Goal: Task Accomplishment & Management: Use online tool/utility

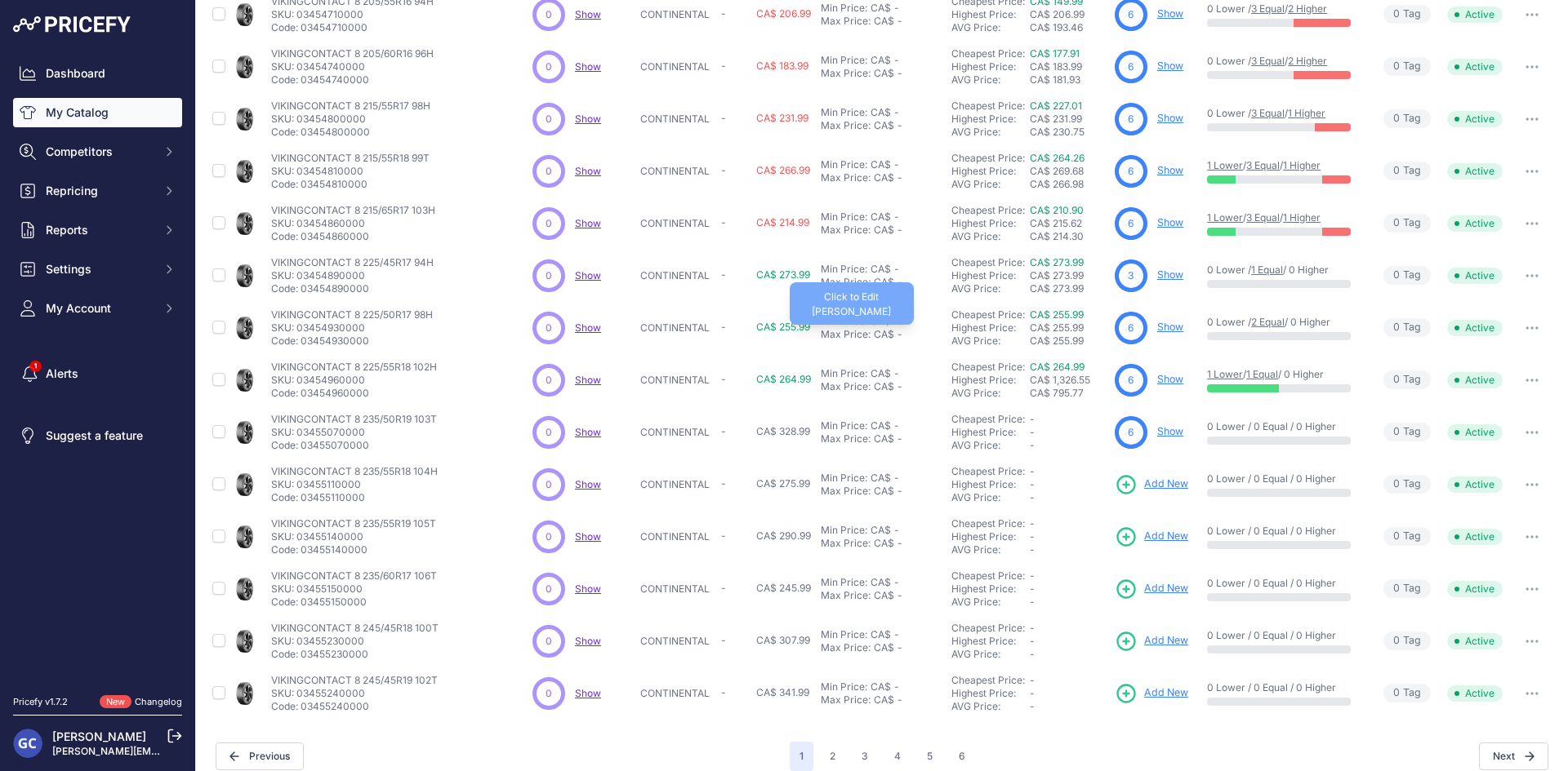
scroll to position [209, 0]
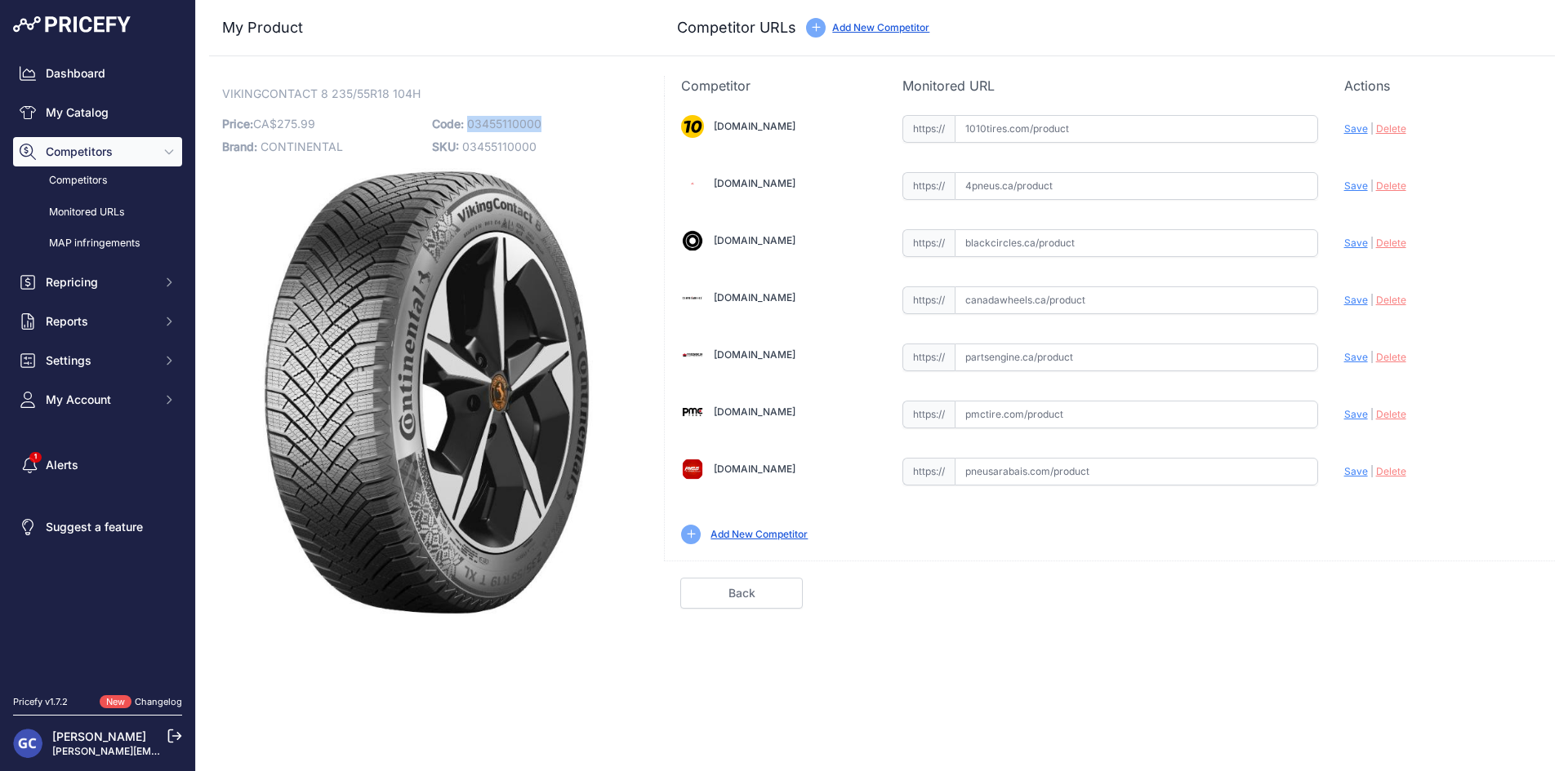
drag, startPoint x: 552, startPoint y: 123, endPoint x: 469, endPoint y: 125, distance: 83.0
click at [469, 125] on p "Code: 03455110000" at bounding box center [532, 124] width 200 height 23
copy span "03455110000"
click at [1152, 121] on input "text" at bounding box center [1136, 129] width 363 height 28
paste input "https://www.1010tires.com/Tires/Continental/Viking+Contact+8/03455110000"
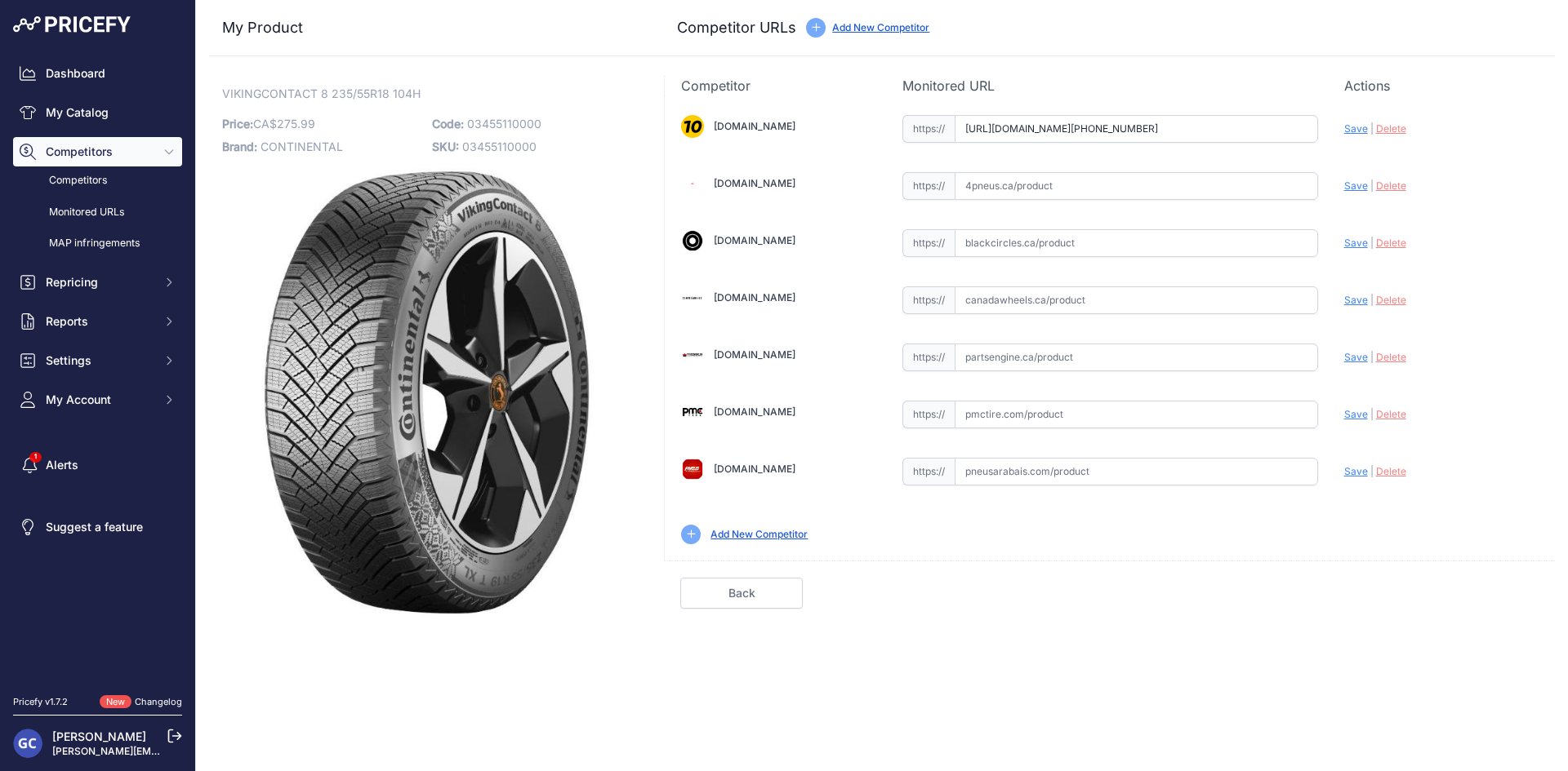
scroll to position [0, 18]
click at [1347, 128] on span "Save" at bounding box center [1356, 128] width 24 height 12
type input "https://www.1010tires.com/Tires/Continental/Viking+Contact+8/03455110000?prirul…"
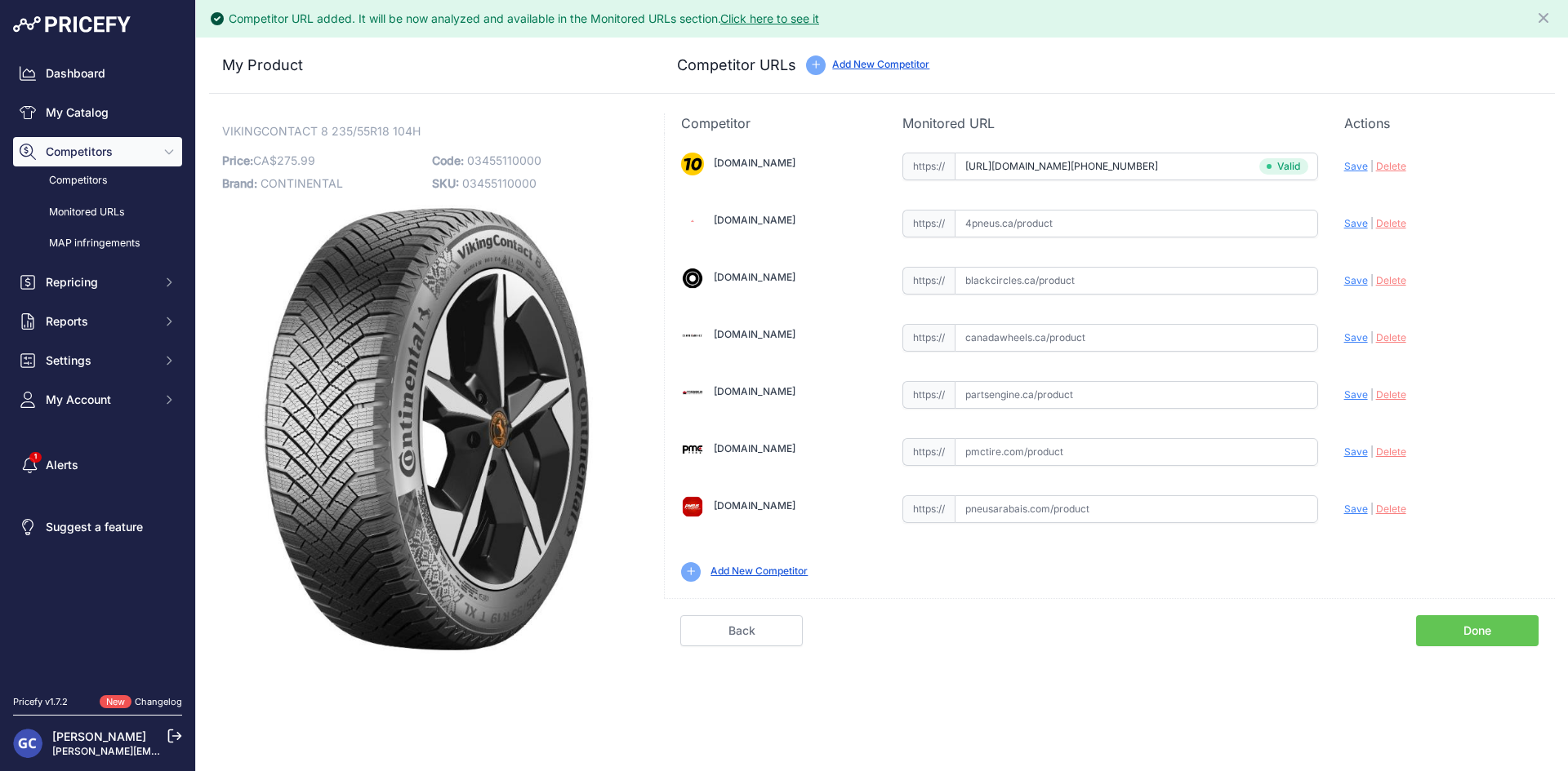
drag, startPoint x: 1053, startPoint y: 338, endPoint x: 1074, endPoint y: 343, distance: 21.6
click at [1053, 337] on input "text" at bounding box center [1136, 337] width 363 height 28
click at [1076, 391] on input "text" at bounding box center [1136, 395] width 363 height 28
paste input "https://www.partsengine.ca/03455110000-vp-continental-371.aspx"
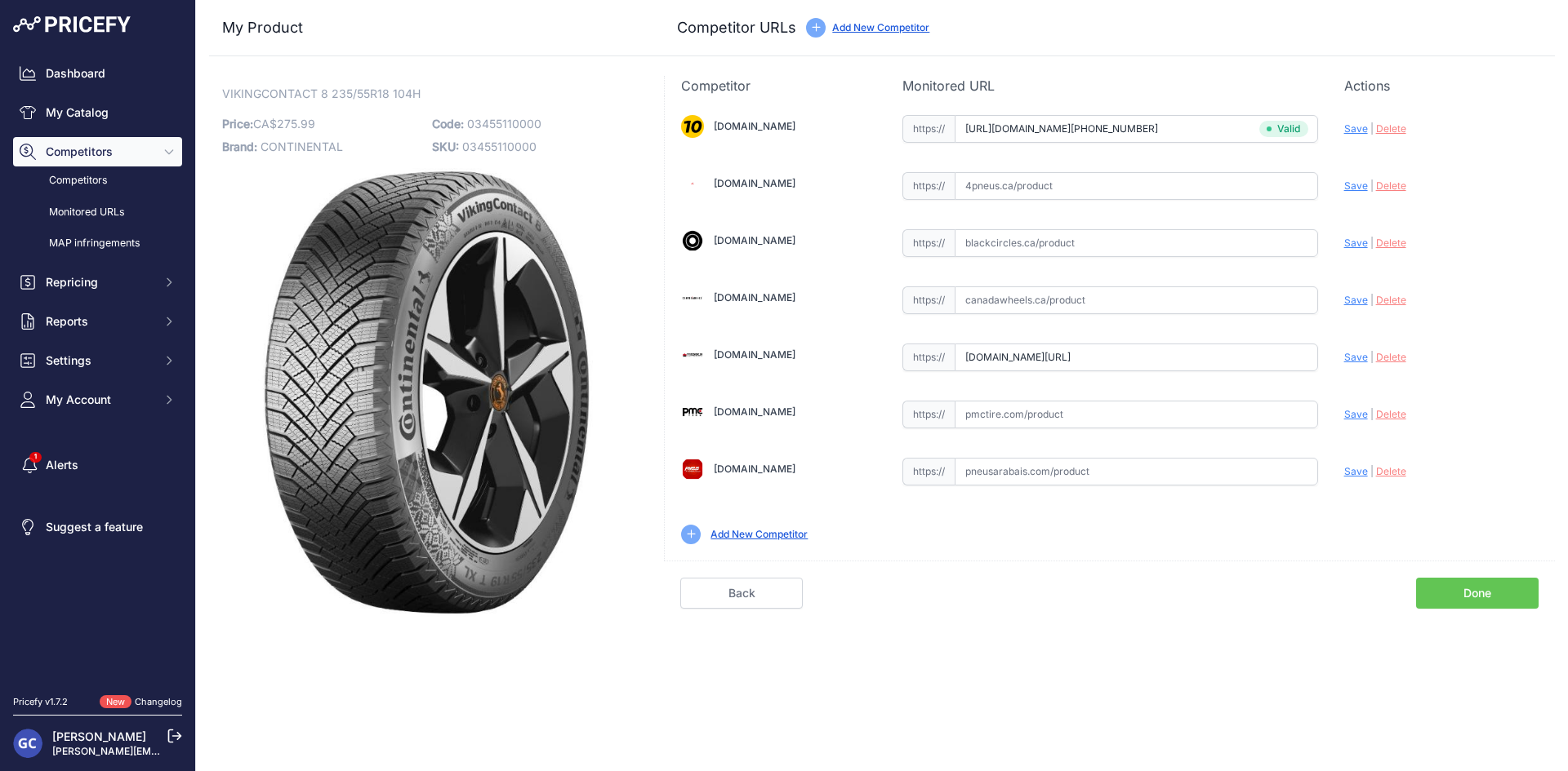
click at [1355, 392] on div "[DOMAIN_NAME] Valid Invalid" at bounding box center [1110, 328] width 890 height 466
click at [1353, 352] on span "Save" at bounding box center [1356, 357] width 24 height 12
type input "https://www.partsengine.ca/03455110000-vp-continental-371.aspx?prirule_jdsnikfk…"
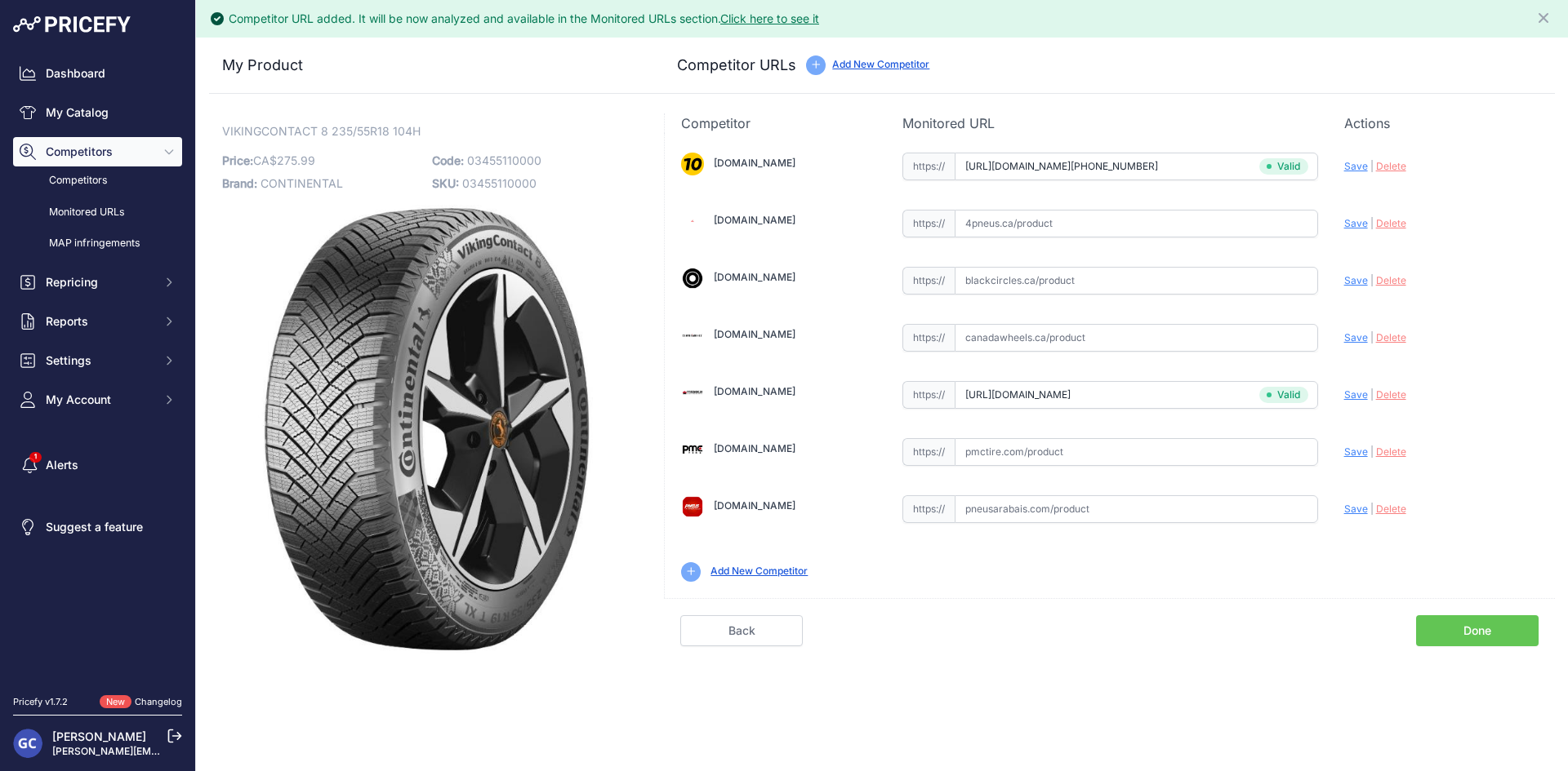
click at [1077, 454] on input "text" at bounding box center [1136, 452] width 363 height 28
paste input "https://pmctire.com/fr/tires/continental-vikingcontact-8-235-55r18-xl-104h-bsw-…"
click at [1346, 453] on span "Save" at bounding box center [1356, 451] width 24 height 12
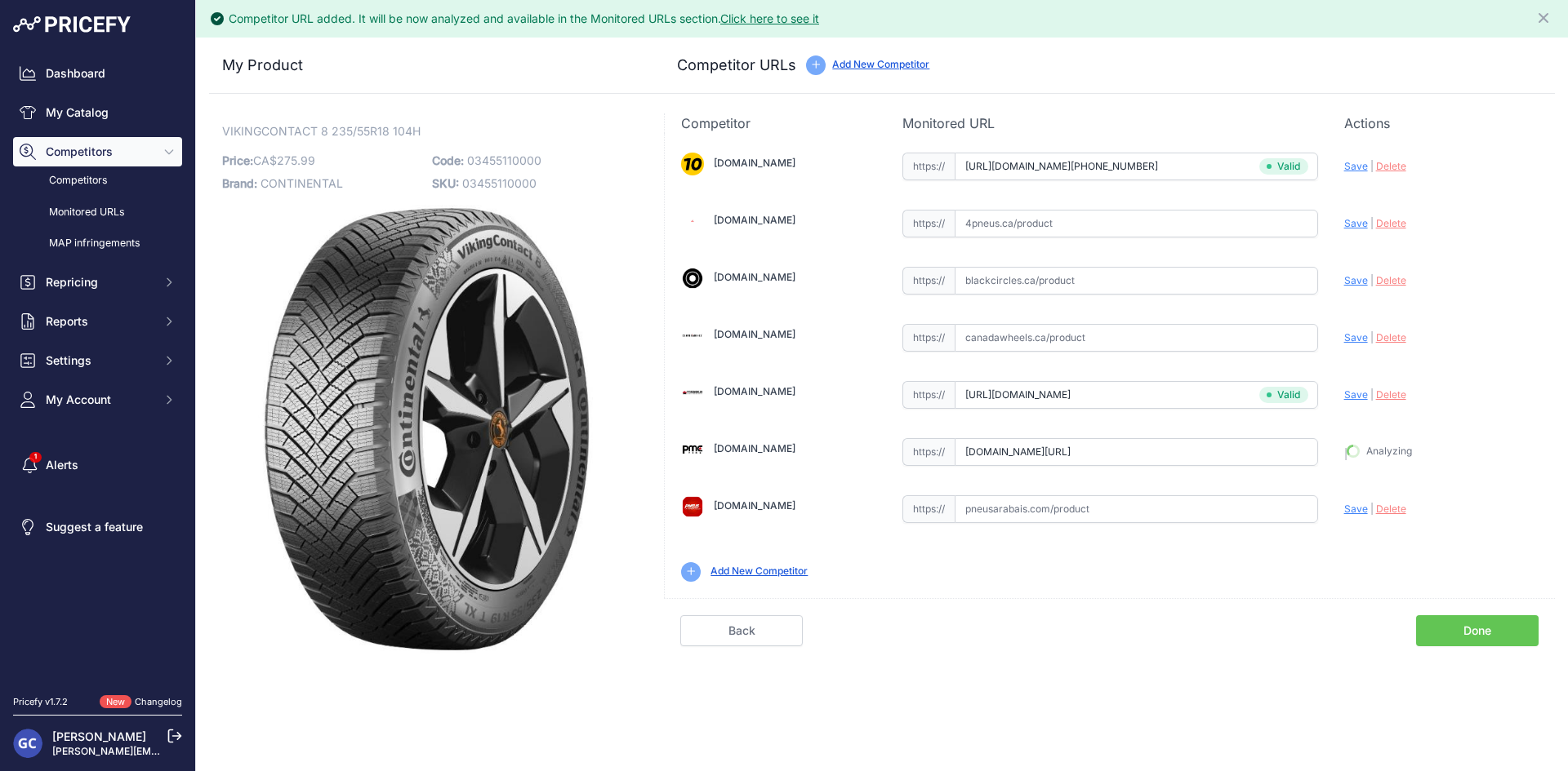
type input "https://pmctire.com/fr/tires/continental-vikingcontact-8-235-55r18-xl-104h-bsw-…"
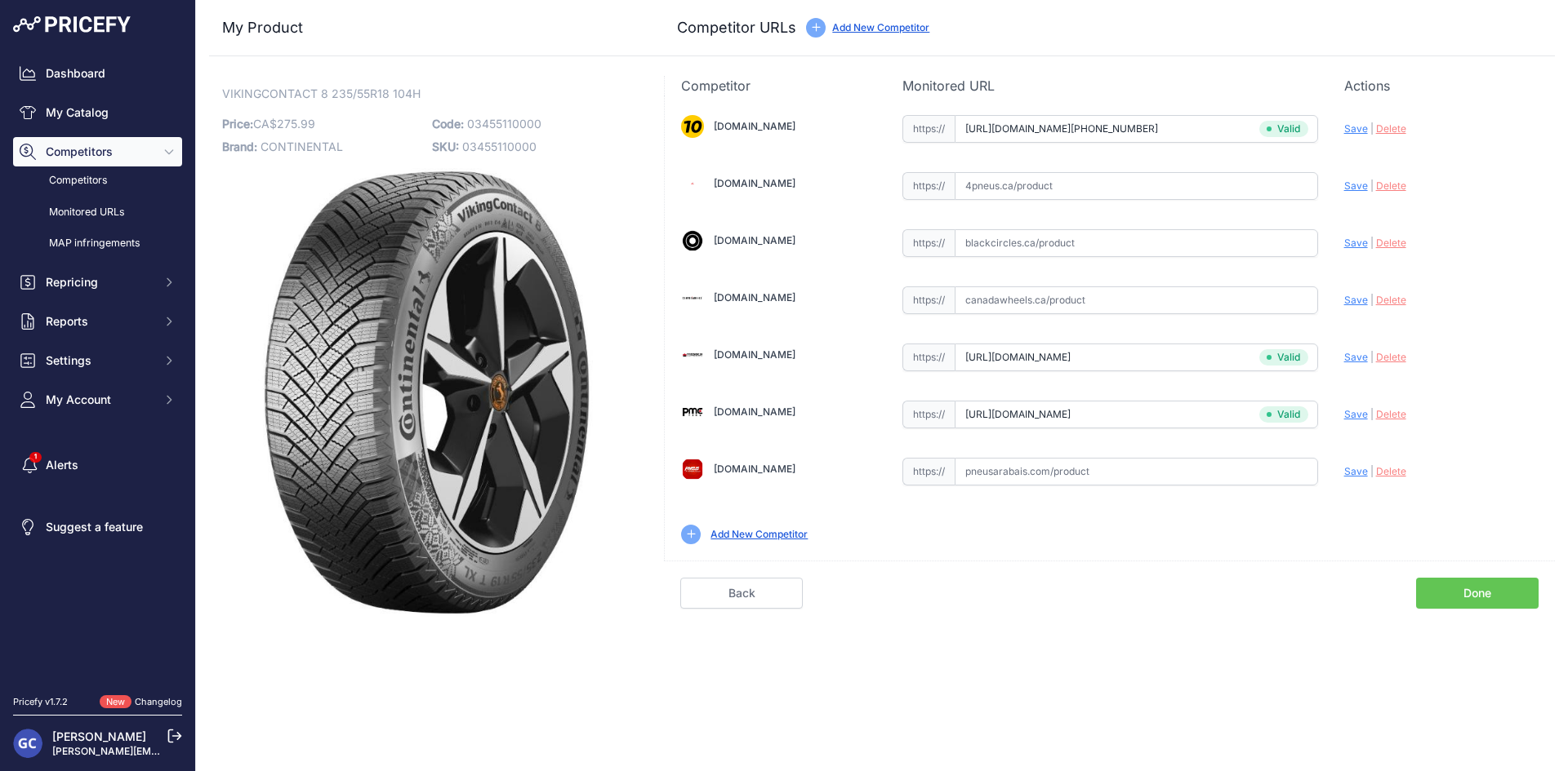
click at [1189, 184] on input "text" at bounding box center [1136, 186] width 363 height 28
paste input "https://www.4pneus.ca/pneus/continental-viking-contact-8-hiver/235-55-r18-xl/29…"
click at [1370, 184] on span "|" at bounding box center [1372, 185] width 4 height 12
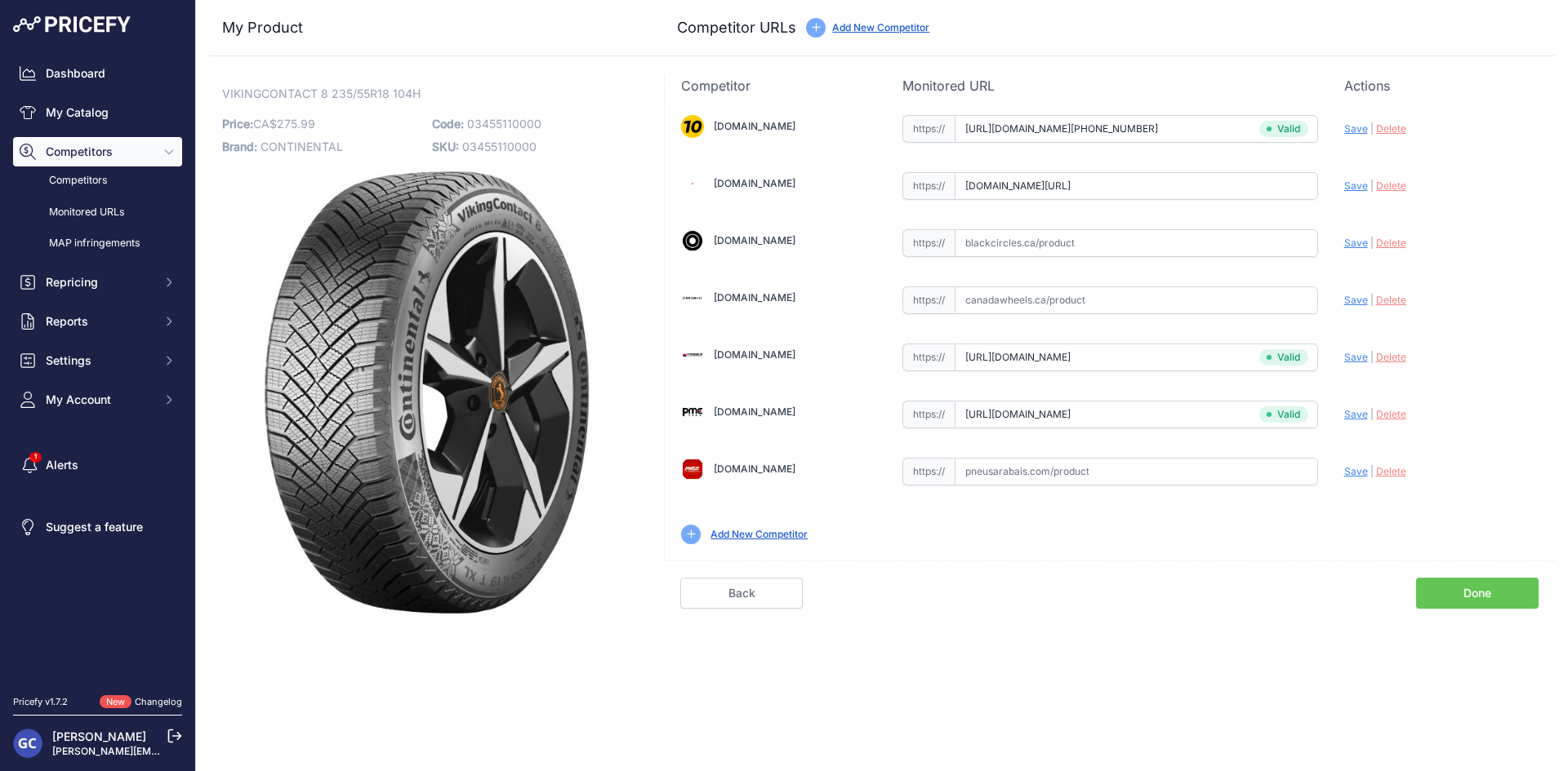
click at [1351, 187] on span "Save" at bounding box center [1356, 185] width 24 height 12
type input "https://www.4pneus.ca/pneus/continental-viking-contact-8-hiver/235-55-r18-xl/29…"
click at [1144, 248] on input "text" at bounding box center [1136, 243] width 363 height 28
paste input "https://pneusarabais.com/pneus/continental-vikingcontact-8/52392"
type input "pneusarabais.com/pneus/continental-vikingcontact-8/52392"
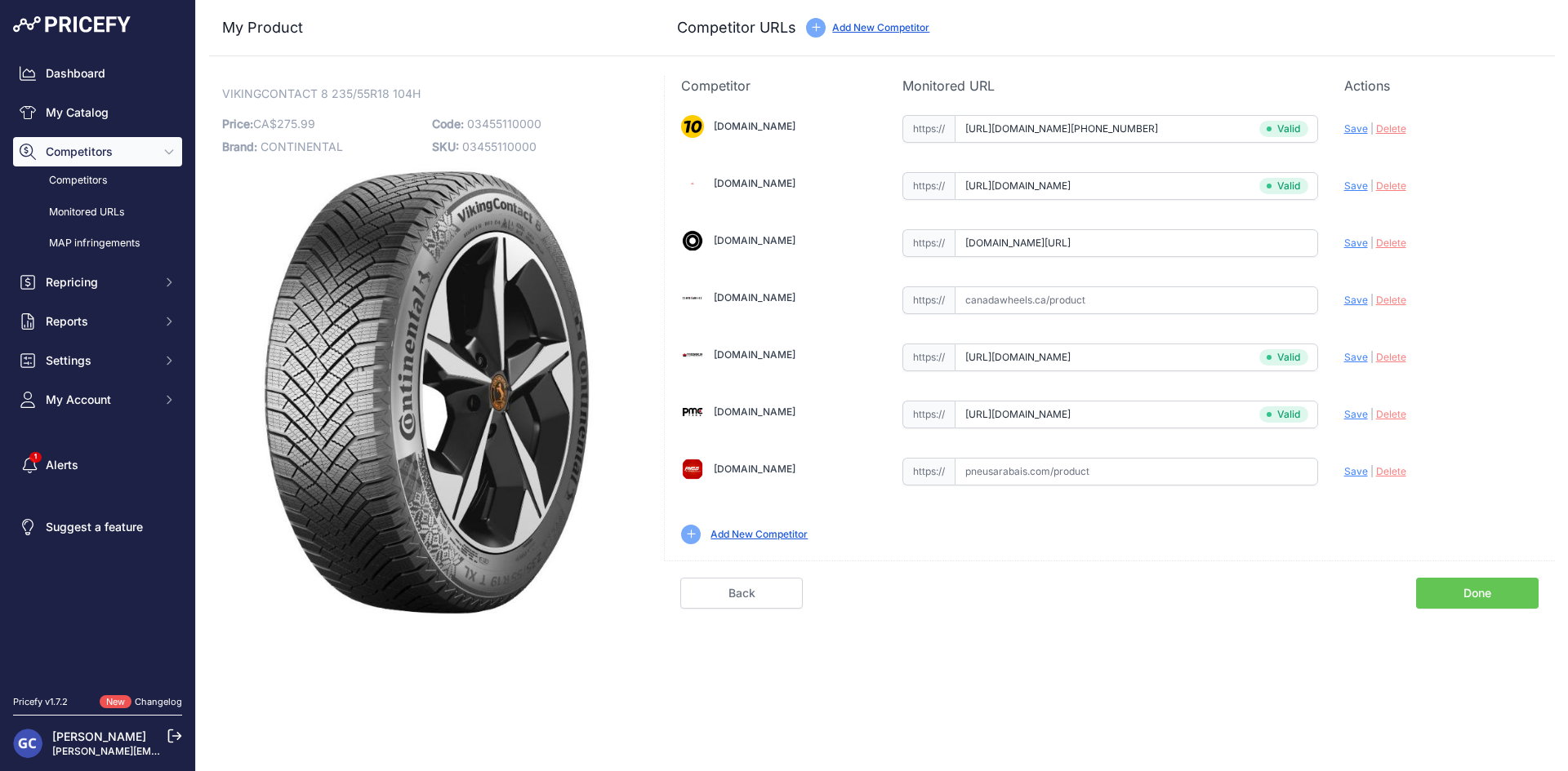
click at [1356, 242] on span "Save" at bounding box center [1356, 242] width 24 height 12
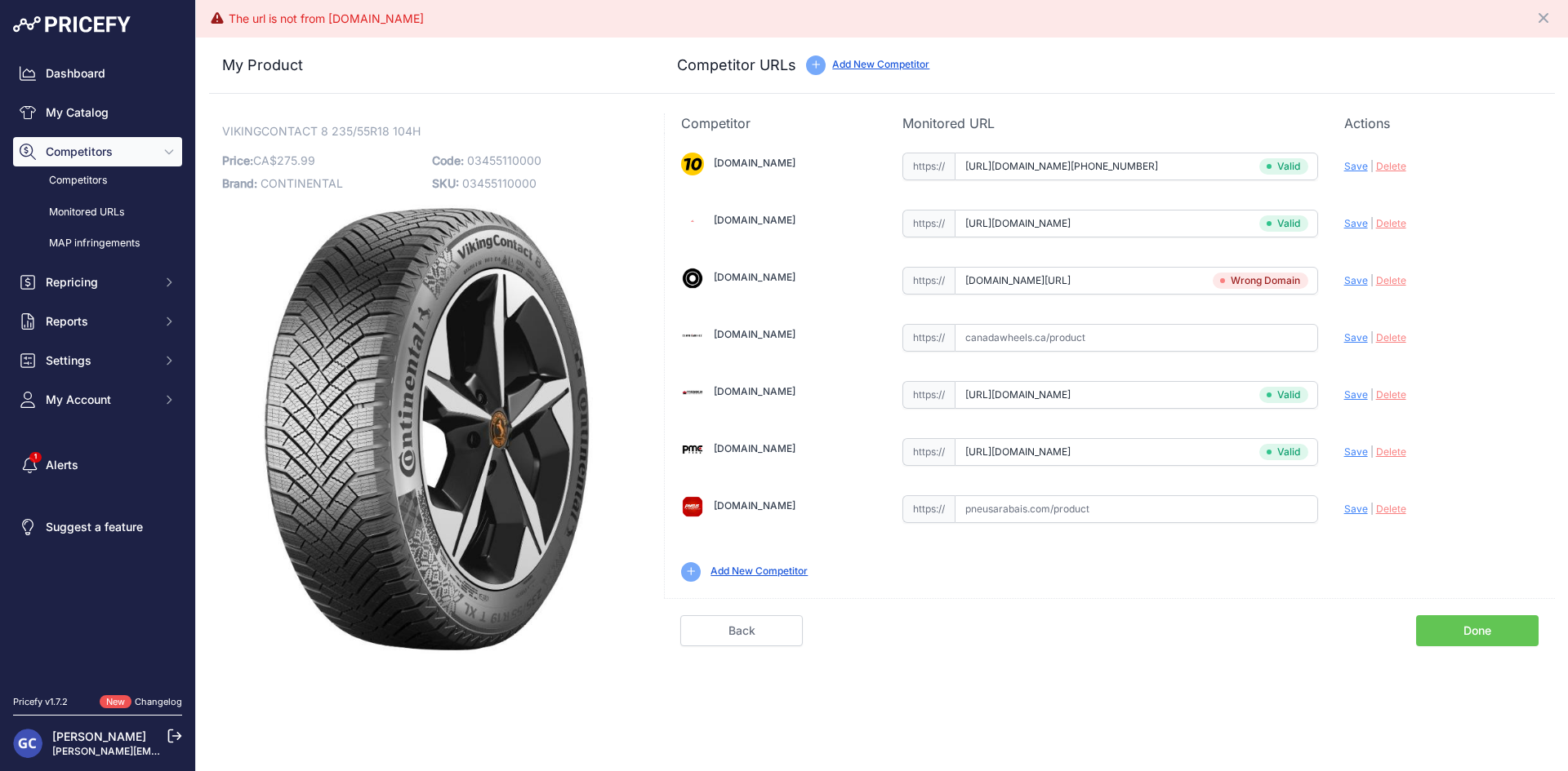
click at [1175, 282] on input "pneusarabais.com/pneus/continental-vikingcontact-8/52392" at bounding box center [1136, 281] width 363 height 28
click at [1143, 503] on input "text" at bounding box center [1136, 509] width 363 height 28
paste input "pneusarabais.com/pneus/continental-vikingcontact-8/52392"
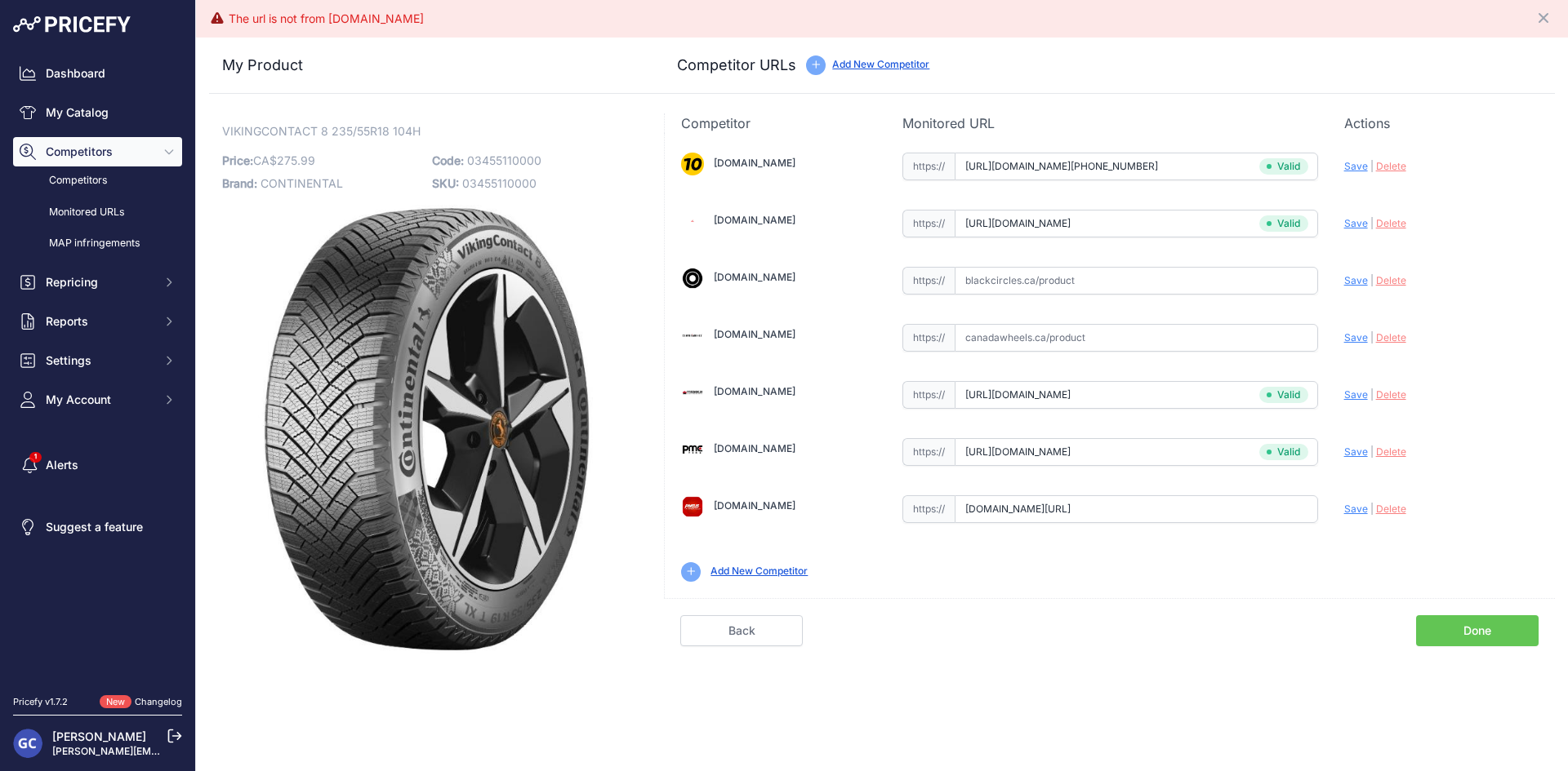
click at [1353, 512] on span "Save" at bounding box center [1356, 508] width 24 height 12
type input "https://pneusarabais.com/pneus/continental-vikingcontact-8/52392?prirule_jdsnik…"
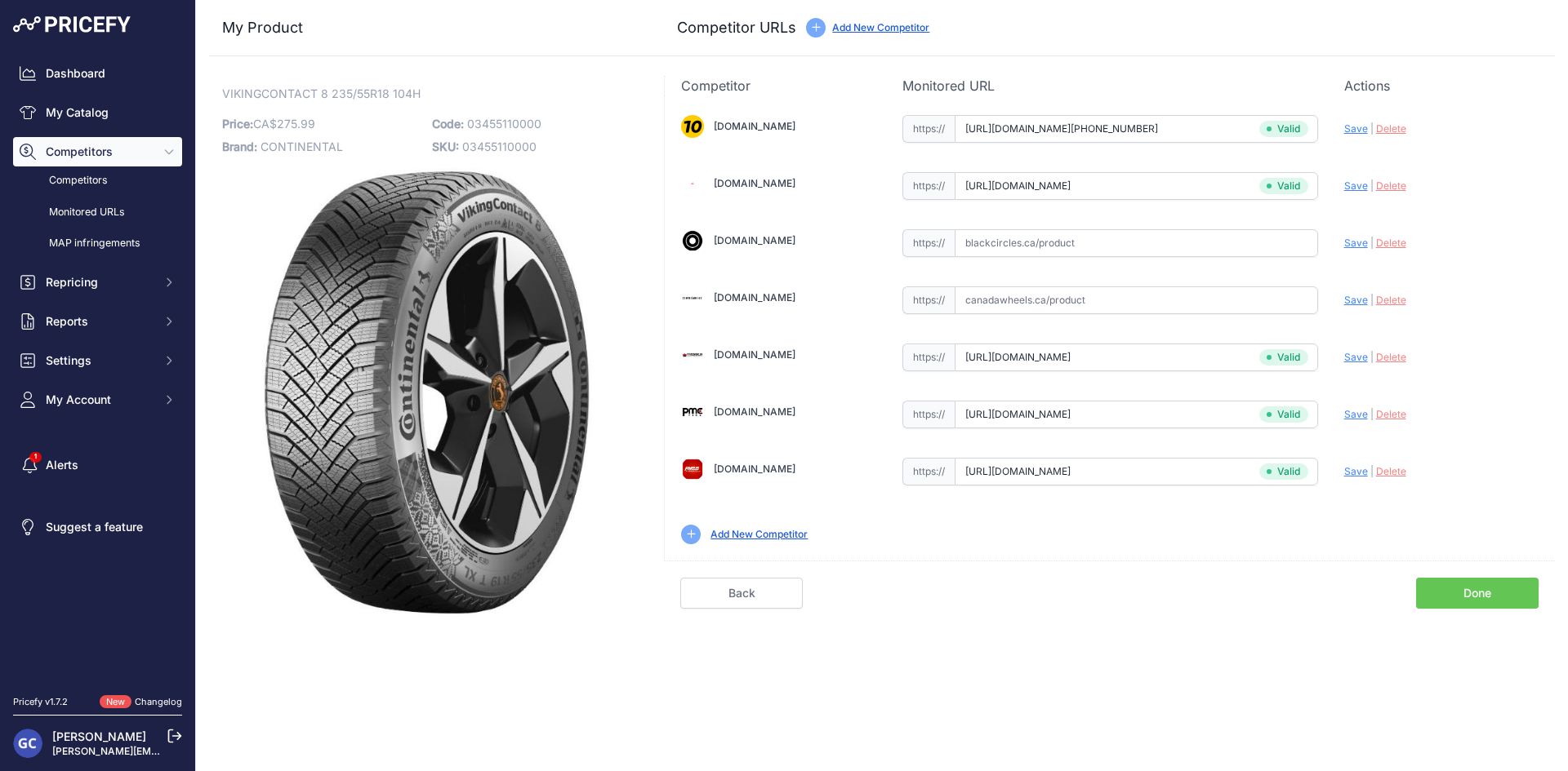
click at [1225, 231] on input "text" at bounding box center [1136, 243] width 363 height 28
paste input "https://www.blackcircles.ca/en/tire/continental/vikingcontact-8/235-55-r18-104-h"
click at [1360, 241] on span "Save" at bounding box center [1356, 242] width 24 height 12
type input "https://www.blackcircles.ca/en/tire/continental/vikingcontact-8/235-55-r18-104-…"
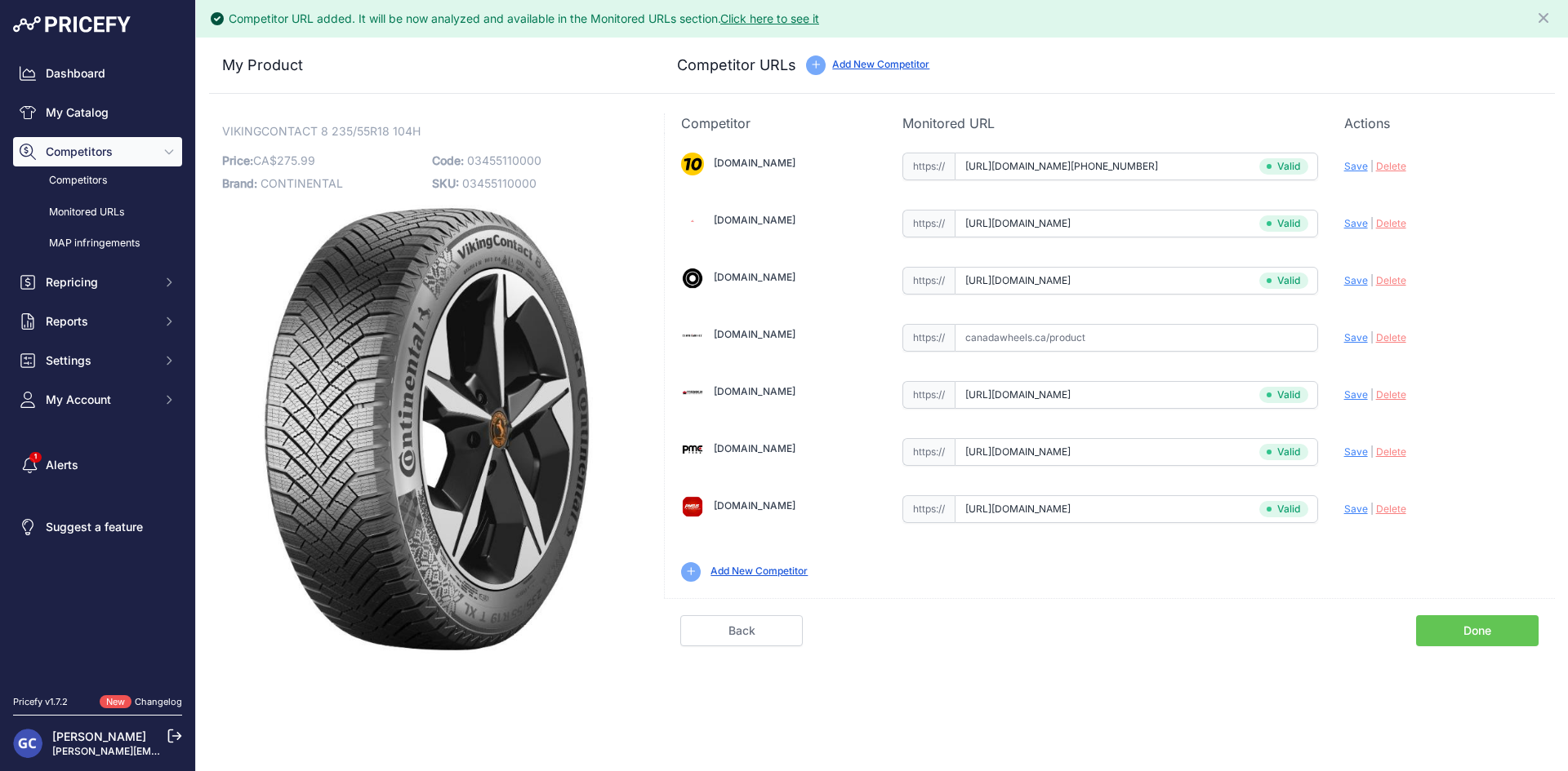
click at [1474, 635] on link "Done" at bounding box center [1477, 631] width 123 height 31
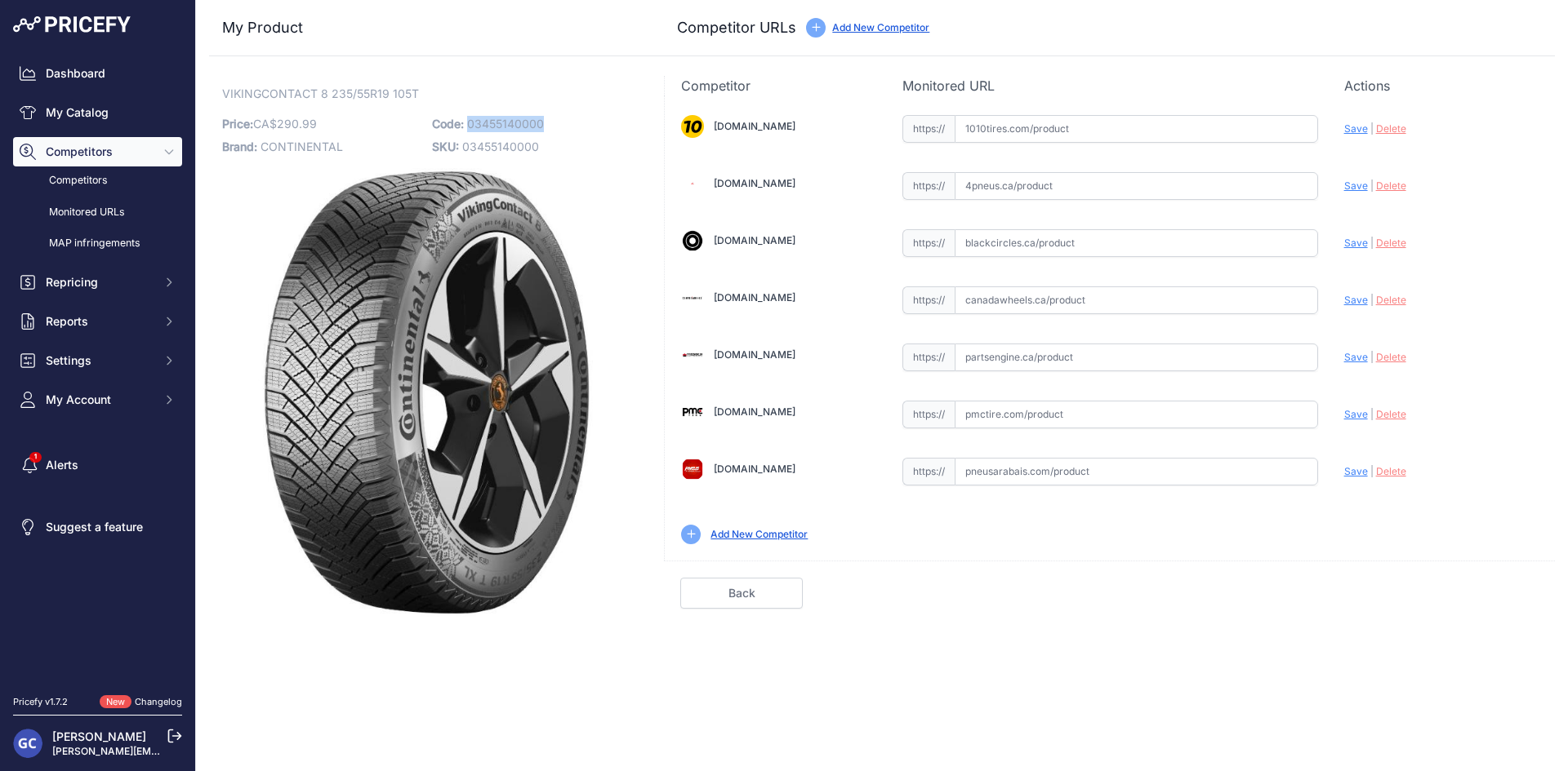
drag, startPoint x: 554, startPoint y: 120, endPoint x: 468, endPoint y: 127, distance: 86.3
click at [468, 127] on p "Code: 03455140000" at bounding box center [532, 124] width 200 height 23
copy span "03455140000"
drag, startPoint x: 1085, startPoint y: 130, endPoint x: 1132, endPoint y: 134, distance: 47.2
click at [1085, 130] on input "text" at bounding box center [1136, 129] width 363 height 28
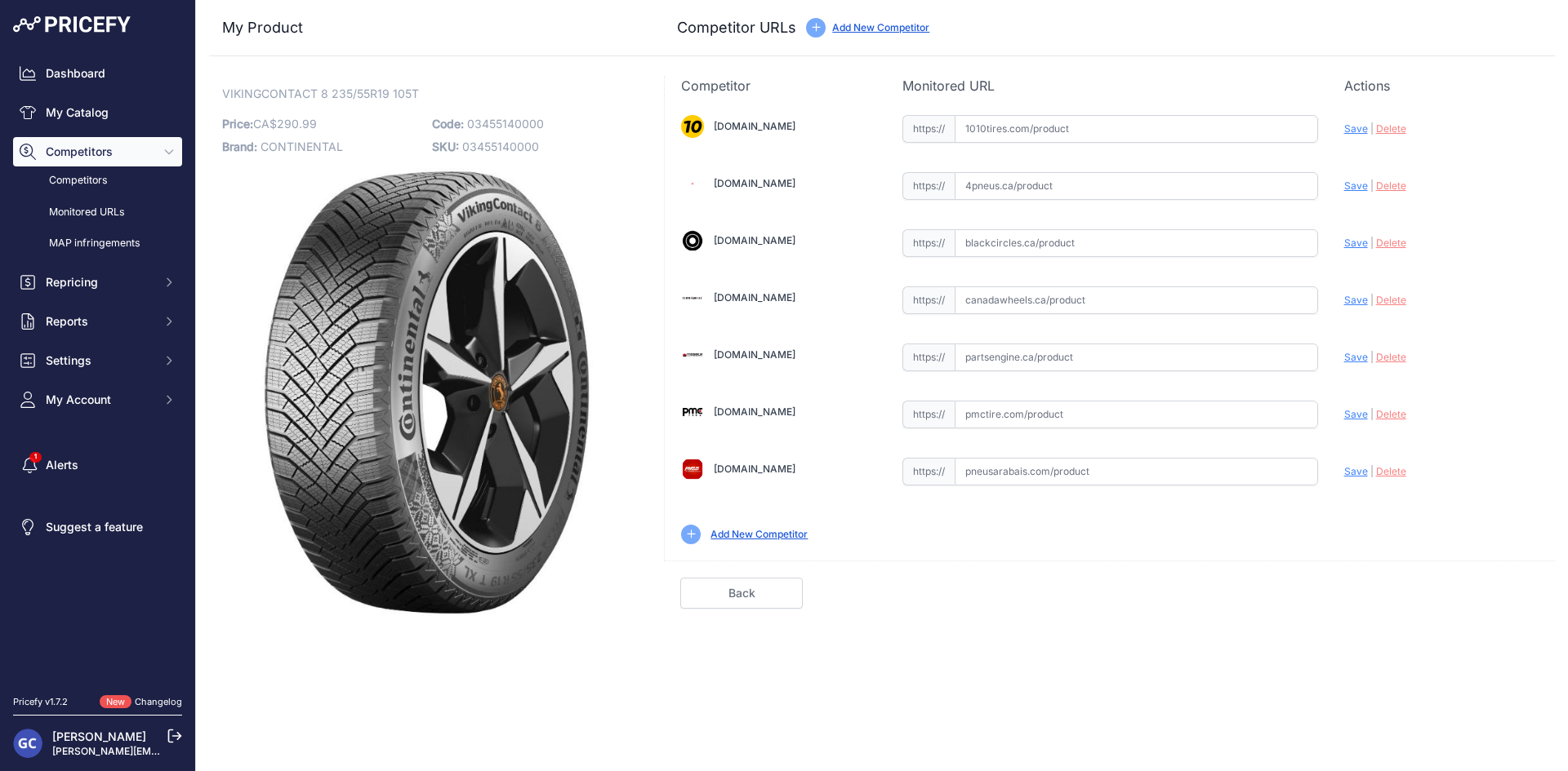
paste input "https://www.1010tires.com/Tires/Continental/Viking+Contact+8/03455140000"
type input "www.1010tires.com/Tires/Continental/Viking+Contact+8/03455140000"
click at [1351, 128] on span "Save" at bounding box center [1356, 128] width 24 height 12
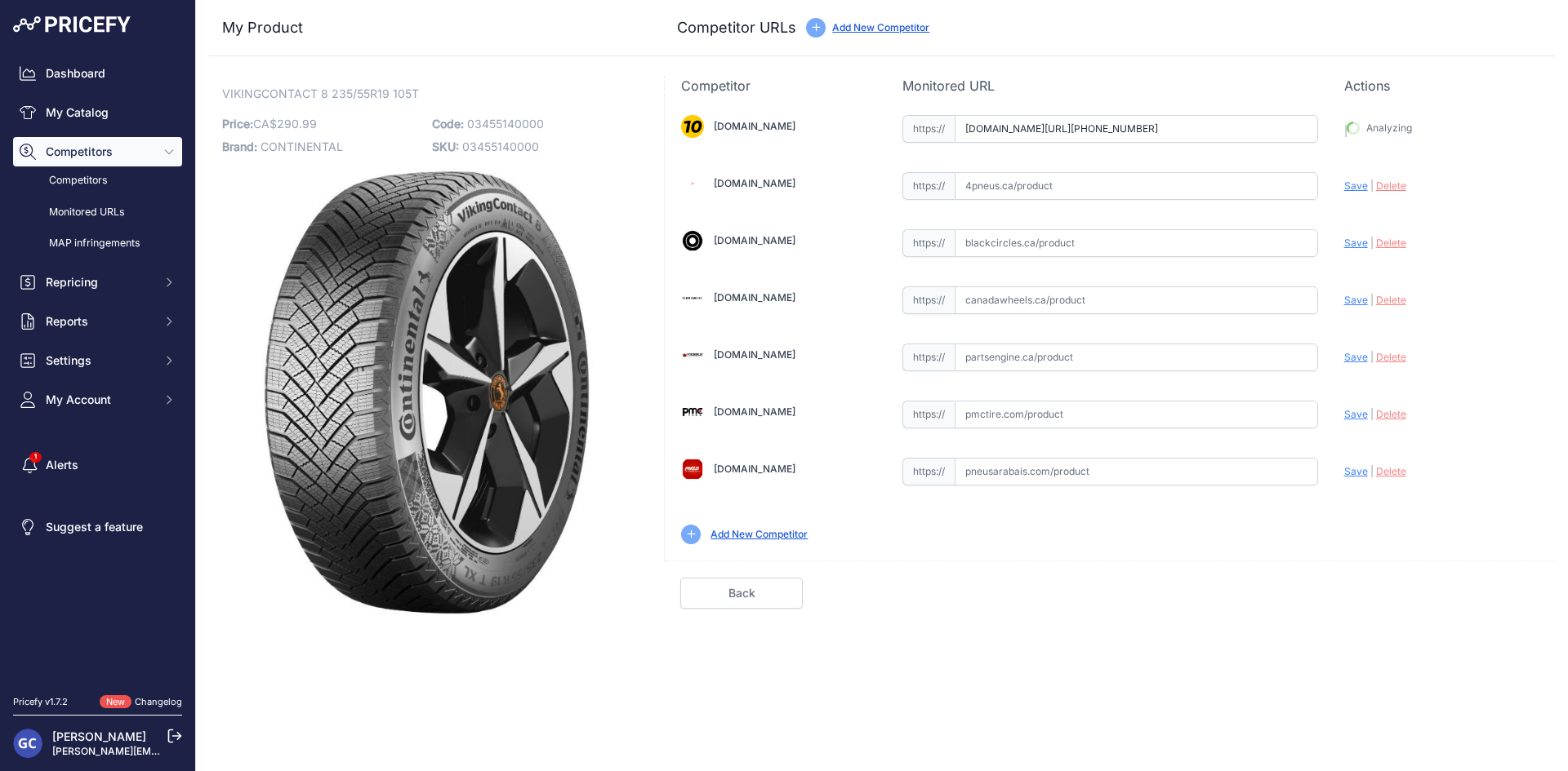
click at [1061, 353] on input "text" at bounding box center [1136, 358] width 363 height 28
paste input "https://www.partsengine.ca/03455140000-vp-continental-371.aspx"
type input "www.partsengine.ca/03455140000-vp-continental-371.aspx"
click at [1353, 358] on span "Save" at bounding box center [1356, 357] width 24 height 12
type input "https://www.1010tires.com/Tires/Continental/Viking+Contact+8/03455140000?prirul…"
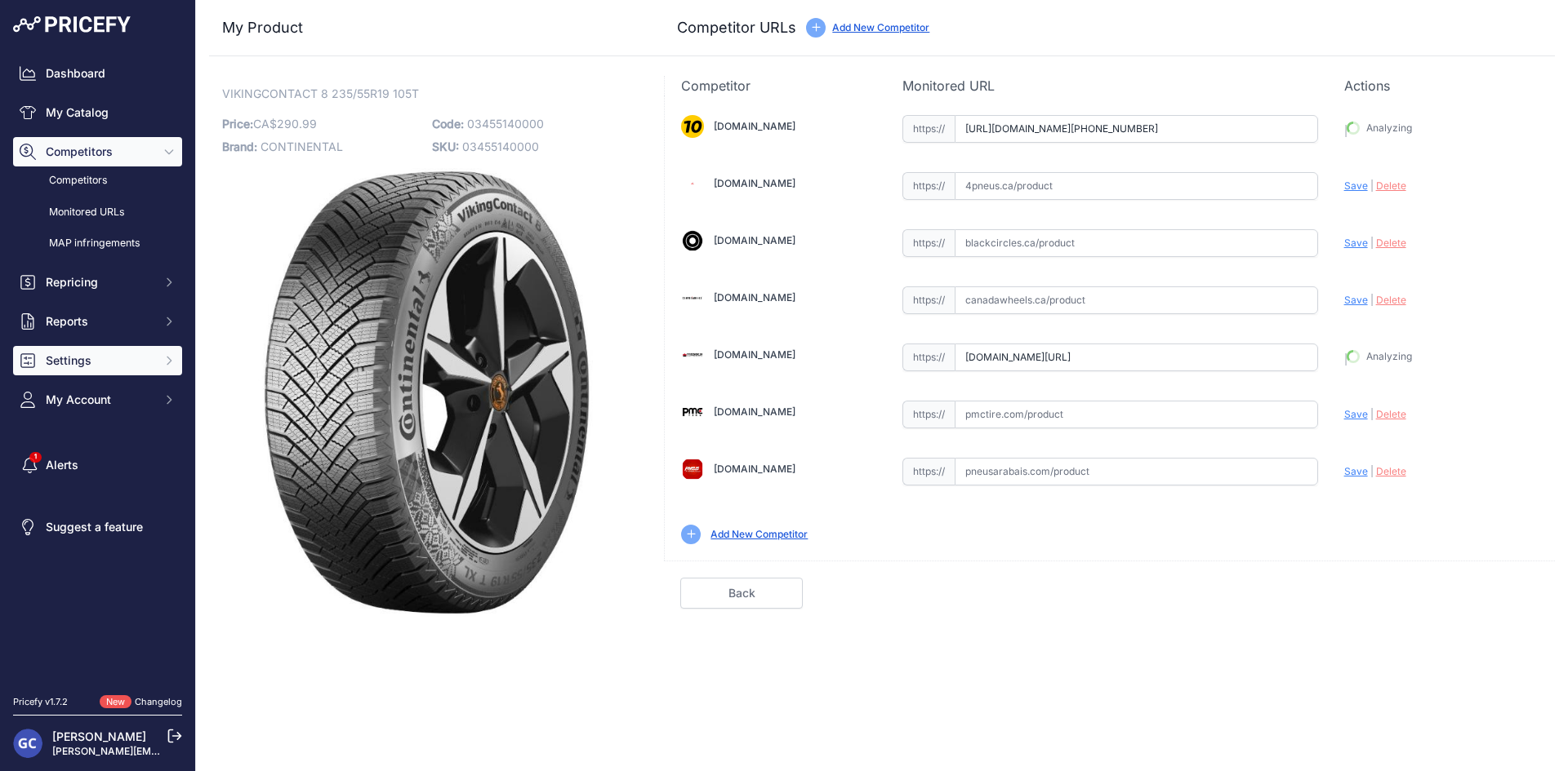
type input "https://www.partsengine.ca/03455140000-vp-continental-371.aspx?prirule_jdsnikfk…"
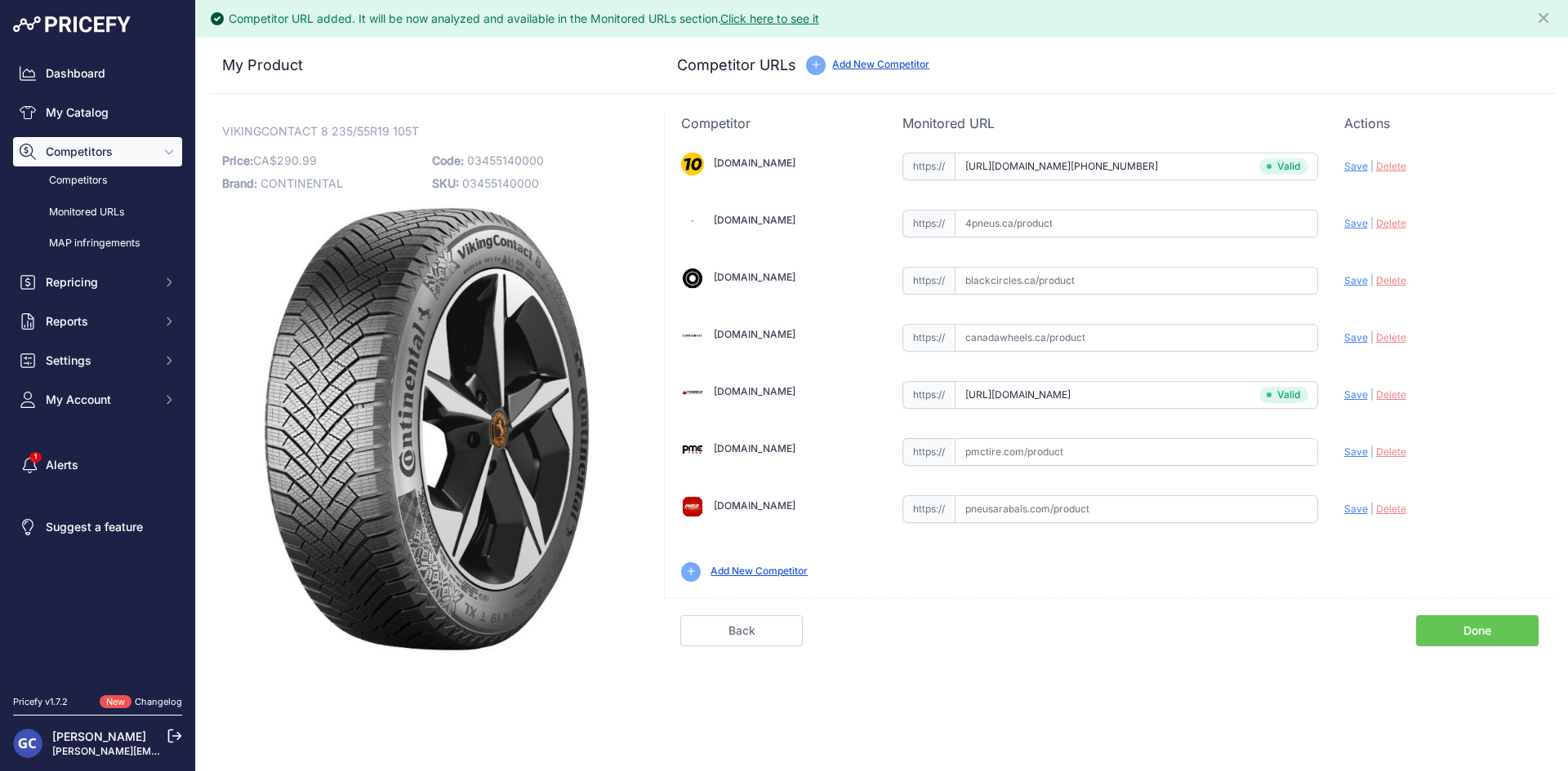
click at [1264, 442] on input "text" at bounding box center [1136, 452] width 363 height 28
paste input "https://pmctire.com/fr/tires/continental-vikingcontact-8-235-55r19-xl-105t-bsw-…"
click at [1350, 456] on span "Save" at bounding box center [1356, 451] width 24 height 12
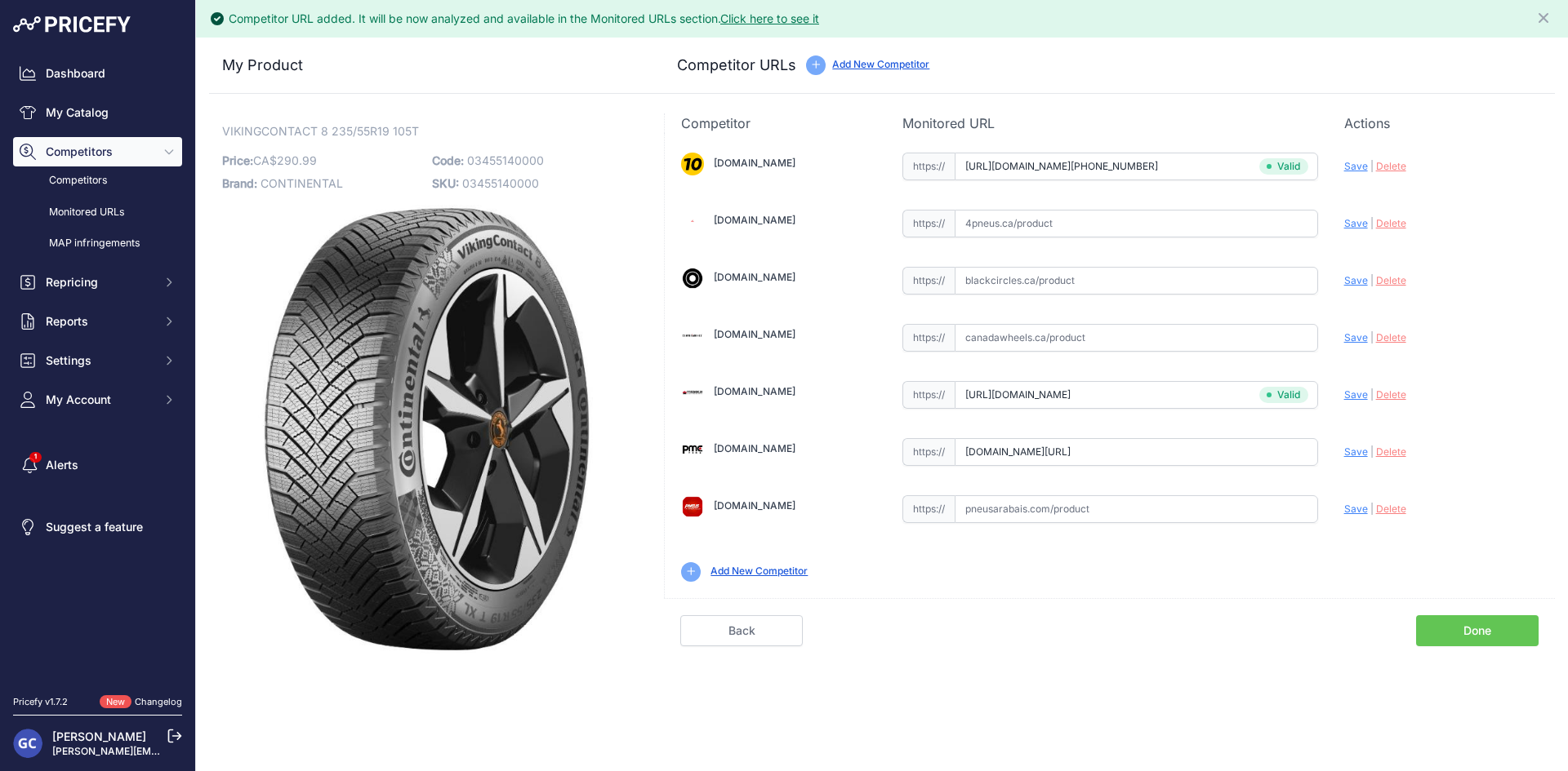
type input "https://pmctire.com/fr/tires/continental-vikingcontact-8-235-55r19-xl-105t-bsw-…"
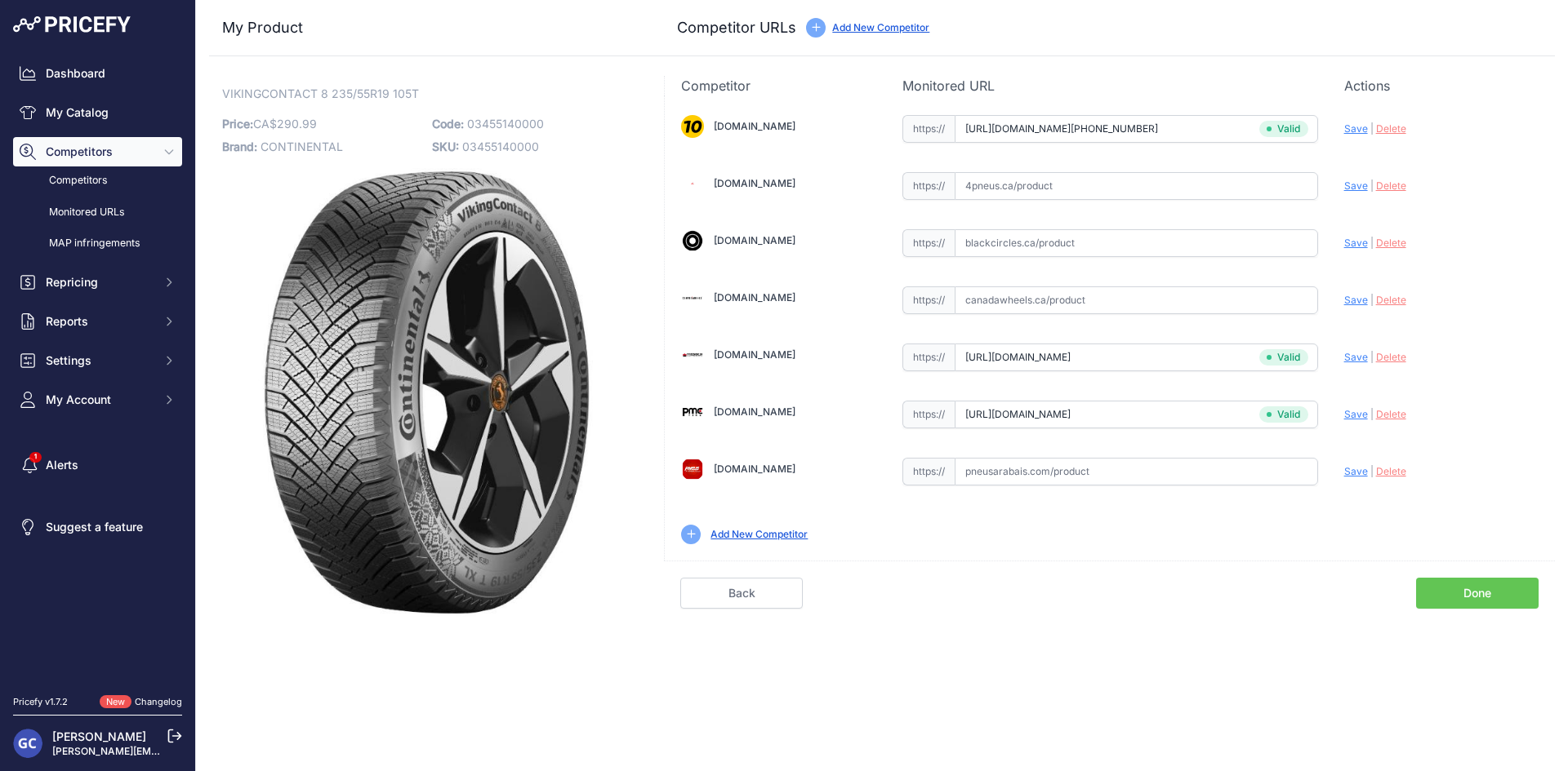
click at [1113, 187] on input "text" at bounding box center [1136, 186] width 363 height 28
paste input "https://www.4pneus.ca/pneus/continental-viking-contact-8-hiver/235-55-r19-xl/29…"
click at [1349, 181] on span "Save" at bounding box center [1356, 185] width 24 height 12
type input "https://www.4pneus.ca/pneus/continental-viking-contact-8-hiver/235-55-r19-xl/29…"
click at [1061, 228] on div "https:// Valid" at bounding box center [1110, 242] width 415 height 31
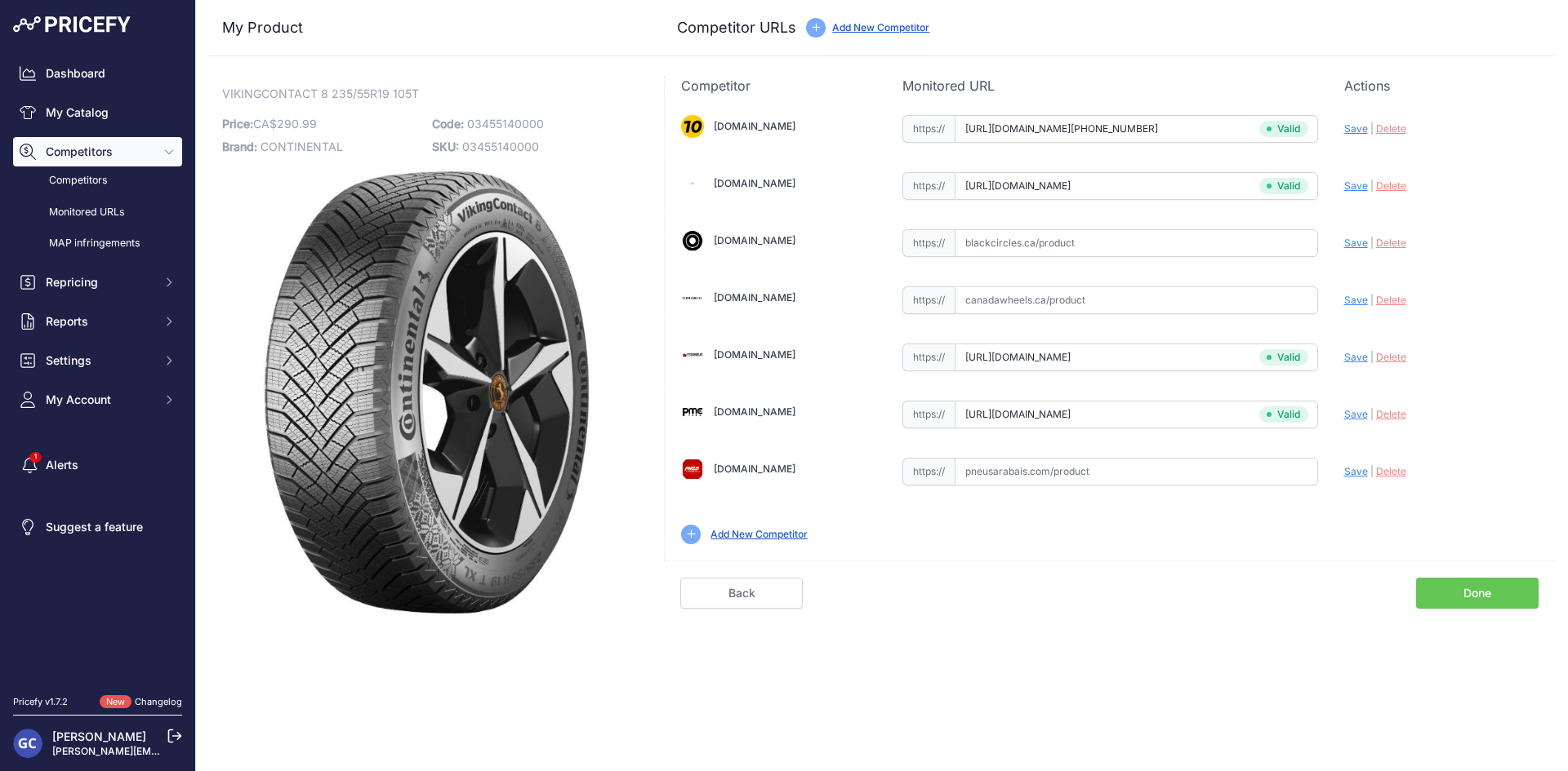
click at [1084, 259] on div "[DOMAIN_NAME] Valid Invalid" at bounding box center [1110, 328] width 890 height 466
click at [1152, 473] on input "text" at bounding box center [1136, 472] width 363 height 28
paste input "https://pneusarabais.com/pneus/continental-vikingcontact-8/52381"
click at [1345, 473] on span "Save" at bounding box center [1356, 471] width 24 height 12
type input "https://pneusarabais.com/pneus/continental-vikingcontact-8/52381?prirule_jdsnik…"
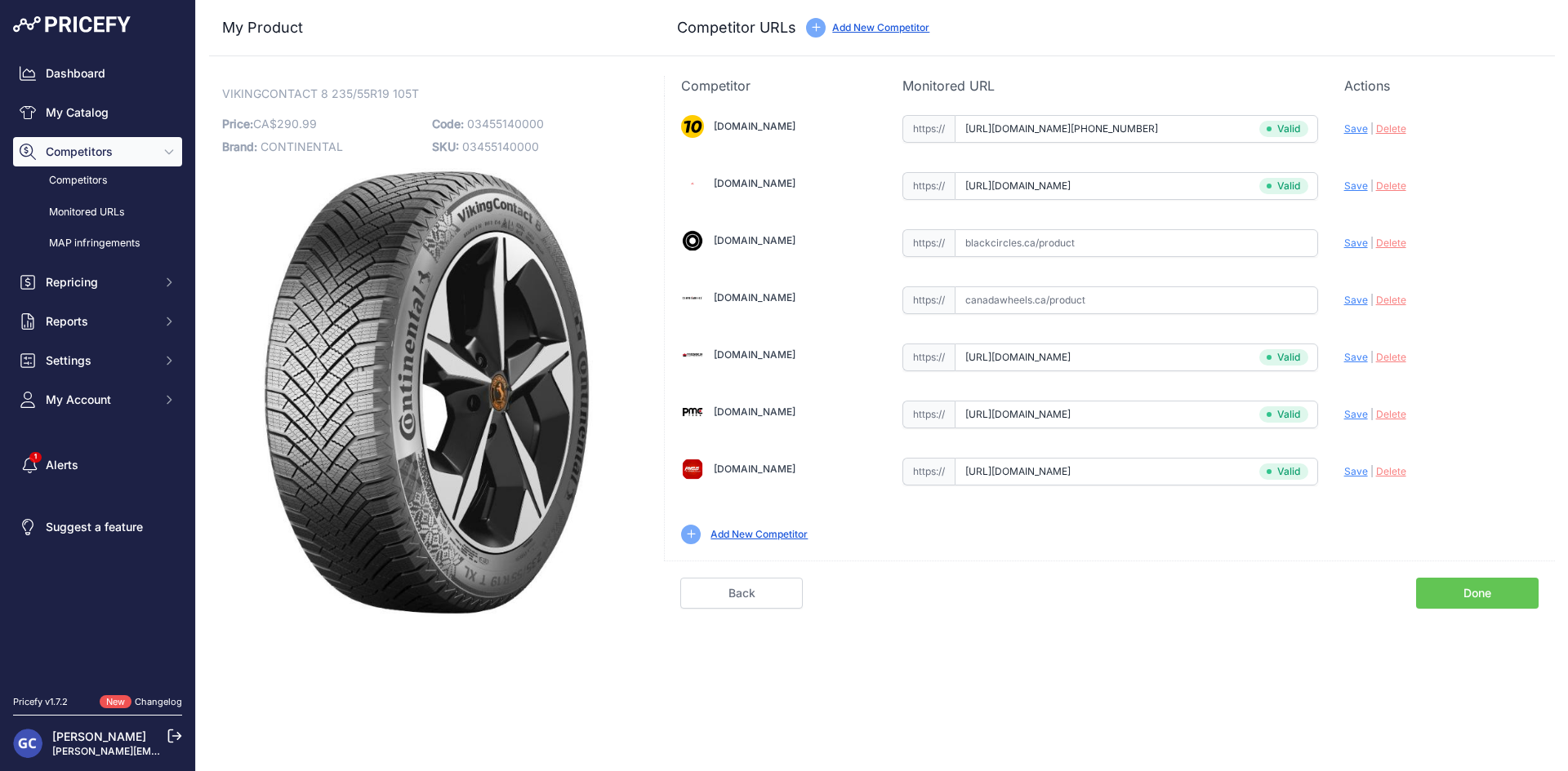
click at [1158, 237] on input "text" at bounding box center [1136, 243] width 363 height 28
paste input "https://www.blackcircles.ca/en/tire/continental/vikingcontact-8/235-55-r19-105-t"
click at [1354, 242] on span "Save" at bounding box center [1356, 242] width 24 height 12
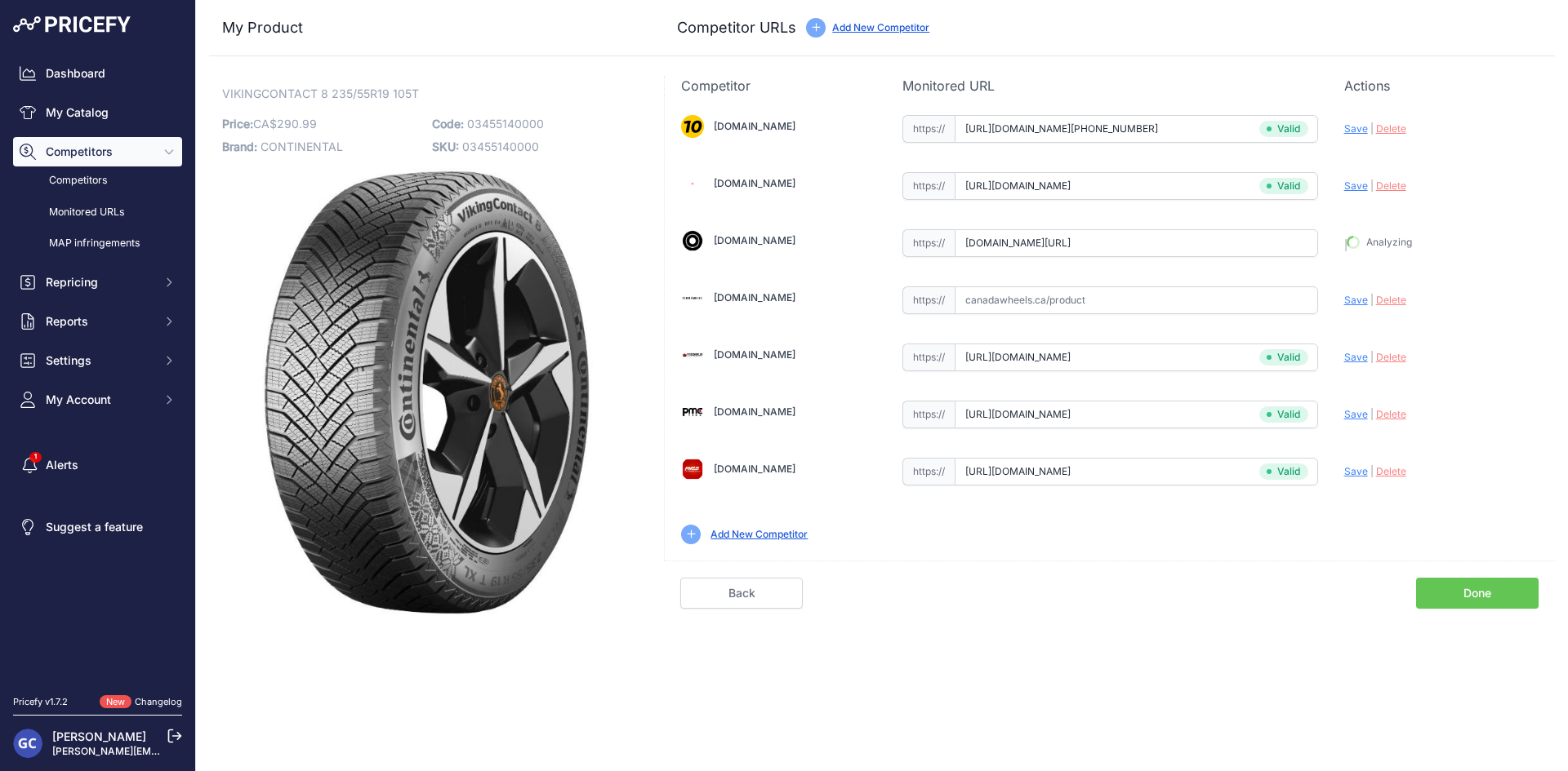
type input "https://www.blackcircles.ca/en/tire/continental/vikingcontact-8/235-55-r19-105-…"
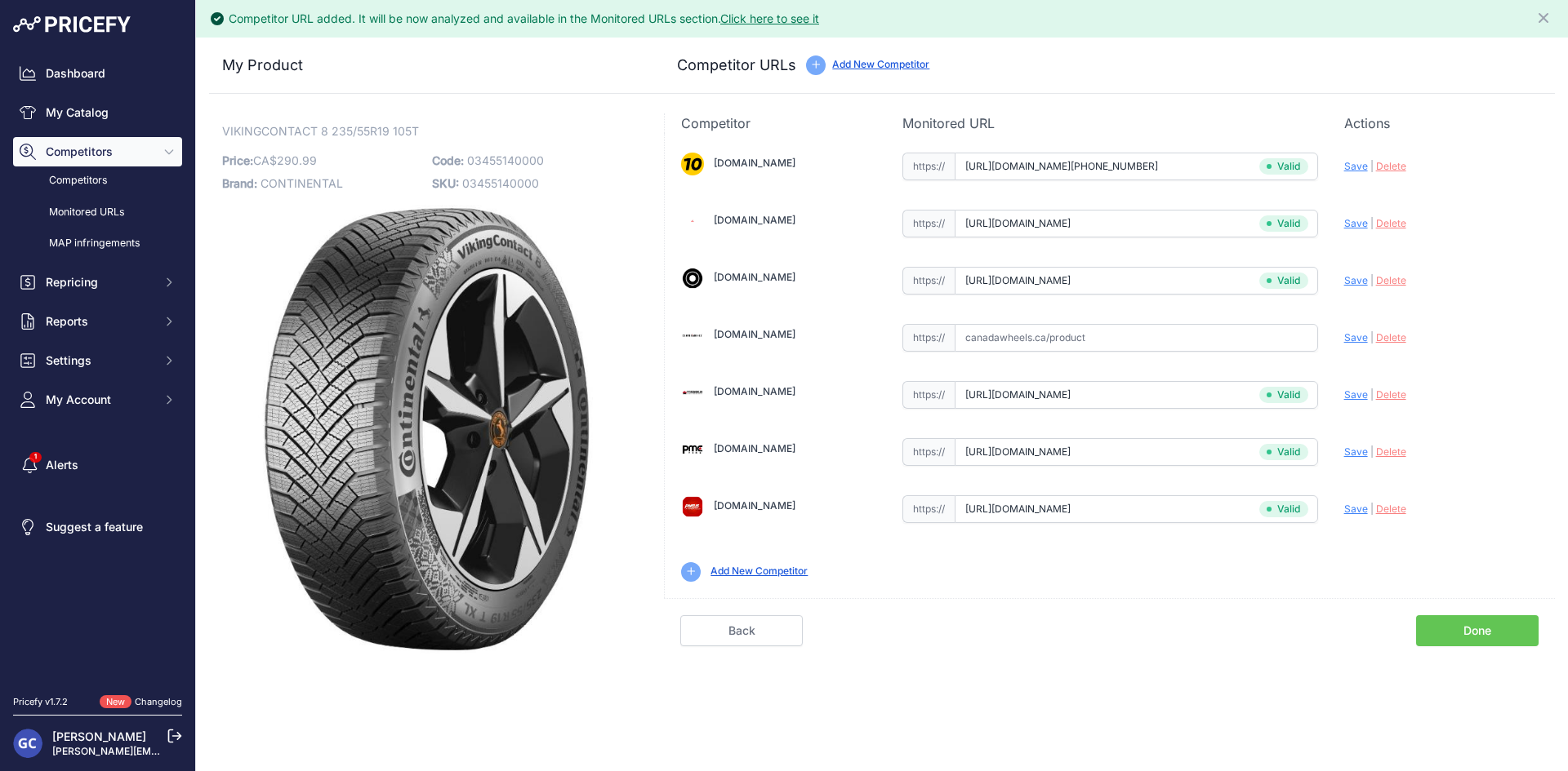
click at [1489, 633] on link "Done" at bounding box center [1477, 631] width 123 height 31
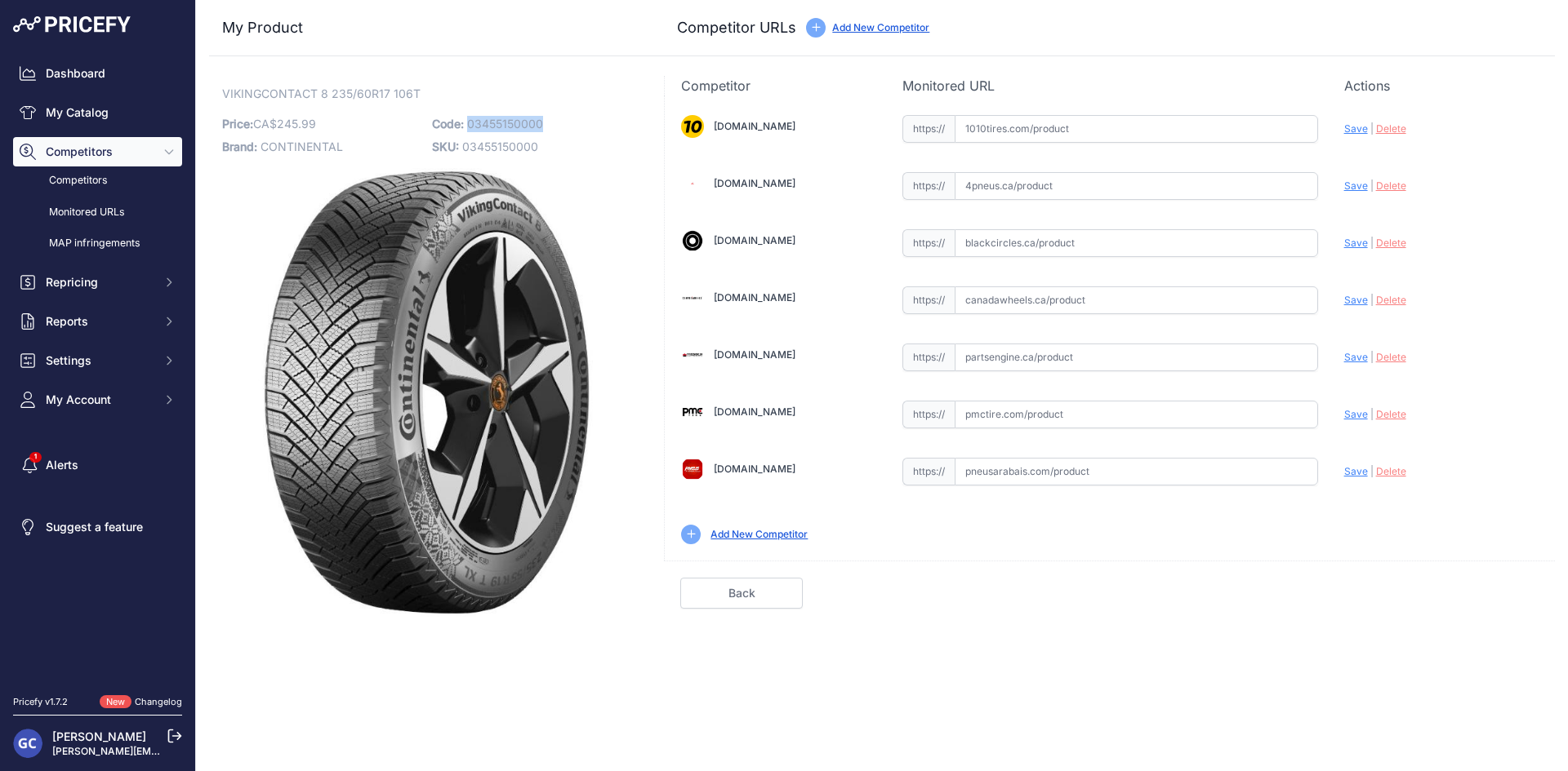
drag, startPoint x: 571, startPoint y: 128, endPoint x: 469, endPoint y: 131, distance: 102.0
click at [469, 131] on p "Code: 03455150000" at bounding box center [532, 124] width 200 height 23
copy span "03455150000"
click at [1129, 123] on input "text" at bounding box center [1136, 129] width 363 height 28
paste input "https://www.1010tires.com/Tires/Continental/Viking+Contact+8/03455150000"
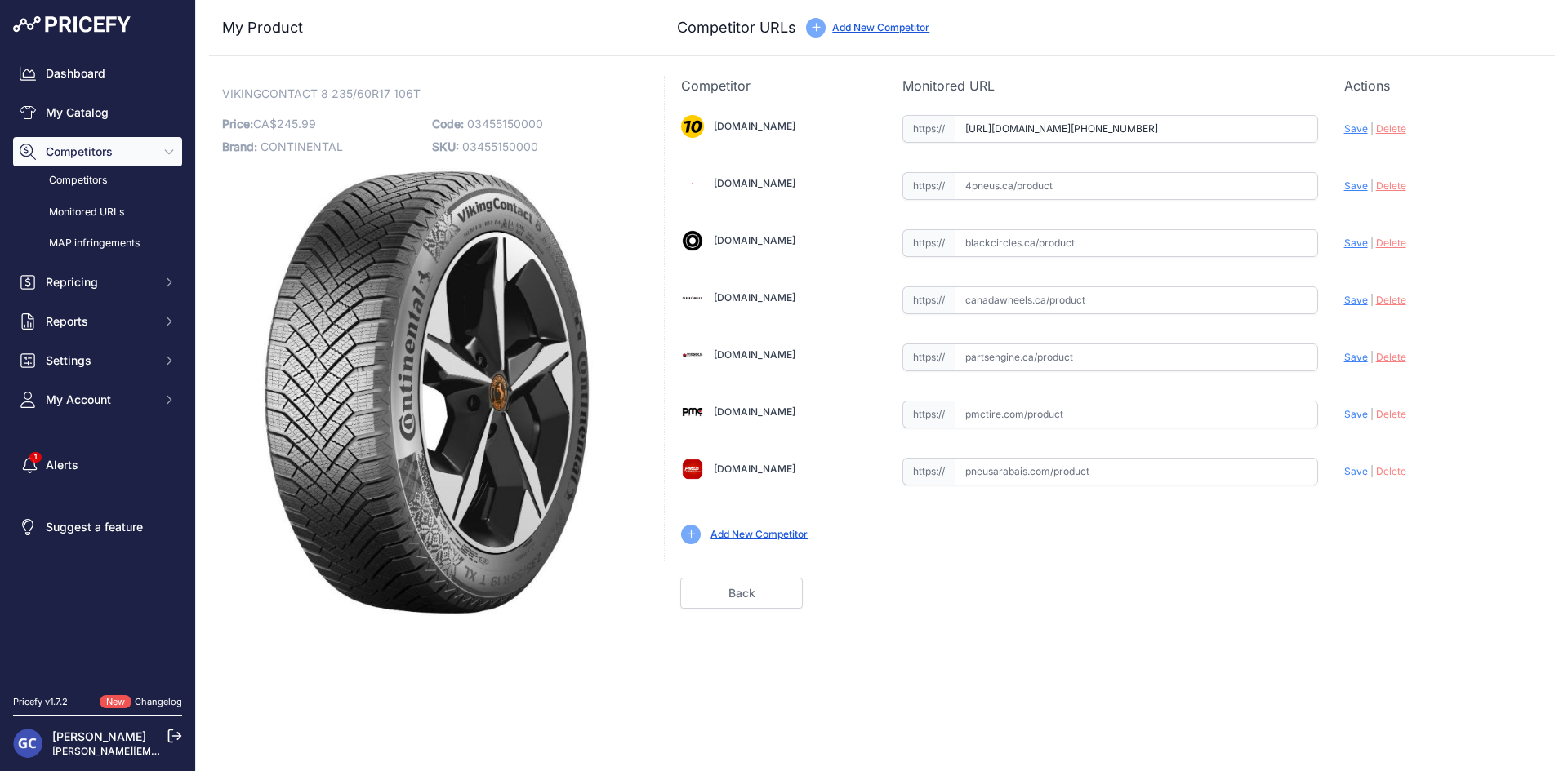
scroll to position [0, 19]
click at [1353, 128] on span "Save" at bounding box center [1356, 128] width 24 height 12
type input "https://www.1010tires.com/Tires/Continental/Viking+Contact+8/03455150000?prirul…"
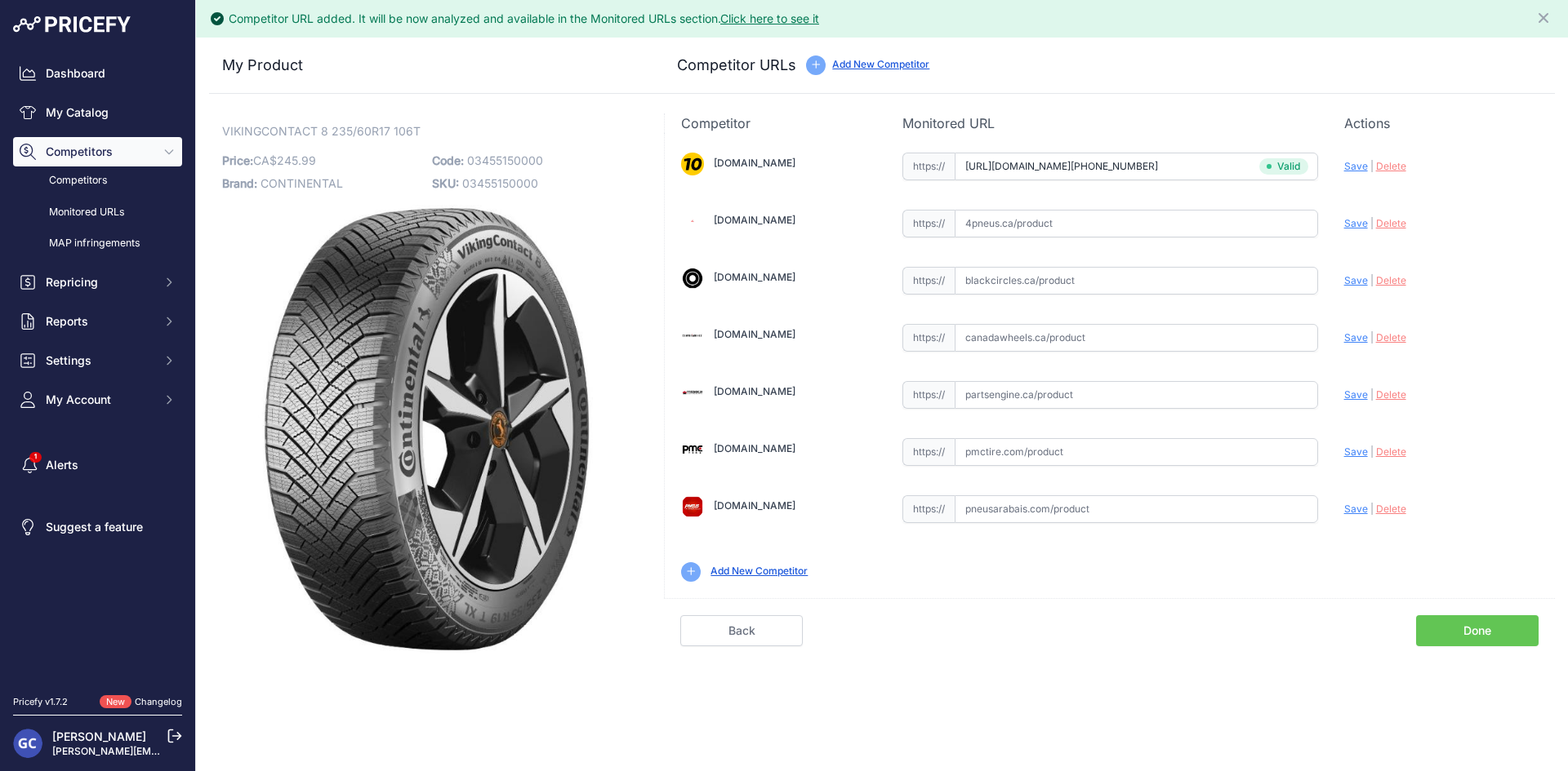
click at [1121, 329] on input "text" at bounding box center [1136, 337] width 363 height 28
click at [1277, 391] on input "text" at bounding box center [1136, 395] width 363 height 28
paste input "https://www.partsengine.ca/03455150000-vp-continental-371.aspx"
click at [1354, 392] on div "[DOMAIN_NAME] Valid Invalid" at bounding box center [1110, 366] width 890 height 466
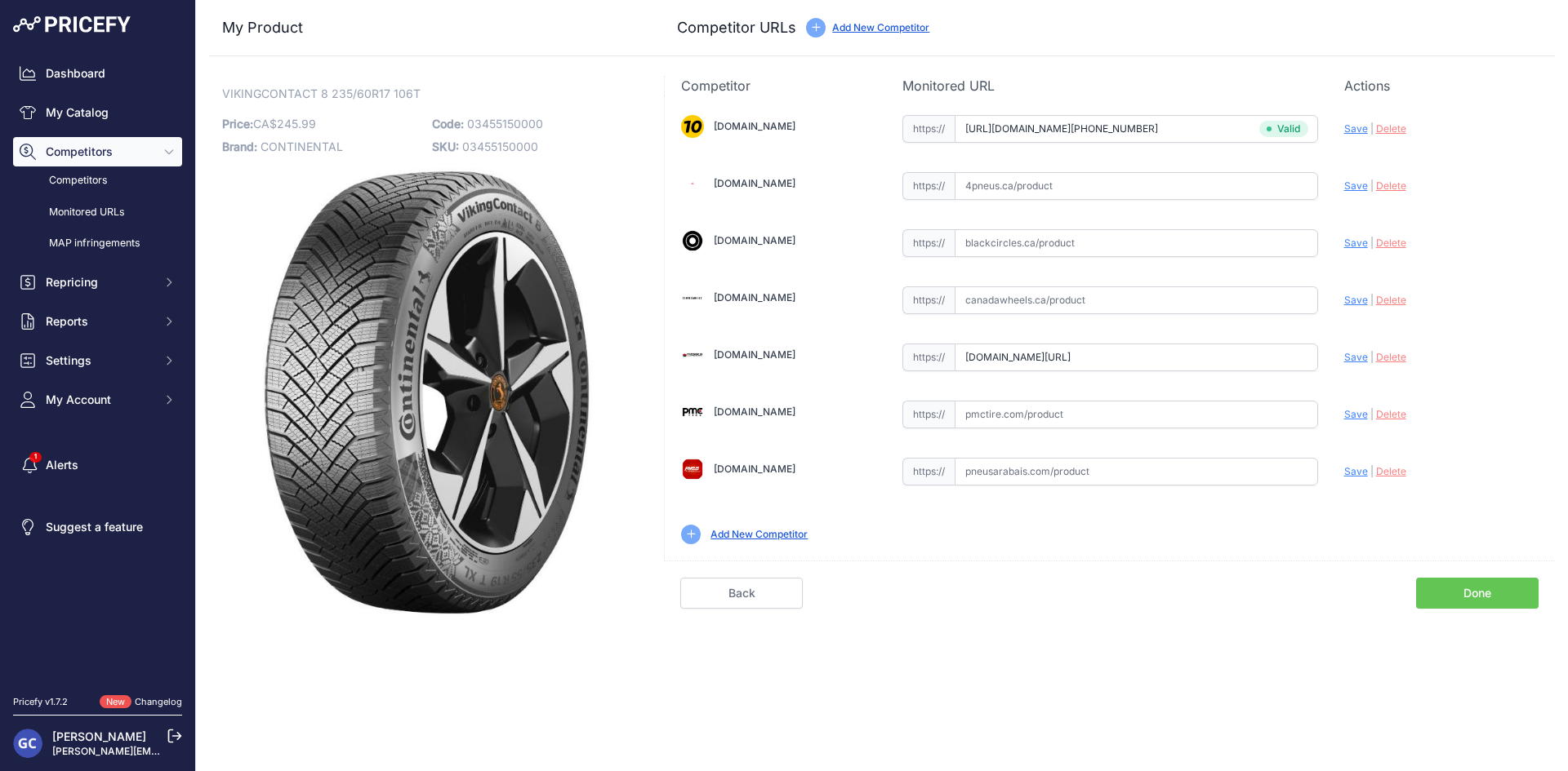
click at [1353, 353] on span "Save" at bounding box center [1356, 357] width 24 height 12
type input "https://www.partsengine.ca/03455150000-vp-continental-371.aspx?prirule_jdsnikfk…"
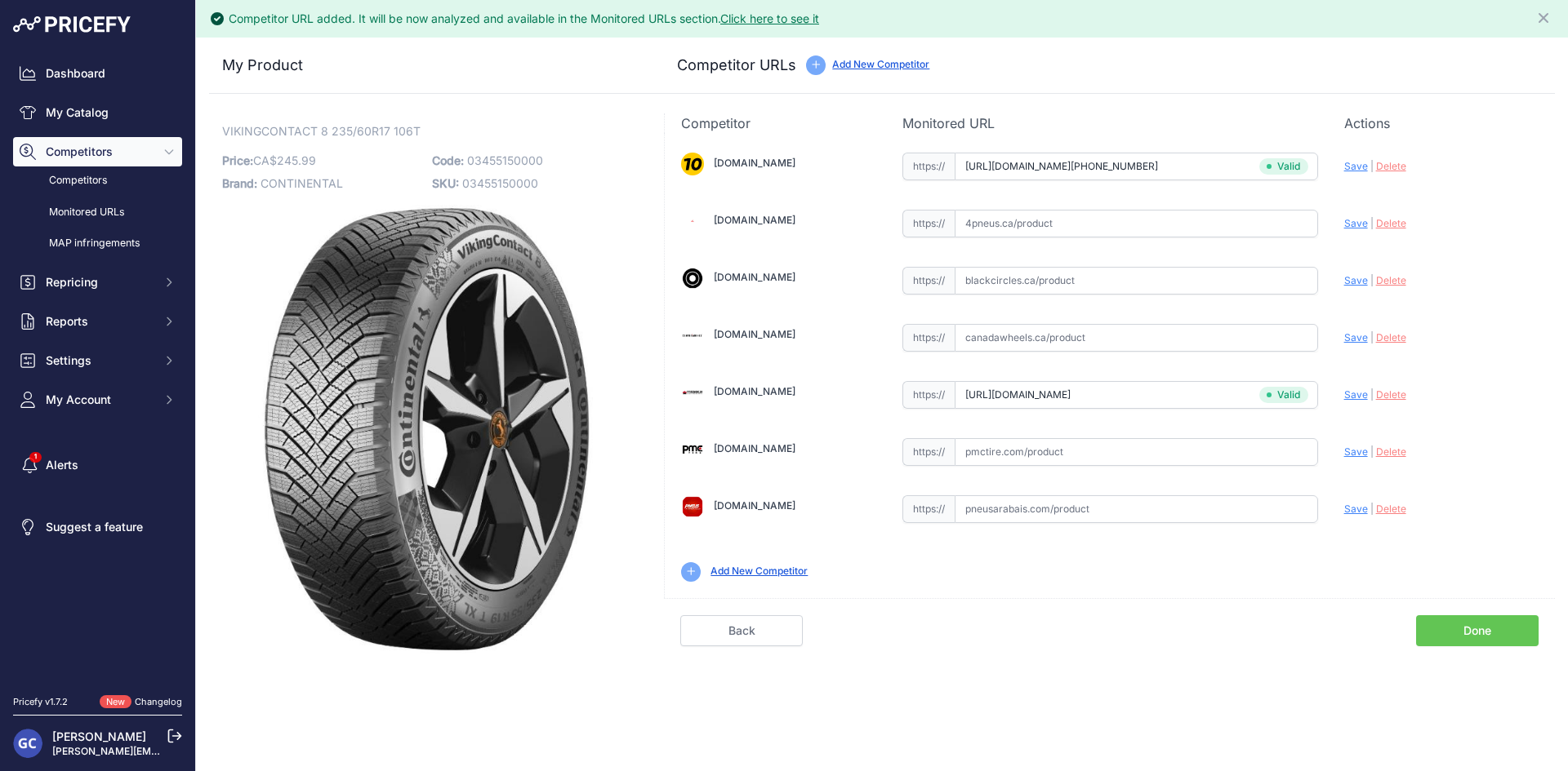
click at [1042, 458] on input "text" at bounding box center [1136, 452] width 363 height 28
paste input "https://pmctire.com/fr/tires/continental-vikingcontact-8-235-60r17-xl-106t-bsw-…"
click at [1360, 449] on span "Save" at bounding box center [1356, 451] width 24 height 12
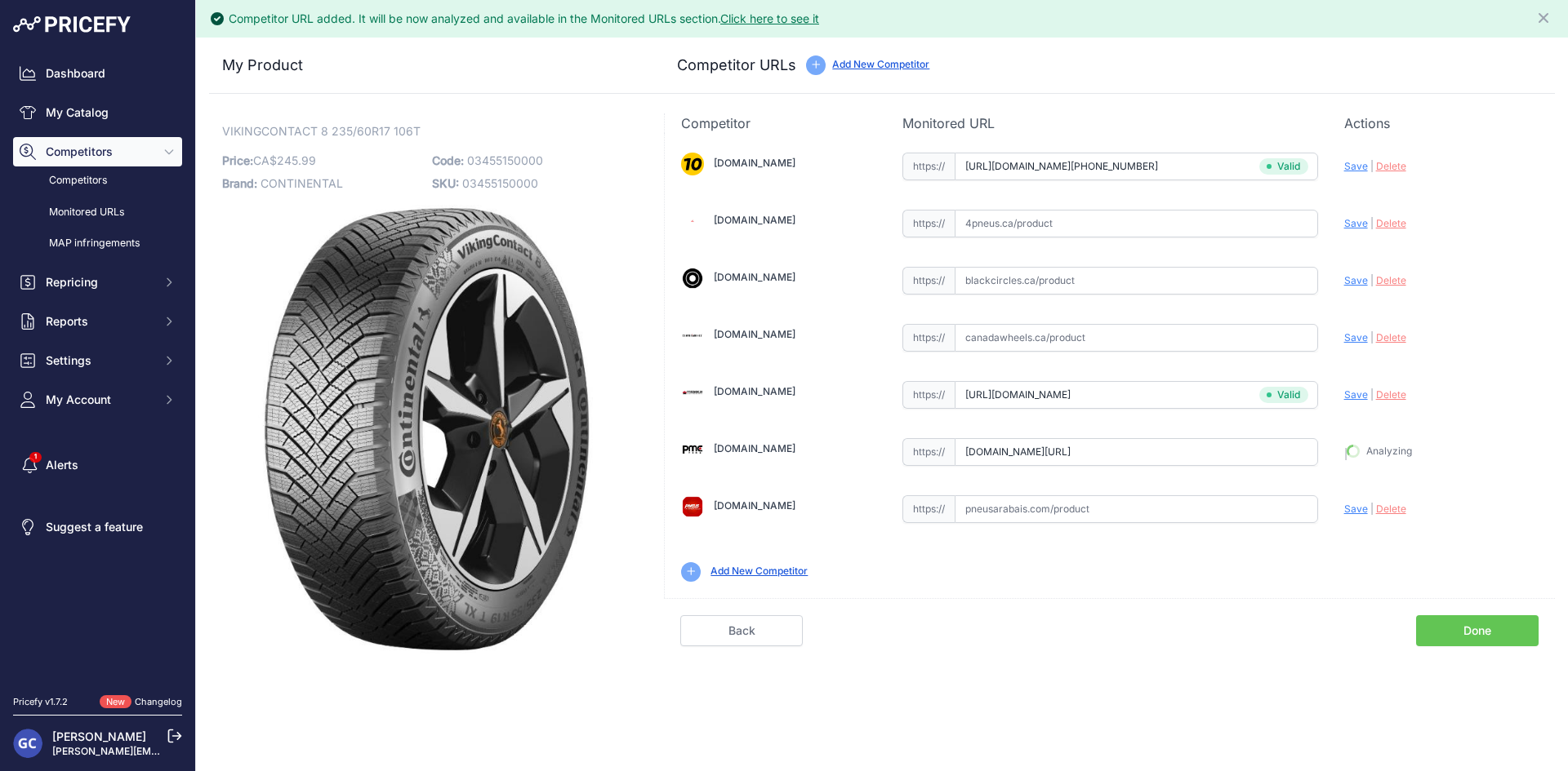
type input "https://pmctire.com/fr/tires/continental-vikingcontact-8-235-60r17-xl-106t-bsw-…"
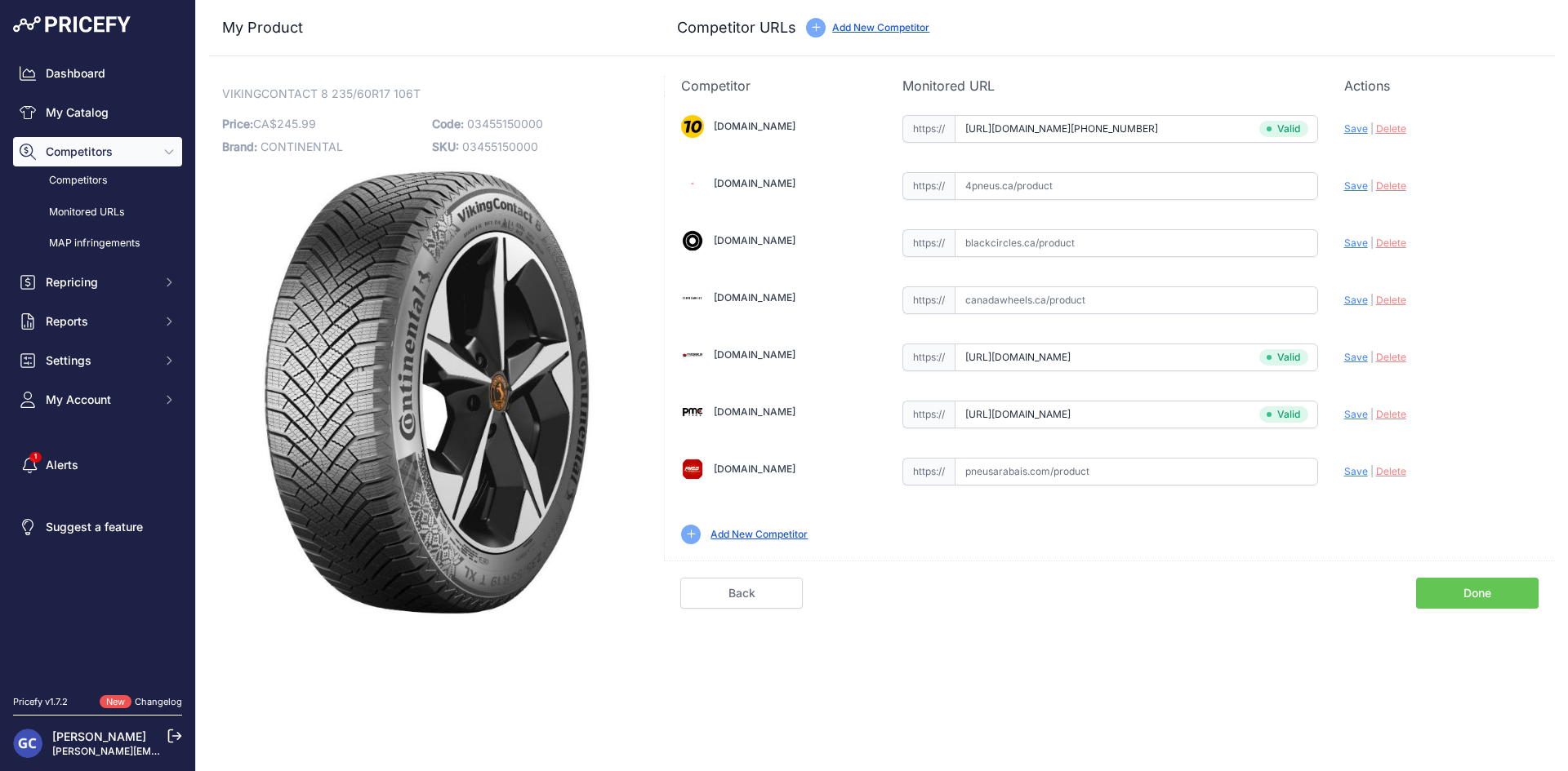
click at [1162, 466] on input "text" at bounding box center [1136, 472] width 363 height 28
click at [1193, 243] on input "text" at bounding box center [1136, 243] width 363 height 28
click at [1203, 181] on input "text" at bounding box center [1136, 186] width 363 height 28
paste input "https://www.4pneus.ca/pneus/continental-viking-contact-8-hiver/235-60-r17-xl/29…"
click at [1354, 182] on span "Save" at bounding box center [1356, 185] width 24 height 12
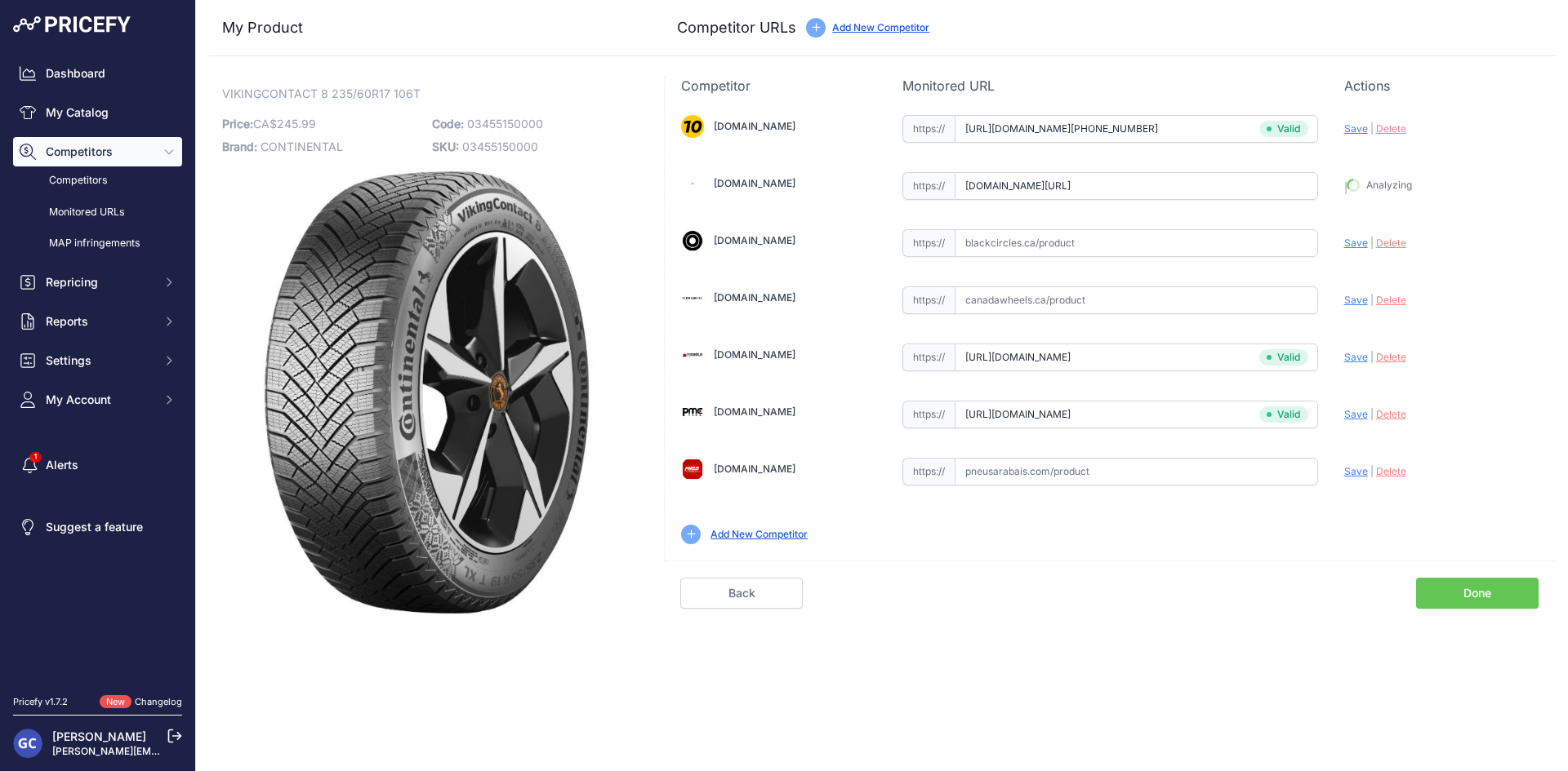
type input "https://www.4pneus.ca/pneus/continental-viking-contact-8-hiver/235-60-r17-xl/29…"
click at [1165, 239] on input "text" at bounding box center [1136, 243] width 363 height 28
paste input "https://pneusarabais.com/pneus/continental-vikingcontact-8/52407"
type input "https://pneusarabais.com/pneus/continental-vikingcontact-8/52407"
click at [1253, 235] on input "https://pneusarabais.com/pneus/continental-vikingcontact-8/52407" at bounding box center [1136, 243] width 363 height 28
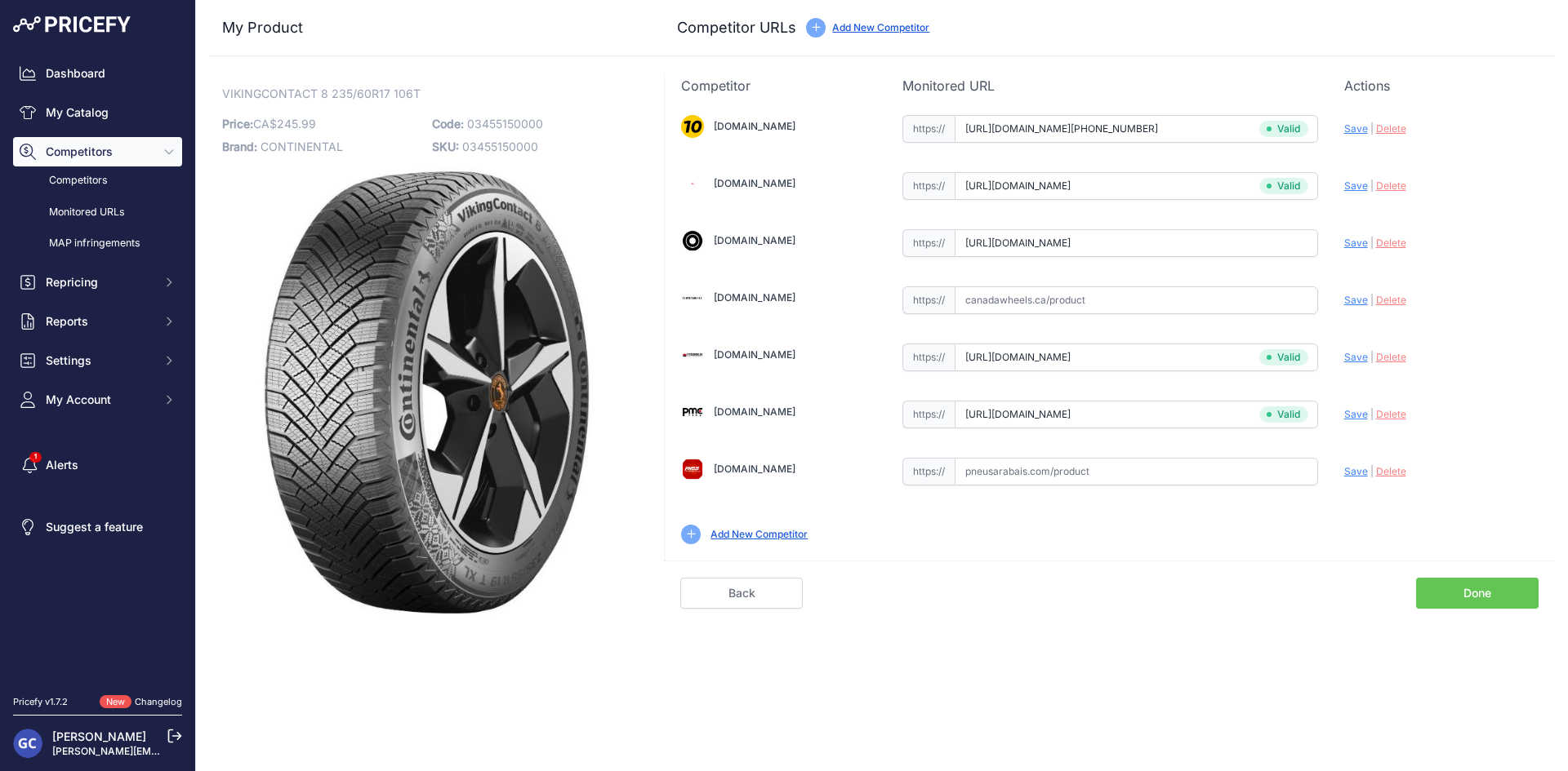
click at [1253, 235] on input "https://pneusarabais.com/pneus/continental-vikingcontact-8/52407" at bounding box center [1136, 243] width 363 height 28
click at [1184, 468] on input "text" at bounding box center [1136, 472] width 363 height 28
paste input "https://pneusarabais.com/pneus/continental-vikingcontact-8/52407"
click at [1354, 473] on span "Save" at bounding box center [1356, 471] width 24 height 12
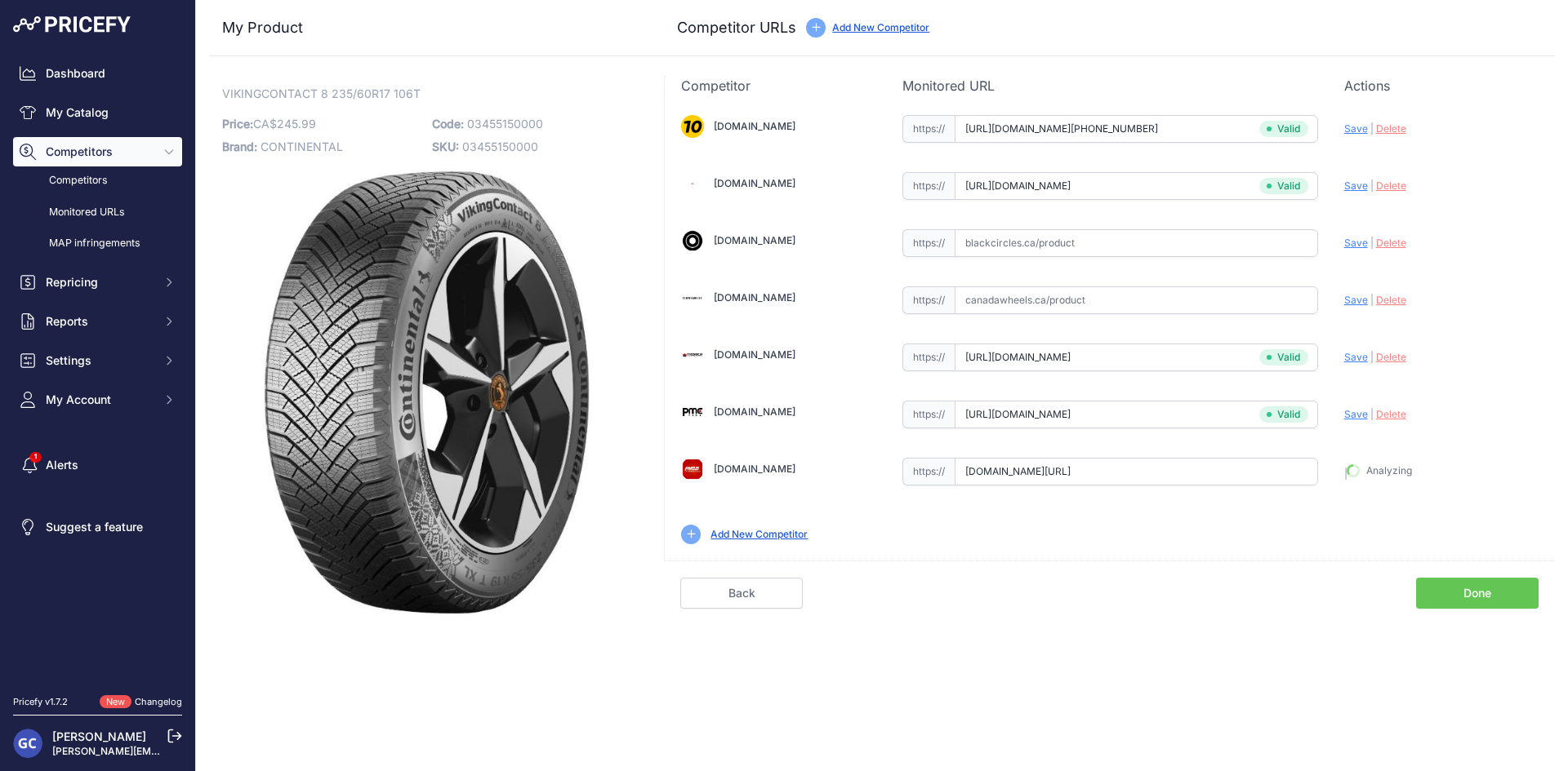
type input "https://pneusarabais.com/pneus/continental-vikingcontact-8/52407?prirule_jdsnik…"
click at [1215, 246] on input "text" at bounding box center [1136, 243] width 363 height 28
paste input "https://www.blackcircles.ca/en/tire/continental/vikingcontact-8/235-60-r17-106-t"
click at [1352, 242] on span "Save" at bounding box center [1356, 242] width 24 height 12
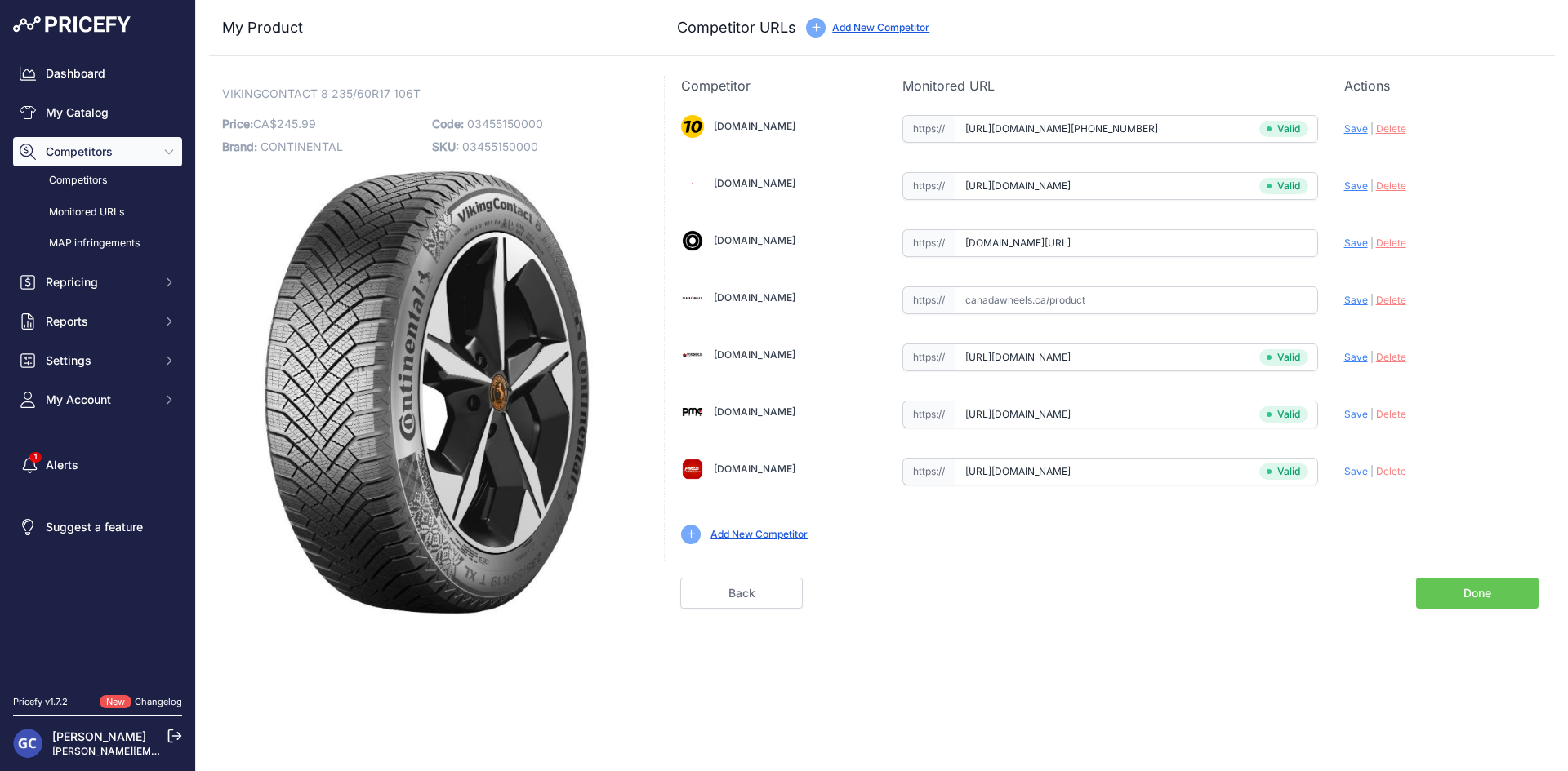
scroll to position [0, 0]
type input "https://www.blackcircles.ca/en/tire/continental/vikingcontact-8/235-60-r17-106-…"
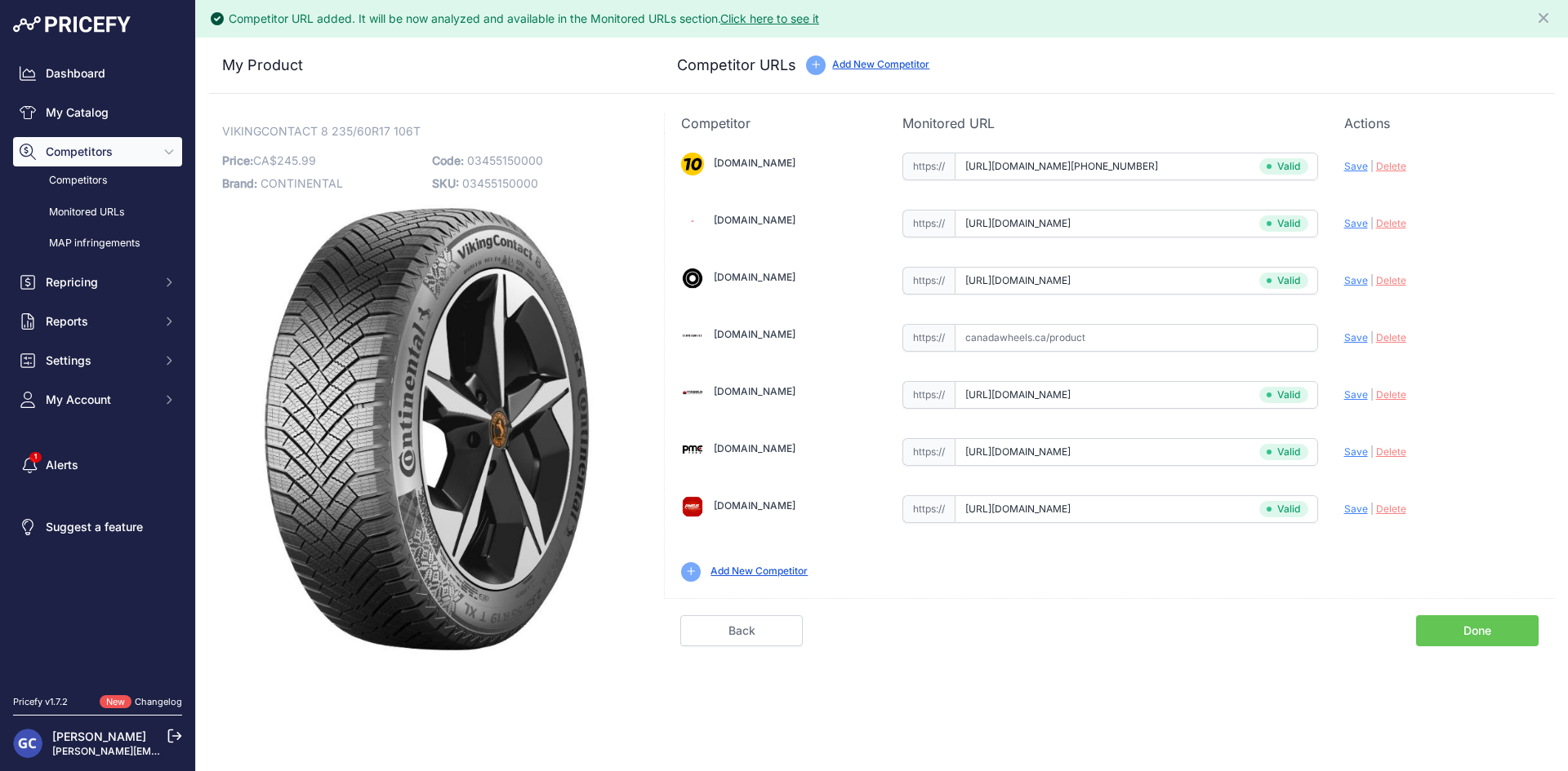
click at [1470, 629] on link "Done" at bounding box center [1477, 631] width 123 height 31
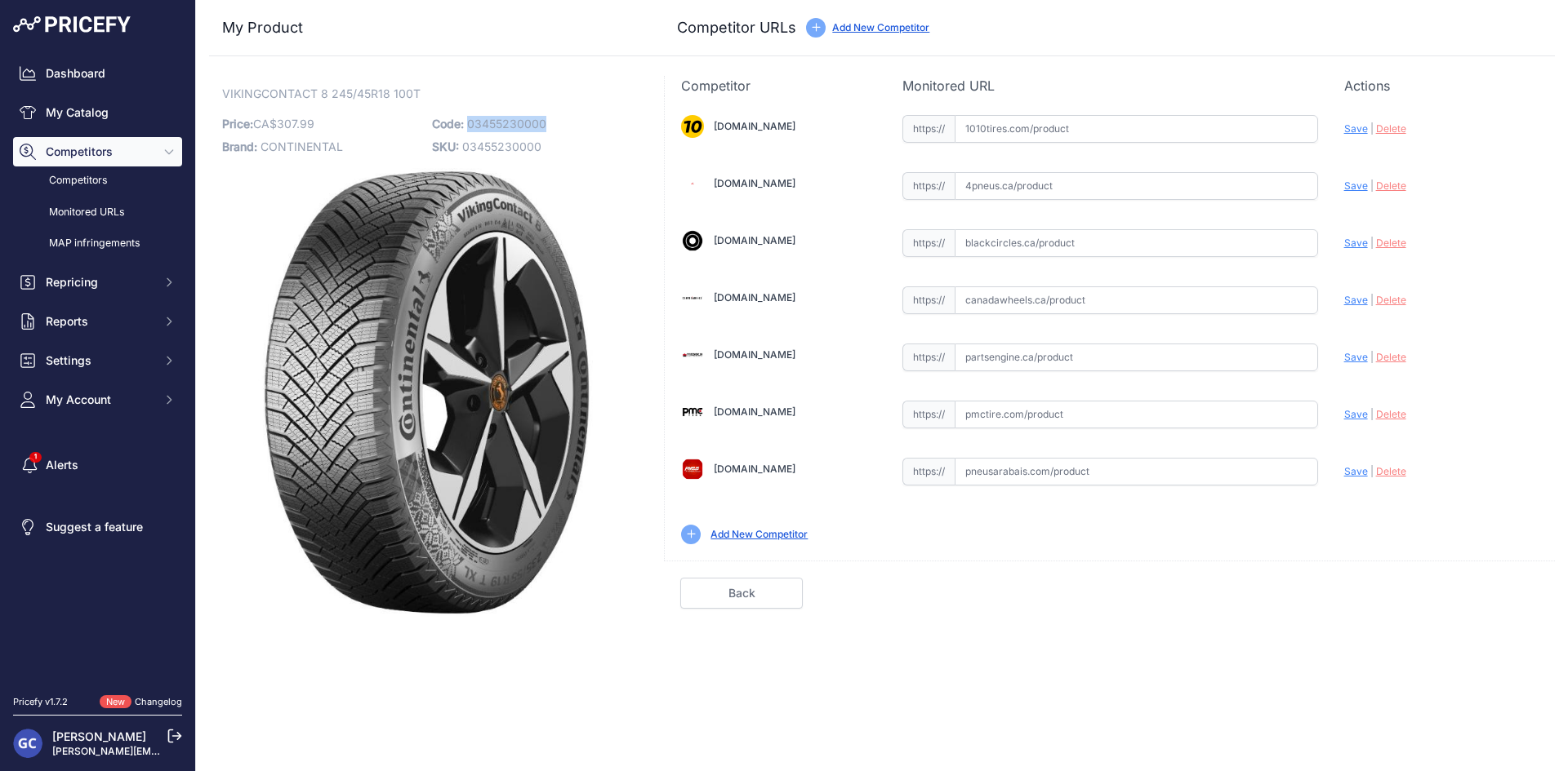
drag, startPoint x: 569, startPoint y: 121, endPoint x: 468, endPoint y: 126, distance: 101.1
click at [468, 126] on p "Code: 03455230000" at bounding box center [532, 124] width 200 height 23
copy span "03455230000"
click at [1102, 113] on div "https:// Valid" at bounding box center [1110, 127] width 415 height 31
click at [1209, 129] on input "text" at bounding box center [1136, 129] width 363 height 28
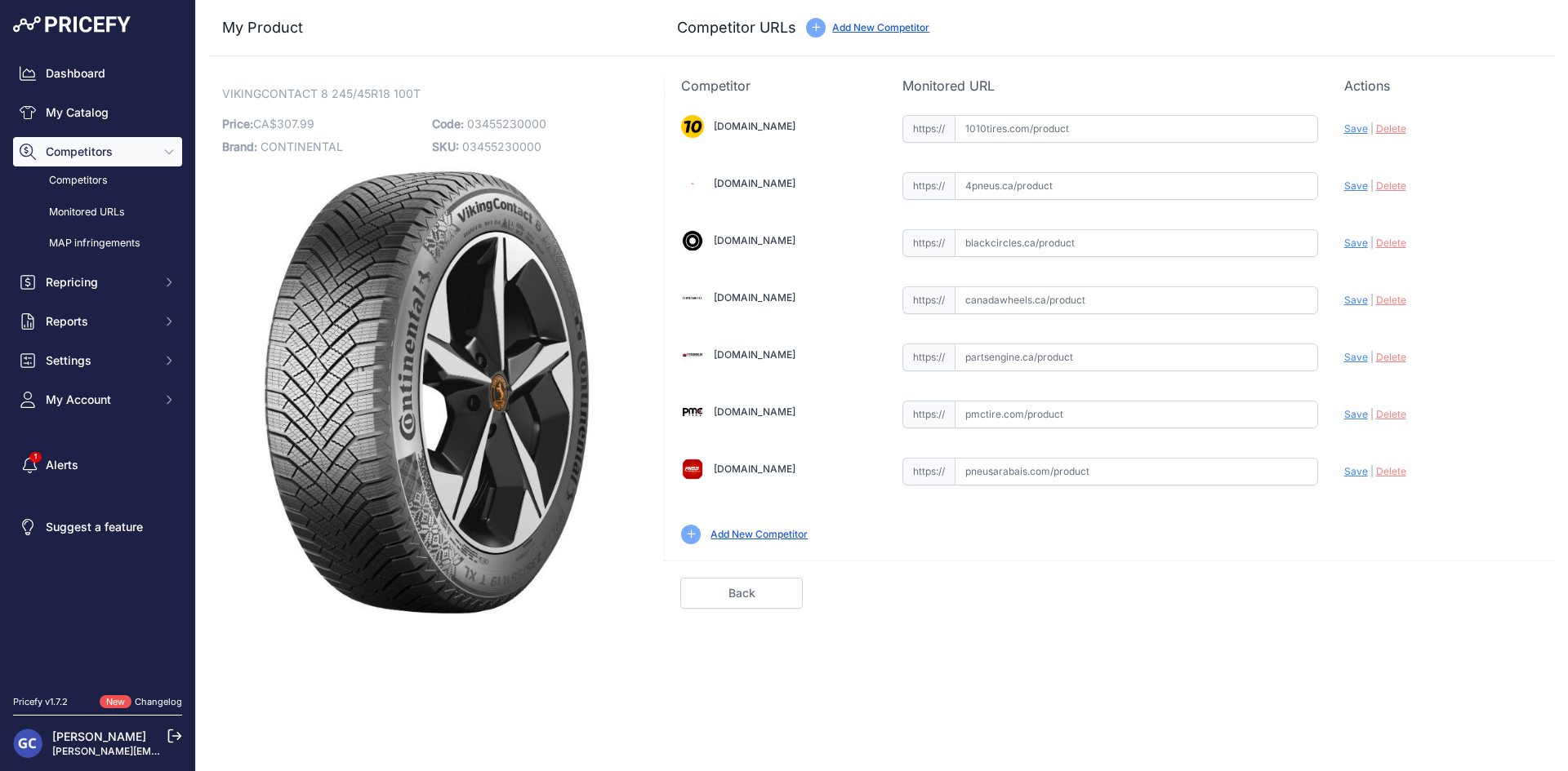
paste input "[URL][DOMAIN_NAME][PHONE_NUMBER]"
click at [1354, 127] on span "Save" at bounding box center [1356, 128] width 24 height 12
type input "[URL][DOMAIN_NAME][PHONE_NUMBER]"
drag, startPoint x: 1121, startPoint y: 353, endPoint x: 1307, endPoint y: 359, distance: 186.1
click at [1121, 352] on input "text" at bounding box center [1136, 358] width 363 height 28
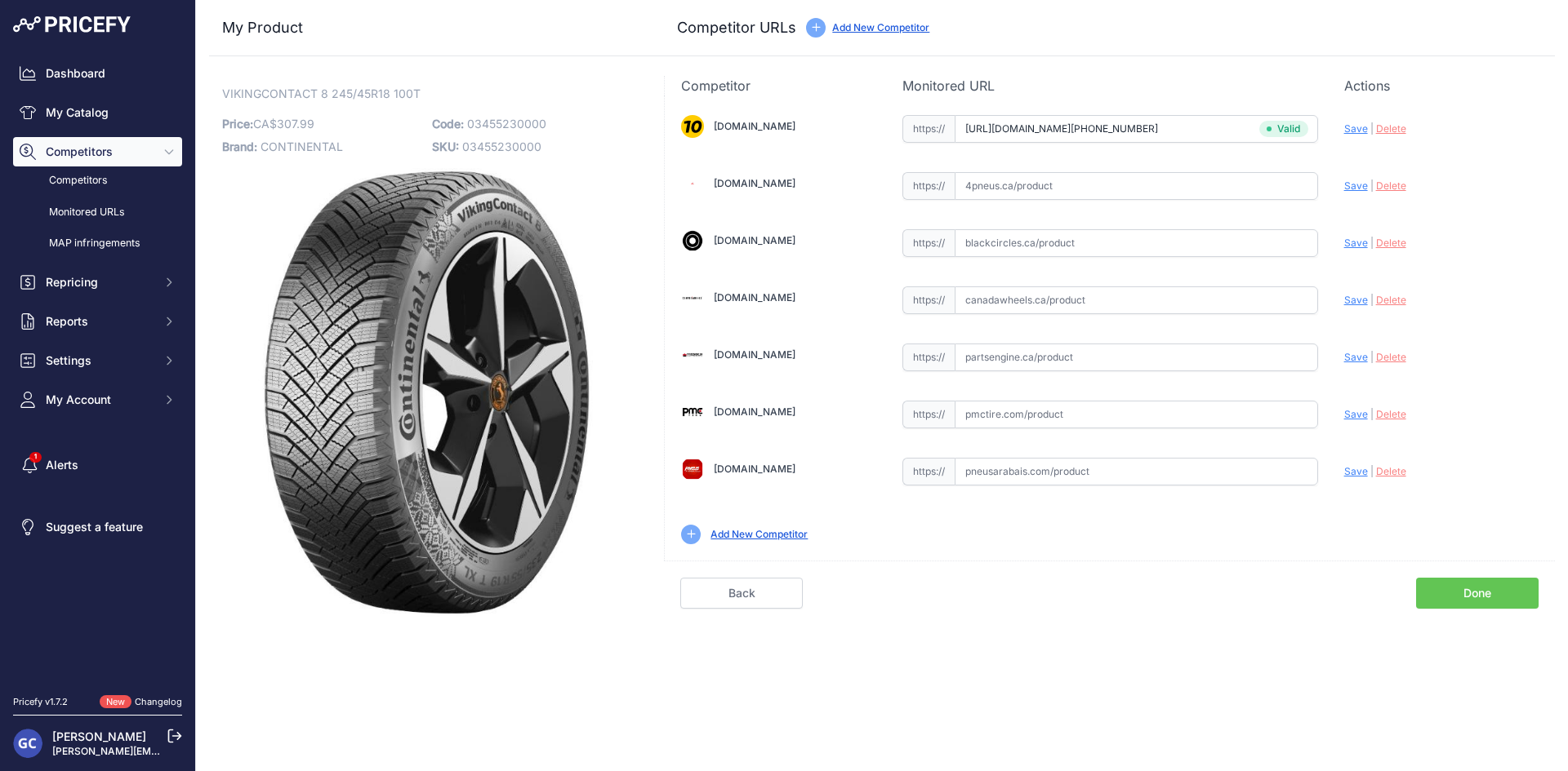
paste input "[URL][DOMAIN_NAME]"
click at [1353, 359] on span "Save" at bounding box center [1356, 357] width 24 height 12
type input "[URL][DOMAIN_NAME]"
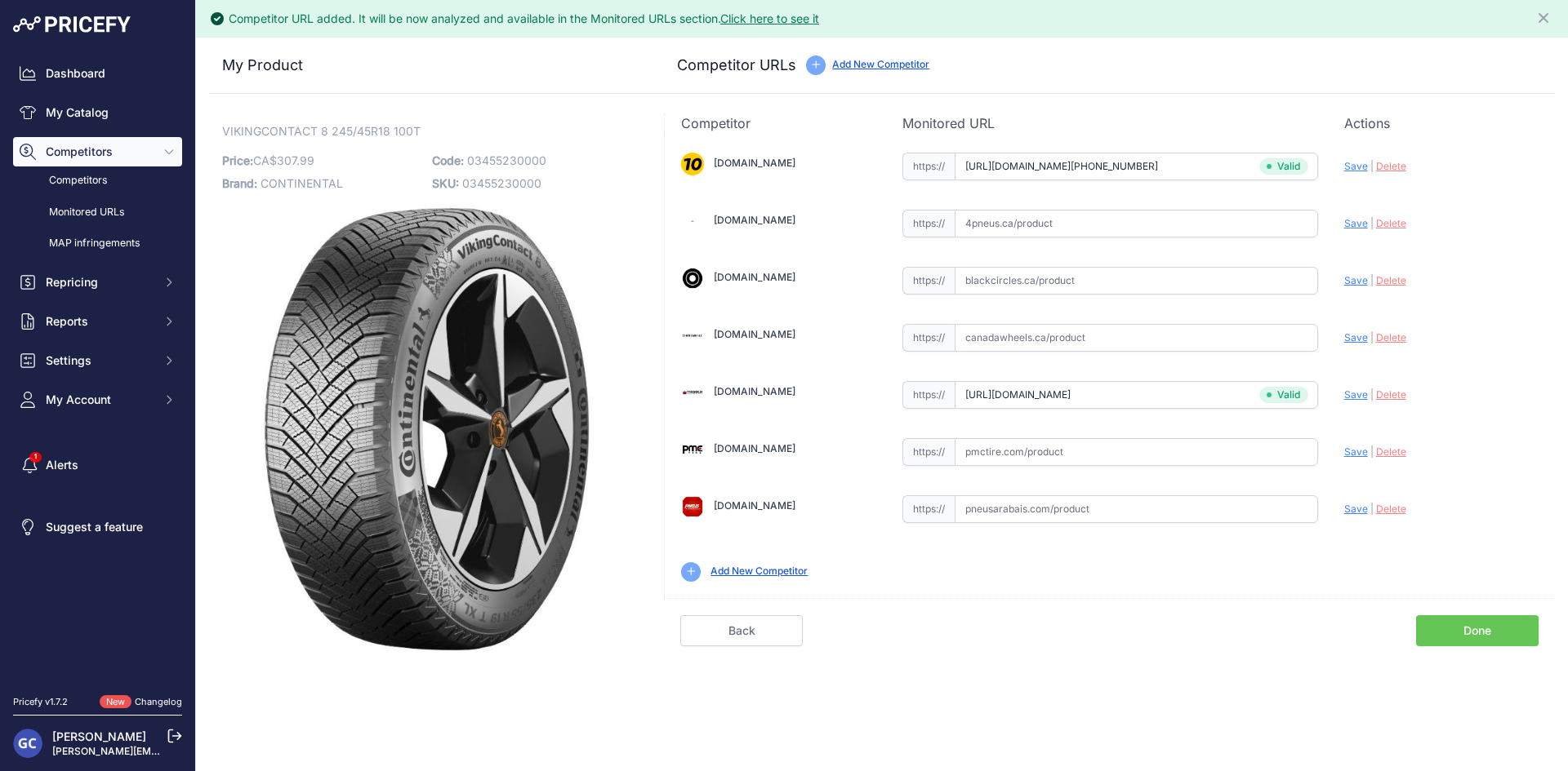
click at [1115, 458] on input "text" at bounding box center [1136, 452] width 363 height 28
paste input "[URL][DOMAIN_NAME]"
click at [1349, 453] on span "Save" at bounding box center [1356, 451] width 24 height 12
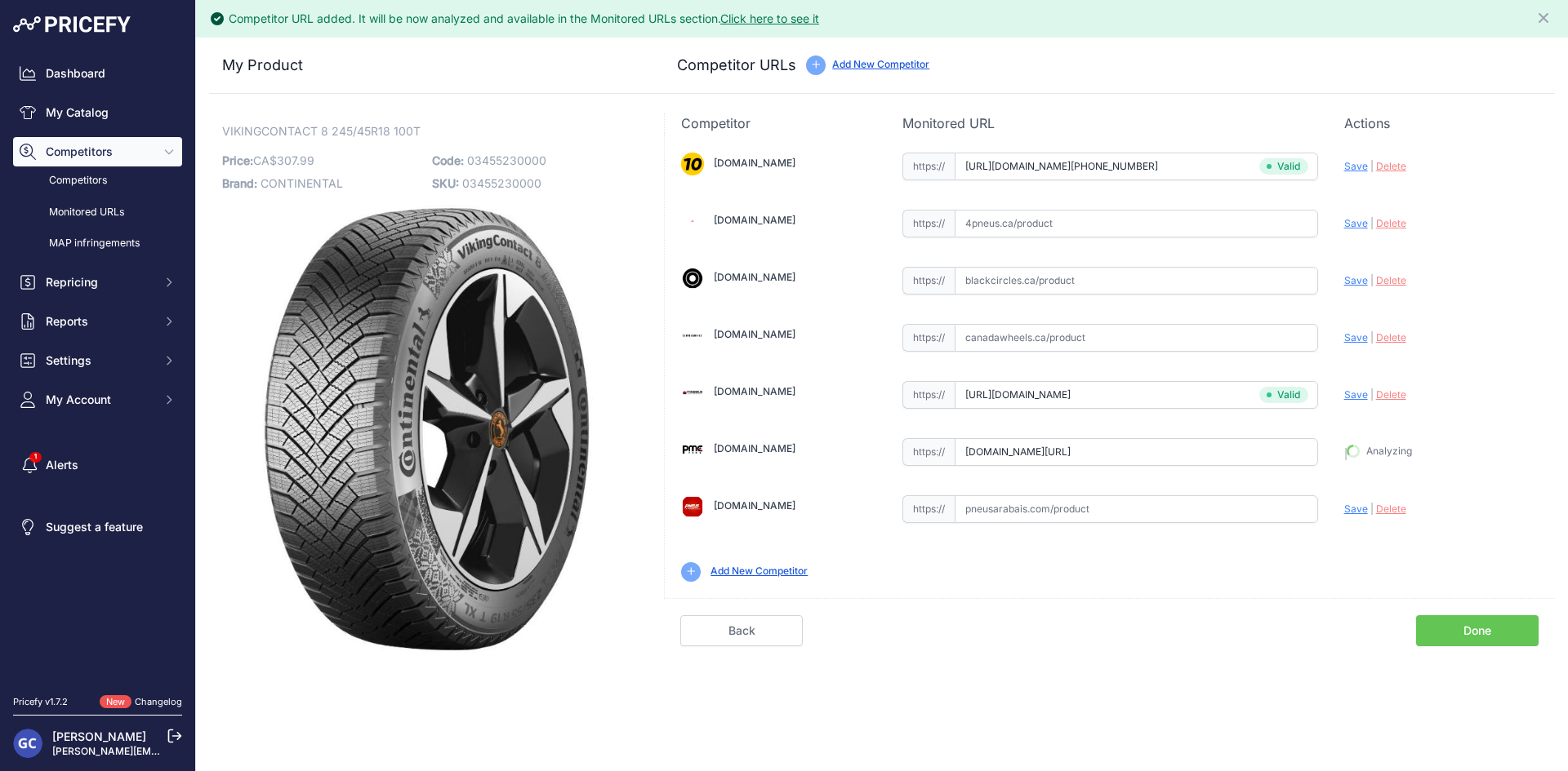
type input "[URL][DOMAIN_NAME]"
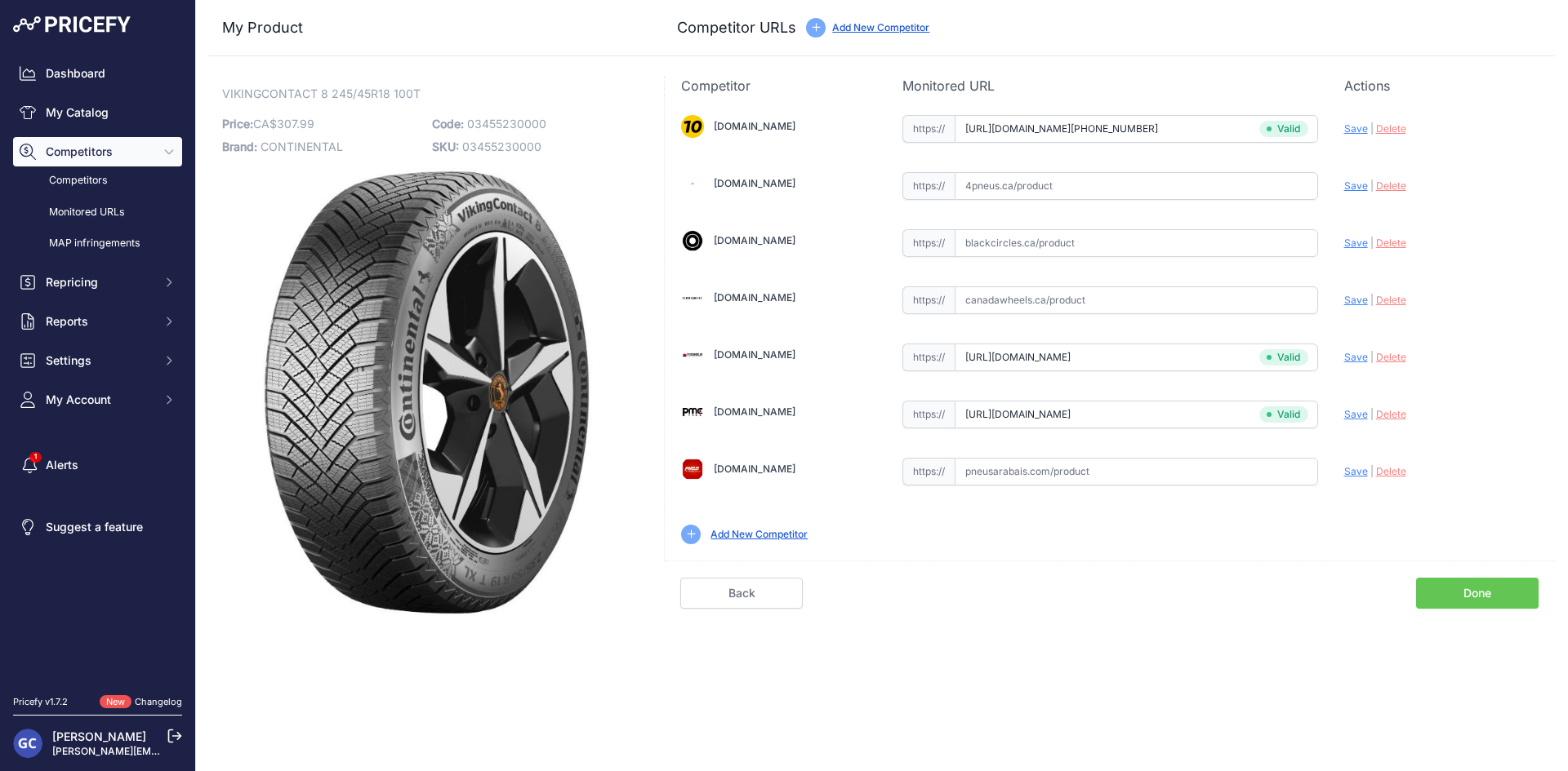
drag, startPoint x: 1075, startPoint y: 190, endPoint x: 1225, endPoint y: 192, distance: 150.0
click at [1075, 190] on input "text" at bounding box center [1136, 186] width 363 height 28
paste input "[URL][DOMAIN_NAME]"
click at [1352, 183] on span "Save" at bounding box center [1356, 185] width 24 height 12
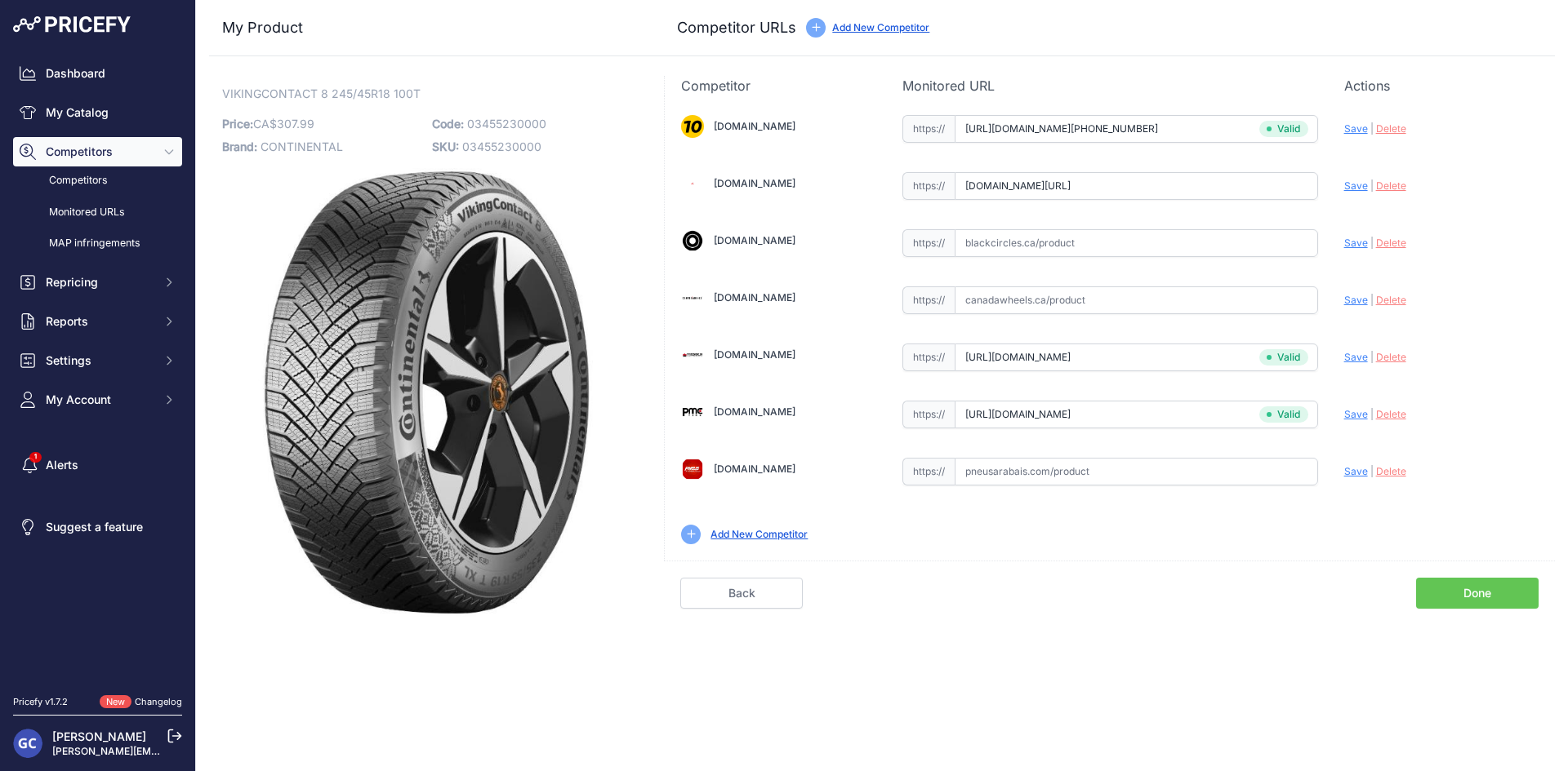
scroll to position [0, 0]
type input "[URL][DOMAIN_NAME]"
drag, startPoint x: 1137, startPoint y: 470, endPoint x: 1239, endPoint y: 476, distance: 102.2
click at [1137, 470] on input "text" at bounding box center [1136, 472] width 363 height 28
paste input "[URL][DOMAIN_NAME]"
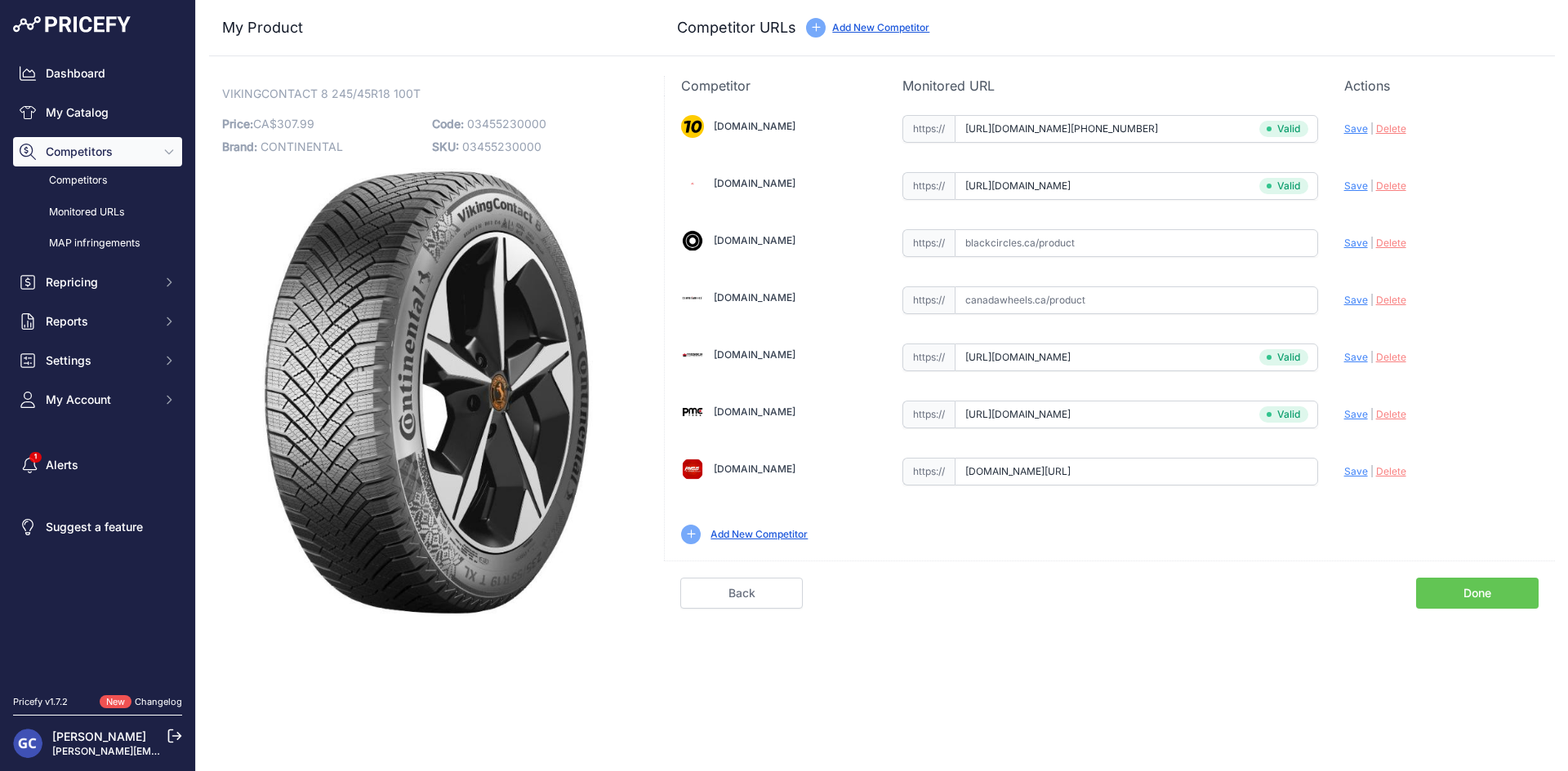
click at [1356, 470] on span "Save" at bounding box center [1356, 471] width 24 height 12
type input "[URL][DOMAIN_NAME]"
click at [1143, 249] on input "text" at bounding box center [1136, 243] width 363 height 28
click at [1137, 299] on input "text" at bounding box center [1136, 301] width 363 height 28
click at [1198, 245] on input "text" at bounding box center [1136, 243] width 363 height 28
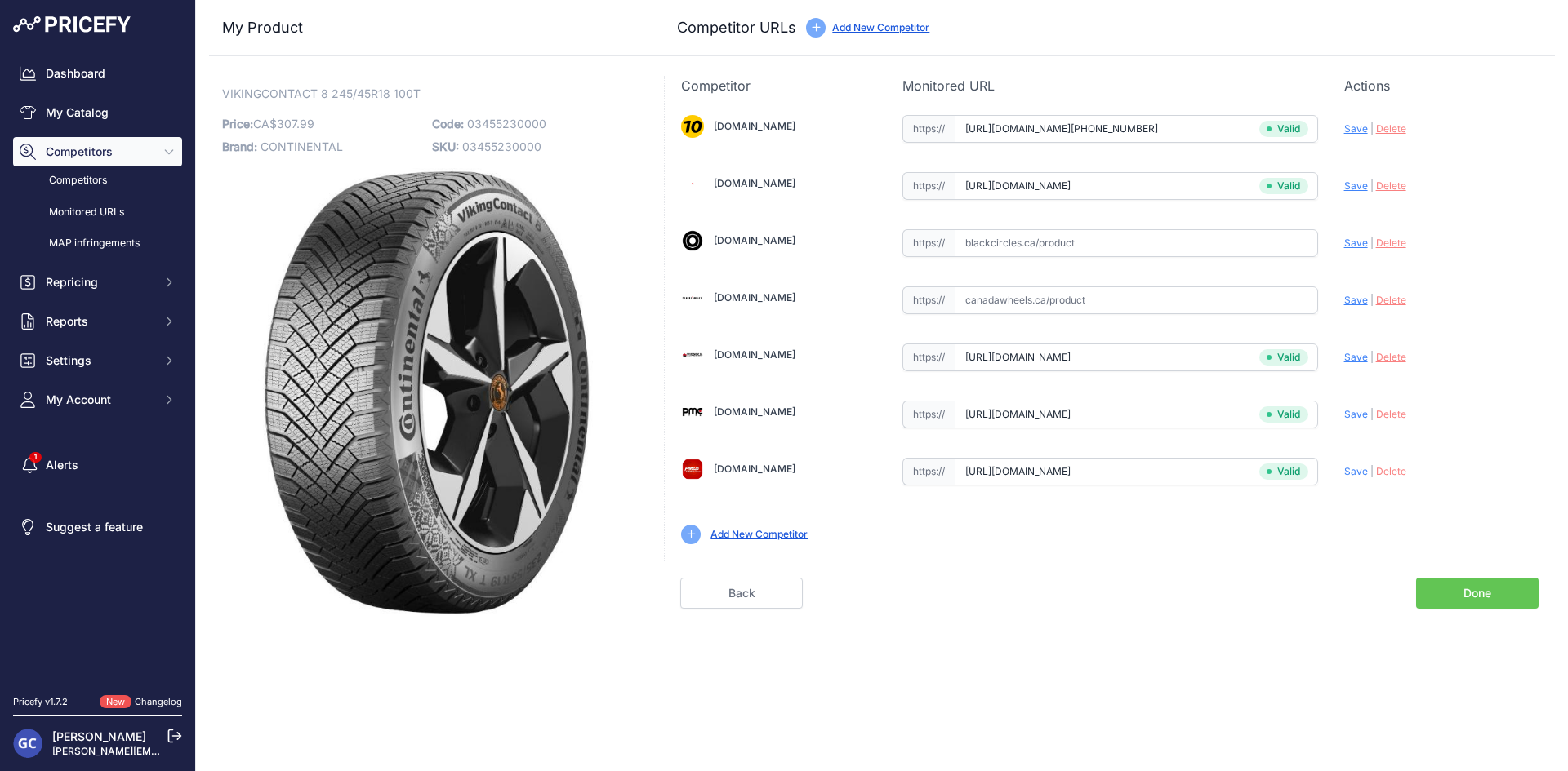
paste input "[URL][DOMAIN_NAME]"
click at [1347, 242] on span "Save" at bounding box center [1356, 242] width 24 height 12
type input "https://www.blackcircles.ca/en/tire/continental/vikingcontact-8/245-45-r18-100-…"
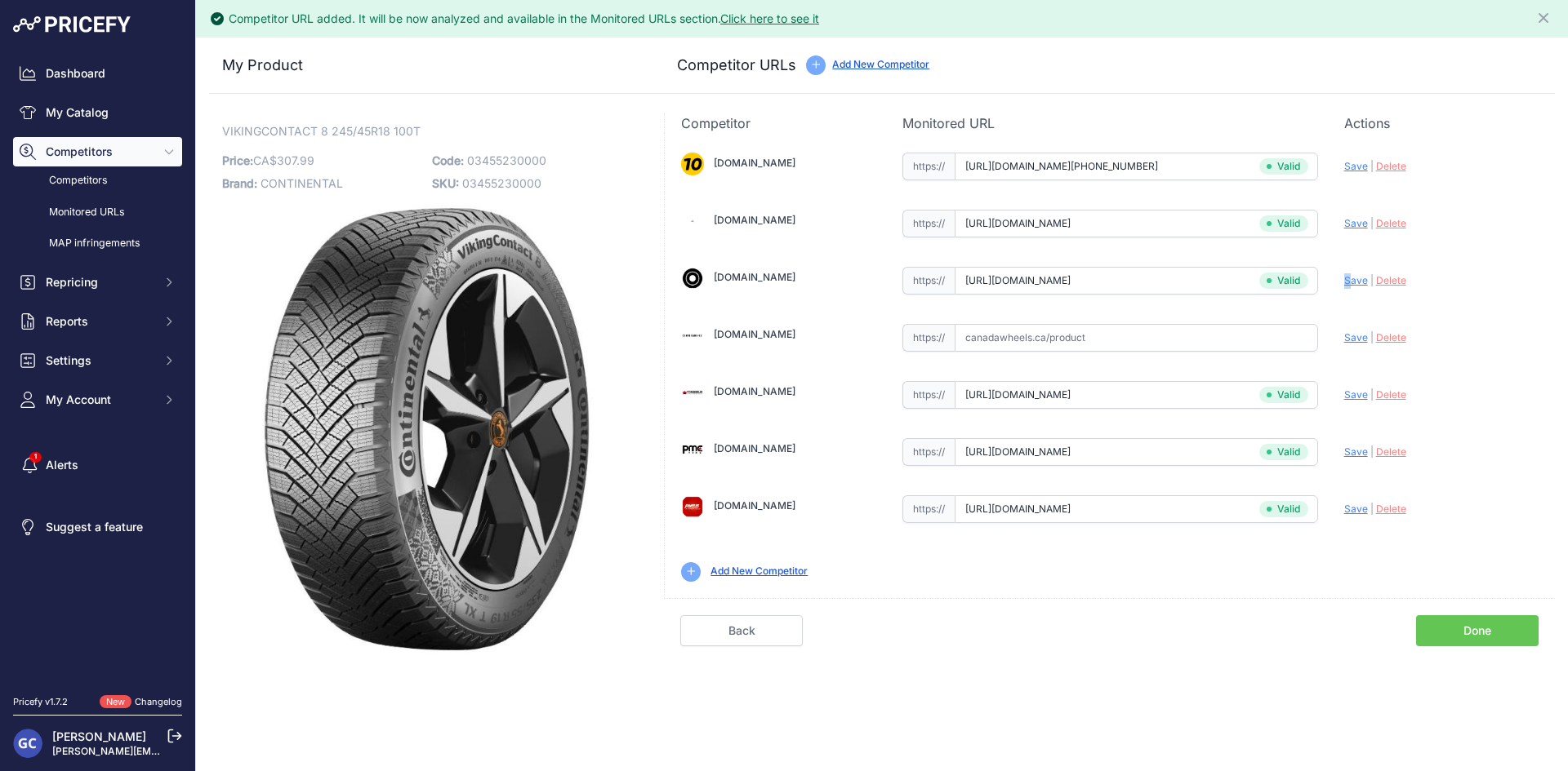
click at [1448, 632] on link "Done" at bounding box center [1477, 631] width 123 height 31
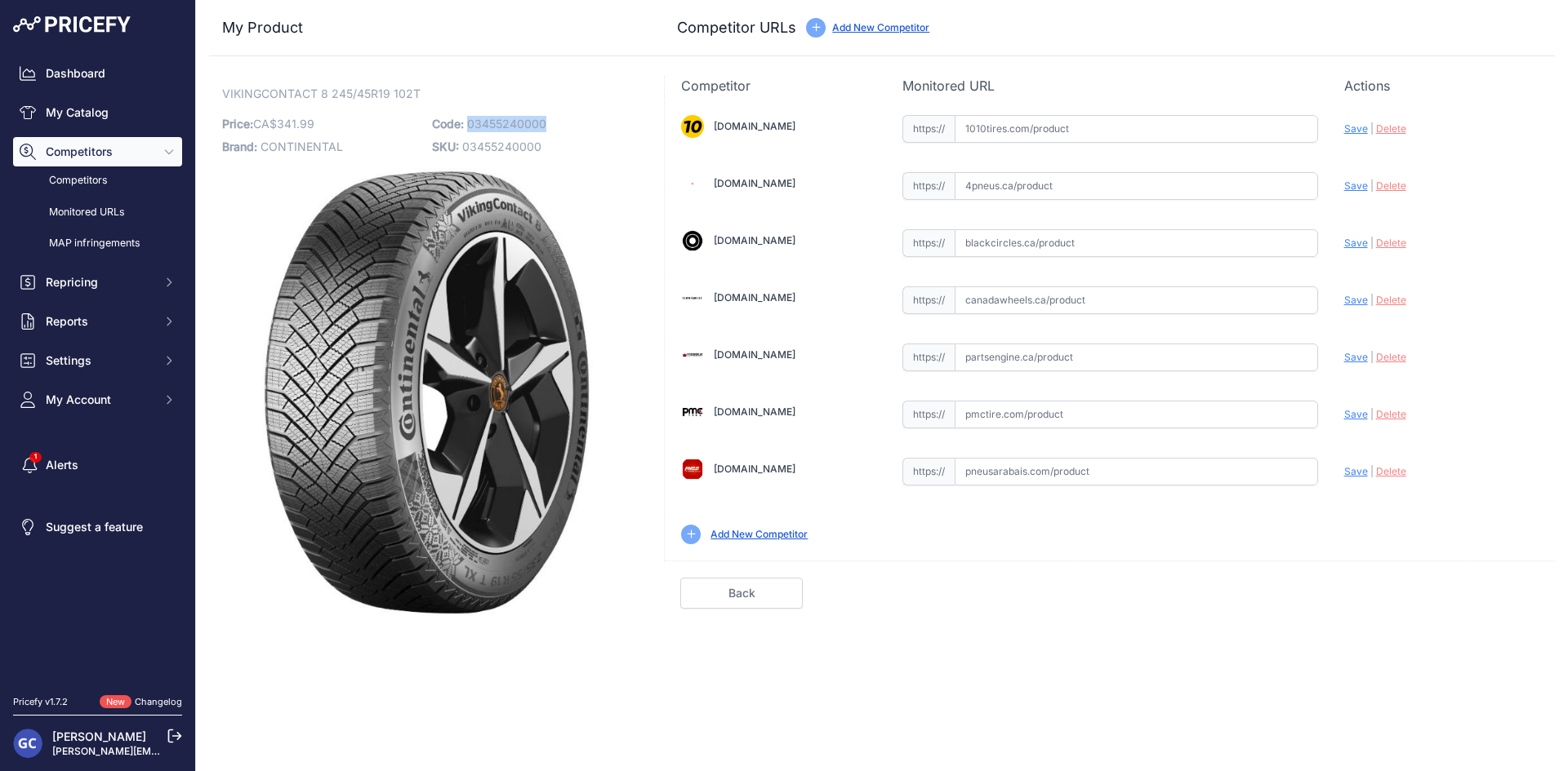
drag, startPoint x: 555, startPoint y: 121, endPoint x: 468, endPoint y: 126, distance: 87.1
click at [468, 126] on p "Code: 03455240000" at bounding box center [532, 124] width 200 height 23
copy span "03455240000"
click at [1141, 125] on input "text" at bounding box center [1136, 129] width 363 height 28
paste input "https://www.1010tires.com/Tires/Continental/Viking+Contact+8/03455240000"
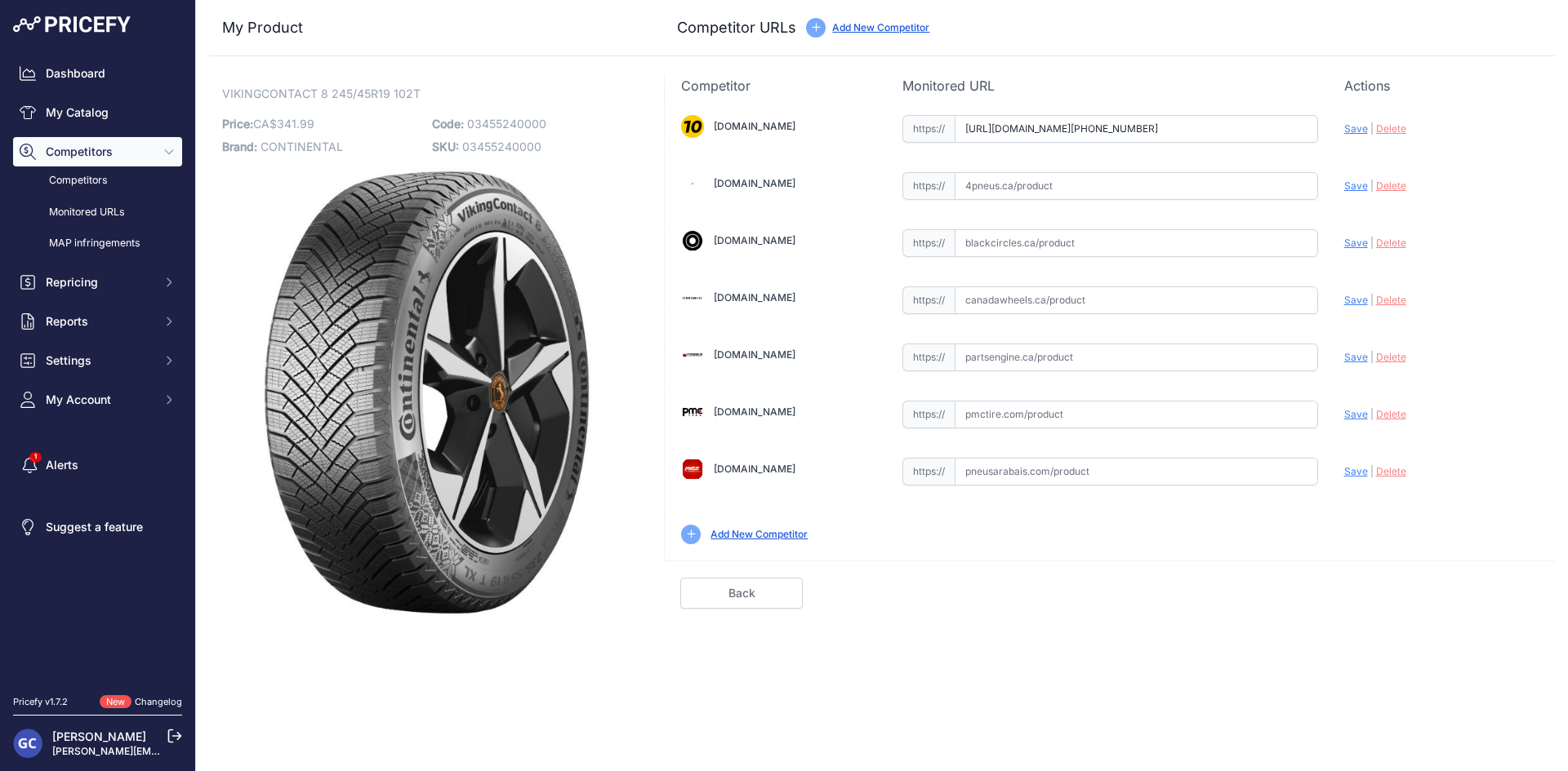
scroll to position [0, 22]
click at [1349, 131] on span "Save" at bounding box center [1356, 128] width 24 height 12
type input "https://www.1010tires.com/Tires/Continental/Viking+Contact+8/03455240000?prirul…"
click at [1154, 356] on input "text" at bounding box center [1136, 358] width 363 height 28
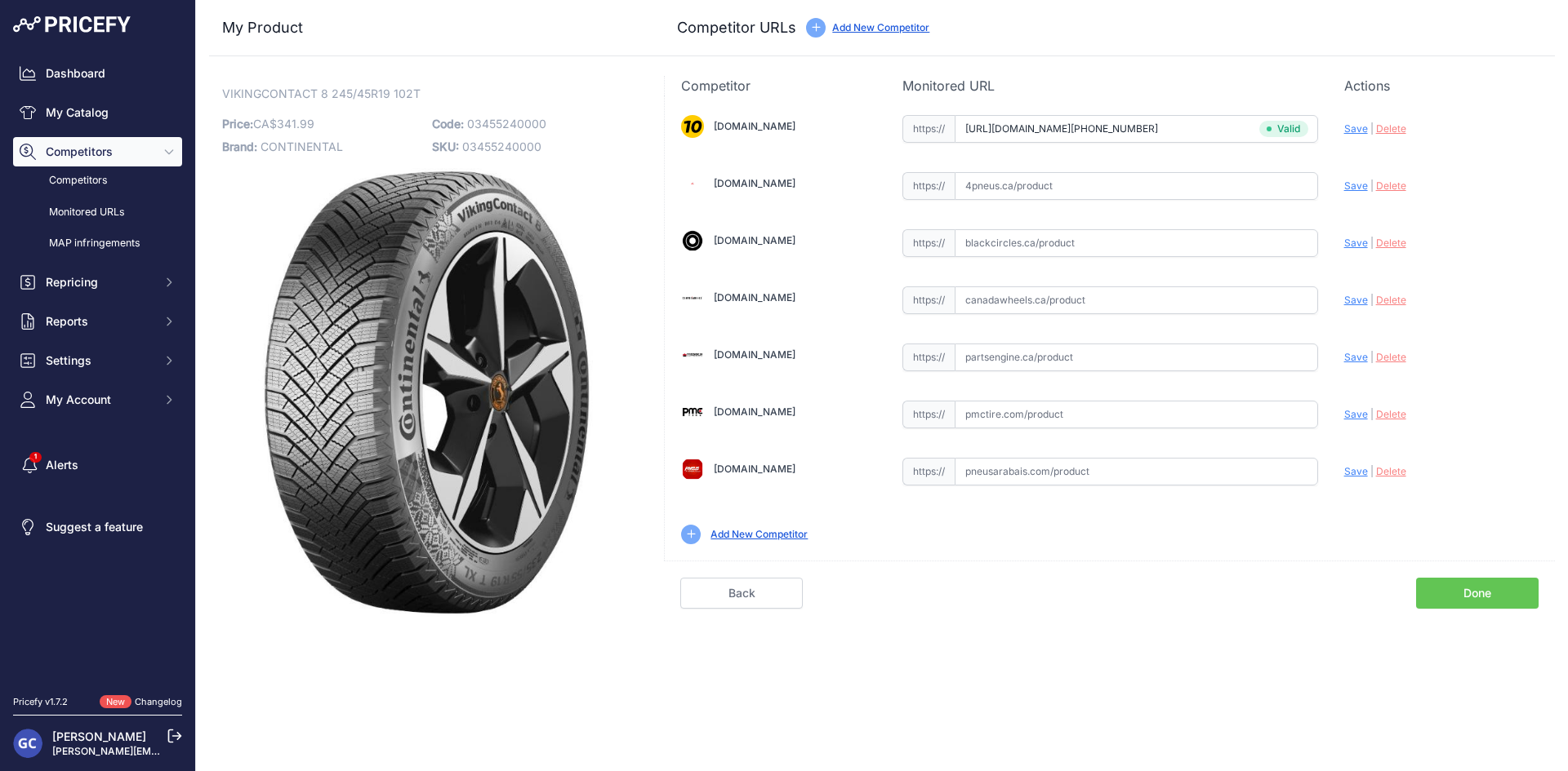
paste input "https://www.partsengine.ca/03455240000-vp-continental-371.aspx"
click at [1355, 355] on span "Save" at bounding box center [1356, 357] width 24 height 12
type input "https://www.partsengine.ca/03455240000-vp-continental-371.aspx?prirule_jdsnikfk…"
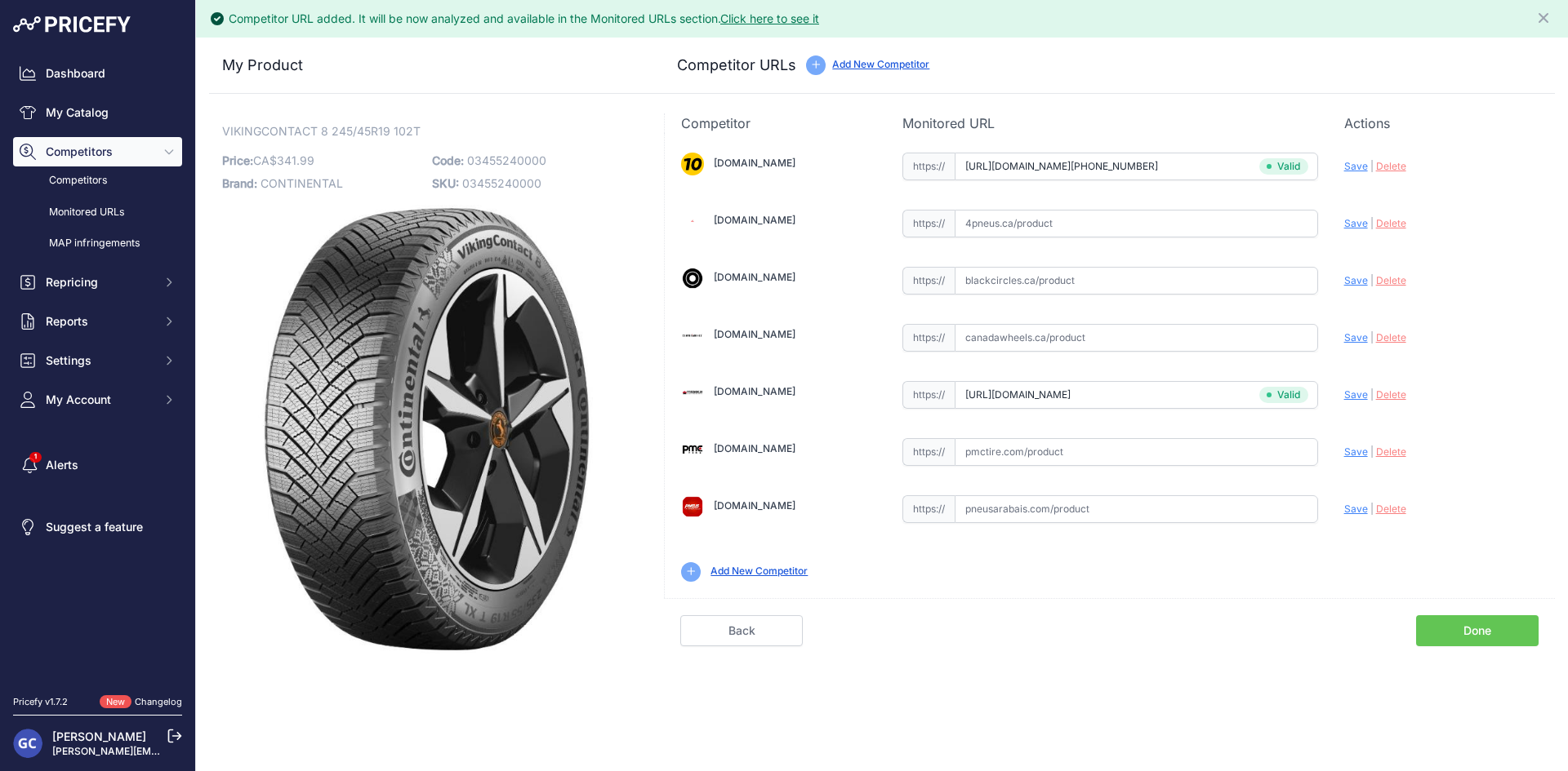
click at [1145, 435] on div "https:// Valid" at bounding box center [1110, 451] width 415 height 31
drag, startPoint x: 1198, startPoint y: 447, endPoint x: 1253, endPoint y: 450, distance: 55.1
click at [1198, 447] on input "text" at bounding box center [1136, 452] width 363 height 28
paste input "https://pmctire.com/fr/tires/continental-vikingcontact-8-245-45r19-xl-102t-bsw-…"
click at [1349, 451] on span "Save" at bounding box center [1356, 451] width 24 height 12
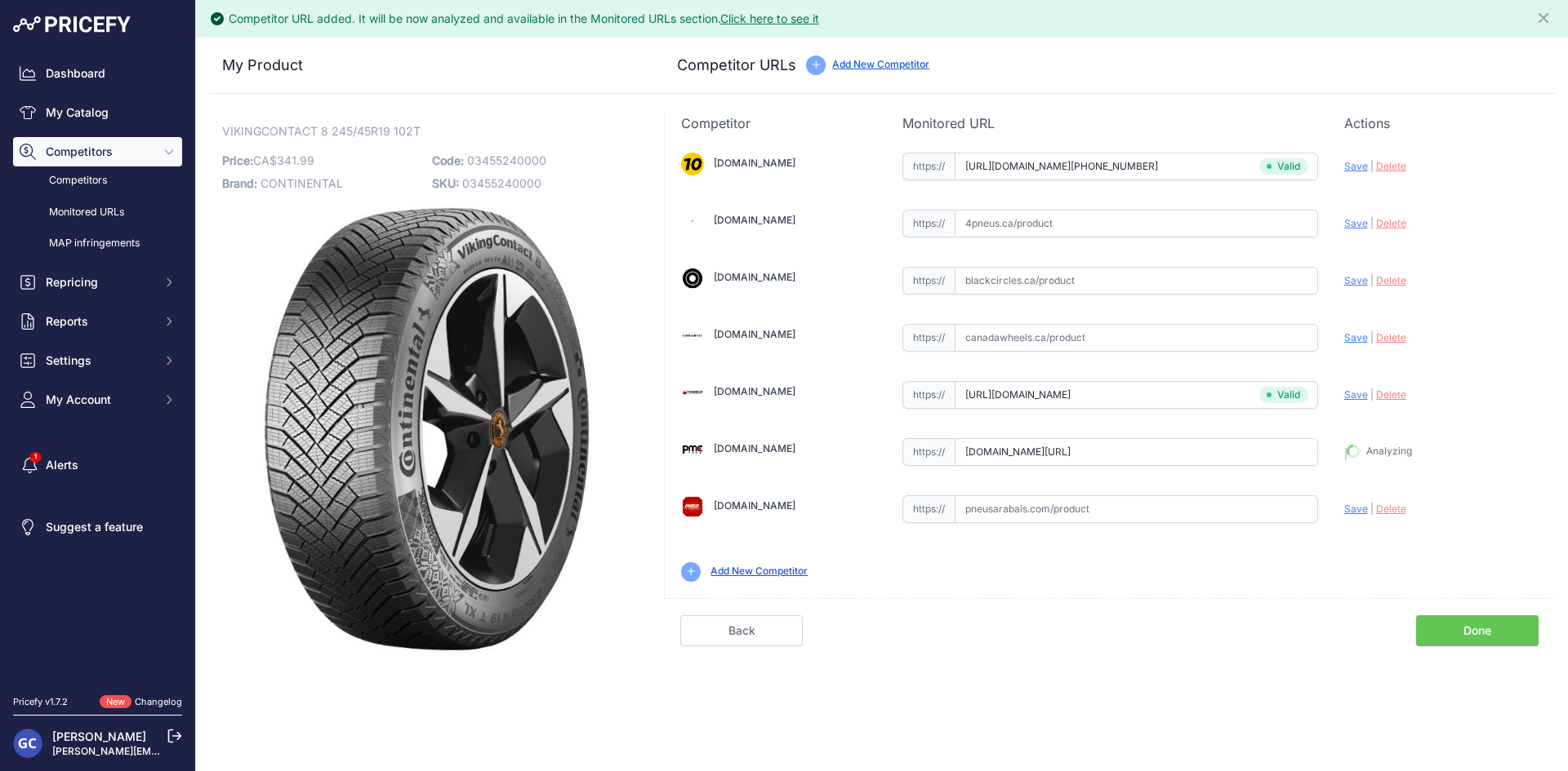
type input "https://pmctire.com/fr/tires/continental-vikingcontact-8-245-45r19-xl-102t-bsw-…"
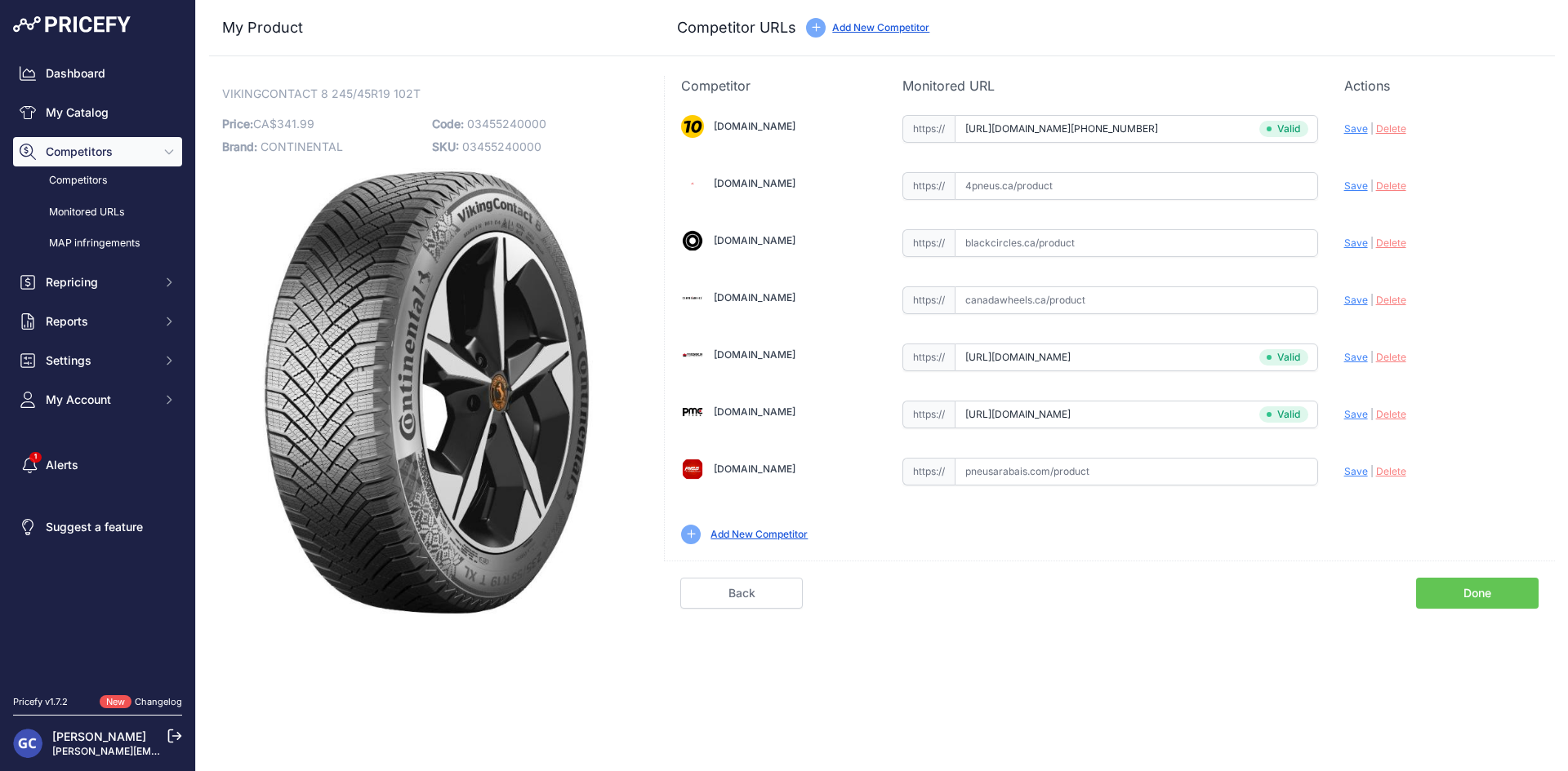
click at [1193, 179] on input "text" at bounding box center [1136, 186] width 363 height 28
paste input "https://www.4pneus.ca/pneus/continental-viking-contact-8-hiver/245-45-r19-xl/29…"
click at [1350, 188] on span "Save" at bounding box center [1356, 185] width 24 height 12
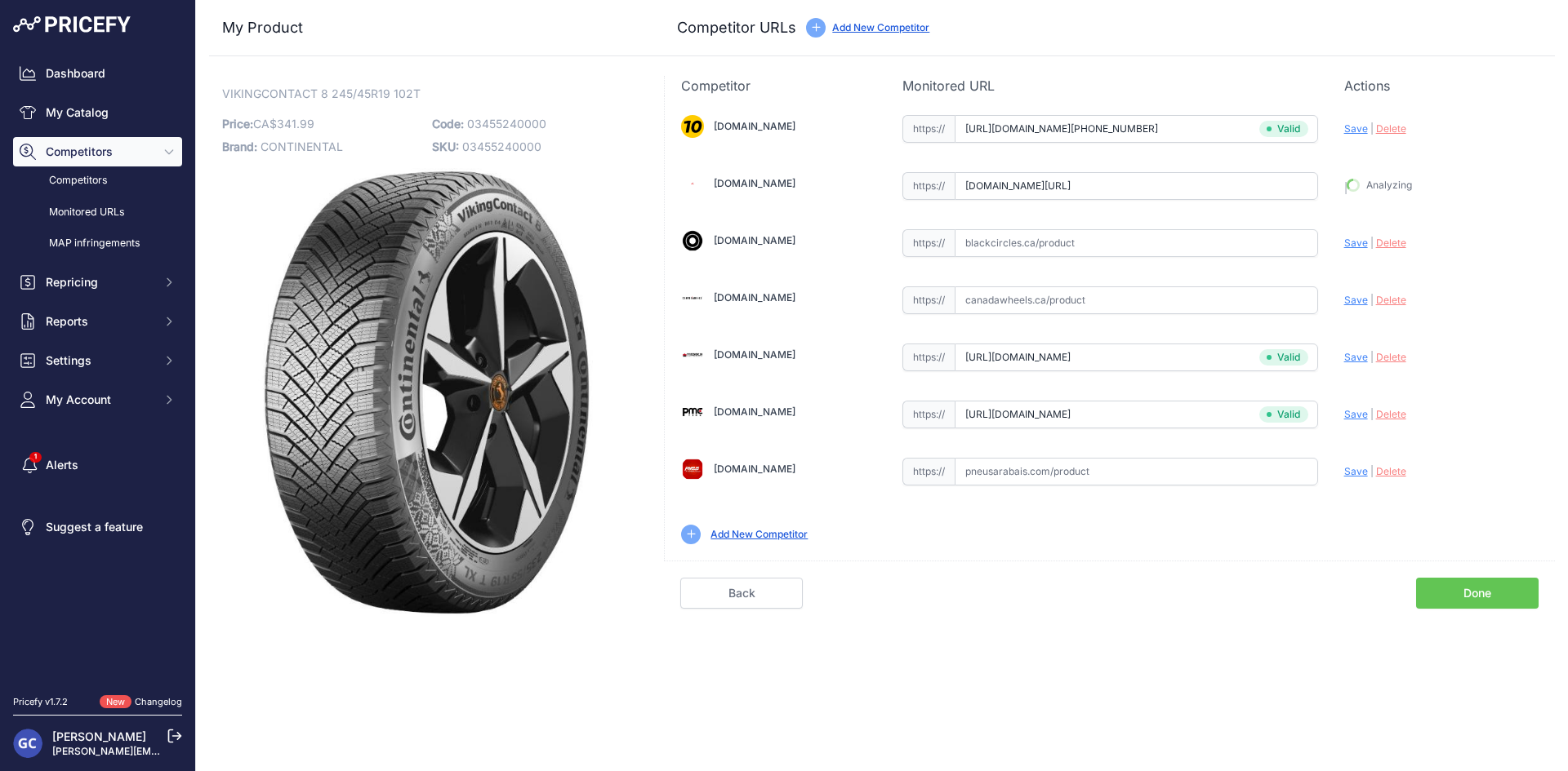
type input "https://www.4pneus.ca/pneus/continental-viking-contact-8-hiver/245-45-r19-xl/29…"
click at [1070, 245] on input "text" at bounding box center [1136, 243] width 363 height 28
paste input "https://pneusarabais.com/pneus/continental-vikingcontact-8/52415"
type input "https://pneusarabais.com/pneus/continental-vikingcontact-8/52415"
click at [1261, 241] on input "https://pneusarabais.com/pneus/continental-vikingcontact-8/52415" at bounding box center [1136, 243] width 363 height 28
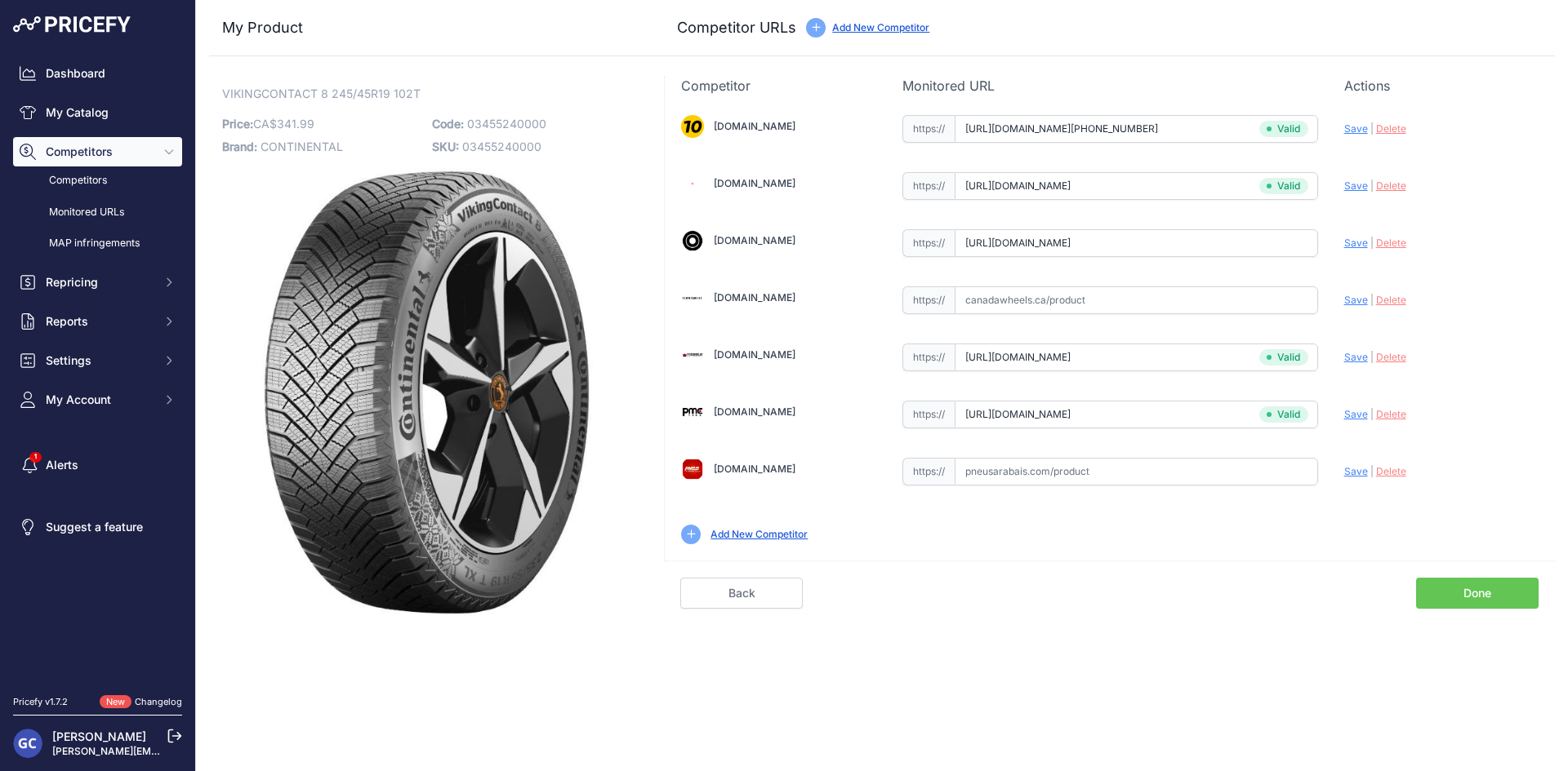
click at [1261, 241] on input "https://pneusarabais.com/pneus/continental-vikingcontact-8/52415" at bounding box center [1136, 243] width 363 height 28
click at [1171, 474] on input "text" at bounding box center [1136, 472] width 363 height 28
paste input "https://pneusarabais.com/pneus/continental-vikingcontact-8/52415"
click at [1352, 474] on span "Save" at bounding box center [1356, 471] width 24 height 12
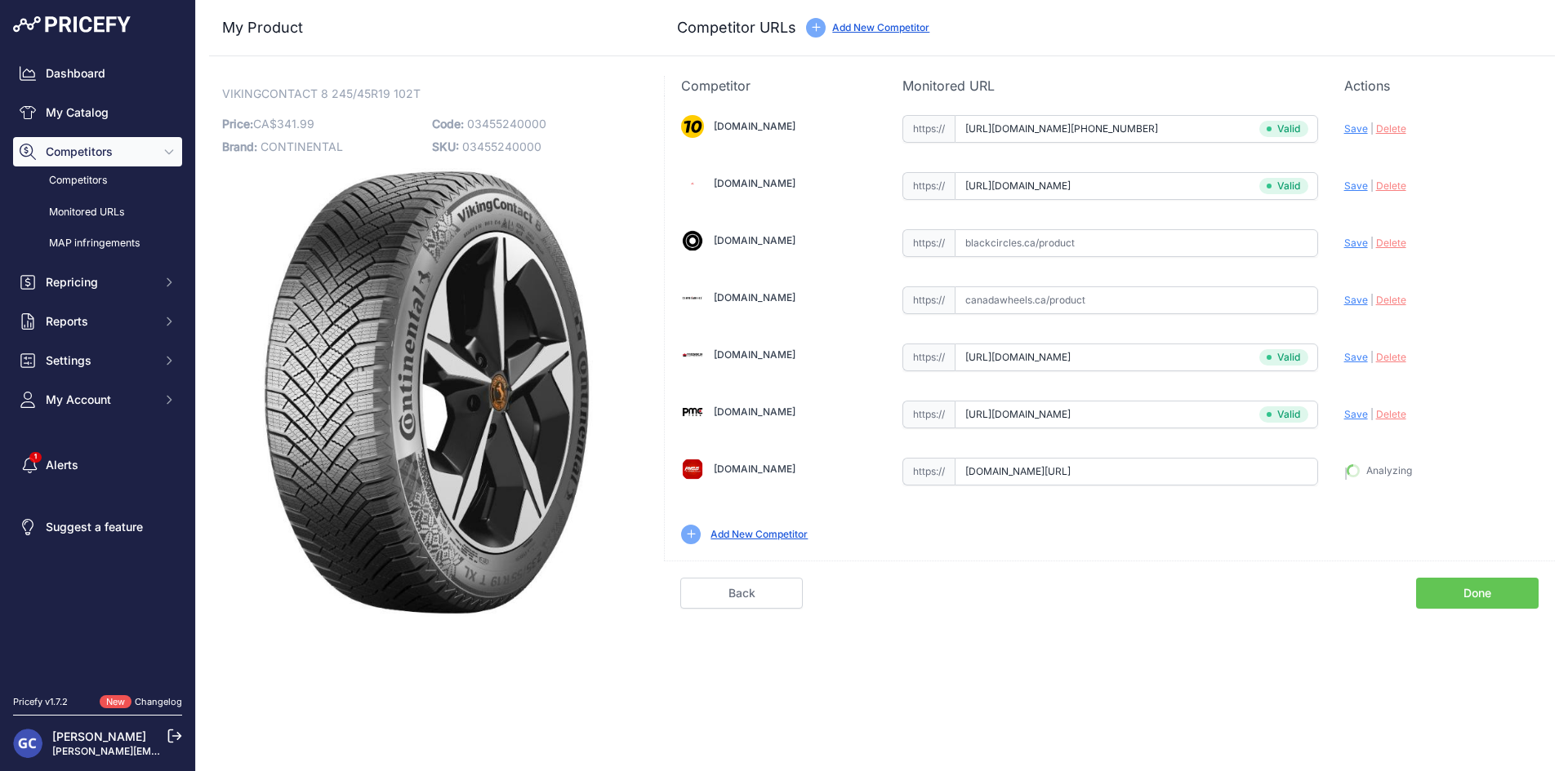
type input "https://pneusarabais.com/pneus/continental-vikingcontact-8/52415?prirule_jdsnik…"
click at [1164, 242] on input "text" at bounding box center [1136, 243] width 363 height 28
paste input "https://www.blackcircles.ca/en/tire/continental/vikingcontact-8/245-45-r19-102-t"
click at [1346, 245] on span "Save" at bounding box center [1356, 242] width 24 height 12
type input "https://www.blackcircles.ca/en/tire/continental/vikingcontact-8/245-45-r19-102-…"
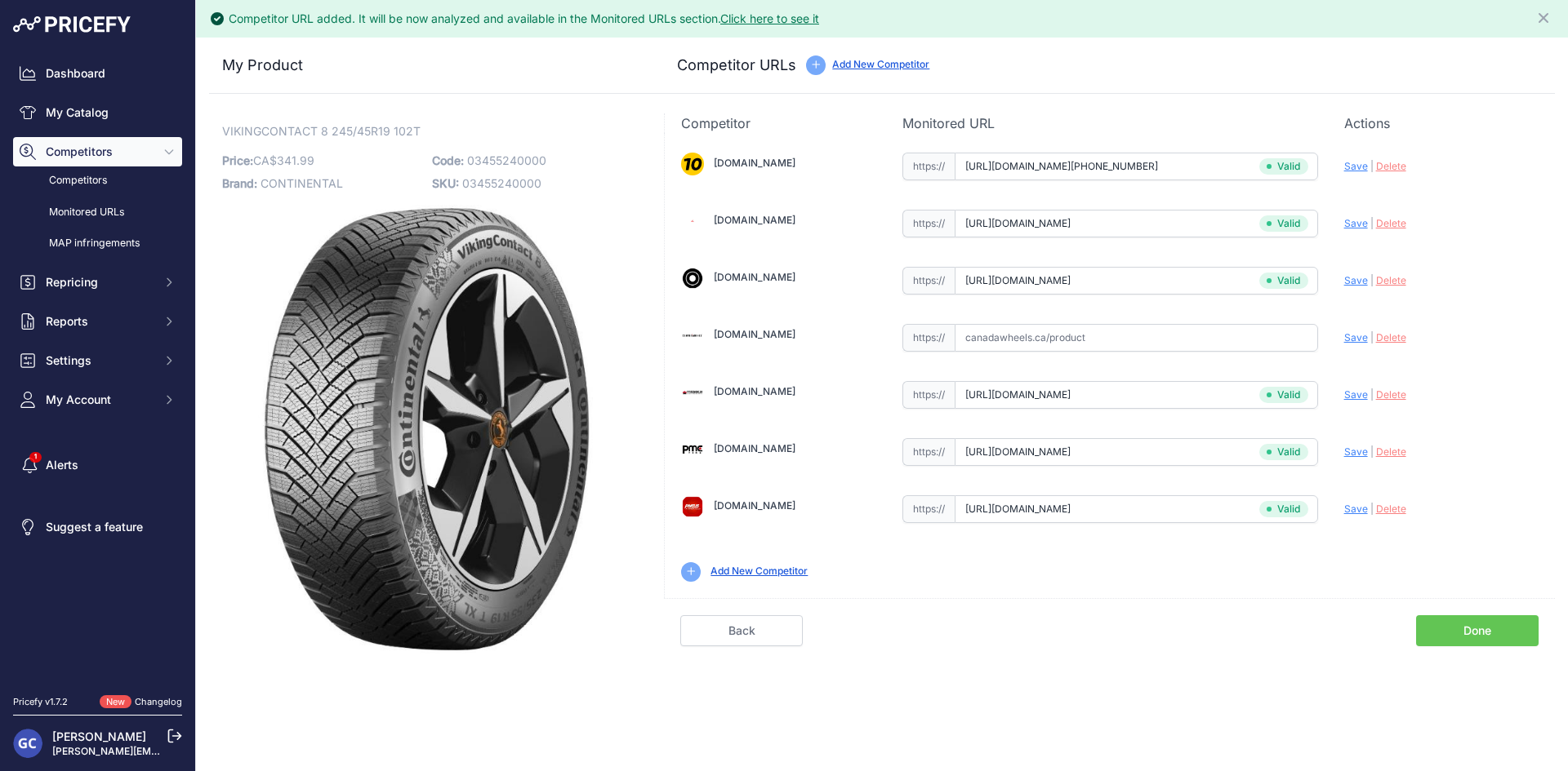
click at [1449, 638] on link "Done" at bounding box center [1477, 631] width 123 height 31
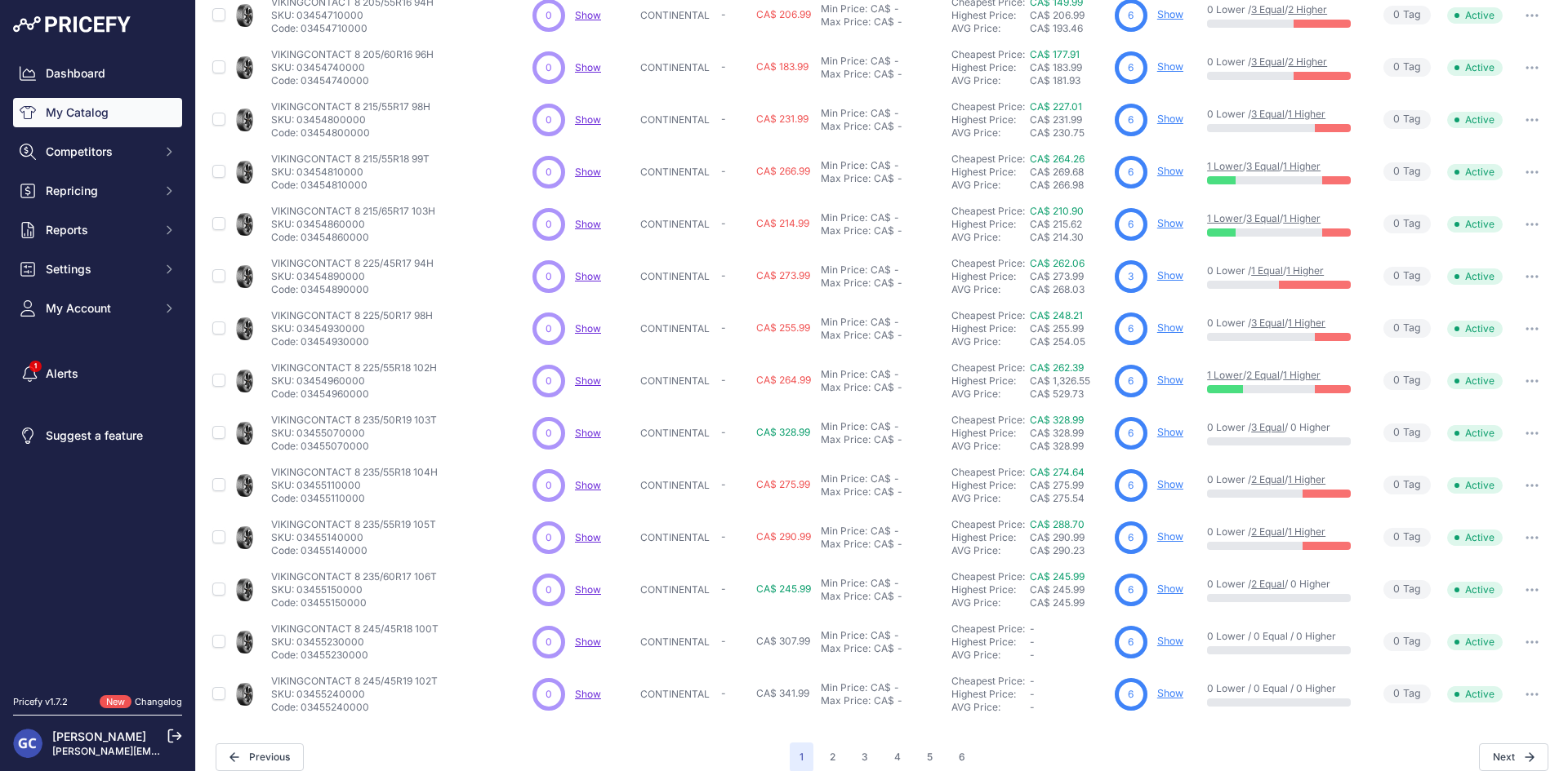
scroll to position [209, 0]
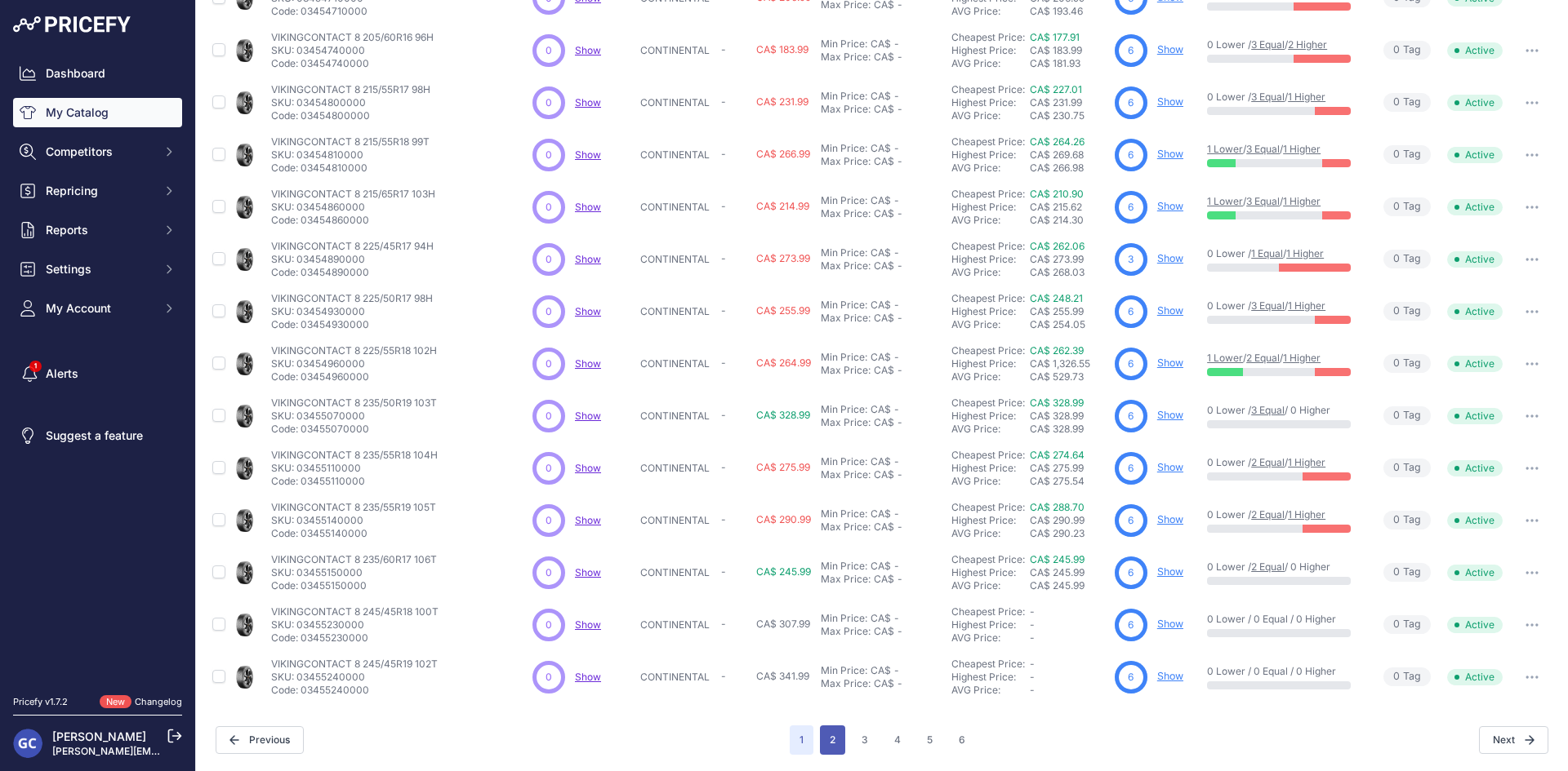
click at [823, 734] on button "2" at bounding box center [833, 741] width 26 height 29
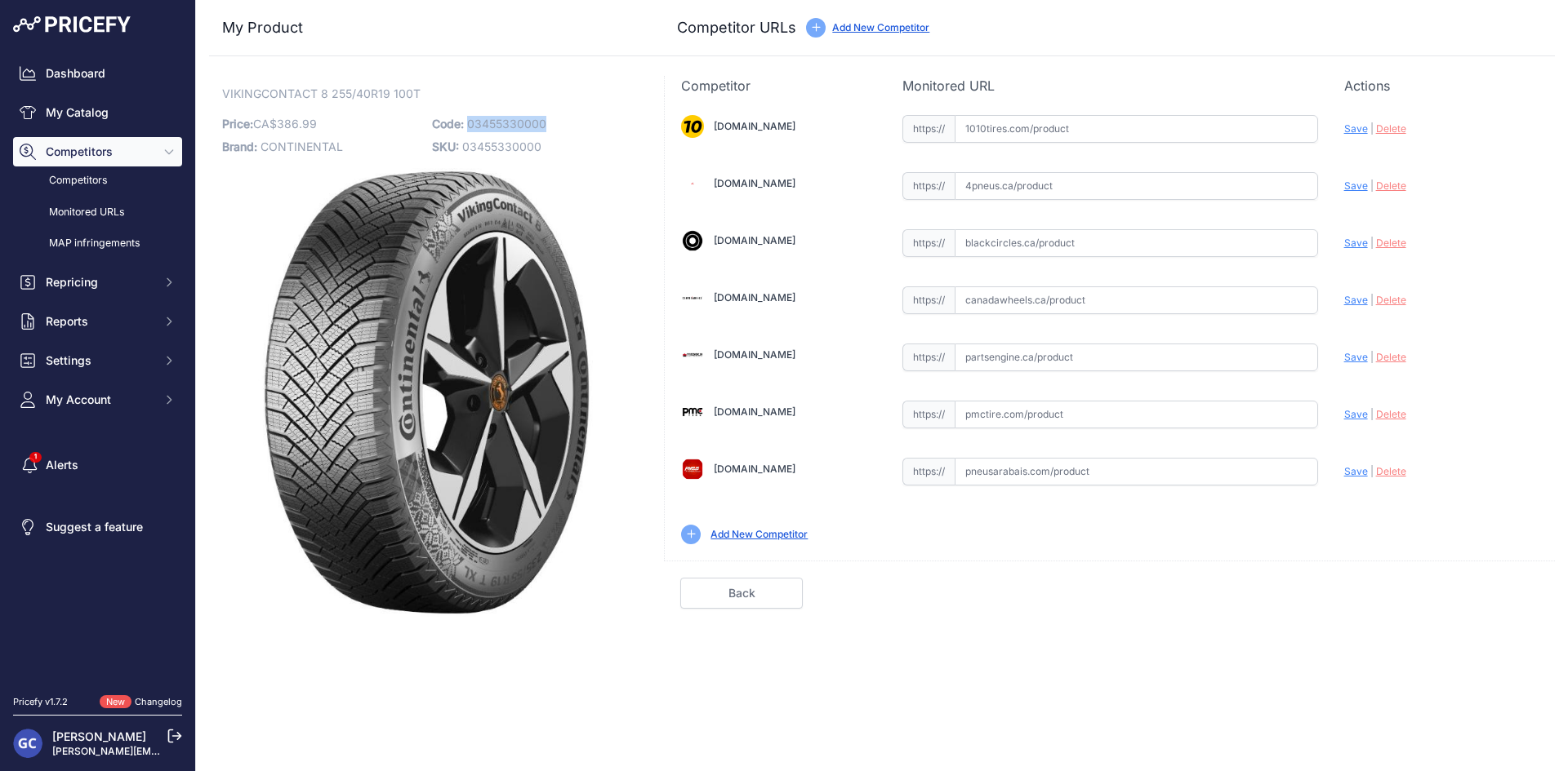
drag, startPoint x: 554, startPoint y: 117, endPoint x: 469, endPoint y: 127, distance: 85.6
click at [469, 127] on p "Code: 03455330000" at bounding box center [532, 124] width 200 height 23
copy span "03455330000"
click at [1121, 121] on input "text" at bounding box center [1136, 129] width 363 height 28
paste input "[URL][DOMAIN_NAME][PHONE_NUMBER]"
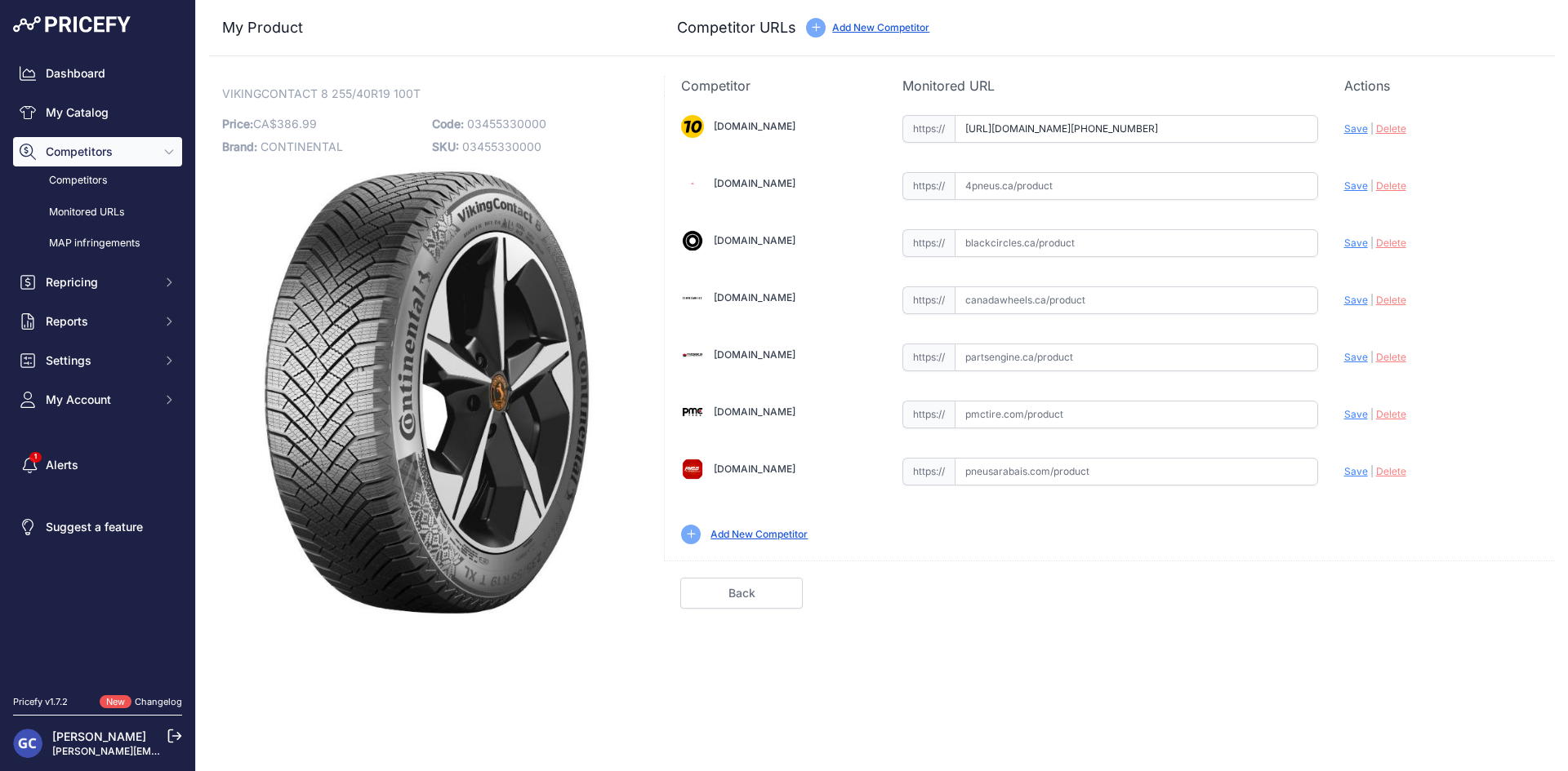
scroll to position [0, 22]
click at [1348, 124] on span "Save" at bounding box center [1356, 128] width 24 height 12
type input "[URL][DOMAIN_NAME][PHONE_NUMBER]"
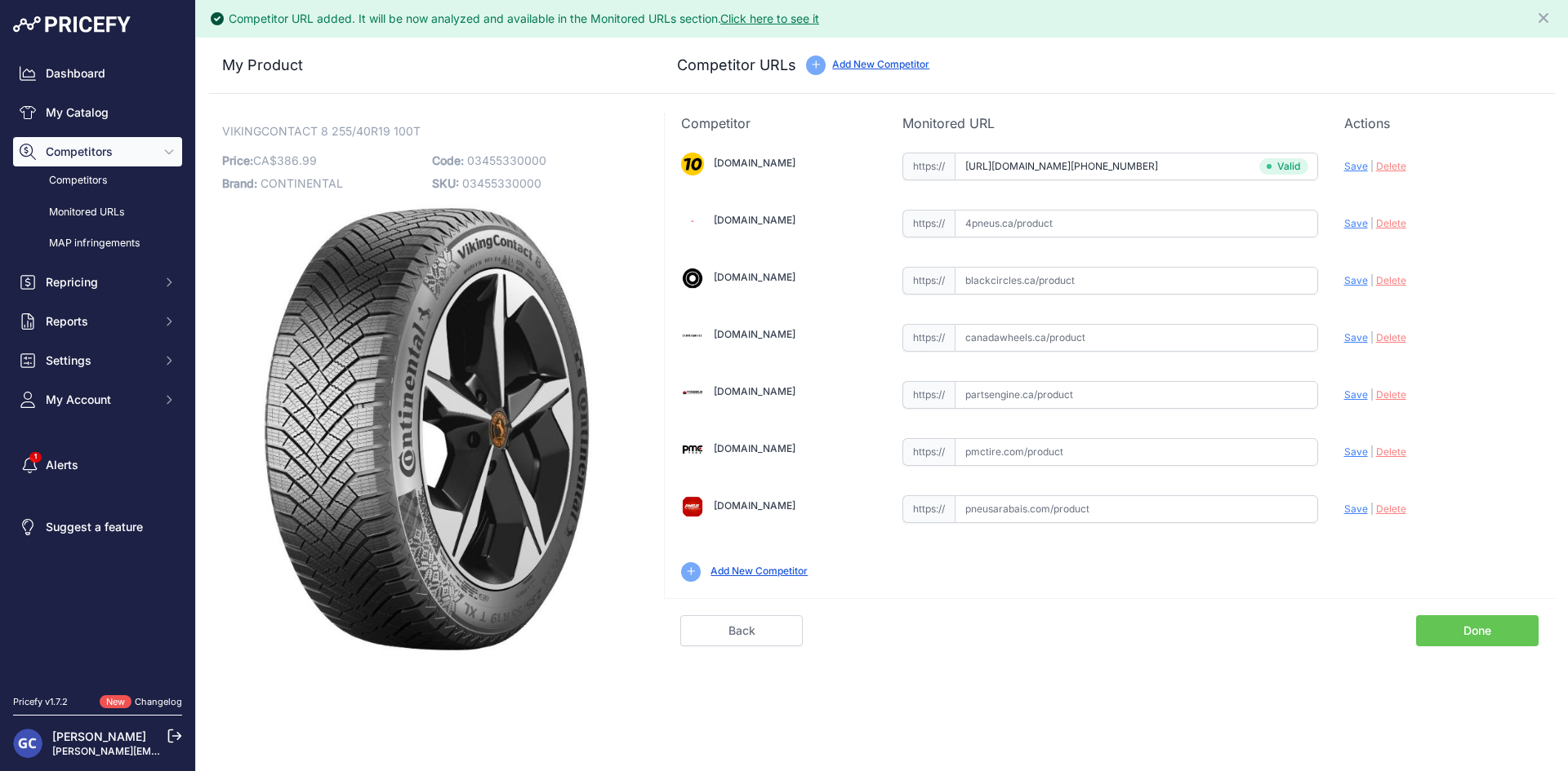
click at [1124, 395] on input "text" at bounding box center [1136, 395] width 363 height 28
paste input "[URL][DOMAIN_NAME]"
click at [1352, 396] on span "Save" at bounding box center [1356, 394] width 24 height 12
type input "[URL][DOMAIN_NAME]"
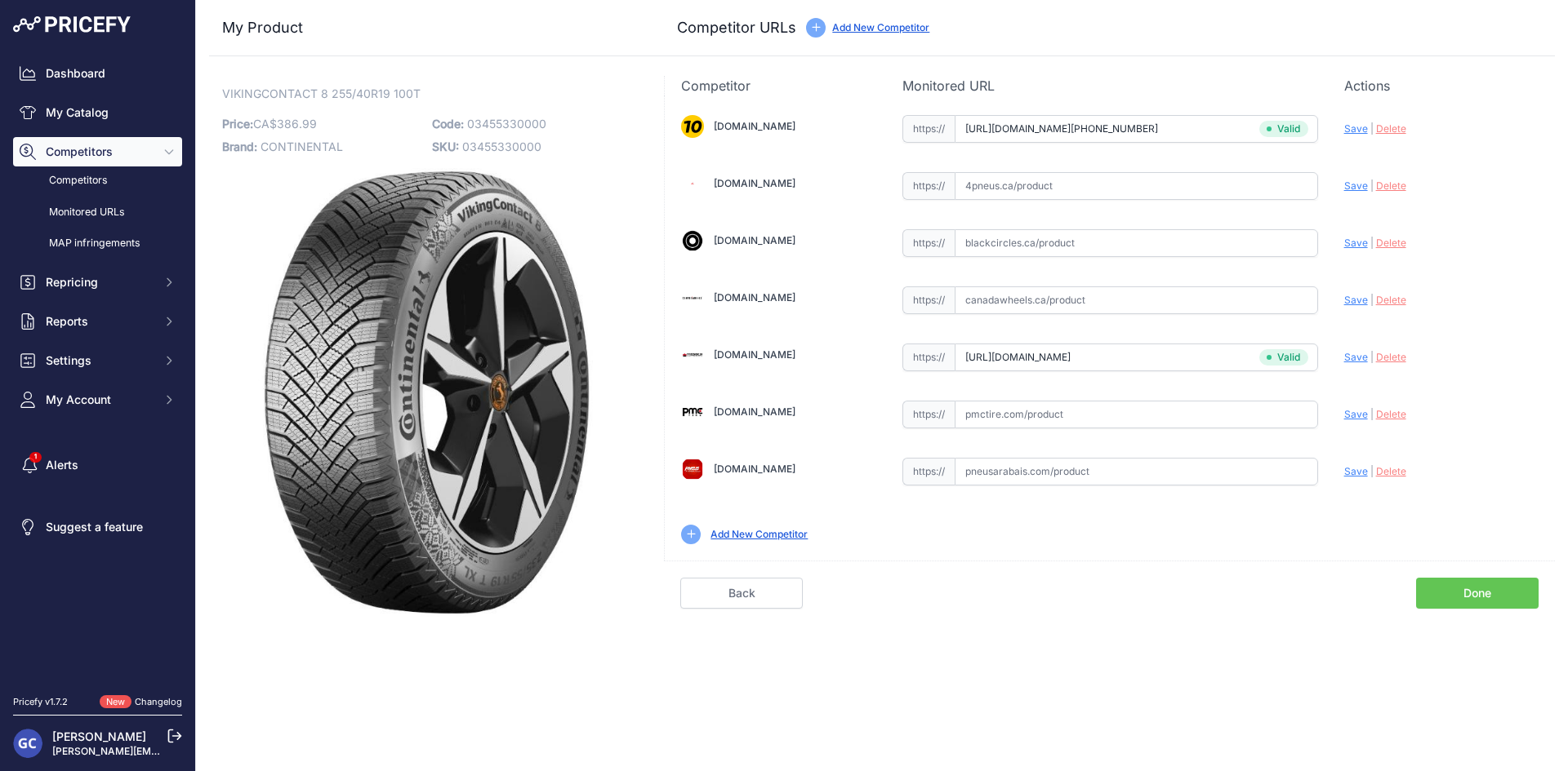
click at [1121, 424] on input "text" at bounding box center [1136, 414] width 363 height 28
paste input "[URL][DOMAIN_NAME]"
click at [1345, 413] on span "Save" at bounding box center [1356, 413] width 24 height 12
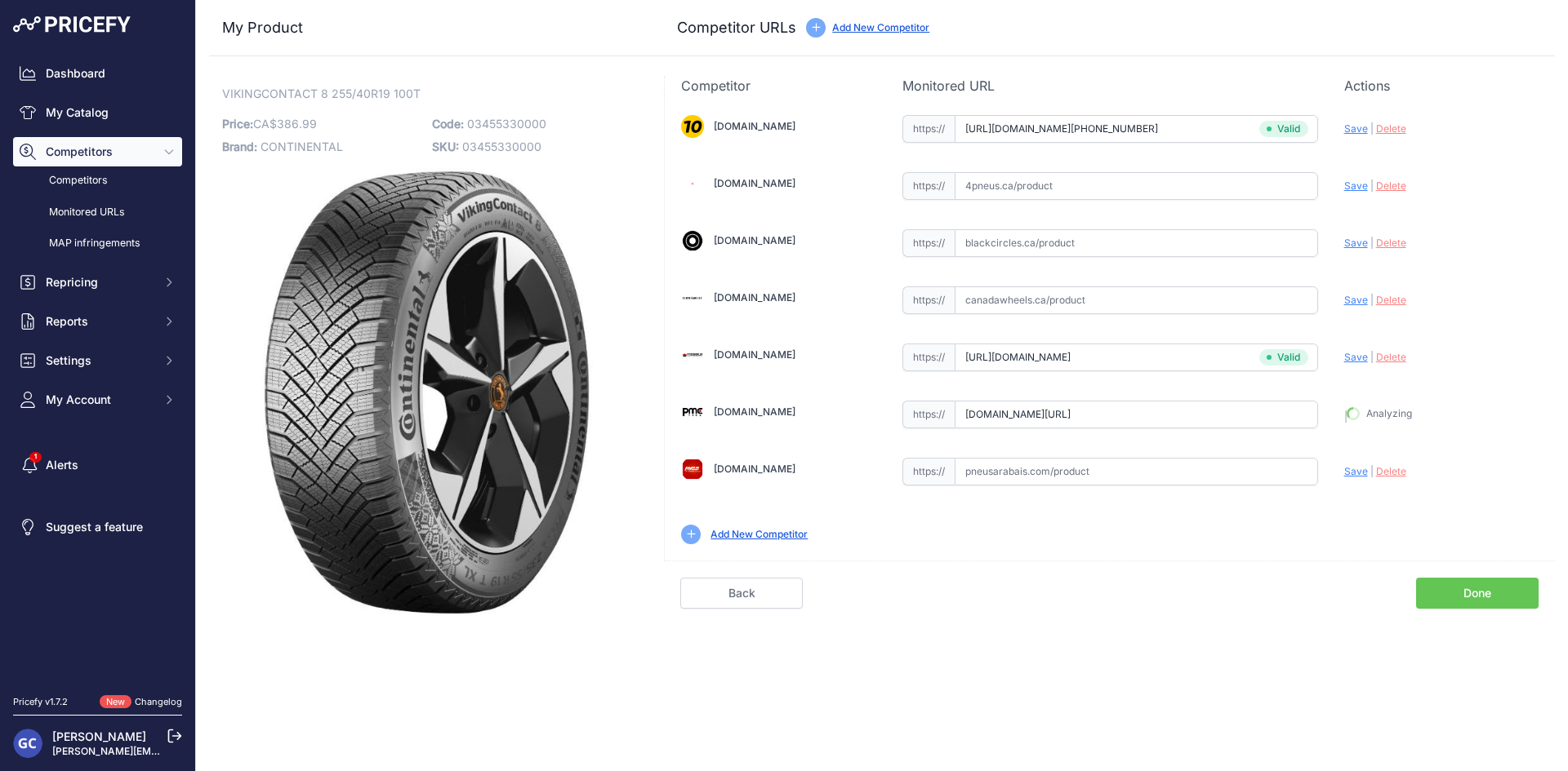
type input "[URL][DOMAIN_NAME]"
click at [1169, 195] on input "text" at bounding box center [1136, 186] width 363 height 28
paste input "[URL][DOMAIN_NAME]"
click at [1347, 182] on span "Save" at bounding box center [1356, 185] width 24 height 12
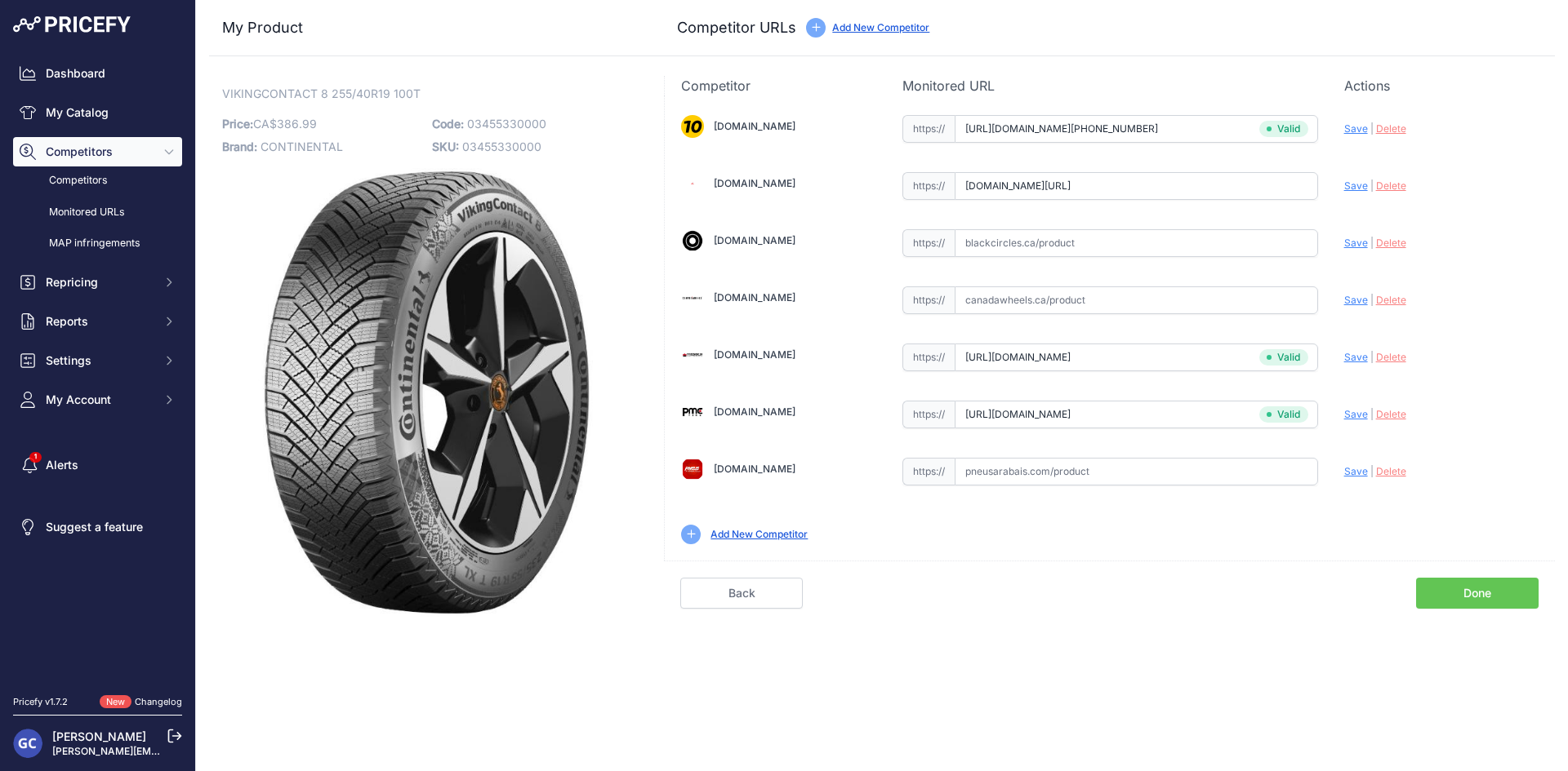
scroll to position [0, 0]
type input "[URL][DOMAIN_NAME]"
click at [1204, 235] on input "text" at bounding box center [1136, 243] width 363 height 28
paste input "https://www.blackcircles.ca/en/tire/continental/vikingcontact-8/255-40-r19-100-t"
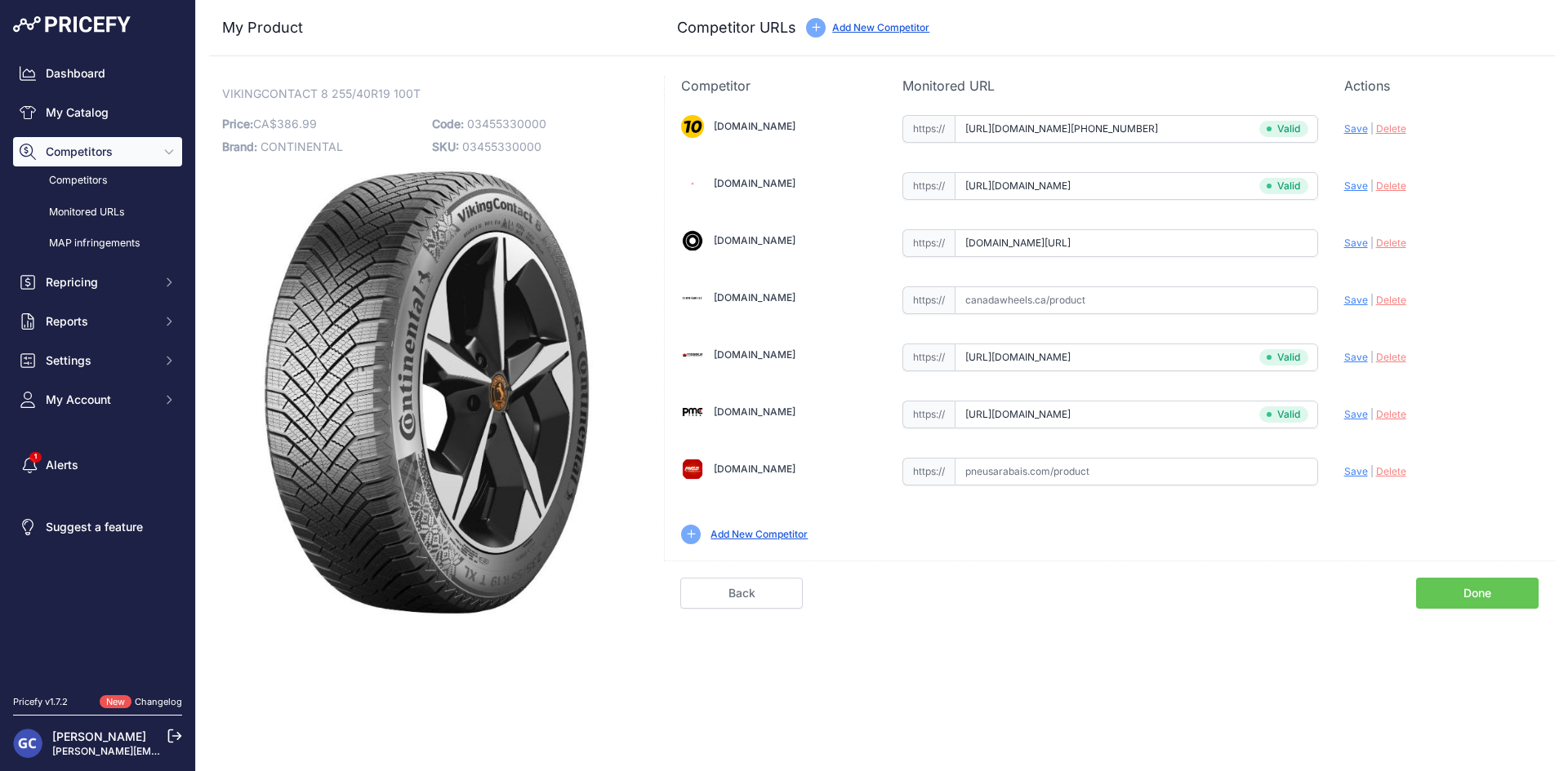
click at [1355, 246] on span "Save" at bounding box center [1356, 242] width 24 height 12
type input "https://www.blackcircles.ca/en/tire/continental/vikingcontact-8/255-40-r19-100-…"
click at [1186, 446] on div "[DOMAIN_NAME] Valid Invalid" at bounding box center [1110, 328] width 890 height 466
click at [1209, 461] on input "text" at bounding box center [1136, 472] width 363 height 28
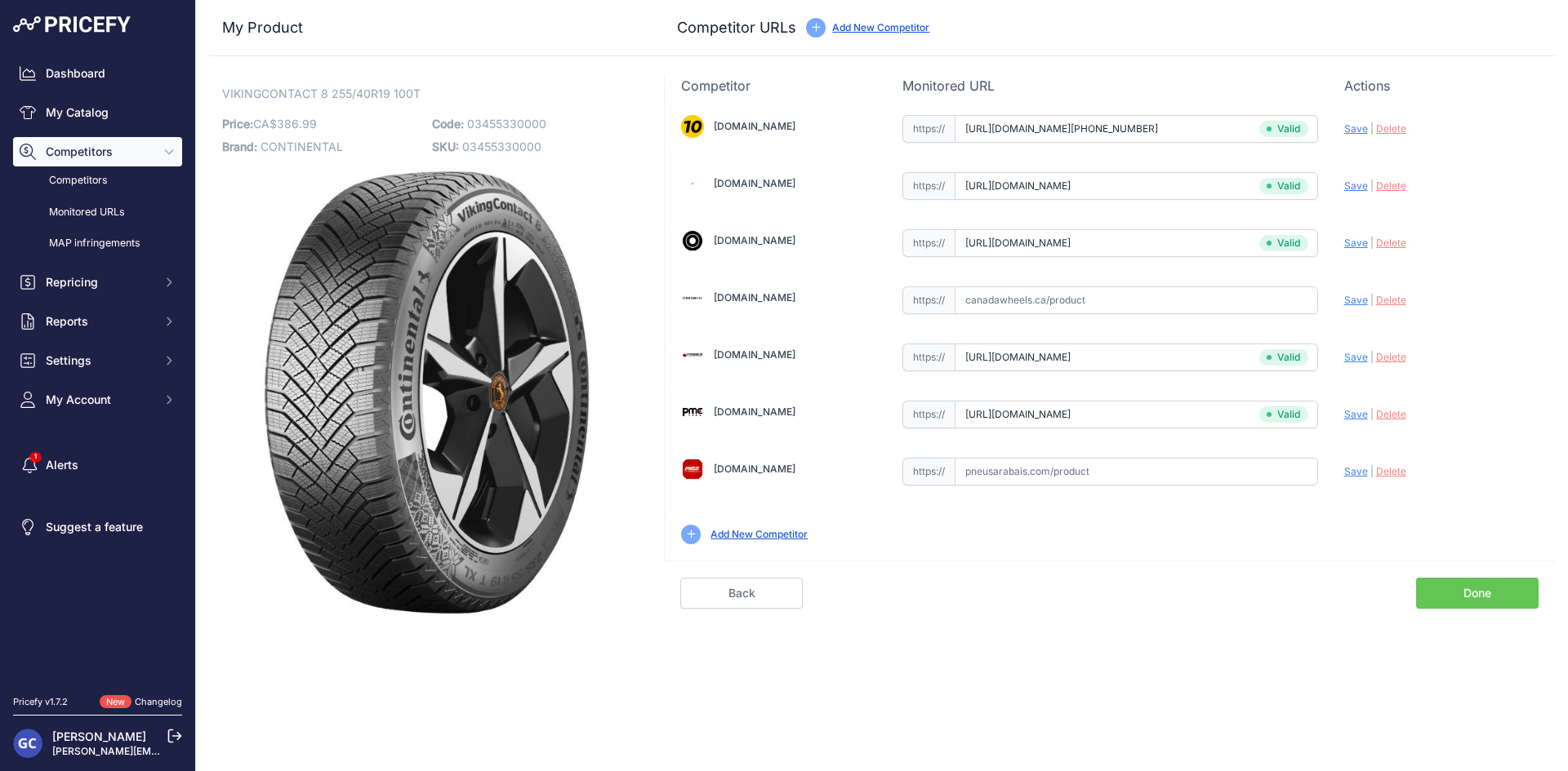
paste input "https://pneusarabais.com/pneus/continental-vikingcontact-8/52424"
click at [1352, 468] on span "Save" at bounding box center [1356, 471] width 24 height 12
type input "https://pneusarabais.com/pneus/continental-vikingcontact-8/52424?prirule_jdsnik…"
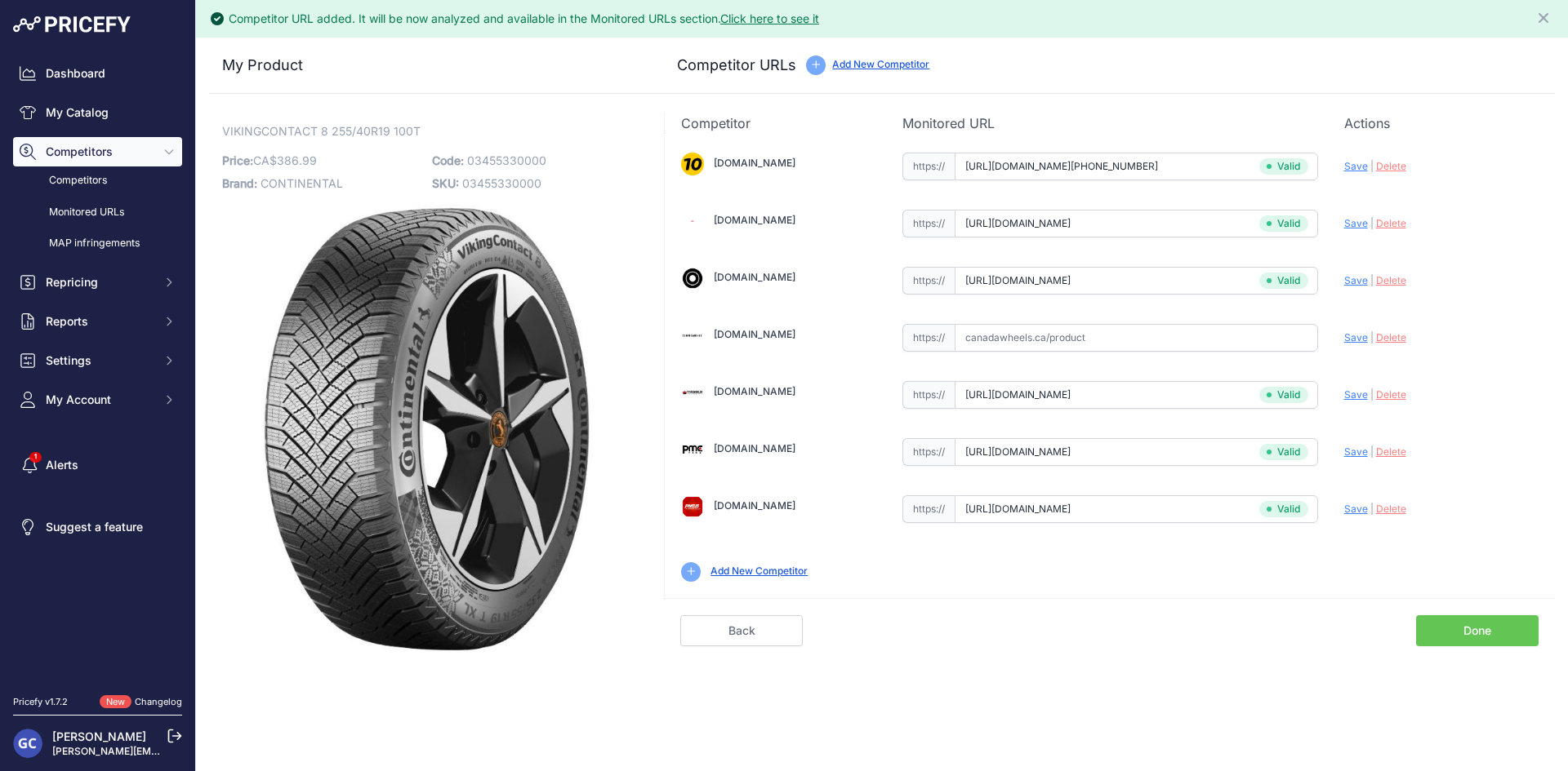
click at [1491, 640] on link "Done" at bounding box center [1477, 631] width 123 height 31
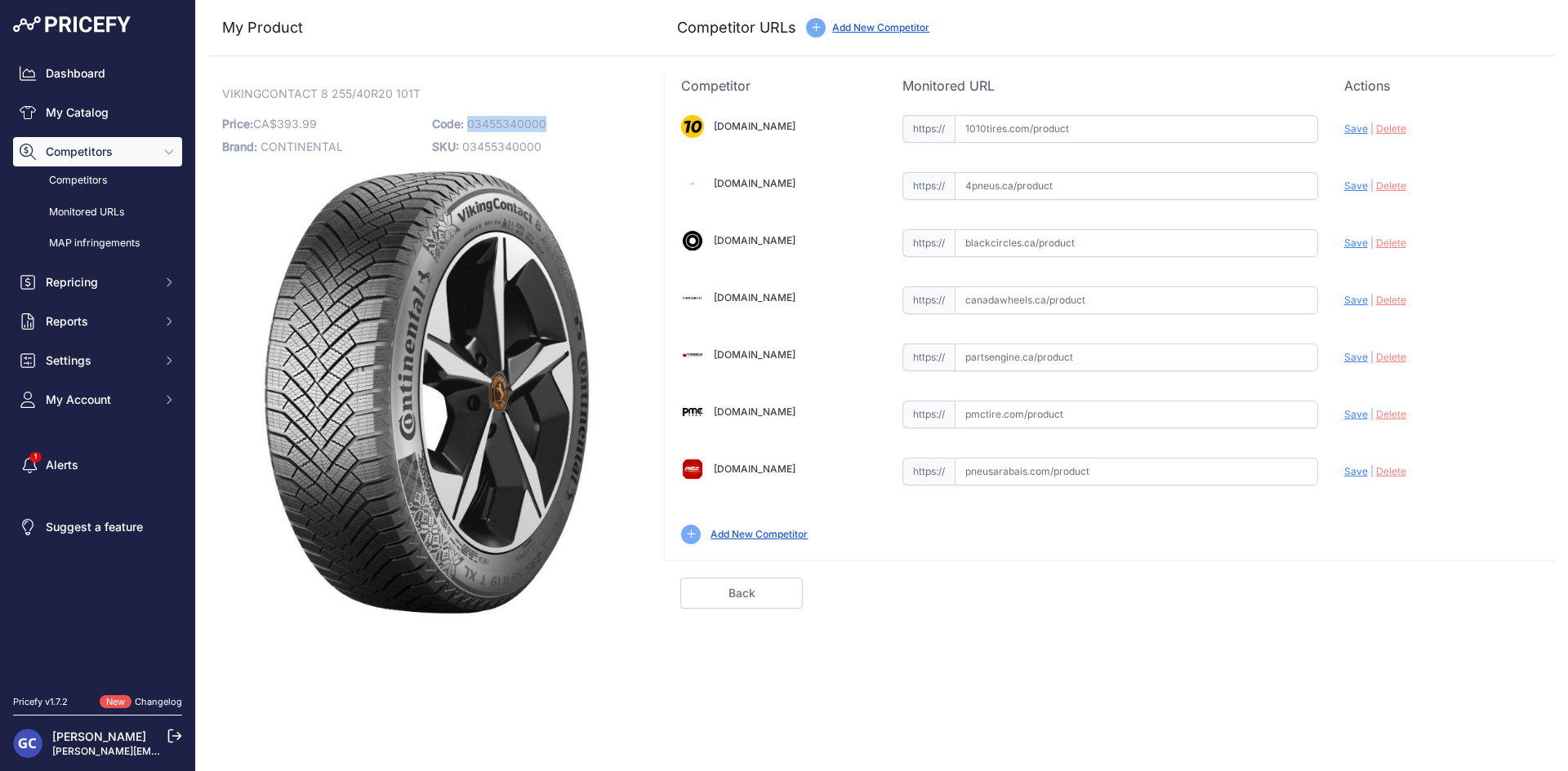
drag, startPoint x: 578, startPoint y: 120, endPoint x: 469, endPoint y: 126, distance: 109.2
click at [469, 126] on p "Code: 03455340000" at bounding box center [532, 124] width 200 height 23
copy span "03455340000"
click at [1178, 130] on input "text" at bounding box center [1136, 129] width 363 height 28
paste input "[URL][DOMAIN_NAME][PHONE_NUMBER]"
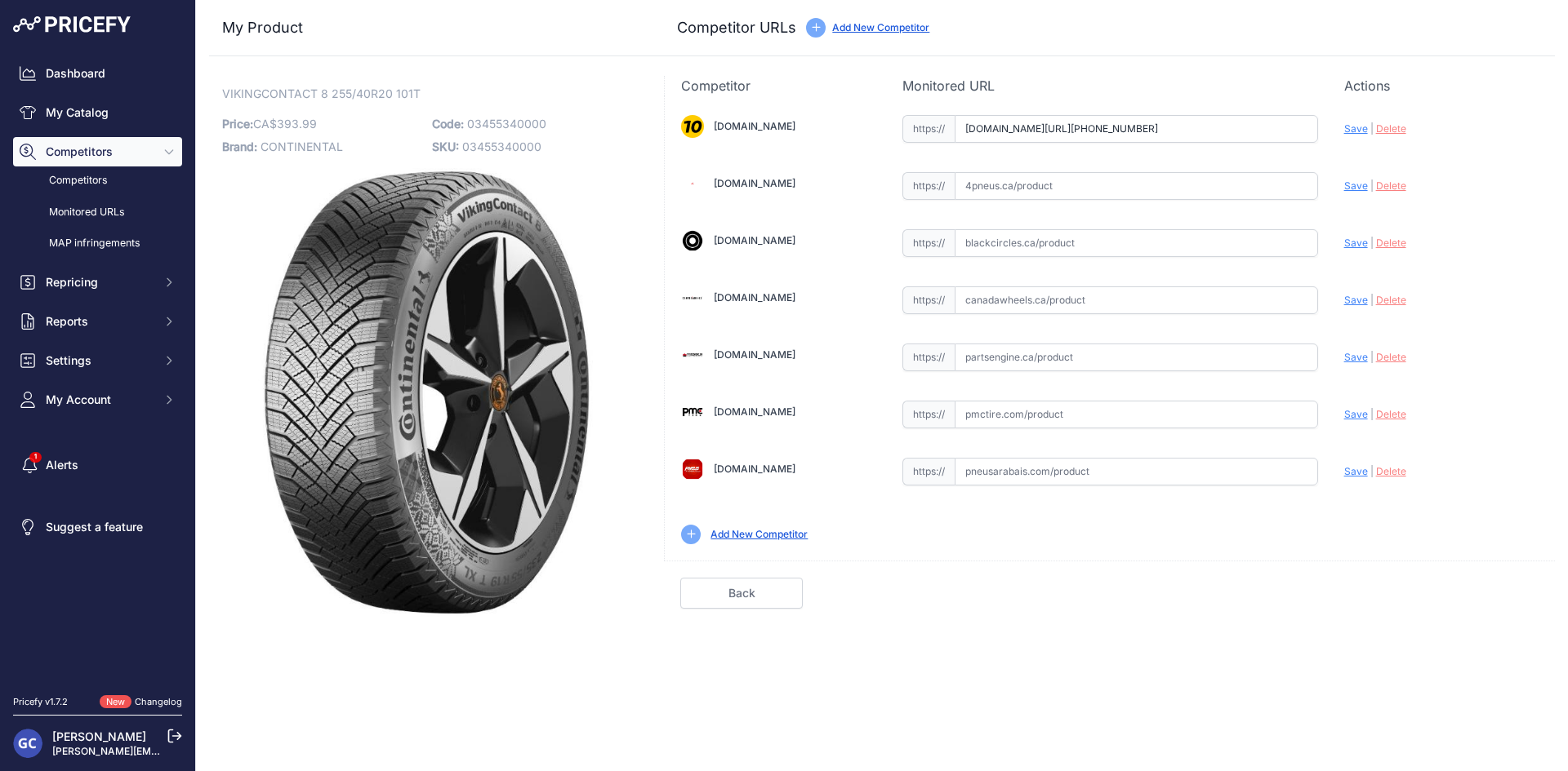
click at [1347, 126] on span "Save" at bounding box center [1356, 128] width 24 height 12
type input "[URL][DOMAIN_NAME][PHONE_NUMBER]"
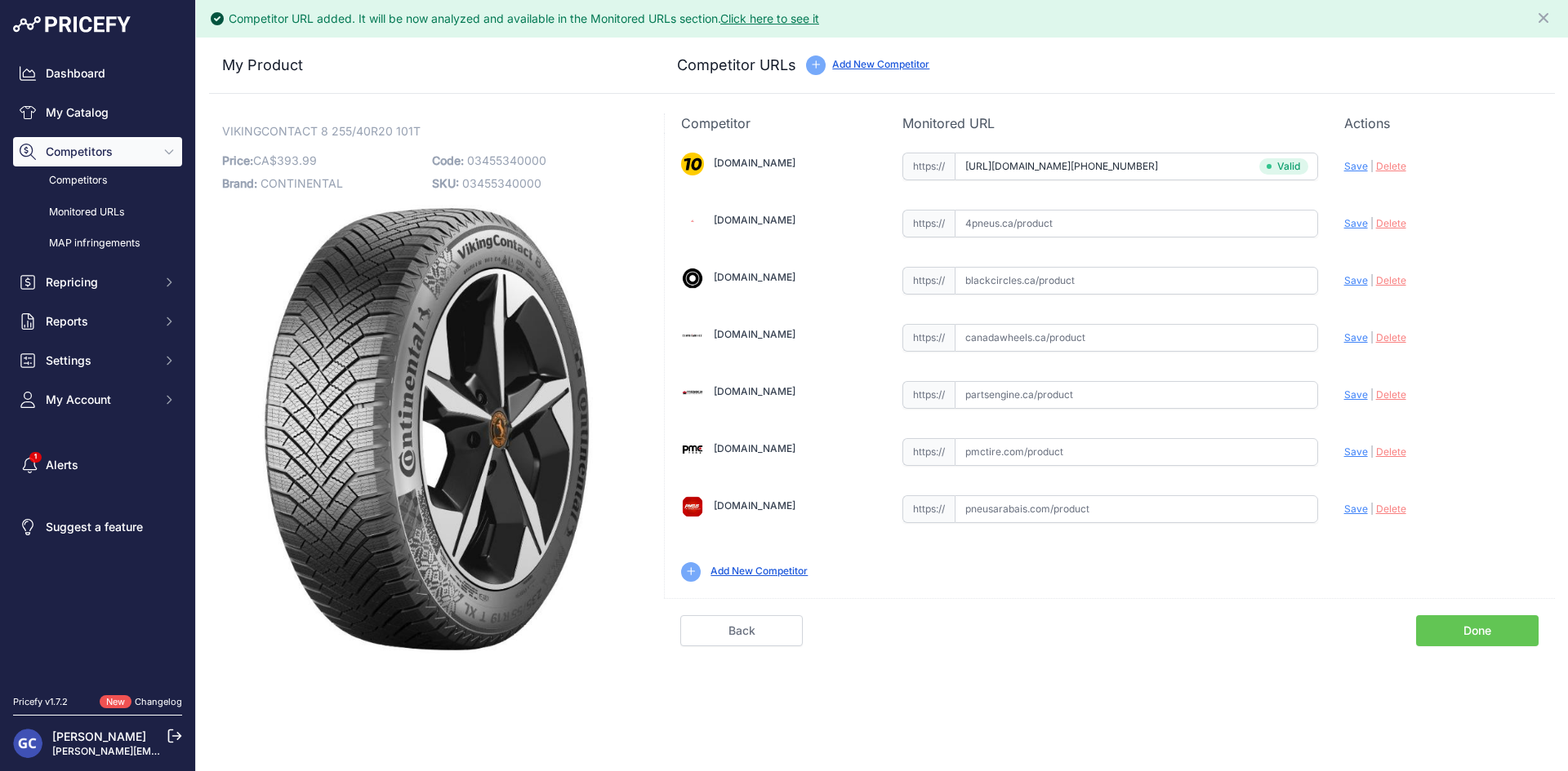
click at [1133, 408] on input "text" at bounding box center [1136, 395] width 363 height 28
paste input "[URL][DOMAIN_NAME]"
click at [1359, 391] on span "Save" at bounding box center [1356, 394] width 24 height 12
type input "[URL][DOMAIN_NAME]"
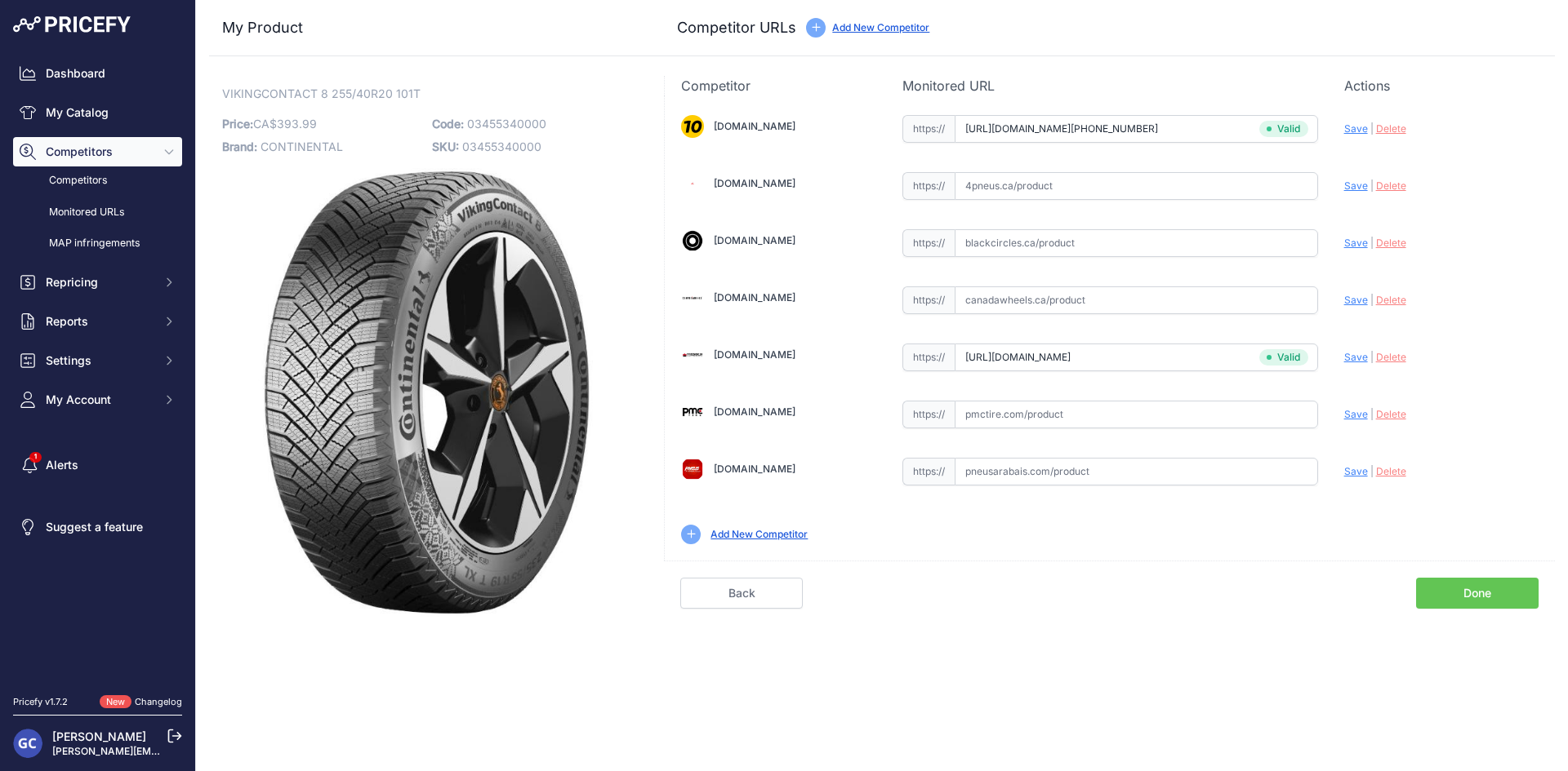
click at [1181, 400] on div "https:// Valid" at bounding box center [1110, 413] width 415 height 31
click at [1202, 415] on input "text" at bounding box center [1136, 414] width 363 height 28
paste input "https://pmctire.com/fr/tires/continental-vikingcontact-8-255-40r20-xl-101t-bsw-…"
click at [1354, 420] on span "Save" at bounding box center [1356, 413] width 24 height 12
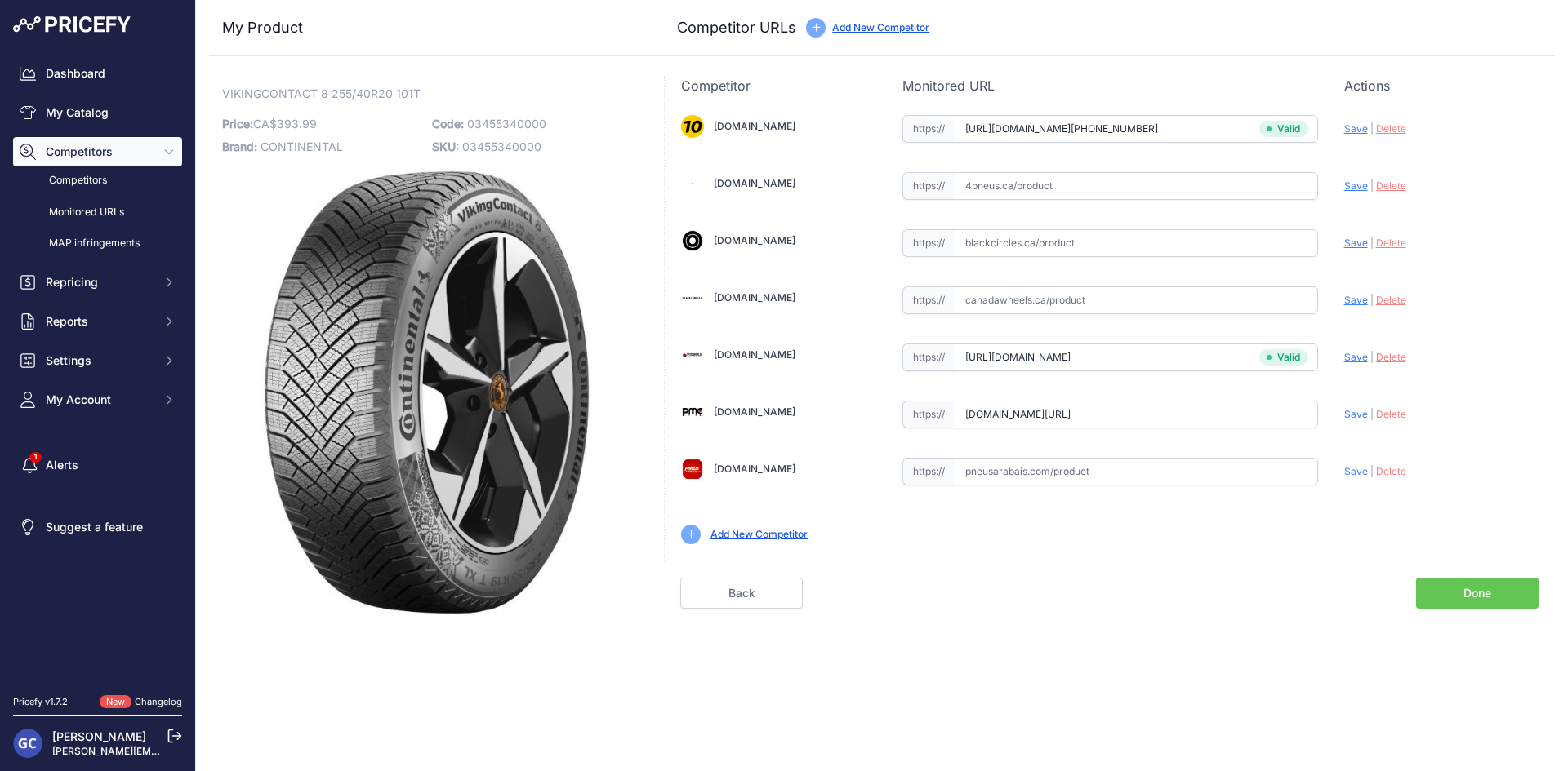
scroll to position [0, 0]
type input "https://pmctire.com/fr/tires/continental-vikingcontact-8-255-40r20-xl-101t-bsw-…"
click at [1114, 192] on input "text" at bounding box center [1136, 186] width 363 height 28
paste input "https://www.4pneus.ca/pneus/continental-viking-contact-8-hiver/255-40-r20-xl/29…"
click at [1359, 182] on span "Save" at bounding box center [1356, 185] width 24 height 12
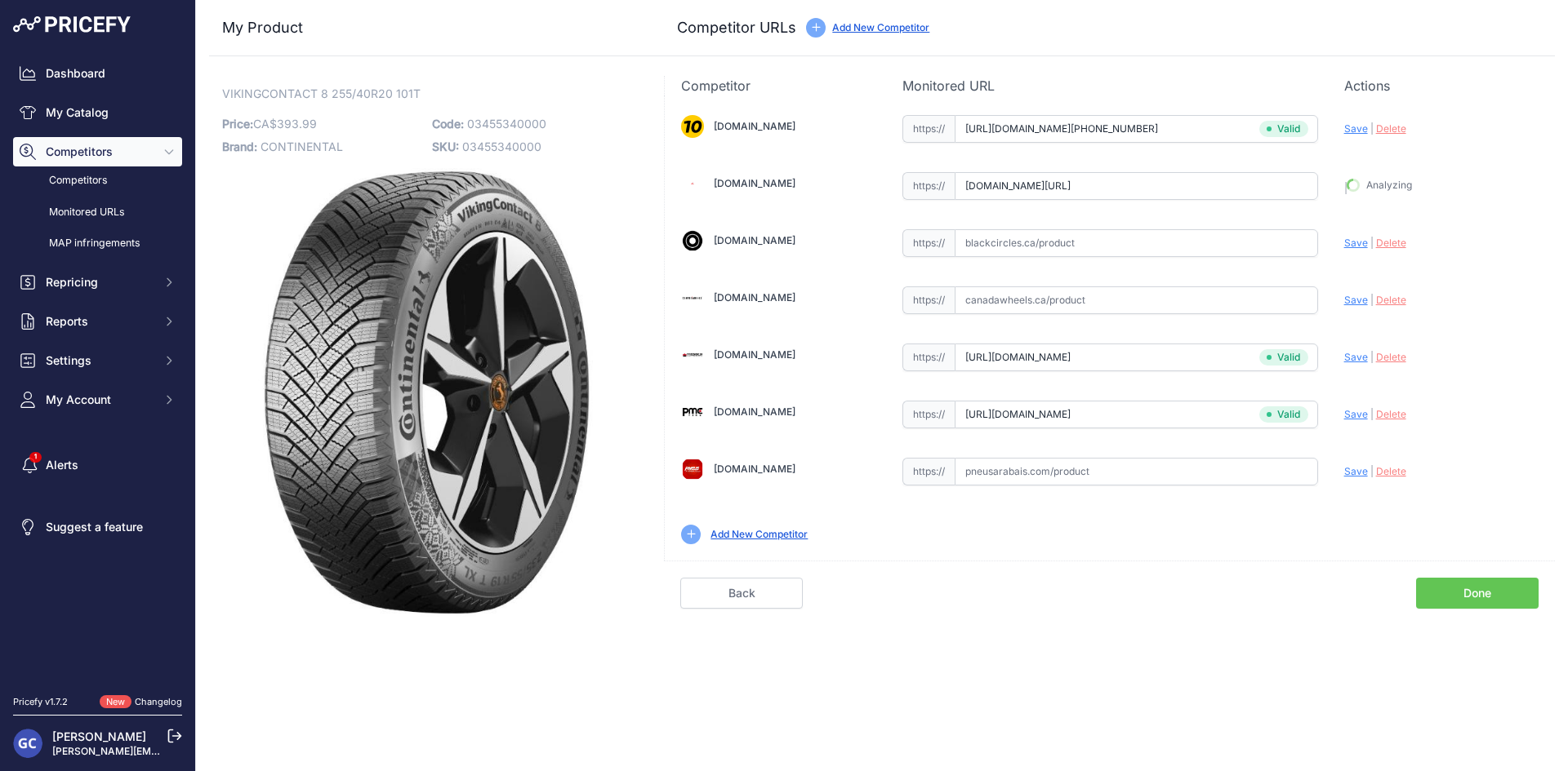
type input "https://www.4pneus.ca/pneus/continental-viking-contact-8-hiver/255-40-r20-xl/29…"
click at [1188, 303] on input "text" at bounding box center [1136, 301] width 363 height 28
click at [1208, 257] on input "text" at bounding box center [1136, 243] width 363 height 28
paste input "https://www.blackcircles.ca/en/tire/continental/vikingcontact-8/255-40-r20-101-t"
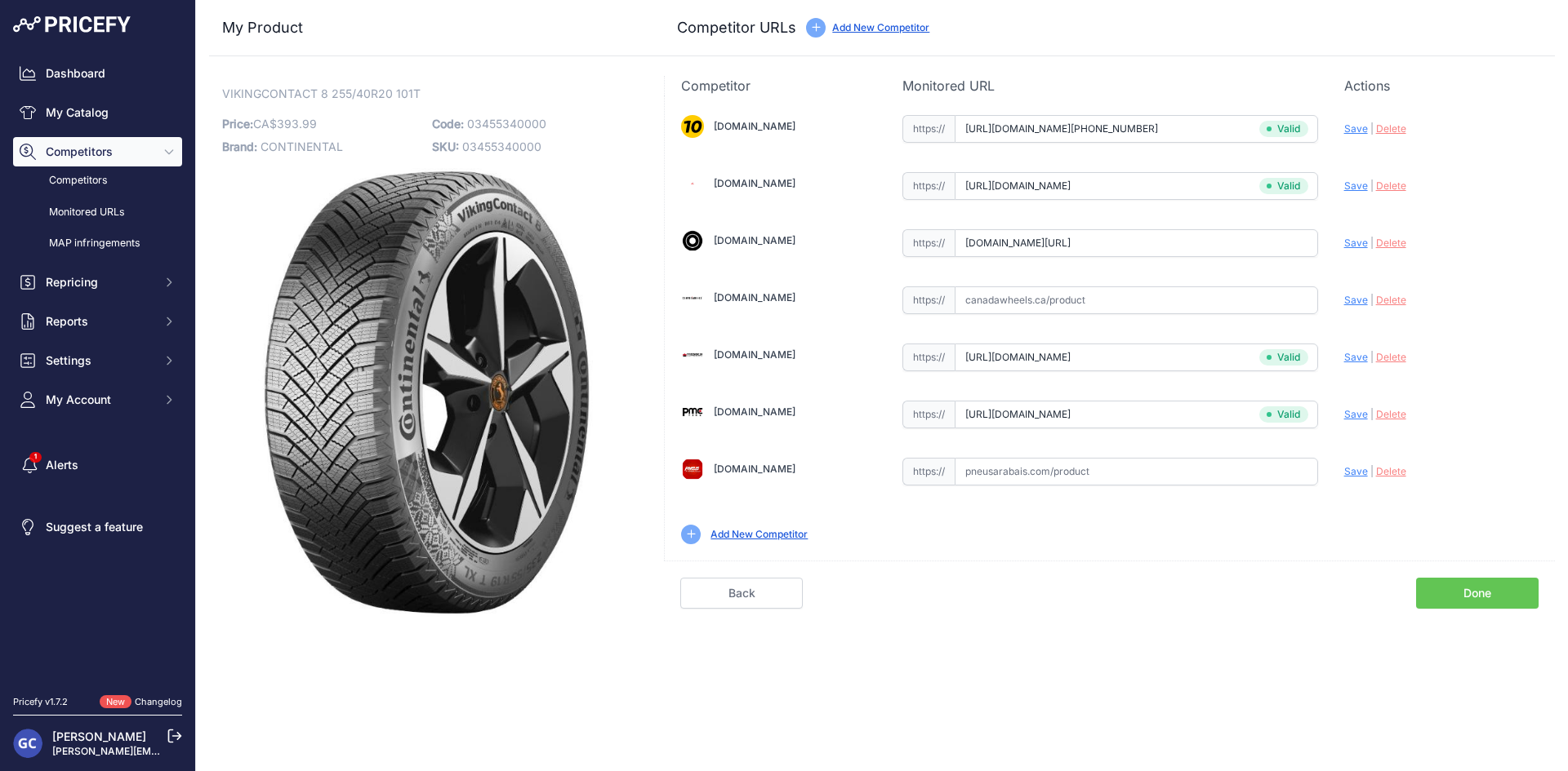
click at [1347, 237] on span "Save" at bounding box center [1356, 242] width 24 height 12
type input "https://www.blackcircles.ca/en/tire/continental/vikingcontact-8/255-40-r20-101-…"
click at [1233, 452] on div "[DOMAIN_NAME] Valid Invalid" at bounding box center [1110, 328] width 890 height 466
click at [1238, 464] on input "text" at bounding box center [1136, 472] width 363 height 28
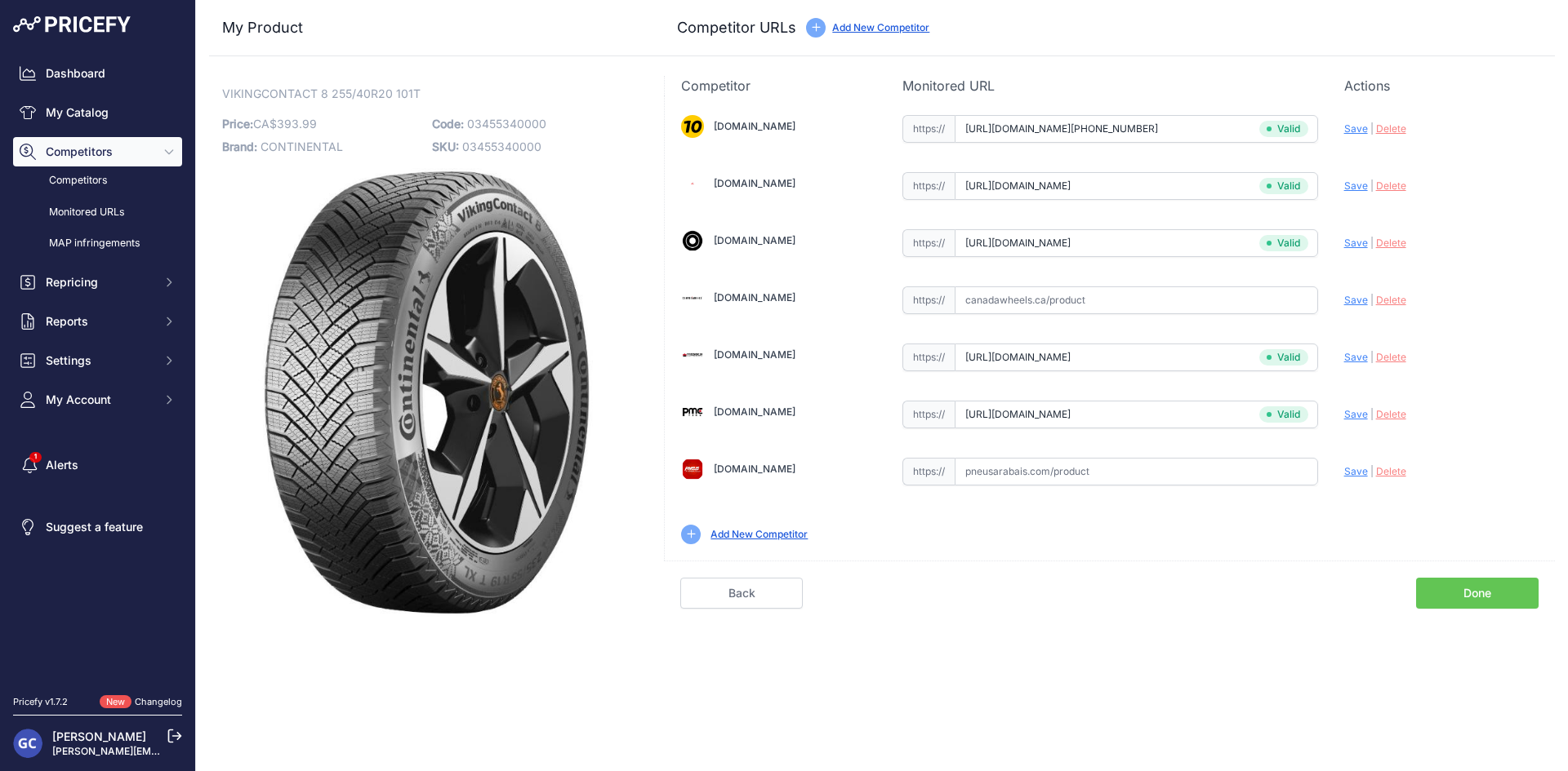
click at [1273, 458] on input "text" at bounding box center [1136, 472] width 363 height 28
paste input "https://pneusarabais.com/pneus/continental-vikingcontact-8/52375"
click at [1357, 465] on div "Update Profile Save | Delete Analyzing" at bounding box center [1441, 468] width 194 height 26
click at [1350, 473] on span "Save" at bounding box center [1356, 471] width 24 height 12
type input "https://pneusarabais.com/pneus/continental-vikingcontact-8/52375?prirule_jdsnik…"
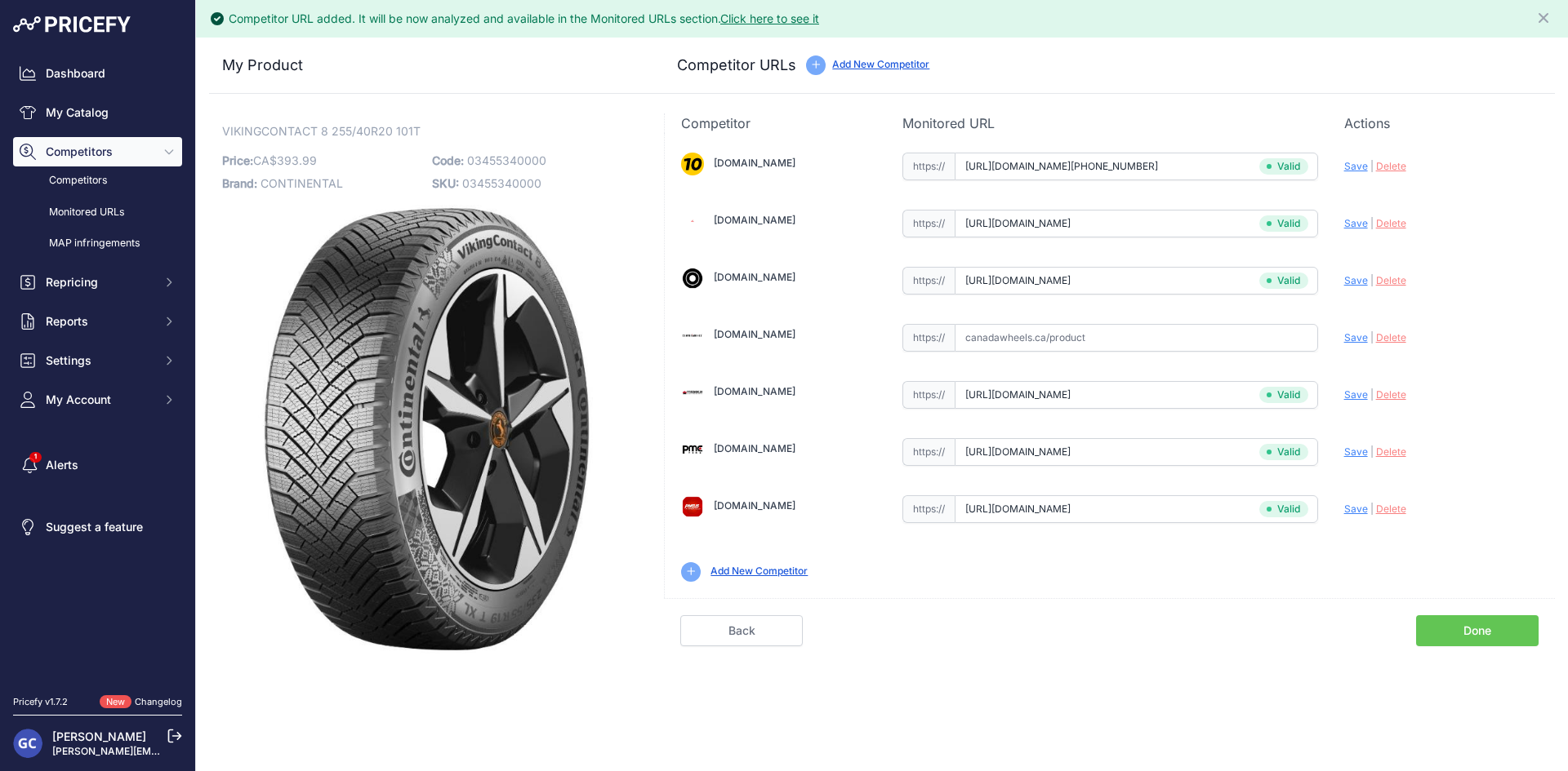
click at [1501, 632] on link "Done" at bounding box center [1477, 631] width 123 height 31
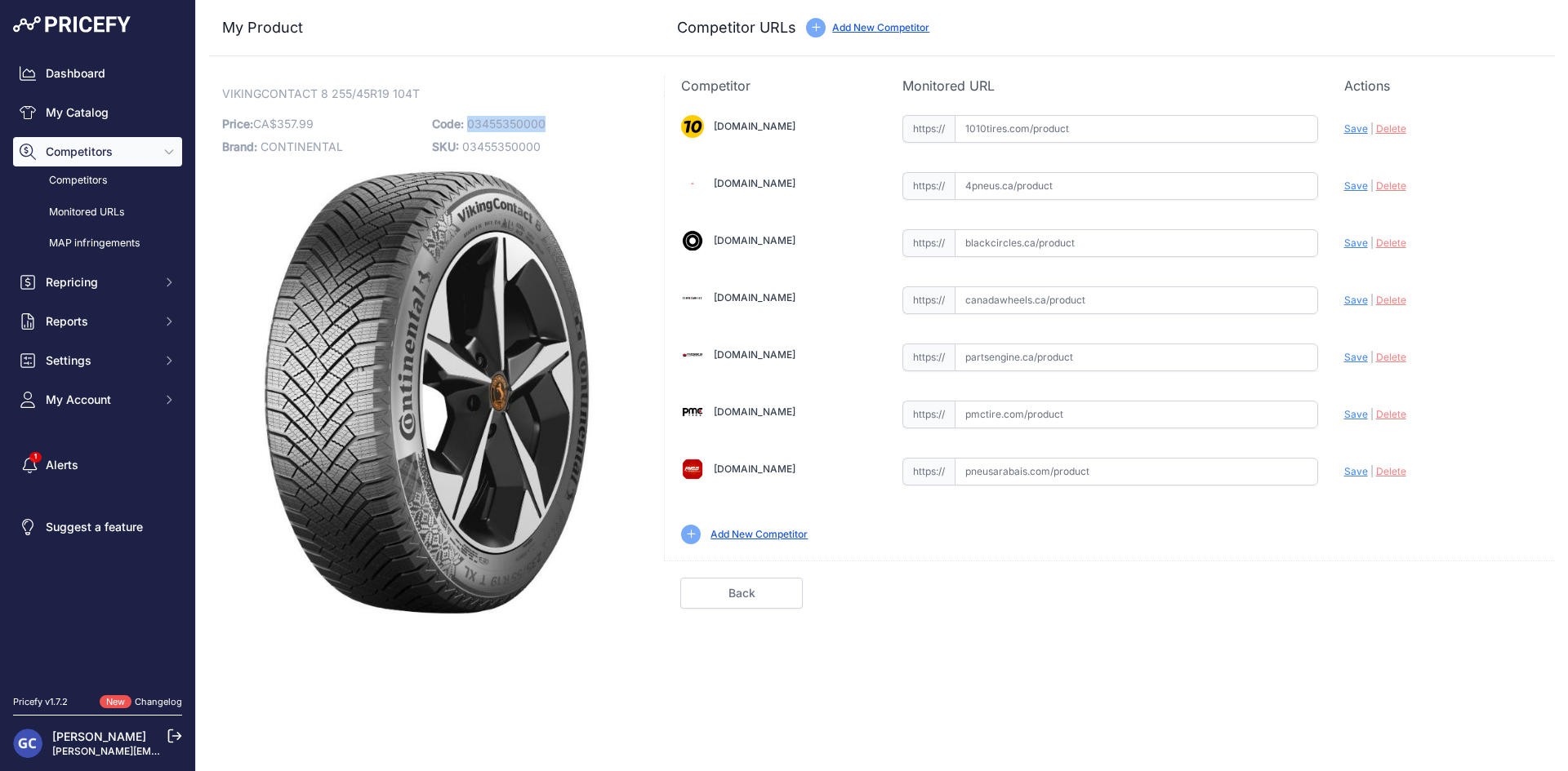
drag, startPoint x: 555, startPoint y: 127, endPoint x: 466, endPoint y: 130, distance: 89.1
click at [466, 130] on p "Code: 03455350000" at bounding box center [532, 124] width 200 height 23
copy span "03455350000"
click at [1084, 117] on input "text" at bounding box center [1136, 129] width 363 height 28
paste input "[URL][DOMAIN_NAME][PHONE_NUMBER]"
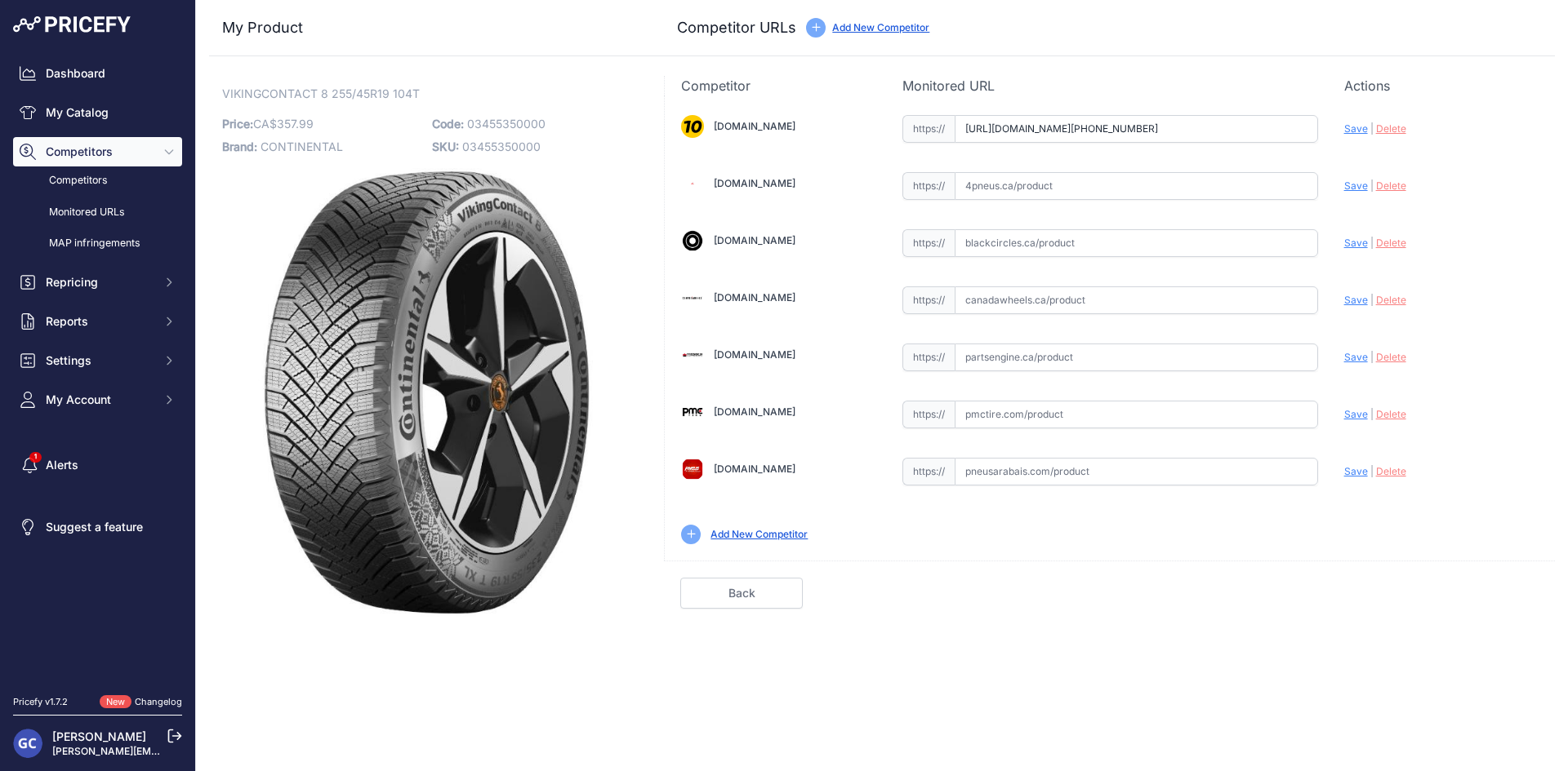
scroll to position [0, 22]
click at [1351, 131] on span "Save" at bounding box center [1356, 128] width 24 height 12
type input "[URL][DOMAIN_NAME][PHONE_NUMBER]"
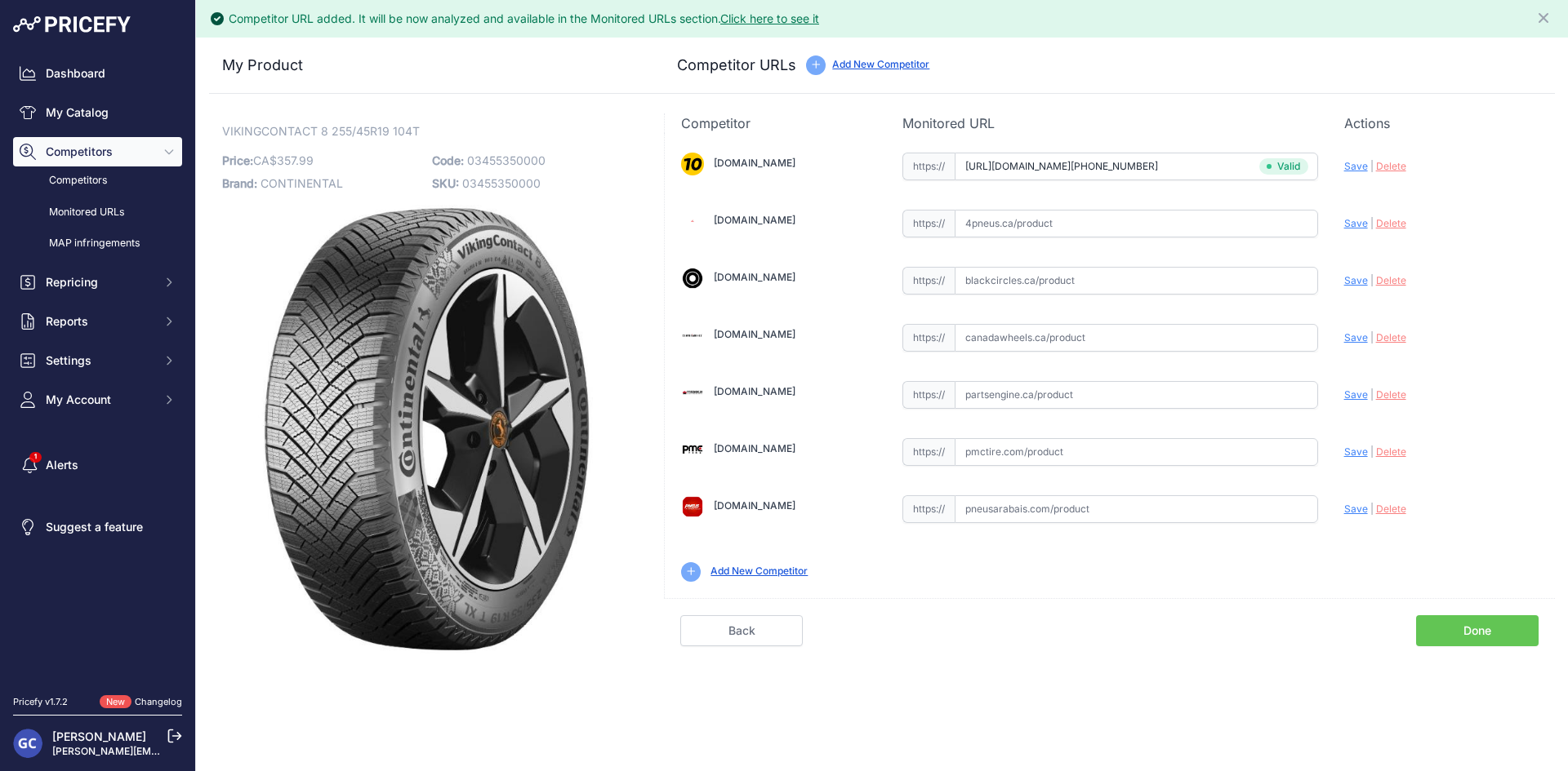
drag, startPoint x: 1170, startPoint y: 388, endPoint x: 1196, endPoint y: 383, distance: 26.5
click at [1170, 388] on input "text" at bounding box center [1136, 395] width 363 height 28
paste input "[URL][DOMAIN_NAME]"
click at [1352, 392] on span "Save" at bounding box center [1356, 394] width 24 height 12
type input "[URL][DOMAIN_NAME]"
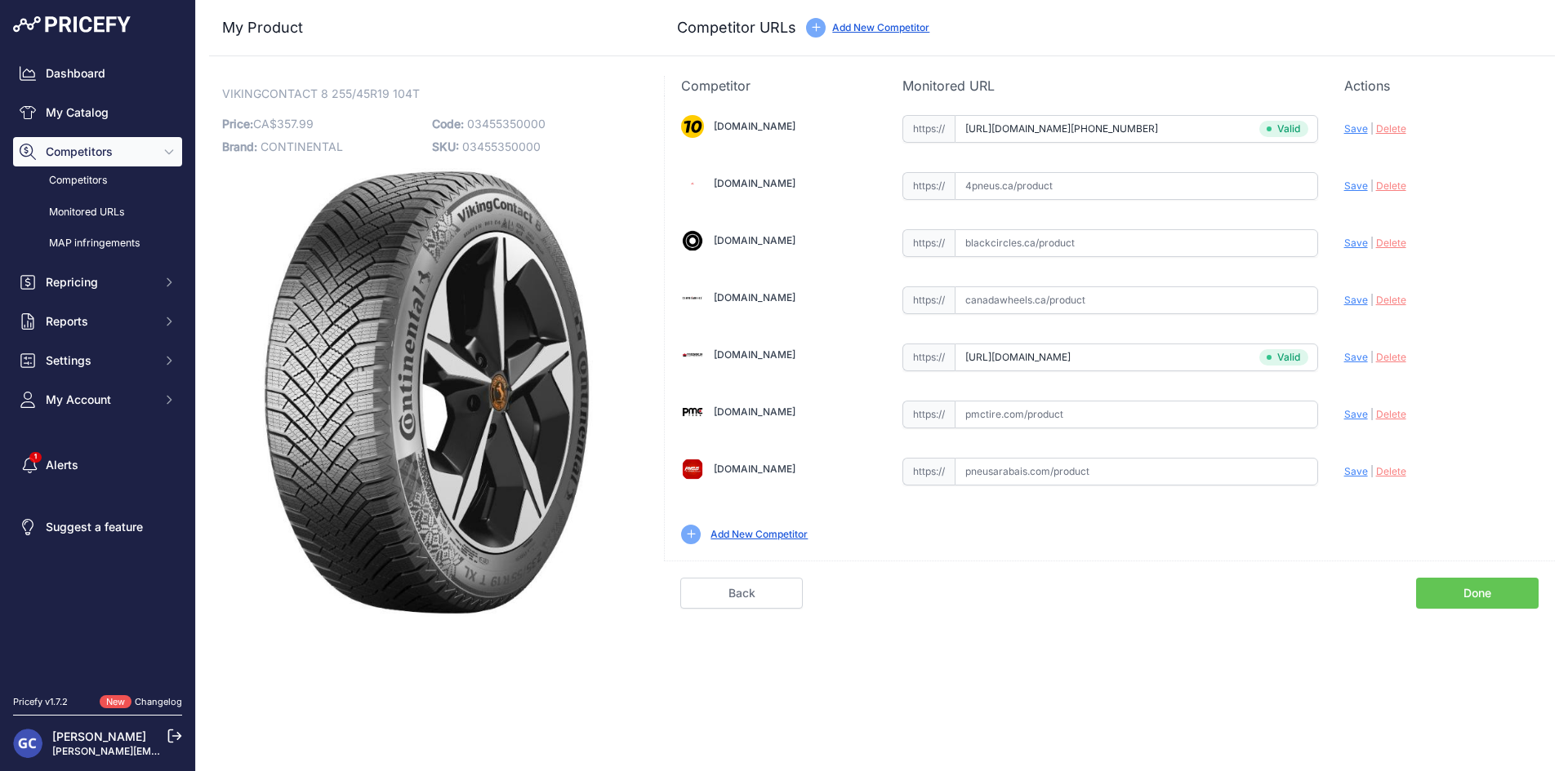
click at [1090, 407] on input "text" at bounding box center [1136, 414] width 363 height 28
paste input "00"
click at [1352, 418] on span "Save" at bounding box center [1356, 413] width 24 height 12
click at [1147, 410] on input "00" at bounding box center [1136, 414] width 363 height 28
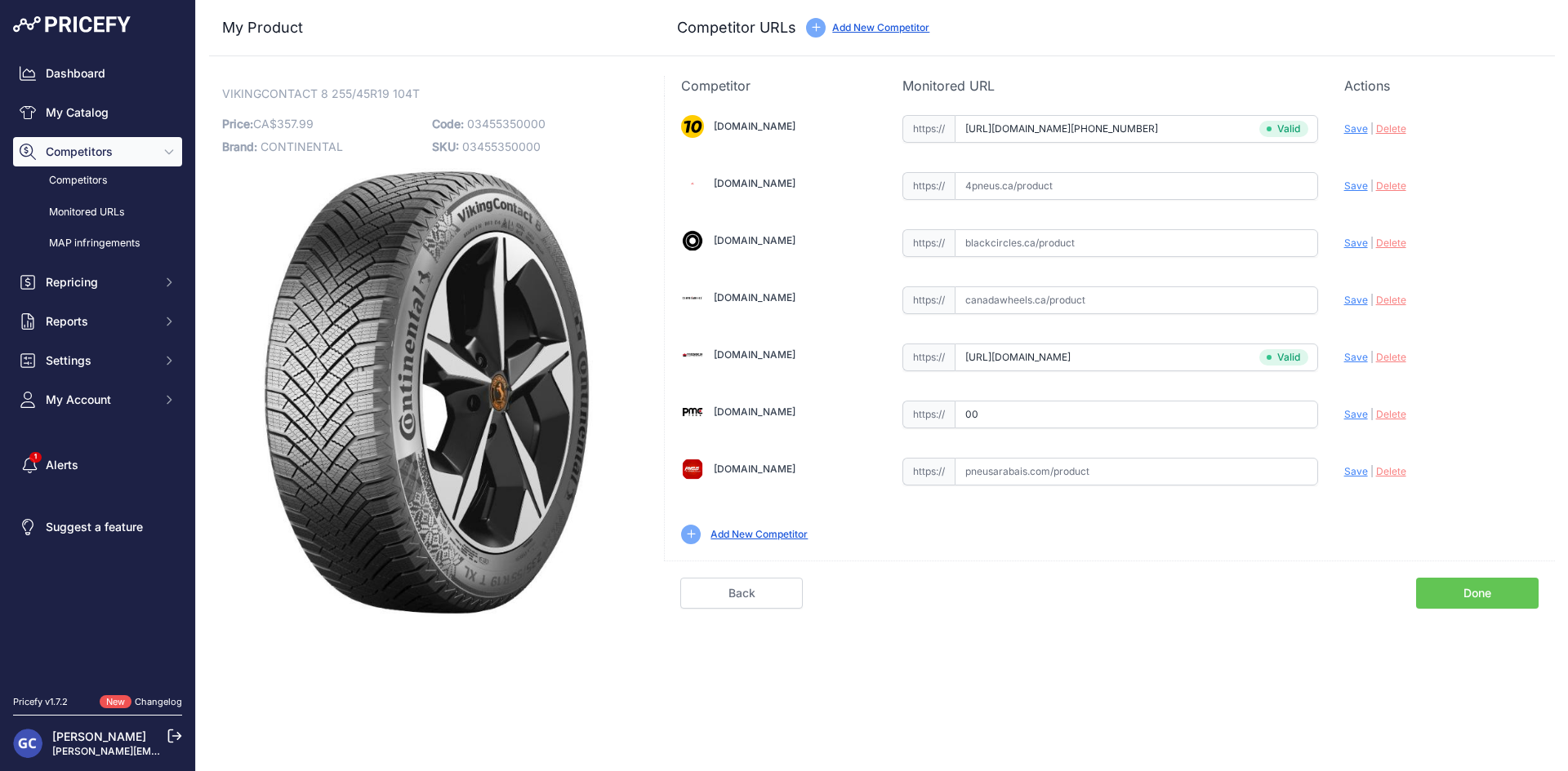
click at [1147, 410] on input "00" at bounding box center [1136, 414] width 363 height 28
paste input "[URL][DOMAIN_NAME]"
click at [1350, 413] on span "Save" at bounding box center [1356, 413] width 24 height 12
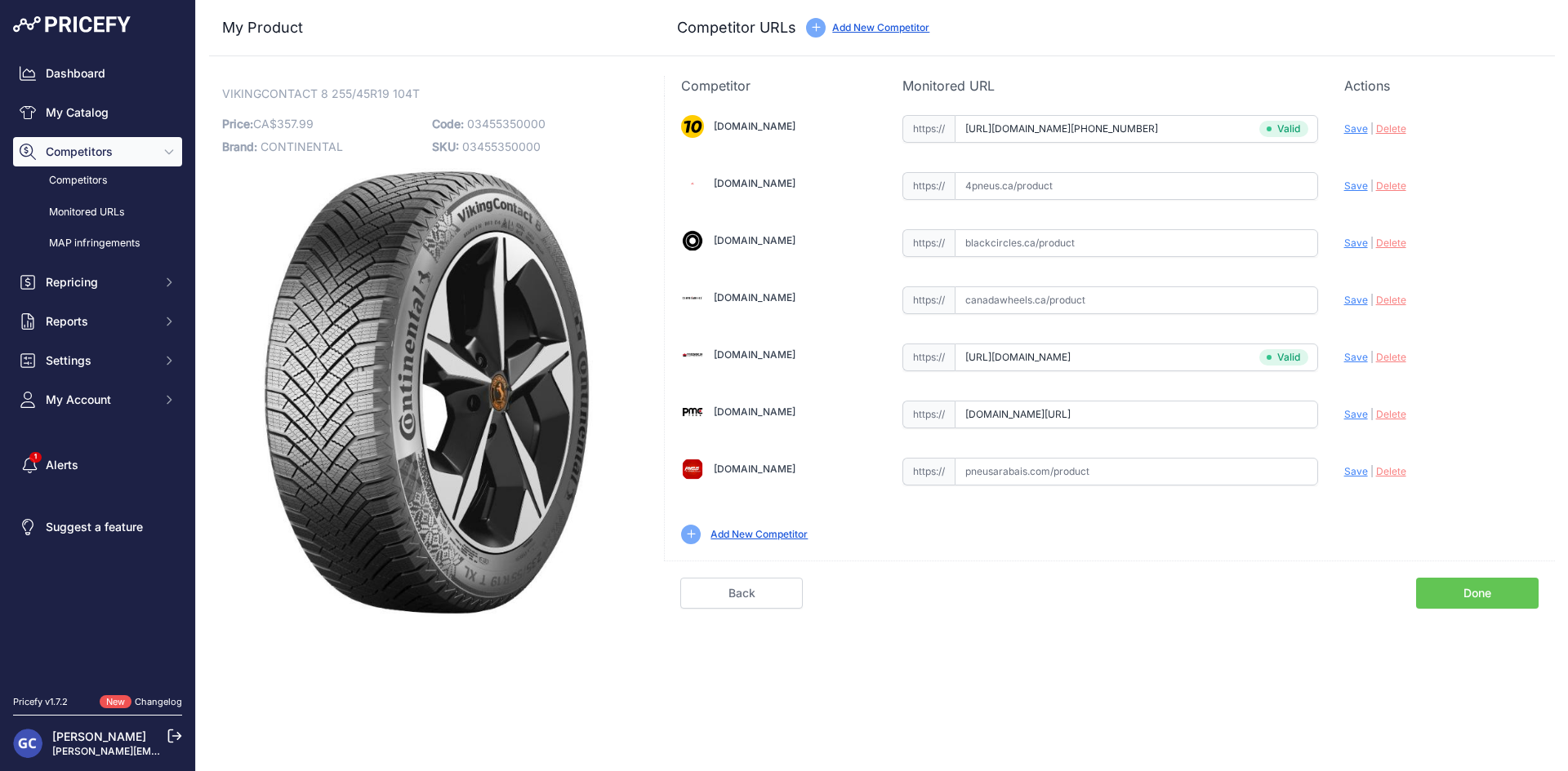
type input "[URL][DOMAIN_NAME]"
click at [1146, 255] on input "text" at bounding box center [1136, 243] width 363 height 28
click at [1267, 187] on input "text" at bounding box center [1136, 186] width 363 height 28
paste input "https://www.4pneus.ca/pneus/continental-viking-contact-8-hiver/255-45-r19-xl/29…"
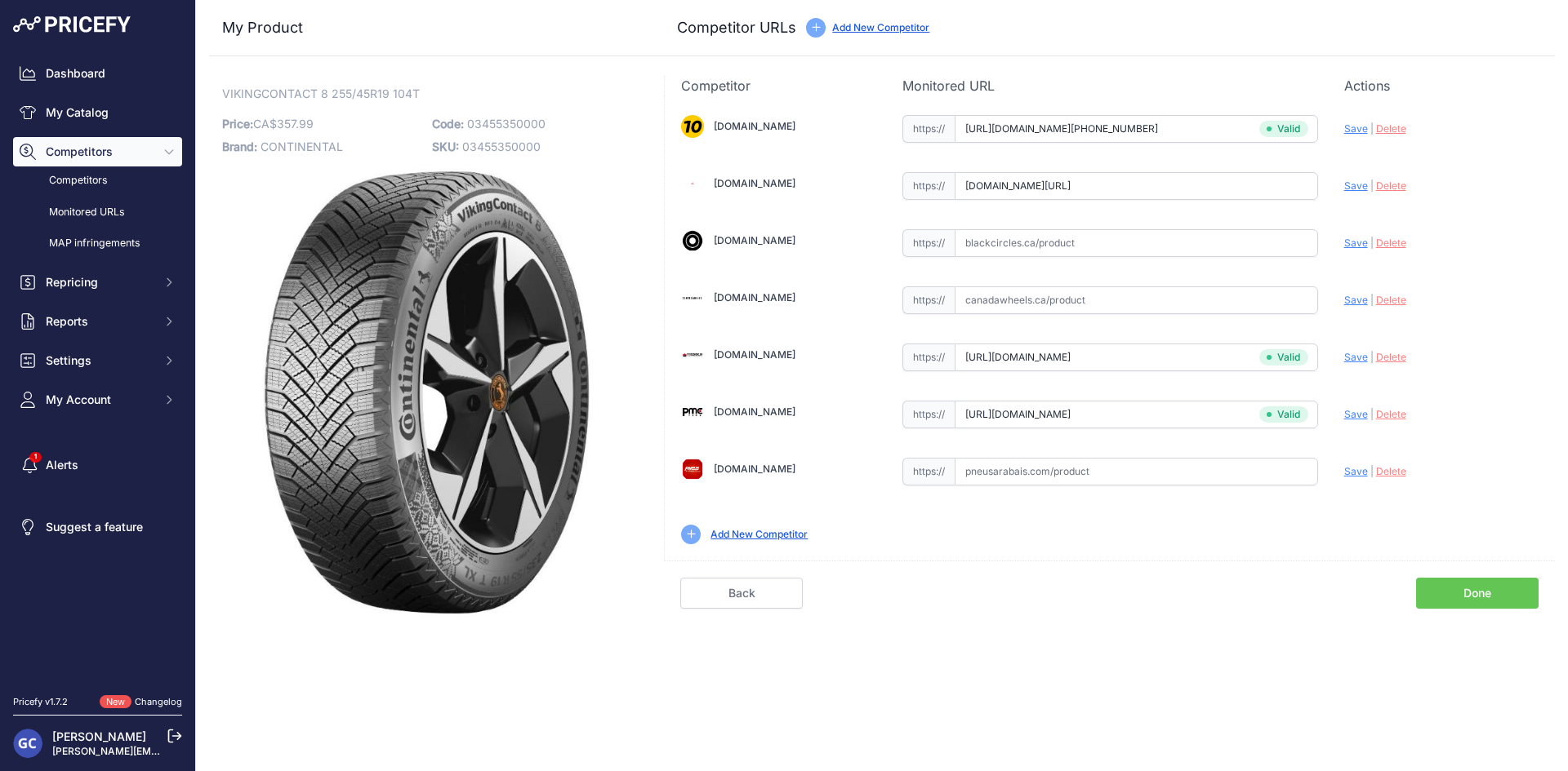
click at [1355, 191] on span "Save" at bounding box center [1356, 185] width 24 height 12
type input "https://www.4pneus.ca/pneus/continental-viking-contact-8-hiver/255-45-r19-xl/29…"
click at [1178, 297] on input "text" at bounding box center [1136, 301] width 363 height 28
click at [1300, 248] on input "text" at bounding box center [1136, 243] width 363 height 28
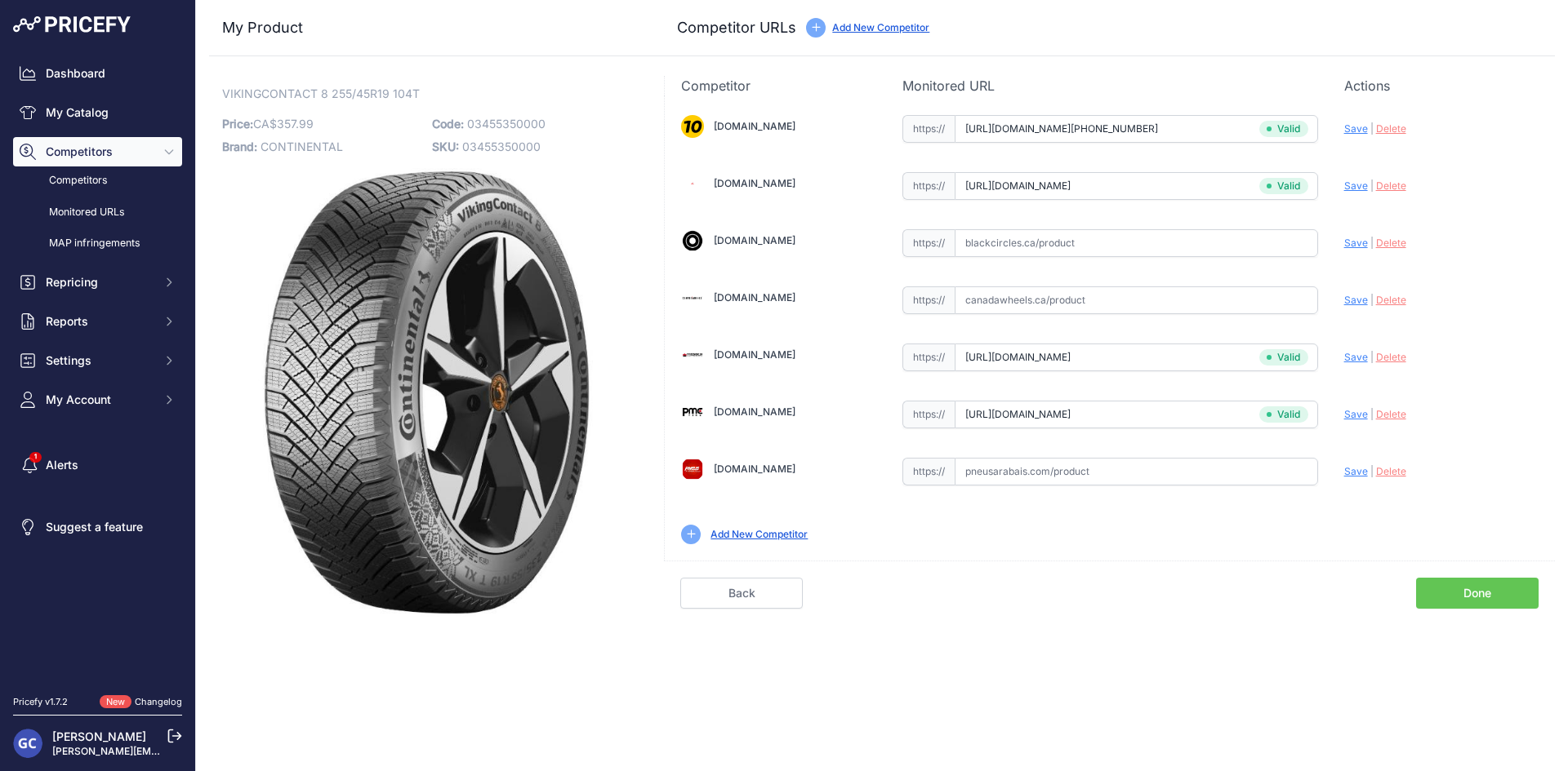
paste input "https://www.blackcircles.ca/en/tire/continental/vikingcontact-8/255-45-r19-104-t"
click at [1339, 247] on div "1010tires.com Valid Invalid" at bounding box center [1110, 328] width 890 height 466
click at [1352, 242] on span "Save" at bounding box center [1356, 242] width 24 height 12
type input "https://www.blackcircles.ca/en/tire/continental/vikingcontact-8/255-45-r19-104-…"
click at [1210, 473] on input "text" at bounding box center [1136, 472] width 363 height 28
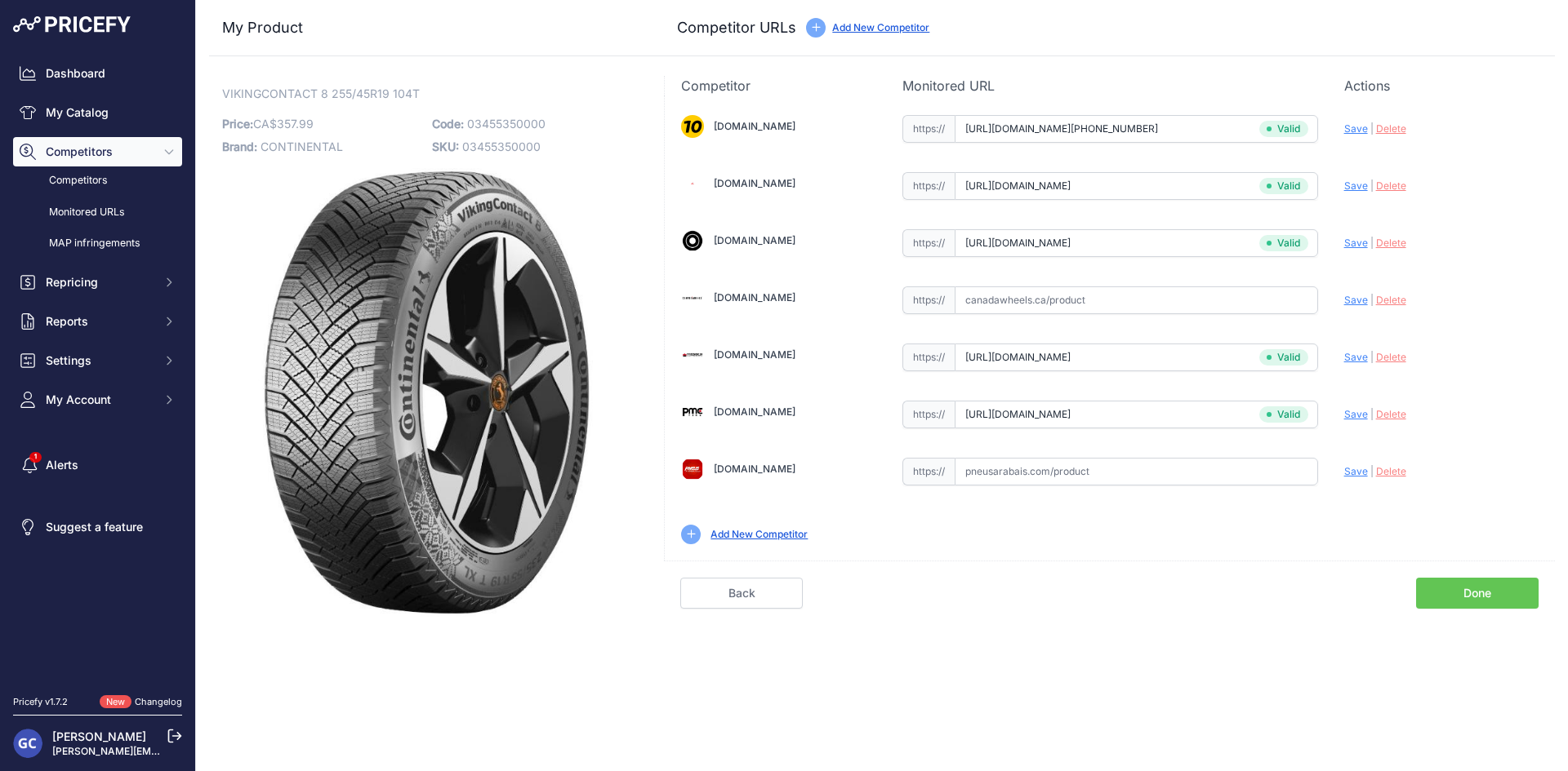
paste input "https://pneusarabais.com/pneus/continental-vikingcontact-8/52432"
click at [1344, 472] on span "Save" at bounding box center [1356, 471] width 24 height 12
type input "https://pneusarabais.com/pneus/continental-vikingcontact-8/52432?prirule_jdsnik…"
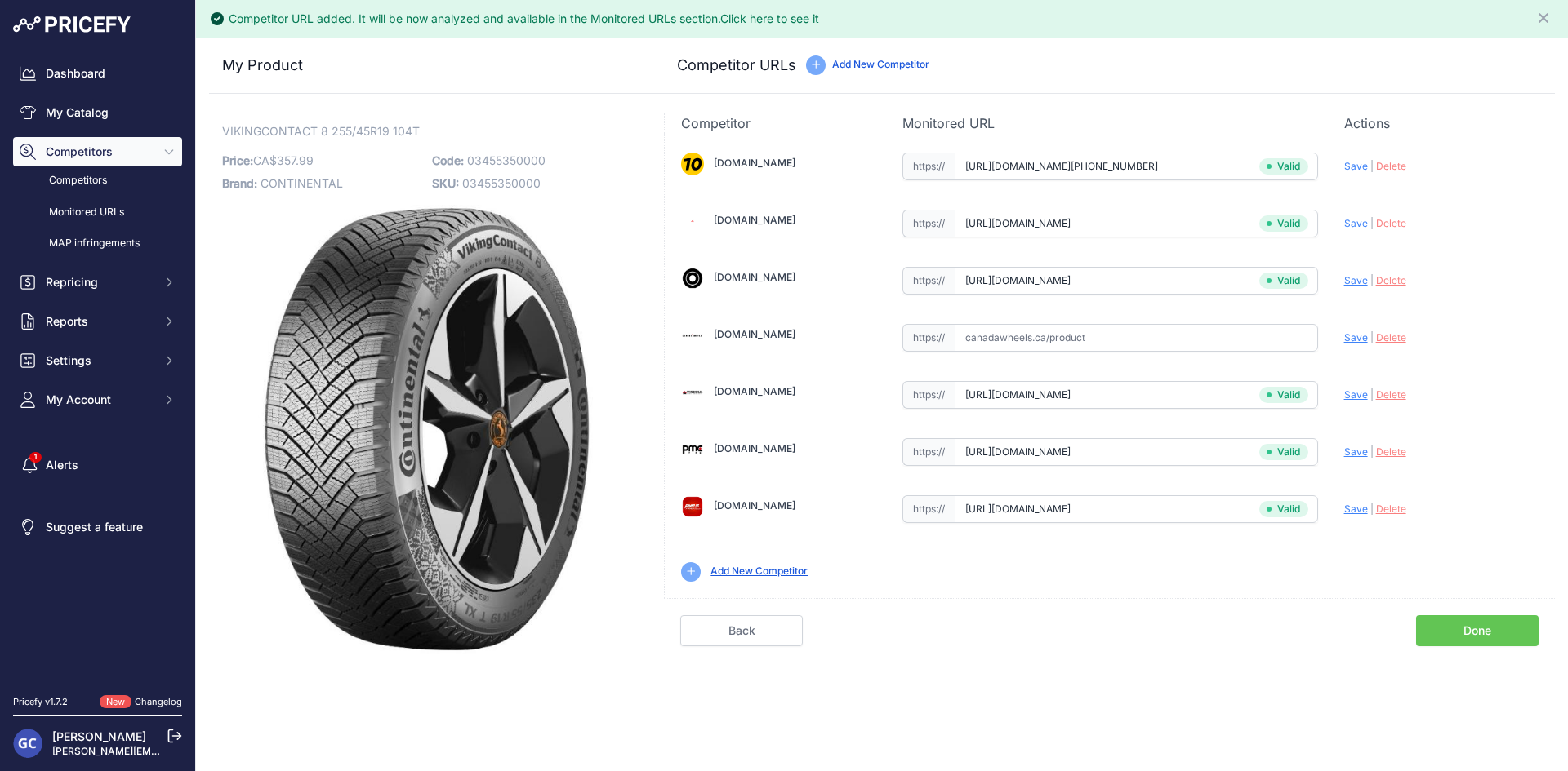
click at [1465, 622] on link "Done" at bounding box center [1477, 631] width 123 height 31
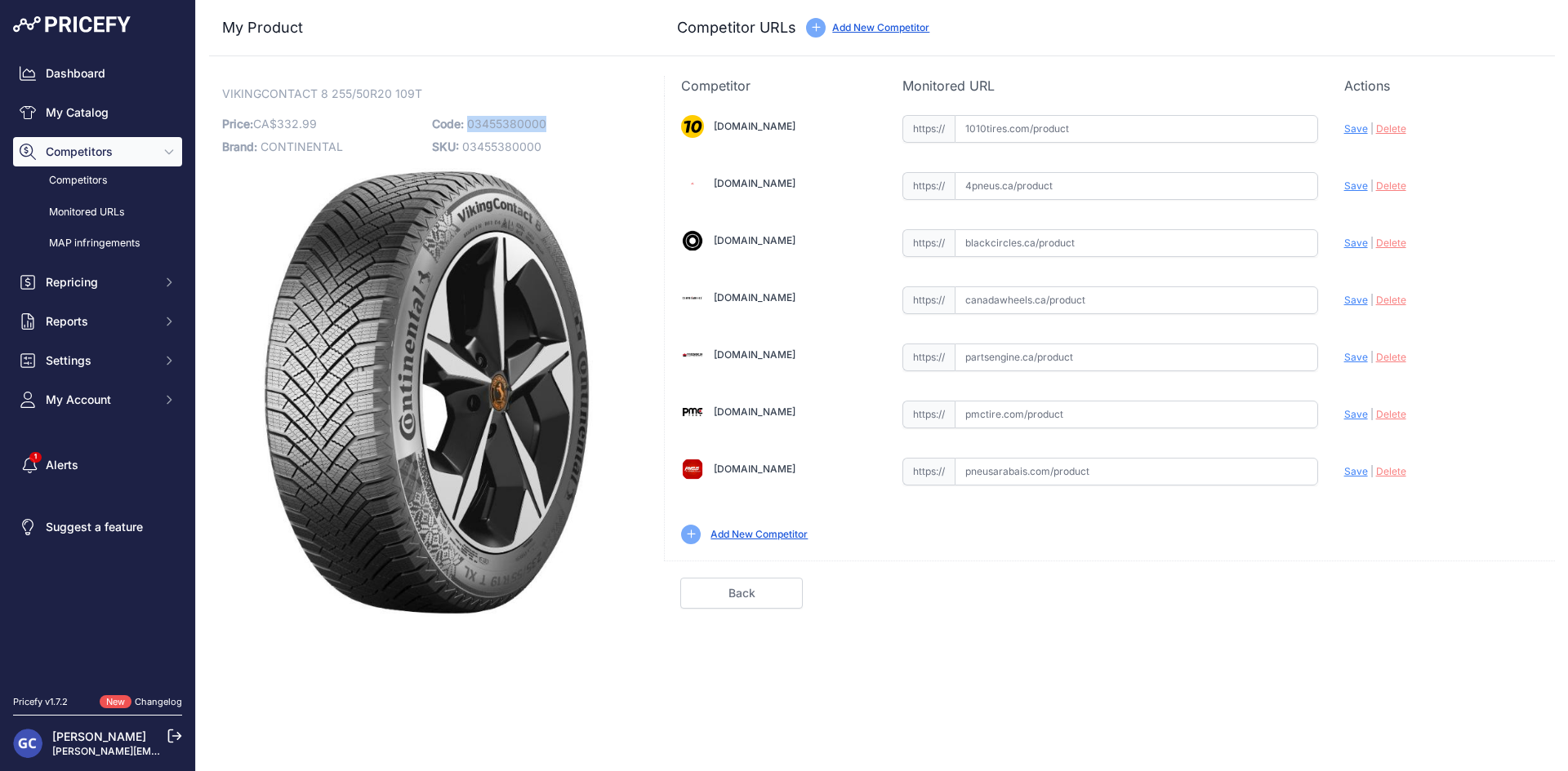
drag, startPoint x: 568, startPoint y: 119, endPoint x: 469, endPoint y: 120, distance: 99.0
click at [469, 120] on p "Code: 03455380000" at bounding box center [532, 124] width 200 height 23
copy span "03455380000"
click at [1040, 134] on input "text" at bounding box center [1136, 129] width 363 height 28
paste input "[URL][DOMAIN_NAME][PHONE_NUMBER]"
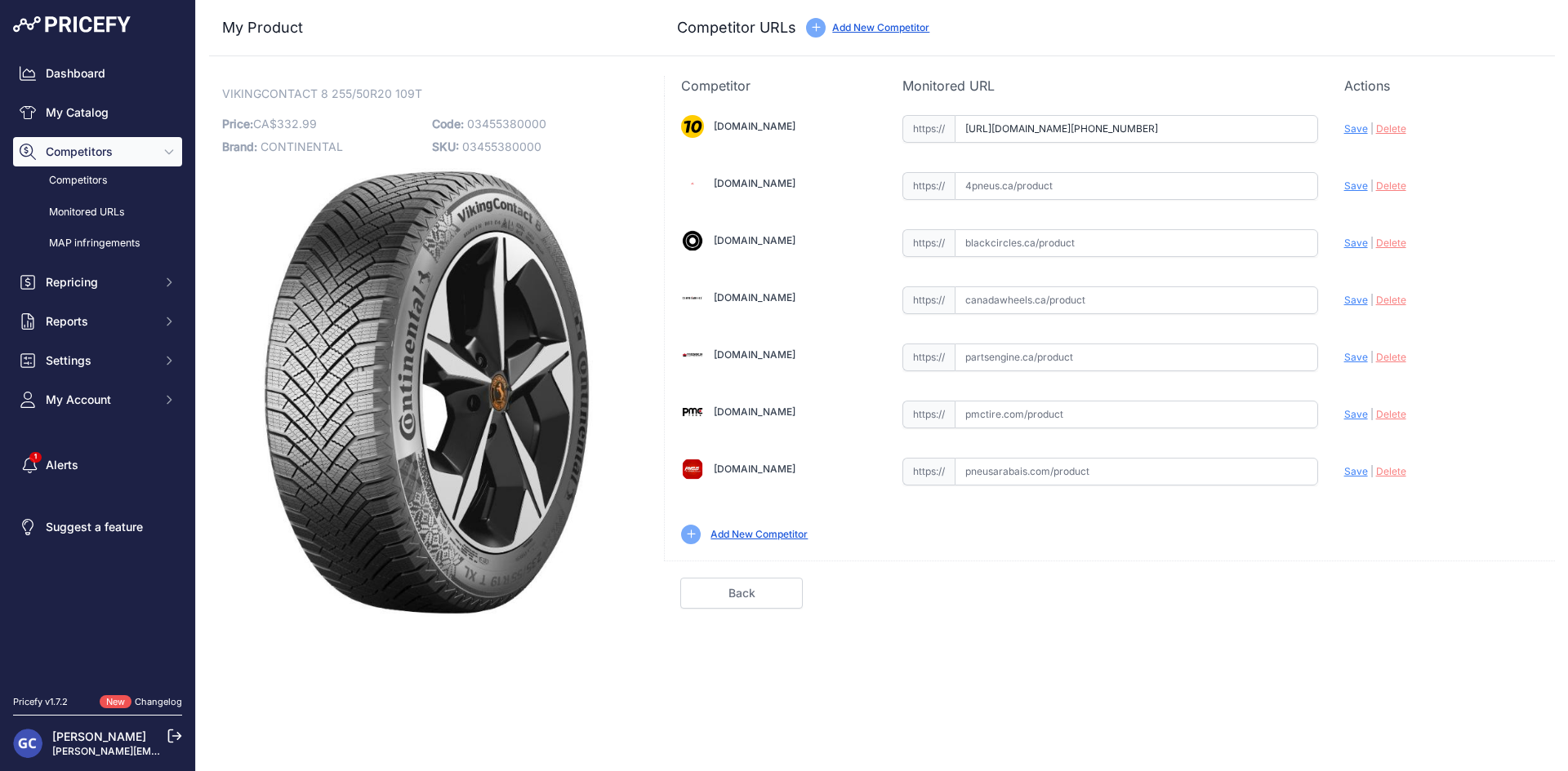
scroll to position [0, 22]
click at [1353, 127] on span "Save" at bounding box center [1356, 128] width 24 height 12
type input "https://www.1010tires.com/Tires/Continental/Viking+Contact+8/03455380000?prirul…"
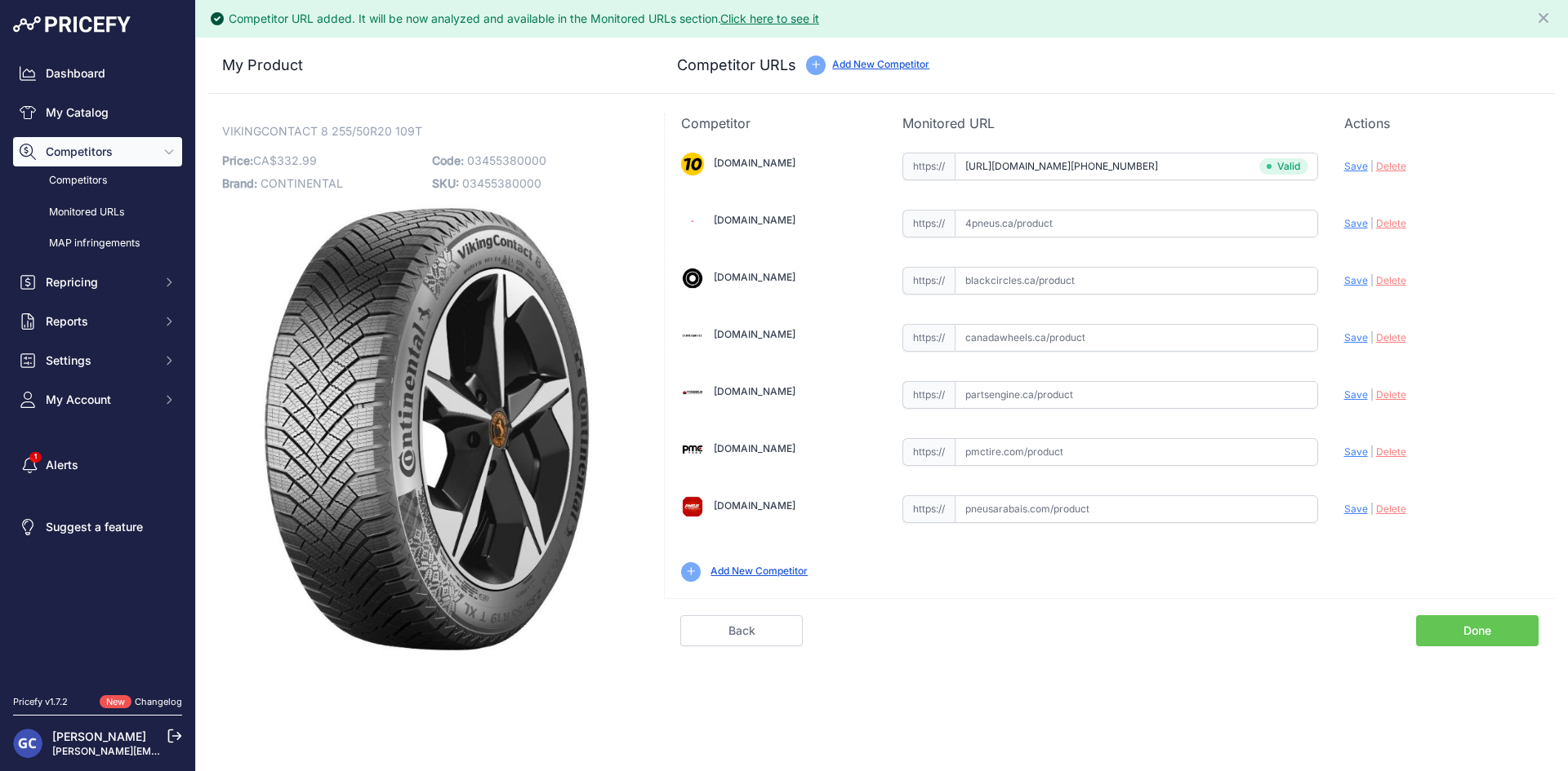
click at [1165, 400] on input "text" at bounding box center [1136, 395] width 363 height 28
paste input "https://www.partsengine.ca/03455380000-vp-continental-371.aspx"
click at [1352, 391] on span "Save" at bounding box center [1356, 394] width 24 height 12
type input "https://www.partsengine.ca/03455380000-vp-continental-371.aspx?prirule_jdsnikfk…"
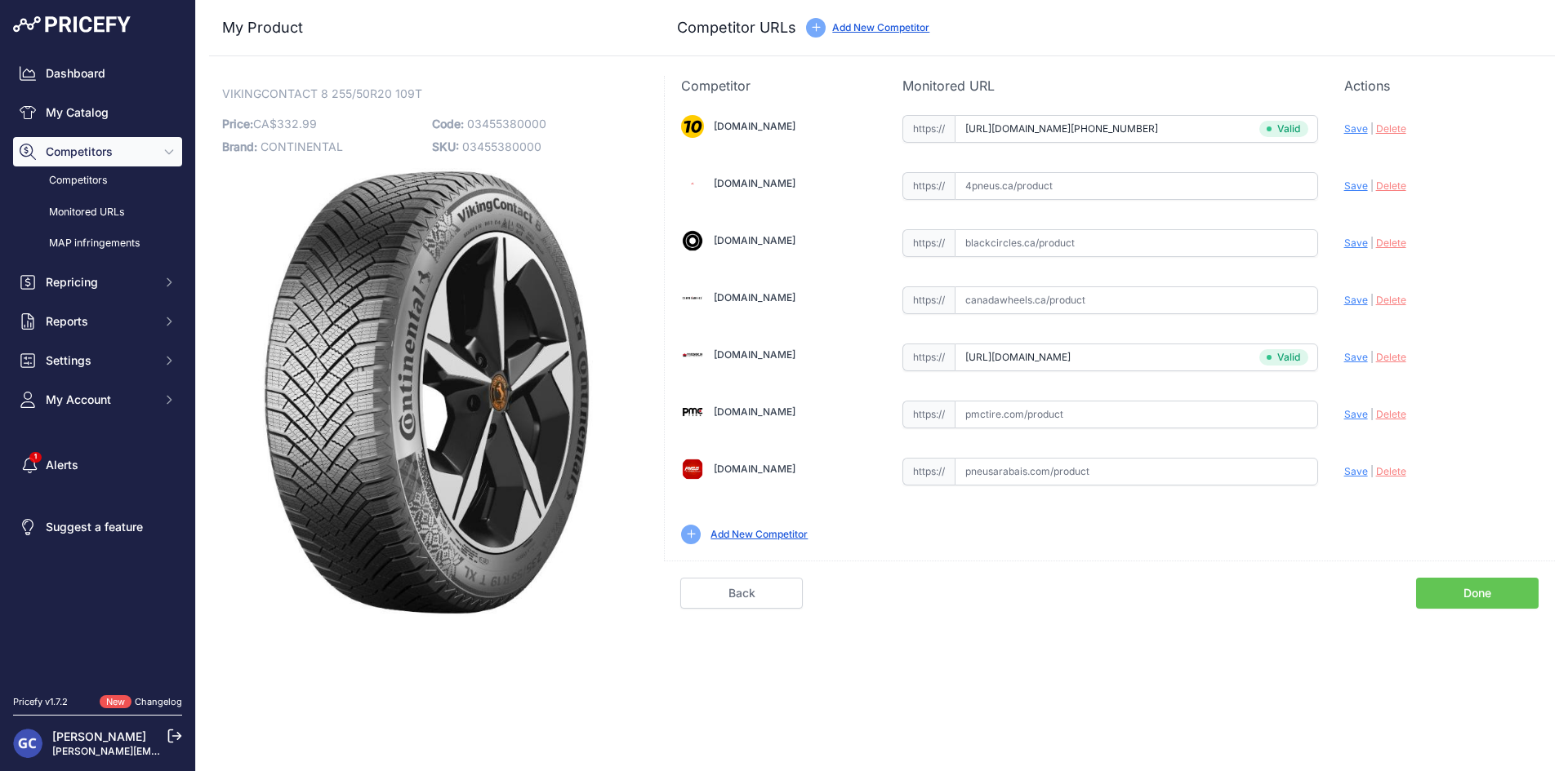
click at [1262, 417] on input "text" at bounding box center [1136, 414] width 363 height 28
paste input "https://pmctire.com/fr/tires/continental-vikingcontact-8-255-50r20-xl-109t-bsw-…"
click at [1349, 410] on span "Save" at bounding box center [1356, 413] width 24 height 12
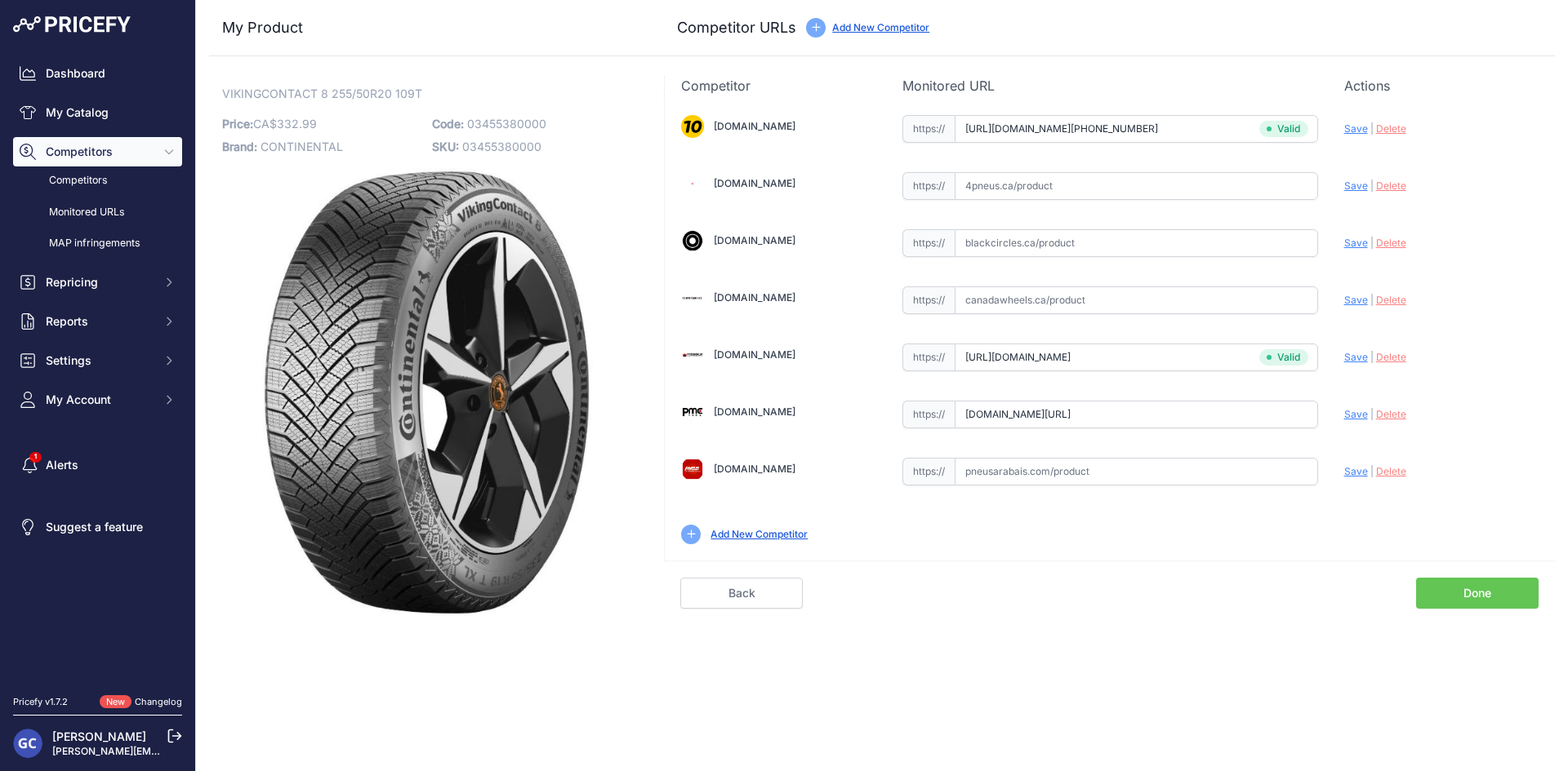
type input "https://pmctire.com/fr/tires/continental-vikingcontact-8-255-50r20-xl-109t-bsw-…"
drag, startPoint x: 1145, startPoint y: 182, endPoint x: 1170, endPoint y: 182, distance: 25.0
click at [1145, 181] on input "text" at bounding box center [1136, 186] width 363 height 28
paste input "https://www.4pneus.ca/pneus/continental-viking-contact-8-hiver/255-50-r20-xl/29…"
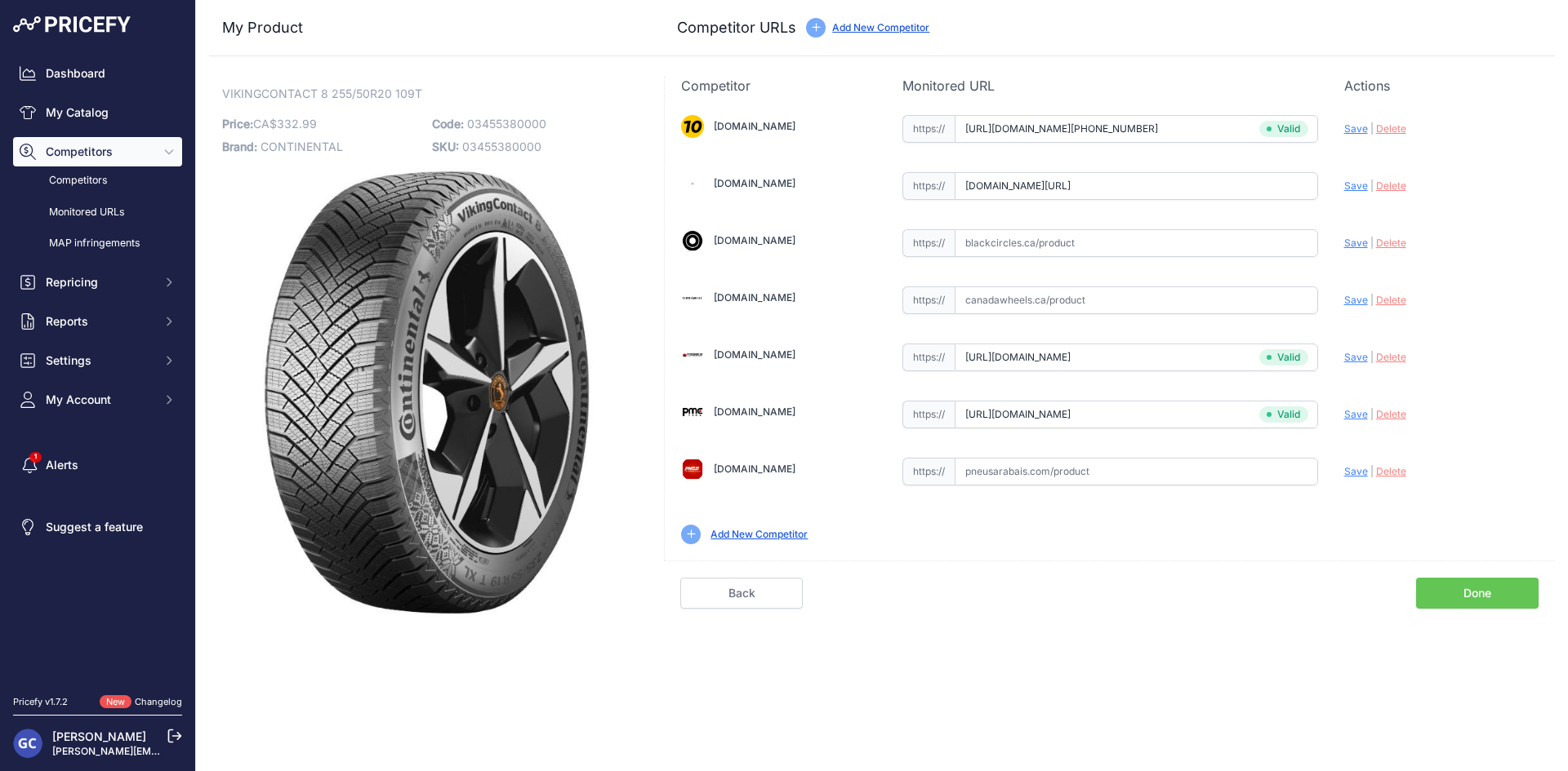
click at [1353, 188] on span "Save" at bounding box center [1356, 185] width 24 height 12
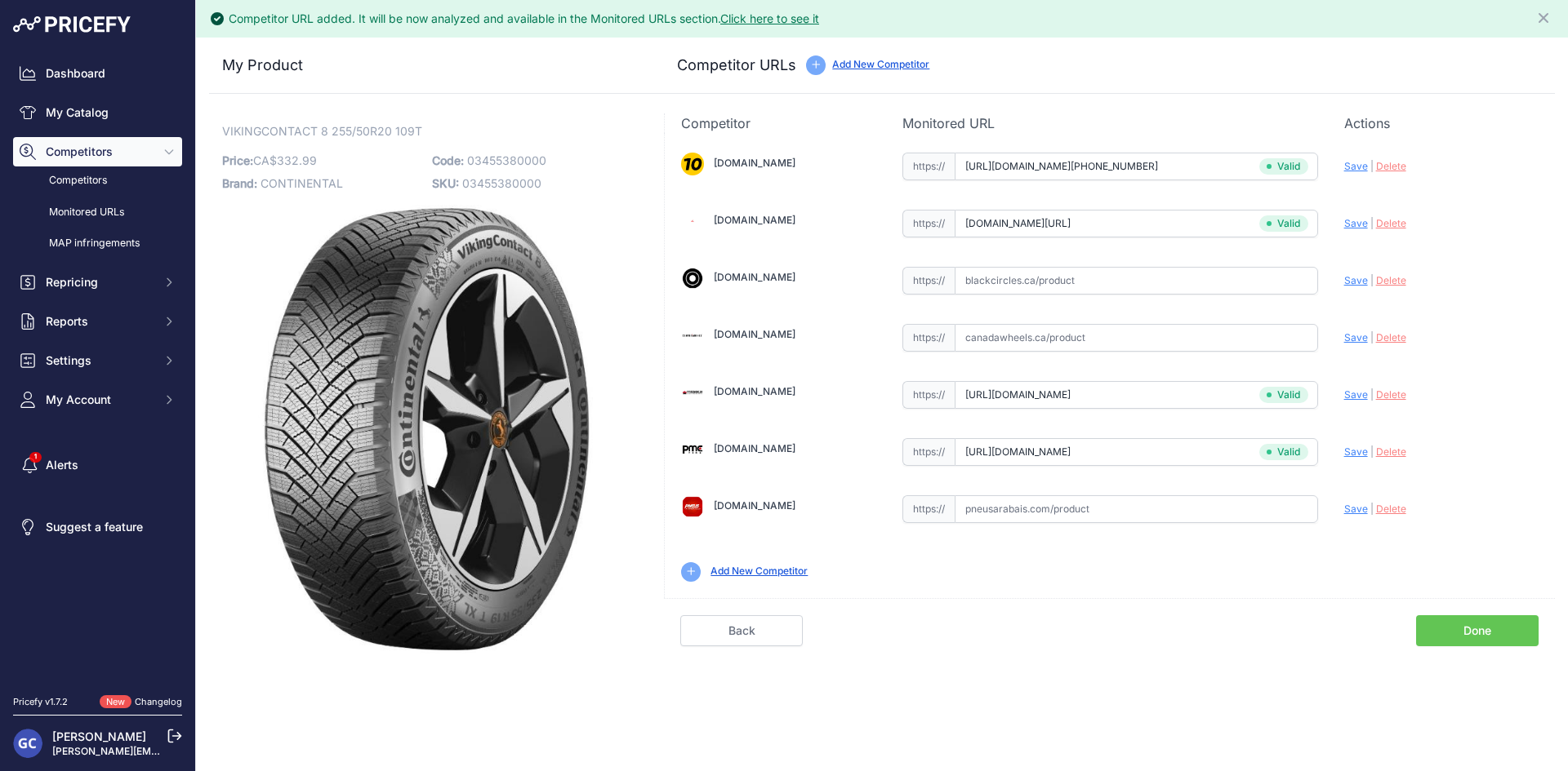
type input "https://www.4pneus.ca/pneus/continental-viking-contact-8-hiver/255-50-r20-xl/29…"
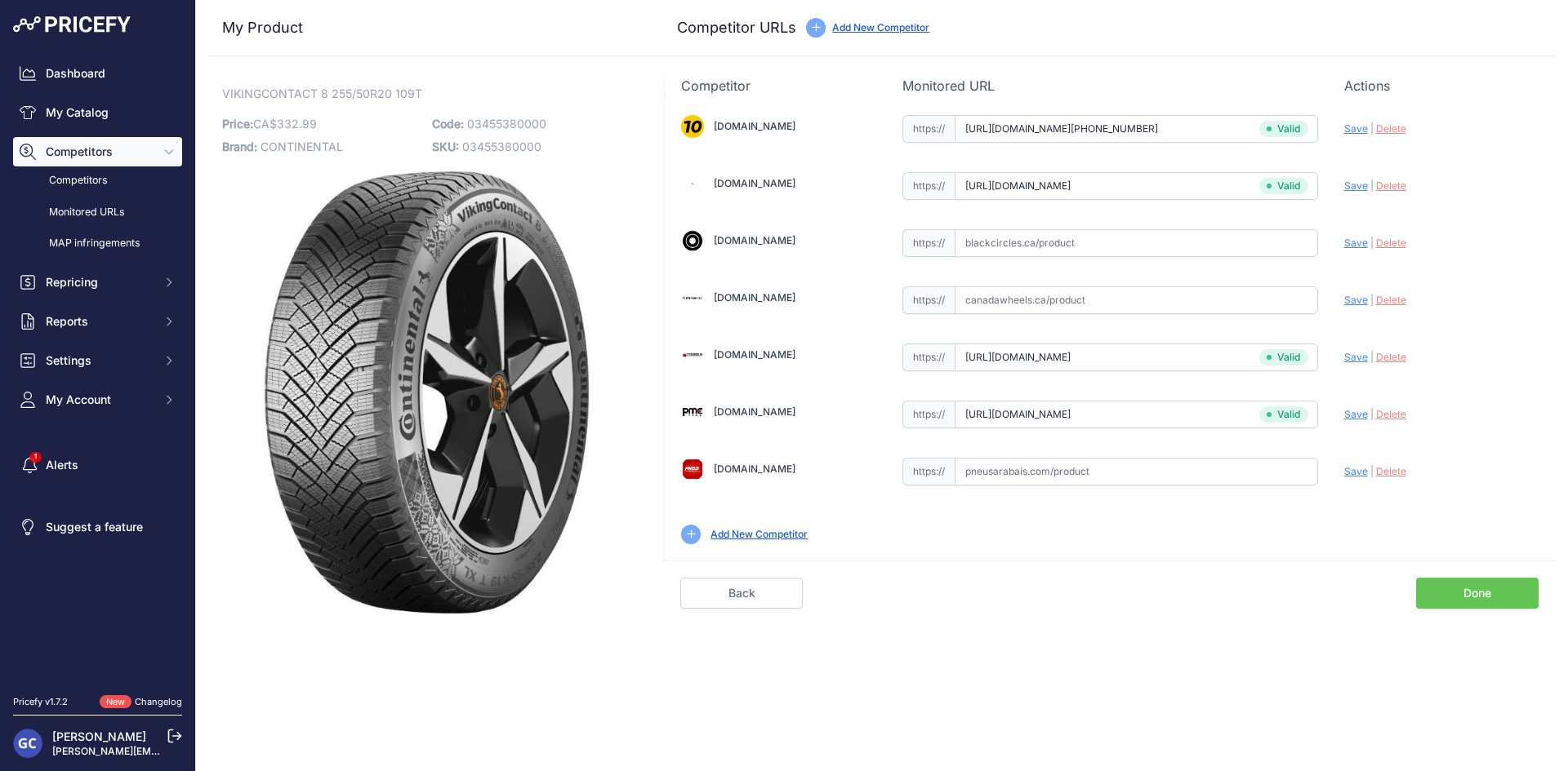
click at [1202, 244] on input "text" at bounding box center [1136, 243] width 363 height 28
paste input "https://www.blackcircles.ca/en/tire/continental/vikingcontact-8/255-50-r20-109-t"
click at [1359, 241] on span "Save" at bounding box center [1356, 242] width 24 height 12
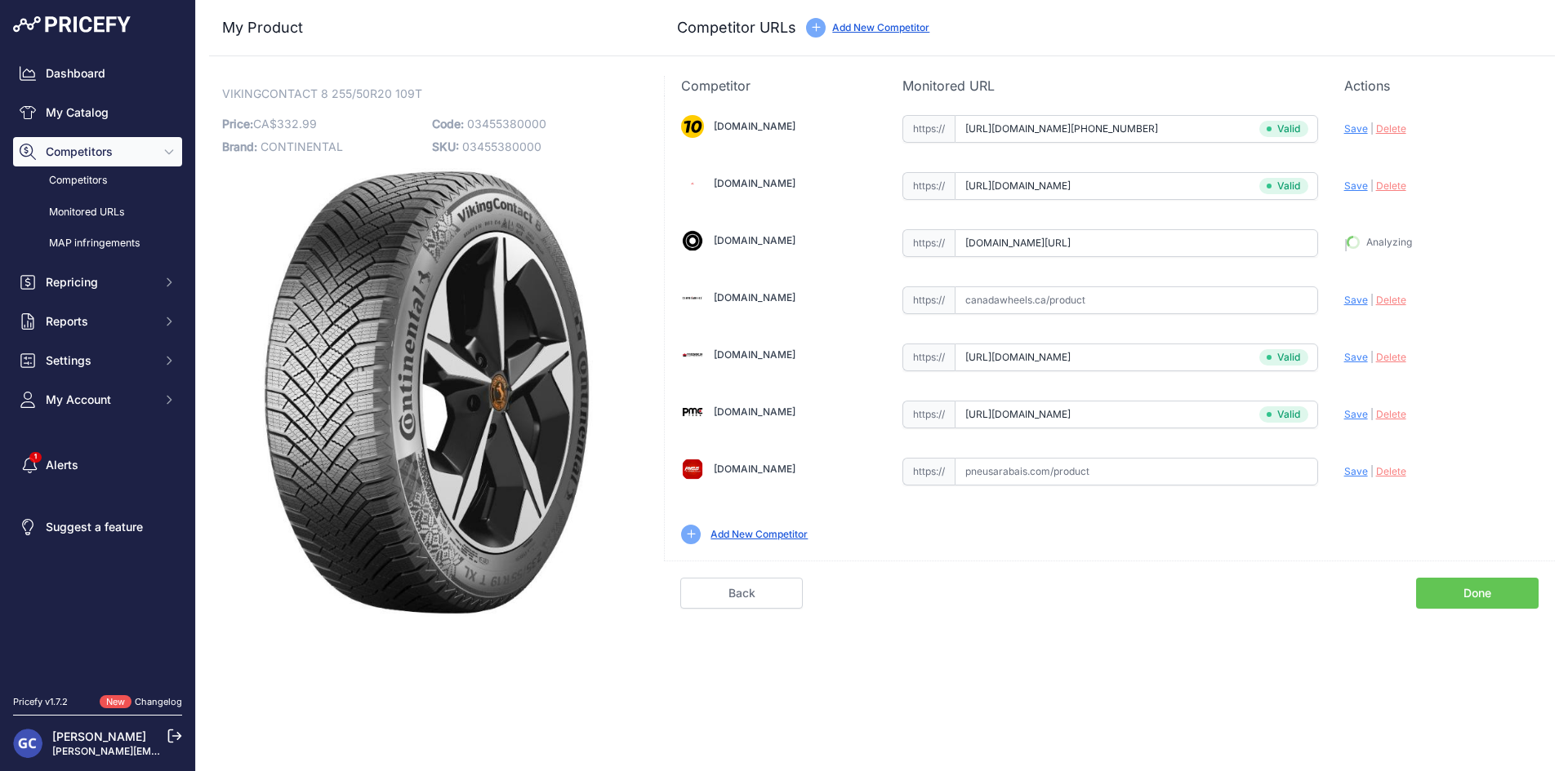
type input "https://www.blackcircles.ca/en/tire/continental/vikingcontact-8/255-50-r20-109-…"
click at [1166, 469] on input "text" at bounding box center [1136, 472] width 363 height 28
paste input "https://pneusarabais.com/pneus/continental-vikingcontact-8/52358"
click at [1353, 468] on span "Save" at bounding box center [1356, 471] width 24 height 12
type input "https://pneusarabais.com/pneus/continental-vikingcontact-8/52358?prirule_jdsnik…"
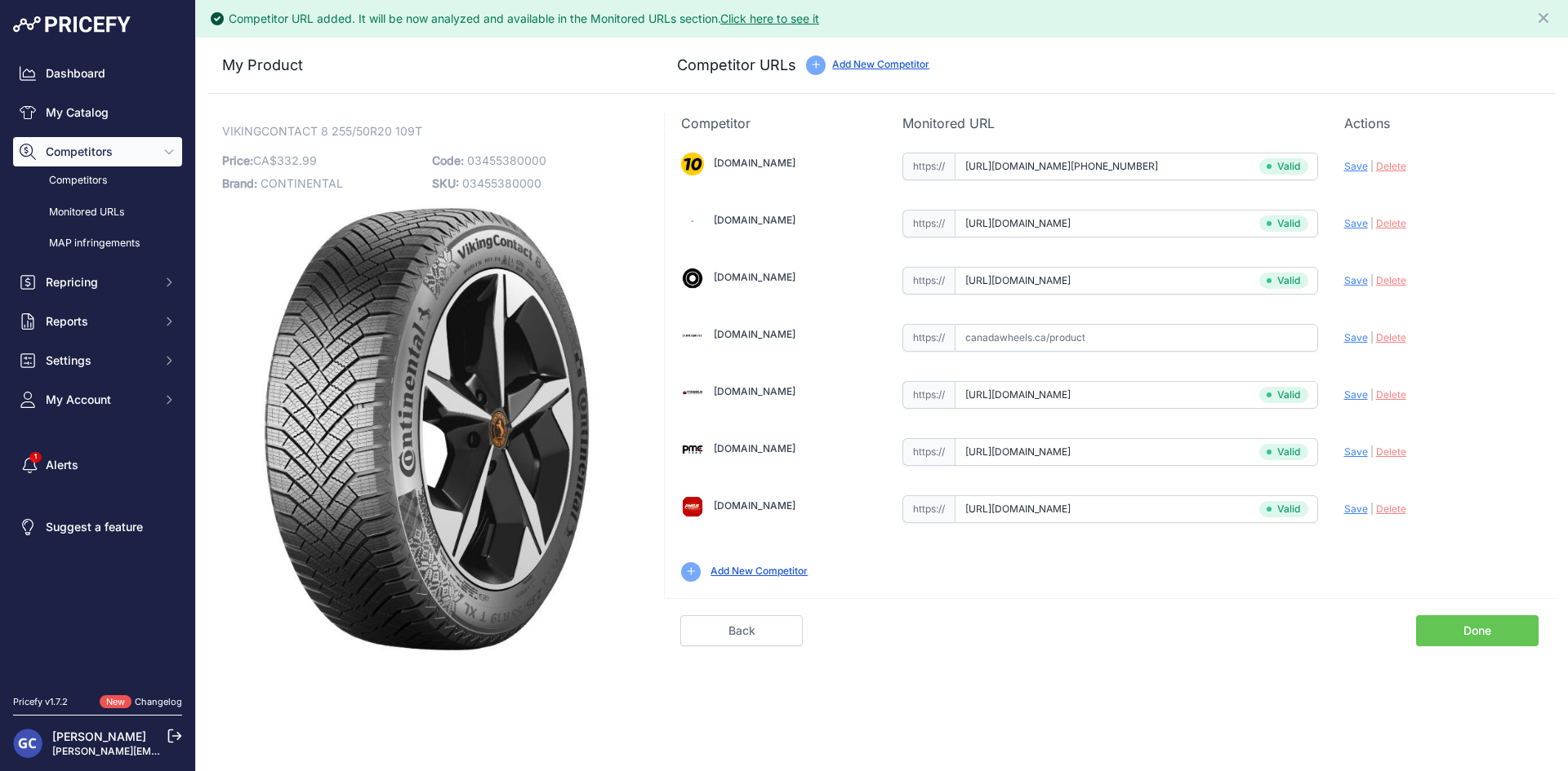
click at [1451, 624] on link "Done" at bounding box center [1477, 631] width 123 height 31
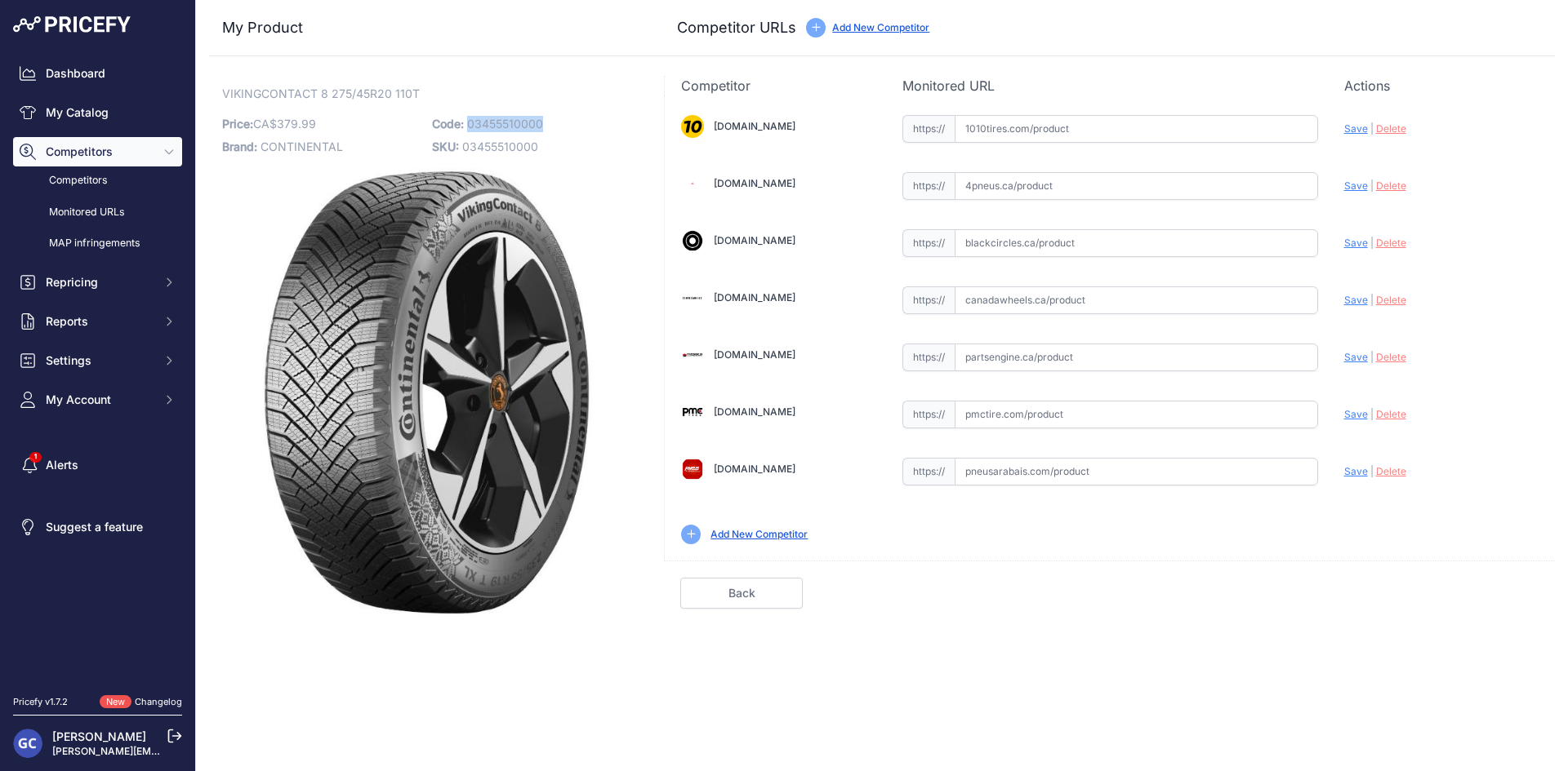
drag, startPoint x: 566, startPoint y: 121, endPoint x: 469, endPoint y: 122, distance: 97.0
click at [469, 122] on p "Code: 03455510000" at bounding box center [532, 124] width 200 height 23
copy span "03455510000"
click at [1084, 128] on input "text" at bounding box center [1136, 129] width 363 height 28
paste input "[URL][DOMAIN_NAME][PHONE_NUMBER]"
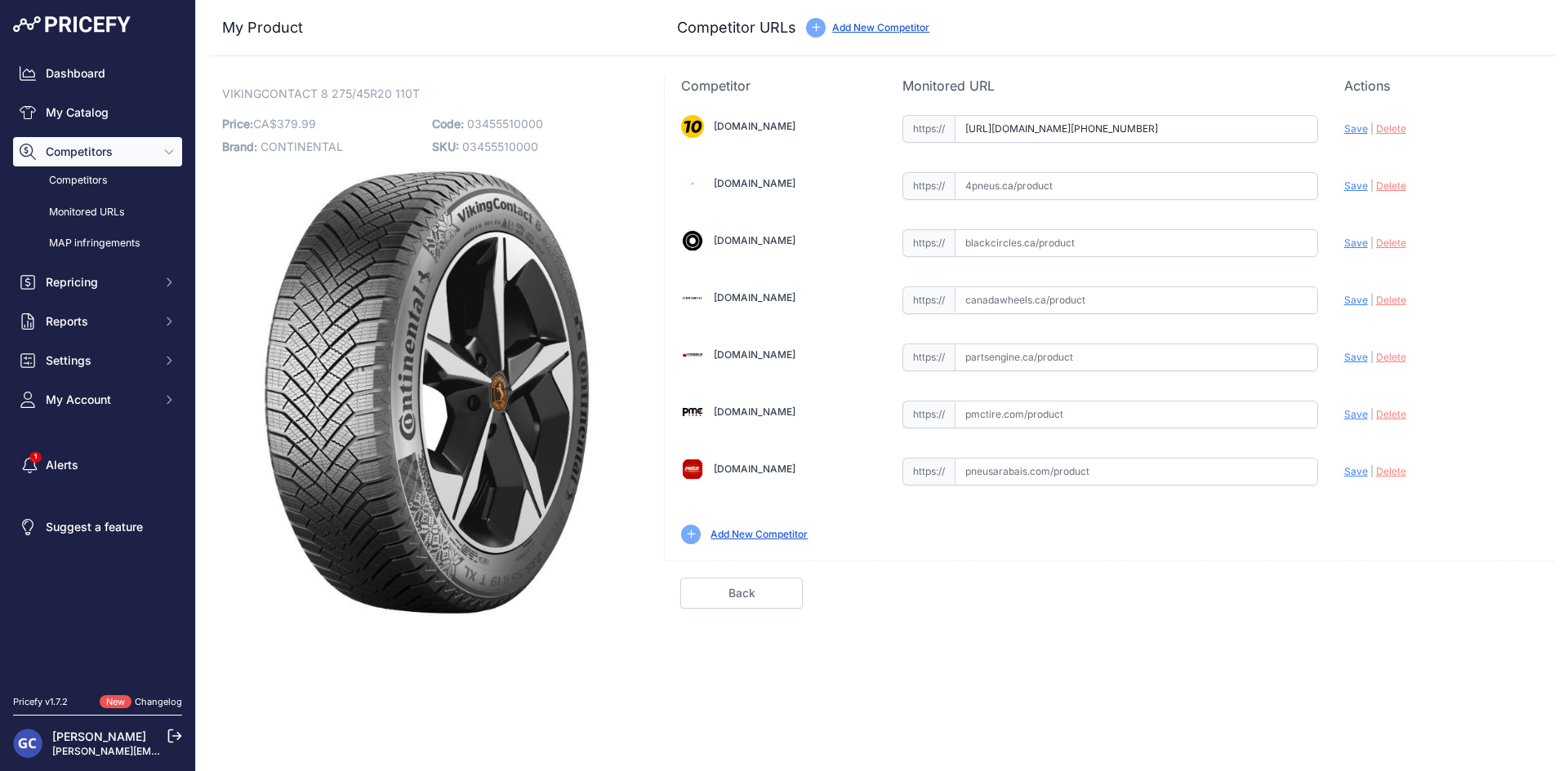
scroll to position [0, 19]
click at [1361, 116] on div "Update Profile Save | [GEOGRAPHIC_DATA] Analyzing" at bounding box center [1441, 125] width 194 height 26
click at [1350, 120] on div "Update Profile Save | [GEOGRAPHIC_DATA] Analyzing" at bounding box center [1441, 125] width 194 height 26
click at [1350, 124] on span "Save" at bounding box center [1356, 128] width 24 height 12
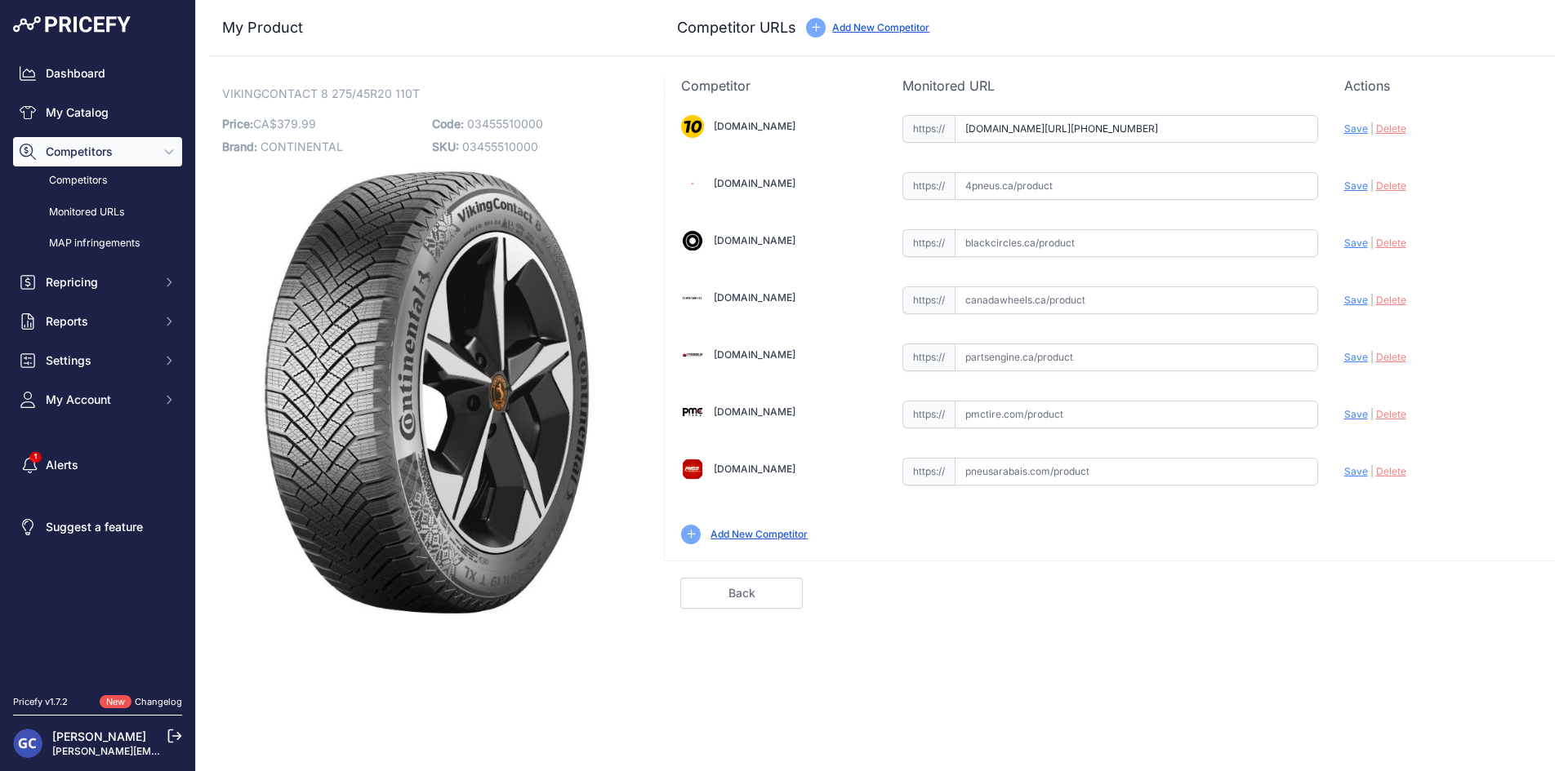
type input "[URL][DOMAIN_NAME][PHONE_NUMBER]"
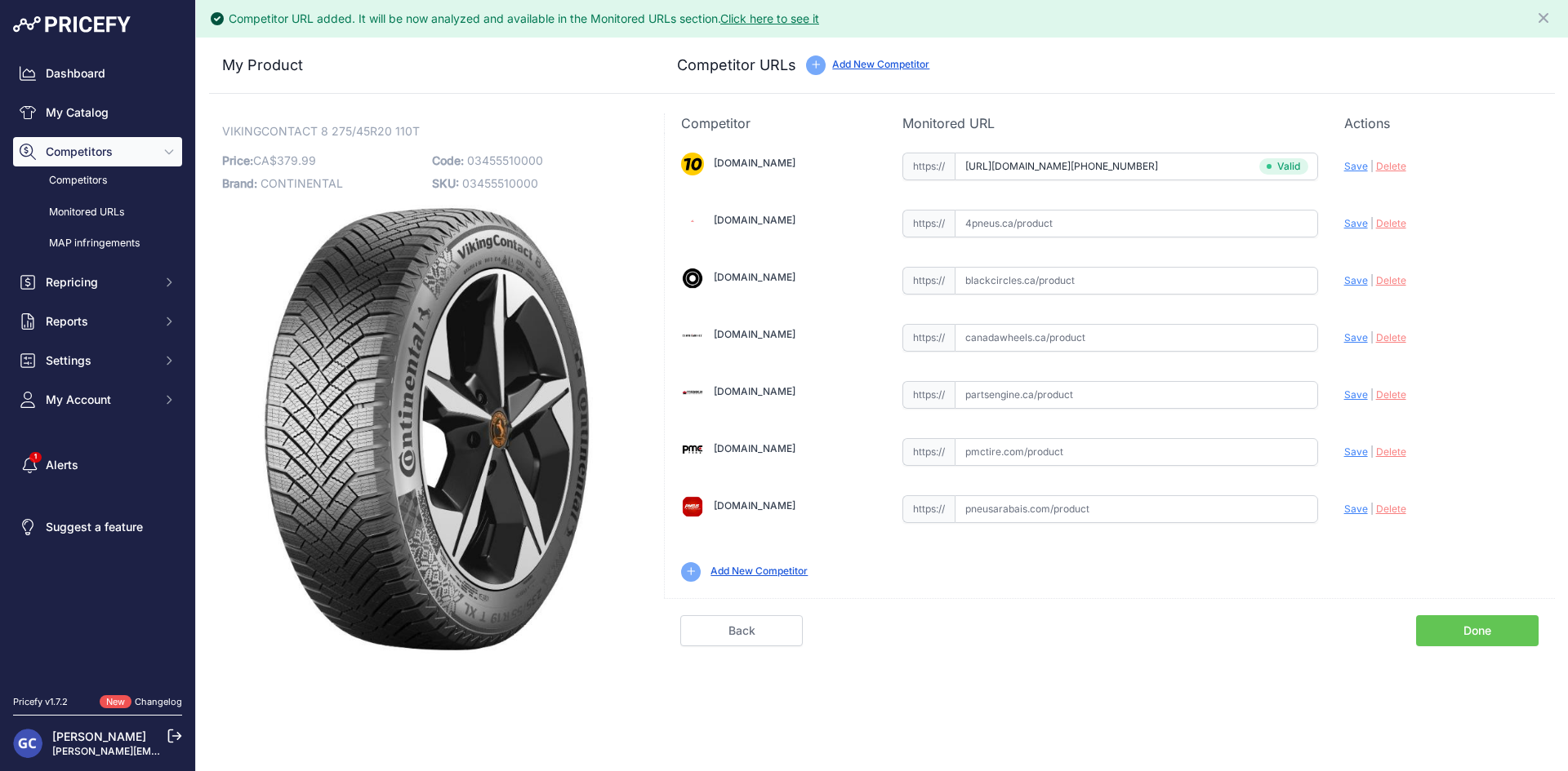
drag, startPoint x: 1141, startPoint y: 383, endPoint x: 1248, endPoint y: 391, distance: 107.3
click at [1143, 384] on input "text" at bounding box center [1136, 395] width 363 height 28
paste input "[URL][DOMAIN_NAME]"
click at [1355, 391] on span "Save" at bounding box center [1356, 394] width 24 height 12
type input "[URL][DOMAIN_NAME]"
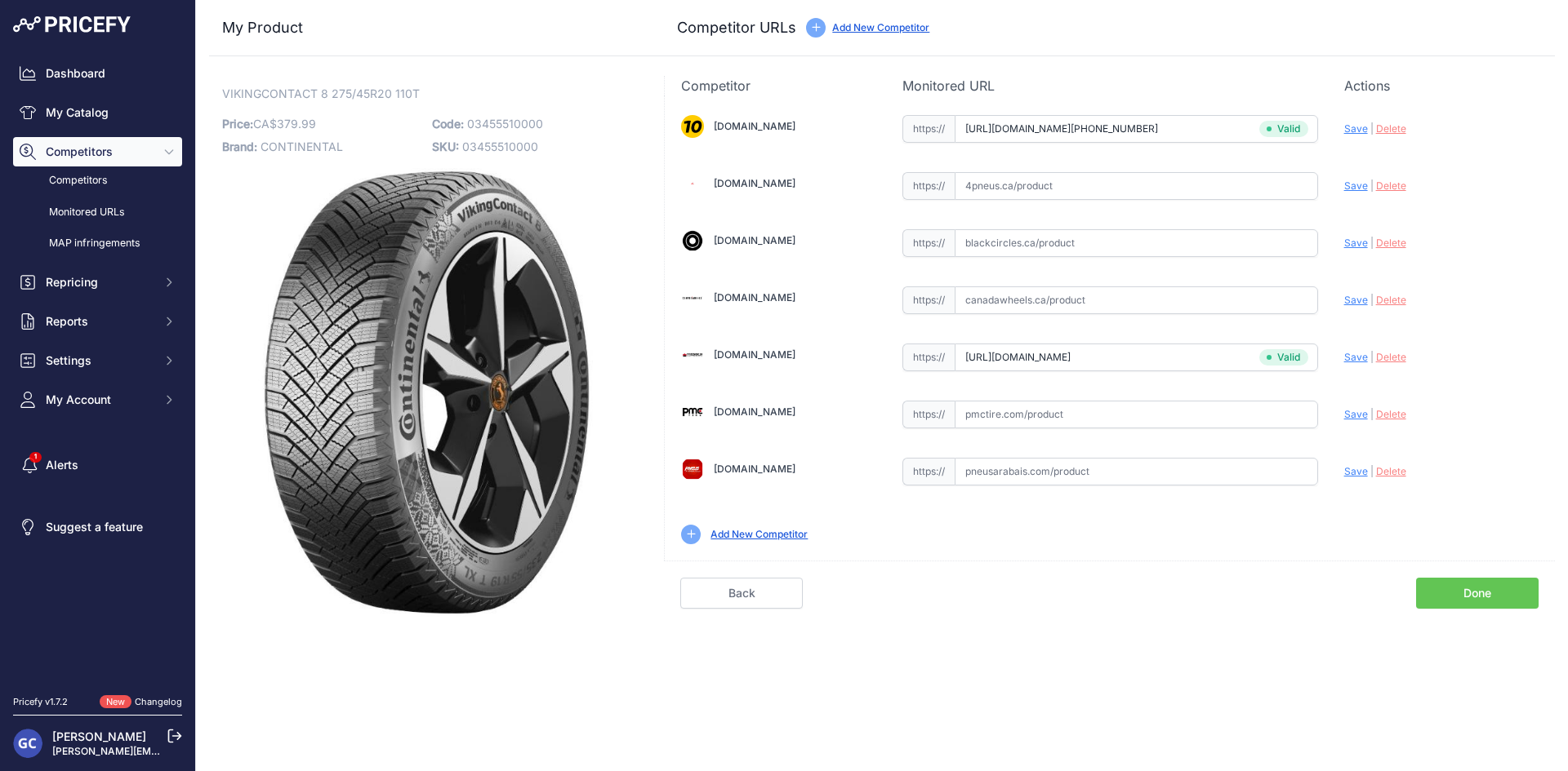
click at [1242, 414] on input "text" at bounding box center [1136, 414] width 363 height 28
paste input "[URL][DOMAIN_NAME]"
click at [1353, 412] on span "Save" at bounding box center [1356, 413] width 24 height 12
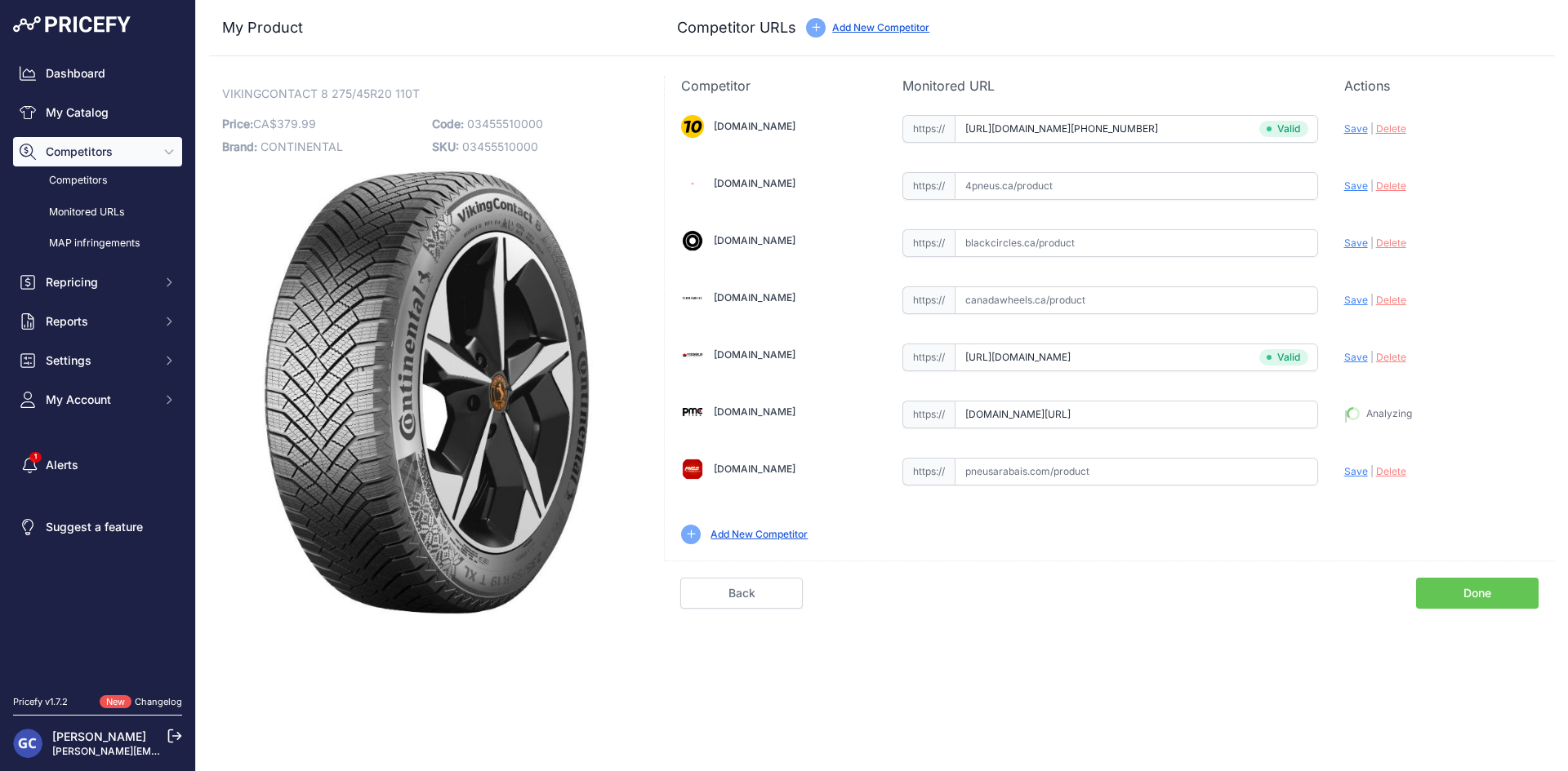
type input "https://pmctire.com/fr/tires/continental-vikingcontact-8-275-45r20-xl-110t-bsw-…"
click at [1114, 172] on input "text" at bounding box center [1136, 186] width 363 height 28
paste input "https://www.4pneus.ca/pneus/continental-viking-contact-8-hiver/275-45-r20-xl/29…"
click at [1354, 187] on span "Save" at bounding box center [1356, 185] width 24 height 12
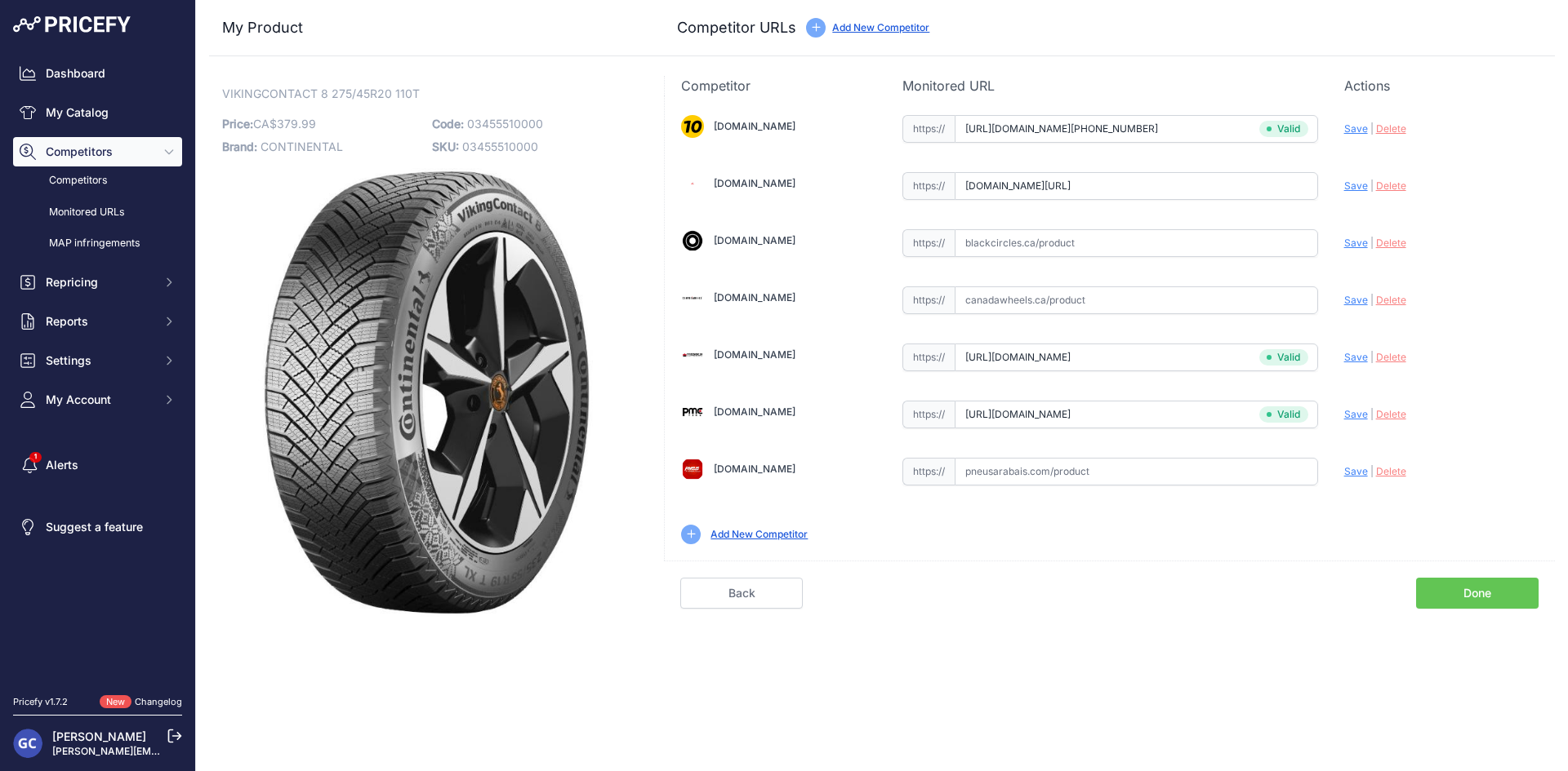
scroll to position [0, 0]
type input "https://www.4pneus.ca/pneus/continental-viking-contact-8-hiver/275-45-r20-xl/29…"
click at [1179, 242] on input "text" at bounding box center [1136, 243] width 363 height 28
paste input "https://www.blackcircles.ca/en/tire/continental/vikingcontact-8/275-45-r20-110-t"
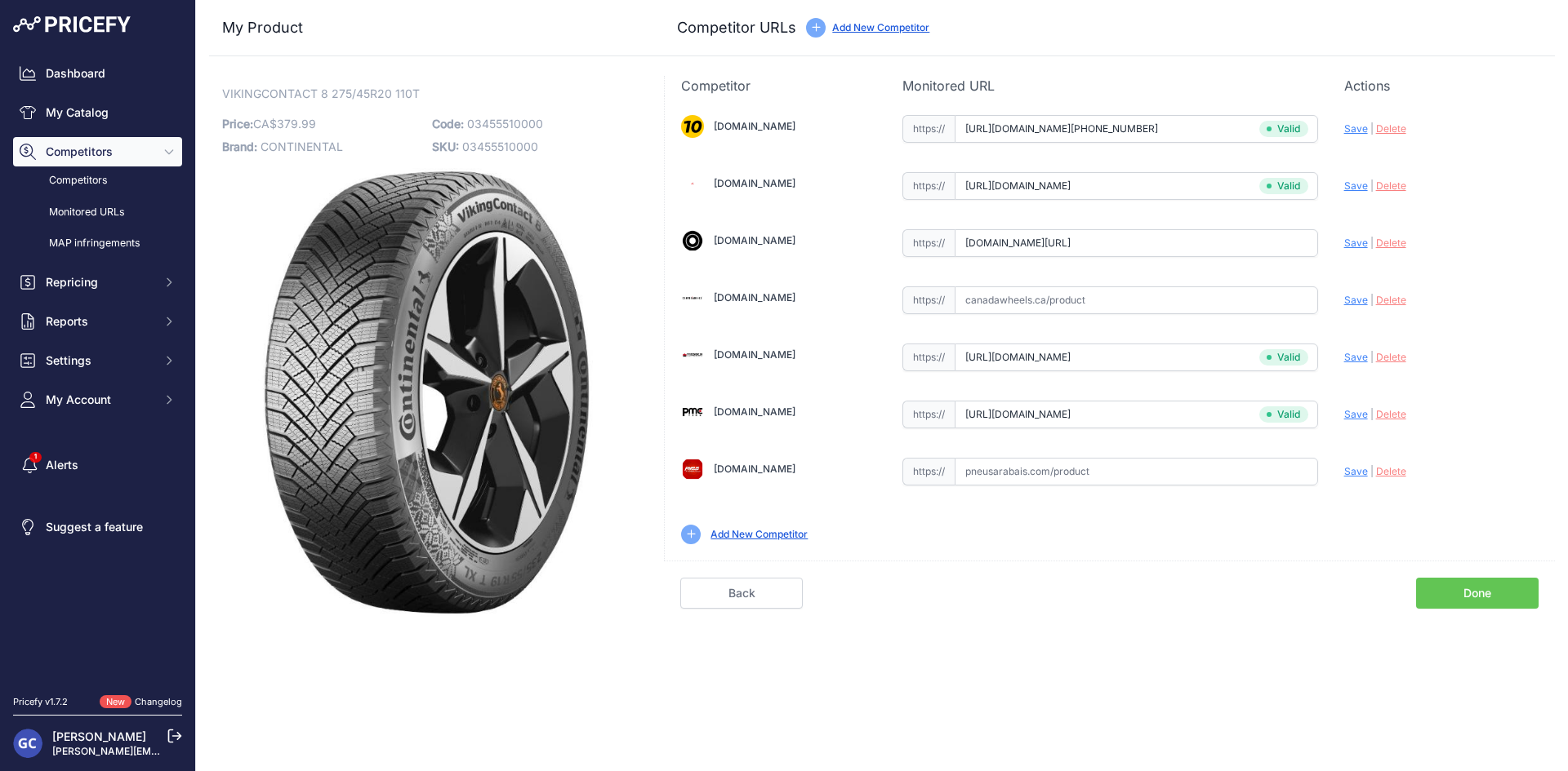
click at [1351, 243] on span "Save" at bounding box center [1356, 242] width 24 height 12
type input "https://www.blackcircles.ca/en/tire/continental/vikingcontact-8/275-45-r20-110-…"
drag, startPoint x: 1156, startPoint y: 468, endPoint x: 1279, endPoint y: 470, distance: 123.0
click at [1157, 468] on input "text" at bounding box center [1136, 472] width 363 height 28
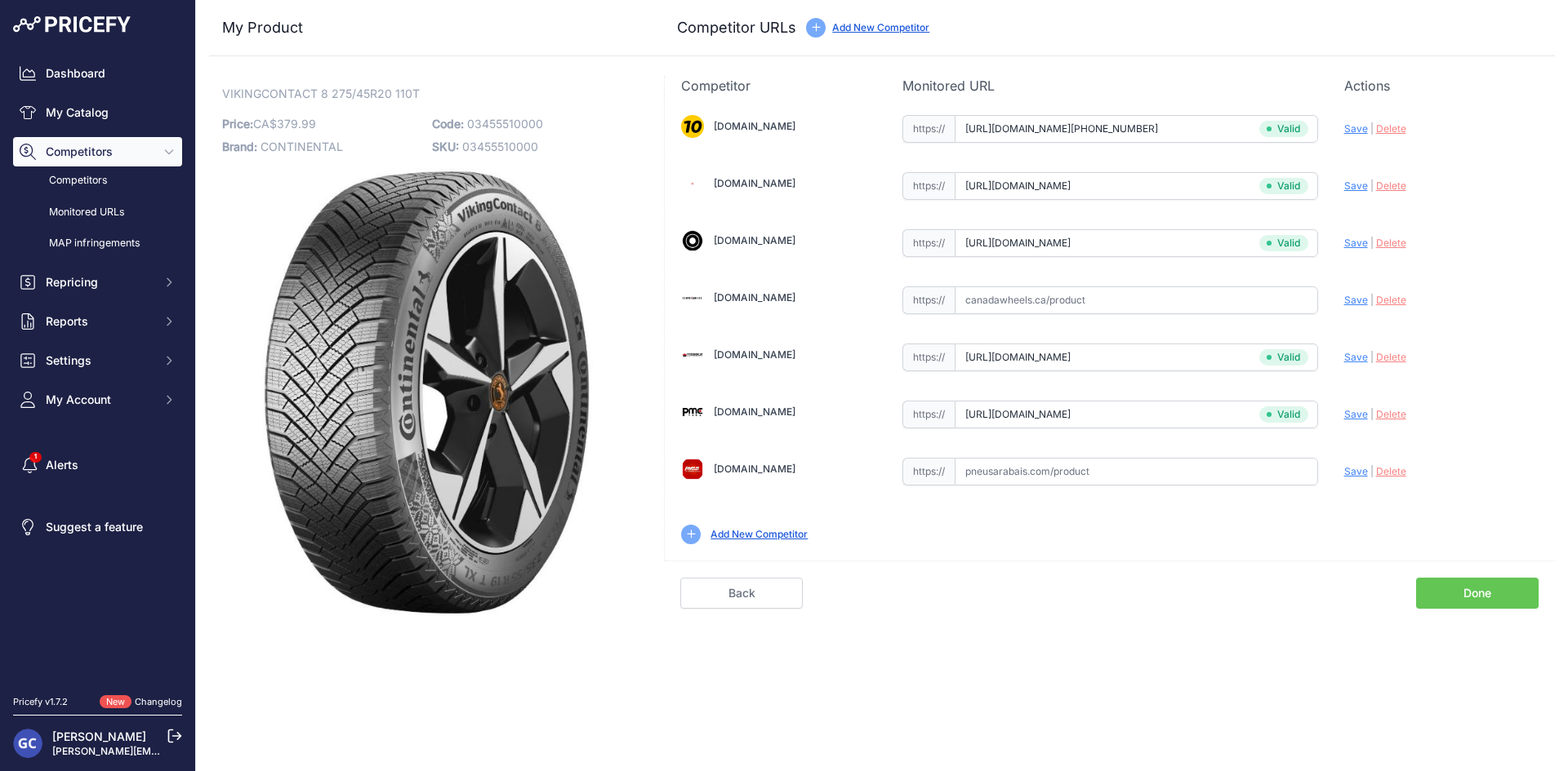
paste input "https://pneusarabais.com/pneus/continental-vikingcontact-8/52368"
click at [1355, 468] on span "Save" at bounding box center [1356, 471] width 24 height 12
type input "https://pneusarabais.com/pneus/continental-vikingcontact-8/52368?prirule_jdsnik…"
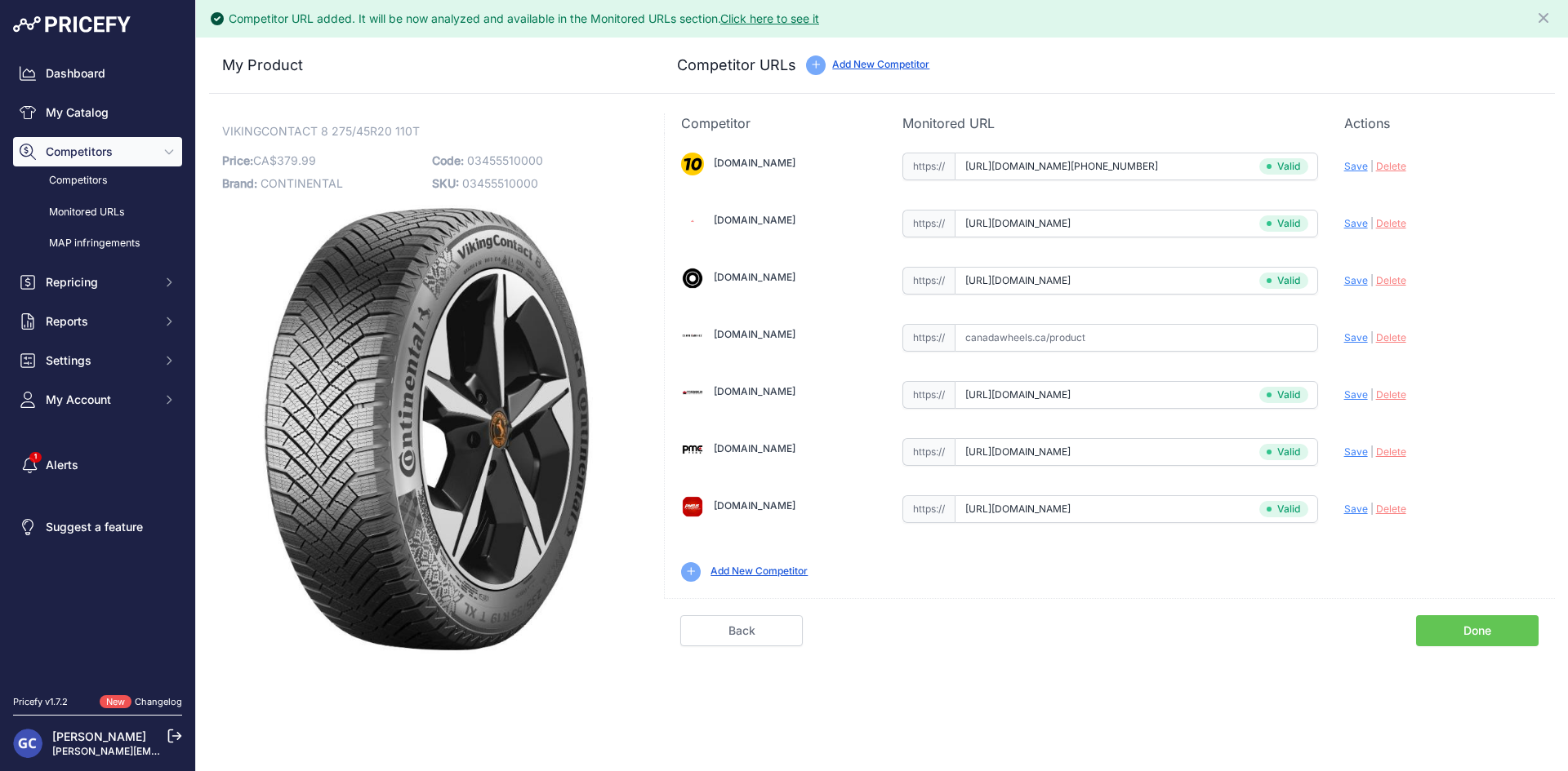
click at [1434, 622] on link "Done" at bounding box center [1477, 631] width 123 height 31
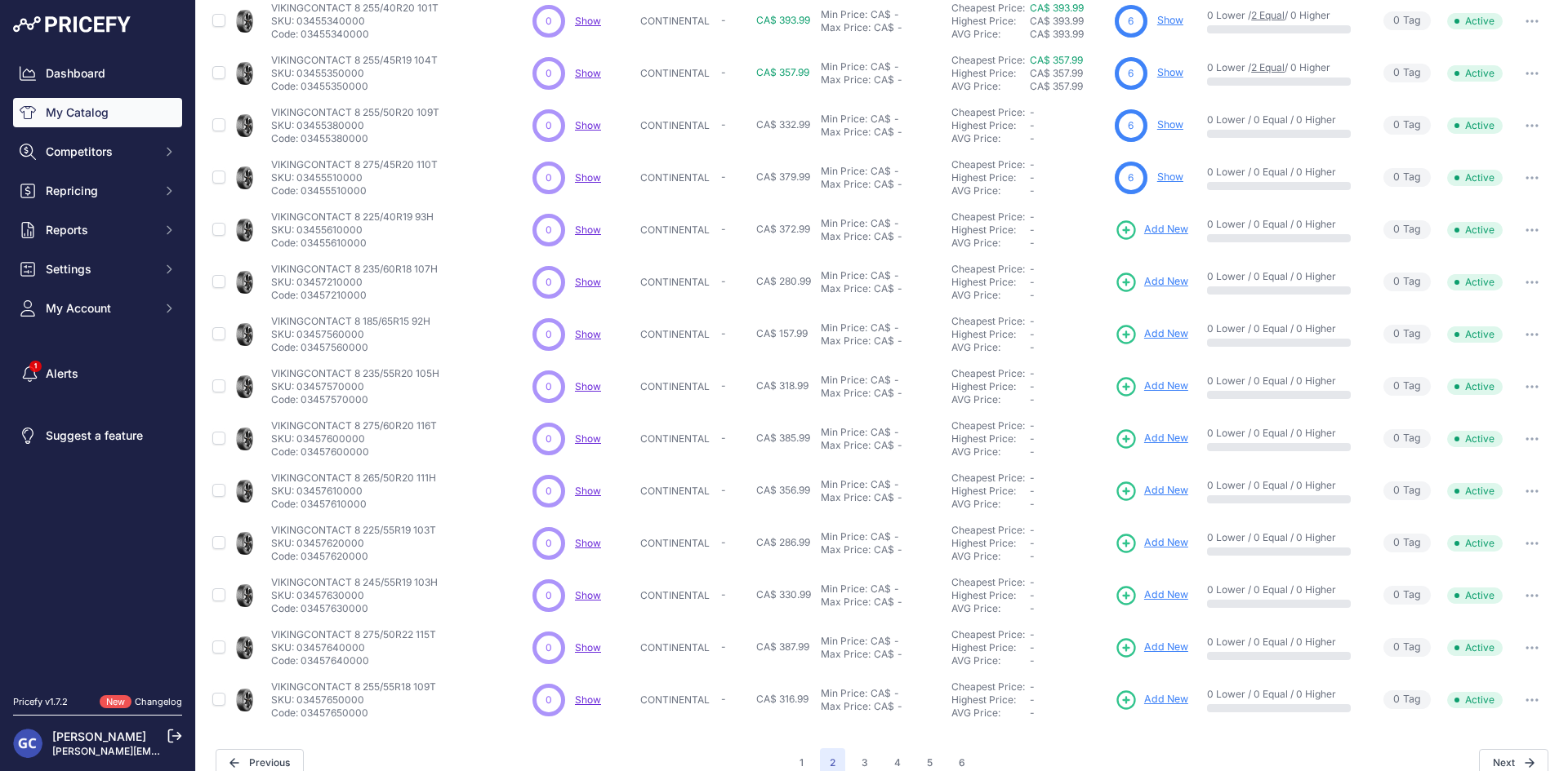
scroll to position [209, 0]
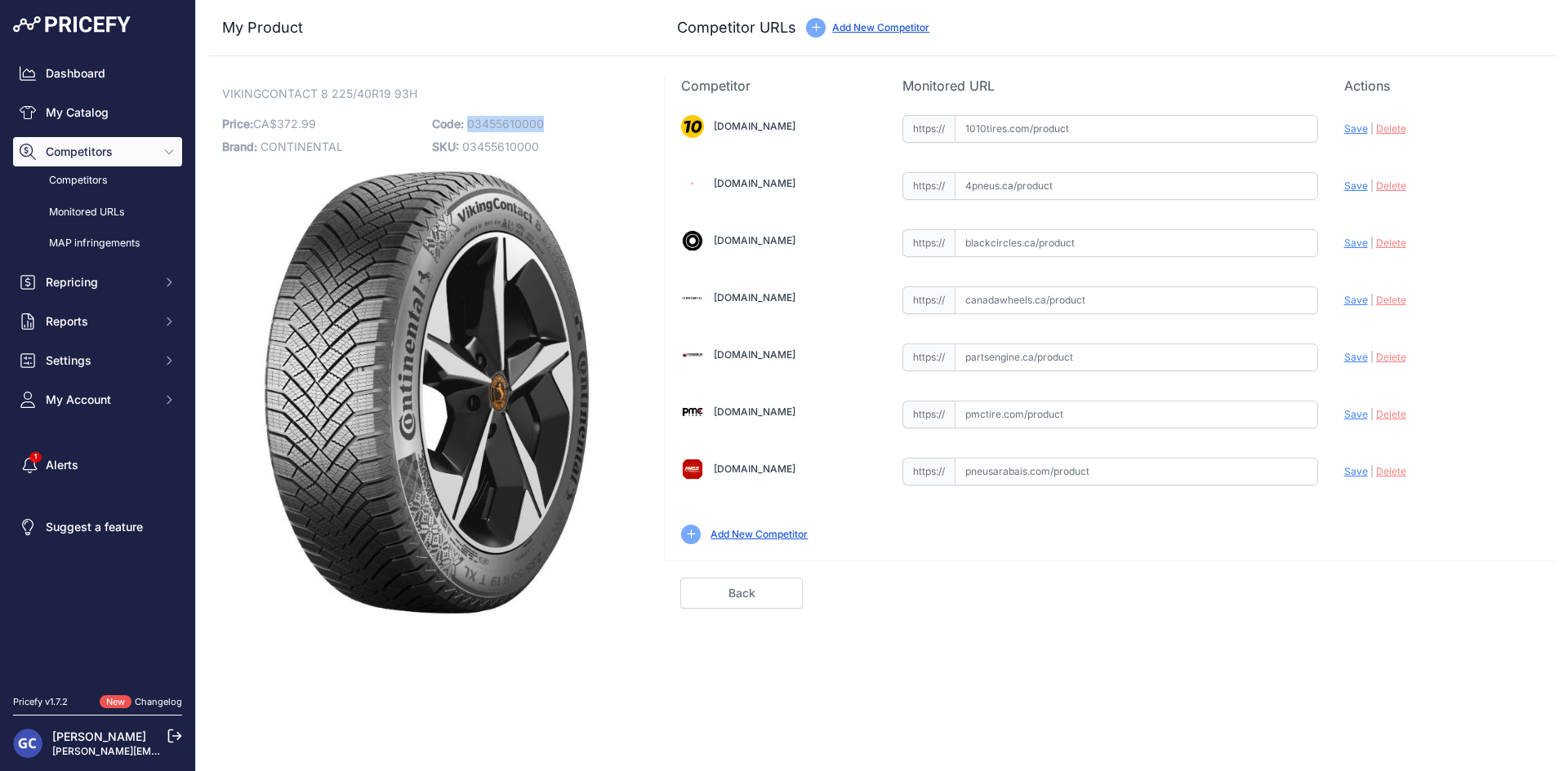
drag, startPoint x: 542, startPoint y: 119, endPoint x: 469, endPoint y: 127, distance: 73.4
click at [469, 127] on p "Code: 03455610000" at bounding box center [532, 124] width 200 height 23
copy span "03455610000"
drag, startPoint x: 1143, startPoint y: 130, endPoint x: 1209, endPoint y: 134, distance: 66.1
click at [1144, 130] on input "text" at bounding box center [1136, 129] width 363 height 28
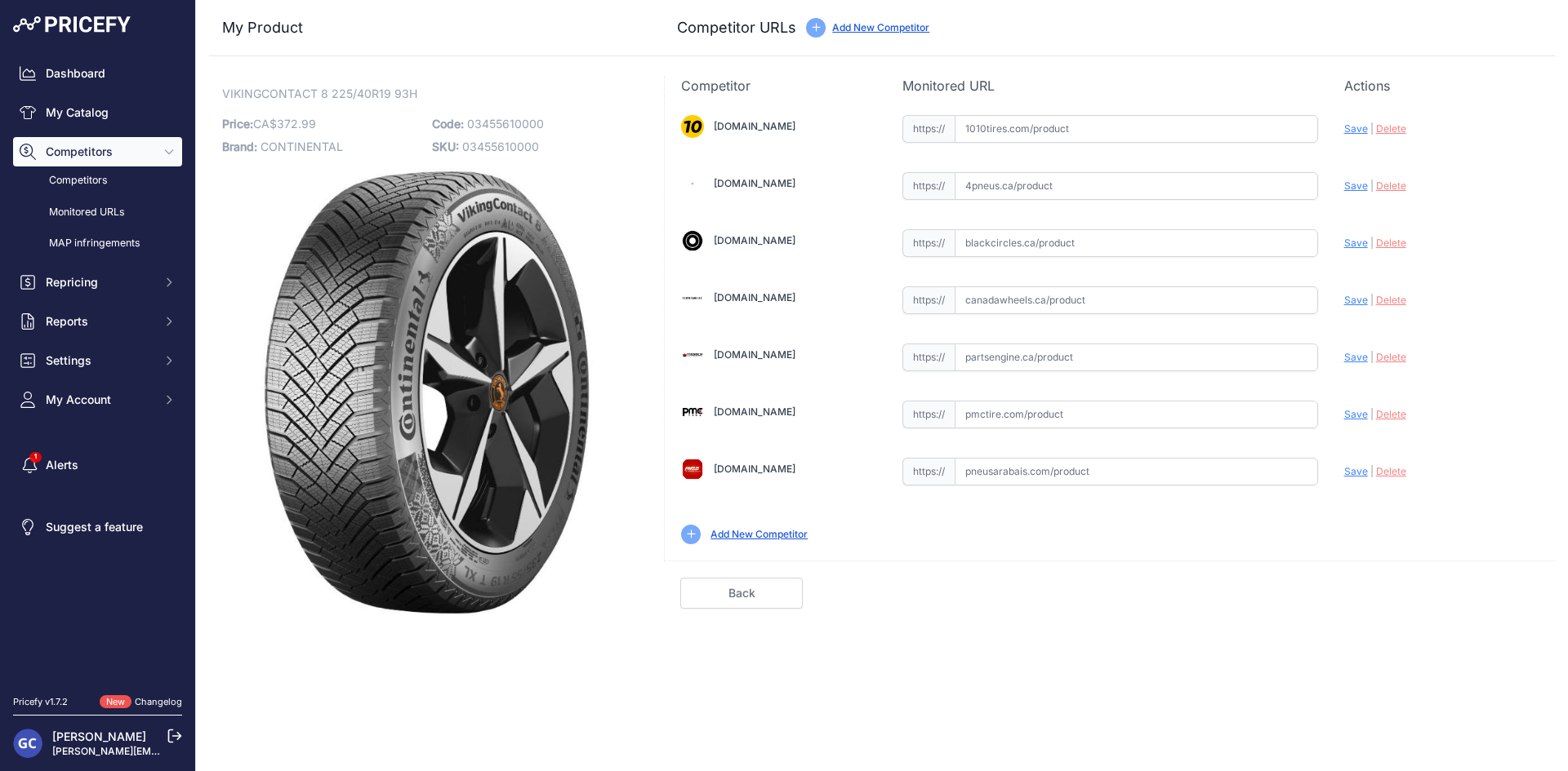
paste input "https://www.1010tires.com/Tires/Continental/Viking+Contact+8/03455610000"
click at [1346, 126] on span "Save" at bounding box center [1356, 128] width 24 height 12
type input "https://www.1010tires.com/Tires/Continental/Viking+Contact+8/03455610000?prirul…"
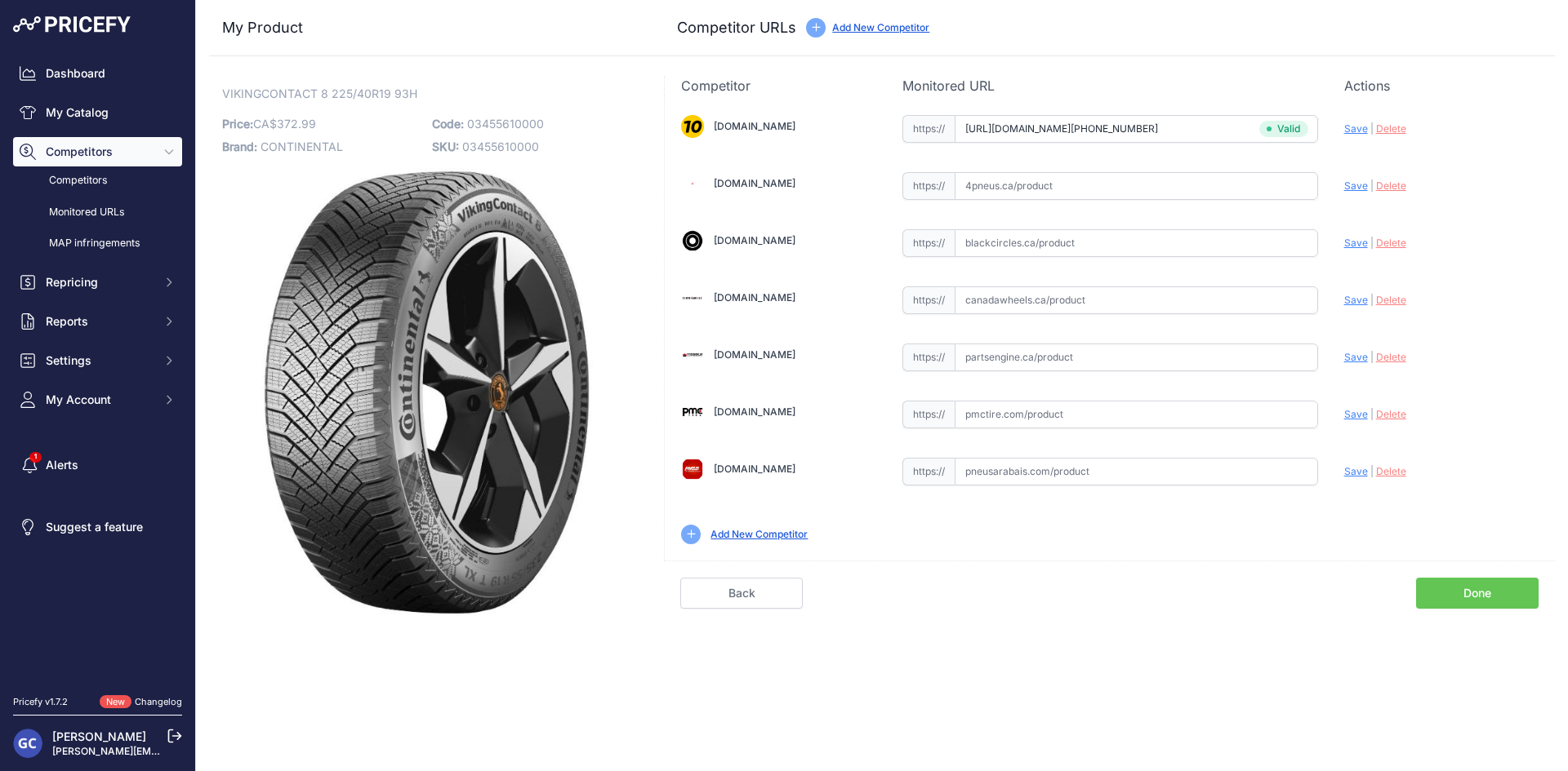
click at [1175, 364] on input "text" at bounding box center [1136, 358] width 363 height 28
paste input "https://www.partsengine.ca/03455610000-vp-continental-371.aspx"
click at [1352, 350] on div "Update Profile Save | Delete Analyzing" at bounding box center [1441, 353] width 194 height 26
click at [1349, 356] on span "Save" at bounding box center [1356, 357] width 24 height 12
type input "https://www.partsengine.ca/03455610000-vp-continental-371.aspx?prirule_jdsnikfk…"
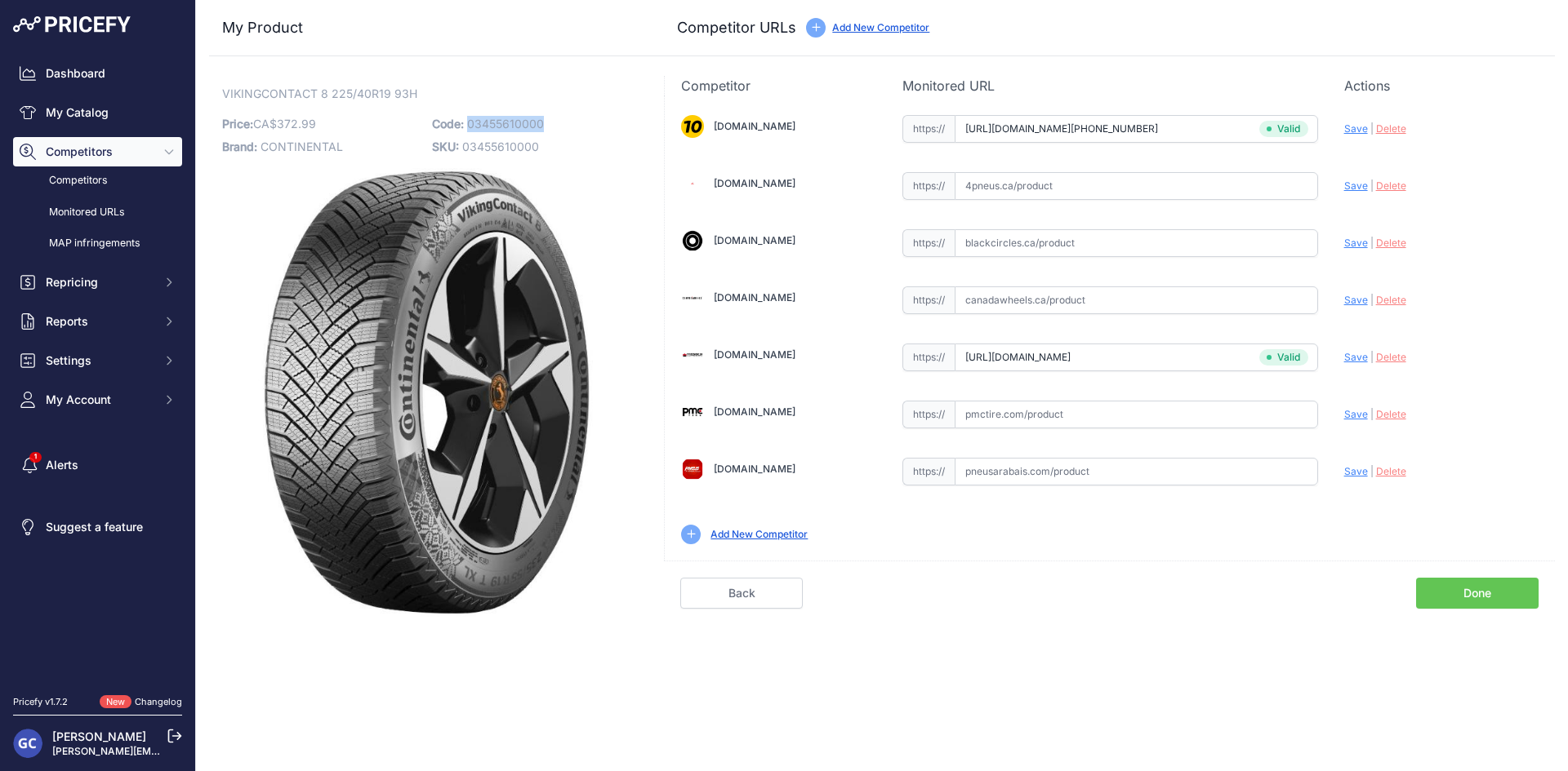
drag, startPoint x: 562, startPoint y: 158, endPoint x: 470, endPoint y: 129, distance: 96.5
click at [470, 129] on p "Code: 03455610000" at bounding box center [532, 124] width 200 height 23
copy span "03455610000"
drag, startPoint x: 1165, startPoint y: 415, endPoint x: 1242, endPoint y: 416, distance: 77.0
click at [1165, 415] on input "text" at bounding box center [1136, 414] width 363 height 28
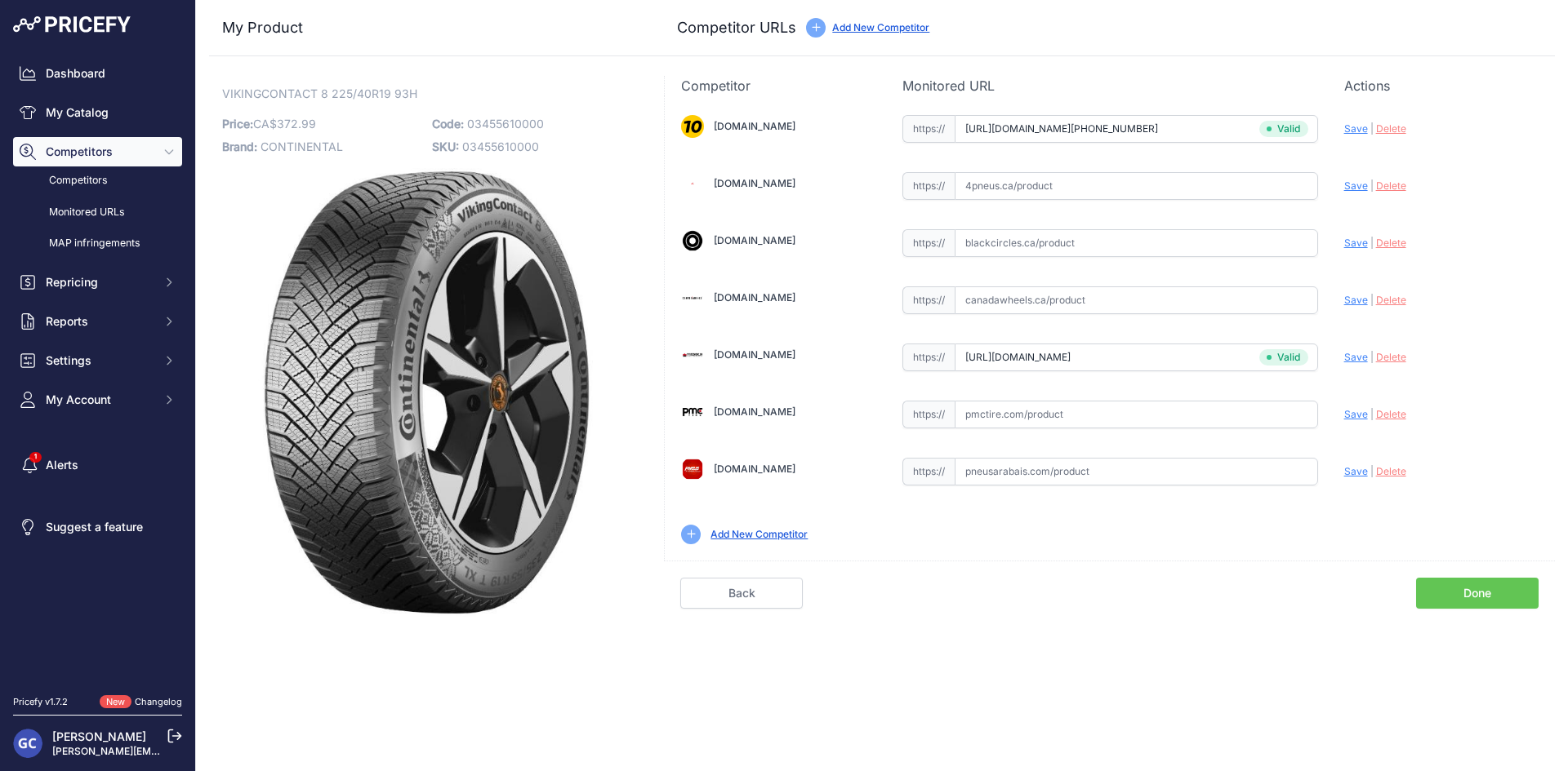
paste input "https://pmctire.com/fr/tires/continental-vikingcontact-8-225-40r19-xl-93h-bsw-0…"
click at [1356, 414] on span "Save" at bounding box center [1356, 413] width 24 height 12
type input "https://pmctire.com/fr/tires/continental-vikingcontact-8-225-40r19-xl-93h-bsw-0…"
drag, startPoint x: 1124, startPoint y: 188, endPoint x: 1245, endPoint y: 204, distance: 122.1
click at [1124, 188] on input "text" at bounding box center [1136, 186] width 363 height 28
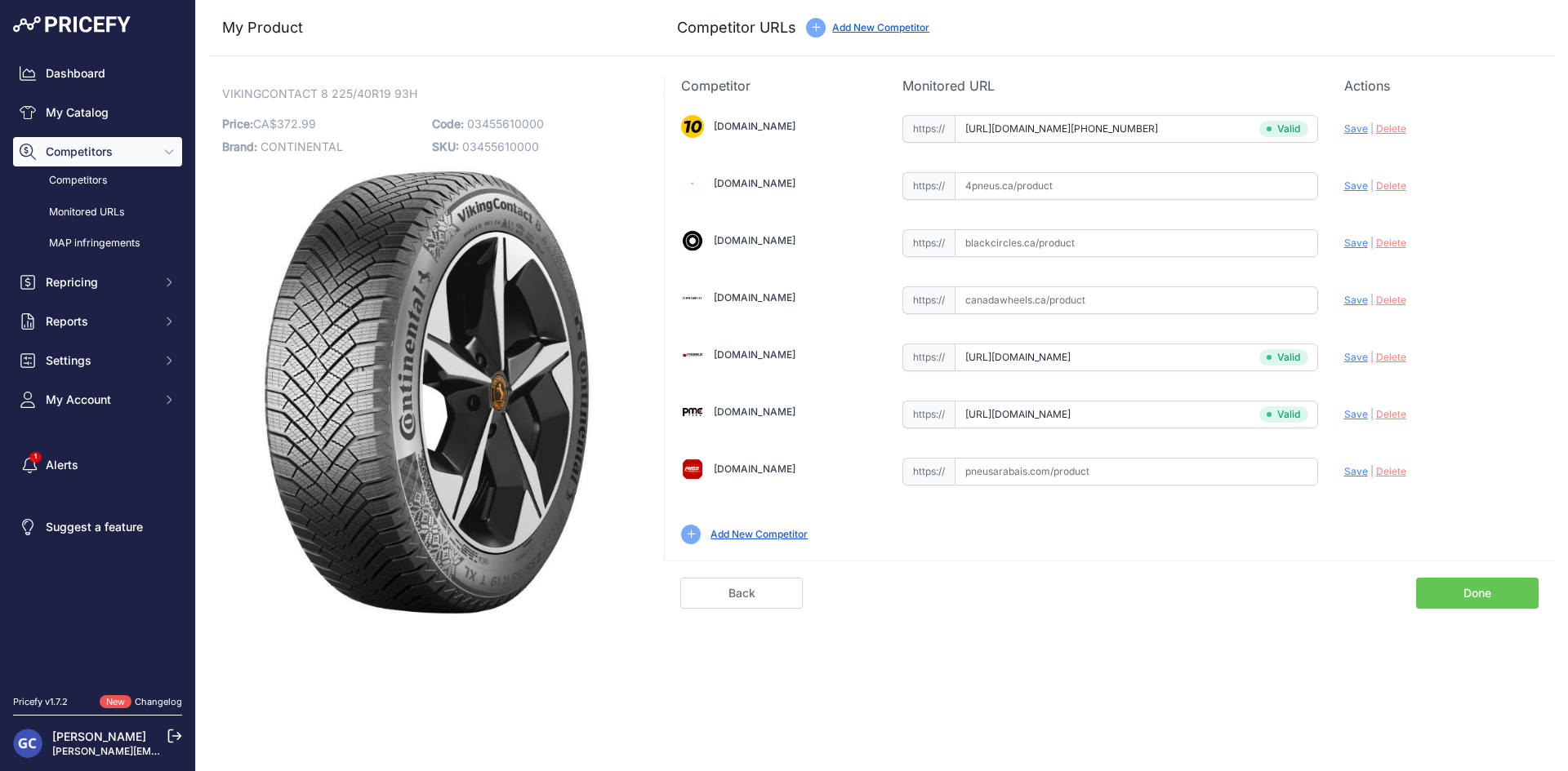
paste input "https://www.4pneus.ca/pneus/continental-viking-contact-8-hiver/225-40-r19-xl/29…"
click at [1353, 182] on span "Save" at bounding box center [1356, 185] width 24 height 12
type input "https://www.4pneus.ca/pneus/continental-viking-contact-8-hiver/225-40-r19-xl/29…"
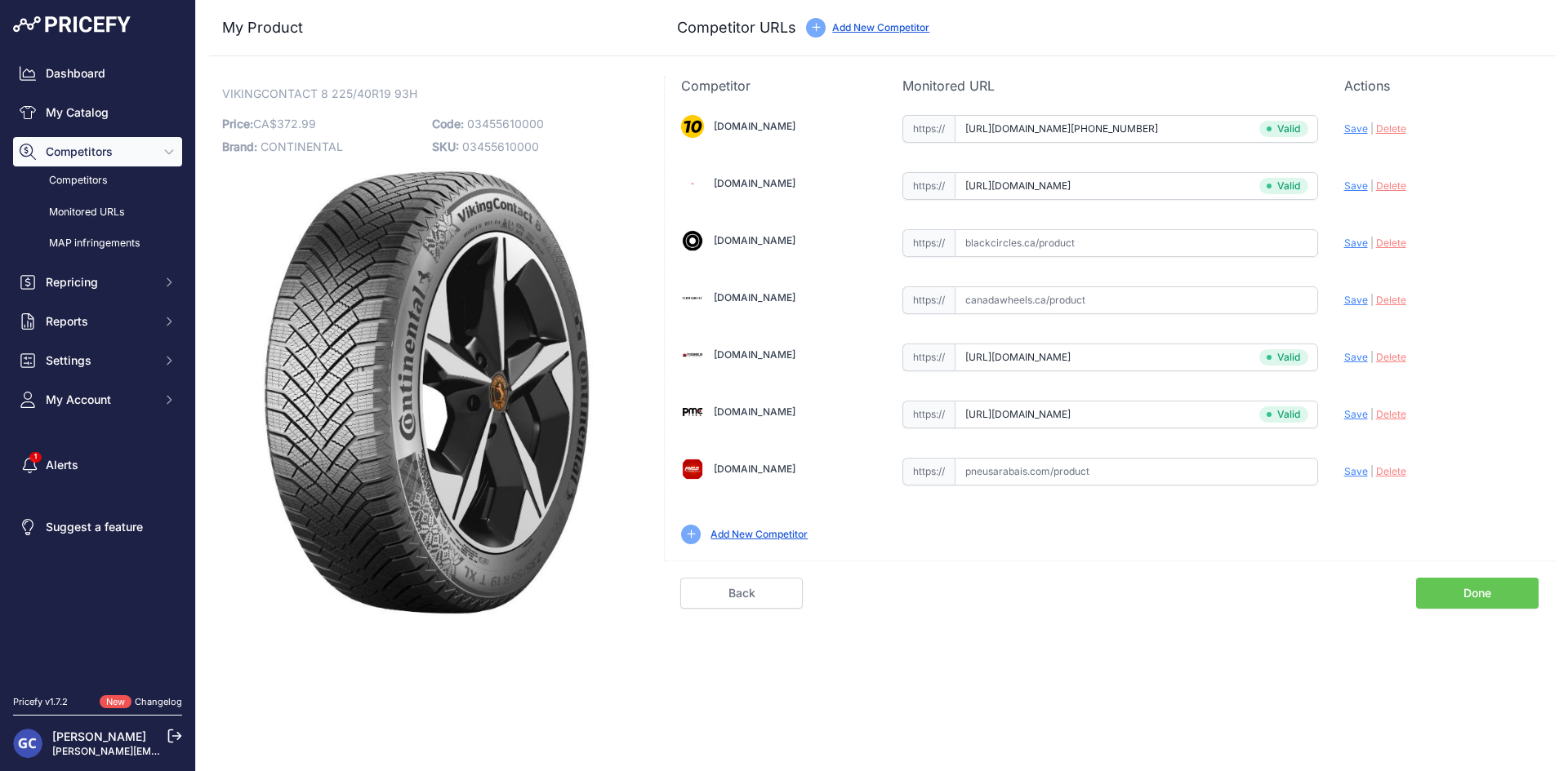
click at [1143, 240] on input "text" at bounding box center [1136, 243] width 363 height 28
paste input "https://www.blackcircles.ca/en/tire/continental/vikingcontact-8/225-40-r19-93-h"
click at [1353, 242] on span "Save" at bounding box center [1356, 242] width 24 height 12
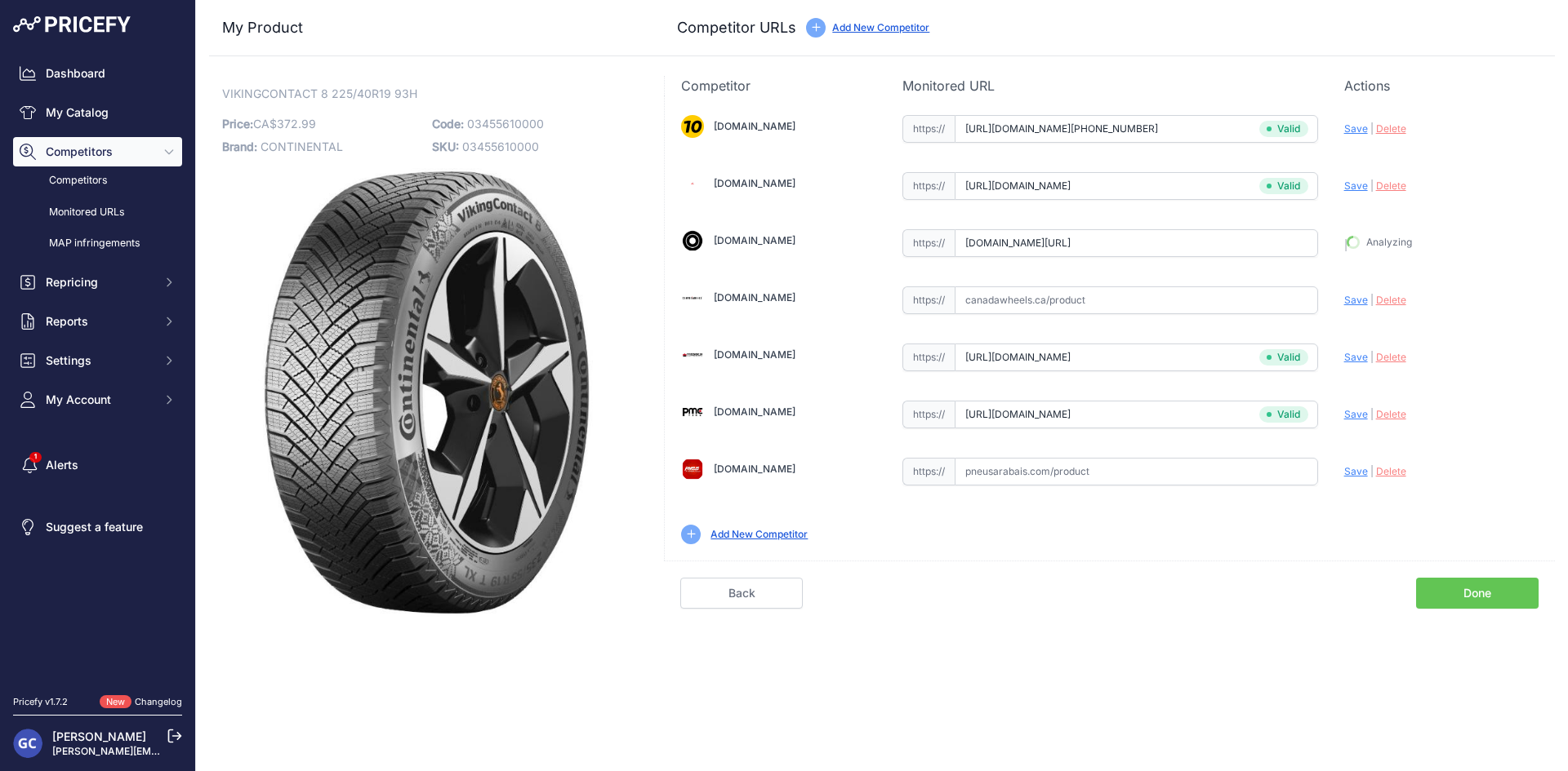
type input "https://www.blackcircles.ca/en/tire/continental/vikingcontact-8/225-40-r19-93-h…"
click at [1235, 461] on input "text" at bounding box center [1136, 472] width 363 height 28
paste input "https://pneusarabais.com/pneus/continental-vikingcontact-8/52376"
click at [1351, 468] on span "Save" at bounding box center [1356, 471] width 24 height 12
type input "https://pneusarabais.com/pneus/continental-vikingcontact-8/52376?prirule_jdsnik…"
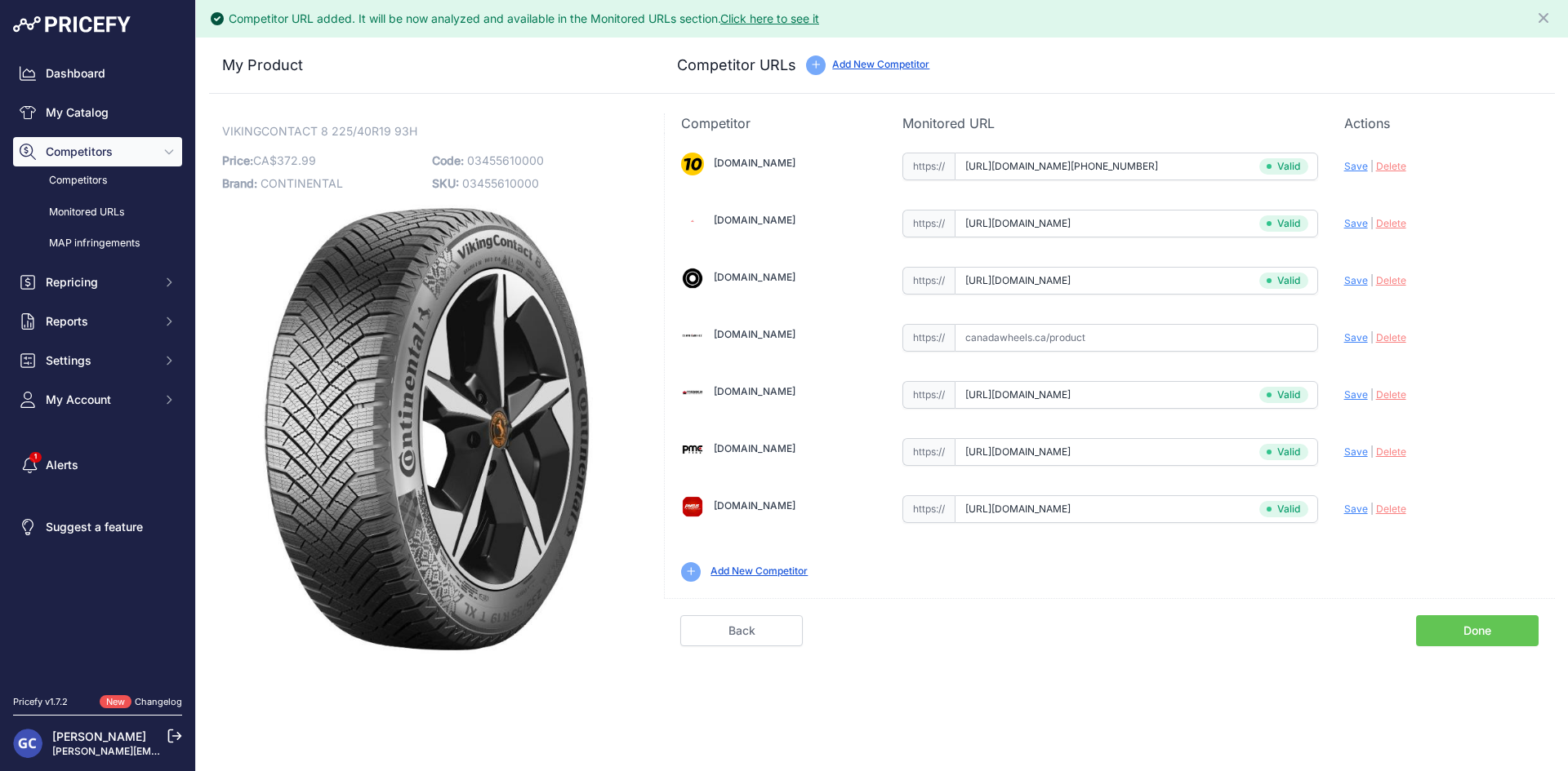
click at [1444, 622] on link "Done" at bounding box center [1477, 631] width 123 height 31
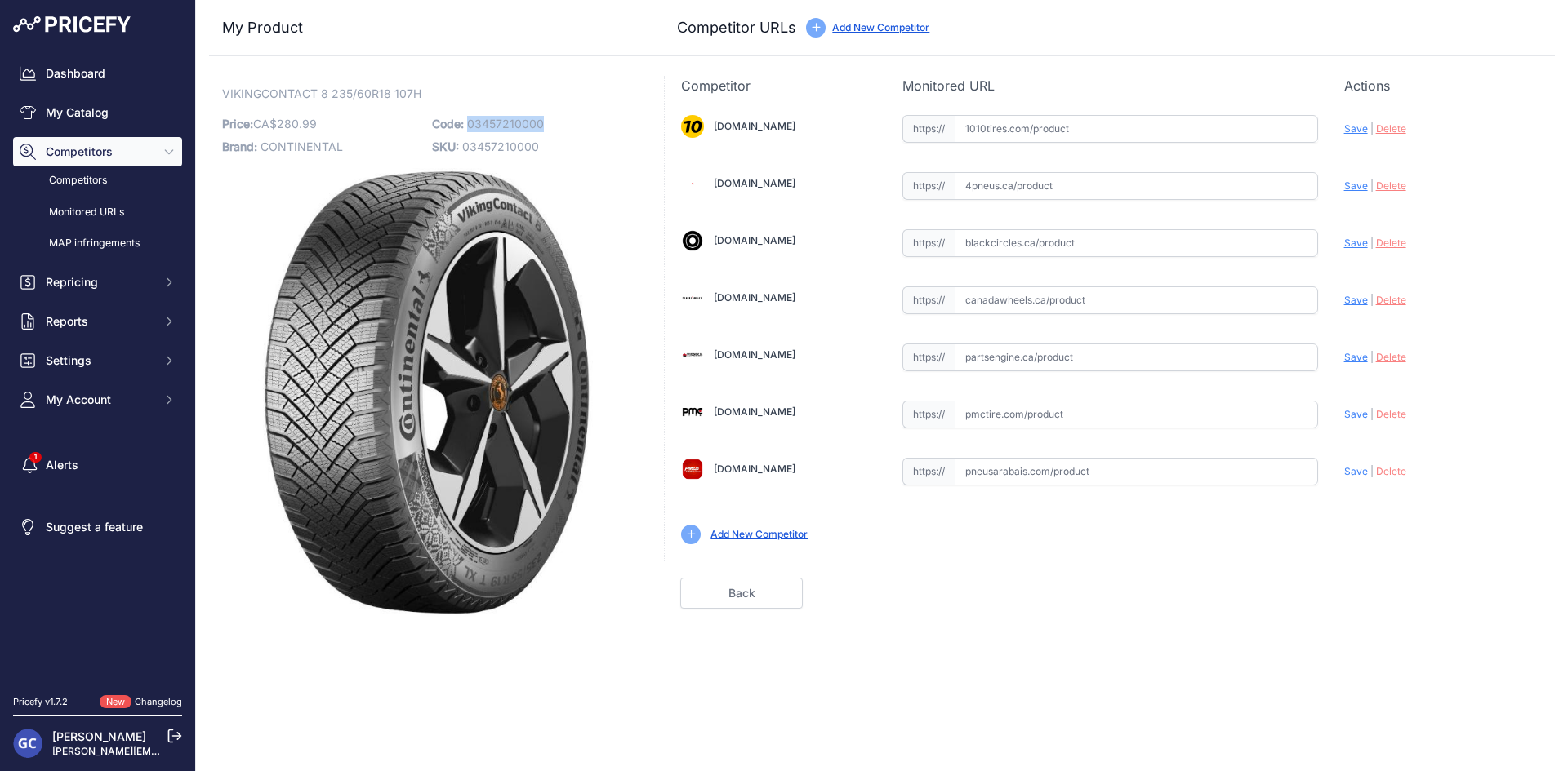
drag, startPoint x: 558, startPoint y: 125, endPoint x: 468, endPoint y: 127, distance: 90.0
click at [468, 127] on p "Code: 03457210000" at bounding box center [532, 124] width 200 height 23
copy span "03457210000"
click at [1066, 130] on input "text" at bounding box center [1136, 129] width 363 height 28
paste input "https://www.1010tires.com/Tires/Continental/Viking+Contact+8/03457210000"
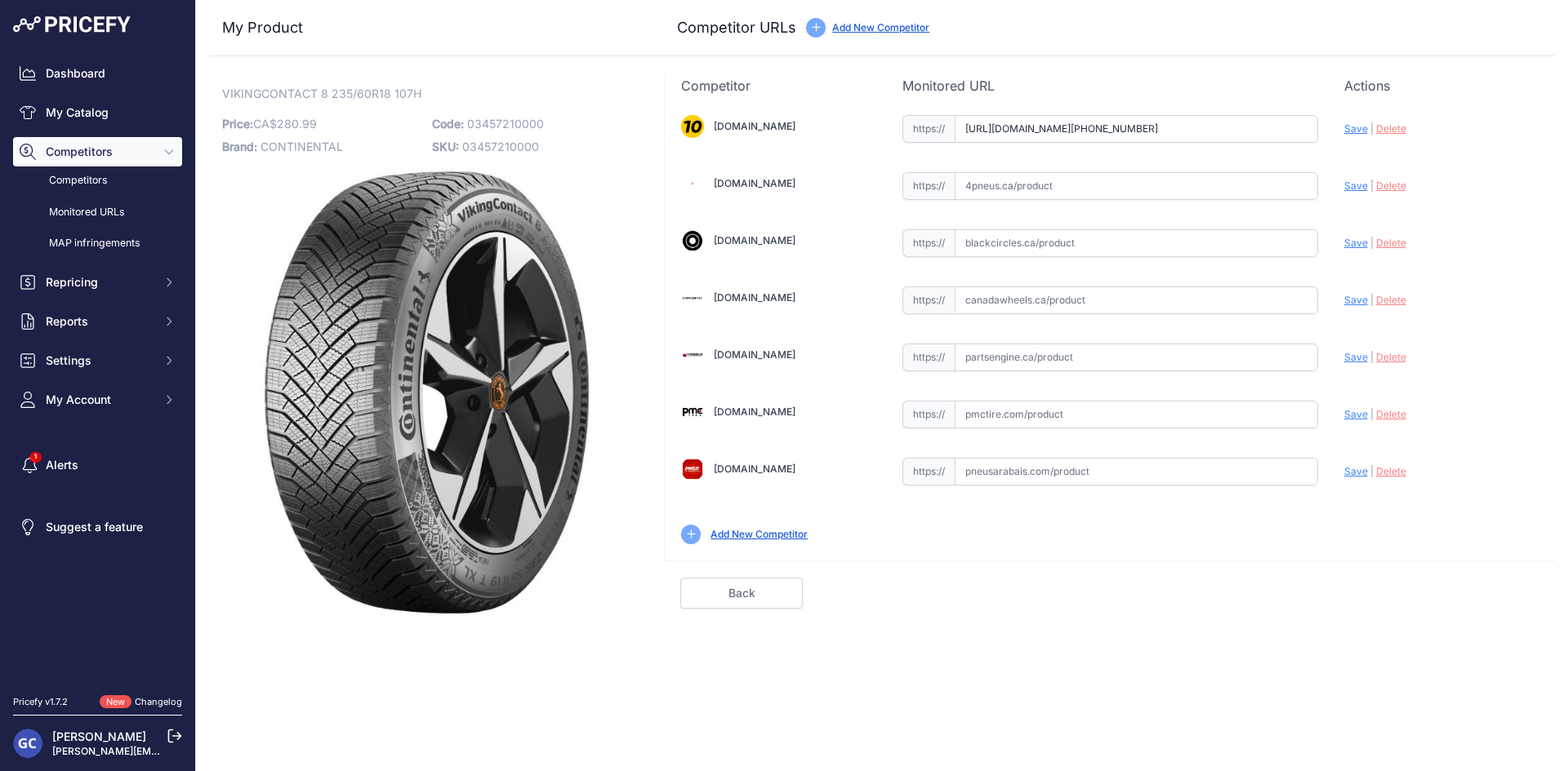
scroll to position [0, 19]
click at [1350, 123] on span "Save" at bounding box center [1356, 128] width 24 height 12
type input "https://www.1010tires.com/Tires/Continental/Viking+Contact+8/03457210000?prirul…"
drag, startPoint x: 1223, startPoint y: 452, endPoint x: 1241, endPoint y: 439, distance: 22.2
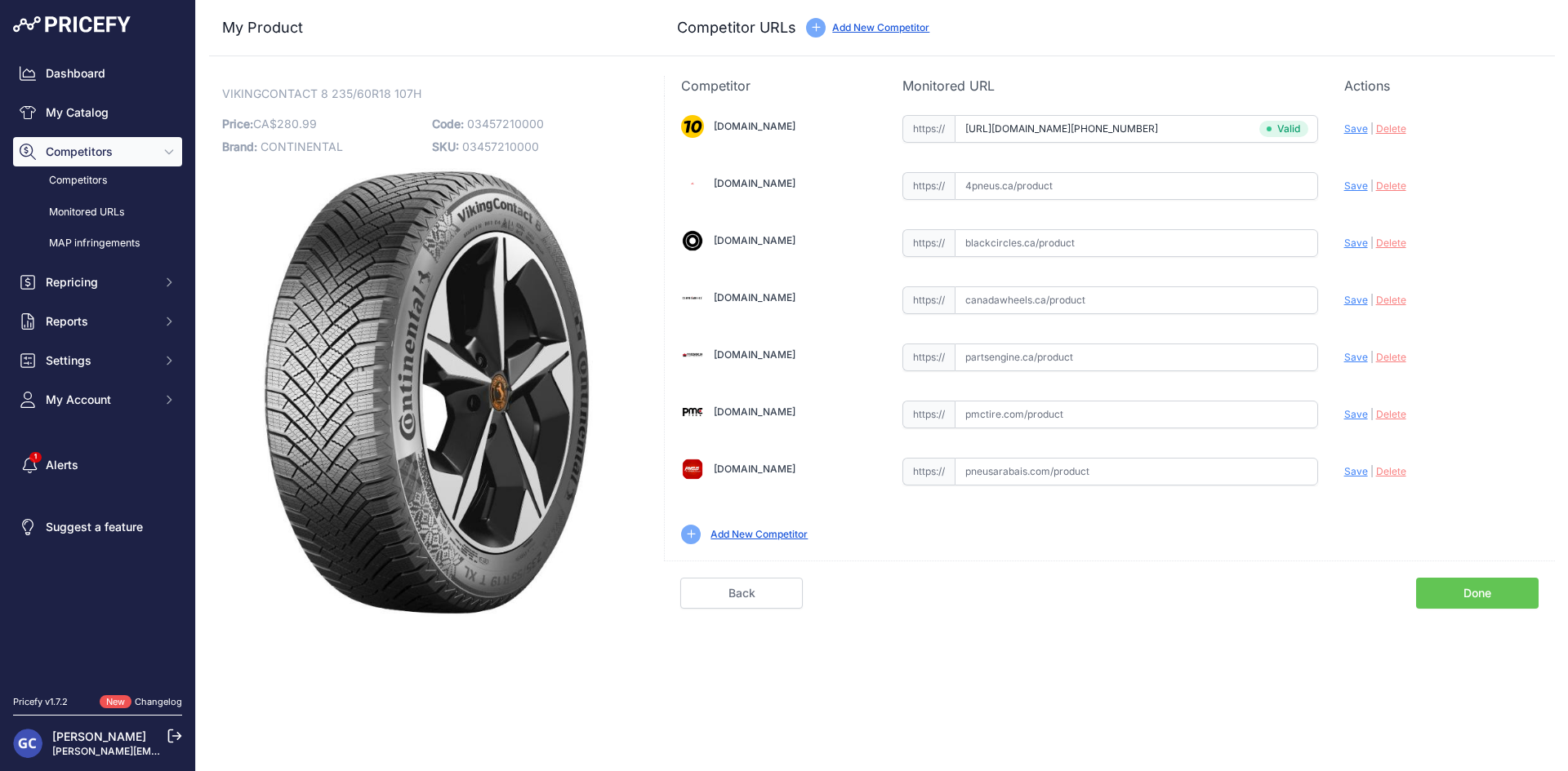
click at [1223, 452] on div "1010tires.com Valid Invalid" at bounding box center [1110, 328] width 890 height 466
click at [1252, 411] on input "text" at bounding box center [1136, 414] width 363 height 28
paste input "https://pmctire.com/fr/tires/continental-vikingcontact-8-235-60r18-xl-107h-bsw-…"
click at [1348, 418] on span "Save" at bounding box center [1356, 413] width 24 height 12
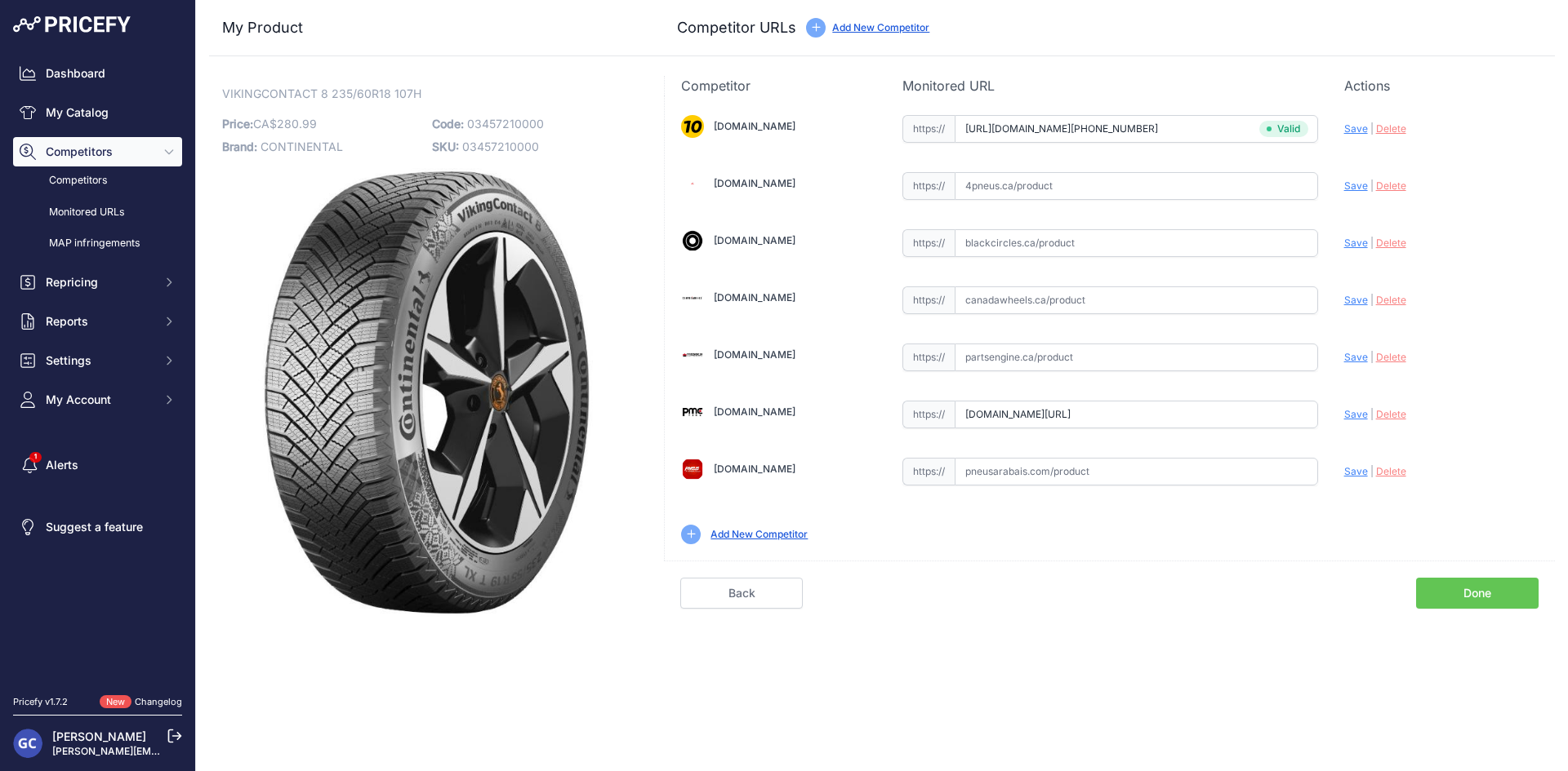
scroll to position [0, 0]
type input "https://pmctire.com/fr/tires/continental-vikingcontact-8-235-60r18-xl-107h-bsw-…"
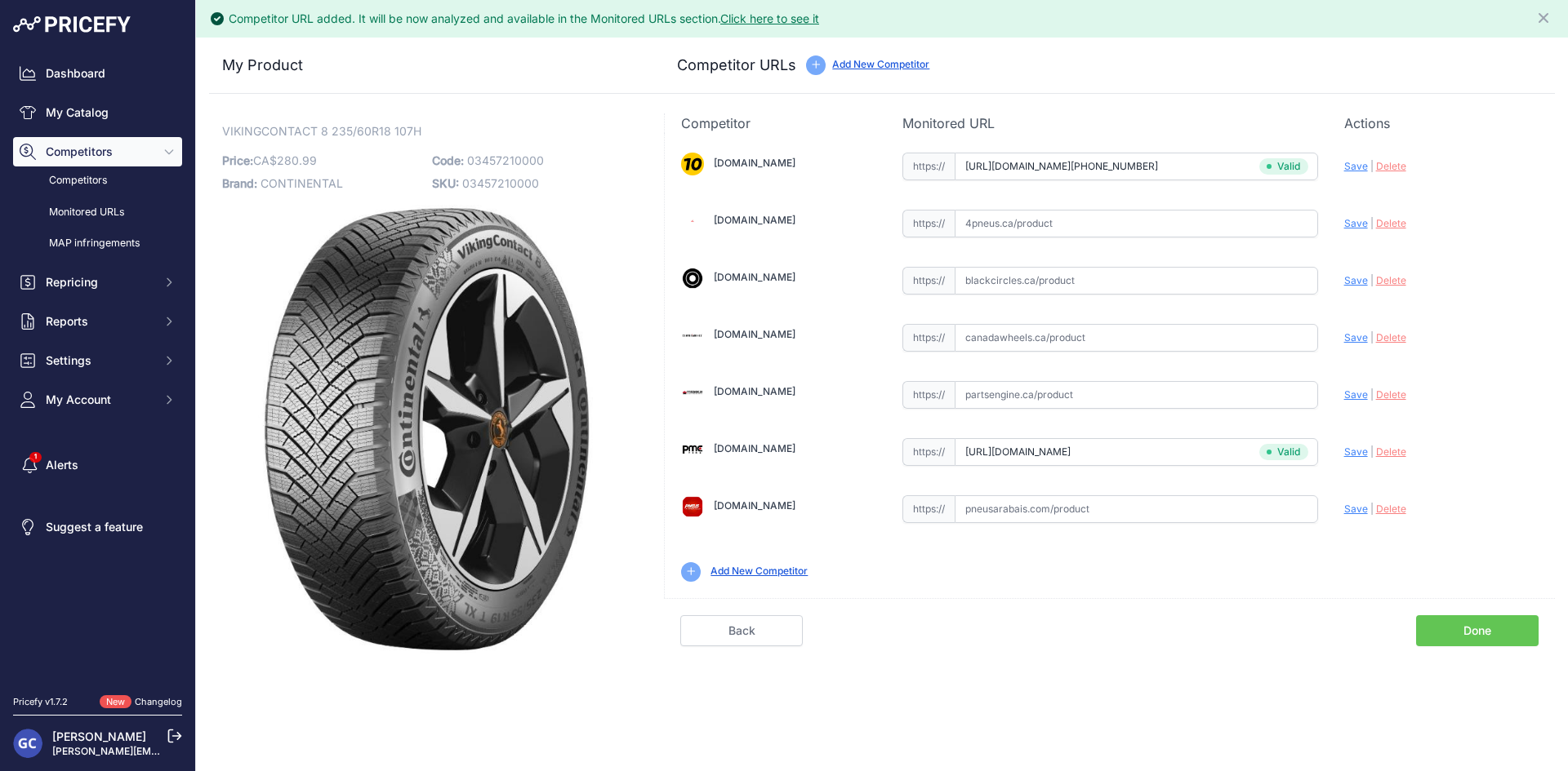
drag, startPoint x: 1113, startPoint y: 392, endPoint x: 1174, endPoint y: 402, distance: 61.8
click at [1113, 392] on input "text" at bounding box center [1136, 395] width 363 height 28
paste input "https://www.partsengine.ca/03457210000-vp-continental-371.aspx"
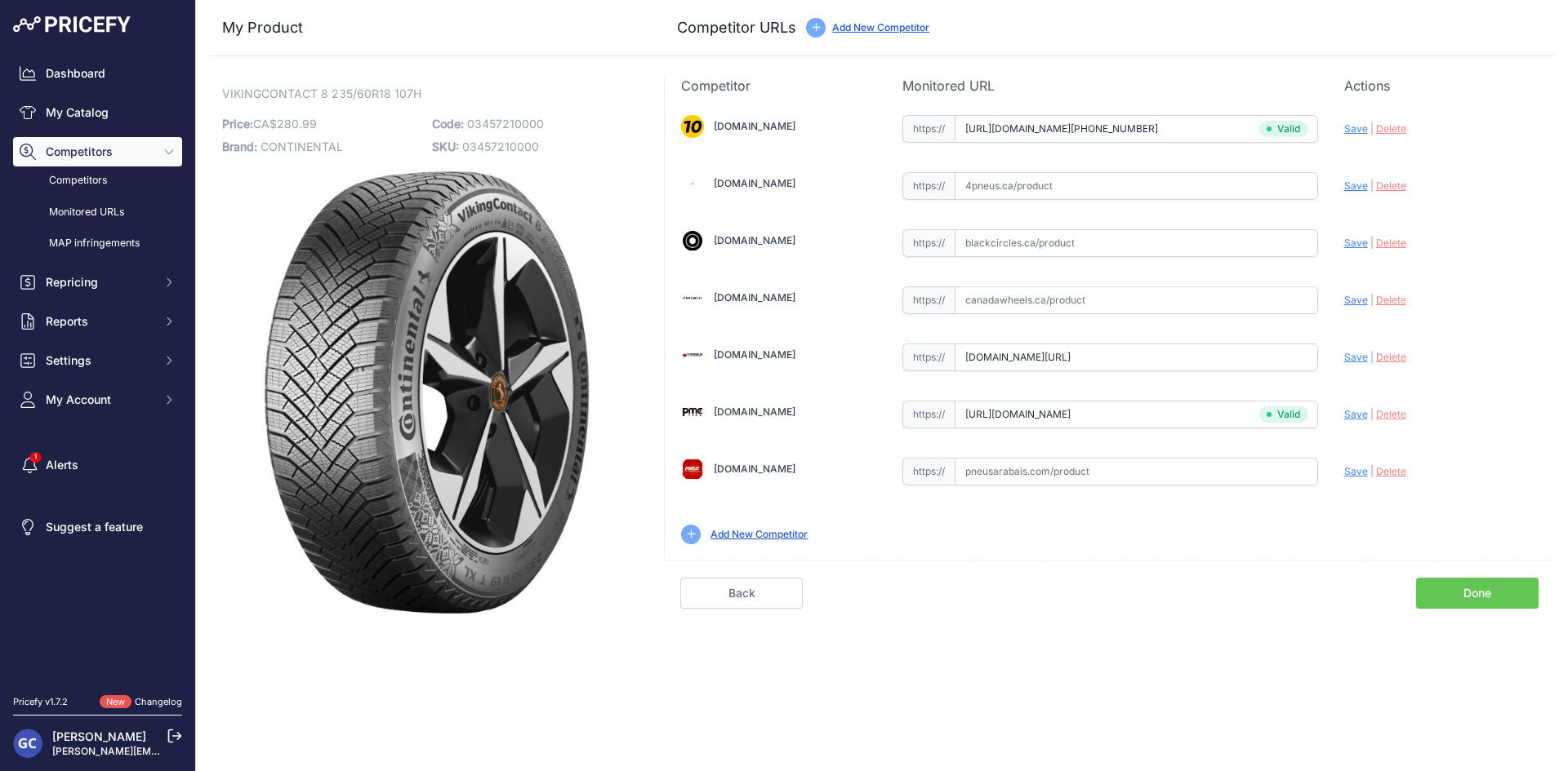
click at [1353, 357] on span "Save" at bounding box center [1356, 357] width 24 height 12
type input "https://www.partsengine.ca/03457210000-vp-continental-371.aspx?prirule_jdsnikfk…"
click at [1199, 190] on input "text" at bounding box center [1136, 186] width 363 height 28
paste input "https://www.4pneus.ca/pneus/continental-viking-contact-8-hiver/235-60-r18-xl/29…"
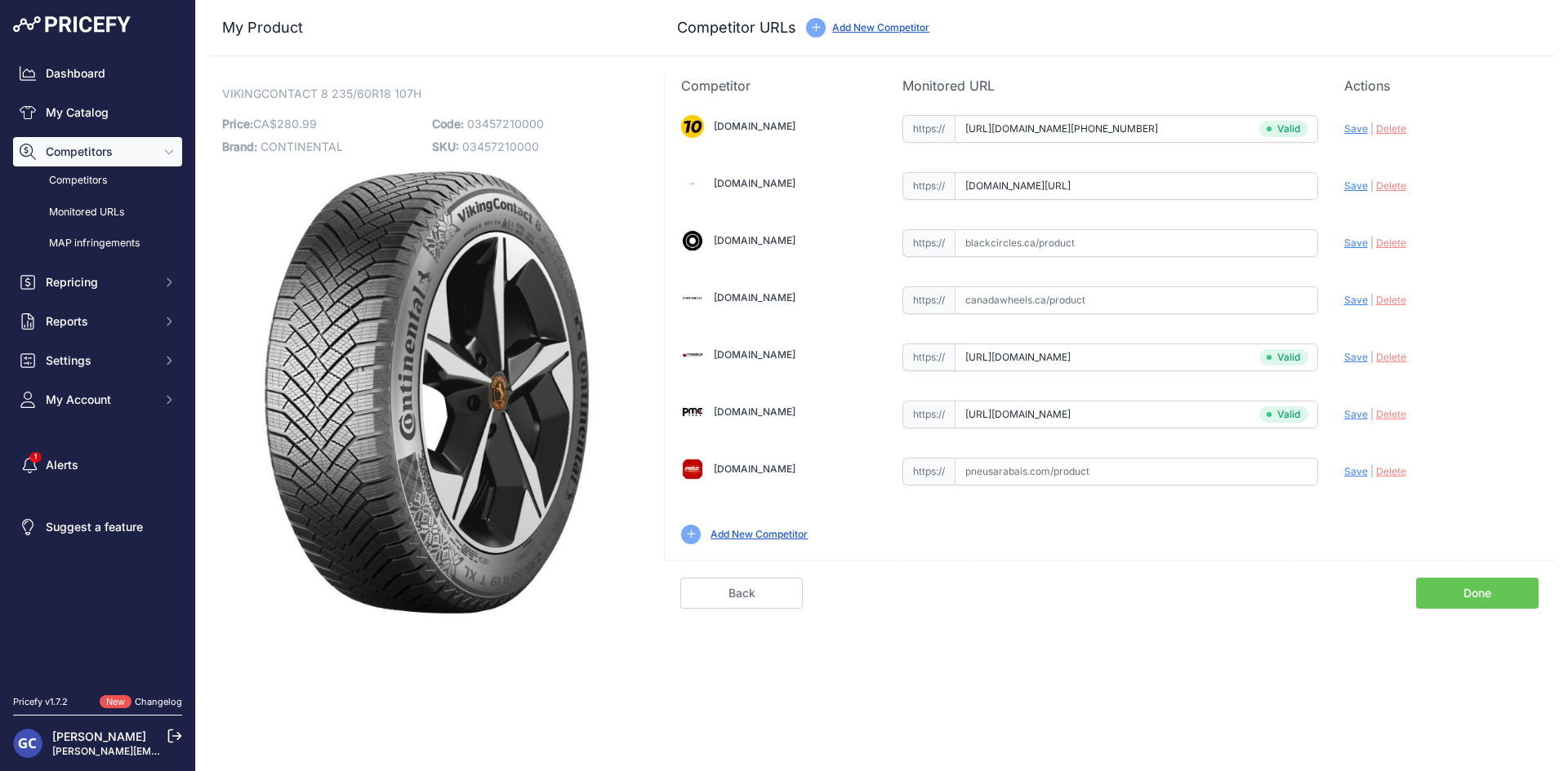
click at [1359, 188] on span "Save" at bounding box center [1356, 185] width 24 height 12
type input "https://www.4pneus.ca/pneus/continental-viking-contact-8-hiver/235-60-r18-xl/29…"
click at [1188, 247] on input "text" at bounding box center [1136, 243] width 363 height 28
paste input "https://www.blackcircles.ca/en/tire/continental/vikingcontact-8/235-60-r18-107-h"
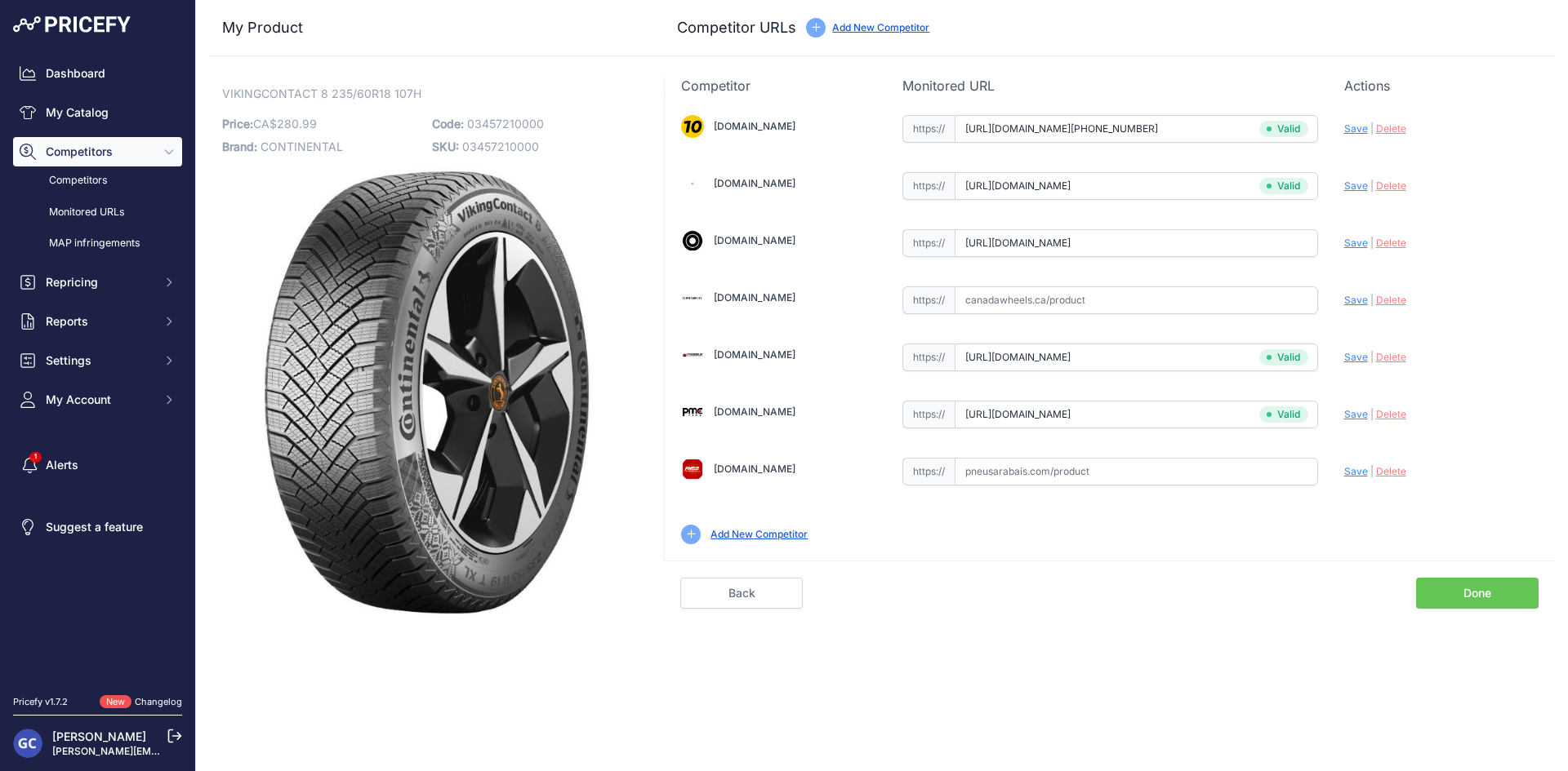
scroll to position [0, 39]
click at [1349, 243] on span "Save" at bounding box center [1356, 242] width 24 height 12
type input "https://www.blackcircles.ca/en/tire/continental/vikingcontact-8/235-60-r18-107-…"
click at [1189, 474] on input "text" at bounding box center [1136, 472] width 363 height 28
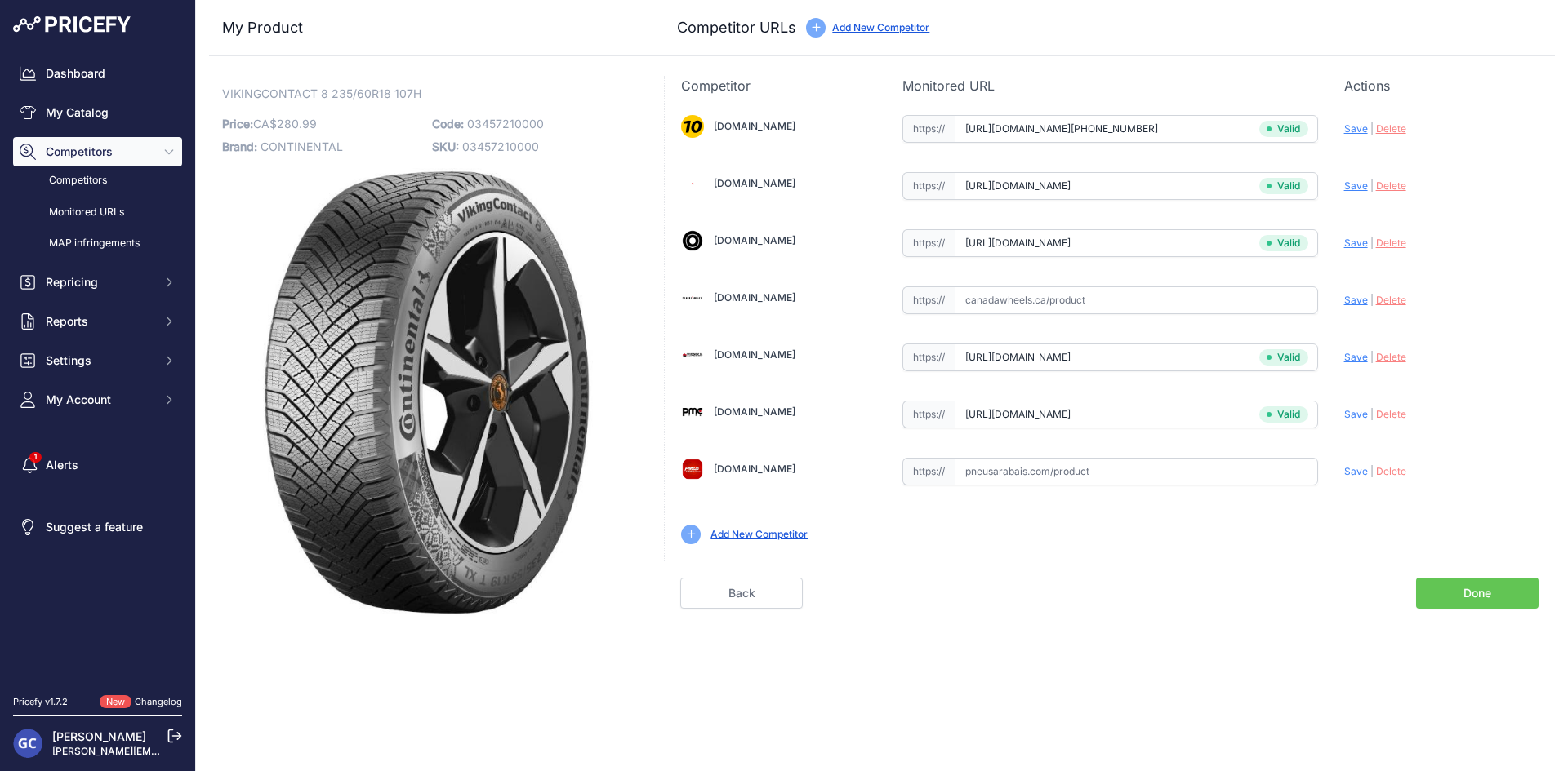
paste input "https://pneusarabais.com/pneus/continental-vikingcontact-8/52380"
click at [1352, 472] on span "Save" at bounding box center [1356, 471] width 24 height 12
type input "https://pneusarabais.com/pneus/continental-vikingcontact-8/52380?prirule_jdsnik…"
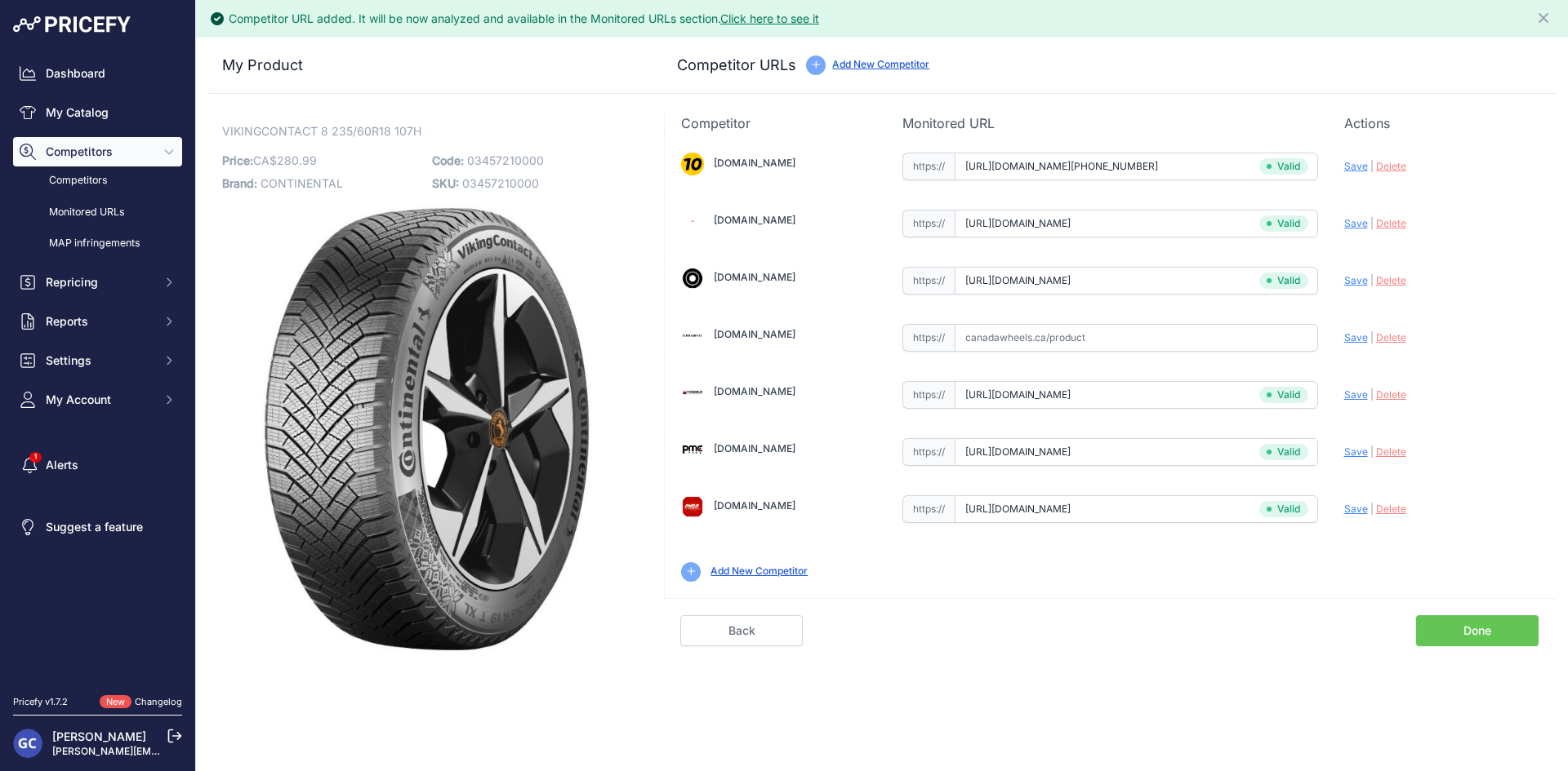
click at [1458, 630] on link "Done" at bounding box center [1477, 631] width 123 height 31
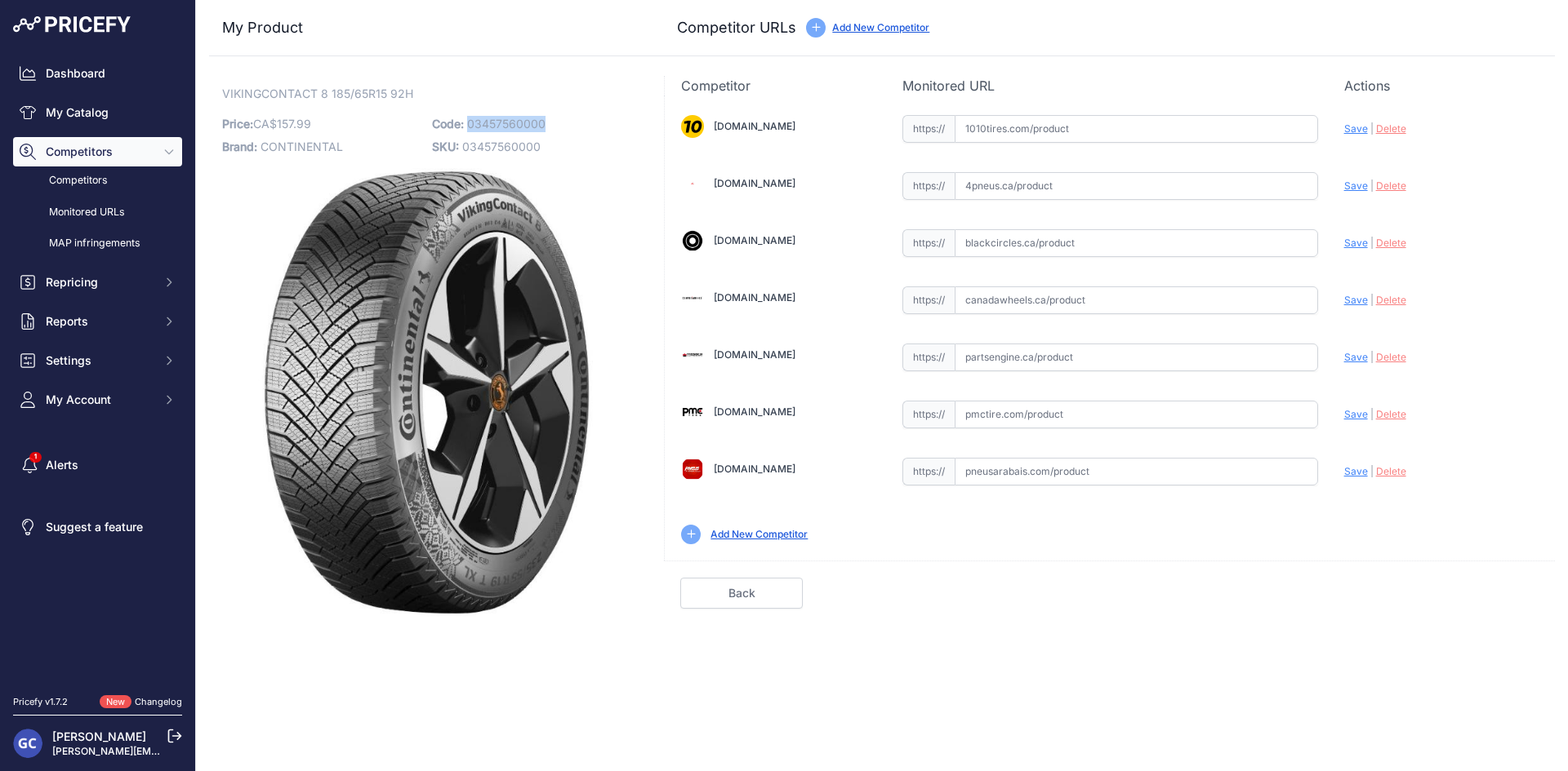
drag, startPoint x: 564, startPoint y: 118, endPoint x: 469, endPoint y: 117, distance: 95.0
click at [469, 117] on p "Code: 03457560000" at bounding box center [532, 124] width 200 height 23
copy span "03457560000"
click at [1152, 138] on input "text" at bounding box center [1136, 129] width 363 height 28
paste input "https://www.1010tires.com/Tires/Continental/Viking+Contact+8/03457560000"
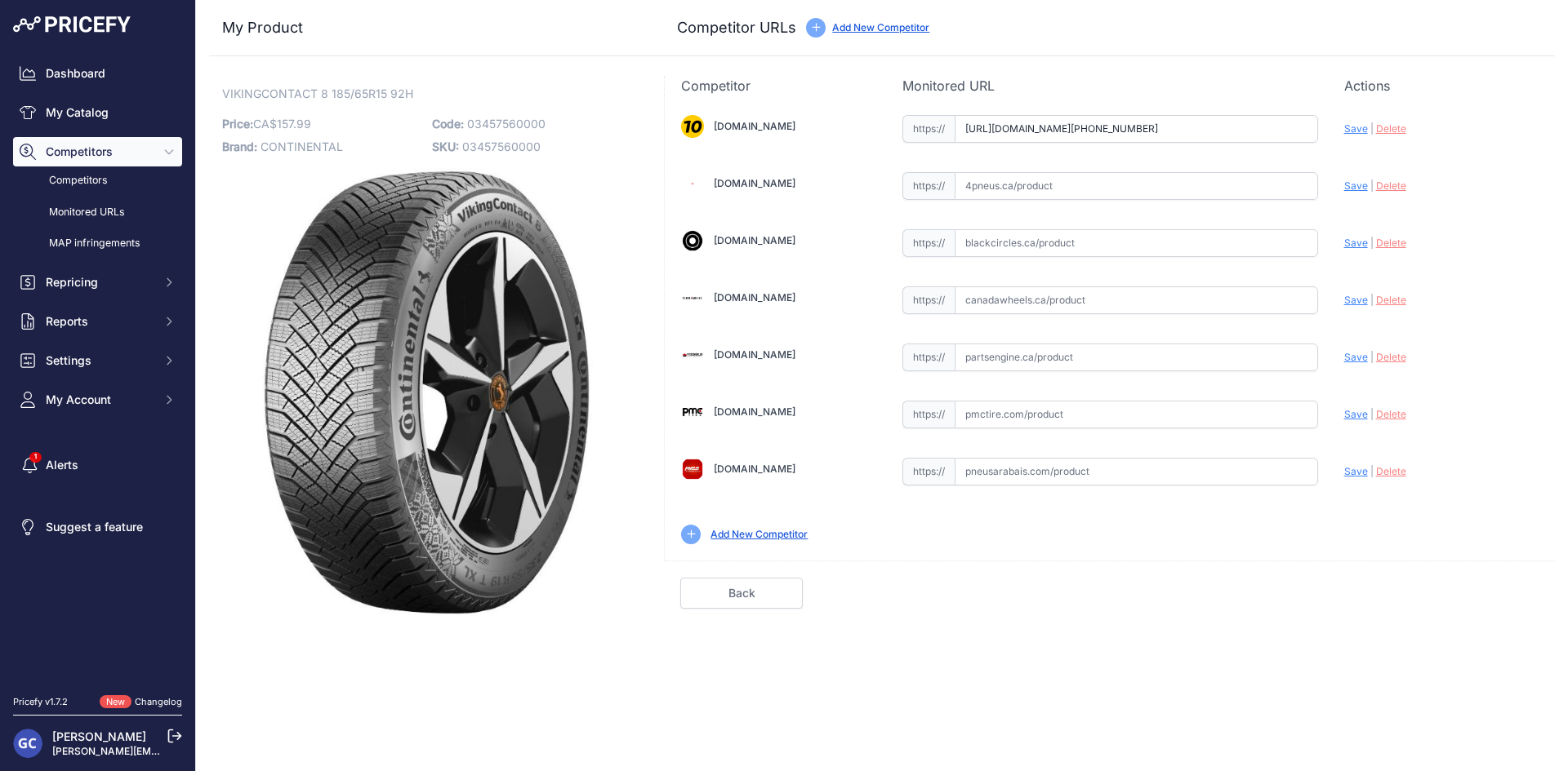
scroll to position [0, 21]
click at [1353, 131] on span "Save" at bounding box center [1356, 128] width 24 height 12
type input "https://www.1010tires.com/Tires/Continental/Viking+Contact+8/03457560000?prirul…"
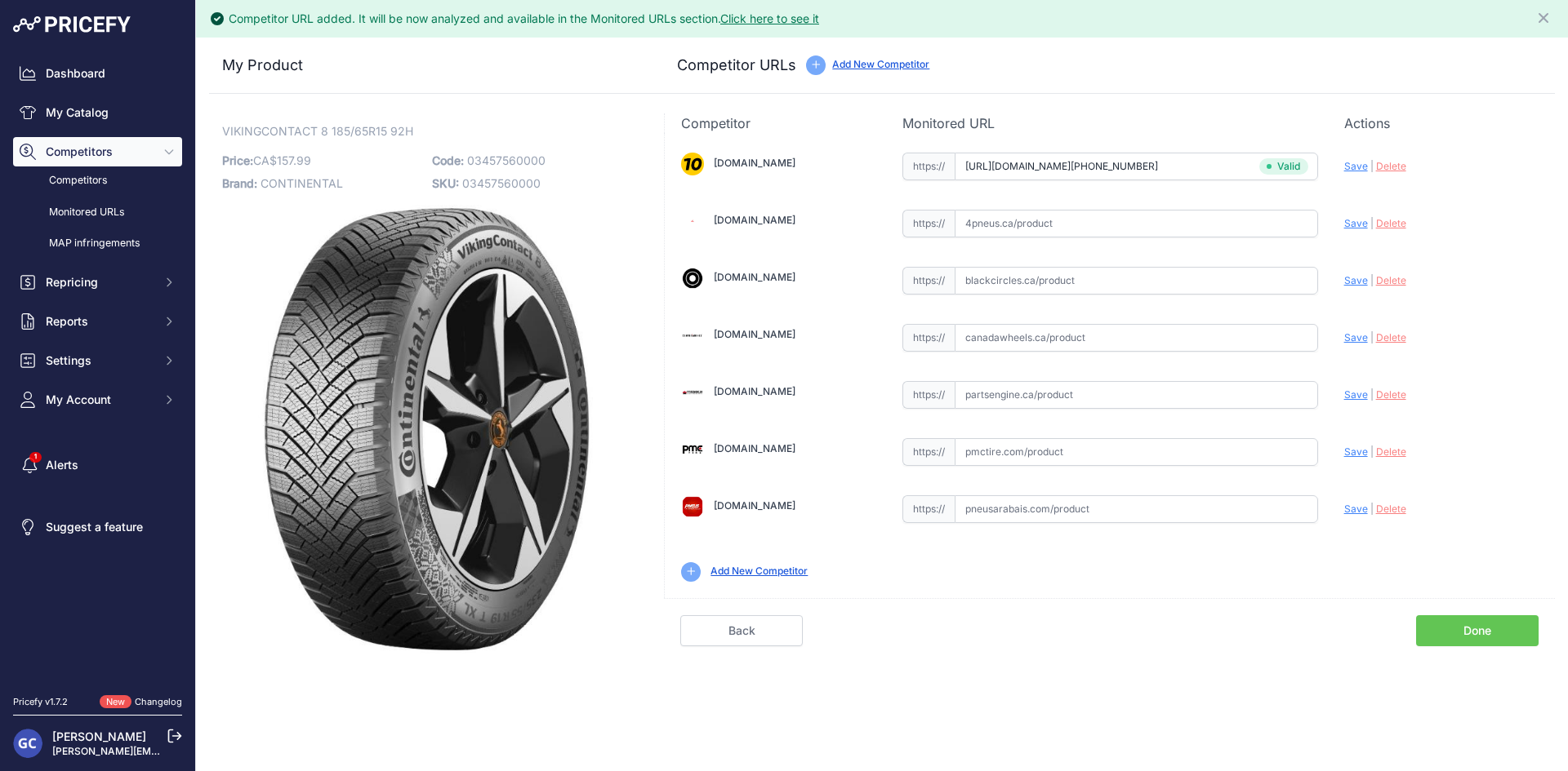
click at [1090, 456] on input "text" at bounding box center [1136, 452] width 363 height 28
paste input "https://pmctire.com/fr/tires/continental-vikingcontact-8-185-65r15-xl-92h-bsw-0…"
click at [1358, 446] on span "Save" at bounding box center [1356, 451] width 24 height 12
type input "https://pmctire.com/fr/tires/continental-vikingcontact-8-185-65r15-xl-92h-bsw-0…"
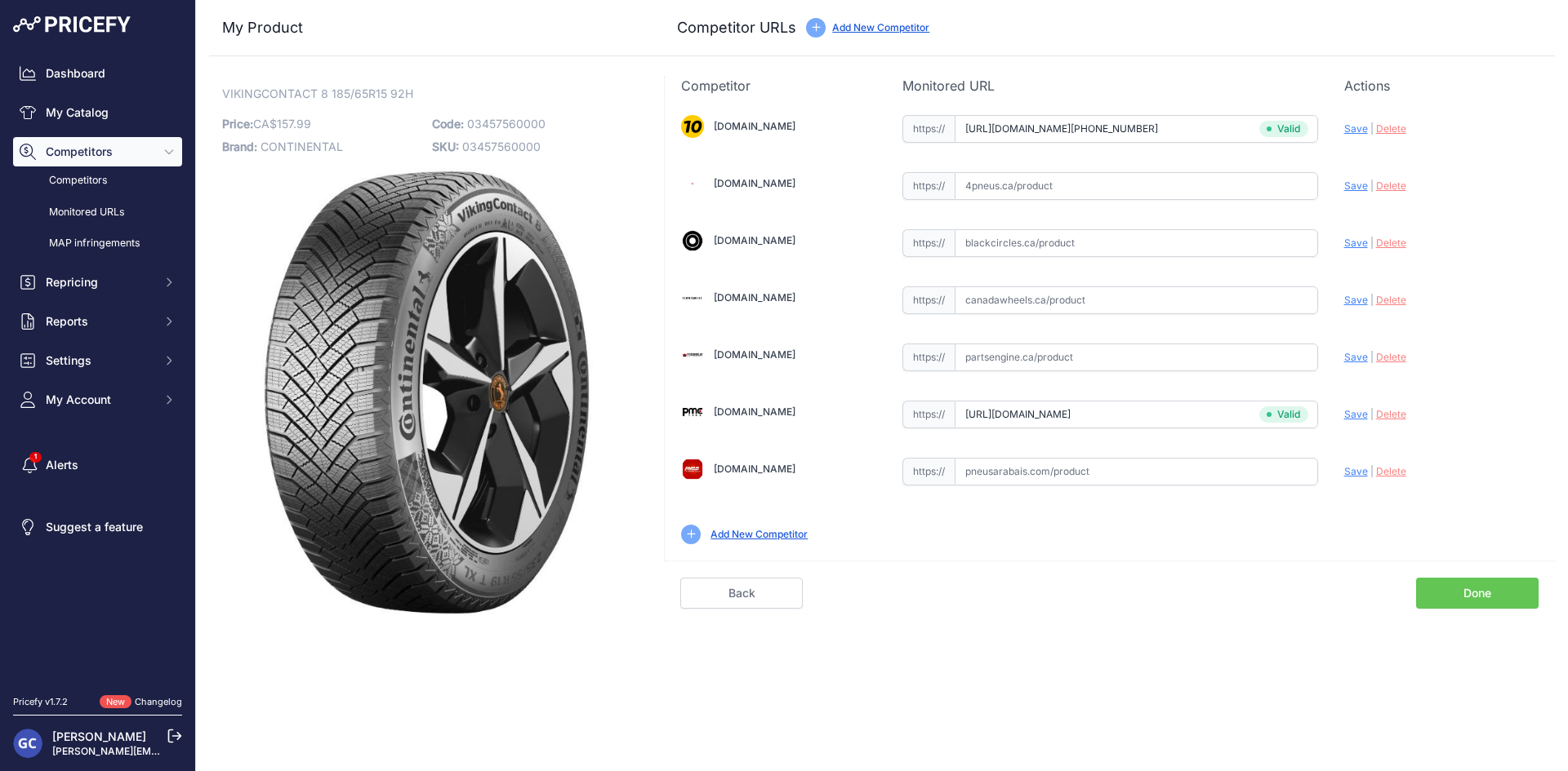
drag, startPoint x: 1100, startPoint y: 366, endPoint x: 1178, endPoint y: 349, distance: 79.8
click at [1100, 366] on input "text" at bounding box center [1136, 358] width 363 height 28
paste input "https://www.partsengine.ca/03457560000-vp-continental-371.aspx"
click at [1353, 359] on span "Save" at bounding box center [1356, 357] width 24 height 12
type input "https://www.partsengine.ca/03457560000-vp-continental-371.aspx?prirule_jdsnikfk…"
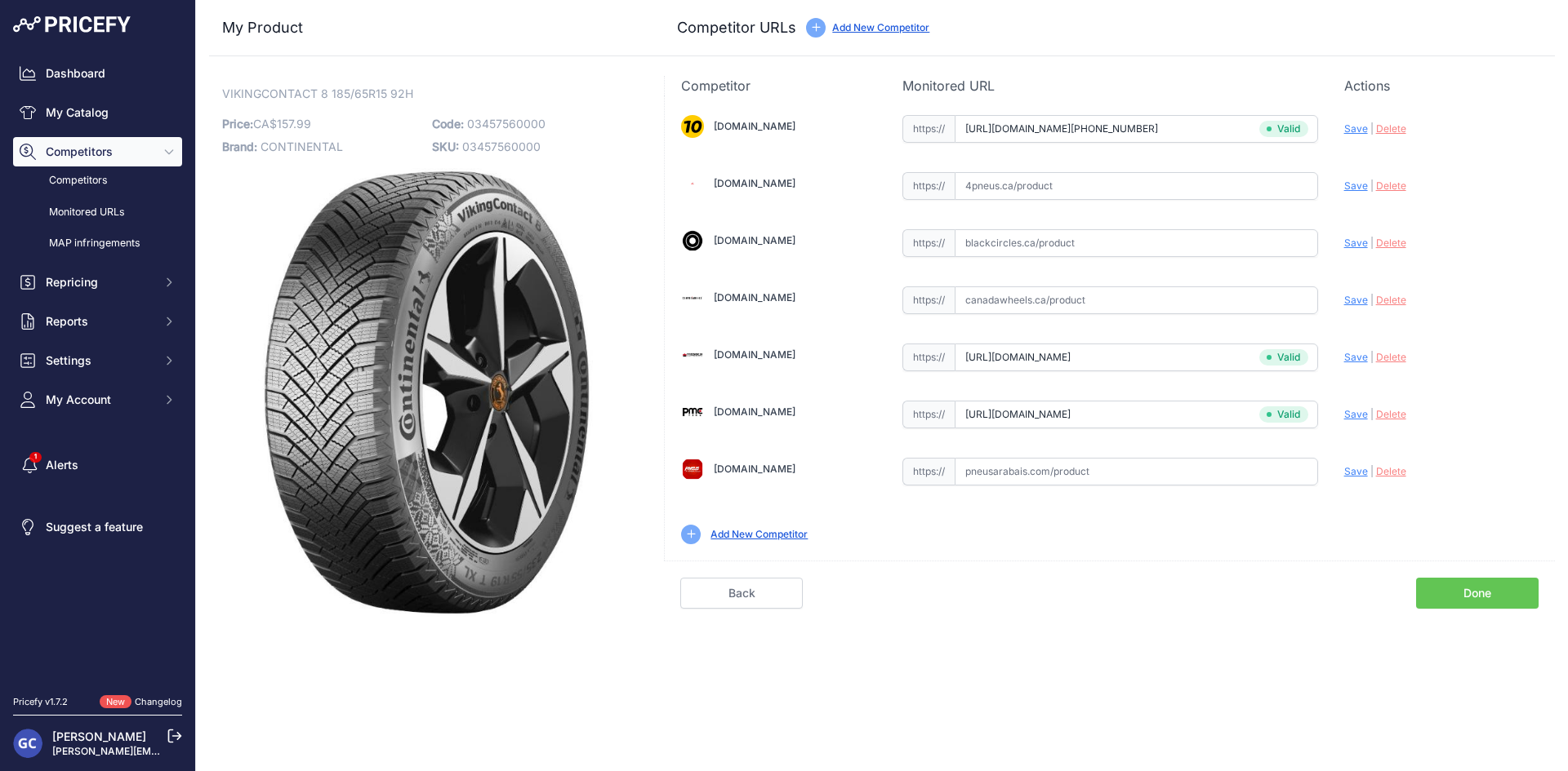
click at [1209, 187] on input "text" at bounding box center [1136, 186] width 363 height 28
paste input "https://www.4pneus.ca/pneus/continental-viking-contact-8-hiver/185-65-r15-xl/29…"
click at [1359, 194] on div "Update Profile Save | Delete Analyzing" at bounding box center [1441, 184] width 194 height 31
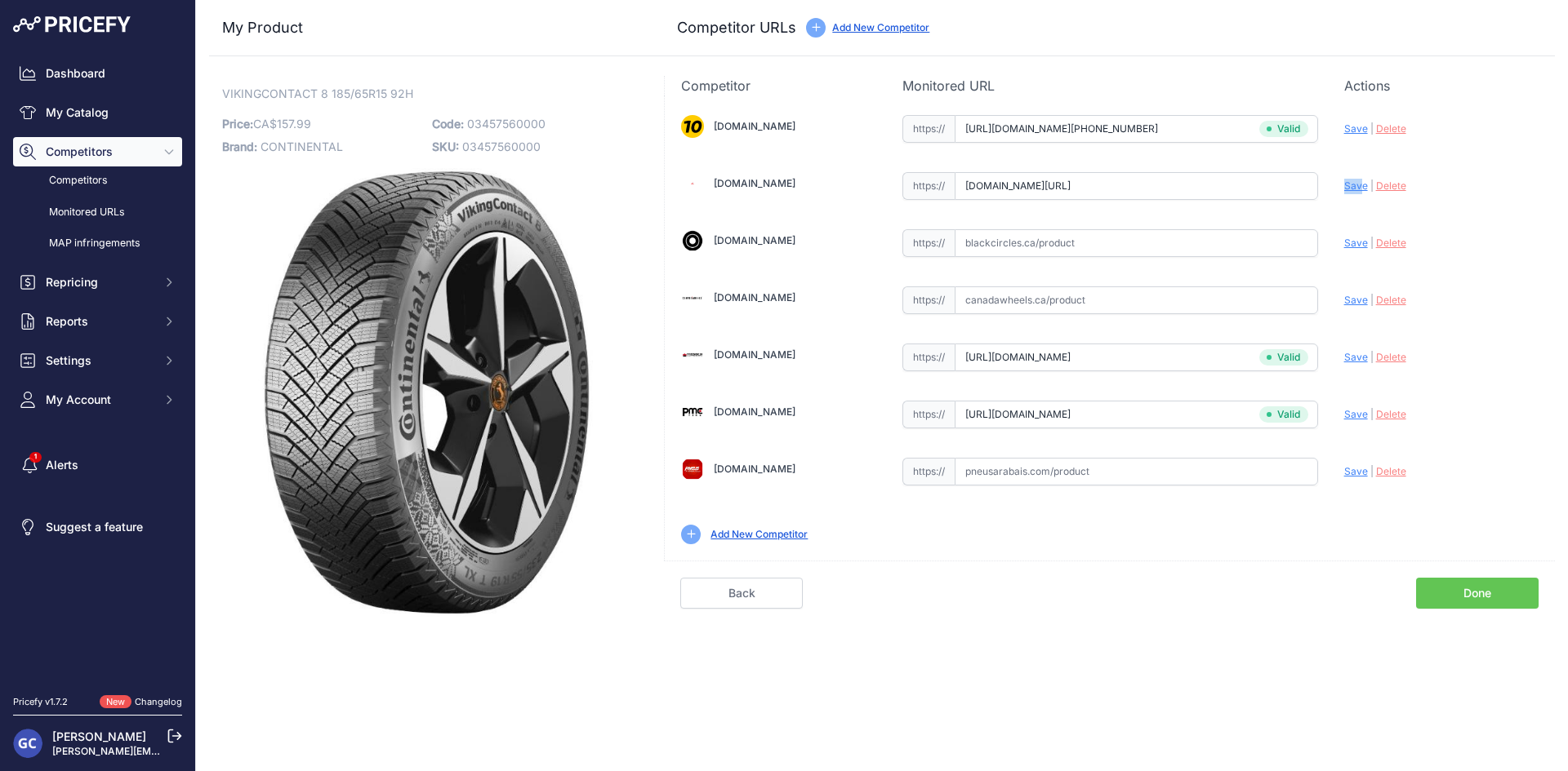
click at [1357, 186] on span "Save" at bounding box center [1356, 185] width 24 height 12
type input "https://www.4pneus.ca/pneus/continental-viking-contact-8-hiver/185-65-r15-xl/29…"
drag, startPoint x: 1221, startPoint y: 246, endPoint x: 1320, endPoint y: 243, distance: 99.0
click at [1221, 246] on input "text" at bounding box center [1136, 243] width 363 height 28
paste input "https://www.blackcircles.ca/en/tire/continental/vikingcontact-8/185-65-r15-92-h"
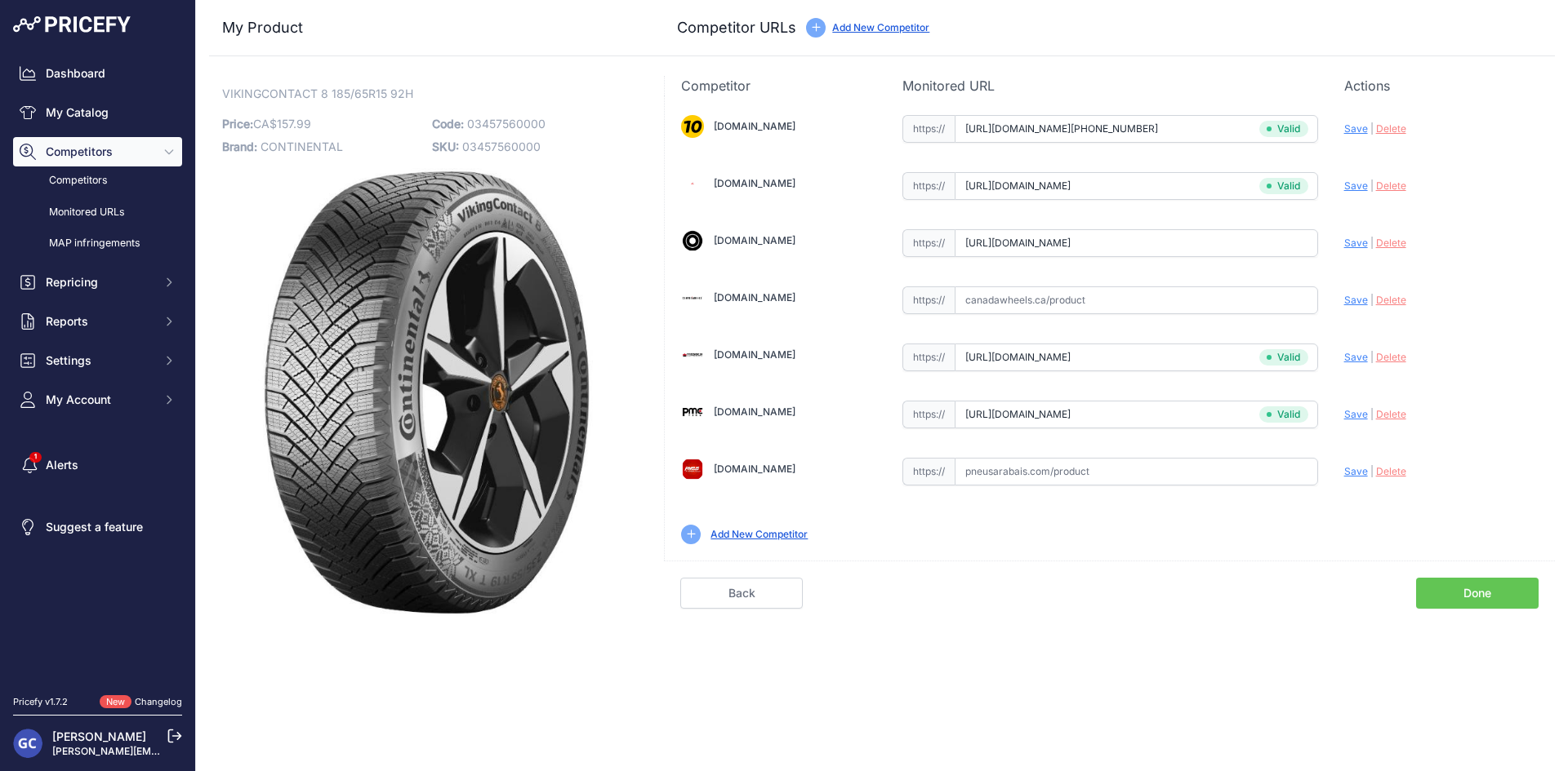
scroll to position [0, 33]
click at [1364, 241] on span "Save" at bounding box center [1356, 242] width 24 height 12
type input "https://www.blackcircles.ca/en/tire/continental/vikingcontact-8/185-65-r15-92-h…"
click at [1067, 470] on input "text" at bounding box center [1136, 472] width 363 height 28
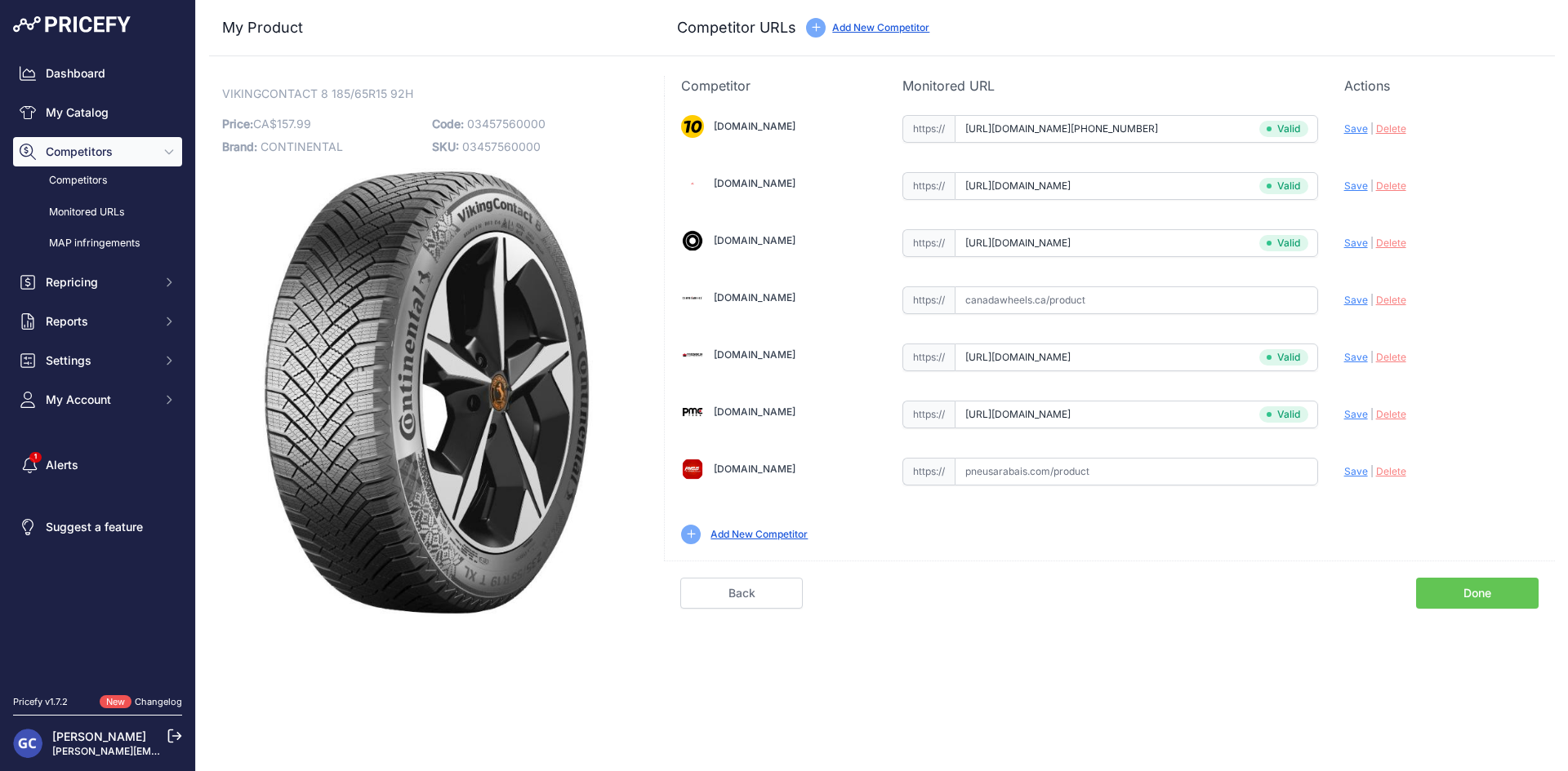
paste input "https://pneusarabais.com/pneus/continental-vikingcontact-8/52409"
click at [1348, 468] on span "Save" at bounding box center [1356, 471] width 24 height 12
type input "https://pneusarabais.com/pneus/continental-vikingcontact-8/52409?prirule_jdsnik…"
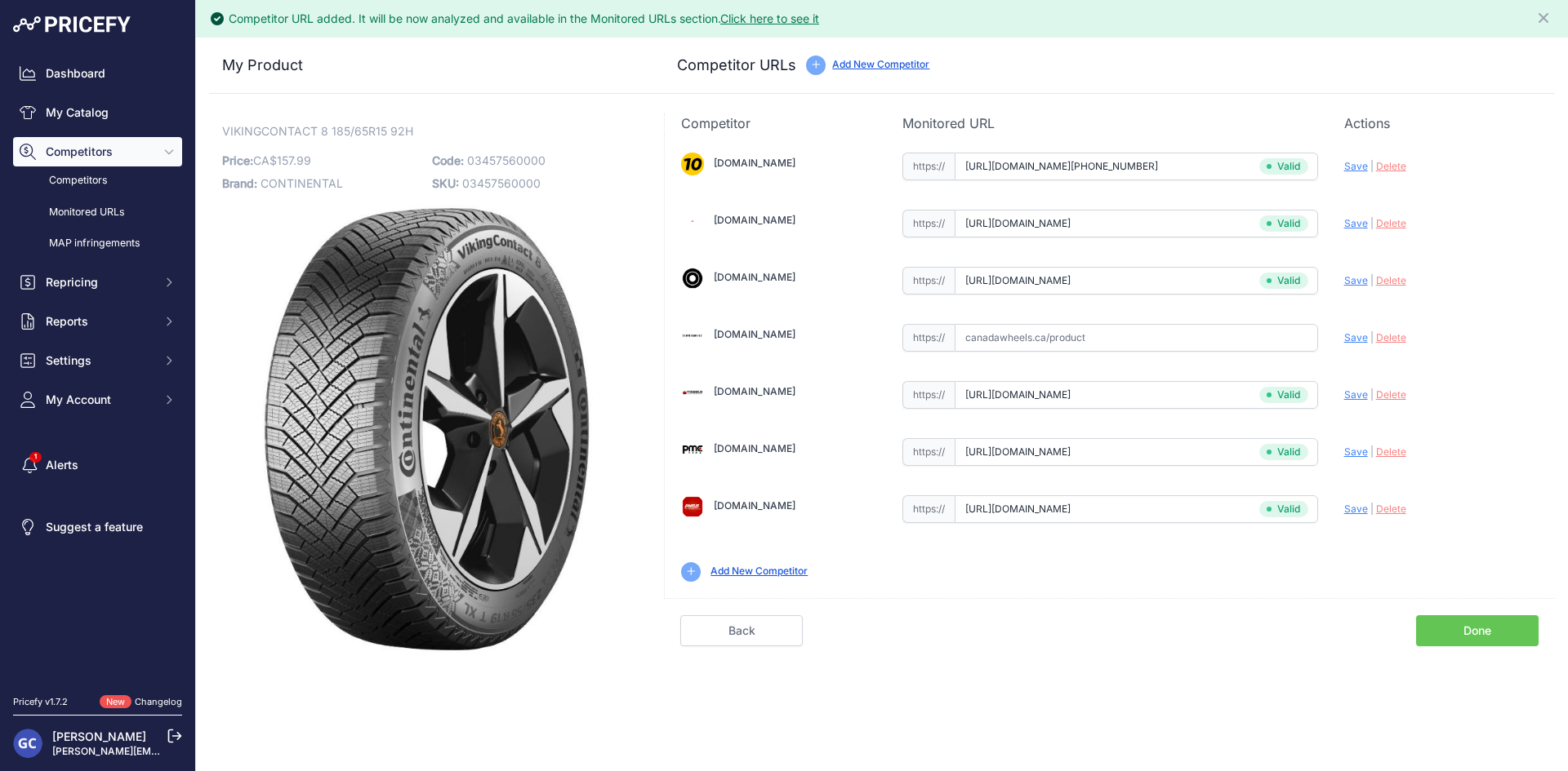
click at [1453, 624] on link "Done" at bounding box center [1477, 631] width 123 height 31
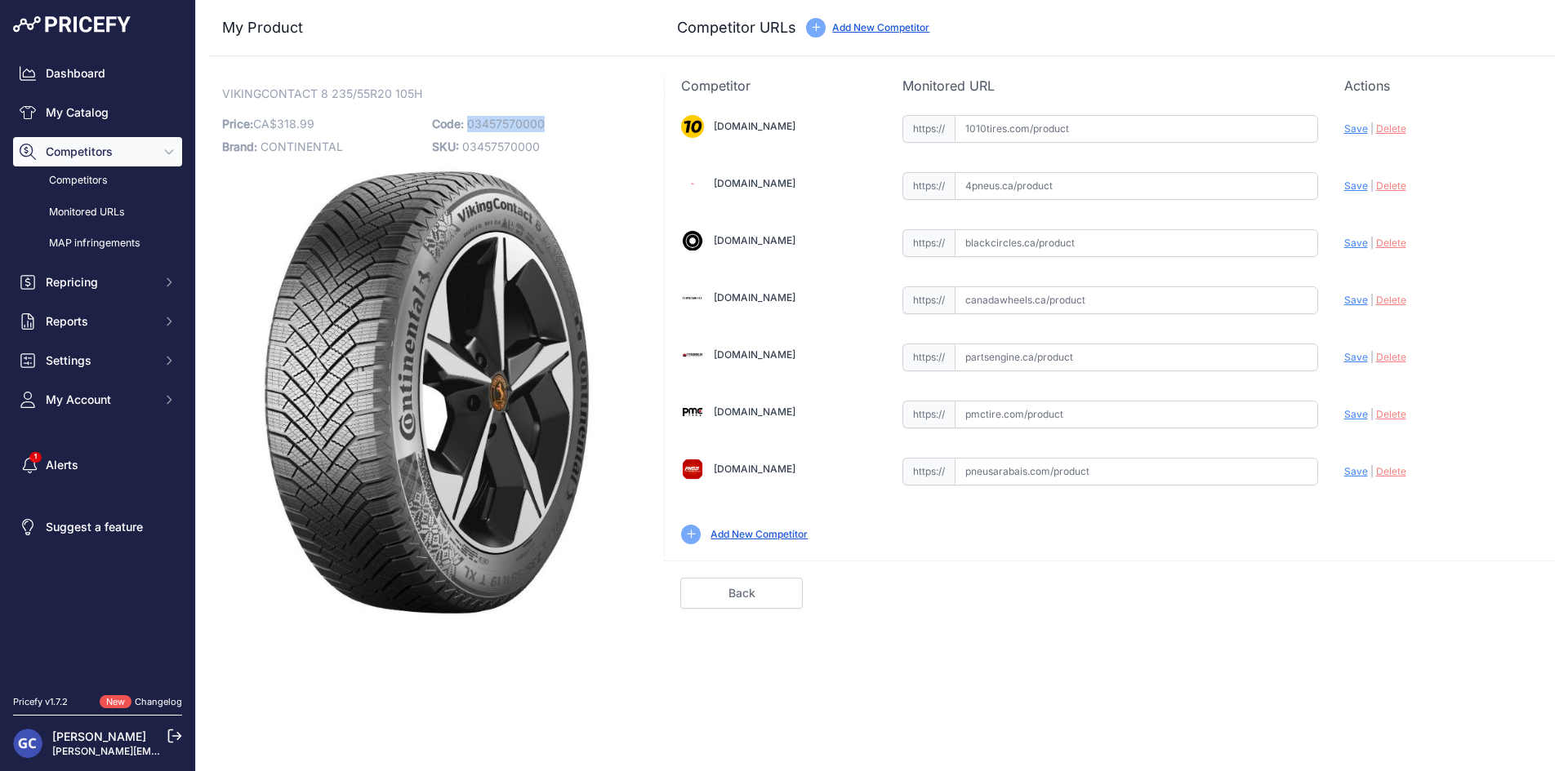
drag, startPoint x: 557, startPoint y: 120, endPoint x: 469, endPoint y: 130, distance: 88.6
click at [469, 130] on p "Code: 03457570000" at bounding box center [532, 124] width 200 height 23
copy span "03457570000"
click at [1134, 138] on input "text" at bounding box center [1136, 129] width 363 height 28
paste input "[URL][DOMAIN_NAME][PHONE_NUMBER]"
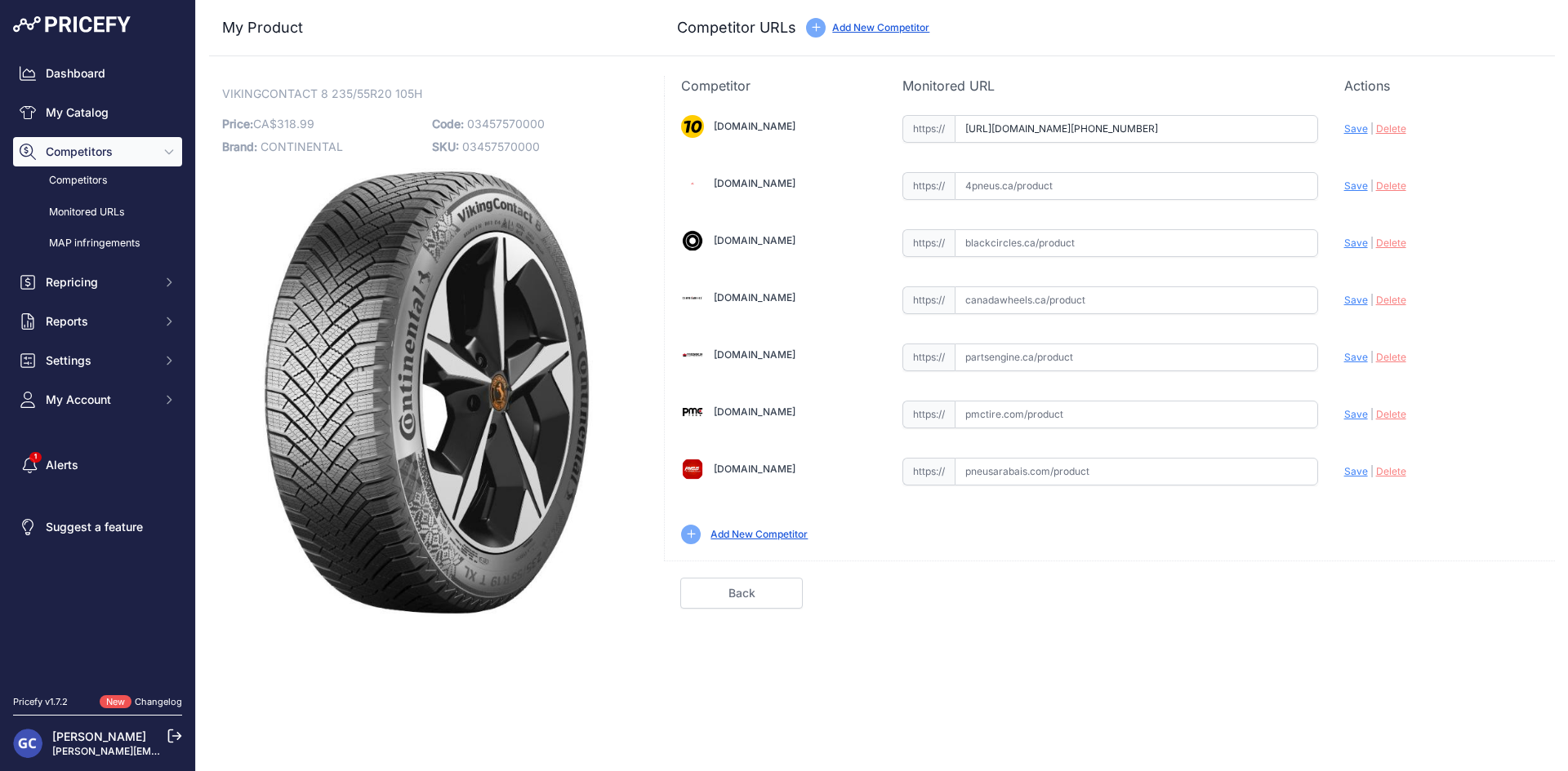
scroll to position [0, 20]
click at [1355, 130] on span "Save" at bounding box center [1356, 128] width 24 height 12
type input "[URL][DOMAIN_NAME][PHONE_NUMBER]"
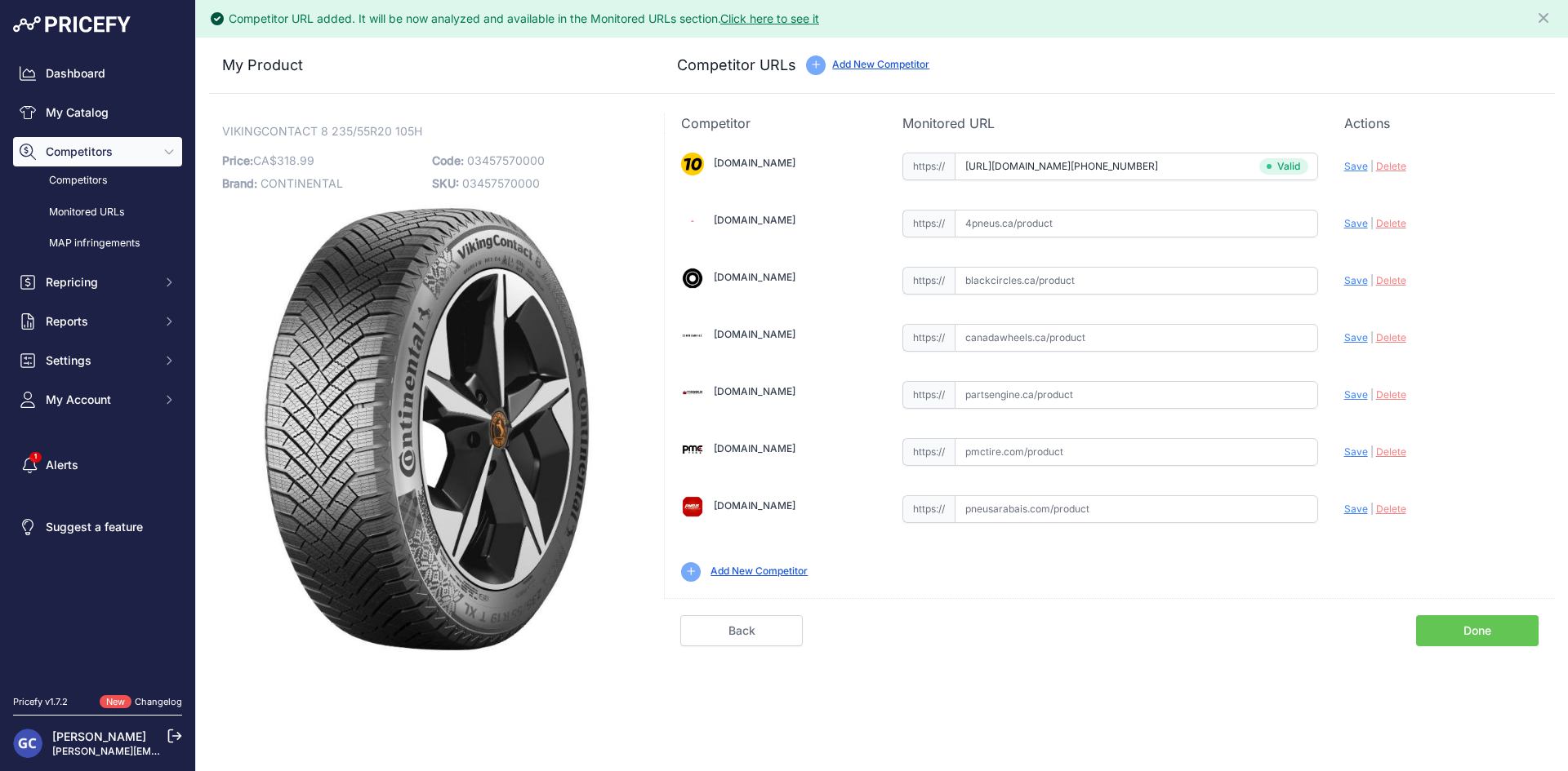
drag, startPoint x: 1094, startPoint y: 399, endPoint x: 1149, endPoint y: 398, distance: 55.0
click at [1094, 399] on input "text" at bounding box center [1136, 395] width 363 height 28
paste input "[URL][DOMAIN_NAME]"
click at [1351, 391] on span "Save" at bounding box center [1356, 394] width 24 height 12
type input "[URL][DOMAIN_NAME]"
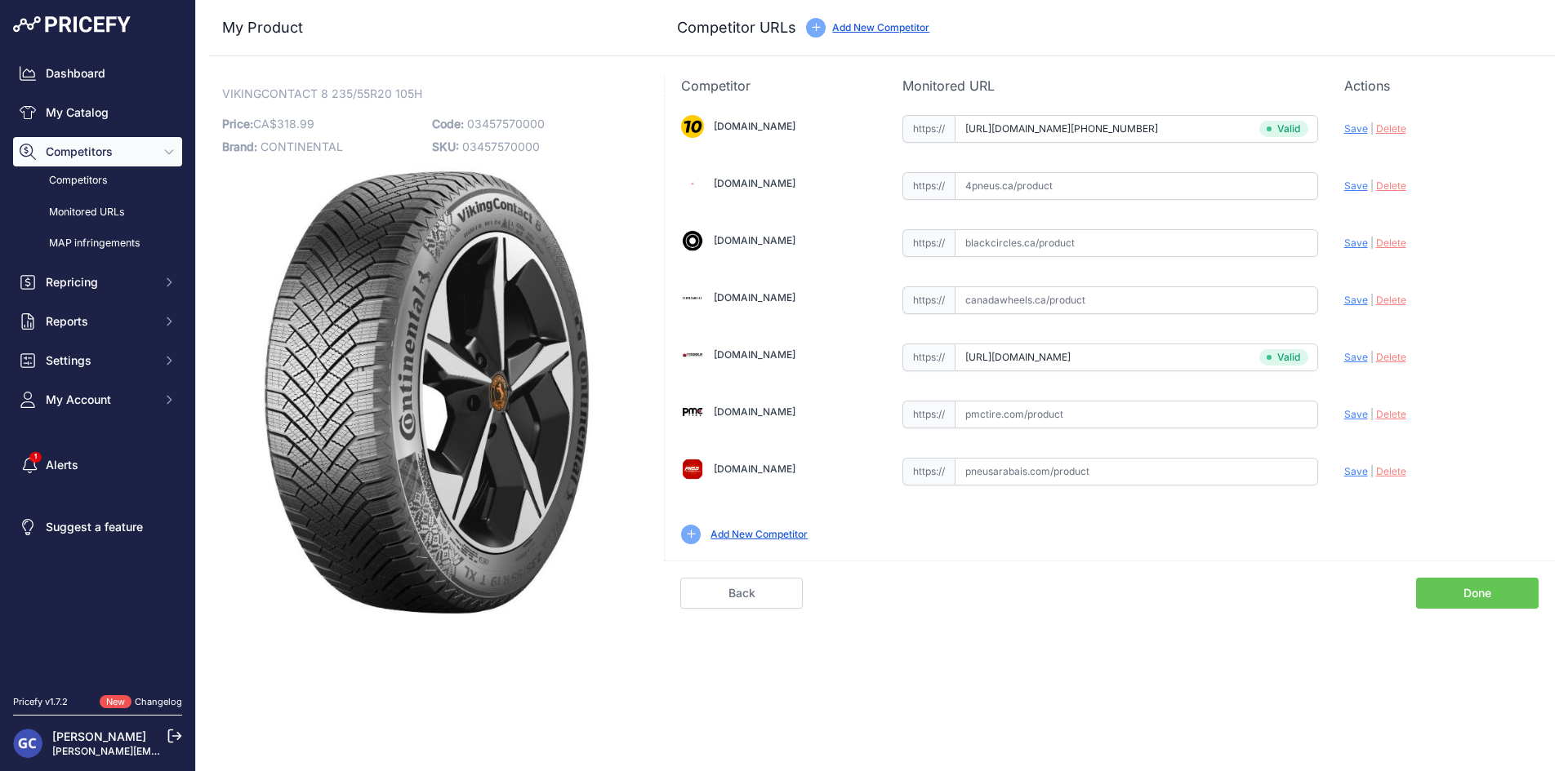
click at [1180, 411] on input "text" at bounding box center [1136, 414] width 363 height 28
click at [1228, 414] on input "v" at bounding box center [1136, 414] width 363 height 28
paste input "[URL][DOMAIN_NAME]"
click at [1345, 413] on span "Save" at bounding box center [1356, 413] width 24 height 12
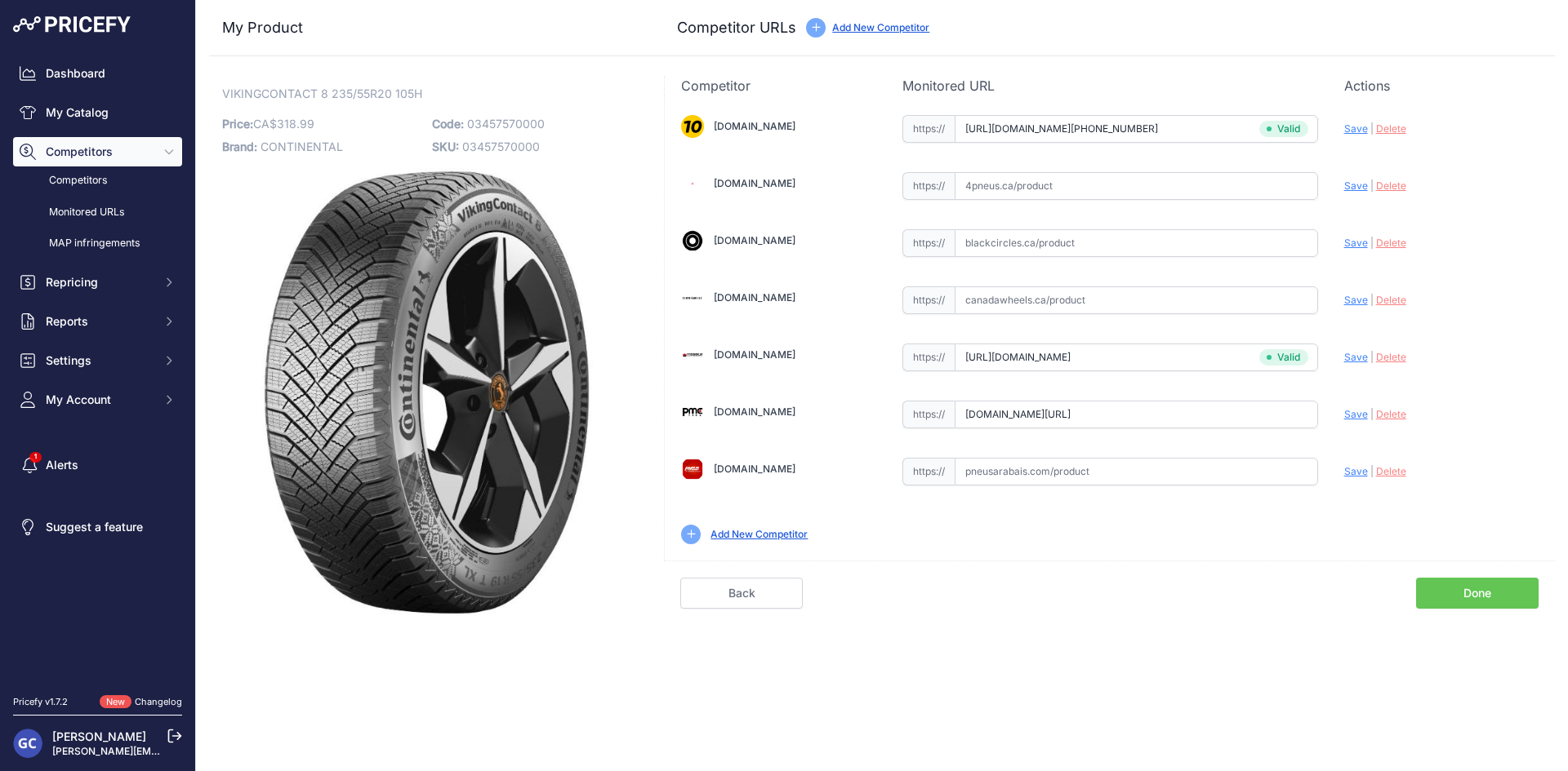
type input "[URL][DOMAIN_NAME]"
click at [1173, 193] on input "text" at bounding box center [1136, 186] width 363 height 28
paste input "[URL][DOMAIN_NAME]"
click at [1346, 183] on span "Save" at bounding box center [1356, 185] width 24 height 12
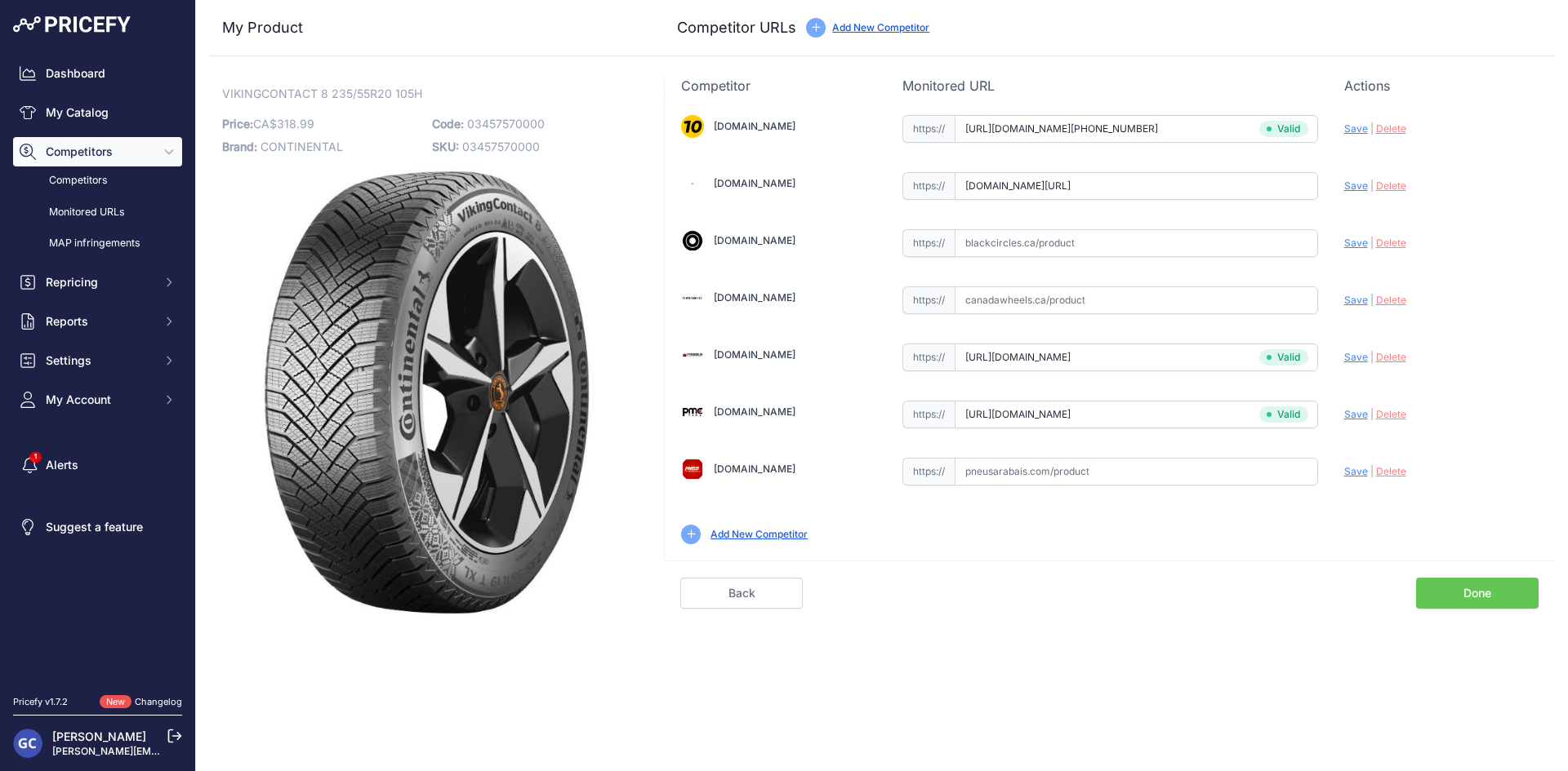
scroll to position [0, 0]
type input "[URL][DOMAIN_NAME]"
click at [1231, 245] on input "text" at bounding box center [1136, 243] width 363 height 28
paste input "[URL][DOMAIN_NAME]"
click at [1353, 244] on span "Save" at bounding box center [1356, 242] width 24 height 12
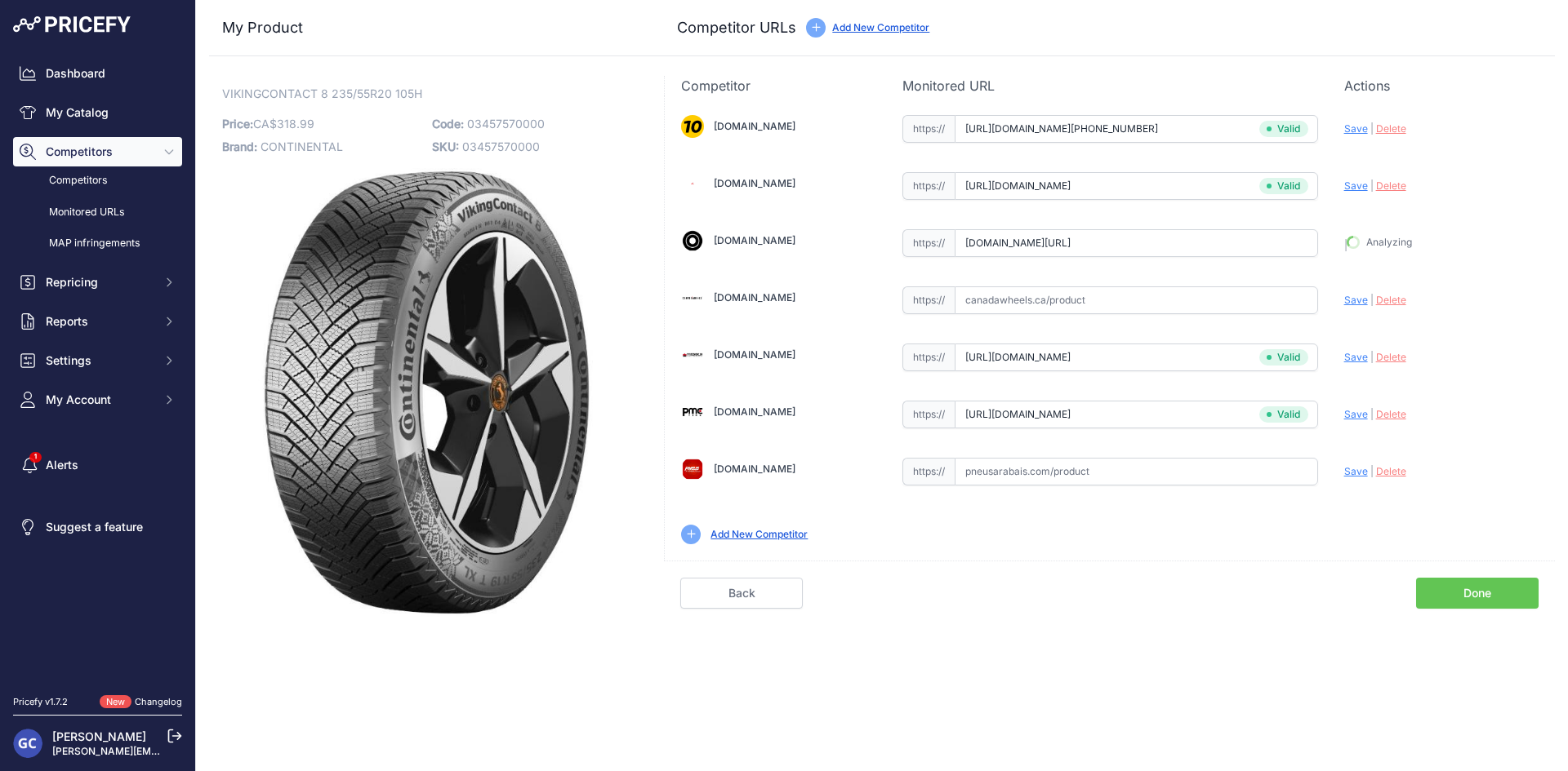
type input "[URL][DOMAIN_NAME]"
click at [1165, 476] on input "text" at bounding box center [1136, 472] width 363 height 28
paste input "https://pneusarabais.com/pneus/continental-vikingcontact-8/52357"
click at [1345, 470] on span "Save" at bounding box center [1356, 471] width 24 height 12
type input "https://pneusarabais.com/pneus/continental-vikingcontact-8/52357?prirule_jdsnik…"
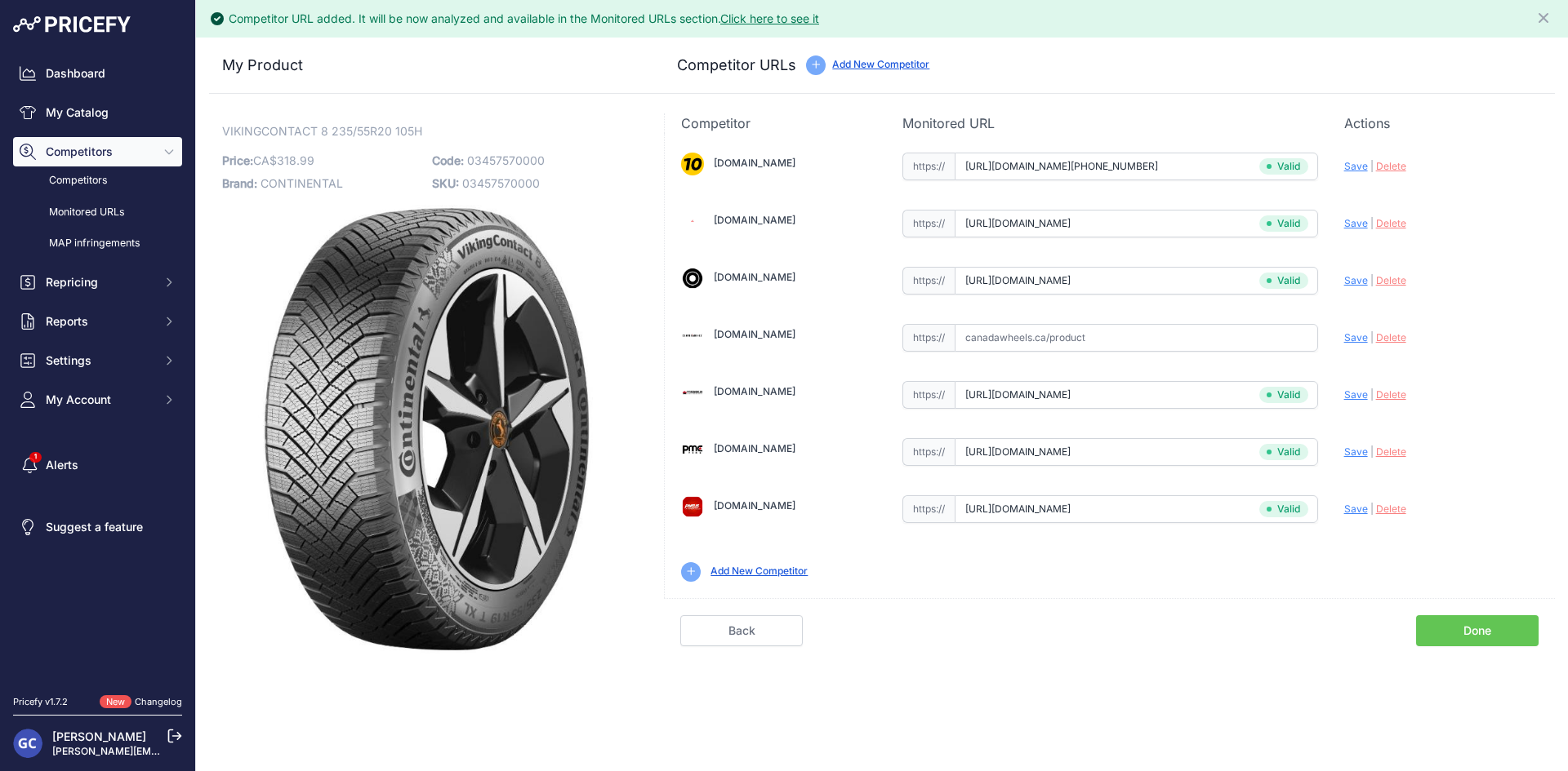
click at [1453, 629] on link "Done" at bounding box center [1477, 631] width 123 height 31
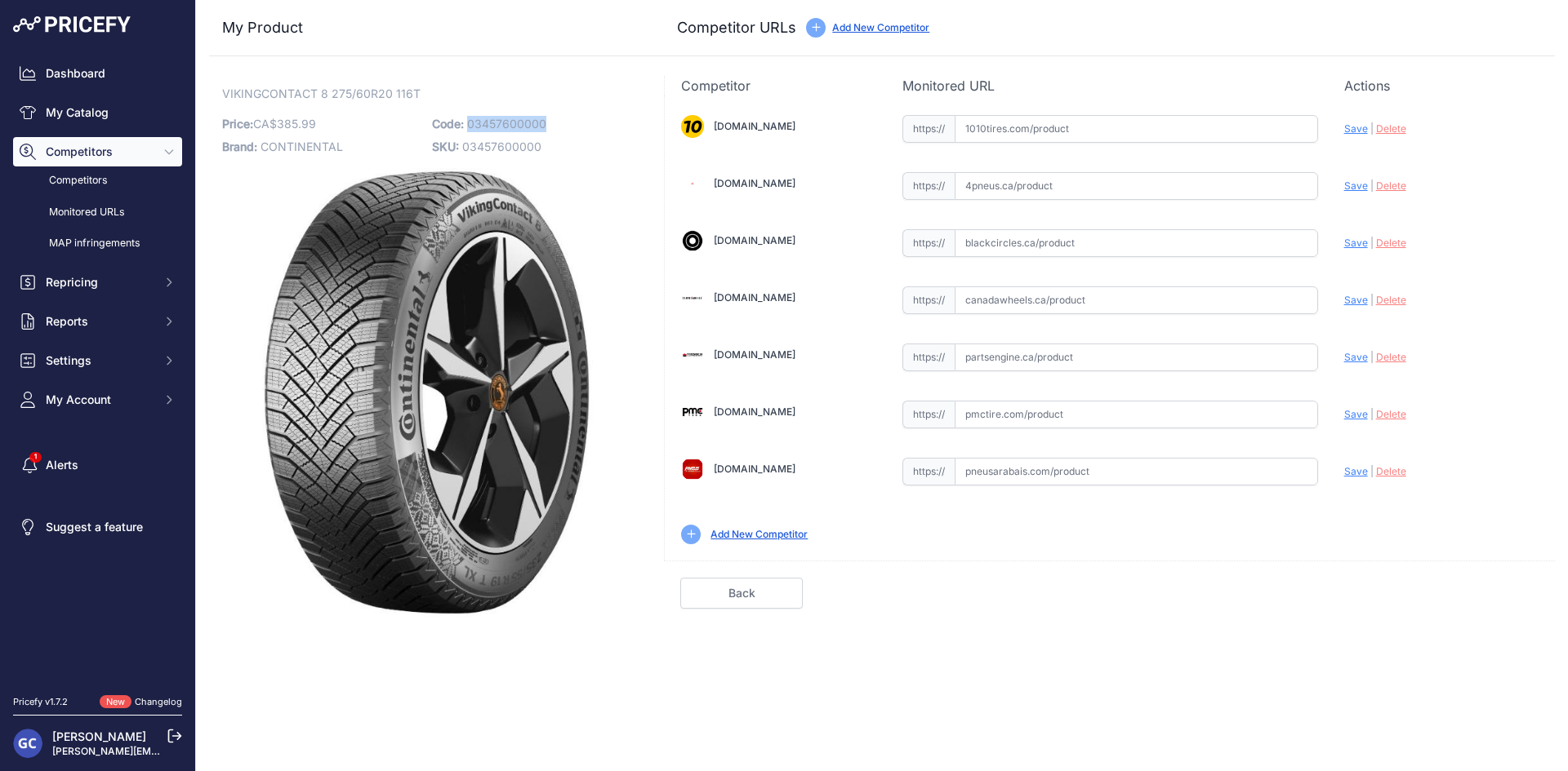
drag, startPoint x: 559, startPoint y: 124, endPoint x: 466, endPoint y: 122, distance: 93.0
click at [466, 122] on p "Code: 03457600000" at bounding box center [532, 124] width 200 height 23
copy span "03457600000"
click at [1165, 127] on input "text" at bounding box center [1136, 129] width 363 height 28
paste input "https://www.1010tires.com/Tires/Continental/Viking+Contact+8/03457600000"
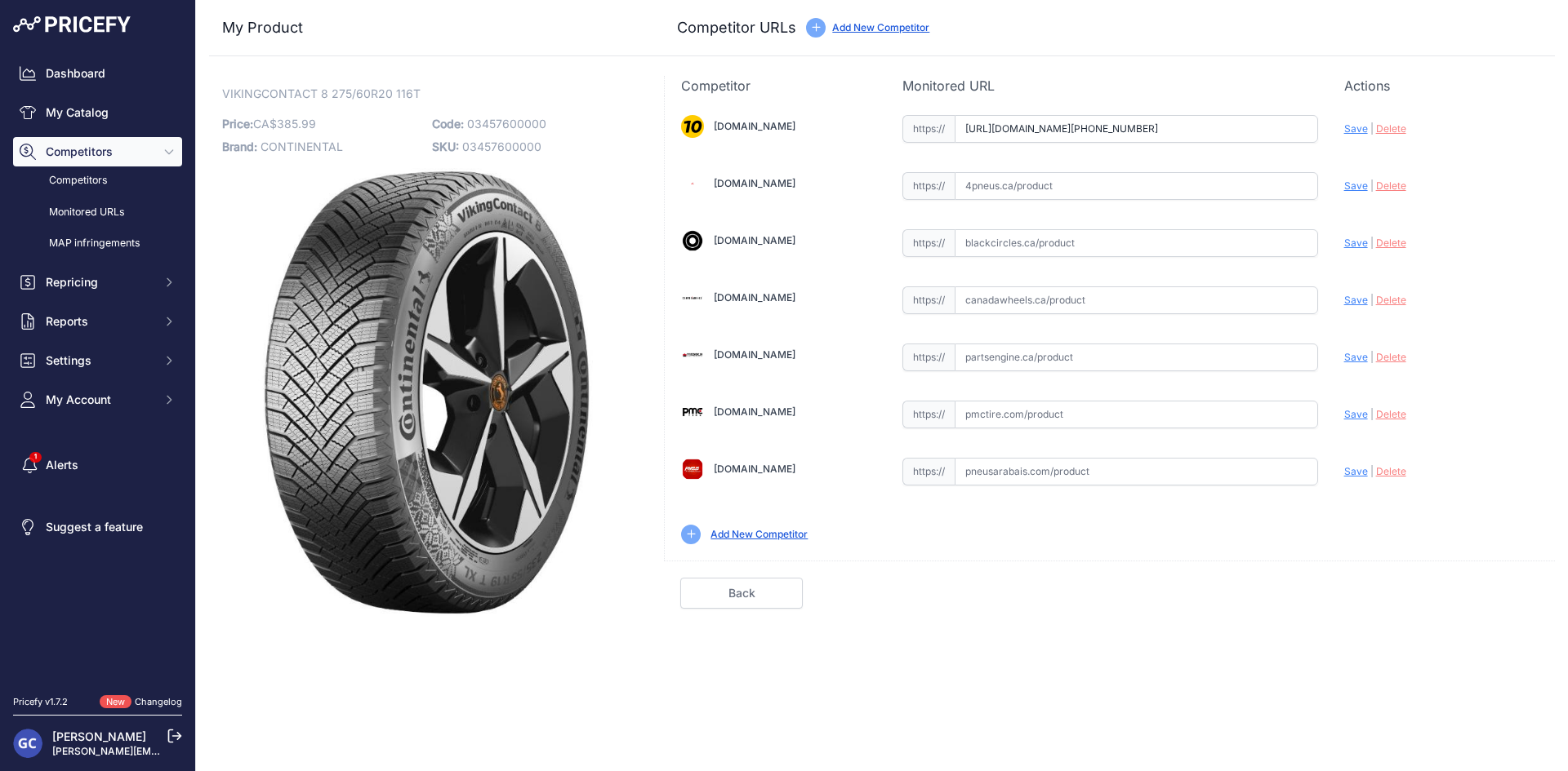
scroll to position [0, 22]
click at [1351, 127] on span "Save" at bounding box center [1356, 128] width 24 height 12
type input "https://www.1010tires.com/Tires/Continental/Viking+Contact+8/03457600000?prirul…"
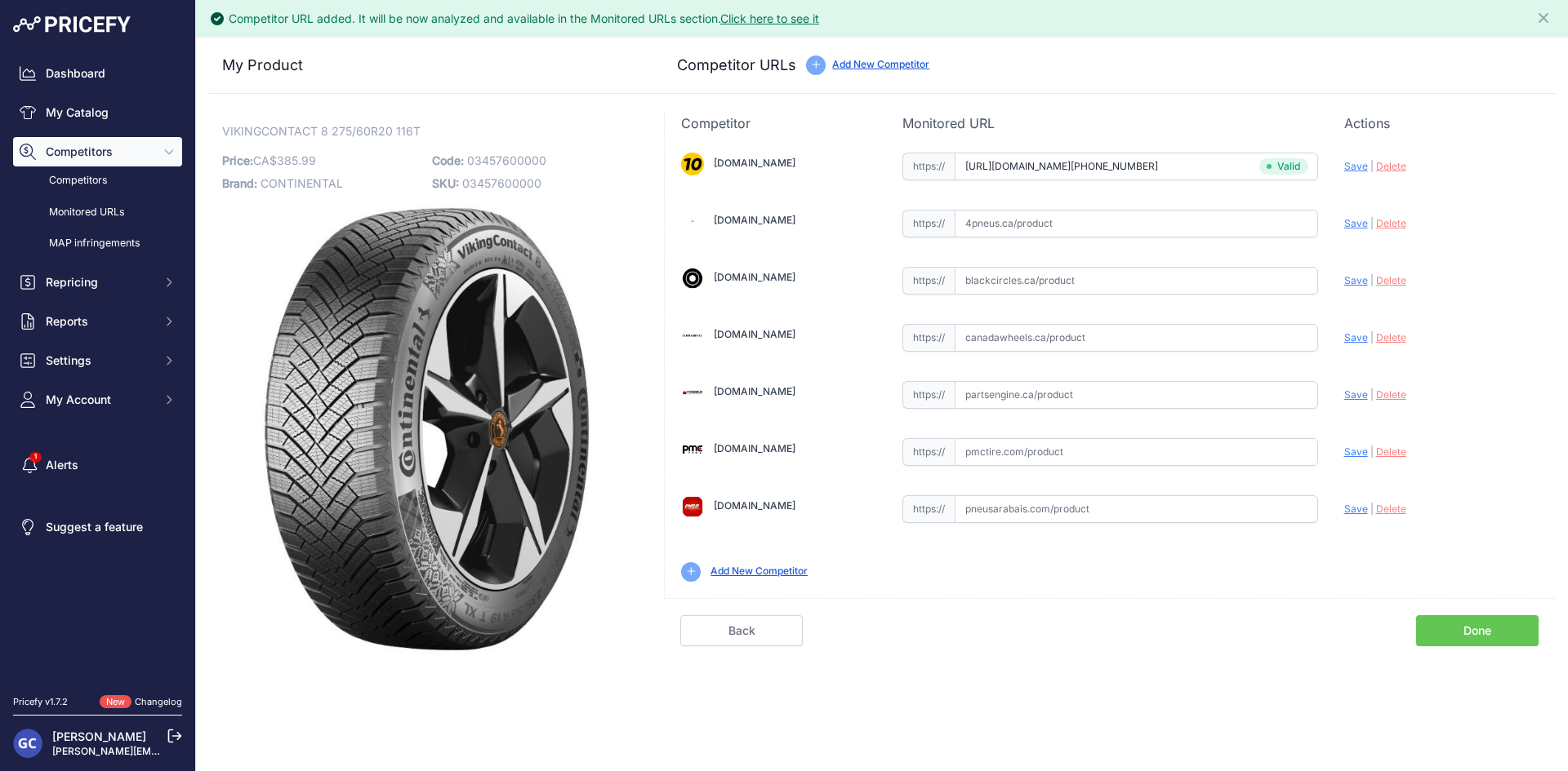
click at [1099, 390] on input "text" at bounding box center [1136, 395] width 363 height 28
paste input "https://www.partsengine.ca/03457600000-vp-continental-371.aspx"
click at [1354, 392] on span "Save" at bounding box center [1356, 394] width 24 height 12
type input "https://www.partsengine.ca/03457600000-vp-continental-371.aspx?prirule_jdsnikfk…"
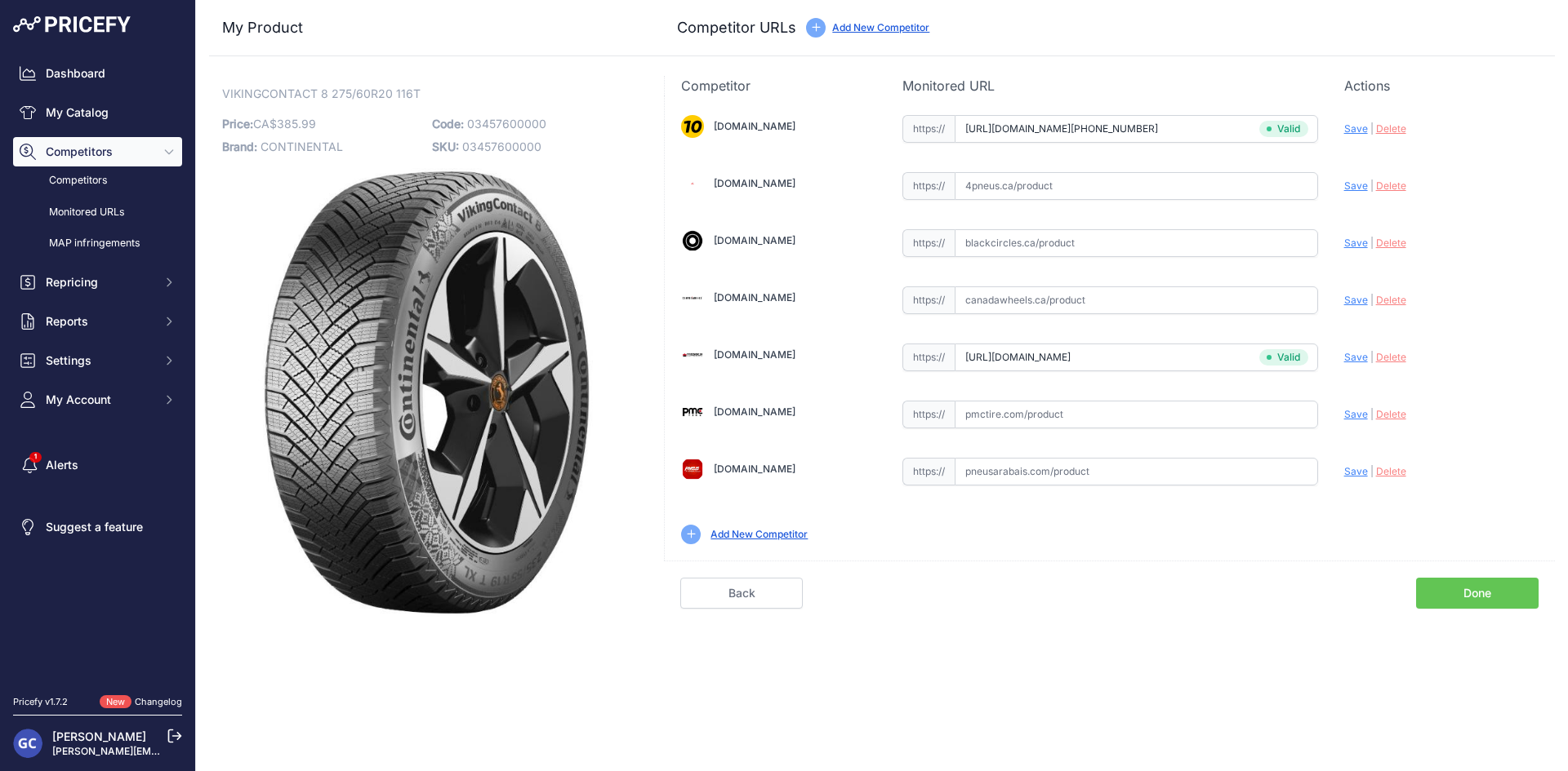
click at [1154, 421] on input "text" at bounding box center [1136, 414] width 363 height 28
paste input "https://pmctire.com/fr/tires/continental-vikingcontact-8-275-60r20-xl-116t-bsw-…"
click at [1351, 418] on span "Save" at bounding box center [1356, 413] width 24 height 12
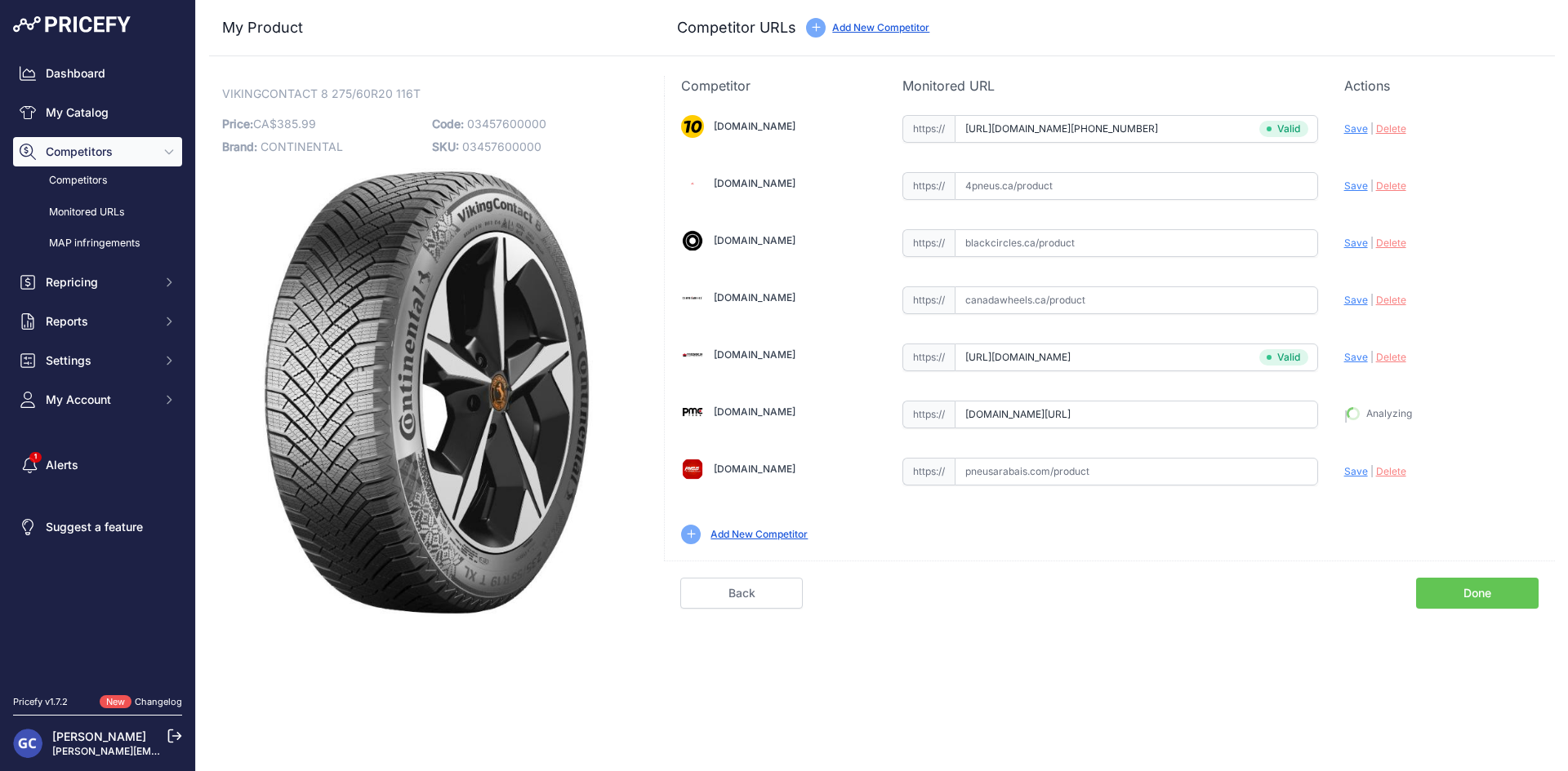
type input "https://pmctire.com/fr/tires/continental-vikingcontact-8-275-60r20-xl-116t-bsw-…"
click at [1164, 179] on input "text" at bounding box center [1136, 186] width 363 height 28
paste input "https://www.4pneus.ca/pneus/continental-viking-contact-8-hiver/275-60-r20-xl/29…"
click at [1359, 185] on span "Save" at bounding box center [1356, 185] width 24 height 12
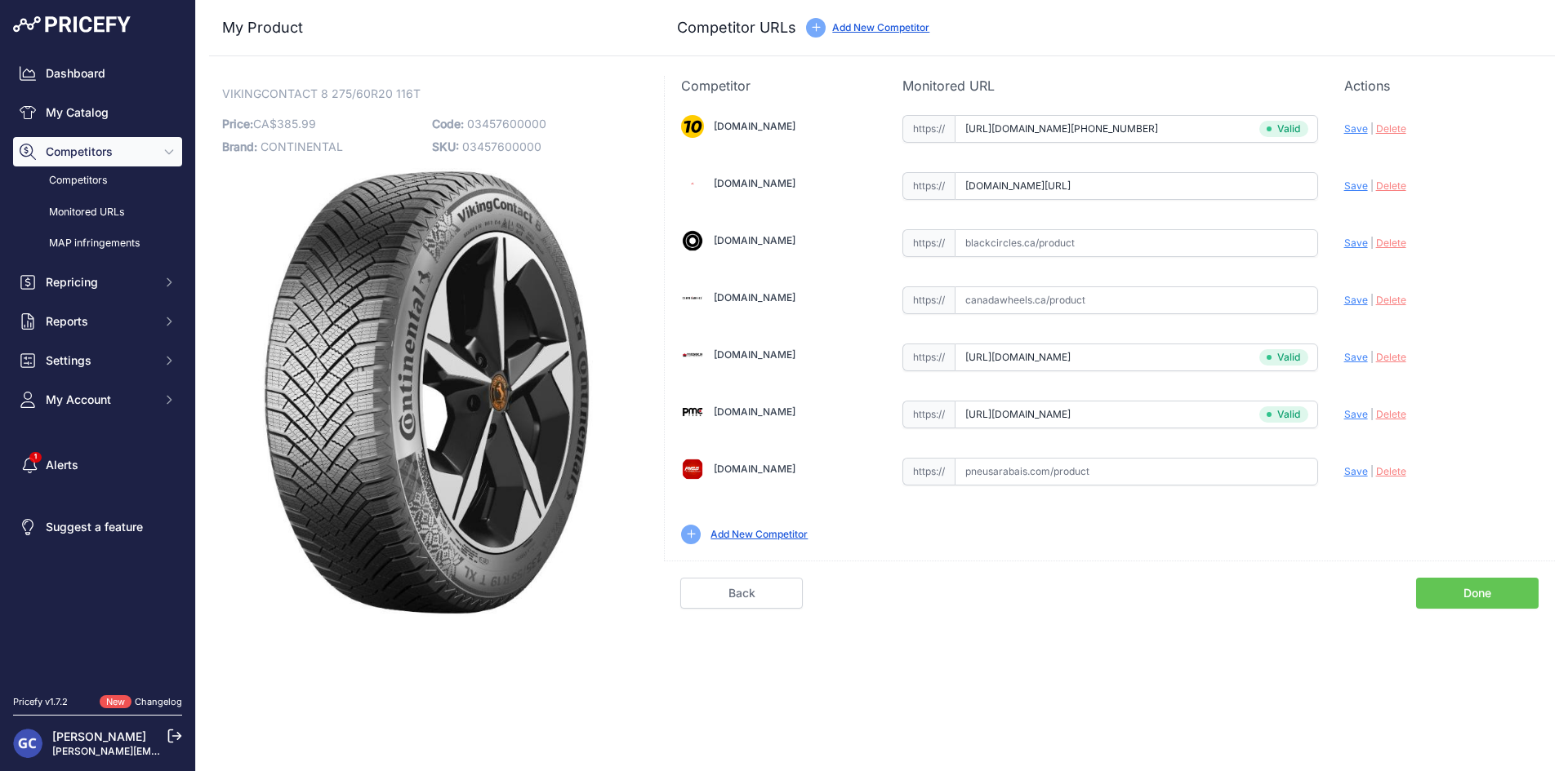
scroll to position [0, 0]
type input "https://www.4pneus.ca/pneus/continental-viking-contact-8-hiver/275-60-r20-xl/29…"
click at [1110, 248] on input "text" at bounding box center [1136, 243] width 363 height 28
paste input "https://www.blackcircles.ca/en/tire/continental/vikingcontact-8/275-60-r20-116-t"
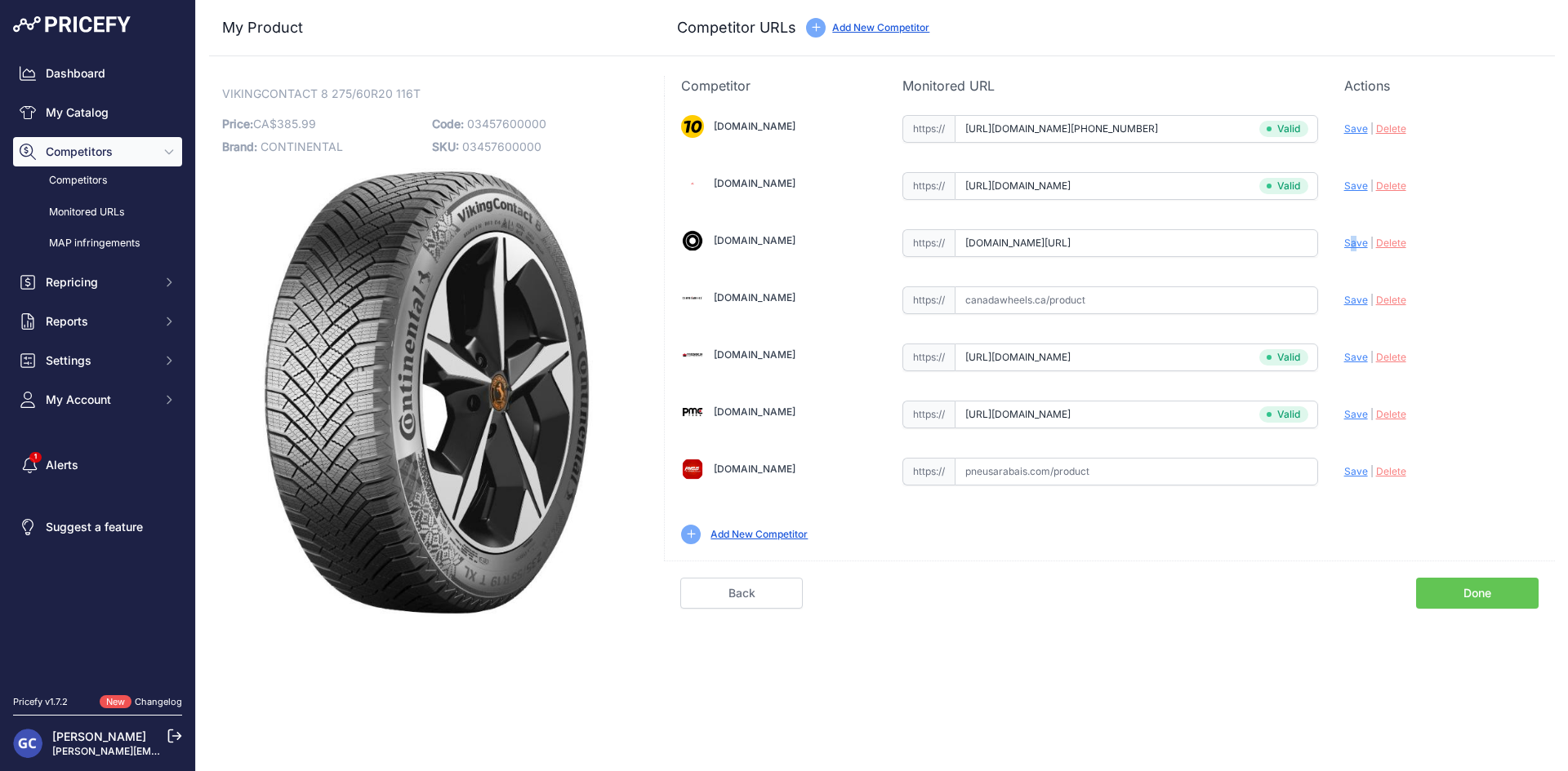
click at [1353, 245] on span "Save" at bounding box center [1356, 242] width 24 height 12
type input "https://www.blackcircles.ca/en/tire/continental/vikingcontact-8/275-60-r20-116-…"
click at [1240, 466] on input "text" at bounding box center [1136, 472] width 363 height 28
paste input "https://pneusarabais.com/pneus/continental-vikingcontact-8/52360"
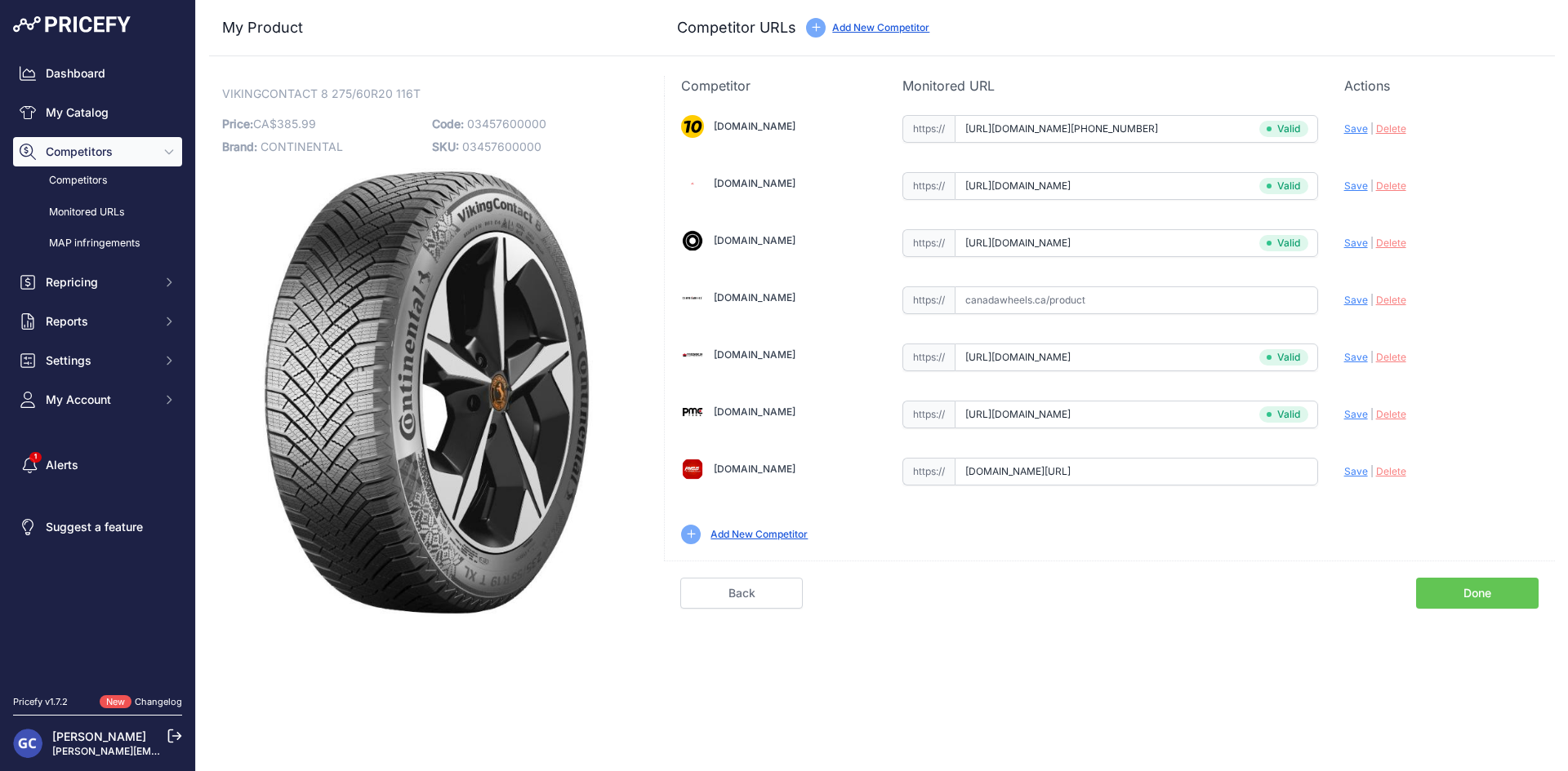
click at [1357, 468] on span "Save" at bounding box center [1356, 471] width 24 height 12
type input "https://pneusarabais.com/pneus/continental-vikingcontact-8/52360?prirule_jdsnik…"
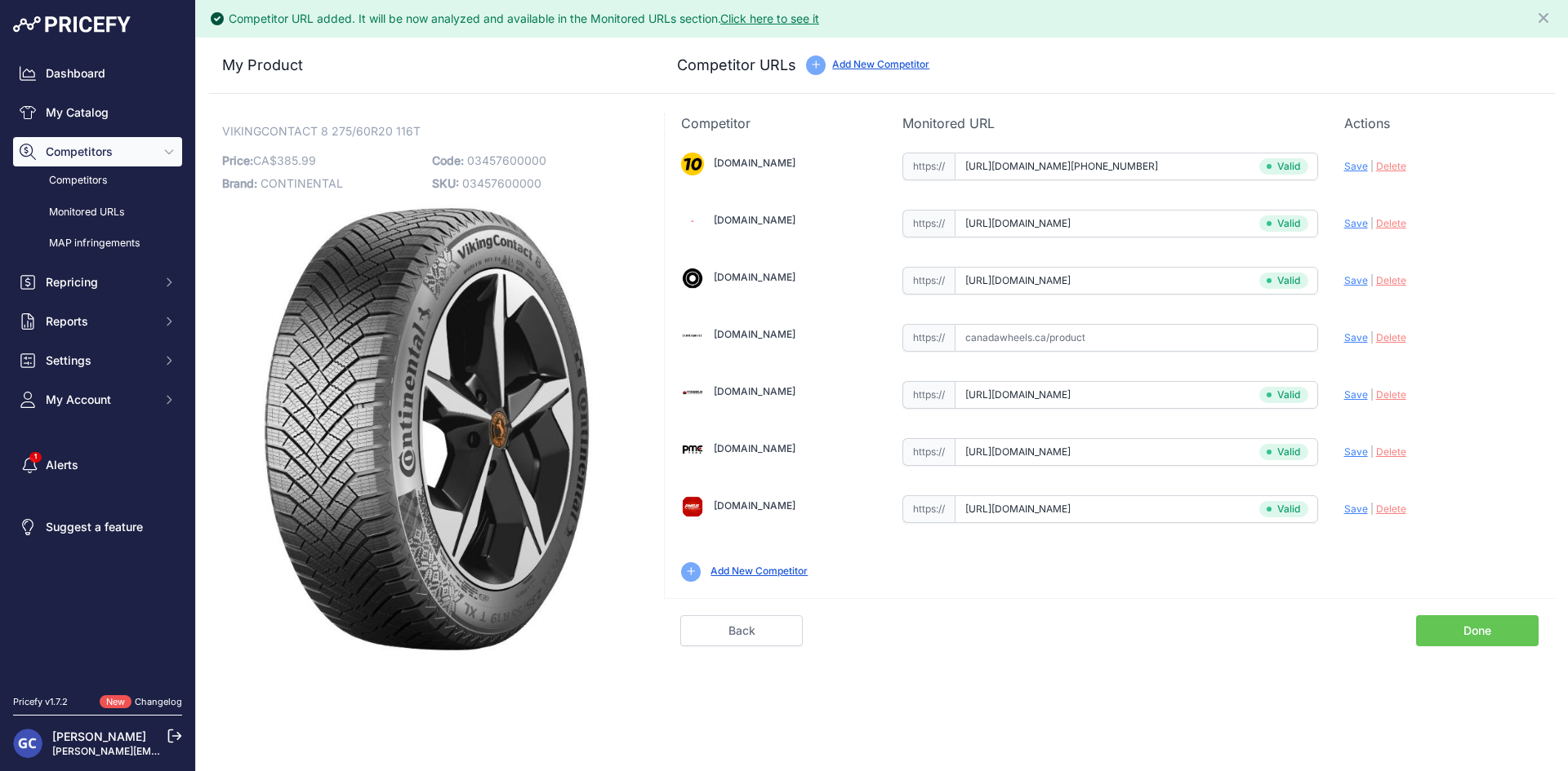
click at [1451, 636] on link "Done" at bounding box center [1477, 631] width 123 height 31
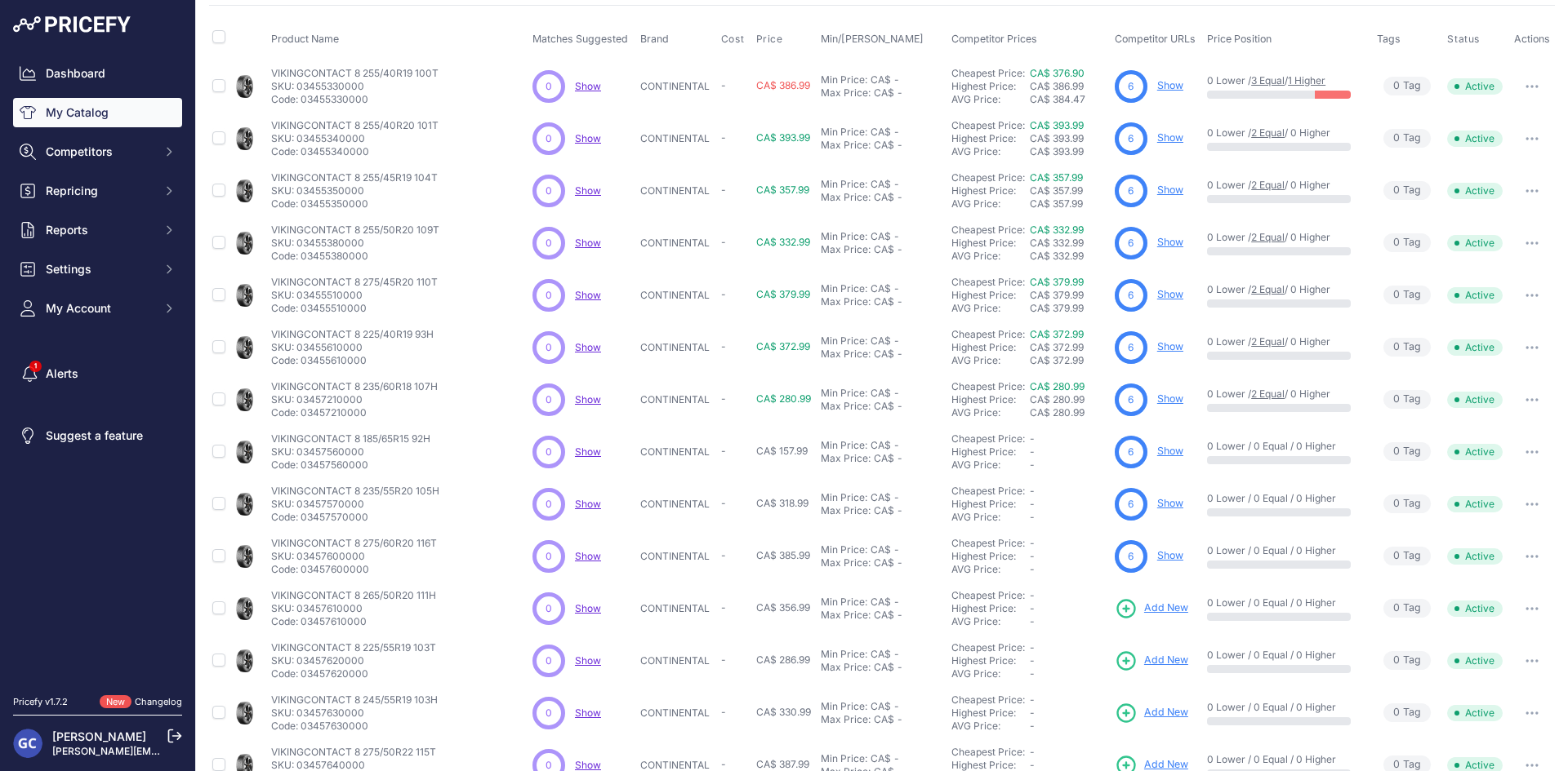
scroll to position [209, 0]
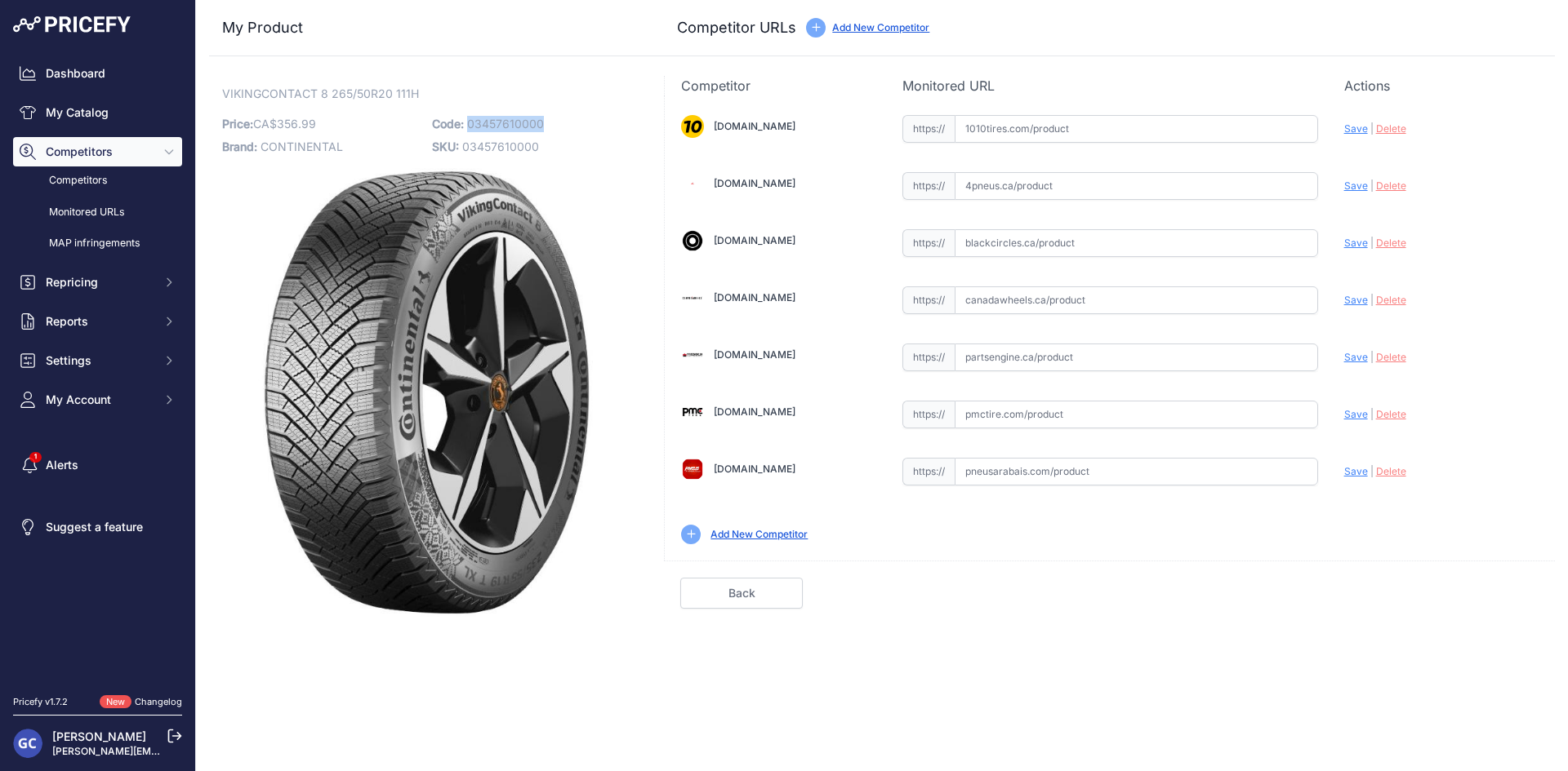
drag, startPoint x: 562, startPoint y: 123, endPoint x: 468, endPoint y: 127, distance: 94.1
click at [468, 127] on p "Code: 03457610000" at bounding box center [532, 124] width 200 height 23
copy span "03457610000"
click at [1087, 131] on input "text" at bounding box center [1136, 129] width 363 height 28
paste input "[URL][DOMAIN_NAME][PHONE_NUMBER]"
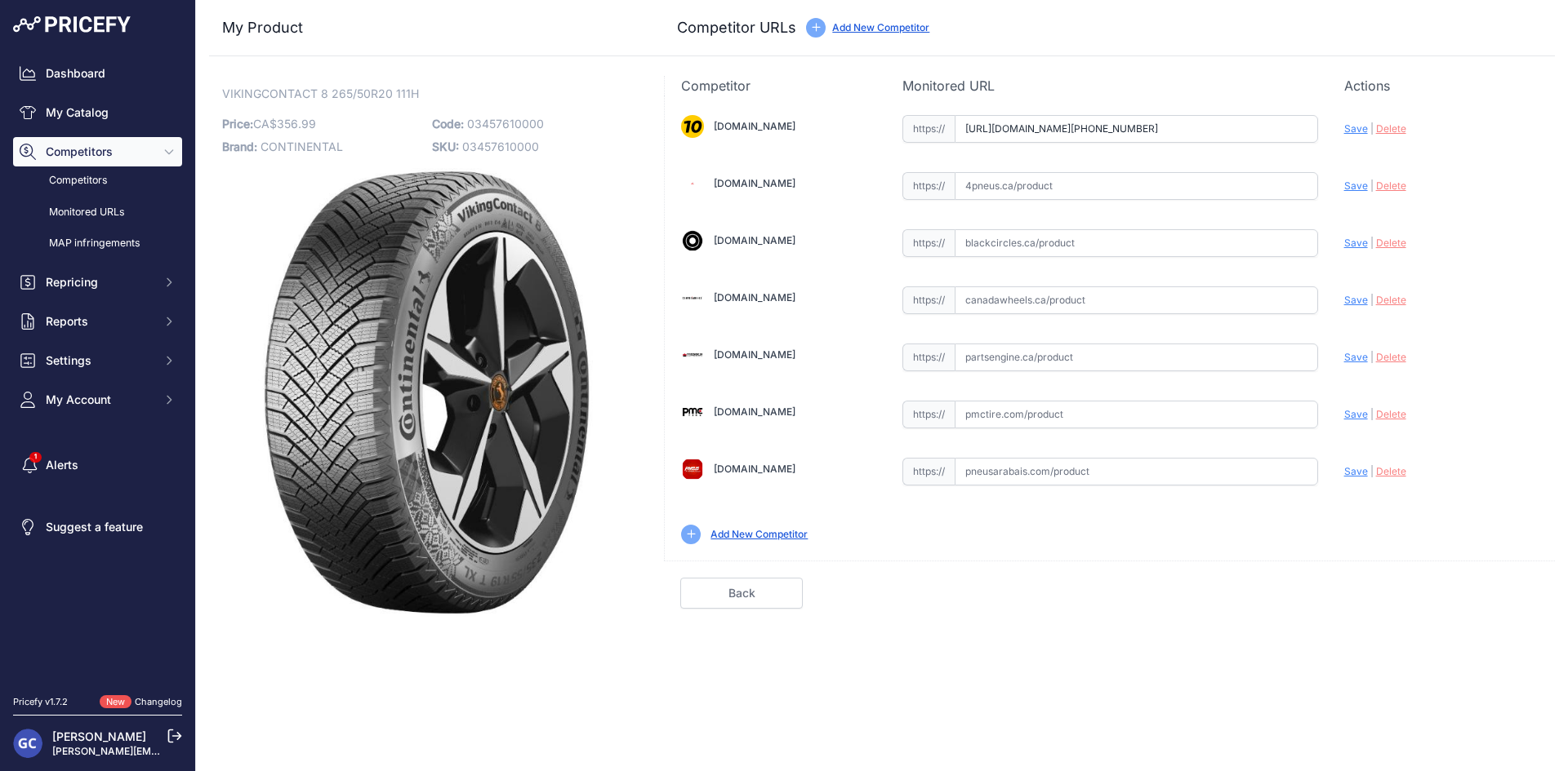
scroll to position [0, 19]
click at [1348, 131] on span "Save" at bounding box center [1356, 128] width 24 height 12
type input "https://www.1010tires.com/Tires/Continental/Viking+Contact+8/03457610000?prirul…"
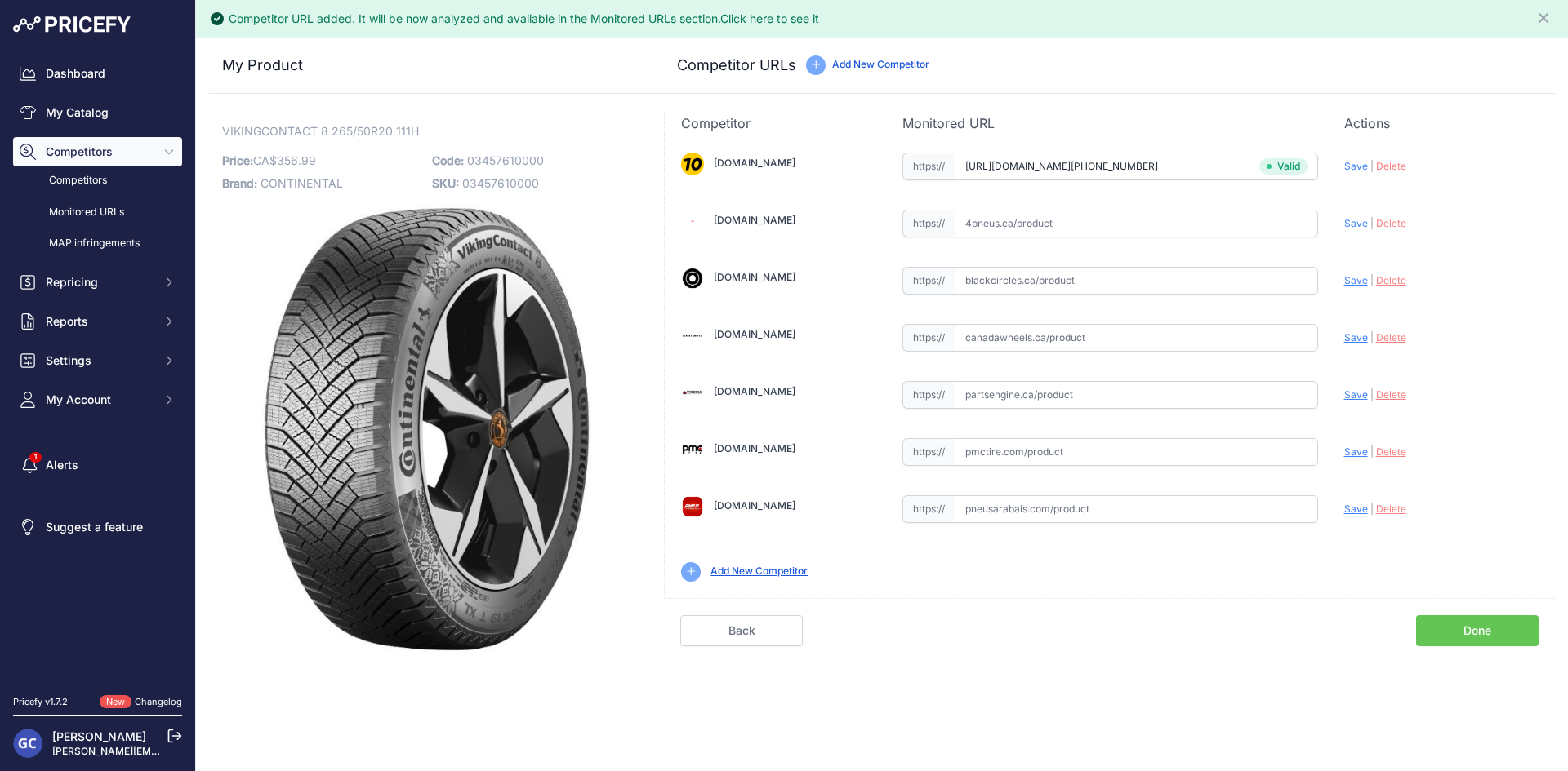
drag, startPoint x: 1137, startPoint y: 406, endPoint x: 1143, endPoint y: 398, distance: 10.0
click at [1137, 403] on input "text" at bounding box center [1136, 395] width 363 height 28
click at [1143, 398] on input "text" at bounding box center [1136, 395] width 363 height 28
paste input "https://www.partsengine.ca/03457610000-vp-continental-371.aspx"
click at [1348, 402] on div "1010tires.com Valid Invalid" at bounding box center [1110, 366] width 890 height 466
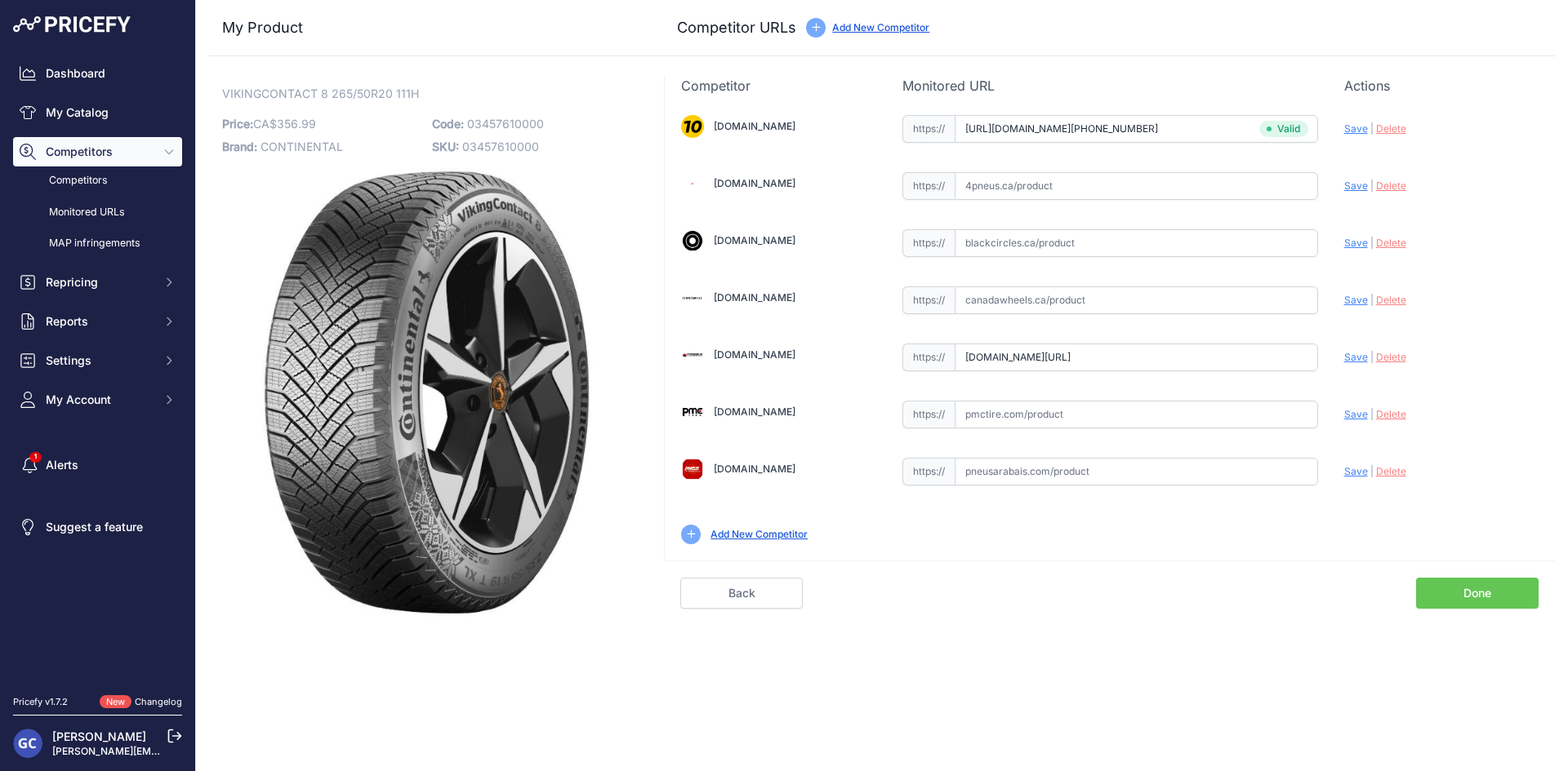
click at [1354, 354] on span "Save" at bounding box center [1356, 357] width 24 height 12
type input "https://www.partsengine.ca/03457610000-vp-continental-371.aspx?prirule_jdsnikfk…"
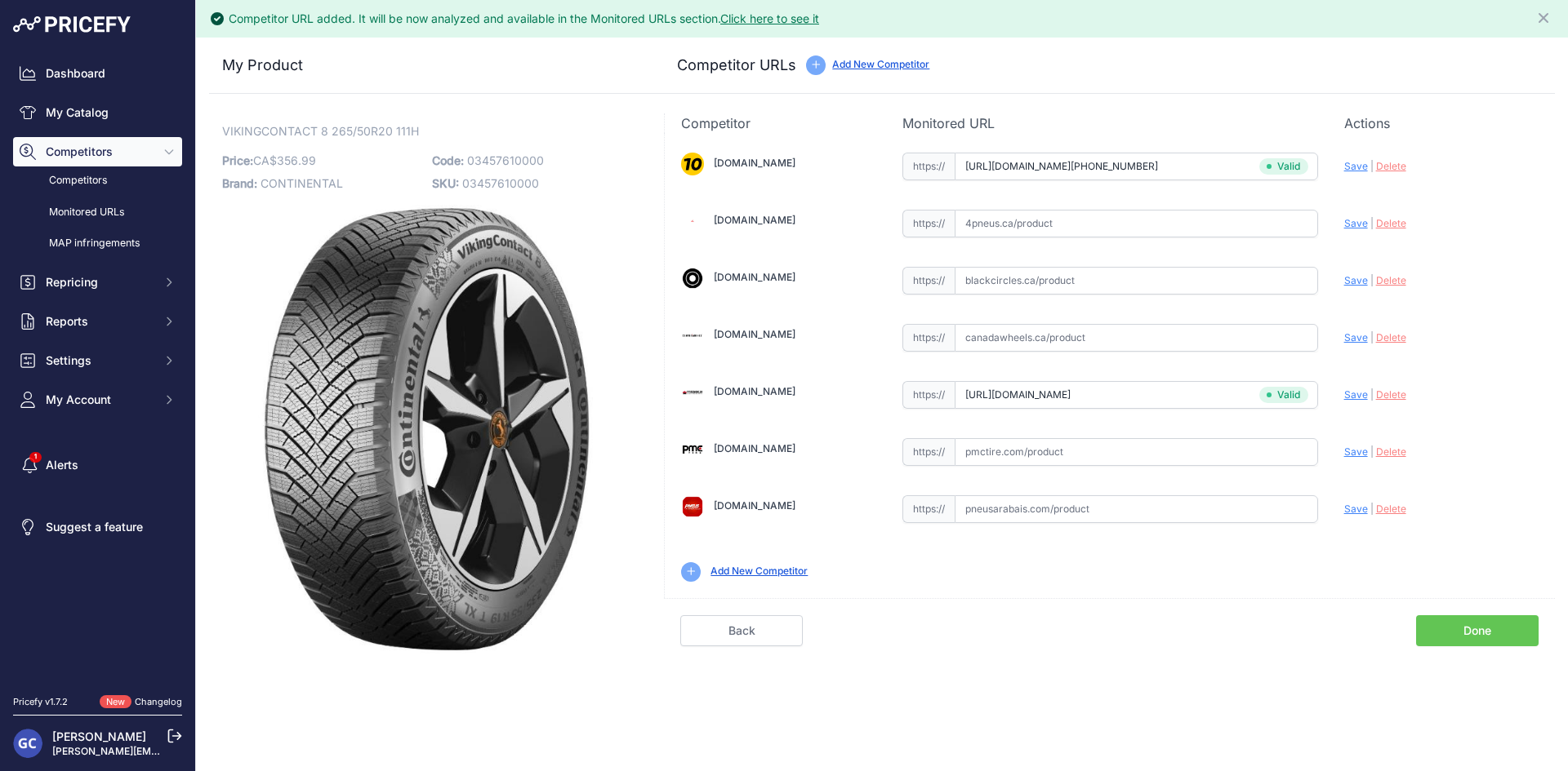
drag, startPoint x: 995, startPoint y: 452, endPoint x: 1047, endPoint y: 453, distance: 52.0
click at [995, 453] on input "text" at bounding box center [1136, 452] width 363 height 28
paste input "https://pmctire.com/fr/tires/continental-vikingcontact-8-265-50r20-xl-111h-bsw-…"
click at [1346, 450] on span "Save" at bounding box center [1356, 451] width 24 height 12
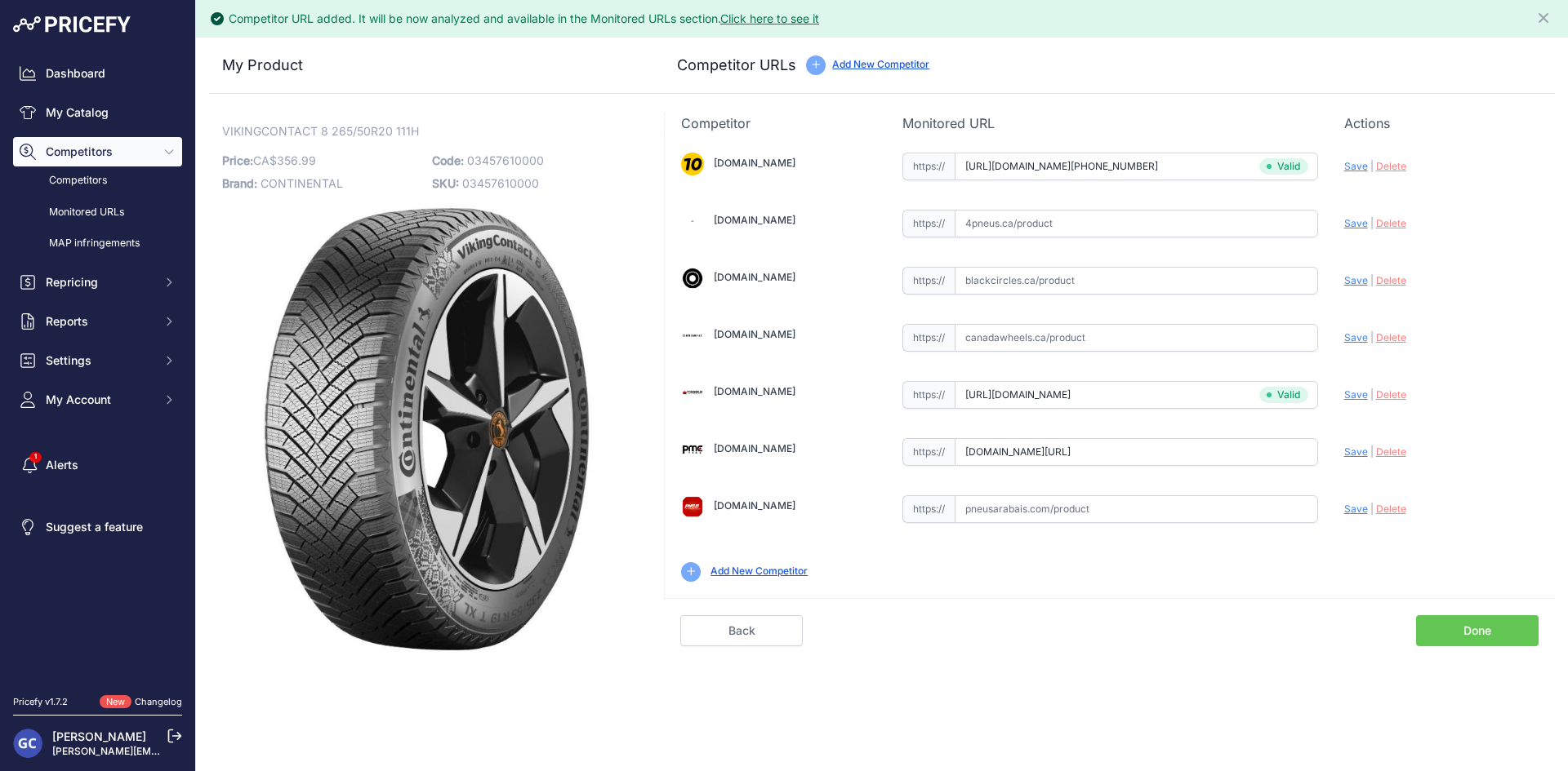
scroll to position [0, 0]
type input "https://pmctire.com/fr/tires/continental-vikingcontact-8-265-50r20-xl-111h-bsw-…"
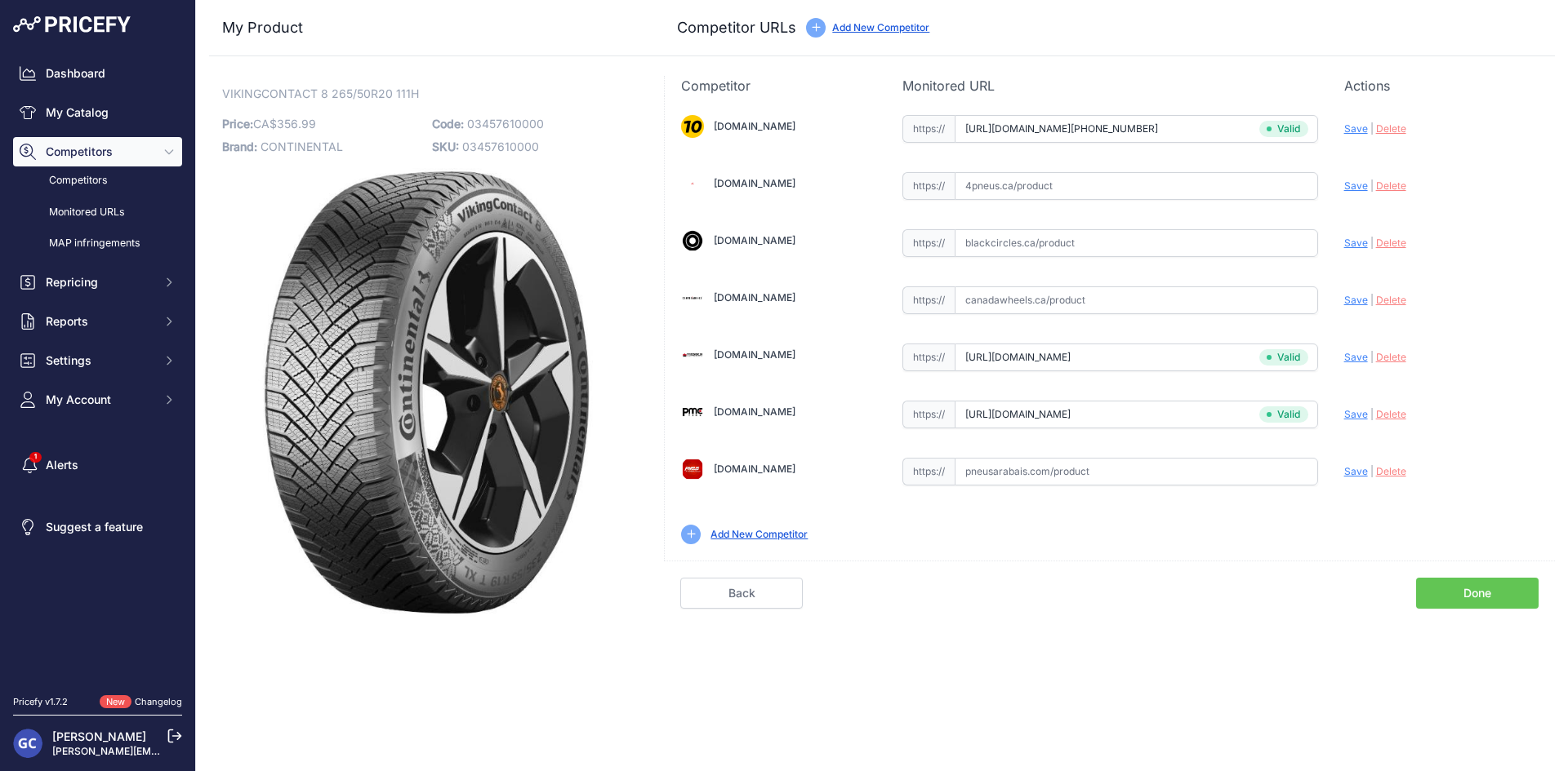
click at [1161, 178] on input "text" at bounding box center [1136, 186] width 363 height 28
paste input "https://www.4pneus.ca/pneus/continental-viking-contact-8-hiver/265-50-r20-xl/29…"
click at [1356, 183] on span "Save" at bounding box center [1356, 185] width 24 height 12
type input "https://www.4pneus.ca/pneus/continental-viking-contact-8-hiver/265-50-r20-xl/29…"
click at [1155, 287] on input "text" at bounding box center [1136, 301] width 363 height 28
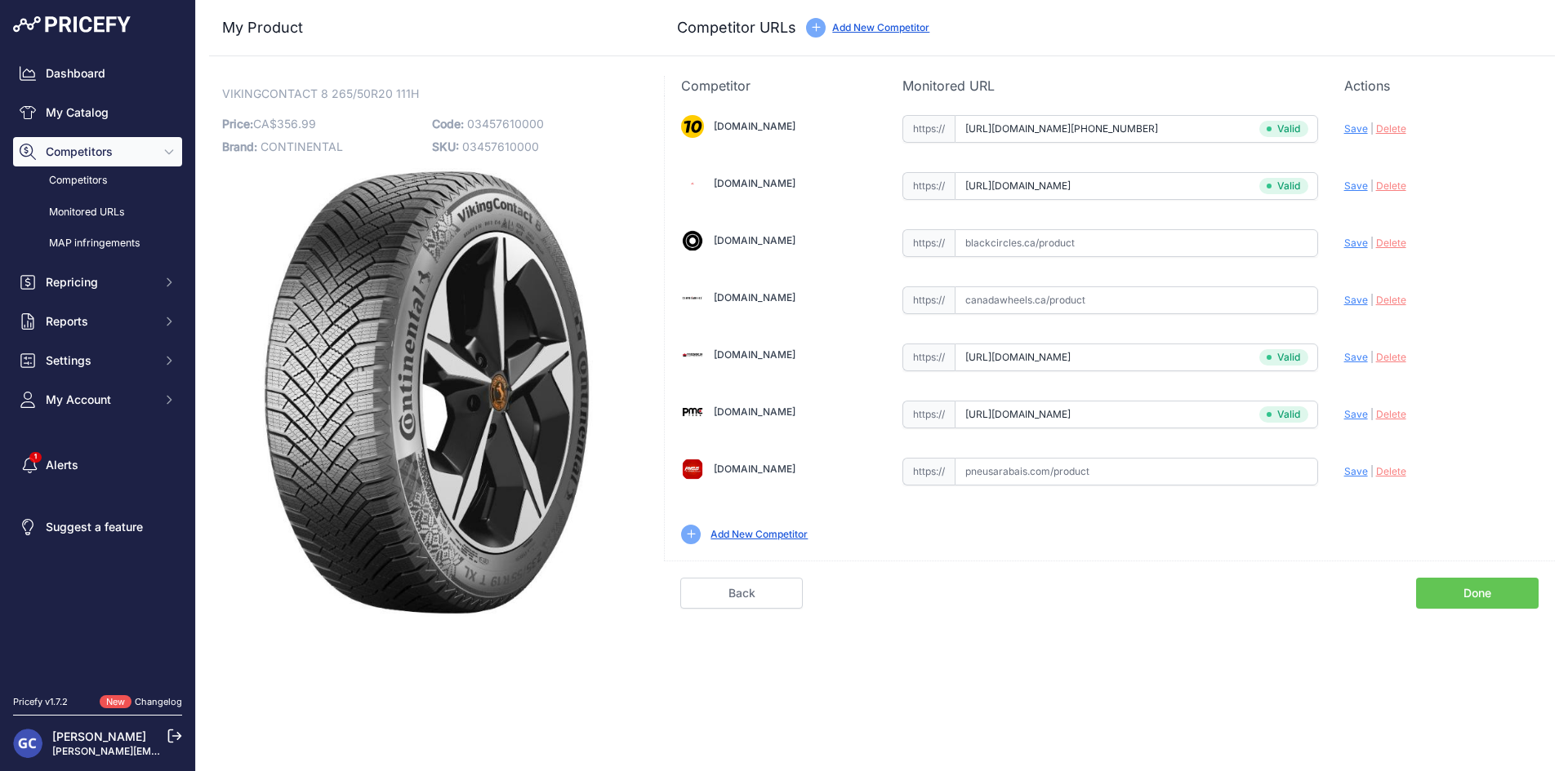
click at [1216, 242] on input "text" at bounding box center [1136, 243] width 363 height 28
paste input "https://www.blackcircles.ca/en/tire/continental/vikingcontact-8/265-50-r20-111-h"
click at [1353, 240] on span "Save" at bounding box center [1356, 242] width 24 height 12
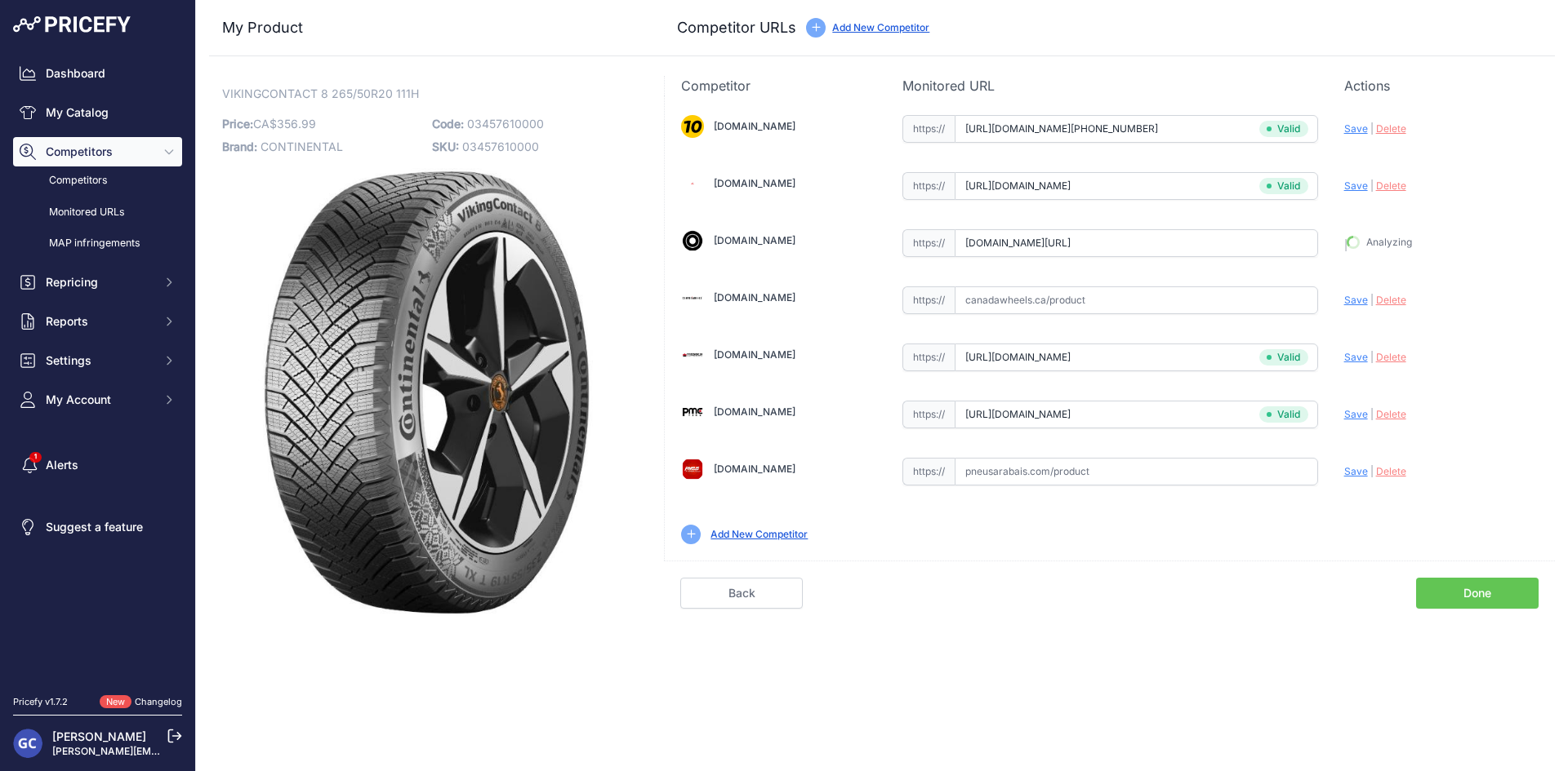
type input "https://www.blackcircles.ca/en/tire/continental/vikingcontact-8/265-50-r20-111-…"
drag, startPoint x: 1149, startPoint y: 470, endPoint x: 1173, endPoint y: 470, distance: 24.0
click at [1149, 470] on input "text" at bounding box center [1136, 472] width 363 height 28
paste input "https://pneusarabais.com/pneus/continental-vikingcontact-8/52367"
click at [1353, 468] on span "Save" at bounding box center [1356, 471] width 24 height 12
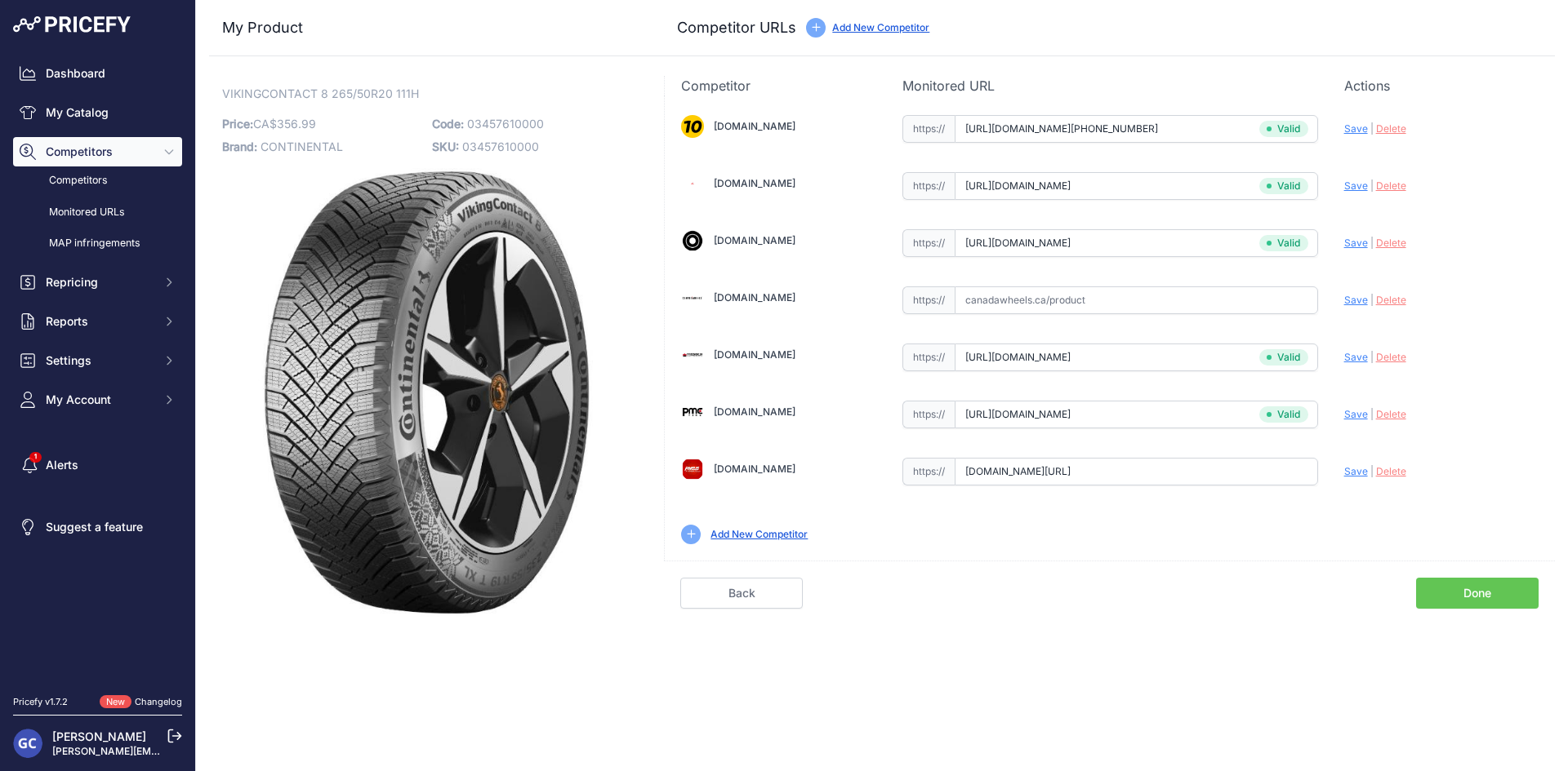
type input "https://pneusarabais.com/pneus/continental-vikingcontact-8/52367?prirule_jdsnik…"
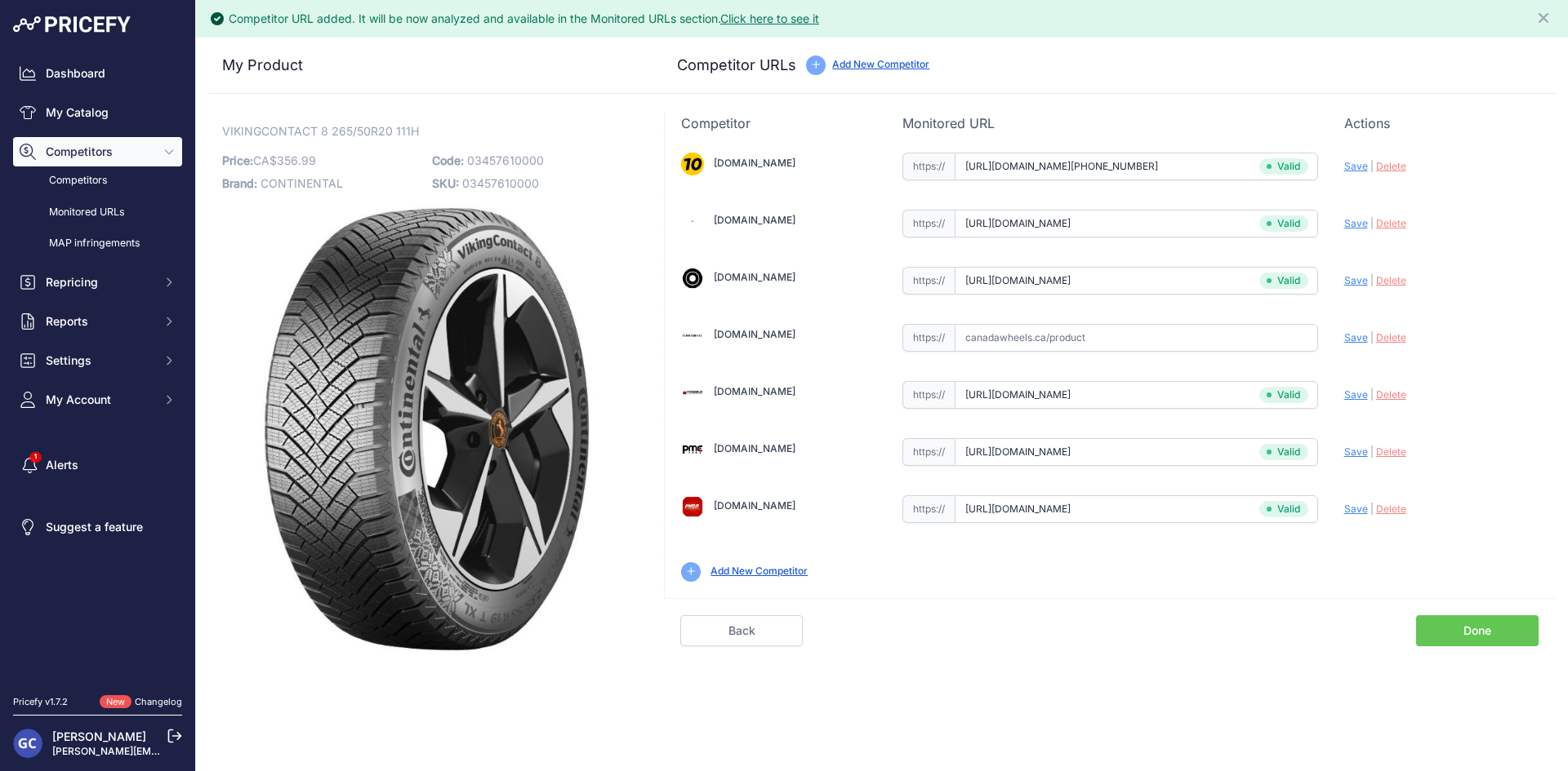
click at [1506, 647] on div "Competitor Monitored URL Actions Valid Invalid Save | Delete Analyzing Valid" at bounding box center [1109, 384] width 890 height 541
click at [1484, 642] on link "Done" at bounding box center [1477, 631] width 123 height 31
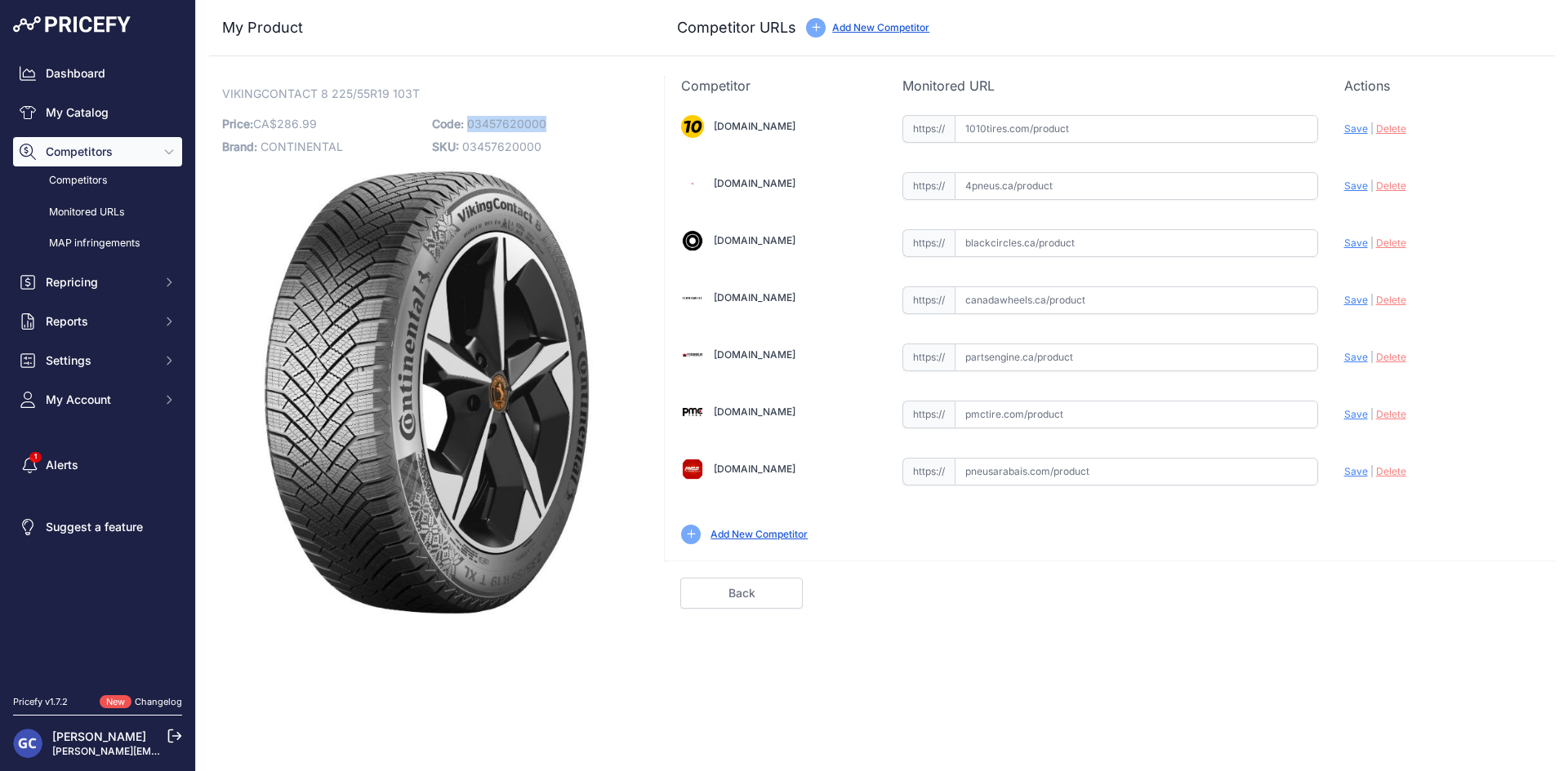
drag, startPoint x: 569, startPoint y: 116, endPoint x: 466, endPoint y: 126, distance: 103.5
click at [466, 126] on p "Code: 03457620000" at bounding box center [532, 124] width 200 height 23
copy span "03457620000"
click at [1123, 128] on input "text" at bounding box center [1136, 129] width 363 height 28
paste input "[URL][DOMAIN_NAME][PHONE_NUMBER]"
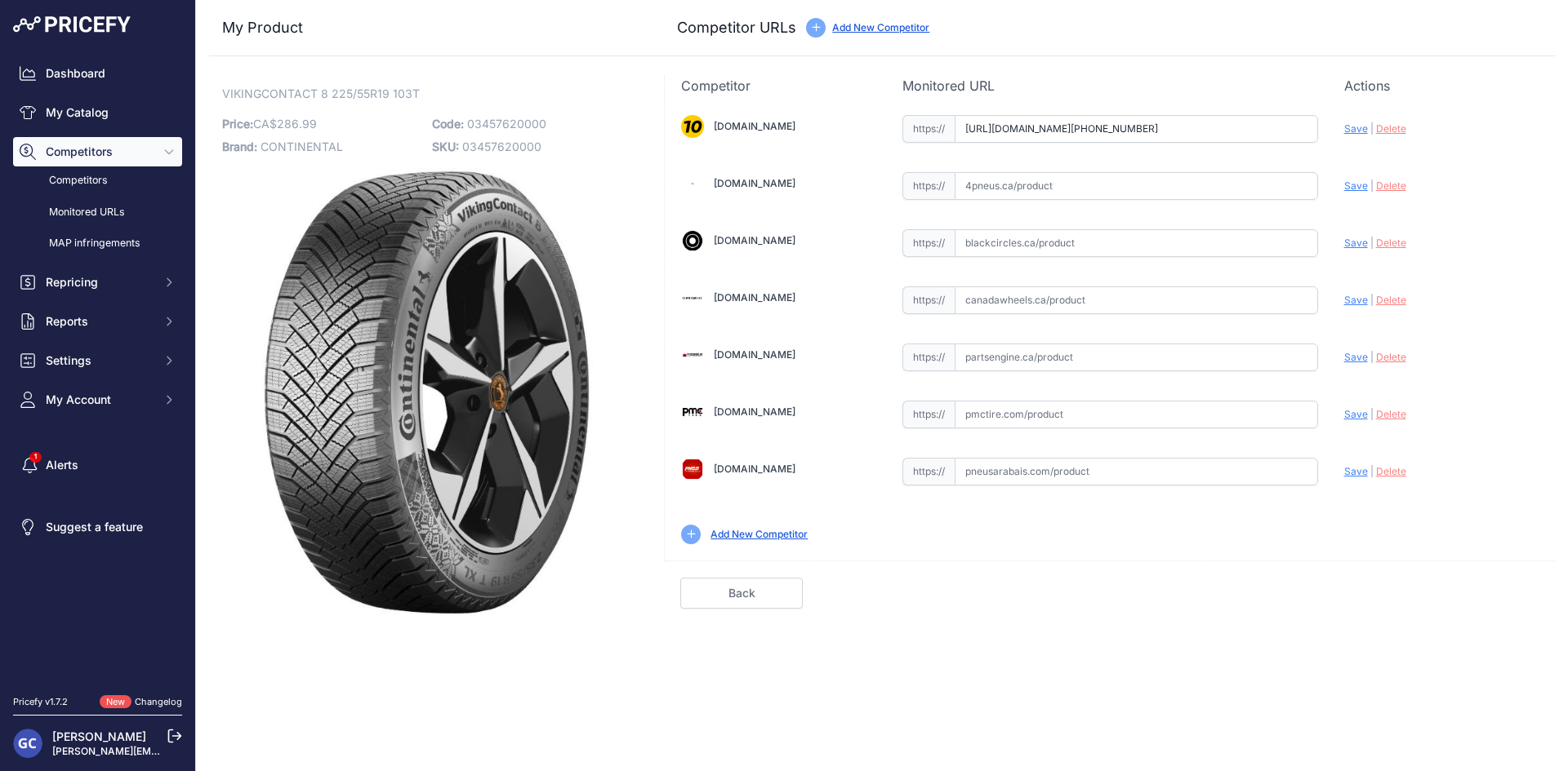
scroll to position [0, 21]
click at [1350, 123] on span "Save" at bounding box center [1356, 128] width 24 height 12
type input "[URL][DOMAIN_NAME][PHONE_NUMBER]"
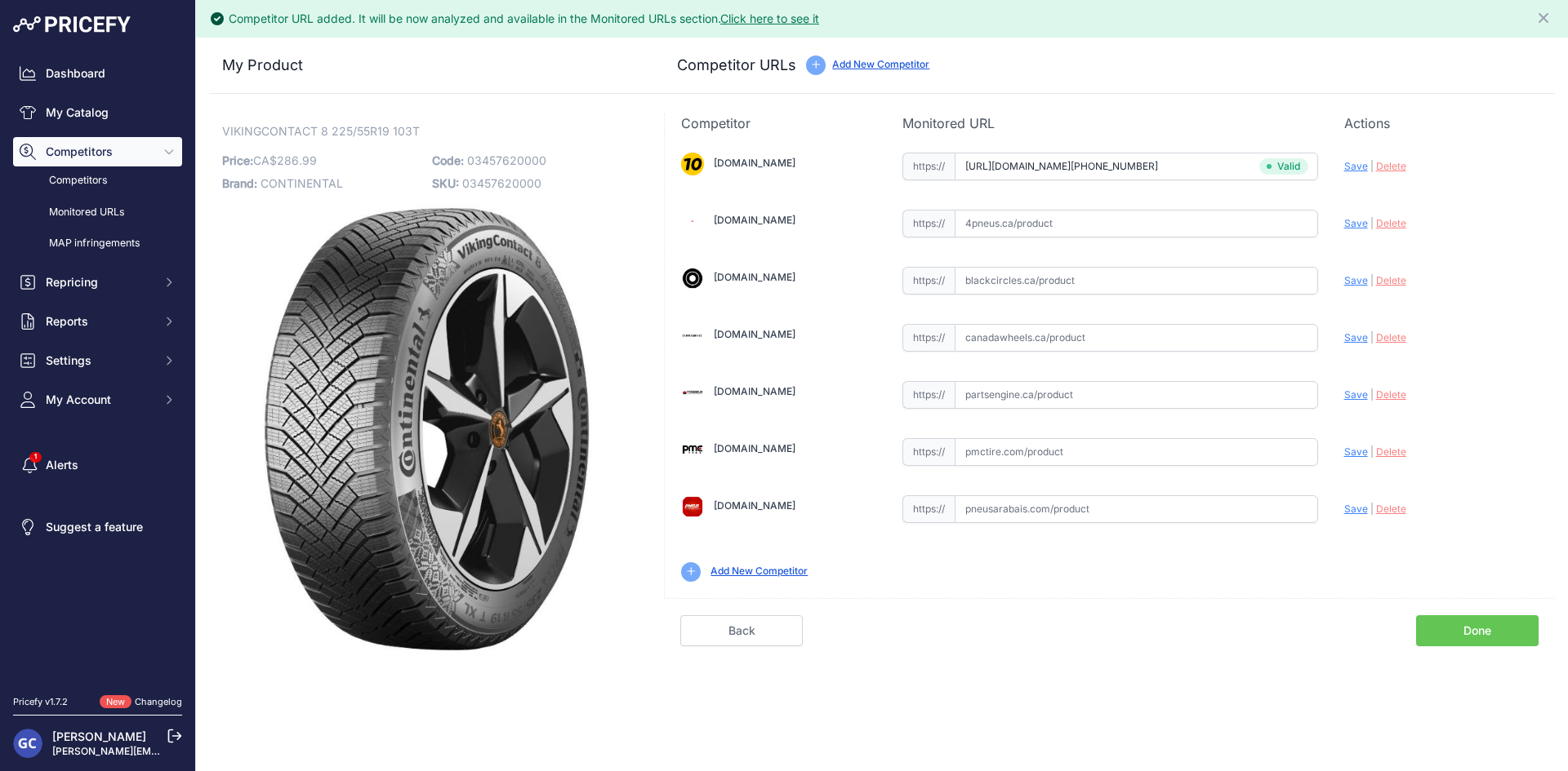
click at [1151, 382] on input "text" at bounding box center [1136, 395] width 363 height 28
paste input "[URL][DOMAIN_NAME]"
click at [1354, 396] on span "Save" at bounding box center [1356, 394] width 24 height 12
type input "https://www.partsengine.ca/03457620000-vp-continental-371.aspx?prirule_jdsnikfk…"
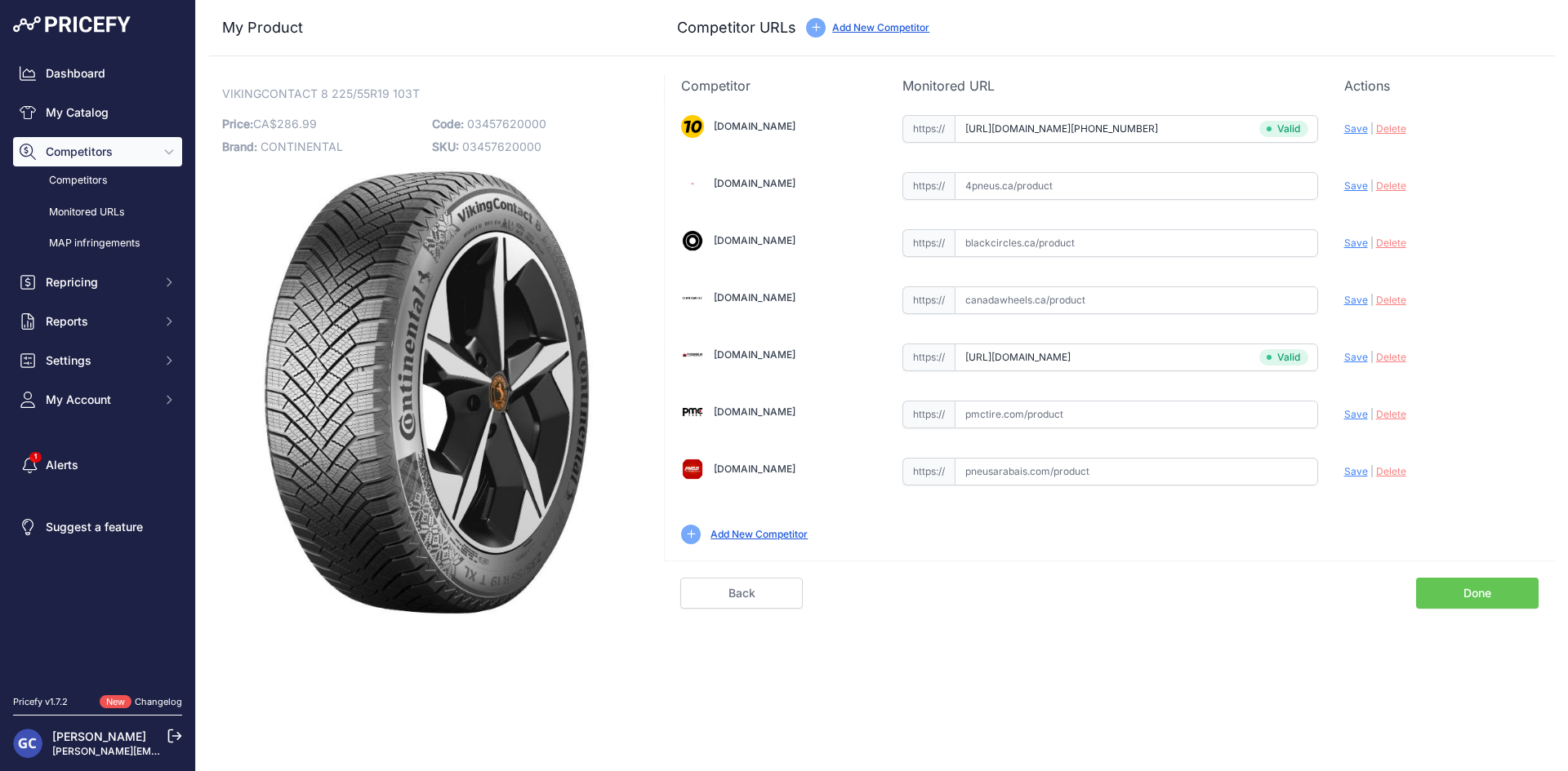
drag, startPoint x: 1146, startPoint y: 413, endPoint x: 1213, endPoint y: 413, distance: 67.0
click at [1146, 413] on input "text" at bounding box center [1136, 414] width 363 height 28
paste input "https://pmctire.com/fr/tires/continental-vikingcontact-8-225-55r19-xl-103t-bsw-…"
click at [1358, 413] on span "Save" at bounding box center [1356, 413] width 24 height 12
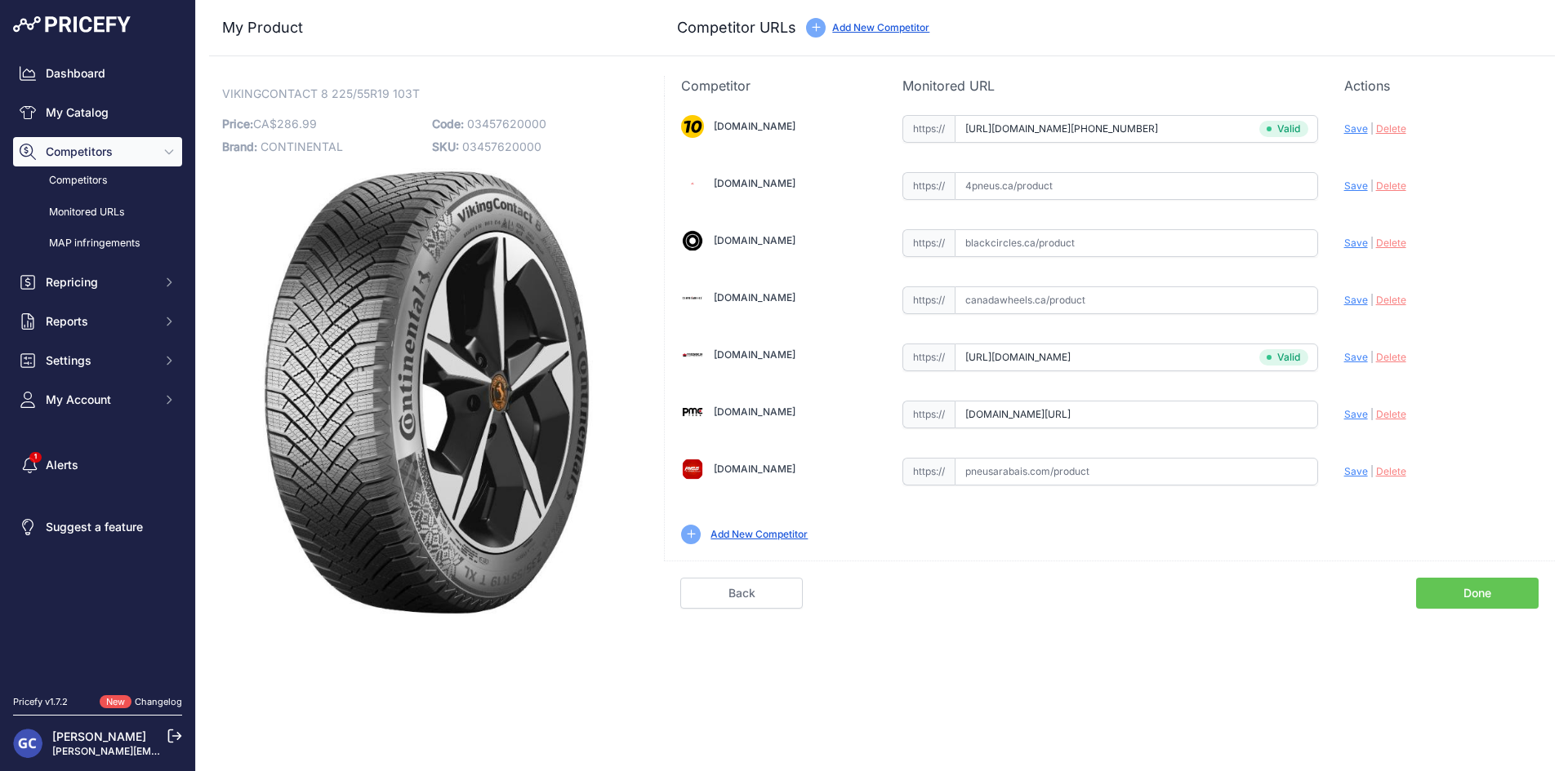
scroll to position [0, 0]
type input "https://pmctire.com/fr/tires/continental-vikingcontact-8-225-55r19-xl-103t-bsw-…"
click at [1198, 185] on input "text" at bounding box center [1136, 186] width 363 height 28
paste input "https://www.4pneus.ca/pneus/continental-viking-contact-8-hiver/225-55-r19-xl/29…"
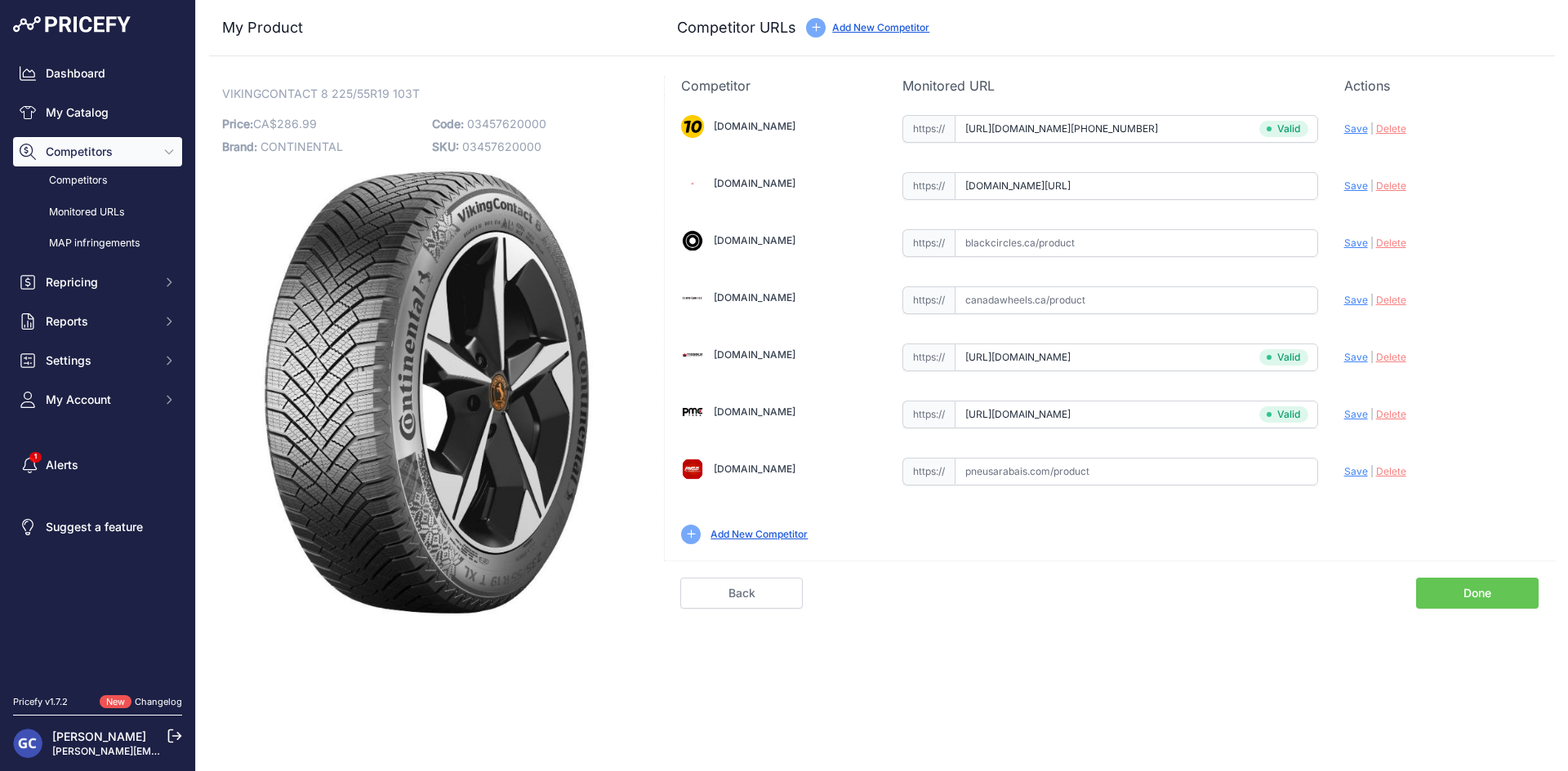
click at [1350, 185] on span "Save" at bounding box center [1356, 185] width 24 height 12
type input "https://www.4pneus.ca/pneus/continental-viking-contact-8-hiver/225-55-r19-xl/29…"
click at [1173, 249] on input "text" at bounding box center [1136, 243] width 363 height 28
paste input "https://www.blackcircles.ca/en/tire/continental/vikingcontact-8/225-55-r19-103-t"
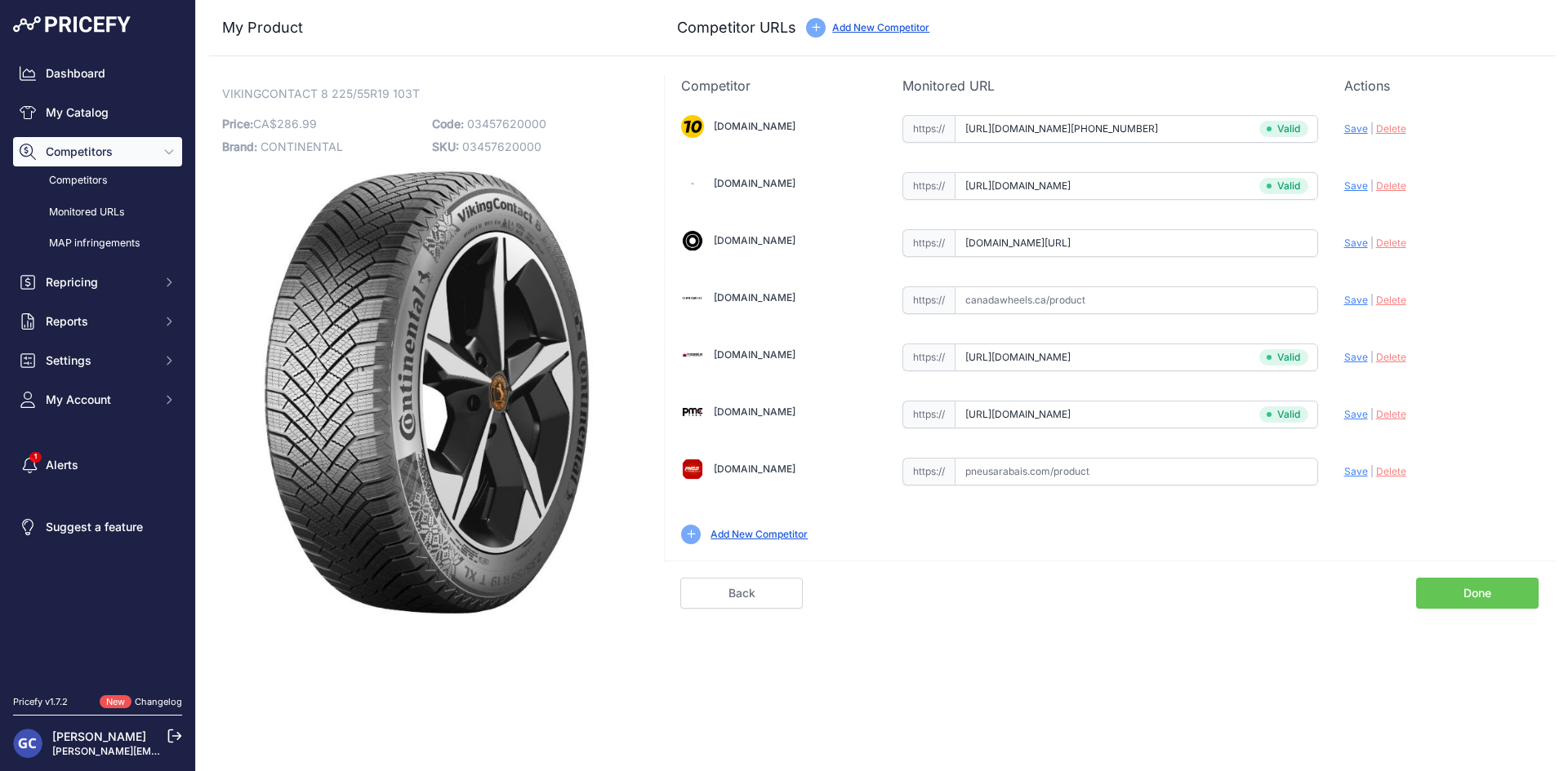
click at [1352, 242] on span "Save" at bounding box center [1356, 242] width 24 height 12
type input "https://www.blackcircles.ca/en/tire/continental/vikingcontact-8/225-55-r19-103-…"
drag, startPoint x: 1137, startPoint y: 461, endPoint x: 1238, endPoint y: 470, distance: 101.4
click at [1138, 461] on input "text" at bounding box center [1136, 472] width 363 height 28
paste input "https://pneusarabais.com/pneus/continental-vikingcontact-8/52366"
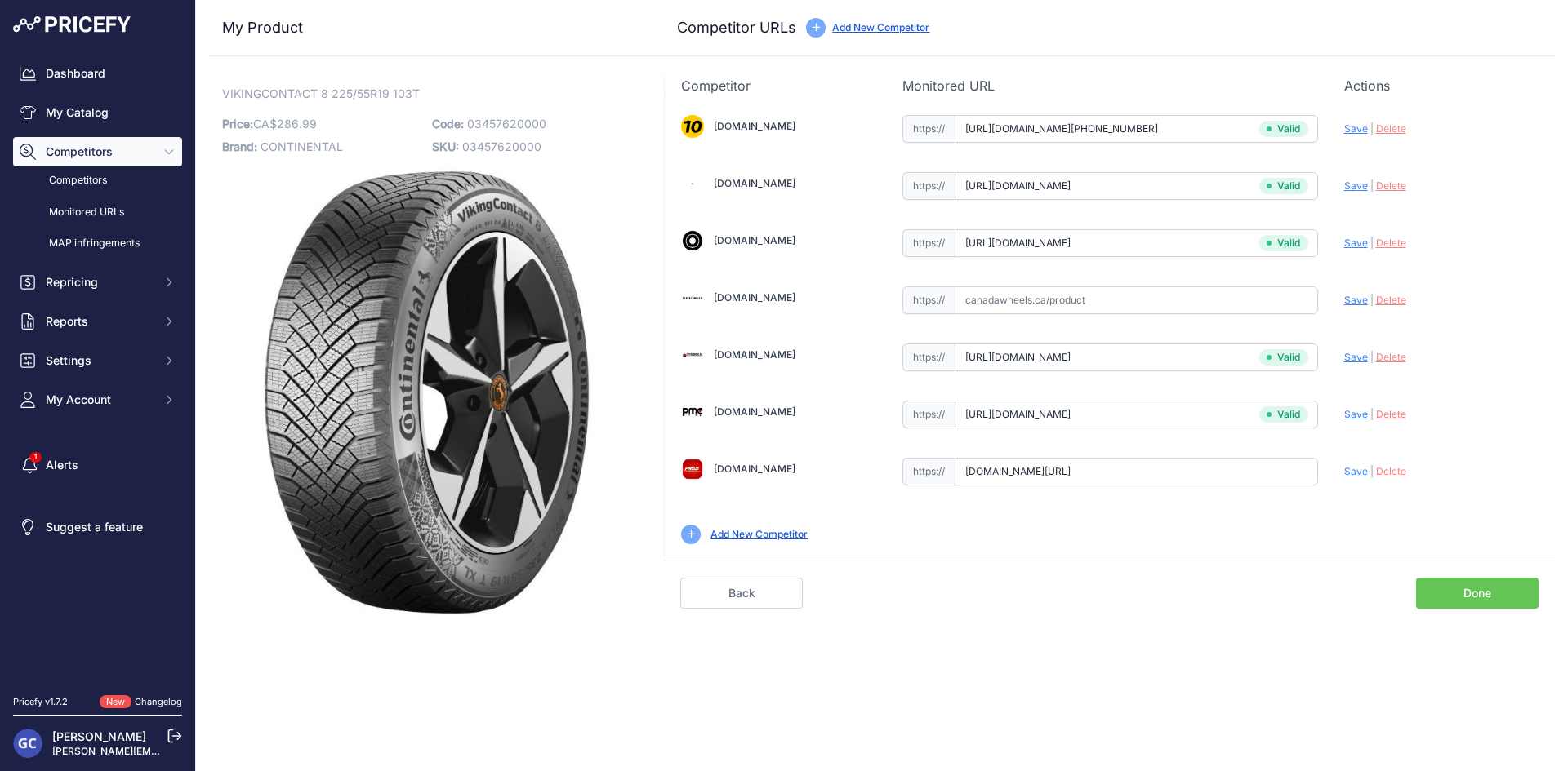
click at [1364, 469] on span "Save" at bounding box center [1356, 471] width 24 height 12
type input "https://pneusarabais.com/pneus/continental-vikingcontact-8/52366?prirule_jdsnik…"
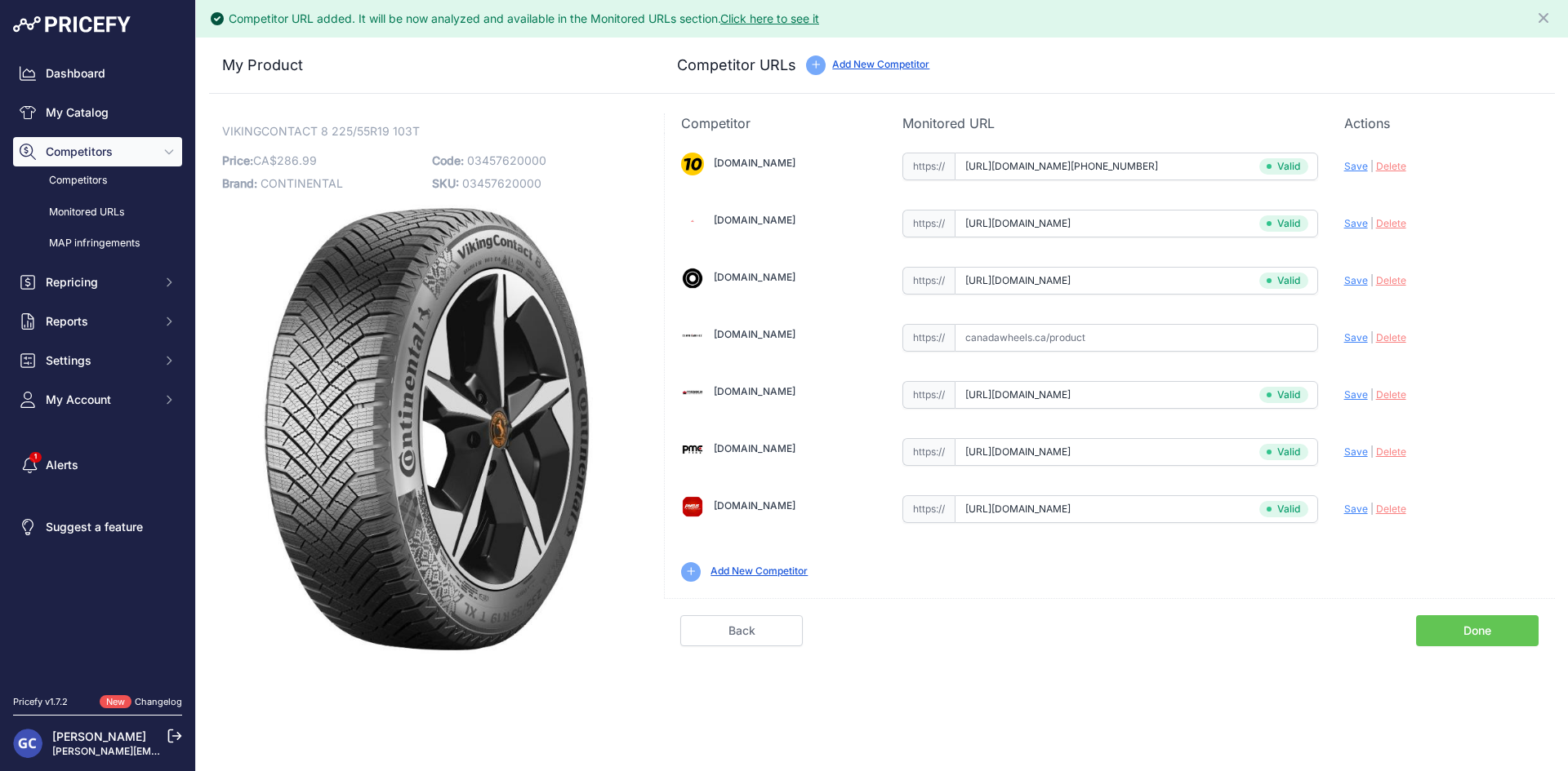
click at [1463, 624] on link "Done" at bounding box center [1477, 631] width 123 height 31
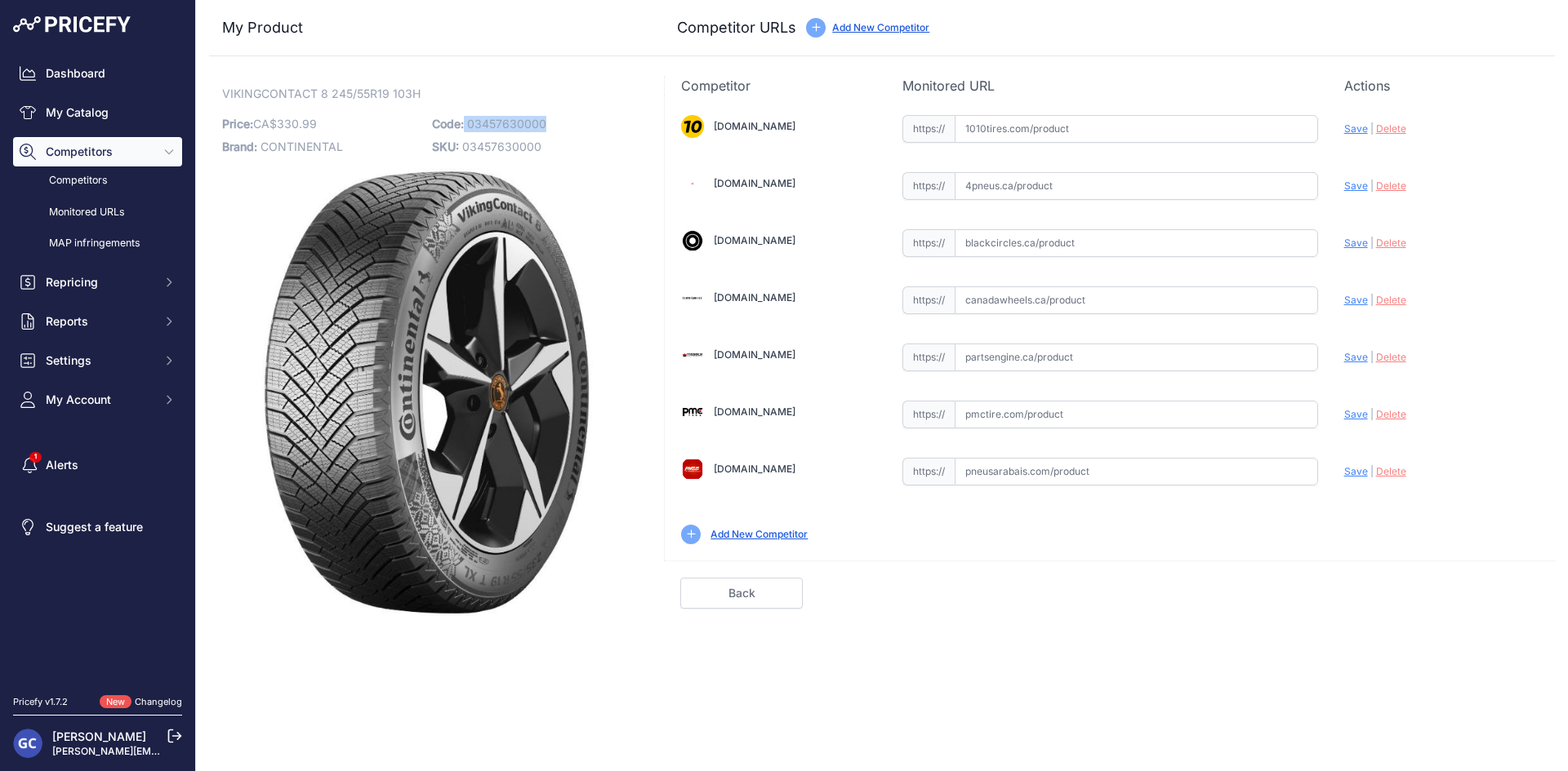
drag, startPoint x: 536, startPoint y: 130, endPoint x: 466, endPoint y: 128, distance: 70.0
click at [466, 128] on p "Code: 03457630000" at bounding box center [532, 124] width 200 height 23
copy p "03457630000"
click at [585, 121] on p "Code: 03457630000" at bounding box center [532, 124] width 200 height 23
click at [1198, 121] on input "text" at bounding box center [1136, 129] width 363 height 28
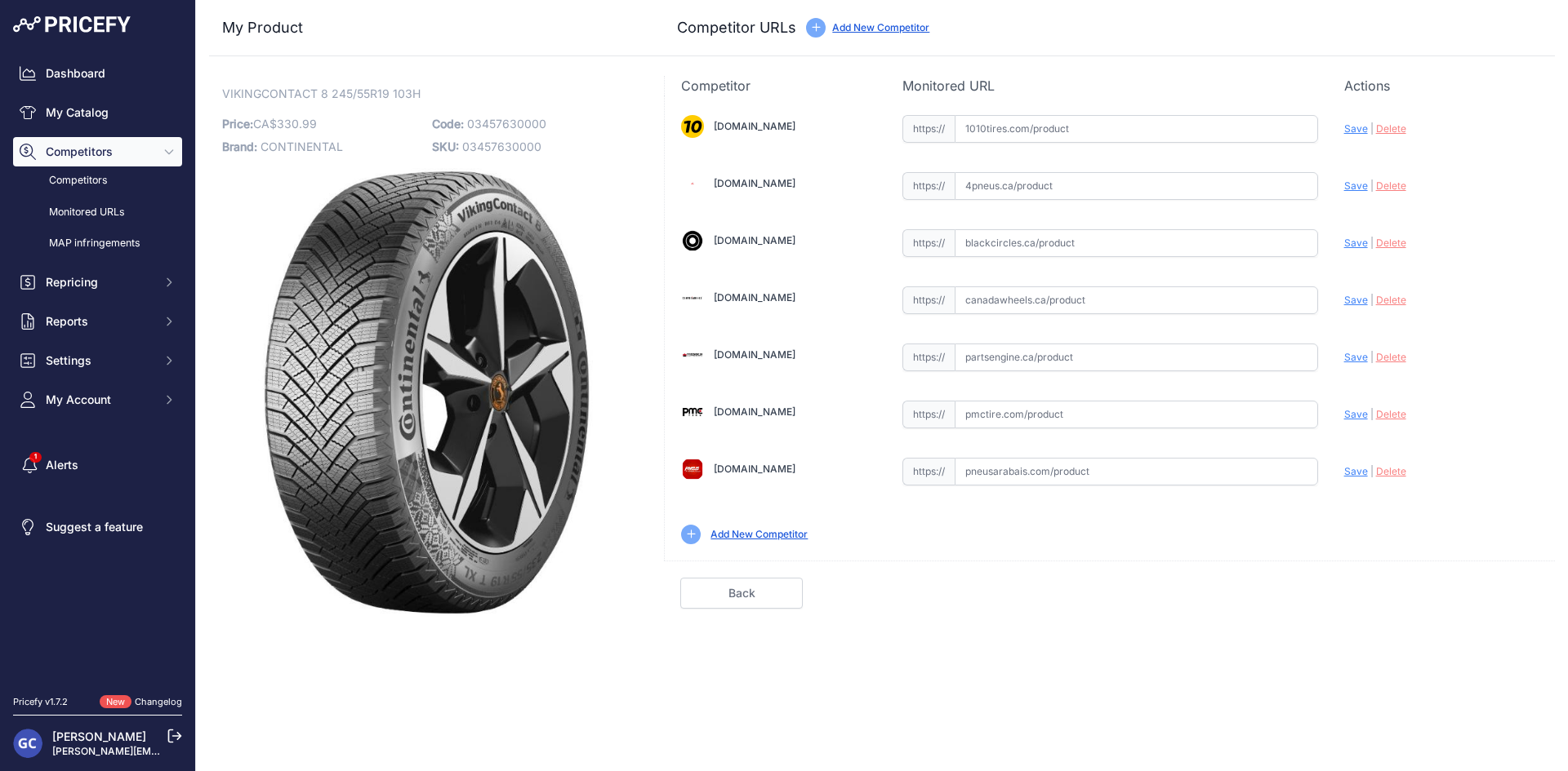
paste input "[URL][DOMAIN_NAME][PHONE_NUMBER]"
click at [1353, 124] on span "Save" at bounding box center [1356, 128] width 24 height 12
type input "[URL][DOMAIN_NAME][PHONE_NUMBER]"
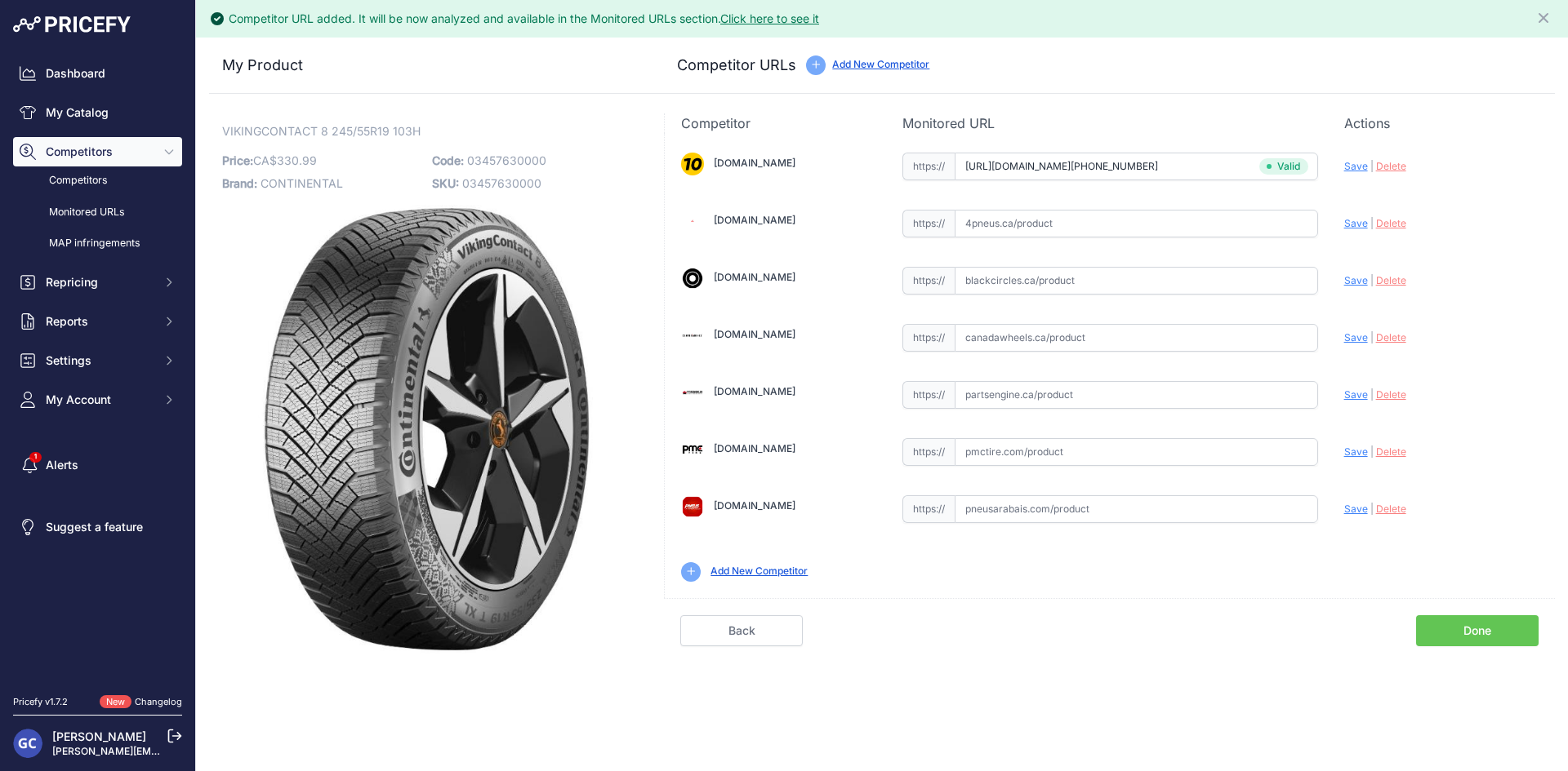
click at [1187, 393] on input "text" at bounding box center [1136, 395] width 363 height 28
paste input "[URL][DOMAIN_NAME]"
click at [1358, 399] on span "Save" at bounding box center [1356, 394] width 24 height 12
type input "[URL][DOMAIN_NAME]"
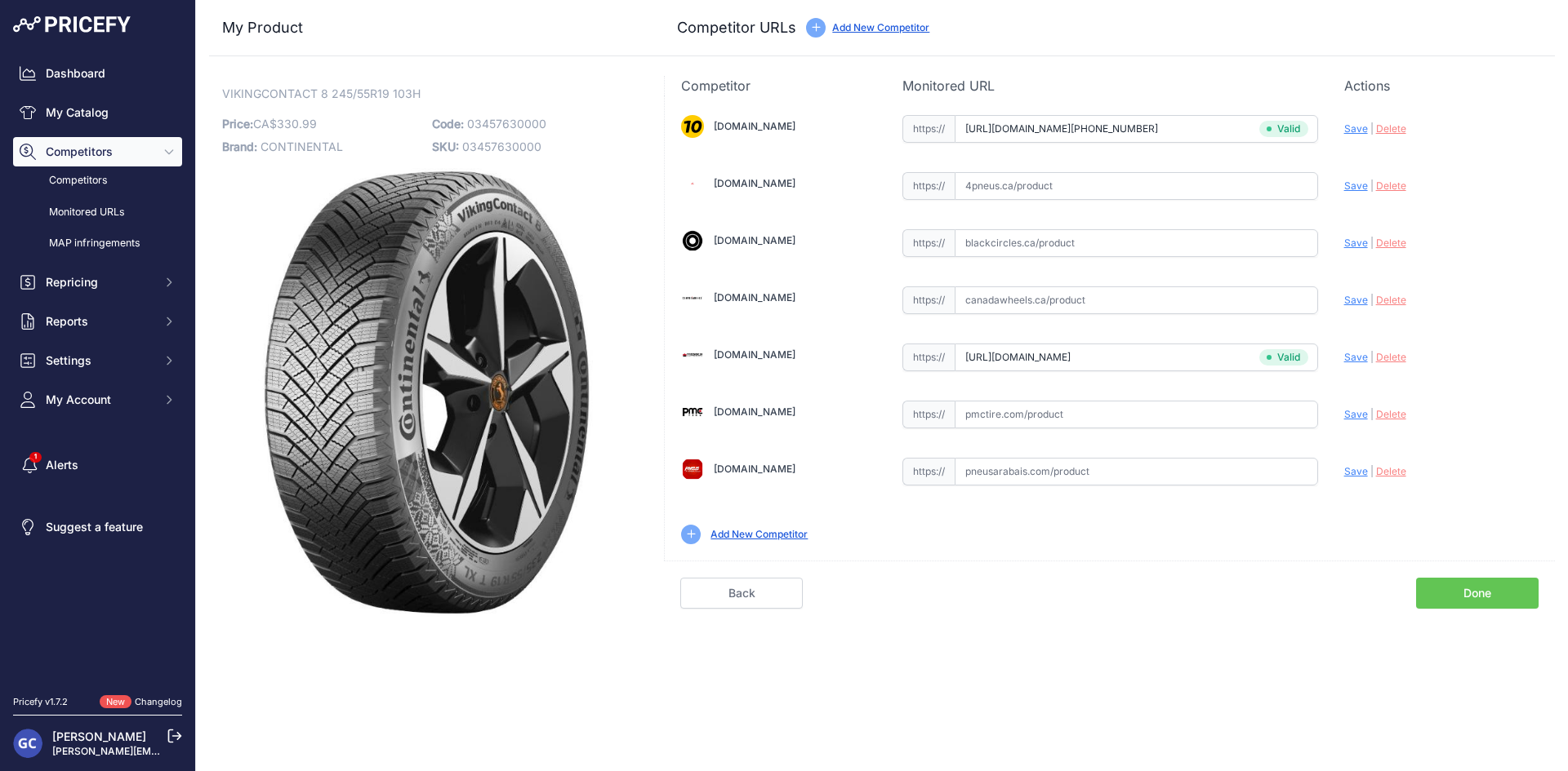
click at [1024, 412] on input "text" at bounding box center [1136, 414] width 363 height 28
paste input "[URL][DOMAIN_NAME]"
click at [1358, 411] on span "Save" at bounding box center [1356, 413] width 24 height 12
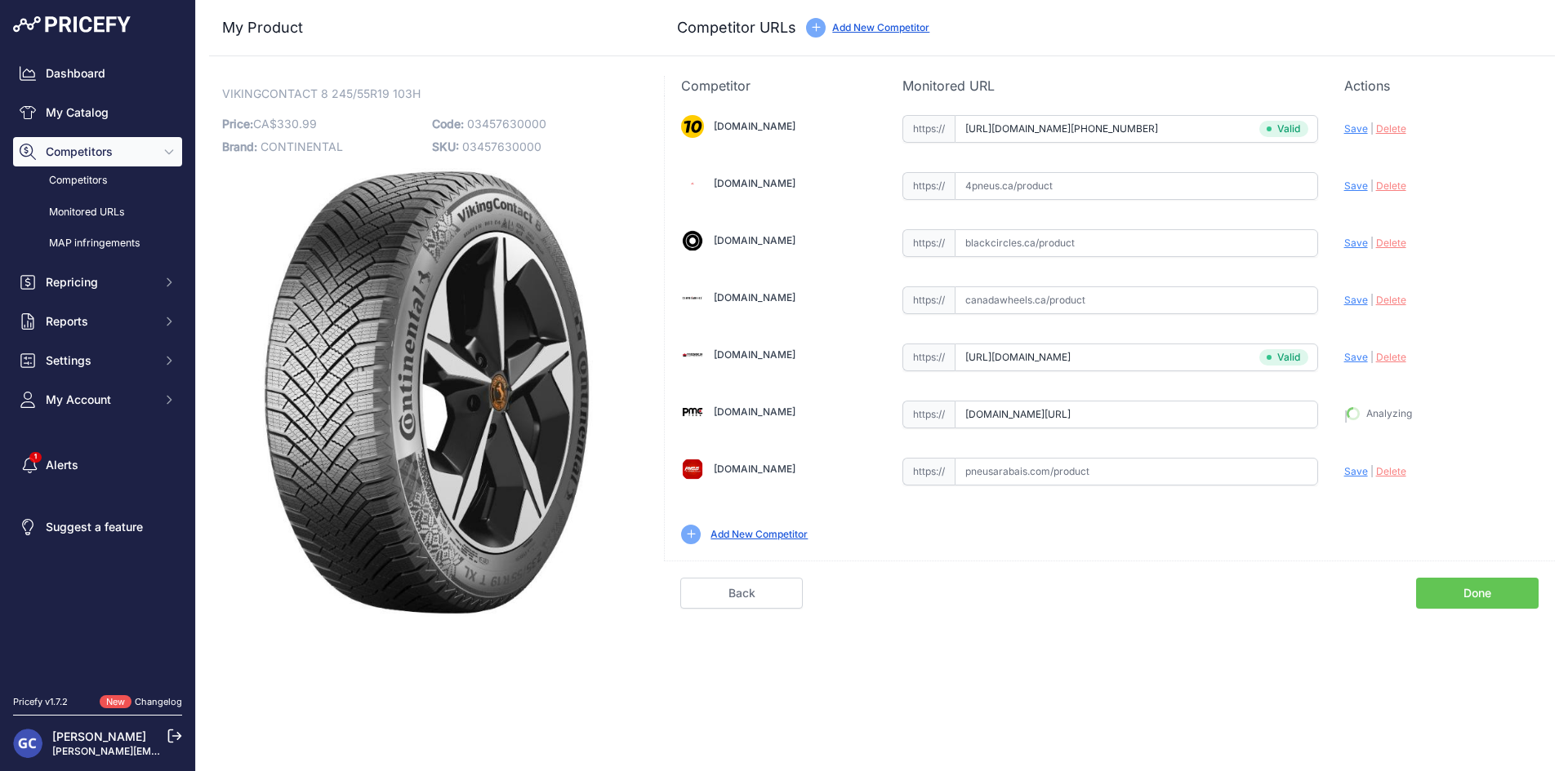
type input "[URL][DOMAIN_NAME]"
drag, startPoint x: 1129, startPoint y: 236, endPoint x: 1282, endPoint y: 247, distance: 153.4
click at [1129, 236] on input "text" at bounding box center [1136, 243] width 363 height 28
paste input "[URL][DOMAIN_NAME]"
type input "[URL][DOMAIN_NAME]"
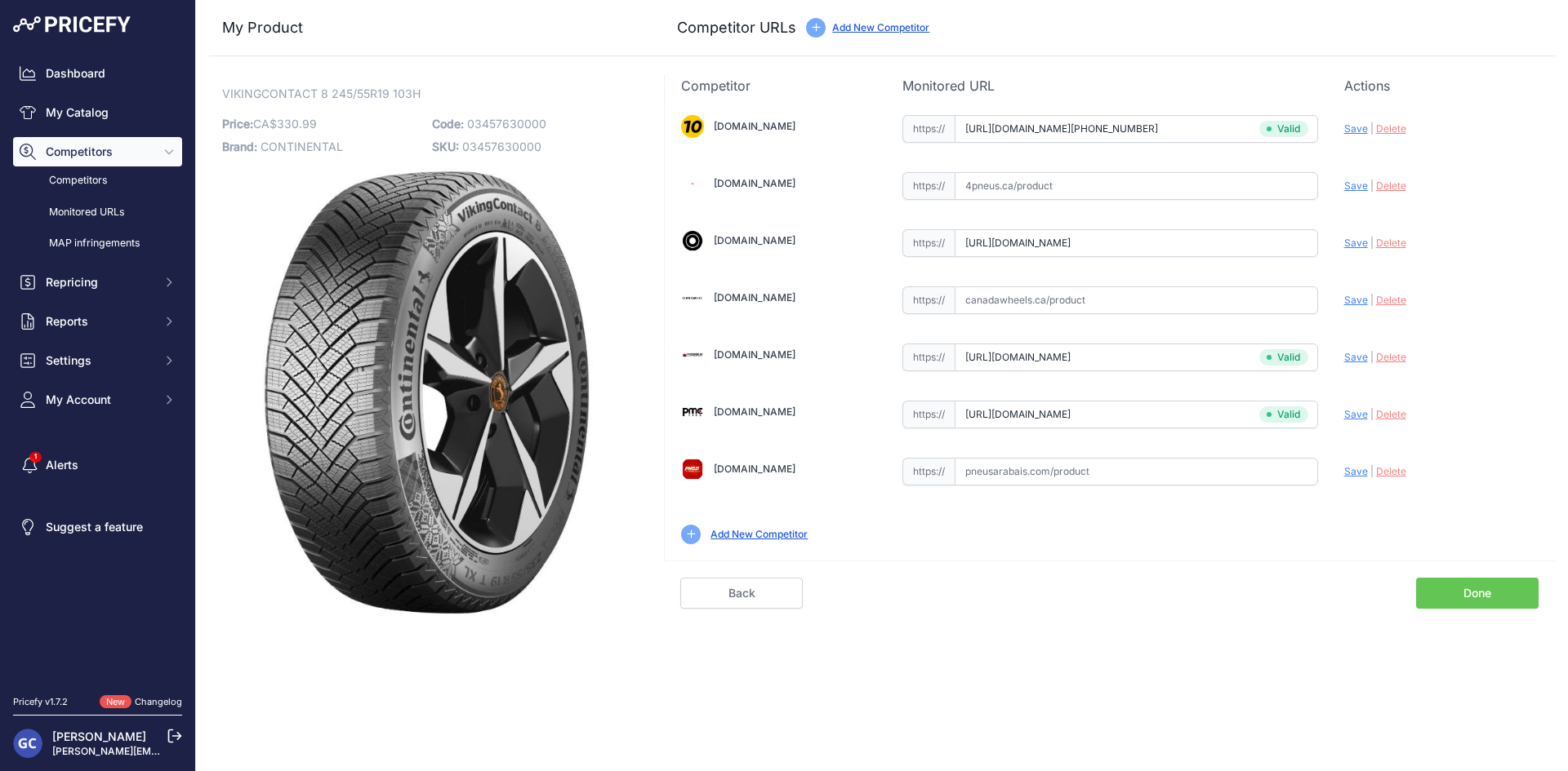
scroll to position [0, 63]
click at [1236, 242] on input "[URL][DOMAIN_NAME]" at bounding box center [1136, 243] width 363 height 28
click at [1236, 242] on input "https://www.4pneus.ca/pneus/continental-viking-contact-8-hiver/245-55-r19-xl/29…" at bounding box center [1136, 243] width 363 height 28
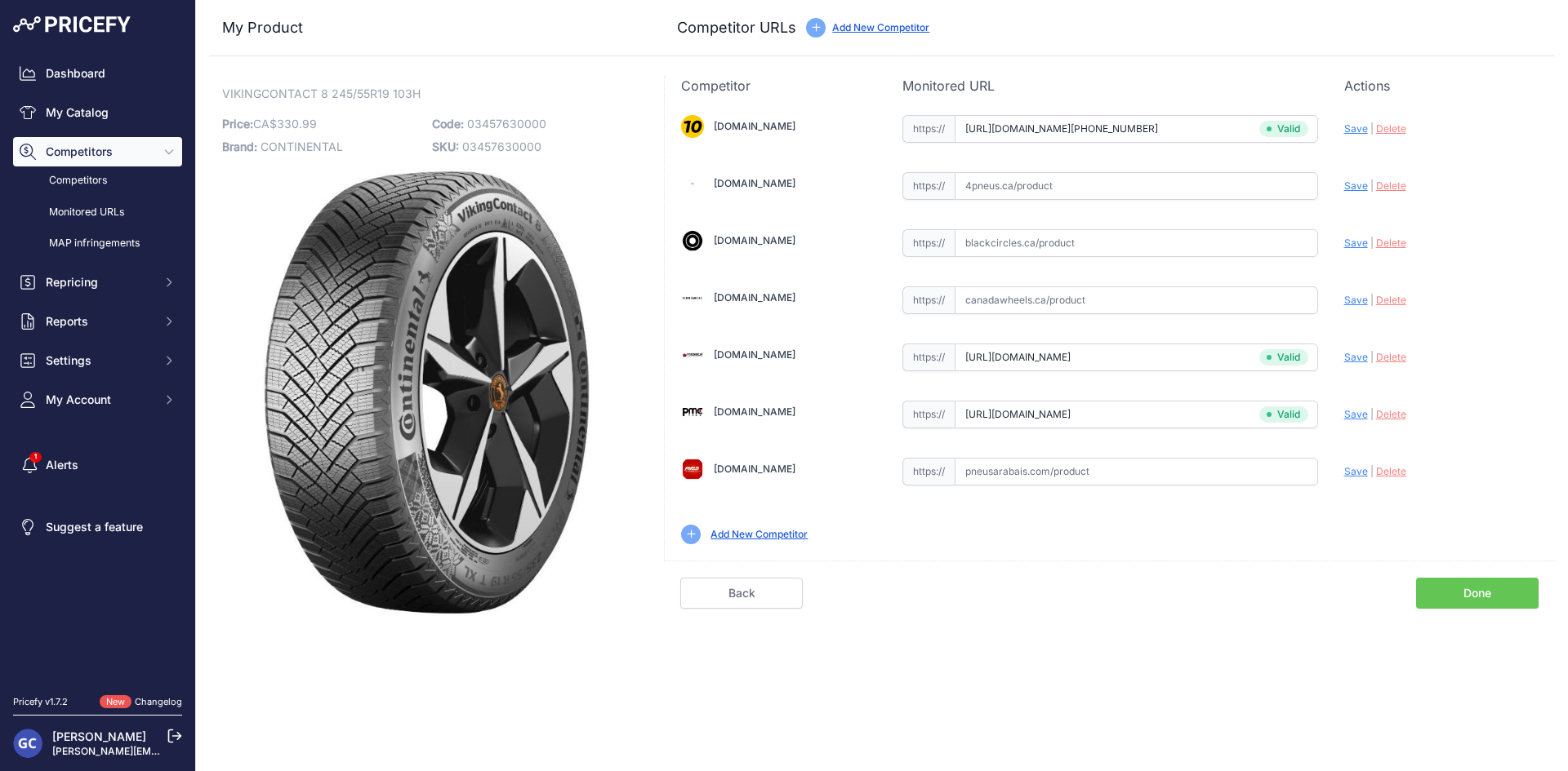
click at [1257, 187] on input "text" at bounding box center [1136, 186] width 363 height 28
paste input "https://www.4pneus.ca/pneus/continental-viking-contact-8-hiver/245-55-r19-xl/29…"
click at [1356, 182] on span "Save" at bounding box center [1356, 185] width 24 height 12
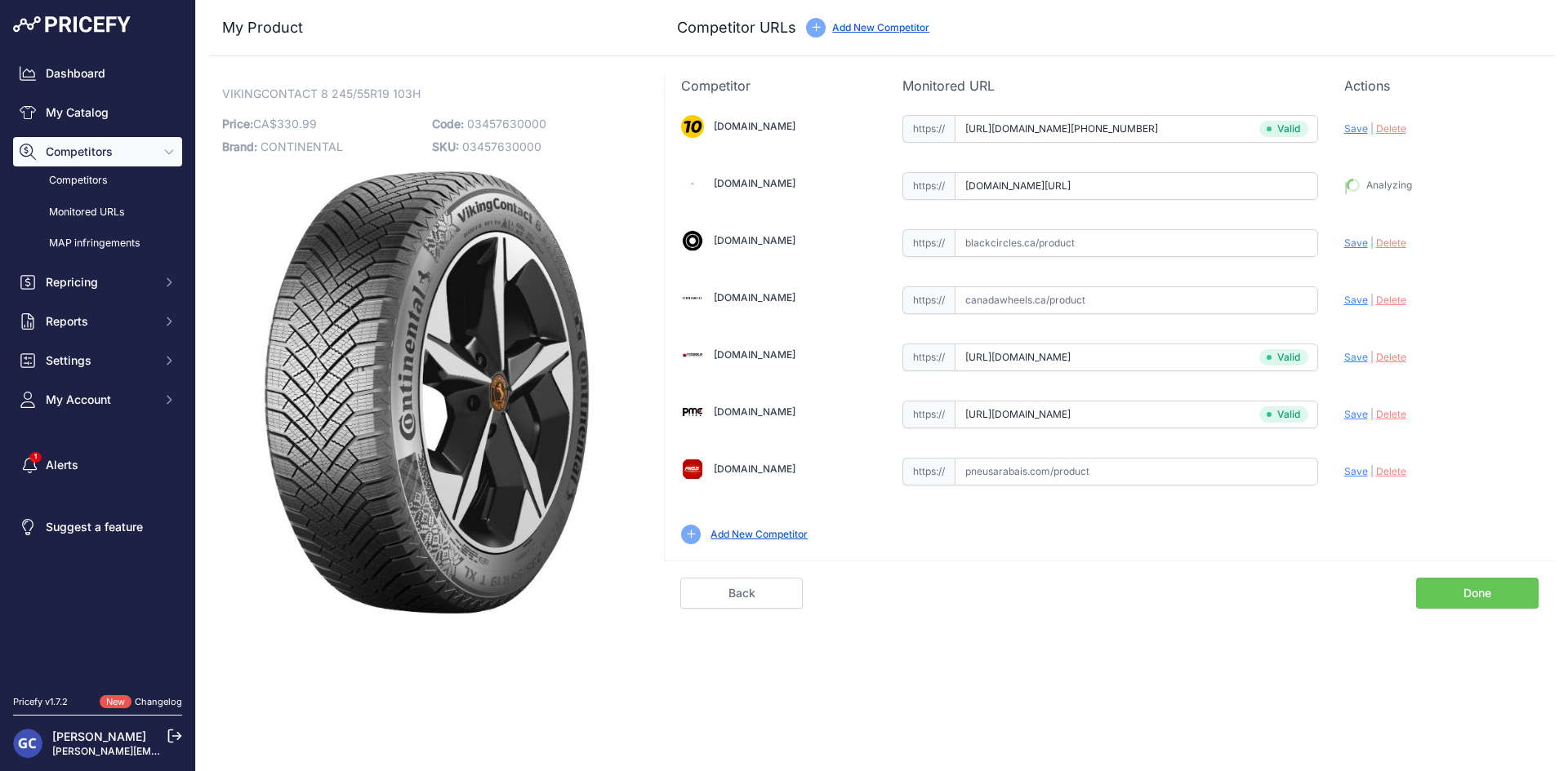
type input "https://www.4pneus.ca/pneus/continental-viking-contact-8-hiver/245-55-r19-xl/29…"
click at [1164, 242] on input "text" at bounding box center [1136, 243] width 363 height 28
paste input "https://www.blackcircles.ca/en/tire/continental/vikingcontact-8/245-55-r19-103-h"
click at [1361, 242] on span "Save" at bounding box center [1356, 242] width 24 height 12
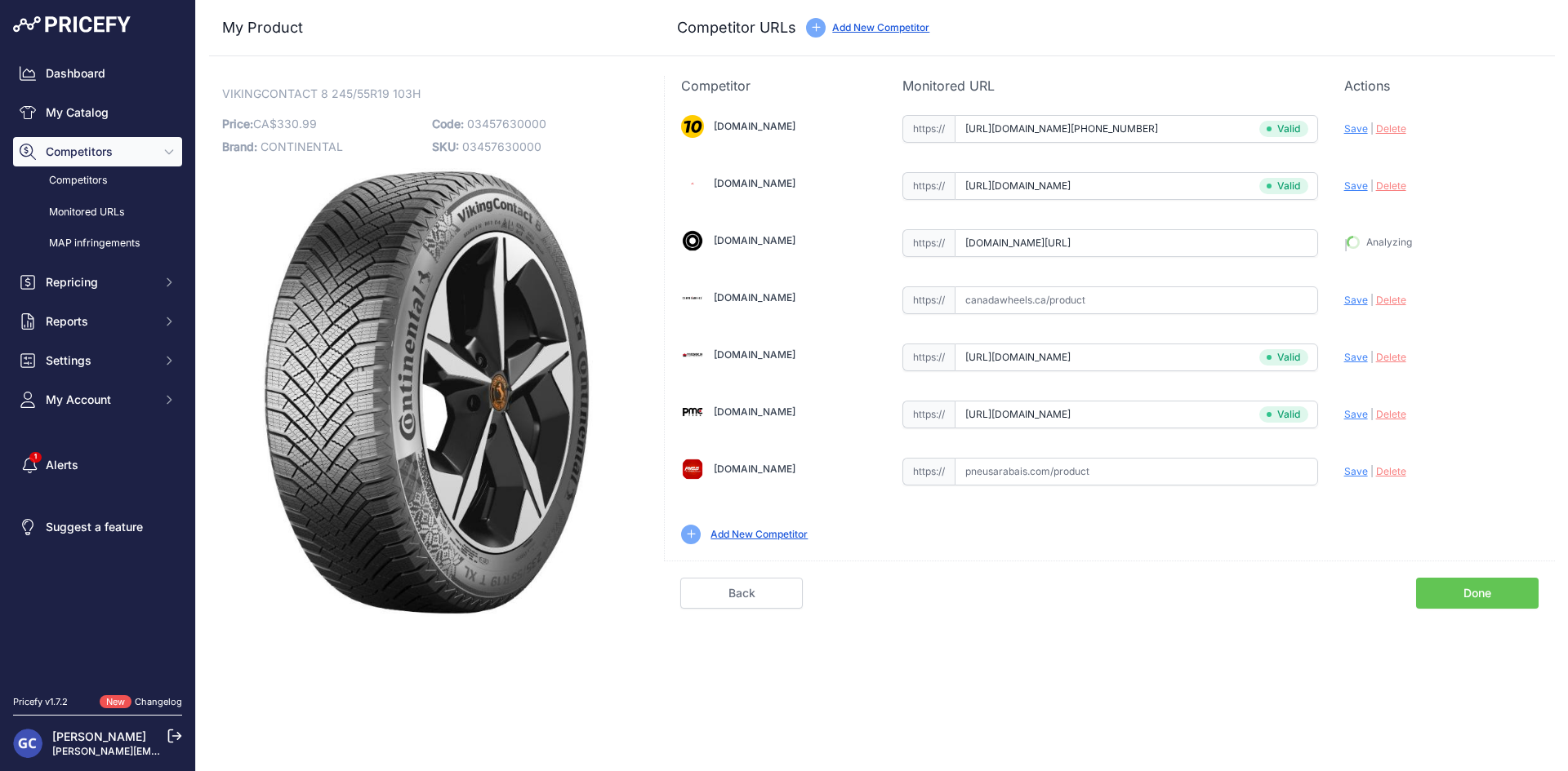
scroll to position [0, 0]
type input "https://www.blackcircles.ca/en/tire/continental/vikingcontact-8/245-55-r19-103-…"
click at [1066, 474] on input "text" at bounding box center [1136, 472] width 363 height 28
paste input "https://pneusarabais.com/pneus/continental-vikingcontact-8/52365"
click at [1347, 471] on span "Save" at bounding box center [1356, 471] width 24 height 12
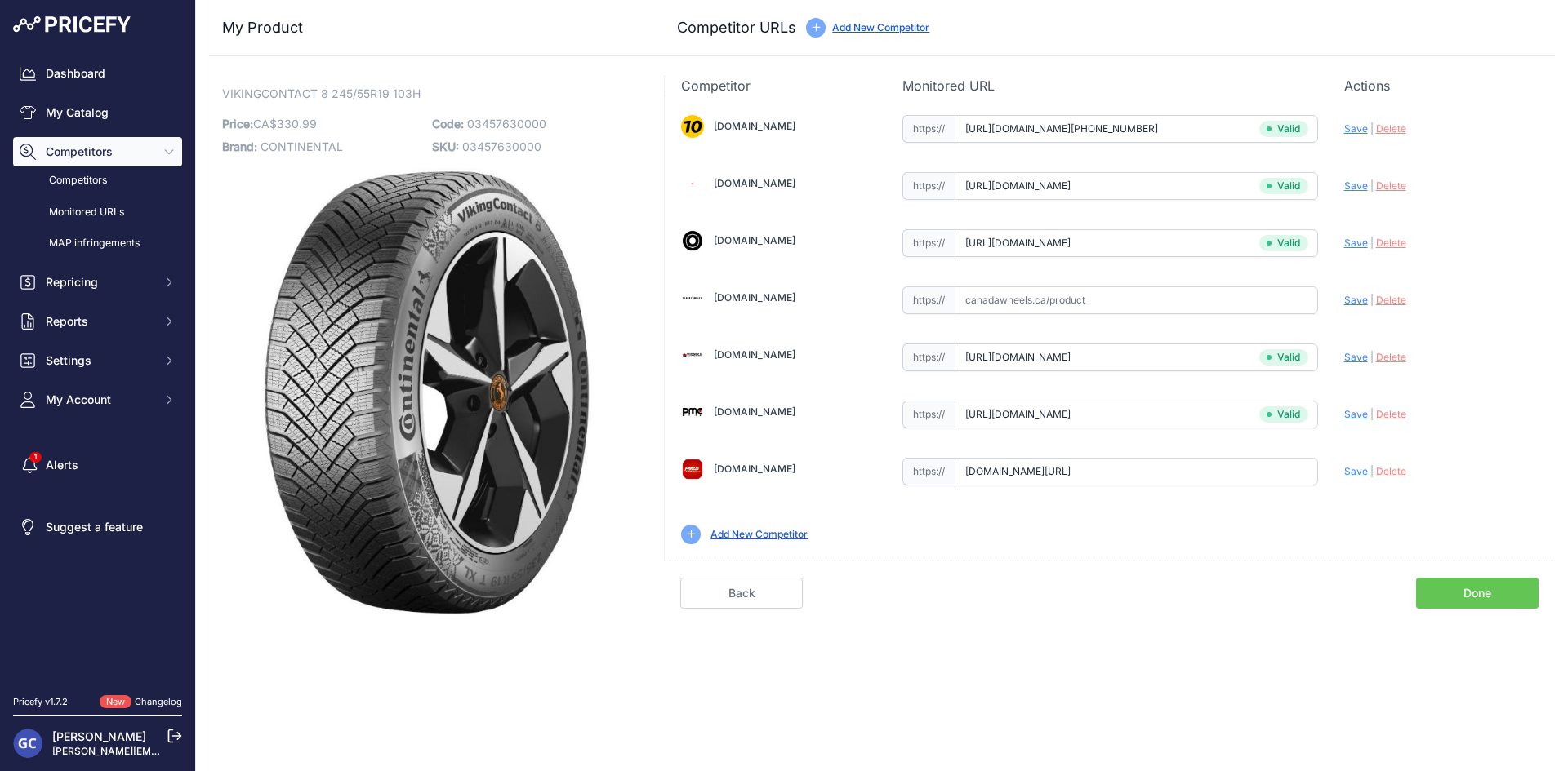
type input "https://pneusarabais.com/pneus/continental-vikingcontact-8/52365?prirule_jdsnik…"
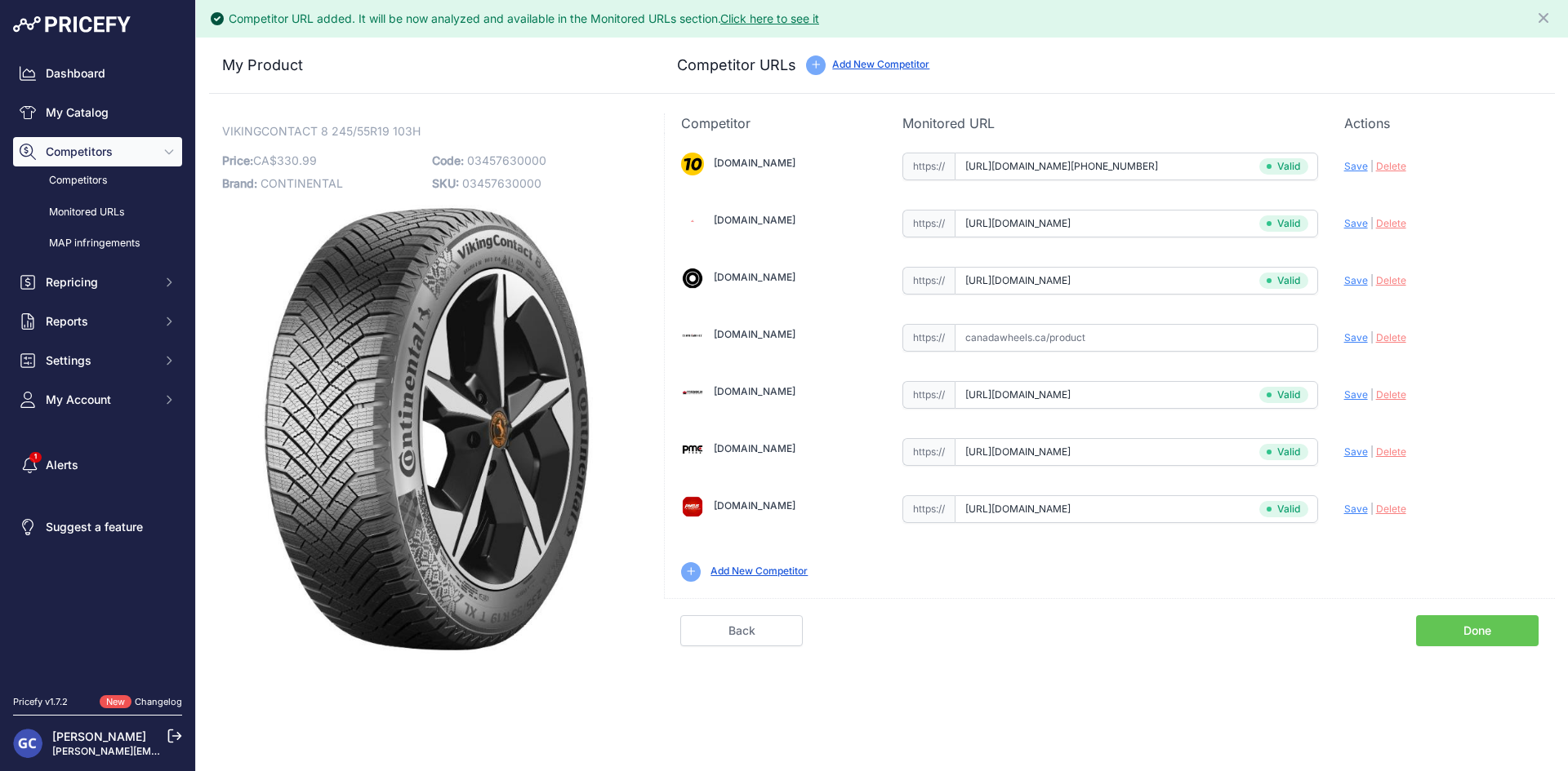
click at [1469, 634] on link "Done" at bounding box center [1477, 631] width 123 height 31
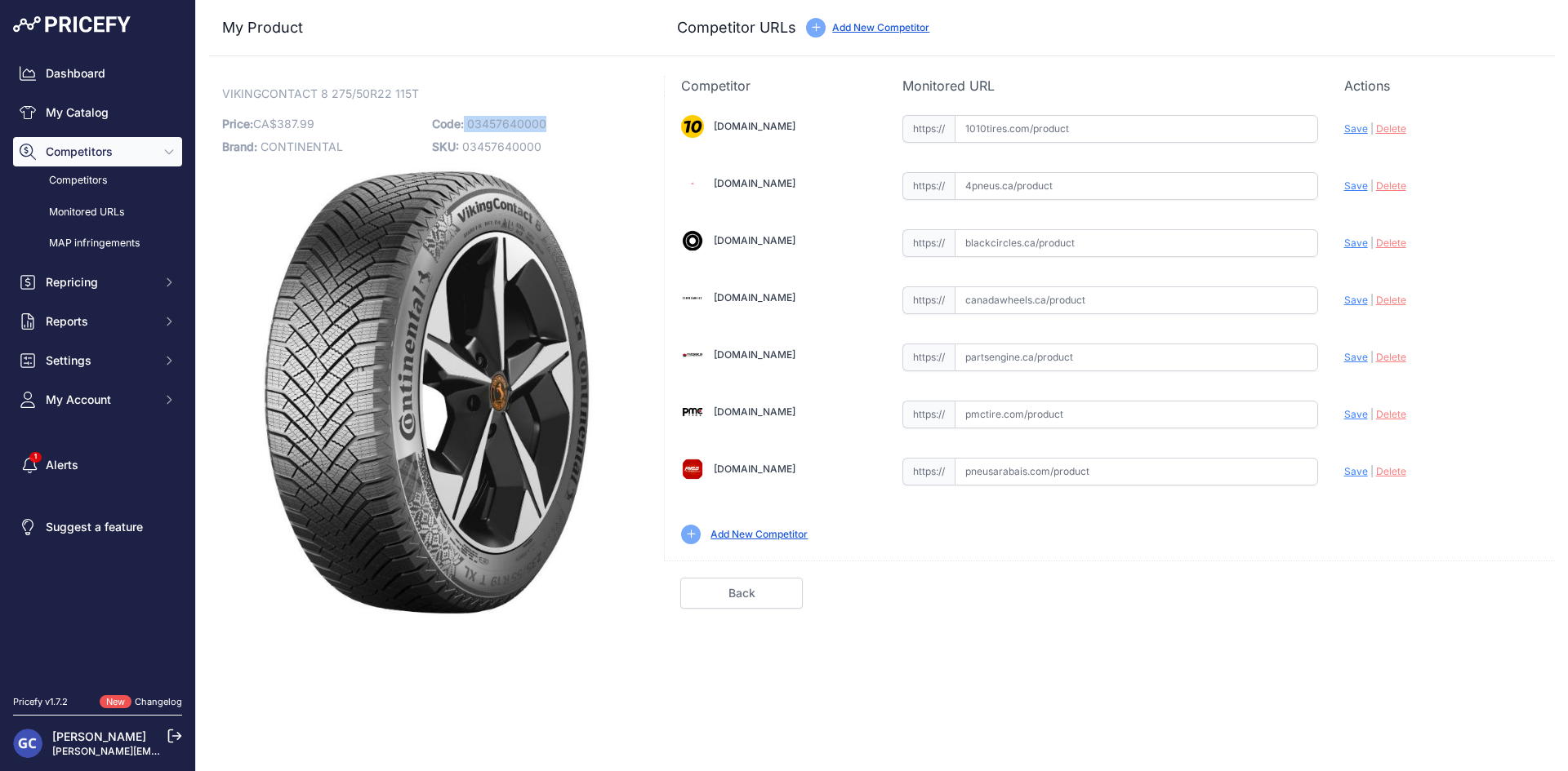
drag, startPoint x: 547, startPoint y: 122, endPoint x: 466, endPoint y: 123, distance: 81.0
click at [466, 123] on p "Code: 03457640000" at bounding box center [532, 124] width 200 height 23
copy p "03457640000"
click at [1132, 130] on input "text" at bounding box center [1136, 129] width 363 height 28
paste input "[URL][DOMAIN_NAME][PHONE_NUMBER]"
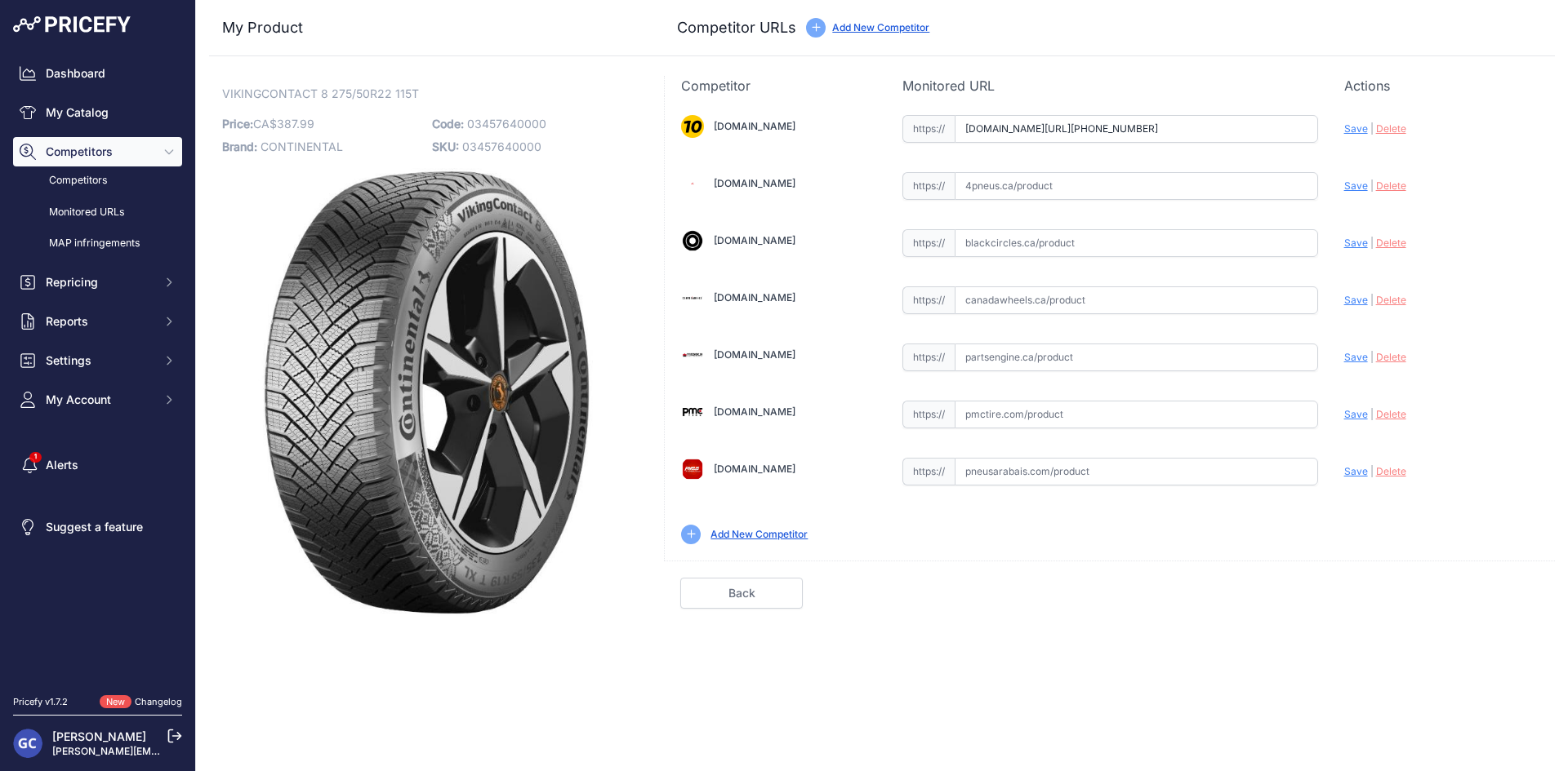
click at [1348, 127] on span "Save" at bounding box center [1356, 128] width 24 height 12
type input "[URL][DOMAIN_NAME][PHONE_NUMBER]"
click at [1232, 417] on input "text" at bounding box center [1136, 414] width 363 height 28
paste input "https://pmctire.com/fr/tires/continental-vikingcontact-8-275-50r22-xl-115t-bsw-…"
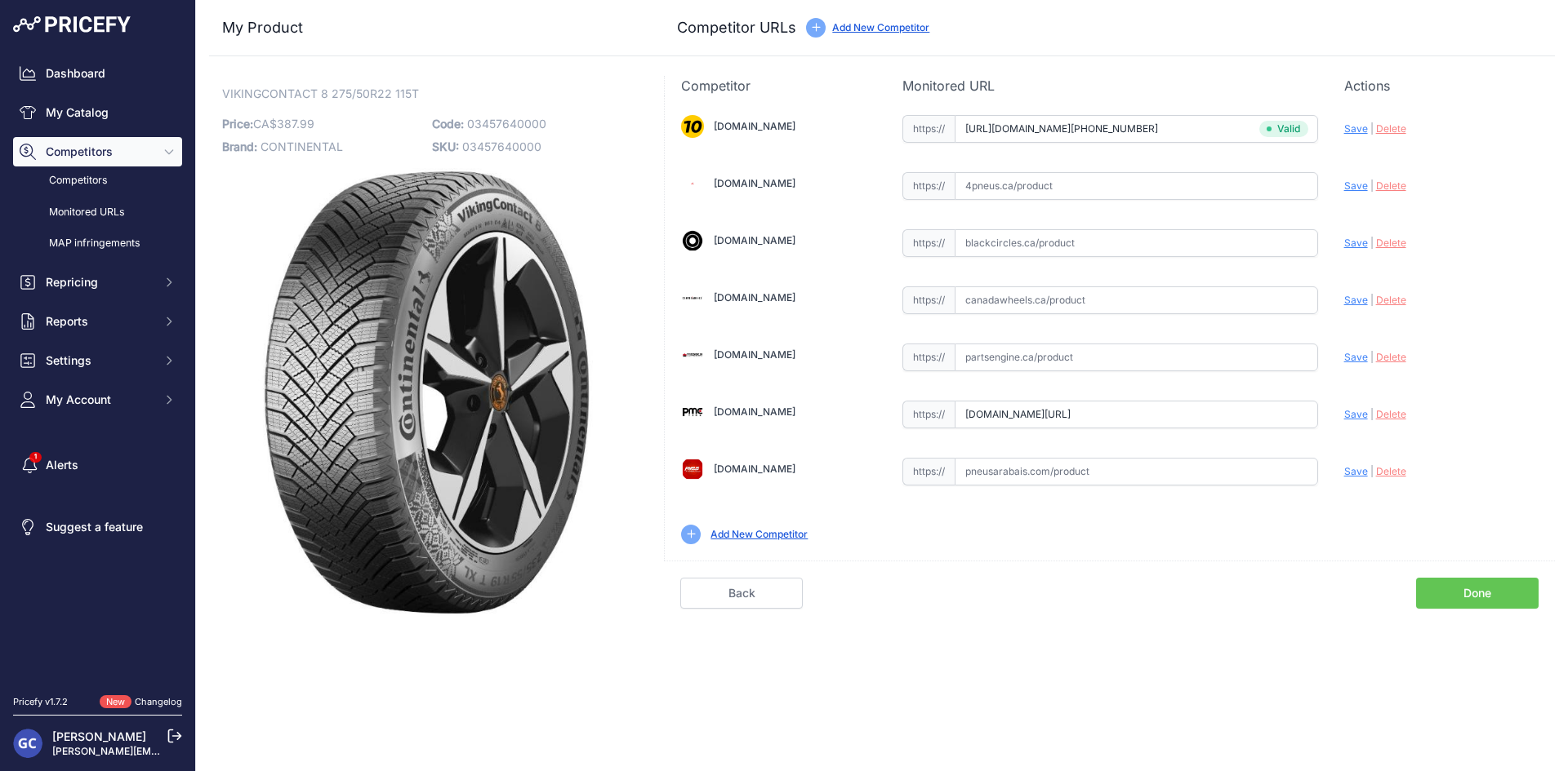
click at [1353, 413] on span "Save" at bounding box center [1356, 413] width 24 height 12
type input "https://pmctire.com/fr/tires/continental-vikingcontact-8-275-50r22-xl-115t-bsw-…"
click at [1149, 193] on input "text" at bounding box center [1136, 186] width 363 height 28
paste input "https://www.4pneus.ca/pneus/continental-viking-contact-8-hiver/275-50-r22-xl/29…"
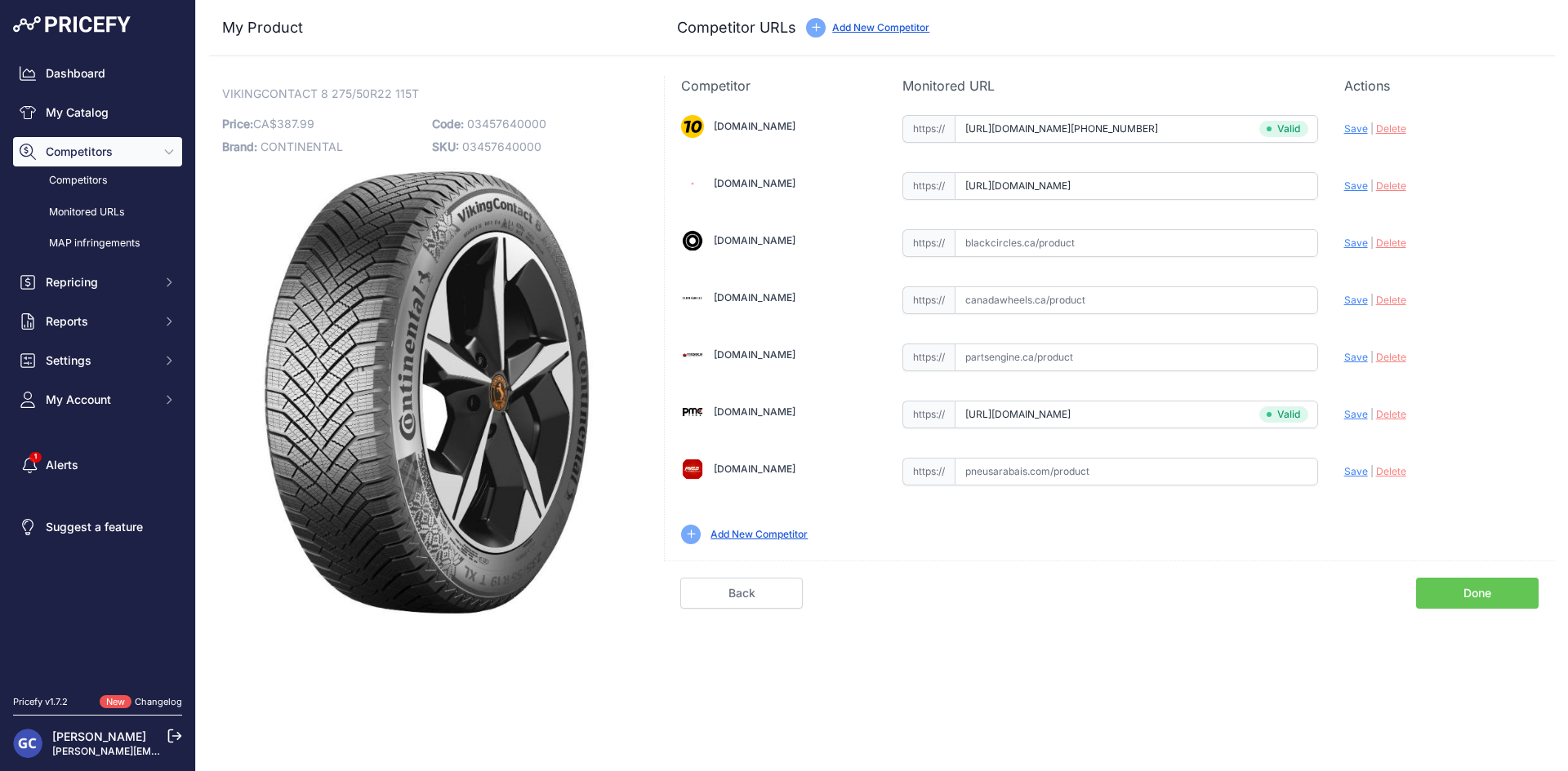
scroll to position [0, 63]
click at [1352, 187] on span "Save" at bounding box center [1356, 185] width 24 height 12
type input "https://www.4pneus.ca/pneus/continental-viking-contact-8-hiver/275-50-r22-xl/29…"
click at [1181, 467] on input "text" at bounding box center [1136, 472] width 363 height 28
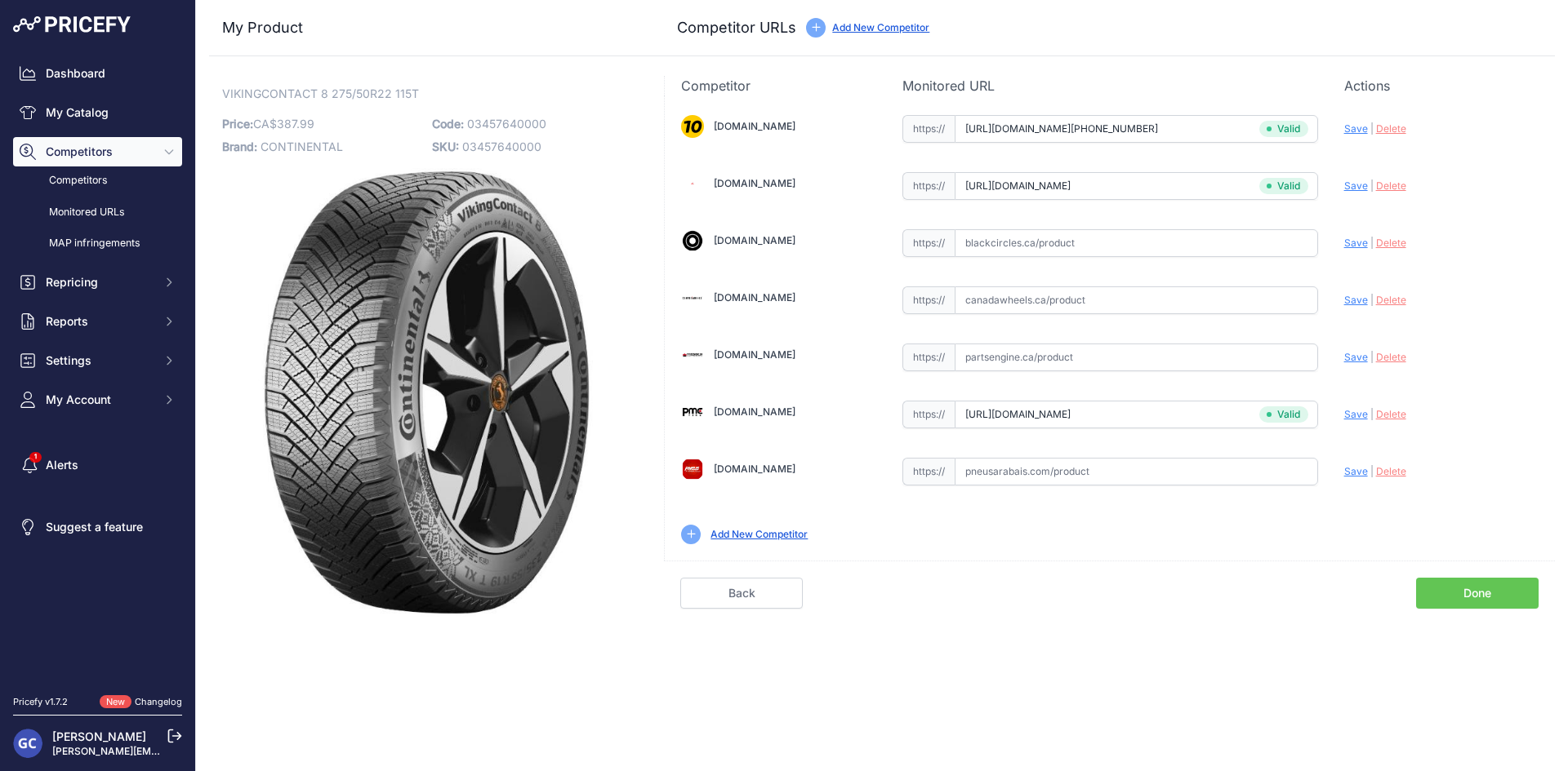
click at [1228, 248] on input "text" at bounding box center [1136, 243] width 363 height 28
paste input "https://www.blackcircles.ca/en/tire/continental/vikingcontact-8/275-50-r22-115-t"
click at [1348, 248] on span "Save" at bounding box center [1356, 242] width 24 height 12
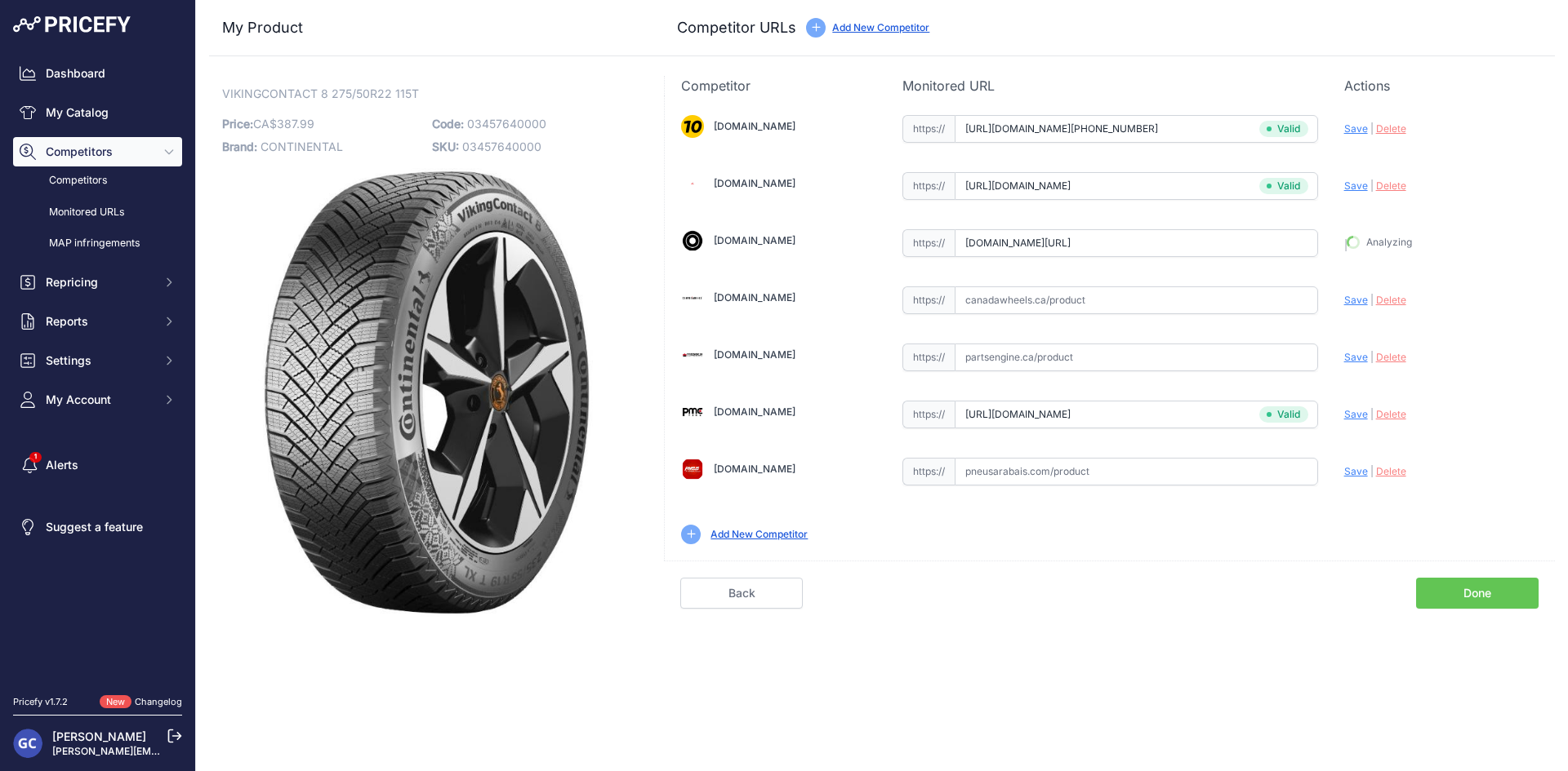
type input "https://www.blackcircles.ca/en/tire/continental/vikingcontact-8/275-50-r22-115-…"
click at [1240, 463] on input "text" at bounding box center [1136, 472] width 363 height 28
paste input "https://pneusarabais.com/pneus/continental-vikingcontact-8/52364"
click at [1349, 467] on span "Save" at bounding box center [1356, 471] width 24 height 12
type input "https://pneusarabais.com/pneus/continental-vikingcontact-8/52364?prirule_jdsnik…"
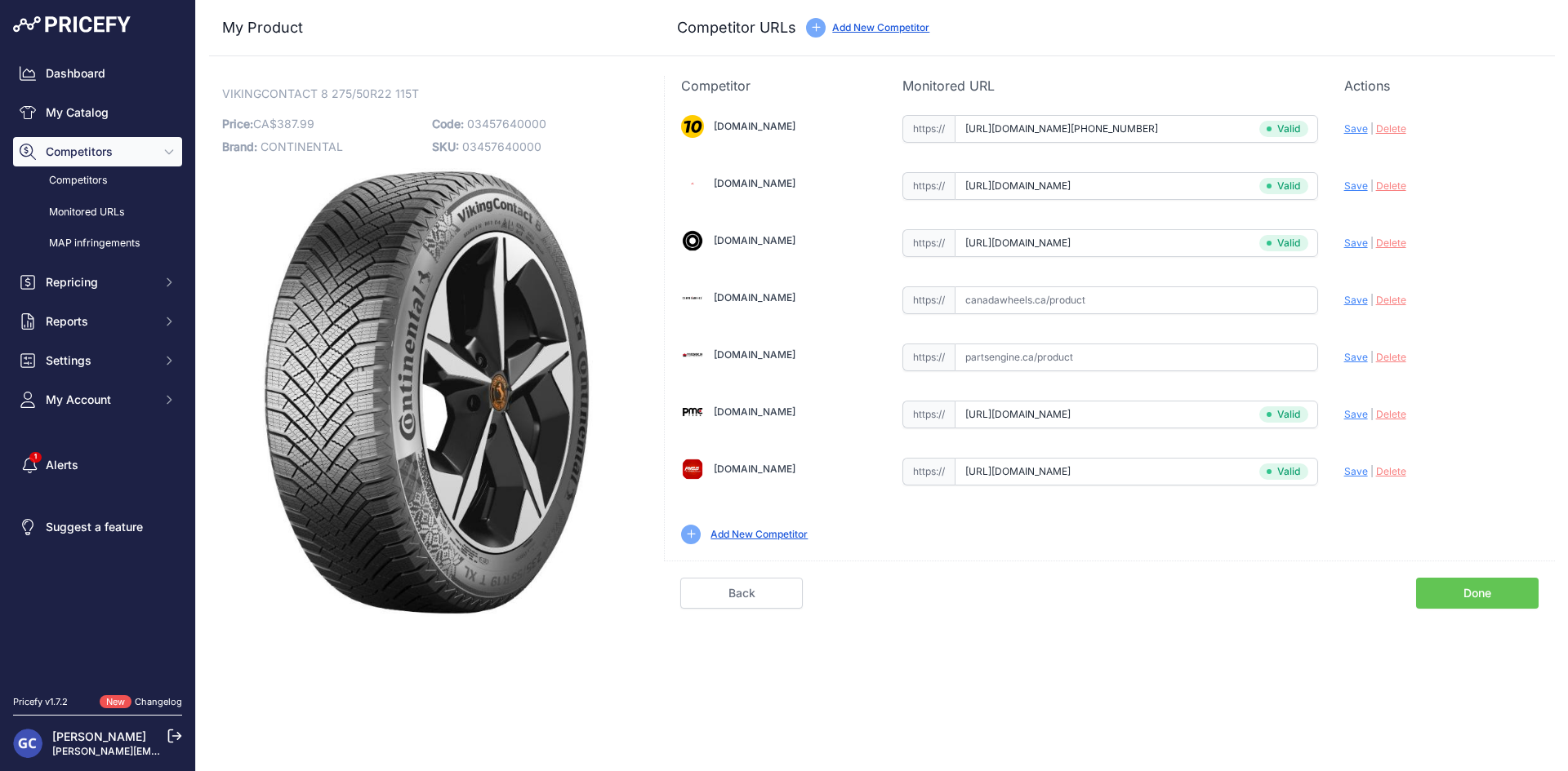
click at [1458, 628] on div "Competitor URL added. It will be now analyzed and available in the Monitored UR…" at bounding box center [882, 385] width 1372 height 771
click at [1463, 591] on link "Done" at bounding box center [1477, 593] width 123 height 31
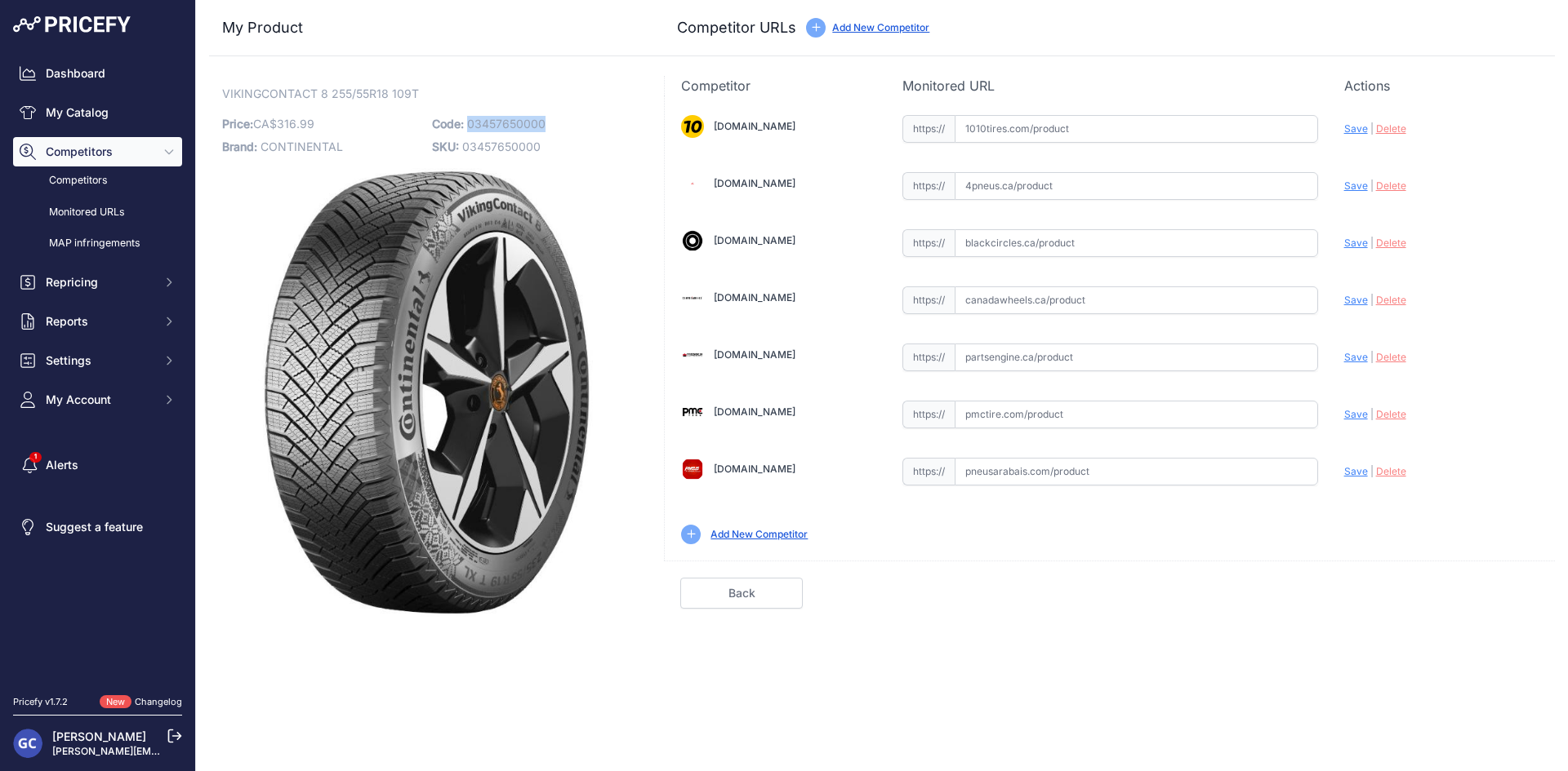
drag, startPoint x: 573, startPoint y: 117, endPoint x: 469, endPoint y: 123, distance: 104.2
click at [469, 123] on p "Code: 03457650000" at bounding box center [532, 124] width 200 height 23
copy span "03457650000"
click at [1129, 134] on input "text" at bounding box center [1136, 129] width 363 height 28
paste input "https://www.1010tires.com/Tires/Continental/Viking+Contact+8/03457650000"
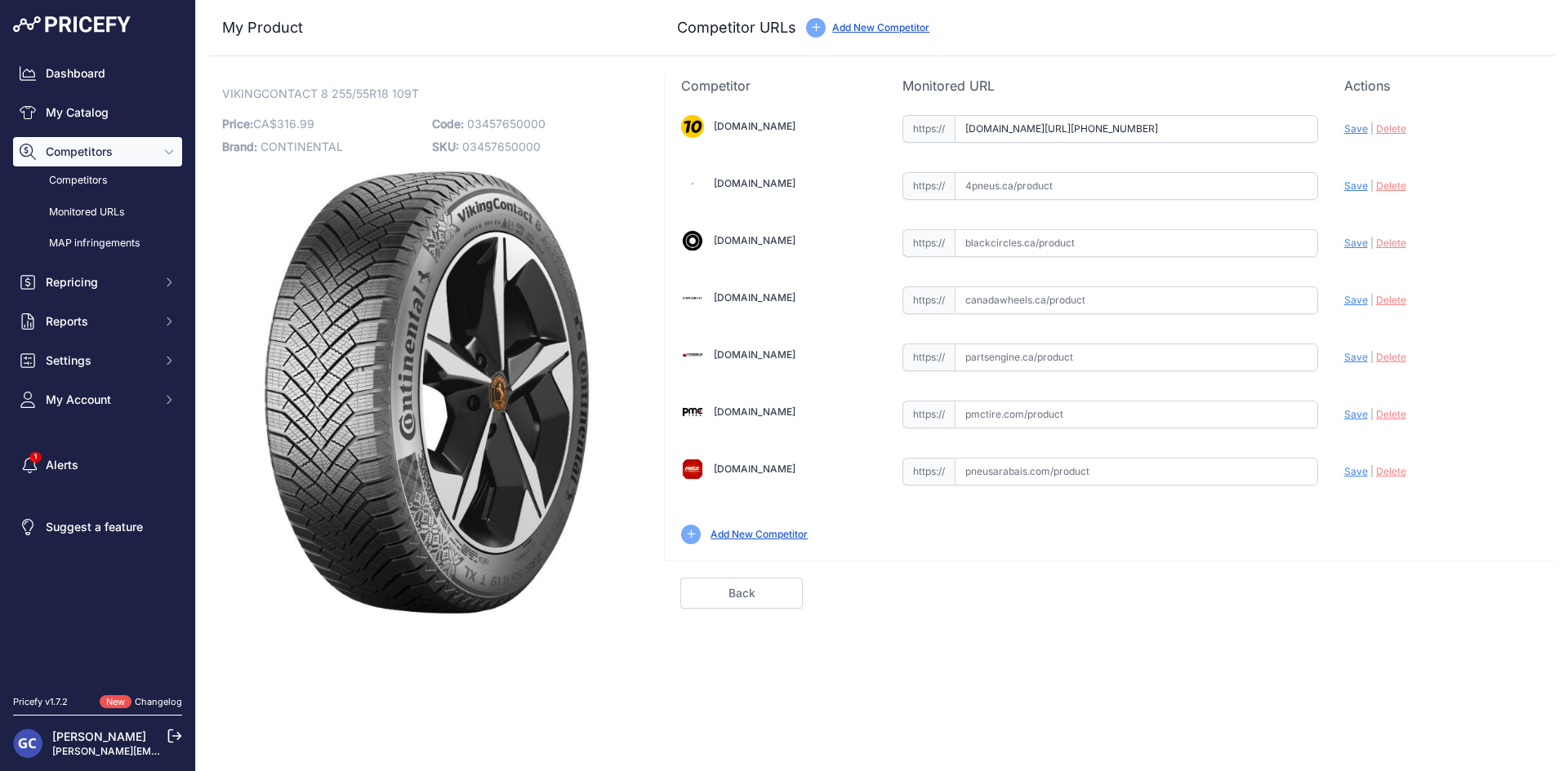
click at [1354, 128] on span "Save" at bounding box center [1356, 128] width 24 height 12
type input "https://www.1010tires.com/Tires/Continental/Viking+Contact+8/03457650000?prirul…"
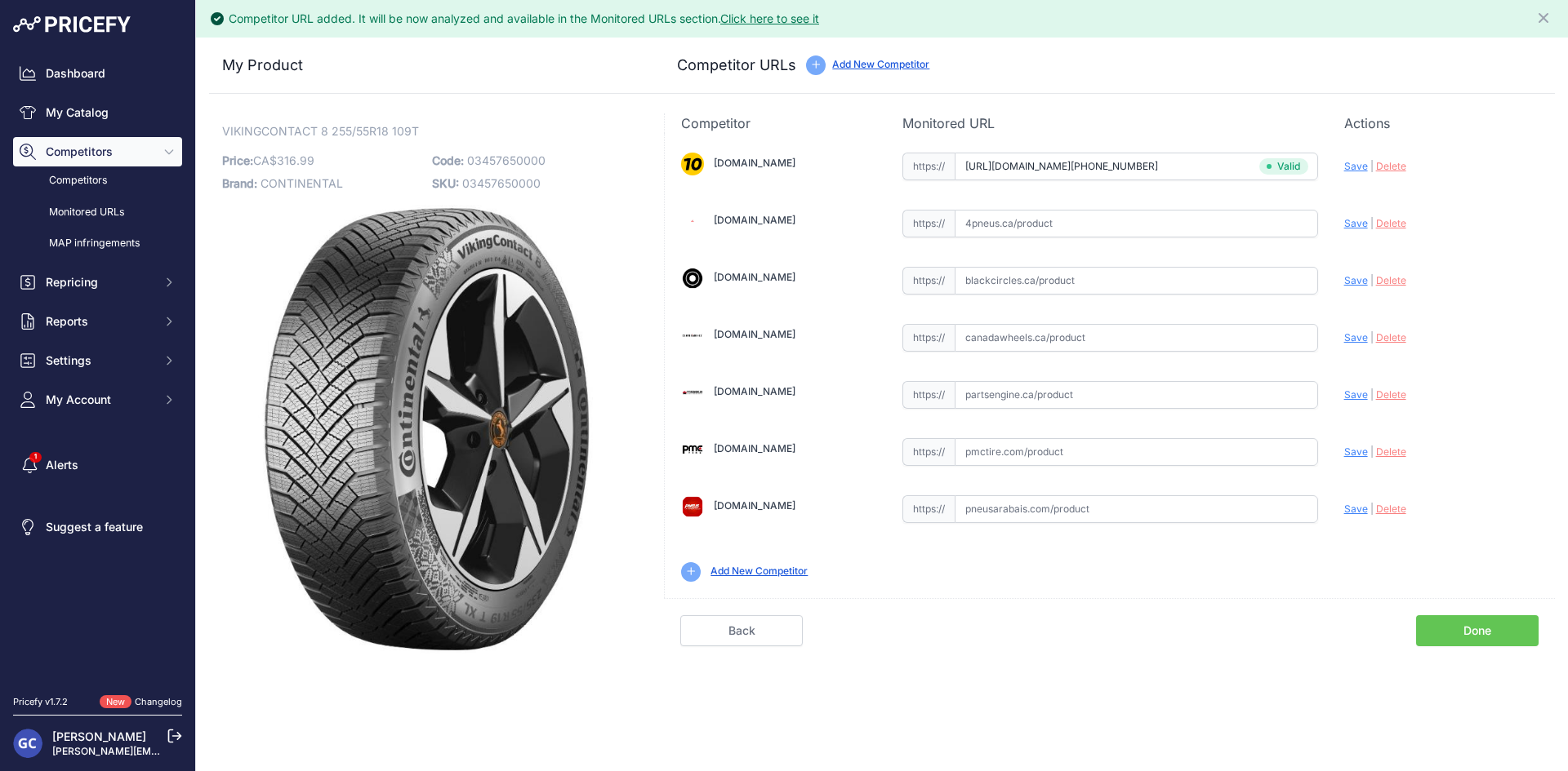
click at [1160, 391] on input "text" at bounding box center [1136, 395] width 363 height 28
paste input "https://www.partsengine.ca/03457650000-vp-continental-371.aspx"
click at [1353, 395] on span "Save" at bounding box center [1356, 394] width 24 height 12
type input "https://www.partsengine.ca/03457650000-vp-continental-371.aspx?prirule_jdsnikfk…"
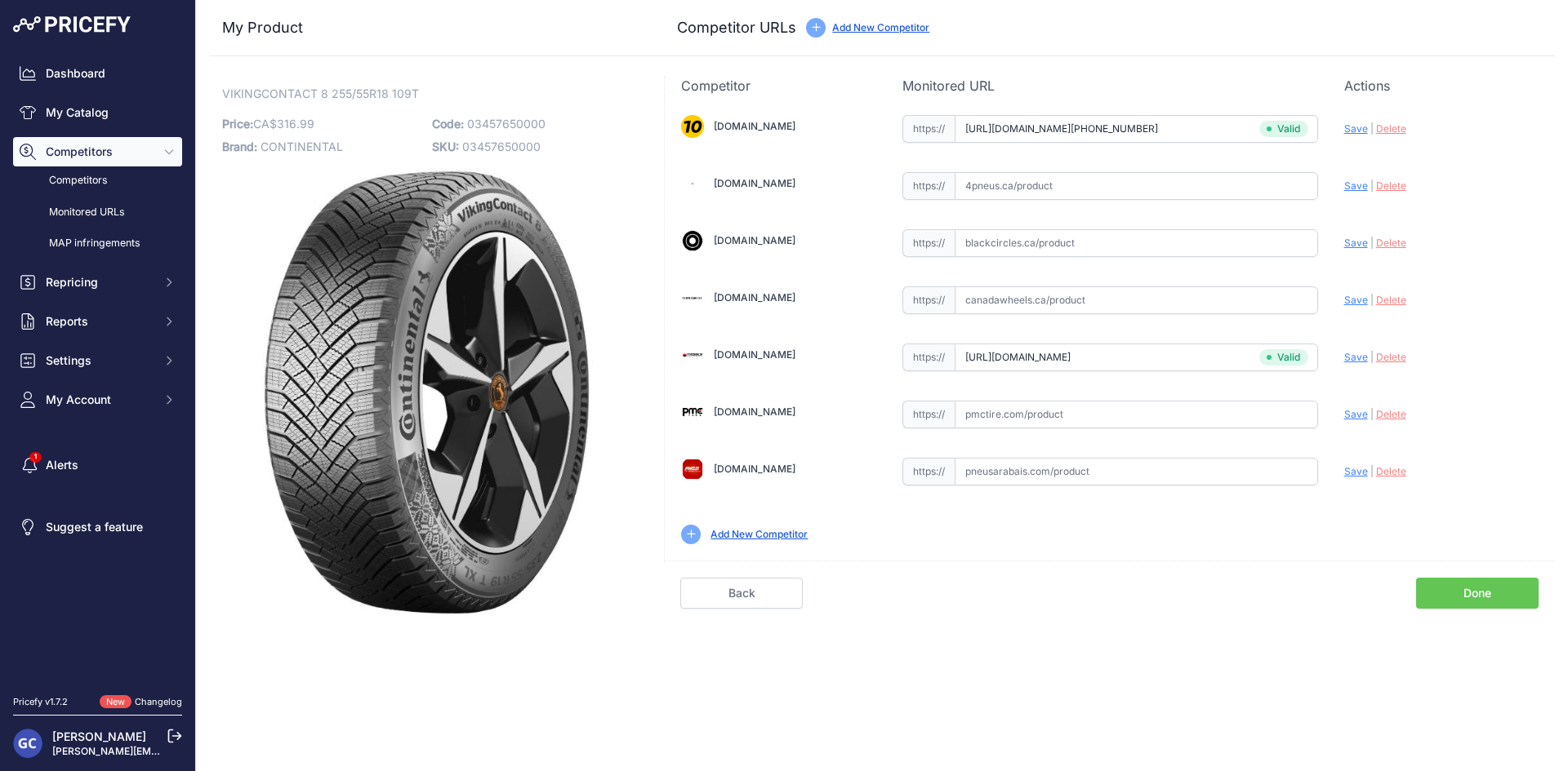
click at [1189, 411] on input "text" at bounding box center [1136, 414] width 363 height 28
paste input "https://pmctire.com/fr/tires/continental-vikingcontact-8-255-55r18-xl-109t-bsw-…"
click at [1346, 413] on span "Save" at bounding box center [1356, 413] width 24 height 12
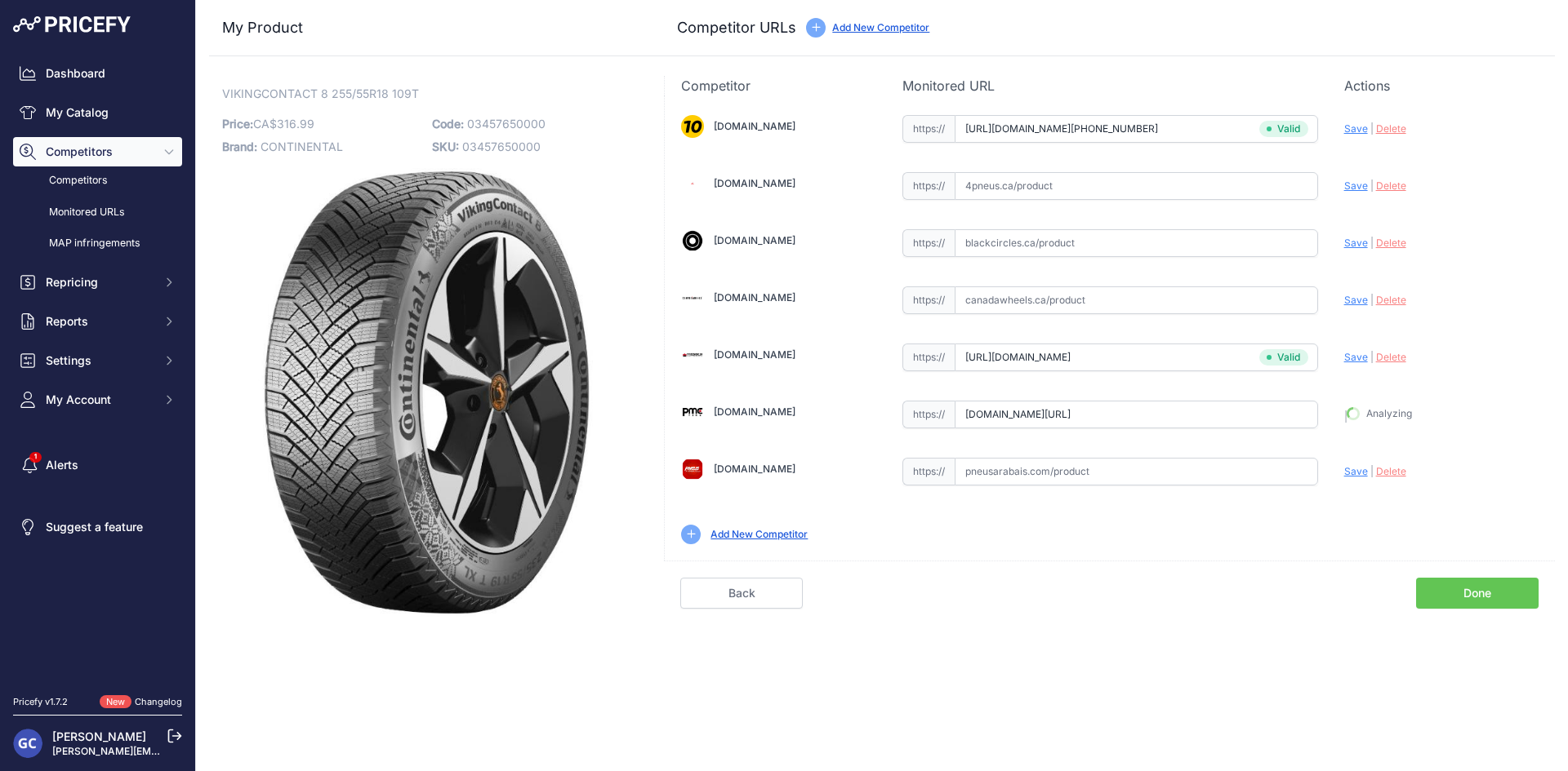
type input "https://pmctire.com/fr/tires/continental-vikingcontact-8-255-55r18-xl-109t-bsw-…"
click at [1167, 187] on input "text" at bounding box center [1136, 186] width 363 height 28
paste input "https://www.4pneus.ca/pneus/continental-viking-contact-8-hiver/255-55-r18-xl/29…"
click at [1351, 182] on span "Save" at bounding box center [1356, 185] width 24 height 12
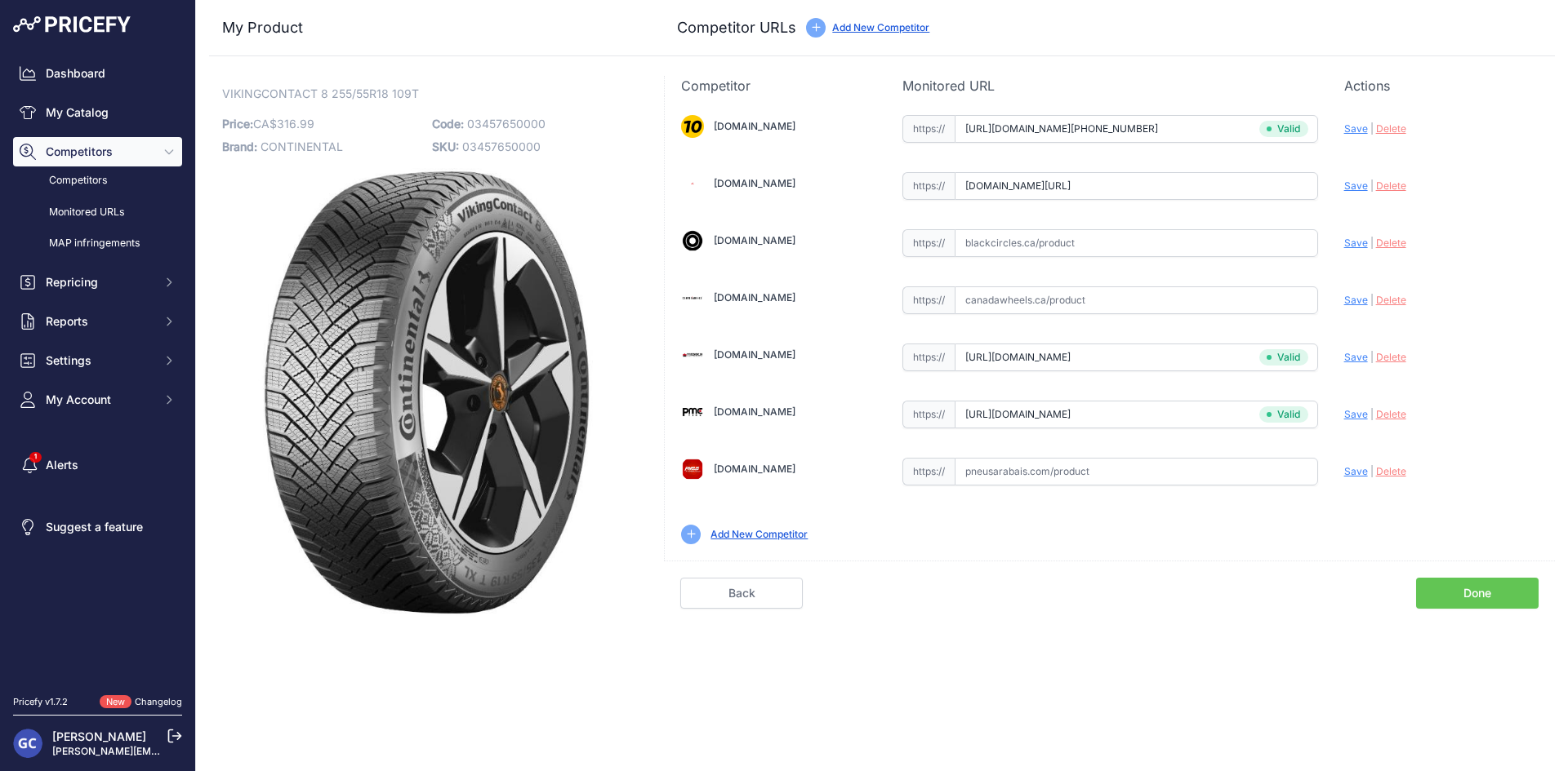
scroll to position [0, 0]
type input "https://www.4pneus.ca/pneus/continental-viking-contact-8-hiver/255-55-r18-xl/29…"
click at [1179, 475] on input "text" at bounding box center [1136, 472] width 363 height 28
click at [1203, 248] on input "text" at bounding box center [1136, 243] width 363 height 28
paste input "https://www.blackcircles.ca/en/tire/continental/vikingcontact-8/255-55-r18-109-t"
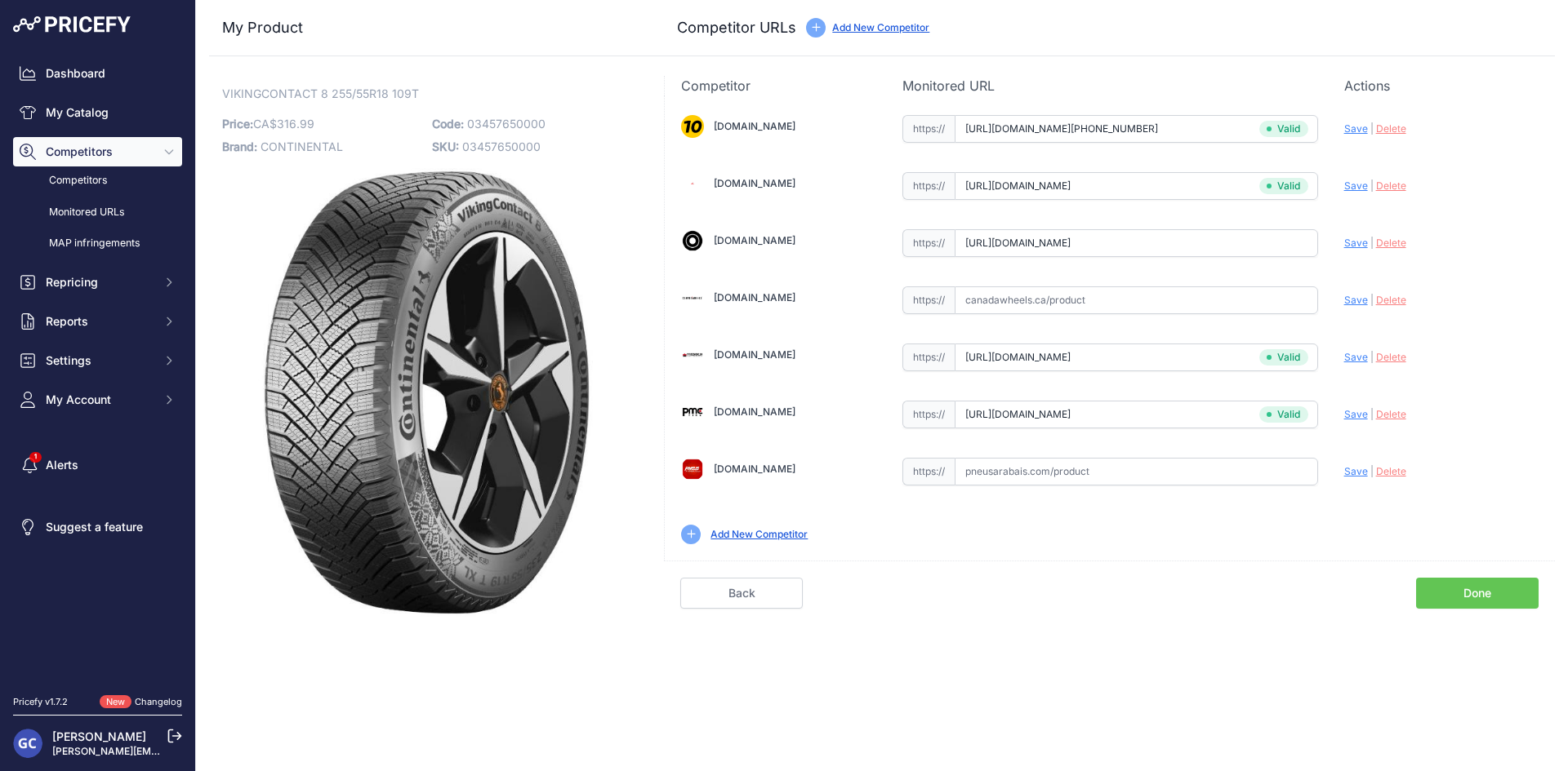
scroll to position [0, 36]
click at [1351, 243] on span "Save" at bounding box center [1356, 242] width 24 height 12
type input "https://www.blackcircles.ca/en/tire/continental/vikingcontact-8/255-55-r18-109-…"
click at [1226, 458] on input "text" at bounding box center [1136, 472] width 363 height 28
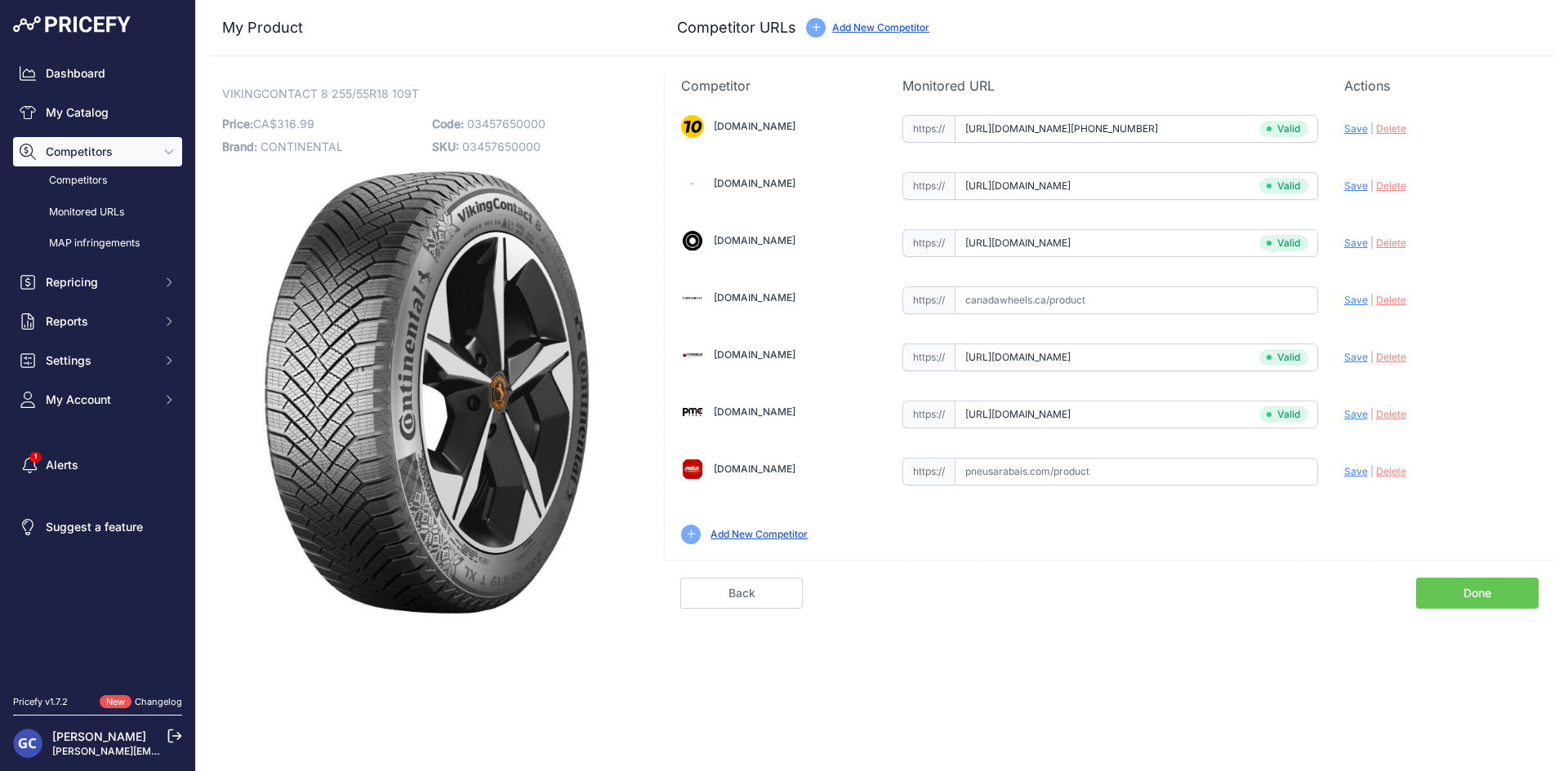
paste input "https://pneusarabais.com/pneus/continental-vikingcontact-8/52362"
click at [1351, 474] on span "Save" at bounding box center [1356, 471] width 24 height 12
type input "https://pneusarabais.com/pneus/continental-vikingcontact-8/52362?prirule_jdsnik…"
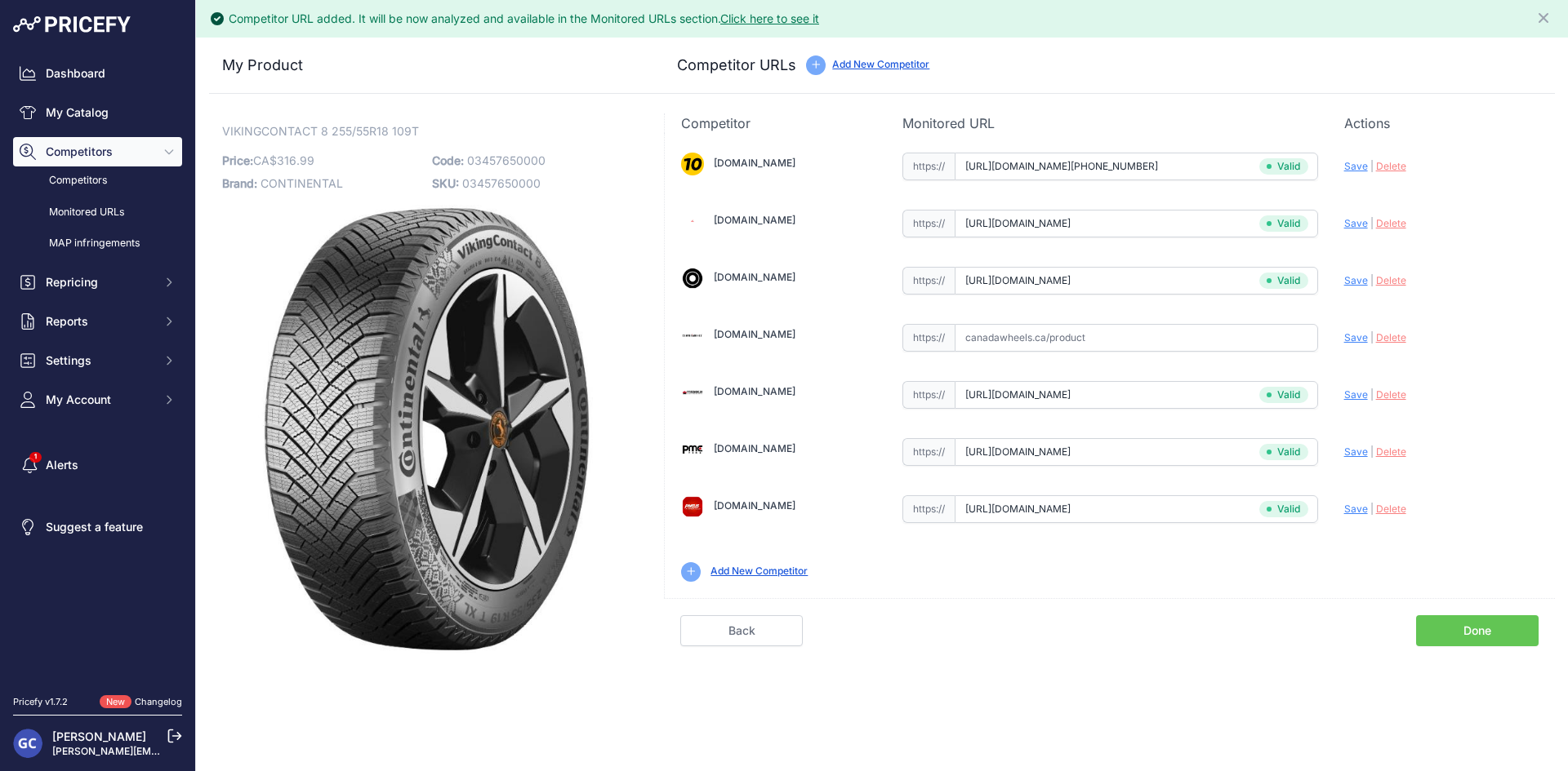
click at [1482, 629] on link "Done" at bounding box center [1477, 631] width 123 height 31
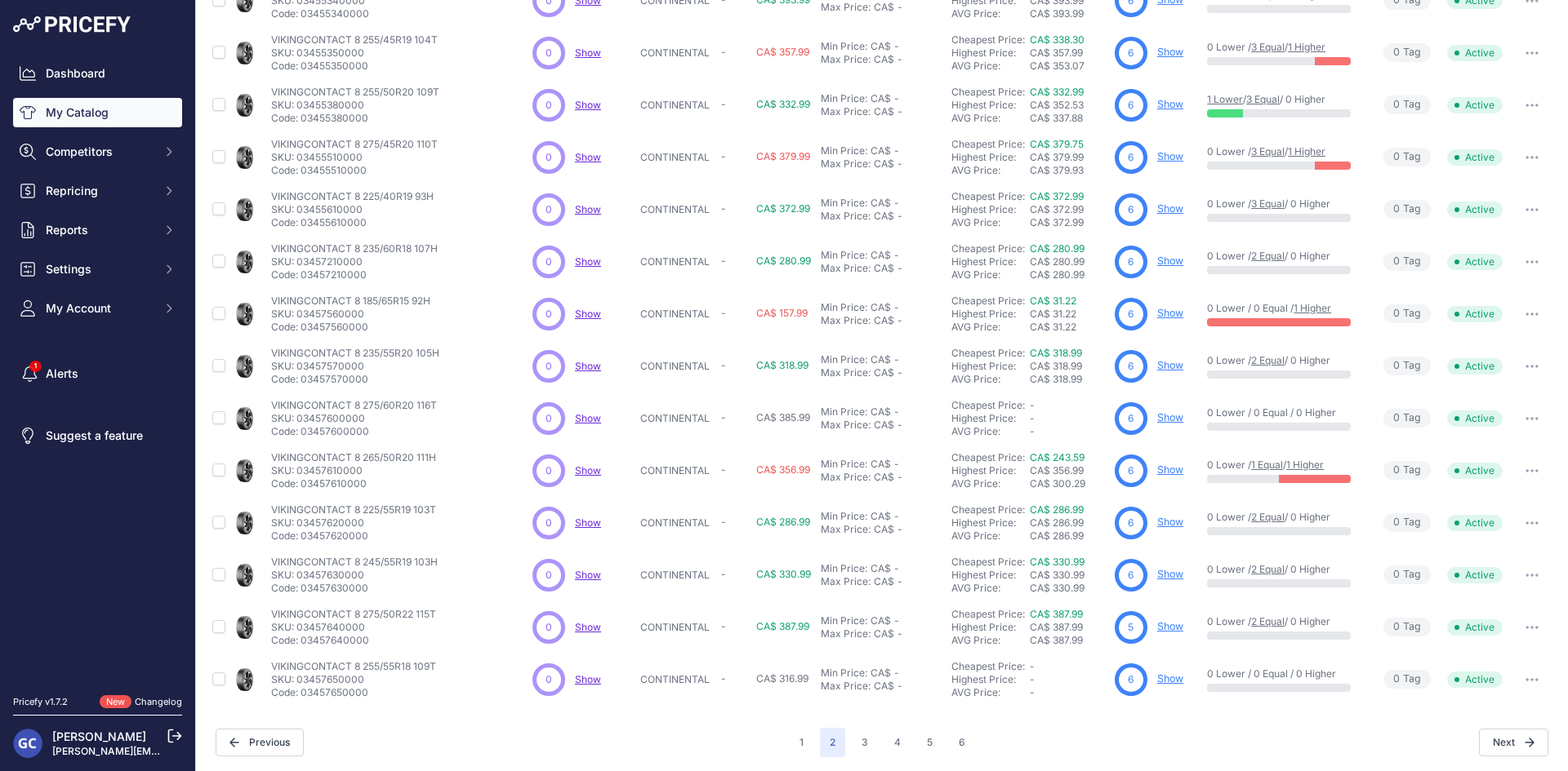
scroll to position [209, 0]
click at [865, 743] on button "3" at bounding box center [865, 741] width 26 height 29
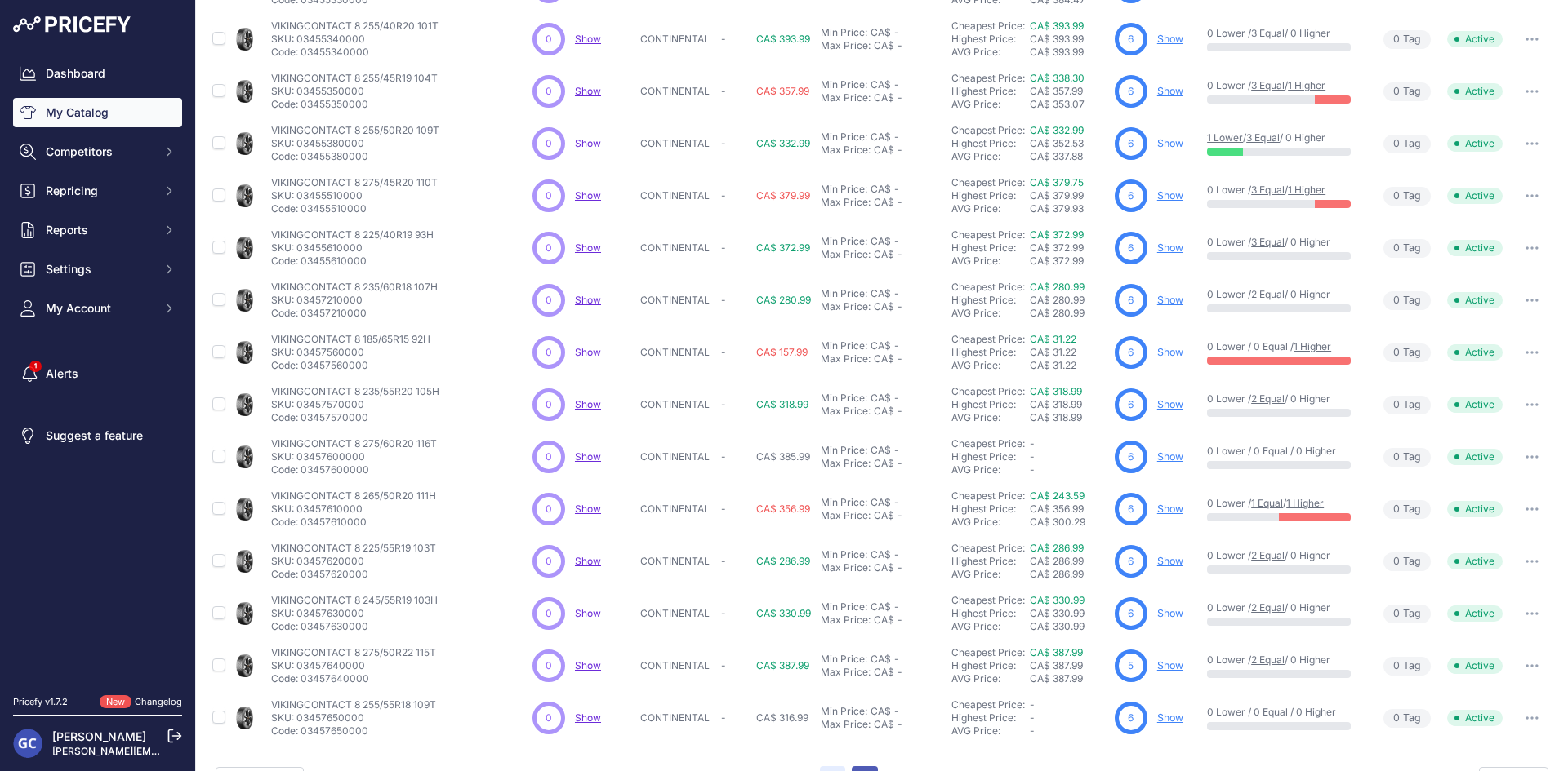
scroll to position [249, 0]
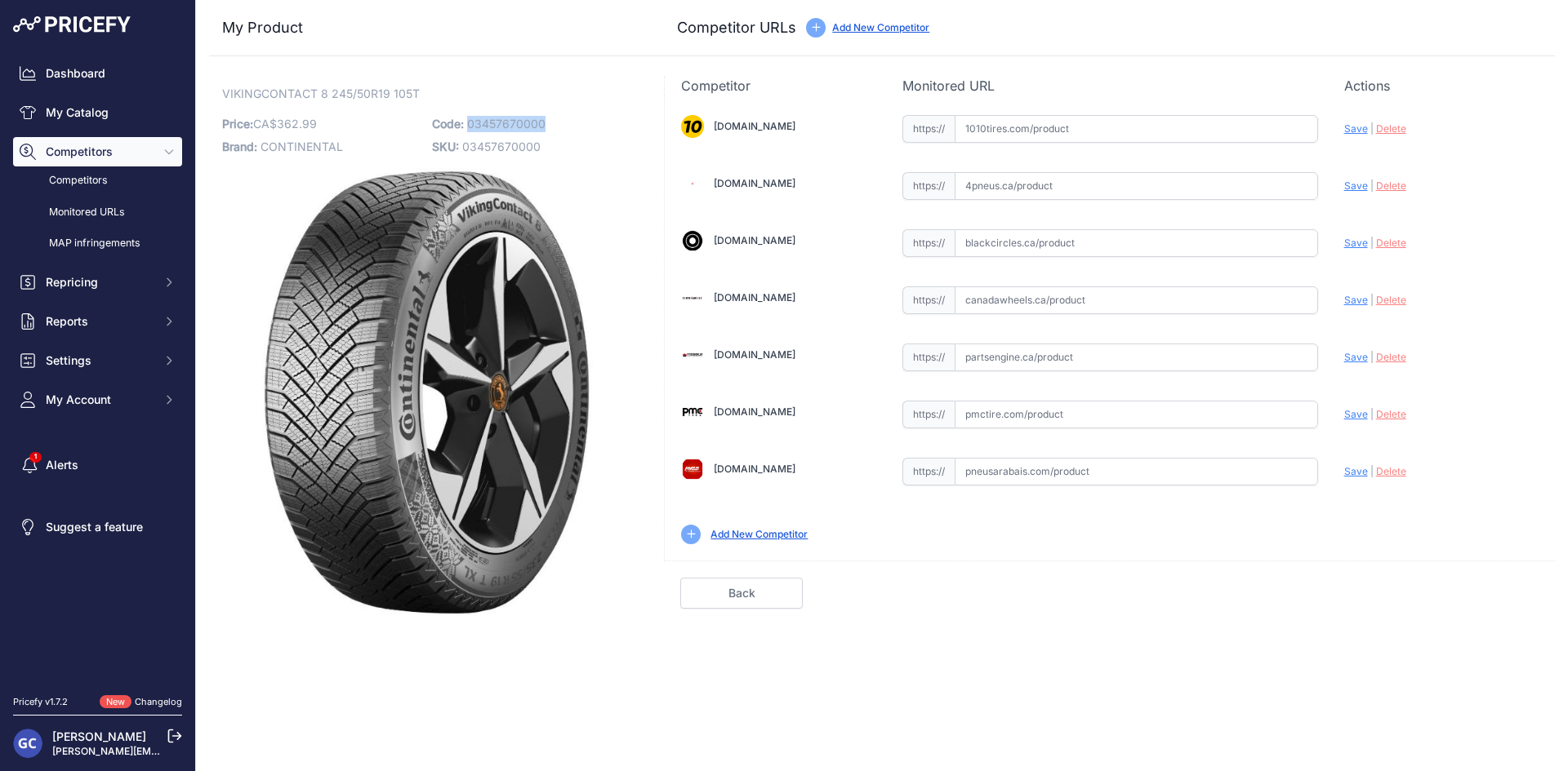
drag, startPoint x: 536, startPoint y: 127, endPoint x: 467, endPoint y: 130, distance: 69.1
click at [467, 130] on p "Code: 03457670000" at bounding box center [532, 124] width 200 height 23
copy span "03457670000"
click at [1254, 119] on input "text" at bounding box center [1136, 129] width 363 height 28
paste input "https://www.1010tires.com/Tires/Continental/Viking+Contact+8/03457670000"
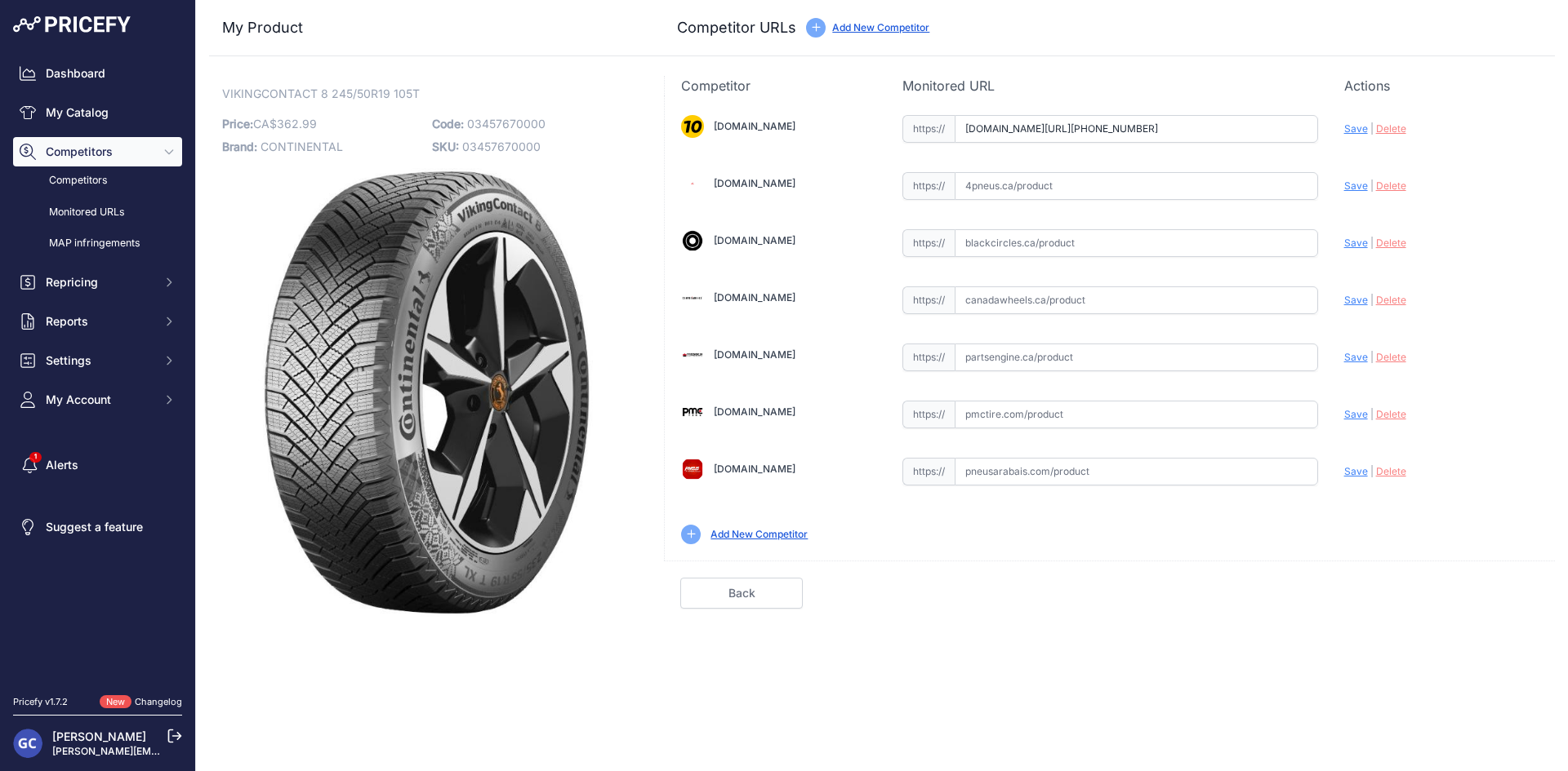
click at [1351, 129] on span "Save" at bounding box center [1356, 128] width 24 height 12
type input "https://www.1010tires.com/Tires/Continental/Viking+Contact+8/03457670000?prirul…"
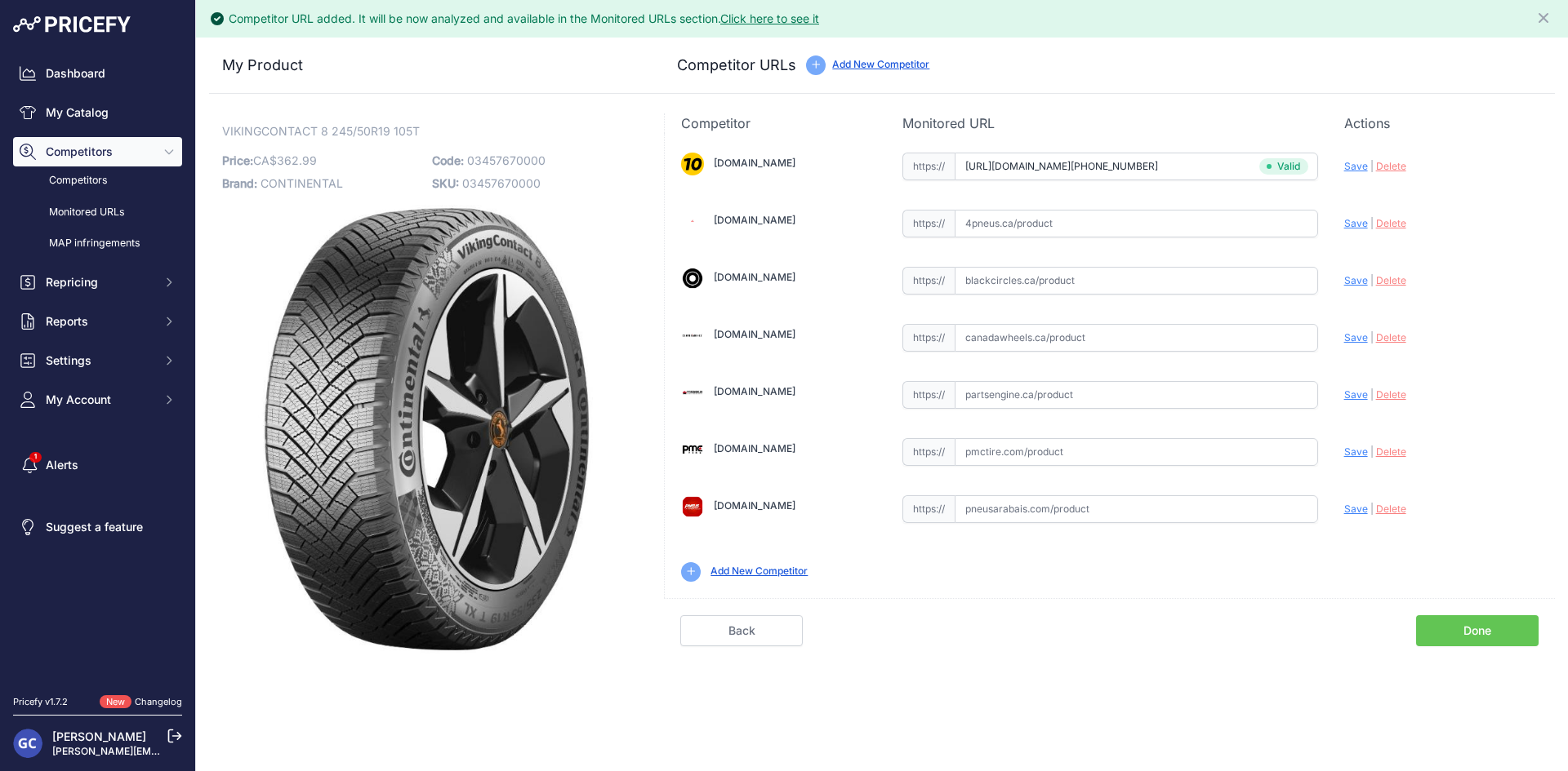
click at [1165, 395] on input "text" at bounding box center [1136, 395] width 363 height 28
paste input "https://www.partsengine.ca/03457670000-vp-continental-371.aspx"
click at [1344, 396] on span "Save" at bounding box center [1356, 394] width 24 height 12
type input "https://www.partsengine.ca/03457670000-vp-continental-371.aspx?prirule_jdsnikfk…"
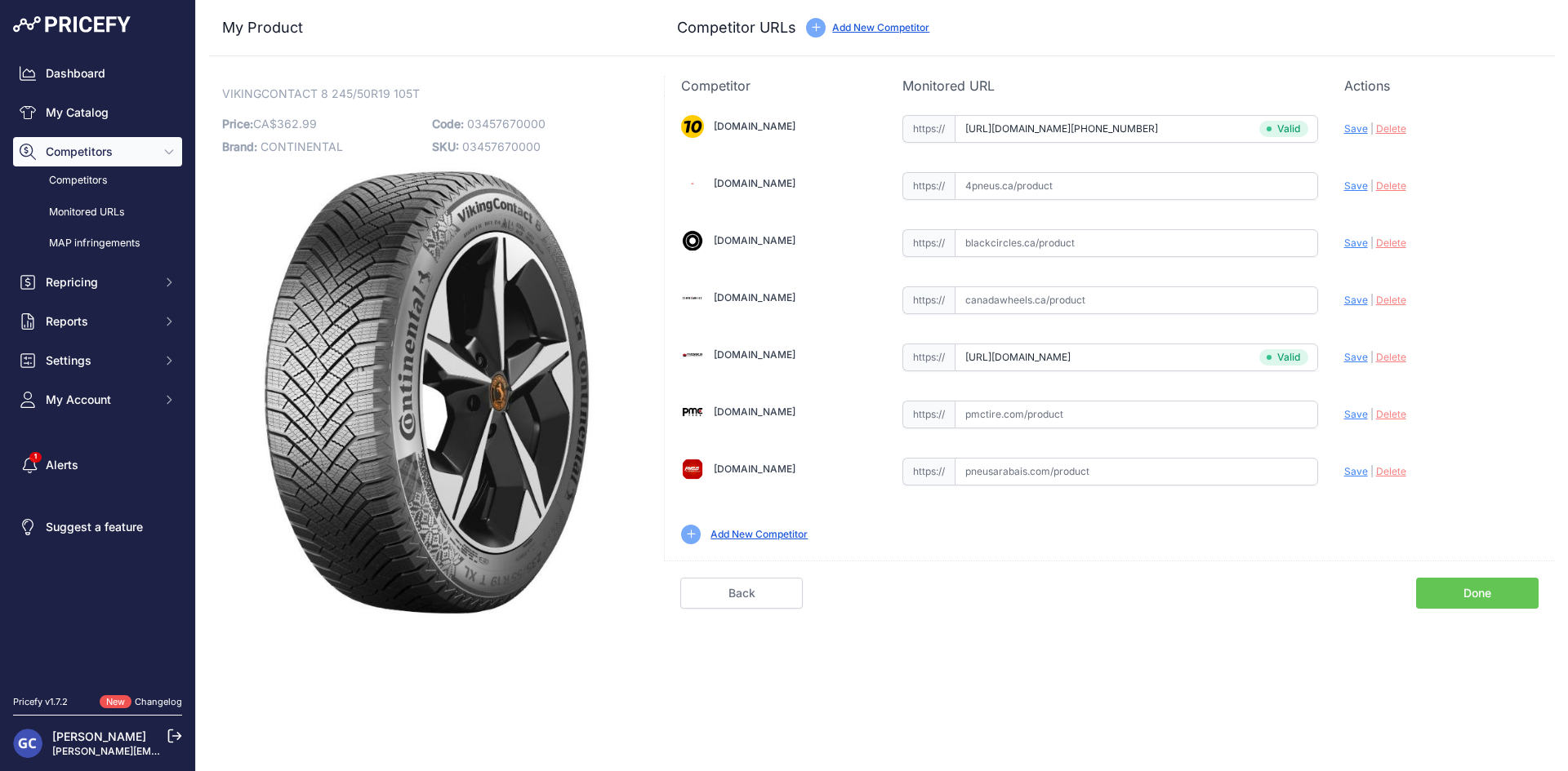
click at [1078, 414] on input "text" at bounding box center [1136, 414] width 363 height 28
paste input "https://pmctire.com/fr/tires/continental-vikingcontact-8-245-50r19-xl-105t-bsw-…"
click at [1345, 413] on span "Save" at bounding box center [1356, 413] width 24 height 12
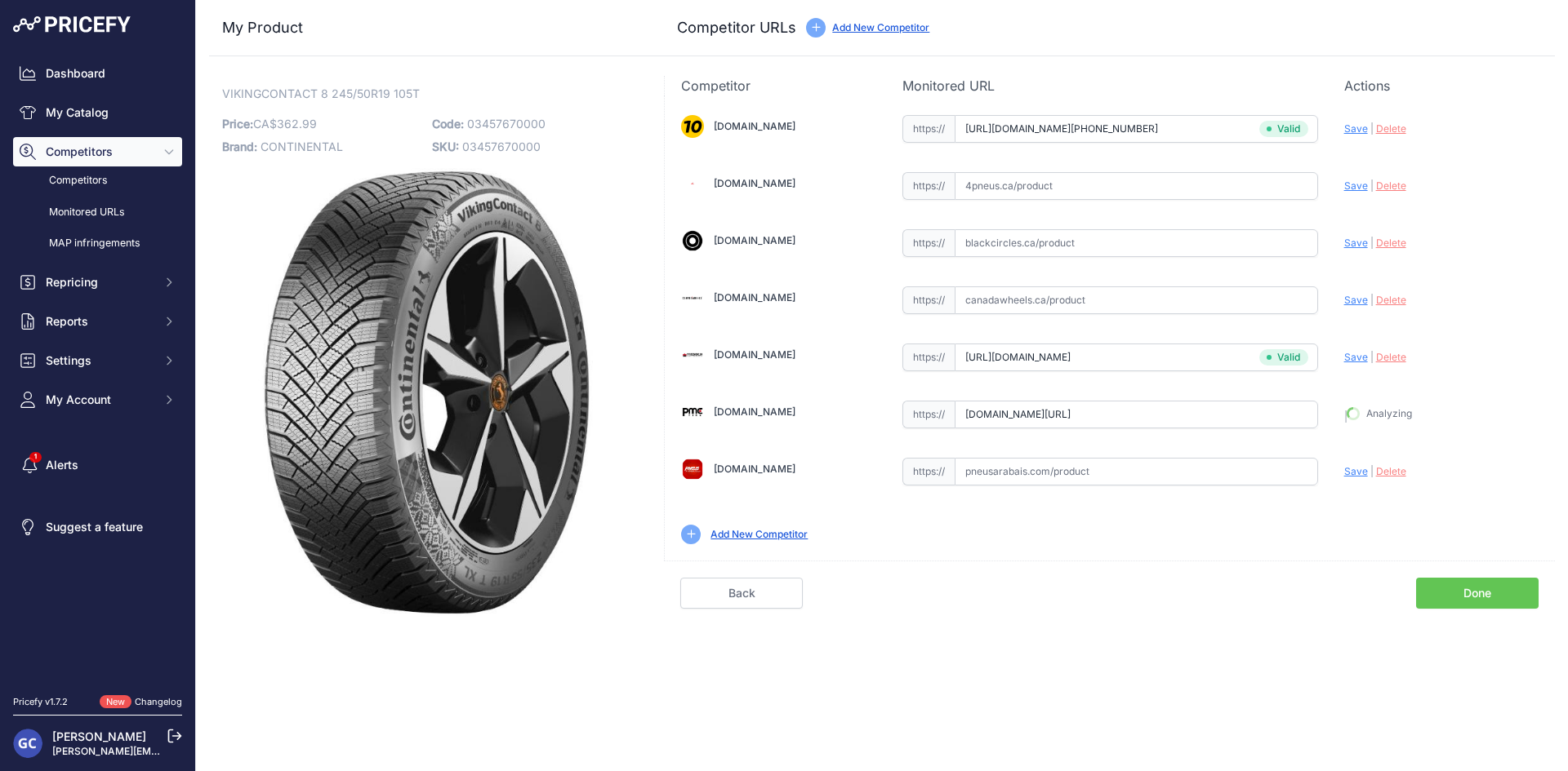
type input "https://pmctire.com/fr/tires/continental-vikingcontact-8-245-50r19-xl-105t-bsw-…"
click at [1138, 192] on input "text" at bounding box center [1136, 186] width 363 height 28
paste input "https://www.4pneus.ca/pneus/continental-viking-contact-8-hiver/245-50-r19-xl/29…"
click at [1349, 186] on span "Save" at bounding box center [1356, 185] width 24 height 12
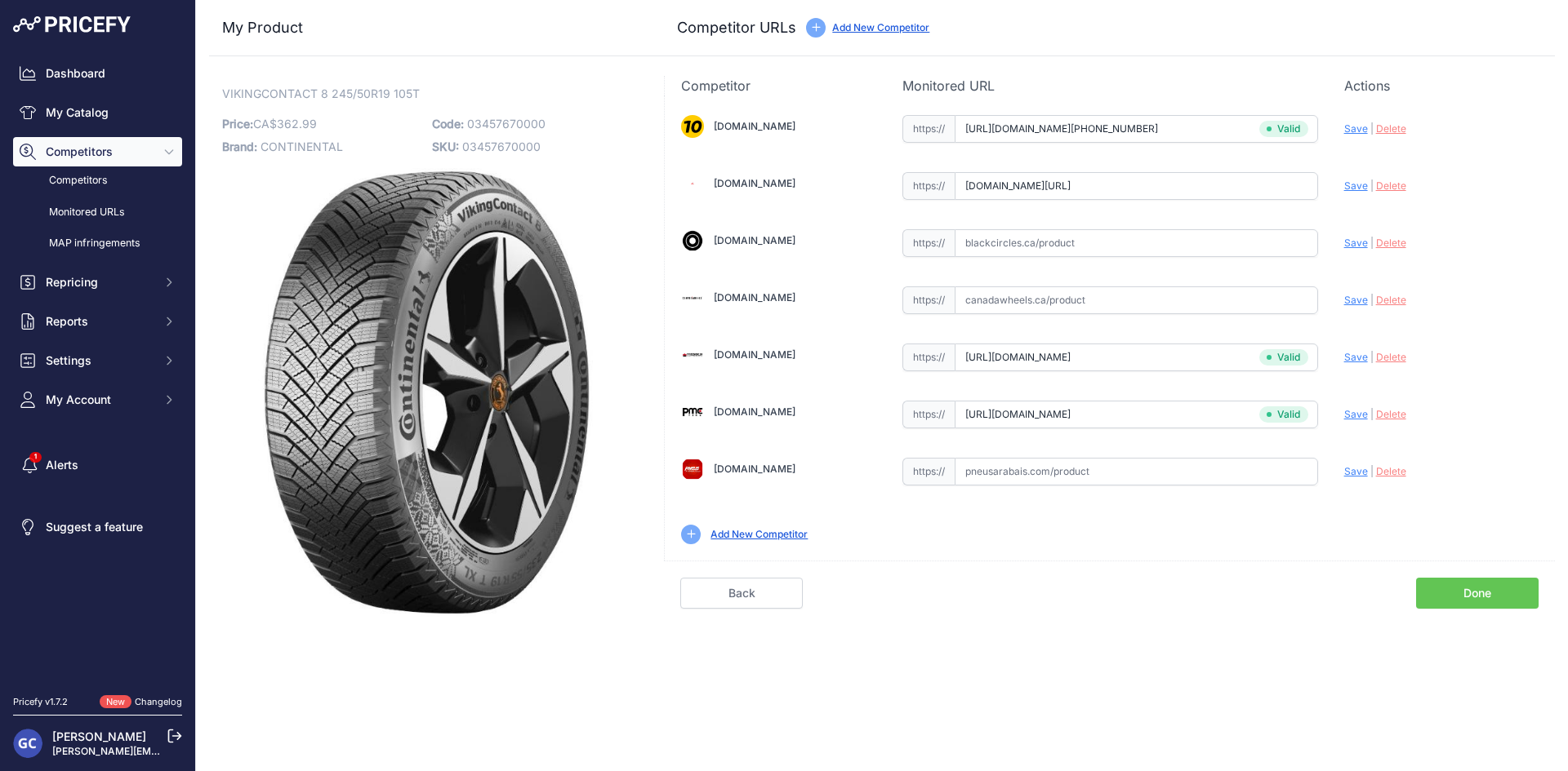
scroll to position [0, 0]
type input "https://www.4pneus.ca/pneus/continental-viking-contact-8-hiver/245-50-r19-xl/29…"
click at [1251, 238] on input "text" at bounding box center [1136, 243] width 363 height 28
paste input "https://www.blackcircles.ca/en/tire/continental/vikingcontact-8/245-50-r19-105-t"
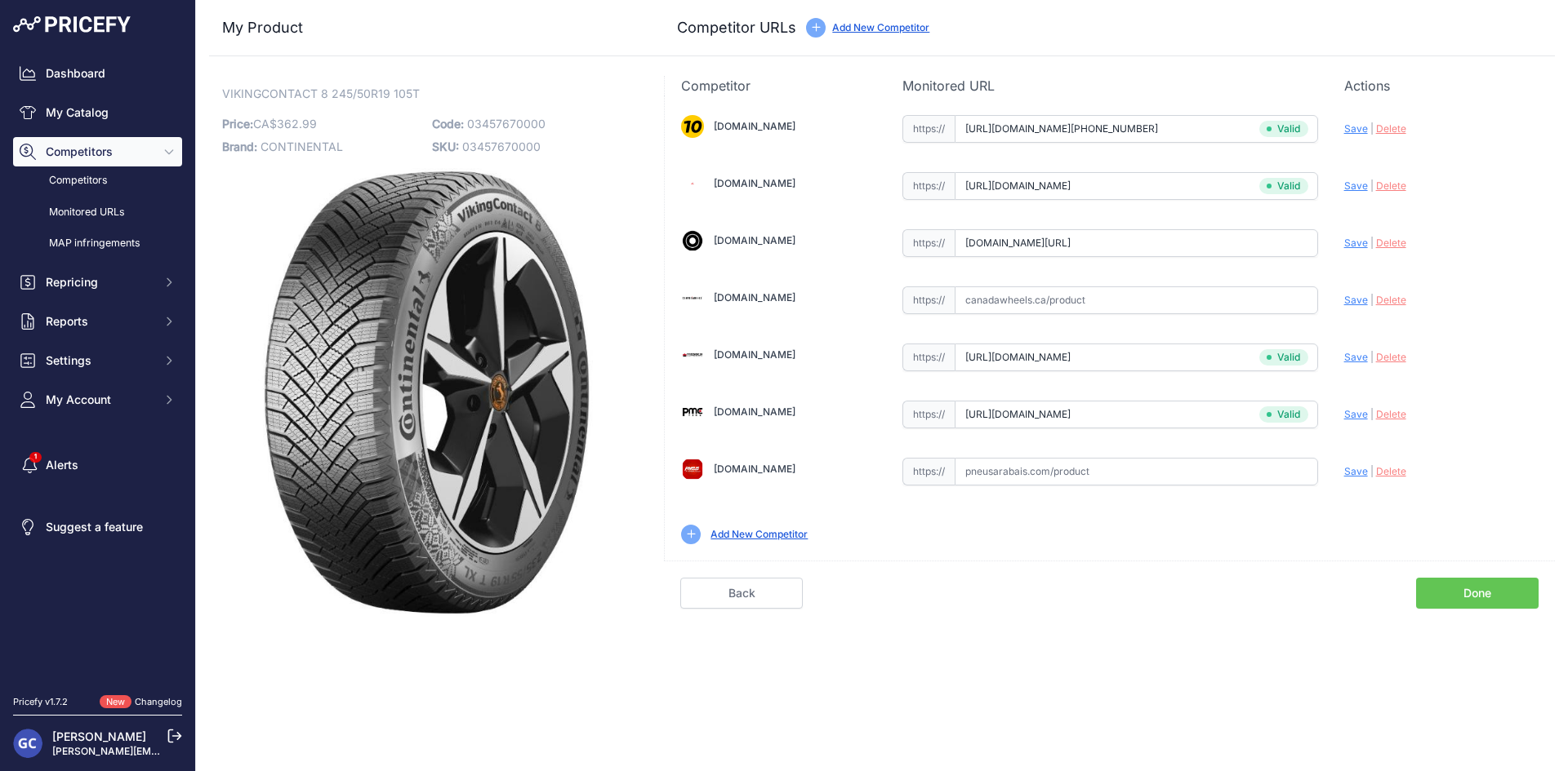
click at [1355, 240] on span "Save" at bounding box center [1356, 242] width 24 height 12
type input "https://www.blackcircles.ca/en/tire/continental/vikingcontact-8/245-50-r19-105-…"
click at [1150, 476] on input "text" at bounding box center [1136, 472] width 363 height 28
paste input "https://pneusarabais.com/pneus/continental-vikingcontact-8/52359"
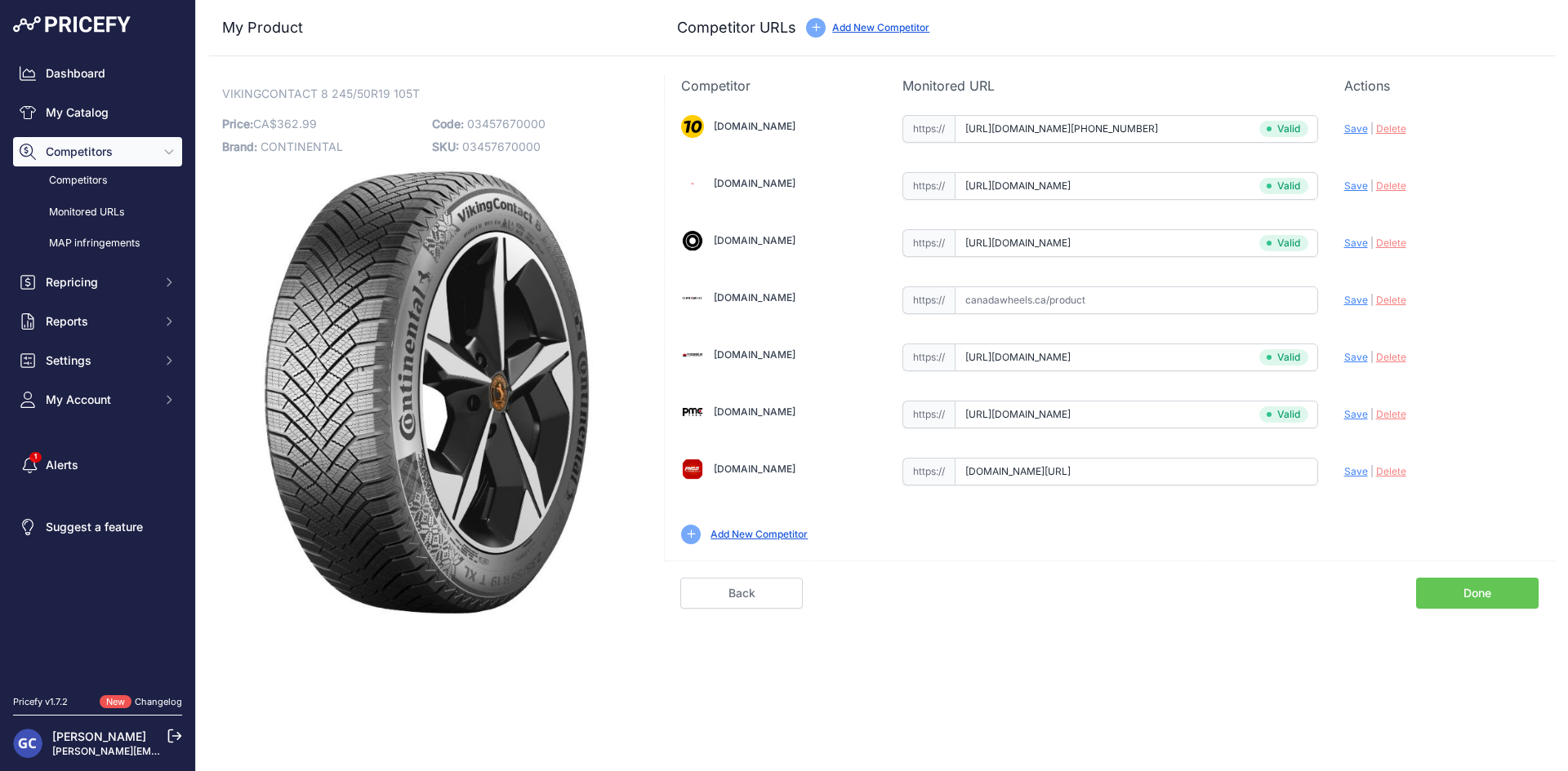
click at [1355, 474] on span "Save" at bounding box center [1356, 471] width 24 height 12
type input "https://pneusarabais.com/pneus/continental-vikingcontact-8/52359?prirule_jdsnik…"
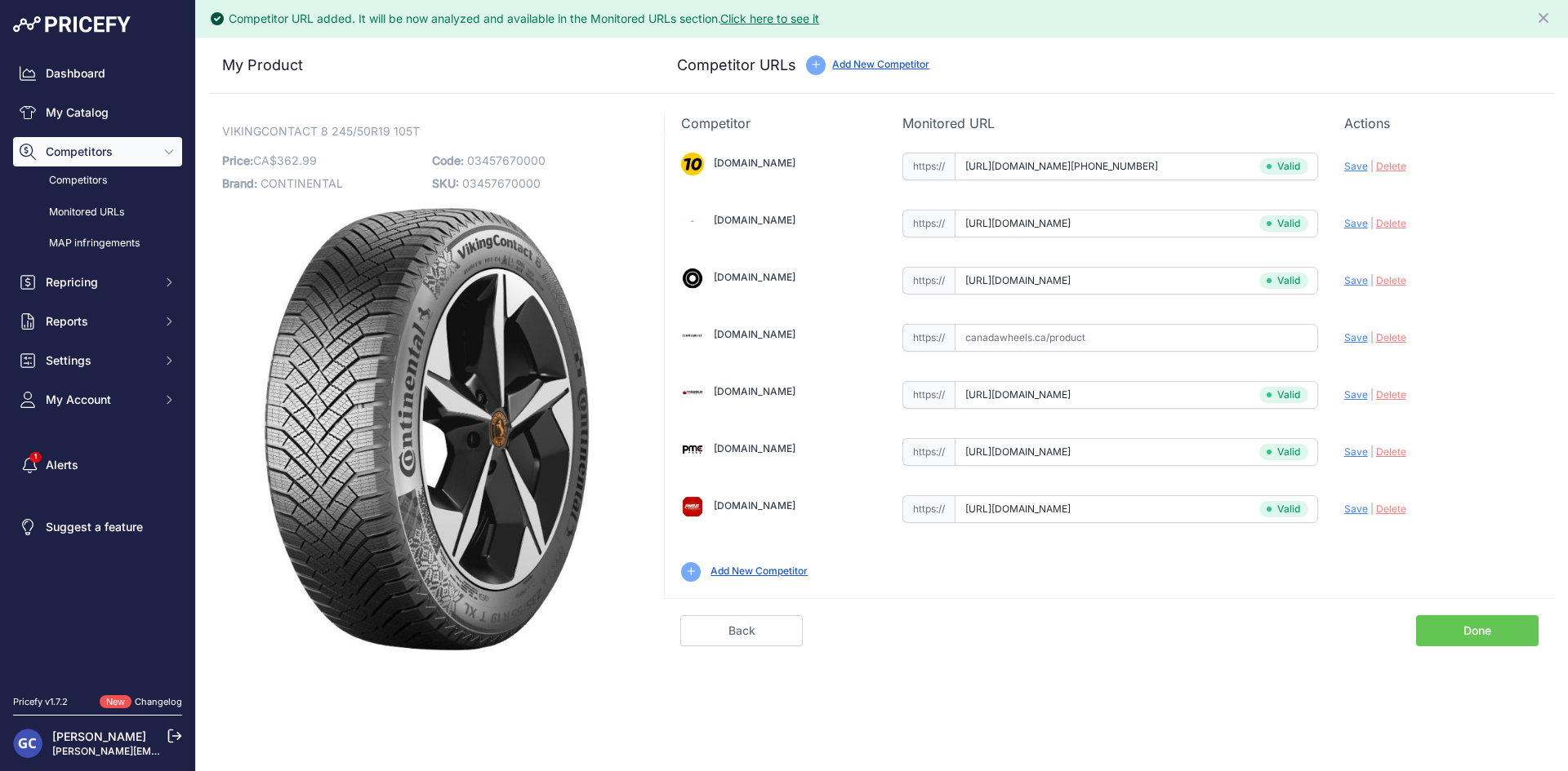
click at [1463, 627] on link "Done" at bounding box center [1477, 631] width 123 height 31
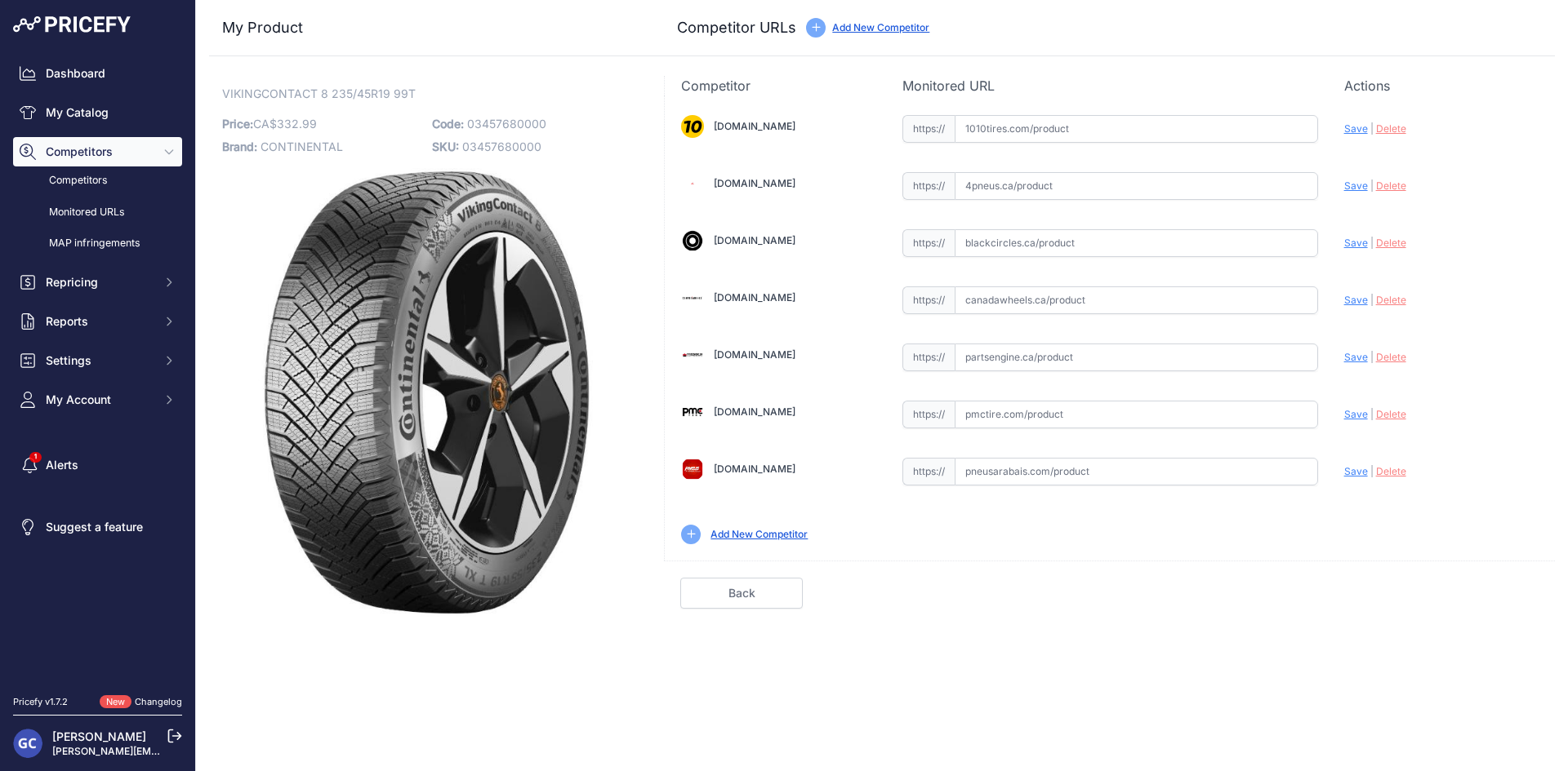
click at [554, 118] on p "Code: 03457680000" at bounding box center [532, 124] width 200 height 23
click at [552, 122] on p "Code: 03457680000" at bounding box center [532, 124] width 200 height 23
drag, startPoint x: 554, startPoint y: 122, endPoint x: 478, endPoint y: 127, distance: 76.2
click at [478, 127] on p "Code: 03457680000" at bounding box center [532, 124] width 200 height 23
copy div "03457680000"
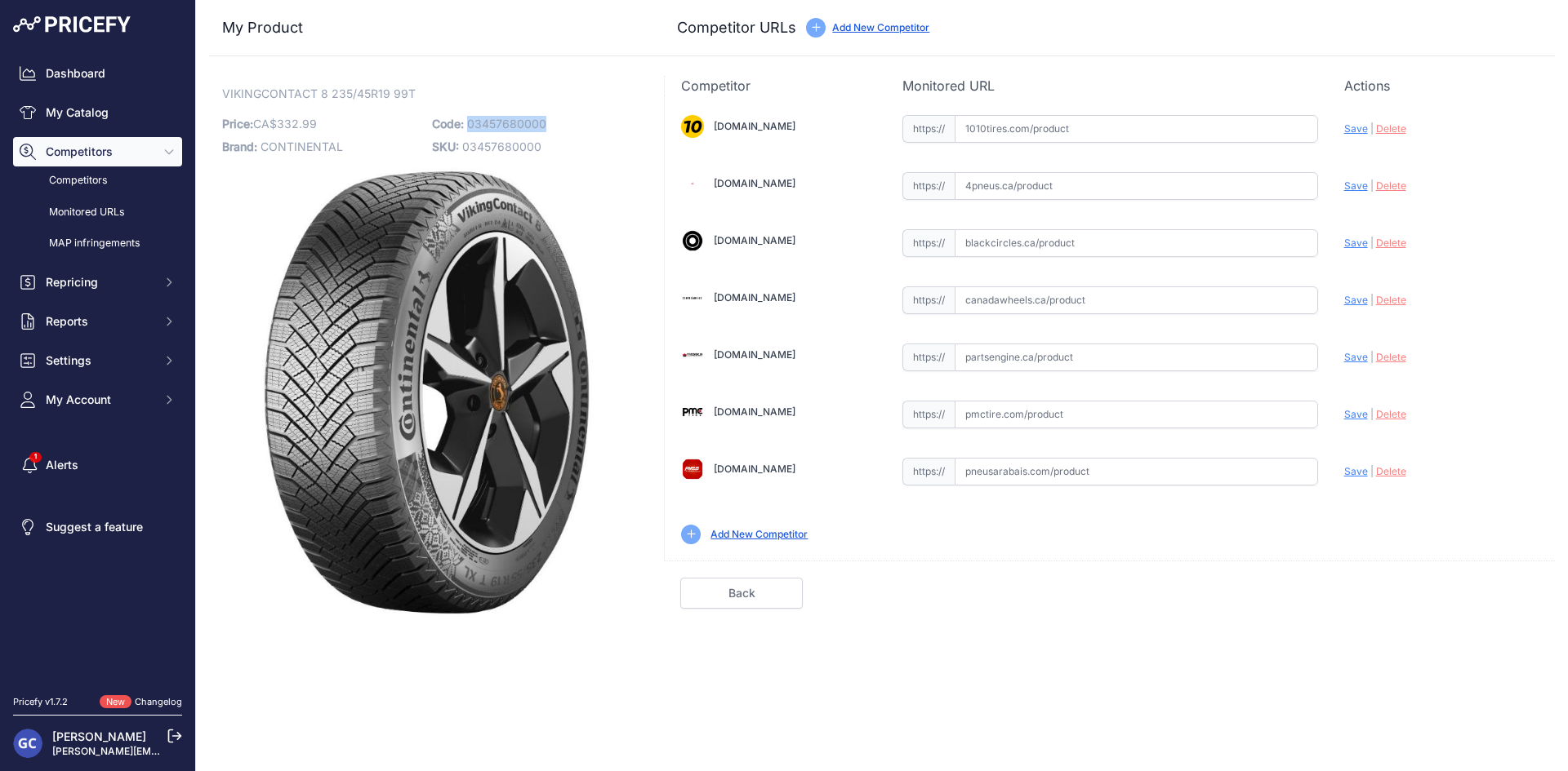
click at [1121, 132] on input "text" at bounding box center [1136, 129] width 363 height 28
paste input "[URL][DOMAIN_NAME][PHONE_NUMBER]"
click at [1353, 130] on span "Save" at bounding box center [1356, 128] width 24 height 12
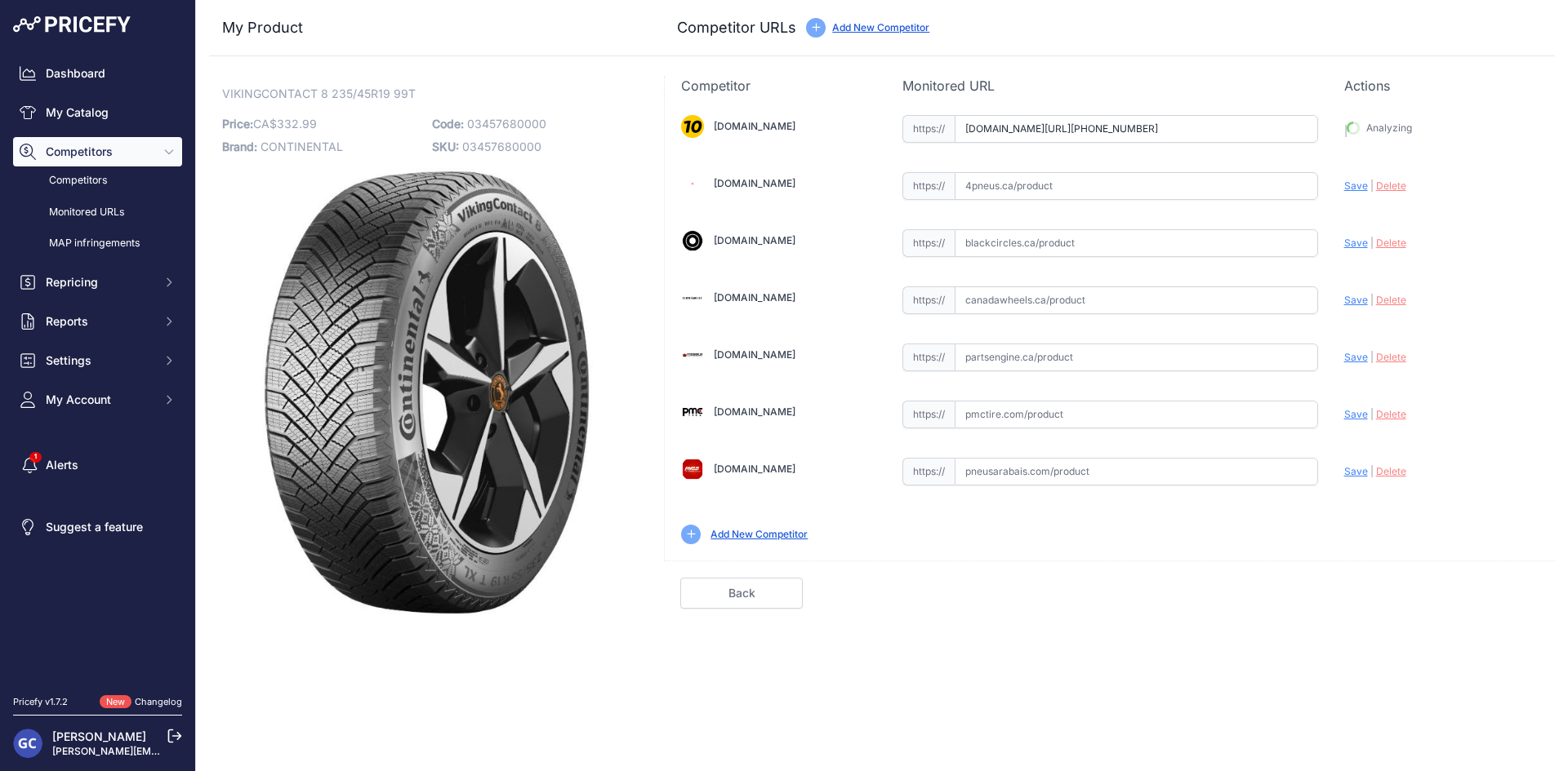
type input "[URL][DOMAIN_NAME][PHONE_NUMBER]"
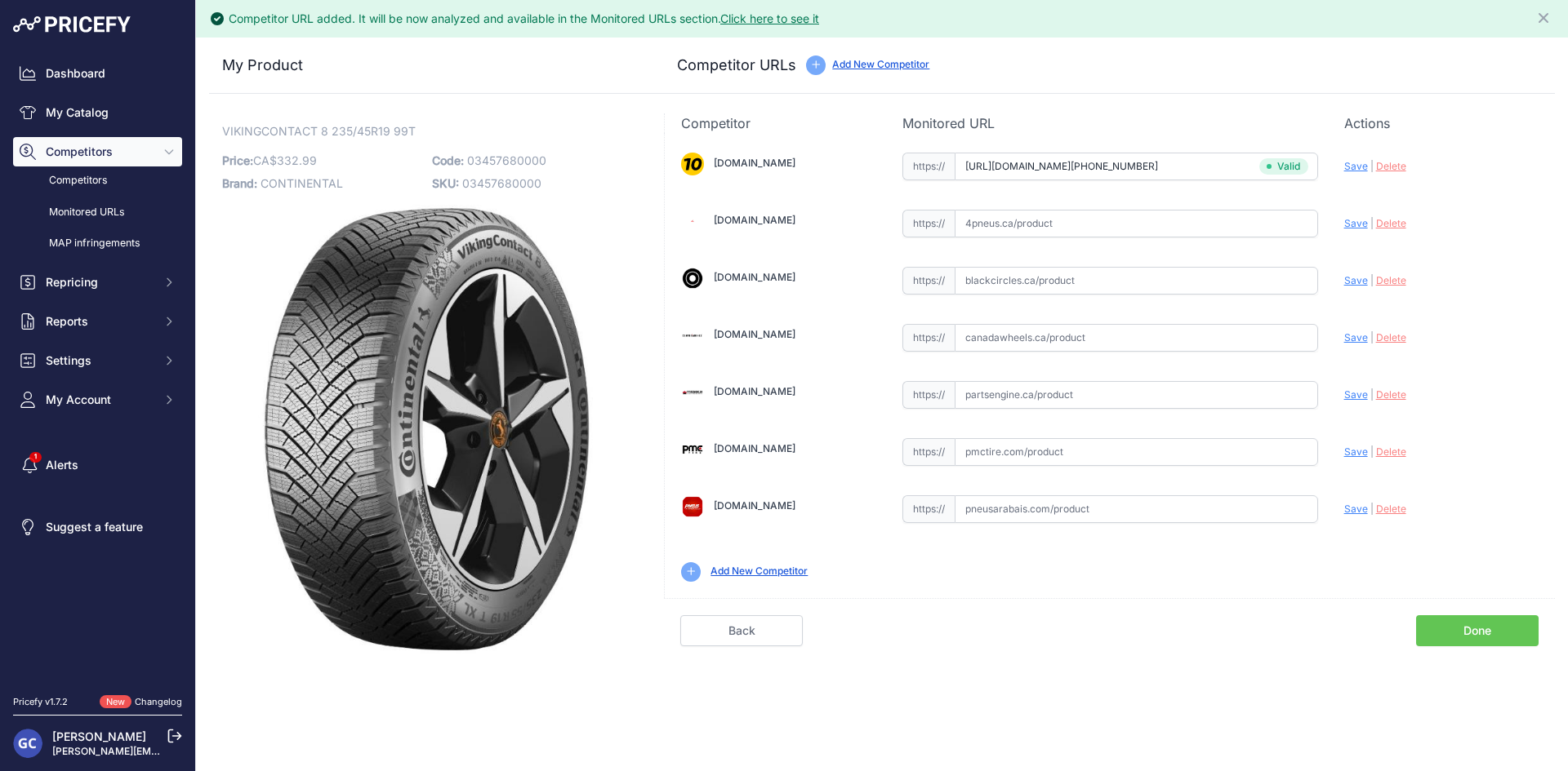
click at [1166, 397] on input "text" at bounding box center [1136, 395] width 363 height 28
paste input "[URL][DOMAIN_NAME]"
click at [1352, 385] on div "Update Profile Save | [GEOGRAPHIC_DATA] Analyzing" at bounding box center [1441, 391] width 194 height 26
click at [1353, 391] on span "Save" at bounding box center [1356, 394] width 24 height 12
type input "[URL][DOMAIN_NAME]"
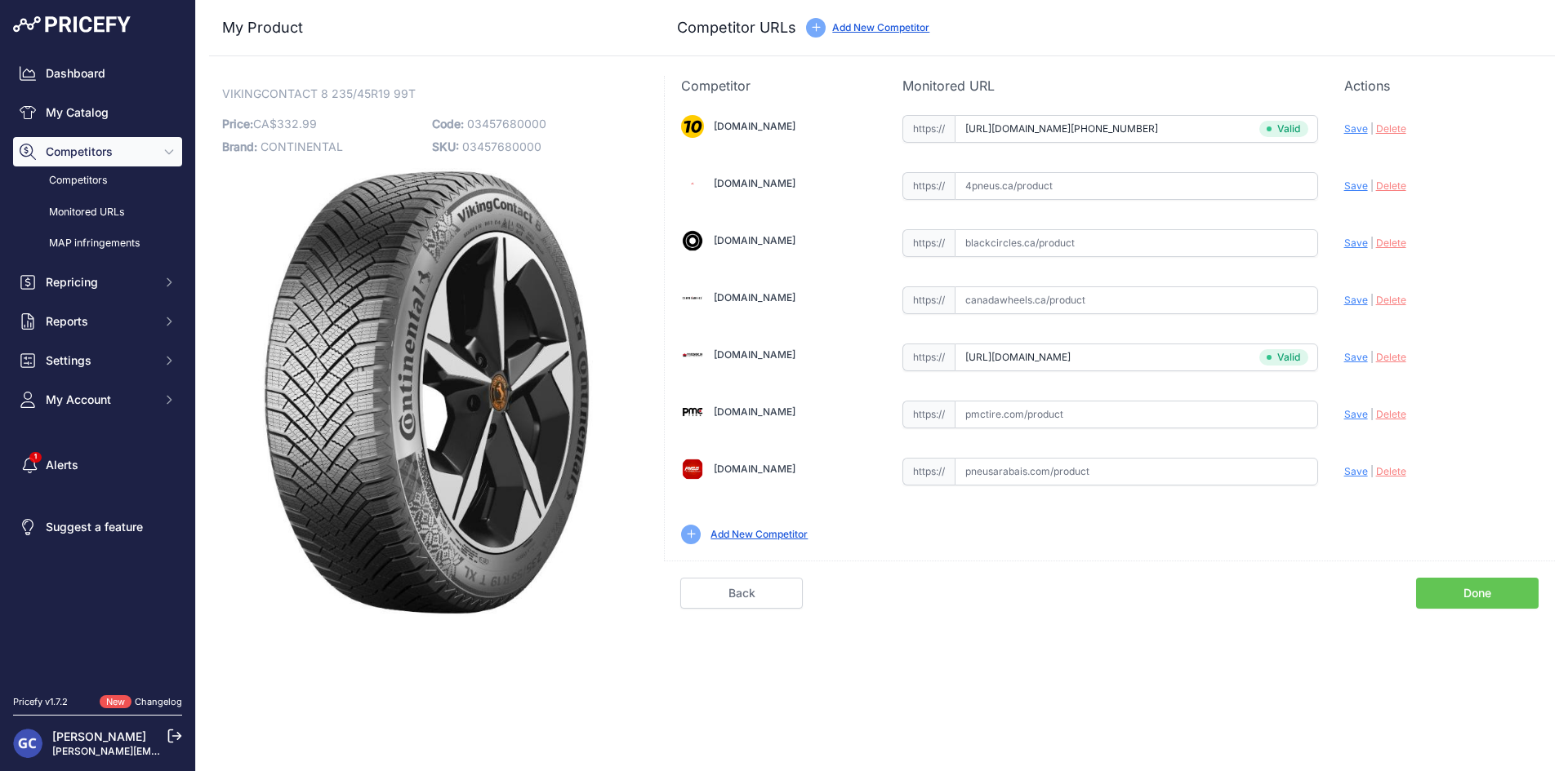
click at [1180, 434] on div "[DOMAIN_NAME] Valid Invalid" at bounding box center [1110, 328] width 890 height 466
click at [1214, 413] on input "text" at bounding box center [1136, 414] width 363 height 28
paste input "[URL][DOMAIN_NAME]"
click at [1350, 412] on span "Save" at bounding box center [1356, 413] width 24 height 12
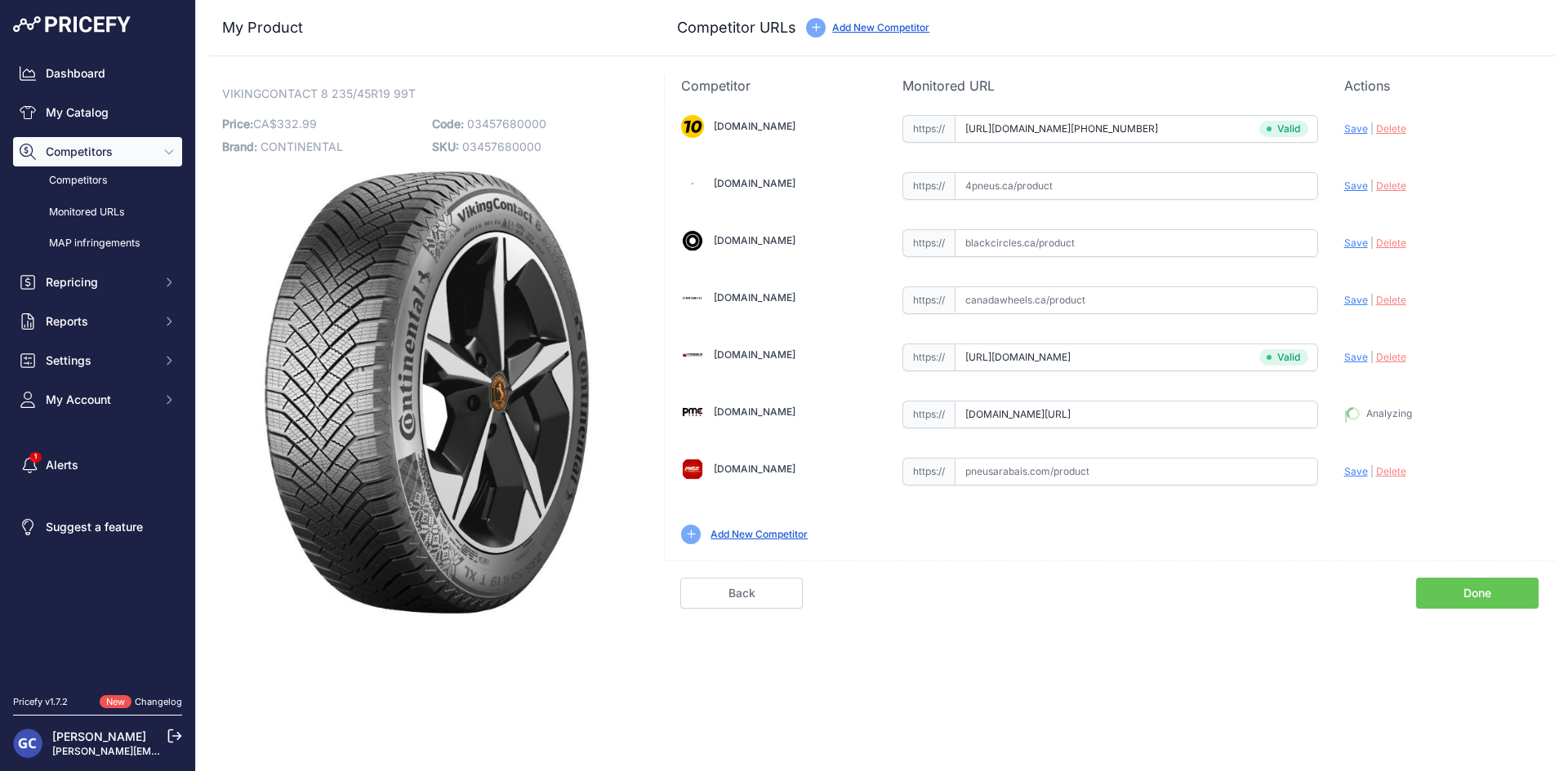
scroll to position [0, 0]
type input "[URL][DOMAIN_NAME]"
click at [1200, 237] on input "text" at bounding box center [1136, 243] width 363 height 28
paste input "[URL][DOMAIN_NAME]"
click at [1348, 237] on span "Save" at bounding box center [1356, 242] width 24 height 12
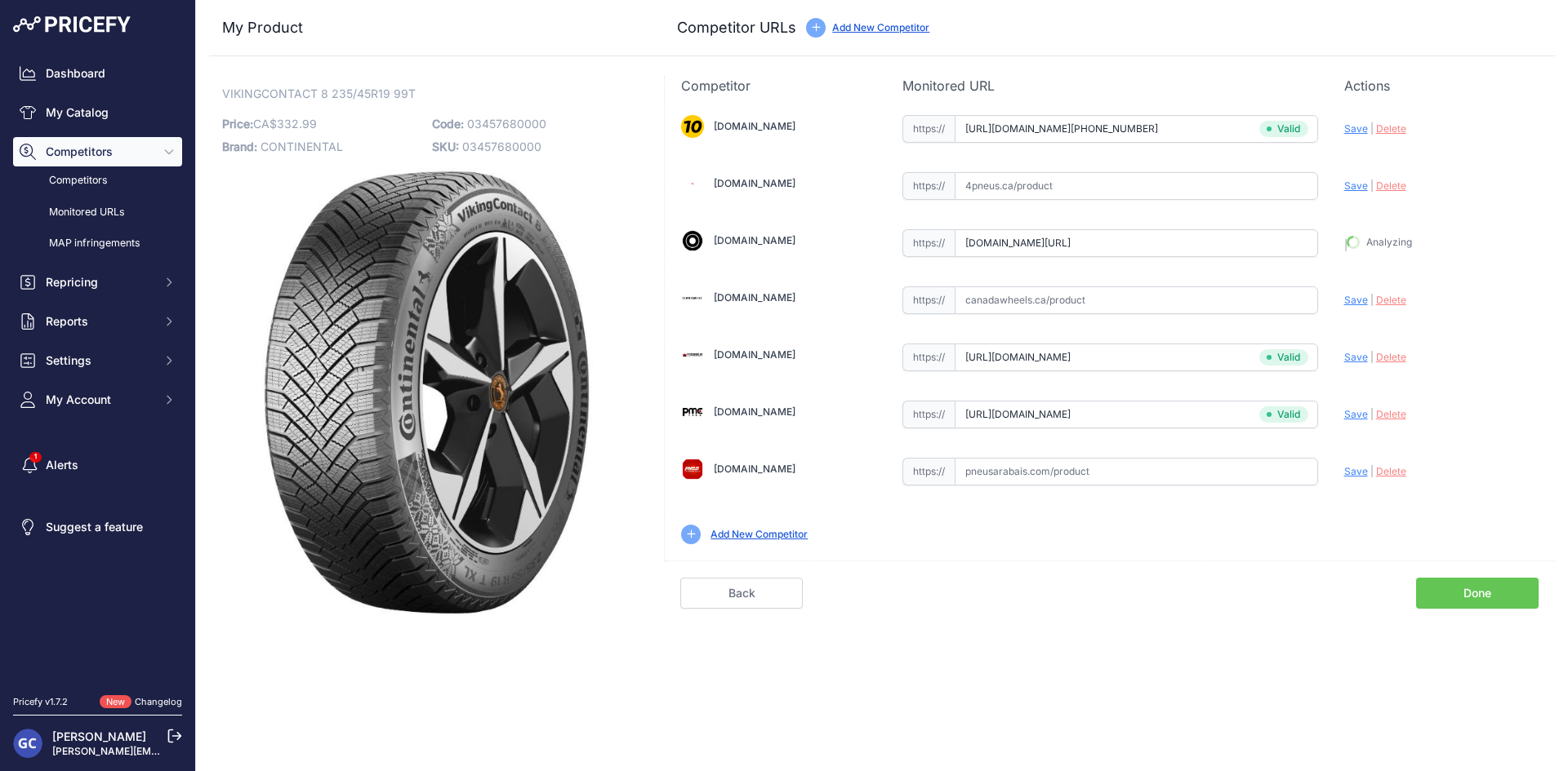
type input "[URL][DOMAIN_NAME]"
click at [1220, 480] on input "text" at bounding box center [1136, 472] width 363 height 28
paste input "[URL][DOMAIN_NAME]"
click at [1352, 468] on span "Save" at bounding box center [1356, 471] width 24 height 12
type input "[URL][DOMAIN_NAME]"
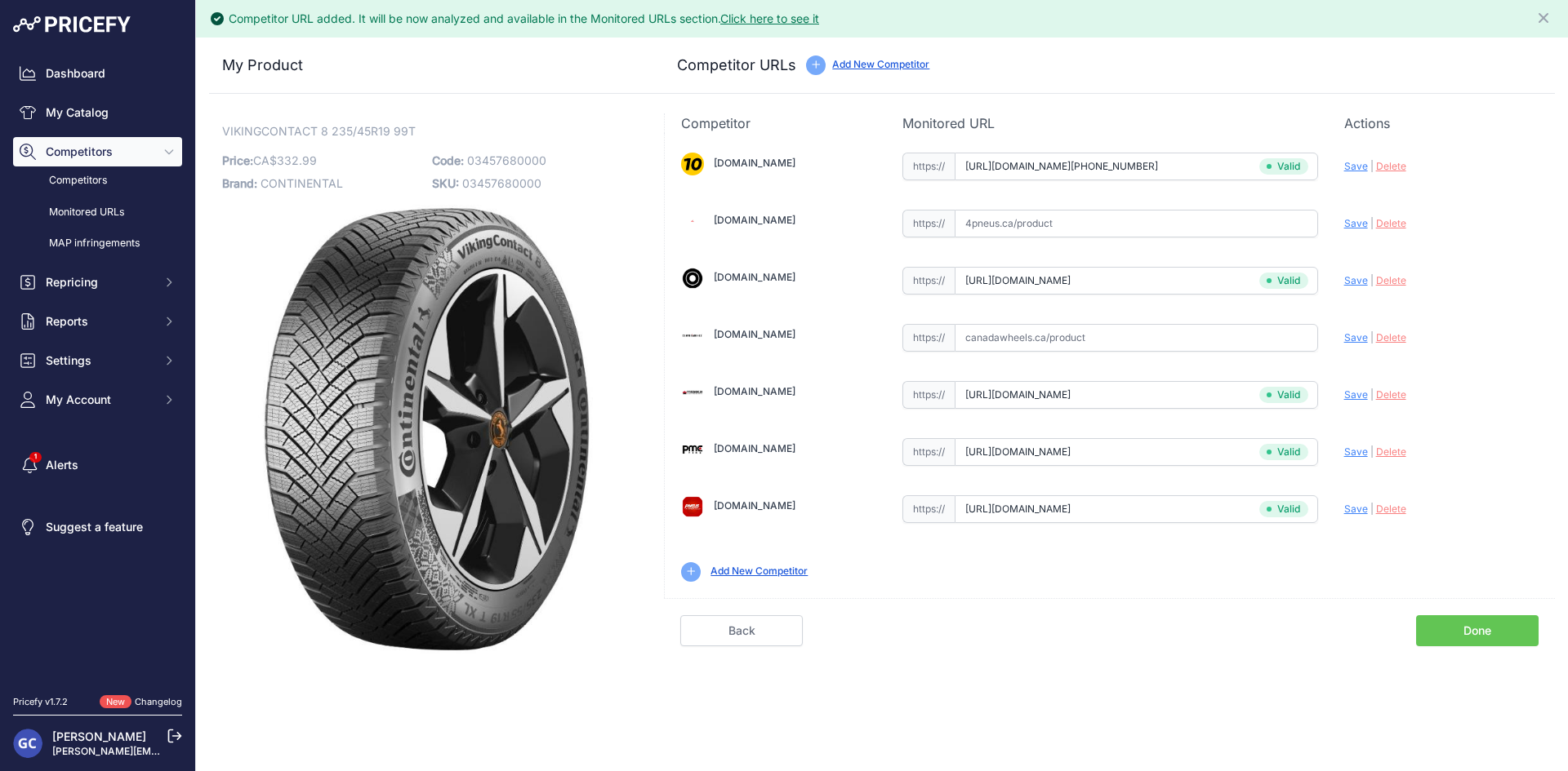
click at [1486, 617] on link "Done" at bounding box center [1477, 631] width 123 height 31
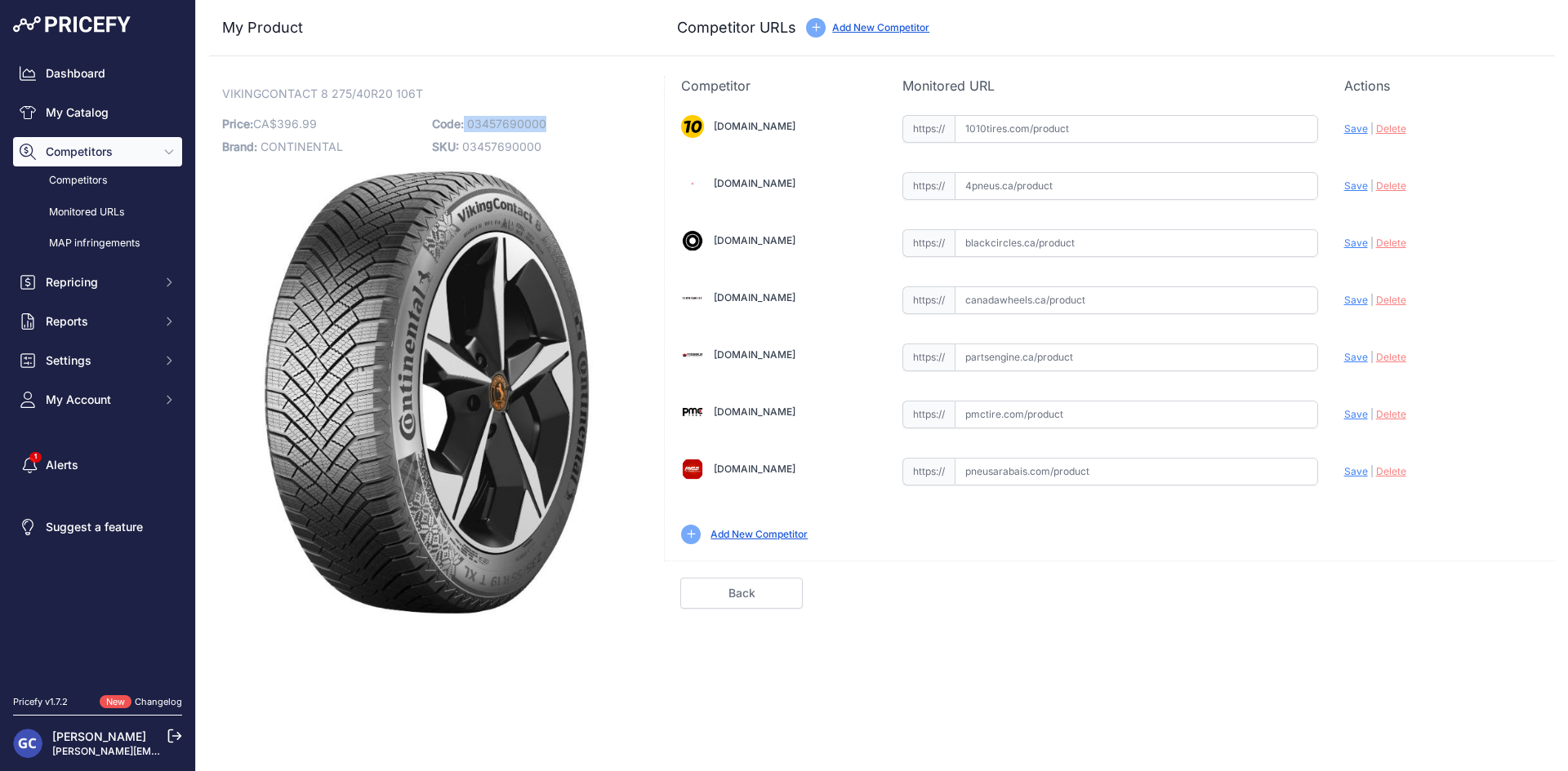
drag, startPoint x: 567, startPoint y: 127, endPoint x: 466, endPoint y: 130, distance: 101.0
click at [466, 130] on p "Code: 03457690000" at bounding box center [532, 124] width 200 height 23
click at [579, 127] on p "Code: 03457690000" at bounding box center [532, 124] width 200 height 23
drag, startPoint x: 559, startPoint y: 122, endPoint x: 468, endPoint y: 125, distance: 91.0
click at [468, 125] on p "Code: 03457690000" at bounding box center [532, 124] width 200 height 23
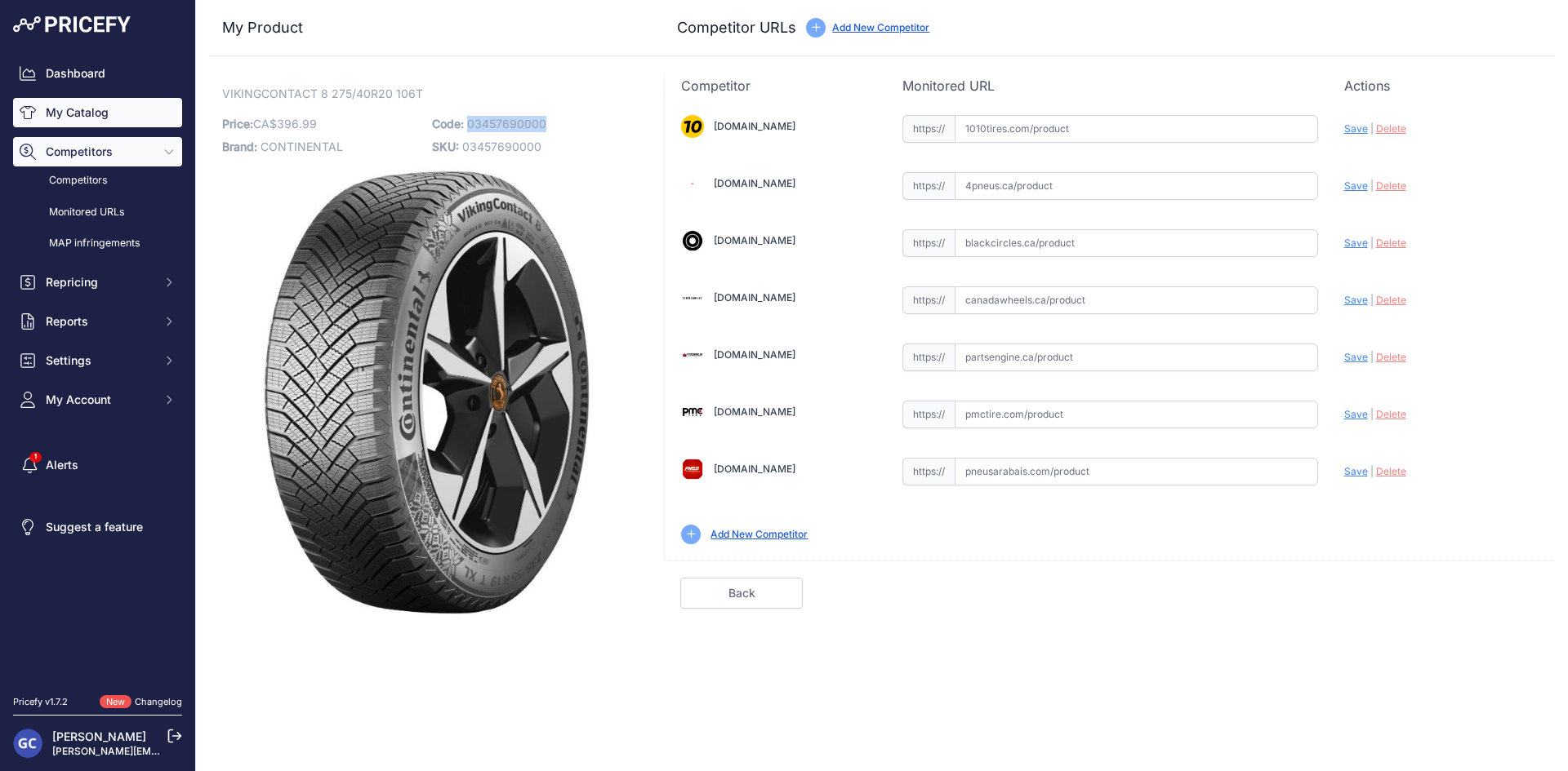
copy span "03457690000"
click at [1129, 127] on input "text" at bounding box center [1136, 129] width 363 height 28
paste input "https://www.1010tires.com/Tires/Continental/Viking+Contact+8/03457690000"
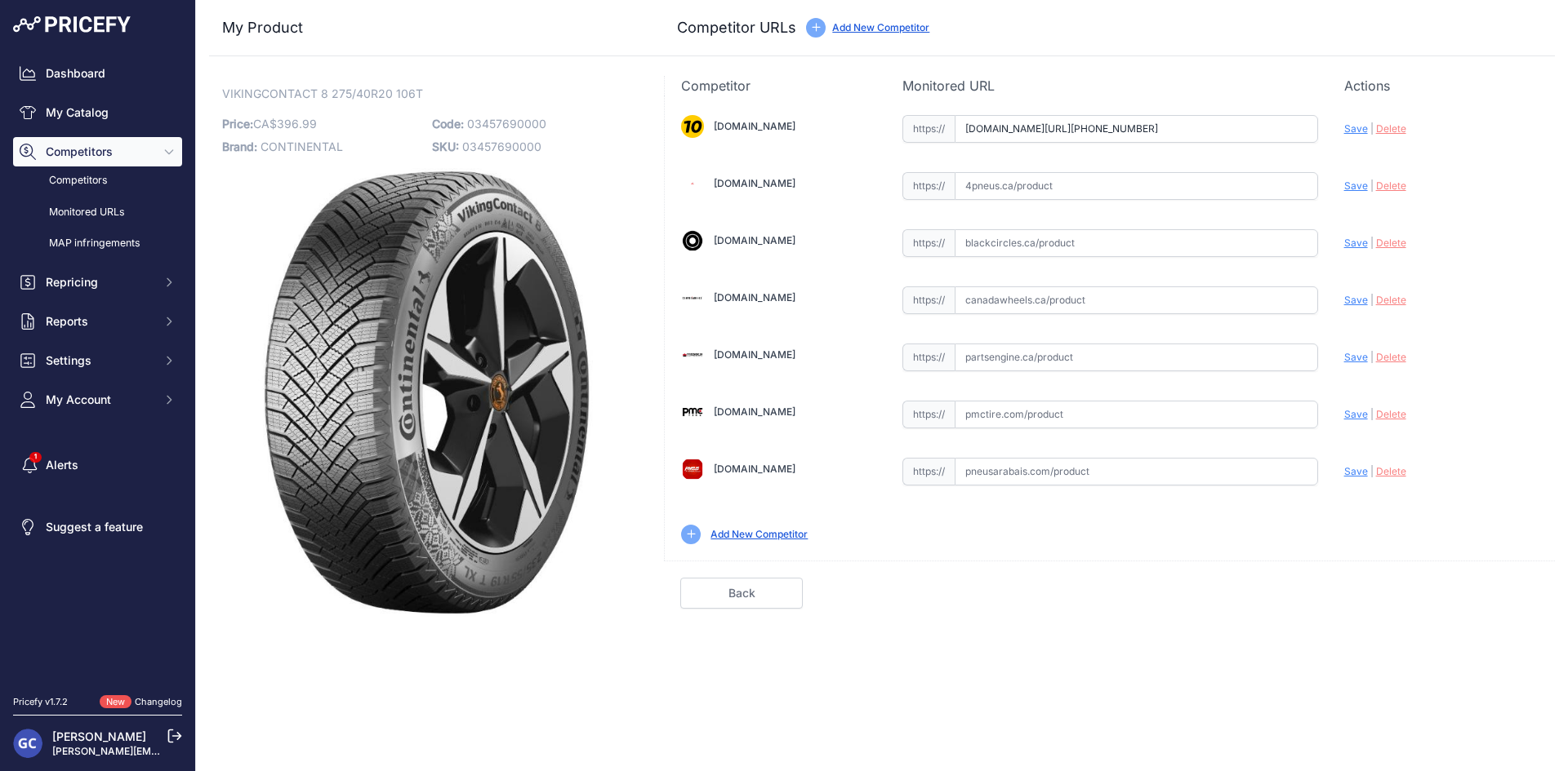
click at [1361, 126] on span "Save" at bounding box center [1356, 128] width 24 height 12
type input "https://www.1010tires.com/Tires/Continental/Viking+Contact+8/03457690000?prirul…"
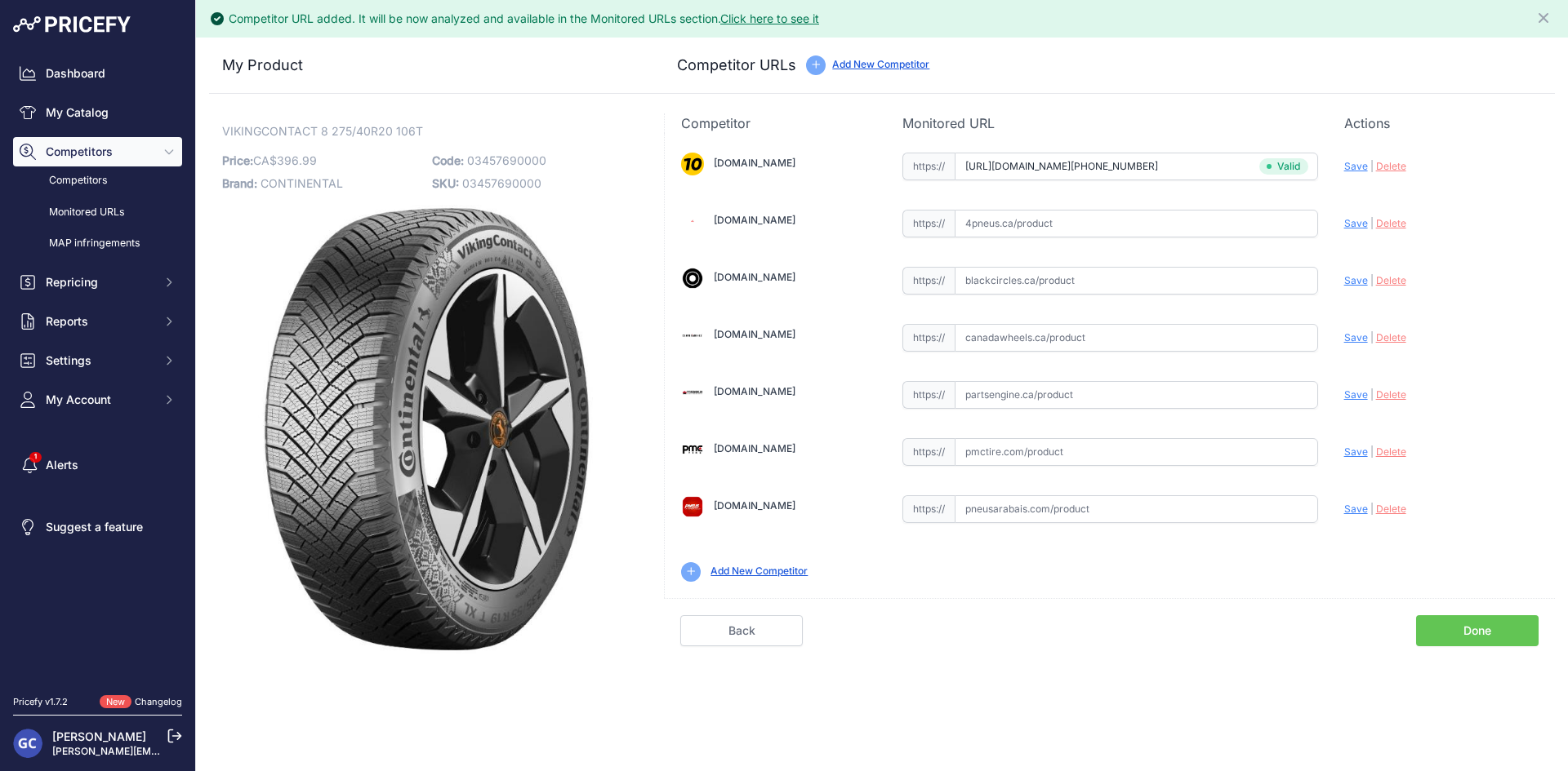
click at [1146, 378] on div "https:// Valid" at bounding box center [1110, 393] width 415 height 31
click at [1203, 392] on input "text" at bounding box center [1136, 395] width 363 height 28
paste input "https://www.partsengine.ca/03457690000-vp-continental-371.aspx"
click at [1351, 391] on span "Save" at bounding box center [1356, 394] width 24 height 12
type input "https://www.partsengine.ca/03457690000-vp-continental-371.aspx?prirule_jdsnikfk…"
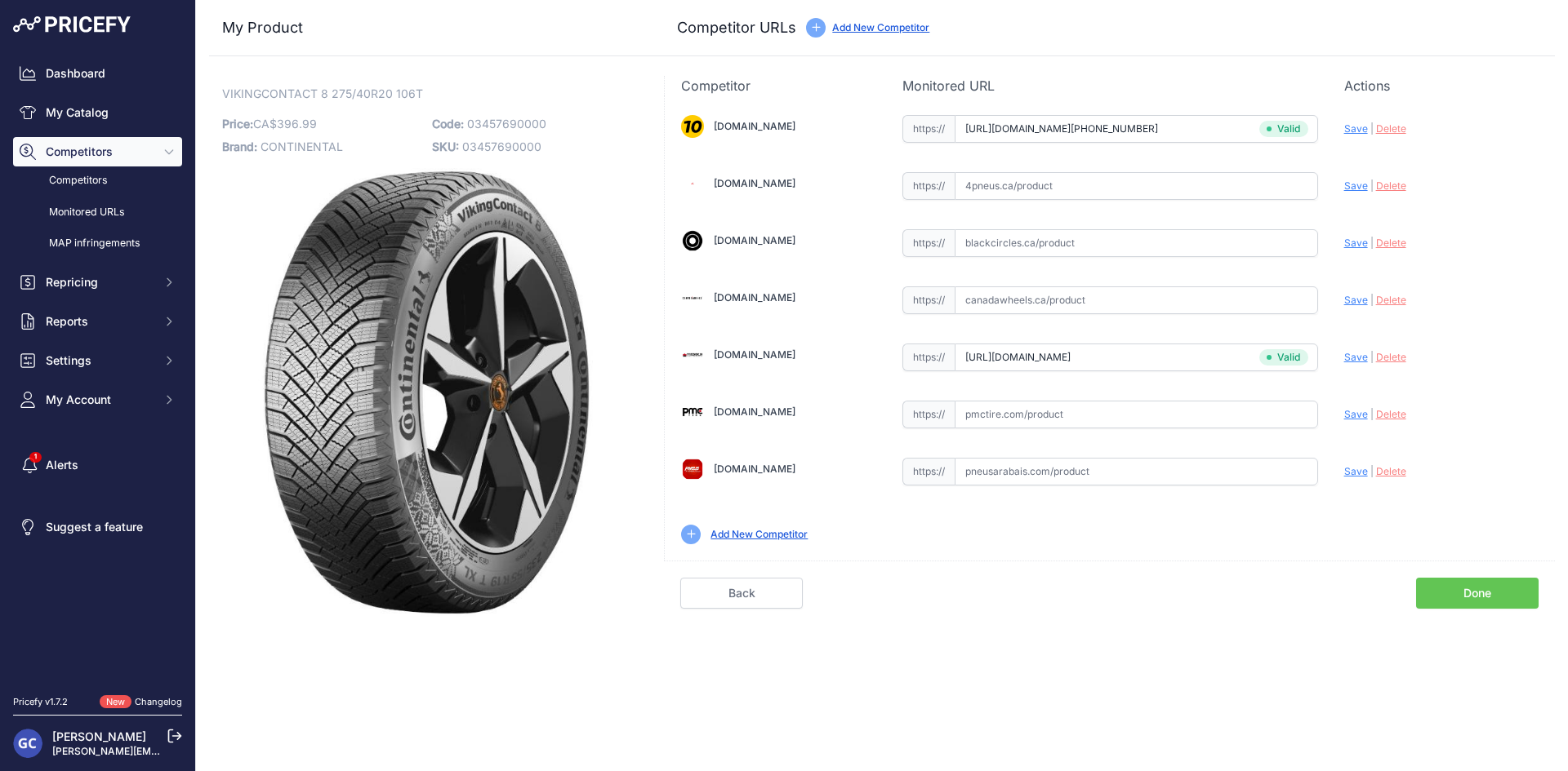
drag, startPoint x: 1134, startPoint y: 416, endPoint x: 1257, endPoint y: 420, distance: 123.1
click at [1135, 416] on input "text" at bounding box center [1136, 414] width 363 height 28
paste input "https://pmctire.com/fr/tires/continental-vikingcontact-8-275-40r20-xl-106t-bsw-…"
click at [1352, 416] on span "Save" at bounding box center [1356, 413] width 24 height 12
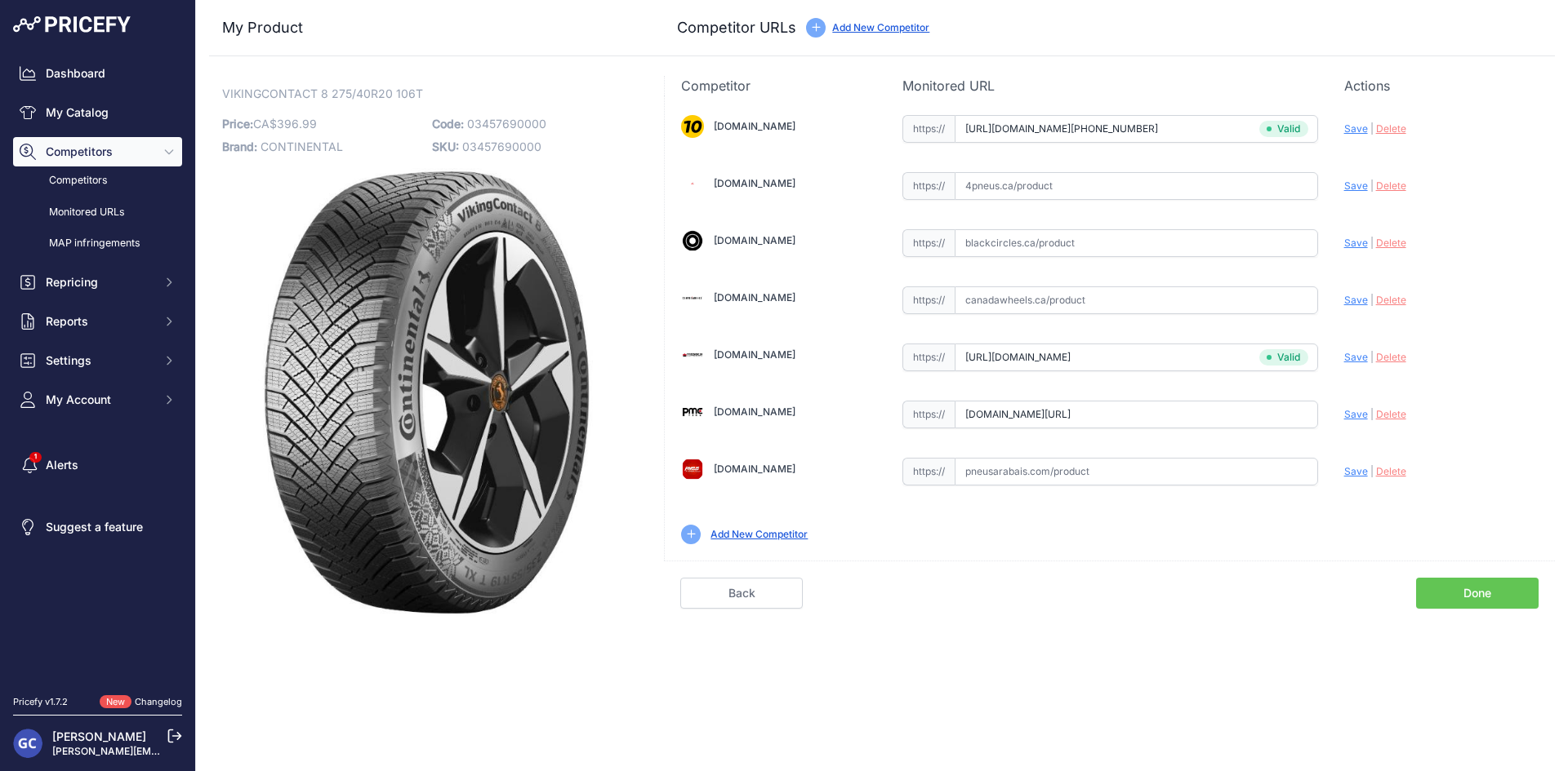
scroll to position [0, 0]
type input "https://pmctire.com/fr/tires/continental-vikingcontact-8-275-40r20-xl-106t-bsw-…"
drag, startPoint x: 1186, startPoint y: 184, endPoint x: 1285, endPoint y: 188, distance: 99.1
click at [1186, 184] on input "text" at bounding box center [1136, 186] width 363 height 28
paste input "https://www.4pneus.ca/pneus/continental-viking-contact-8-hiver/275-40-r20-xl/29…"
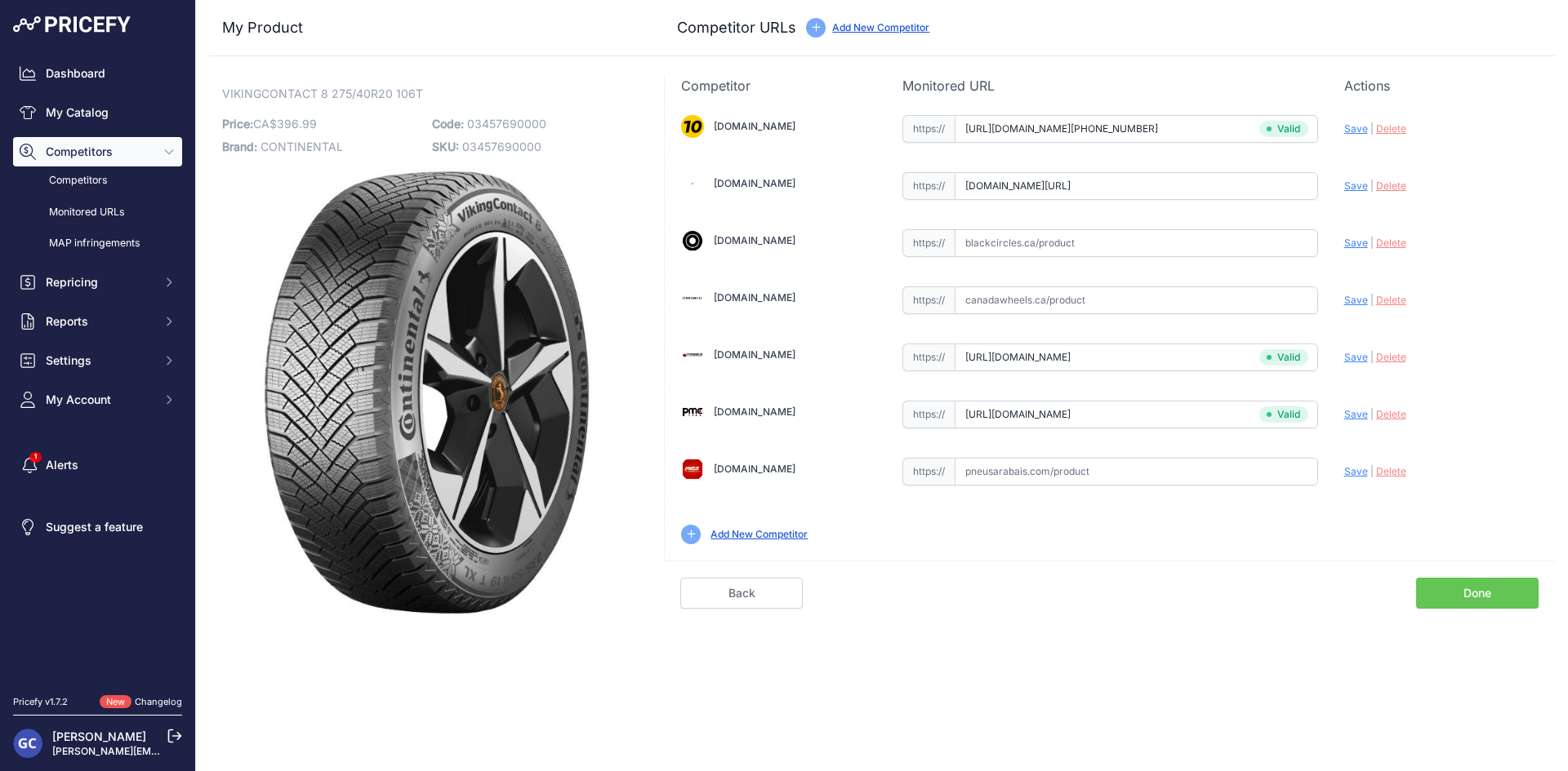
click at [1341, 182] on div "[DOMAIN_NAME] Valid Invalid" at bounding box center [1110, 328] width 890 height 466
click at [1353, 184] on span "Save" at bounding box center [1356, 185] width 24 height 12
type input "https://www.4pneus.ca/pneus/continental-viking-contact-8-hiver/275-40-r20-xl/29…"
click at [1161, 243] on input "text" at bounding box center [1136, 243] width 363 height 28
paste input "https://www.blackcircles.ca/en/tire/continental/vikingcontact-8/275-40-r20-106-t"
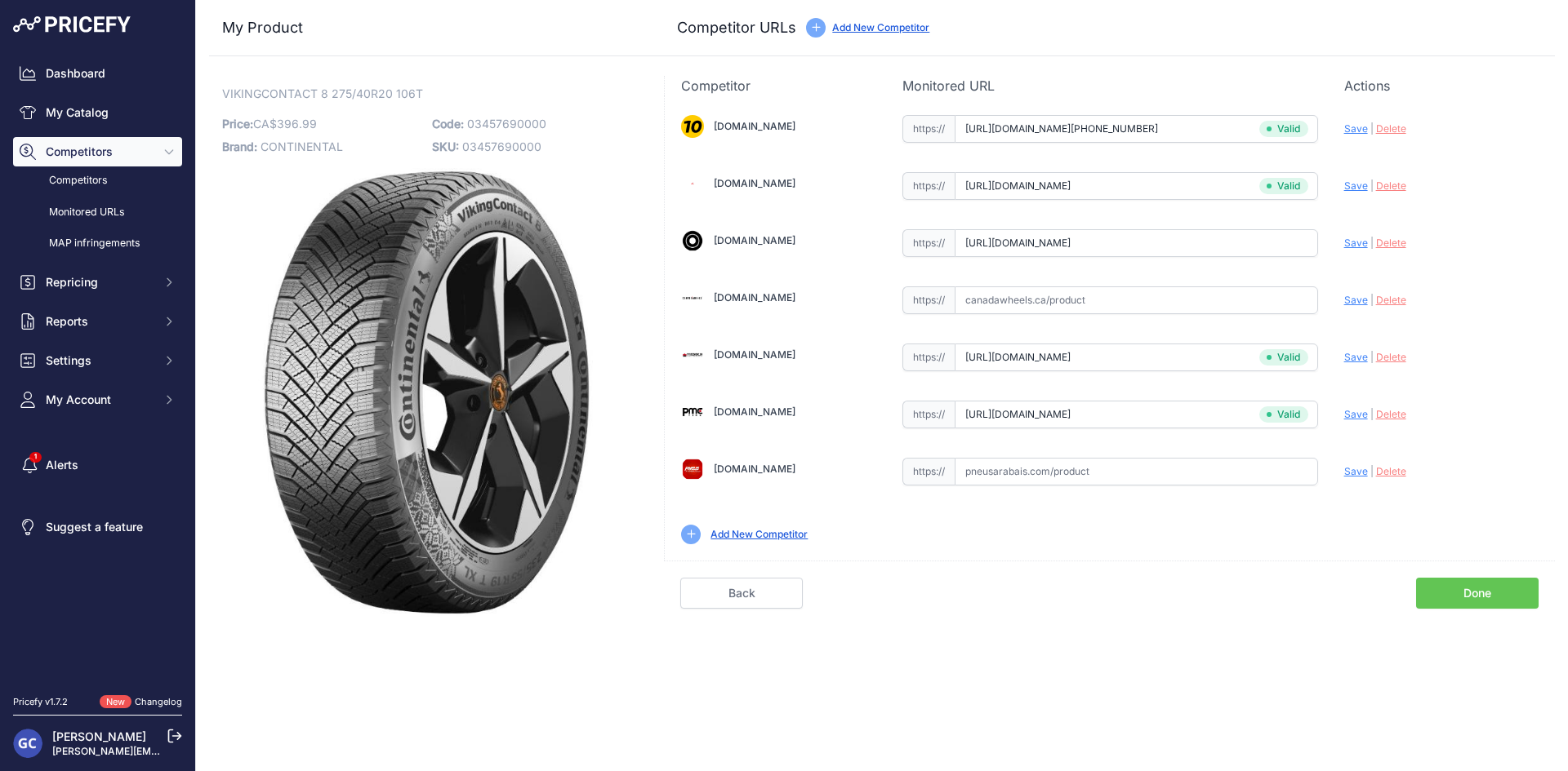
scroll to position [0, 39]
click at [1355, 243] on span "Save" at bounding box center [1356, 242] width 24 height 12
type input "https://www.blackcircles.ca/en/tire/continental/vikingcontact-8/275-40-r20-106-…"
click at [1143, 470] on input "text" at bounding box center [1136, 472] width 363 height 28
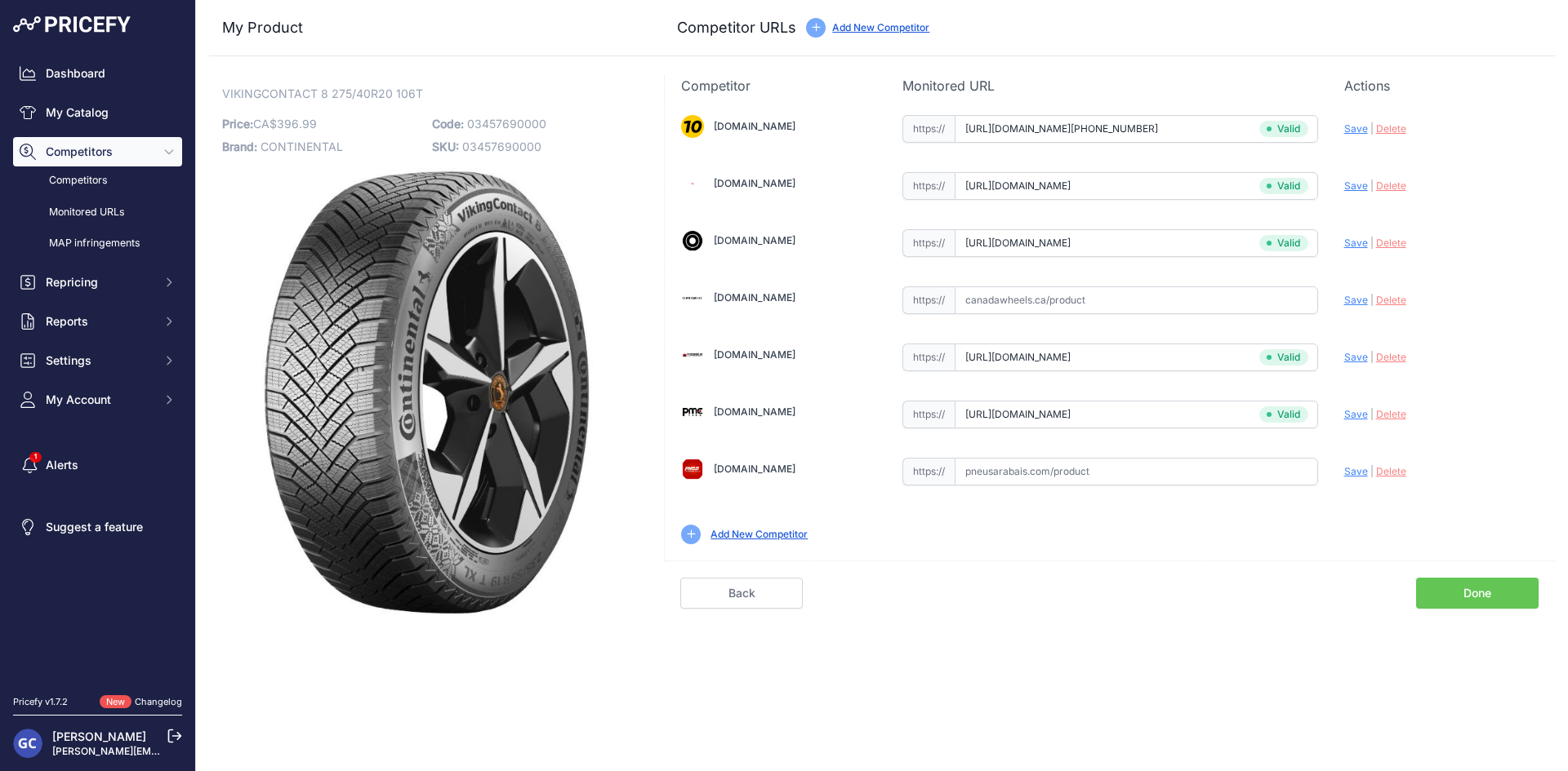
paste input "https://pneusarabais.com/pneus/continental-vikingcontact-8/52377"
click at [1344, 470] on span "Save" at bounding box center [1356, 471] width 24 height 12
type input "https://pneusarabais.com/pneus/continental-vikingcontact-8/52377?prirule_jdsnik…"
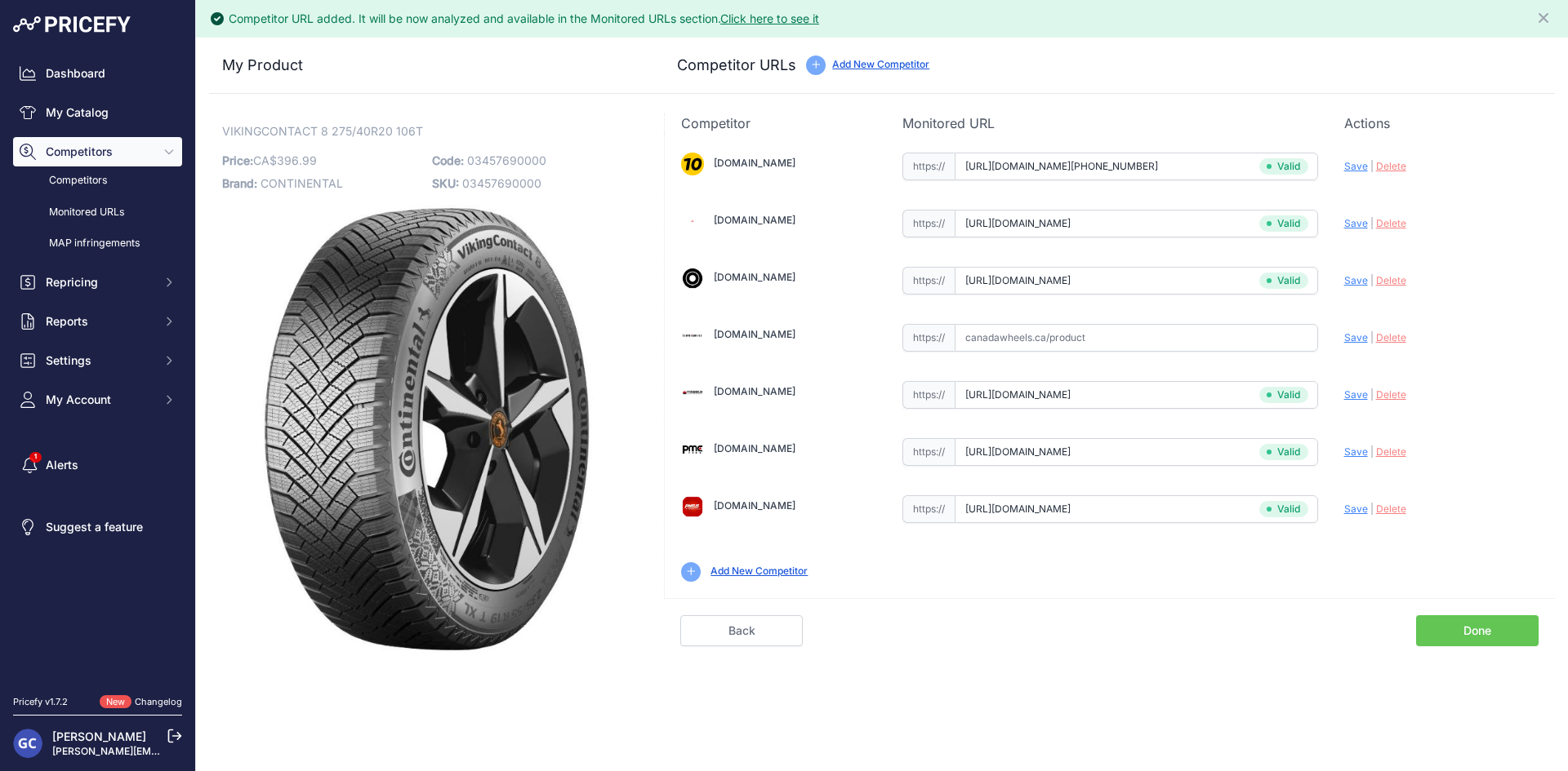
click at [1469, 622] on link "Done" at bounding box center [1477, 631] width 123 height 31
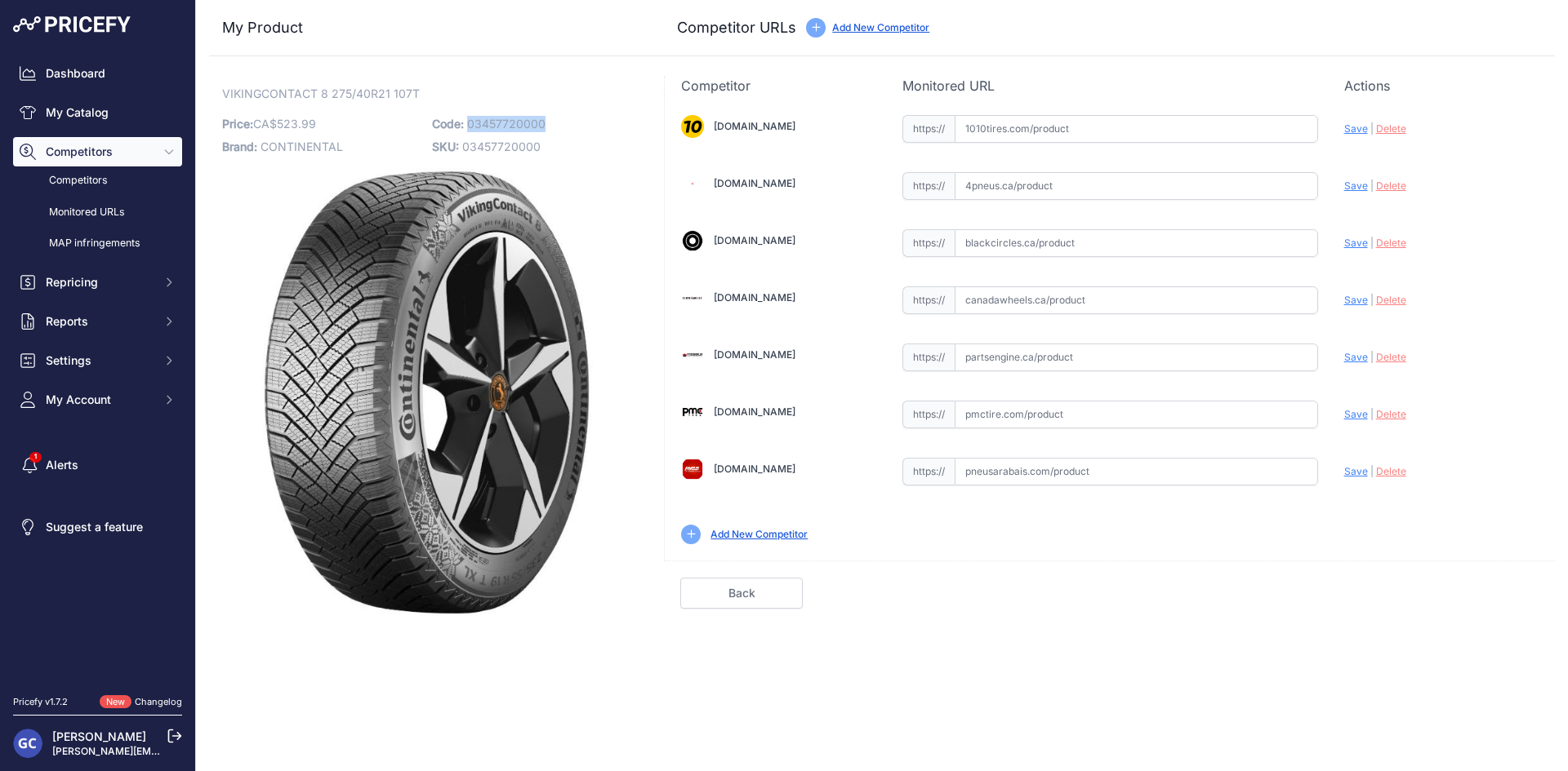
drag, startPoint x: 568, startPoint y: 130, endPoint x: 468, endPoint y: 129, distance: 100.0
click at [468, 129] on p "Code: 03457720000" at bounding box center [532, 124] width 200 height 23
copy span "03457720000"
click at [1078, 121] on input "text" at bounding box center [1136, 129] width 363 height 28
paste input "[URL][DOMAIN_NAME][PHONE_NUMBER]"
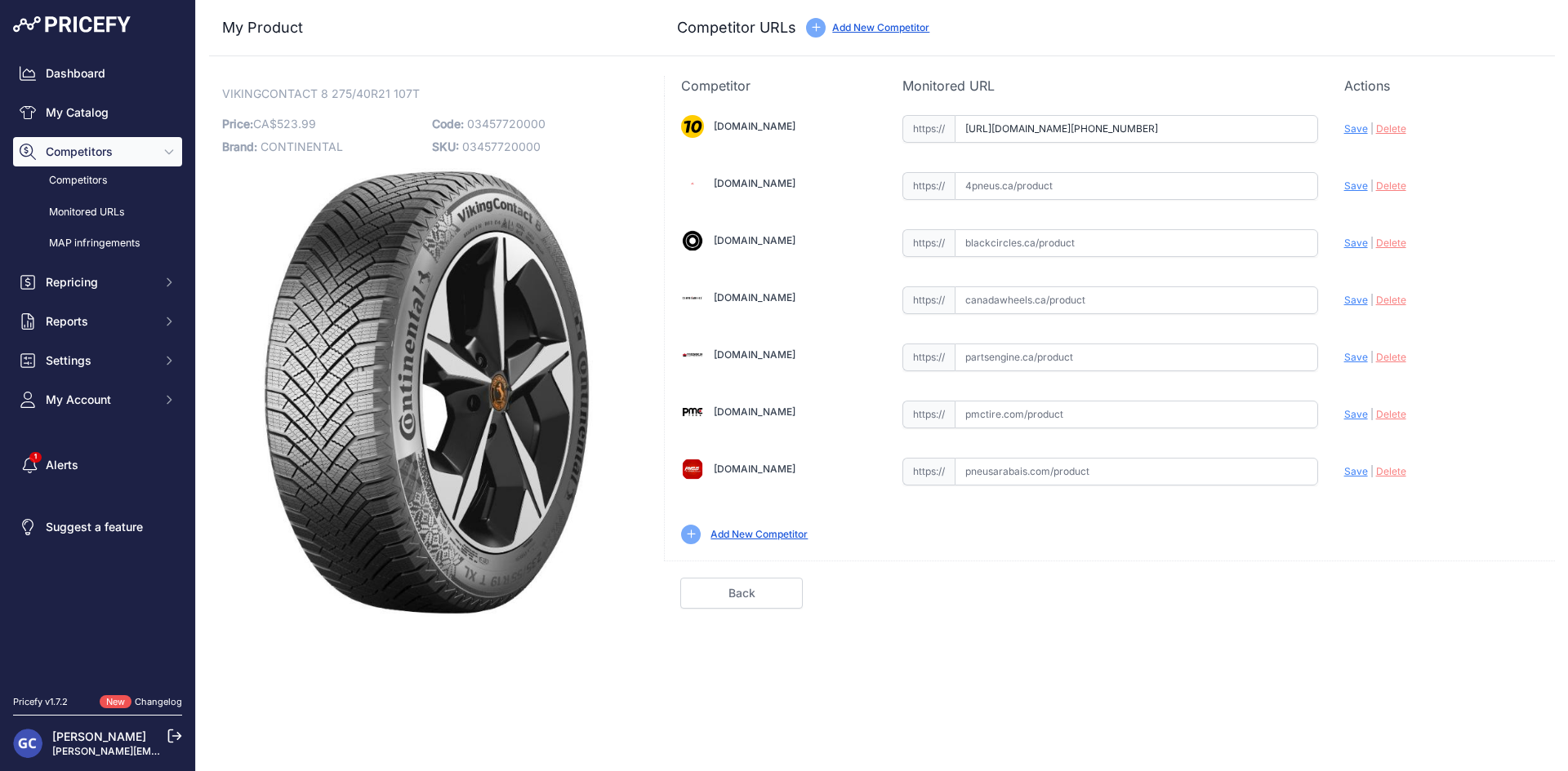
scroll to position [0, 21]
click at [1359, 127] on span "Save" at bounding box center [1356, 128] width 24 height 12
type input "https://www.1010tires.com/Tires/Continental/Viking+Contact+8/03457720000?prirul…"
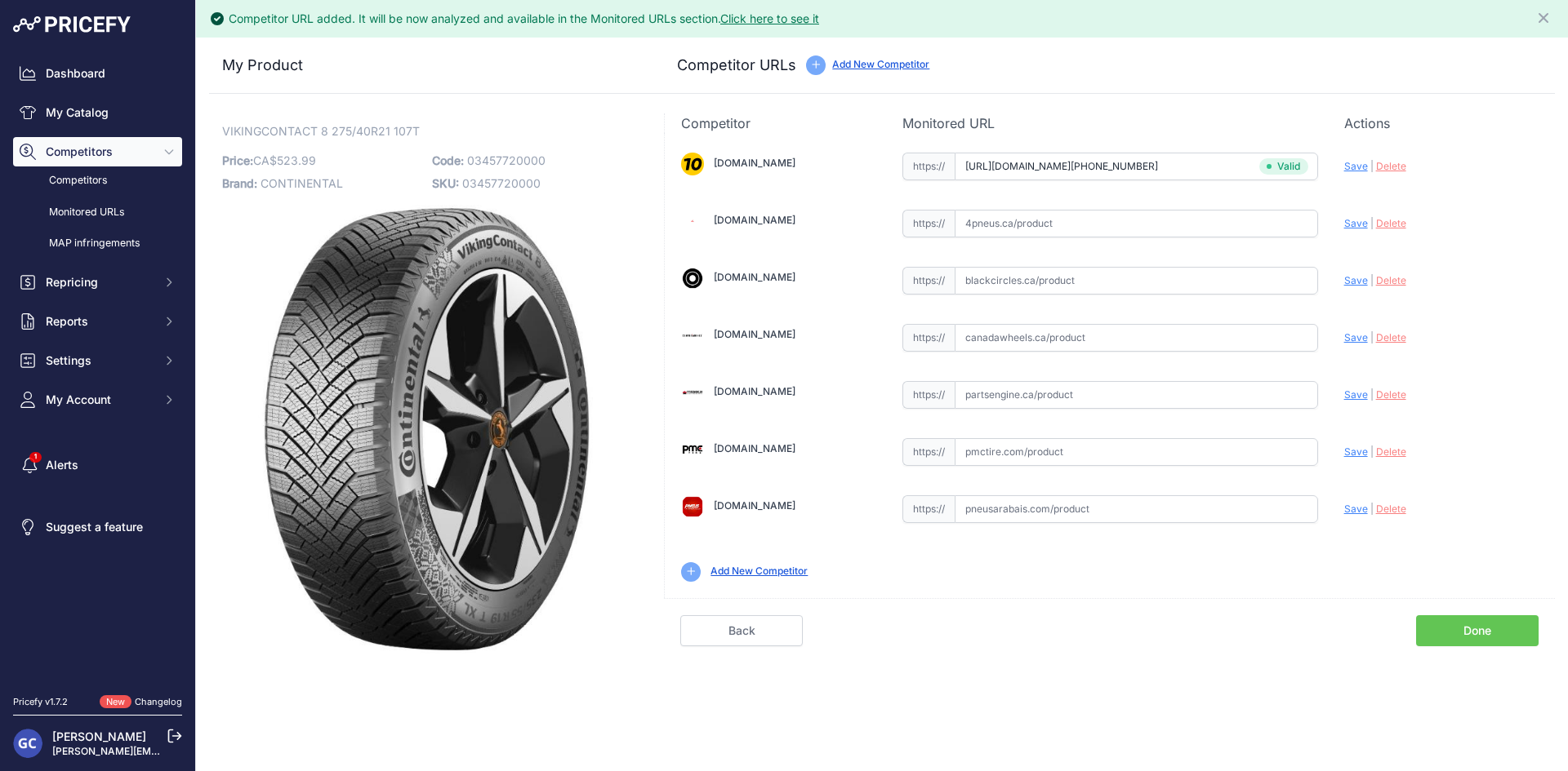
click at [1146, 399] on input "text" at bounding box center [1136, 395] width 363 height 28
paste input "https://www.partsengine.ca/03457720000-vp-continental-371.aspx"
click at [1347, 399] on span "Save" at bounding box center [1356, 394] width 24 height 12
type input "https://www.partsengine.ca/03457720000-vp-continental-371.aspx?prirule_jdsnikfk…"
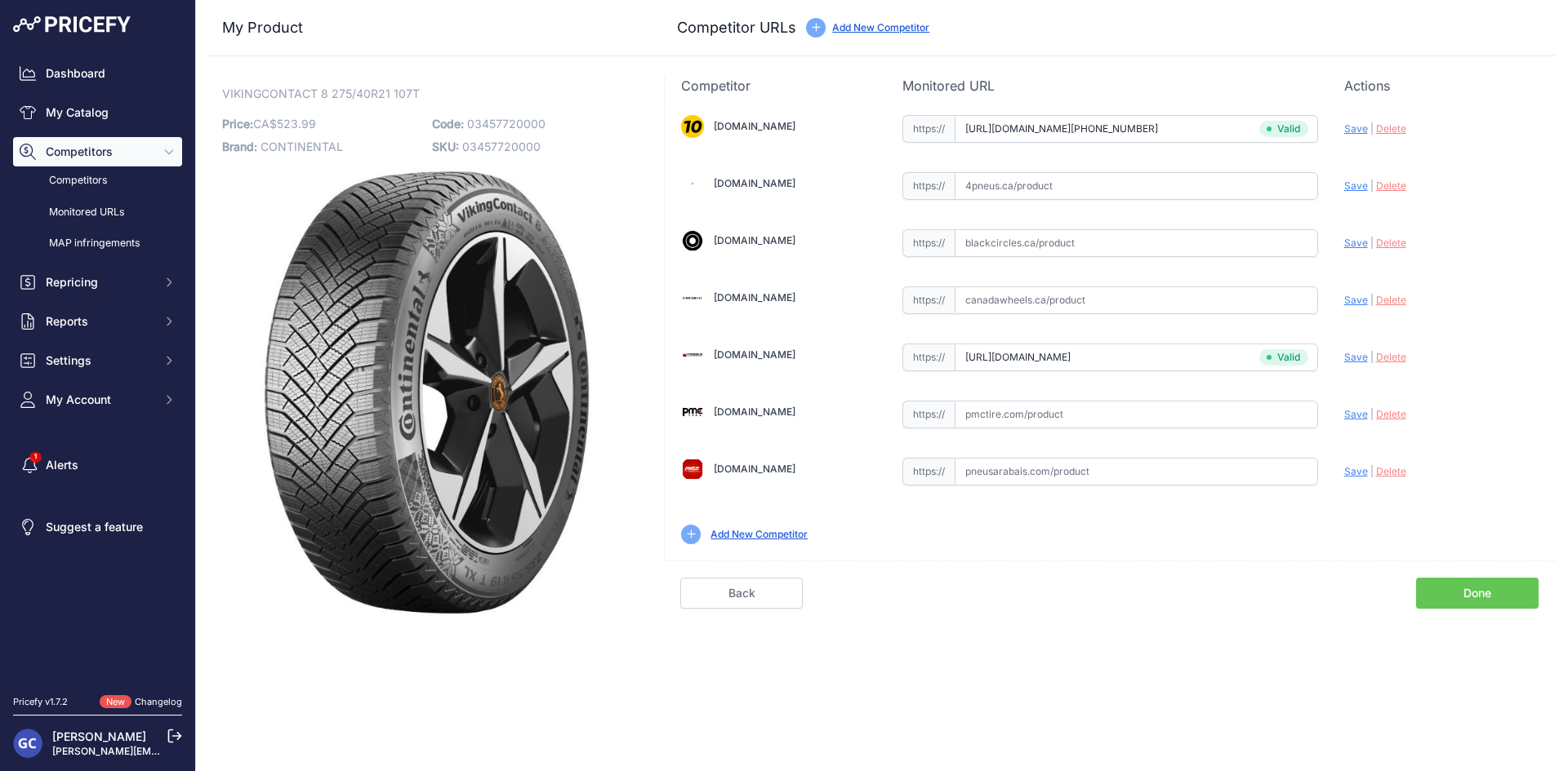
click at [1149, 402] on input "text" at bounding box center [1136, 414] width 363 height 28
paste input "https://pmctire.com/fr/tires/continental-vikingcontact-8-275-40r21-xl-107t-bsw-…"
click at [1345, 413] on span "Save" at bounding box center [1356, 413] width 24 height 12
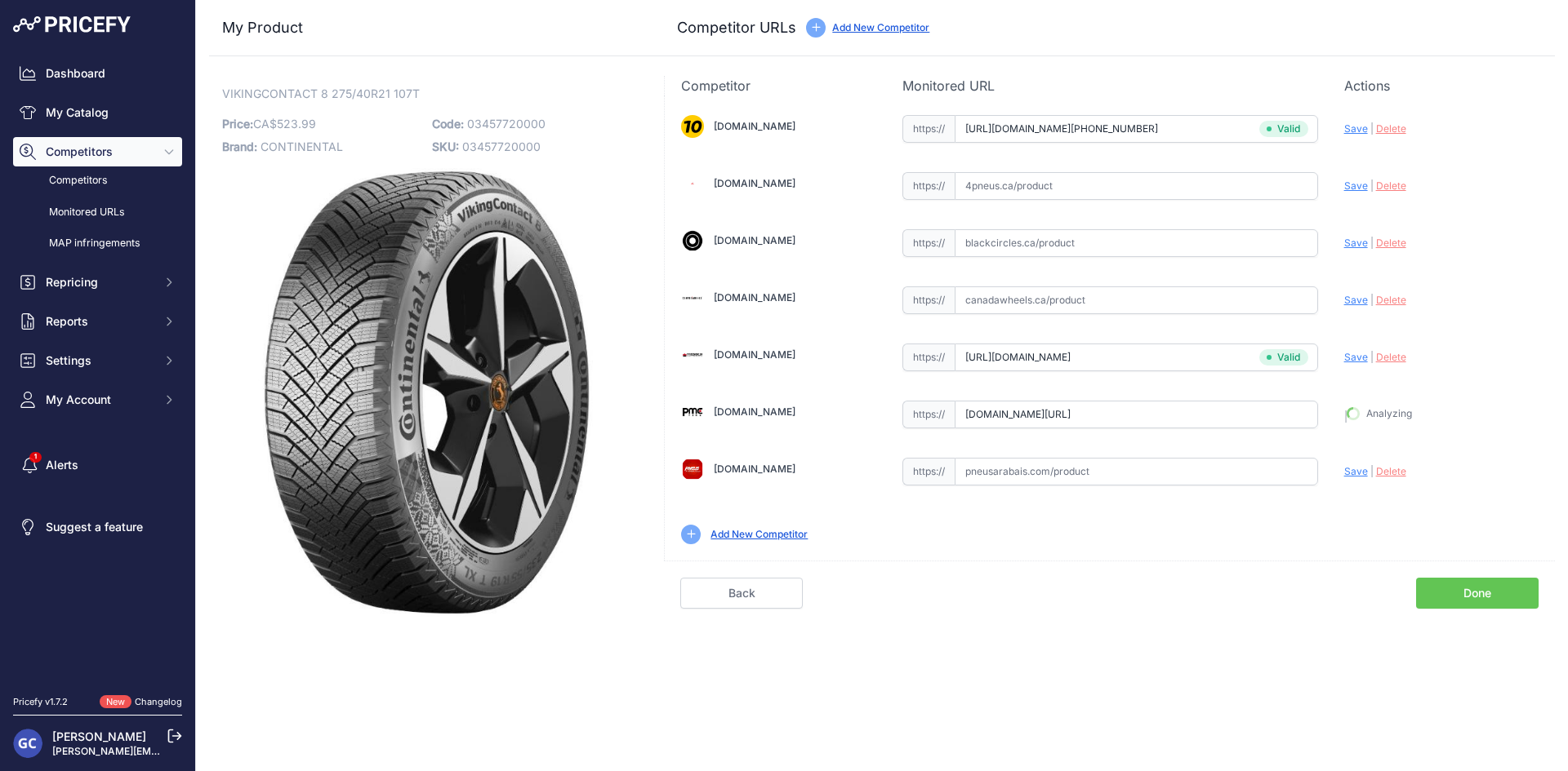
type input "https://pmctire.com/fr/tires/continental-vikingcontact-8-275-40r21-xl-107t-bsw-…"
click at [1165, 184] on input "text" at bounding box center [1136, 186] width 363 height 28
paste input "https://www.4pneus.ca/pneus/continental-viking-contact-8-hiver/275-40-r21-xl/29…"
click at [1352, 183] on span "Save" at bounding box center [1356, 185] width 24 height 12
type input "https://www.4pneus.ca/pneus/continental-viking-contact-8-hiver/275-40-r21-xl/29…"
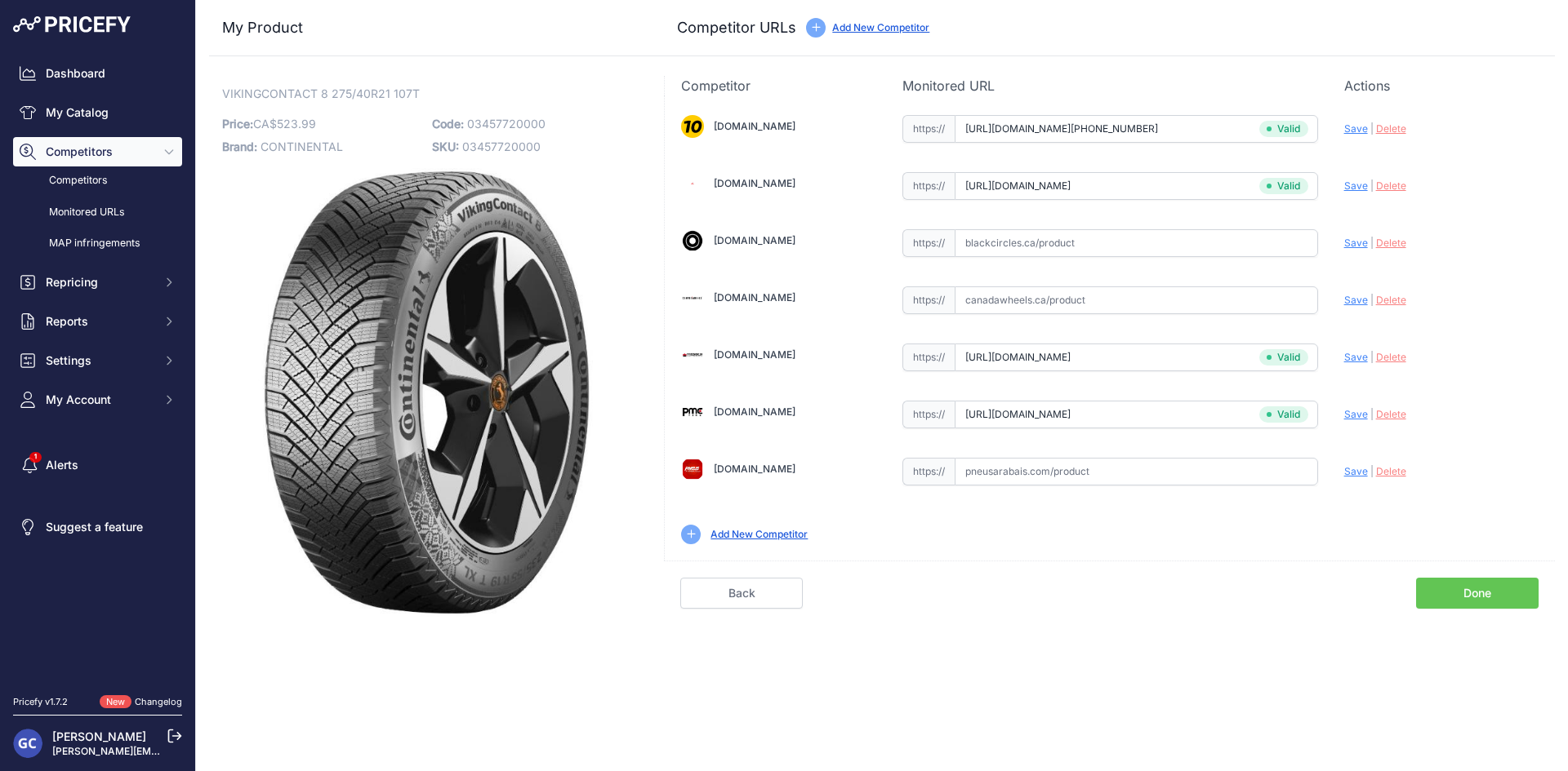
click at [1142, 298] on input "text" at bounding box center [1136, 301] width 363 height 28
paste input "https://www.blackcircles.ca/en/tire/continental/vikingcontact-8/275-40-r21-107-t"
type input "https://www.blackcircles.ca/en/tire/continental/vikingcontact-8/275-40-r21-107-t"
click at [1158, 298] on input "https://www.blackcircles.ca/en/tire/continental/vikingcontact-8/275-40-r21-107-t" at bounding box center [1136, 301] width 363 height 28
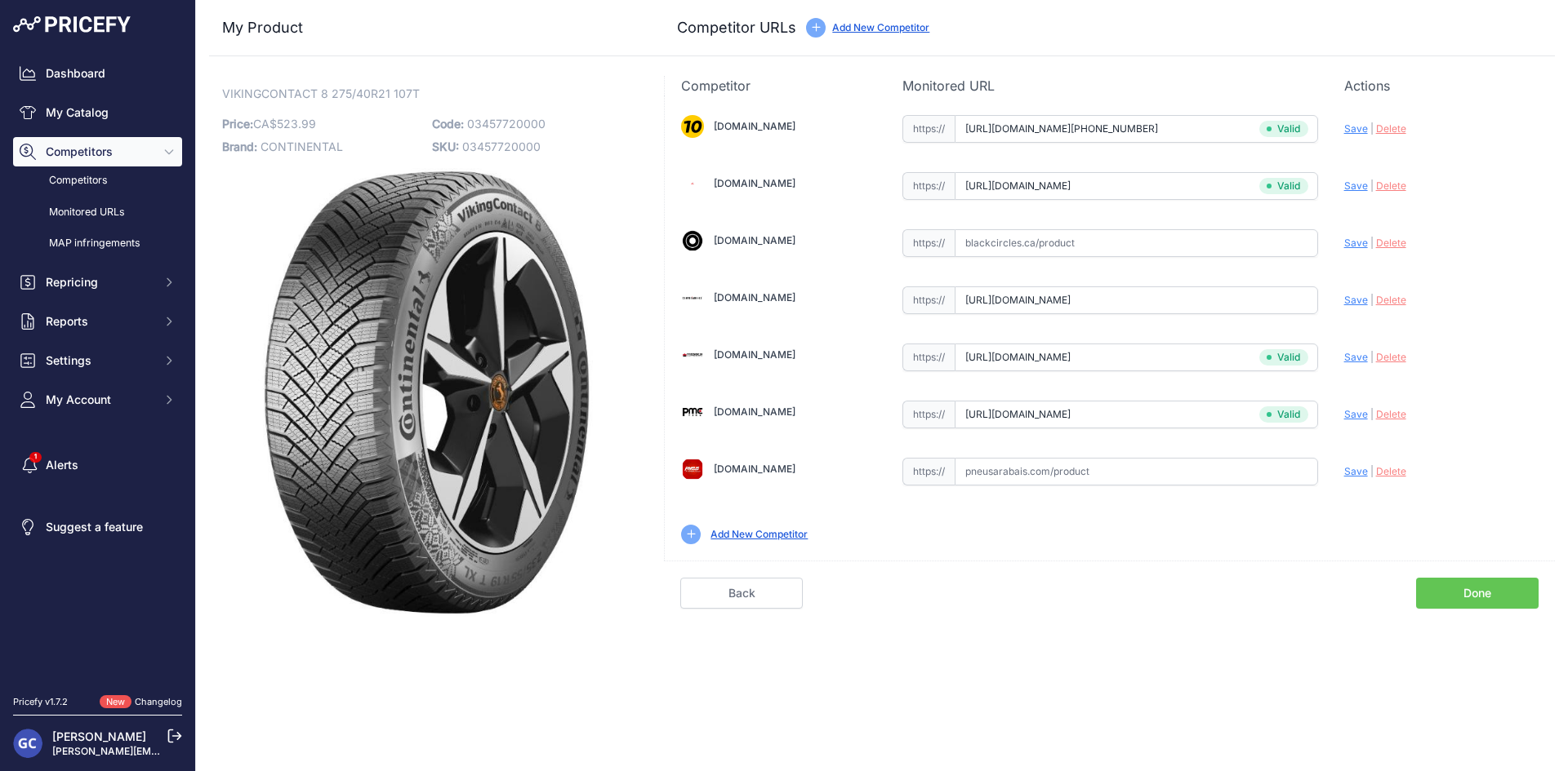
click at [1158, 298] on input "https://www.blackcircles.ca/en/tire/continental/vikingcontact-8/275-40-r21-107-t" at bounding box center [1136, 301] width 363 height 28
click at [1162, 298] on input "https://www.blackcircles.ca/en/tire/continental/vikingcontact-8/275-40-r21-107-t" at bounding box center [1136, 301] width 363 height 28
click at [1198, 296] on input "https://www.blackcircles.ca/en/tire/continental/vikingcontact-8/275-40-r21-107-t" at bounding box center [1136, 301] width 363 height 28
click at [1197, 296] on input "https://www.blackcircles.ca/en/tire/continental/vikingcontact-8/275-40-r21-107-t" at bounding box center [1136, 301] width 363 height 28
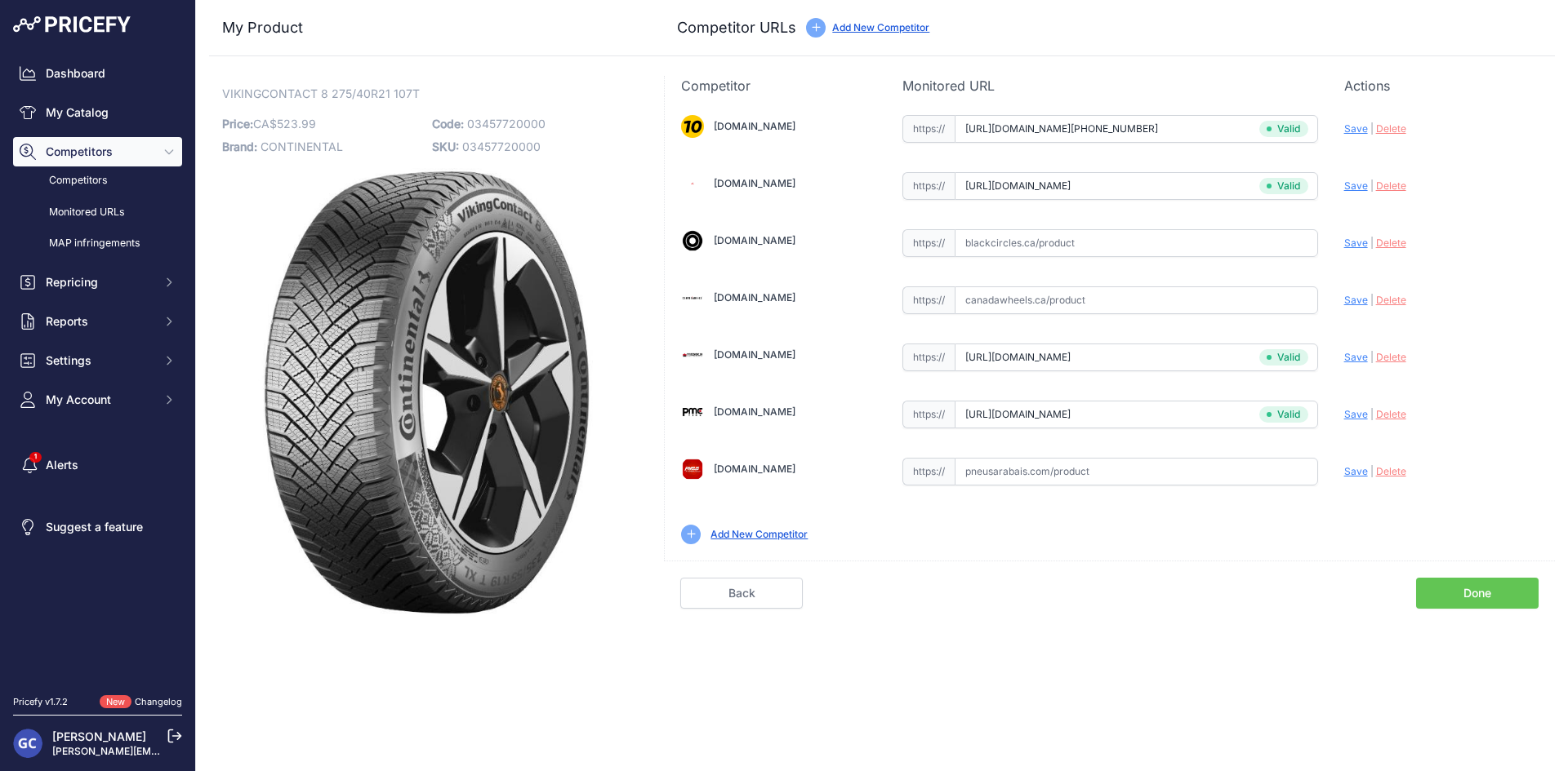
scroll to position [0, 0]
click at [1221, 242] on input "text" at bounding box center [1136, 243] width 363 height 28
paste input "https://www.blackcircles.ca/en/tire/continental/vikingcontact-8/275-40-r21-107-t"
click at [1352, 243] on span "Save" at bounding box center [1356, 242] width 24 height 12
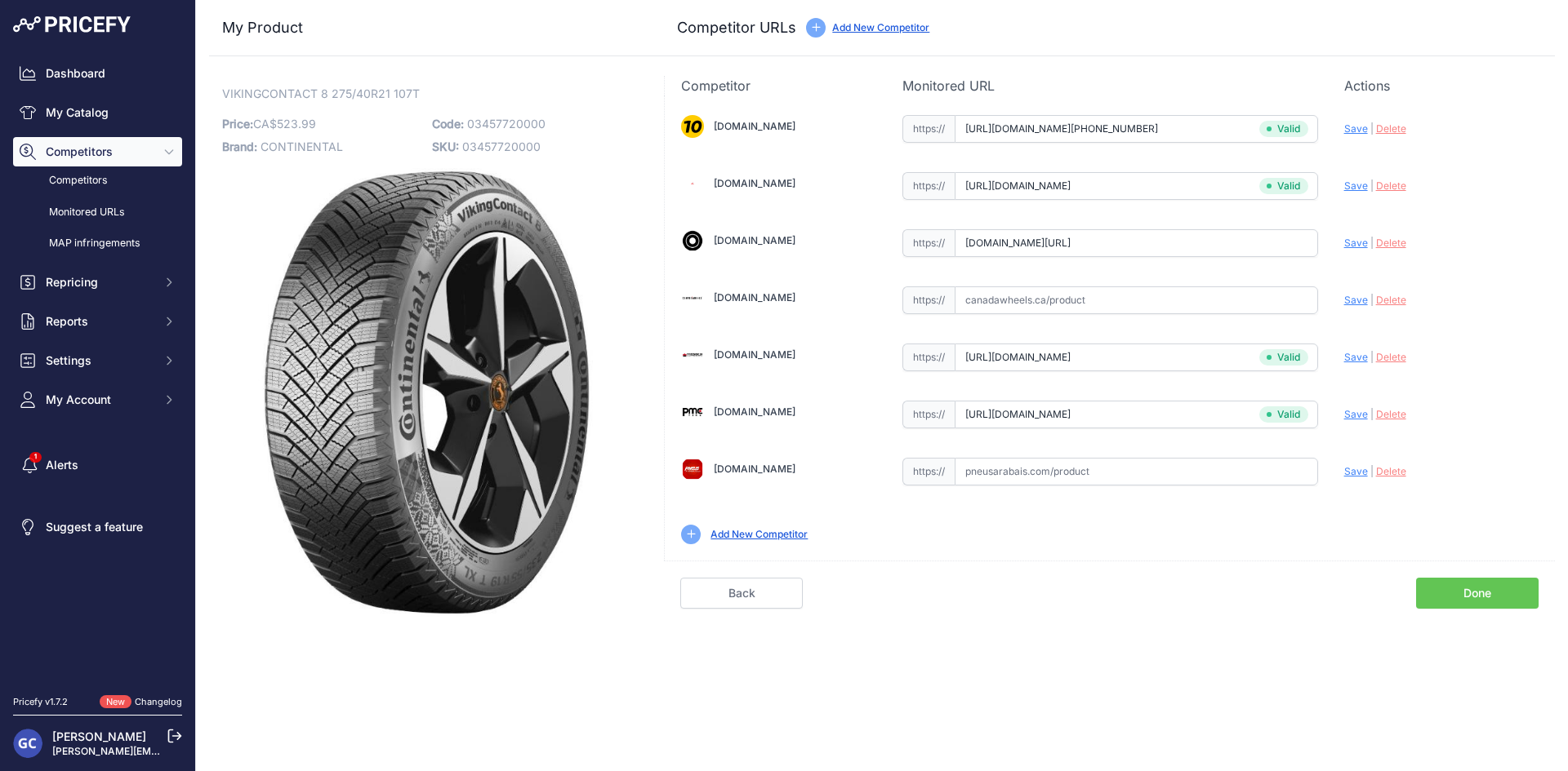
scroll to position [0, 0]
type input "https://www.blackcircles.ca/en/tire/continental/vikingcontact-8/275-40-r21-107-…"
click at [1181, 484] on input "text" at bounding box center [1136, 472] width 363 height 28
paste input "https://pneusarabais.com/pneus/continental-vikingcontact-8/52374"
click at [1348, 472] on span "Save" at bounding box center [1356, 471] width 24 height 12
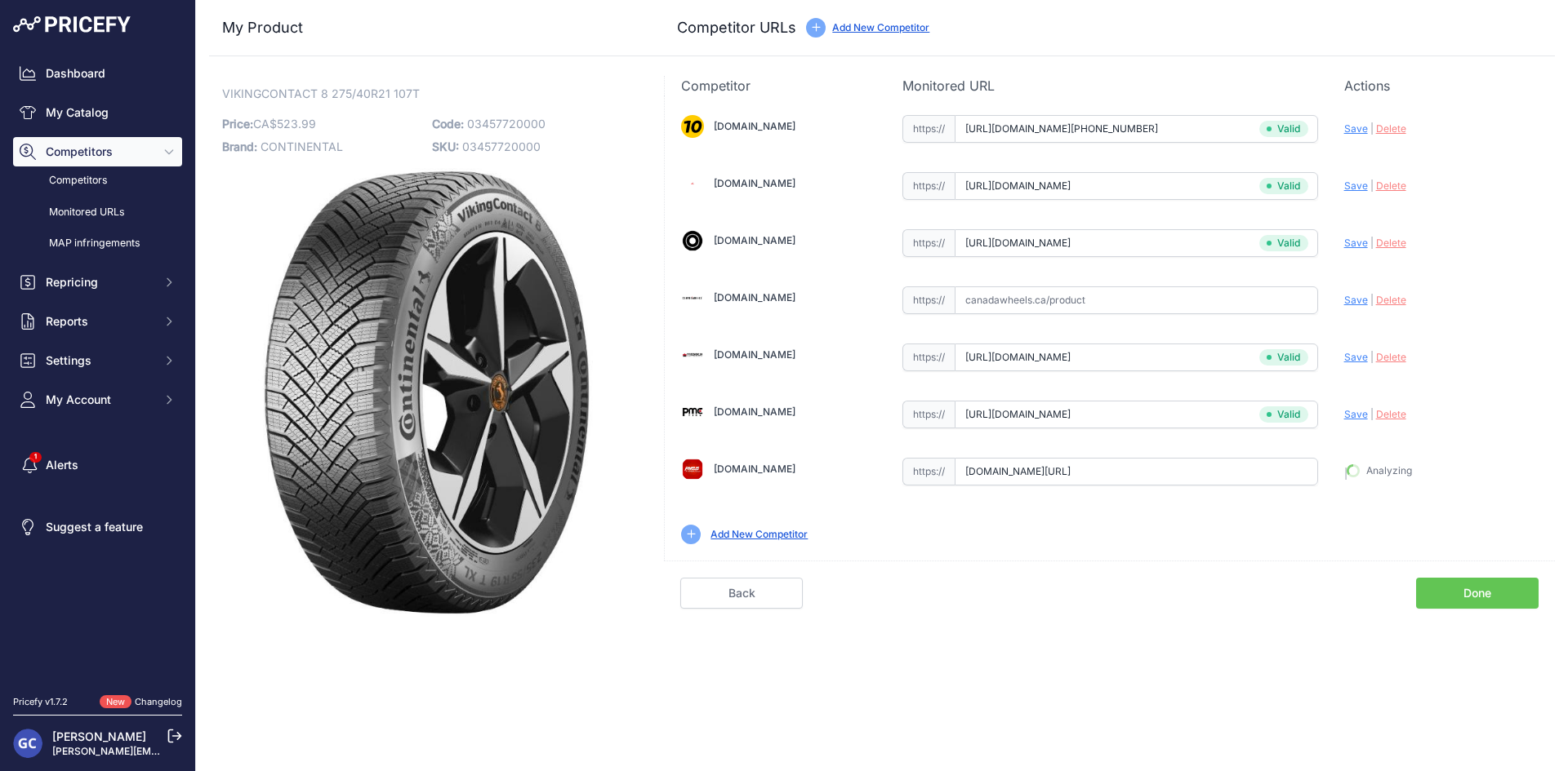
type input "https://pneusarabais.com/pneus/continental-vikingcontact-8/52374?prirule_jdsnik…"
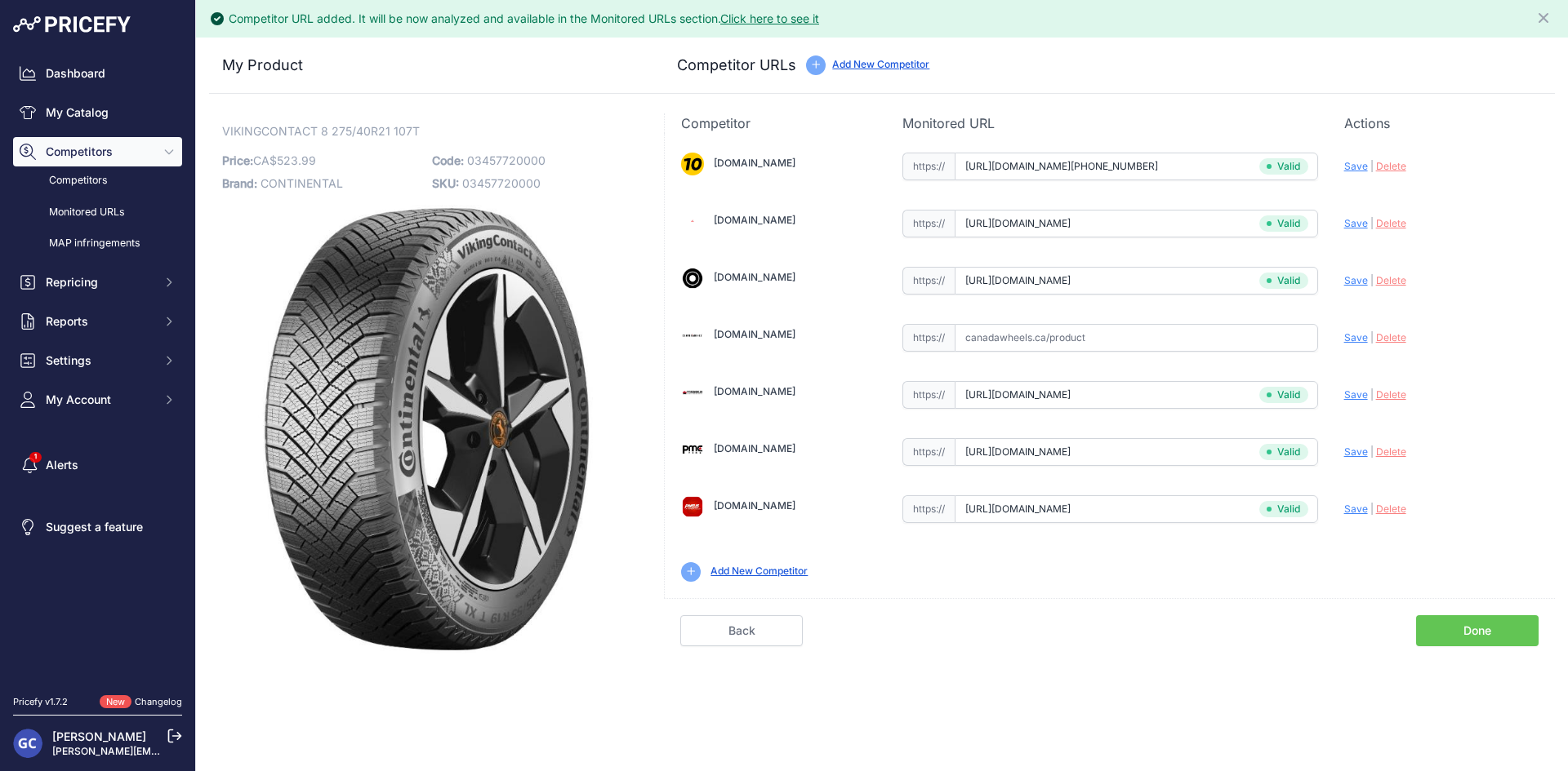
click at [1461, 622] on link "Done" at bounding box center [1477, 631] width 123 height 31
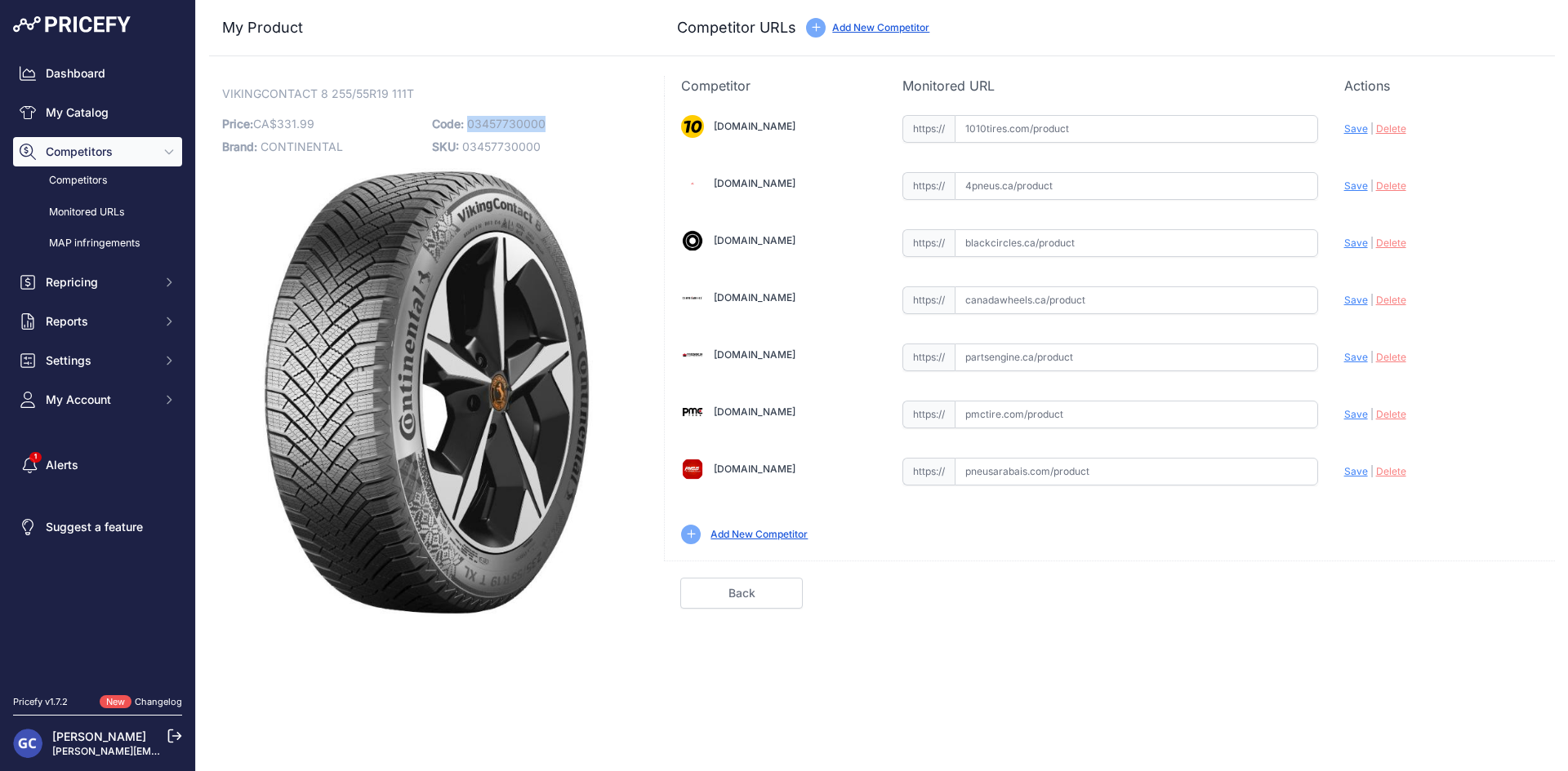
drag, startPoint x: 571, startPoint y: 123, endPoint x: 470, endPoint y: 124, distance: 101.0
click at [470, 124] on p "Code: 03457730000" at bounding box center [532, 124] width 200 height 23
copy span "03457730000"
click at [1108, 130] on input "text" at bounding box center [1136, 129] width 363 height 28
paste input "[URL][DOMAIN_NAME][PHONE_NUMBER]"
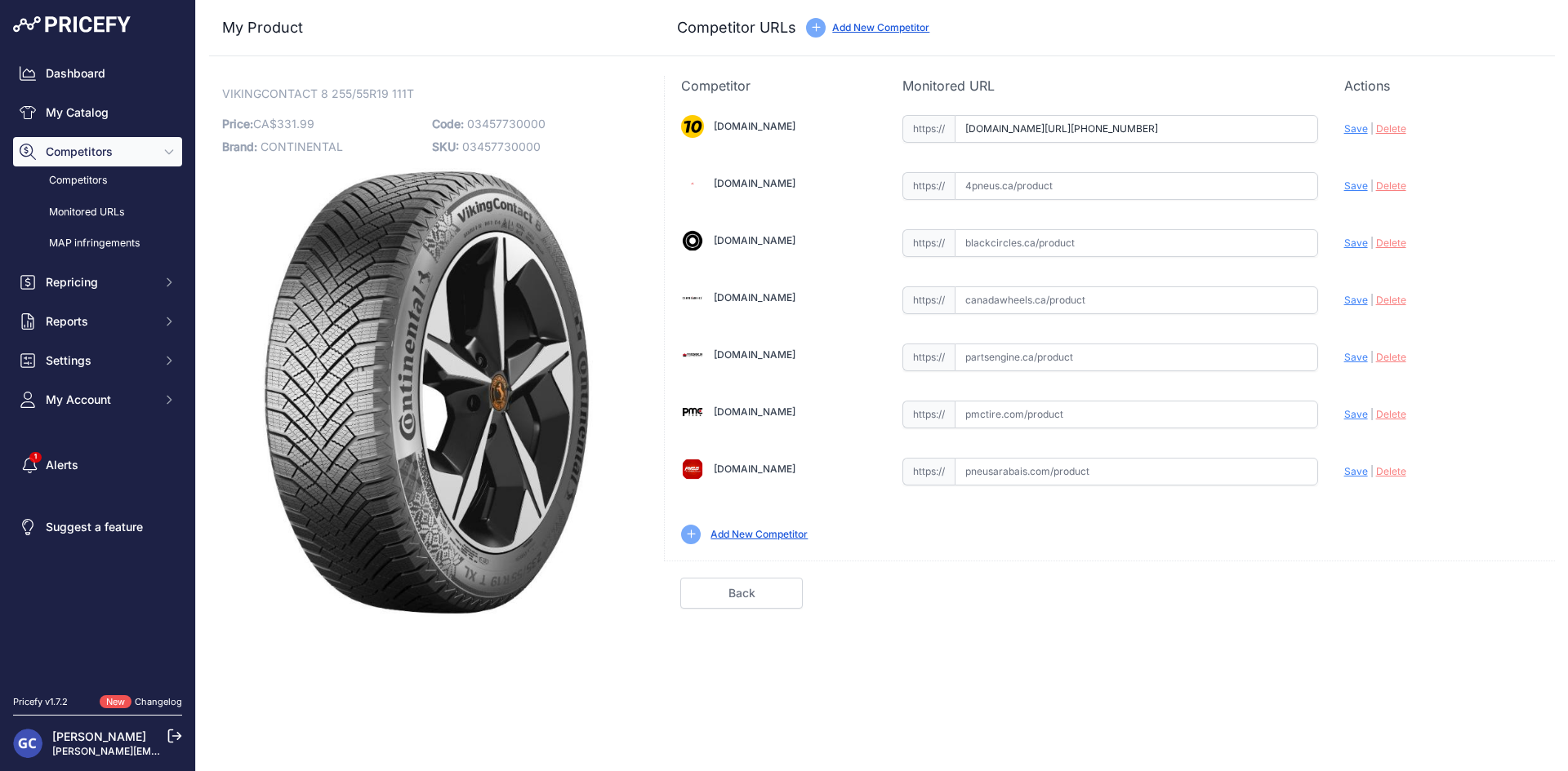
click at [1352, 131] on span "Save" at bounding box center [1356, 128] width 24 height 12
type input "[URL][DOMAIN_NAME][PHONE_NUMBER]"
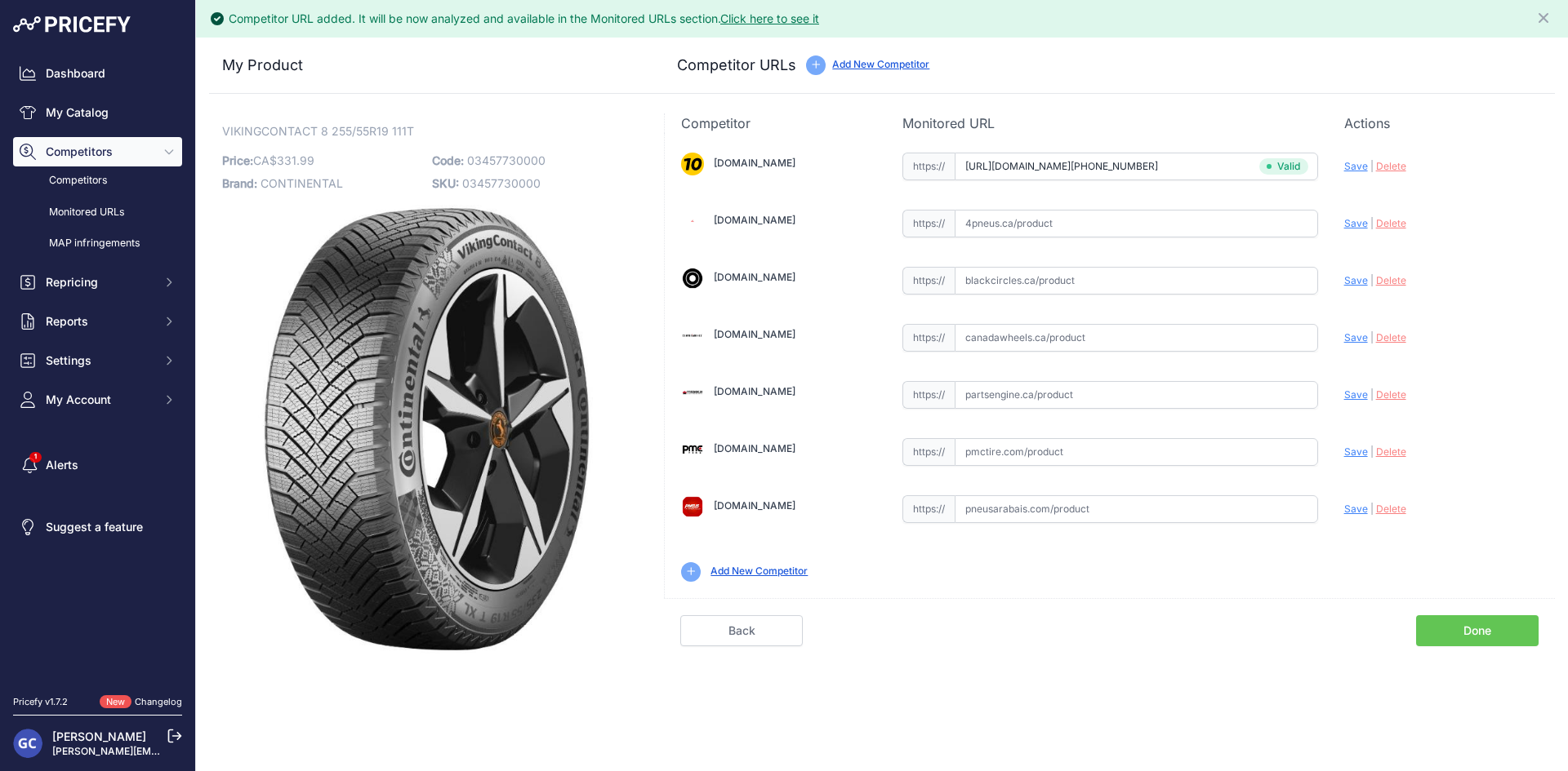
click at [1194, 393] on input "text" at bounding box center [1136, 395] width 363 height 28
paste input "[URL][DOMAIN_NAME]"
click at [1355, 396] on span "Save" at bounding box center [1356, 394] width 24 height 12
type input "[URL][DOMAIN_NAME]"
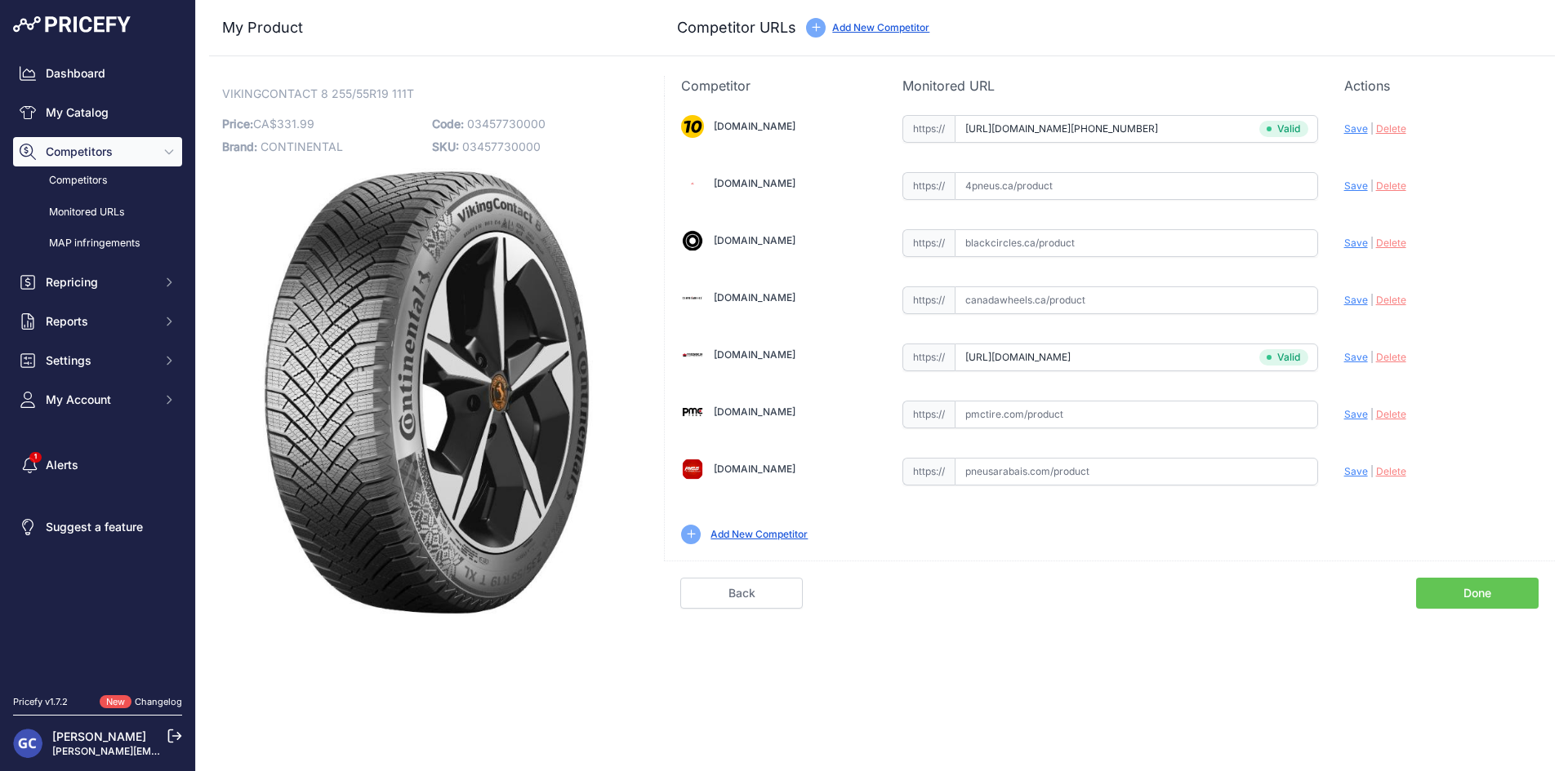
click at [1113, 400] on div "https:// Valid" at bounding box center [1110, 413] width 415 height 31
paste input "[URL][DOMAIN_NAME]"
click at [1356, 413] on span "Save" at bounding box center [1356, 413] width 24 height 12
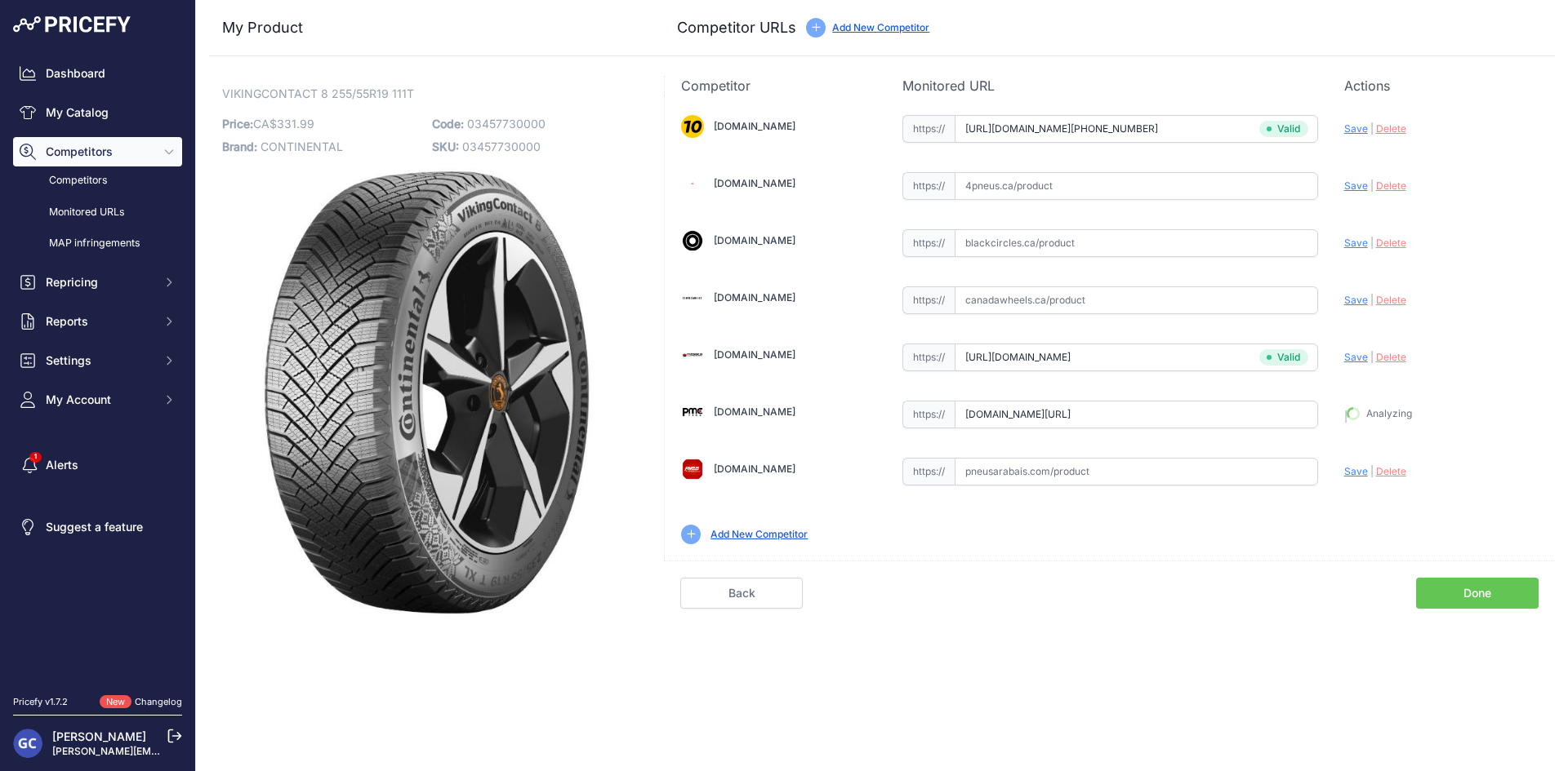
type input "[URL][DOMAIN_NAME]"
click at [1203, 244] on input "text" at bounding box center [1136, 243] width 363 height 28
paste input "[URL][DOMAIN_NAME]"
click at [1342, 238] on div "[DOMAIN_NAME] Valid Invalid" at bounding box center [1110, 328] width 890 height 466
click at [1356, 245] on span "Save" at bounding box center [1356, 242] width 24 height 12
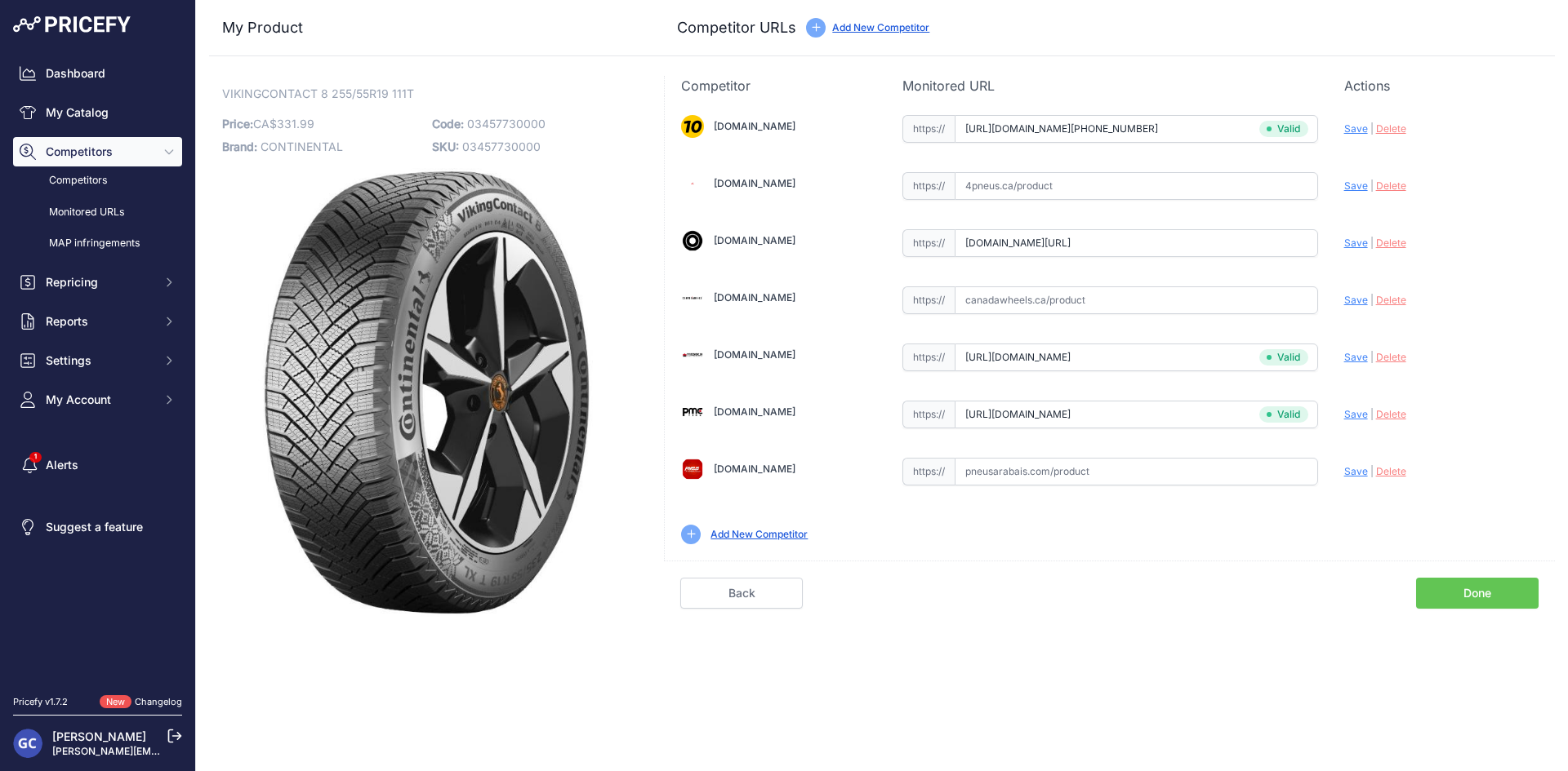
type input "[URL][DOMAIN_NAME]"
click at [1130, 472] on input "text" at bounding box center [1136, 472] width 363 height 28
paste input "[URL][DOMAIN_NAME]"
click at [1354, 473] on span "Save" at bounding box center [1356, 471] width 24 height 12
type input "https://pneusarabais.com/pneus/continental-vikingcontact-8/52373?prirule_jdsnik…"
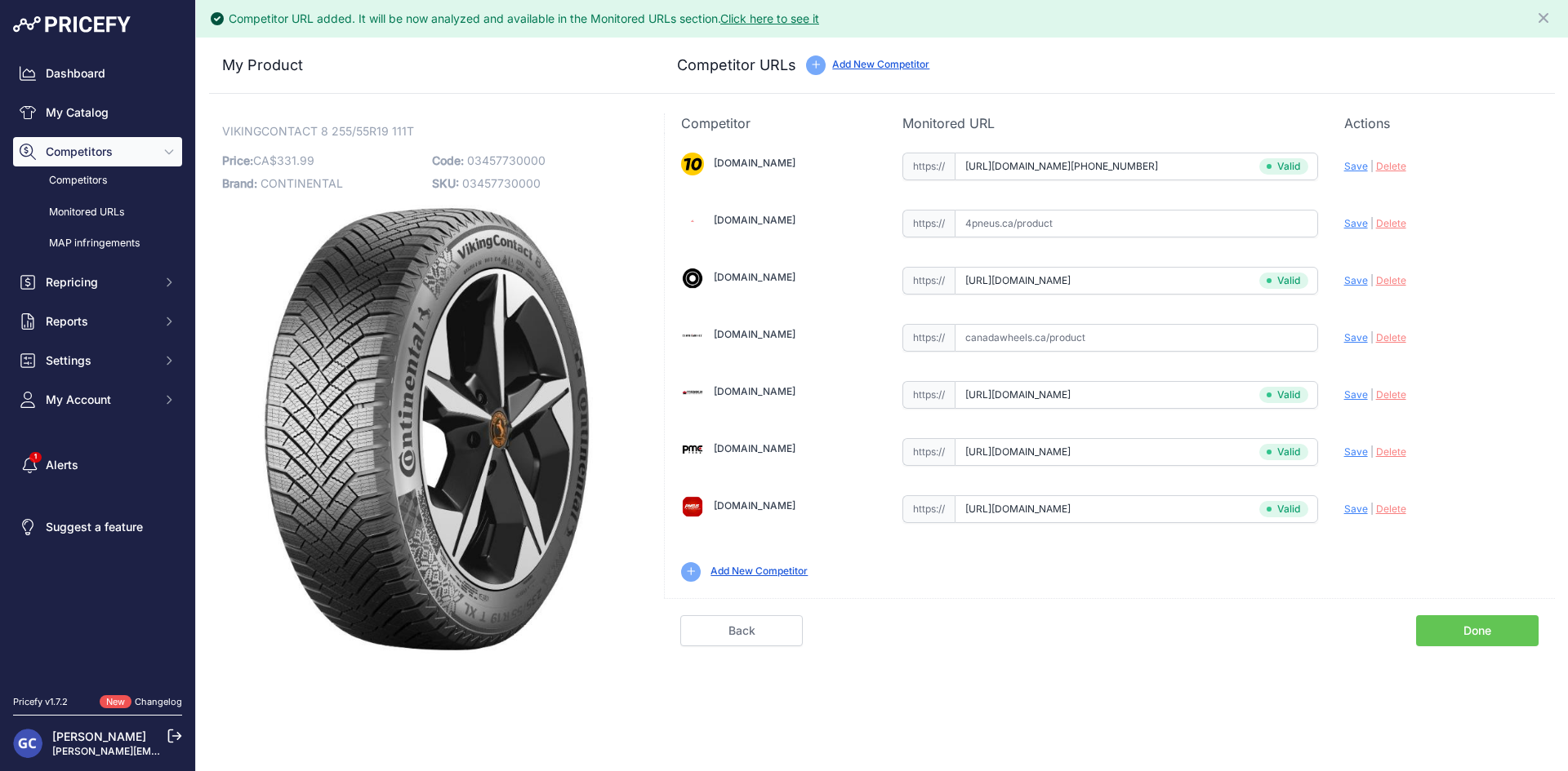
click at [1456, 629] on link "Done" at bounding box center [1477, 631] width 123 height 31
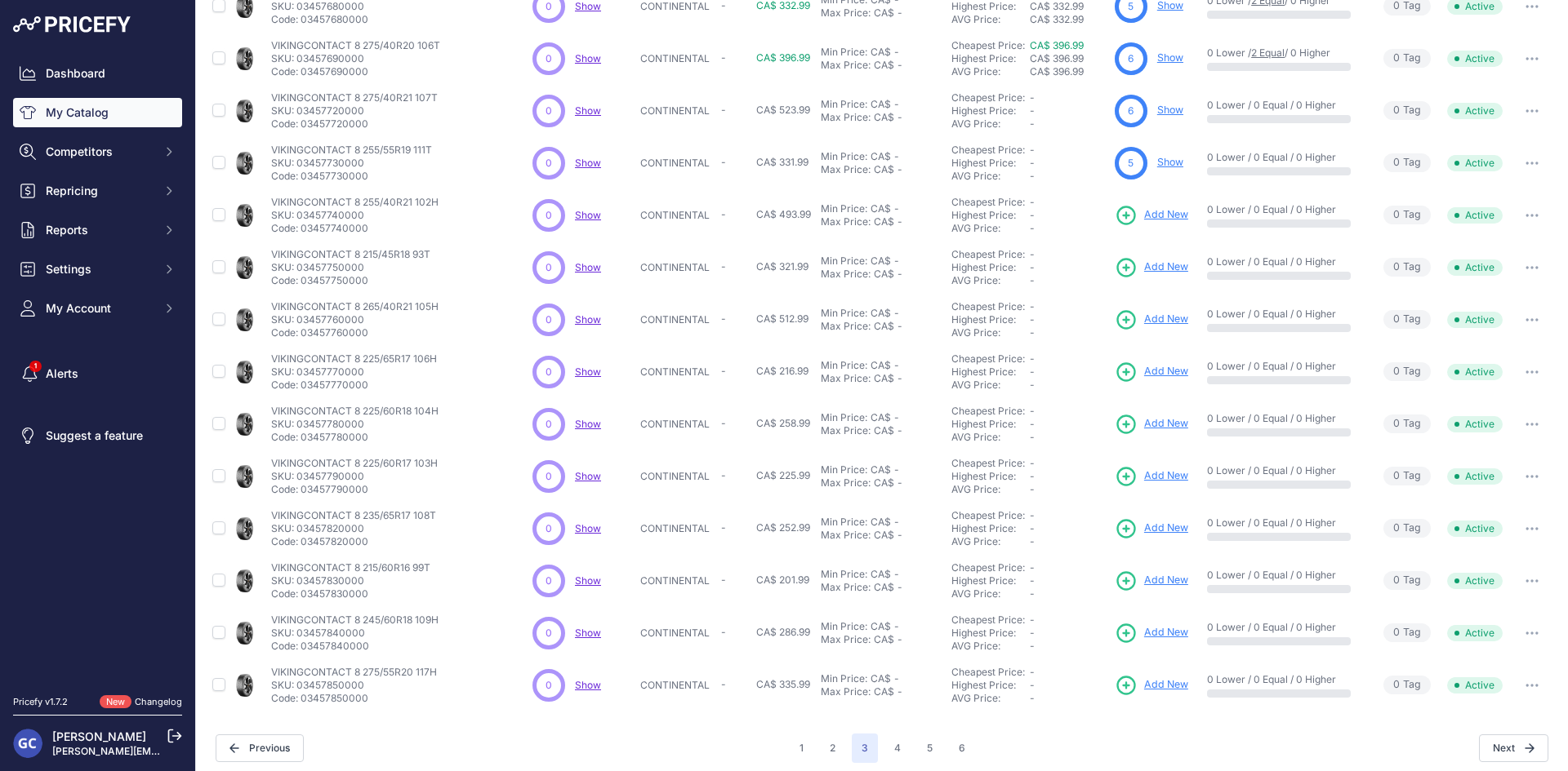
scroll to position [209, 0]
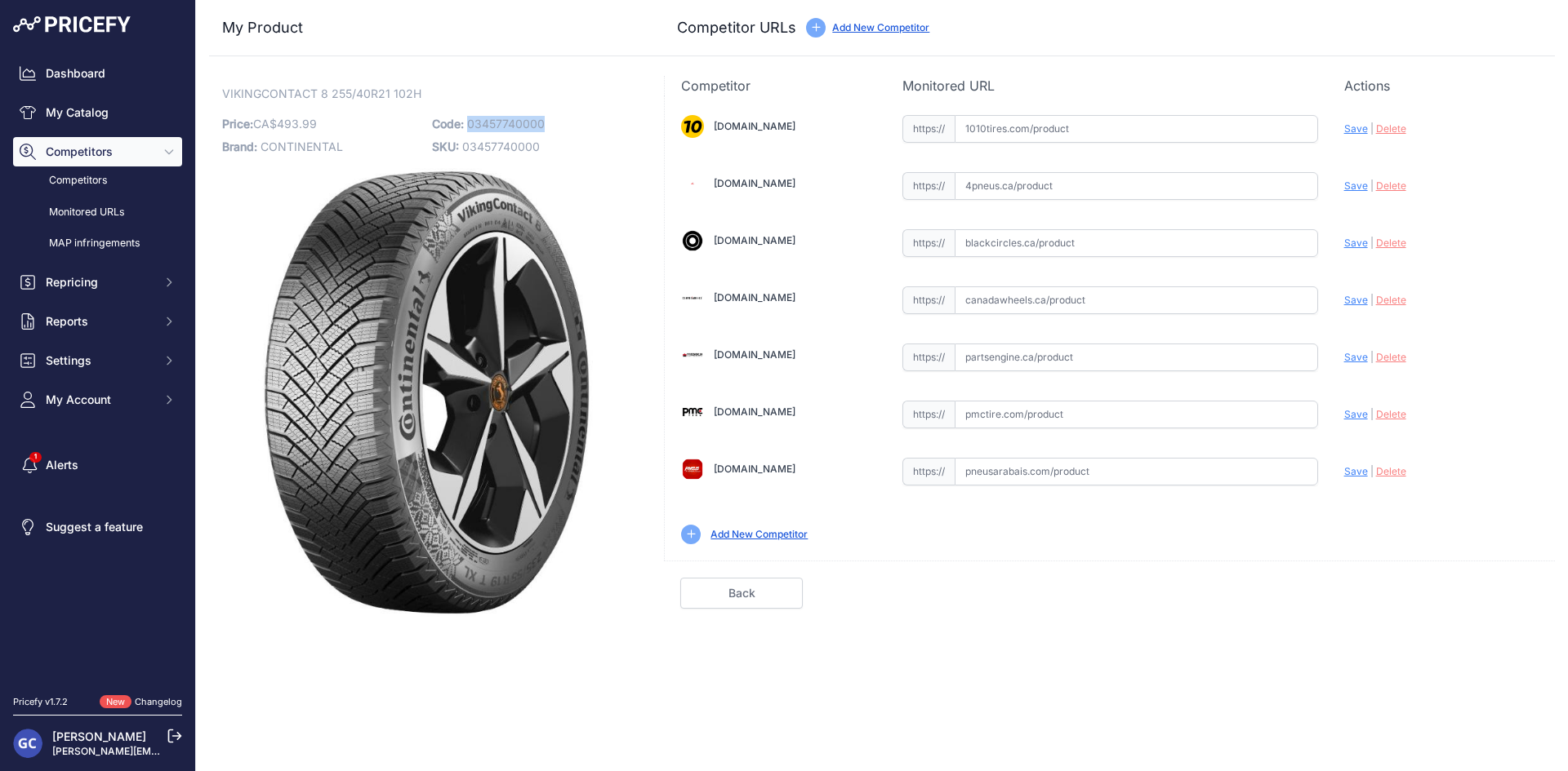
drag, startPoint x: 569, startPoint y: 117, endPoint x: 468, endPoint y: 123, distance: 101.2
click at [468, 123] on p "Code: 03457740000" at bounding box center [532, 124] width 200 height 23
copy span "03457740000"
click at [1078, 133] on input "text" at bounding box center [1136, 129] width 363 height 28
paste input "[URL][DOMAIN_NAME][PHONE_NUMBER]"
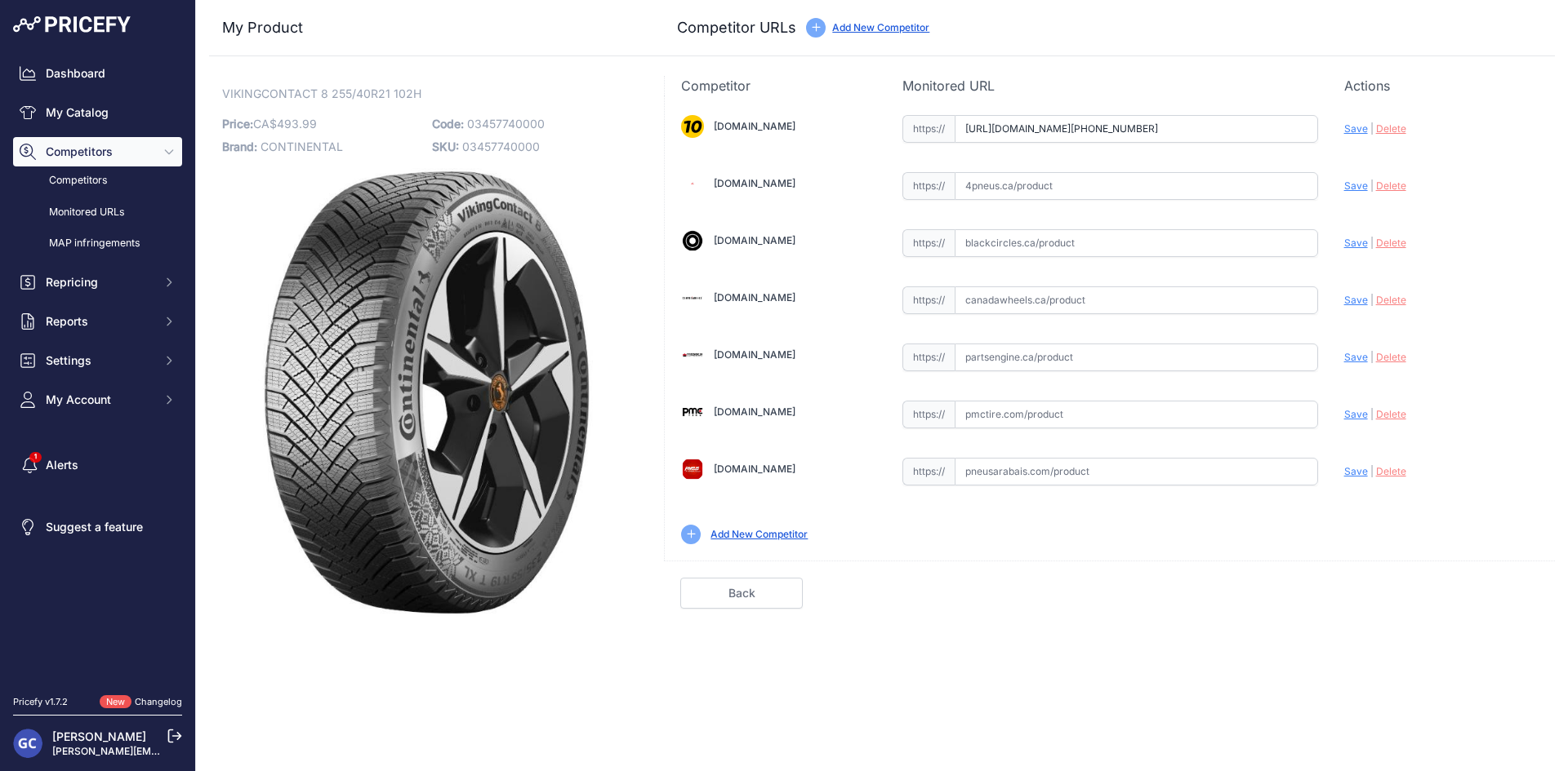
scroll to position [0, 21]
click at [1352, 124] on span "Save" at bounding box center [1356, 128] width 24 height 12
type input "[URL][DOMAIN_NAME][PHONE_NUMBER]"
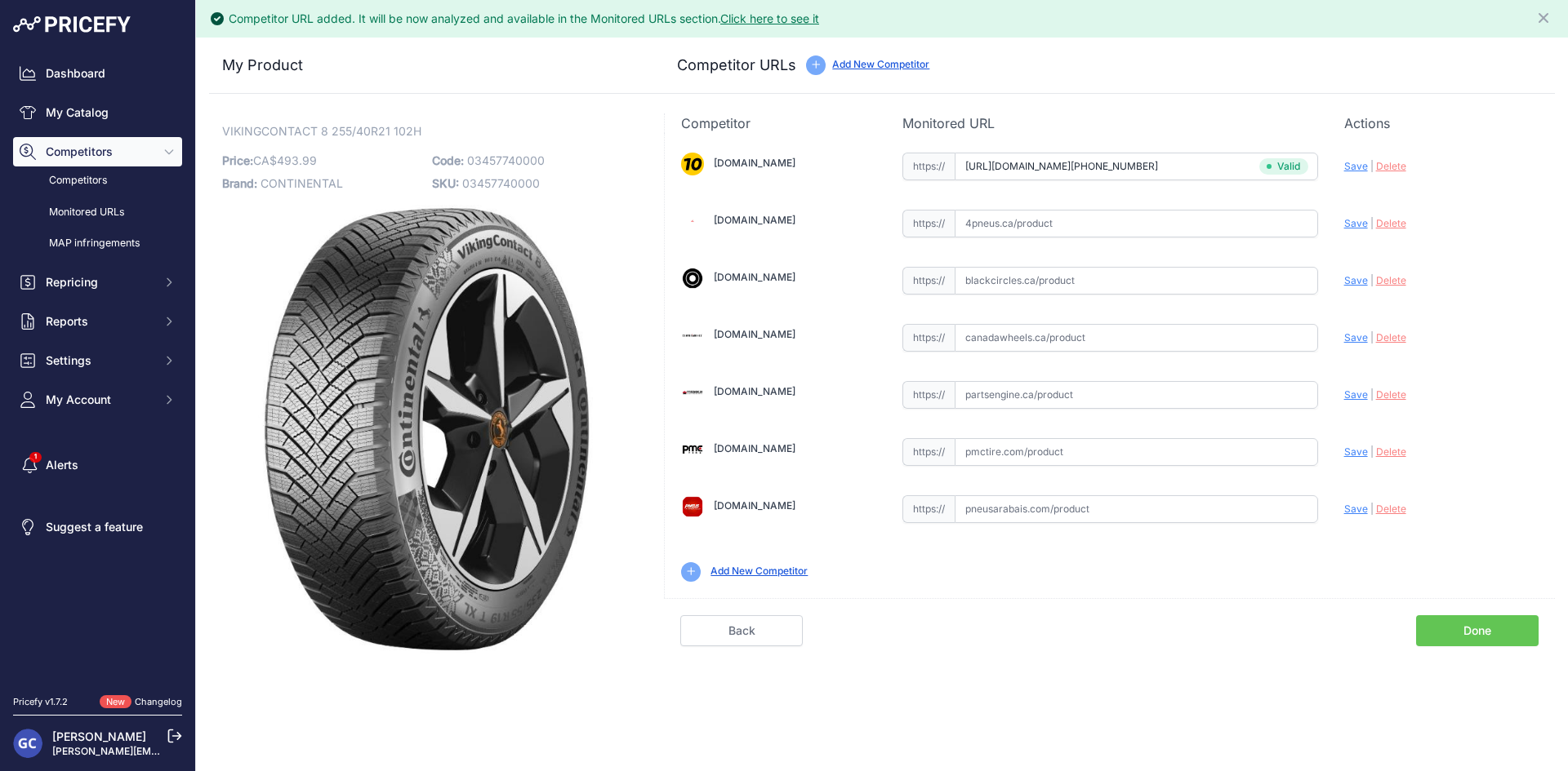
click at [1204, 407] on input "text" at bounding box center [1136, 395] width 363 height 28
paste input "https://www.partsengine.ca/03457740000-vp-continental-371.aspx"
click at [1352, 391] on span "Save" at bounding box center [1356, 394] width 24 height 12
type input "https://www.partsengine.ca/03457740000-vp-continental-371.aspx?prirule_jdsnikfk…"
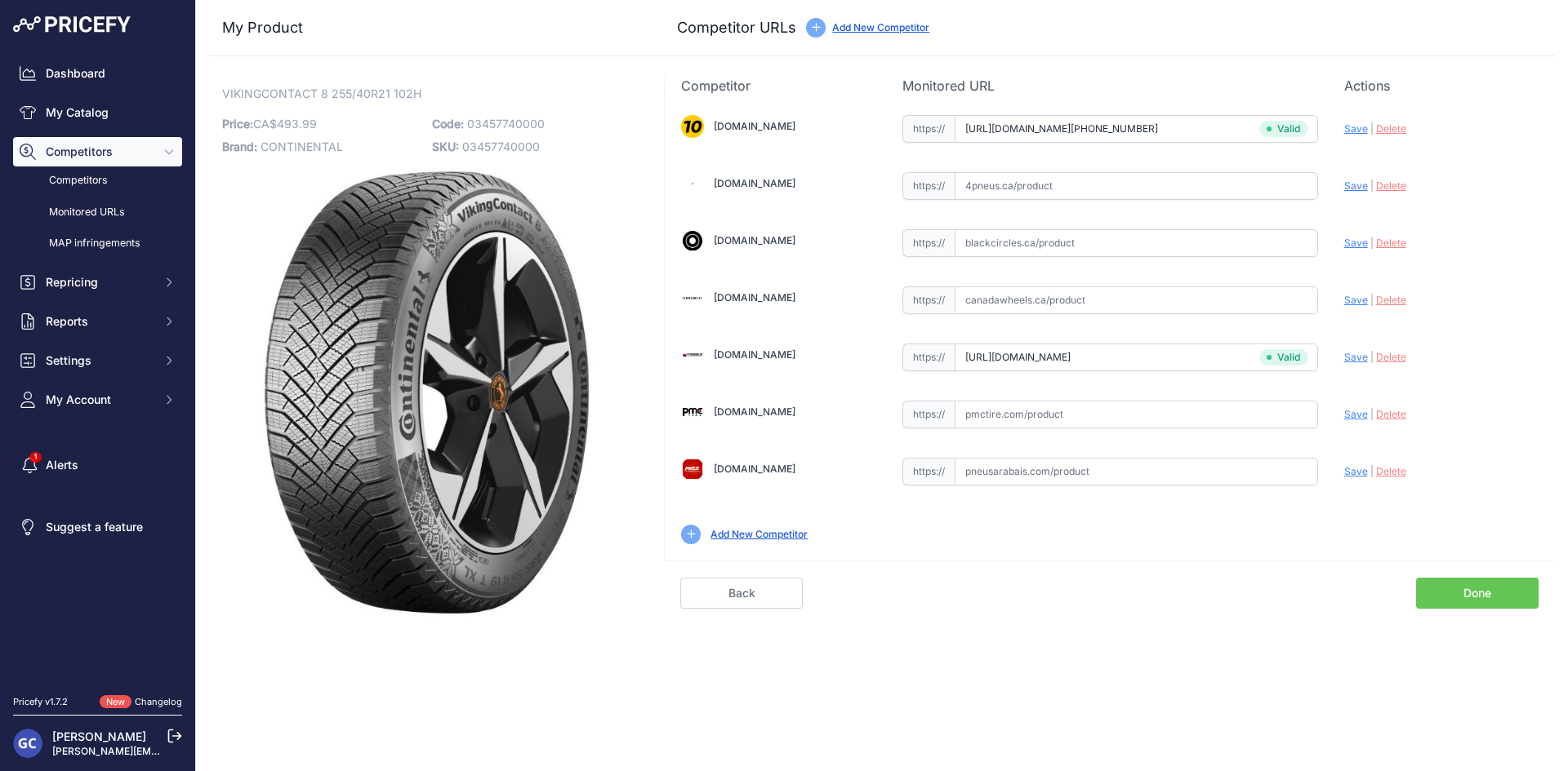
click at [1268, 409] on input "text" at bounding box center [1136, 414] width 363 height 28
paste input "https://pmctire.com/fr/tires/continental-vikingcontact-8-255-40r21-xl-102h-bsw-…"
click at [1353, 412] on span "Save" at bounding box center [1356, 413] width 24 height 12
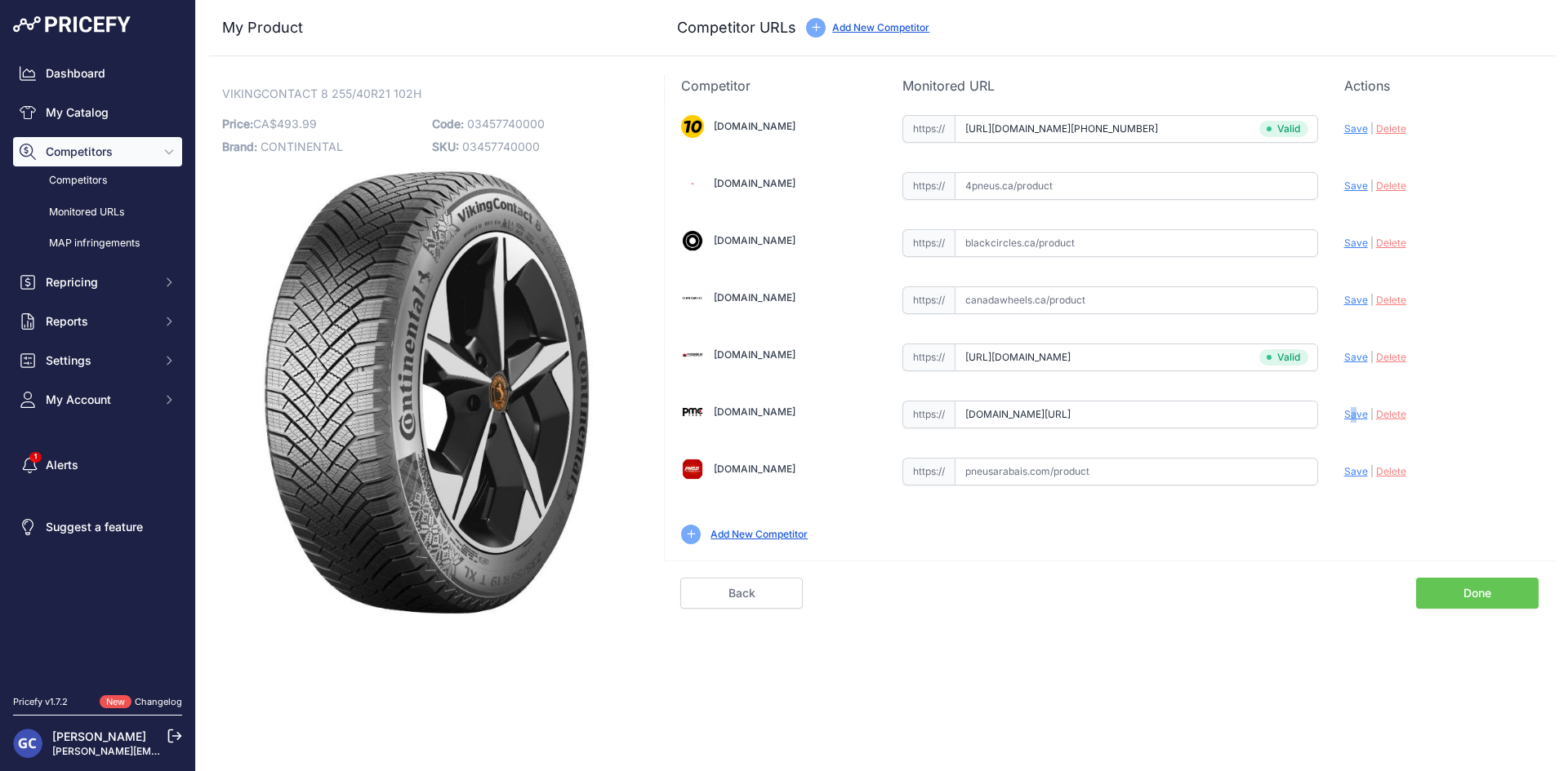
type input "https://pmctire.com/fr/tires/continental-vikingcontact-8-255-40r21-xl-102h-bsw-…"
click at [1136, 191] on input "text" at bounding box center [1136, 186] width 363 height 28
paste input "https://www.4pneus.ca/pneus/continental-viking-contact-8-hiver/255-40-r21-xl/29…"
click at [1352, 187] on span "Save" at bounding box center [1356, 185] width 24 height 12
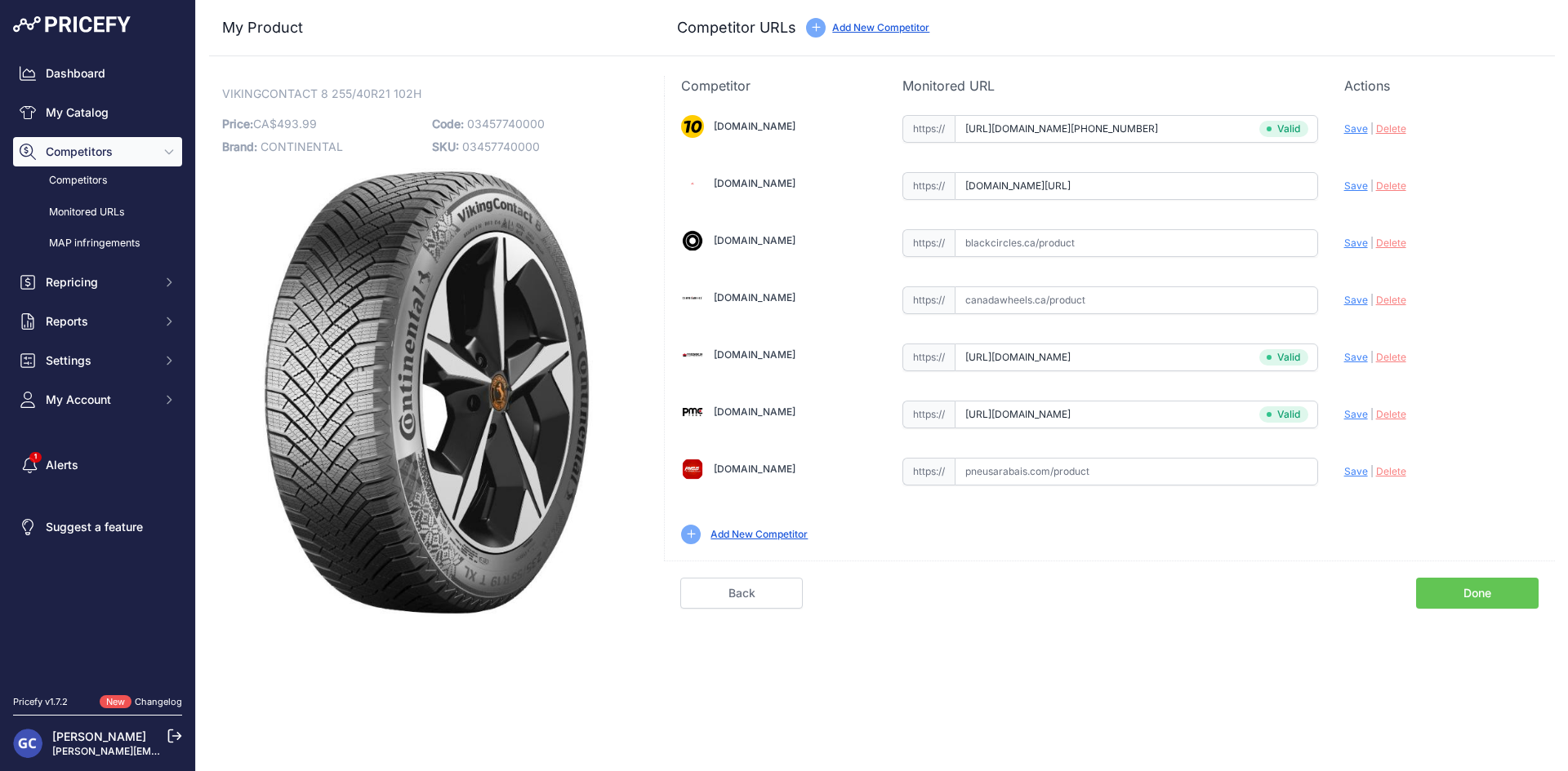
scroll to position [0, 0]
type input "https://www.4pneus.ca/pneus/continental-viking-contact-8-hiver/255-40-r21-xl/29…"
click at [1204, 255] on input "text" at bounding box center [1136, 243] width 363 height 28
paste input "https://www.blackcircles.ca/en/tire/continental/vikingcontact-8/255-40-r21-102-h"
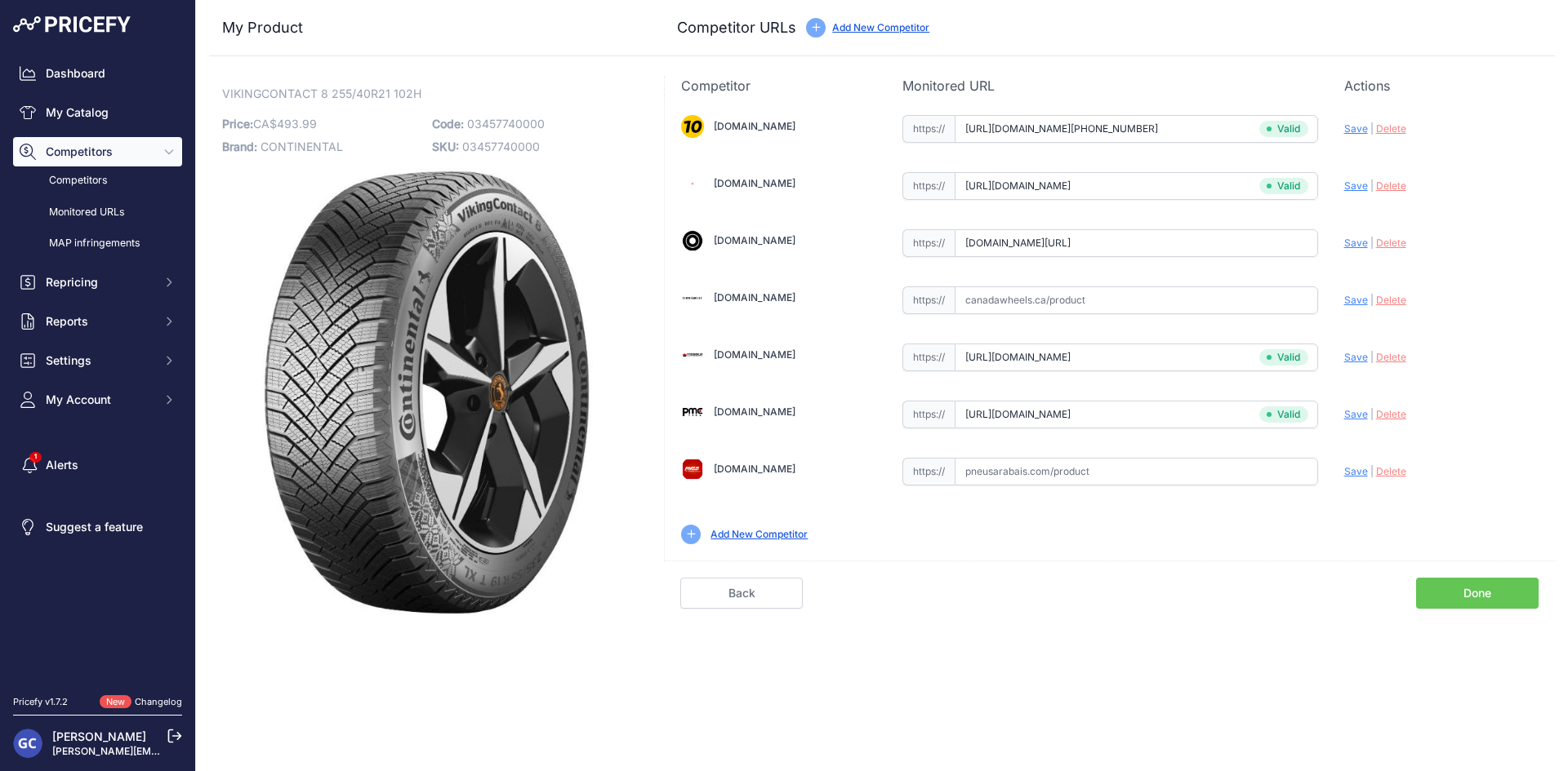
click at [1352, 241] on span "Save" at bounding box center [1356, 242] width 24 height 12
type input "https://www.blackcircles.ca/en/tire/continental/vikingcontact-8/255-40-r21-102-…"
click at [1178, 479] on input "text" at bounding box center [1136, 472] width 363 height 28
paste input "https://pneusarabais.com/pneus/continental-vikingcontact-8/52372"
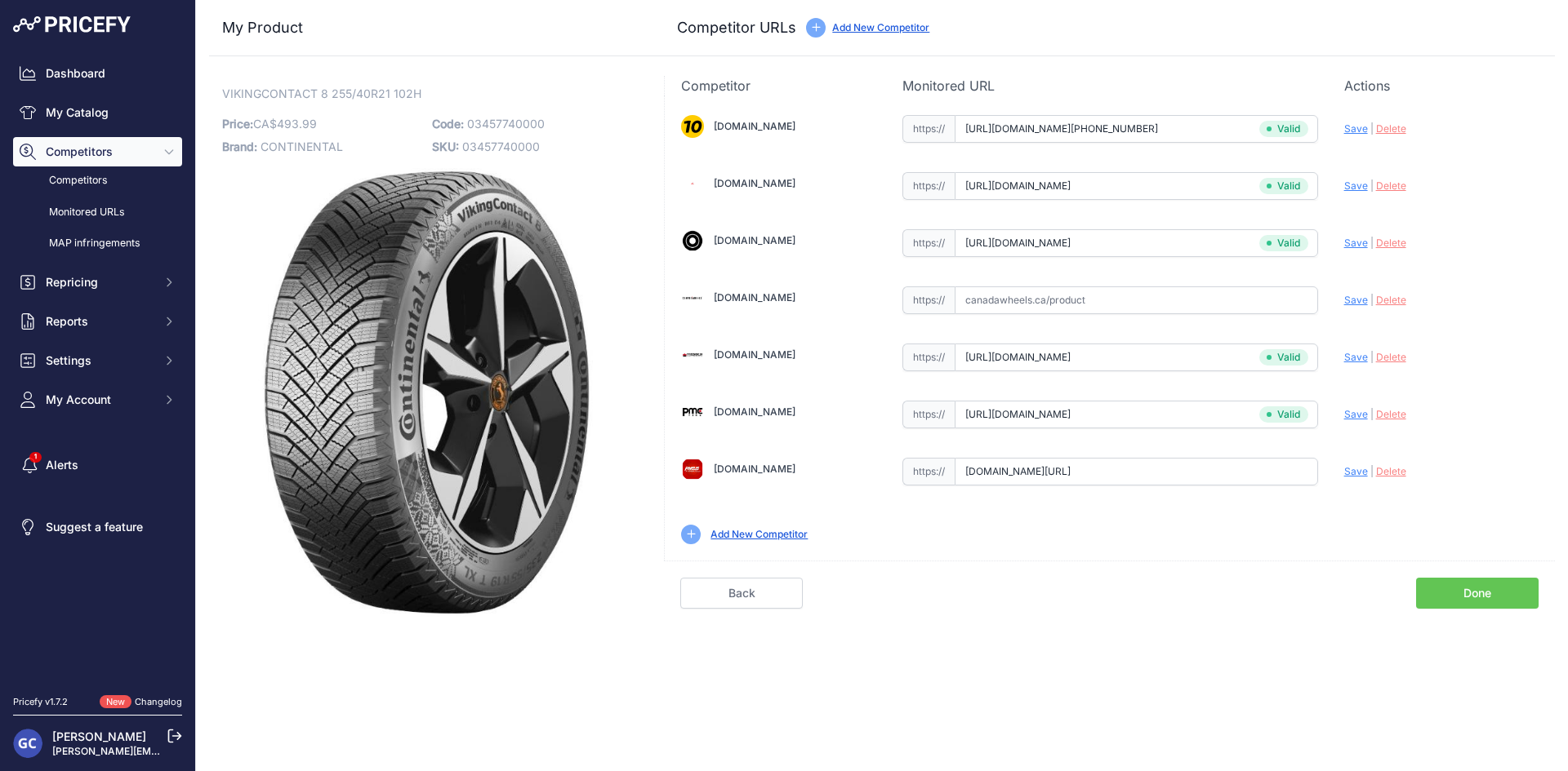
click at [1352, 475] on span "Save" at bounding box center [1356, 471] width 24 height 12
type input "https://pneusarabais.com/pneus/continental-vikingcontact-8/52372?prirule_jdsnik…"
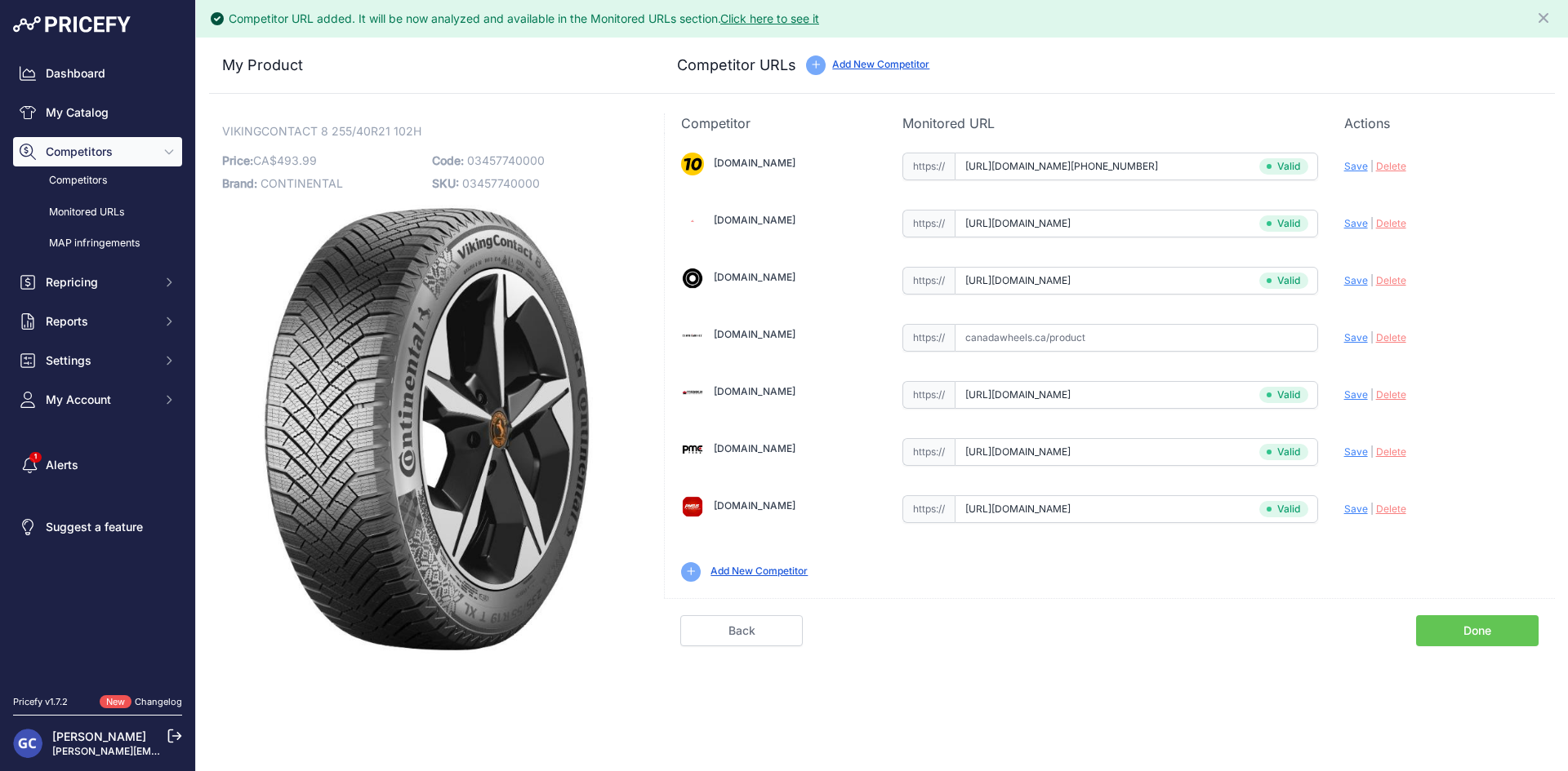
click at [1459, 632] on link "Done" at bounding box center [1477, 631] width 123 height 31
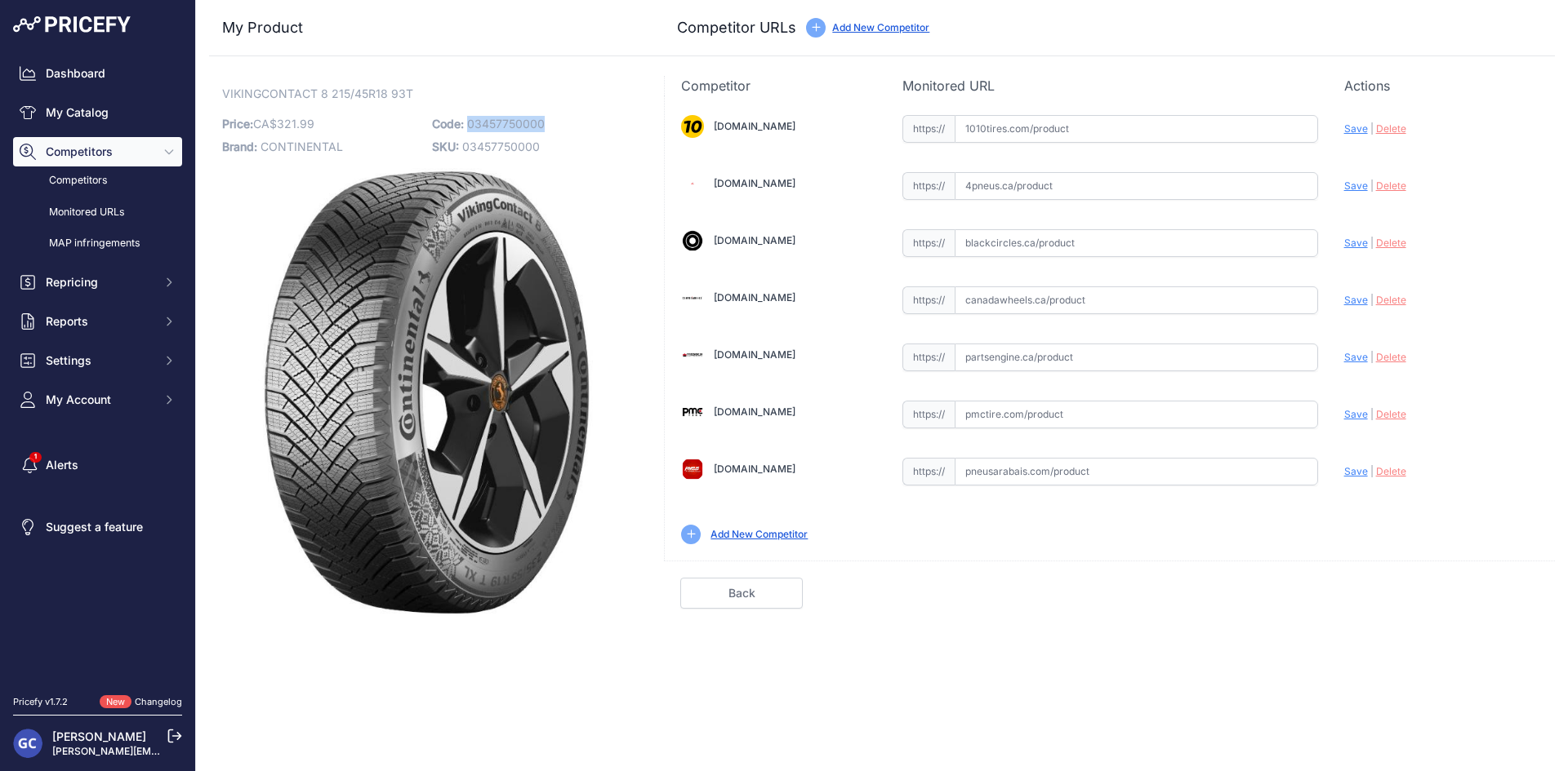
drag, startPoint x: 555, startPoint y: 125, endPoint x: 469, endPoint y: 127, distance: 86.0
click at [469, 127] on p "Code: 03457750000" at bounding box center [532, 124] width 200 height 23
copy span "03457750000"
click at [1206, 125] on input "text" at bounding box center [1136, 129] width 363 height 28
paste input "[URL][DOMAIN_NAME][PHONE_NUMBER]"
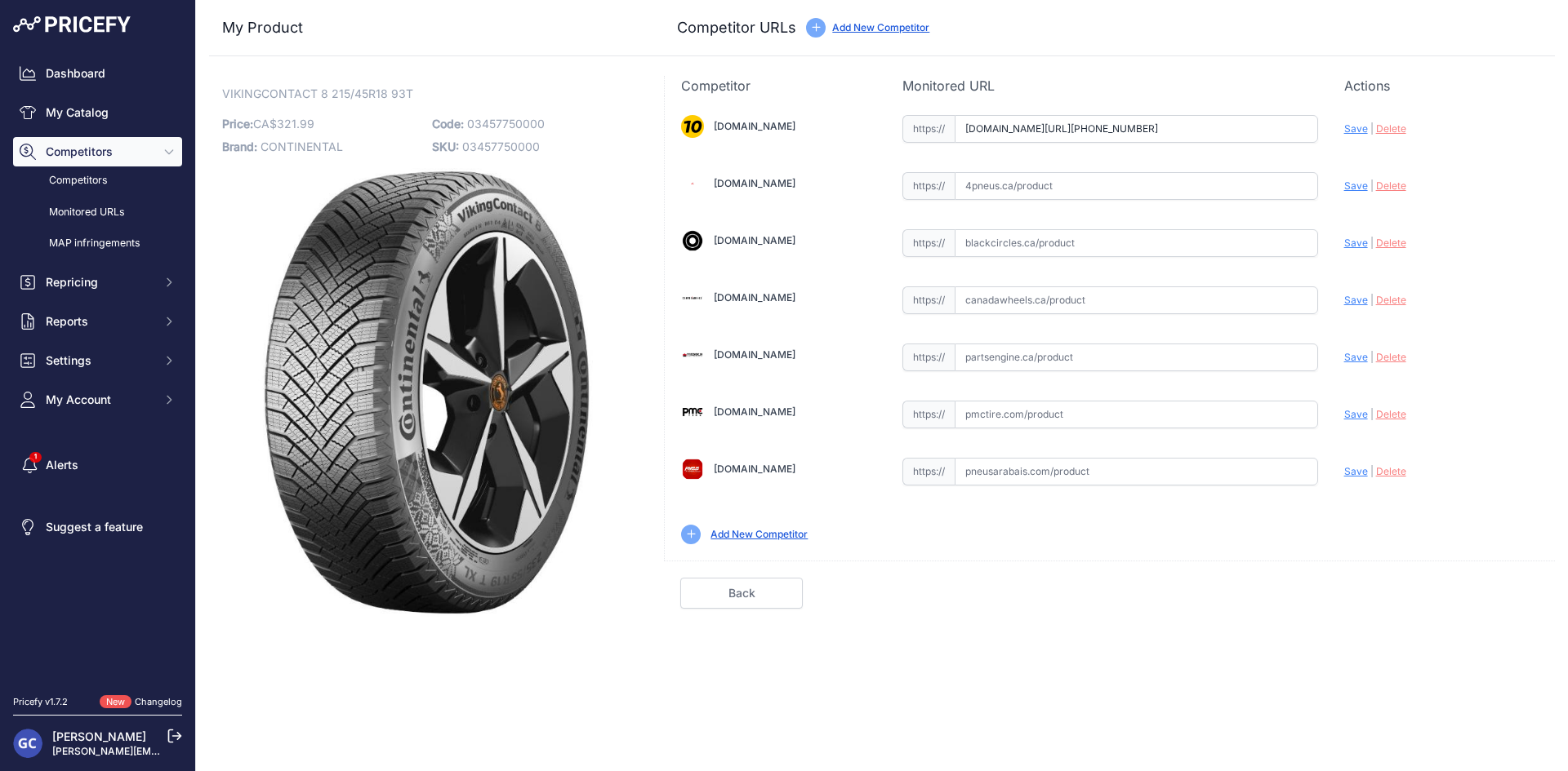
click at [1357, 124] on span "Save" at bounding box center [1356, 128] width 24 height 12
type input "[URL][DOMAIN_NAME][PHONE_NUMBER]"
drag, startPoint x: 571, startPoint y: 123, endPoint x: 469, endPoint y: 126, distance: 102.0
click at [469, 126] on p "Code: 03457750000" at bounding box center [532, 124] width 200 height 23
copy span "03457750000"
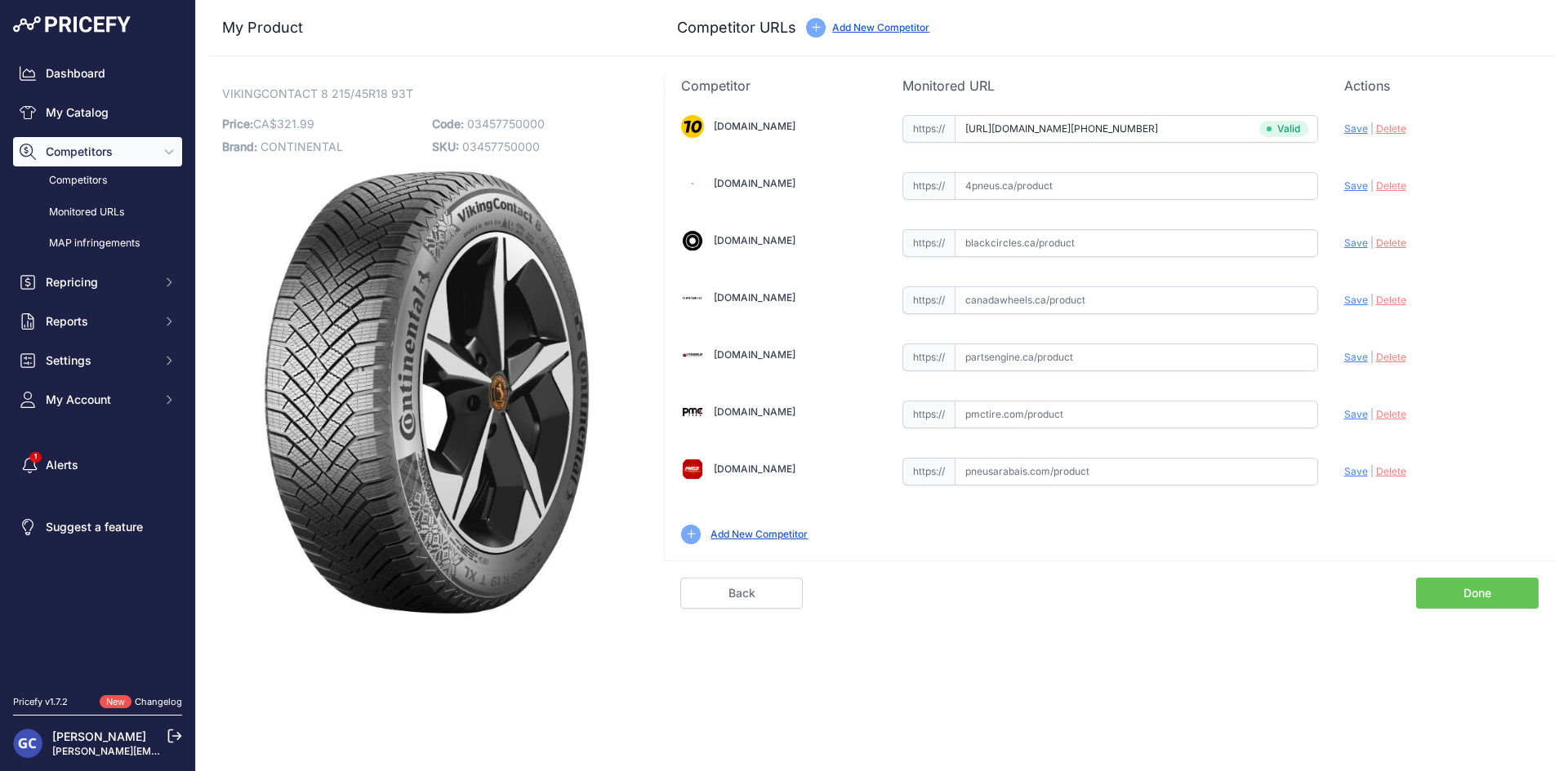
click at [1226, 415] on input "text" at bounding box center [1136, 414] width 363 height 28
paste input "[URL][DOMAIN_NAME]"
click at [1356, 415] on span "Save" at bounding box center [1356, 413] width 24 height 12
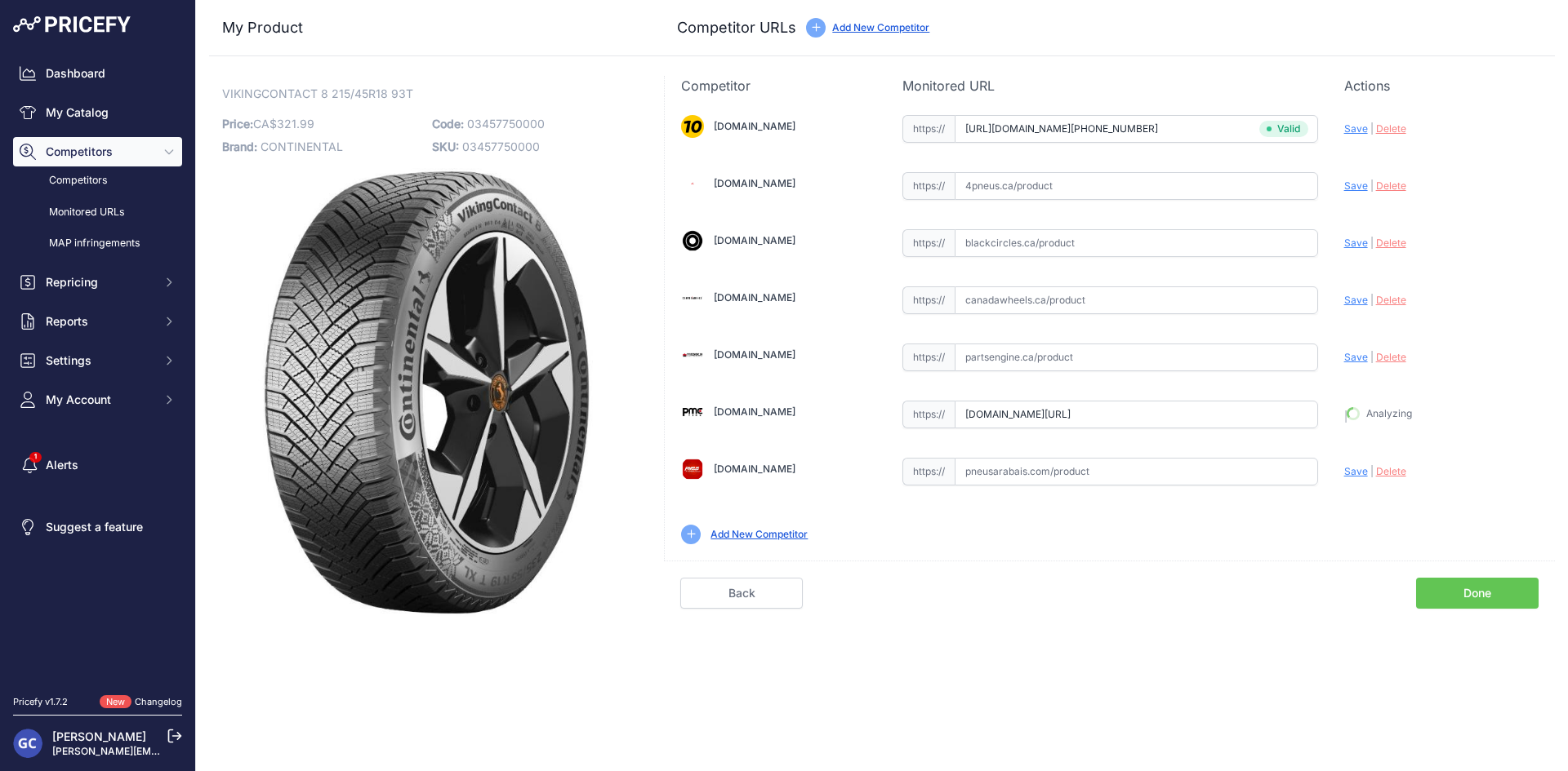
type input "[URL][DOMAIN_NAME]"
click at [1129, 469] on input "text" at bounding box center [1136, 472] width 363 height 28
paste input "[URL][DOMAIN_NAME]"
click at [1347, 472] on span "Save" at bounding box center [1356, 471] width 24 height 12
type input "[URL][DOMAIN_NAME]"
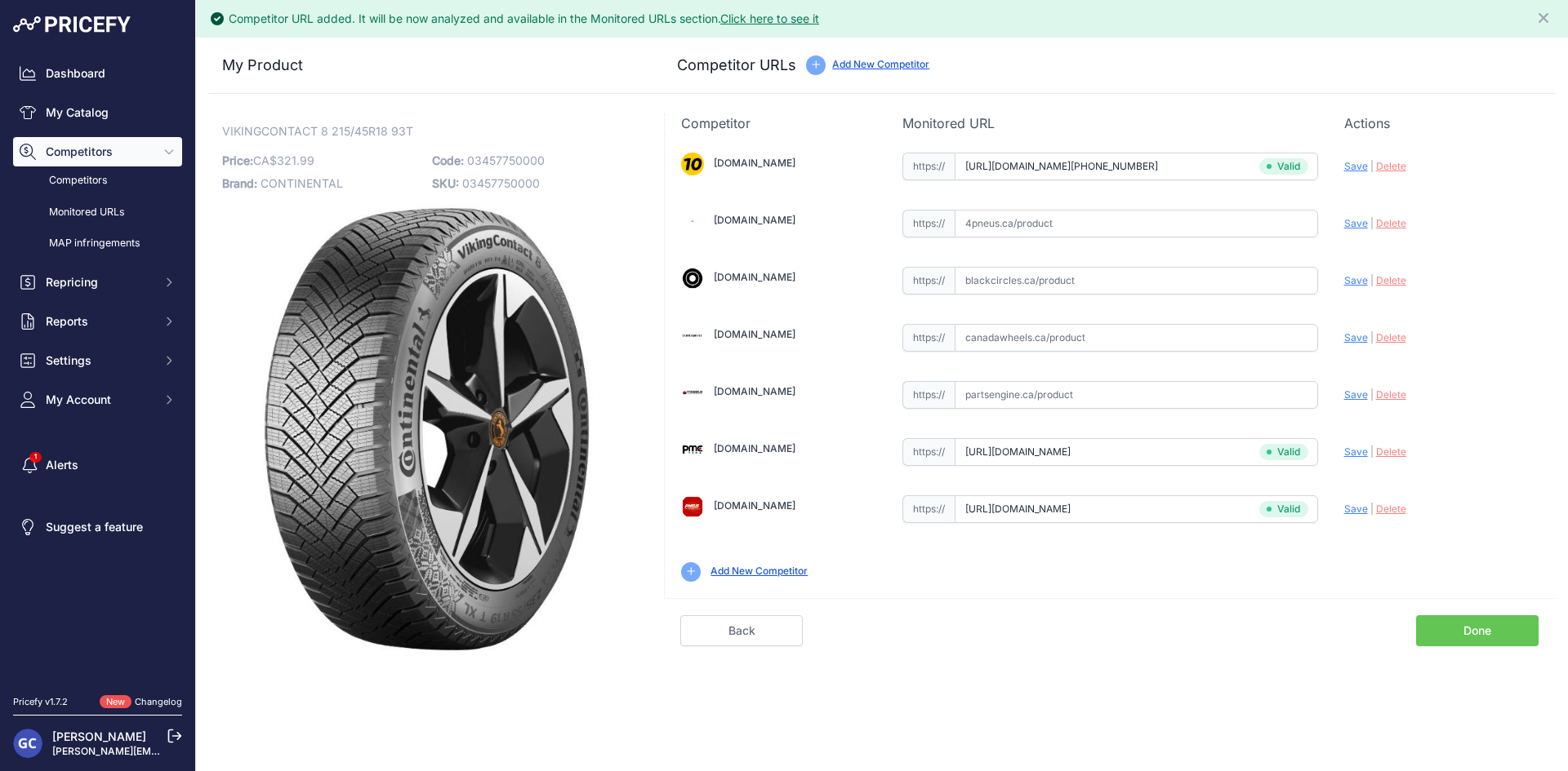
click at [1467, 631] on link "Done" at bounding box center [1477, 631] width 123 height 31
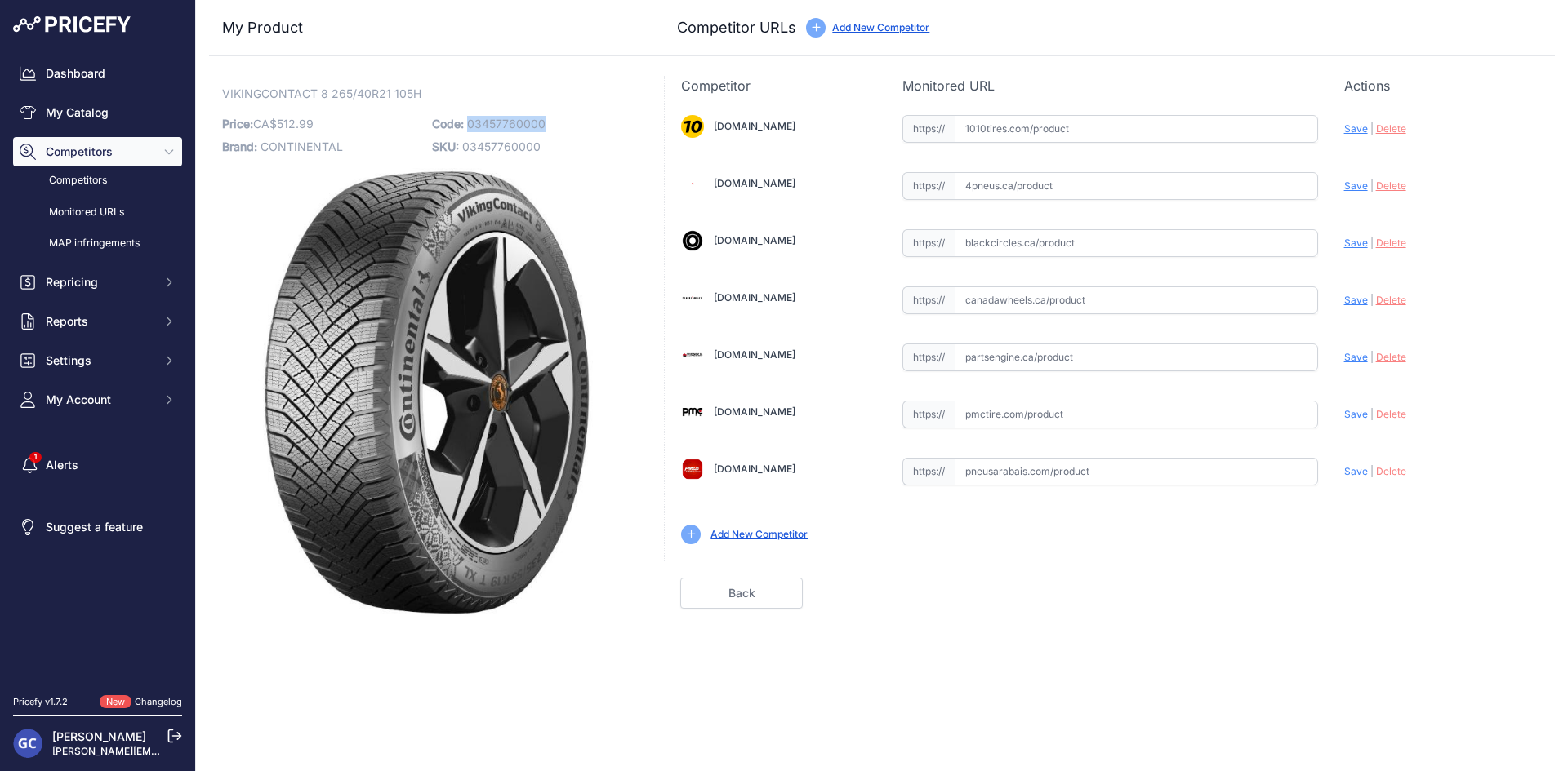
drag, startPoint x: 559, startPoint y: 124, endPoint x: 469, endPoint y: 124, distance: 90.0
click at [469, 124] on p "Code: 03457760000" at bounding box center [532, 124] width 200 height 23
copy span "03457760000"
click at [1070, 140] on input "text" at bounding box center [1136, 129] width 363 height 28
paste input "https://www.1010tires.com/Tires/Continental/Viking+Contact+8/03457760000"
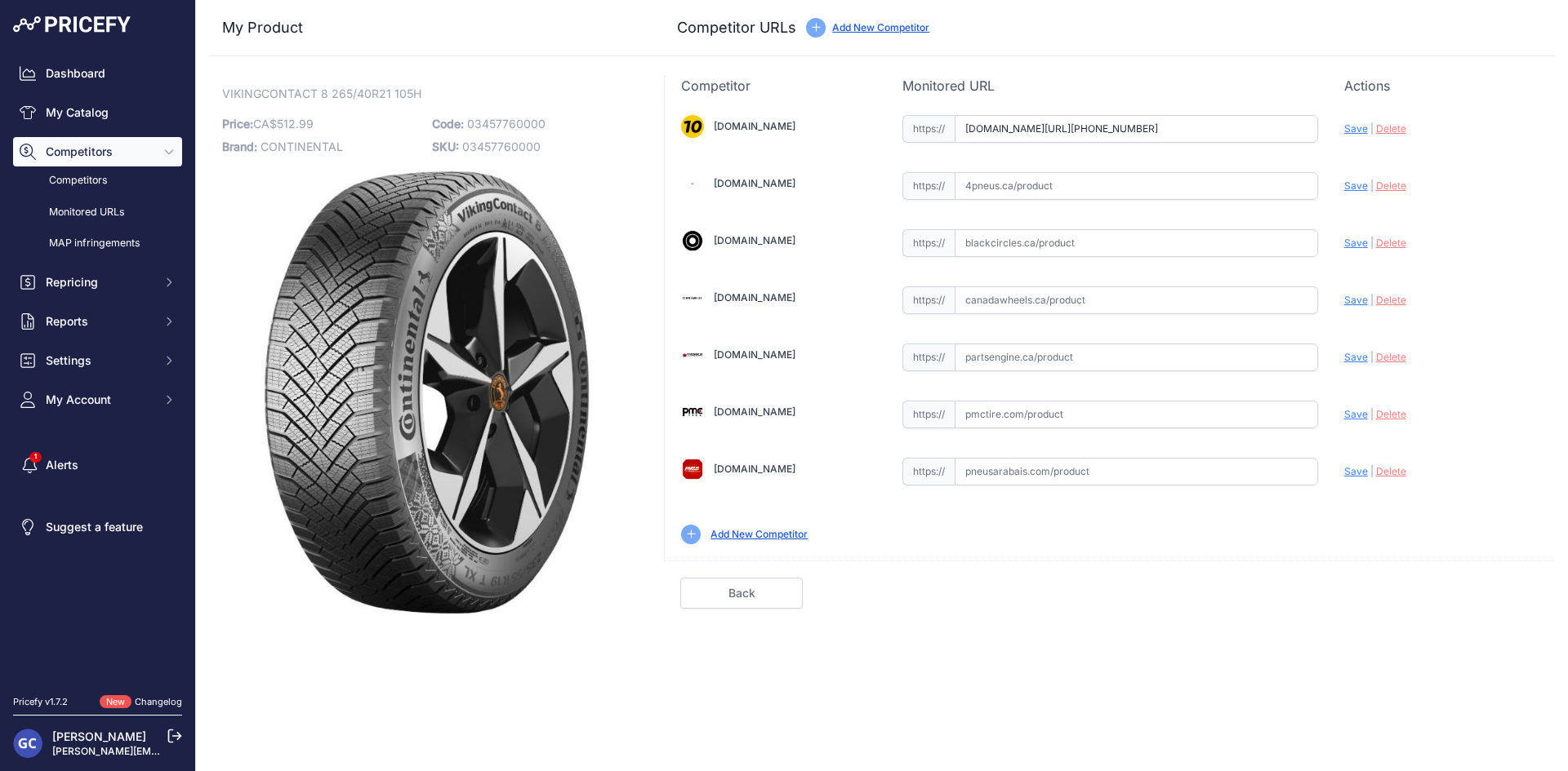
click at [1352, 125] on span "Save" at bounding box center [1356, 128] width 24 height 12
type input "https://www.1010tires.com/Tires/Continental/Viking+Contact+8/03457760000?prirul…"
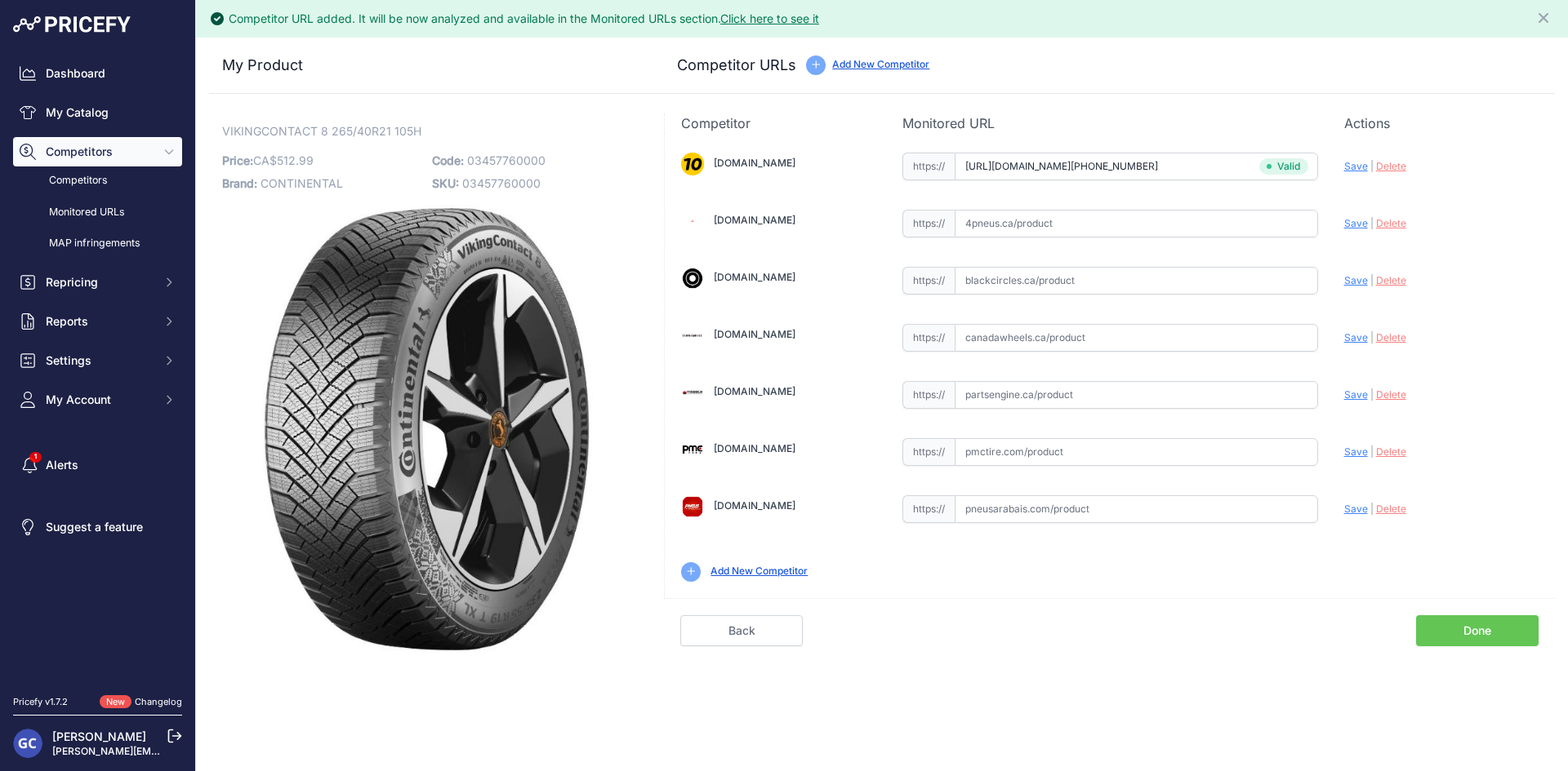
click at [1132, 391] on div "[DOMAIN_NAME] Valid Invalid" at bounding box center [1110, 366] width 890 height 466
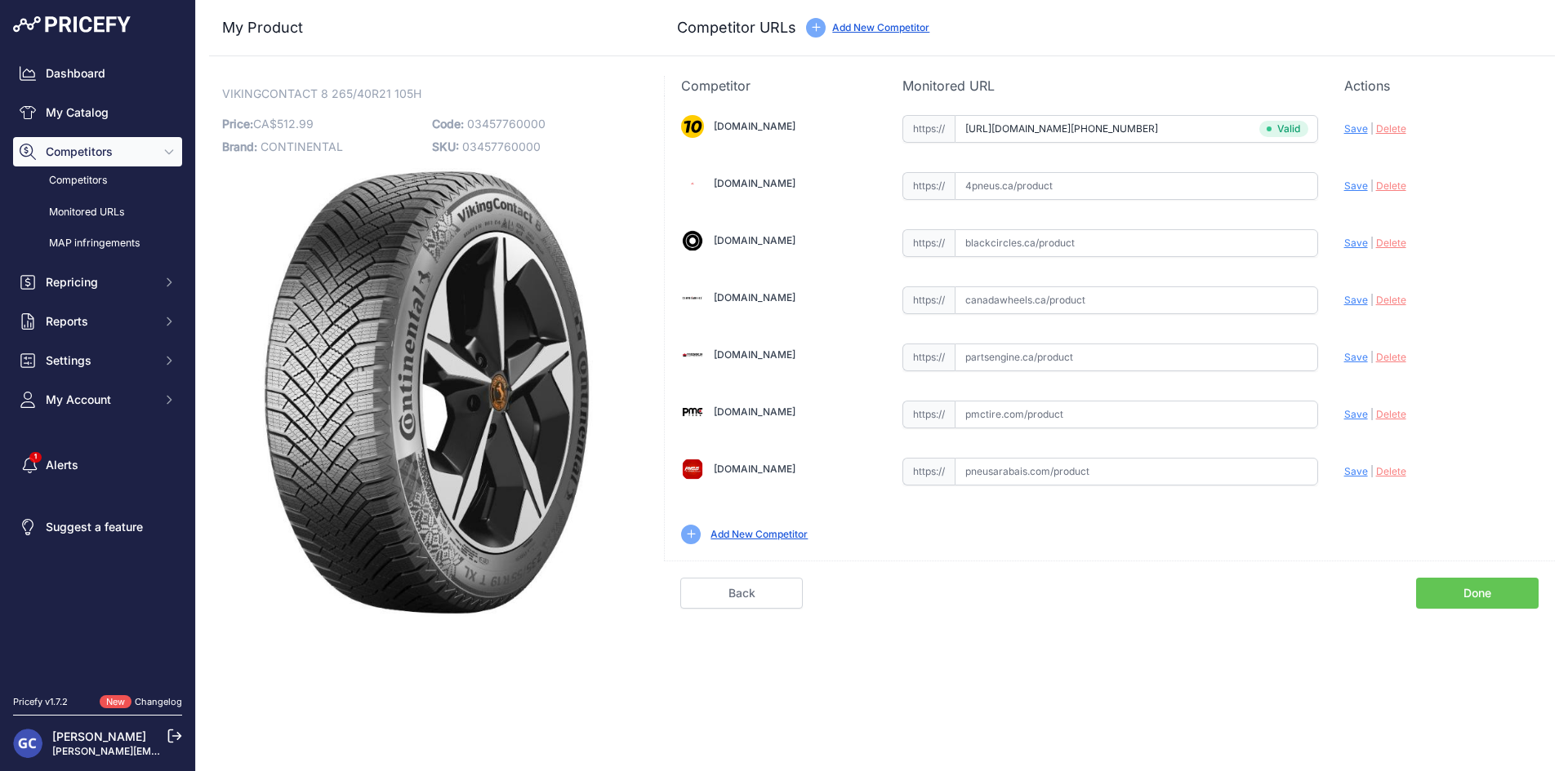
paste input "https://www.partsengine.ca/03457760000-vp-continental-371.aspx"
click at [1358, 351] on span "Save" at bounding box center [1356, 357] width 24 height 12
type input "https://www.partsengine.ca/03457760000-vp-continental-371.aspx?prirule_jdsnikfk…"
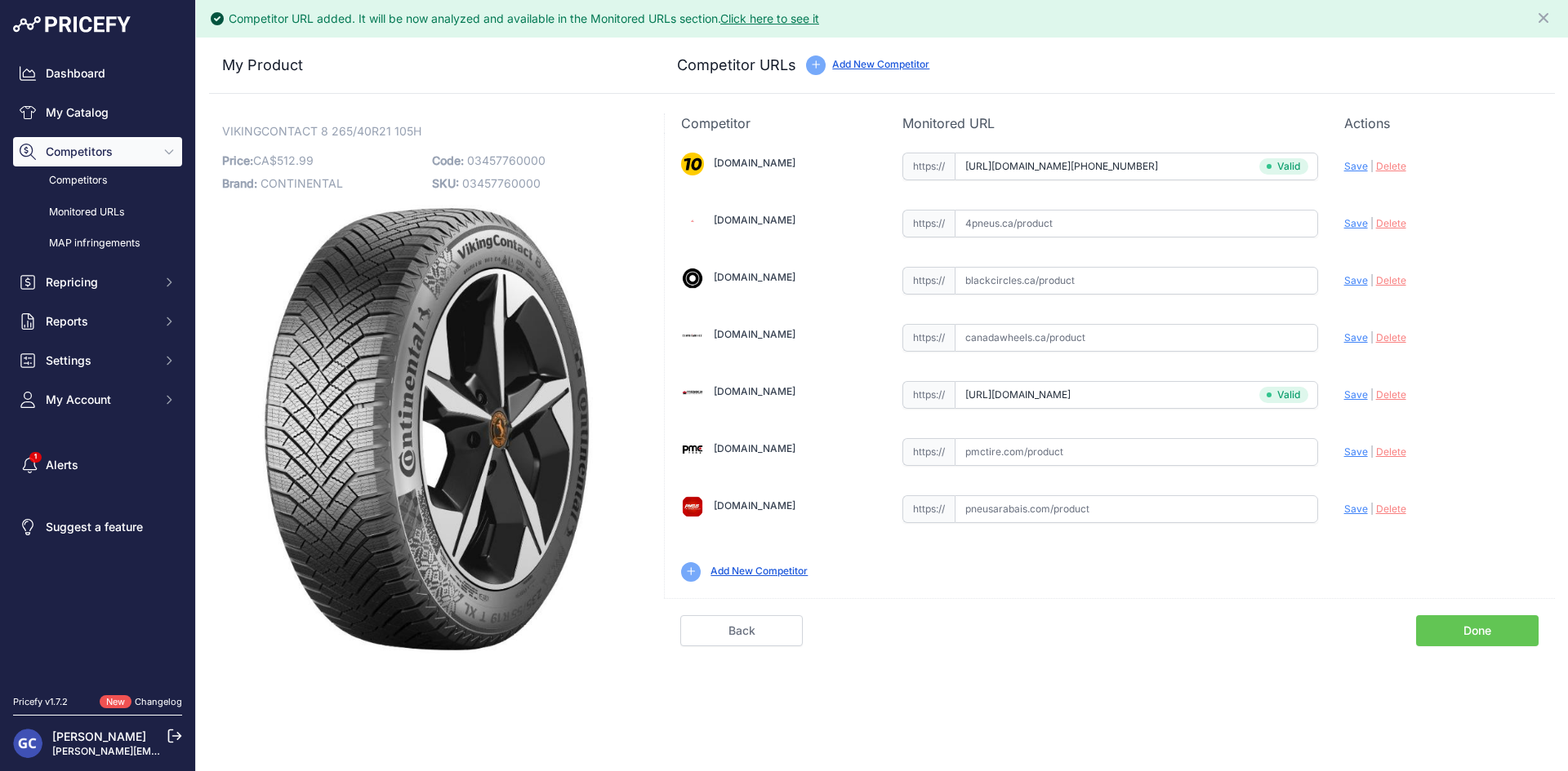
click at [1069, 450] on input "text" at bounding box center [1136, 452] width 363 height 28
paste input "https://pmctire.com/fr/tires/continental-vikingcontact-8-265-40r21-xl-105h-bsw-…"
click at [1358, 454] on span "Save" at bounding box center [1356, 451] width 24 height 12
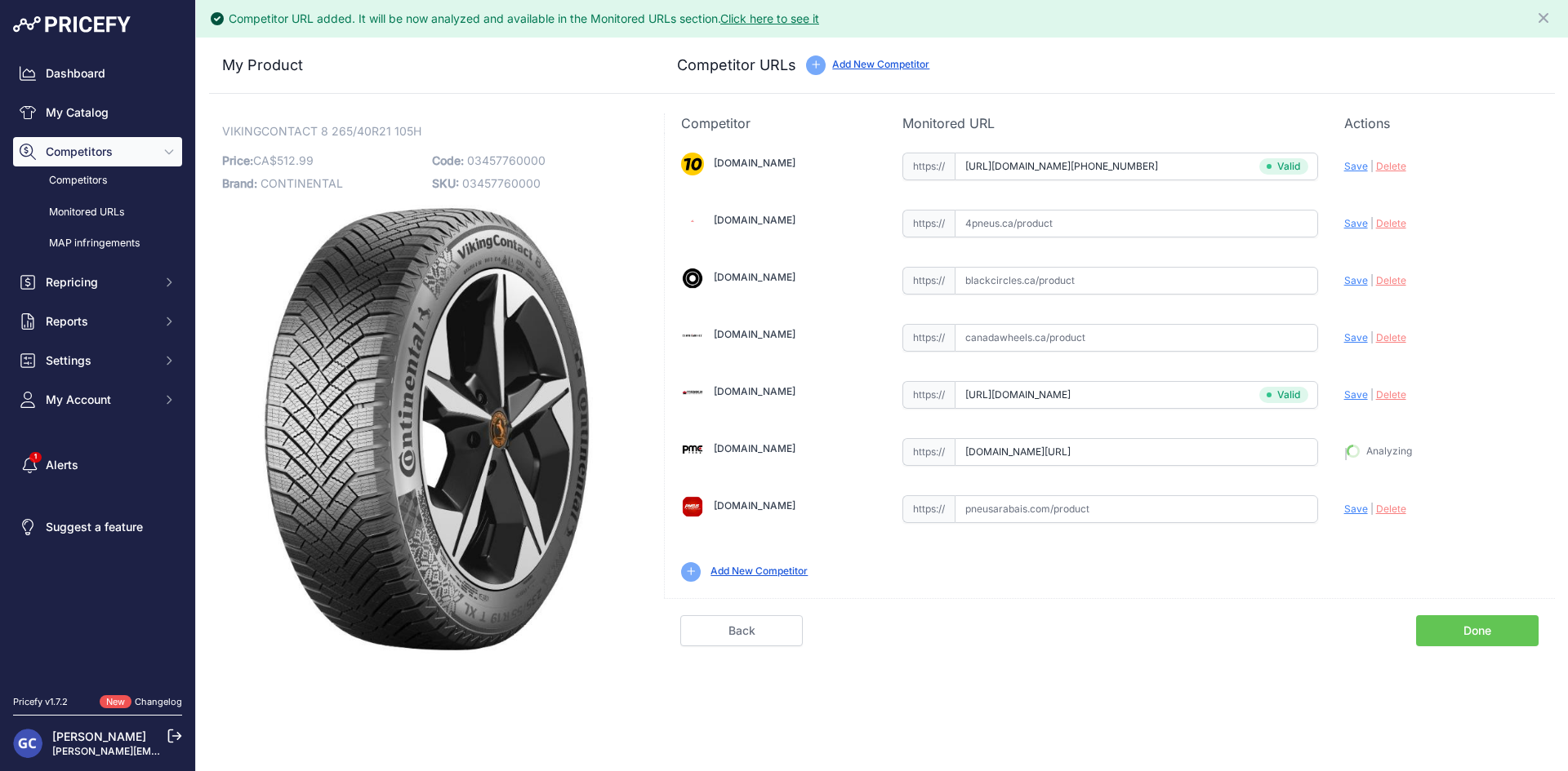
type input "https://pmctire.com/fr/tires/continental-vikingcontact-8-265-40r21-xl-105h-bsw-…"
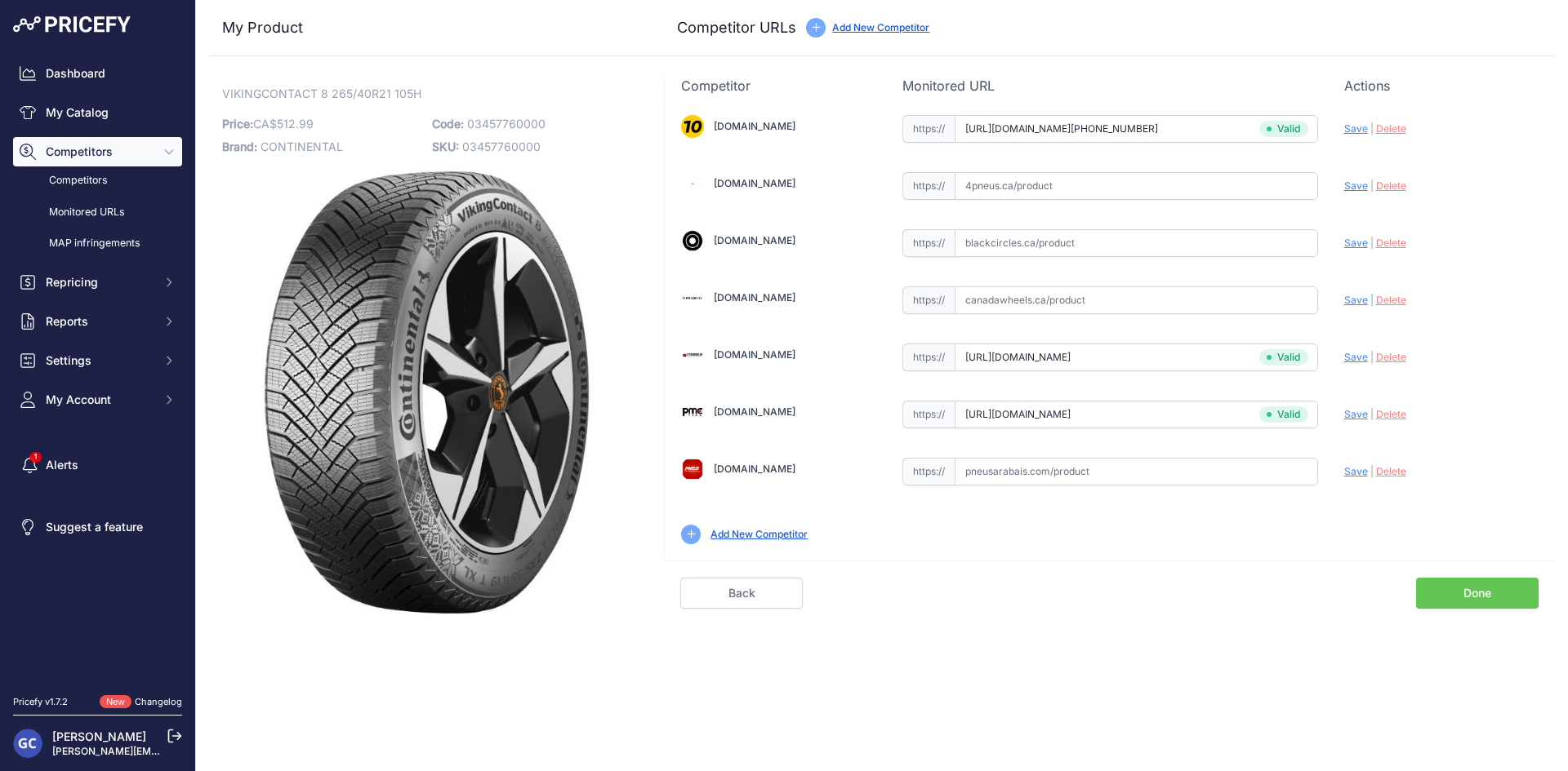
click at [1144, 242] on input "text" at bounding box center [1136, 243] width 363 height 28
paste input "https://www.blackcircles.ca/en/tire/continental/vikingcontact-8/265-40-r21-105-h"
click at [1354, 241] on span "Save" at bounding box center [1356, 242] width 24 height 12
type input "https://www.blackcircles.ca/en/tire/continental/vikingcontact-8/265-40-r21-105-…"
click at [1203, 466] on input "text" at bounding box center [1136, 472] width 363 height 28
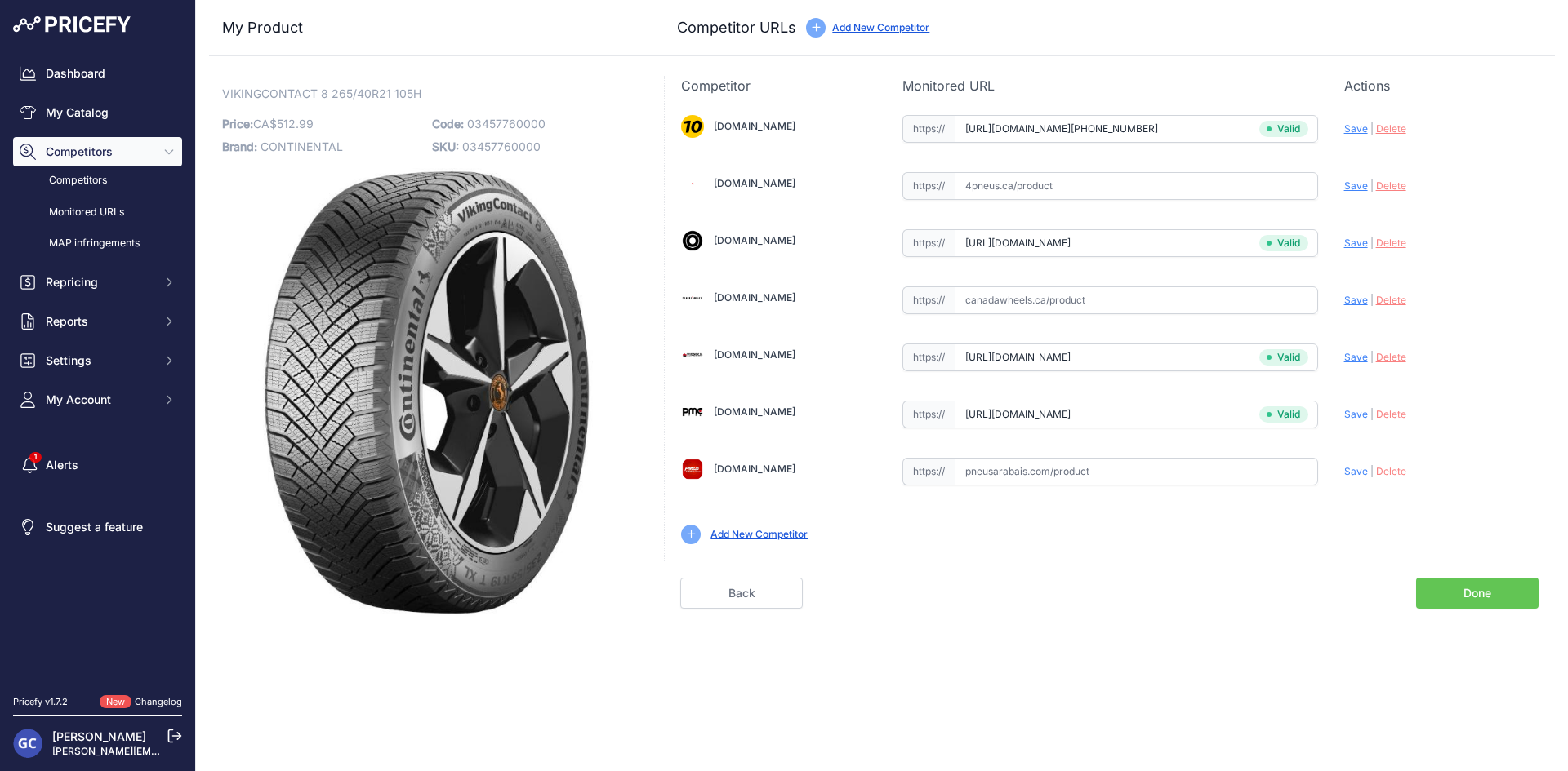
paste input "https://pneusarabais.com/pneus/continental-vikingcontact-8/52370"
click at [1346, 466] on span "Save" at bounding box center [1356, 471] width 24 height 12
type input "https://pneusarabais.com/pneus/continental-vikingcontact-8/52370?prirule_jdsnik…"
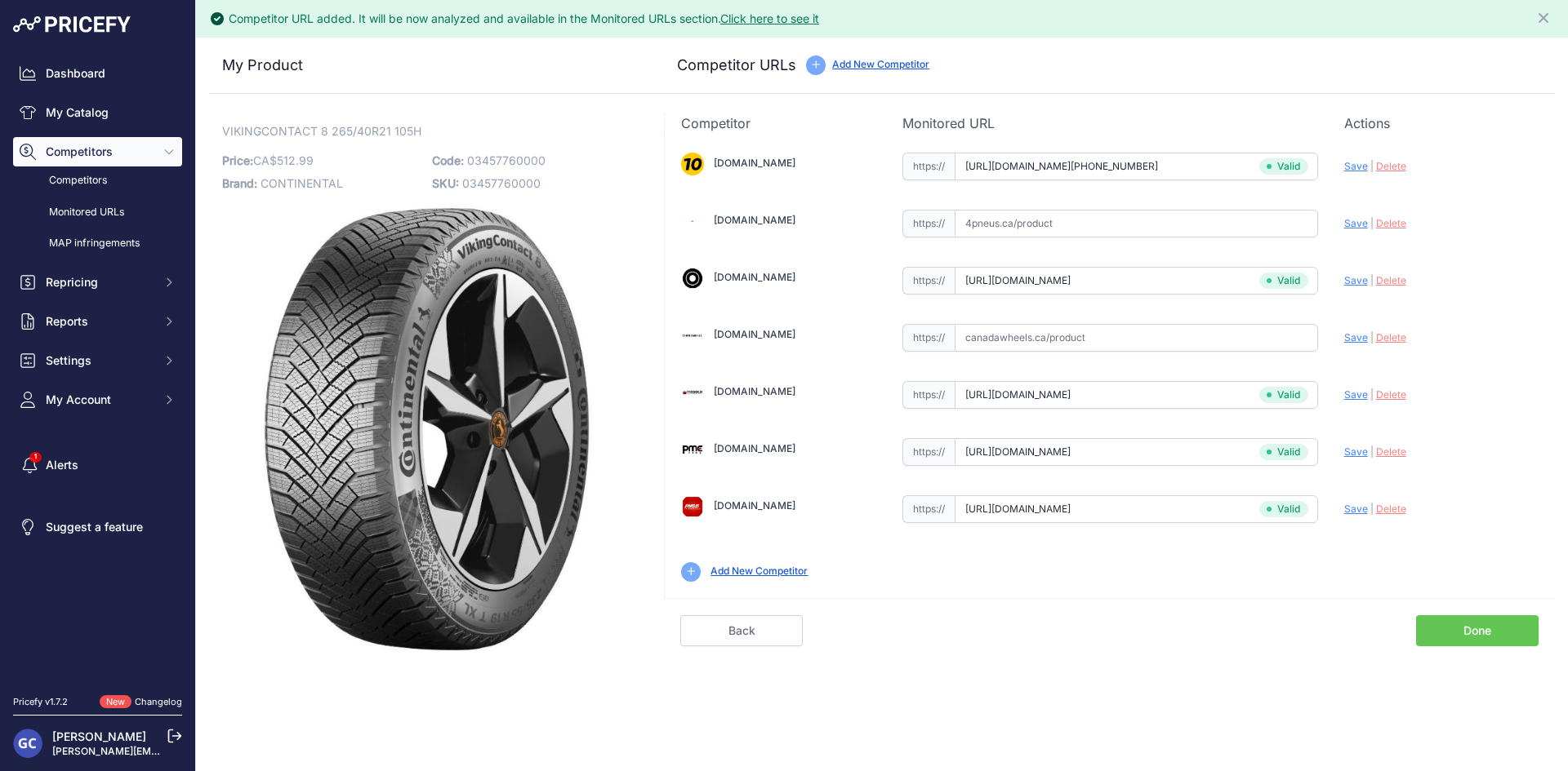
click at [1442, 615] on link "Done" at bounding box center [1477, 631] width 123 height 31
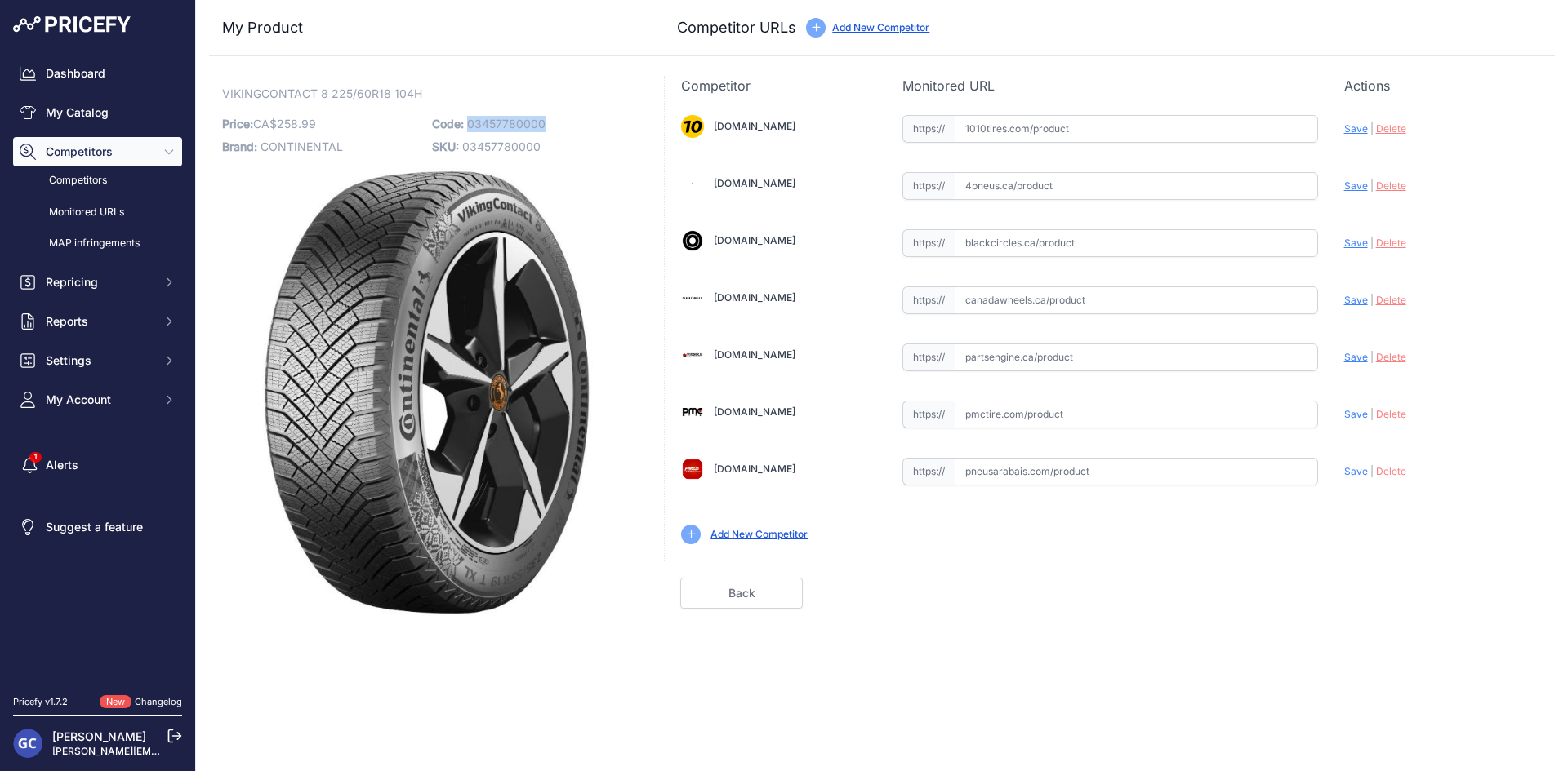
drag, startPoint x: 576, startPoint y: 116, endPoint x: 469, endPoint y: 123, distance: 107.2
click at [469, 123] on p "Code: 03457780000" at bounding box center [532, 124] width 200 height 23
copy span "03457780000"
click at [1292, 125] on input "text" at bounding box center [1136, 129] width 363 height 28
paste input "https://www.1010tires.com/Tires/Continental/Viking+Contact+8/03457780000"
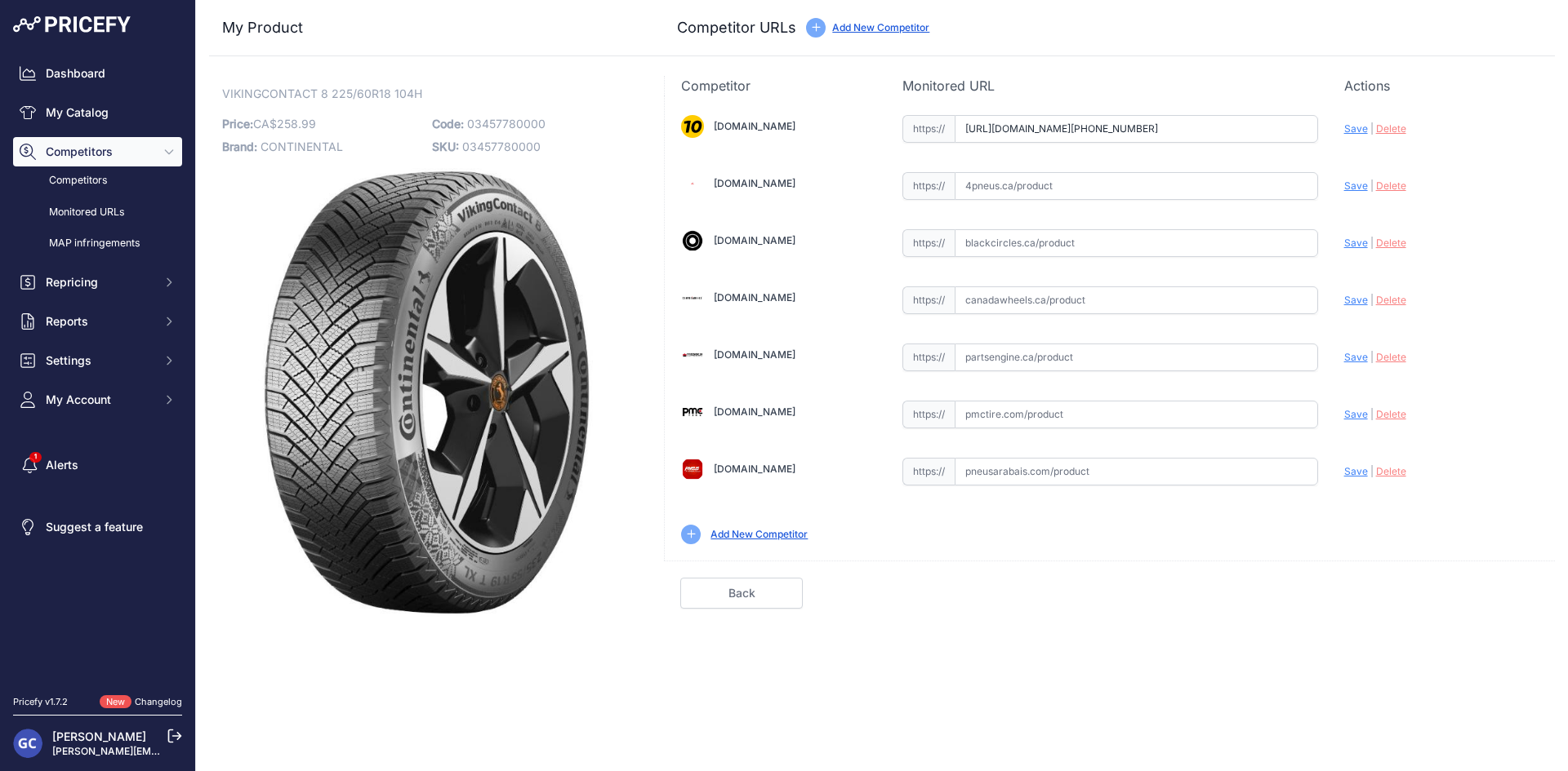
scroll to position [0, 21]
click at [1344, 125] on span "Save" at bounding box center [1356, 128] width 24 height 12
type input "https://www.1010tires.com/Tires/Continental/Viking+Contact+8/03457780000?prirul…"
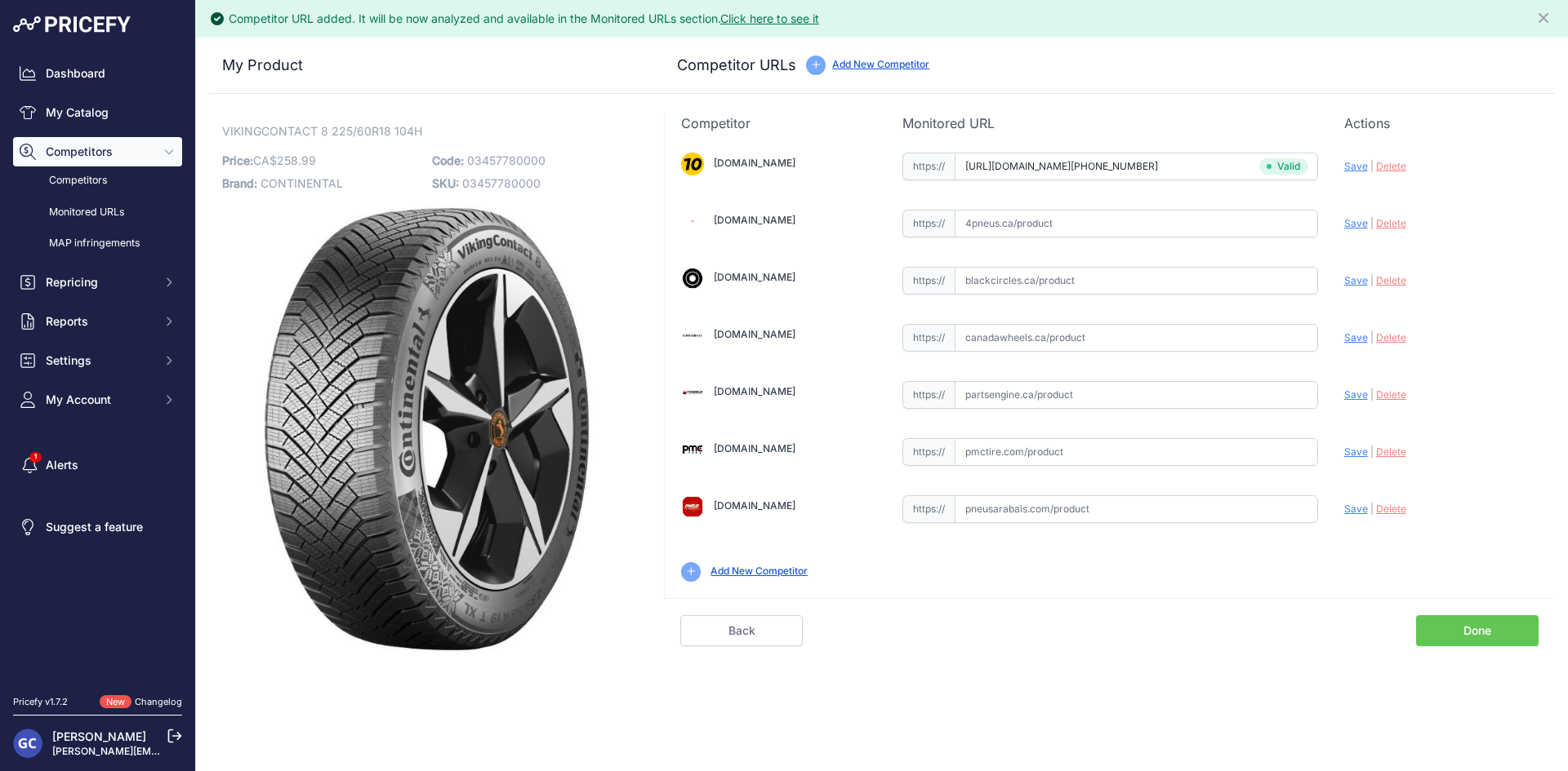
click at [1138, 454] on input "text" at bounding box center [1136, 452] width 363 height 28
paste input "https://pmctire.com/fr/tires/continental-vikingcontact-8-225-60r18-xl-104h-bsw-…"
click at [1356, 453] on span "Save" at bounding box center [1356, 451] width 24 height 12
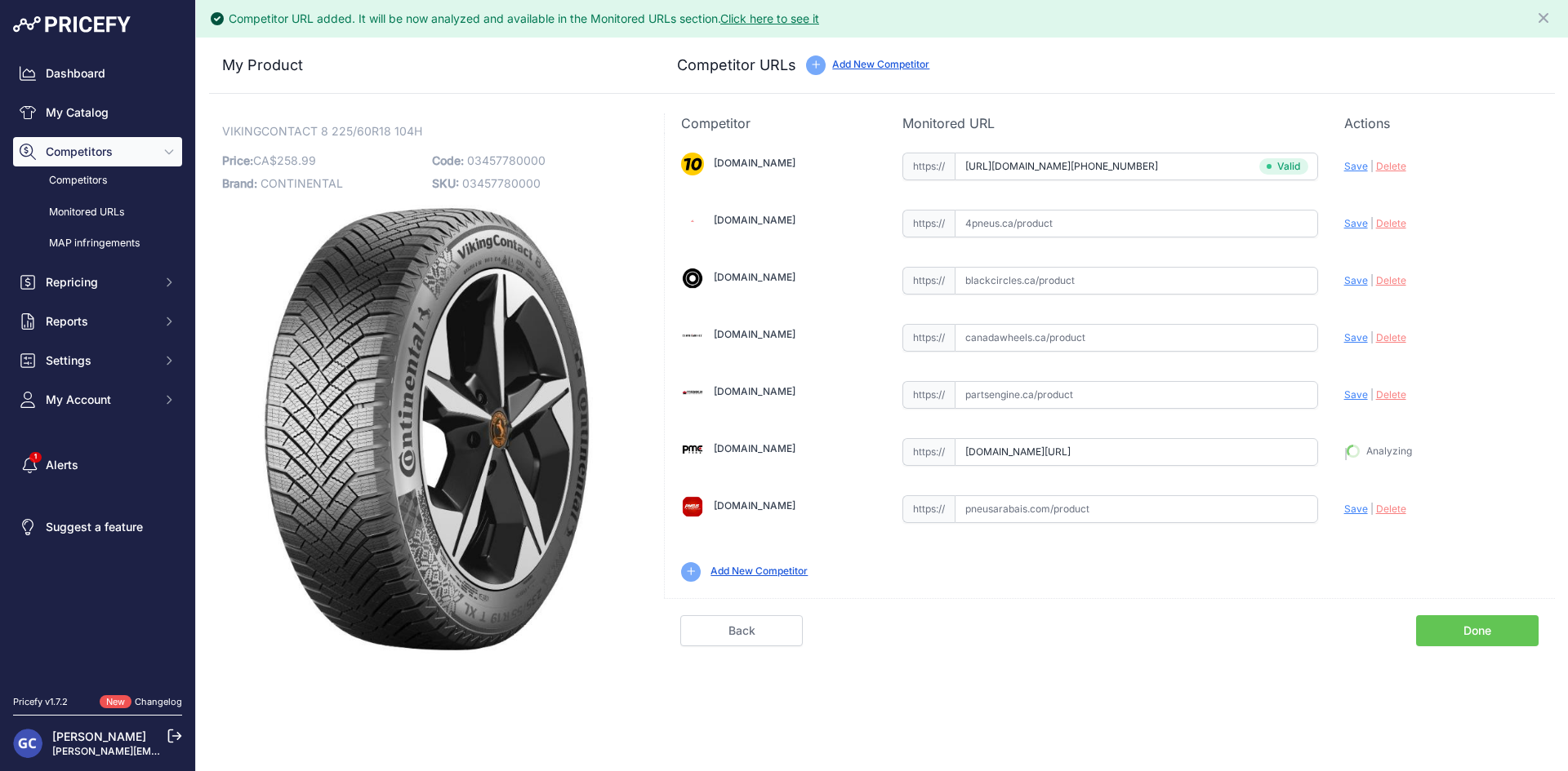
type input "https://pmctire.com/fr/tires/continental-vikingcontact-8-225-60r18-xl-104h-bsw-…"
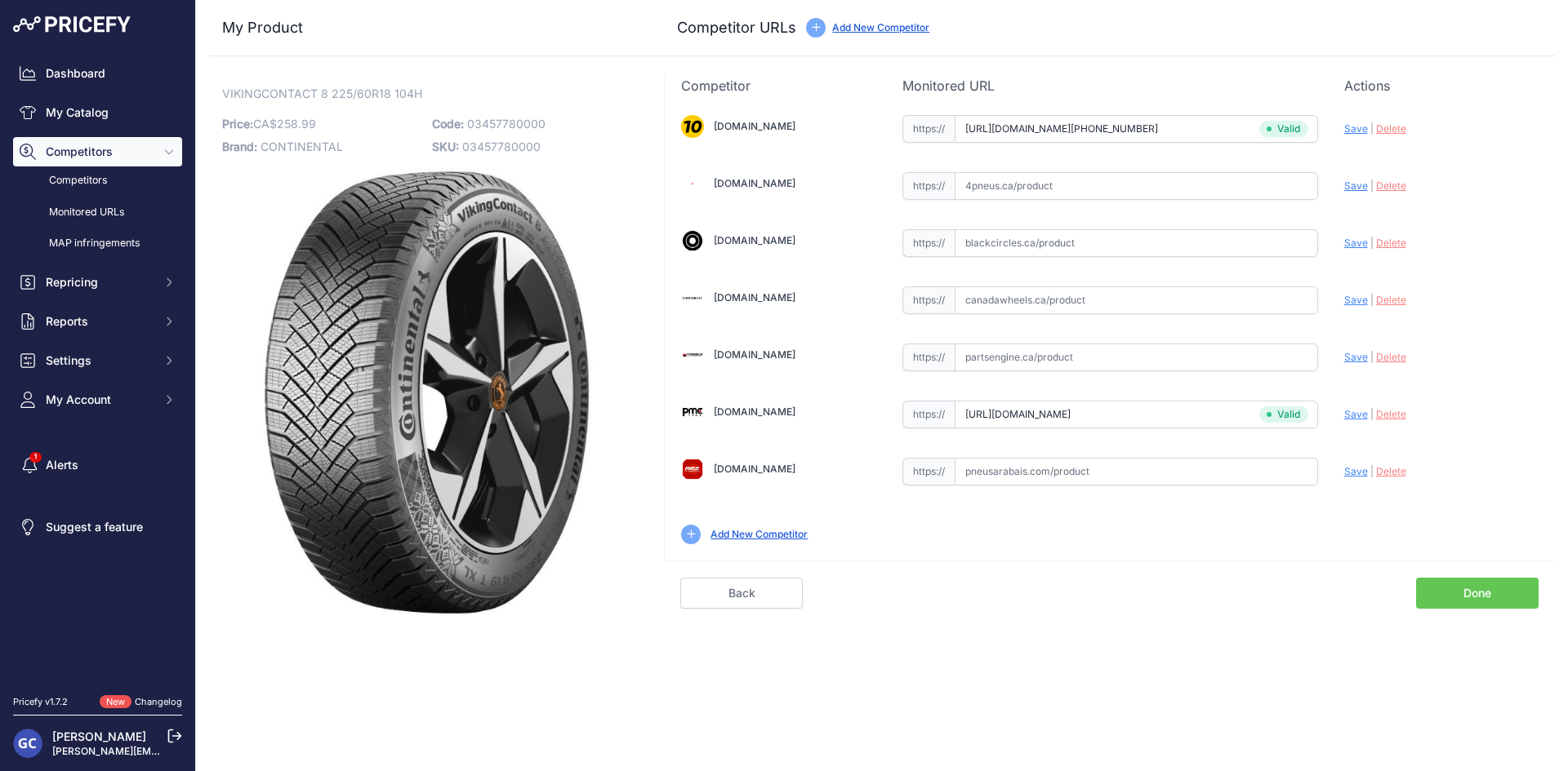
drag, startPoint x: 1214, startPoint y: 188, endPoint x: 1284, endPoint y: 191, distance: 70.1
click at [1215, 188] on input "text" at bounding box center [1136, 186] width 363 height 28
paste input "https://www.4pneus.ca/pneus/continental-viking-contact-8-hiver/225-60-r18-xl/29…"
click at [1353, 188] on span "Save" at bounding box center [1356, 185] width 24 height 12
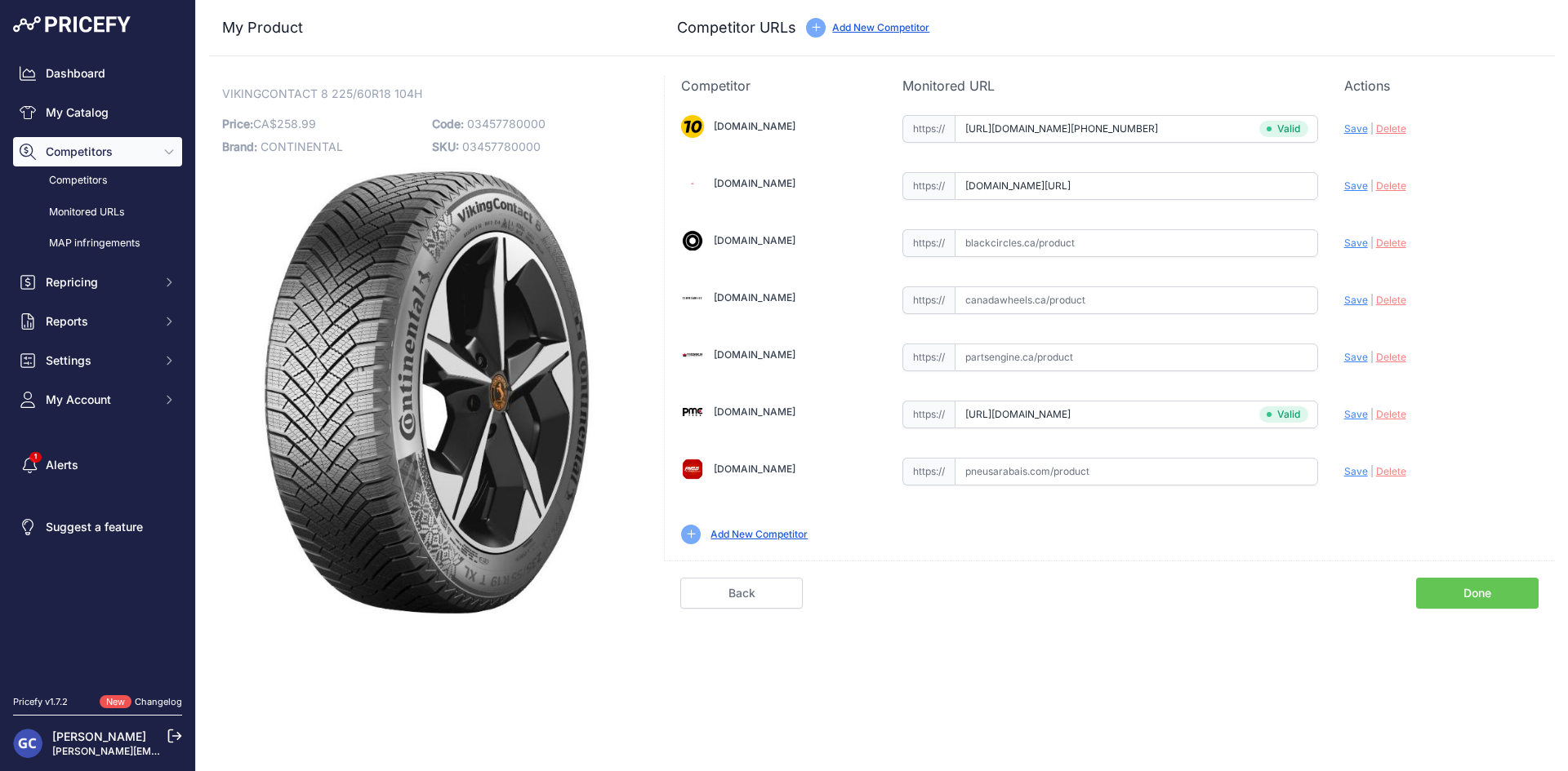
scroll to position [0, 0]
type input "https://www.4pneus.ca/pneus/continental-viking-contact-8-hiver/225-60-r18-xl/29…"
click at [1208, 460] on input "text" at bounding box center [1136, 472] width 363 height 28
paste input "https://pneusarabais.com/pneus/continental-vikingcontact-8/52398"
click at [1356, 473] on span "Save" at bounding box center [1356, 471] width 24 height 12
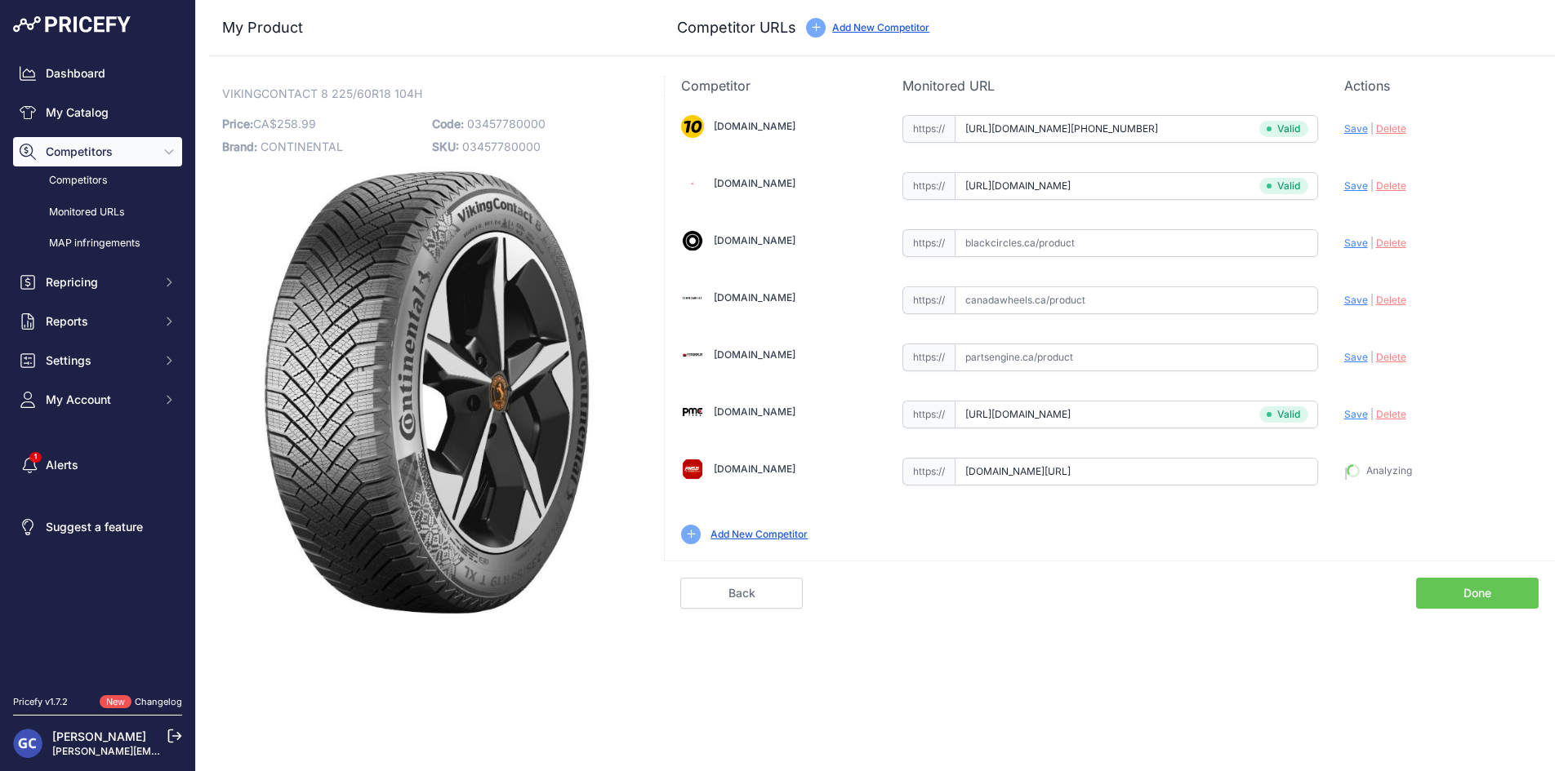
type input "https://pneusarabais.com/pneus/continental-vikingcontact-8/52398?prirule_jdsnik…"
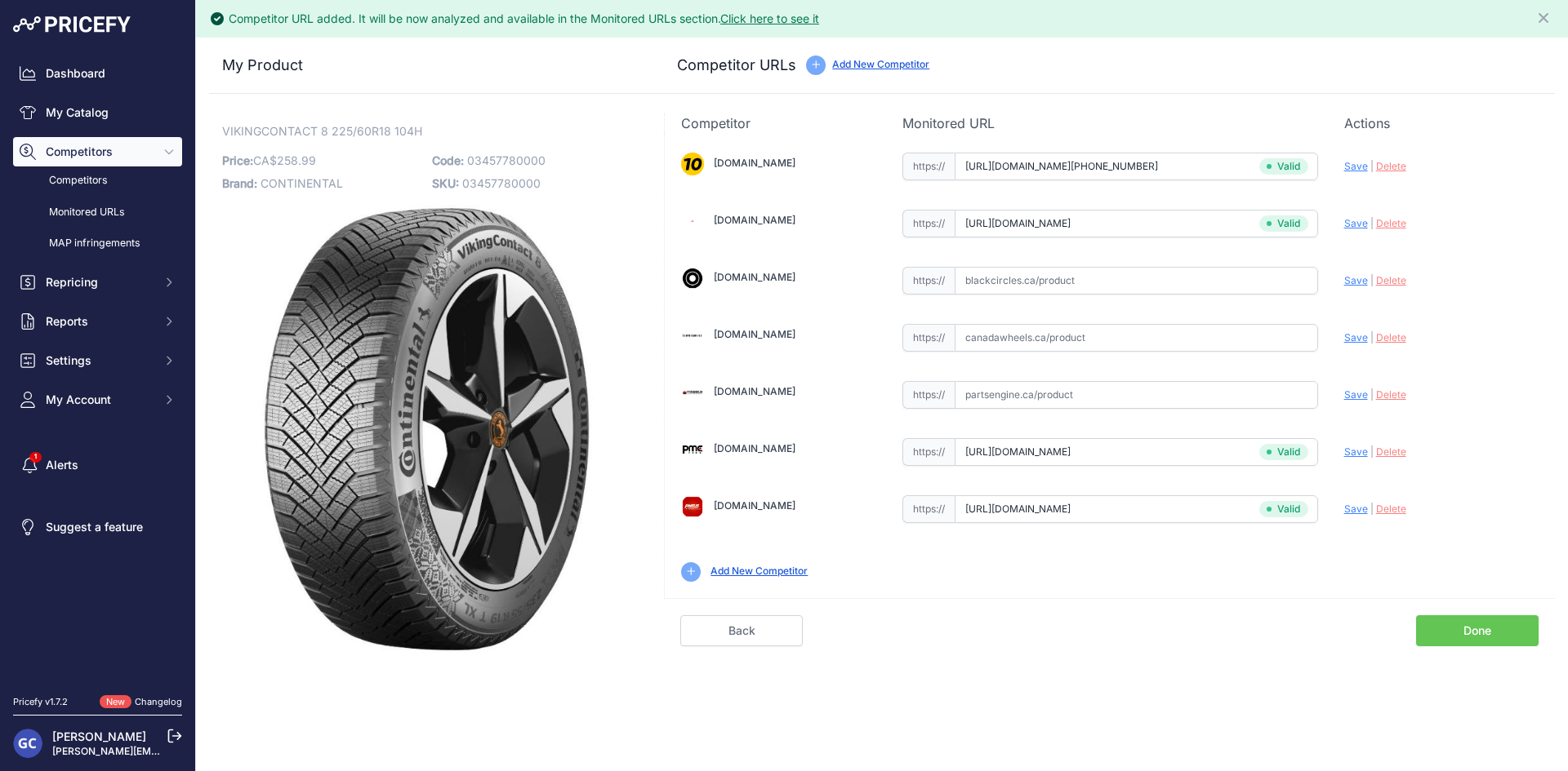
click at [1463, 621] on link "Done" at bounding box center [1477, 631] width 123 height 31
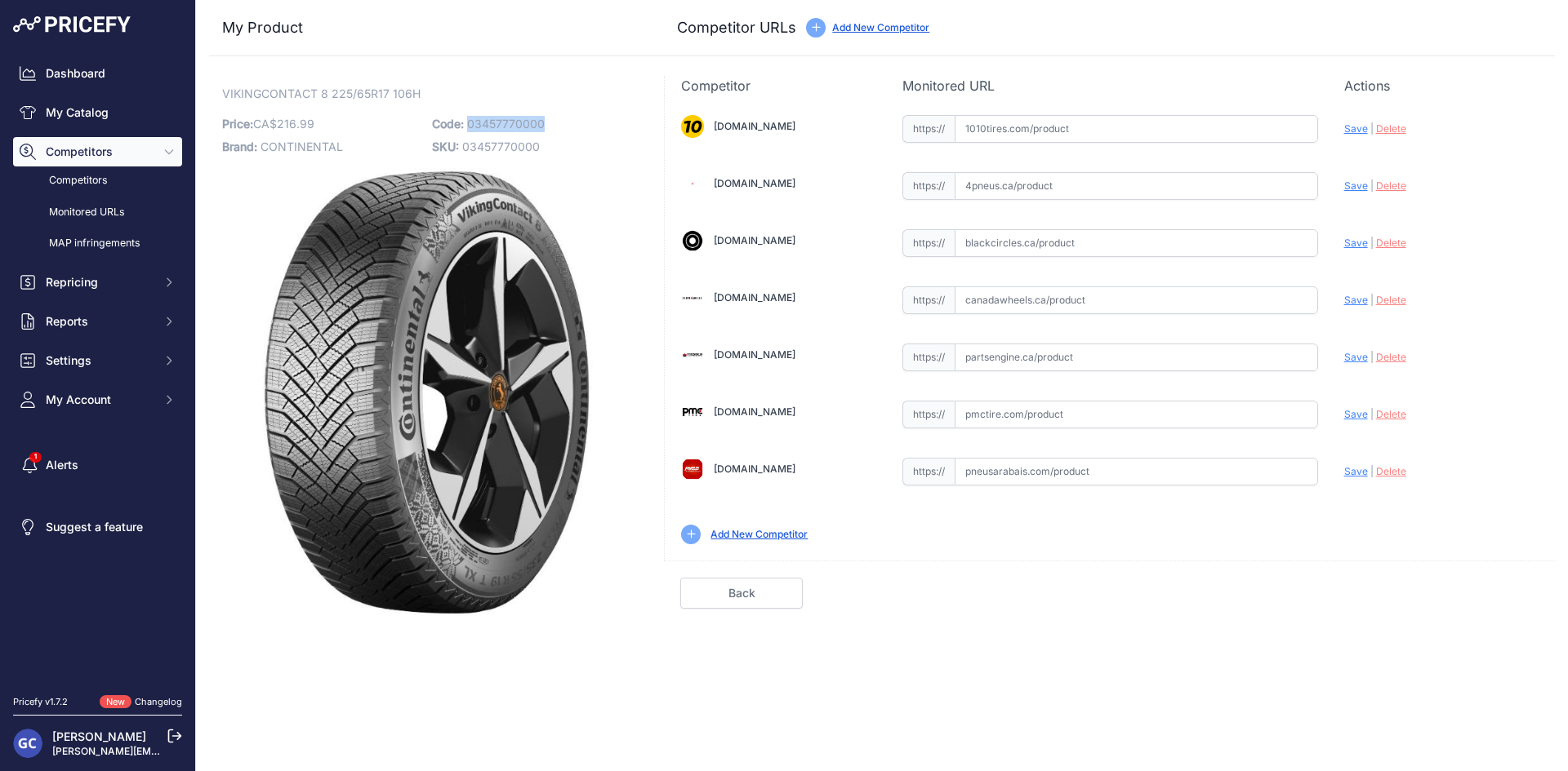
drag, startPoint x: 547, startPoint y: 126, endPoint x: 469, endPoint y: 125, distance: 78.0
click at [469, 125] on p "Code: 03457770000" at bounding box center [532, 124] width 200 height 23
copy span "03457770000"
click at [1108, 137] on input "text" at bounding box center [1136, 129] width 363 height 28
paste input "[URL][DOMAIN_NAME][PHONE_NUMBER]"
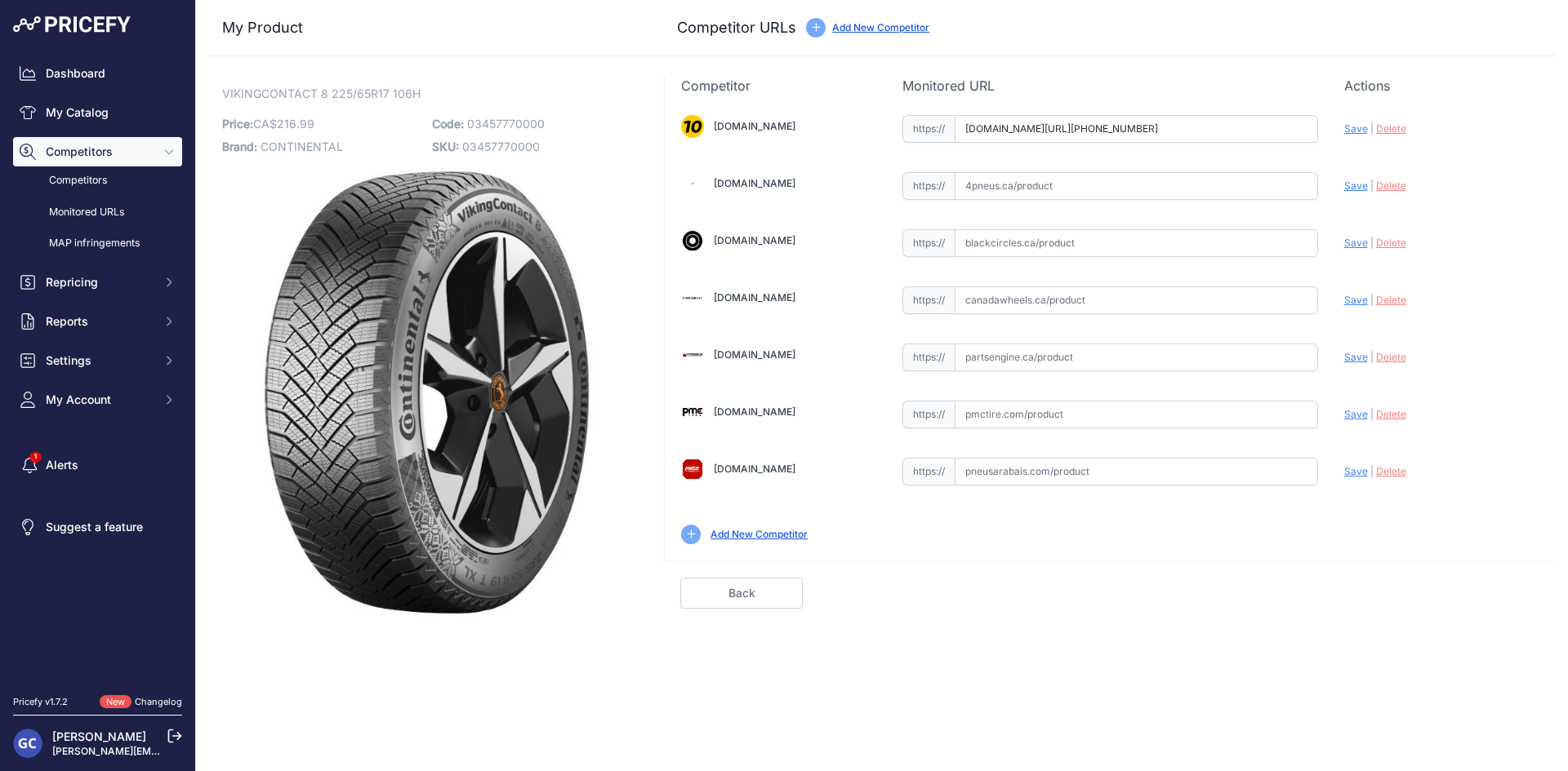
click at [1358, 129] on span "Save" at bounding box center [1356, 128] width 24 height 12
type input "[URL][DOMAIN_NAME][PHONE_NUMBER]"
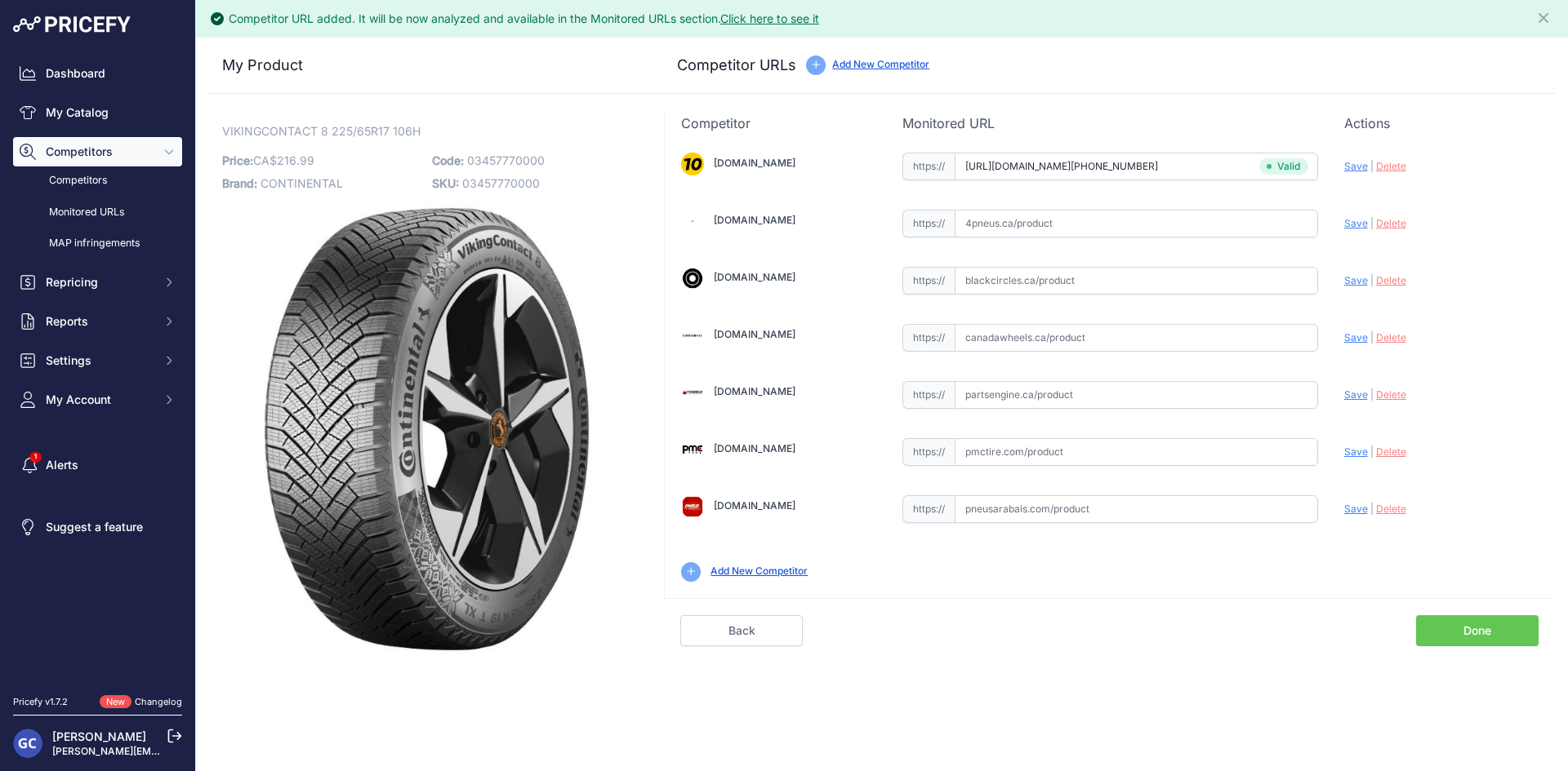
click at [1190, 389] on input "text" at bounding box center [1136, 395] width 363 height 28
paste input "[URL][DOMAIN_NAME]"
click at [1354, 391] on span "Save" at bounding box center [1356, 394] width 24 height 12
type input "[URL][DOMAIN_NAME]"
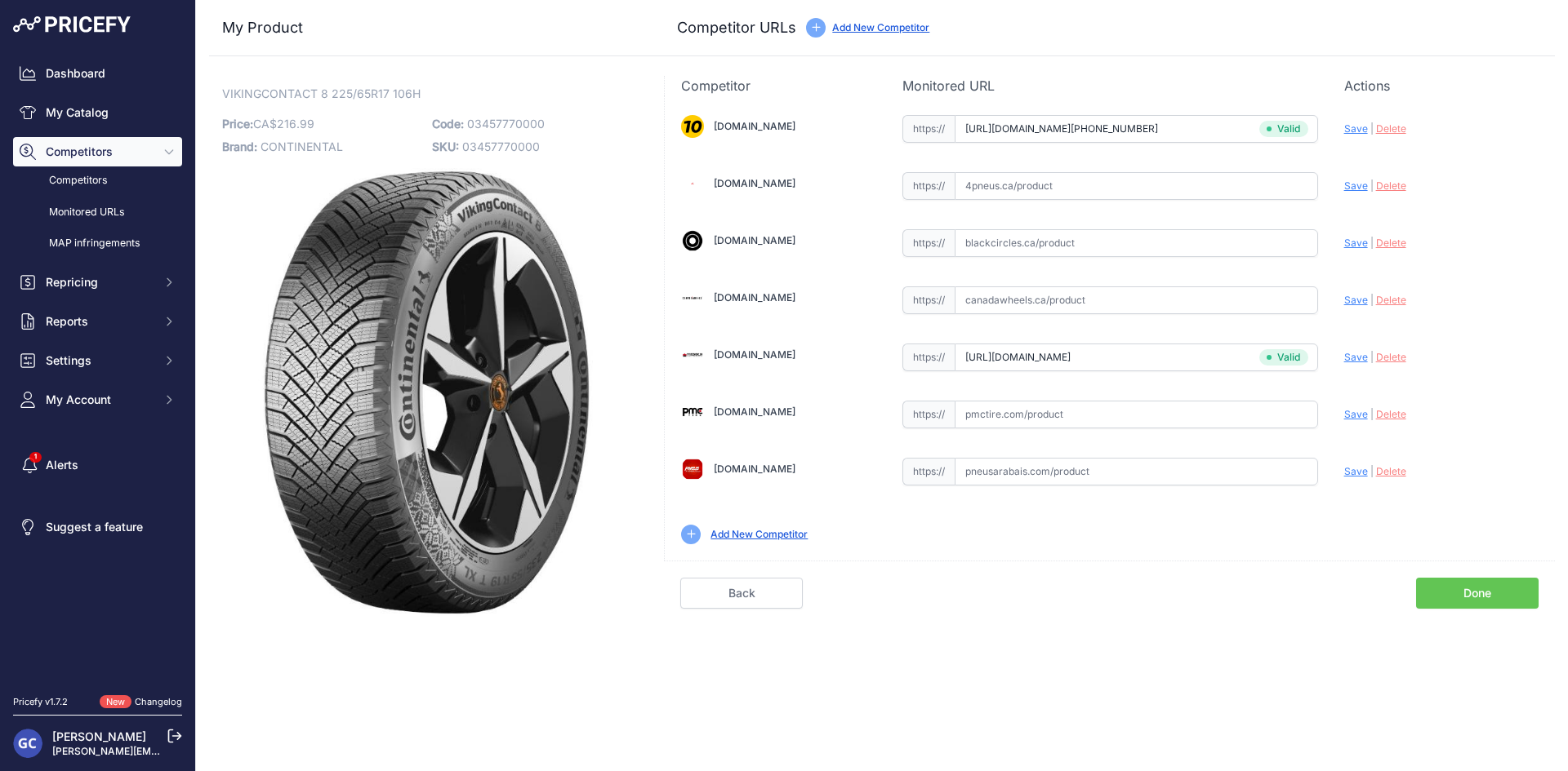
click at [1098, 421] on input "text" at bounding box center [1136, 414] width 363 height 28
paste input "[URL][DOMAIN_NAME]"
click at [1351, 413] on span "Save" at bounding box center [1356, 413] width 24 height 12
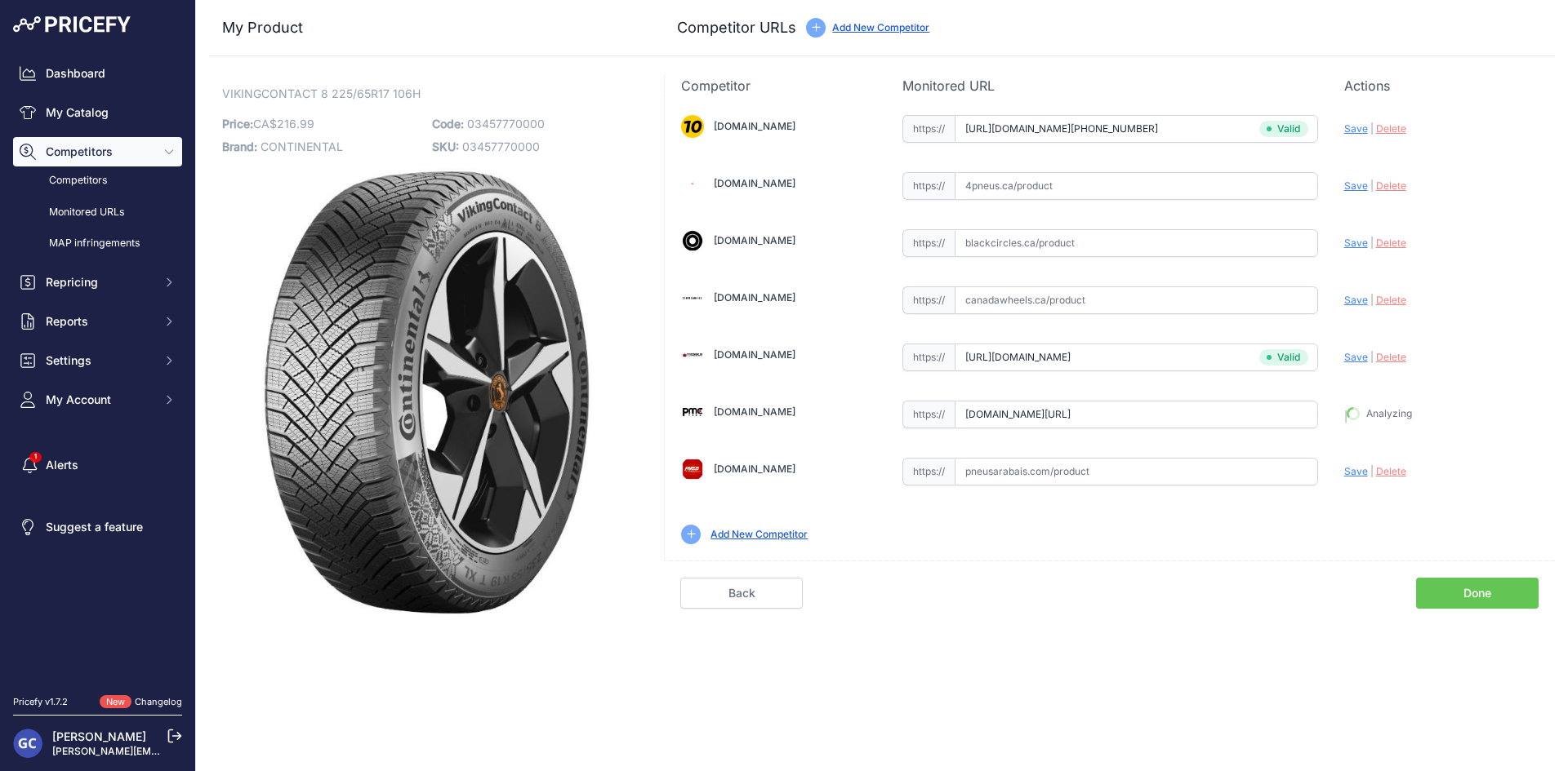
type input "[URL][DOMAIN_NAME]"
click at [1270, 182] on input "text" at bounding box center [1136, 186] width 363 height 28
paste input "[URL][DOMAIN_NAME]"
click at [1353, 186] on span "Save" at bounding box center [1356, 185] width 24 height 12
type input "https://www.4pneus.ca/pneus/continental-viking-contact-8-hiver/225-65-r17-xl/29…"
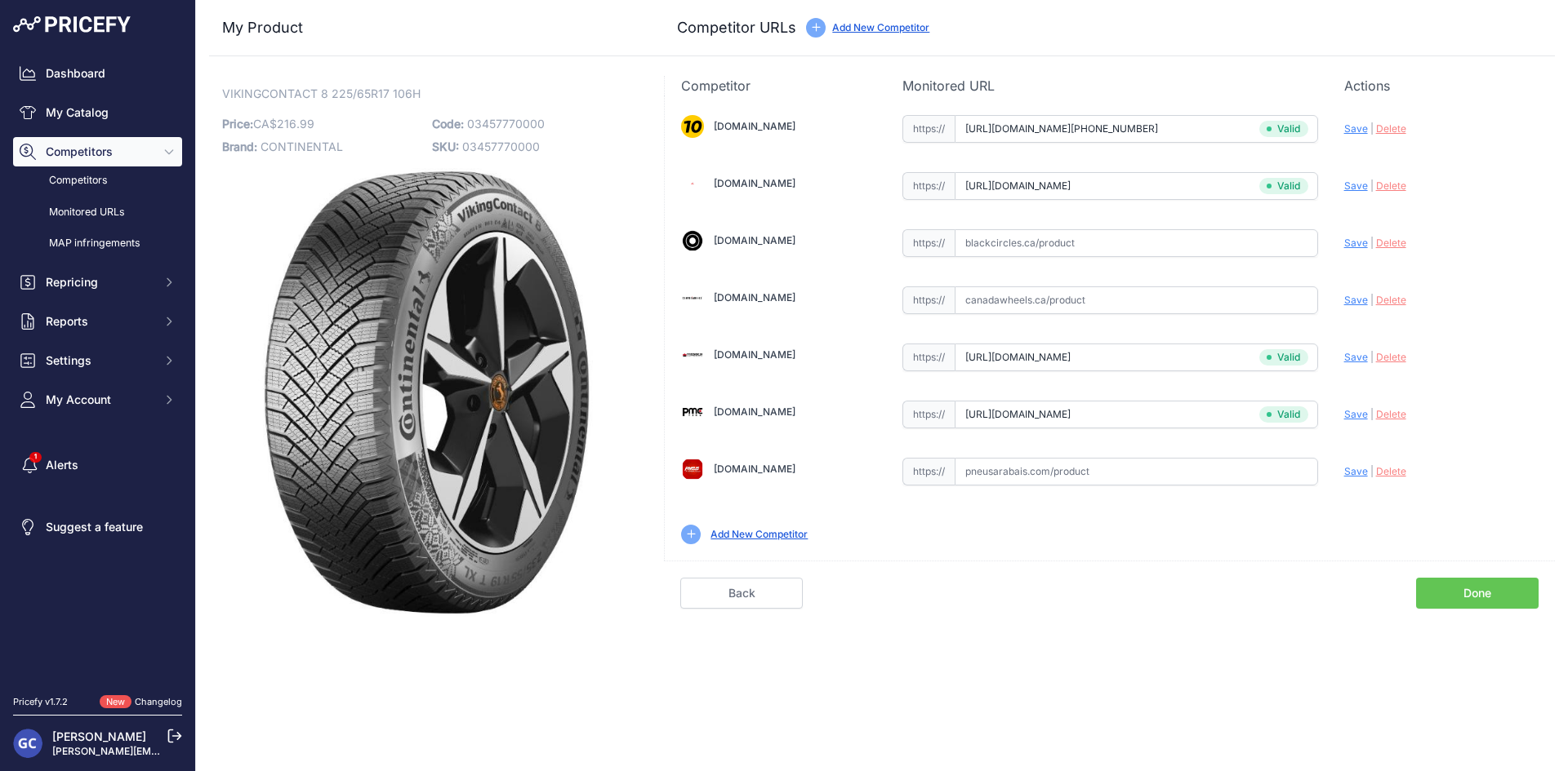
drag, startPoint x: 1154, startPoint y: 258, endPoint x: 1170, endPoint y: 252, distance: 17.1
click at [1154, 258] on div "1010tires.com Valid Invalid" at bounding box center [1110, 328] width 890 height 466
click at [1252, 245] on input "text" at bounding box center [1136, 243] width 363 height 28
paste input "https://www.blackcircles.ca/en/tire/continental/vikingcontact-8/225-65-r17-106-h"
click at [1344, 244] on span "Save" at bounding box center [1356, 242] width 24 height 12
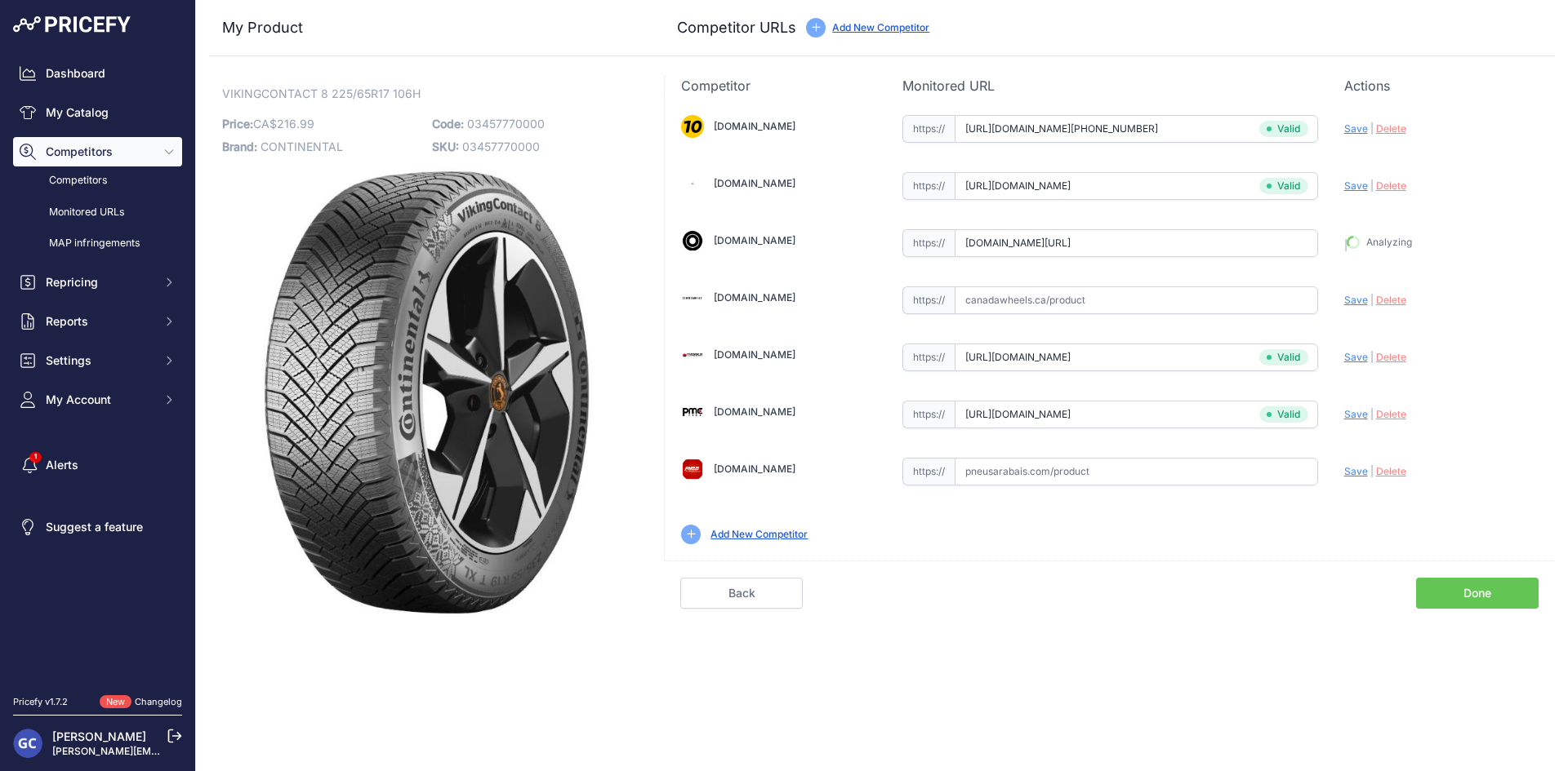
type input "https://www.blackcircles.ca/en/tire/continental/vikingcontact-8/225-65-r17-106-…"
click at [1172, 472] on input "text" at bounding box center [1136, 472] width 363 height 28
paste input "https://pneusarabais.com/pneus/continental-vikingcontact-8/52369"
click at [1347, 470] on span "Save" at bounding box center [1356, 471] width 24 height 12
type input "https://pneusarabais.com/pneus/continental-vikingcontact-8/52369?prirule_jdsnik…"
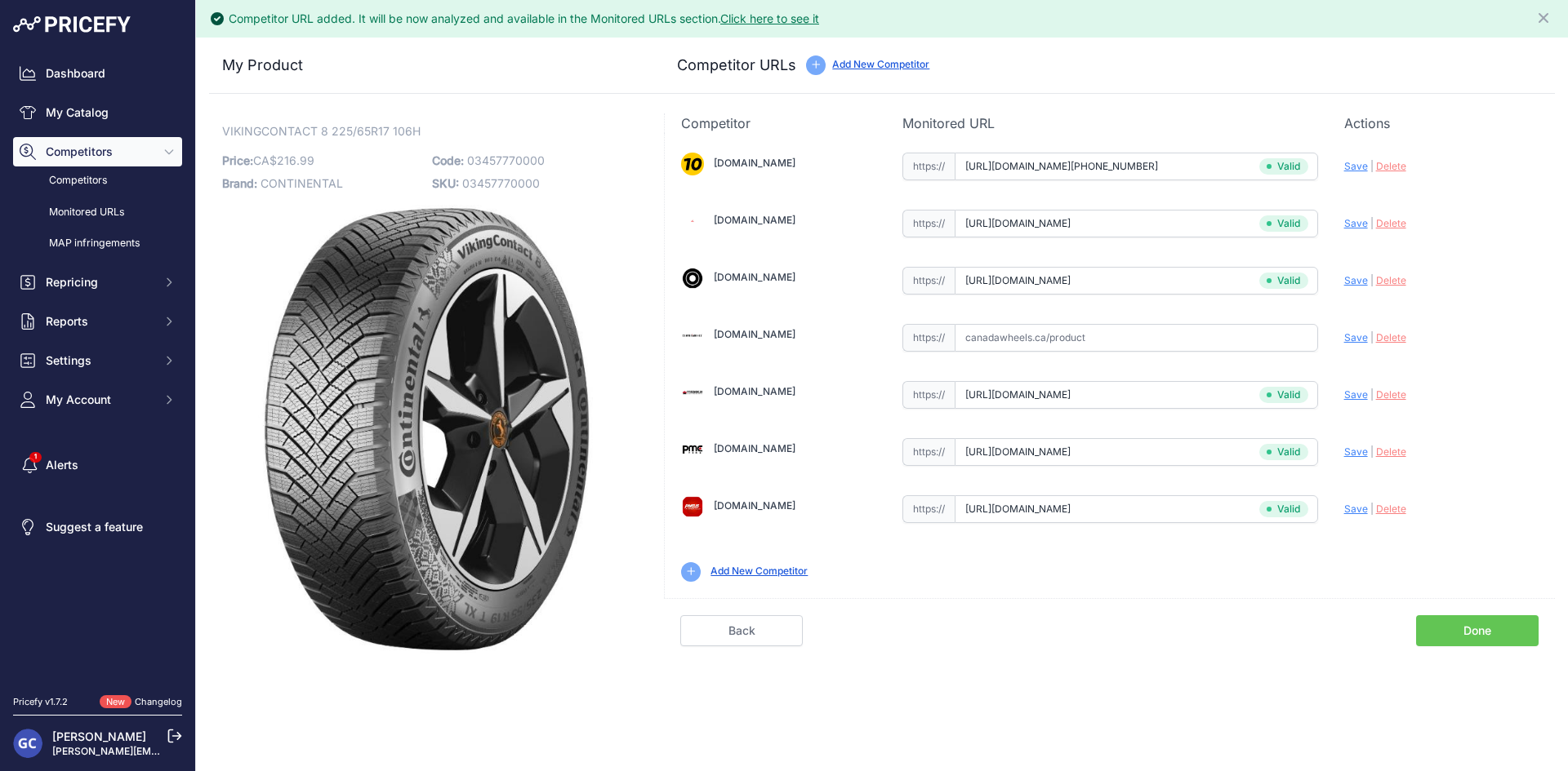
click at [1469, 626] on link "Done" at bounding box center [1477, 631] width 123 height 31
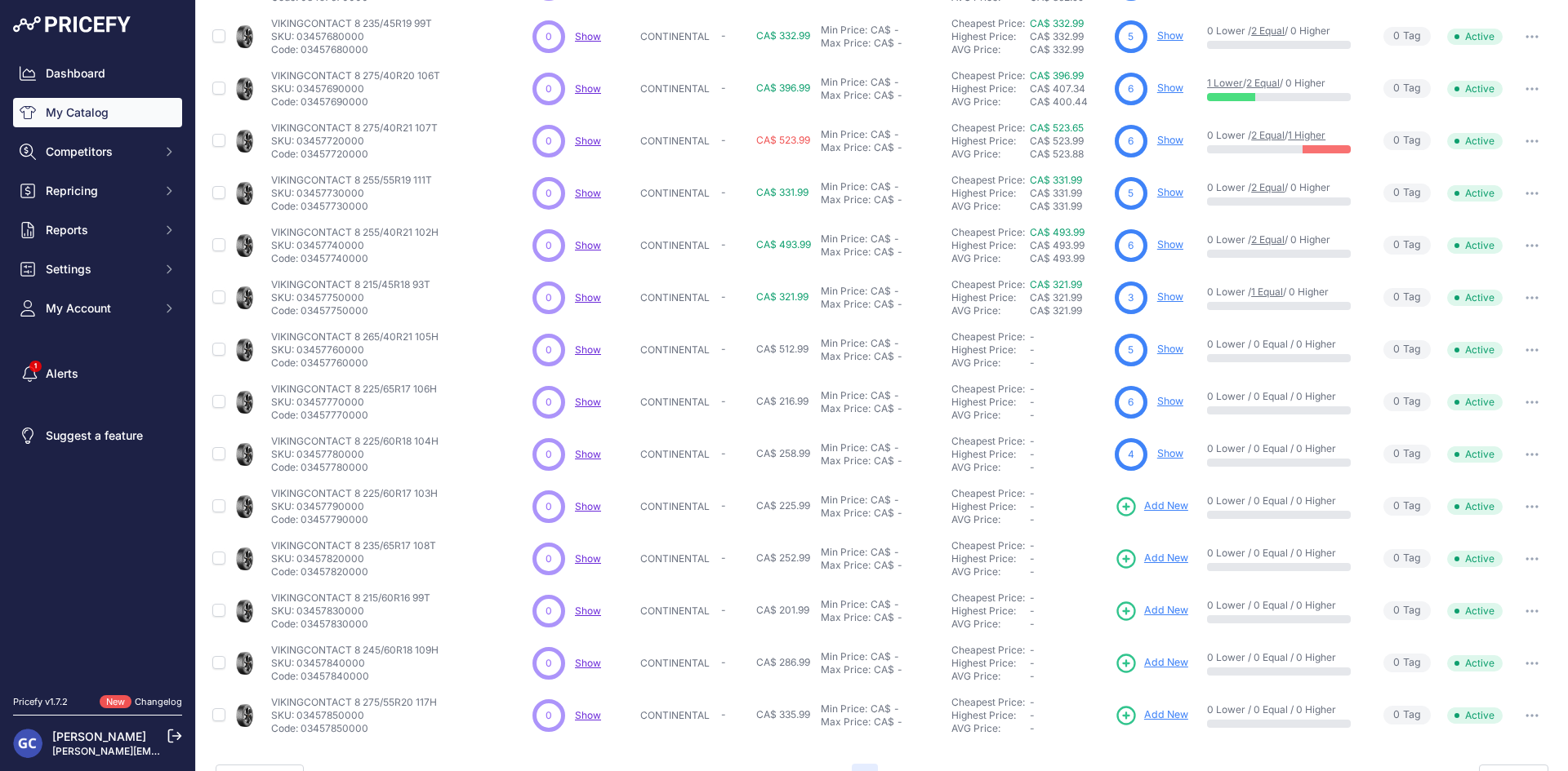
scroll to position [209, 0]
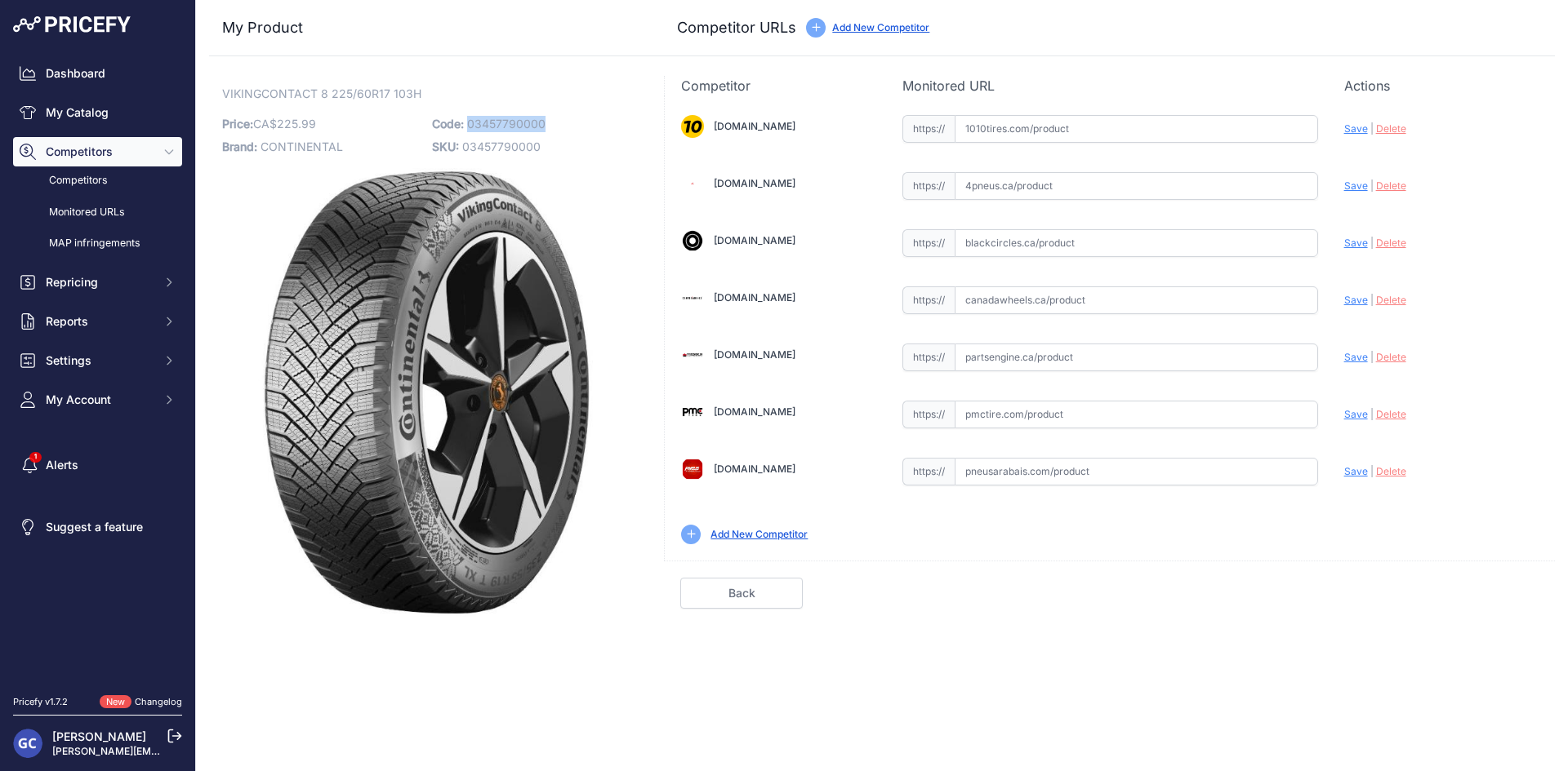
drag, startPoint x: 561, startPoint y: 126, endPoint x: 468, endPoint y: 123, distance: 93.0
click at [468, 123] on p "Code: 03457790000" at bounding box center [532, 124] width 200 height 23
copy span "03457790000"
click at [1154, 137] on input "text" at bounding box center [1136, 129] width 363 height 28
paste input "[URL][DOMAIN_NAME][PHONE_NUMBER]"
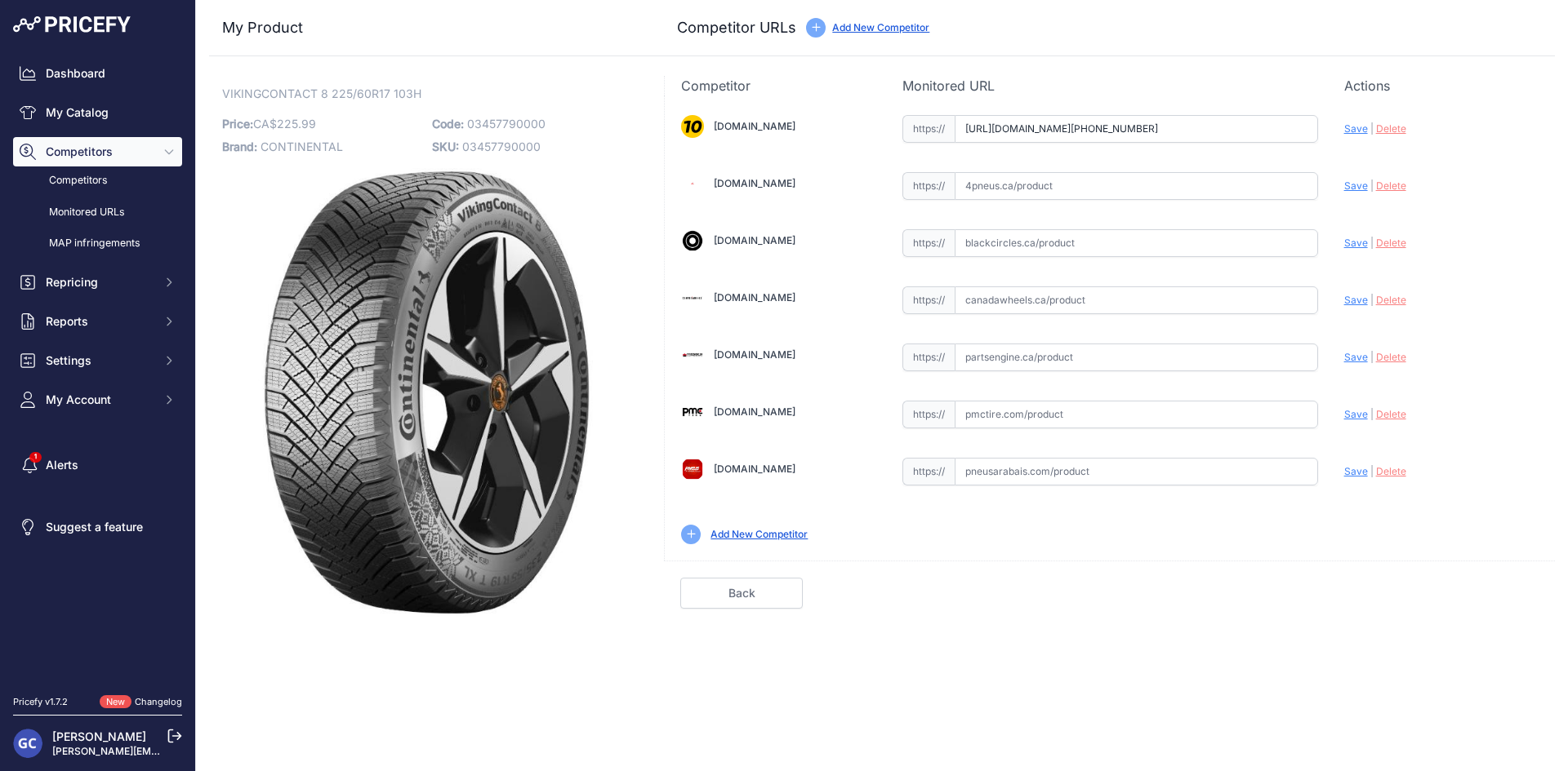
scroll to position [0, 21]
click at [1353, 128] on span "Save" at bounding box center [1356, 128] width 24 height 12
type input "[URL][DOMAIN_NAME][PHONE_NUMBER]"
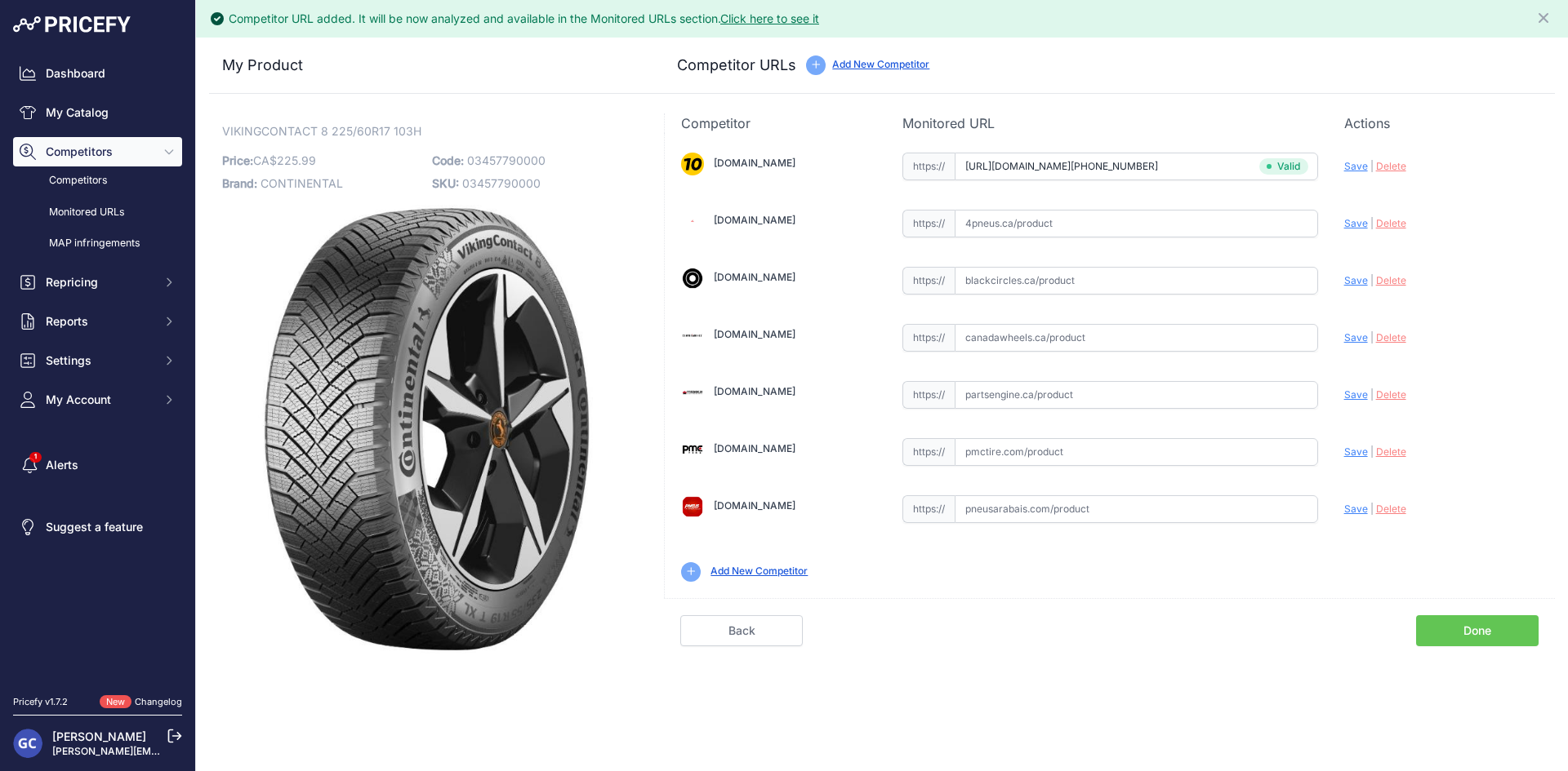
click at [1139, 392] on input "text" at bounding box center [1136, 395] width 363 height 28
paste input "https://www.partsengine.ca/03457790000-vp-continental-371.aspx"
click at [1351, 391] on span "Save" at bounding box center [1356, 394] width 24 height 12
type input "https://www.partsengine.ca/03457790000-vp-continental-371.aspx?prirule_jdsnikfk…"
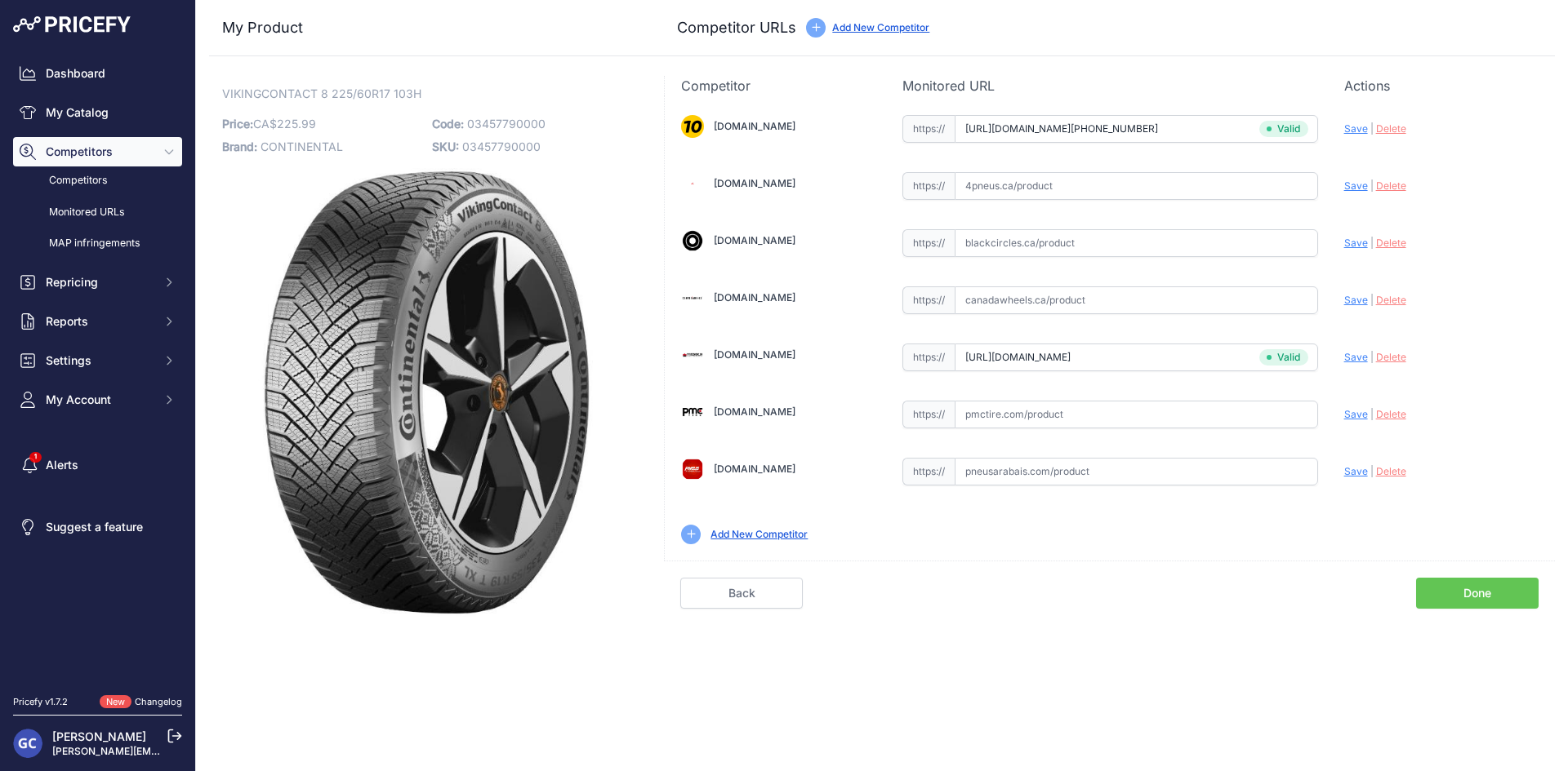
drag, startPoint x: 1152, startPoint y: 411, endPoint x: 1216, endPoint y: 410, distance: 64.0
click at [1153, 411] on input "text" at bounding box center [1136, 414] width 363 height 28
paste input "https://pmctire.com/fr/tires/continental-vikingcontact-8-225-60r17-xl-103h-bsw-…"
click at [1353, 418] on span "Save" at bounding box center [1356, 413] width 24 height 12
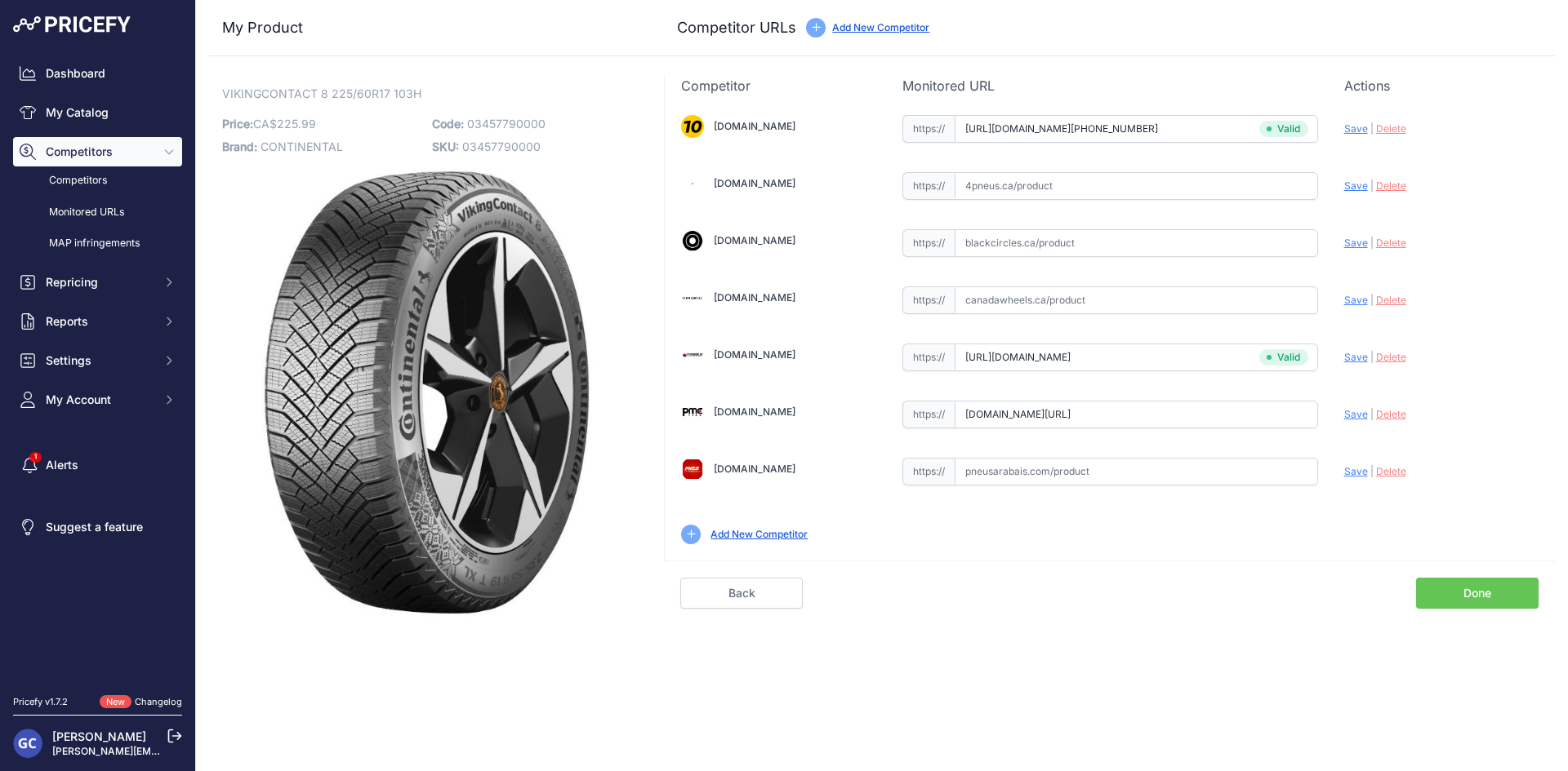
scroll to position [0, 0]
type input "https://pmctire.com/fr/tires/continental-vikingcontact-8-225-60r17-xl-103h-bsw-…"
drag, startPoint x: 1087, startPoint y: 183, endPoint x: 1104, endPoint y: 182, distance: 17.0
click at [1088, 183] on input "text" at bounding box center [1136, 186] width 363 height 28
paste input "https://www.4pneus.ca/pneus/continental-viking-contact-8-hiver/225-60-r17-xl/29…"
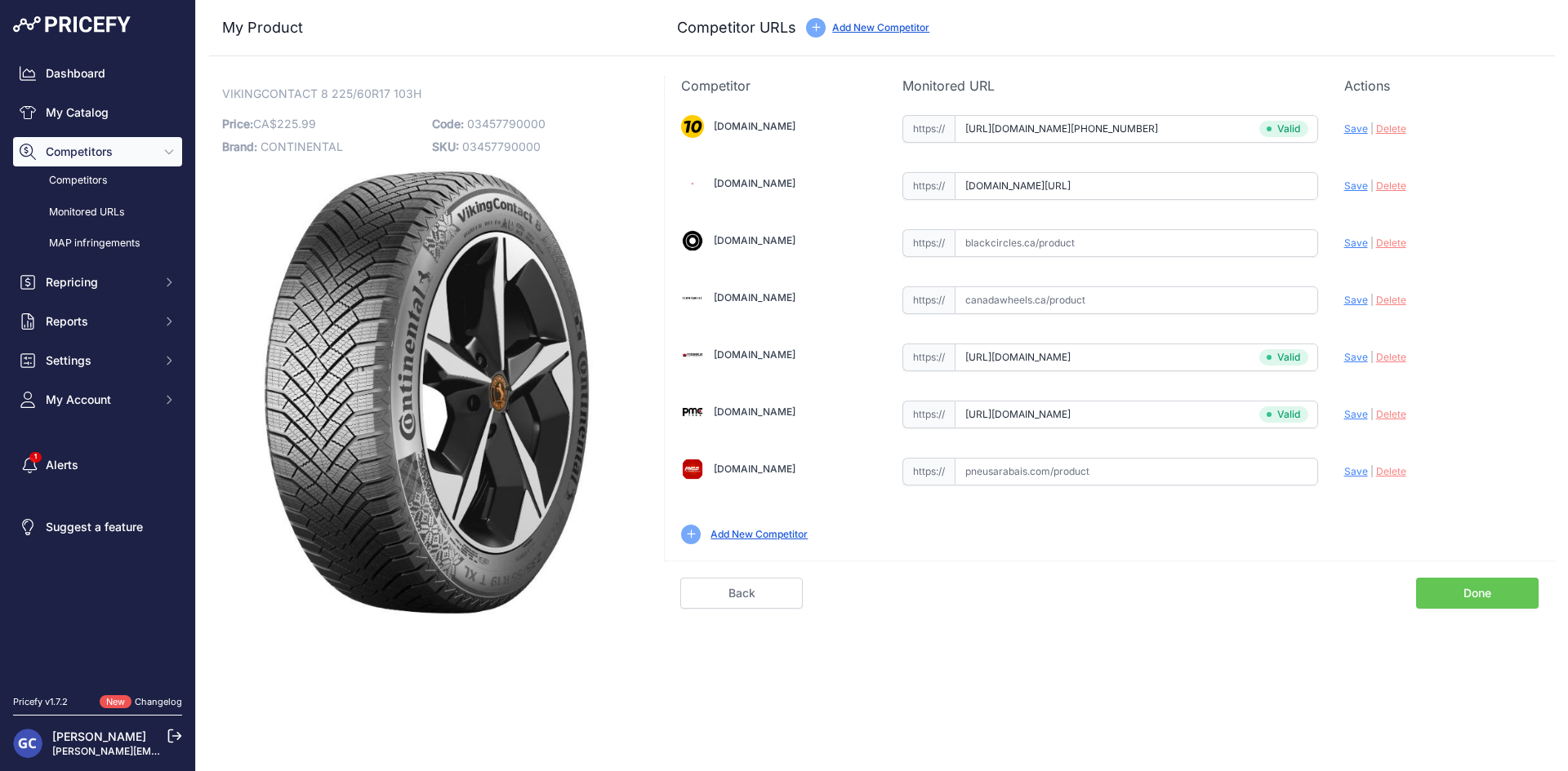
click at [1356, 186] on span "Save" at bounding box center [1356, 185] width 24 height 12
type input "https://www.4pneus.ca/pneus/continental-viking-contact-8-hiver/225-60-r17-xl/29…"
click at [1122, 238] on input "text" at bounding box center [1136, 243] width 363 height 28
paste input "https://www.blackcircles.ca/en/tire/continental/vikingcontact-8/225-60-r17-103-h"
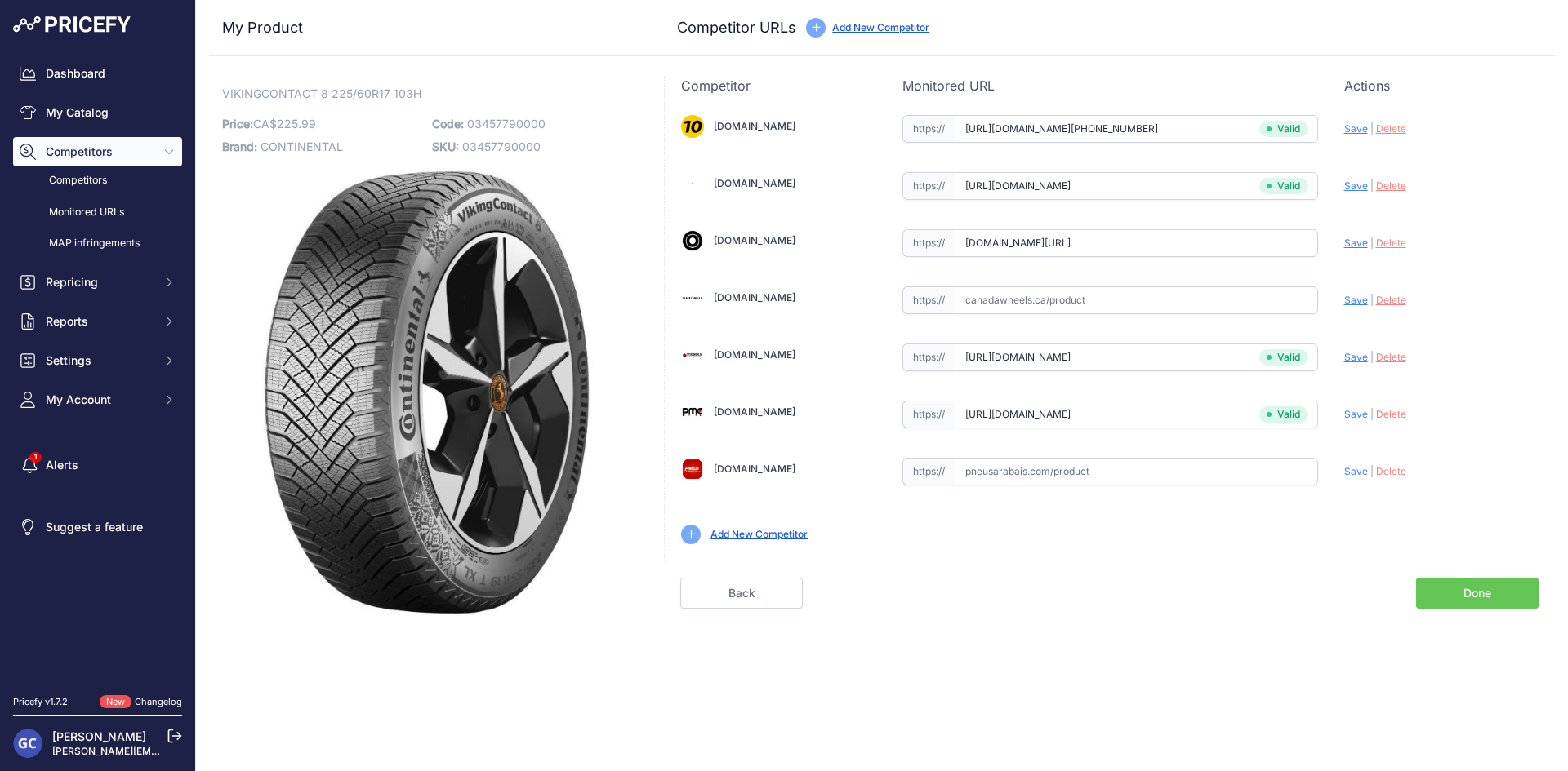
click at [1356, 241] on span "Save" at bounding box center [1356, 242] width 24 height 12
type input "https://www.blackcircles.ca/en/tire/continental/vikingcontact-8/225-60-r17-103-…"
click at [1211, 472] on input "text" at bounding box center [1136, 472] width 363 height 28
paste input "https://pneusarabais.com/pneus/continental-vikingcontact-8/52388"
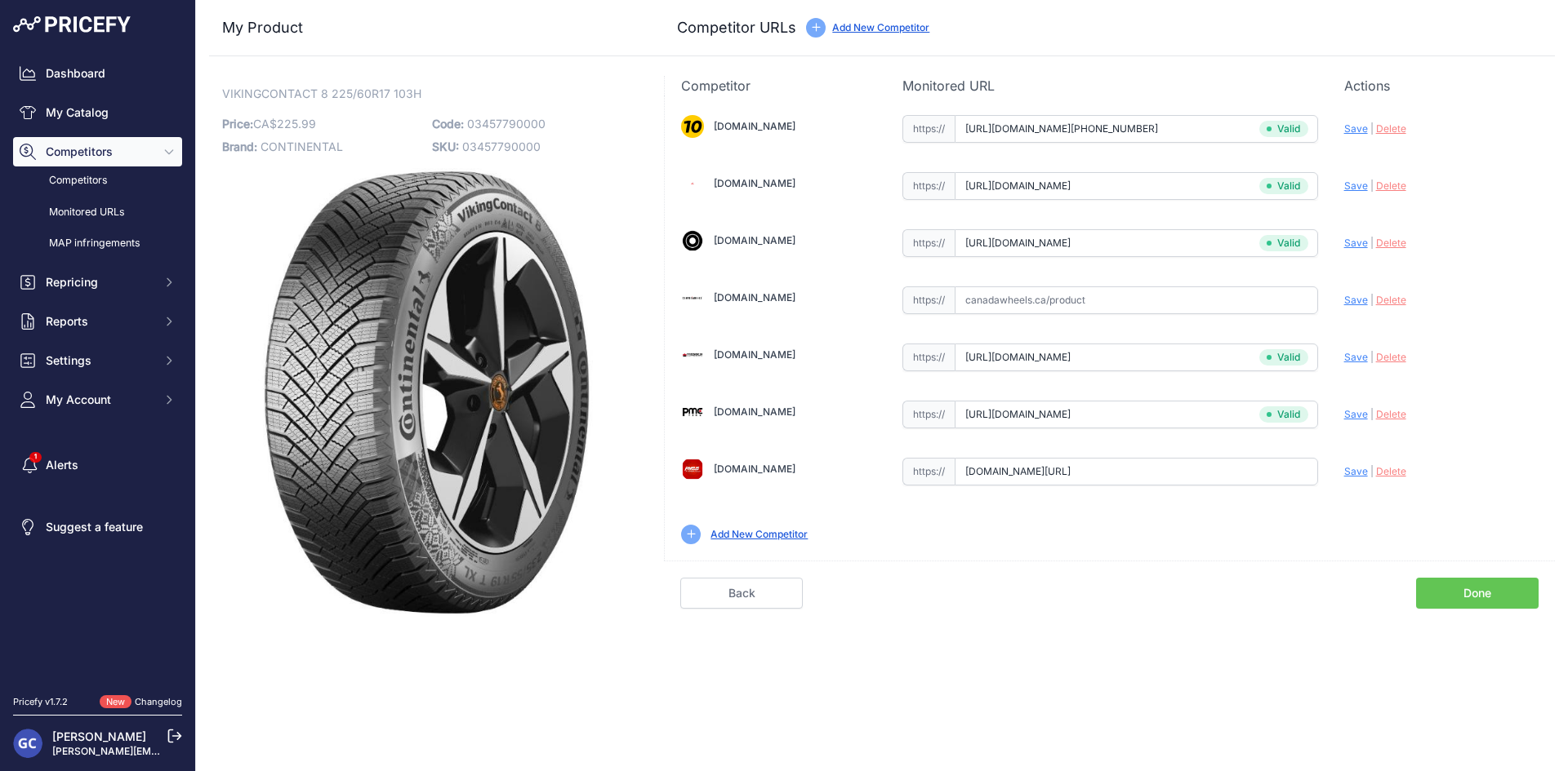
click at [1360, 466] on span "Save" at bounding box center [1356, 471] width 24 height 12
type input "https://pneusarabais.com/pneus/continental-vikingcontact-8/52388?prirule_jdsnik…"
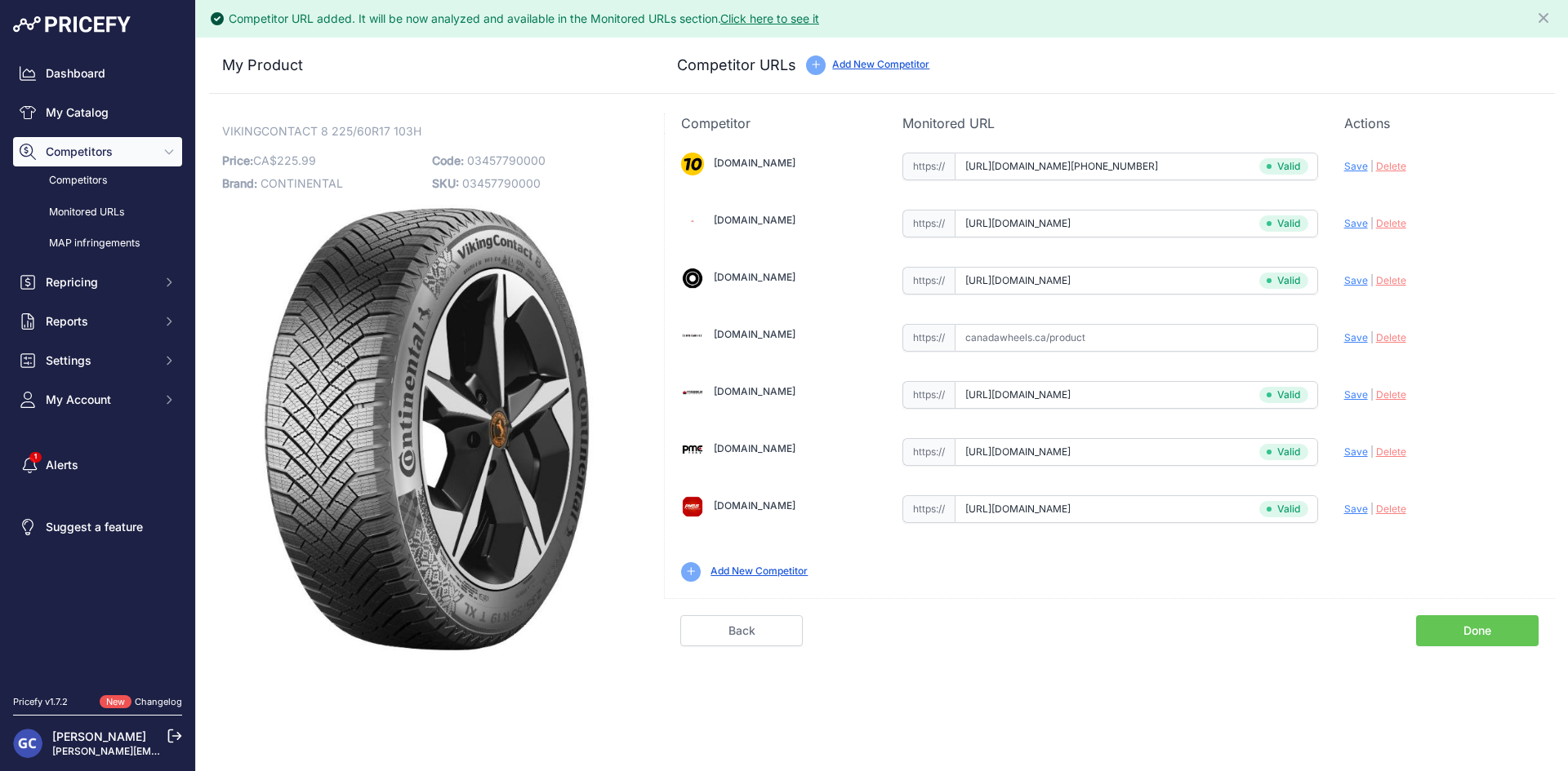
click at [1496, 625] on link "Done" at bounding box center [1477, 631] width 123 height 31
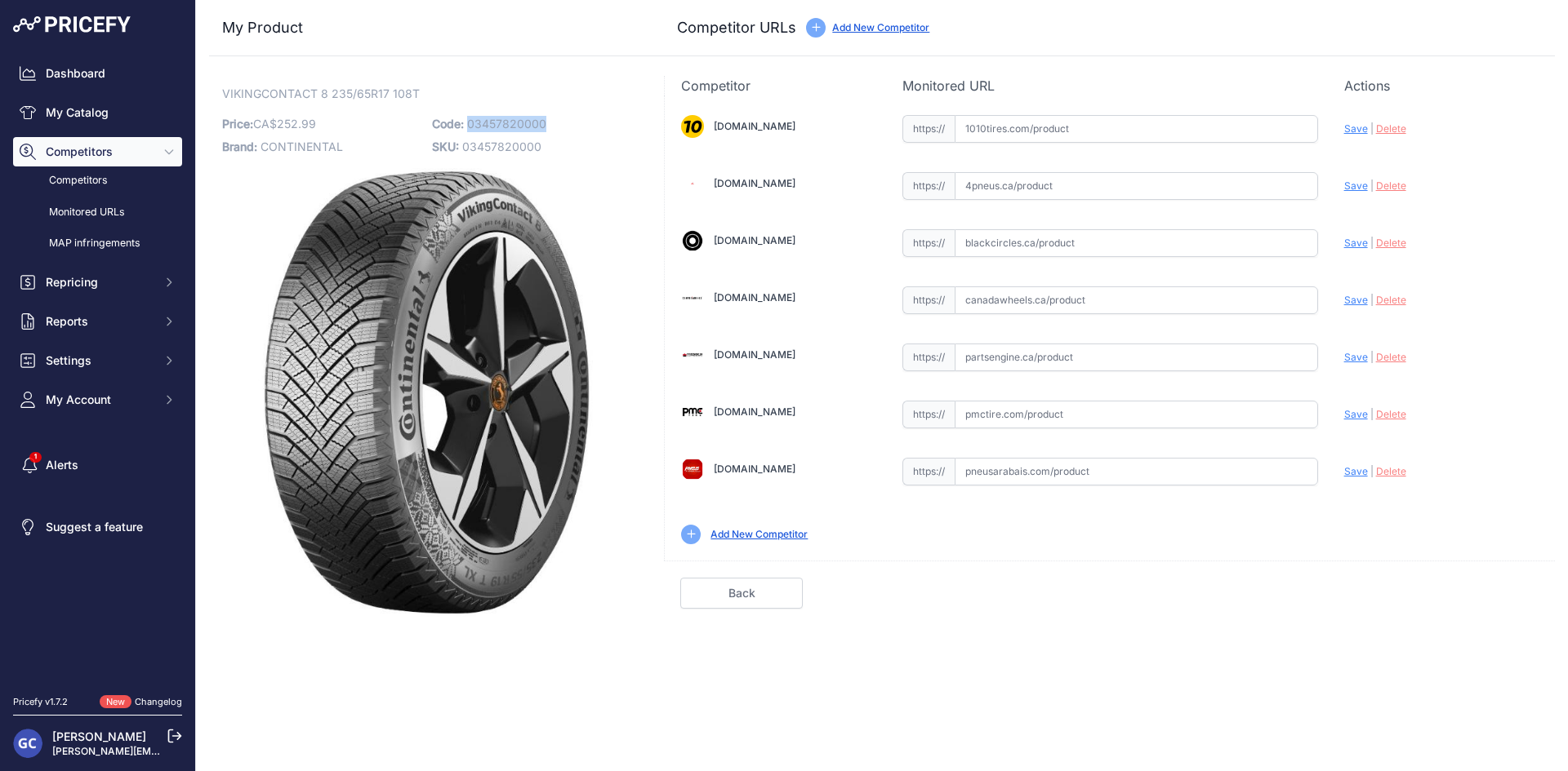
drag, startPoint x: 567, startPoint y: 115, endPoint x: 469, endPoint y: 122, distance: 98.2
click at [469, 122] on p "Code: 03457820000" at bounding box center [532, 124] width 200 height 23
copy span "03457820000"
click at [1199, 127] on input "text" at bounding box center [1136, 129] width 363 height 28
paste input "[URL][DOMAIN_NAME][PHONE_NUMBER]"
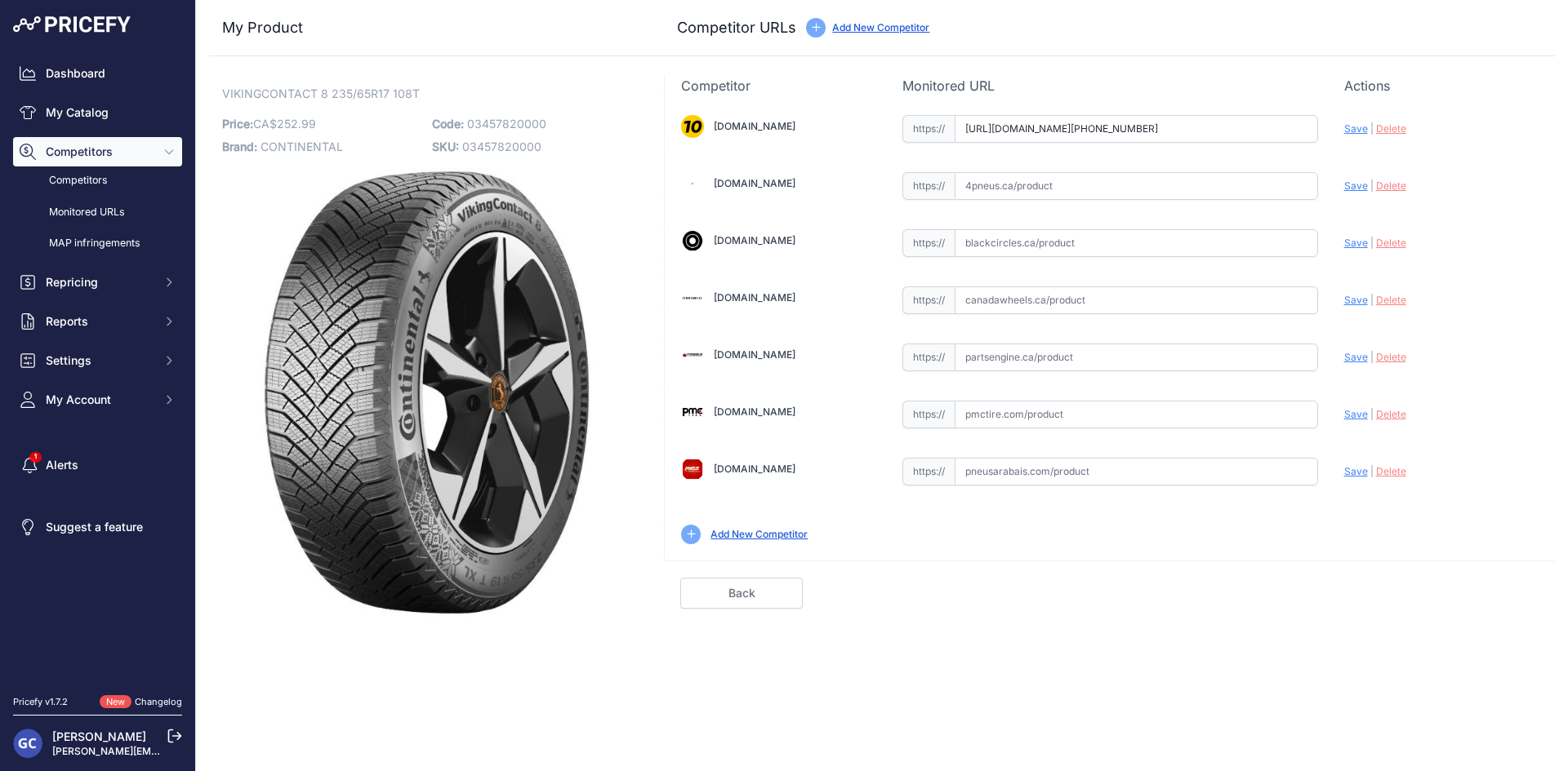
scroll to position [0, 21]
click at [1363, 126] on span "Save" at bounding box center [1356, 128] width 24 height 12
type input "[URL][DOMAIN_NAME][PHONE_NUMBER]"
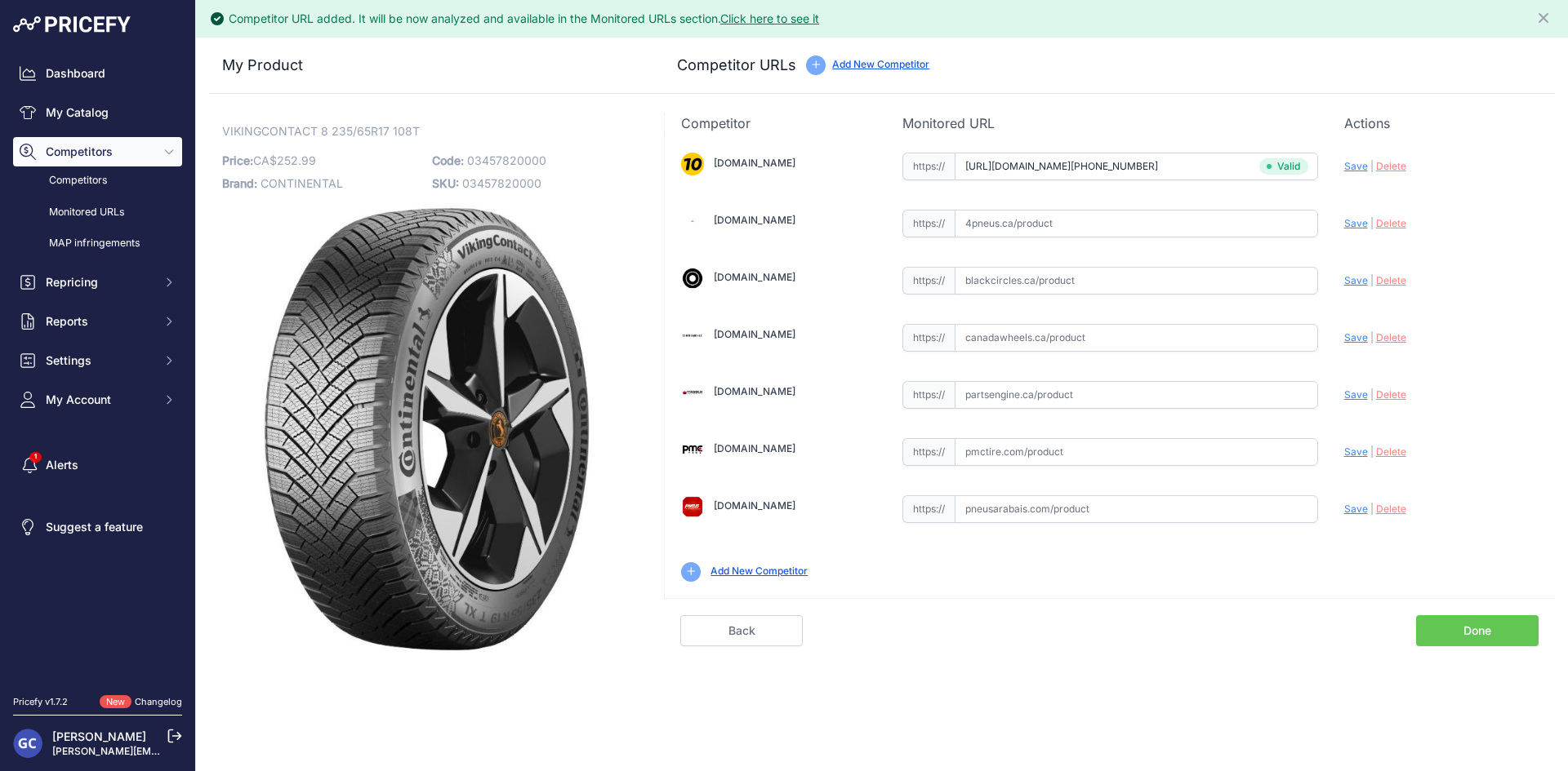
click at [1115, 381] on input "text" at bounding box center [1136, 395] width 363 height 28
paste input "[URL][DOMAIN_NAME]"
click at [1351, 394] on span "Save" at bounding box center [1356, 394] width 24 height 12
type input "https://www.partsengine.ca/03457820000-vp-continental-371.aspx?prirule_jdsnikfk…"
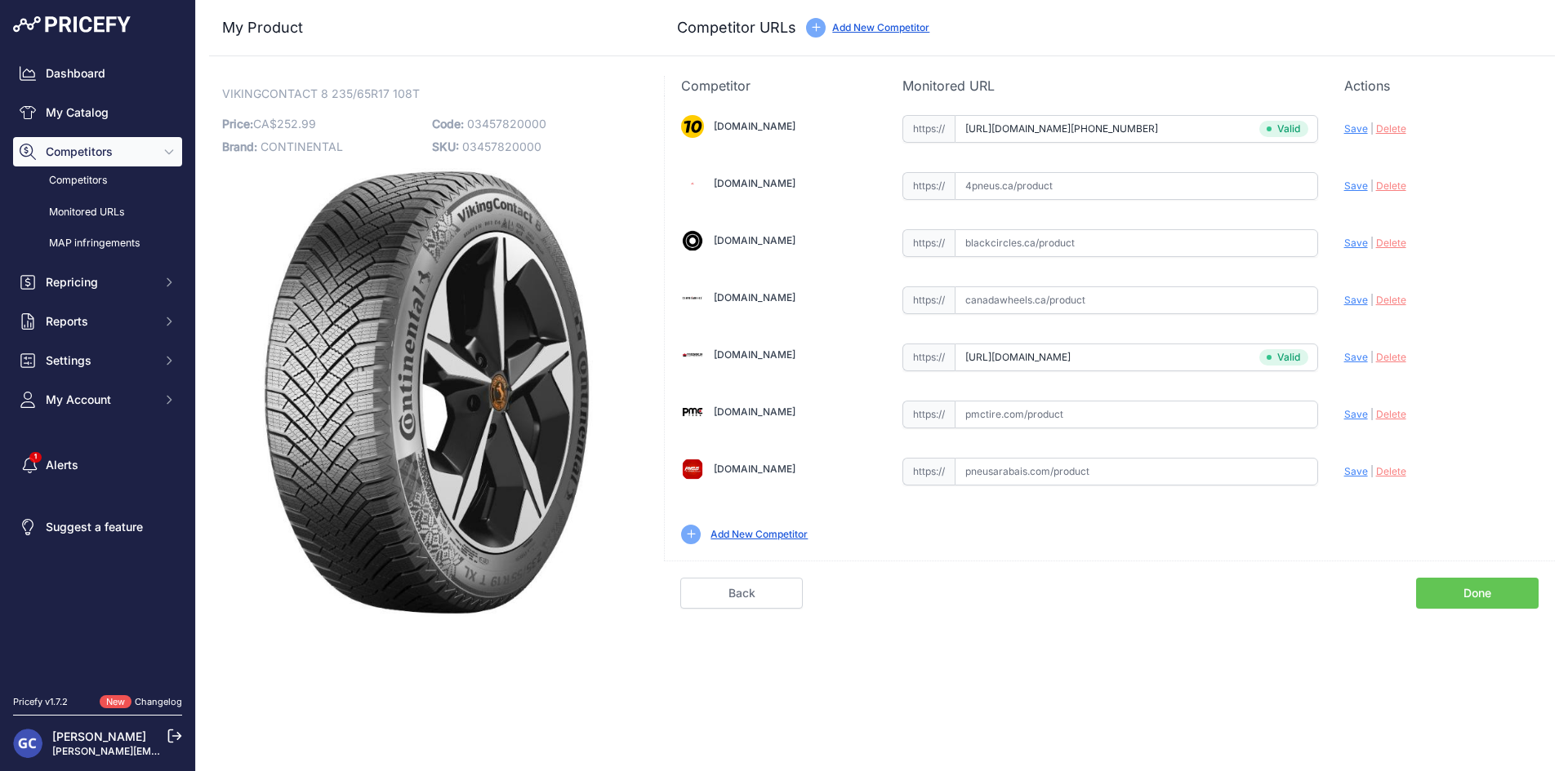
drag, startPoint x: 1188, startPoint y: 424, endPoint x: 1203, endPoint y: 424, distance: 15.0
click at [1188, 424] on input "text" at bounding box center [1136, 414] width 363 height 28
paste input "https://pmctire.com/fr/tires/continental-vikingcontact-8-235-65r17-xl-108t-bsw-…"
click at [1357, 415] on span "Save" at bounding box center [1356, 413] width 24 height 12
type input "https://pmctire.com/fr/tires/continental-vikingcontact-8-235-65r17-xl-108t-bsw-…"
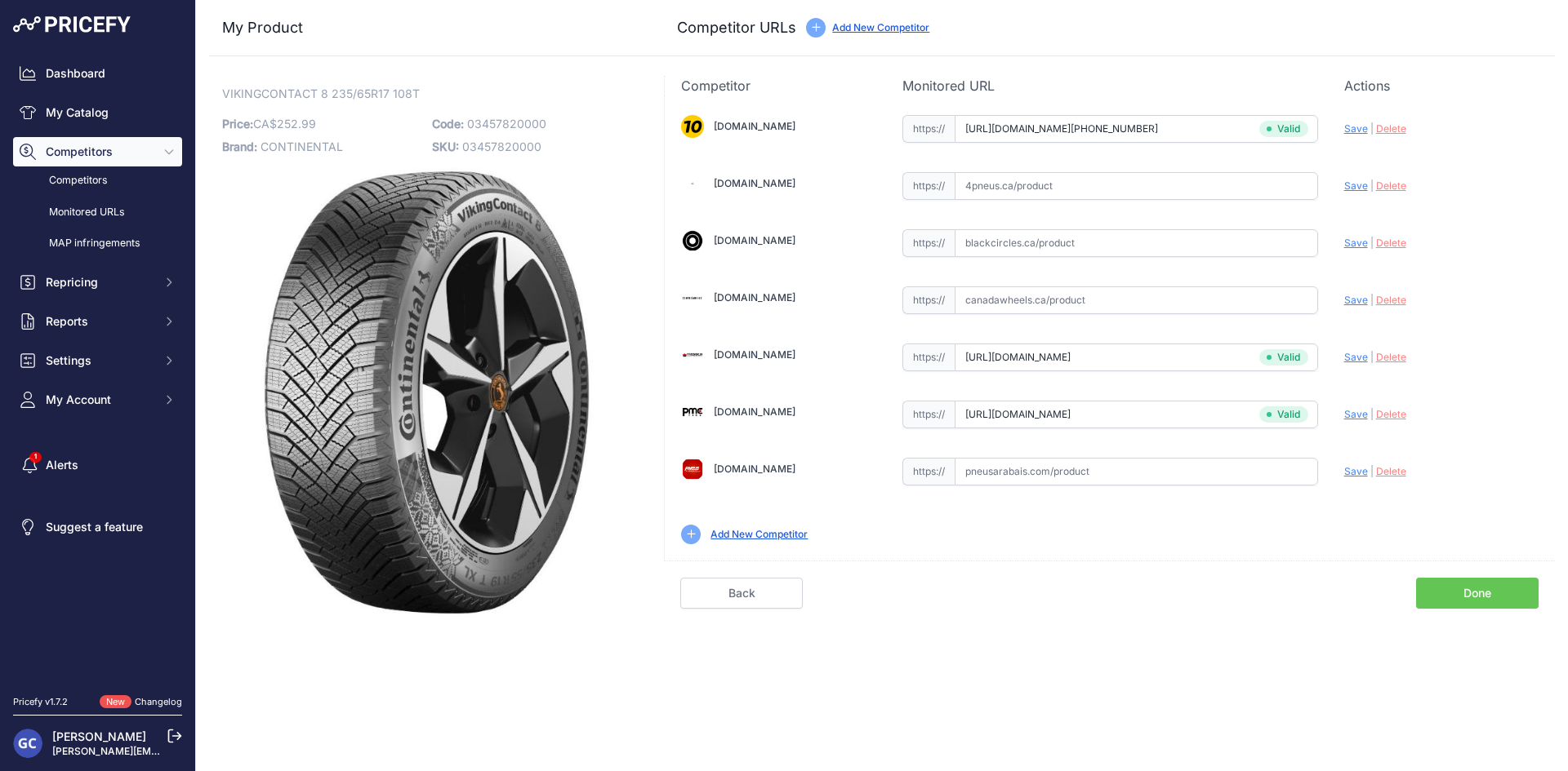
click at [1231, 464] on input "text" at bounding box center [1136, 472] width 363 height 28
click at [1147, 190] on input "text" at bounding box center [1136, 186] width 363 height 28
paste input "https://www.4pneus.ca/pneus/continental-viking-contact-8-hiver/235-65-r17-xl/29…"
drag, startPoint x: 1308, startPoint y: 181, endPoint x: 1348, endPoint y: 182, distance: 40.0
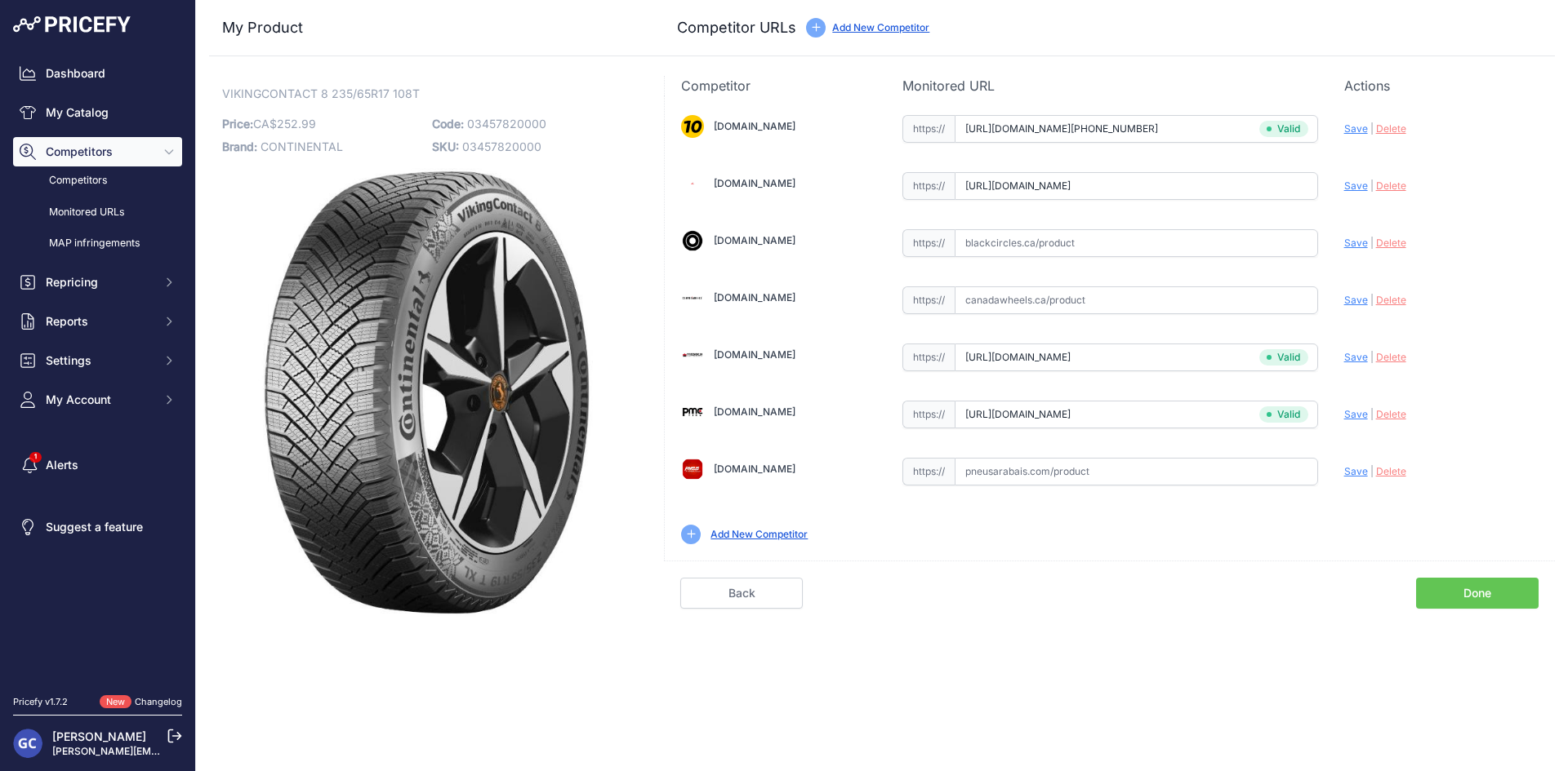
click at [1347, 182] on div "1010tires.com Valid Invalid" at bounding box center [1110, 328] width 890 height 466
click at [1353, 182] on span "Save" at bounding box center [1356, 185] width 24 height 12
type input "https://www.4pneus.ca/pneus/continental-viking-contact-8-hiver/235-65-r17-xl/29…"
click at [1110, 292] on input "text" at bounding box center [1136, 301] width 363 height 28
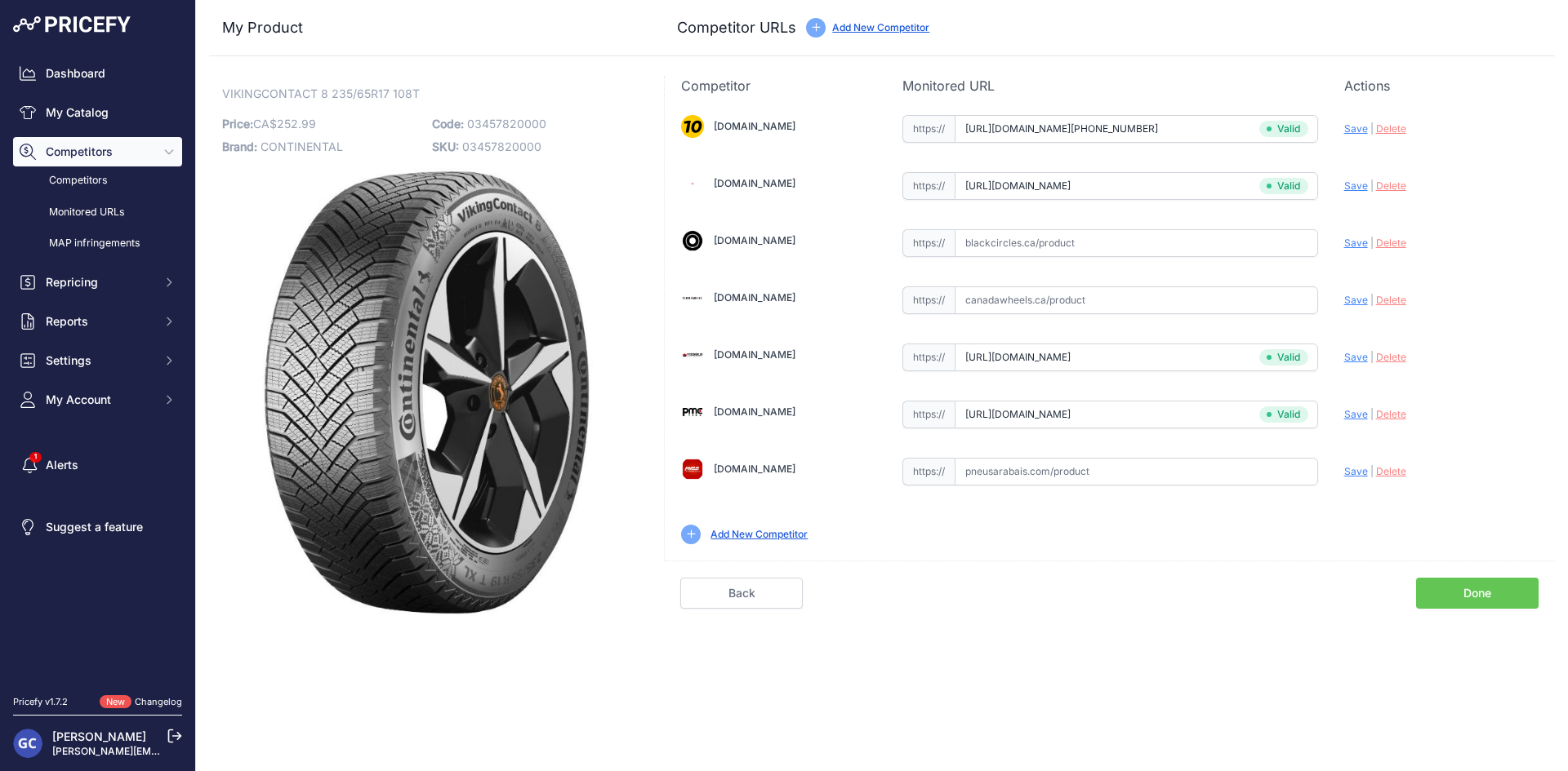
paste input "https://www.blackcircles.ca/en/tire/continental/vikingcontact-8/235-65-r17-108-t"
type input "https://www.blackcircles.ca/en/tire/continental/vikingcontact-8/235-65-r17-108-t"
click at [1291, 302] on input "https://www.blackcircles.ca/en/tire/continental/vikingcontact-8/235-65-r17-108-t" at bounding box center [1136, 301] width 363 height 28
click at [1261, 298] on input "https://www.blackcircles.ca/en/tire/continental/vikingcontact-8/235-65-r17-108-t" at bounding box center [1136, 301] width 363 height 28
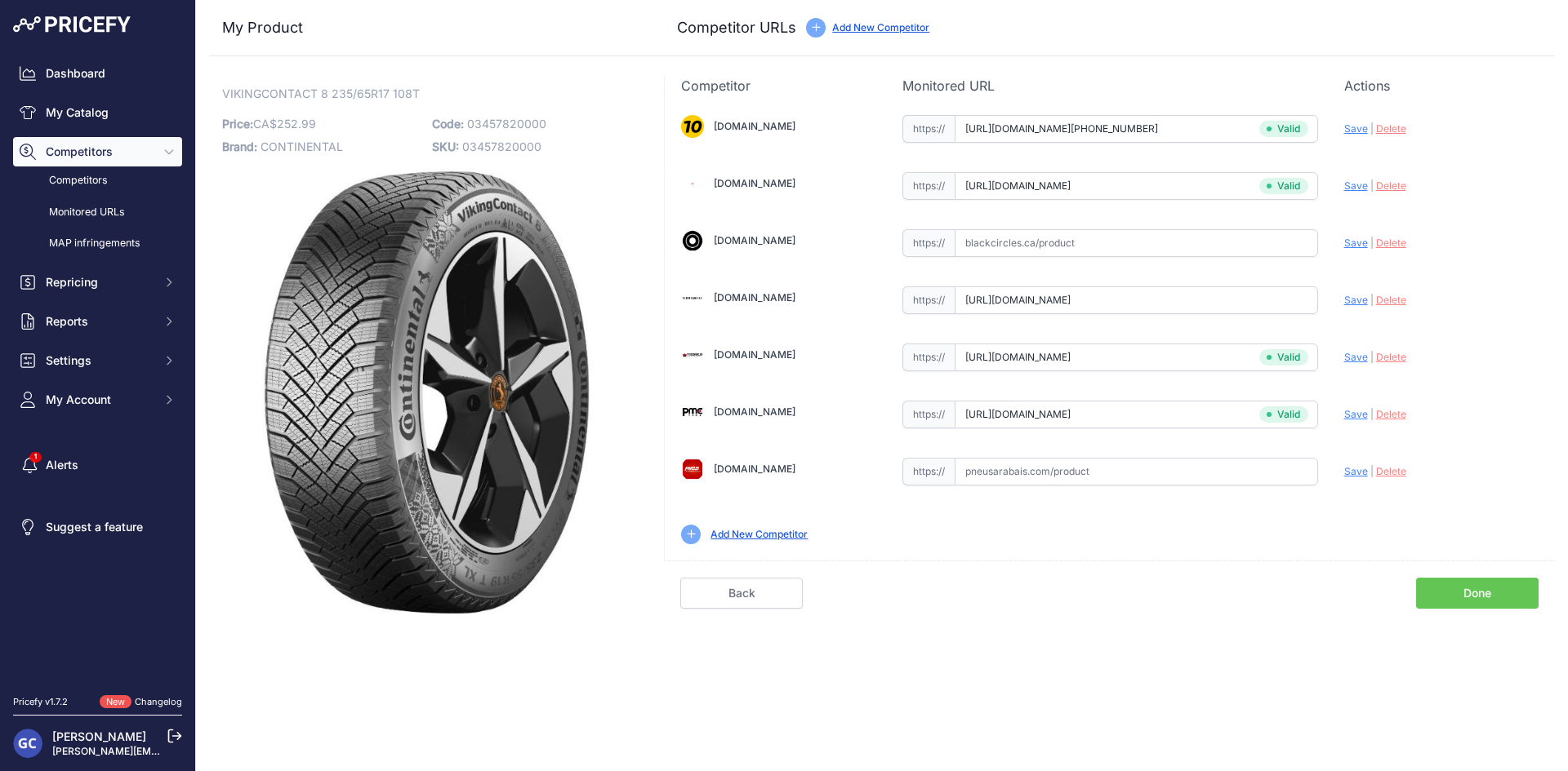
click at [1261, 298] on input "https://www.blackcircles.ca/en/tire/continental/vikingcontact-8/235-65-r17-108-t" at bounding box center [1136, 301] width 363 height 28
click at [1269, 246] on input "text" at bounding box center [1136, 243] width 363 height 28
paste input "https://www.blackcircles.ca/en/tire/continental/vikingcontact-8/235-65-r17-108-t"
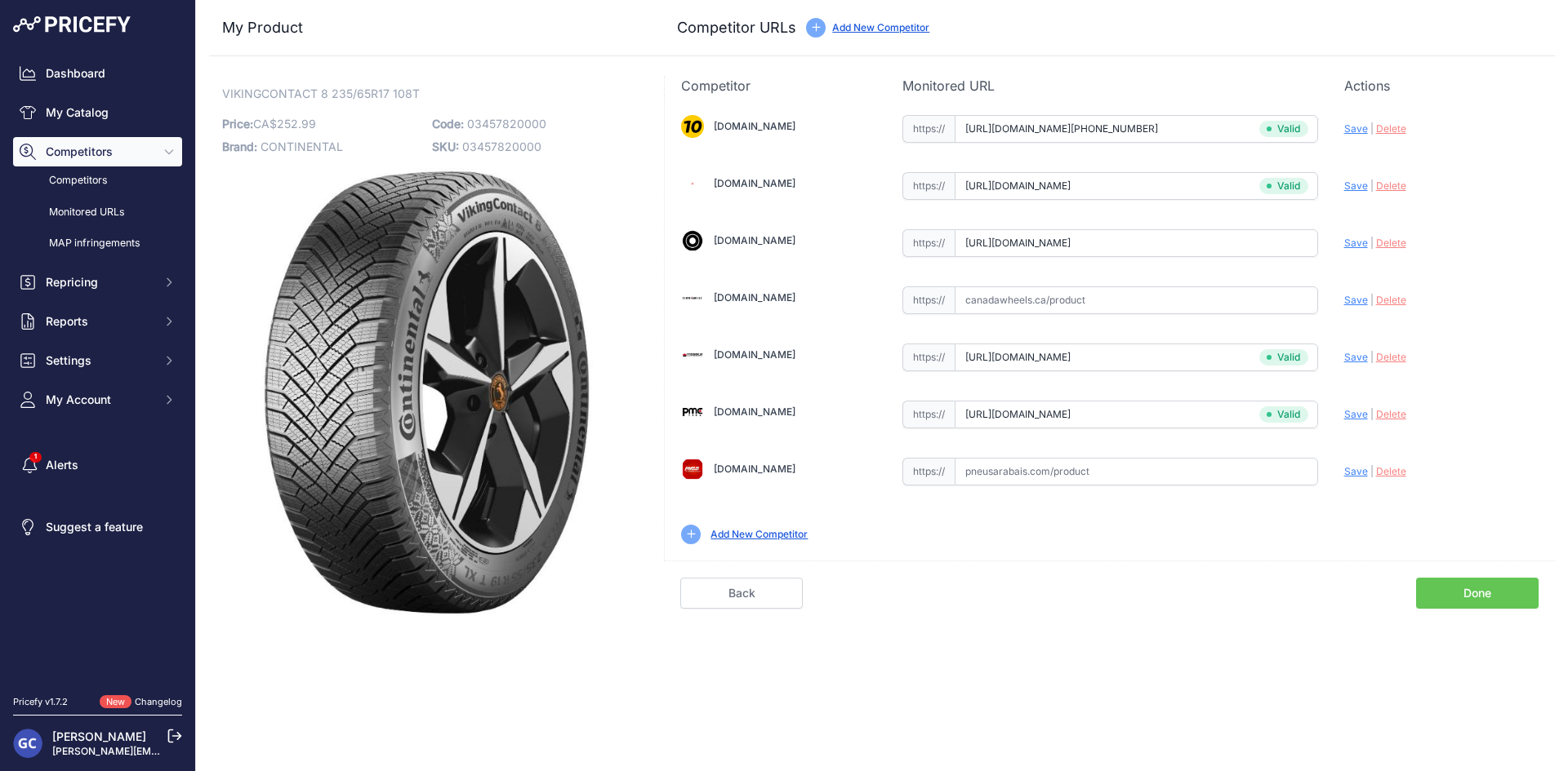
scroll to position [0, 36]
click at [1347, 248] on span "Save" at bounding box center [1356, 242] width 24 height 12
type input "https://www.blackcircles.ca/en/tire/continental/vikingcontact-8/235-65-r17-108-…"
drag, startPoint x: 1216, startPoint y: 475, endPoint x: 1278, endPoint y: 463, distance: 63.2
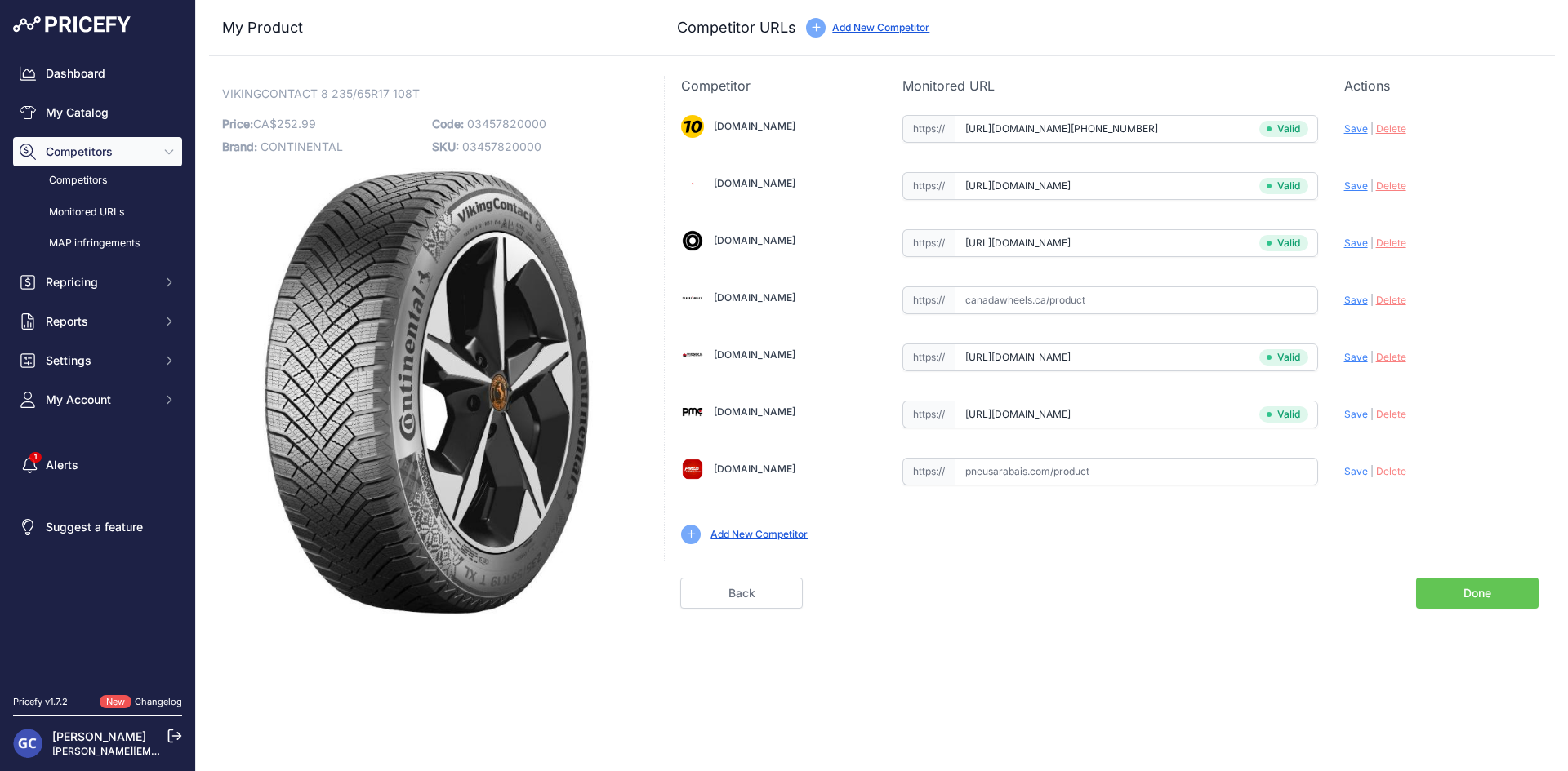
click at [1216, 475] on input "text" at bounding box center [1136, 472] width 363 height 28
paste input "https://pneusarabais.com/pneus/continental-vikingcontact-8/52382"
click at [1353, 477] on span "Save" at bounding box center [1356, 471] width 24 height 12
type input "https://pneusarabais.com/pneus/continental-vikingcontact-8/52382?prirule_jdsnik…"
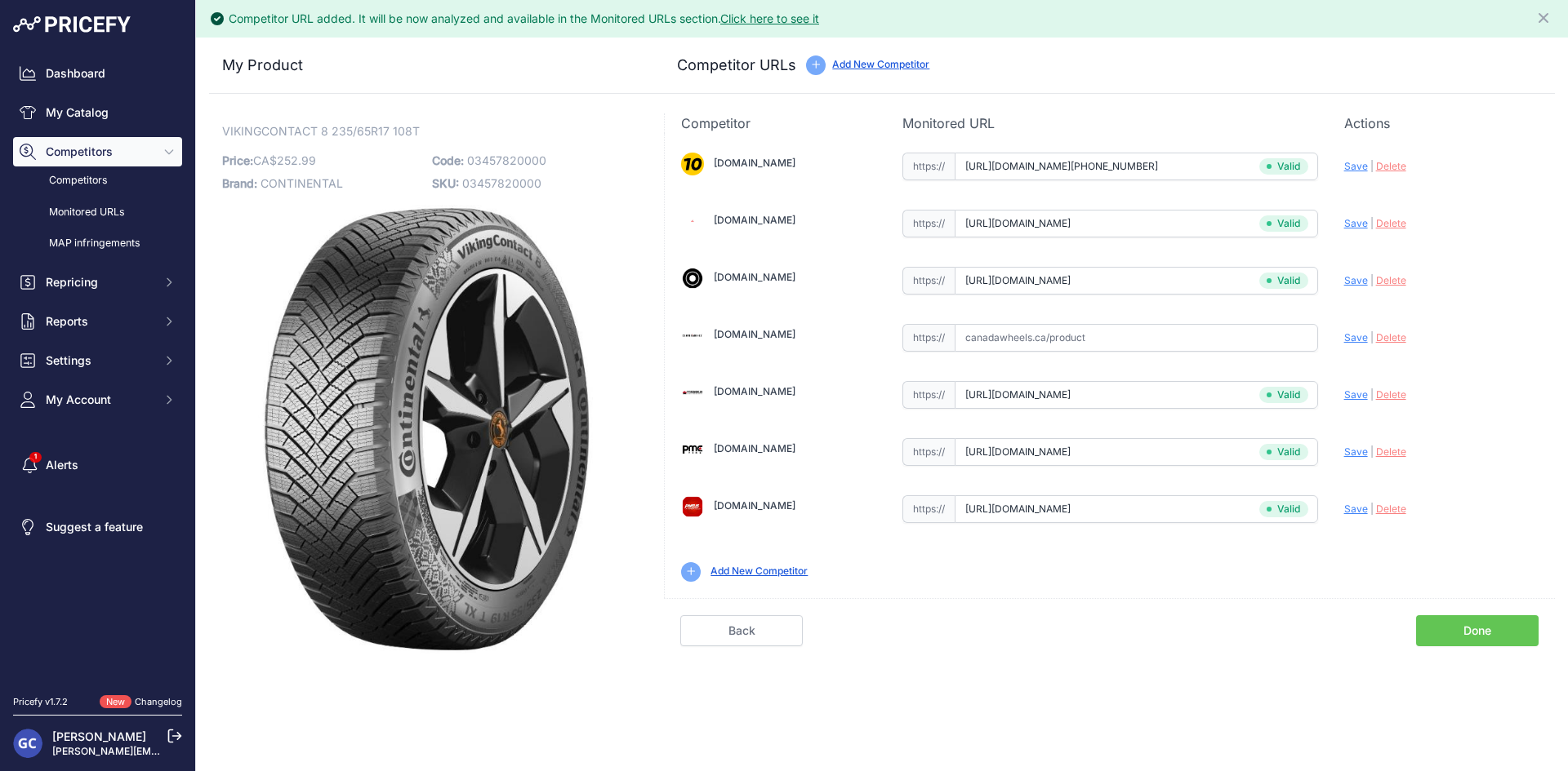
click at [1474, 622] on link "Done" at bounding box center [1477, 631] width 123 height 31
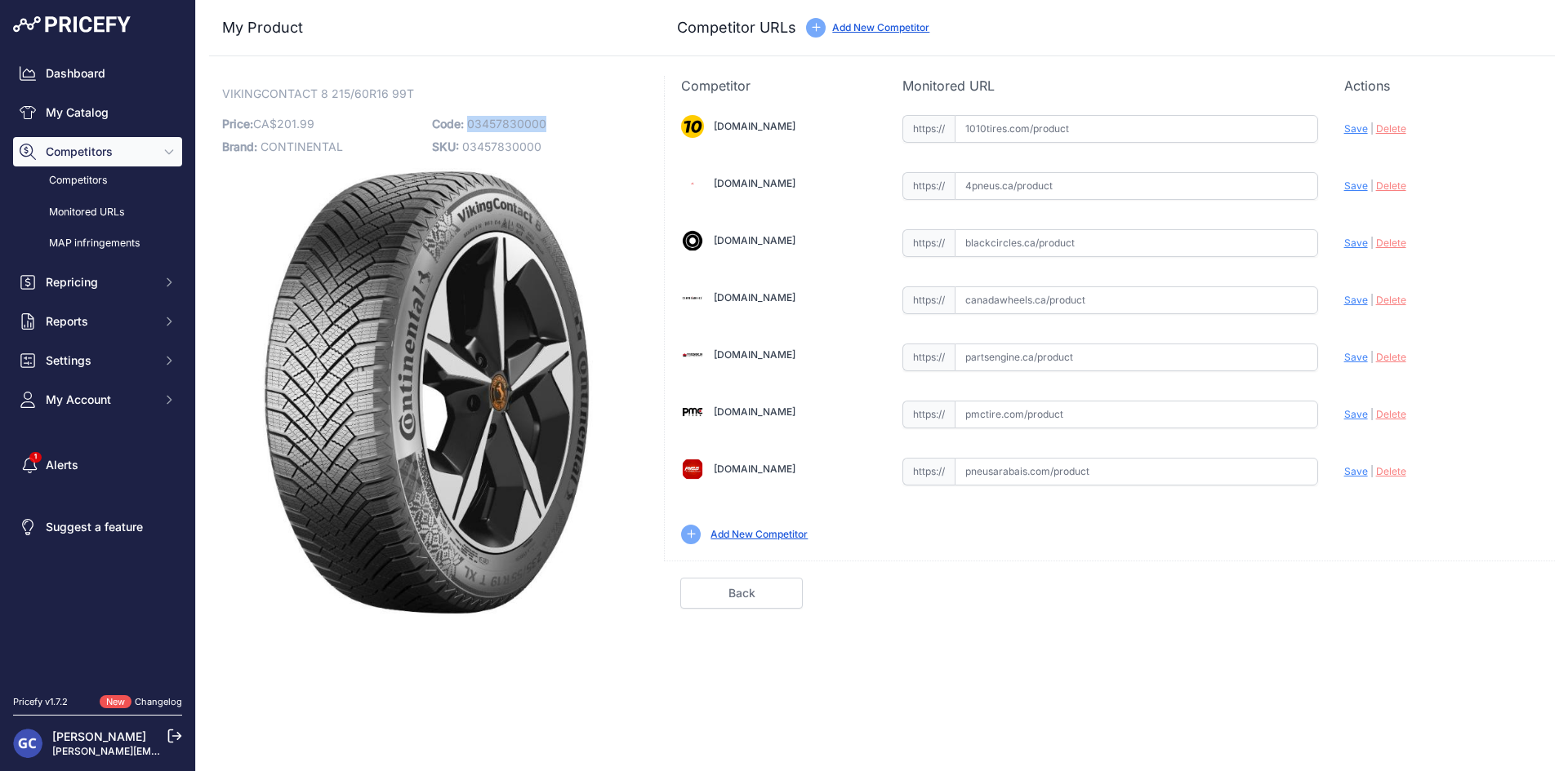
drag, startPoint x: 562, startPoint y: 123, endPoint x: 470, endPoint y: 130, distance: 92.3
click at [470, 130] on p "Code: 03457830000" at bounding box center [532, 124] width 200 height 23
copy span "03457830000"
click at [1151, 138] on input "text" at bounding box center [1136, 129] width 363 height 28
paste input "[URL][DOMAIN_NAME][PHONE_NUMBER]"
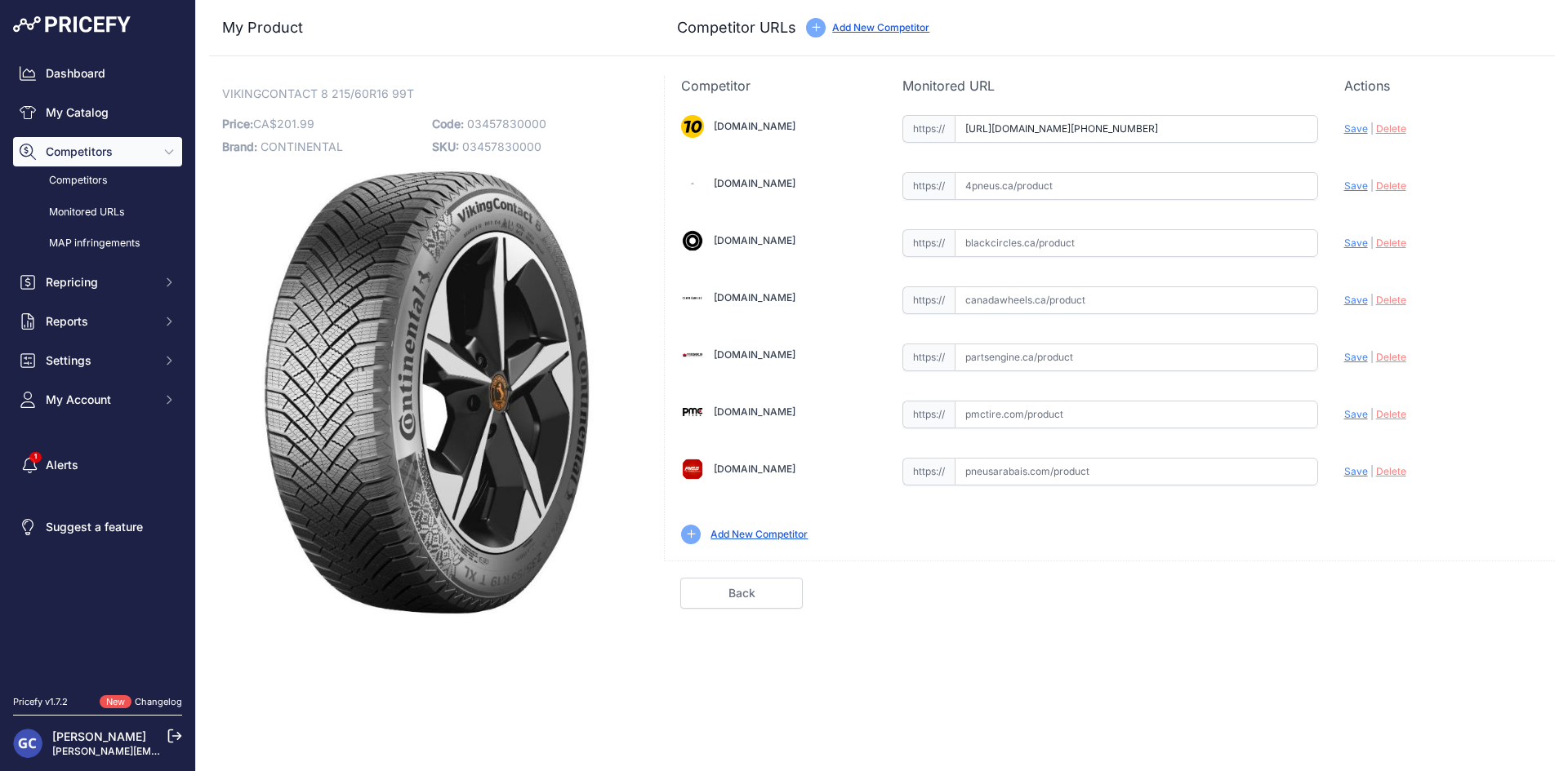
scroll to position [0, 21]
click at [1357, 126] on span "Save" at bounding box center [1356, 128] width 24 height 12
type input "[URL][DOMAIN_NAME][PHONE_NUMBER]"
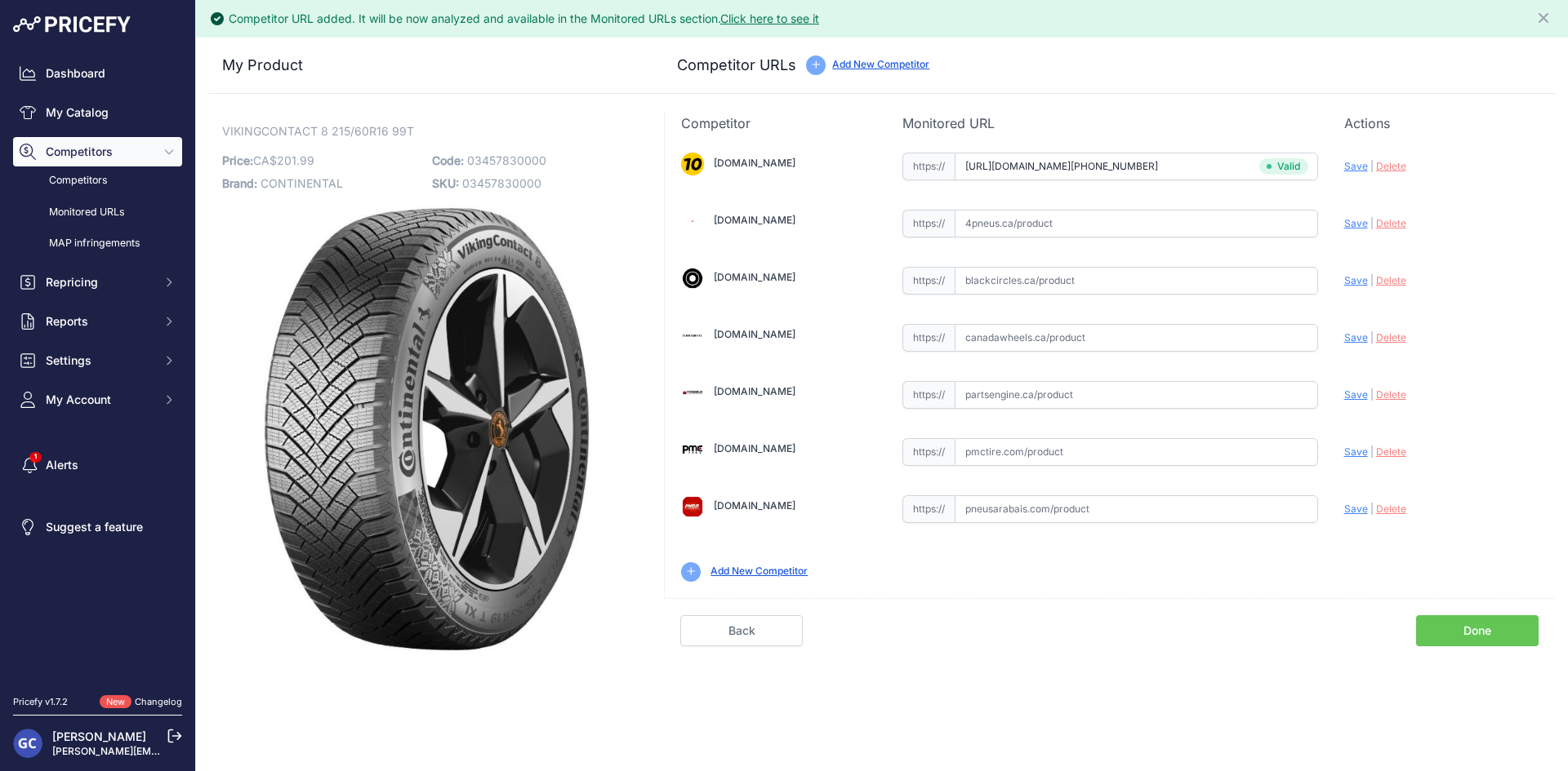
click at [1121, 385] on input "text" at bounding box center [1136, 395] width 363 height 28
paste input "[URL][DOMAIN_NAME]"
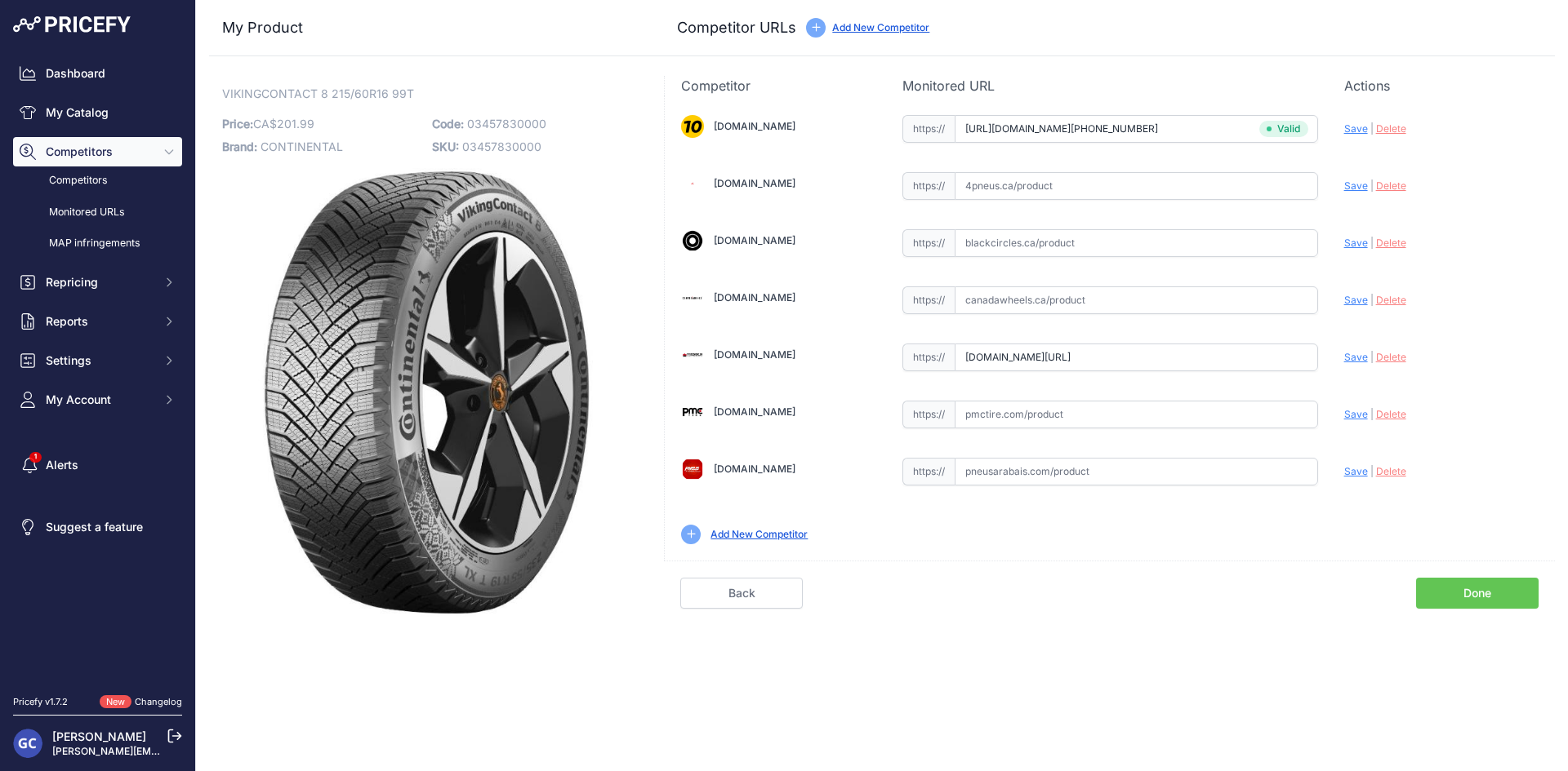
click at [1353, 355] on span "Save" at bounding box center [1356, 357] width 24 height 12
type input "[URL][DOMAIN_NAME]"
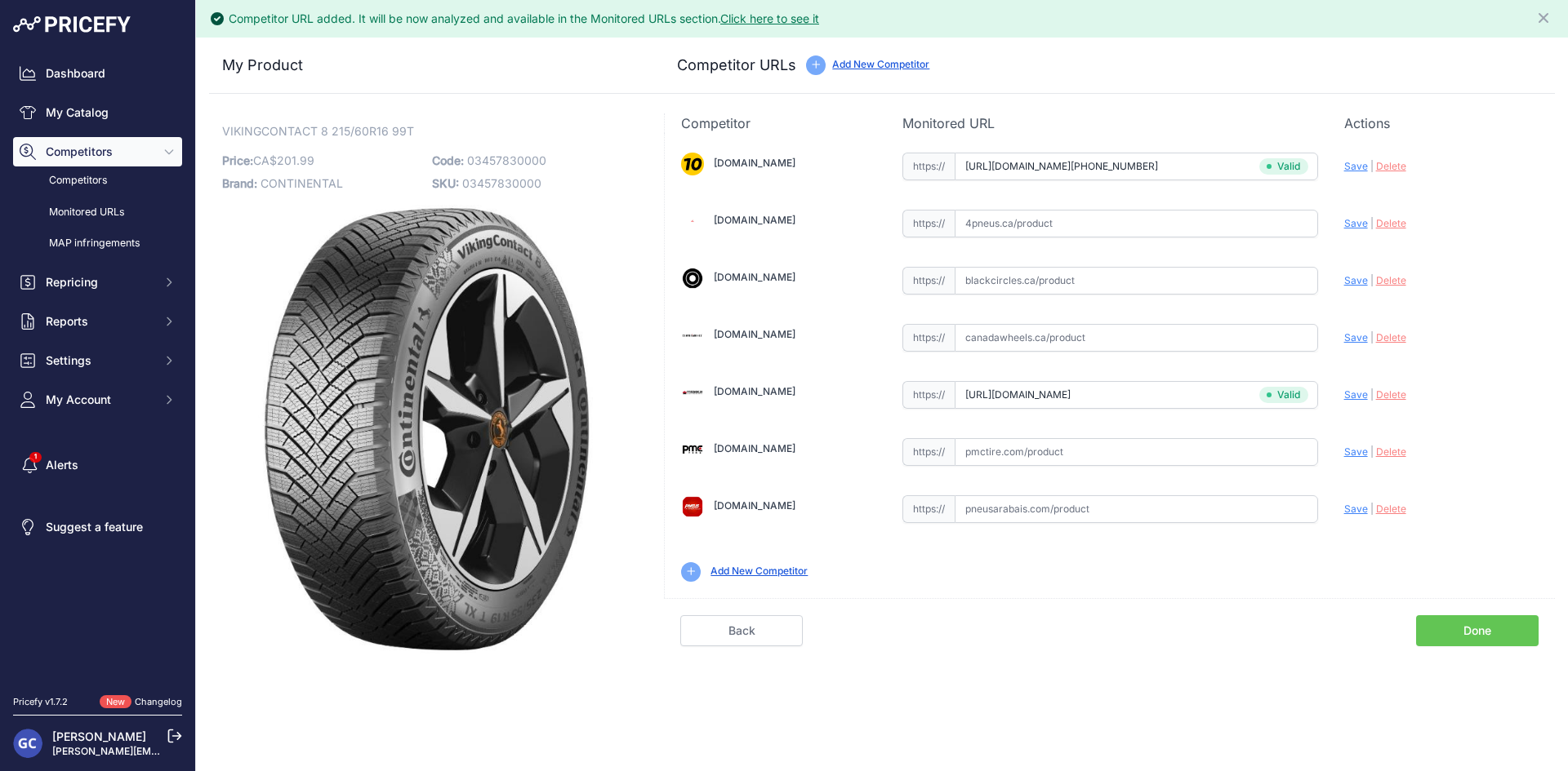
click at [1056, 441] on input "text" at bounding box center [1136, 452] width 363 height 28
paste input "[URL][DOMAIN_NAME]"
click at [1351, 451] on span "Save" at bounding box center [1356, 451] width 24 height 12
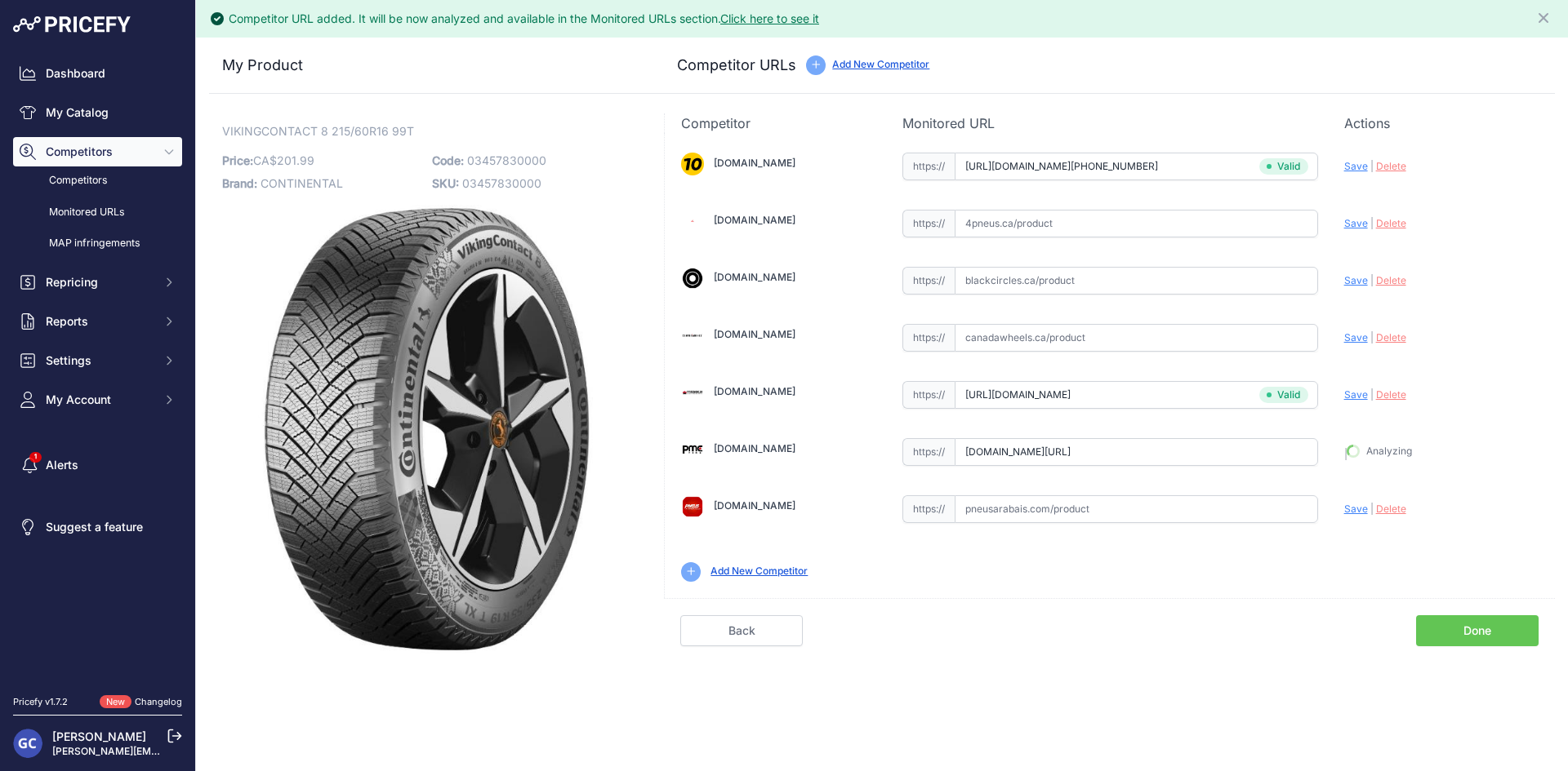
type input "https://pmctire.com/fr/tires/continental-vikingcontact-8-215-60r16-xl-99t-bsw-0…"
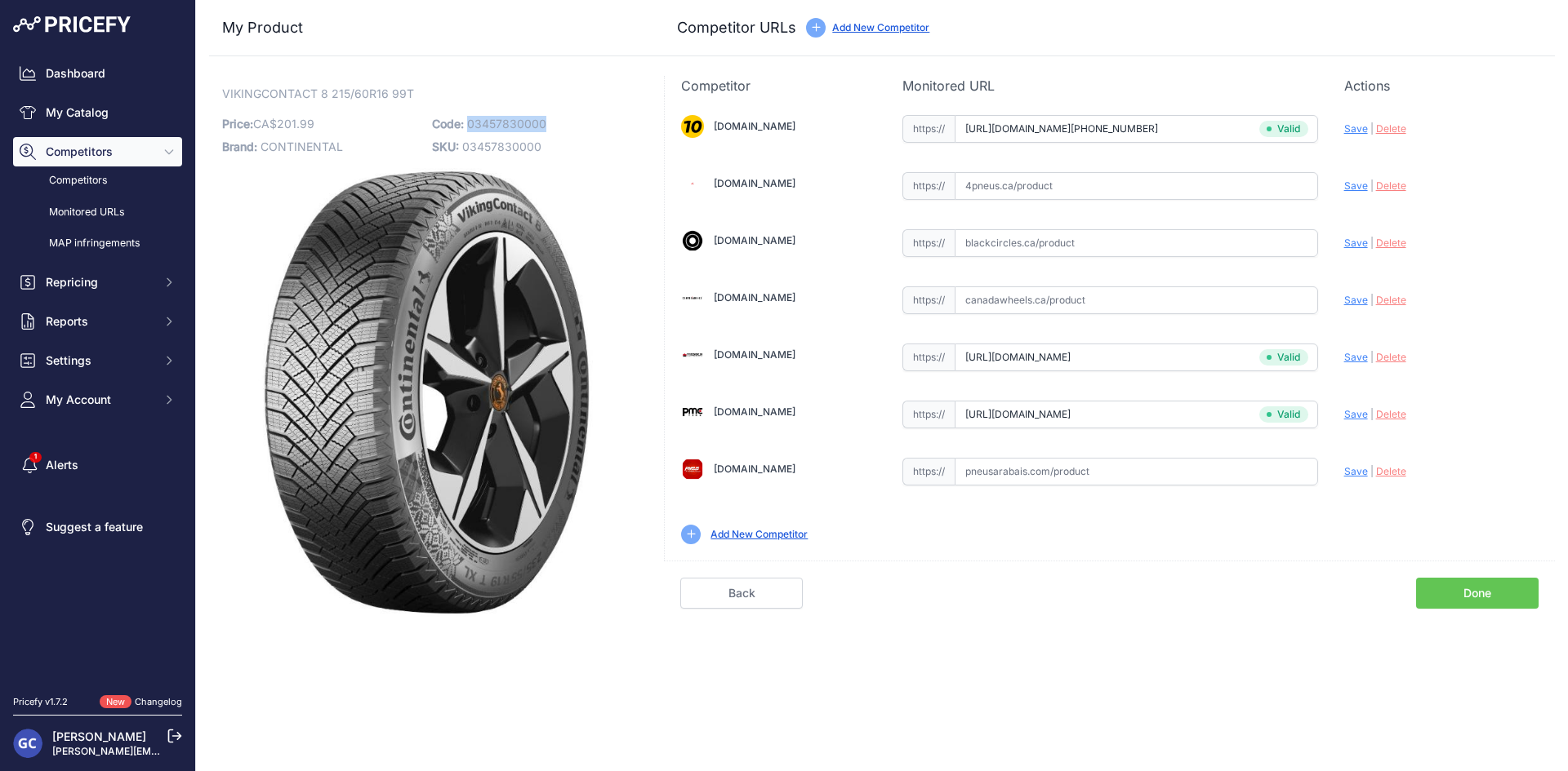
drag, startPoint x: 568, startPoint y: 120, endPoint x: 468, endPoint y: 120, distance: 100.0
click at [468, 120] on p "Code: 03457830000" at bounding box center [532, 124] width 200 height 23
copy span "03457830000"
click at [1229, 176] on input "text" at bounding box center [1136, 186] width 363 height 28
paste input "https://www.4pneus.ca/pneus/continental-viking-contact-8-hiver/215-60-r16-xl/29…"
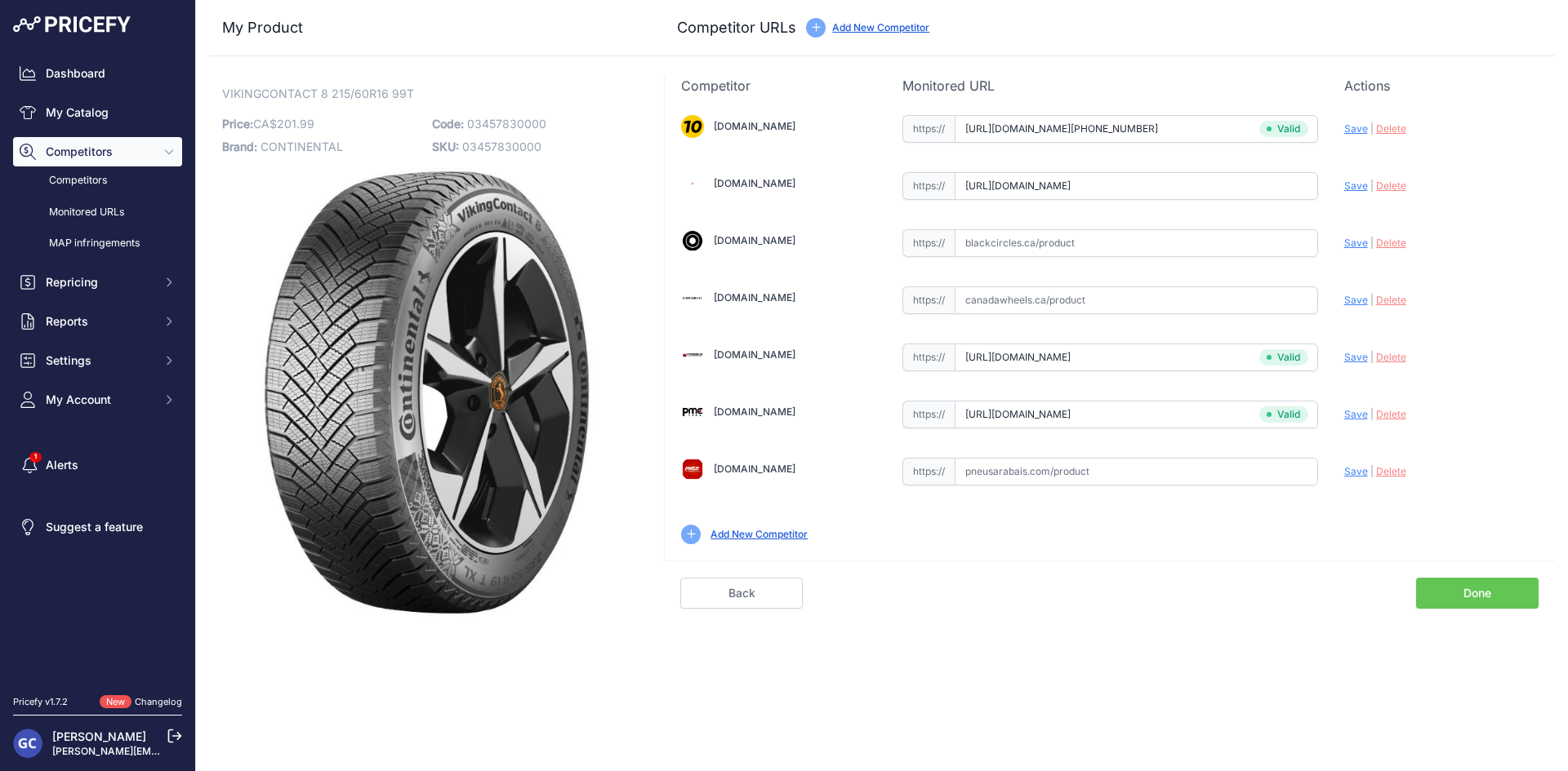
scroll to position [0, 63]
click at [1351, 181] on span "Save" at bounding box center [1356, 185] width 24 height 12
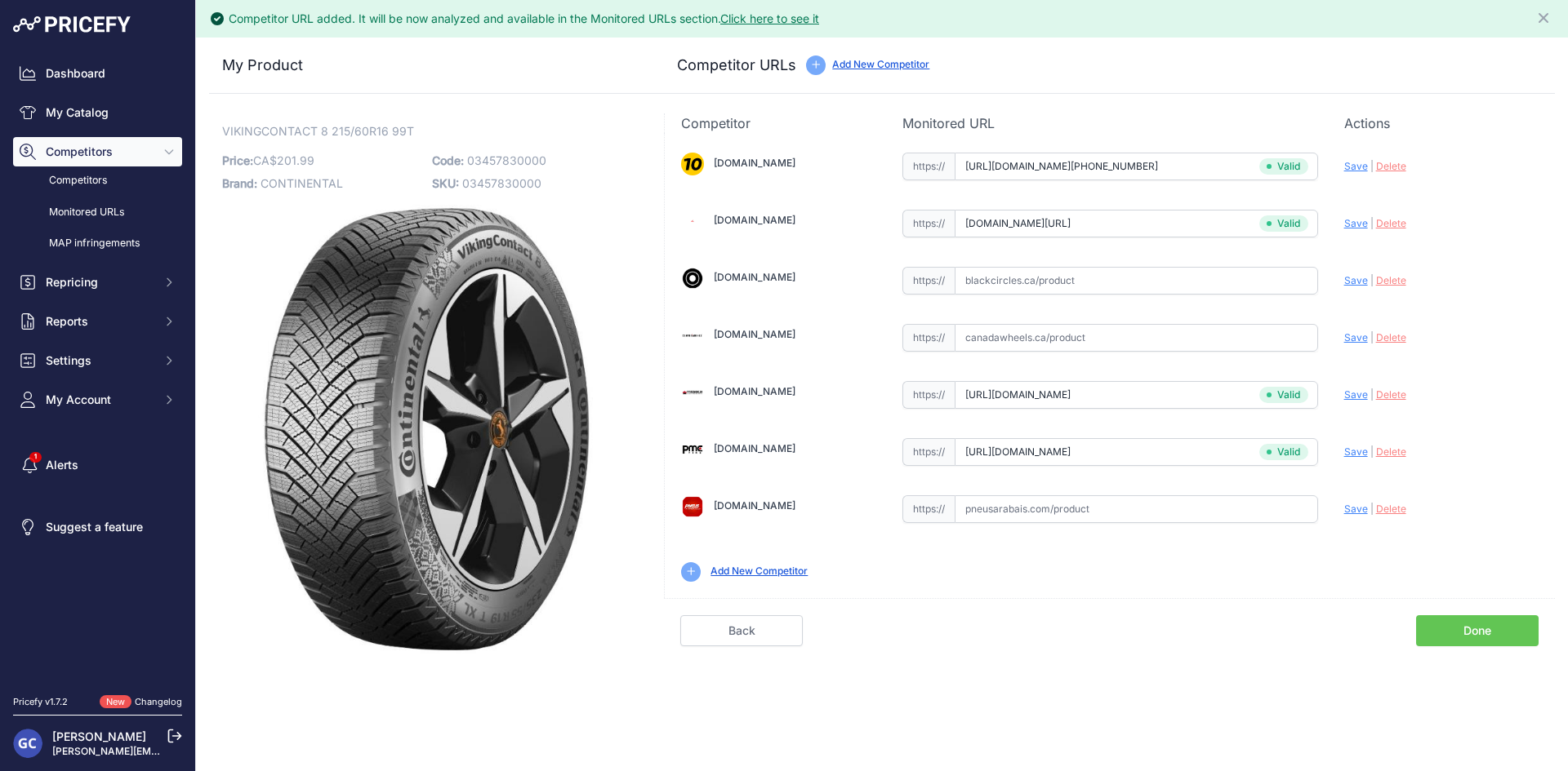
type input "https://www.4pneus.ca/pneus/continental-viking-contact-8-hiver/215-60-r16-xl/29…"
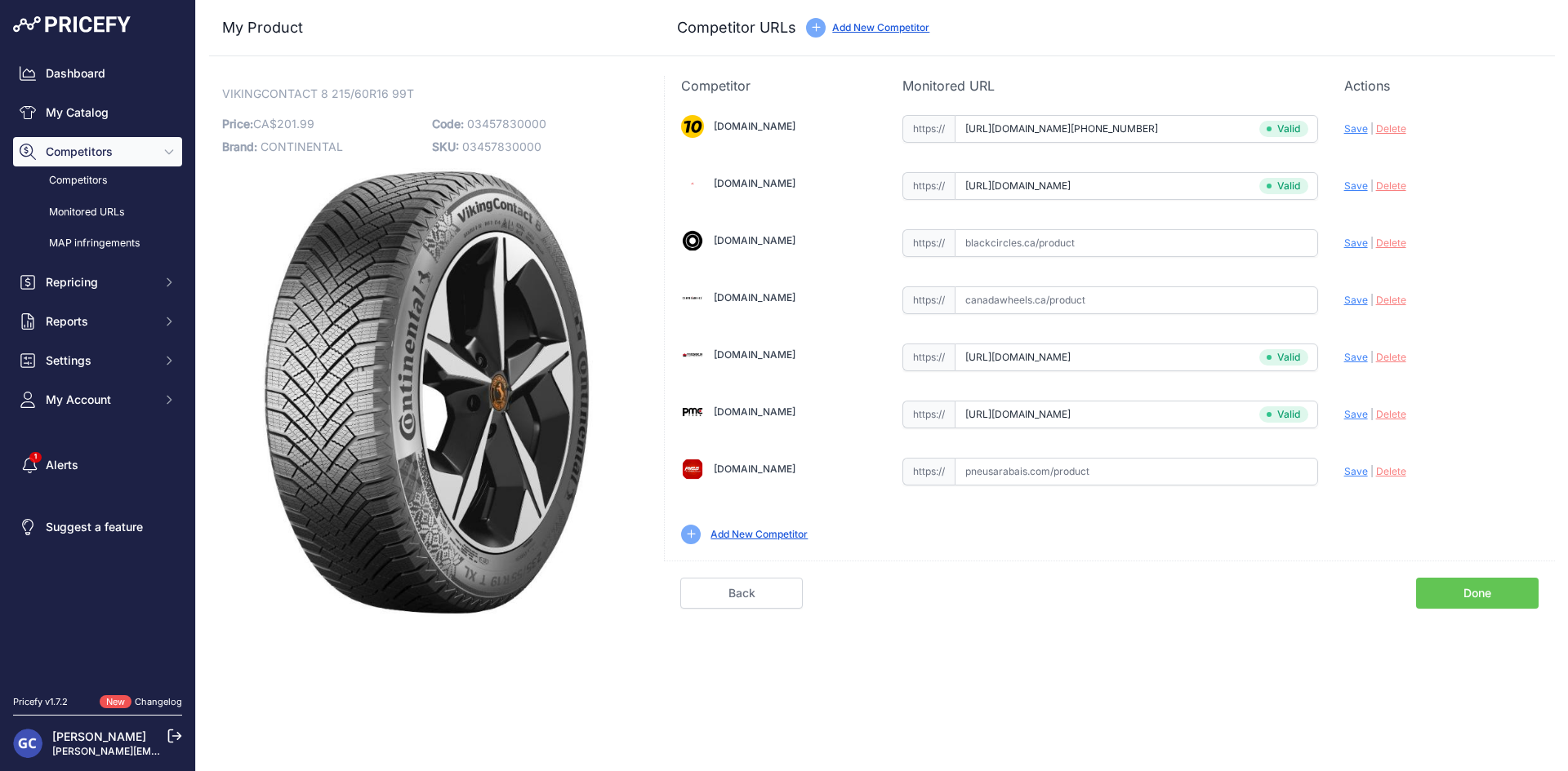
click at [1219, 238] on input "text" at bounding box center [1136, 243] width 363 height 28
paste input "https://www.blackcircles.ca/en/tire/continental/vikingcontact-8/215-60-r16-99-t"
click at [1359, 242] on span "Save" at bounding box center [1356, 242] width 24 height 12
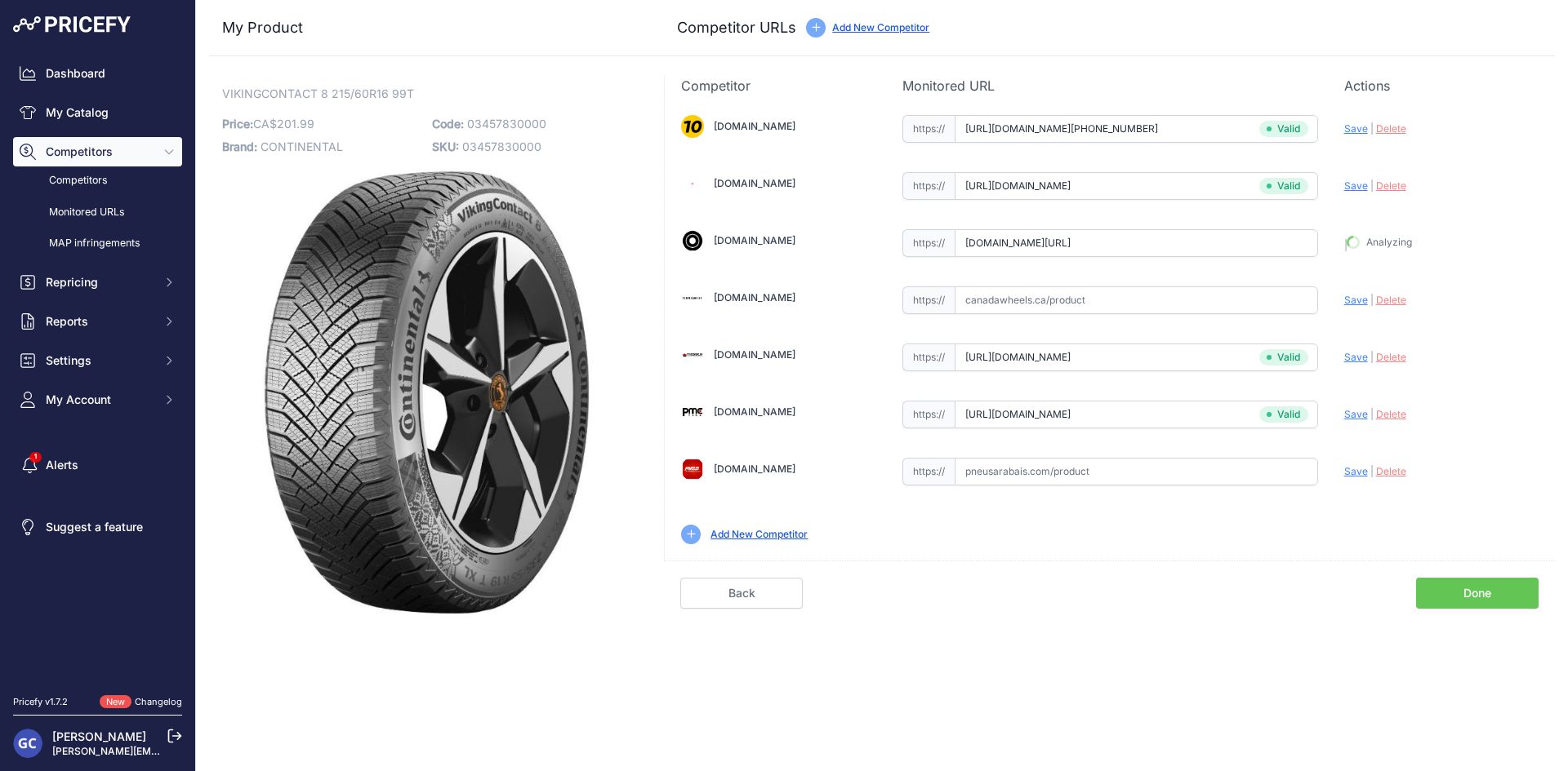
type input "https://www.blackcircles.ca/en/tire/continental/vikingcontact-8/215-60-r16-99-t…"
click at [1210, 462] on input "text" at bounding box center [1136, 472] width 363 height 28
paste input "https://pneusarabais.com/pneus/continental-vikingcontact-8/52383"
click at [1344, 471] on span "Save" at bounding box center [1356, 471] width 24 height 12
type input "https://pneusarabais.com/pneus/continental-vikingcontact-8/52383?prirule_jdsnik…"
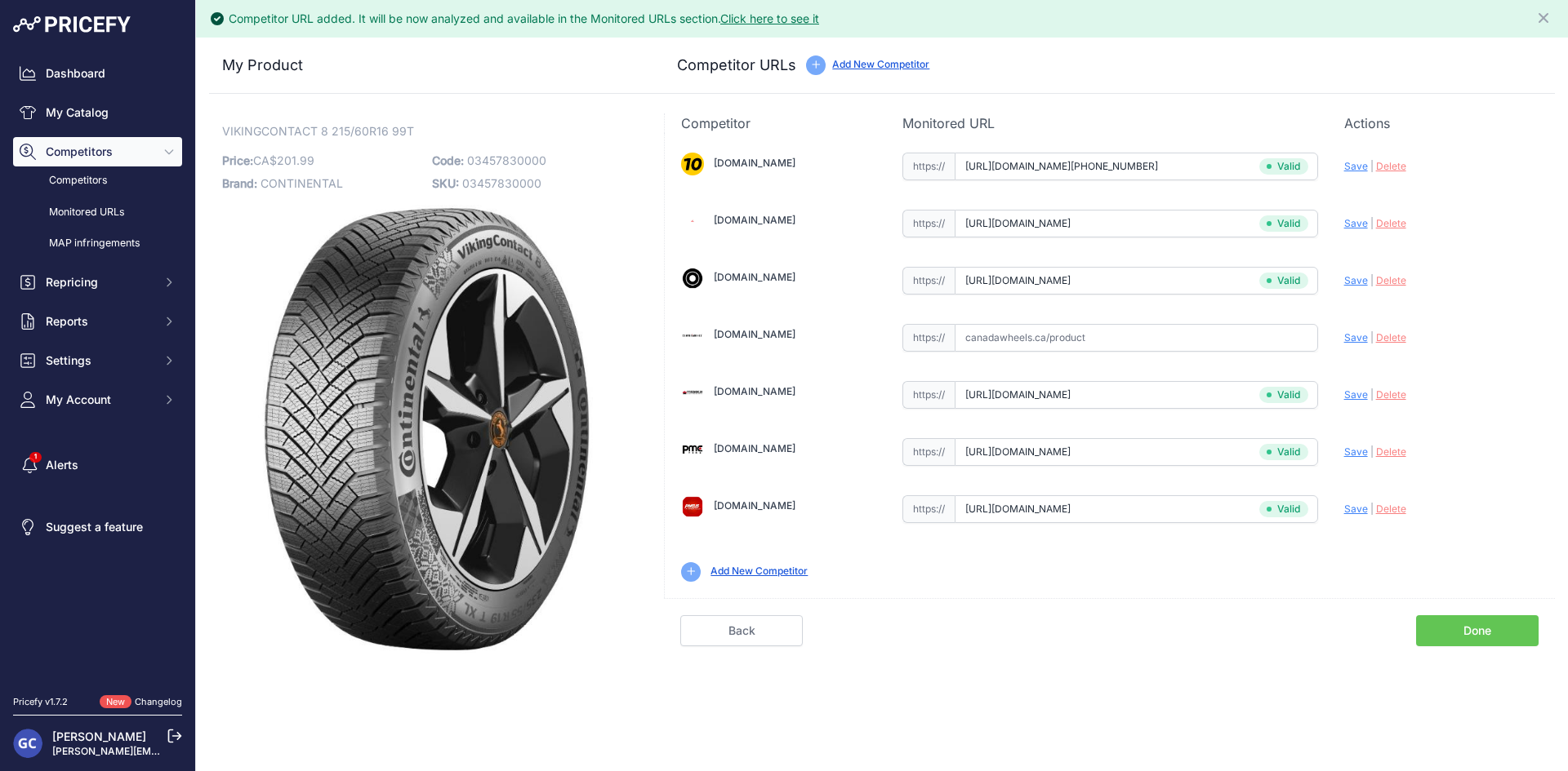
click at [1454, 618] on link "Done" at bounding box center [1477, 631] width 123 height 31
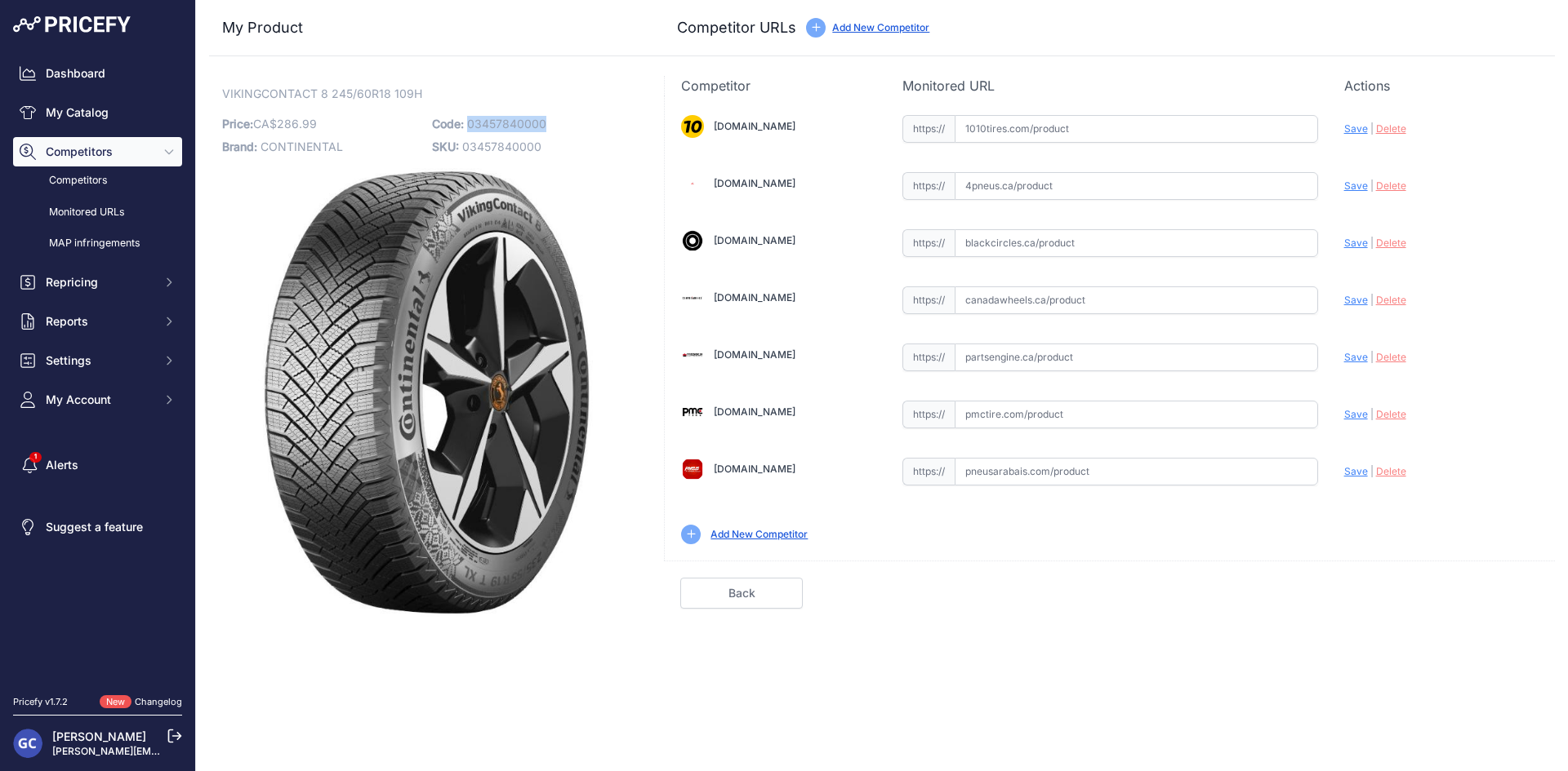
drag, startPoint x: 562, startPoint y: 118, endPoint x: 469, endPoint y: 128, distance: 93.5
click at [469, 128] on p "Code: 03457840000" at bounding box center [532, 124] width 200 height 23
copy span "03457840000"
click at [1186, 112] on div "https:// Valid" at bounding box center [1110, 127] width 415 height 31
drag, startPoint x: 1222, startPoint y: 129, endPoint x: 1267, endPoint y: 142, distance: 46.8
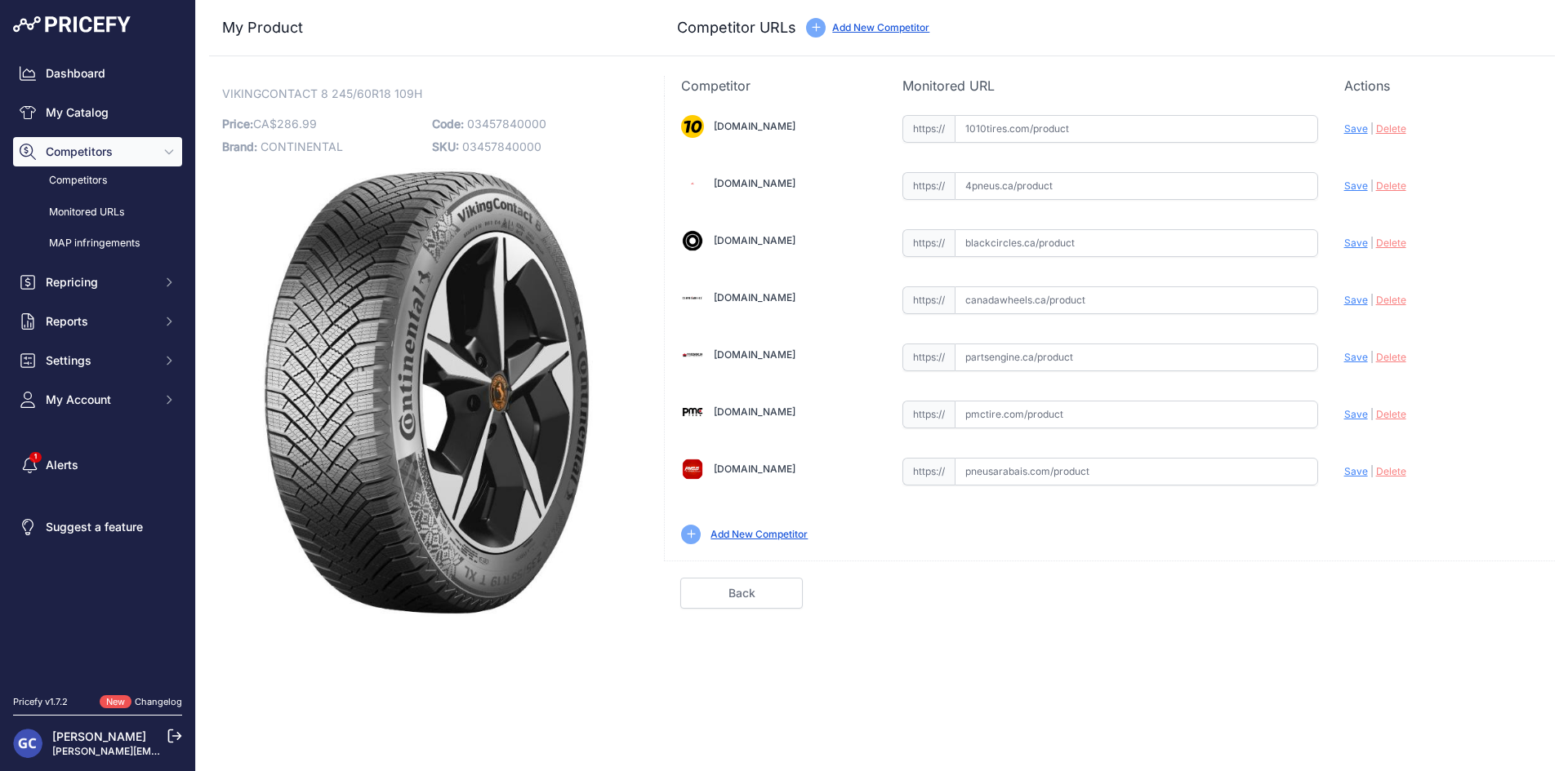
click at [1225, 130] on input "text" at bounding box center [1136, 129] width 363 height 28
paste input "https://www.1010tires.com/Tires/Continental/Viking+Contact+8/03457840000"
click at [1349, 130] on span "Save" at bounding box center [1356, 128] width 24 height 12
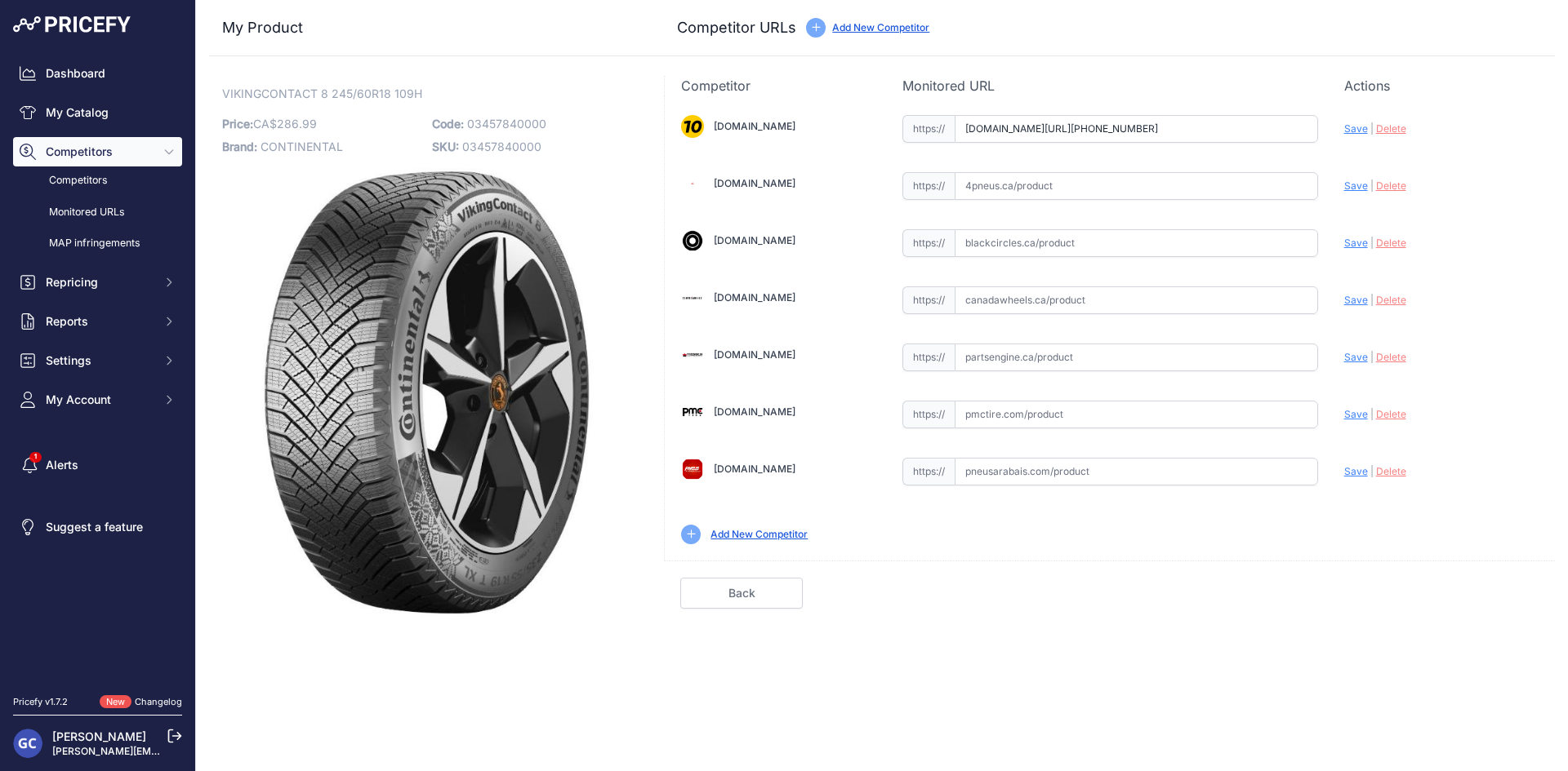
type input "https://www.1010tires.com/Tires/Continental/Viking+Contact+8/03457840000?prirul…"
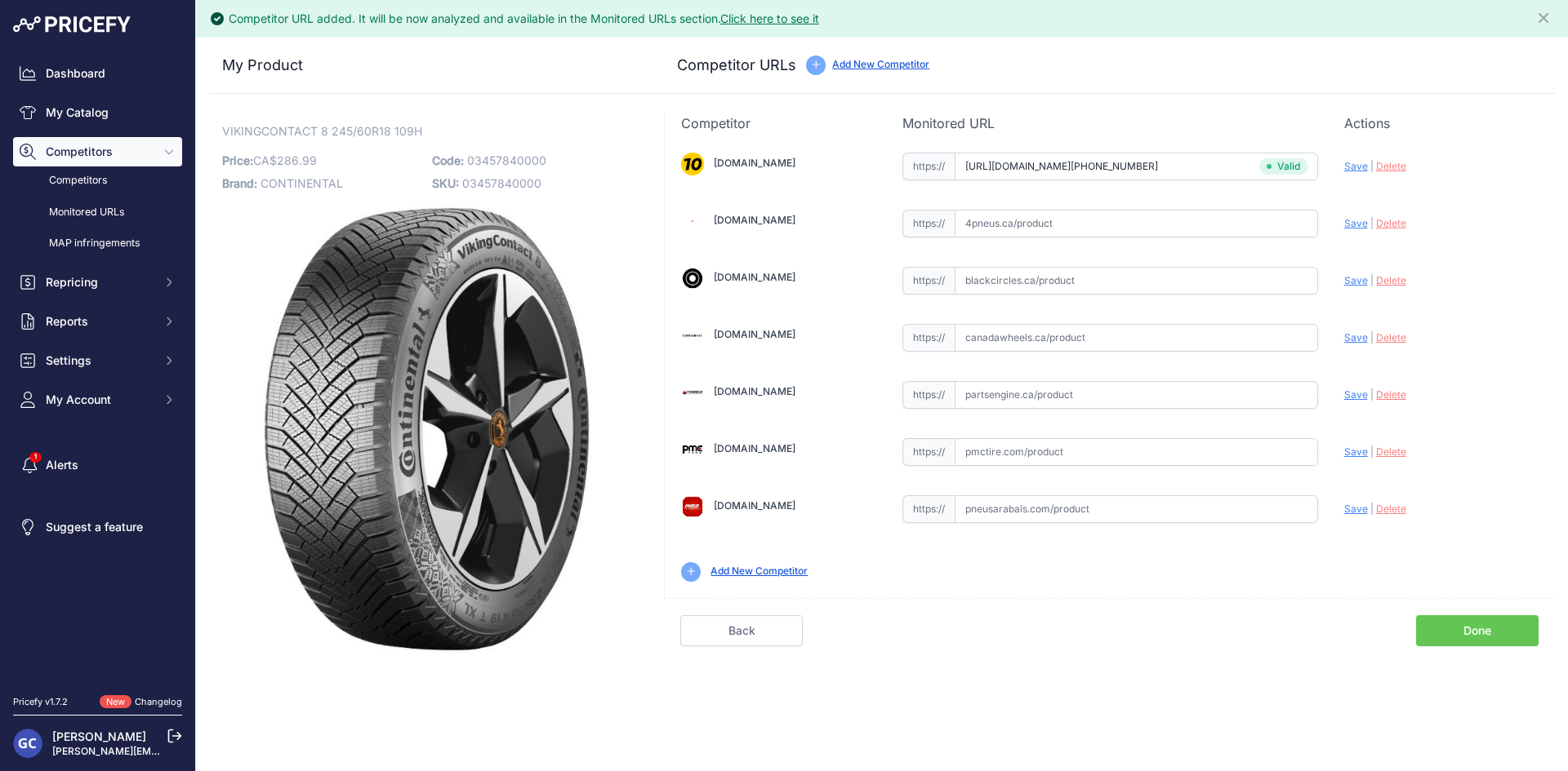
drag, startPoint x: 1186, startPoint y: 393, endPoint x: 1295, endPoint y: 397, distance: 109.1
click at [1187, 393] on input "text" at bounding box center [1136, 395] width 363 height 28
paste input "https://www.partsengine.ca/03457840000-vp-continental-371.aspx"
click at [1346, 396] on span "Save" at bounding box center [1356, 394] width 24 height 12
type input "https://www.partsengine.ca/03457840000-vp-continental-371.aspx?prirule_jdsnikfk…"
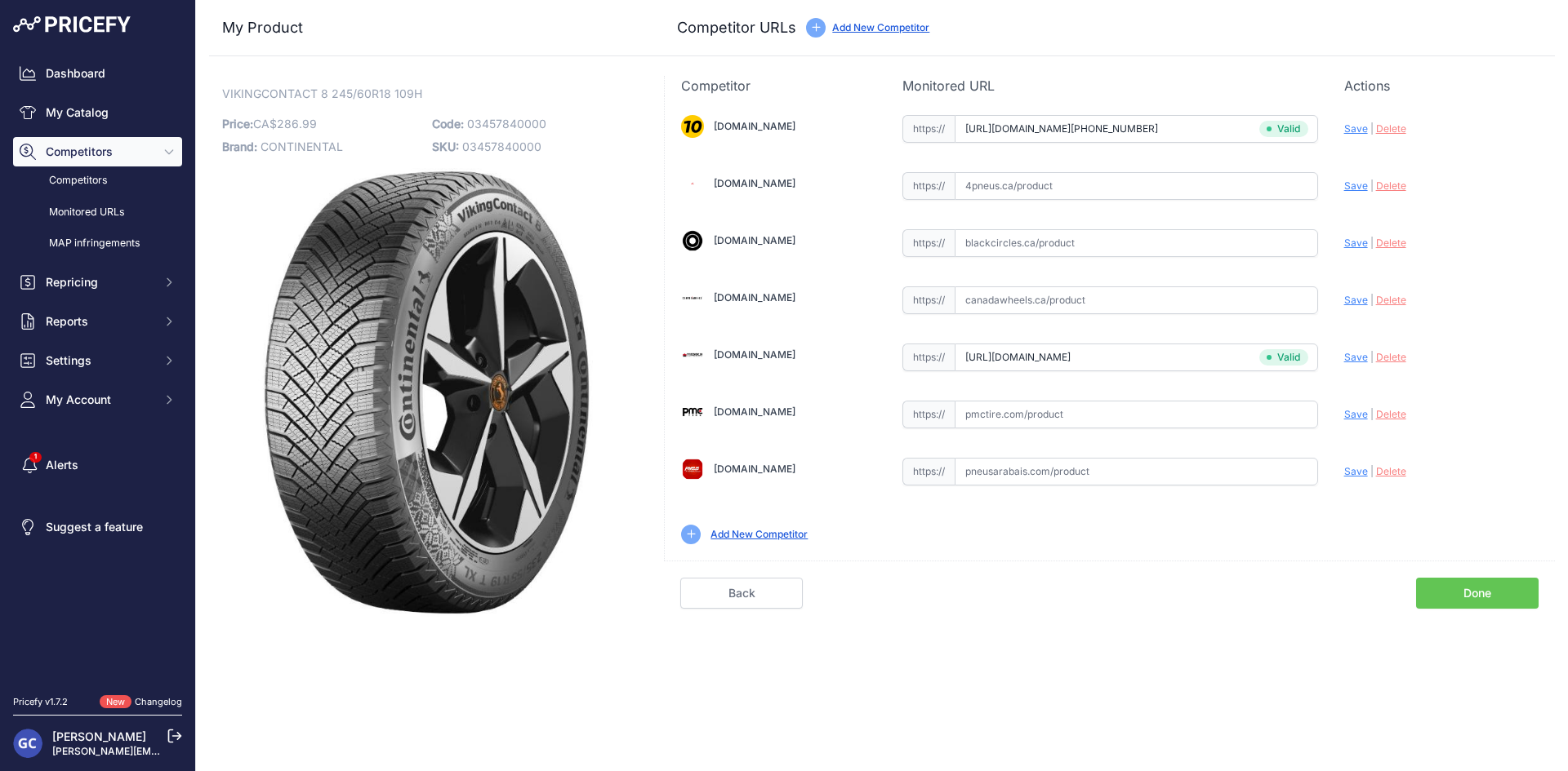
drag, startPoint x: 1124, startPoint y: 419, endPoint x: 1214, endPoint y: 424, distance: 90.1
click at [1125, 419] on input "text" at bounding box center [1136, 414] width 363 height 28
paste input "https://pmctire.com/fr/tires/continental-vikingcontact-8-245-60r18-xl-109h-bsw-…"
click at [1359, 417] on span "Save" at bounding box center [1356, 413] width 24 height 12
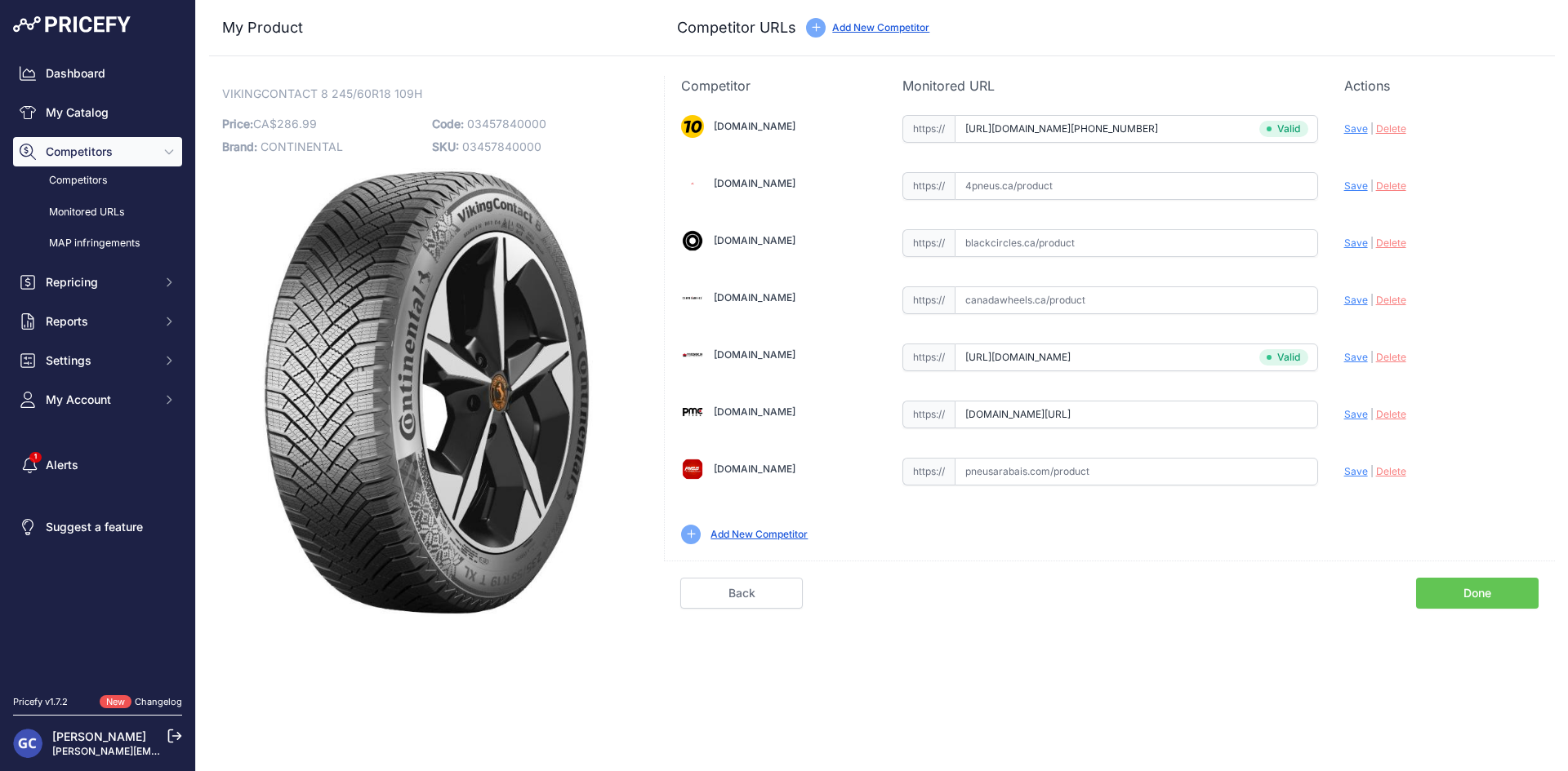
scroll to position [0, 0]
type input "https://pmctire.com/fr/tires/continental-vikingcontact-8-245-60r18-xl-109h-bsw-…"
click at [1206, 174] on input "text" at bounding box center [1136, 186] width 363 height 28
paste input "https://www.4pneus.ca/pneus/continental-viking-contact-8-hiver/245-60-r18-xl/29…"
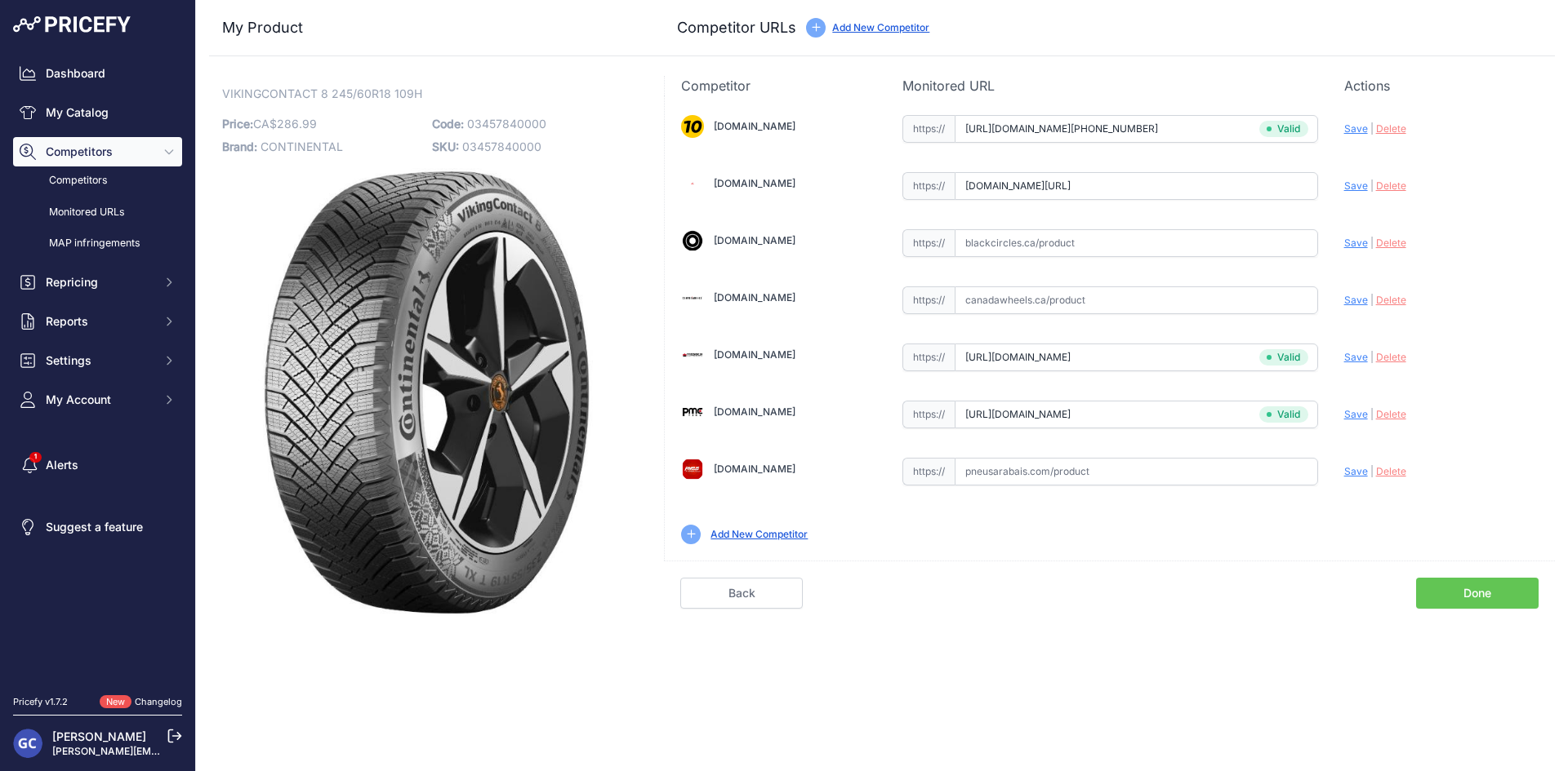
click at [1344, 182] on span "Save" at bounding box center [1356, 185] width 24 height 12
type input "https://www.4pneus.ca/pneus/continental-viking-contact-8-hiver/245-60-r18-xl/29…"
click at [1180, 246] on input "text" at bounding box center [1136, 243] width 363 height 28
paste input "https://www.blackcircles.ca/en/tire/continental/vikingcontact-8/245-60-r18-109-h"
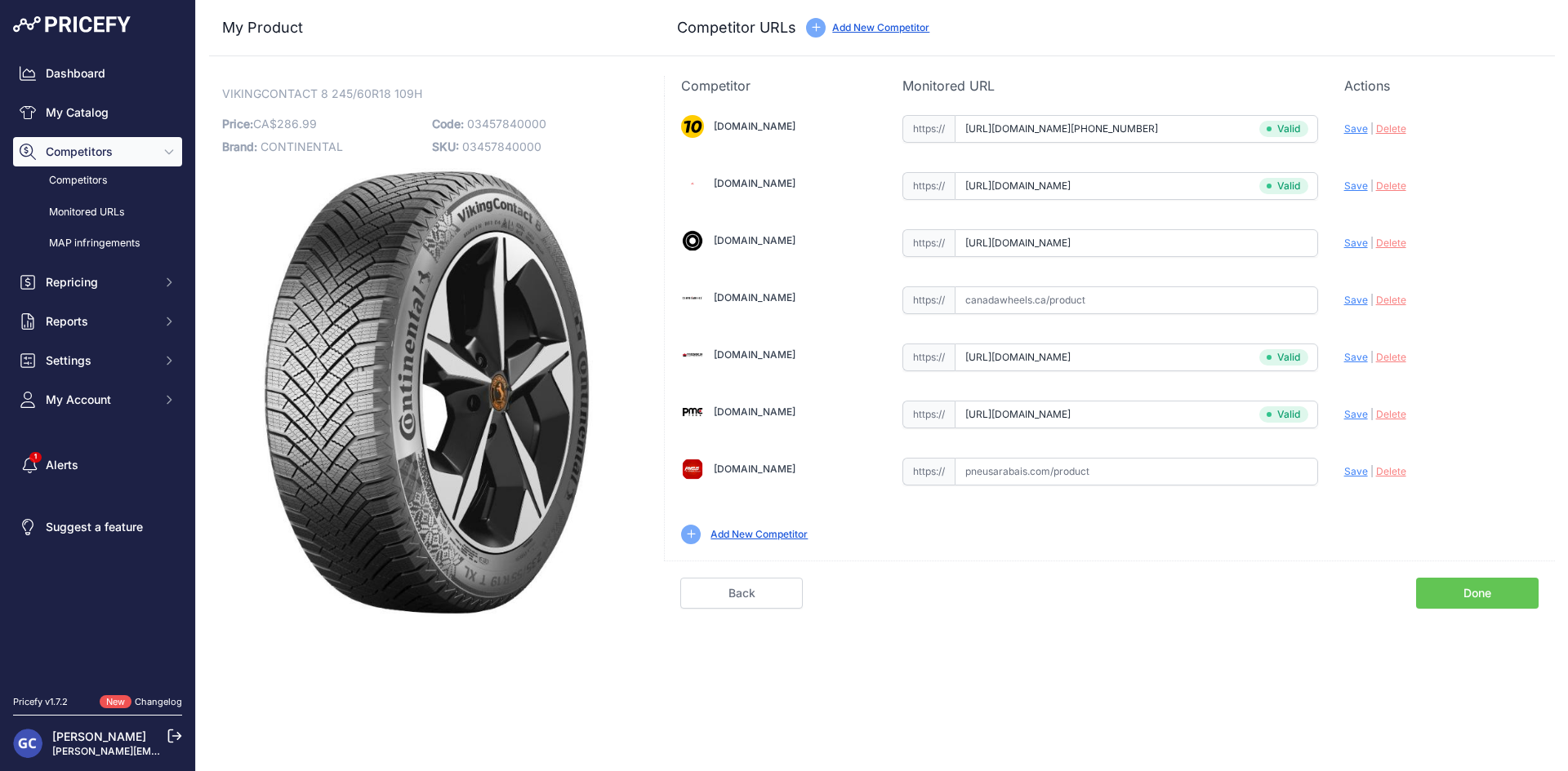
scroll to position [0, 39]
click at [1342, 242] on div "1010tires.com Valid Invalid" at bounding box center [1110, 328] width 890 height 466
click at [1356, 239] on span "Save" at bounding box center [1356, 242] width 24 height 12
type input "https://www.blackcircles.ca/en/tire/continental/vikingcontact-8/245-60-r18-109-…"
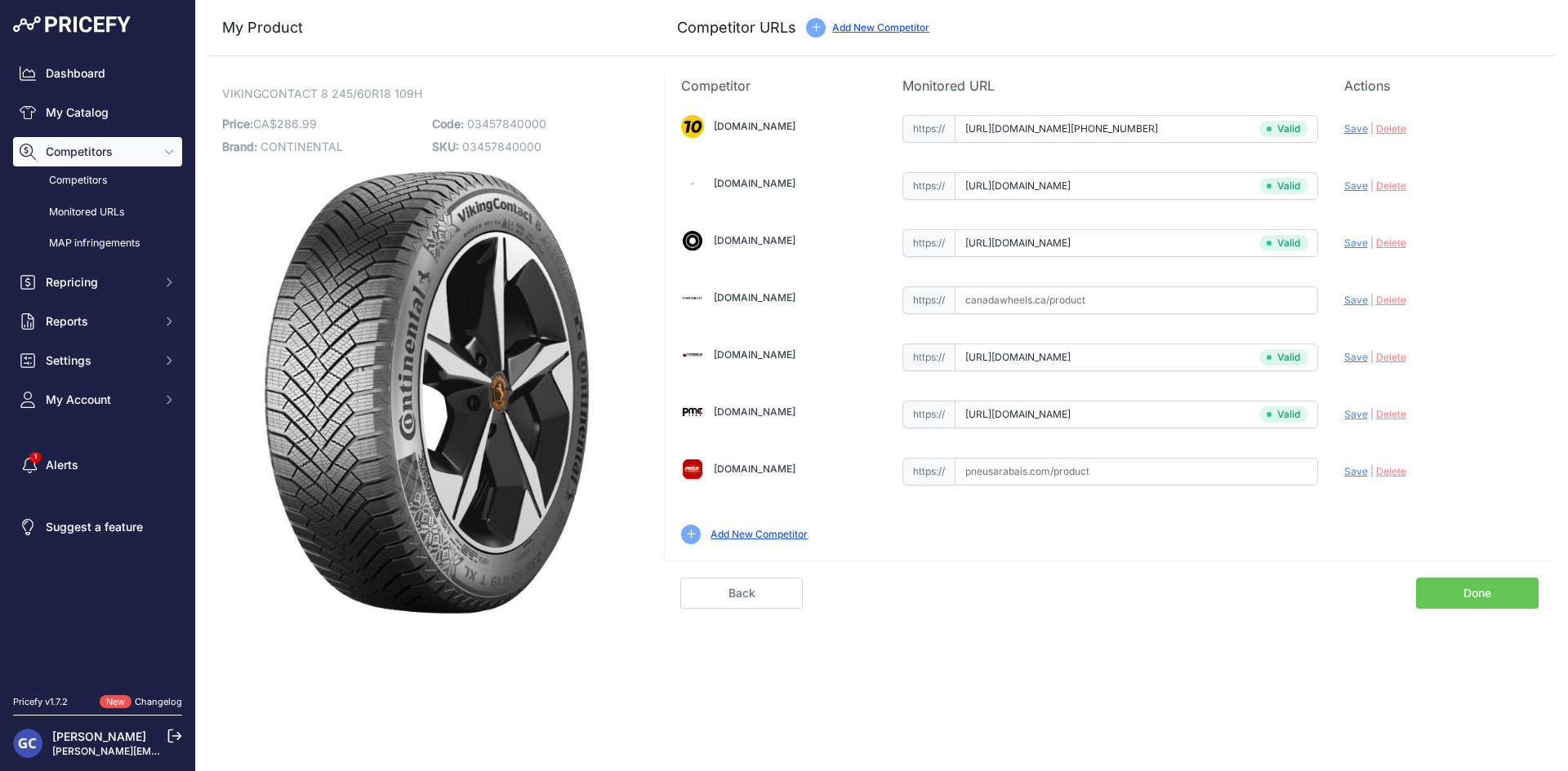
click at [1151, 465] on input "text" at bounding box center [1136, 472] width 363 height 28
paste input "https://pneusarabais.com/pneus/continental-vikingcontact-8/52384"
click at [1344, 468] on span "Save" at bounding box center [1356, 471] width 24 height 12
type input "https://pneusarabais.com/pneus/continental-vikingcontact-8/52384?prirule_jdsnik…"
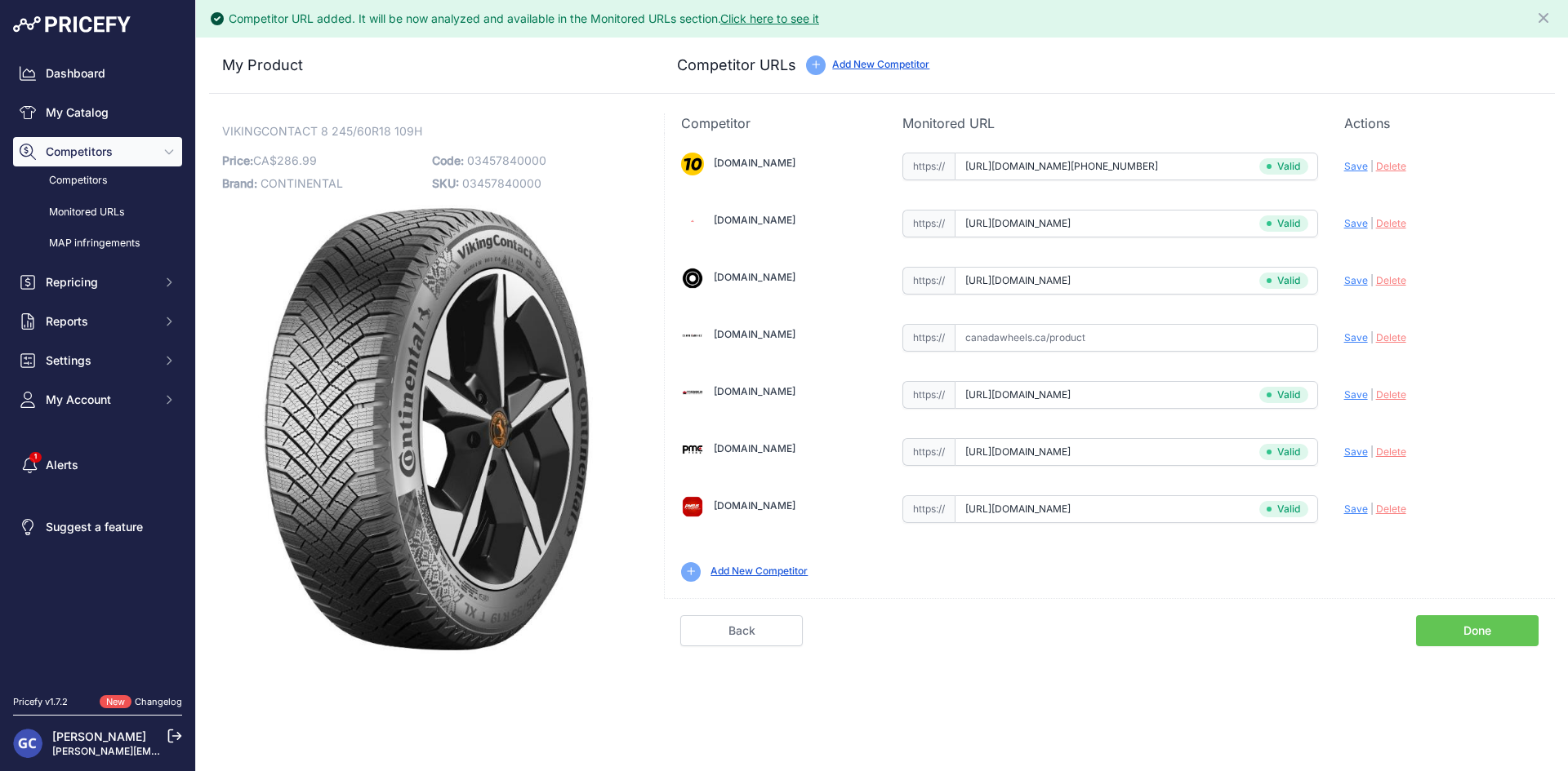
click at [1491, 644] on link "Done" at bounding box center [1477, 631] width 123 height 31
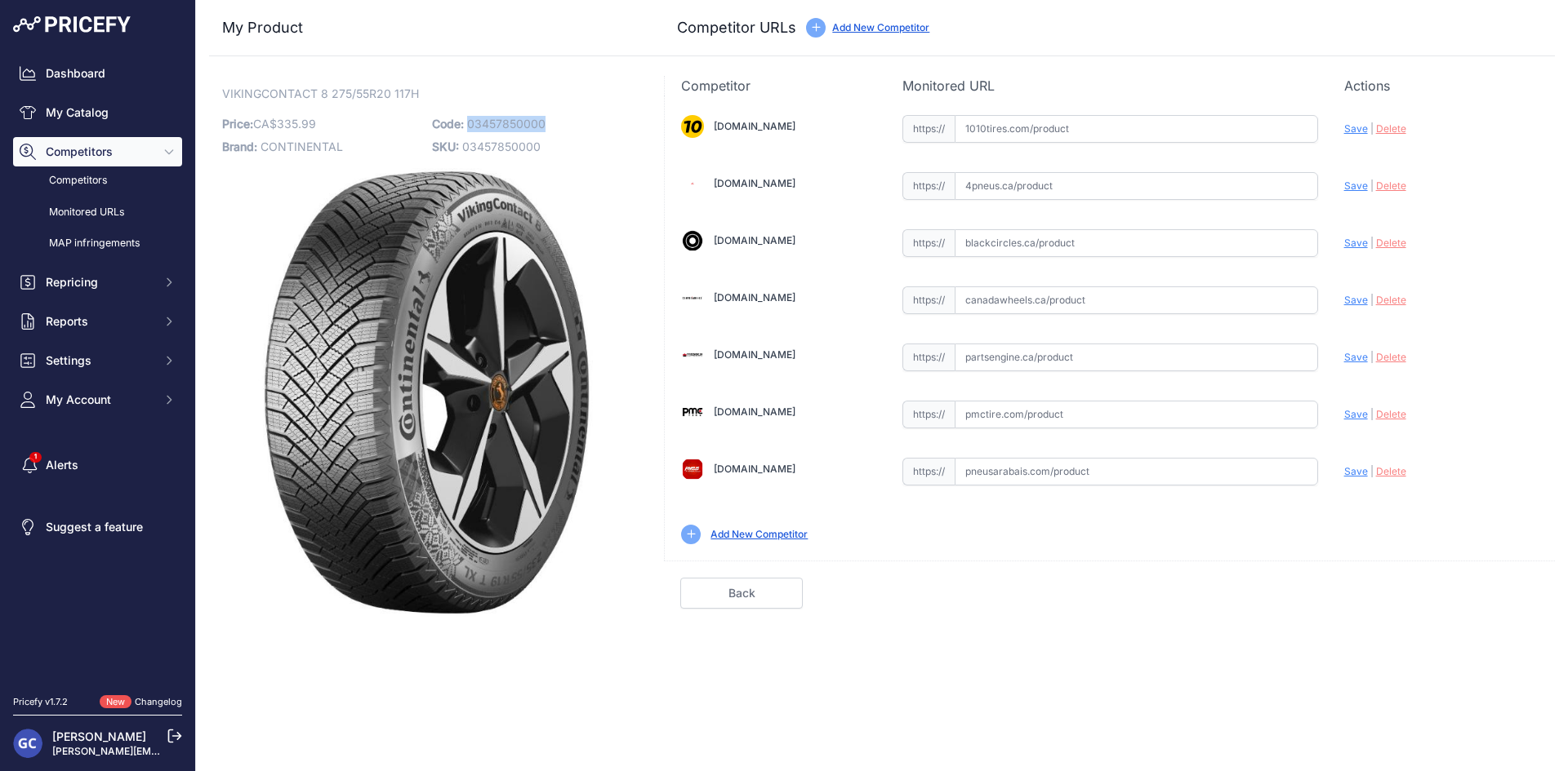
drag, startPoint x: 569, startPoint y: 122, endPoint x: 466, endPoint y: 122, distance: 103.0
click at [469, 121] on p "Code: 03457850000" at bounding box center [532, 124] width 200 height 23
copy span "03457850000"
click at [1084, 129] on input "text" at bounding box center [1136, 129] width 363 height 28
paste input "https://www.1010tires.com/Tires/Continental/Viking+Contact+8/03457850000"
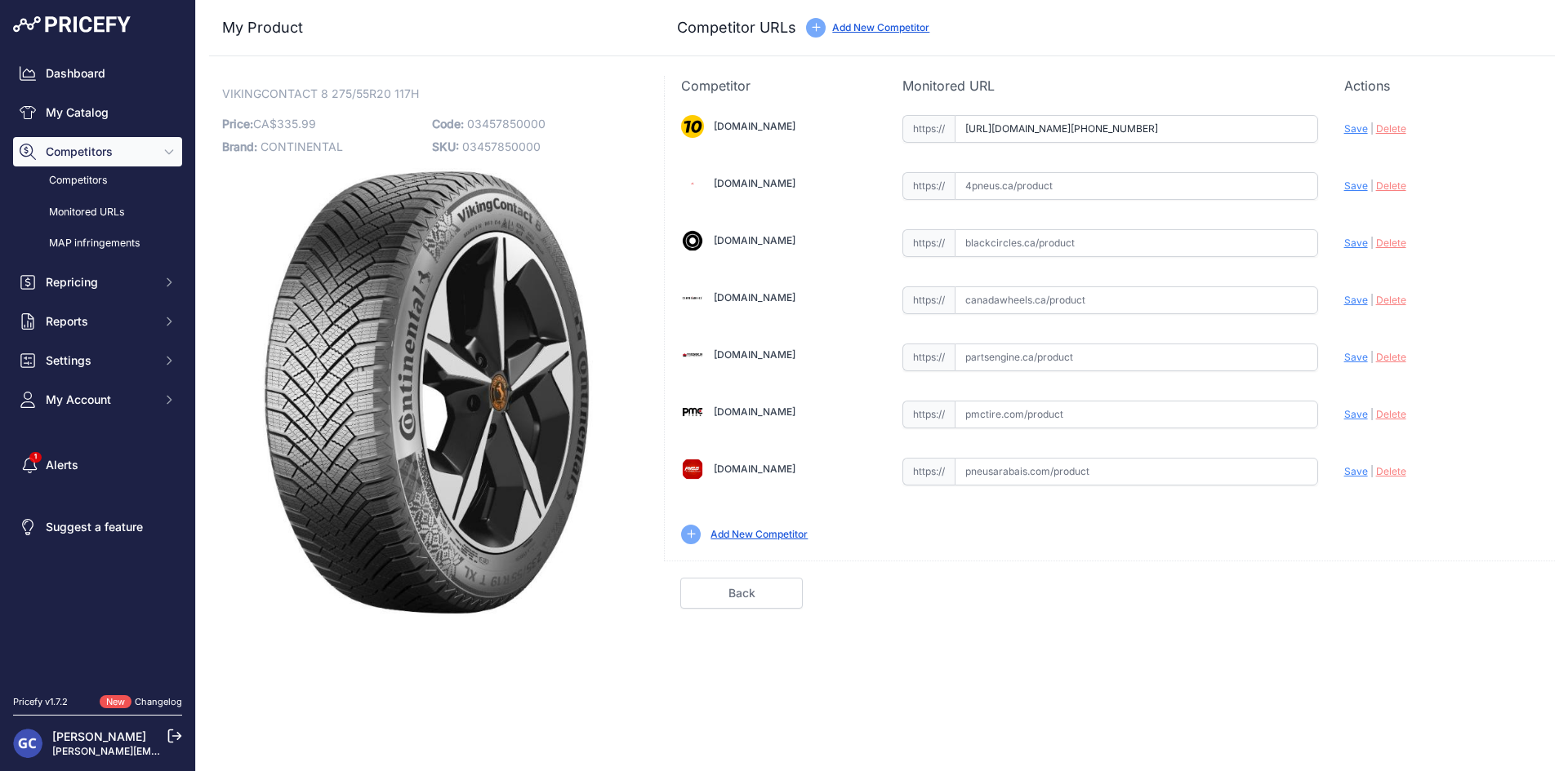
scroll to position [0, 21]
click at [1353, 127] on span "Save" at bounding box center [1356, 128] width 24 height 12
type input "https://www.1010tires.com/Tires/Continental/Viking+Contact+8/03457850000?prirul…"
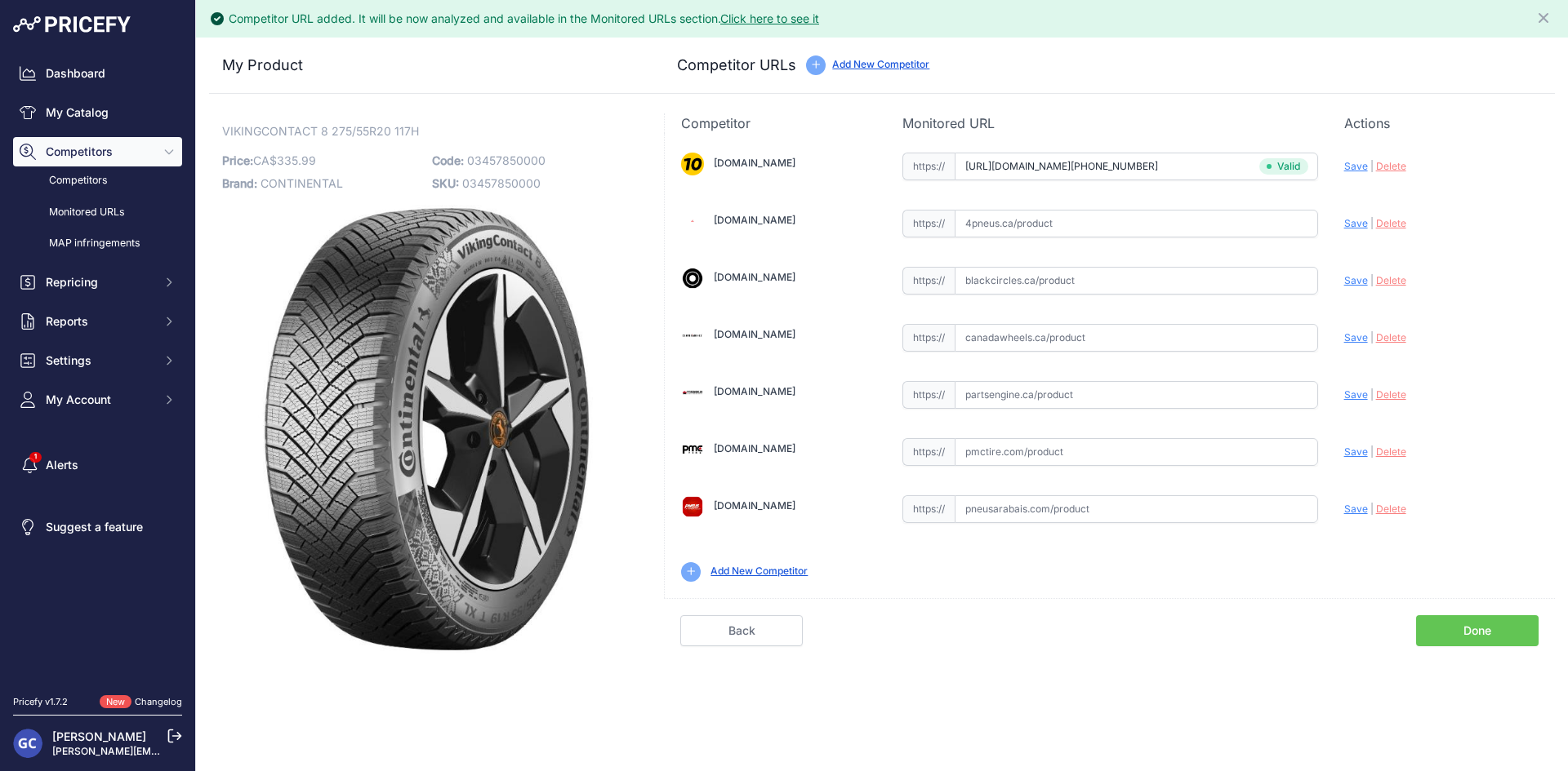
click at [1113, 394] on input "text" at bounding box center [1136, 395] width 363 height 28
paste input "https://www.partsengine.ca/03457850000-vp-continental-371.aspx"
click at [1352, 397] on span "Save" at bounding box center [1356, 394] width 24 height 12
type input "https://www.partsengine.ca/03457850000-vp-continental-371.aspx?prirule_jdsnikfk…"
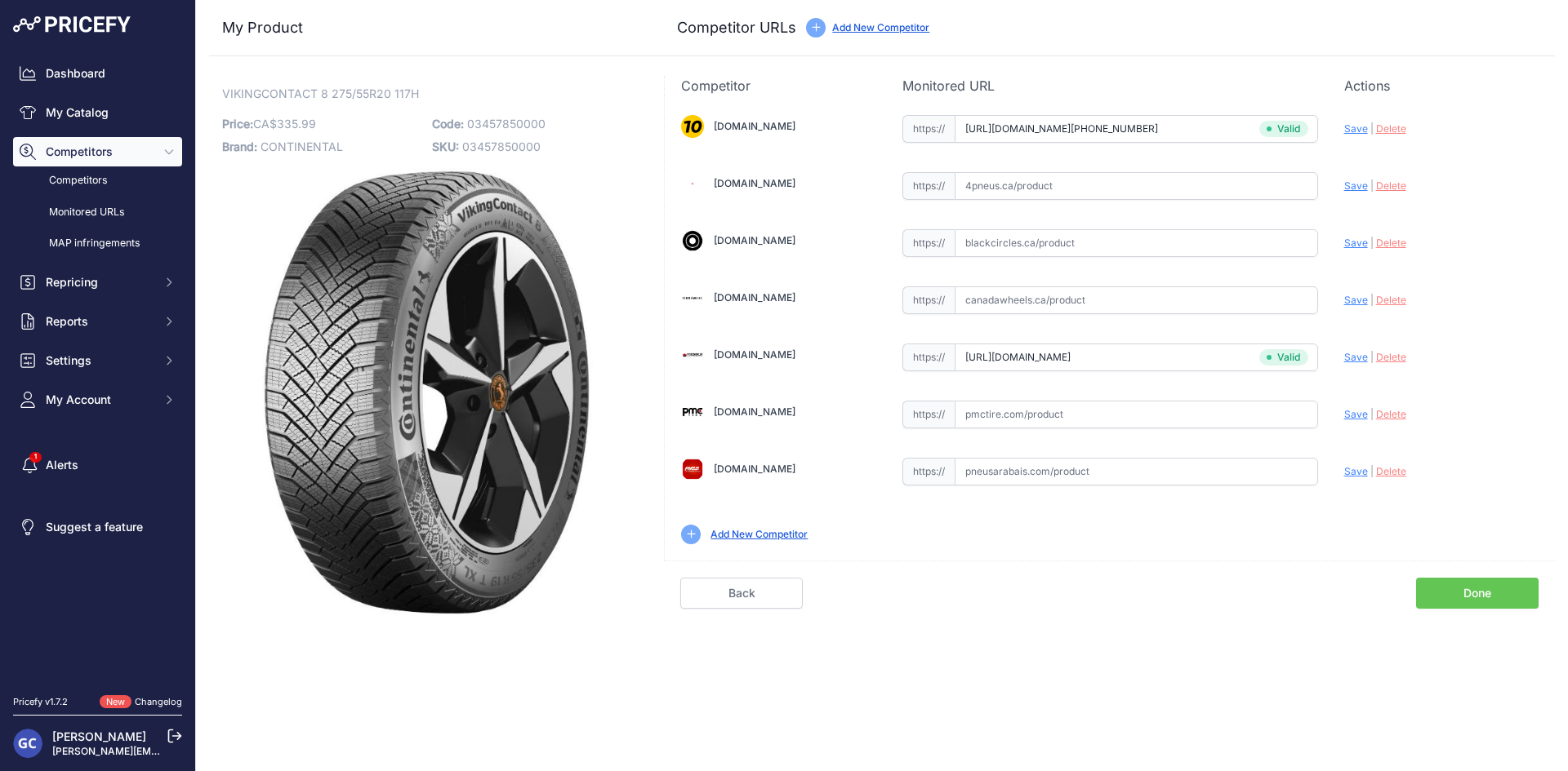
click at [1227, 409] on input "text" at bounding box center [1136, 414] width 363 height 28
paste input "https://pmctire.com/fr/tires/continental-vikingcontact-8-275-55r20-xl-117h-bsw-…"
click at [1364, 412] on span "Save" at bounding box center [1356, 413] width 24 height 12
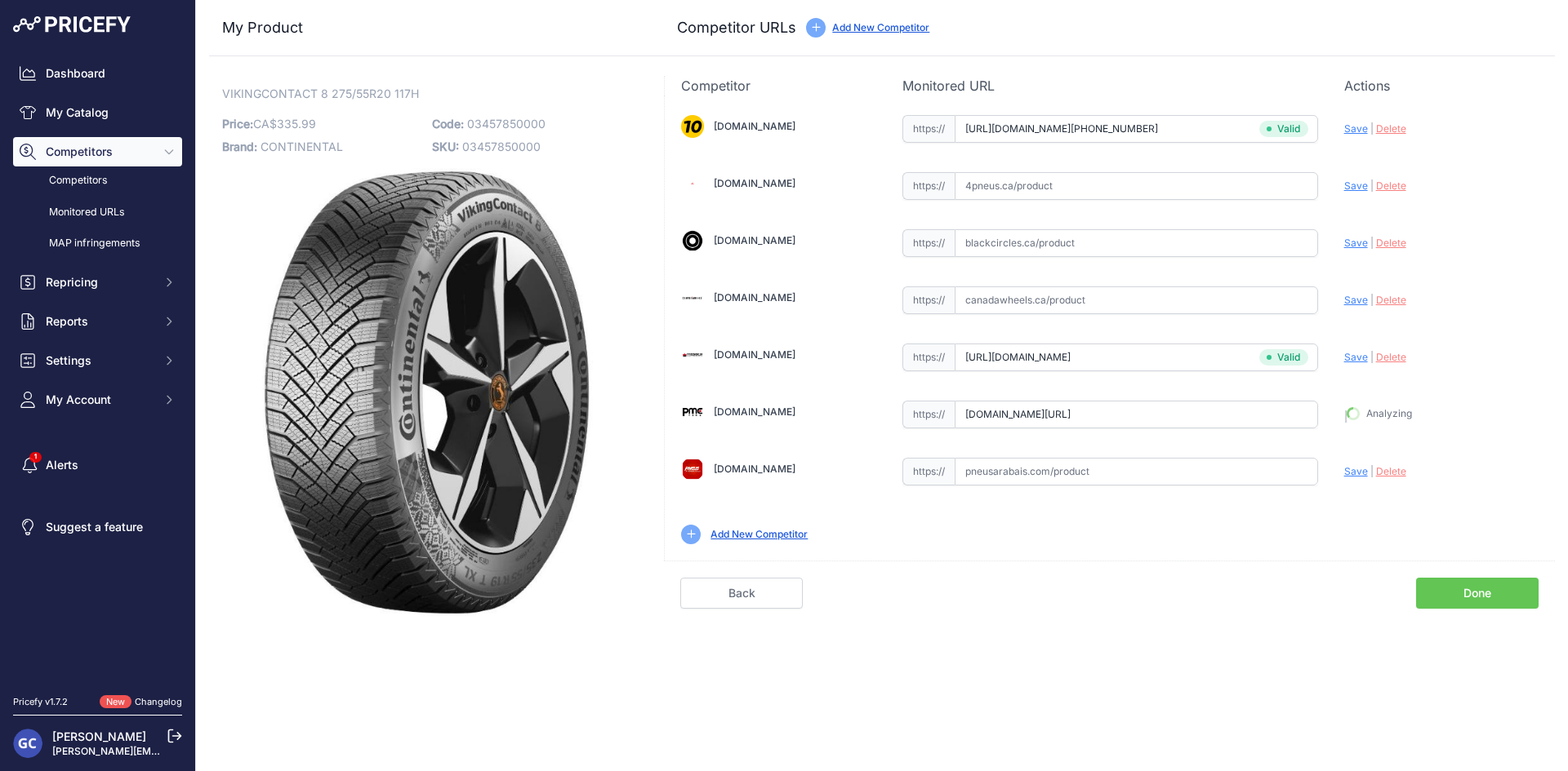
type input "https://pmctire.com/fr/tires/continental-vikingcontact-8-275-55r20-xl-117h-bsw-…"
drag, startPoint x: 1192, startPoint y: 184, endPoint x: 1270, endPoint y: 179, distance: 78.2
click at [1192, 184] on input "text" at bounding box center [1136, 186] width 363 height 28
paste input "https://www.4pneus.ca/pneus/continental-viking-contact-8-hiver/275-55-r20-xl/29…"
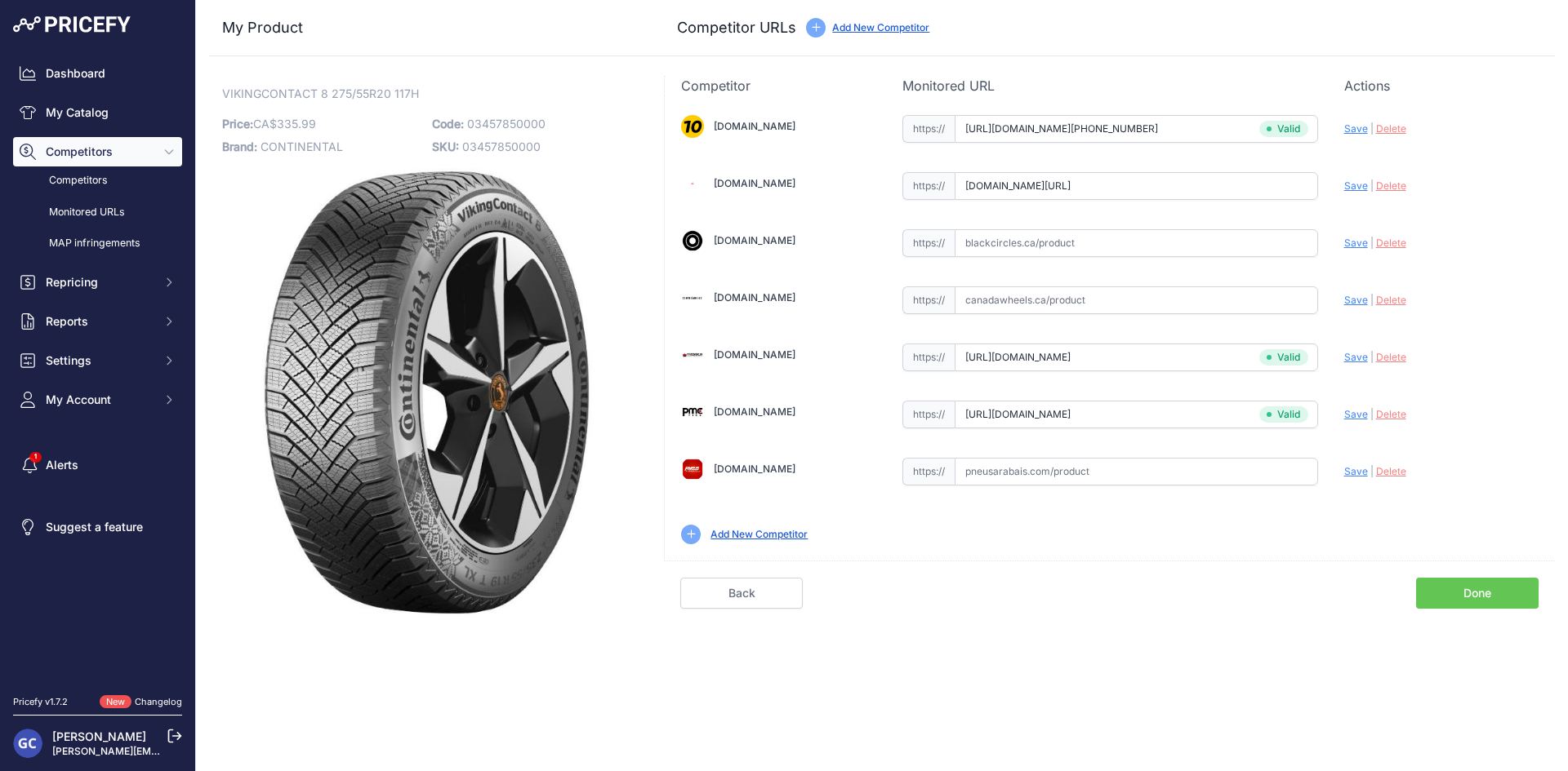
click at [1355, 181] on span "Save" at bounding box center [1356, 185] width 24 height 12
type input "https://www.4pneus.ca/pneus/continental-viking-contact-8-hiver/275-55-r20-xl/29…"
click at [1143, 297] on input "text" at bounding box center [1136, 301] width 363 height 28
click at [1174, 249] on input "text" at bounding box center [1136, 243] width 363 height 28
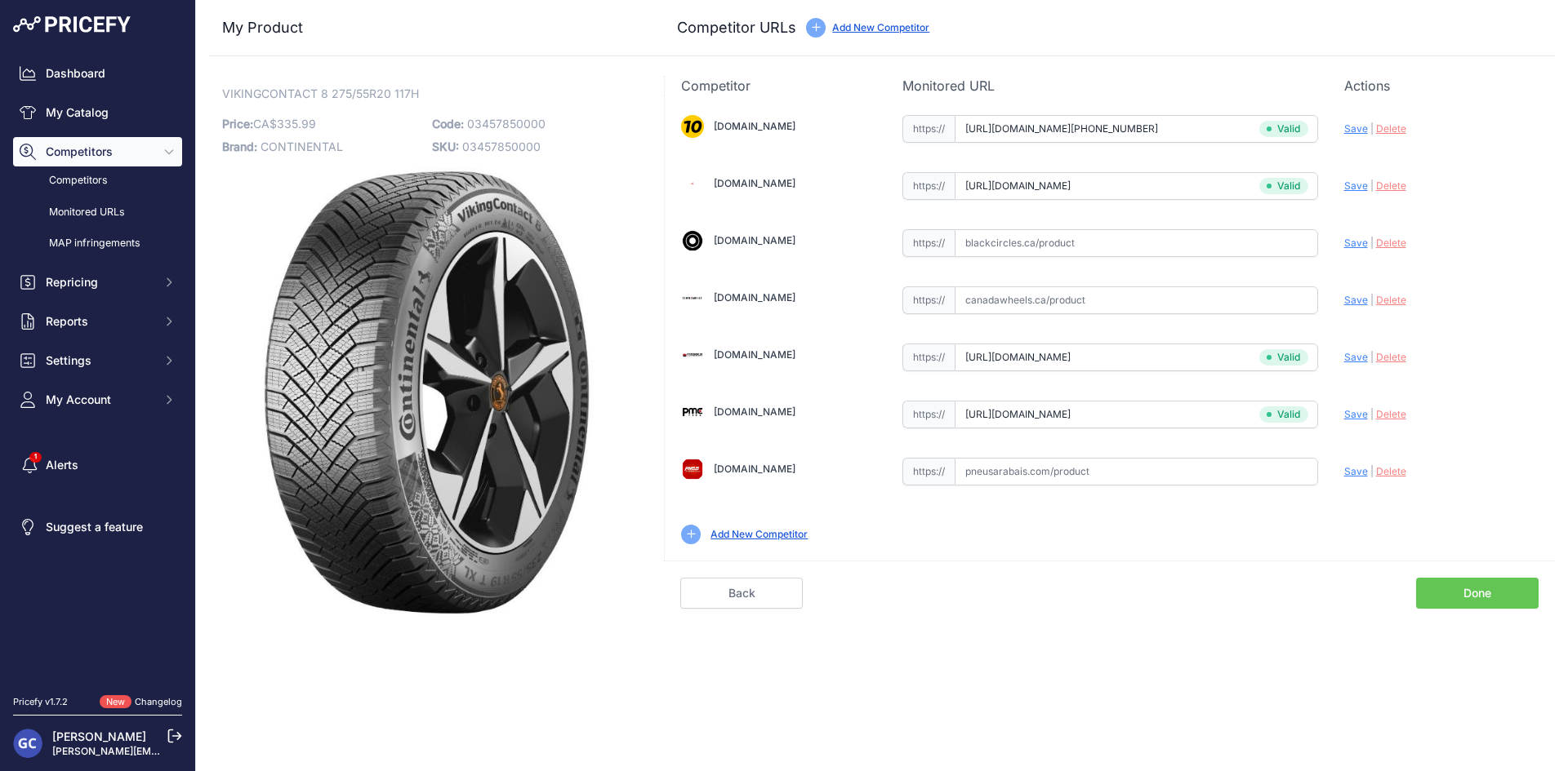
paste input "https://www.blackcircles.ca/en/tire/continental/vikingcontact-8/275-55-r20-117-h"
click at [1344, 244] on span "Save" at bounding box center [1356, 242] width 24 height 12
type input "https://www.blackcircles.ca/en/tire/continental/vikingcontact-8/275-55-r20-117-…"
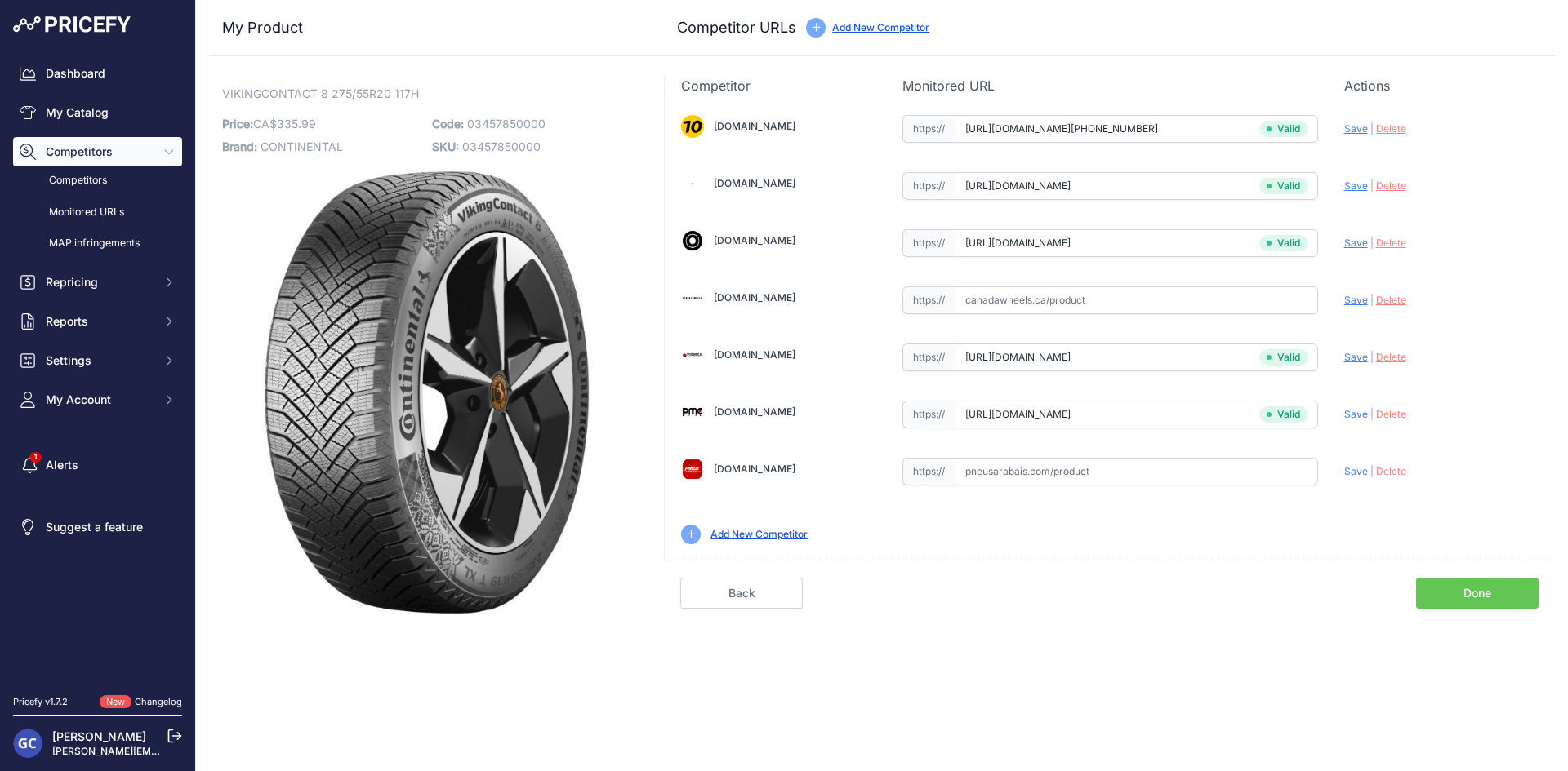
click at [1205, 465] on input "text" at bounding box center [1136, 472] width 363 height 28
paste input "https://pneusarabais.com/pneus/continental-vikingcontact-8/52385"
click at [1348, 469] on span "Save" at bounding box center [1356, 471] width 24 height 12
type input "https://pneusarabais.com/pneus/continental-vikingcontact-8/52385?prirule_jdsnik…"
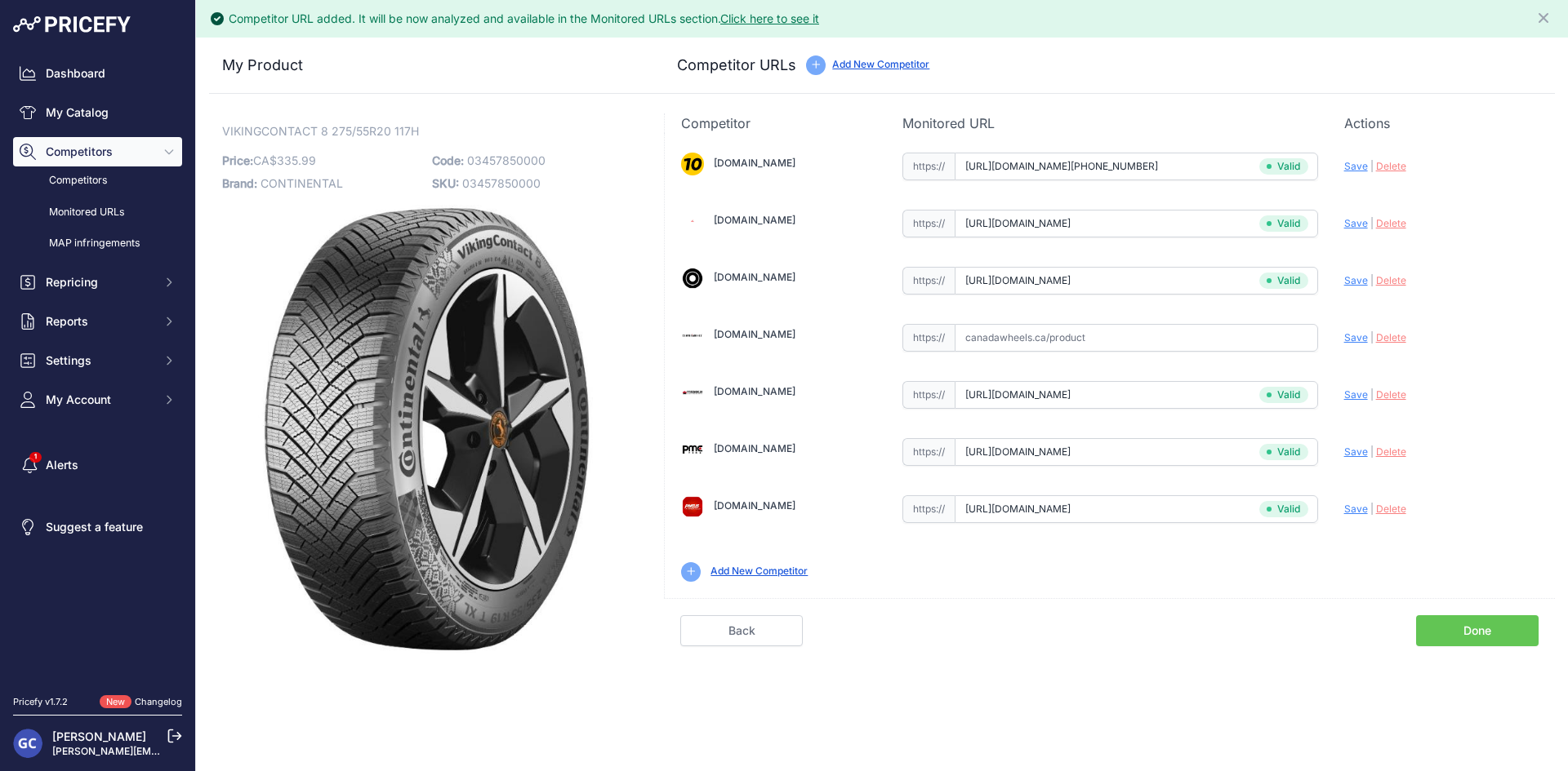
click at [1520, 633] on link "Done" at bounding box center [1477, 631] width 123 height 31
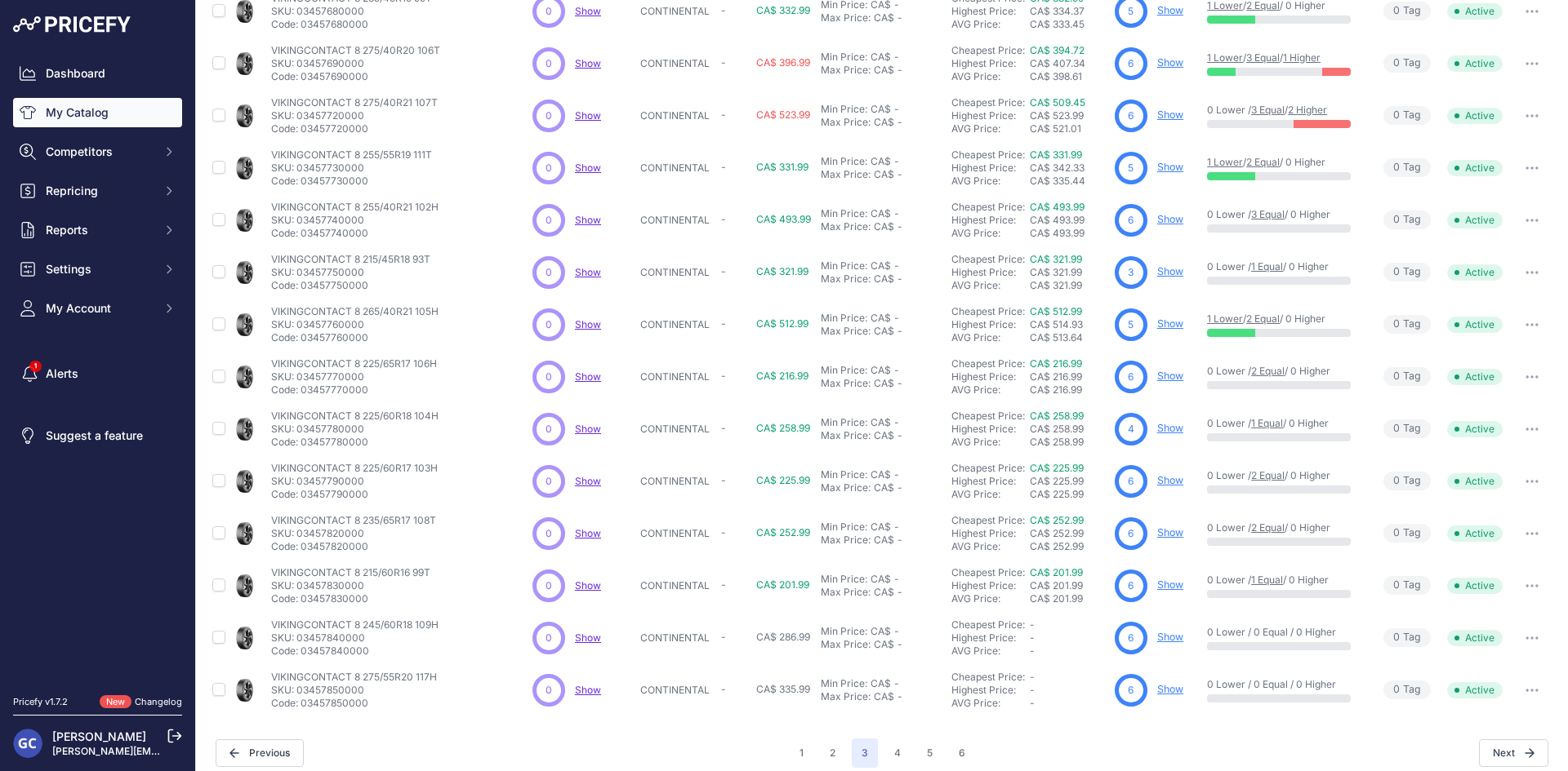
scroll to position [209, 0]
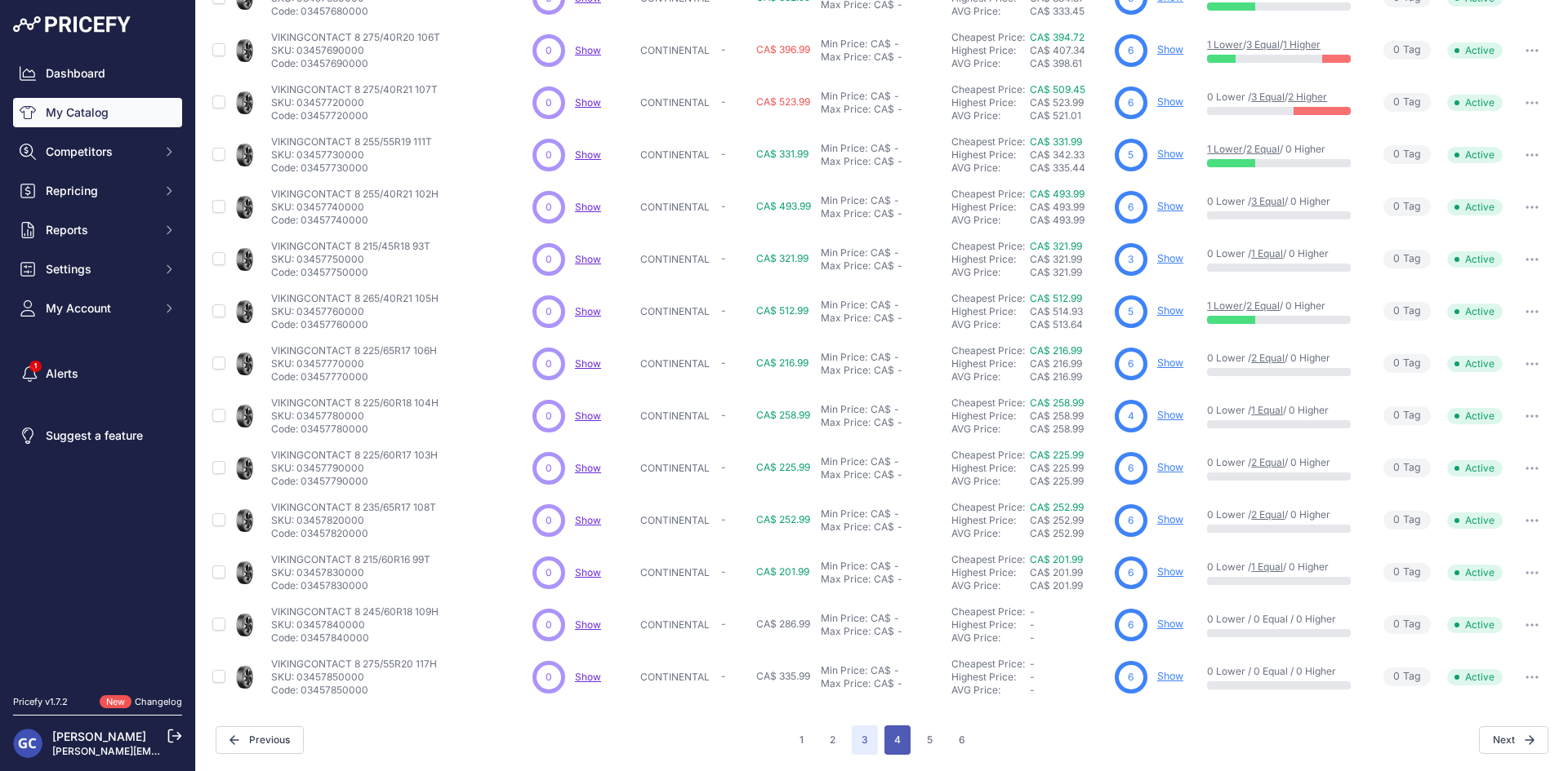
click at [894, 736] on button "4" at bounding box center [897, 741] width 26 height 29
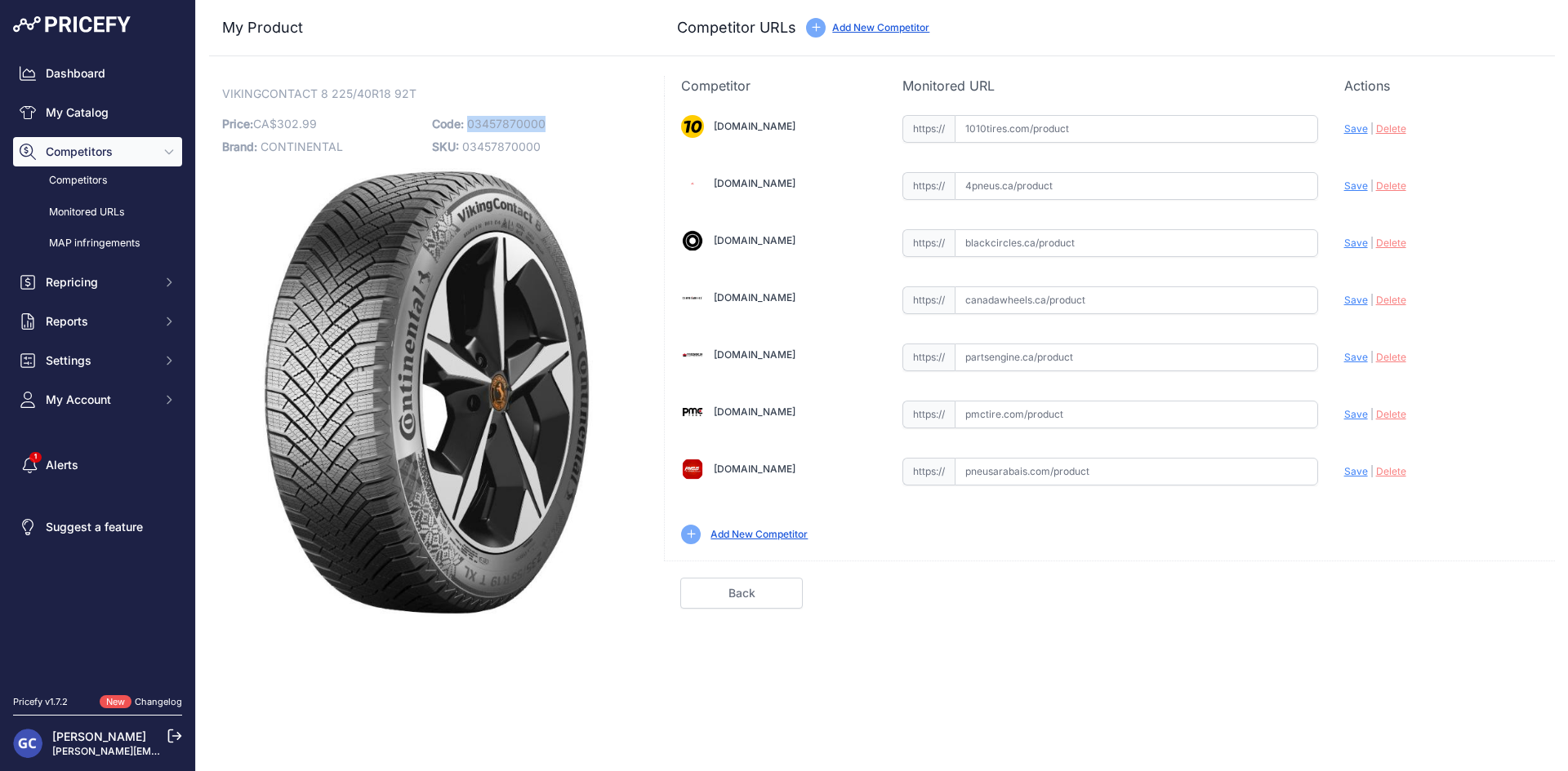
drag, startPoint x: 577, startPoint y: 119, endPoint x: 466, endPoint y: 122, distance: 111.0
click at [466, 122] on p "Code: 03457870000" at bounding box center [532, 124] width 200 height 23
copy span "03457870000"
click at [1209, 145] on div "1010tires.com Valid Invalid" at bounding box center [1110, 328] width 890 height 466
click at [1248, 137] on input "text" at bounding box center [1136, 129] width 363 height 28
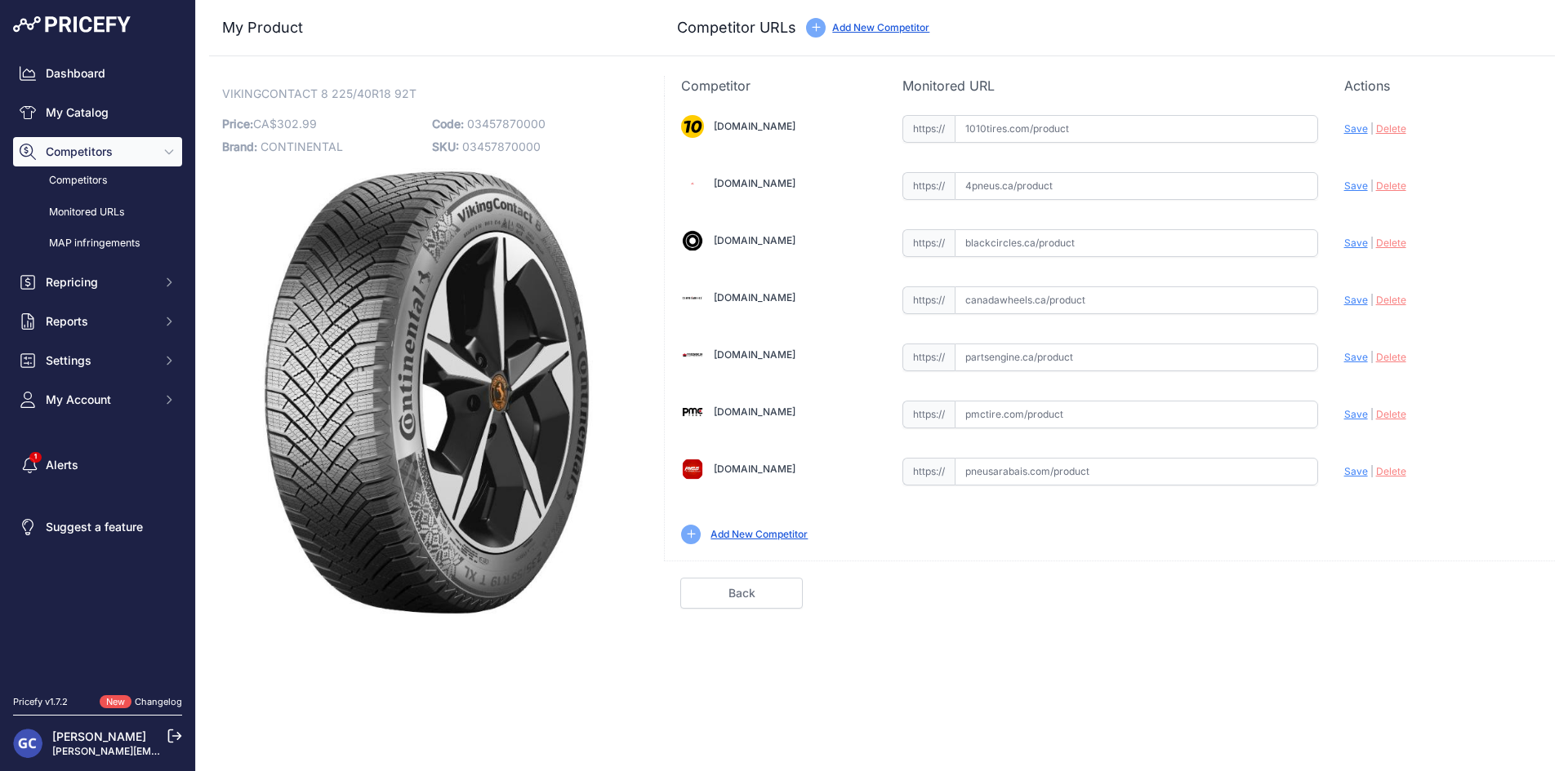
paste input "https://www.1010tires.com/Tires/Continental/Viking+Contact+8/03457870000"
click at [1352, 123] on span "Save" at bounding box center [1356, 128] width 24 height 12
type input "https://www.1010tires.com/Tires/Continental/Viking+Contact+8/03457870000?prirul…"
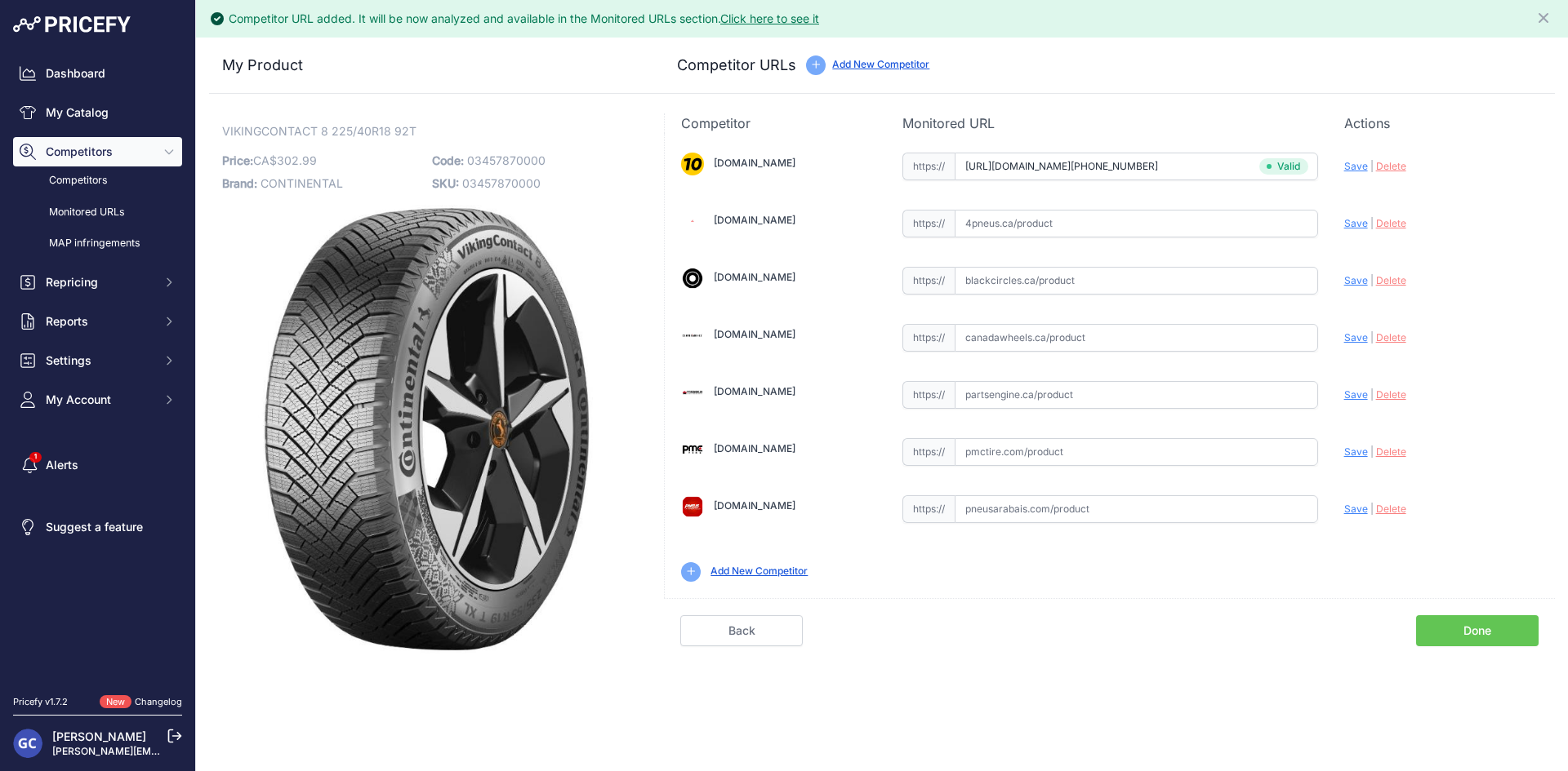
click at [1164, 399] on input "text" at bounding box center [1136, 395] width 363 height 28
paste input "https://www.partsengine.ca/03457870000-vp-continental-371.aspx"
click at [1355, 395] on span "Save" at bounding box center [1356, 394] width 24 height 12
type input "https://www.partsengine.ca/03457870000-vp-continental-371.aspx?prirule_jdsnikfk…"
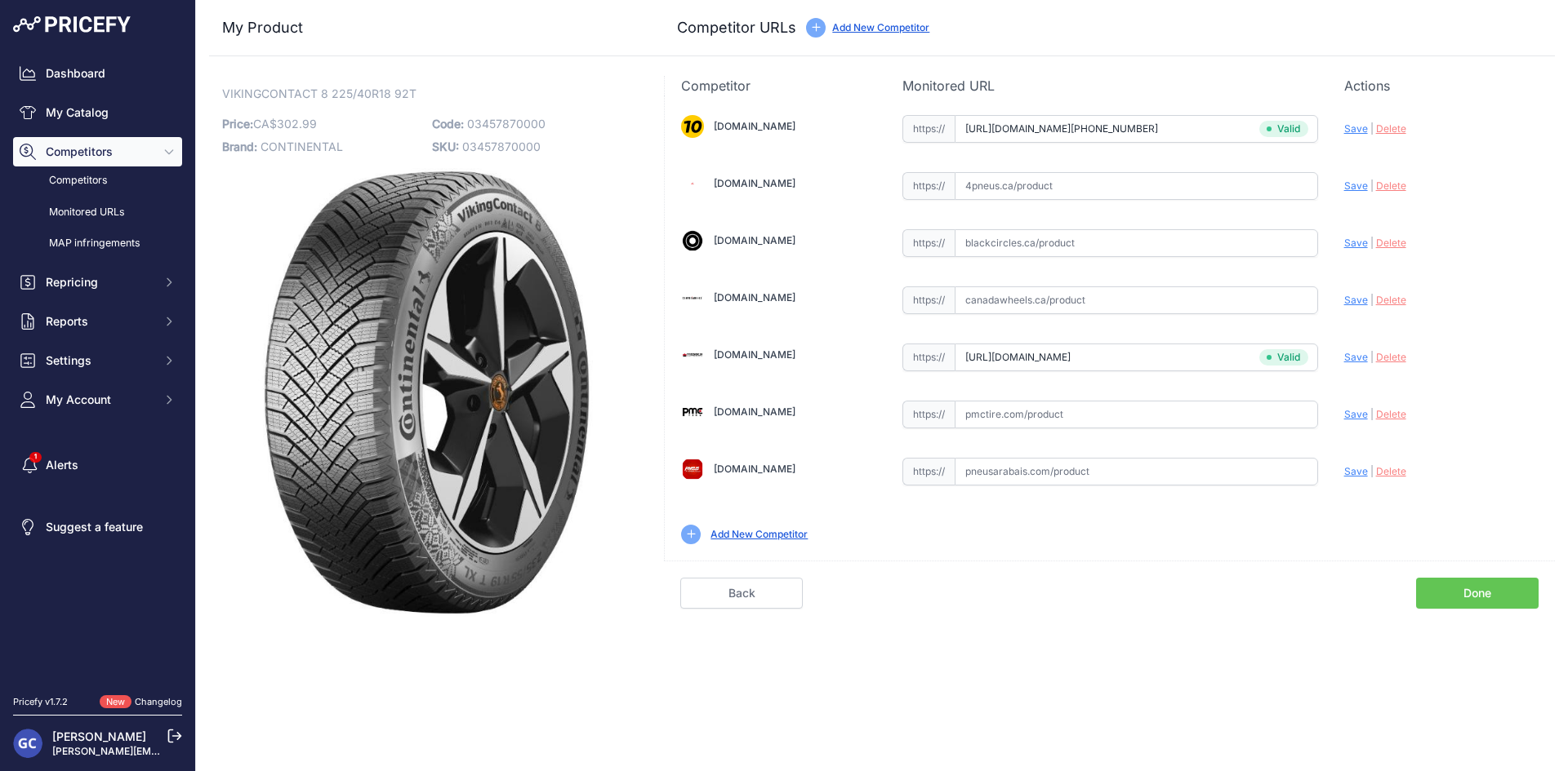
click at [1136, 407] on input "text" at bounding box center [1136, 414] width 363 height 28
paste input "https://pmctire.com/fr/tires/continental-vikingcontact-8-225-40r18-xl-92t-bsw-0…"
click at [1359, 413] on span "Save" at bounding box center [1356, 413] width 24 height 12
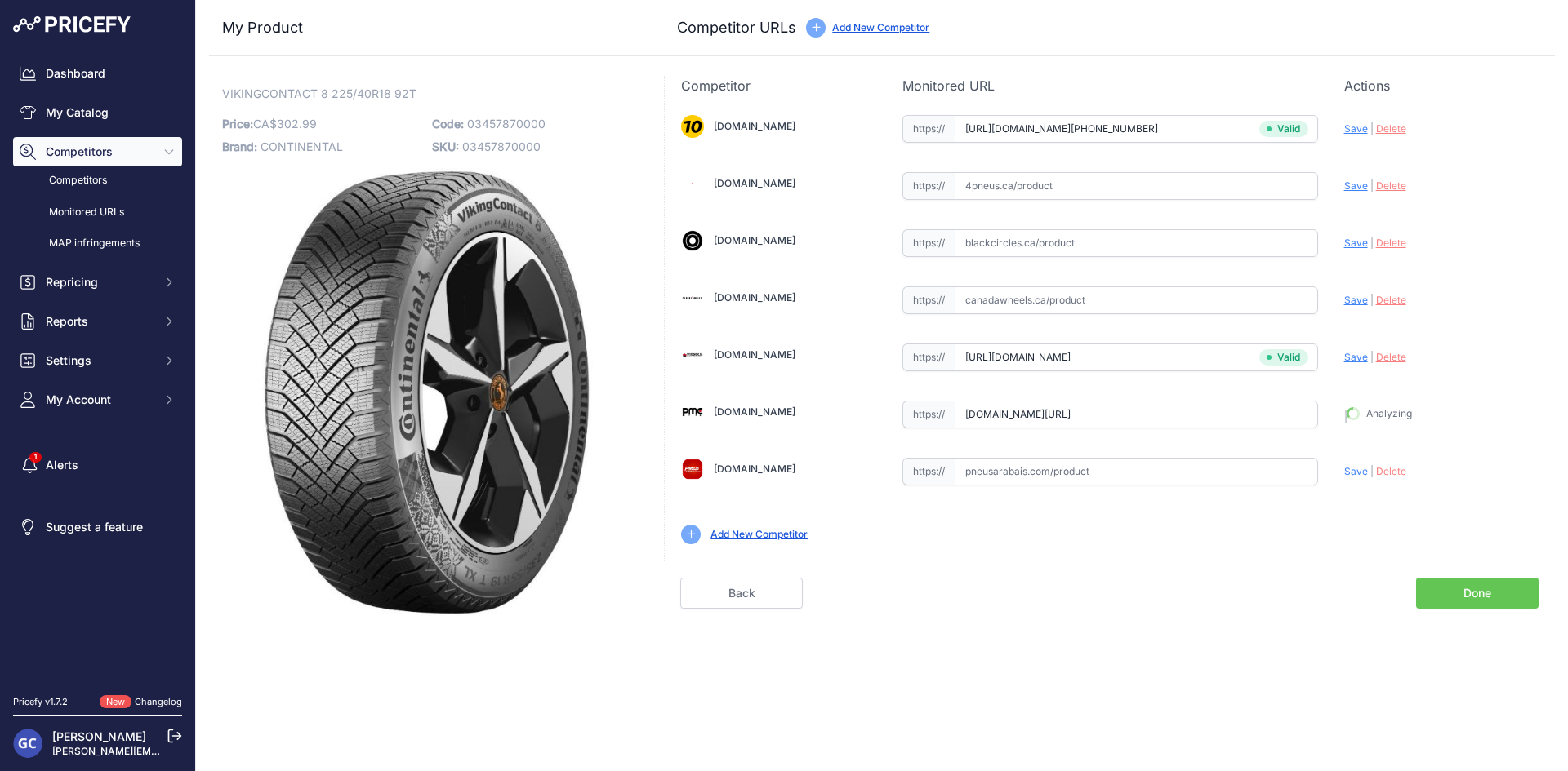
type input "https://pmctire.com/fr/tires/continental-vikingcontact-8-225-40r18-xl-92t-bsw-0…"
click at [1172, 196] on input "text" at bounding box center [1136, 186] width 363 height 28
paste input "https://www.4pneus.ca/pneus/continental-viking-contact-8-hiver/225-40-r18-xl/29…"
click at [1354, 186] on span "Save" at bounding box center [1356, 185] width 24 height 12
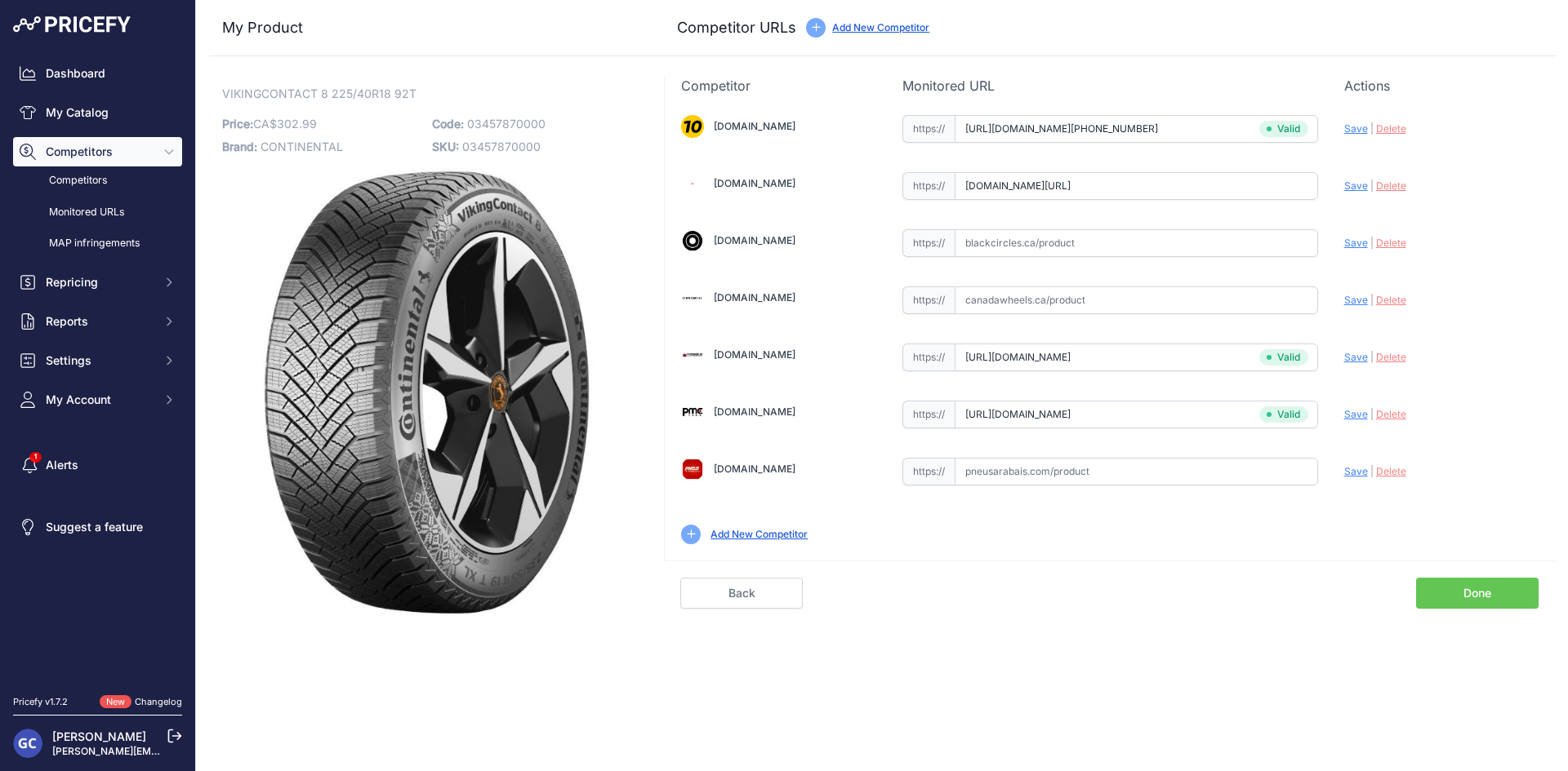
scroll to position [0, 0]
type input "https://www.4pneus.ca/pneus/continental-viking-contact-8-hiver/225-40-r18-xl/29…"
click at [1185, 226] on div "https:// Valid" at bounding box center [1110, 242] width 415 height 31
click at [1217, 246] on input "text" at bounding box center [1136, 243] width 363 height 28
paste input "https://www.blackcircles.ca/en/tire/continental/vikingcontact-8/225-40-r18-92-t"
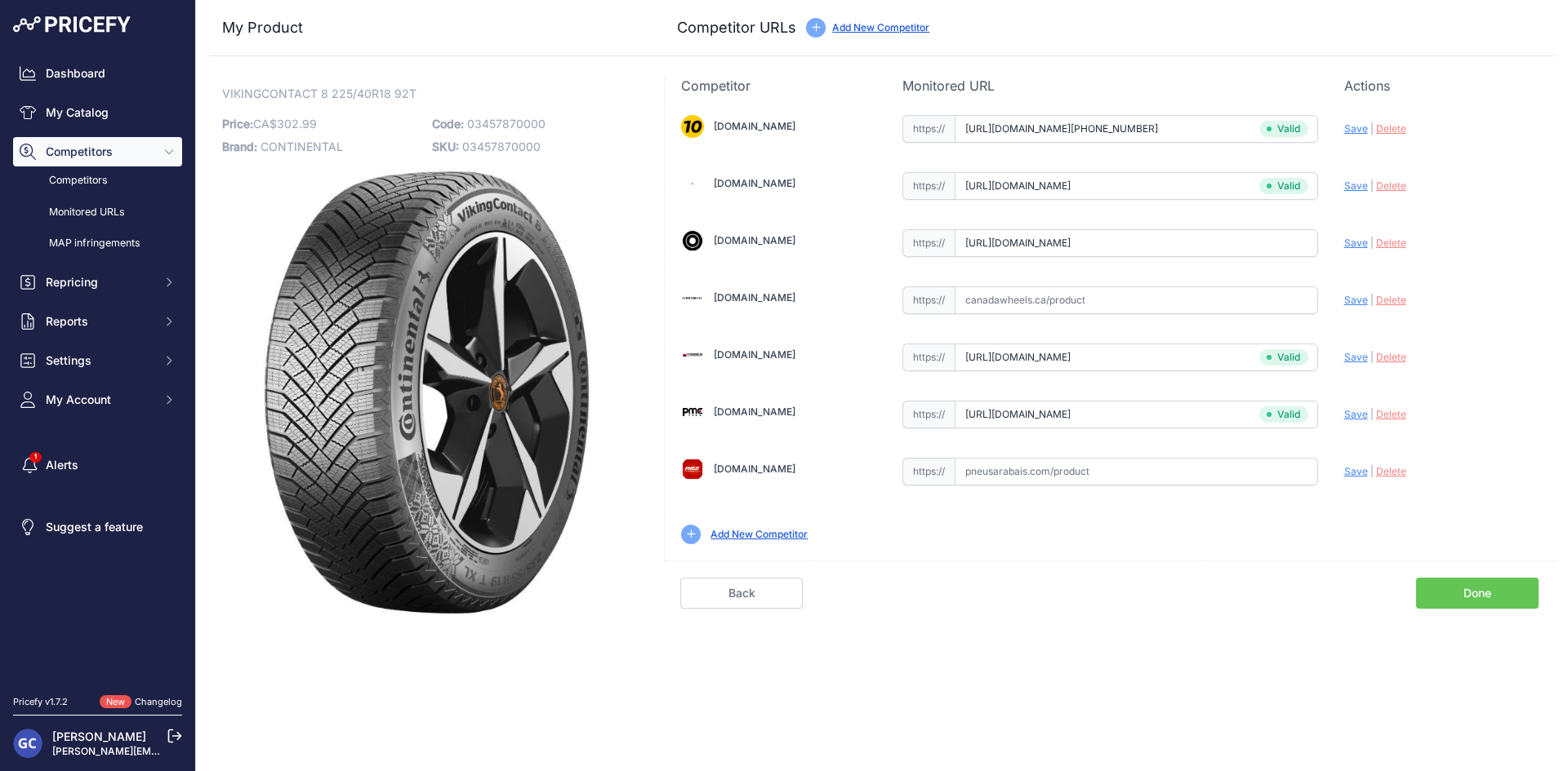
scroll to position [0, 33]
click at [1350, 243] on span "Save" at bounding box center [1356, 242] width 24 height 12
type input "https://www.blackcircles.ca/en/tire/continental/vikingcontact-8/225-40-r18-92-t…"
click at [1148, 466] on input "text" at bounding box center [1136, 472] width 363 height 28
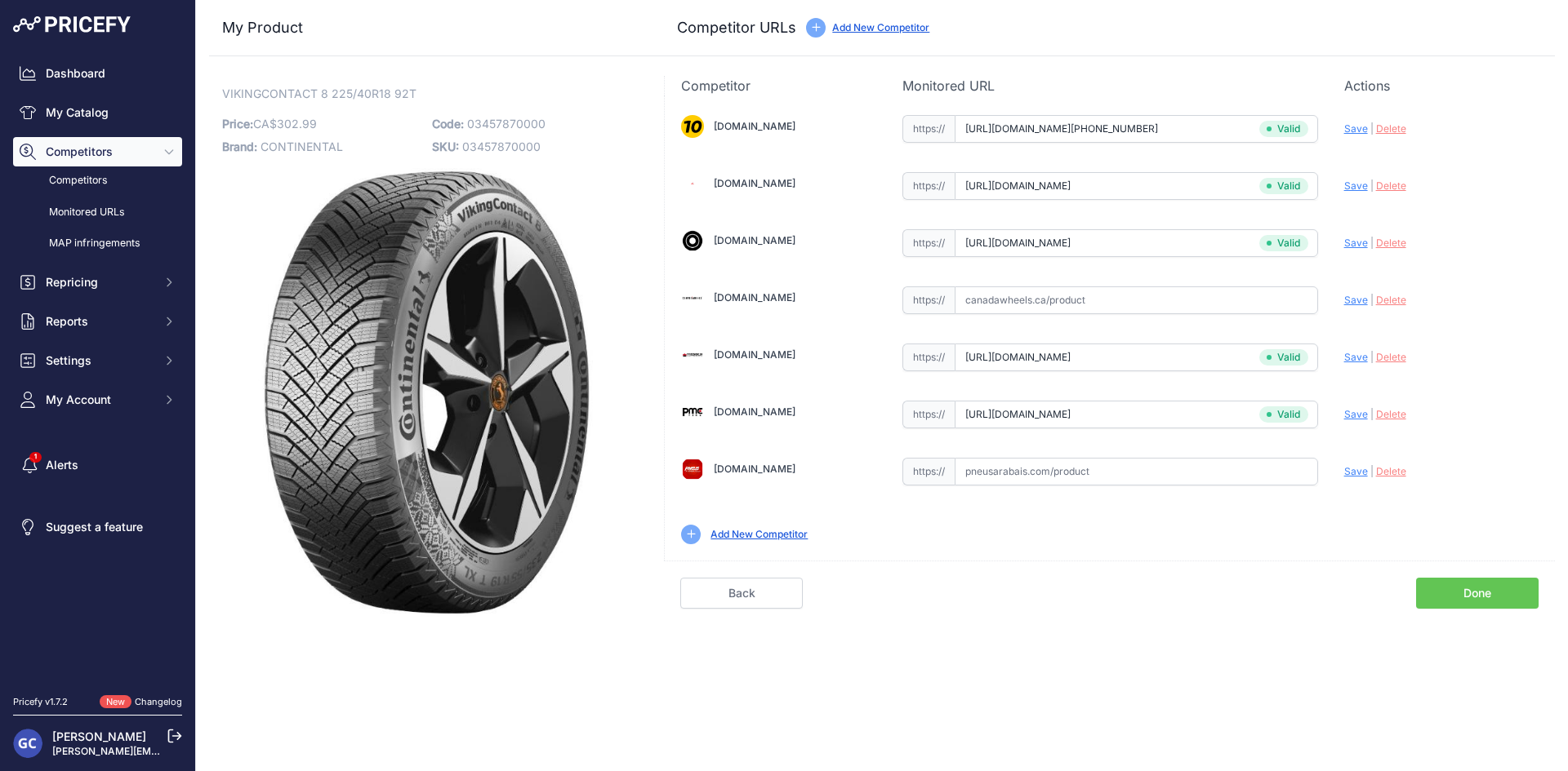
paste input "https://pneusarabais.com/pneus/continental-vikingcontact-8/52387"
click at [1354, 469] on span "Save" at bounding box center [1356, 471] width 24 height 12
type input "https://pneusarabais.com/pneus/continental-vikingcontact-8/52387?prirule_jdsnik…"
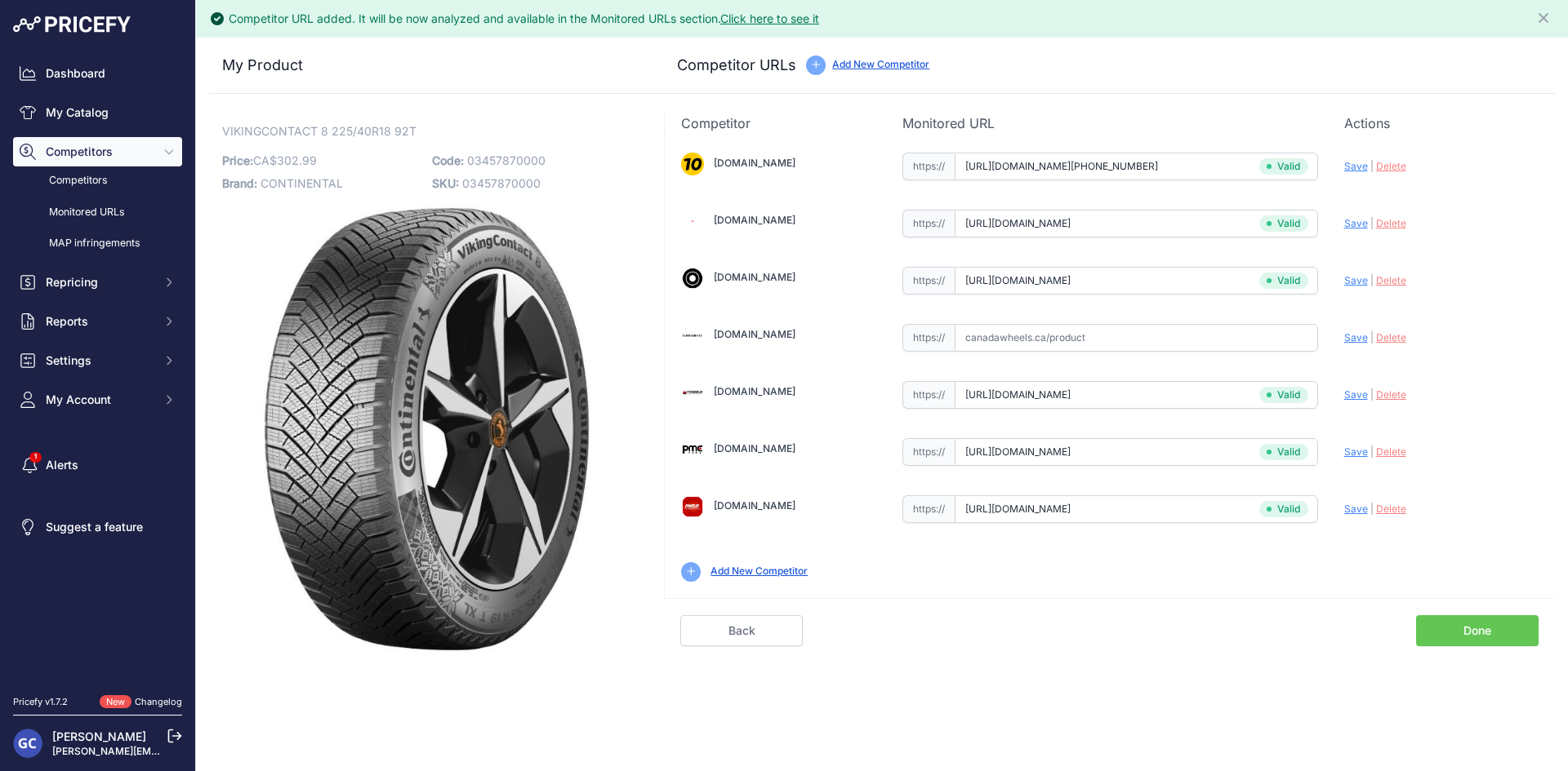
click at [1448, 618] on link "Done" at bounding box center [1477, 631] width 123 height 31
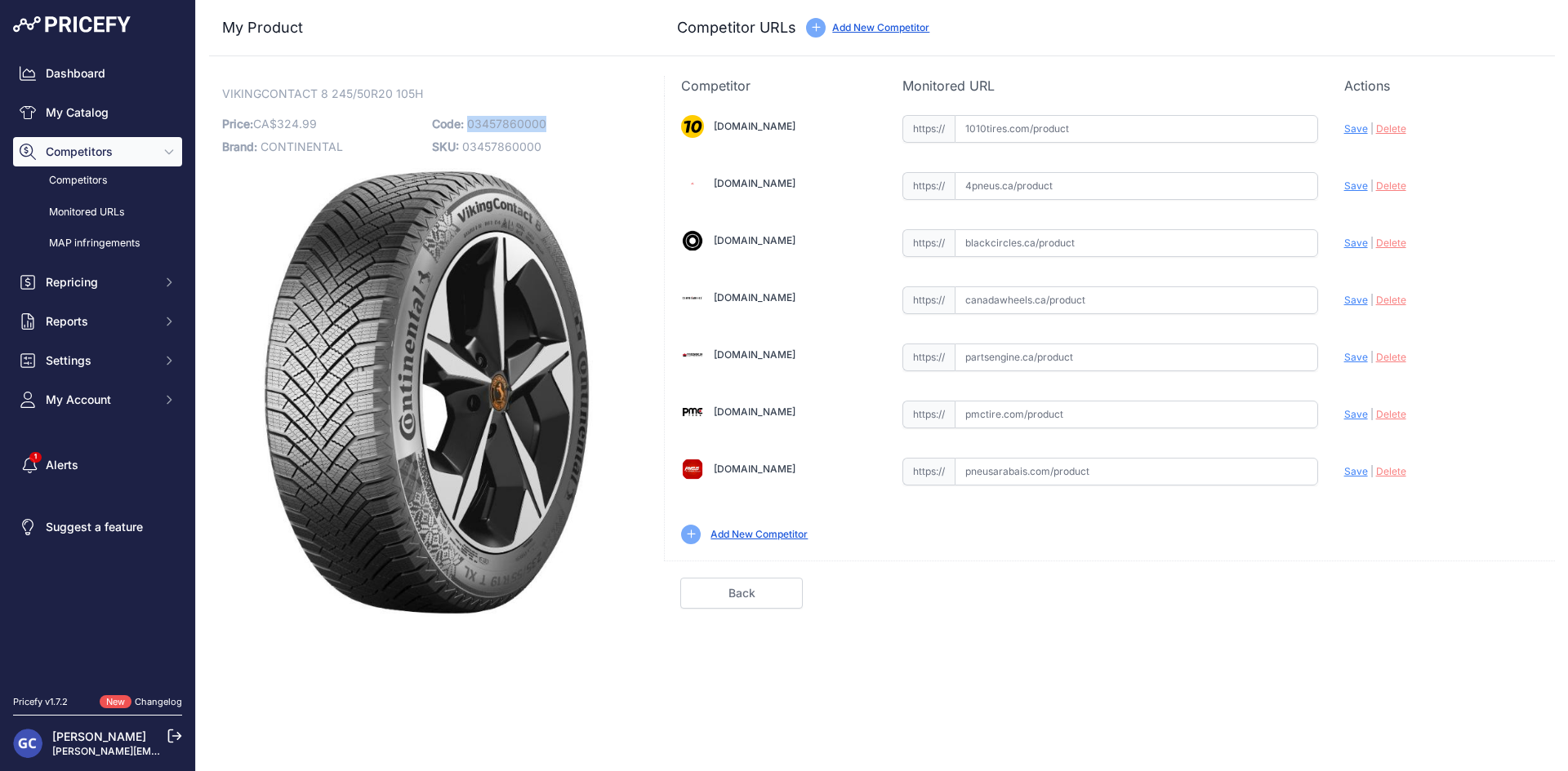
drag, startPoint x: 567, startPoint y: 127, endPoint x: 467, endPoint y: 123, distance: 100.1
click at [467, 123] on p "Code: 03457860000" at bounding box center [532, 124] width 200 height 23
copy span "03457860000"
drag, startPoint x: 1185, startPoint y: 131, endPoint x: 1248, endPoint y: 142, distance: 64.0
click at [1185, 131] on input "text" at bounding box center [1136, 129] width 363 height 28
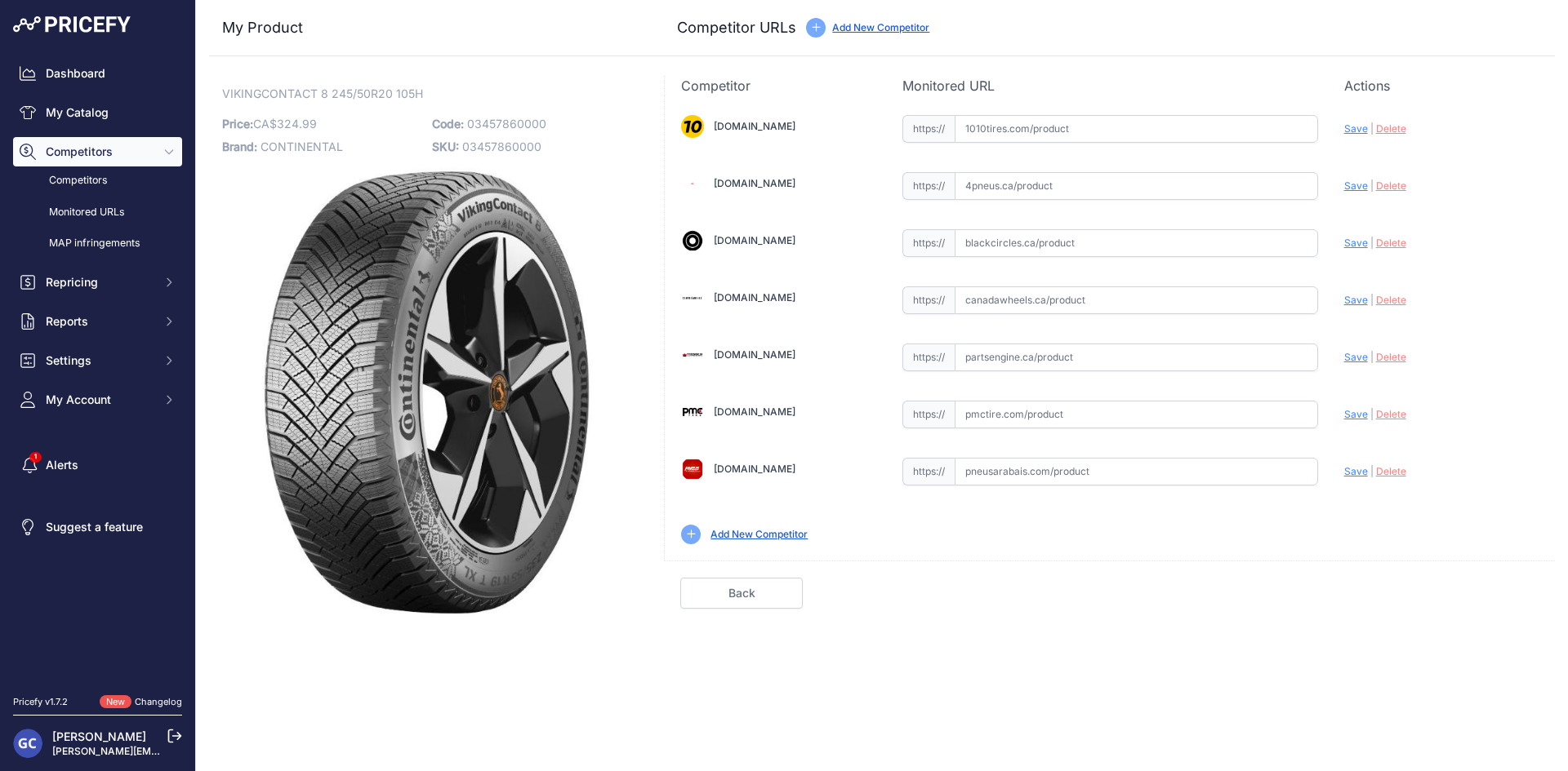
paste input "[URL][DOMAIN_NAME][PHONE_NUMBER]"
click at [1350, 127] on span "Save" at bounding box center [1356, 128] width 24 height 12
type input "[URL][DOMAIN_NAME][PHONE_NUMBER]"
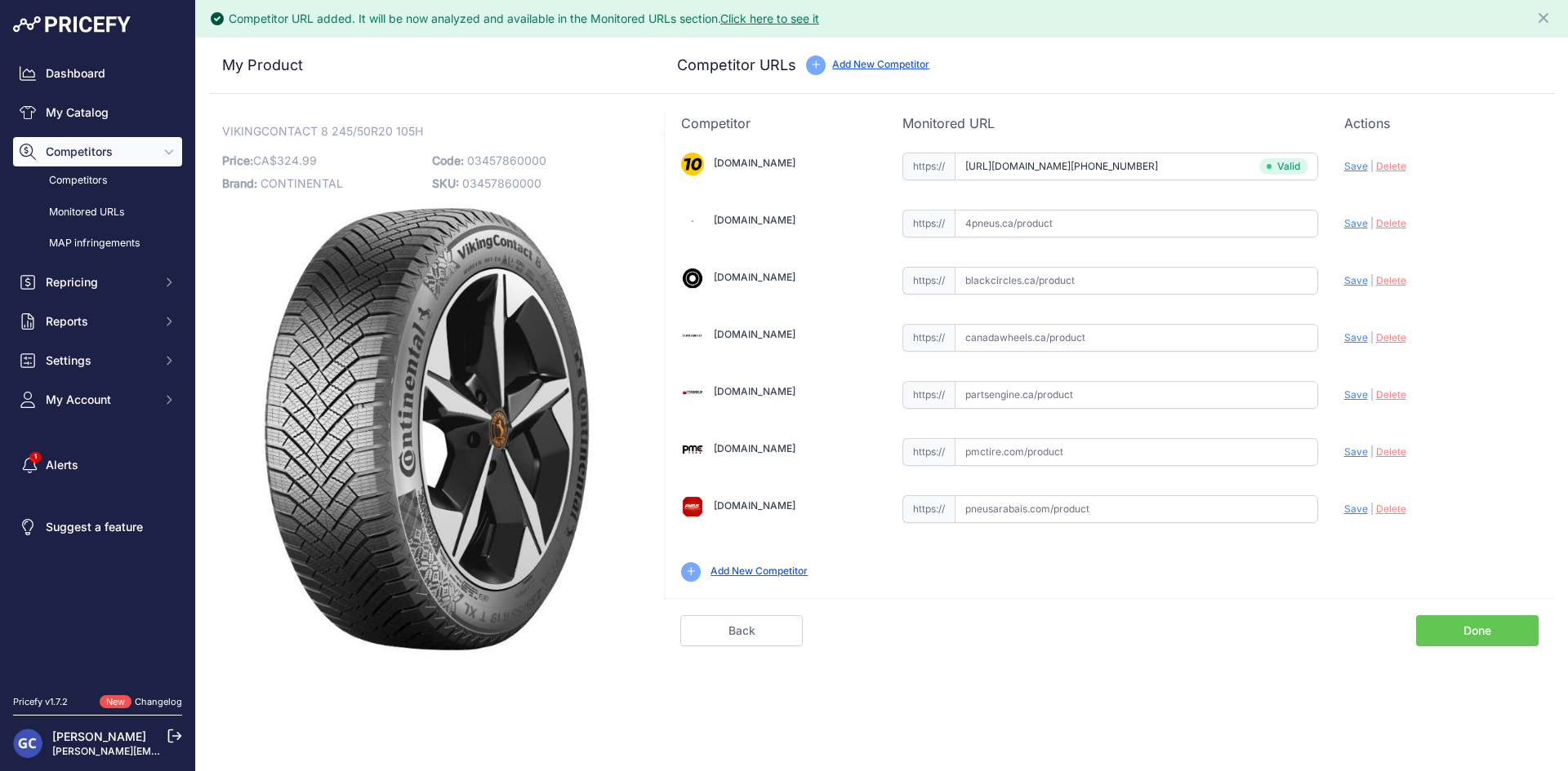
click at [1167, 391] on input "text" at bounding box center [1136, 395] width 363 height 28
paste input "[URL][DOMAIN_NAME]"
click at [1353, 391] on span "Save" at bounding box center [1356, 394] width 24 height 12
type input "[URL][DOMAIN_NAME]"
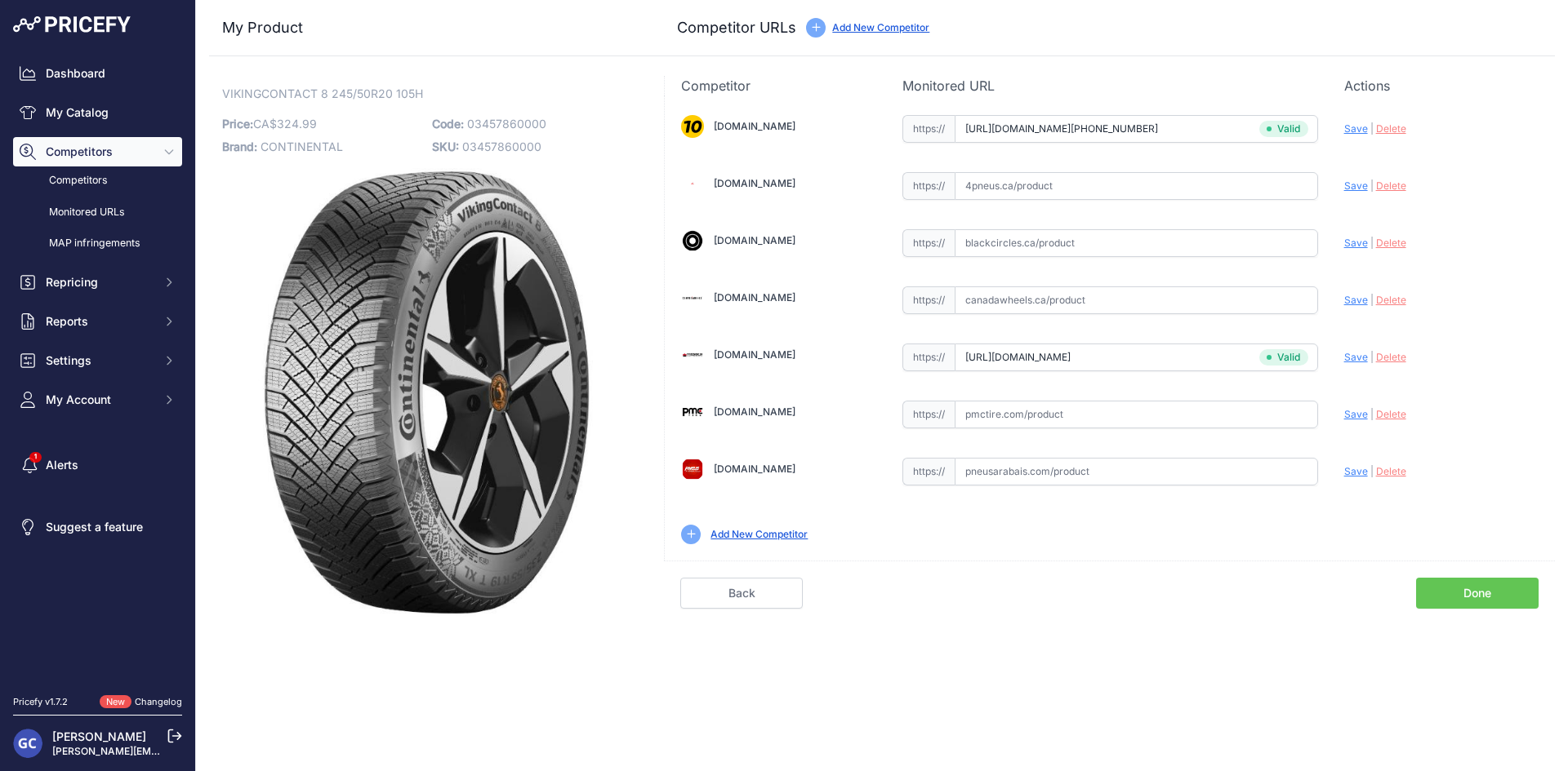
click at [1268, 418] on input "text" at bounding box center [1136, 414] width 363 height 28
paste input "[URL][DOMAIN_NAME]"
click at [1354, 412] on span "Save" at bounding box center [1356, 413] width 24 height 12
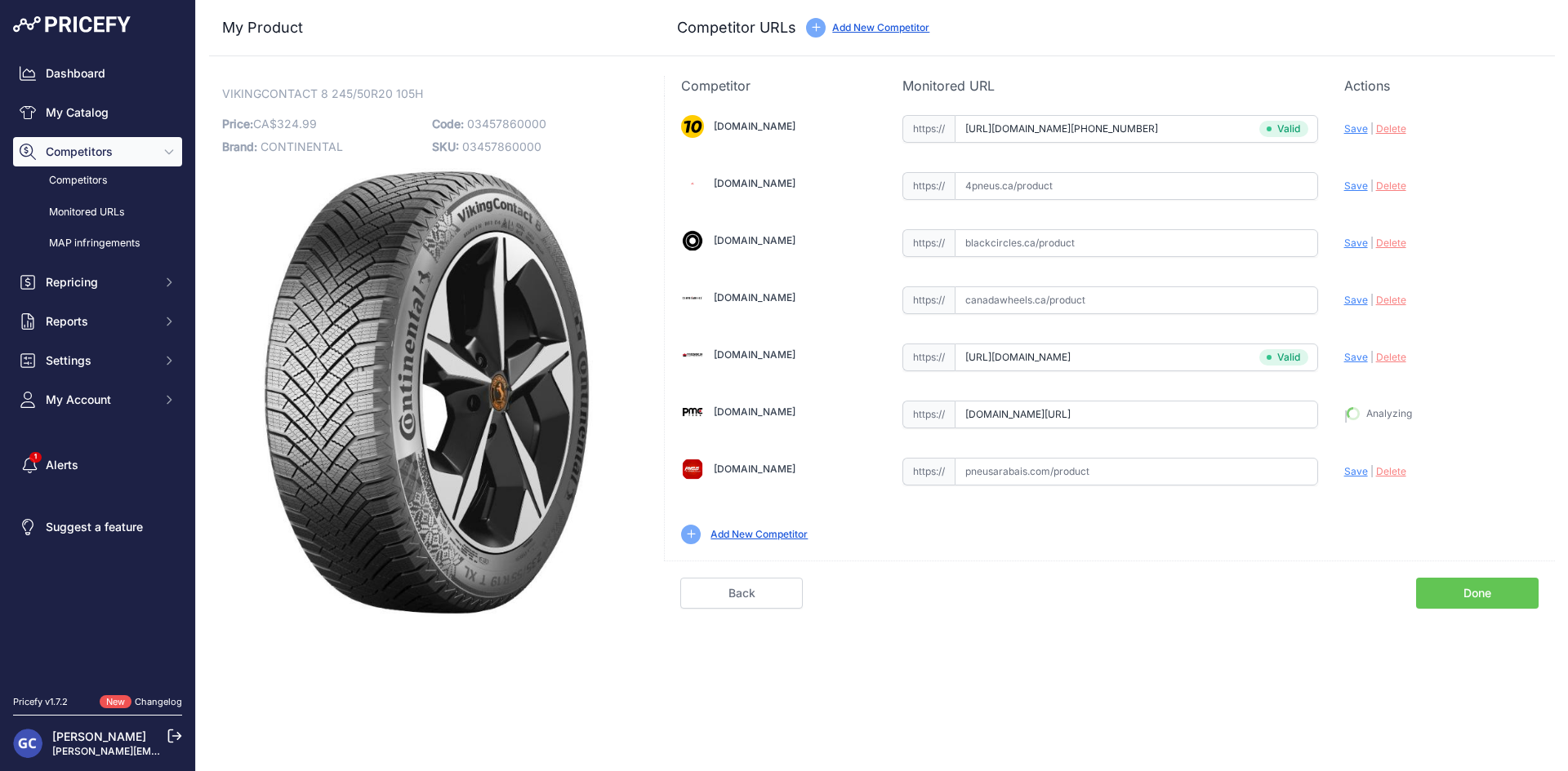
type input "[URL][DOMAIN_NAME]"
click at [1213, 182] on input "text" at bounding box center [1136, 186] width 363 height 28
paste input "[URL][DOMAIN_NAME]"
click at [1344, 186] on span "Save" at bounding box center [1356, 185] width 24 height 12
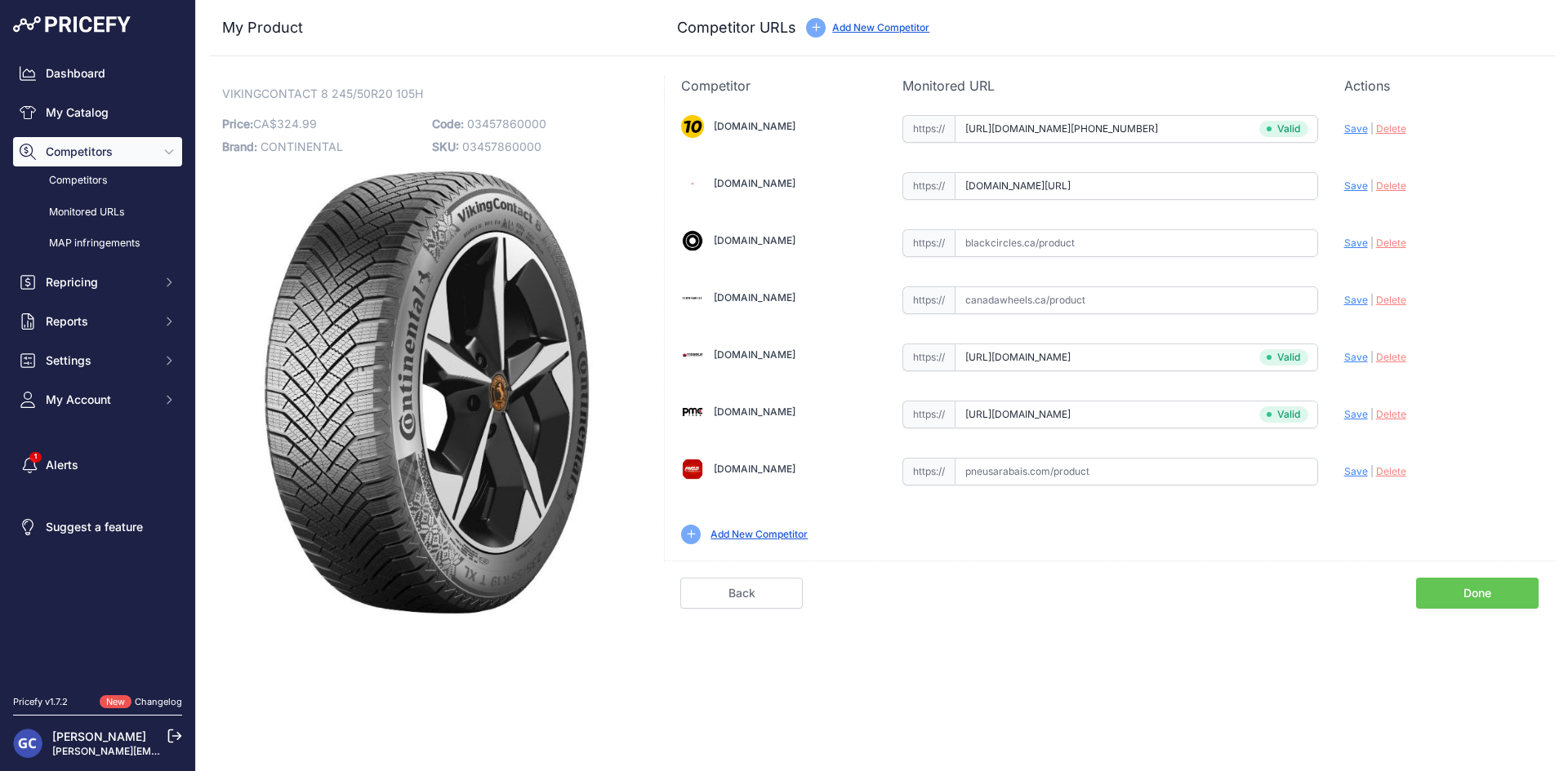
scroll to position [0, 0]
type input "[URL][DOMAIN_NAME]"
click at [1176, 248] on input "text" at bounding box center [1136, 243] width 363 height 28
paste input "[URL][DOMAIN_NAME]"
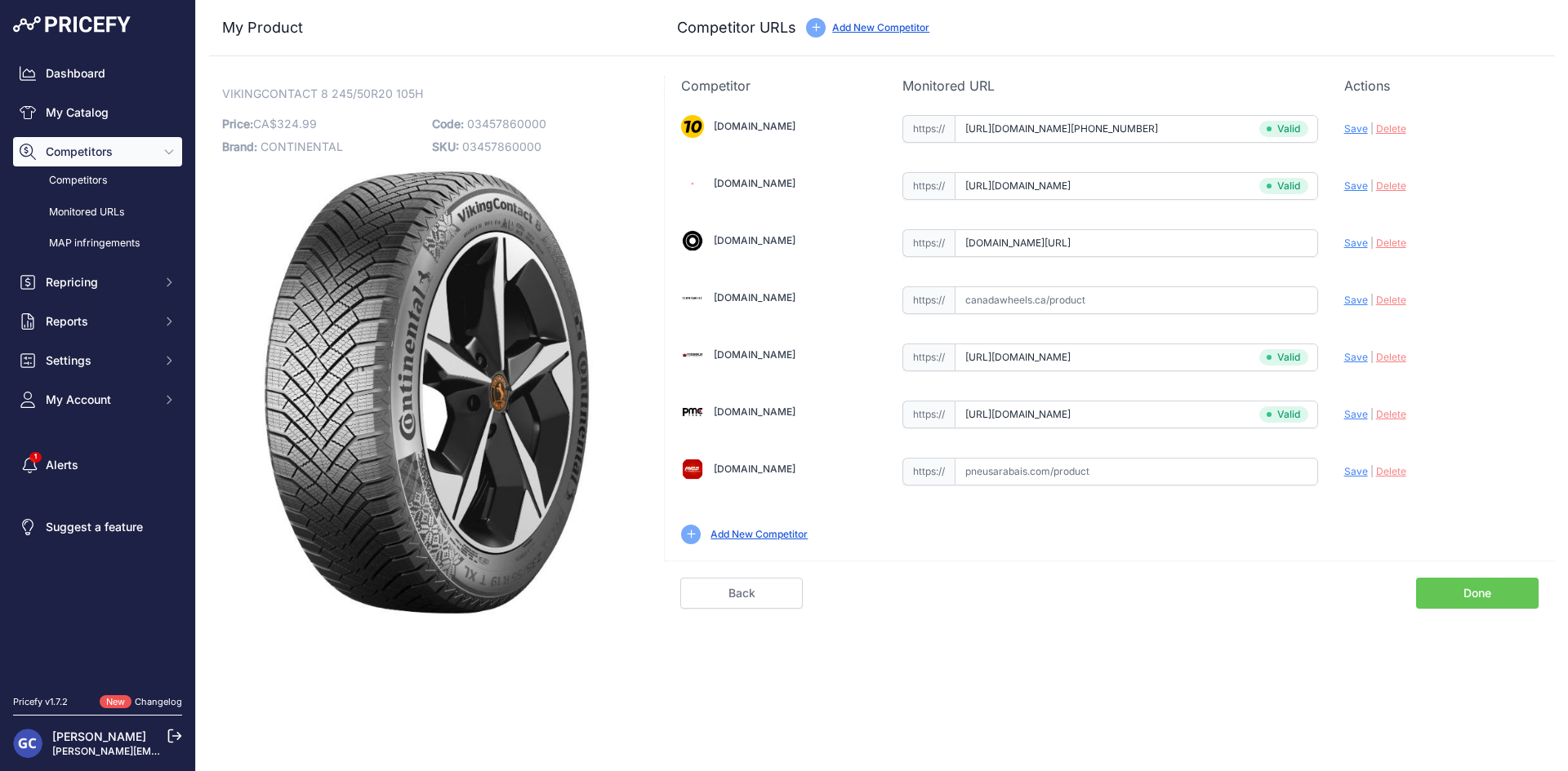
click at [1348, 243] on span "Save" at bounding box center [1356, 242] width 24 height 12
type input "[URL][DOMAIN_NAME]"
click at [1173, 465] on input "text" at bounding box center [1136, 472] width 363 height 28
paste input "[URL][DOMAIN_NAME]"
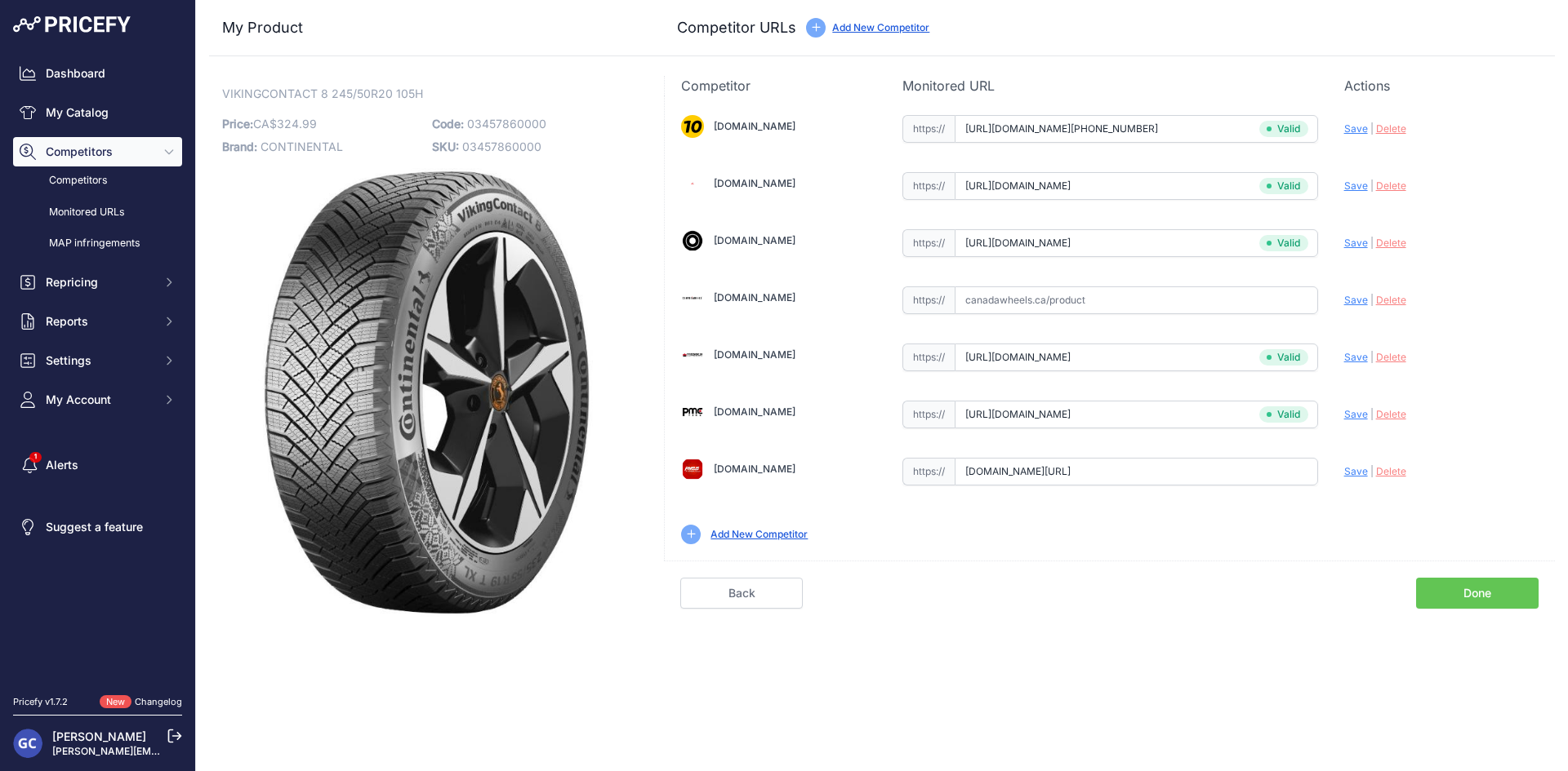
click at [1347, 468] on span "Save" at bounding box center [1356, 471] width 24 height 12
type input "[URL][DOMAIN_NAME]"
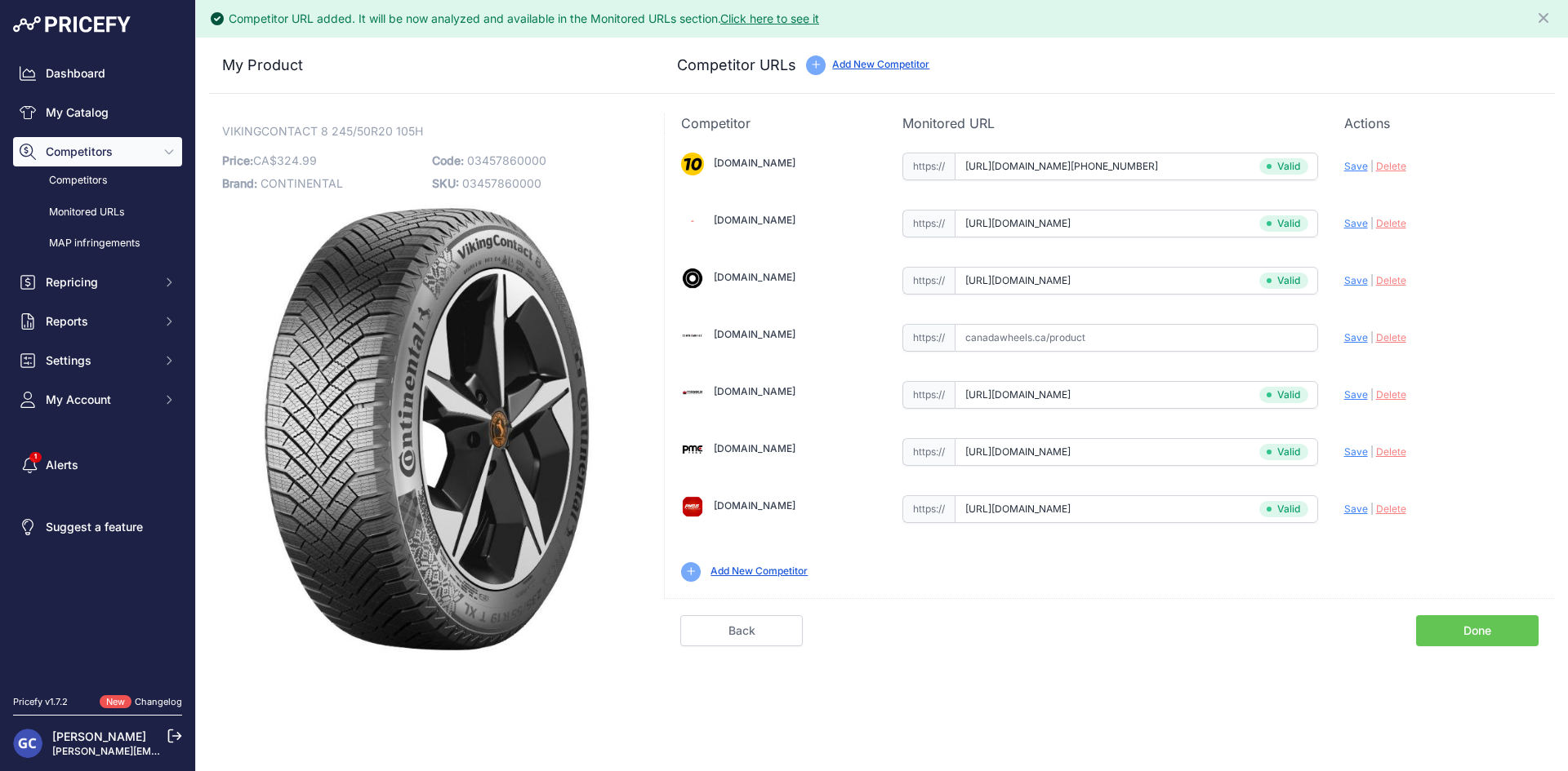
click at [1465, 647] on div "Competitor Monitored URL Actions Valid Invalid Save | Delete Analyzing Valid" at bounding box center [1109, 384] width 890 height 541
click at [1464, 628] on link "Done" at bounding box center [1477, 631] width 123 height 31
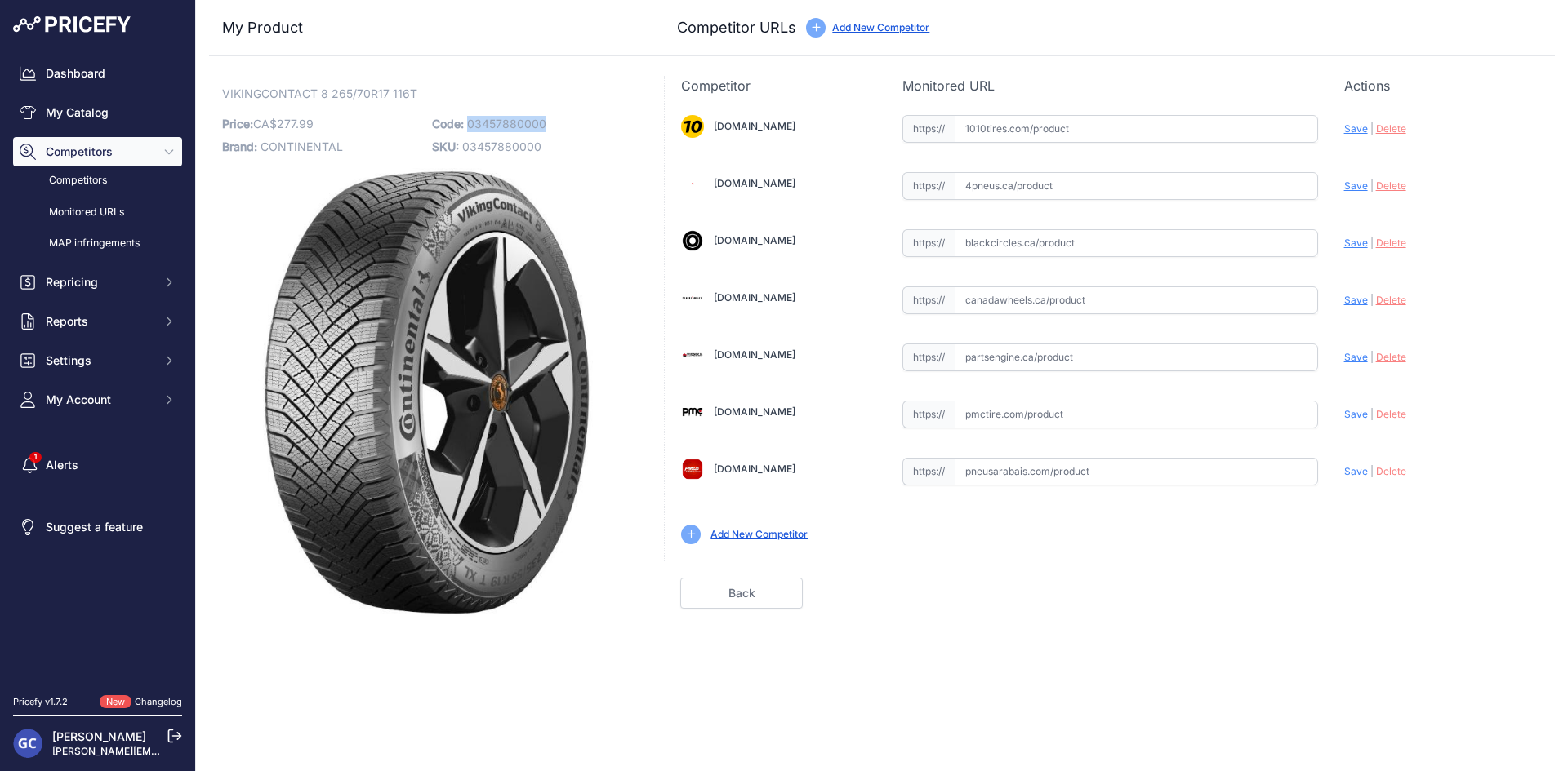
drag, startPoint x: 551, startPoint y: 125, endPoint x: 468, endPoint y: 127, distance: 83.0
click at [468, 127] on p "Code: 03457880000" at bounding box center [532, 124] width 200 height 23
copy span "03457880000"
click at [1082, 145] on div "1010tires.com Valid Invalid" at bounding box center [1110, 328] width 890 height 466
drag, startPoint x: 1138, startPoint y: 134, endPoint x: 1209, endPoint y: 127, distance: 71.3
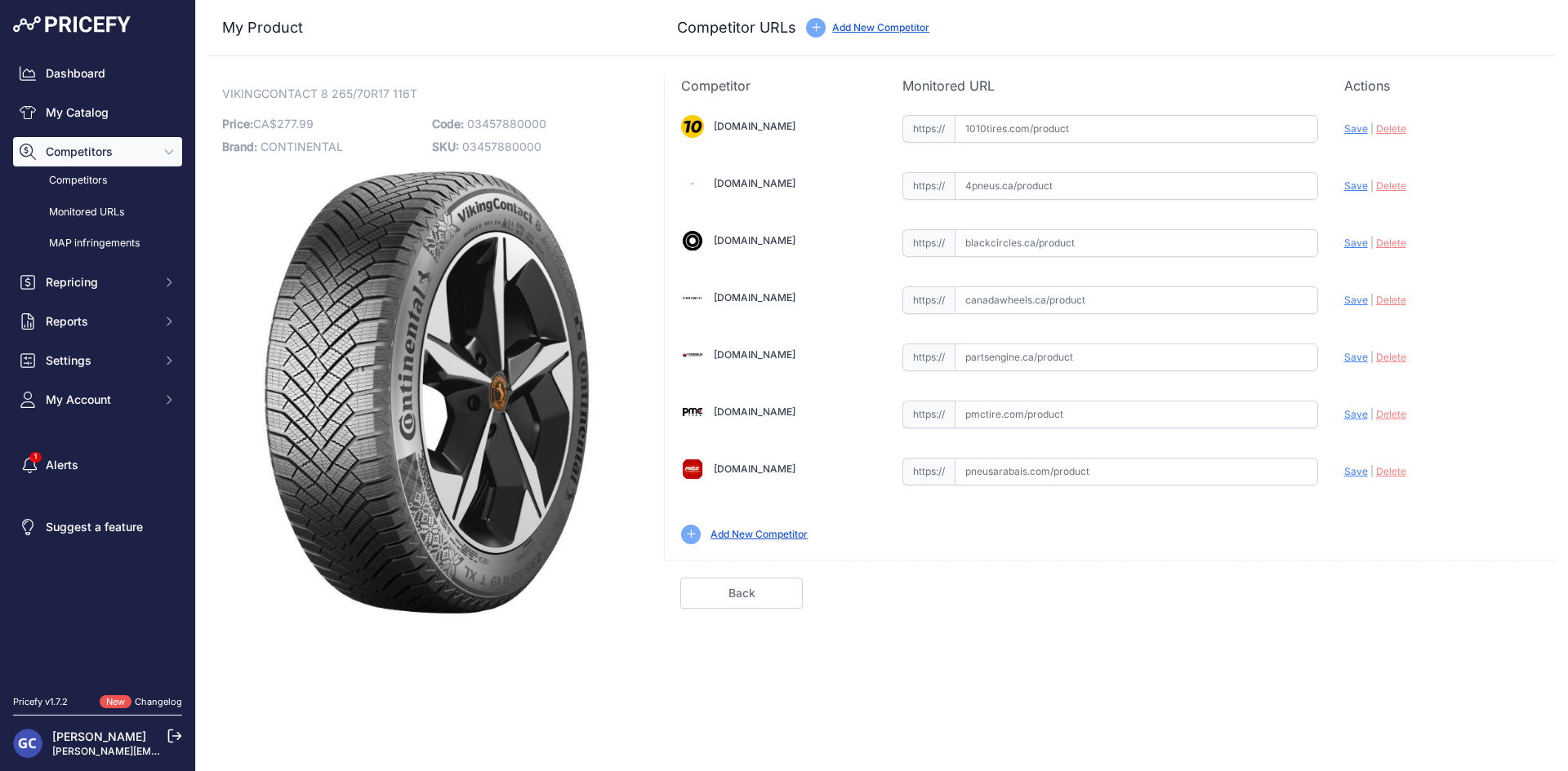
click at [1138, 133] on input "text" at bounding box center [1136, 129] width 363 height 28
paste input "https://www.1010tires.com/Tires/Continental/Viking+Contact+8/03457880000"
click at [1352, 129] on span "Save" at bounding box center [1356, 128] width 24 height 12
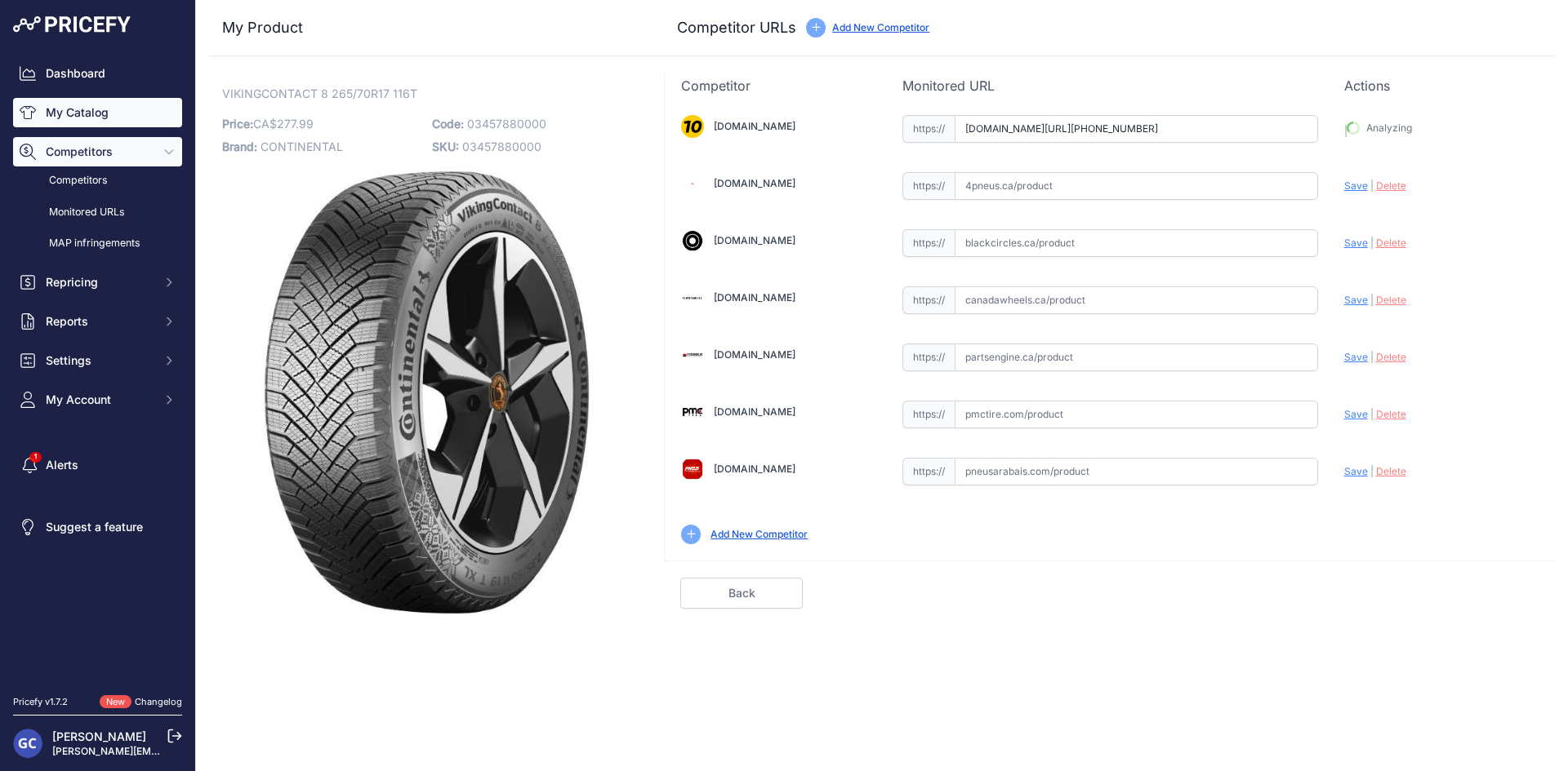
type input "https://www.1010tires.com/Tires/Continental/Viking+Contact+8/03457880000?prirul…"
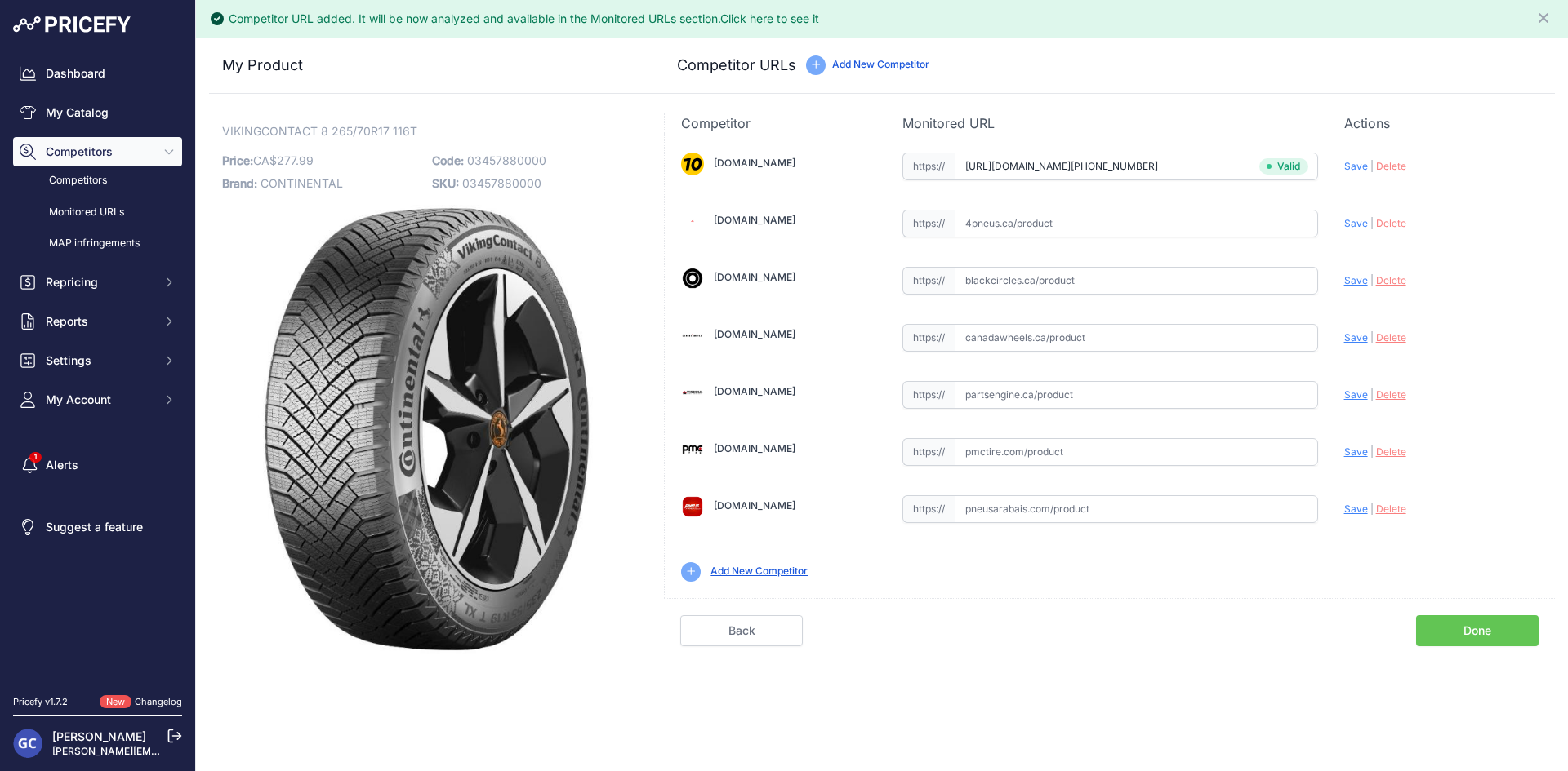
click at [1203, 395] on div "1010tires.com Valid Invalid" at bounding box center [1110, 366] width 890 height 466
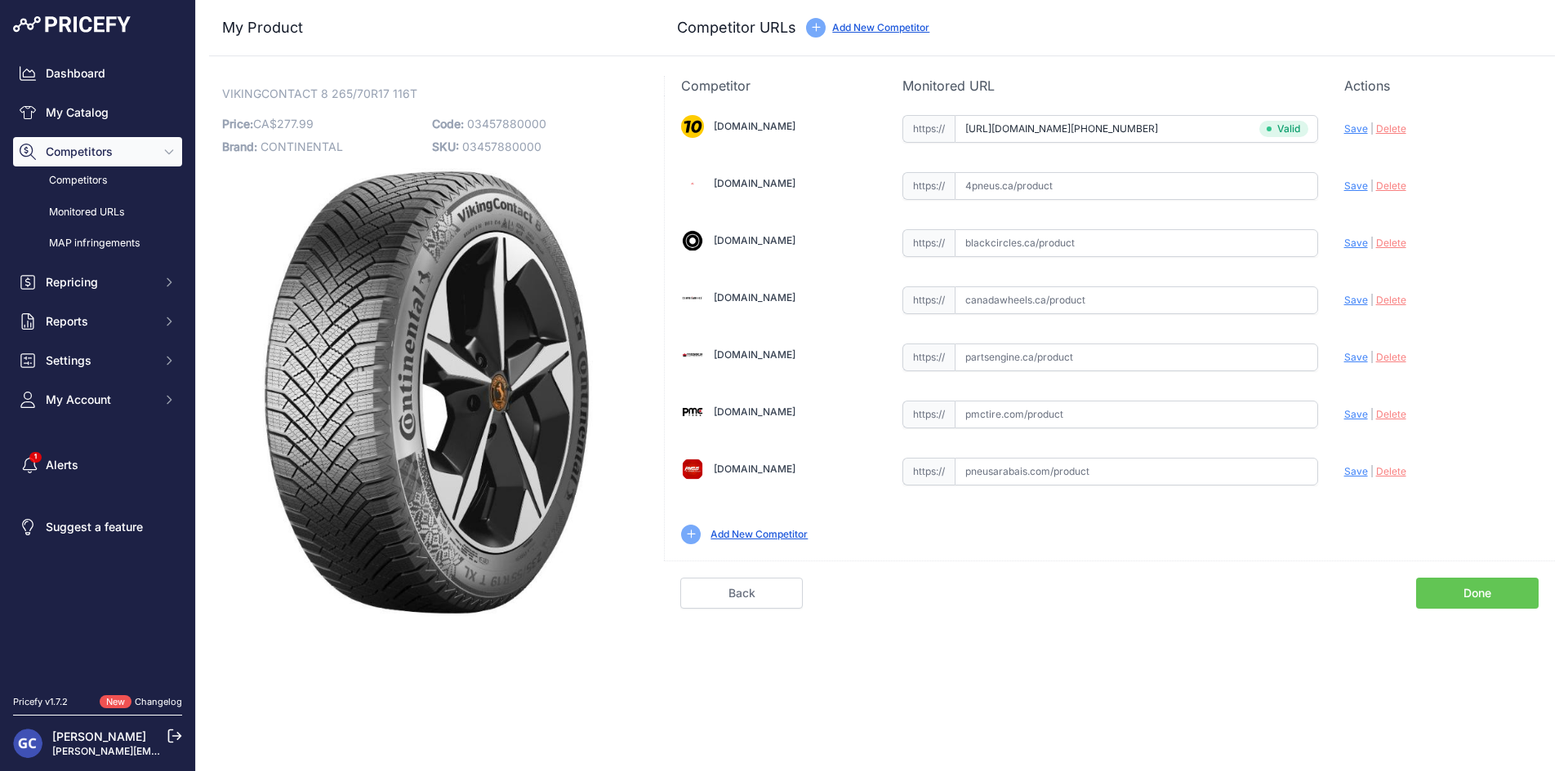
paste input "https://www.partsengine.ca/03457880000-vp-continental-371.aspx"
click at [1359, 358] on span "Save" at bounding box center [1356, 357] width 24 height 12
type input "https://www.partsengine.ca/03457880000-vp-continental-371.aspx?prirule_jdsnikfk…"
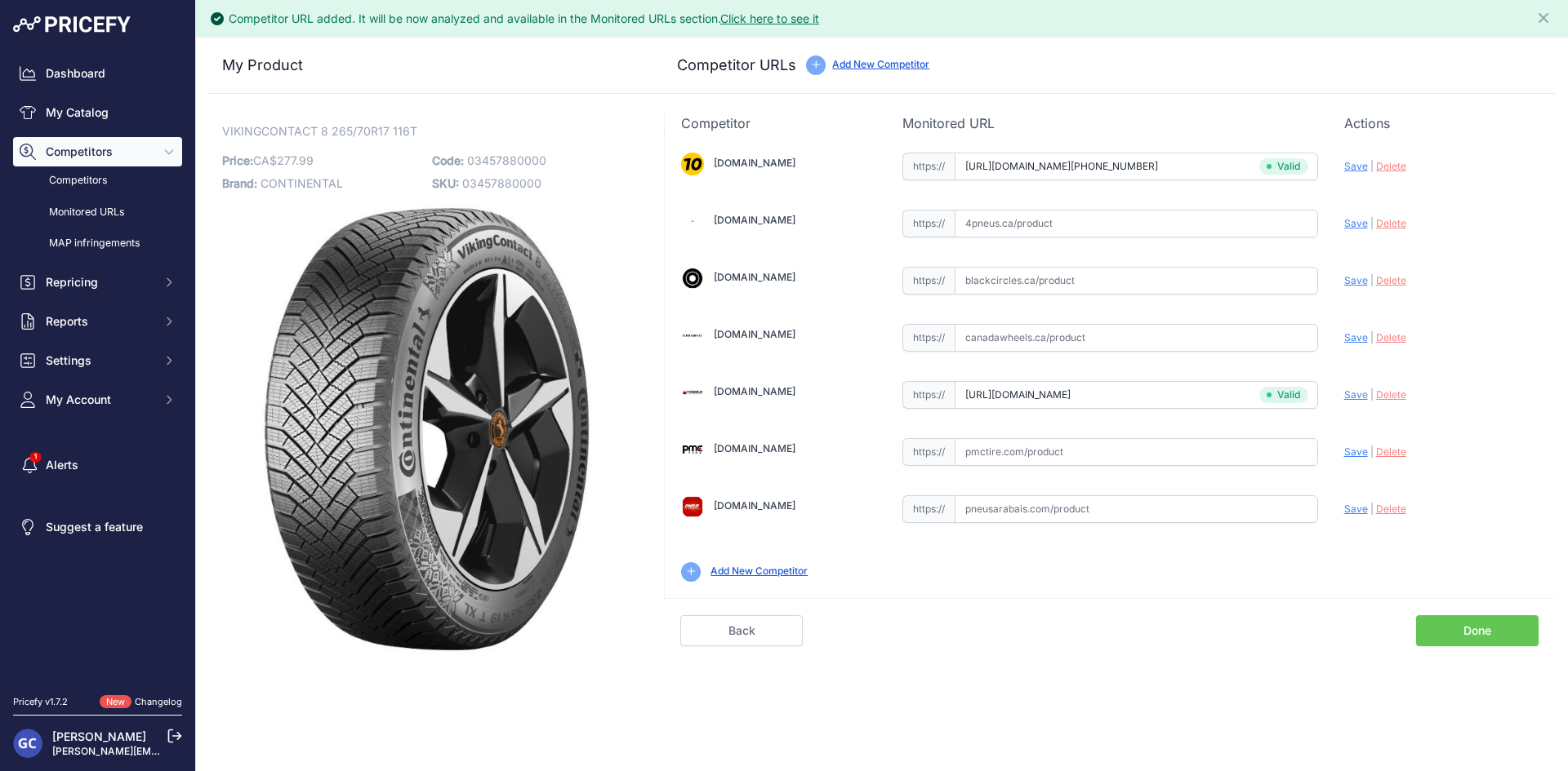
click at [1198, 452] on input "text" at bounding box center [1136, 452] width 363 height 28
paste input "https://pmctire.com/fr/tires/continental-vikingcontact-8-265-70r17-xl-116t-bsw-…"
click at [1359, 453] on span "Save" at bounding box center [1356, 451] width 24 height 12
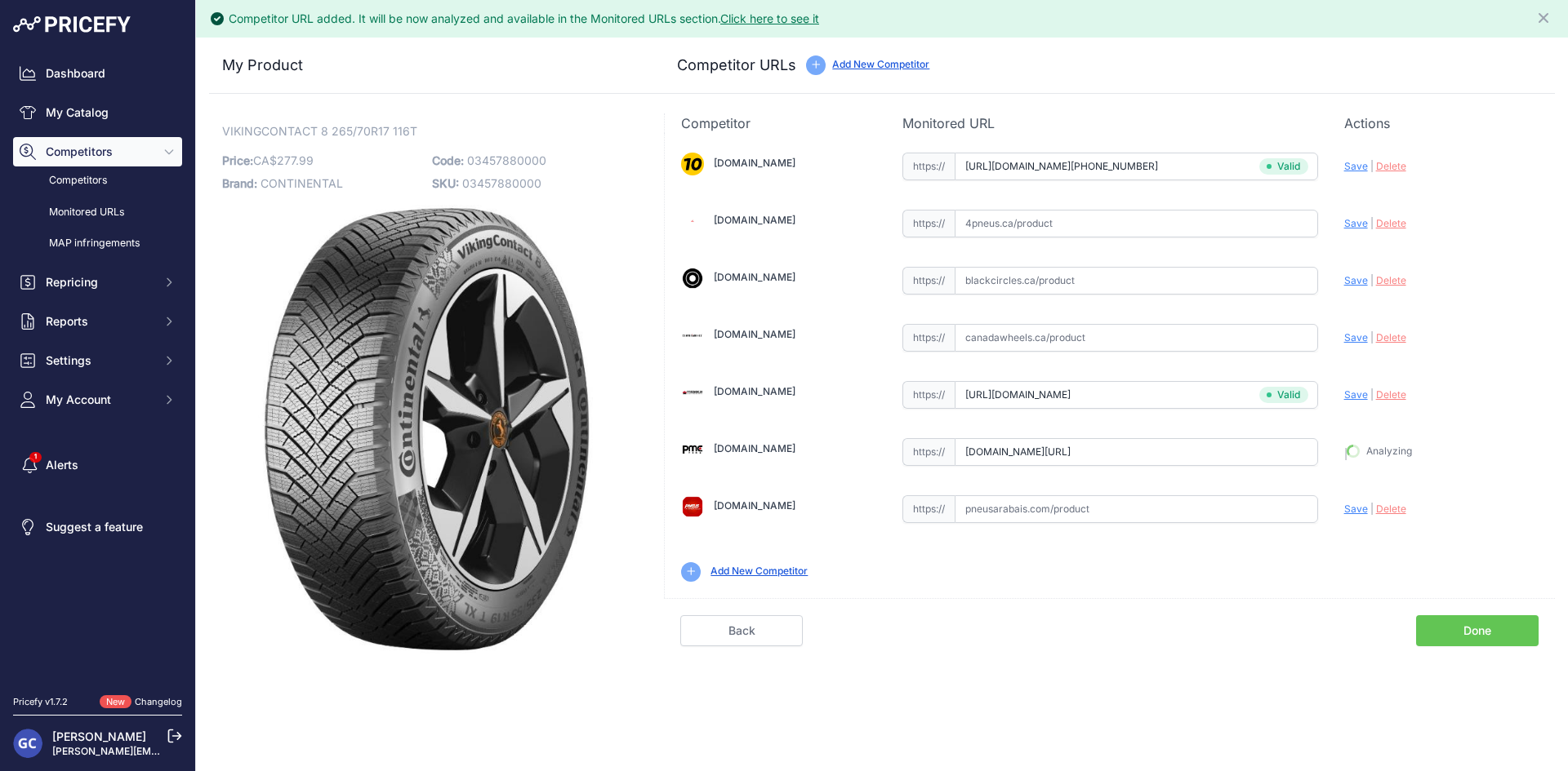
type input "https://pmctire.com/fr/tires/continental-vikingcontact-8-265-70r17-xl-116t-bsw-…"
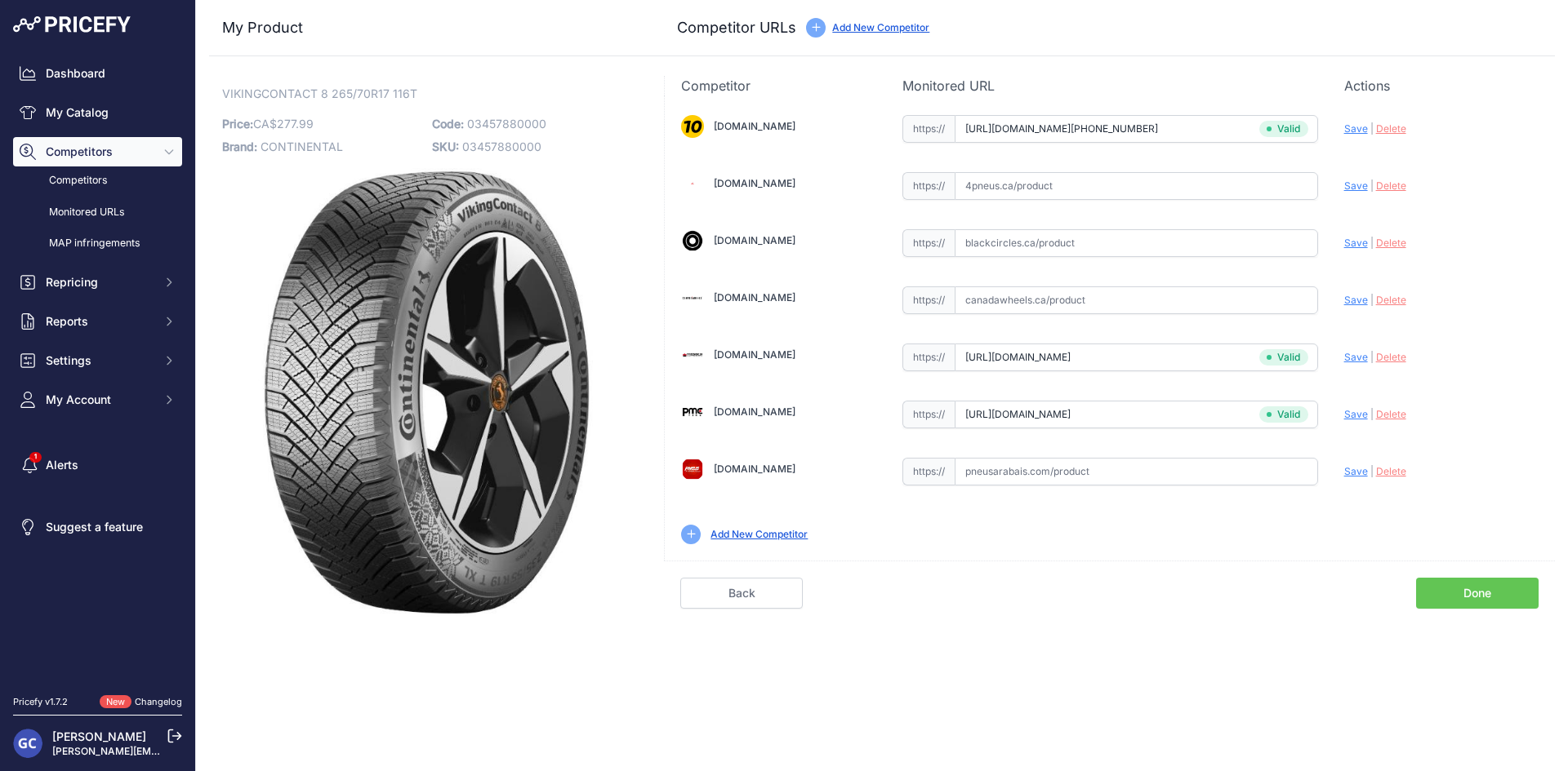
click at [1190, 189] on input "text" at bounding box center [1136, 186] width 363 height 28
paste input "https://www.4pneus.ca/pneus/continental-viking-contact-8-hiver/265-70-r17-xl/29…"
click at [1351, 187] on span "Save" at bounding box center [1356, 185] width 24 height 12
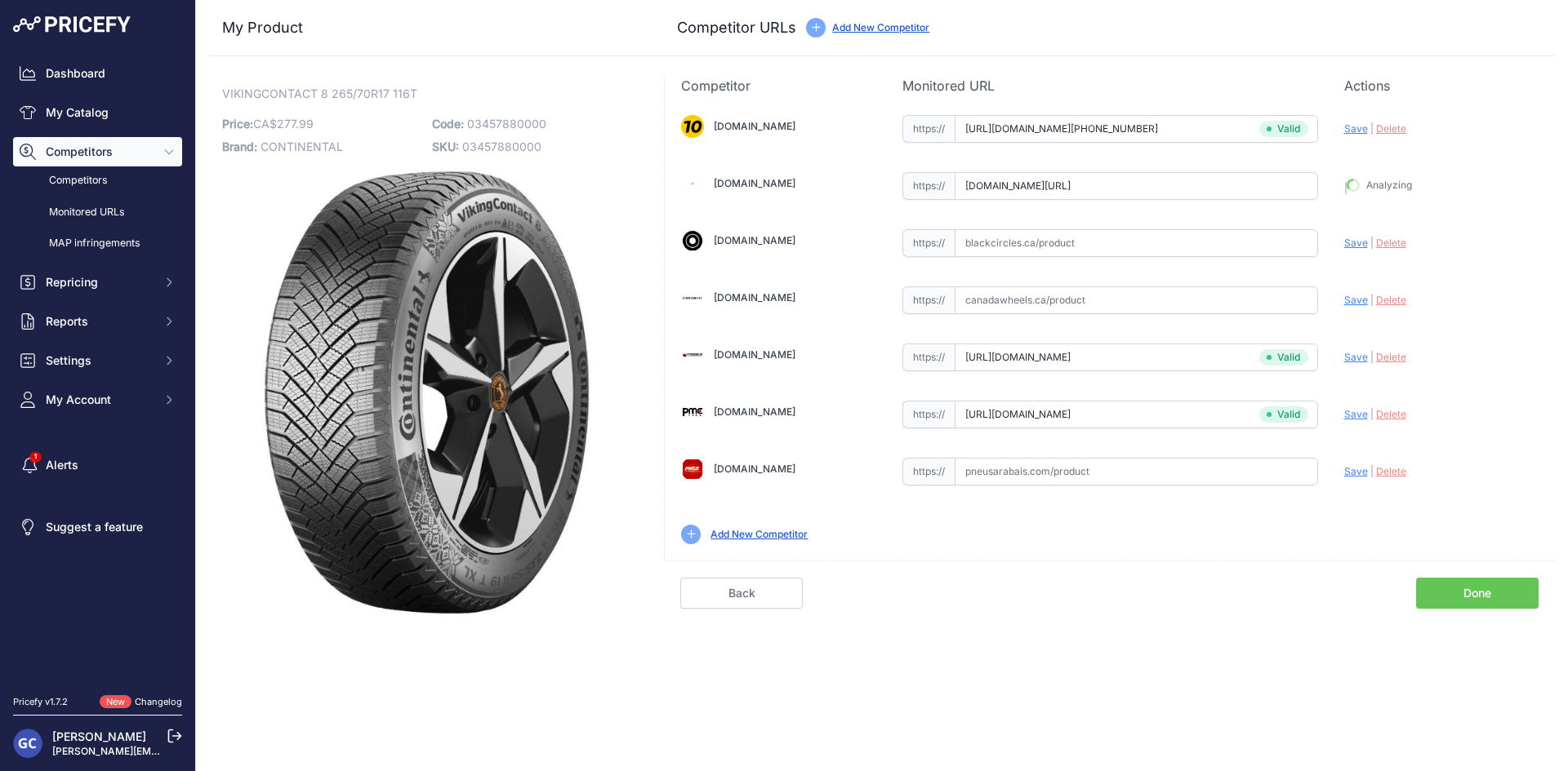
type input "https://www.4pneus.ca/pneus/continental-viking-contact-8-hiver/265-70-r17-xl/29…"
click at [1084, 237] on input "text" at bounding box center [1136, 243] width 363 height 28
paste input "https://www.blackcircles.ca/en/tire/continental/vikingcontact-8/265-70-r17-116-t"
click at [1364, 241] on span "Save" at bounding box center [1356, 242] width 24 height 12
type input "https://www.blackcircles.ca/en/tire/continental/vikingcontact-8/265-70-r17-116-…"
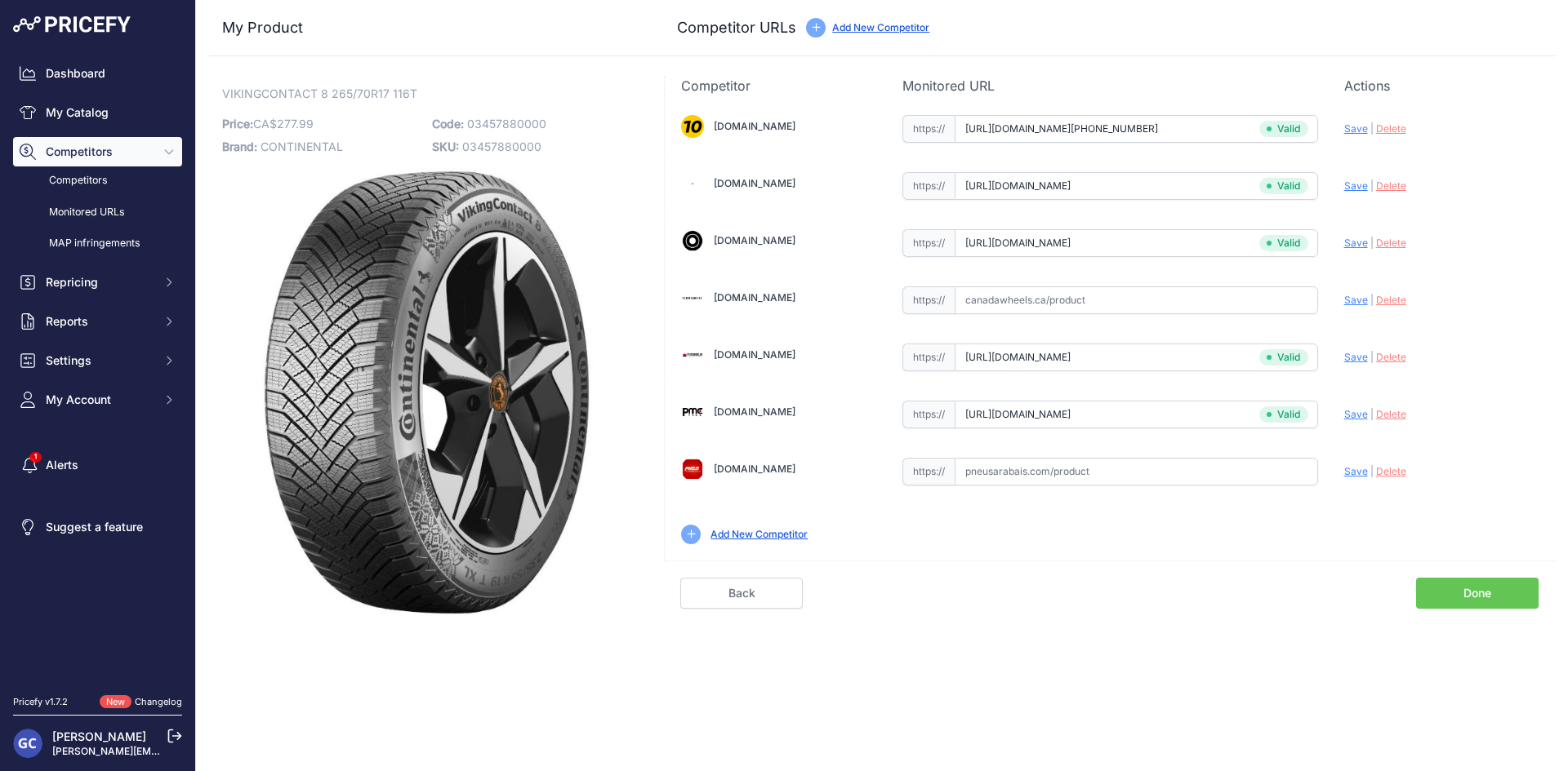
click at [1256, 472] on input "text" at bounding box center [1136, 472] width 363 height 28
paste input "https://pneusarabais.com/pneus/continental-vikingcontact-8/52389"
click at [1348, 464] on div "Update Profile Save | Delete Analyzing" at bounding box center [1441, 468] width 194 height 26
click at [1352, 479] on div "Update Profile Save | Delete Analyzing" at bounding box center [1441, 468] width 194 height 26
click at [1354, 471] on span "Save" at bounding box center [1356, 471] width 24 height 12
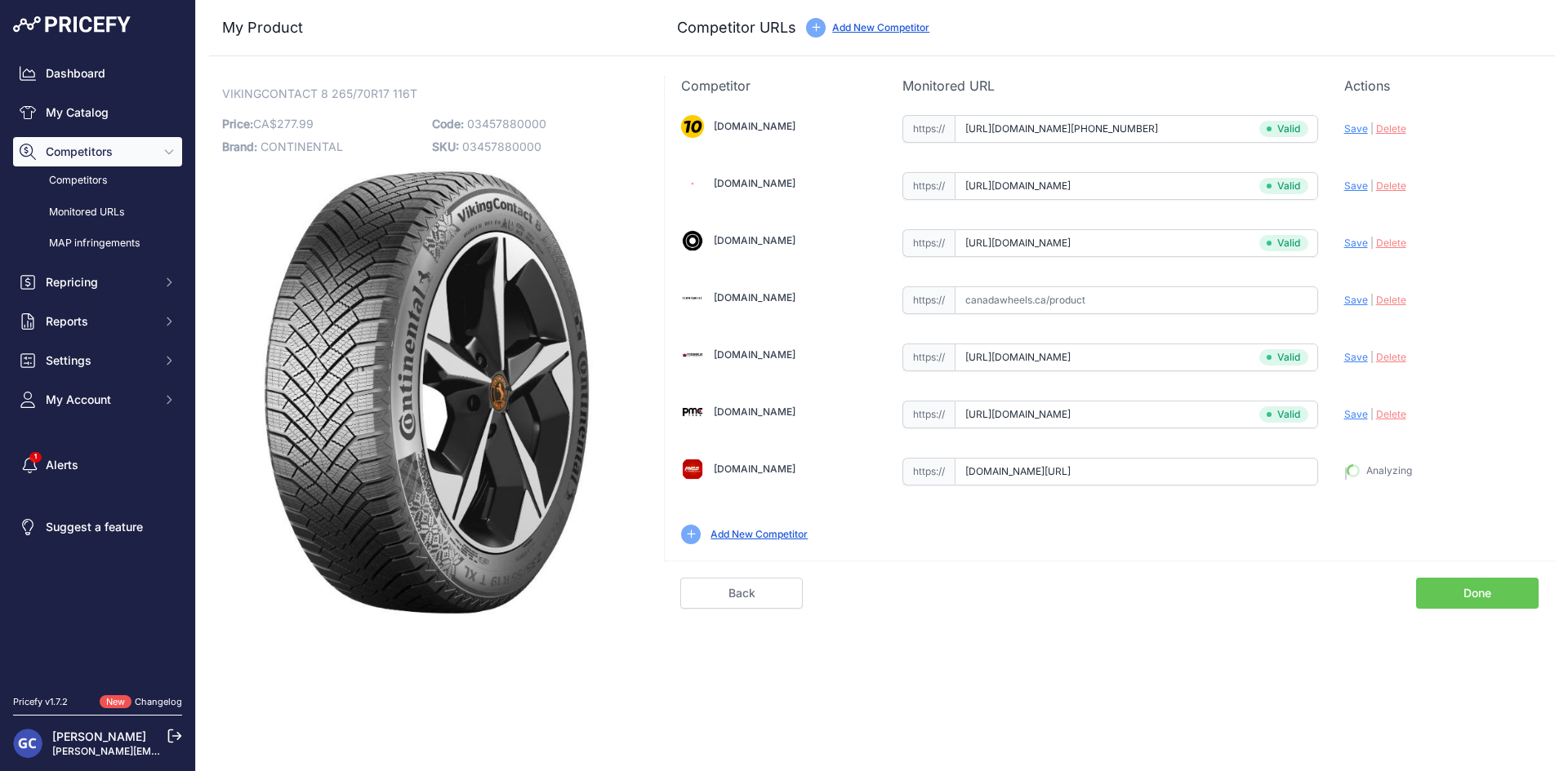
type input "https://pneusarabais.com/pneus/continental-vikingcontact-8/52389?prirule_jdsnik…"
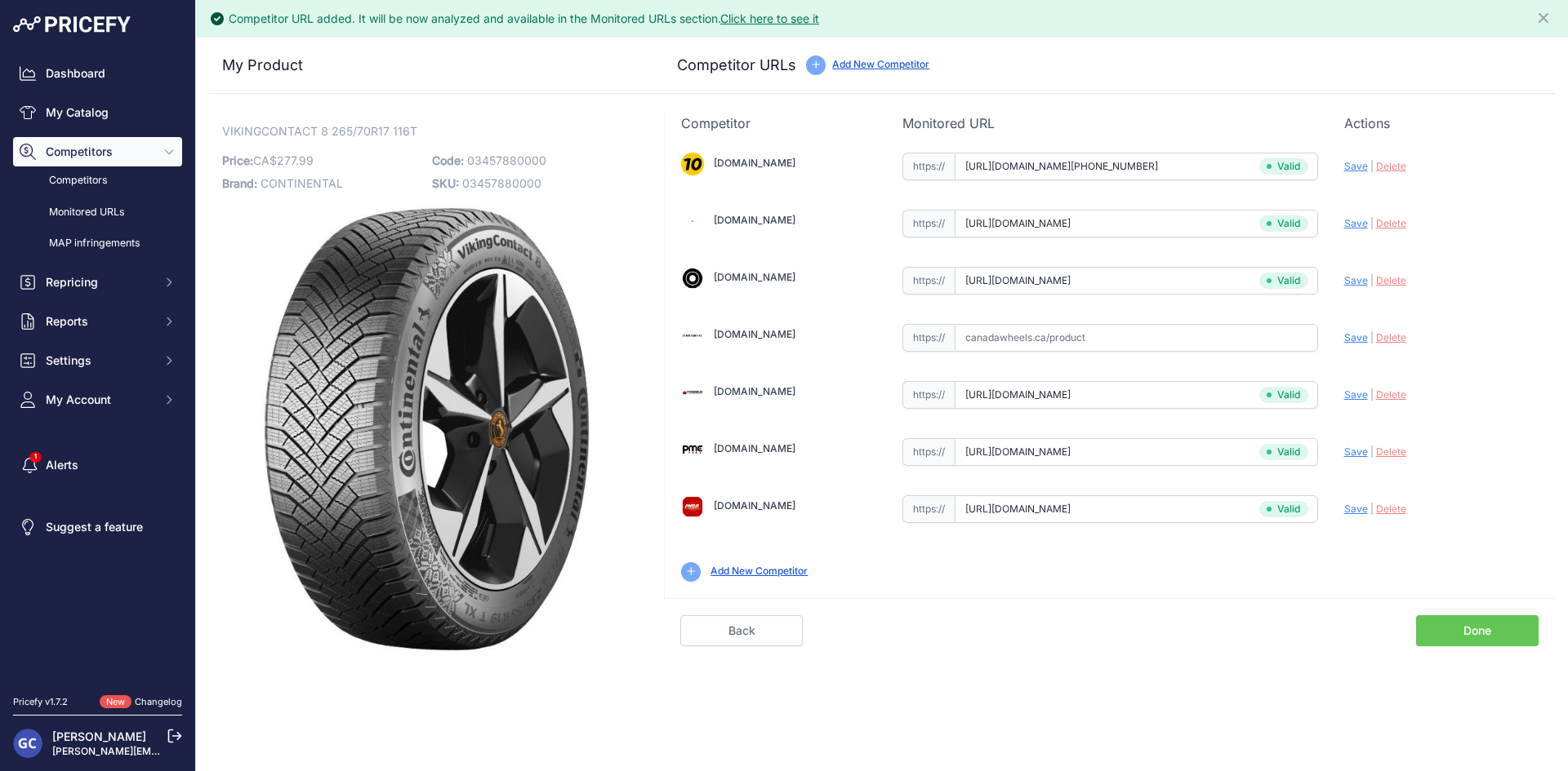
click at [1464, 636] on link "Done" at bounding box center [1477, 631] width 123 height 31
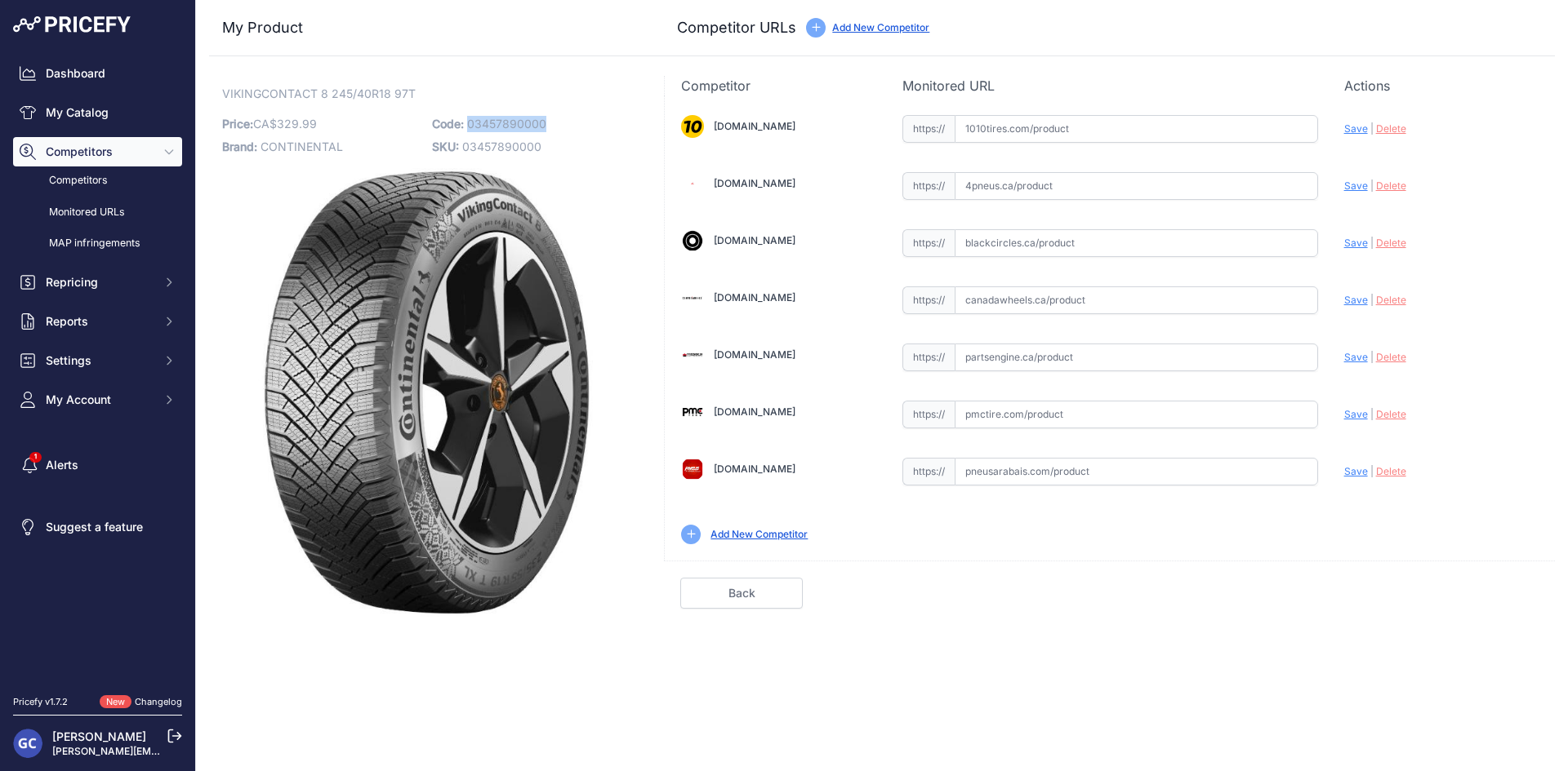
drag, startPoint x: 564, startPoint y: 123, endPoint x: 467, endPoint y: 126, distance: 97.0
click at [467, 126] on p "Code: 03457890000" at bounding box center [532, 124] width 200 height 23
copy span "03457890000"
click at [1165, 119] on input "text" at bounding box center [1136, 129] width 363 height 28
paste input "[URL][DOMAIN_NAME][PHONE_NUMBER]"
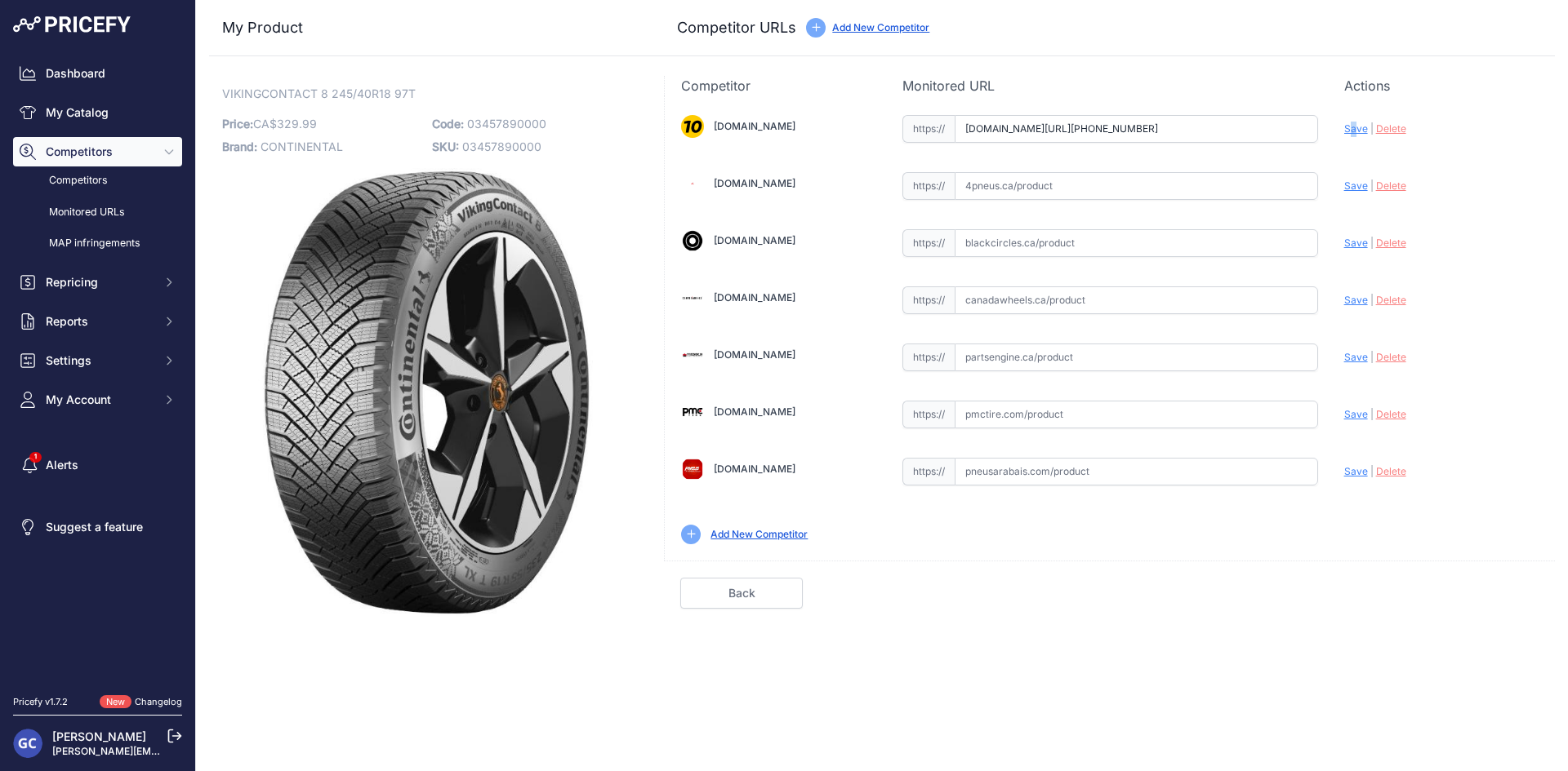
click at [1353, 124] on span "Save" at bounding box center [1356, 128] width 24 height 12
type input "[URL][DOMAIN_NAME][PHONE_NUMBER]"
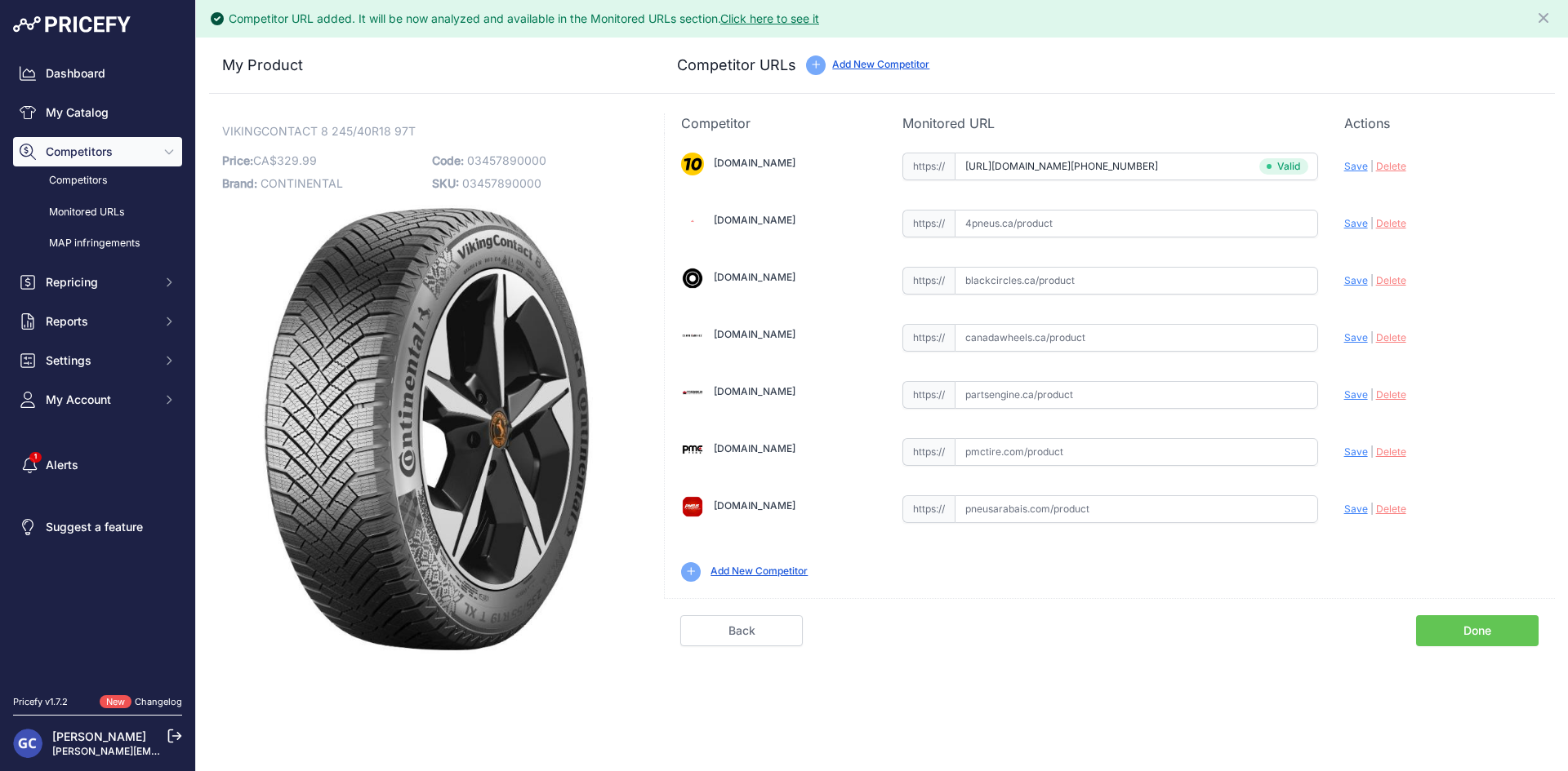
click at [1113, 387] on input "text" at bounding box center [1136, 395] width 363 height 28
click at [1260, 390] on input "v" at bounding box center [1136, 395] width 363 height 28
paste input "[URL][DOMAIN_NAME]"
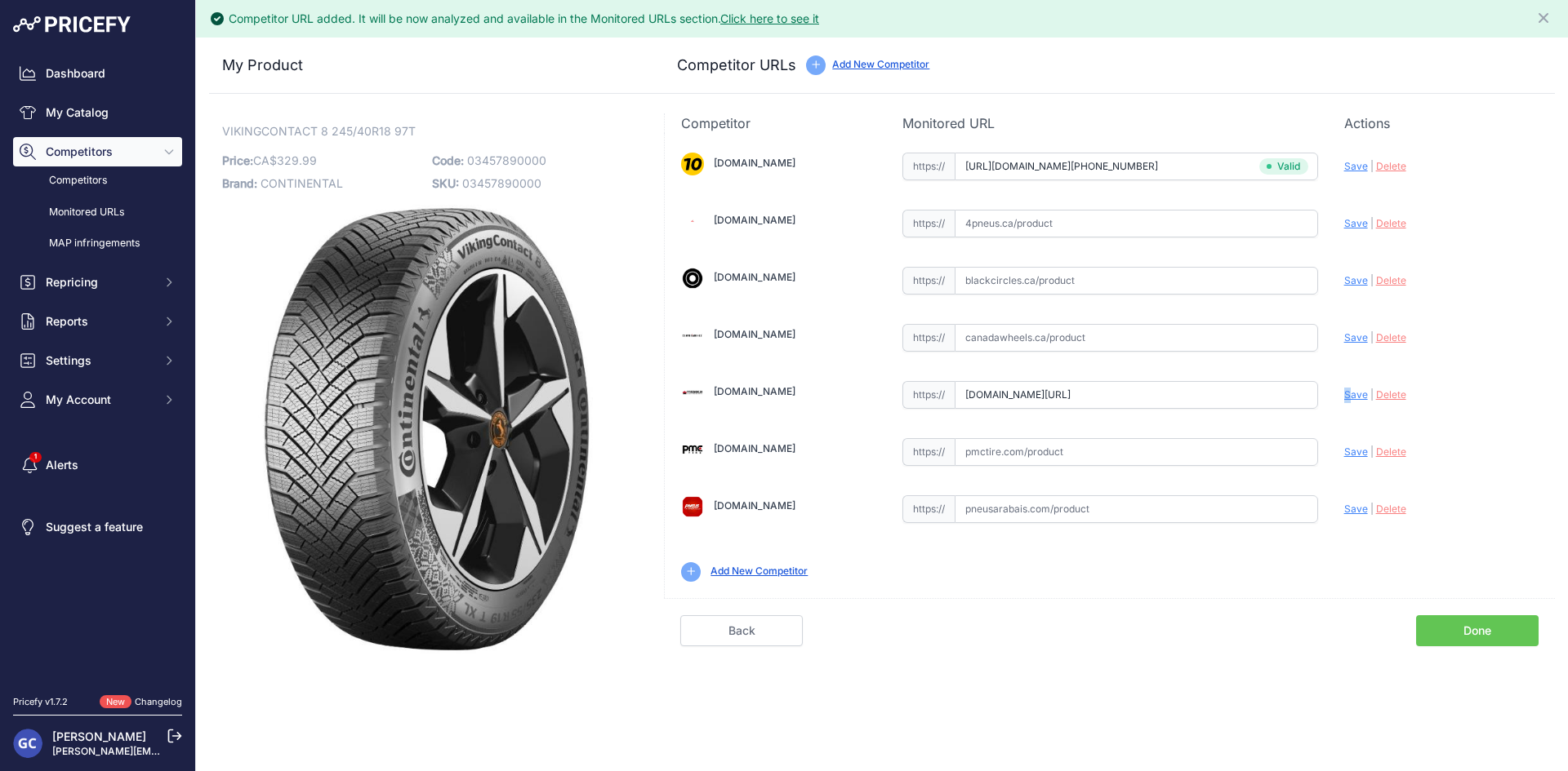
click at [1348, 391] on span "Save" at bounding box center [1356, 394] width 24 height 12
type input "[URL][DOMAIN_NAME]"
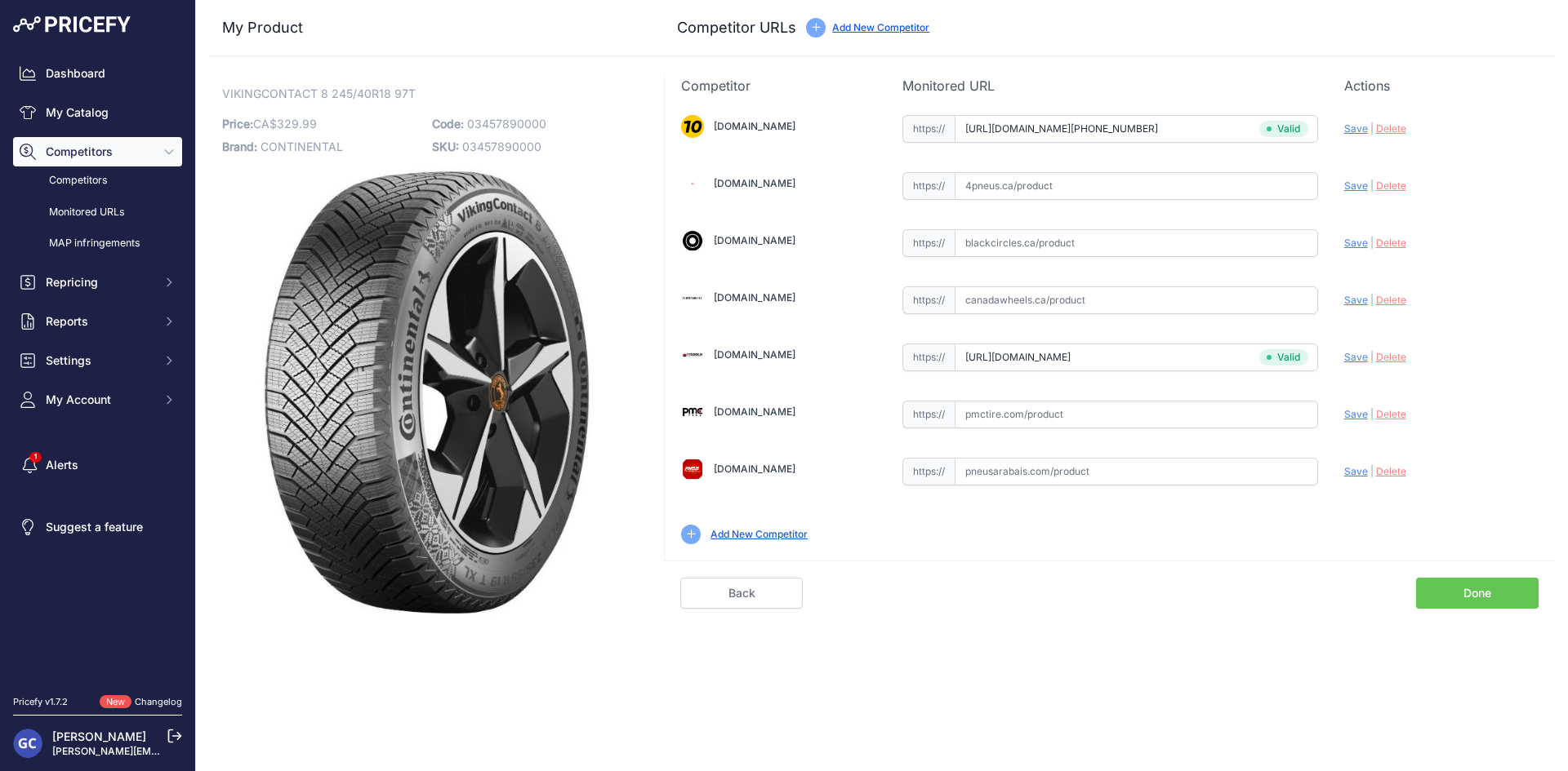
drag, startPoint x: 1232, startPoint y: 415, endPoint x: 1274, endPoint y: 409, distance: 42.4
click at [1232, 414] on input "text" at bounding box center [1136, 414] width 363 height 28
paste input "[URL][DOMAIN_NAME]"
click at [1351, 412] on span "Save" at bounding box center [1356, 413] width 24 height 12
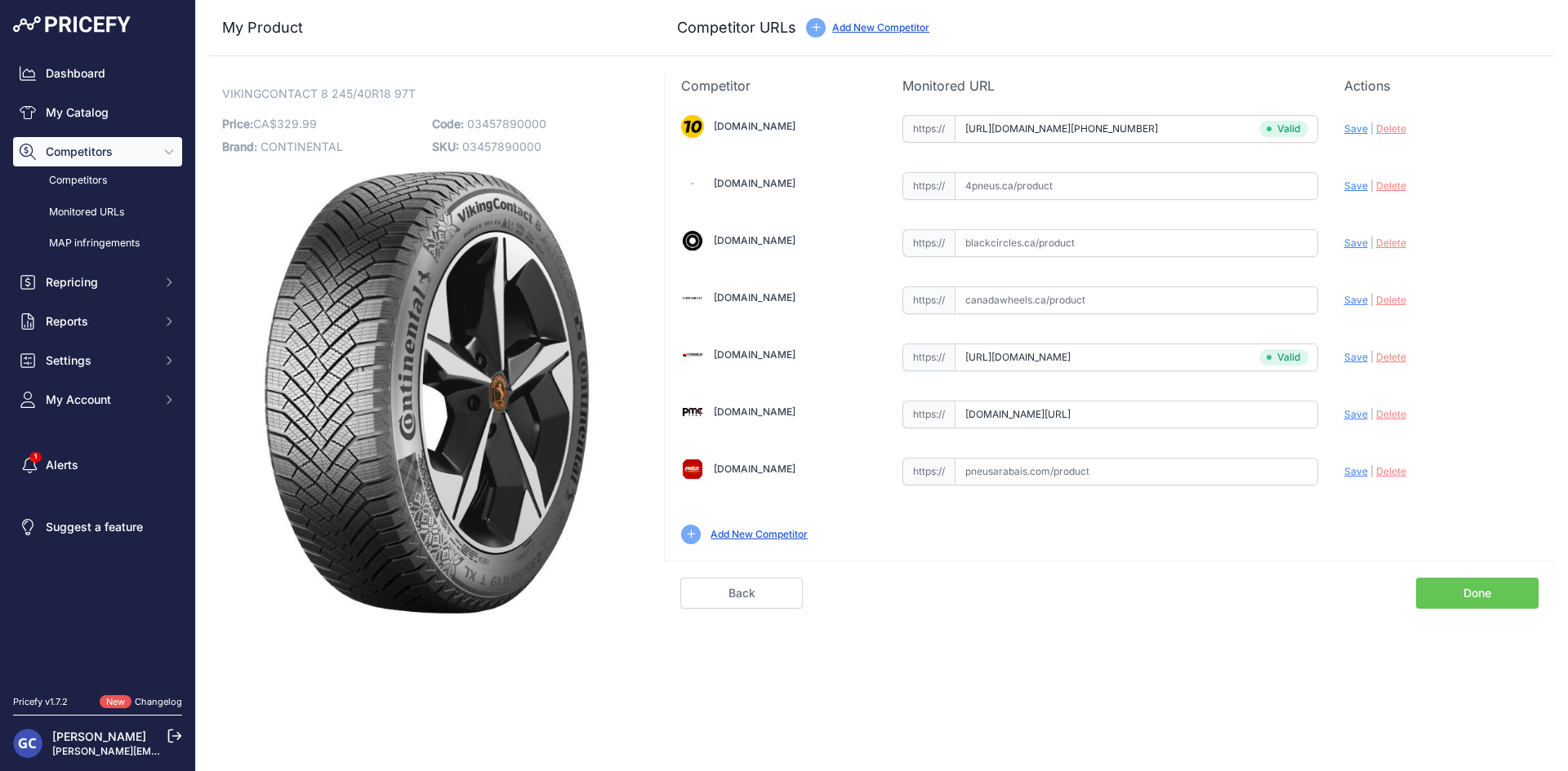
scroll to position [0, 0]
type input "https://pmctire.com/fr/tires/continental-vikingcontact-8-245-40r18-xl-97t-bsw-0…"
click at [1176, 187] on input "text" at bounding box center [1136, 186] width 363 height 28
paste input "https://www.4pneus.ca/pneus/continental-viking-contact-8-hiver/245-40-r18-xl/29…"
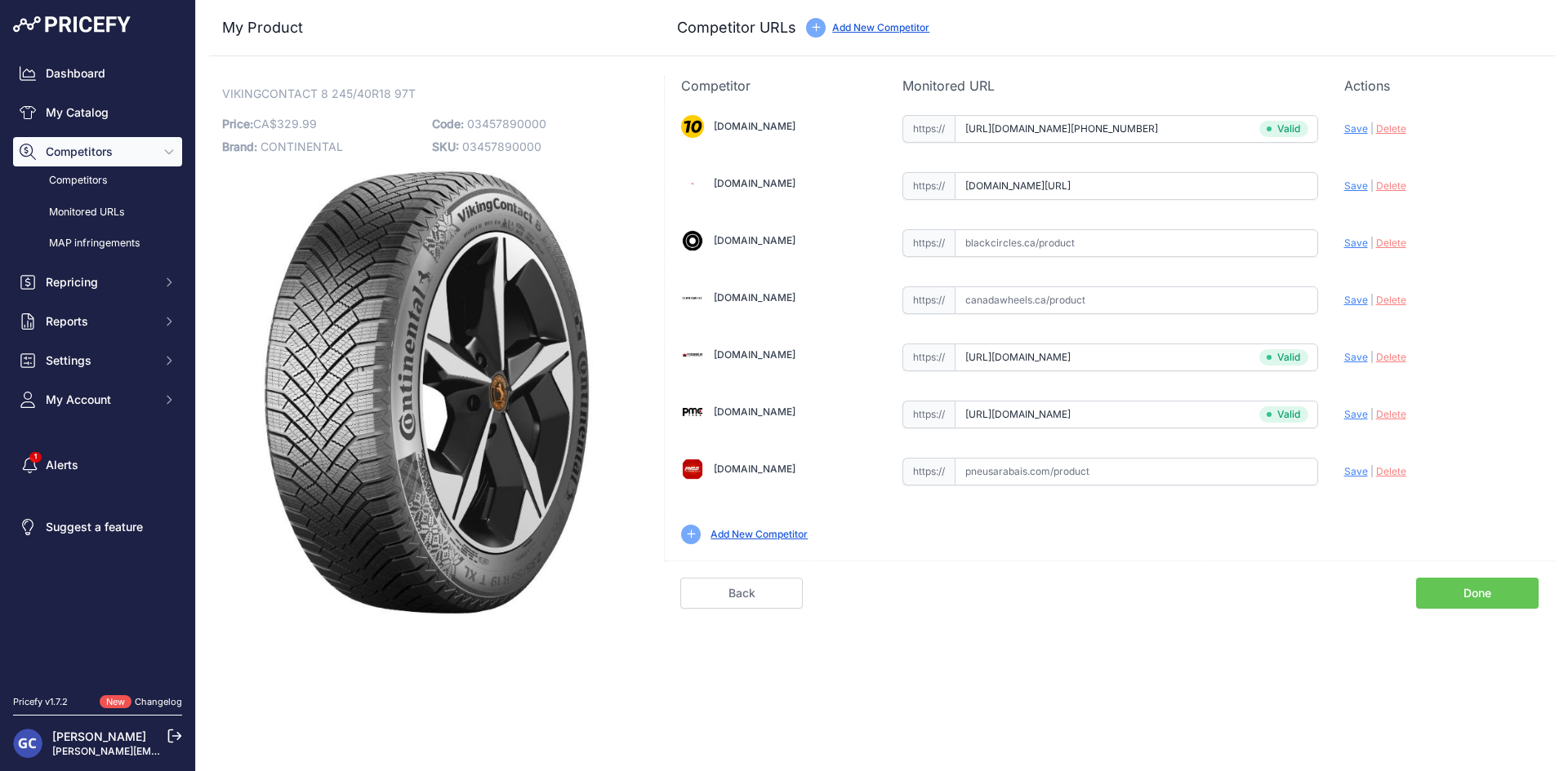
click at [1356, 185] on span "Save" at bounding box center [1356, 185] width 24 height 12
type input "https://www.4pneus.ca/pneus/continental-viking-contact-8-hiver/245-40-r18-xl/29…"
click at [1196, 250] on input "text" at bounding box center [1136, 243] width 363 height 28
paste input "https://www.blackcircles.ca/en/tire/continental/vikingcontact-8/245-40-r18-97-t"
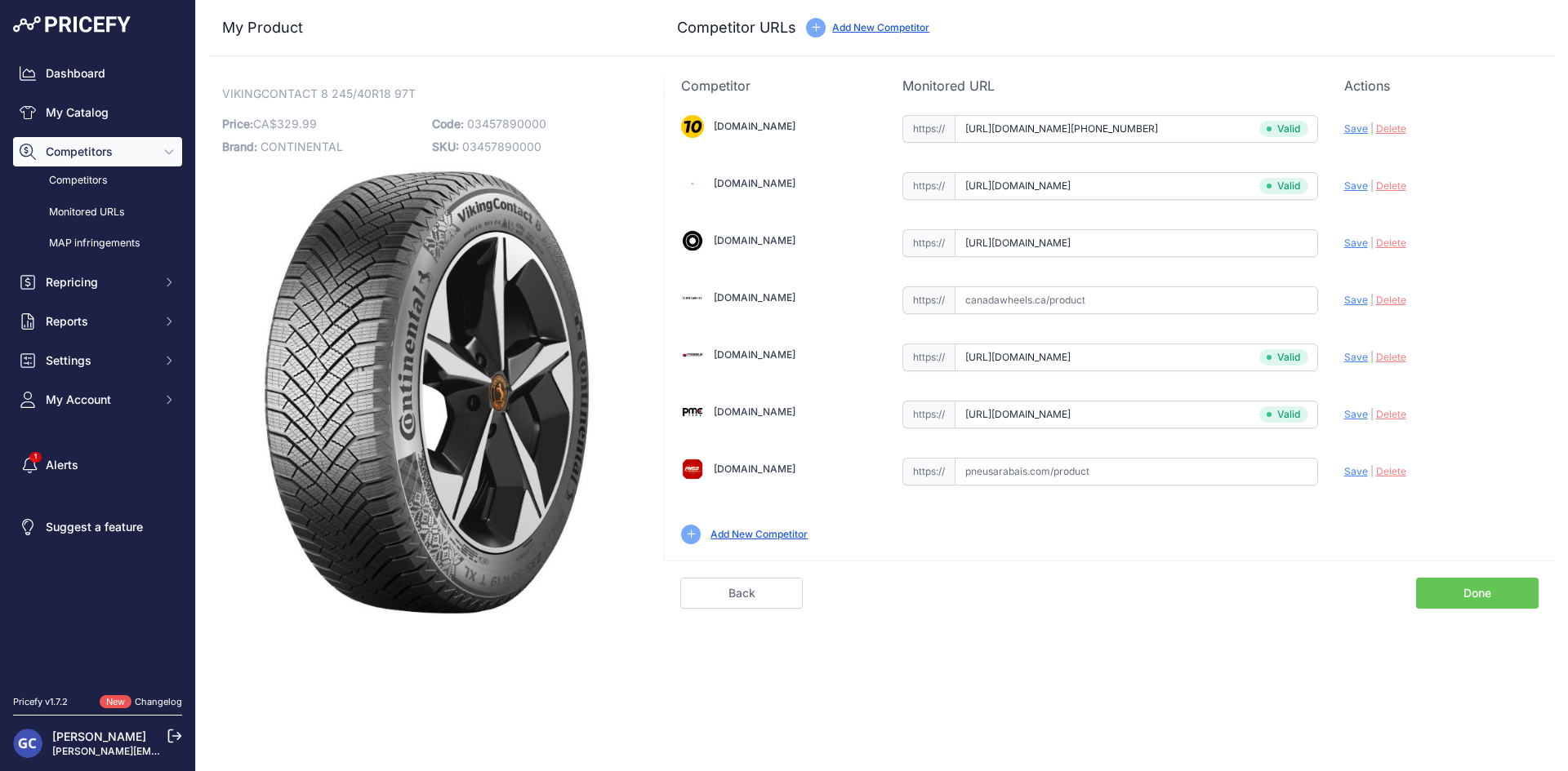
scroll to position [0, 33]
click at [1348, 237] on span "Save" at bounding box center [1356, 242] width 24 height 12
type input "https://www.blackcircles.ca/en/tire/continental/vikingcontact-8/245-40-r18-97-t…"
click at [1066, 484] on input "text" at bounding box center [1136, 472] width 363 height 28
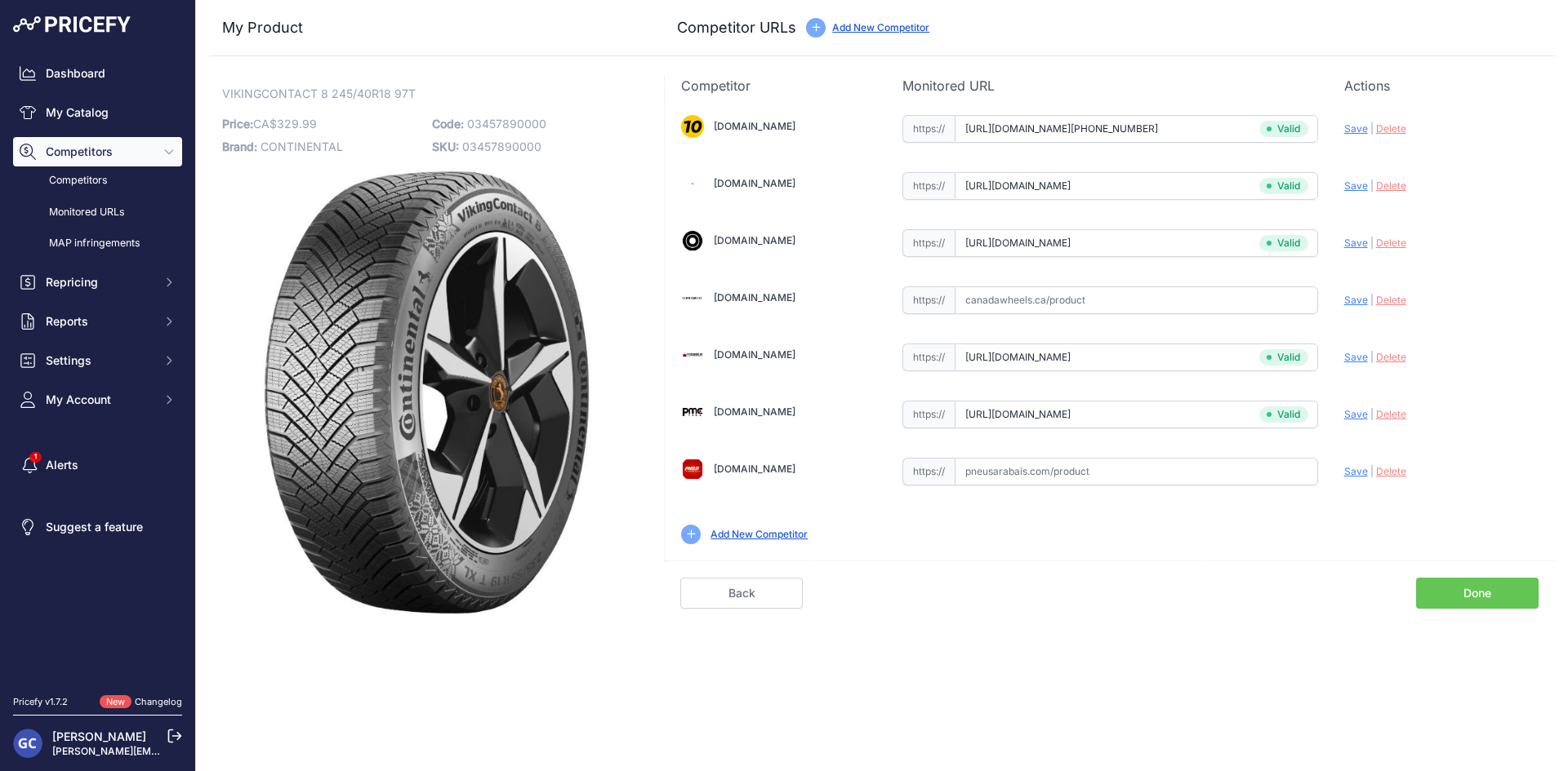
paste input "https://pneusarabais.com/pneus/continental-vikingcontact-8/52390"
type input "pneusarabais.com/pneus/continental-vikingcontact-8/52390"
click at [1466, 587] on link "Done" at bounding box center [1477, 593] width 123 height 31
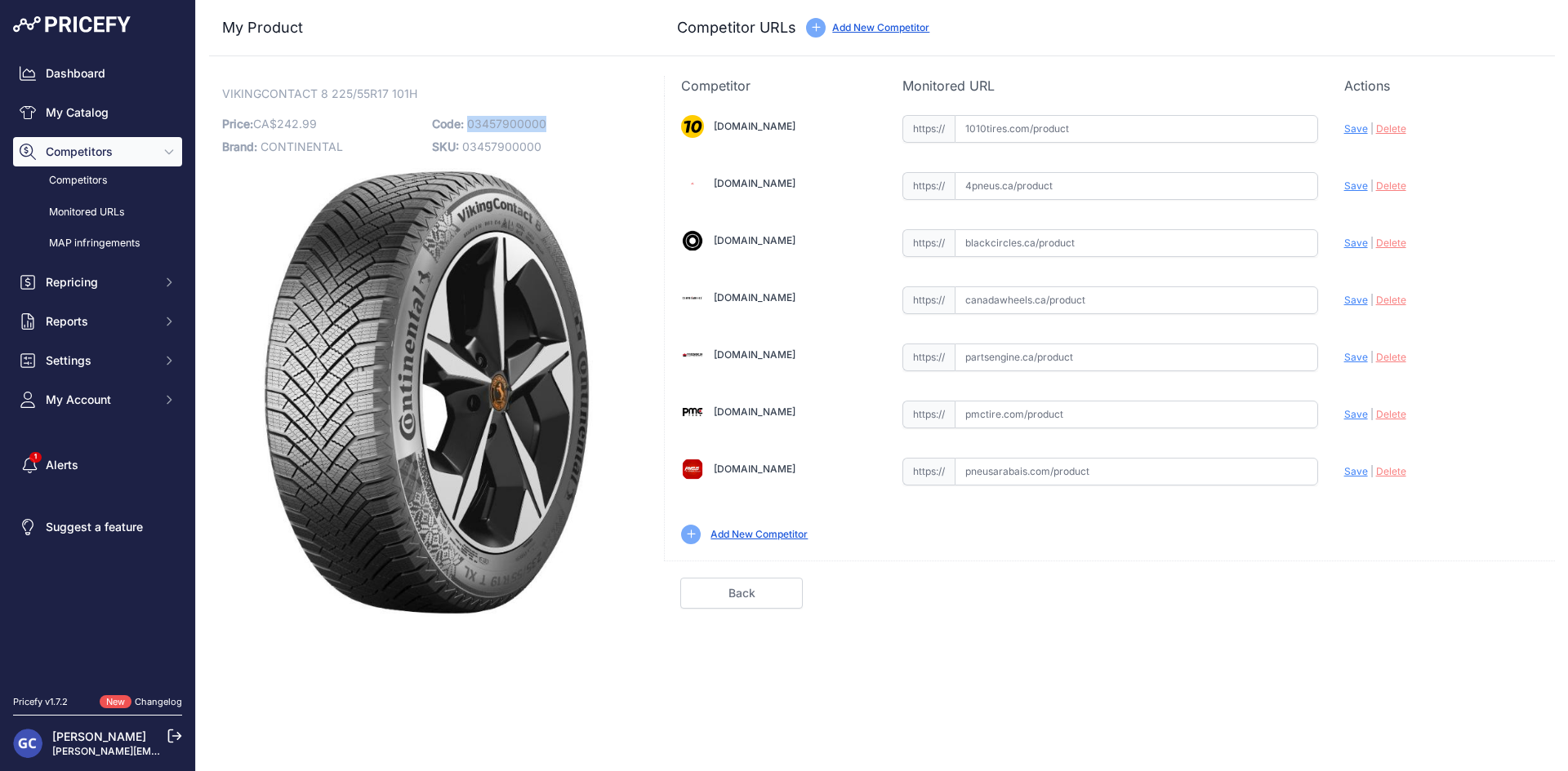
drag, startPoint x: 565, startPoint y: 118, endPoint x: 467, endPoint y: 123, distance: 98.1
click at [467, 123] on p "Code: 03457900000" at bounding box center [532, 124] width 200 height 23
copy span "03457900000"
click at [1205, 133] on input "text" at bounding box center [1136, 129] width 363 height 28
paste input "https://www.1010tires.com/Tires/Continental/Viking+Contact+8/03457900000"
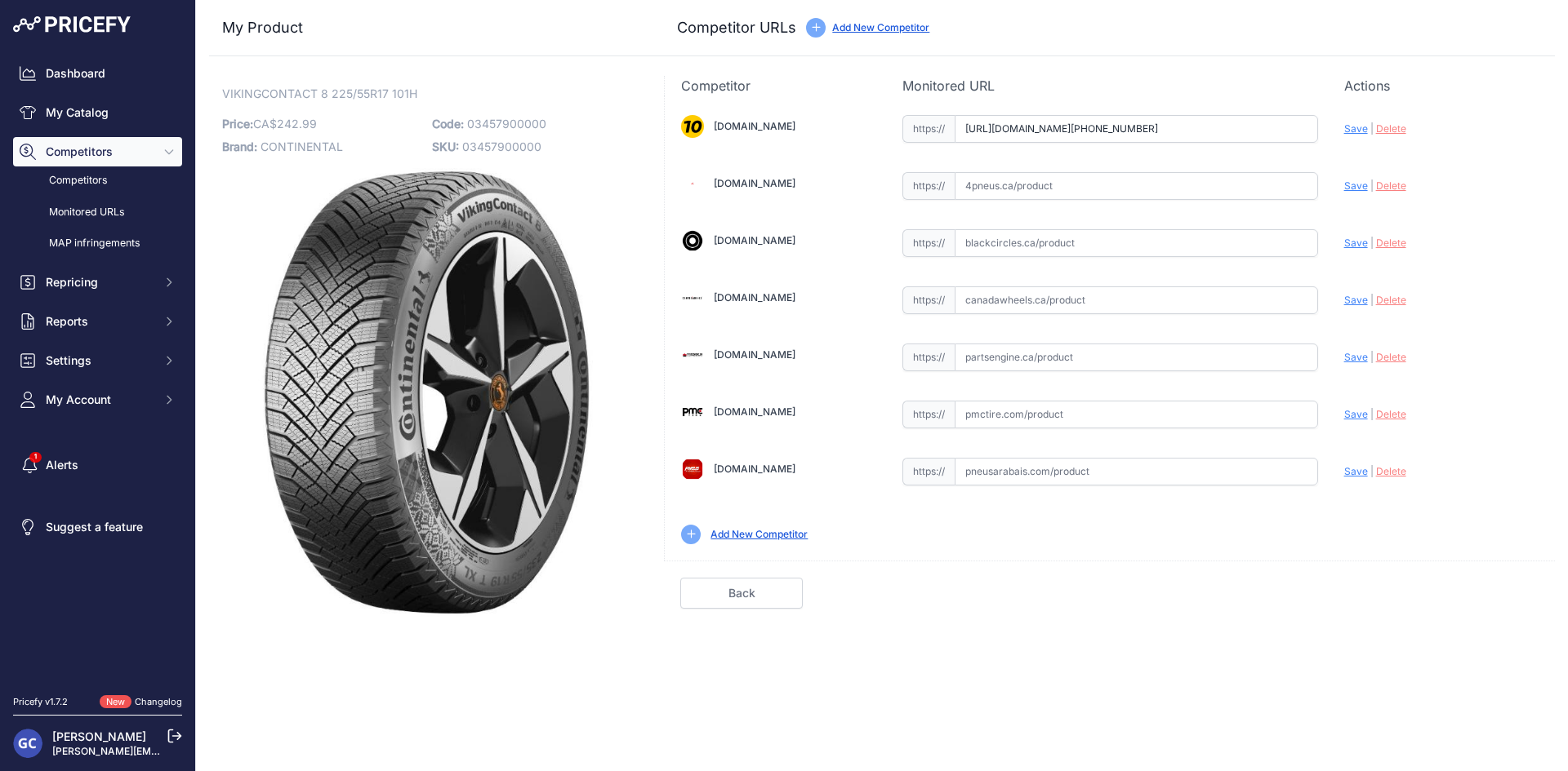
scroll to position [0, 22]
click at [1350, 128] on span "Save" at bounding box center [1356, 128] width 24 height 12
type input "https://www.1010tires.com/Tires/Continental/Viking+Contact+8/03457900000?prirul…"
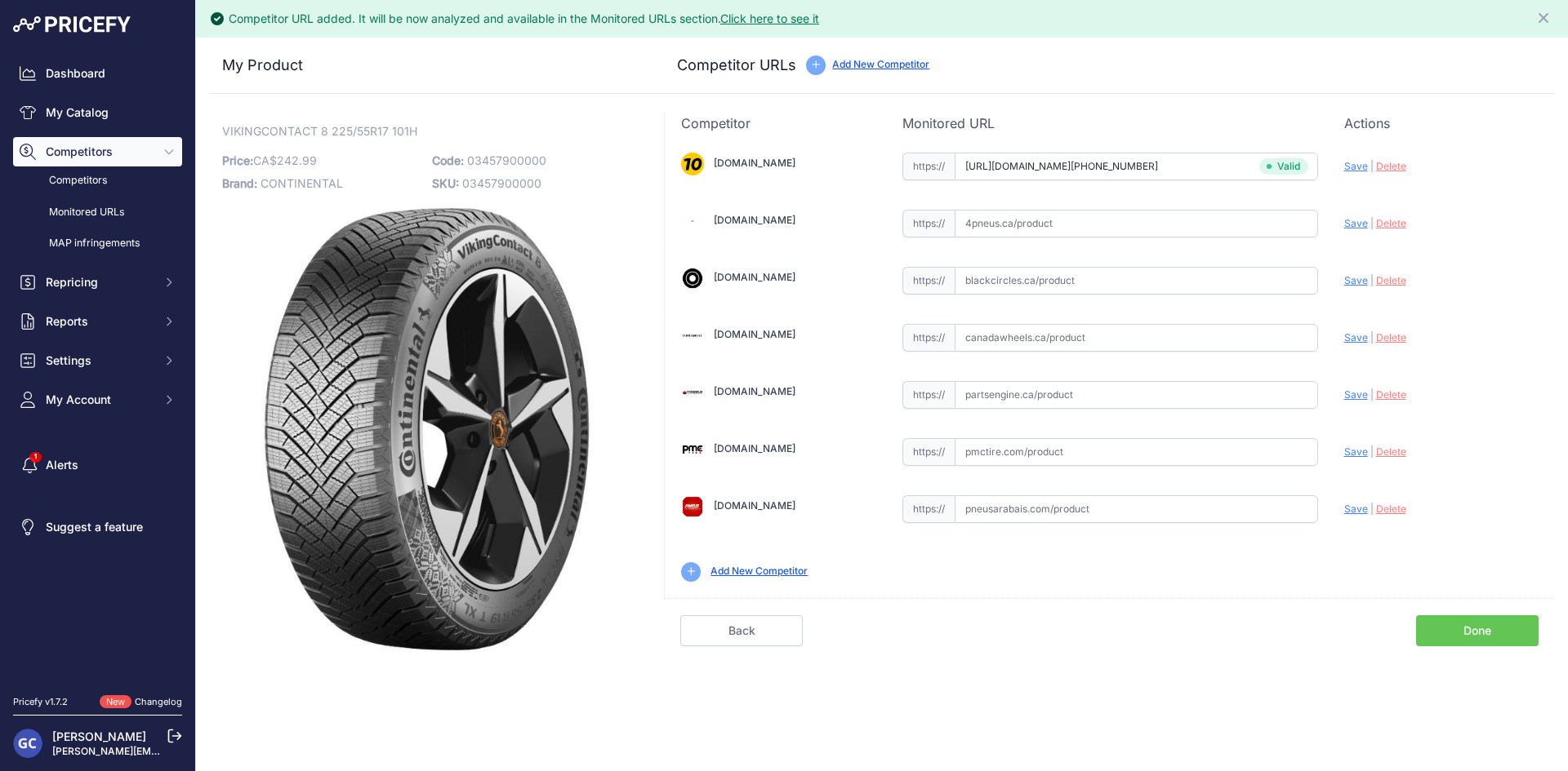
click at [1159, 394] on input "text" at bounding box center [1136, 395] width 363 height 28
paste input "https://www.partsengine.ca/03457900000-vp-continental-371.aspx"
click at [1346, 391] on span "Save" at bounding box center [1356, 394] width 24 height 12
type input "https://www.partsengine.ca/03457900000-vp-continental-371.aspx?prirule_jdsnikfk…"
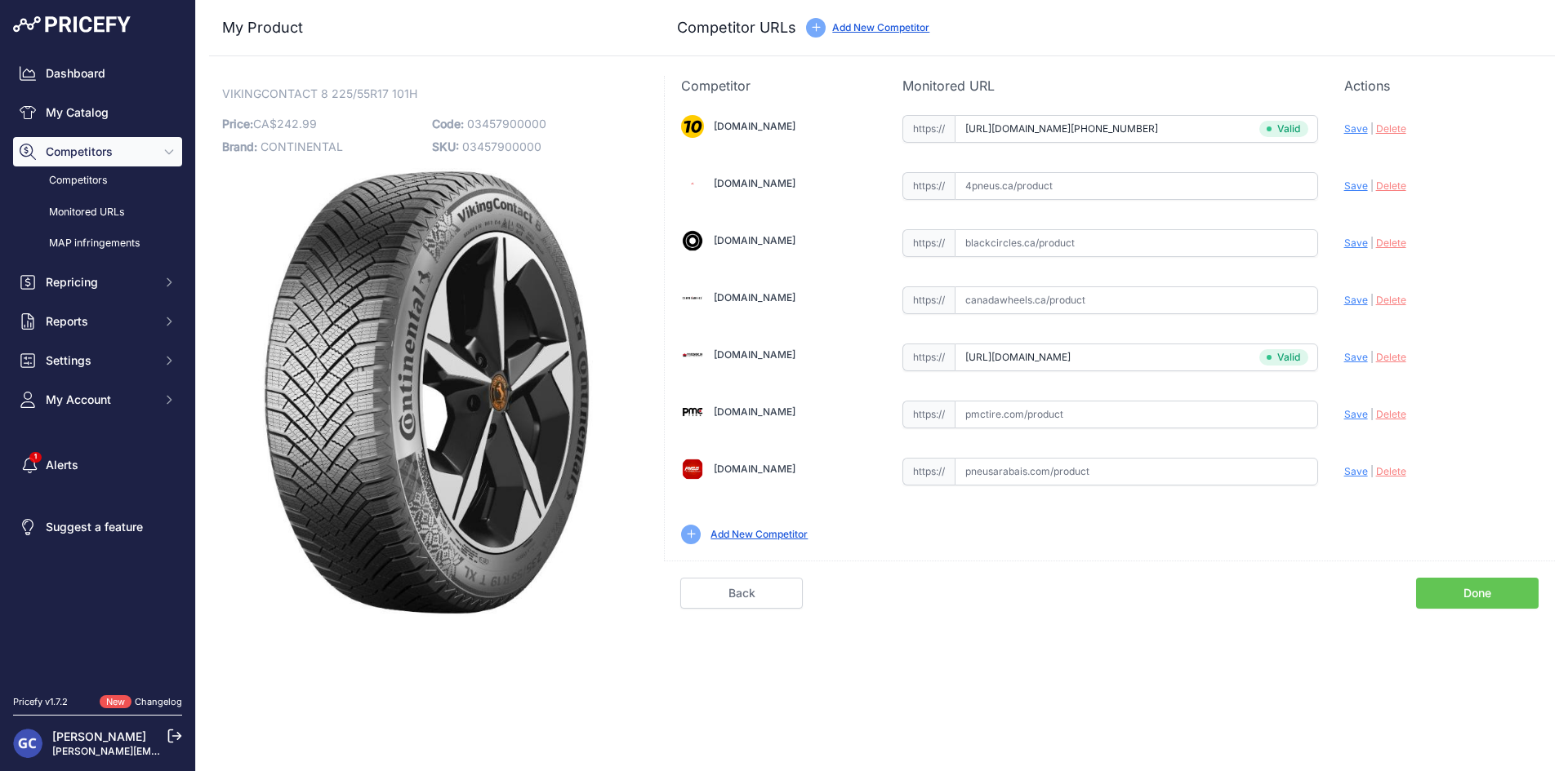
drag, startPoint x: 1183, startPoint y: 407, endPoint x: 1230, endPoint y: 416, distance: 47.9
click at [1183, 407] on input "text" at bounding box center [1136, 414] width 363 height 28
paste input "https://pmctire.com/fr/tires/continental-vikingcontact-8-225-55r17-xl-101h-bsw-…"
click at [1358, 412] on span "Save" at bounding box center [1356, 413] width 24 height 12
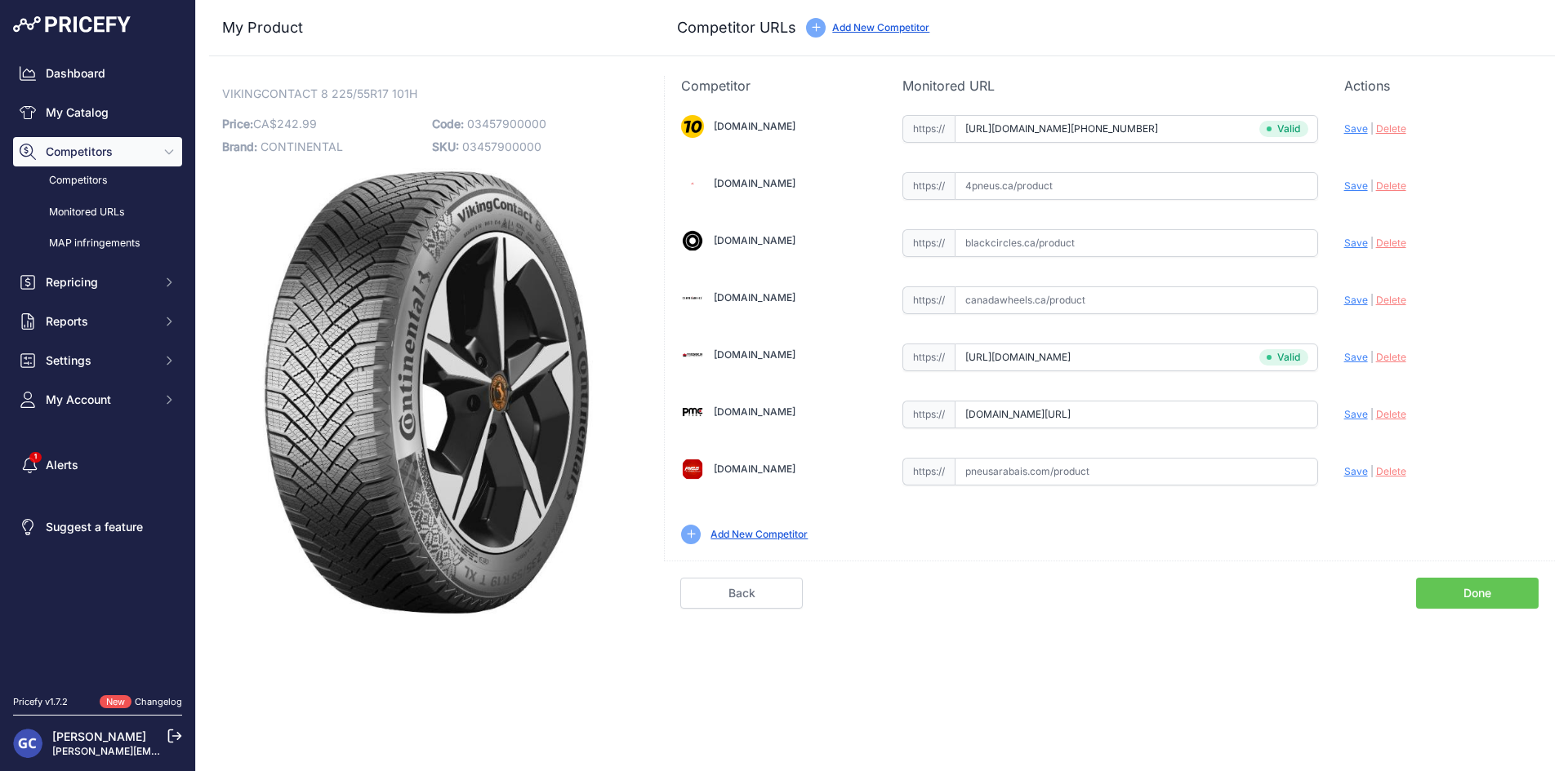
scroll to position [0, 0]
type input "https://pmctire.com/fr/tires/continental-vikingcontact-8-225-55r17-xl-101h-bsw-…"
drag, startPoint x: 1235, startPoint y: 190, endPoint x: 1264, endPoint y: 182, distance: 30.1
click at [1235, 190] on input "text" at bounding box center [1136, 186] width 363 height 28
paste input "https://www.4pneus.ca/pneus/continental-viking-contact-8-hiver/225-55-r17-xl/29…"
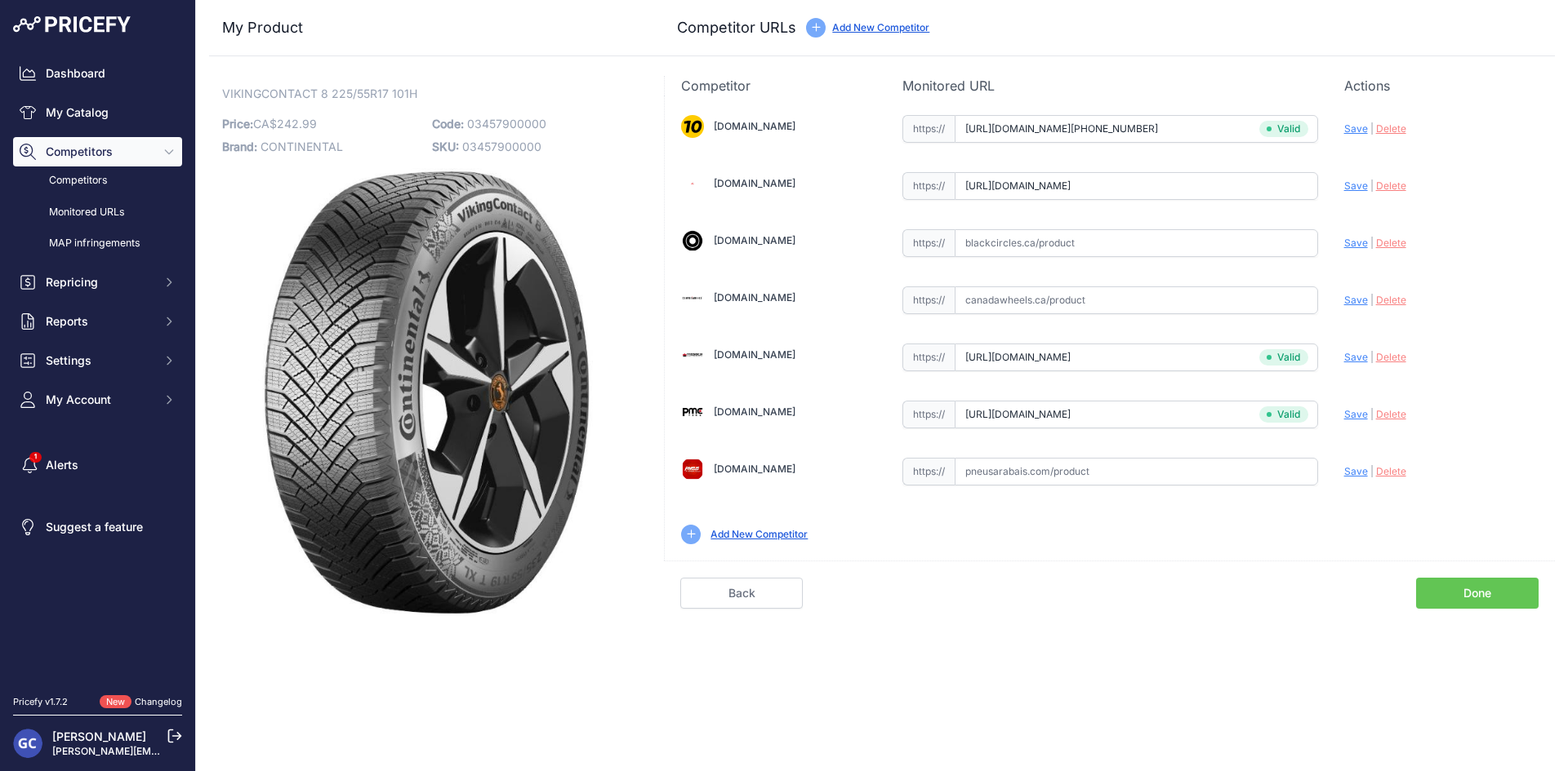
scroll to position [0, 64]
click at [1352, 182] on span "Save" at bounding box center [1356, 185] width 24 height 12
type input "https://www.4pneus.ca/pneus/continental-viking-contact-8-hiver/225-55-r17-xl/29…"
click at [1129, 252] on input "text" at bounding box center [1136, 243] width 363 height 28
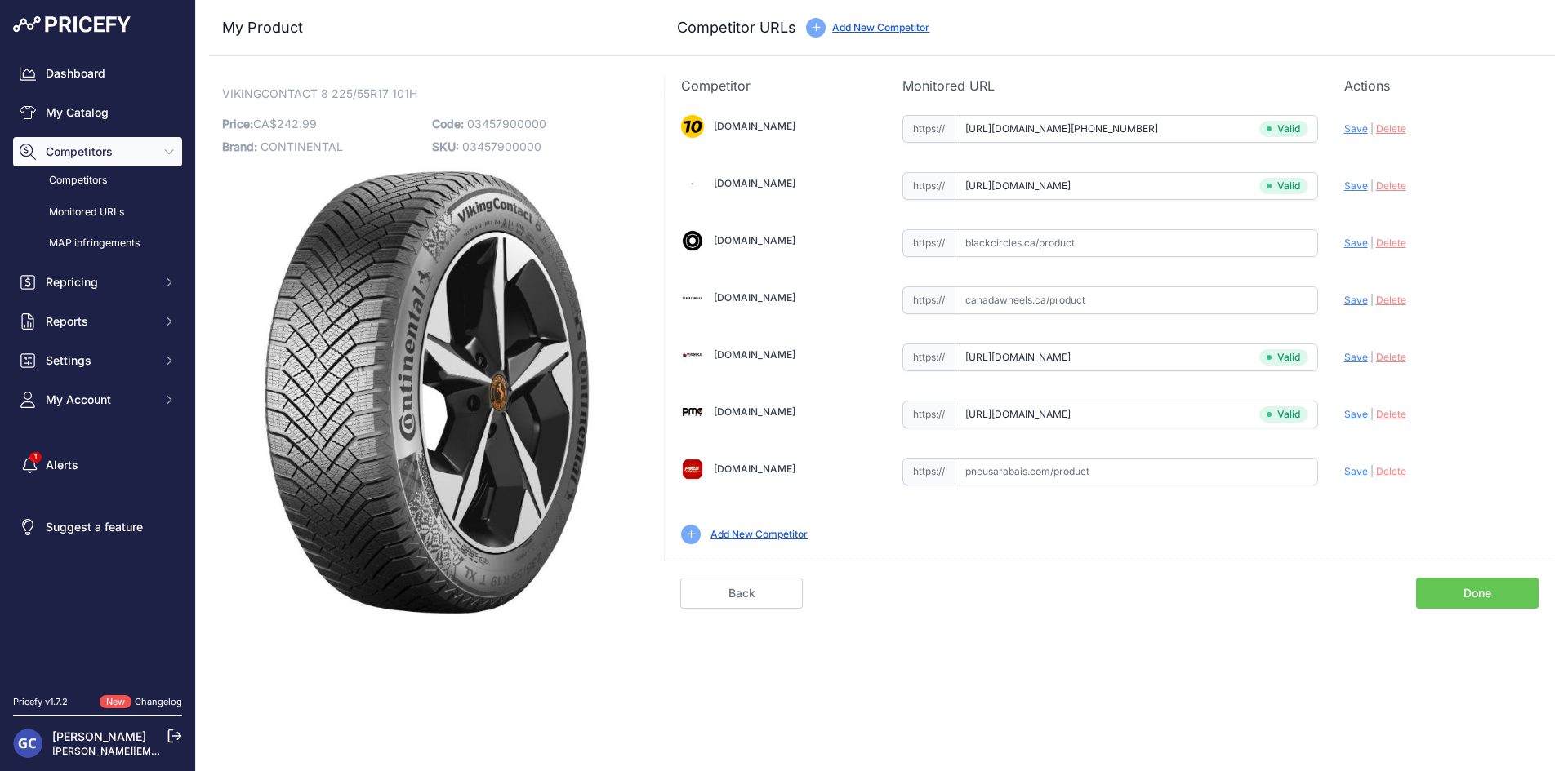
paste input "https://www.blackcircles.ca/en/tire/continental/vikingcontact-8/225-55-r17-101-h"
click at [1354, 240] on span "Save" at bounding box center [1356, 242] width 24 height 12
type input "https://www.blackcircles.ca/en/tire/continental/vikingcontact-8/225-55-r17-101-…"
click at [1165, 494] on div "1010tires.com Valid Invalid" at bounding box center [1110, 328] width 890 height 466
click at [1169, 478] on input "text" at bounding box center [1136, 472] width 363 height 28
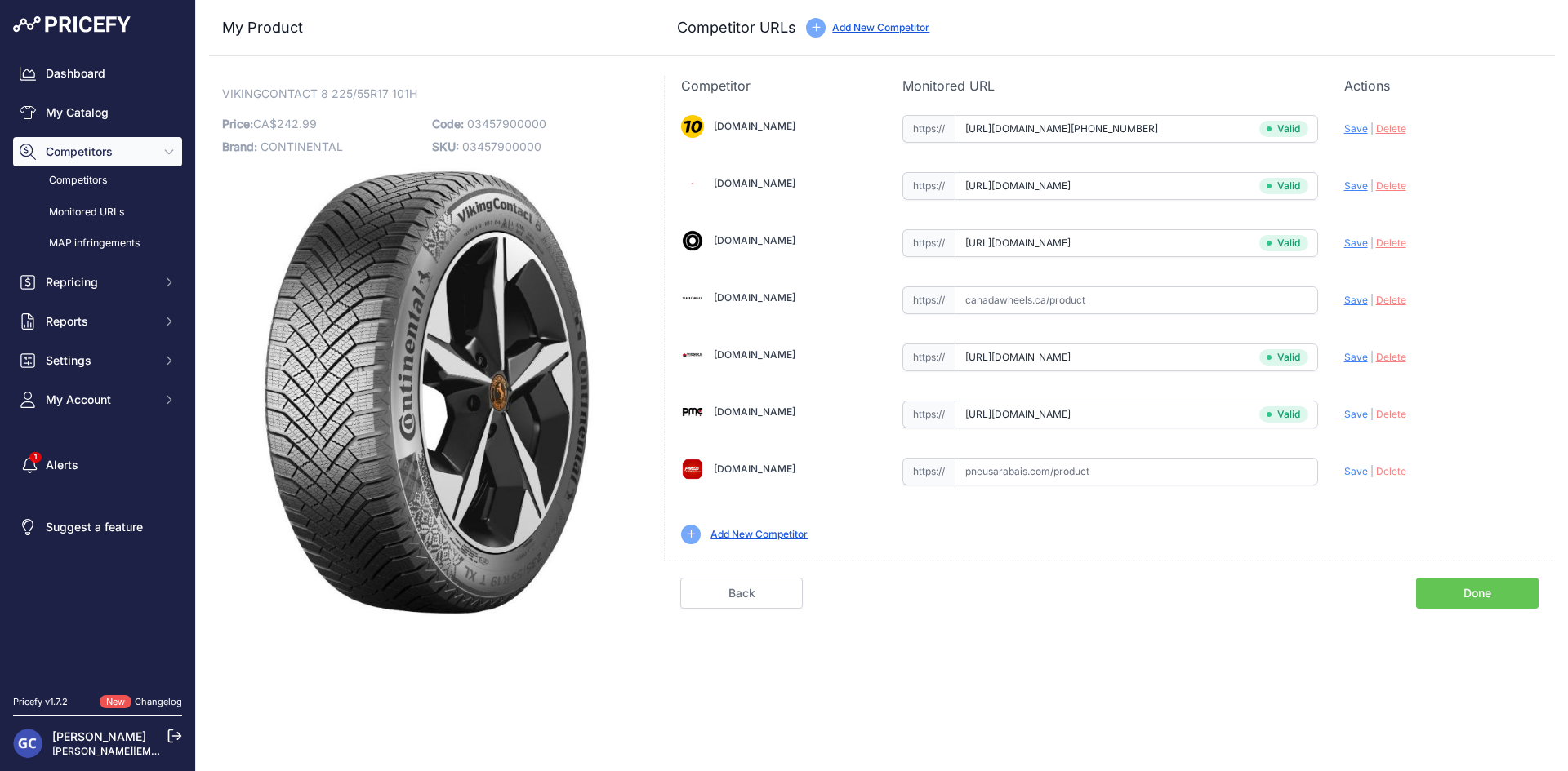
paste input "https://pneusarabais.com/pneus/continental-vikingcontact-8/52391"
click at [1346, 470] on span "Save" at bounding box center [1356, 471] width 24 height 12
type input "https://pneusarabais.com/pneus/continental-vikingcontact-8/52391?prirule_jdsnik…"
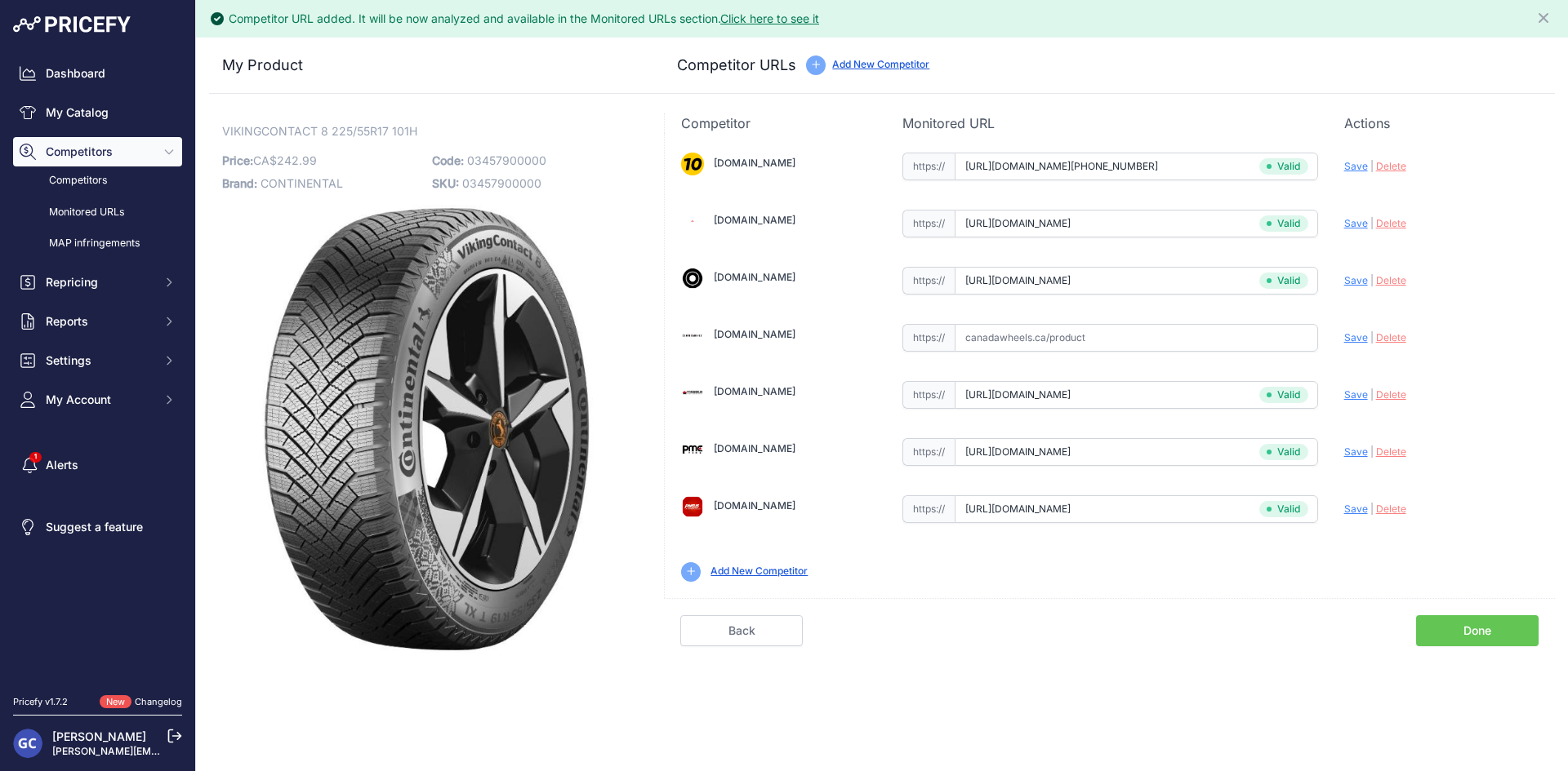
click at [1465, 625] on link "Done" at bounding box center [1477, 631] width 123 height 31
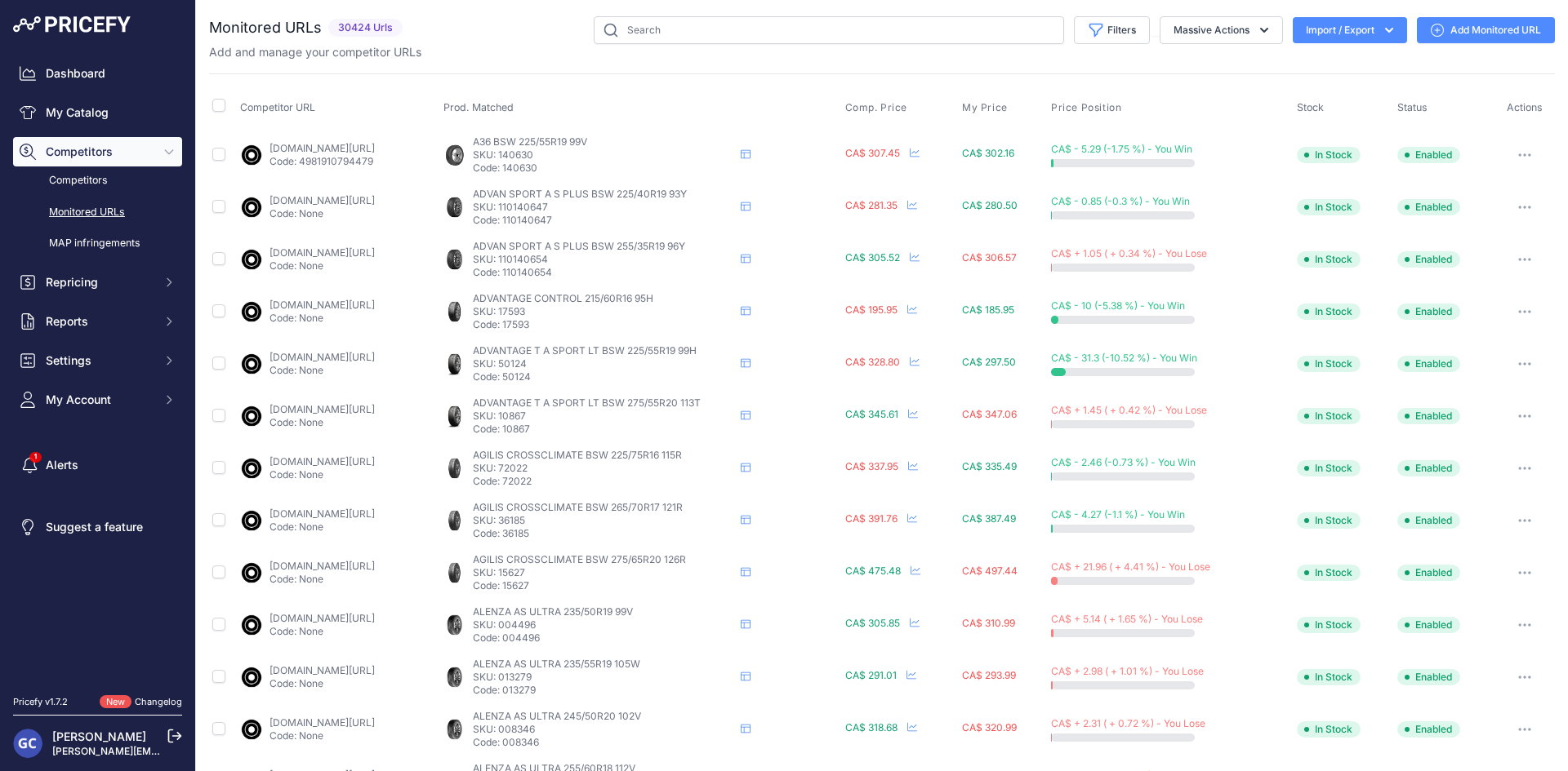
drag, startPoint x: 0, startPoint y: 0, endPoint x: 393, endPoint y: 82, distance: 401.5
click at [393, 82] on div "Competitor URL Prod. Matched Comp. Price My Price" at bounding box center [881, 623] width 1345 height 1100
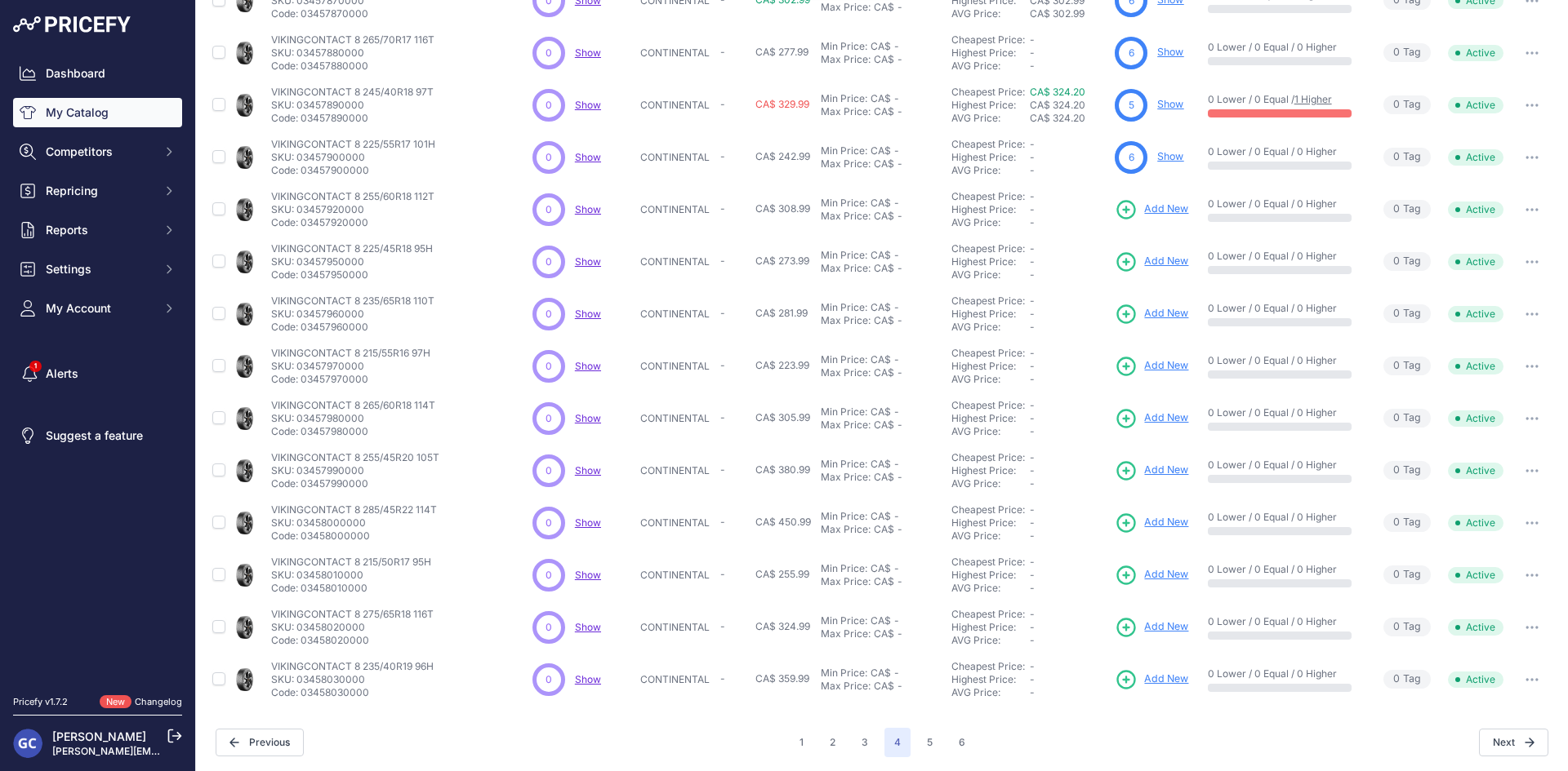
scroll to position [209, 0]
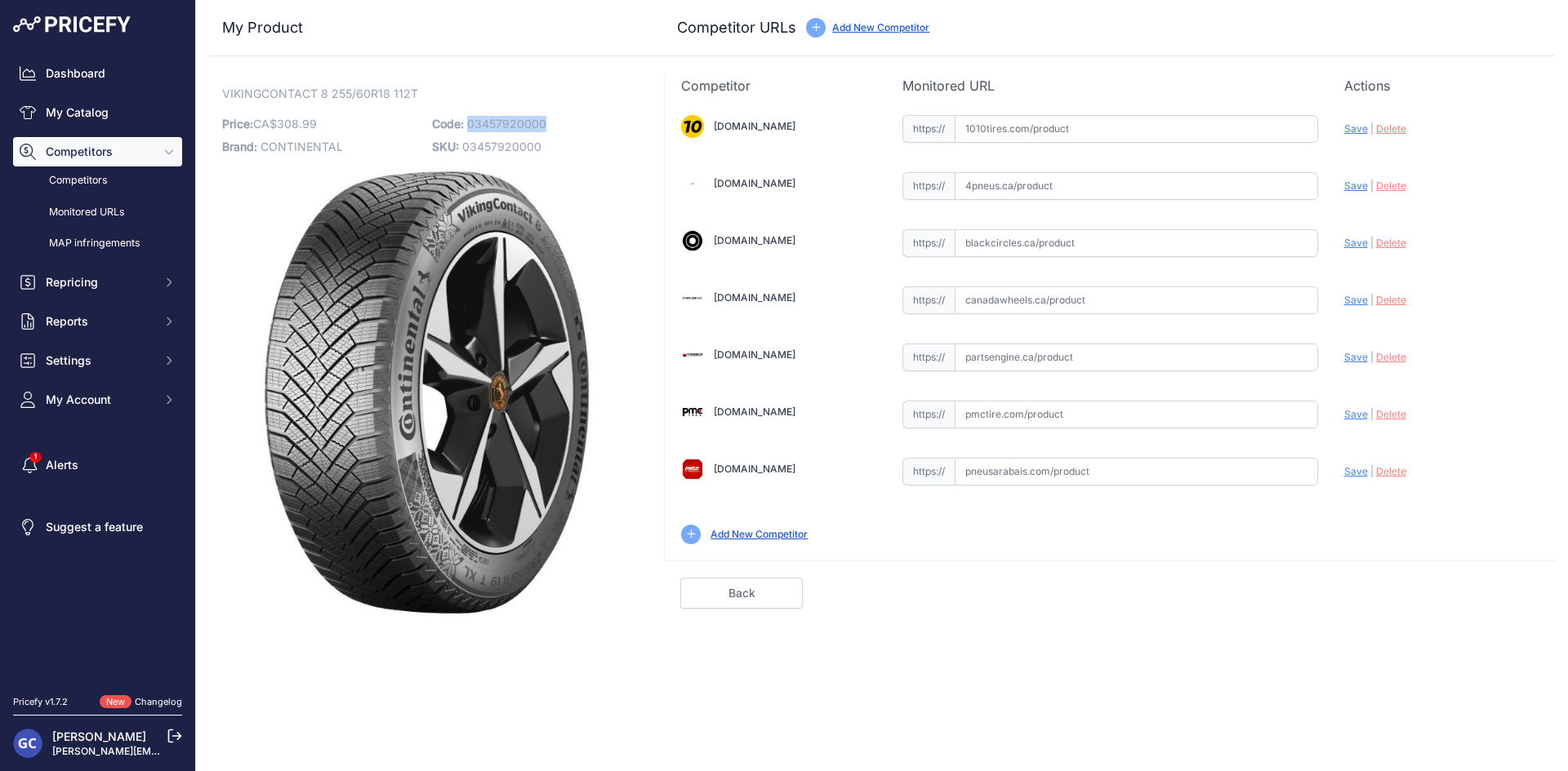
drag, startPoint x: 562, startPoint y: 120, endPoint x: 468, endPoint y: 119, distance: 94.0
click at [468, 119] on p "Code: 03457920000" at bounding box center [532, 124] width 200 height 23
copy span "03457920000"
click at [1101, 357] on input "text" at bounding box center [1136, 358] width 363 height 28
paste input "[URL][DOMAIN_NAME]"
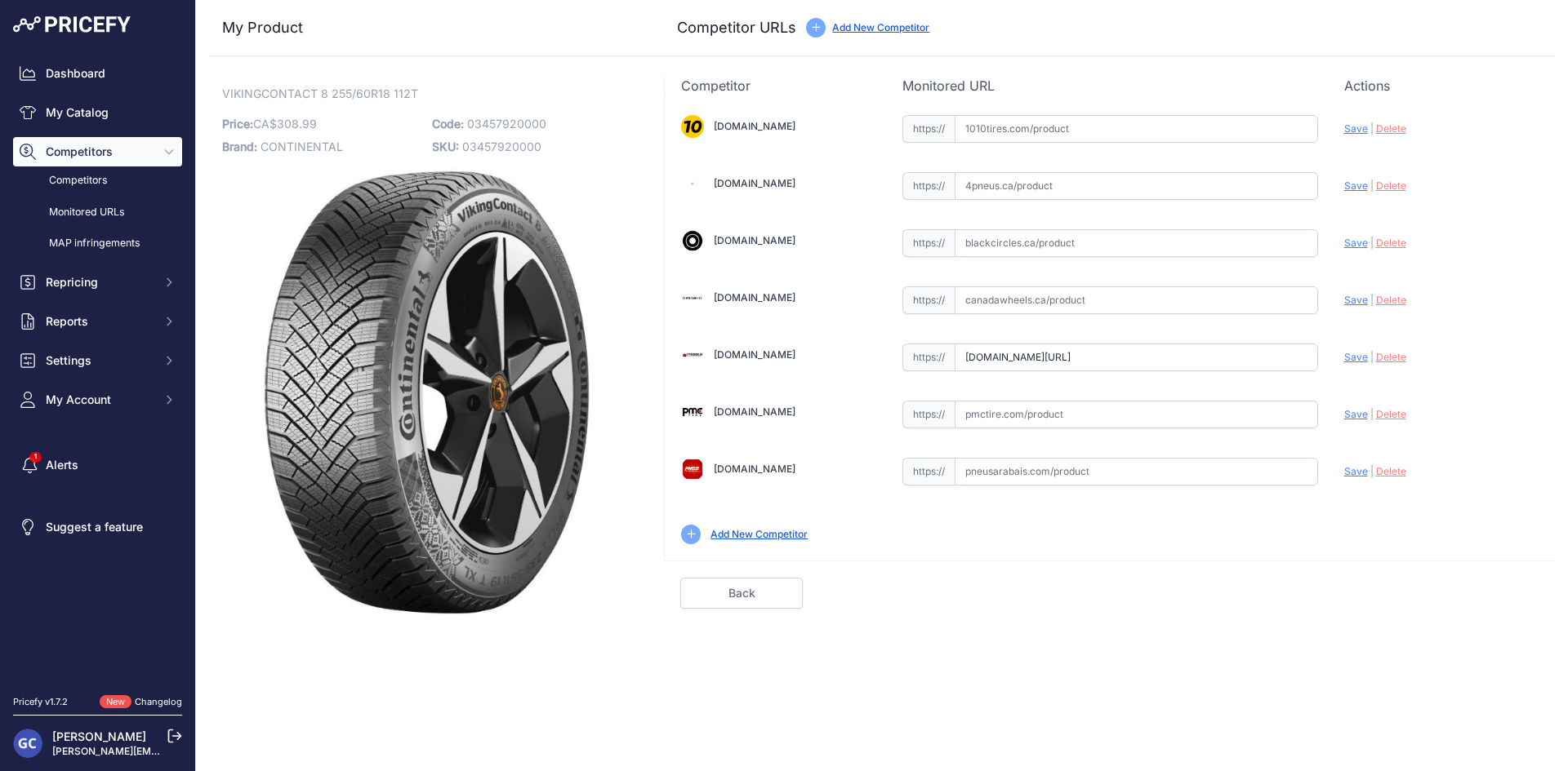
click at [1352, 358] on span "Save" at bounding box center [1356, 357] width 24 height 12
type input "https://www.partsengine.ca/03457920000-vp-continental-371.aspx?prirule_jdsnikfk…"
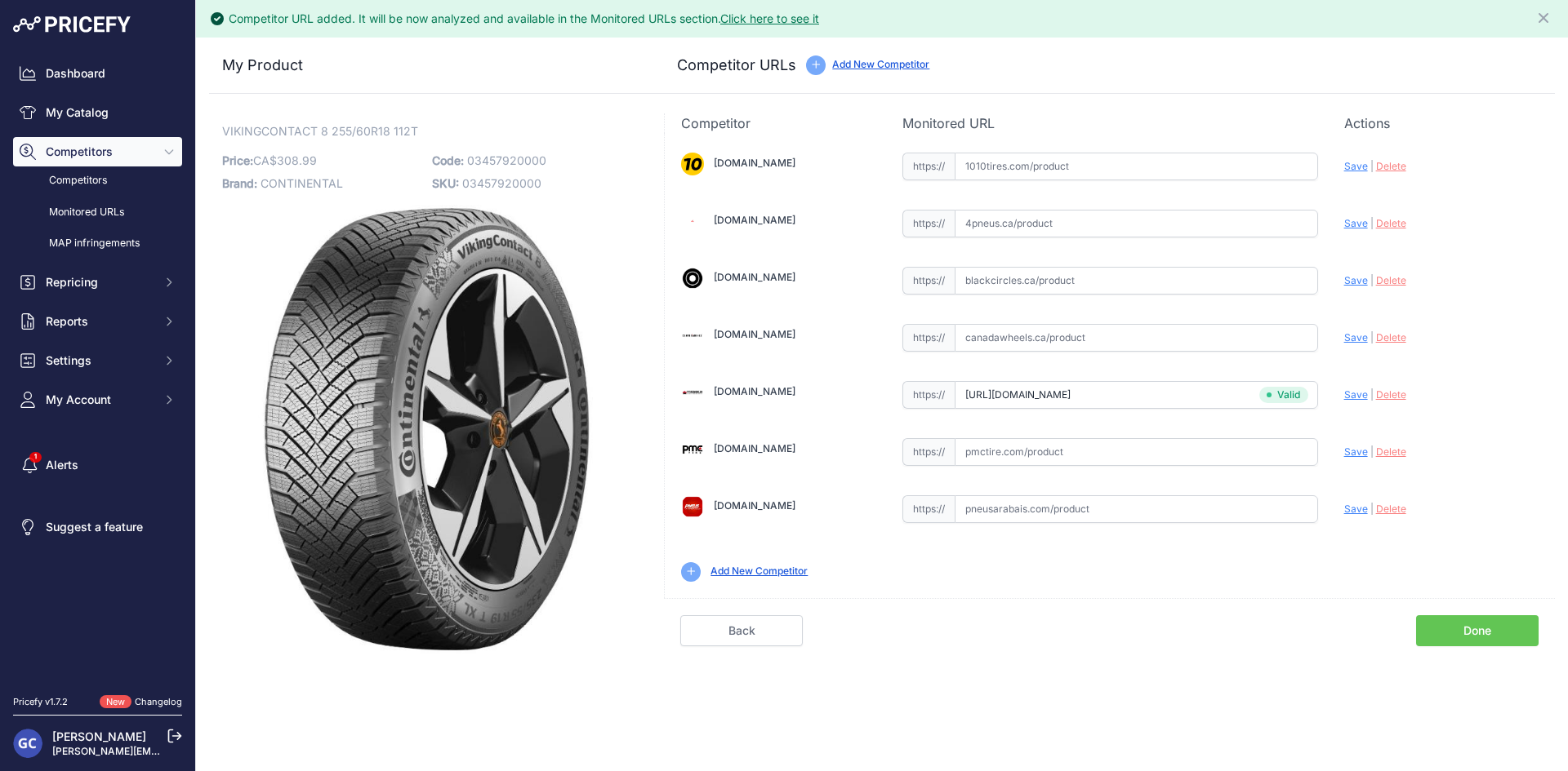
drag, startPoint x: 1121, startPoint y: 461, endPoint x: 1179, endPoint y: 454, distance: 58.4
click at [1121, 461] on input "text" at bounding box center [1136, 452] width 363 height 28
paste input "https://pmctire.com/fr/tires/continental-vikingcontact-8-255-60r18-xl-112t-bsw-…"
click at [1356, 451] on span "Save" at bounding box center [1356, 451] width 24 height 12
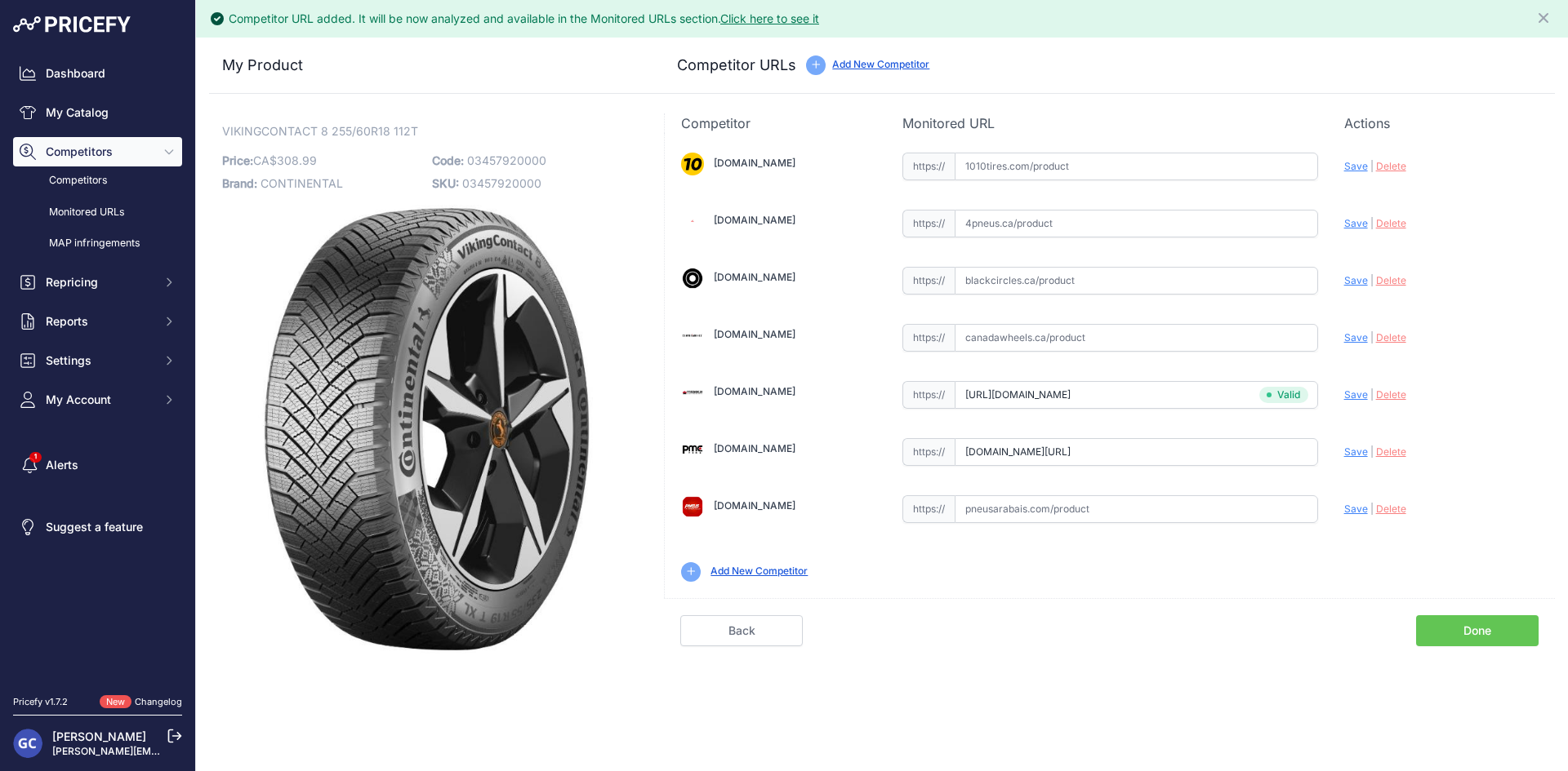
scroll to position [0, 0]
type input "https://pmctire.com/fr/tires/continental-vikingcontact-8-255-60r18-xl-112t-bsw-…"
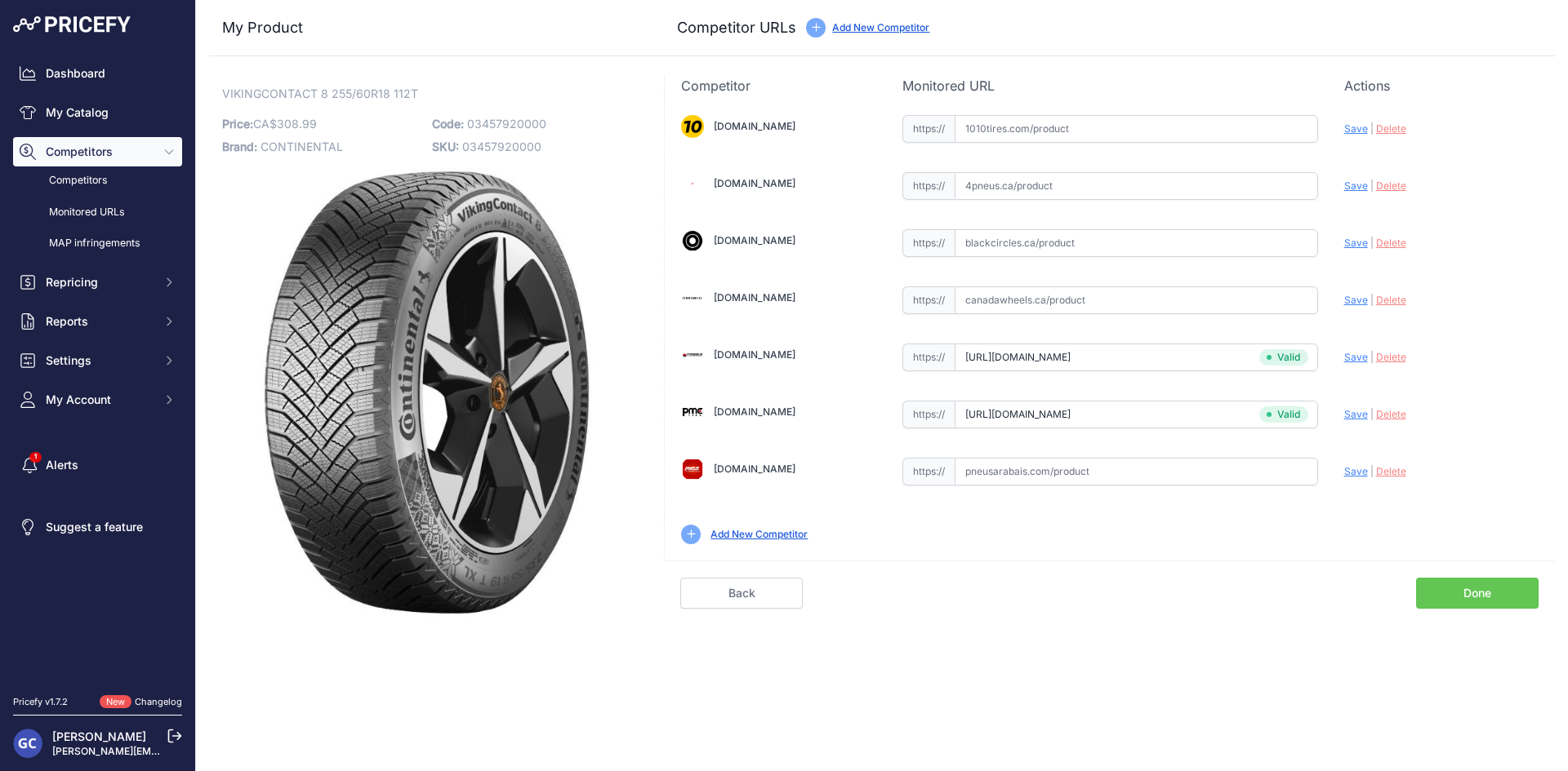
click at [1201, 136] on input "text" at bounding box center [1136, 129] width 363 height 28
paste input "https://www.1010tires.com/Tires/Continental/Viking+Contact+8/03457920000"
click at [1356, 125] on span "Save" at bounding box center [1356, 128] width 24 height 12
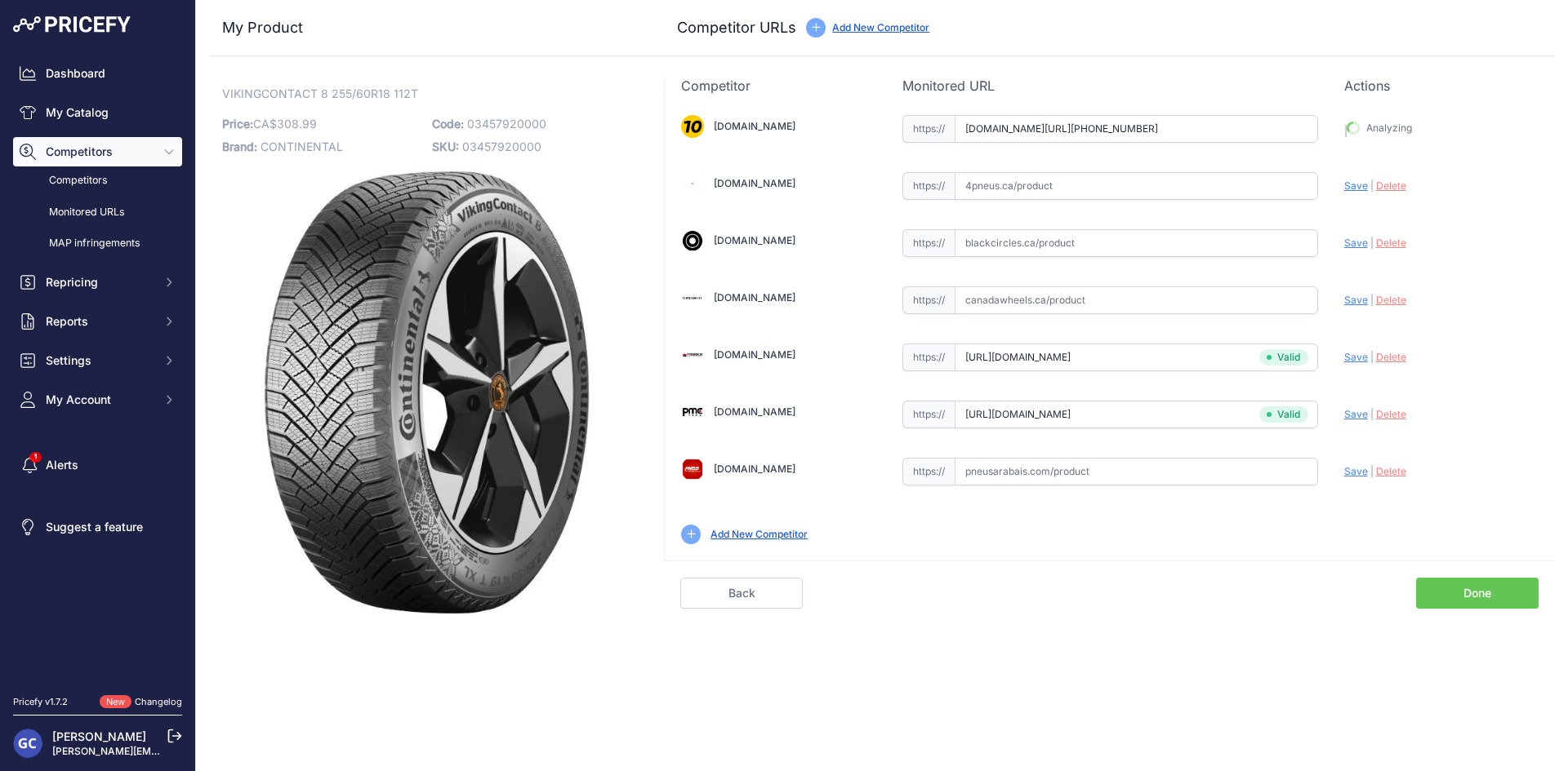
type input "https://www.1010tires.com/Tires/Continental/Viking+Contact+8/03457920000?prirul…"
click at [1151, 179] on input "text" at bounding box center [1136, 186] width 363 height 28
paste input "https://www.4pneus.ca/pneus/continental-viking-contact-8-hiver/255-60-r18-xl/29…"
click at [1355, 186] on span "Save" at bounding box center [1356, 185] width 24 height 12
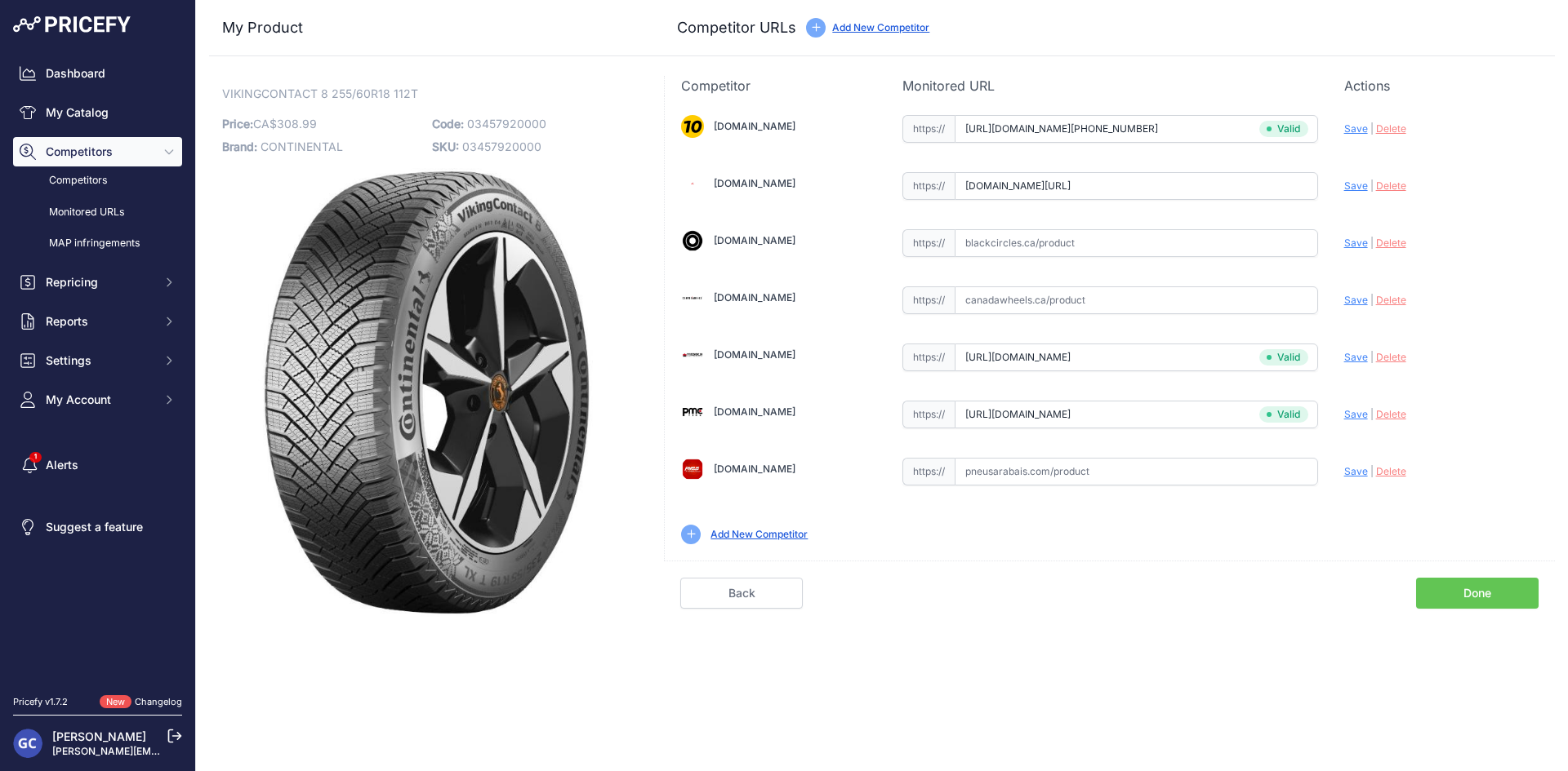
scroll to position [0, 0]
type input "https://www.4pneus.ca/pneus/continental-viking-contact-8-hiver/255-60-r18-xl/29…"
drag, startPoint x: 1207, startPoint y: 242, endPoint x: 1243, endPoint y: 232, distance: 37.4
click at [1207, 242] on input "text" at bounding box center [1136, 243] width 363 height 28
paste input "https://www.blackcircles.ca/en/tire/continental/vikingcontact-8/255-60-r18-112-t"
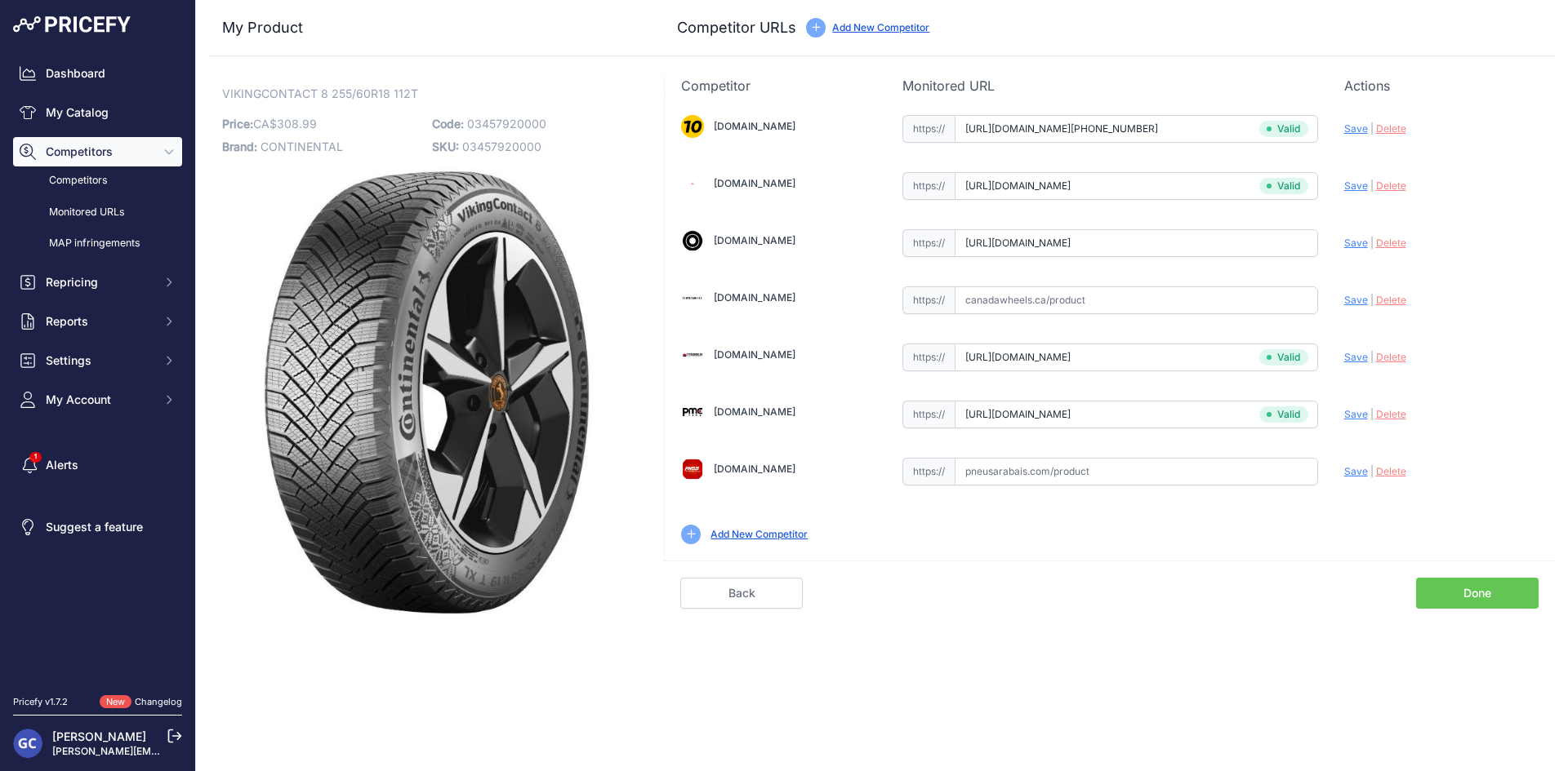
scroll to position [0, 34]
click at [1357, 242] on span "Save" at bounding box center [1356, 242] width 24 height 12
type input "https://www.blackcircles.ca/en/tire/continental/vikingcontact-8/255-60-r18-112-…"
drag, startPoint x: 1149, startPoint y: 468, endPoint x: 1228, endPoint y: 471, distance: 79.1
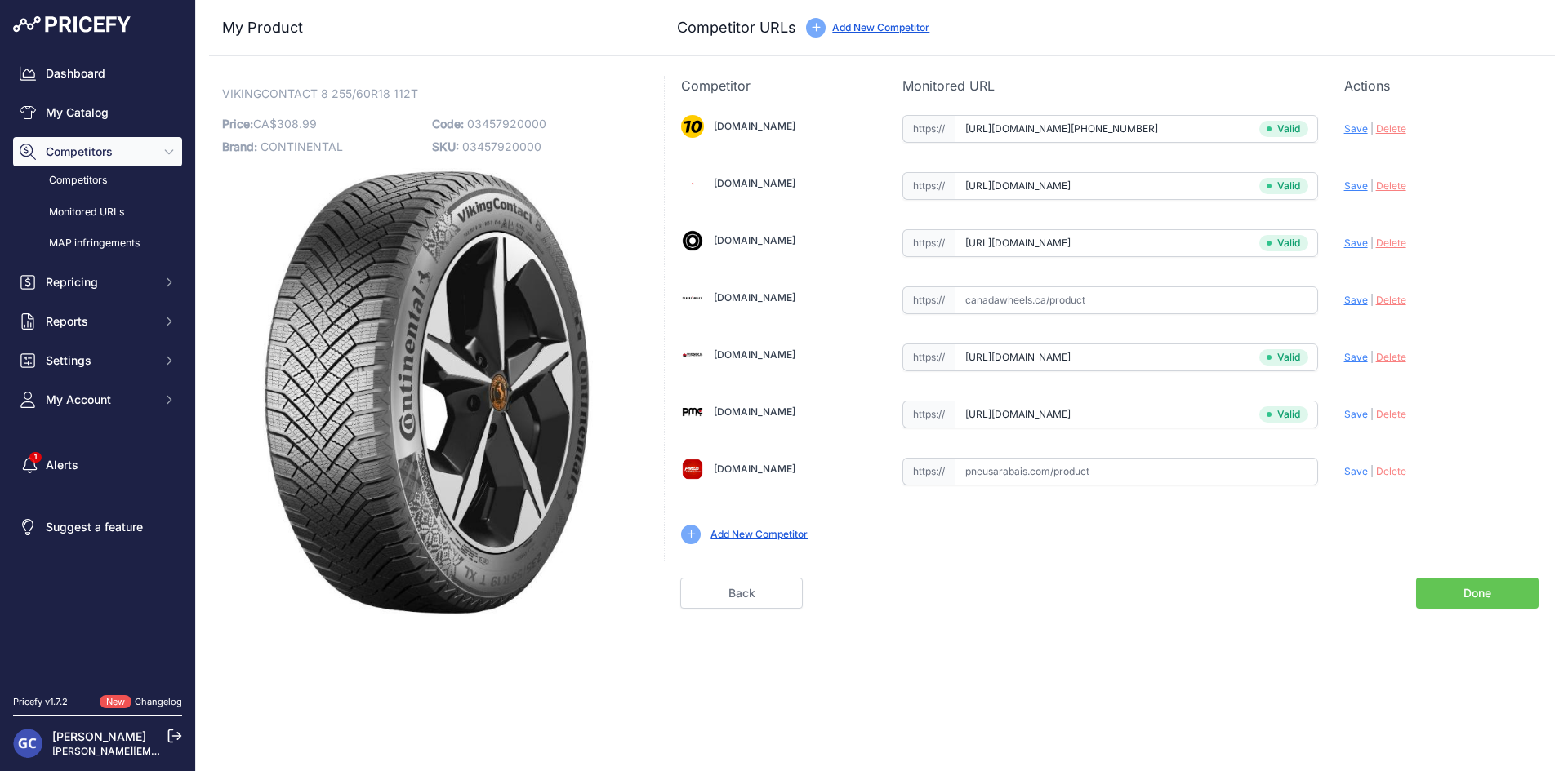
click at [1150, 468] on input "text" at bounding box center [1136, 472] width 363 height 28
paste input "https://pneusarabais.com/pneus/continental-vikingcontact-8/52393"
click at [1353, 471] on span "Save" at bounding box center [1356, 471] width 24 height 12
type input "https://pneusarabais.com/pneus/continental-vikingcontact-8/52393?prirule_jdsnik…"
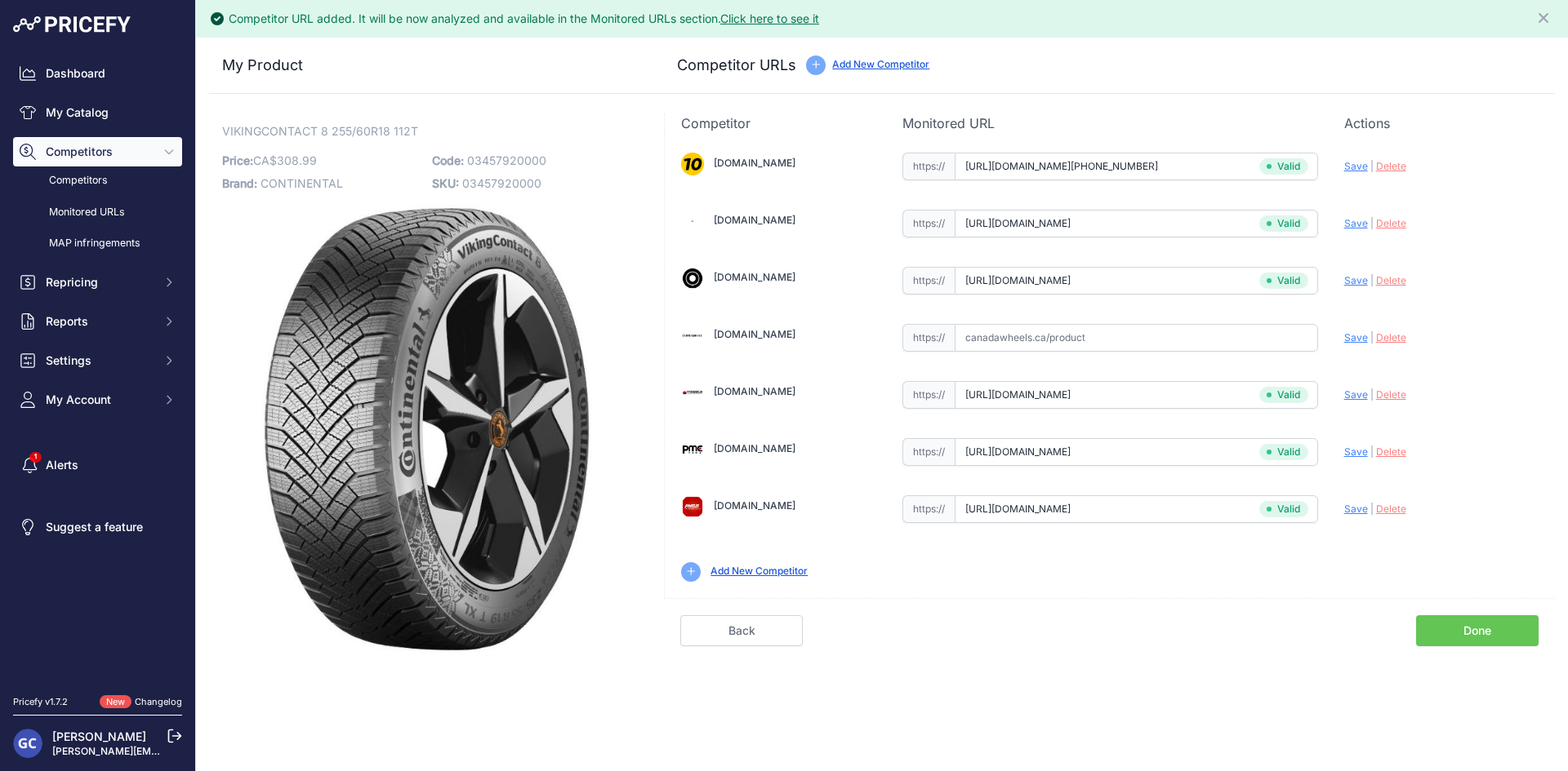
click at [1463, 628] on link "Done" at bounding box center [1477, 631] width 123 height 31
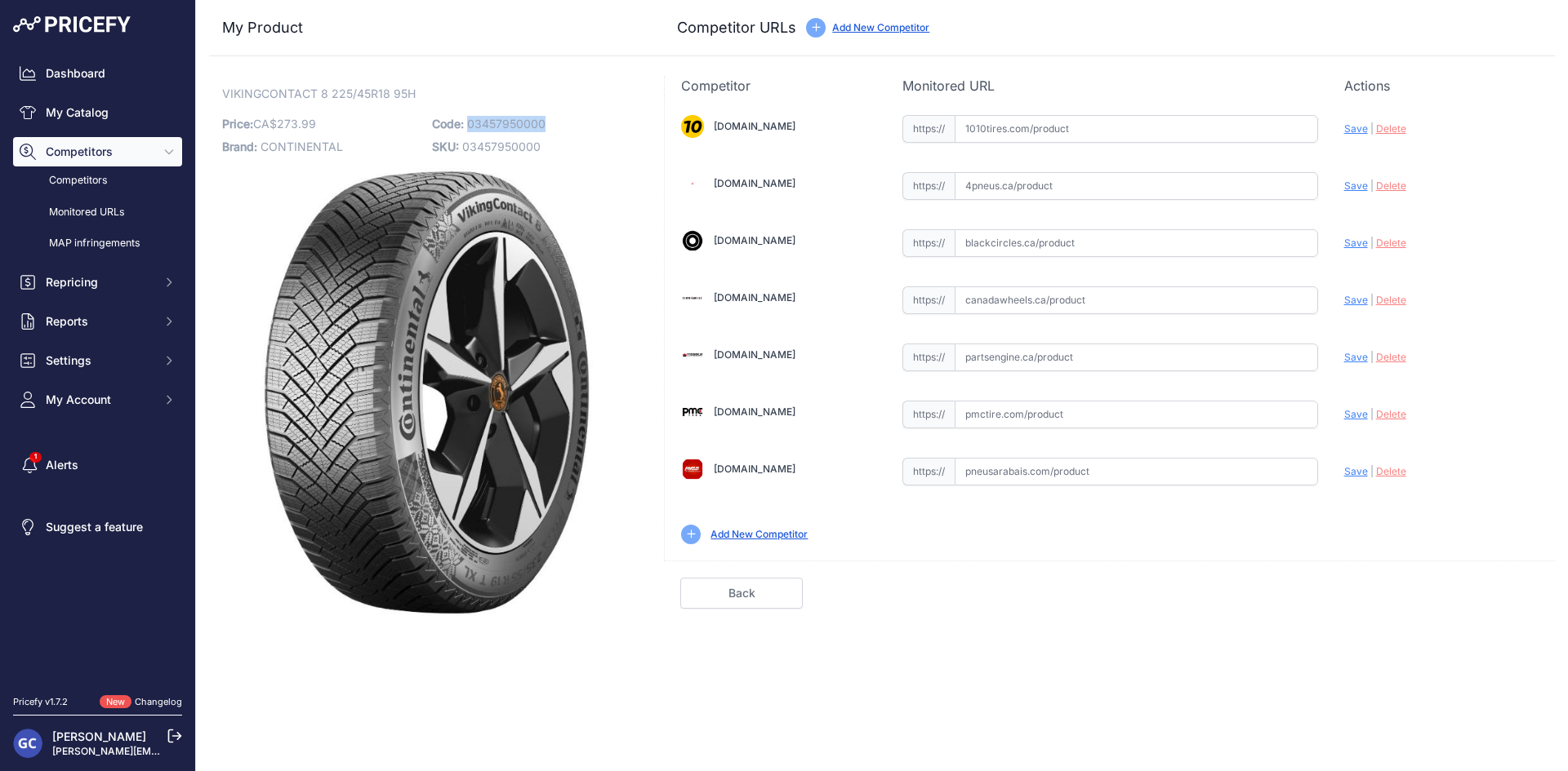
drag, startPoint x: 557, startPoint y: 123, endPoint x: 467, endPoint y: 124, distance: 90.0
click at [467, 124] on p "Code: 03457950000" at bounding box center [532, 124] width 200 height 23
copy span "03457950000"
drag, startPoint x: 1167, startPoint y: 131, endPoint x: 1248, endPoint y: 136, distance: 81.2
click at [1167, 131] on input "text" at bounding box center [1136, 129] width 363 height 28
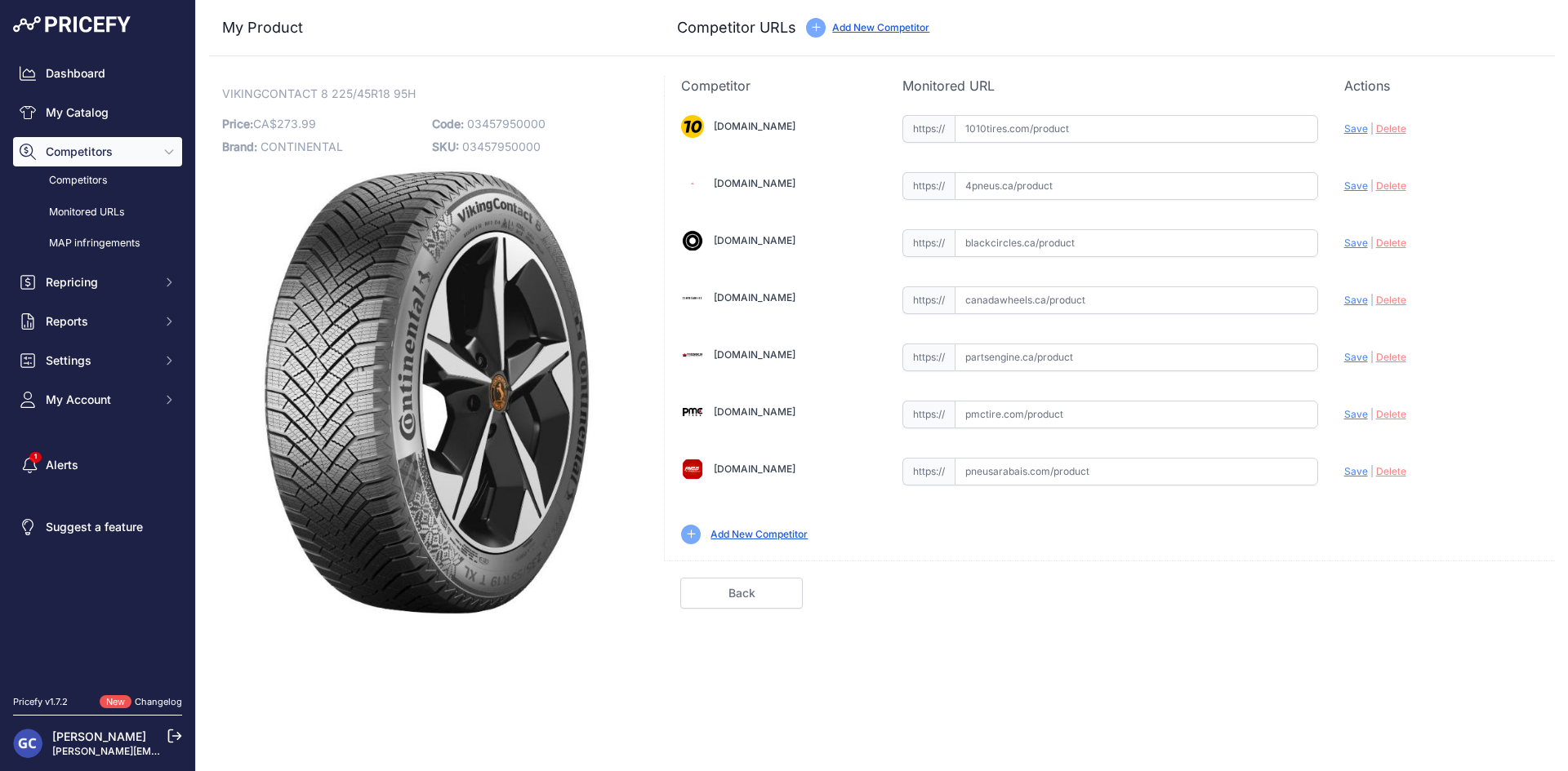
paste input "[URL][DOMAIN_NAME][PHONE_NUMBER]"
click at [1346, 129] on span "Save" at bounding box center [1356, 128] width 24 height 12
type input "[URL][DOMAIN_NAME][PHONE_NUMBER]"
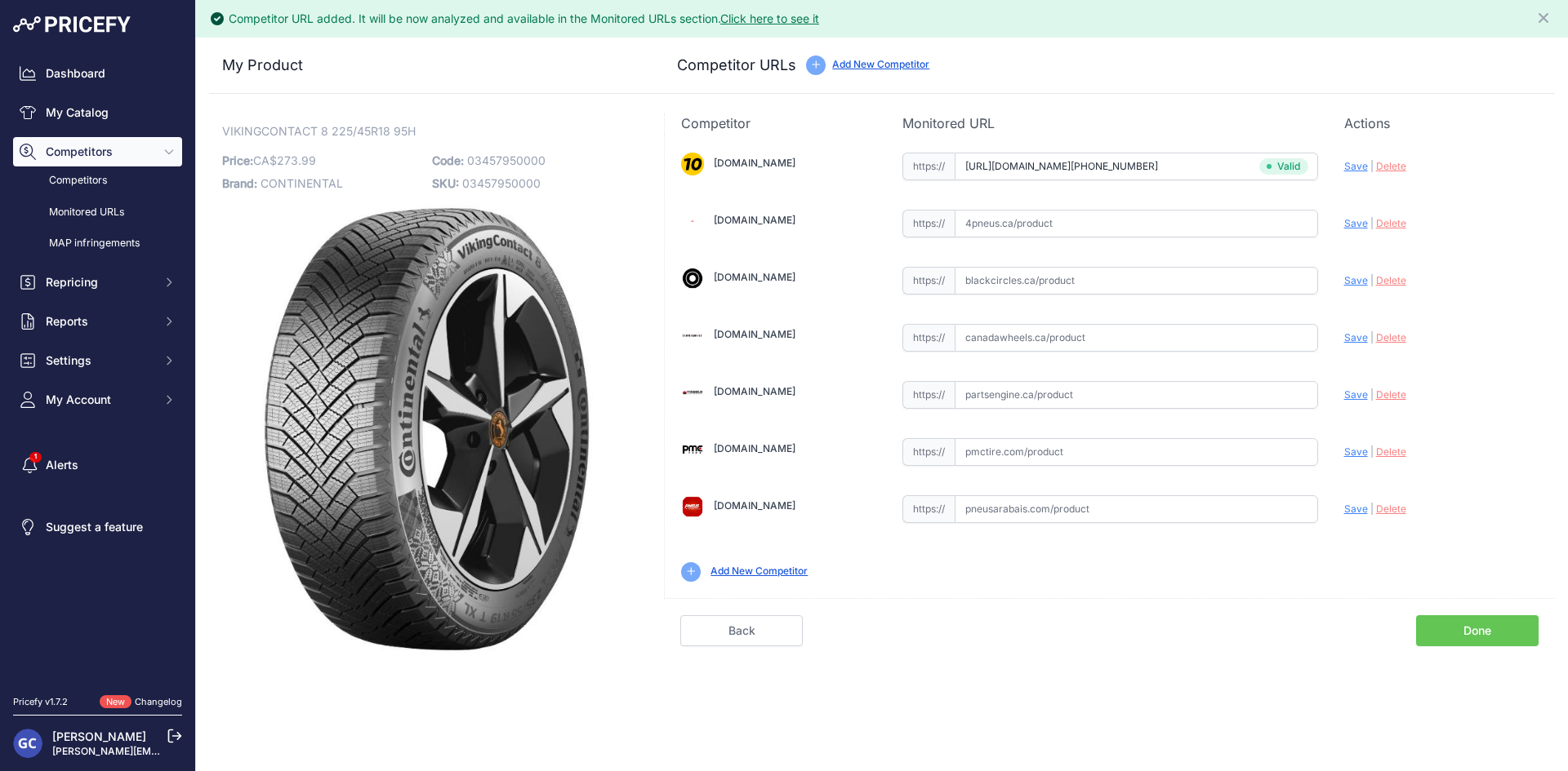
drag, startPoint x: 1135, startPoint y: 393, endPoint x: 1199, endPoint y: 392, distance: 64.0
click at [1135, 393] on input "text" at bounding box center [1136, 395] width 363 height 28
paste input "[URL][DOMAIN_NAME]"
click at [1354, 396] on span "Save" at bounding box center [1356, 394] width 24 height 12
type input "[URL][DOMAIN_NAME]"
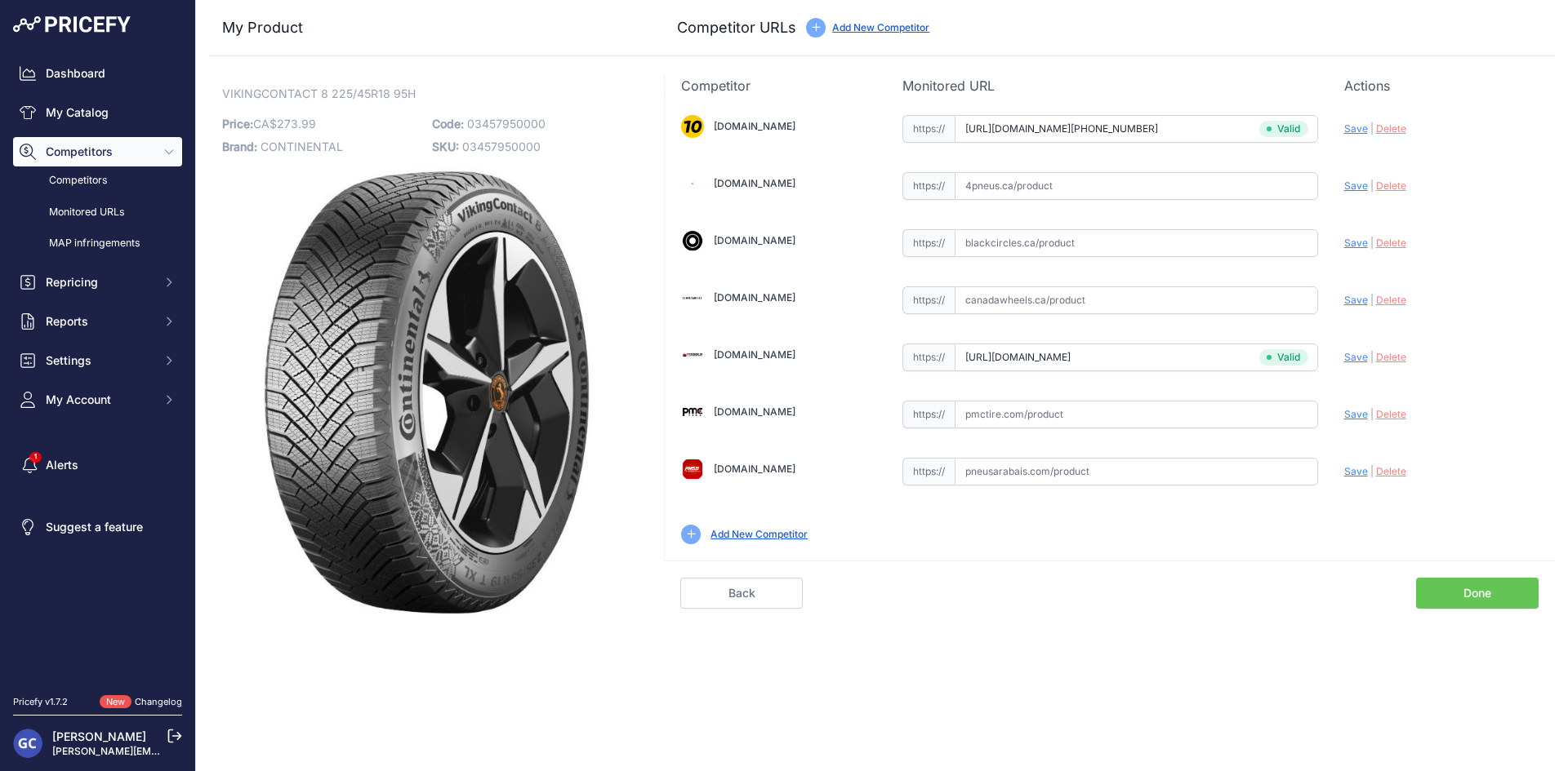
drag, startPoint x: 1100, startPoint y: 452, endPoint x: 1129, endPoint y: 450, distance: 29.1
click at [1100, 452] on div "[DOMAIN_NAME] Valid Invalid" at bounding box center [1110, 328] width 890 height 466
click at [1247, 402] on input "text" at bounding box center [1136, 414] width 363 height 28
click at [1297, 413] on input "text" at bounding box center [1136, 414] width 363 height 28
paste input "[URL][DOMAIN_NAME]"
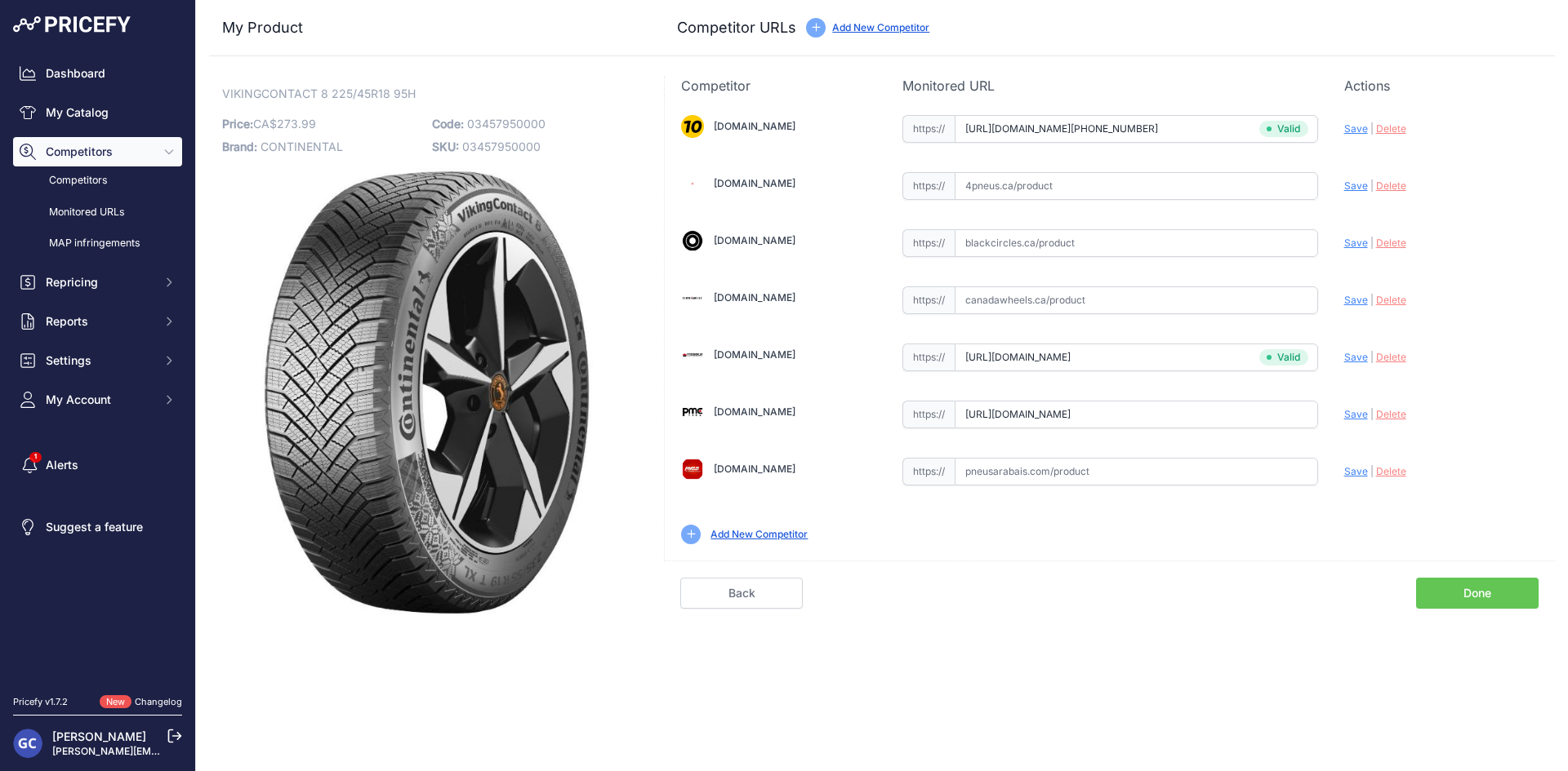
scroll to position [0, 537]
click at [1352, 415] on span "Save" at bounding box center [1356, 413] width 24 height 12
type input "[URL][DOMAIN_NAME]"
click at [1145, 186] on input "text" at bounding box center [1136, 186] width 363 height 28
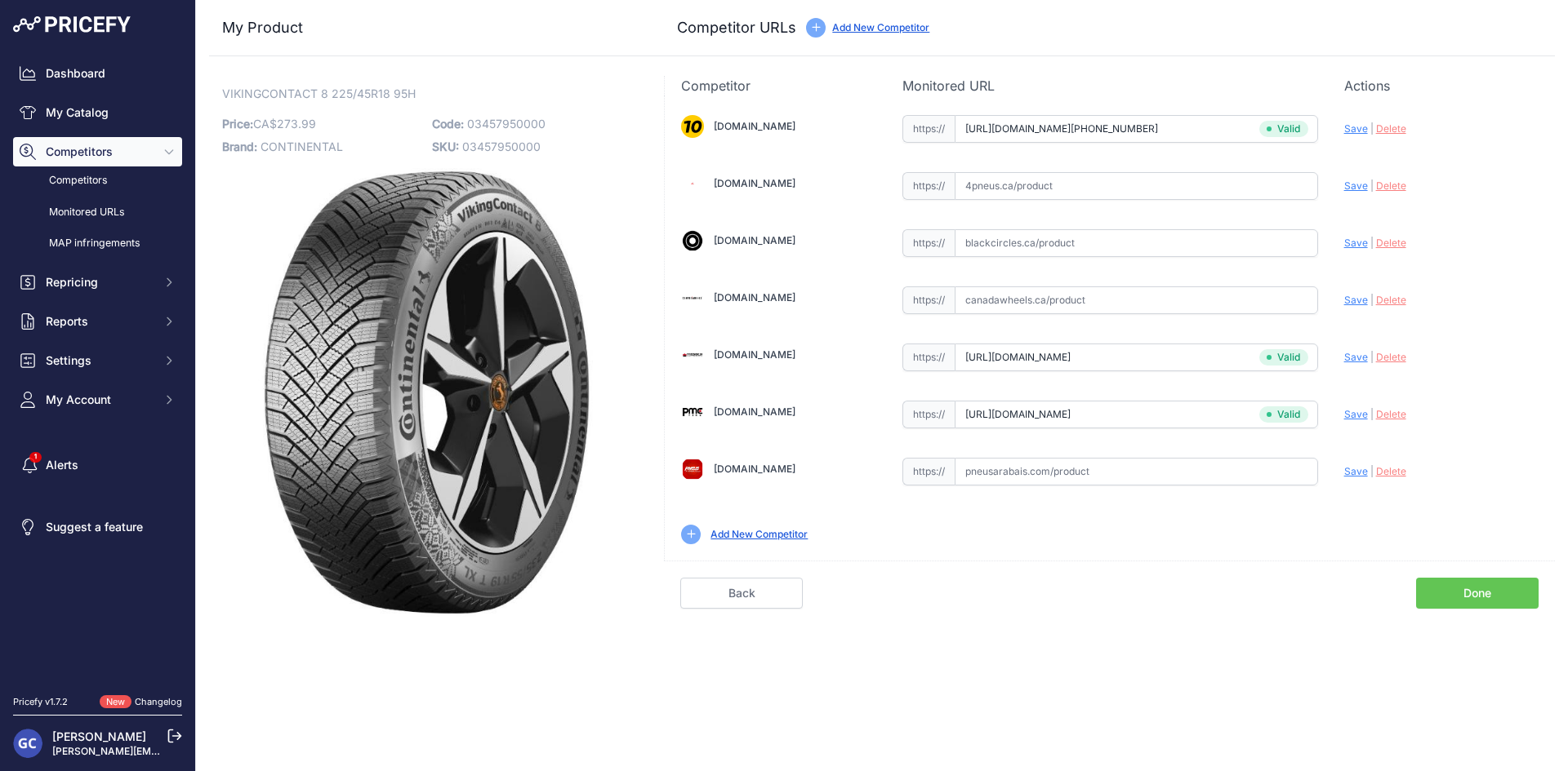
paste input "[URL][DOMAIN_NAME]"
click at [1364, 183] on span "Save" at bounding box center [1356, 185] width 24 height 12
type input "https://www.4pneus.ca/pneus/continental-viking-contact-8-hiver/225-45-r18-xl/29…"
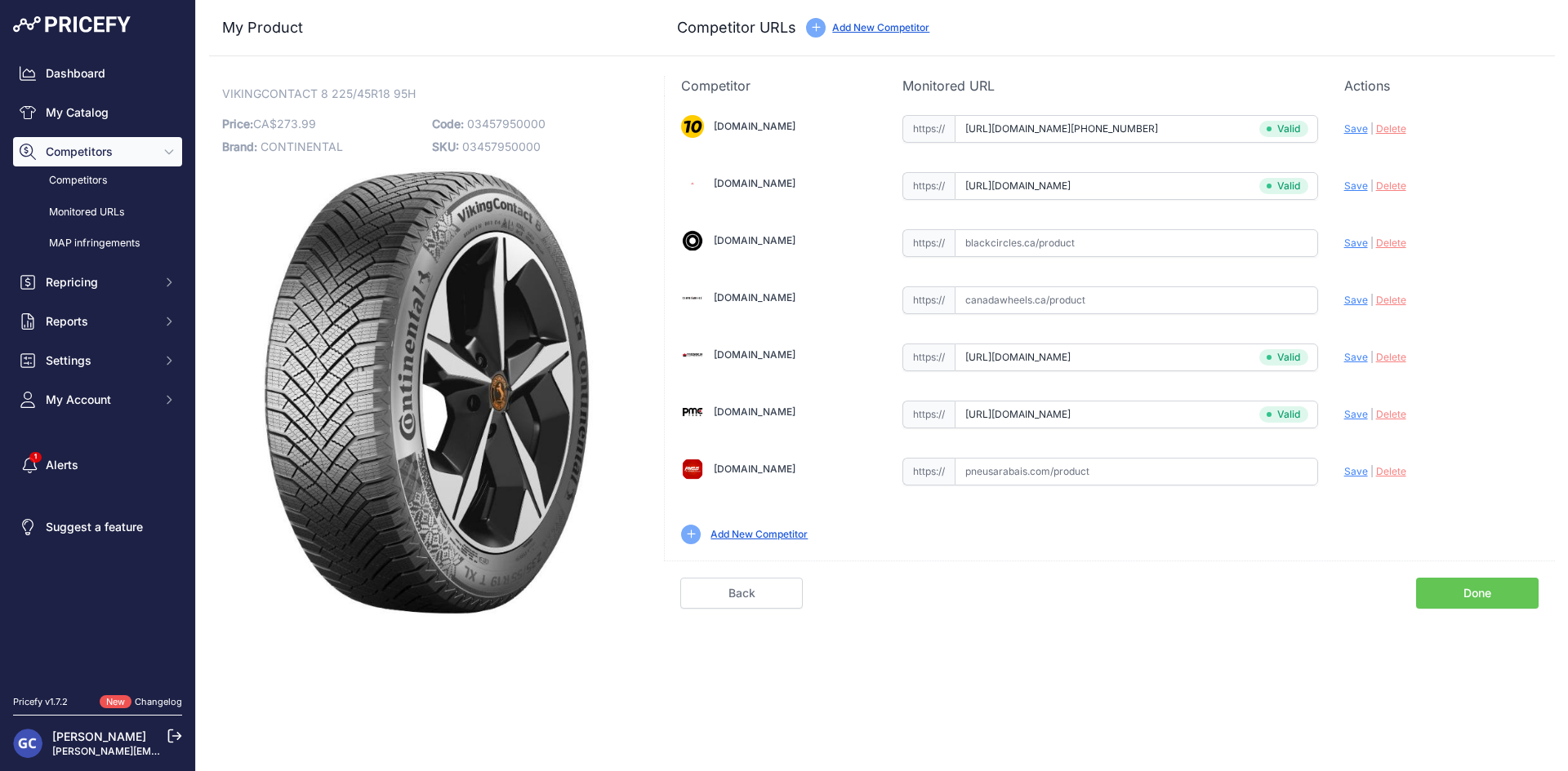
click at [1129, 246] on input "text" at bounding box center [1136, 243] width 363 height 28
paste input "https://www.blackcircles.ca/en/tire/continental/vikingcontact-8/225-45-r18-95-h"
click at [1353, 245] on span "Save" at bounding box center [1356, 242] width 24 height 12
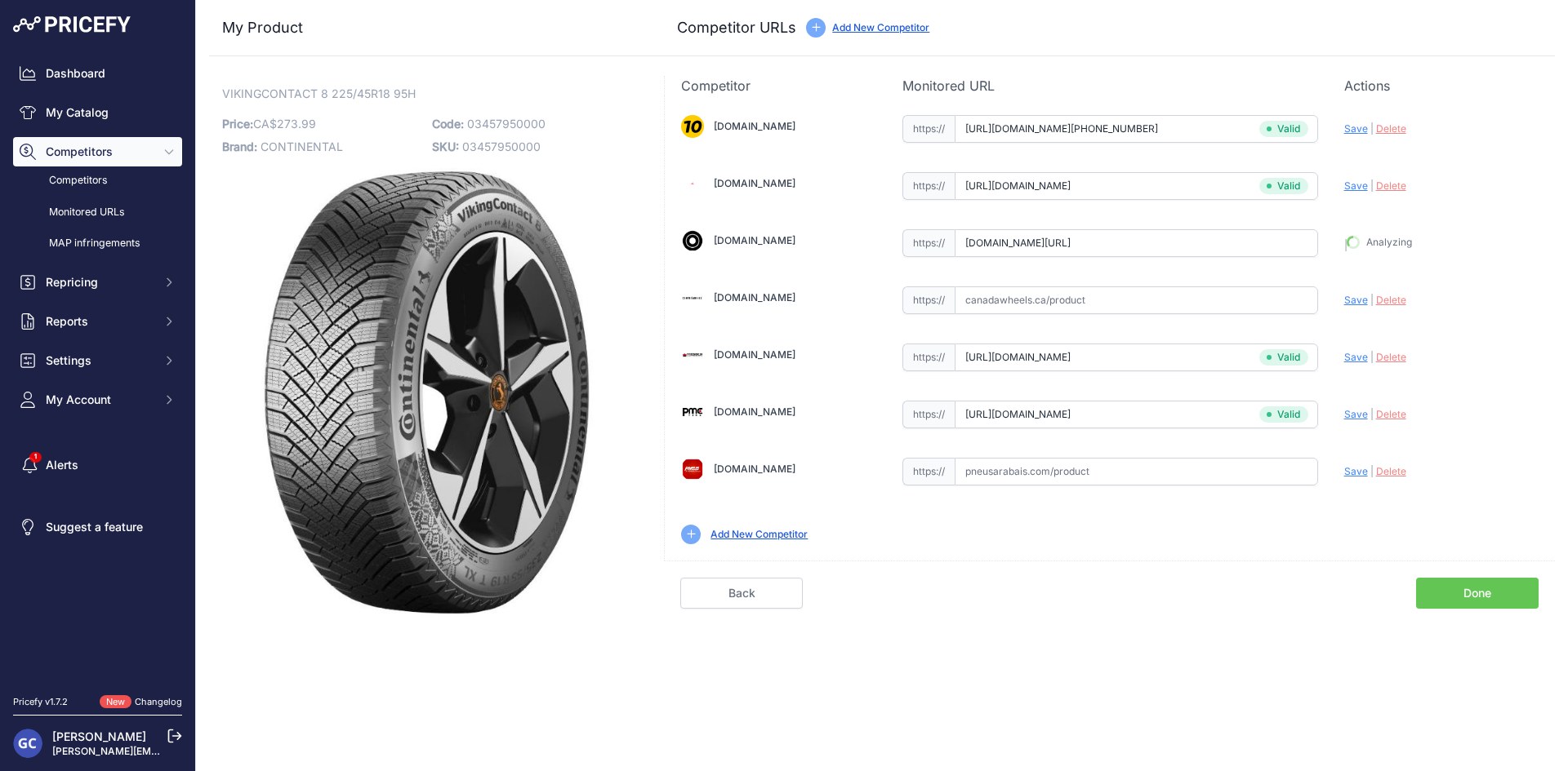
type input "https://www.blackcircles.ca/en/tire/continental/vikingcontact-8/225-45-r18-95-h…"
click at [1221, 459] on input "text" at bounding box center [1136, 472] width 363 height 28
paste input "https://pneusarabais.com/pneus/continental-vikingcontact-8/52396"
click at [1350, 463] on div "Update Profile Save | [GEOGRAPHIC_DATA] Analyzing" at bounding box center [1441, 468] width 194 height 26
click at [1352, 469] on span "Save" at bounding box center [1356, 471] width 24 height 12
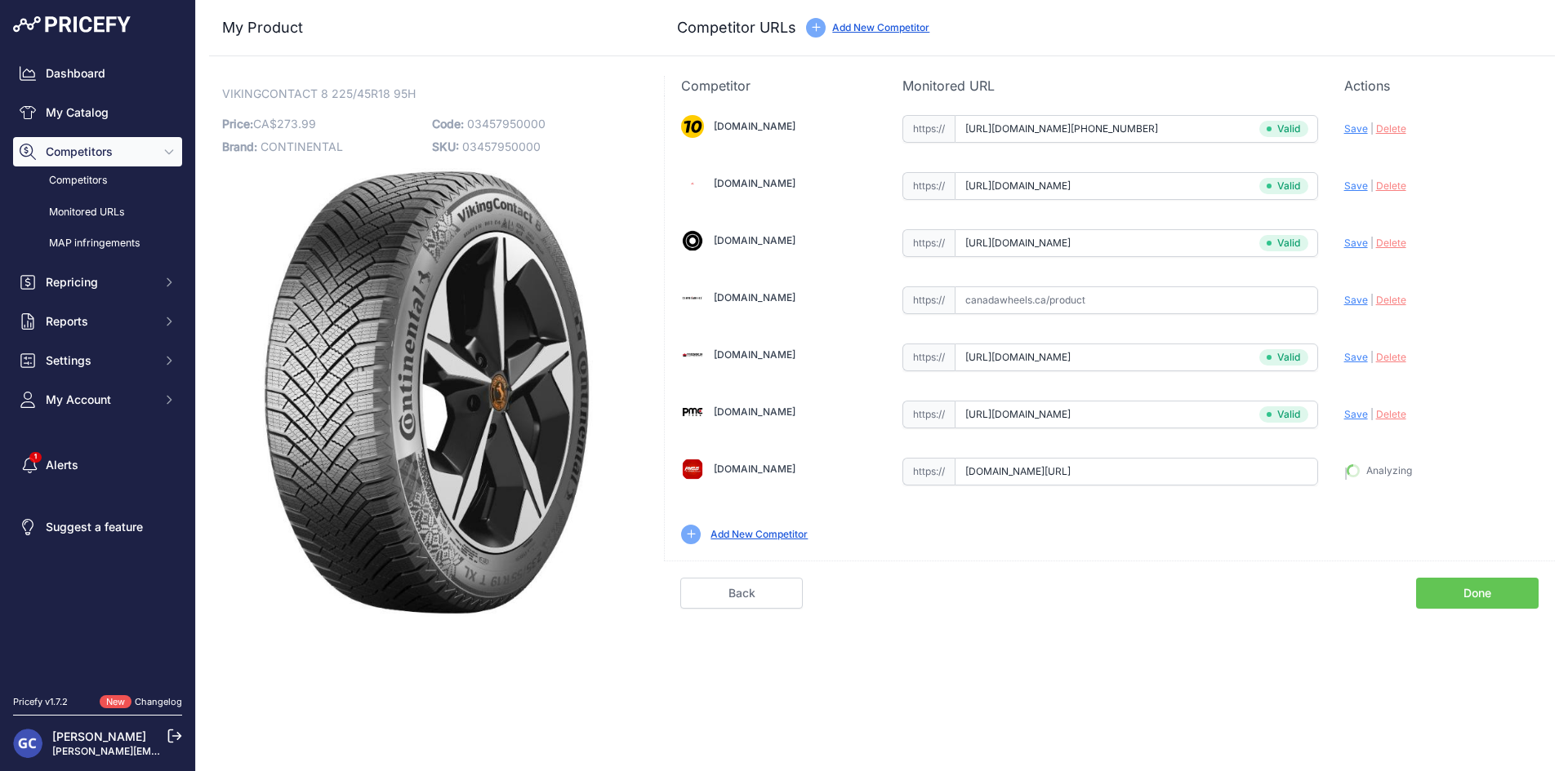
type input "https://pneusarabais.com/pneus/continental-vikingcontact-8/52396?prirule_jdsnik…"
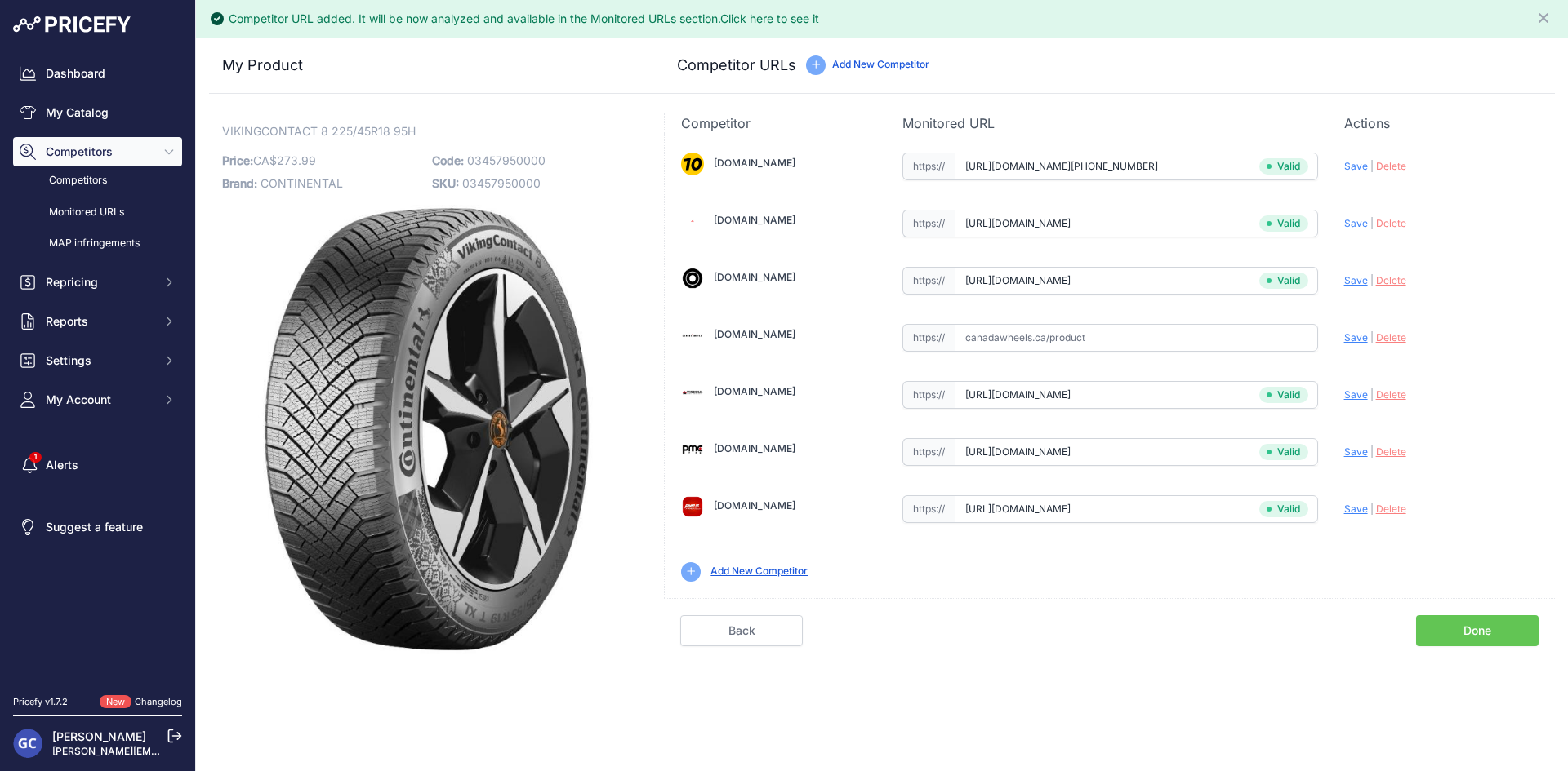
click at [1443, 632] on link "Done" at bounding box center [1477, 631] width 123 height 31
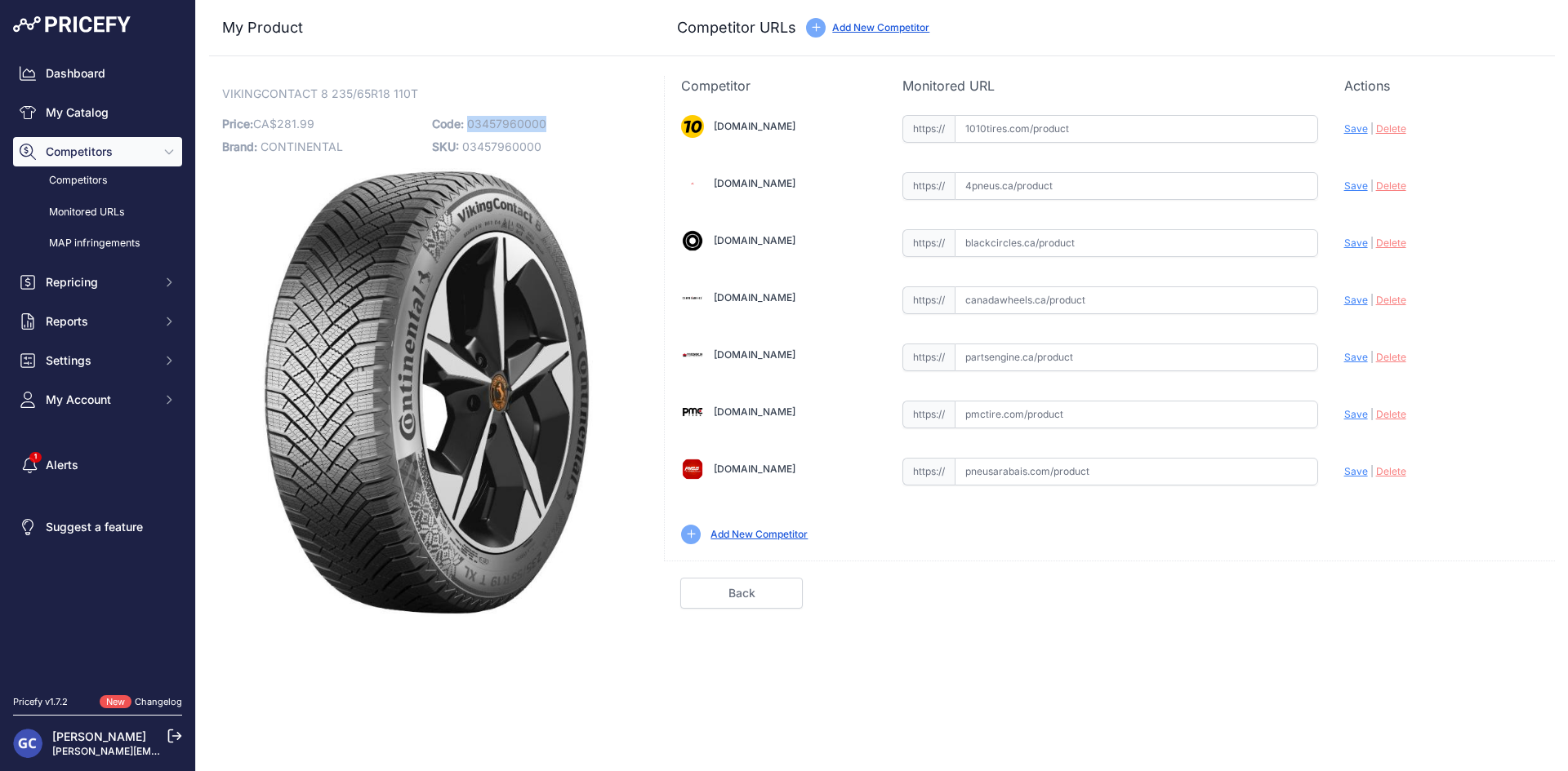
drag, startPoint x: 567, startPoint y: 124, endPoint x: 467, endPoint y: 118, distance: 100.2
click at [467, 118] on p "Code: 03457960000" at bounding box center [532, 124] width 200 height 23
copy span "03457960000"
click at [1158, 125] on input "text" at bounding box center [1136, 129] width 363 height 28
paste input "[URL][DOMAIN_NAME][PHONE_NUMBER]"
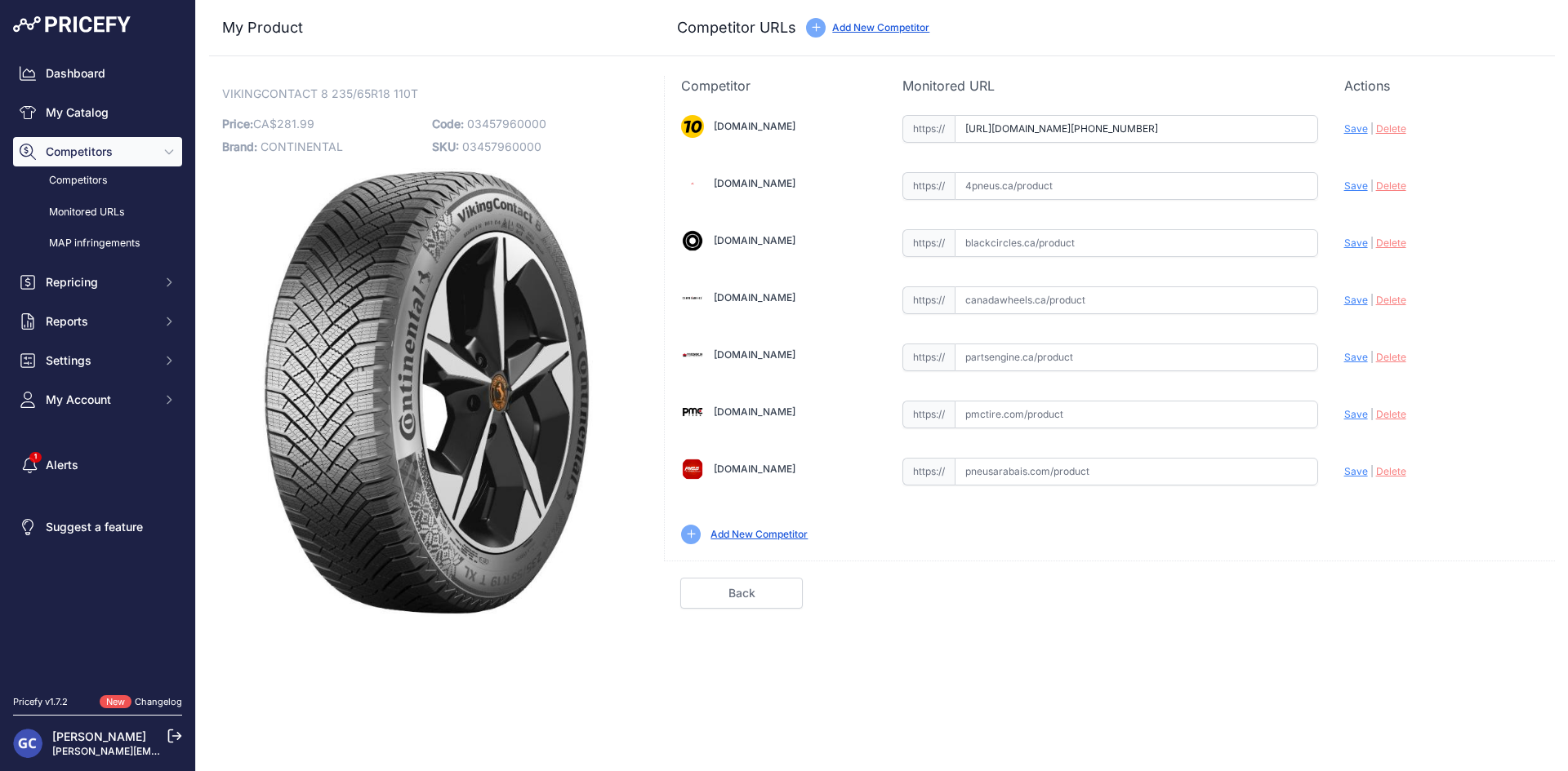
scroll to position [0, 22]
click at [1346, 129] on span "Save" at bounding box center [1356, 128] width 24 height 12
type input "[URL][DOMAIN_NAME][PHONE_NUMBER]"
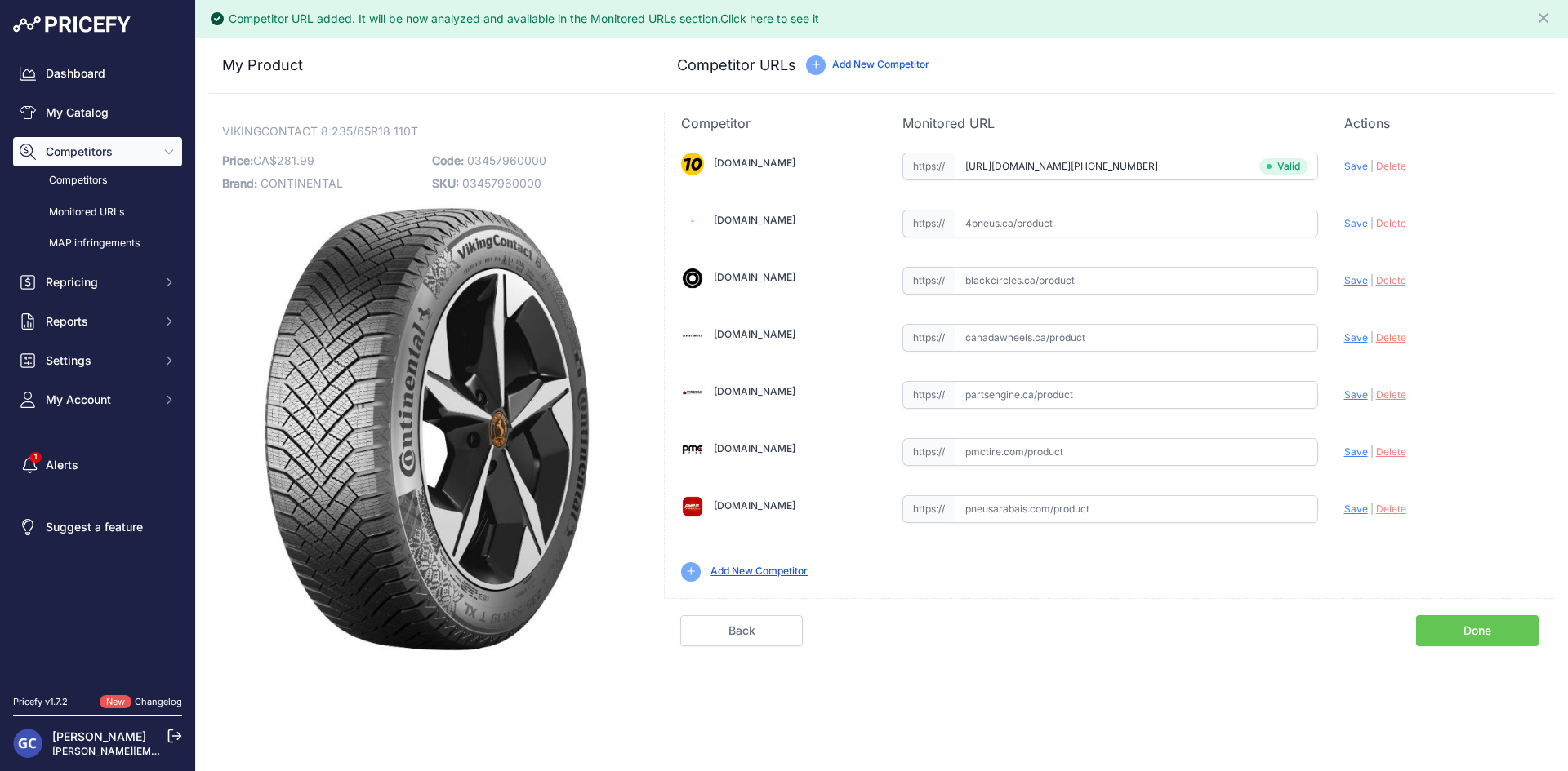
click at [1154, 383] on input "text" at bounding box center [1136, 395] width 363 height 28
paste input "[URL][DOMAIN_NAME]"
click at [1349, 391] on span "Save" at bounding box center [1356, 394] width 24 height 12
type input "https://www.partsengine.ca/03457960000-vp-continental-371.aspx?prirule_jdsnikfk…"
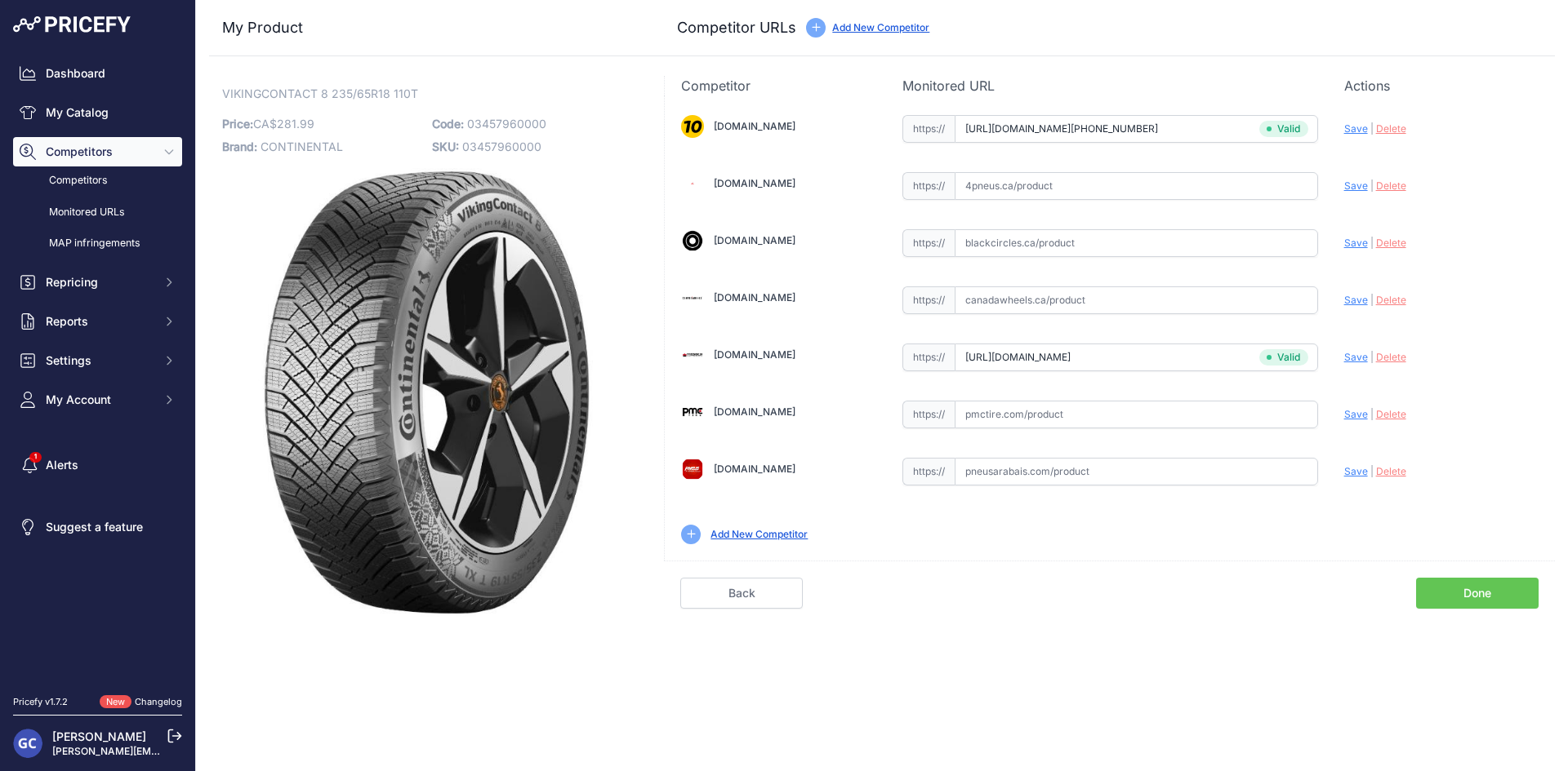
click at [1136, 423] on input "text" at bounding box center [1136, 414] width 363 height 28
paste input "https://pmctire.com/fr/tires/continental-vikingcontact-8-235-65r18-xl-110t-bsw-…"
click at [1350, 421] on div "Update Profile Save | Delete Analyzing" at bounding box center [1441, 411] width 194 height 26
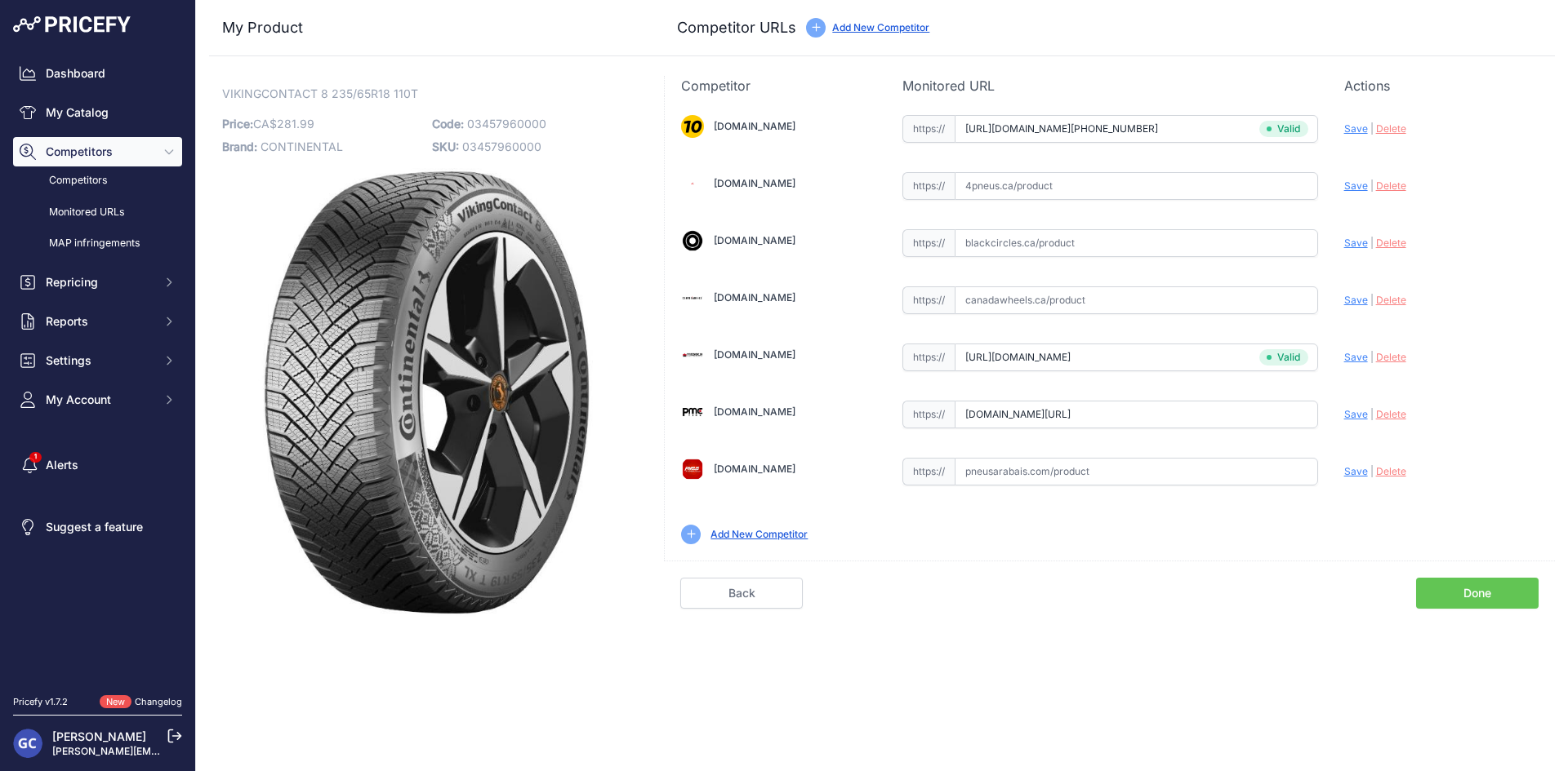
click at [1350, 413] on span "Save" at bounding box center [1356, 413] width 24 height 12
type input "https://pmctire.com/fr/tires/continental-vikingcontact-8-235-65r18-xl-110t-bsw-…"
click at [1152, 173] on input "text" at bounding box center [1136, 186] width 363 height 28
paste input "https://www.4pneus.ca/pneus/continental-viking-contact-8-hiver/235-65-r18-xl/29…"
click at [1348, 185] on span "Save" at bounding box center [1356, 185] width 24 height 12
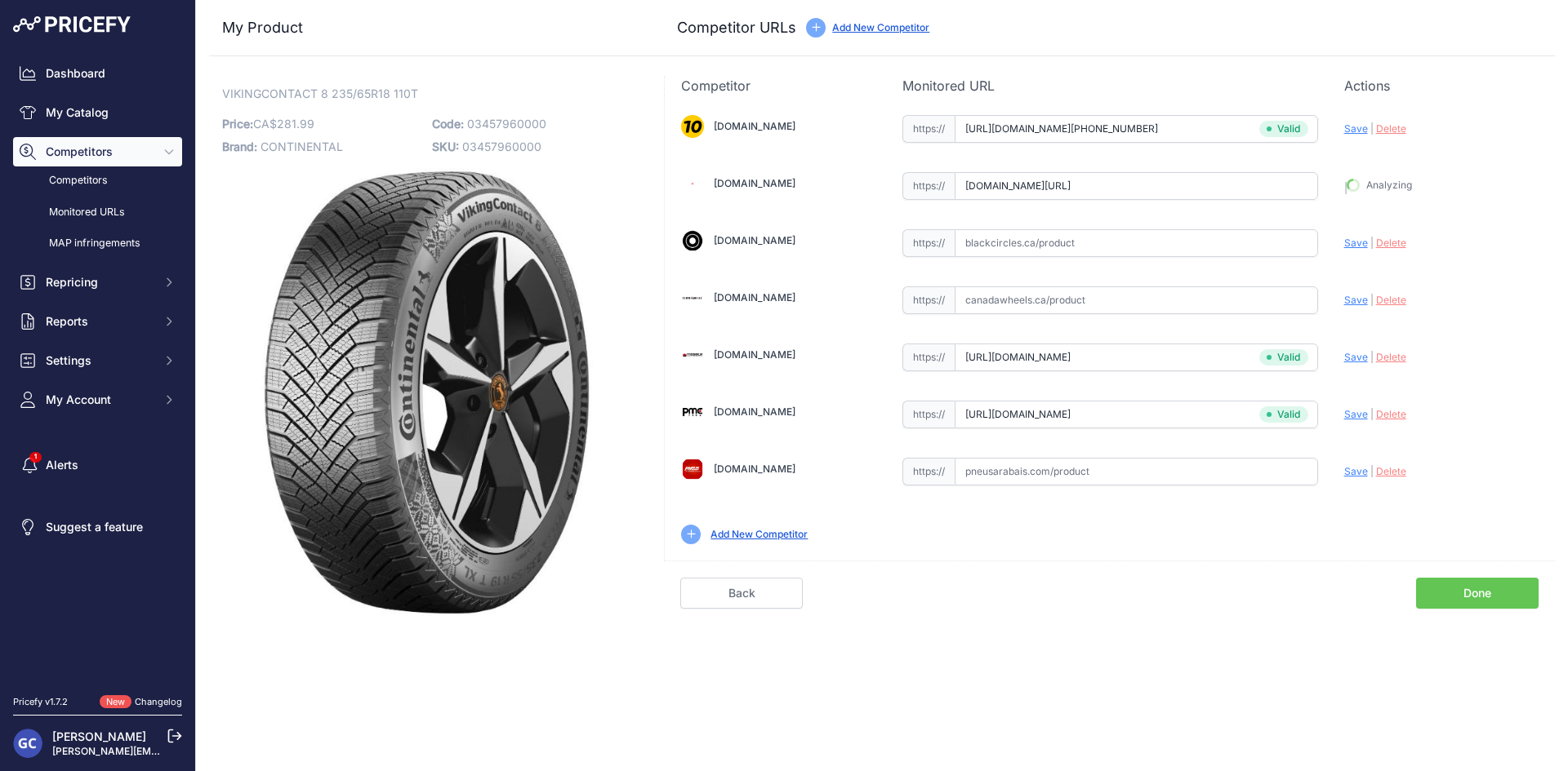
type input "https://www.4pneus.ca/pneus/continental-viking-contact-8-hiver/235-65-r18-xl/29…"
click at [1203, 243] on input "text" at bounding box center [1136, 243] width 363 height 28
paste input "https://www.blackcircles.ca/en/tire/continental/vikingcontact-8/235-65-r18-110-t"
click at [1344, 239] on span "Save" at bounding box center [1356, 242] width 24 height 12
type input "https://www.blackcircles.ca/en/tire/continental/vikingcontact-8/235-65-r18-110-…"
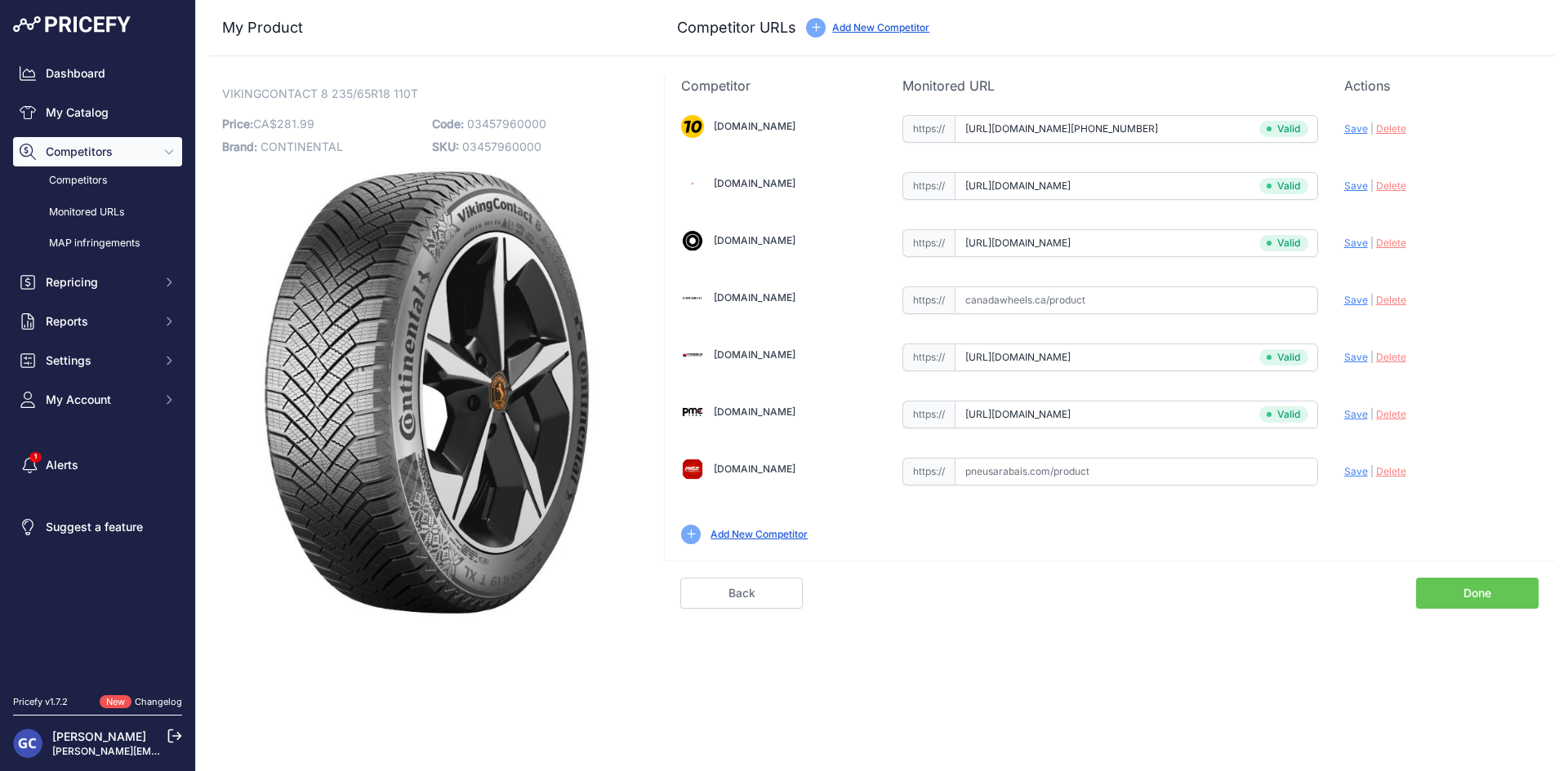
click at [1116, 469] on input "text" at bounding box center [1136, 472] width 363 height 28
paste input "https://pneusarabais.com/pneus/continental-vikingcontact-8/52397"
click at [1364, 466] on span "Save" at bounding box center [1356, 471] width 24 height 12
type input "https://pneusarabais.com/pneus/continental-vikingcontact-8/52397?prirule_jdsnik…"
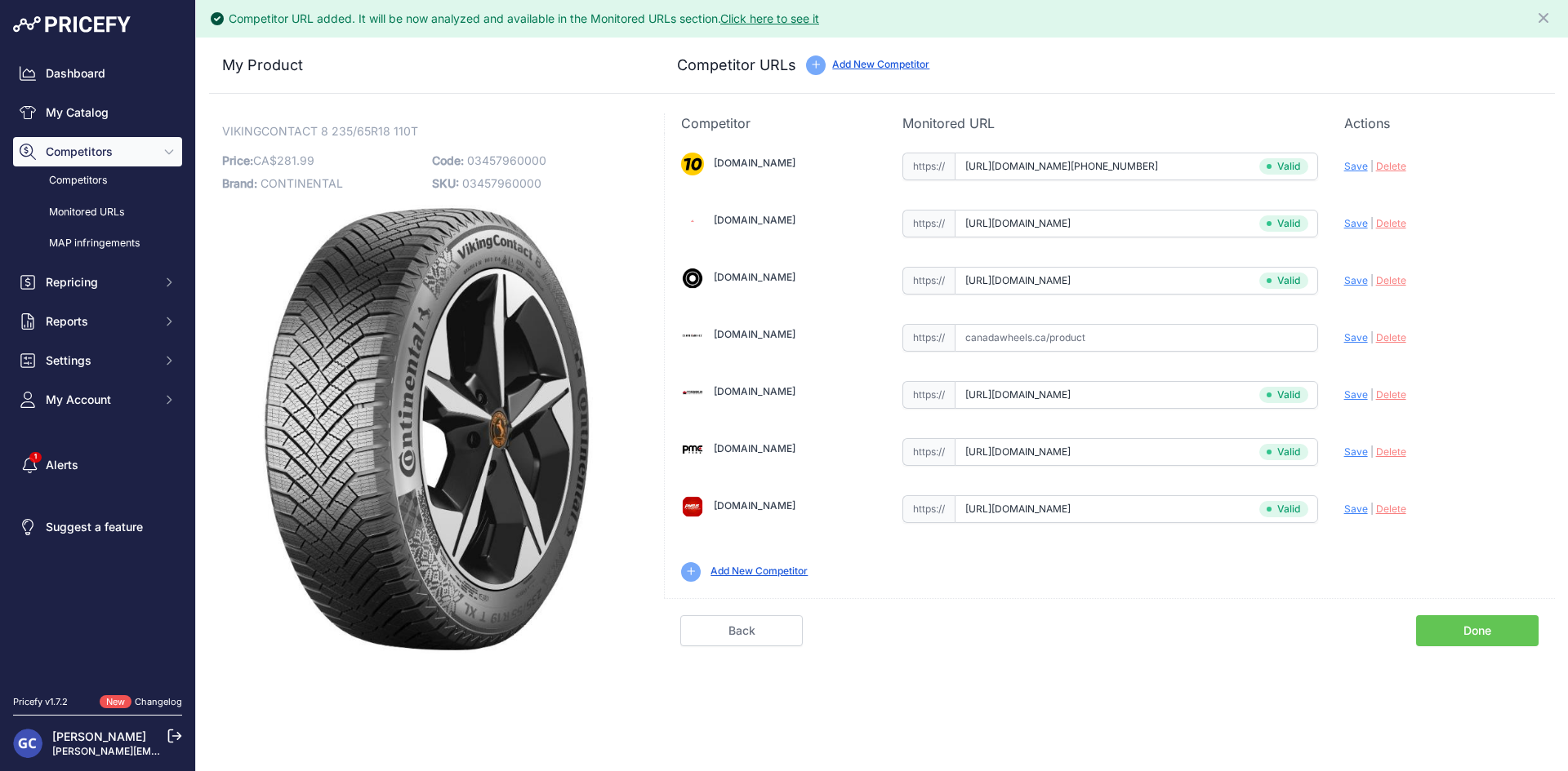
click at [1462, 635] on link "Done" at bounding box center [1477, 631] width 123 height 31
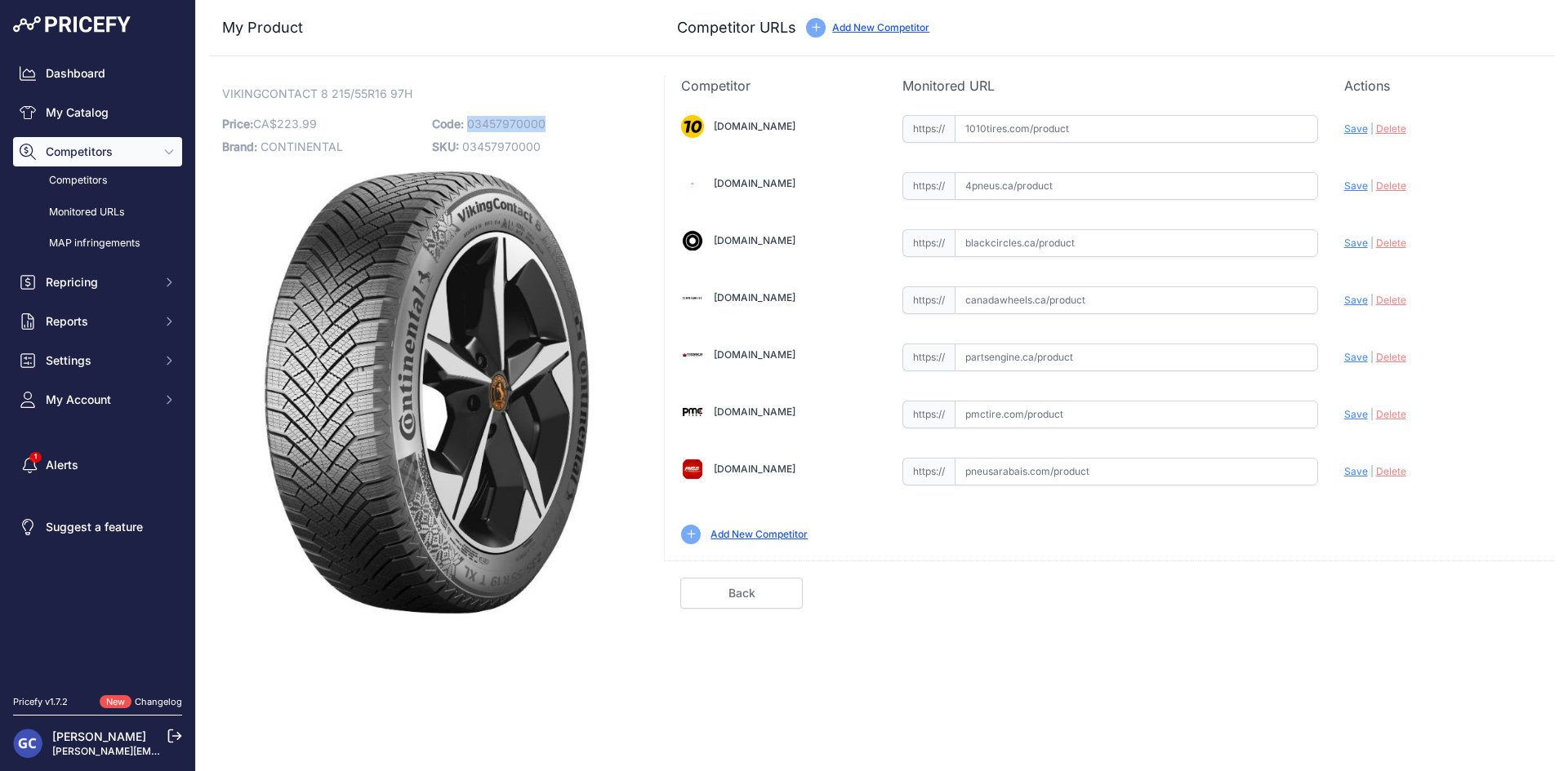
drag, startPoint x: 562, startPoint y: 125, endPoint x: 469, endPoint y: 125, distance: 93.0
click at [469, 125] on p "Code: 03457970000" at bounding box center [532, 124] width 200 height 23
copy span "03457970000"
click at [1129, 134] on input "text" at bounding box center [1136, 129] width 363 height 28
paste input "https://www.1010tires.com/Tires/Continental/Viking+Contact+8/03457970000"
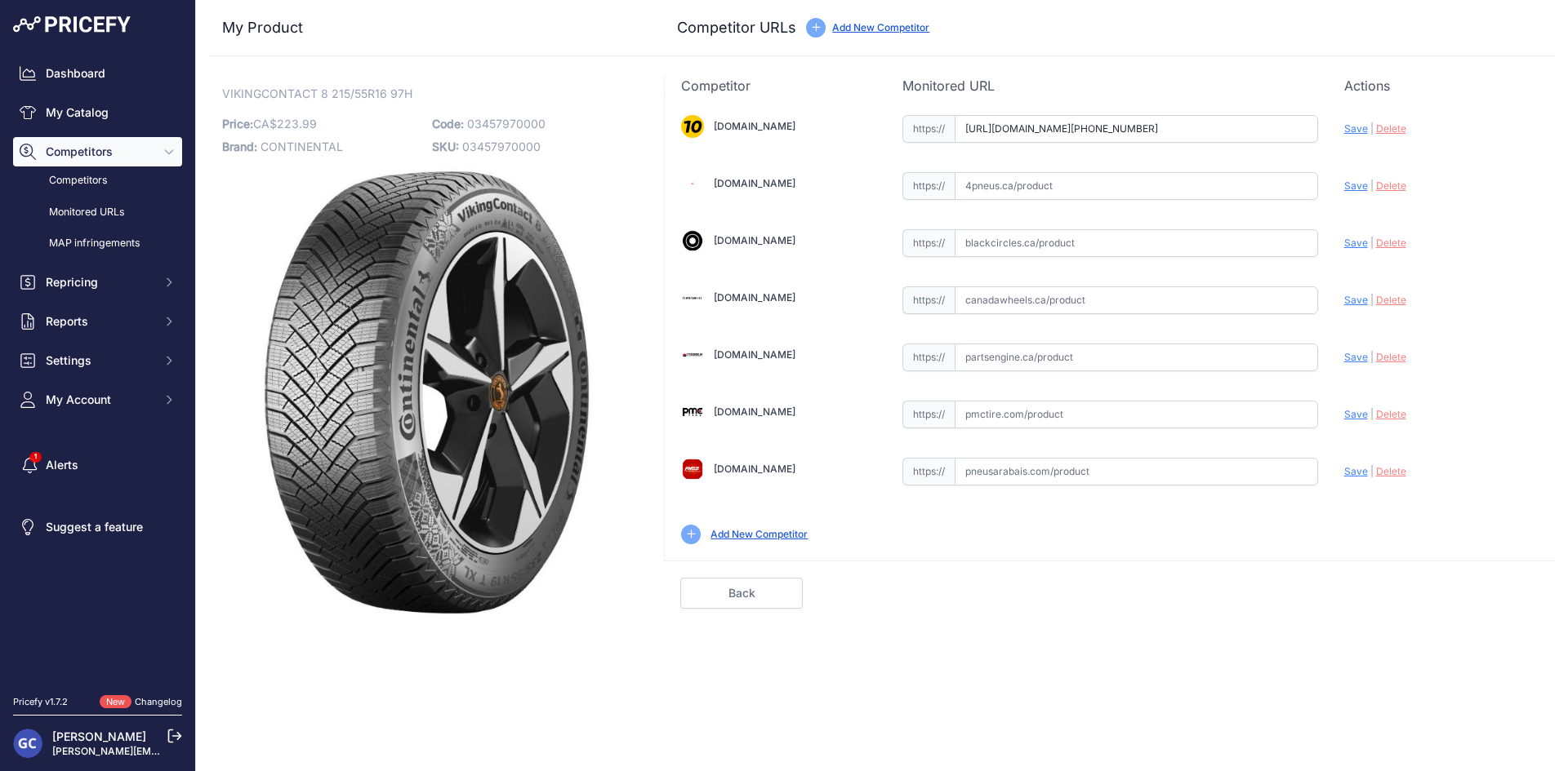
scroll to position [0, 20]
click at [1359, 130] on span "Save" at bounding box center [1356, 128] width 24 height 12
type input "https://www.1010tires.com/Tires/Continental/Viking+Contact+8/03457970000?prirul…"
click at [1153, 362] on input "text" at bounding box center [1136, 358] width 363 height 28
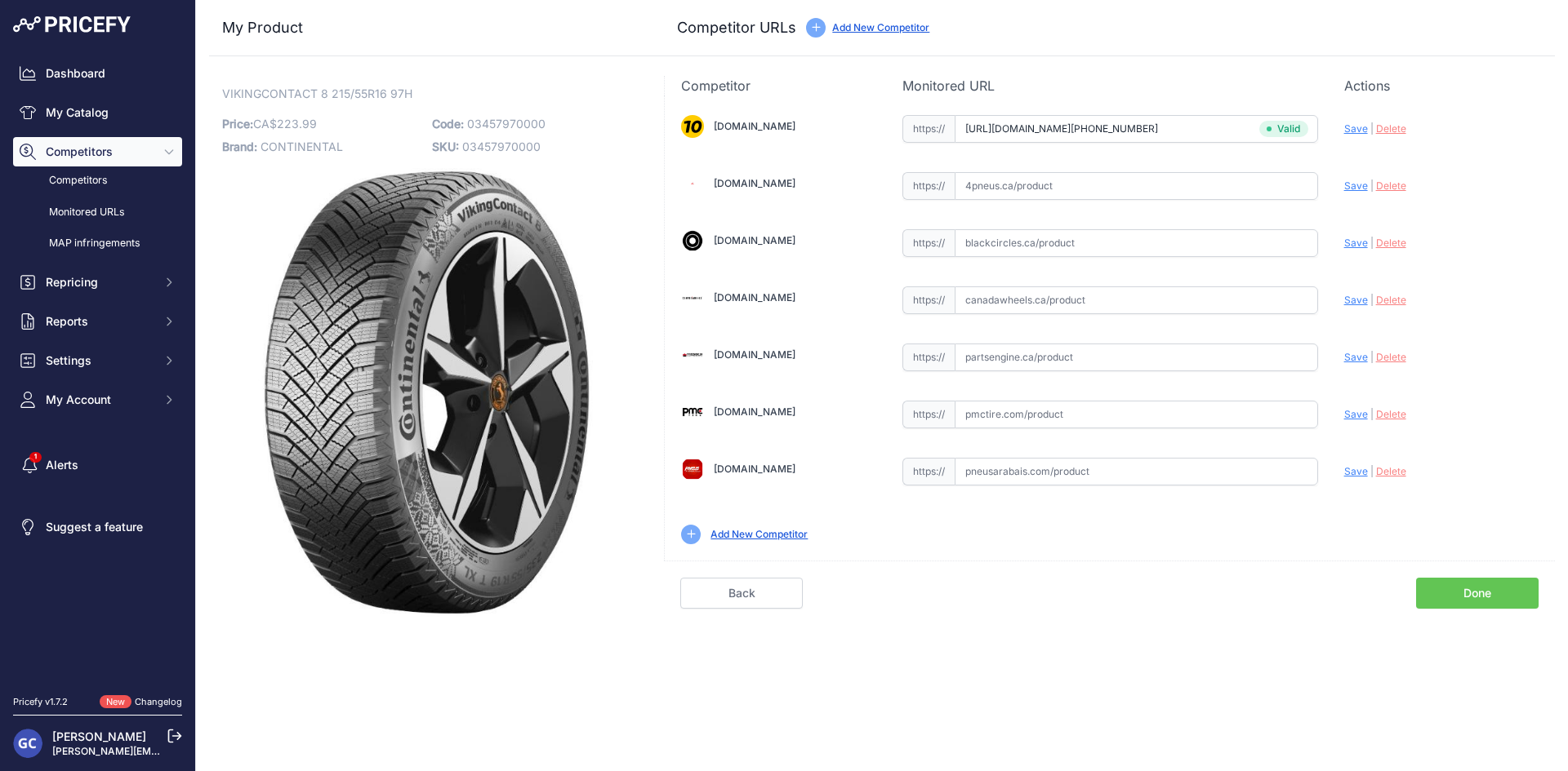
paste input "https://pmctire.com/fr/tires/continental-vikingcontact-8-215-55r16-xl-97h-bsw-0…"
type input "pmctire.com/fr/tires/continental-vikingcontact-8-215-55r16-xl-97h-bsw-034579700…"
click at [1351, 358] on span "Save" at bounding box center [1356, 357] width 24 height 12
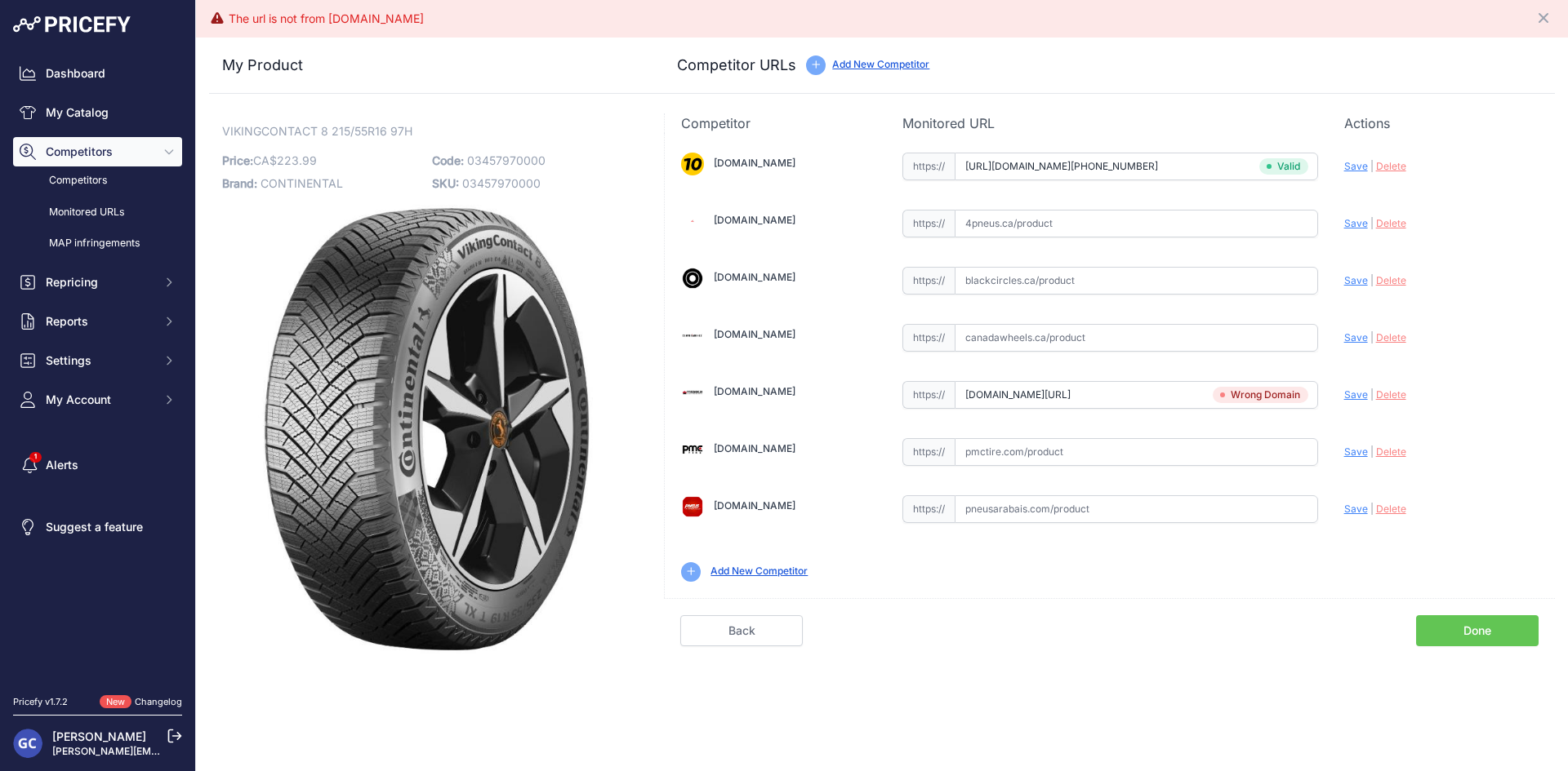
click at [1250, 391] on input "pmctire.com/fr/tires/continental-vikingcontact-8-215-55r16-xl-97h-bsw-034579700…" at bounding box center [1136, 395] width 363 height 28
click at [1186, 450] on input "text" at bounding box center [1136, 452] width 363 height 28
paste input "pmctire.com/fr/tires/continental-vikingcontact-8-215-55r16-xl-97h-bsw-034579700…"
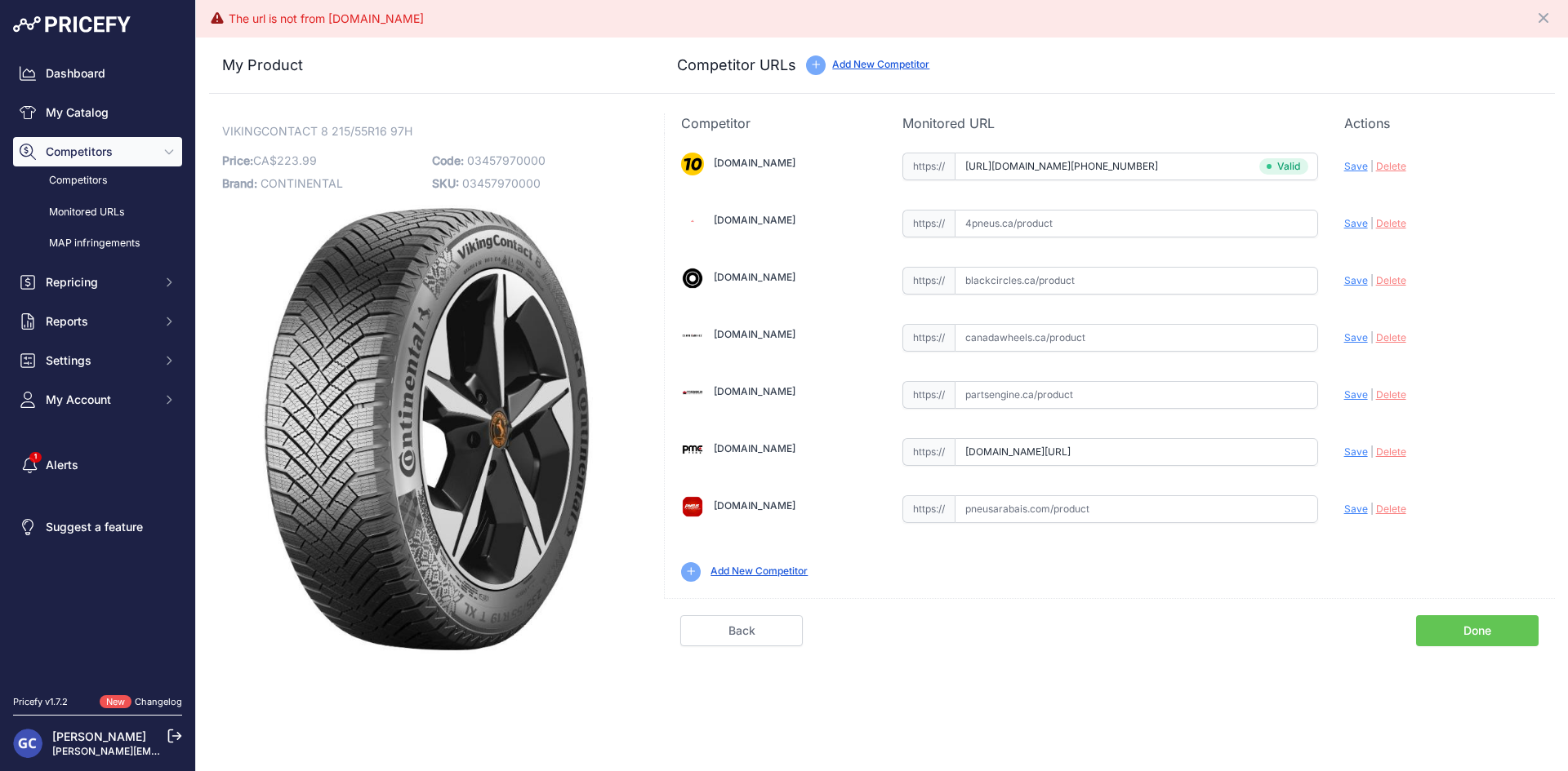
scroll to position [0, 498]
click at [1355, 452] on span "Save" at bounding box center [1356, 451] width 24 height 12
type input "https://pmctire.com/fr/tires/continental-vikingcontact-8-215-55r16-xl-97h-bsw-0…"
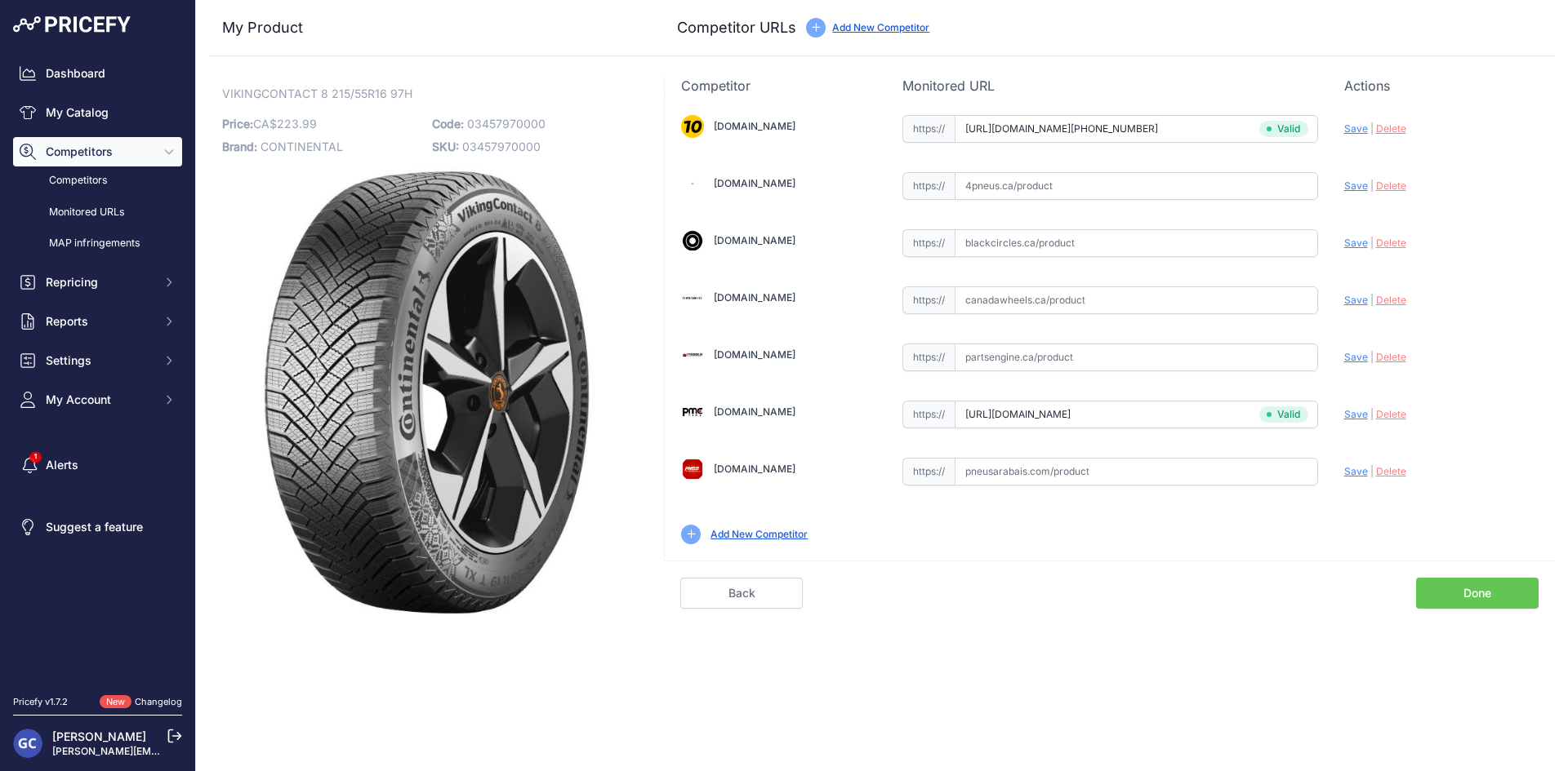
drag, startPoint x: 1143, startPoint y: 495, endPoint x: 1161, endPoint y: 471, distance: 30.0
click at [1143, 495] on div "1010tires.com Valid Invalid" at bounding box center [1110, 328] width 890 height 466
click at [1162, 470] on input "text" at bounding box center [1136, 472] width 363 height 28
paste input "https://pneusarabais.com/pneus/continental-vikingcontact-8/52379"
click at [1357, 476] on span "Save" at bounding box center [1356, 471] width 24 height 12
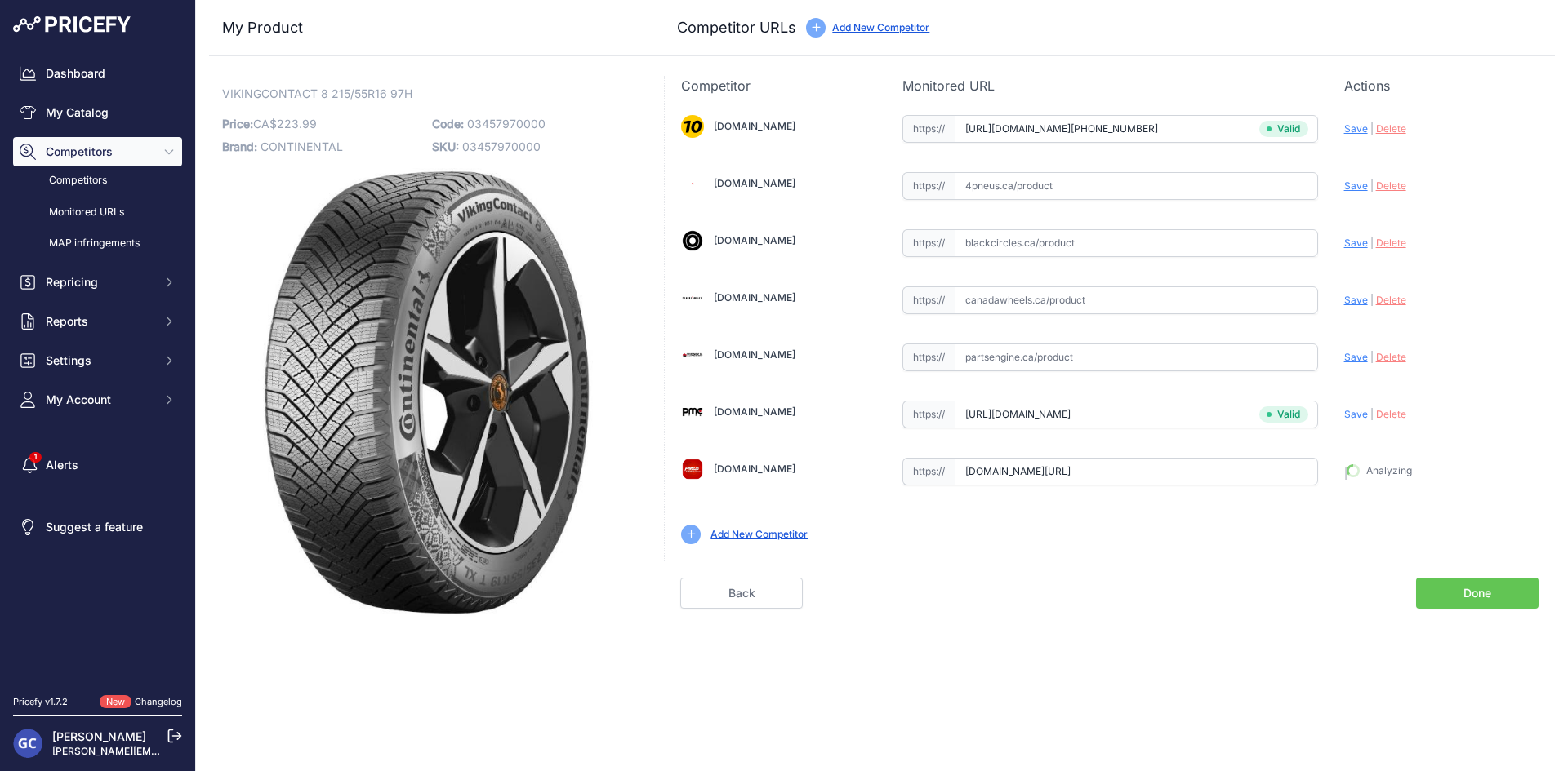
type input "https://pneusarabais.com/pneus/continental-vikingcontact-8/52379?prirule_jdsnik…"
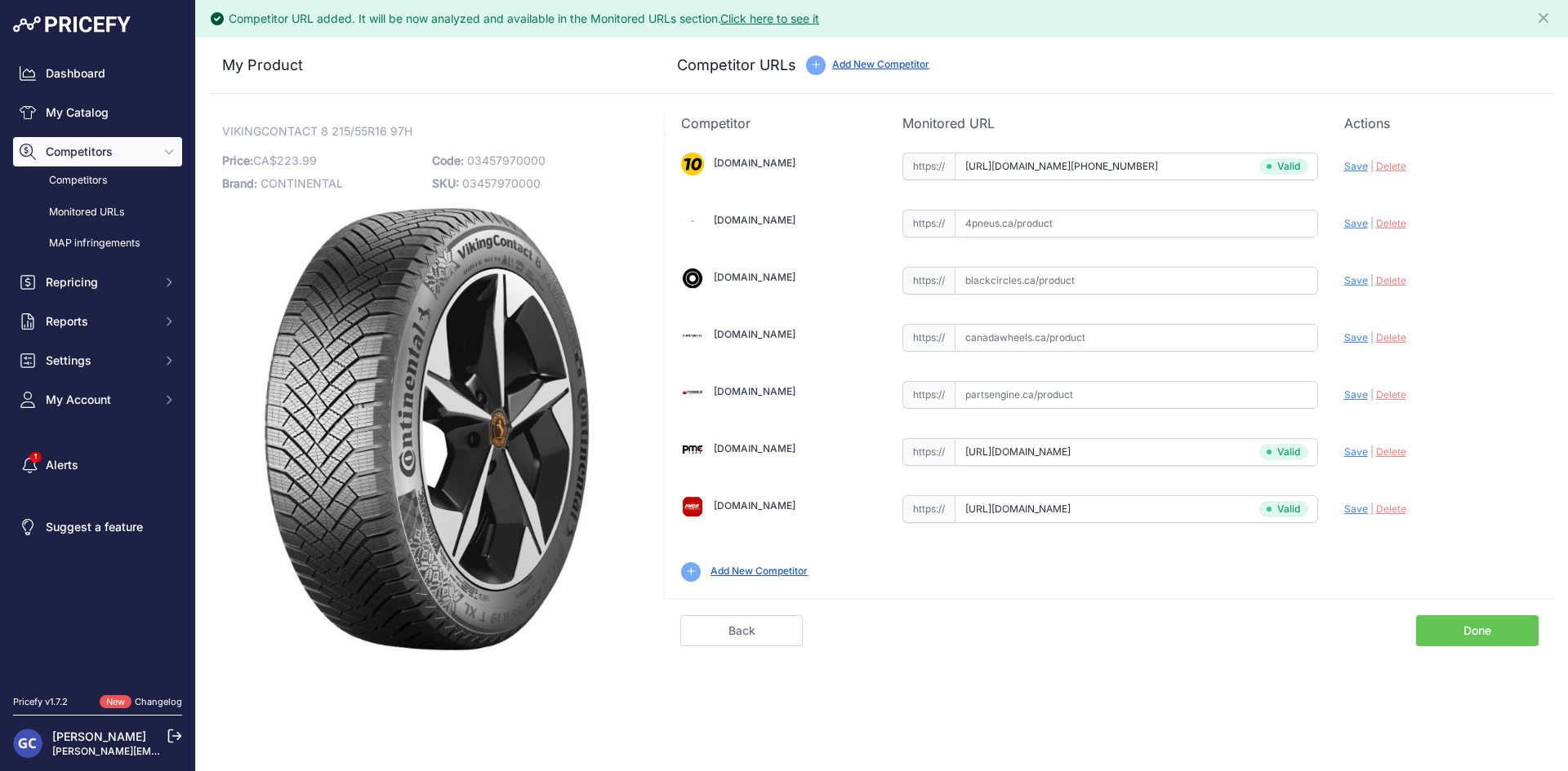
click at [1444, 628] on link "Done" at bounding box center [1477, 631] width 123 height 31
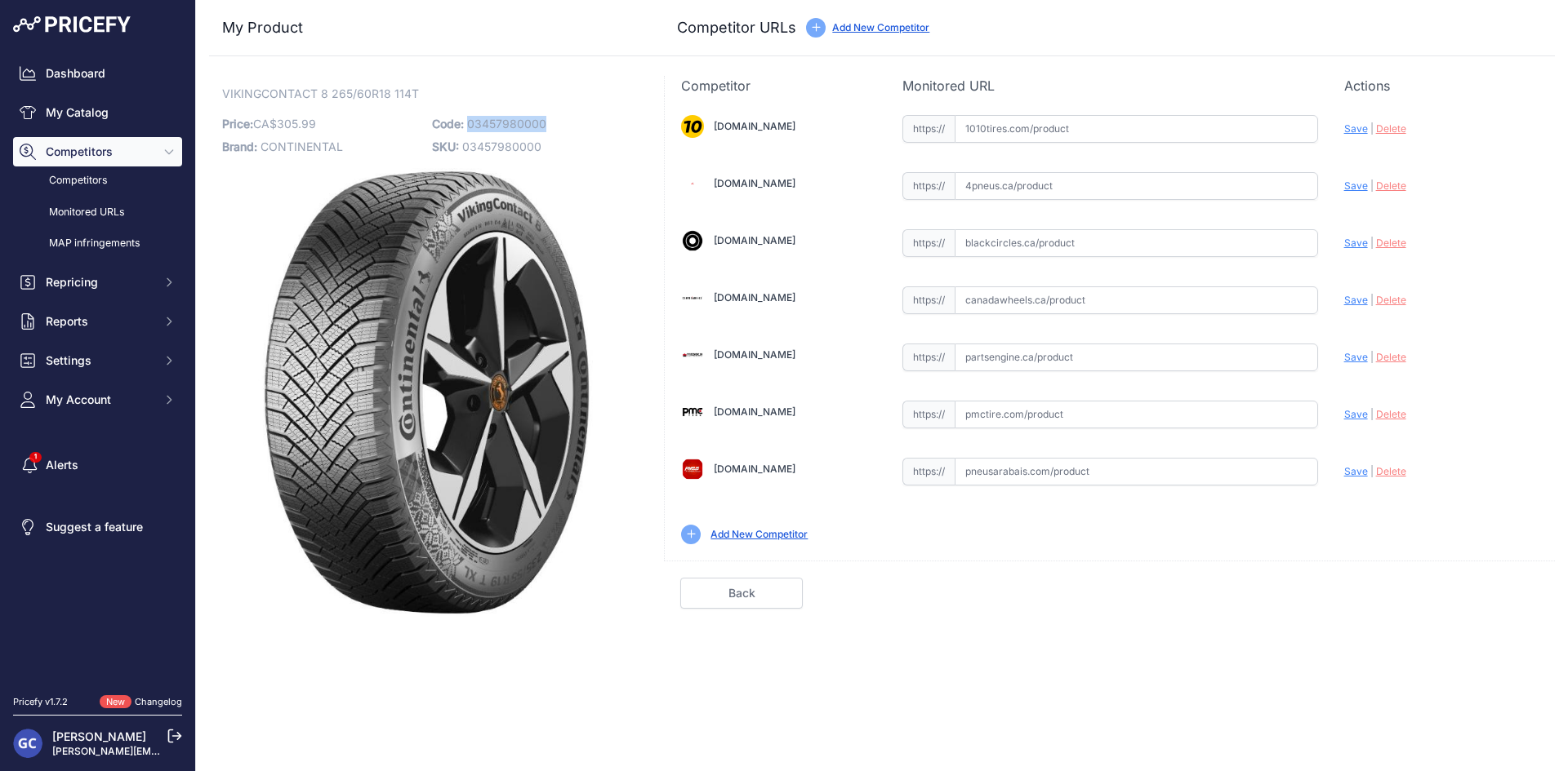
drag, startPoint x: 569, startPoint y: 120, endPoint x: 468, endPoint y: 123, distance: 101.0
click at [468, 123] on p "Code: 03457980000" at bounding box center [532, 124] width 200 height 23
copy span "03457980000"
click at [1208, 130] on input "text" at bounding box center [1136, 129] width 363 height 28
paste input "[URL][DOMAIN_NAME][PHONE_NUMBER]"
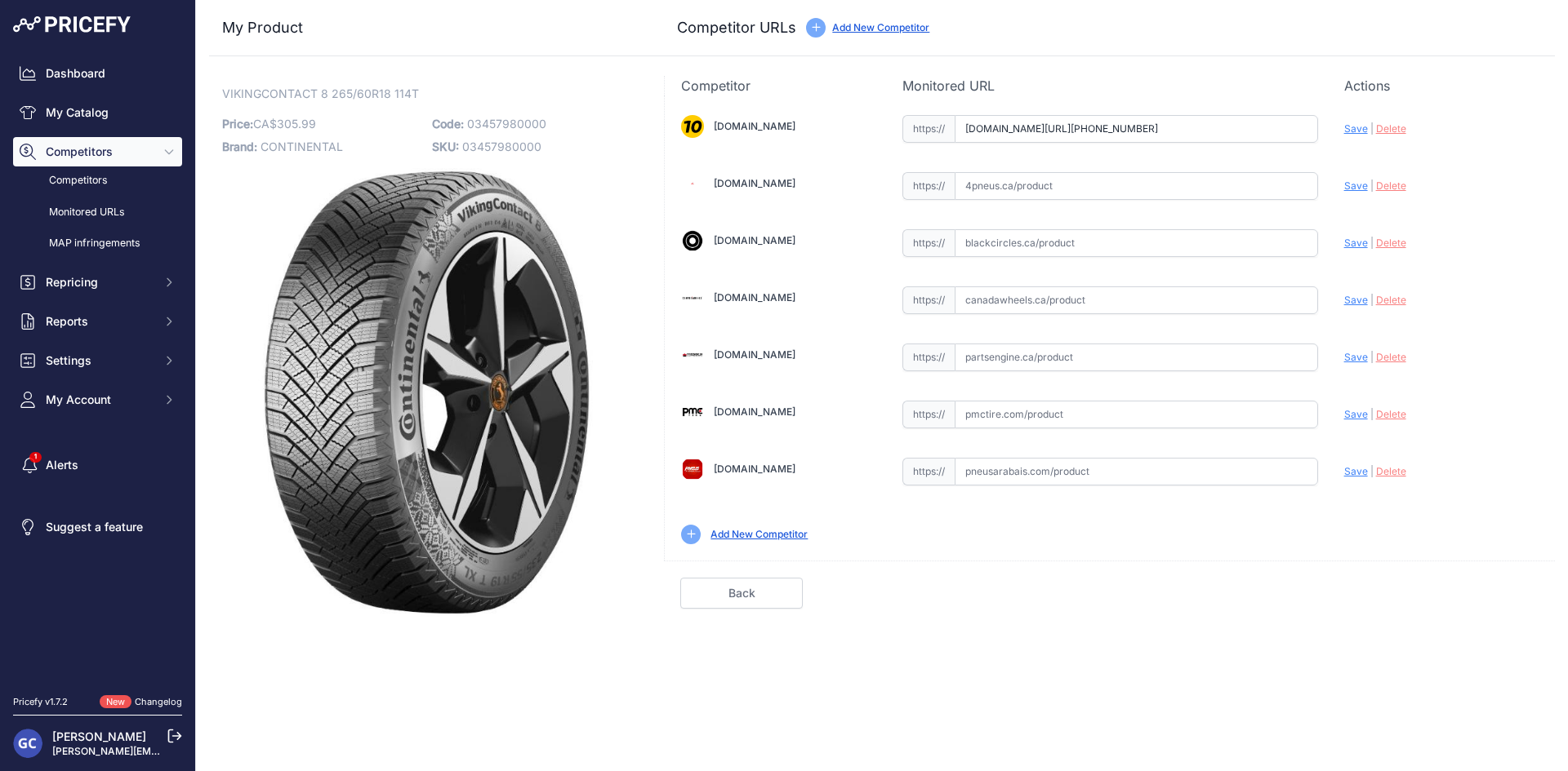
click at [1356, 127] on span "Save" at bounding box center [1356, 128] width 24 height 12
type input "[URL][DOMAIN_NAME][PHONE_NUMBER]"
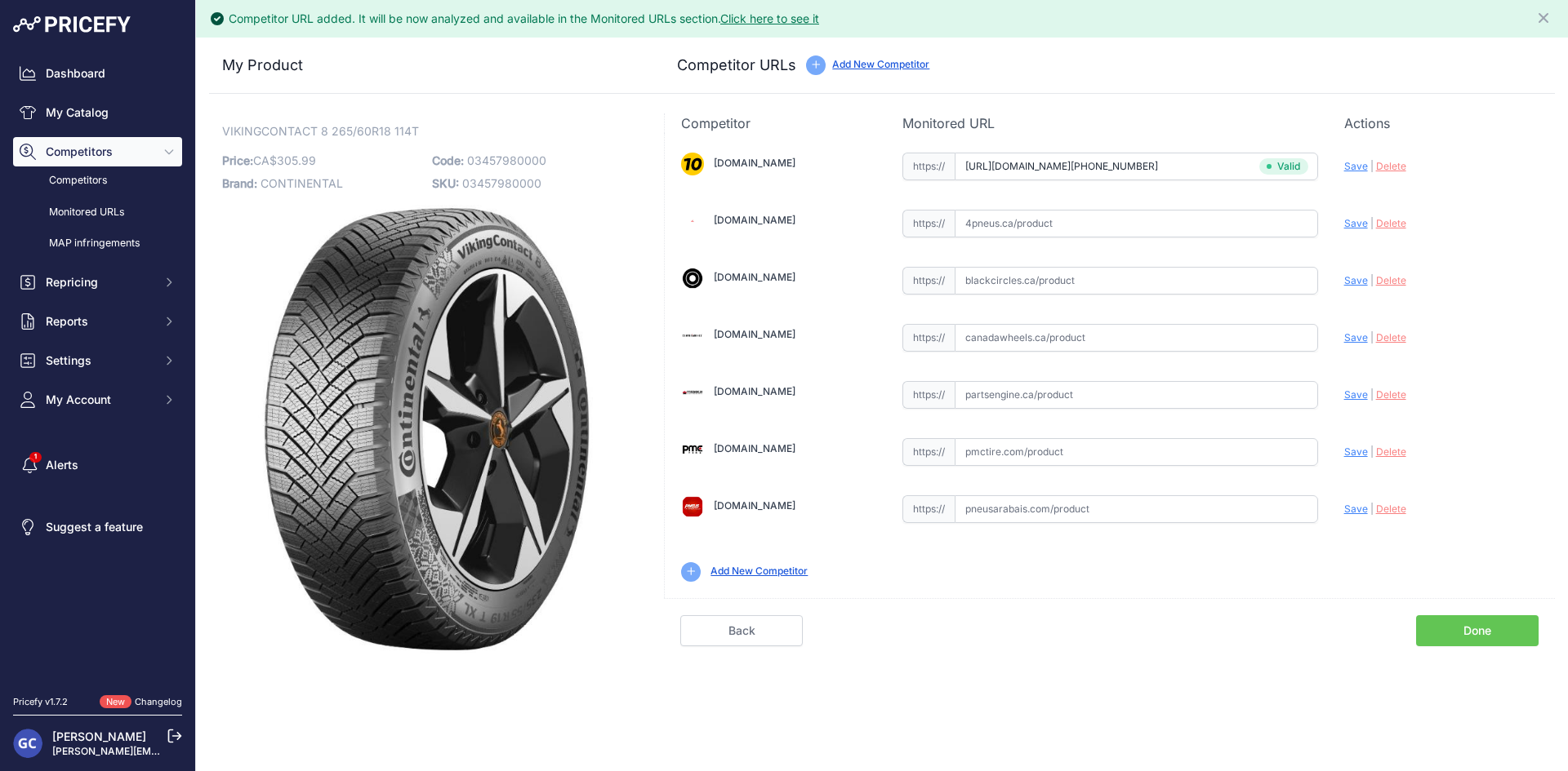
click at [1076, 396] on input "text" at bounding box center [1136, 395] width 363 height 28
paste input "[URL][DOMAIN_NAME]"
click at [1359, 391] on span "Save" at bounding box center [1356, 394] width 24 height 12
type input "[URL][DOMAIN_NAME]"
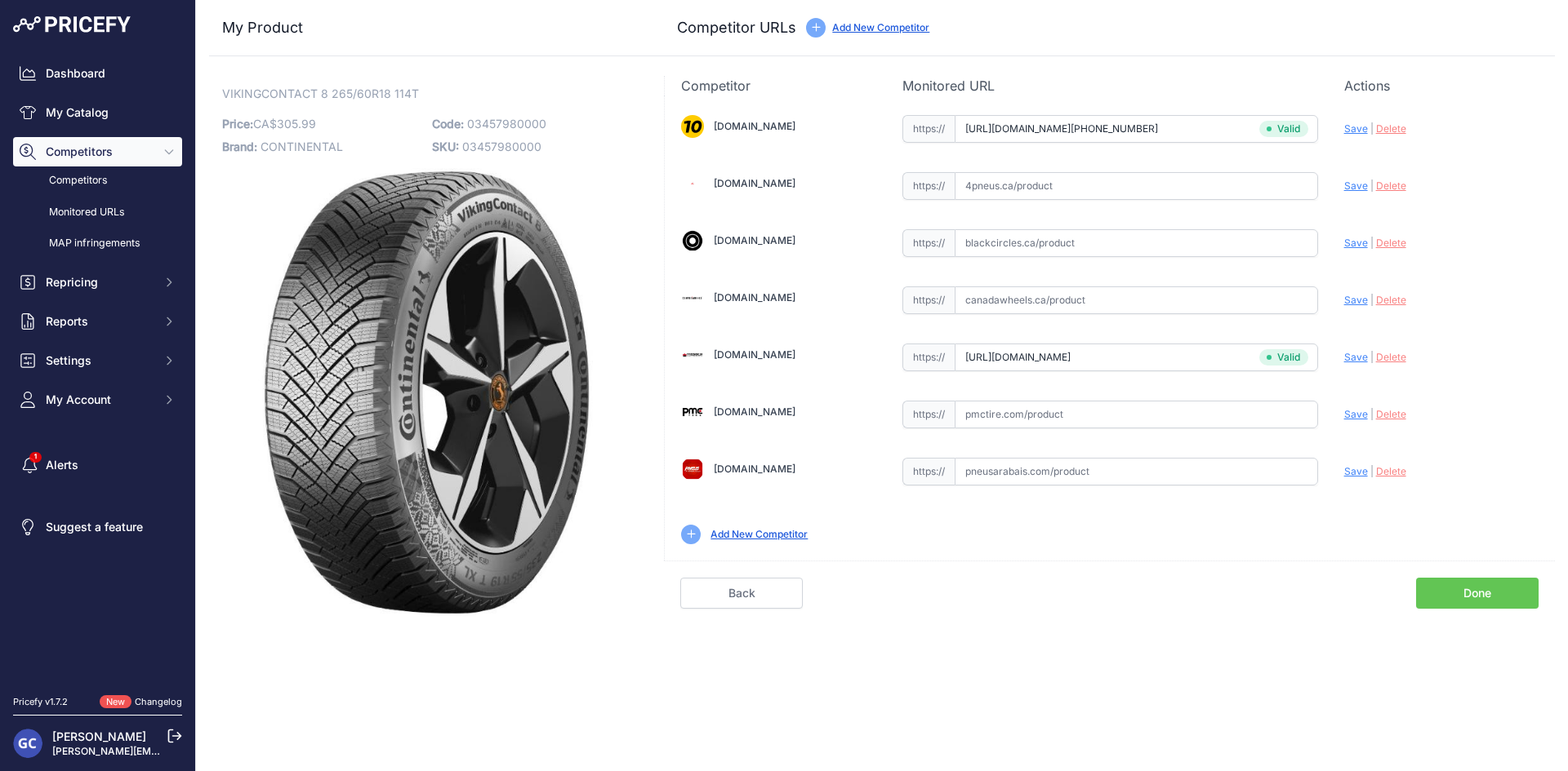
click at [1092, 425] on input "text" at bounding box center [1136, 414] width 363 height 28
paste input "[URL][DOMAIN_NAME]"
click at [1349, 414] on span "Save" at bounding box center [1356, 413] width 24 height 12
type input "[URL][DOMAIN_NAME]"
drag, startPoint x: 1188, startPoint y: 190, endPoint x: 1249, endPoint y: 191, distance: 61.0
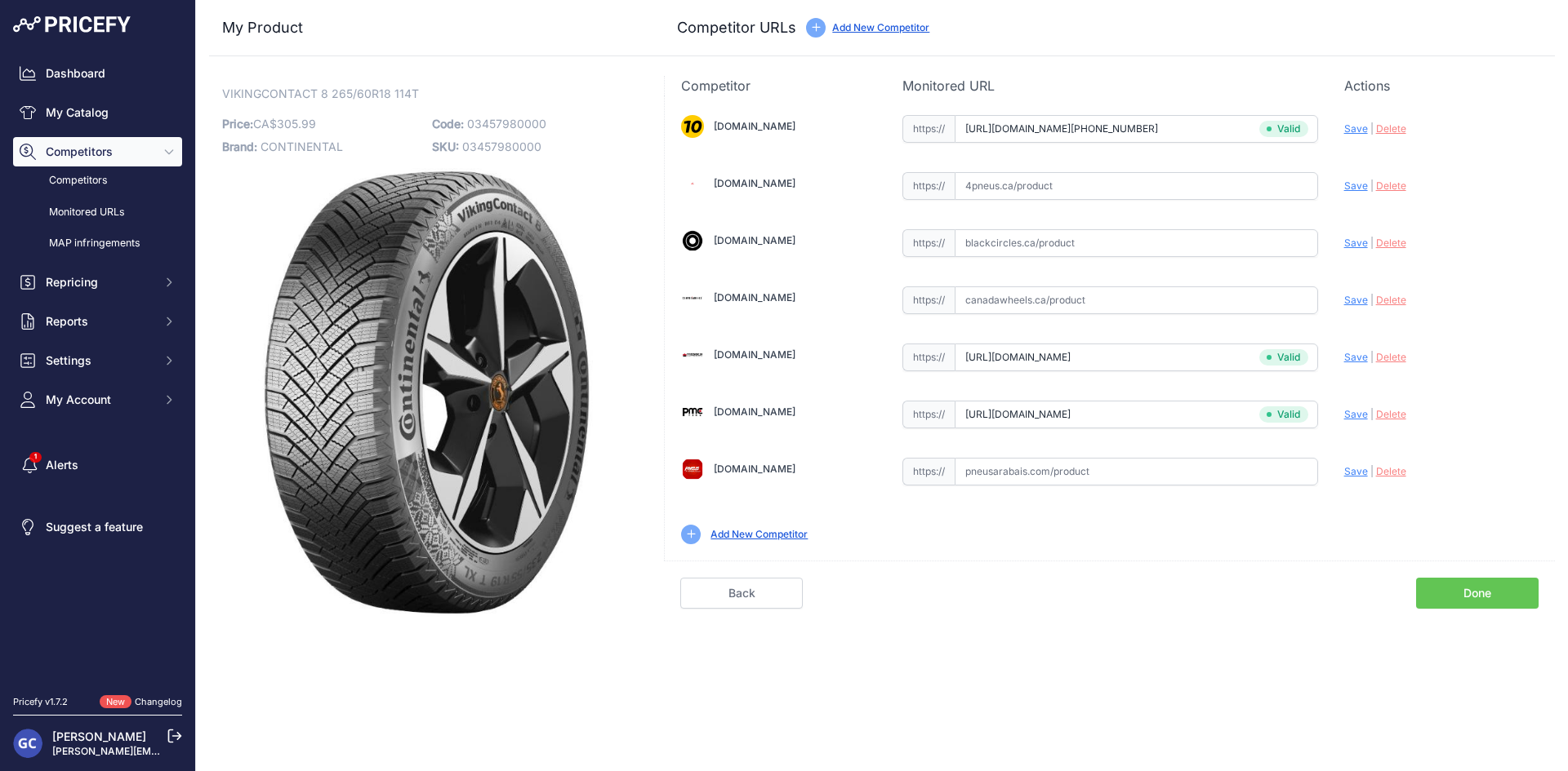
click at [1188, 190] on input "text" at bounding box center [1136, 186] width 363 height 28
paste input "[URL][DOMAIN_NAME]"
click at [1351, 185] on span "Save" at bounding box center [1356, 185] width 24 height 12
type input "[URL][DOMAIN_NAME]"
click at [1127, 244] on input "text" at bounding box center [1136, 243] width 363 height 28
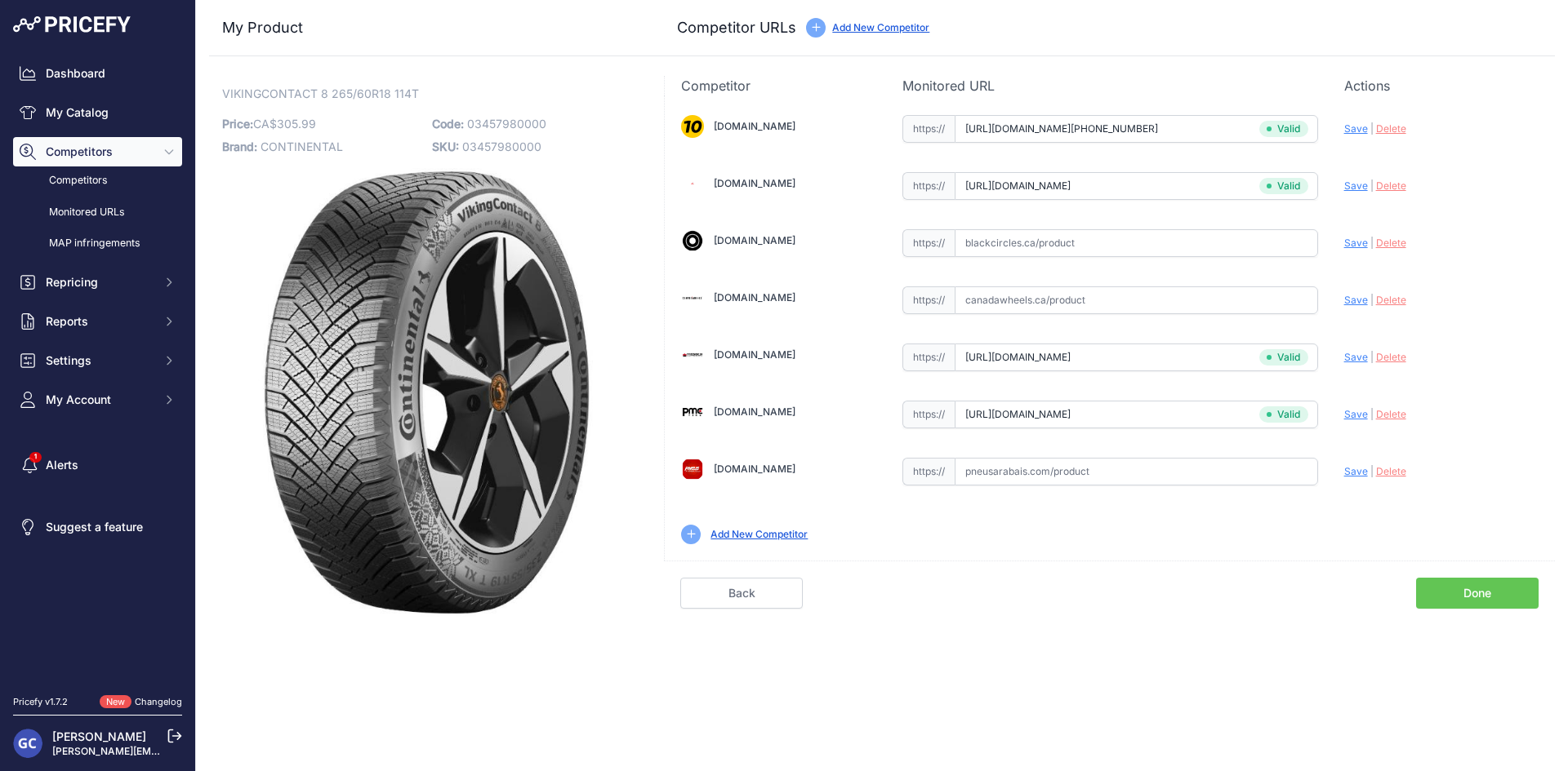
paste input "[URL][DOMAIN_NAME]"
click at [1346, 240] on span "Save" at bounding box center [1356, 242] width 24 height 12
type input "[URL][DOMAIN_NAME]"
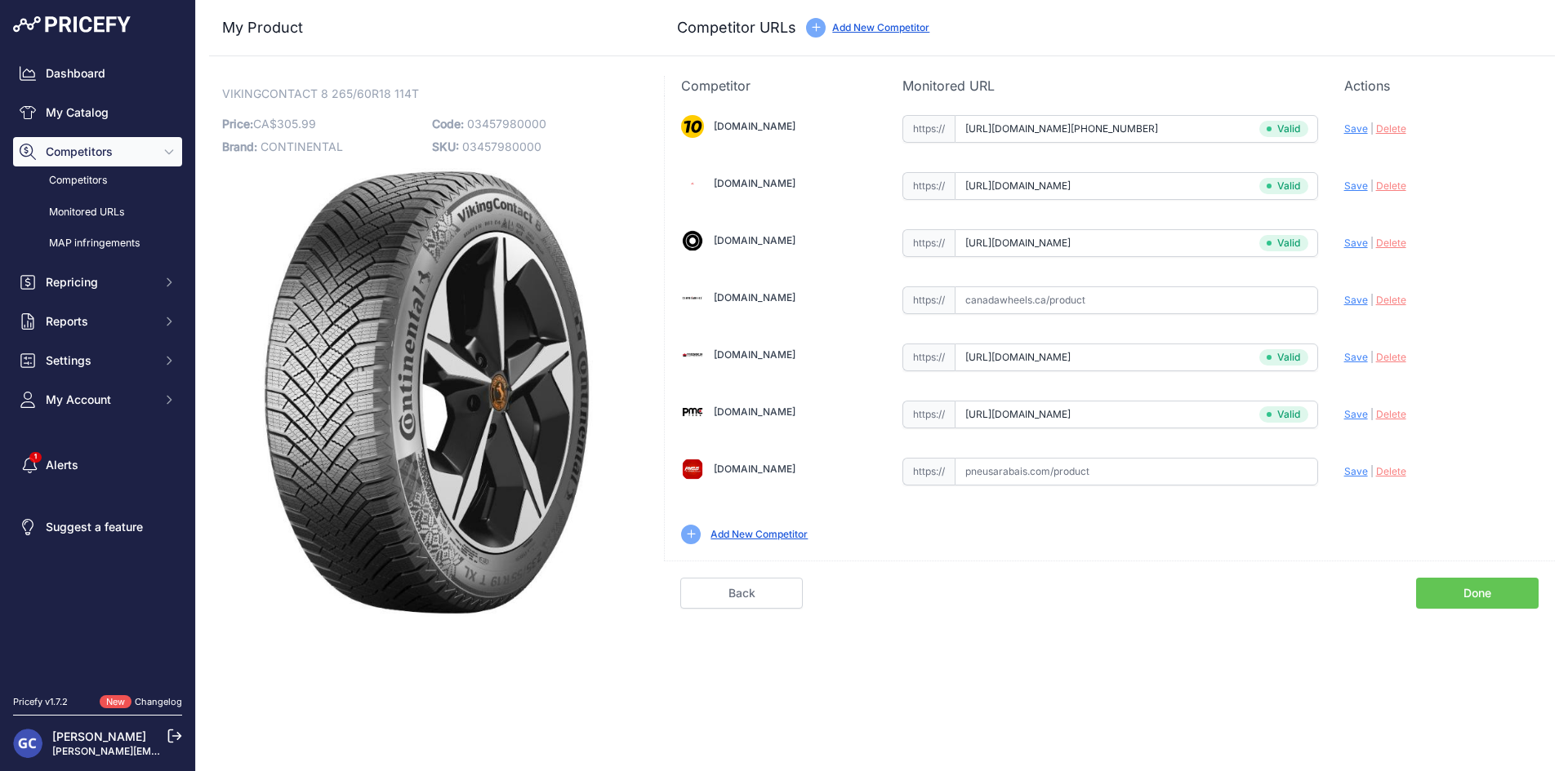
click at [1224, 473] on input "text" at bounding box center [1136, 472] width 363 height 28
paste input "[URL][DOMAIN_NAME]"
click at [1350, 468] on span "Save" at bounding box center [1356, 471] width 24 height 12
type input "[URL][DOMAIN_NAME]"
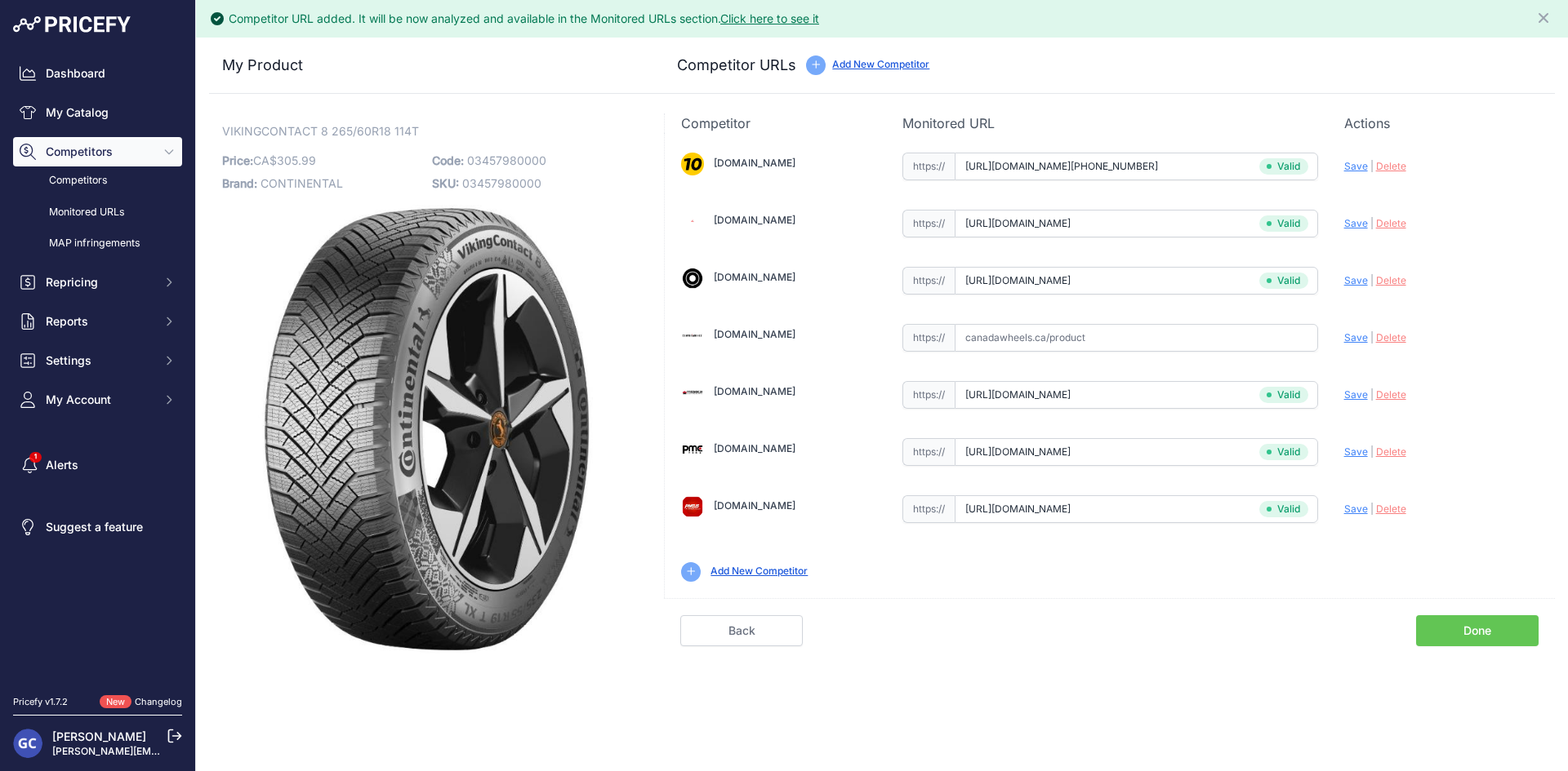
click at [1449, 624] on link "Done" at bounding box center [1477, 631] width 123 height 31
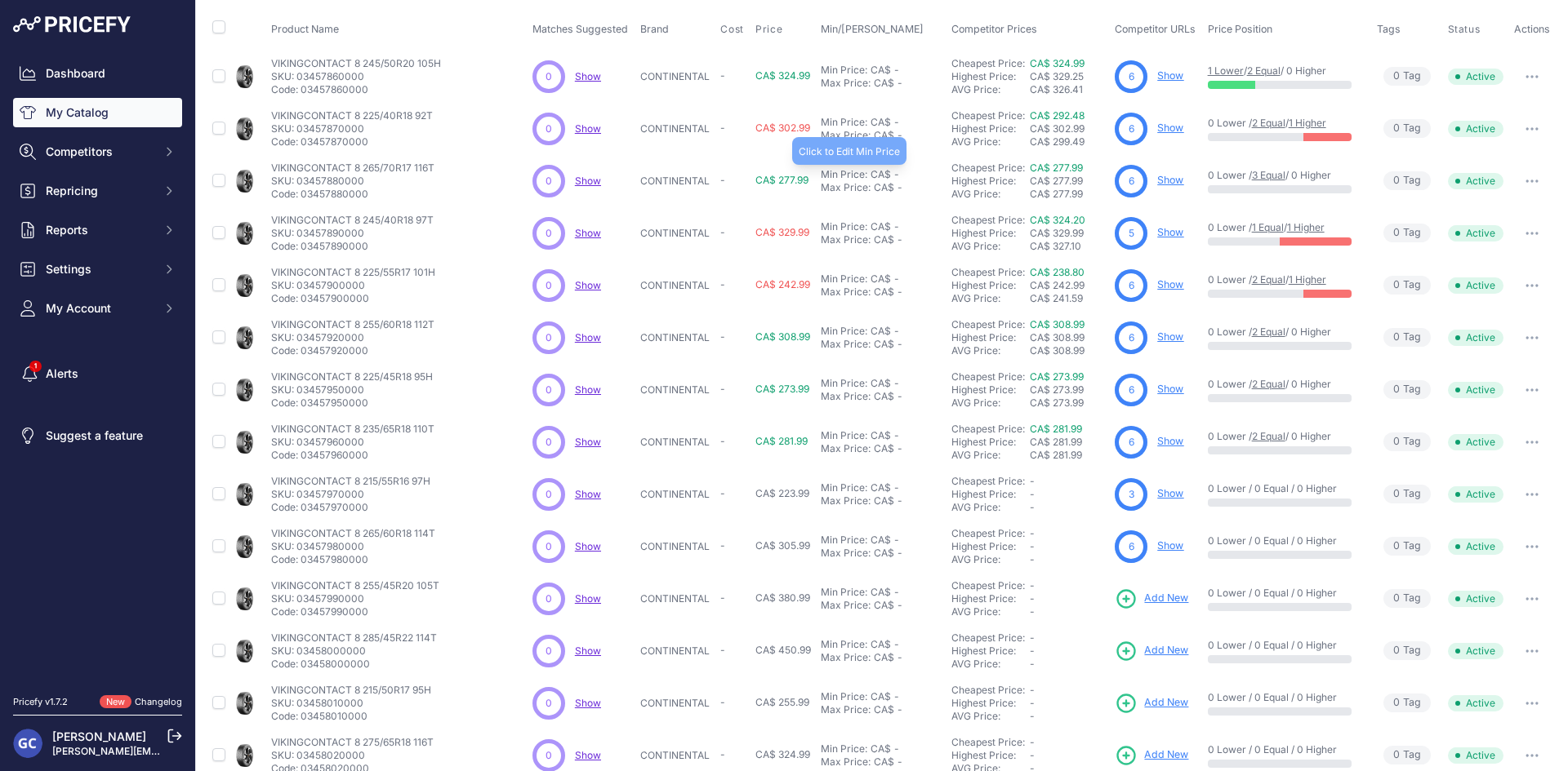
scroll to position [209, 0]
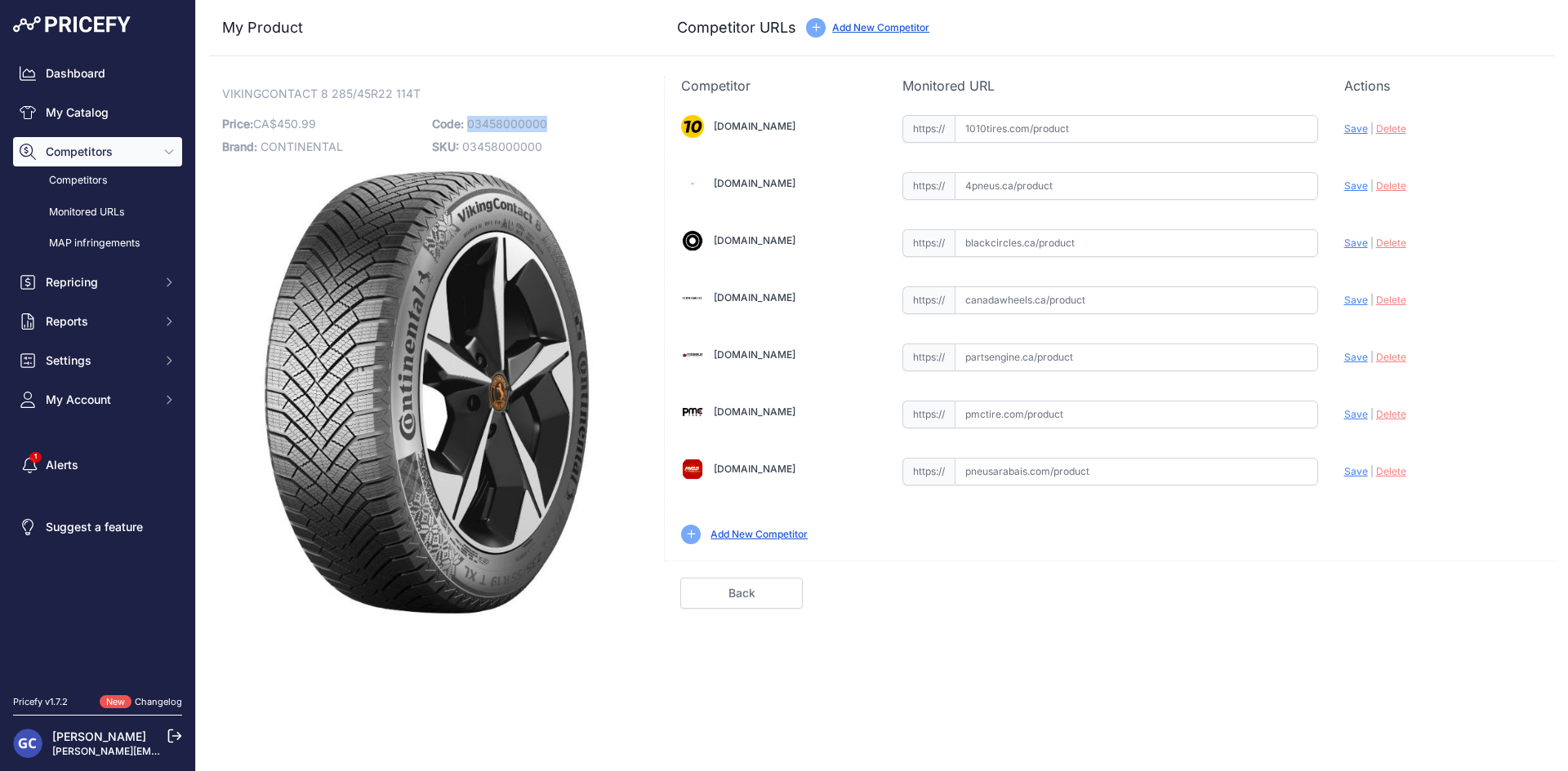
drag, startPoint x: 554, startPoint y: 121, endPoint x: 469, endPoint y: 125, distance: 85.1
click at [469, 125] on p "Code: 03458000000" at bounding box center [532, 124] width 200 height 23
copy span "03458000000"
click at [1254, 123] on input "text" at bounding box center [1136, 129] width 363 height 28
paste input "https://www.1010tires.com/Tires/Continental/Viking+Contact+8/03458000000"
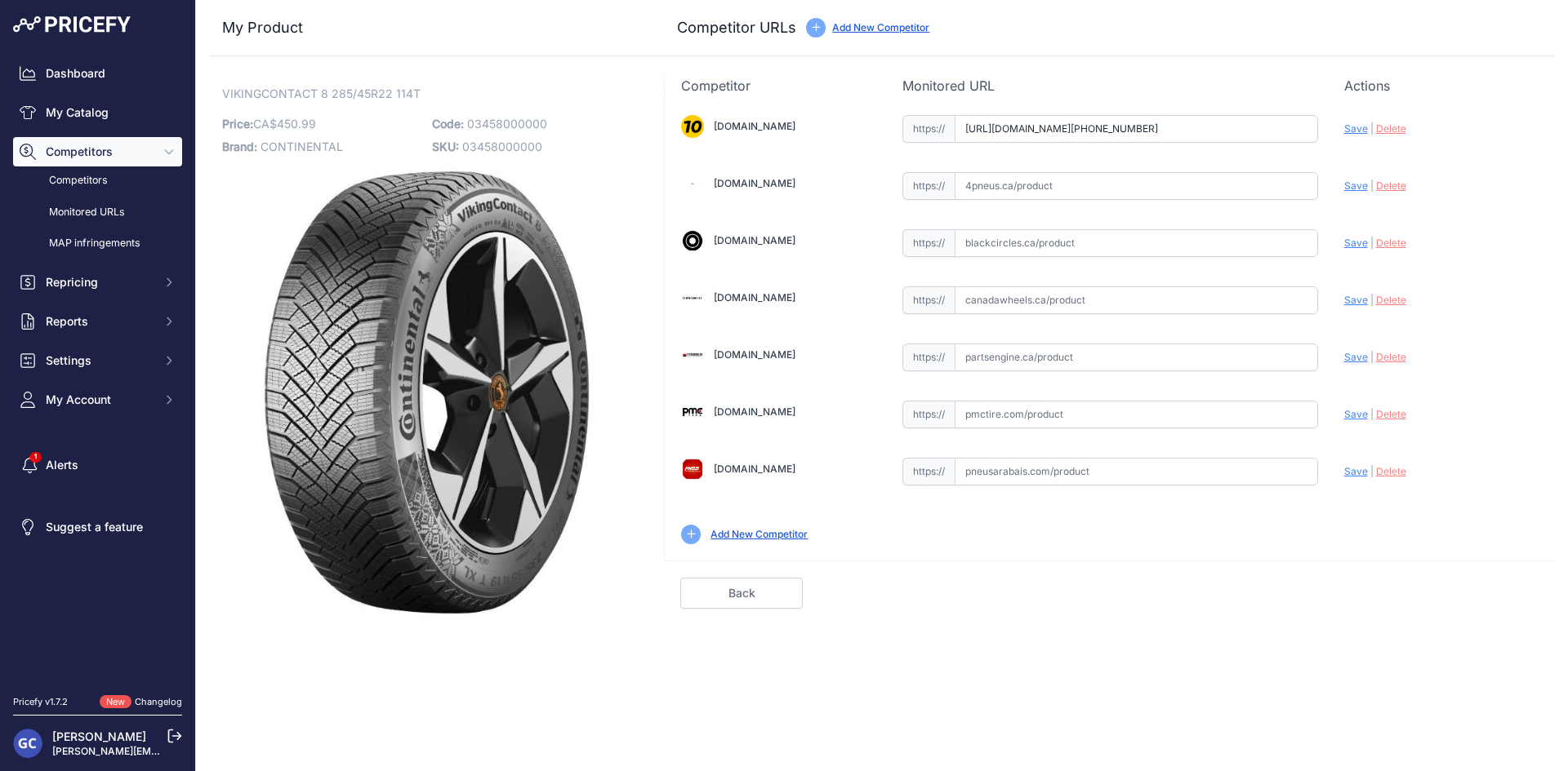
scroll to position [0, 23]
click at [1349, 130] on span "Save" at bounding box center [1356, 128] width 24 height 12
type input "https://www.1010tires.com/Tires/Continental/Viking+Contact+8/03458000000?prirul…"
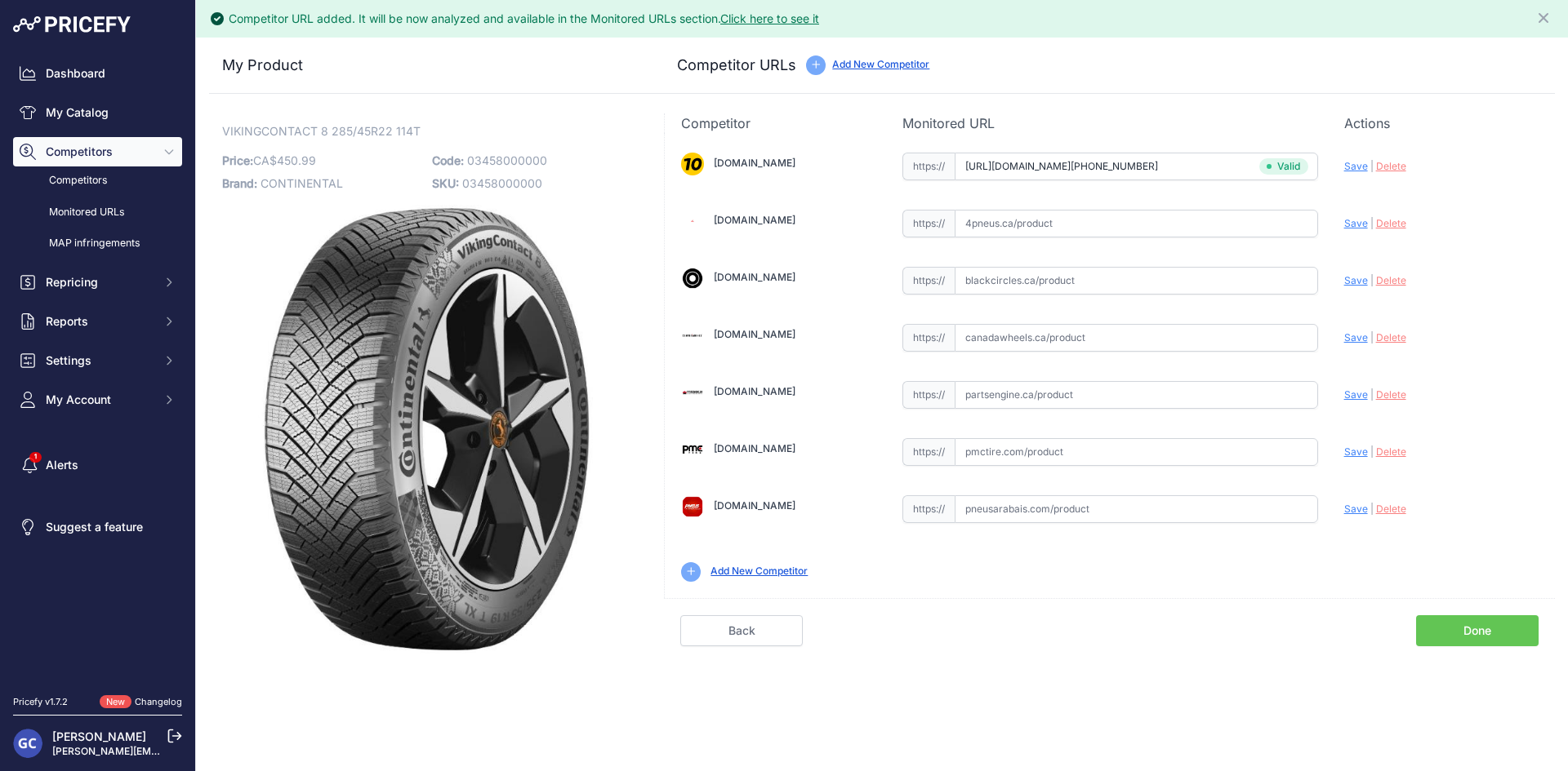
click at [1135, 404] on input "text" at bounding box center [1136, 395] width 363 height 28
paste input "https://www.partsengine.ca/03458000000-vp-continental-371.aspx"
click at [1351, 392] on span "Save" at bounding box center [1356, 394] width 24 height 12
type input "https://www.partsengine.ca/03458000000-vp-continental-371.aspx?prirule_jdsnikfk…"
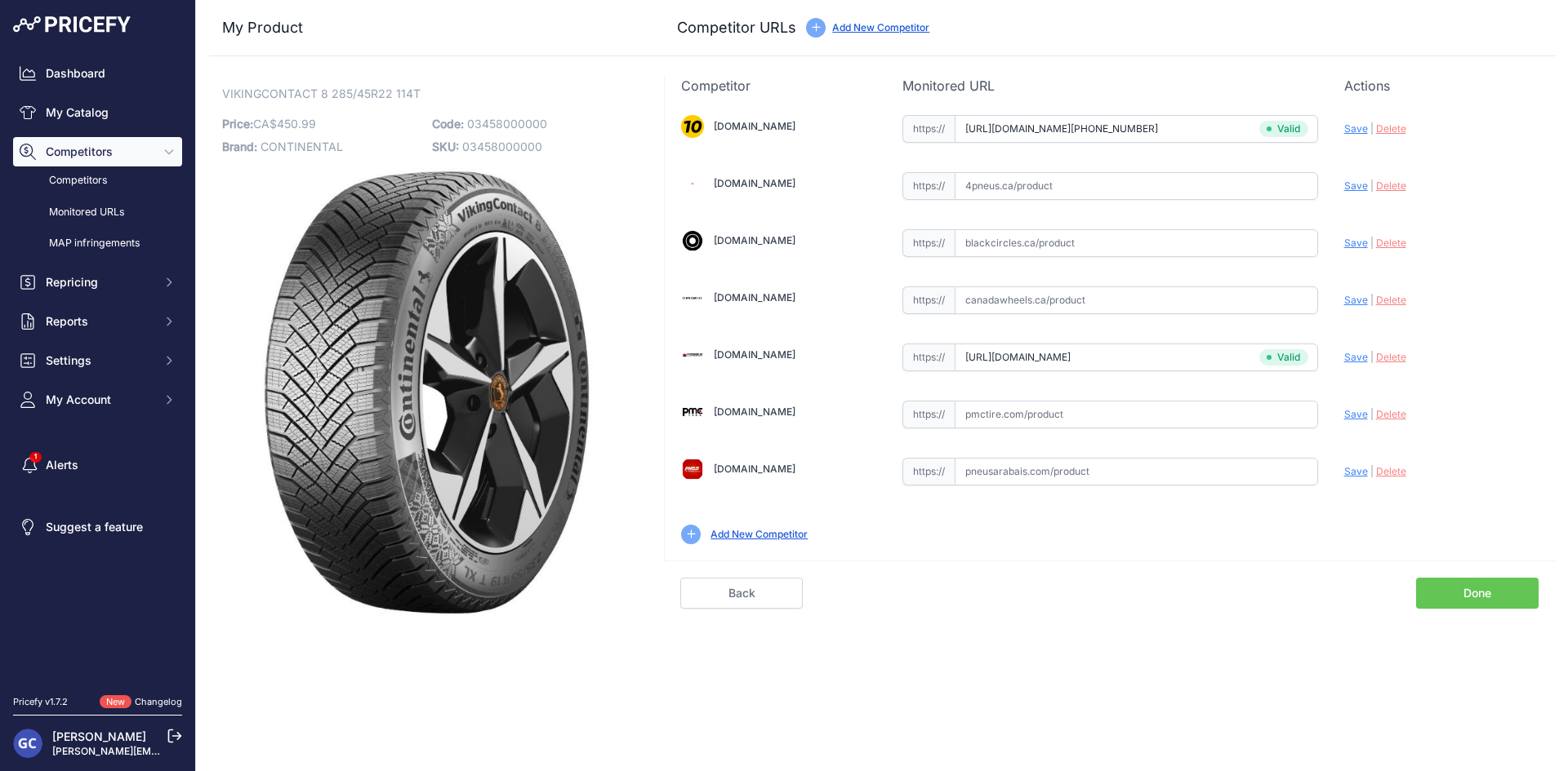
click at [1165, 435] on div "[DOMAIN_NAME] Valid Invalid" at bounding box center [1110, 328] width 890 height 466
paste input "https://pmctire.com/fr/tires/continental-vikingcontact-8-285-45r22-xl-114t-bsw-…"
click at [1362, 414] on span "Save" at bounding box center [1356, 413] width 24 height 12
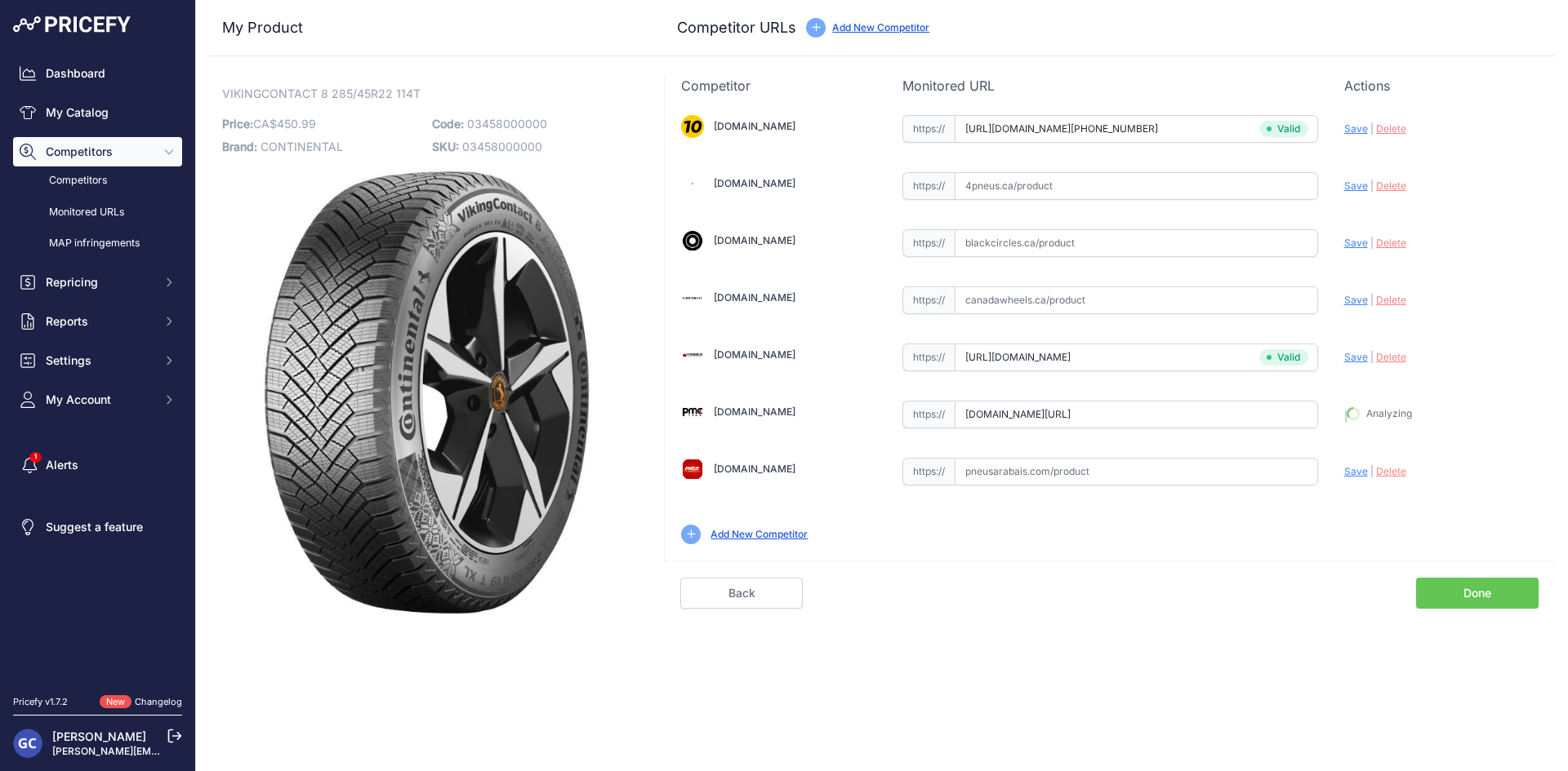
type input "https://pmctire.com/fr/tires/continental-vikingcontact-8-285-45r22-xl-114t-bsw-…"
drag, startPoint x: 1181, startPoint y: 237, endPoint x: 1293, endPoint y: 249, distance: 112.6
click at [1181, 237] on input "text" at bounding box center [1136, 243] width 363 height 28
paste input "https://www.blackcircles.ca/en/tire/continental/vikingcontact-8/285-45-r22-114-t"
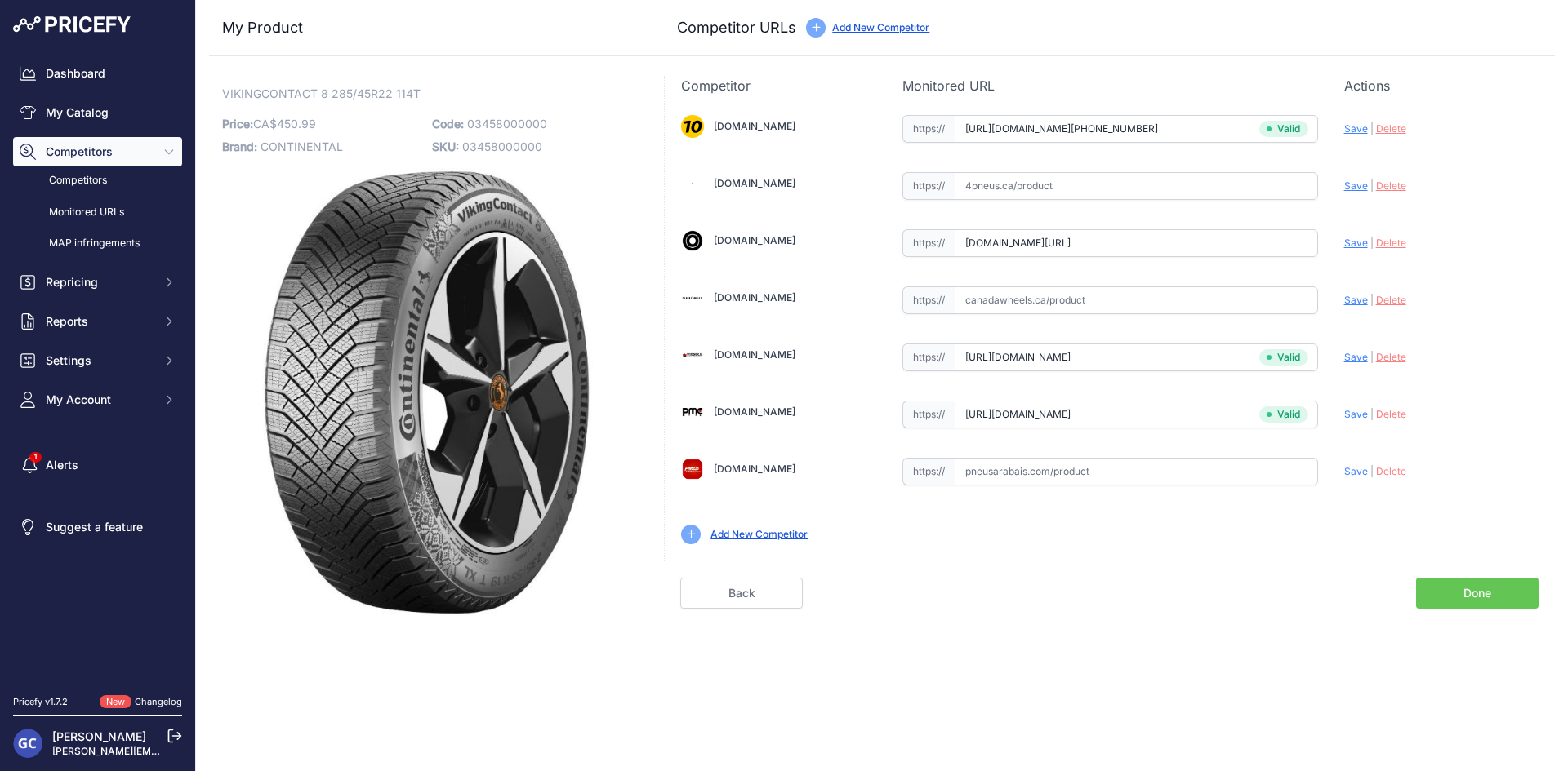
click at [1359, 239] on span "Save" at bounding box center [1356, 242] width 24 height 12
type input "https://www.blackcircles.ca/en/tire/continental/vikingcontact-8/285-45-r22-114-…"
drag, startPoint x: 1113, startPoint y: 466, endPoint x: 1178, endPoint y: 466, distance: 65.0
click at [1113, 466] on input "text" at bounding box center [1136, 472] width 363 height 28
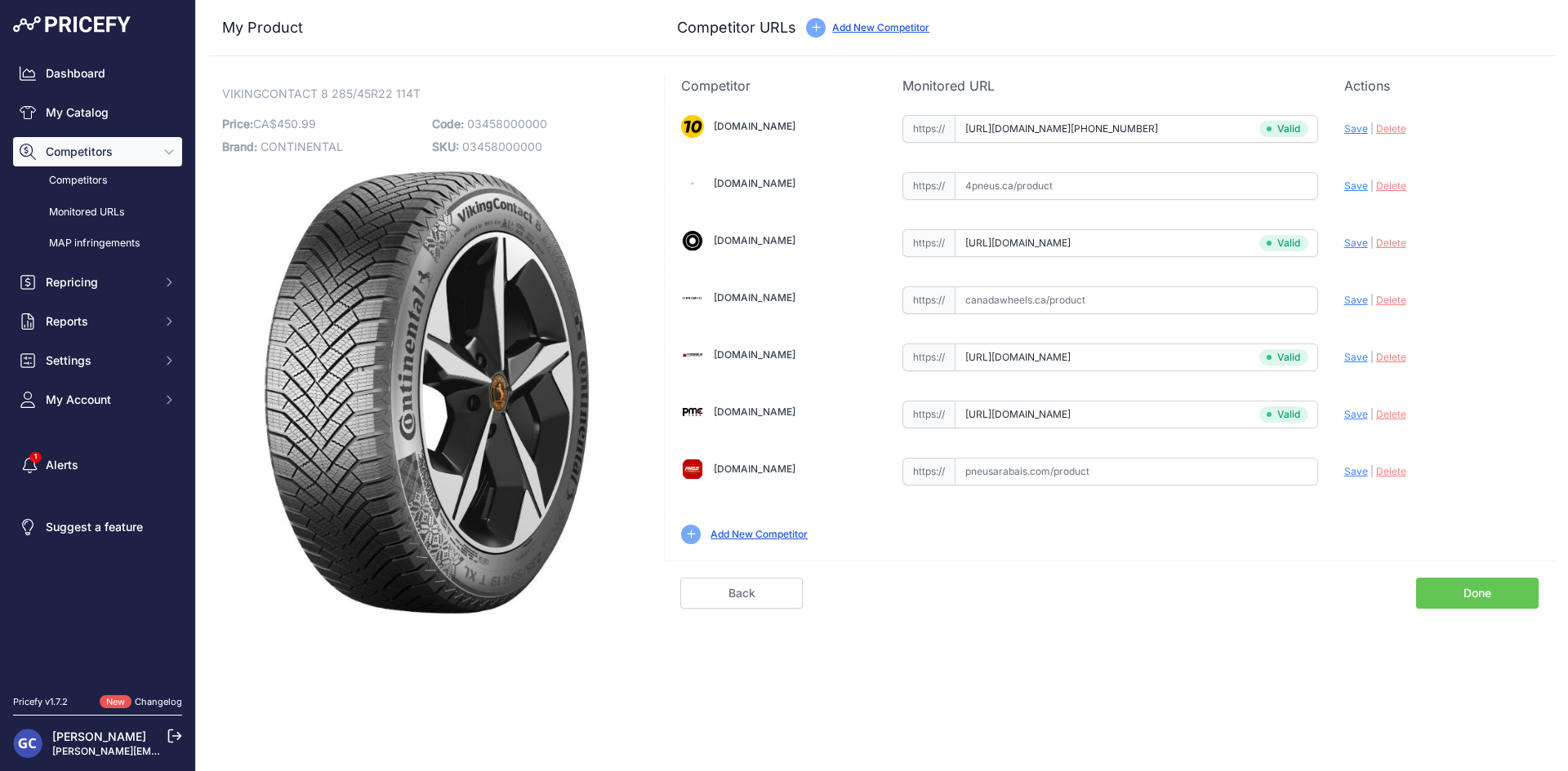
paste input "https://pneusarabais.com/pneus/continental-vikingcontact-8/52400"
click at [1352, 469] on span "Save" at bounding box center [1356, 471] width 24 height 12
type input "https://pneusarabais.com/pneus/continental-vikingcontact-8/52400?prirule_jdsnik…"
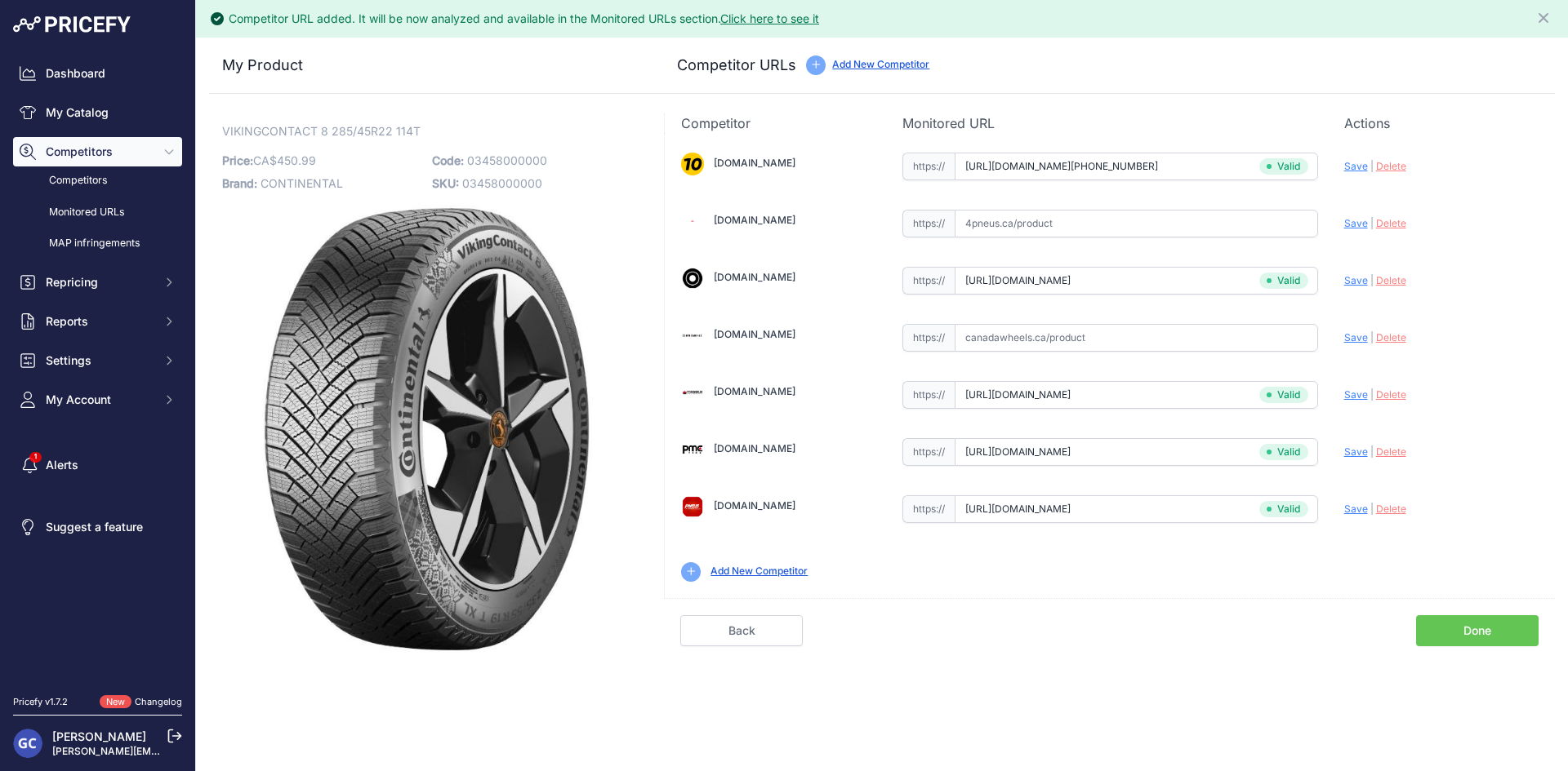
click at [1456, 629] on link "Done" at bounding box center [1477, 631] width 123 height 31
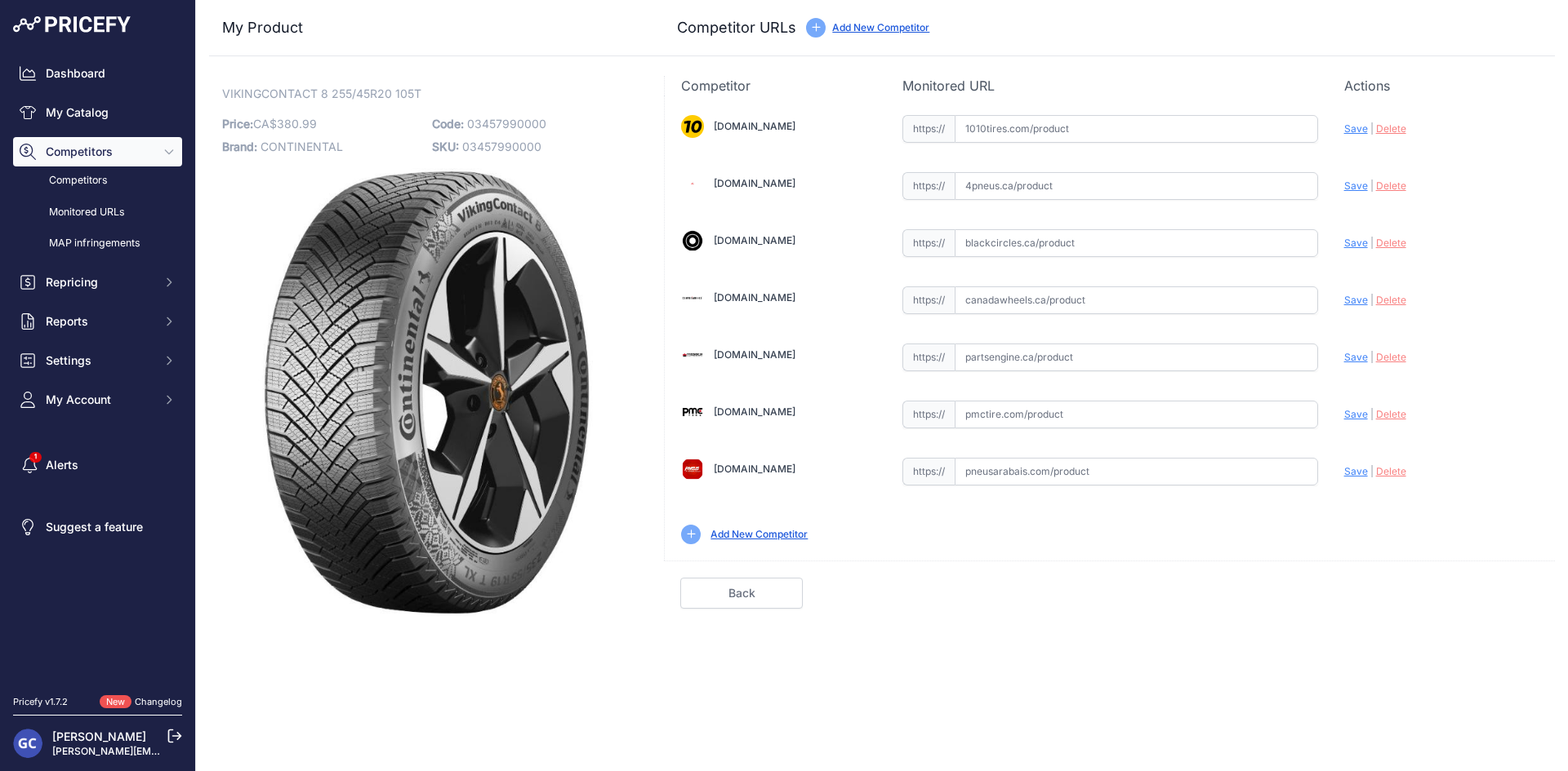
click at [555, 120] on p "Code: 03457990000" at bounding box center [532, 124] width 200 height 23
drag, startPoint x: 565, startPoint y: 117, endPoint x: 469, endPoint y: 125, distance: 96.3
click at [469, 125] on p "Code: 03457990000" at bounding box center [532, 124] width 200 height 23
copy span "03457990000"
click at [1128, 129] on input "text" at bounding box center [1136, 129] width 363 height 28
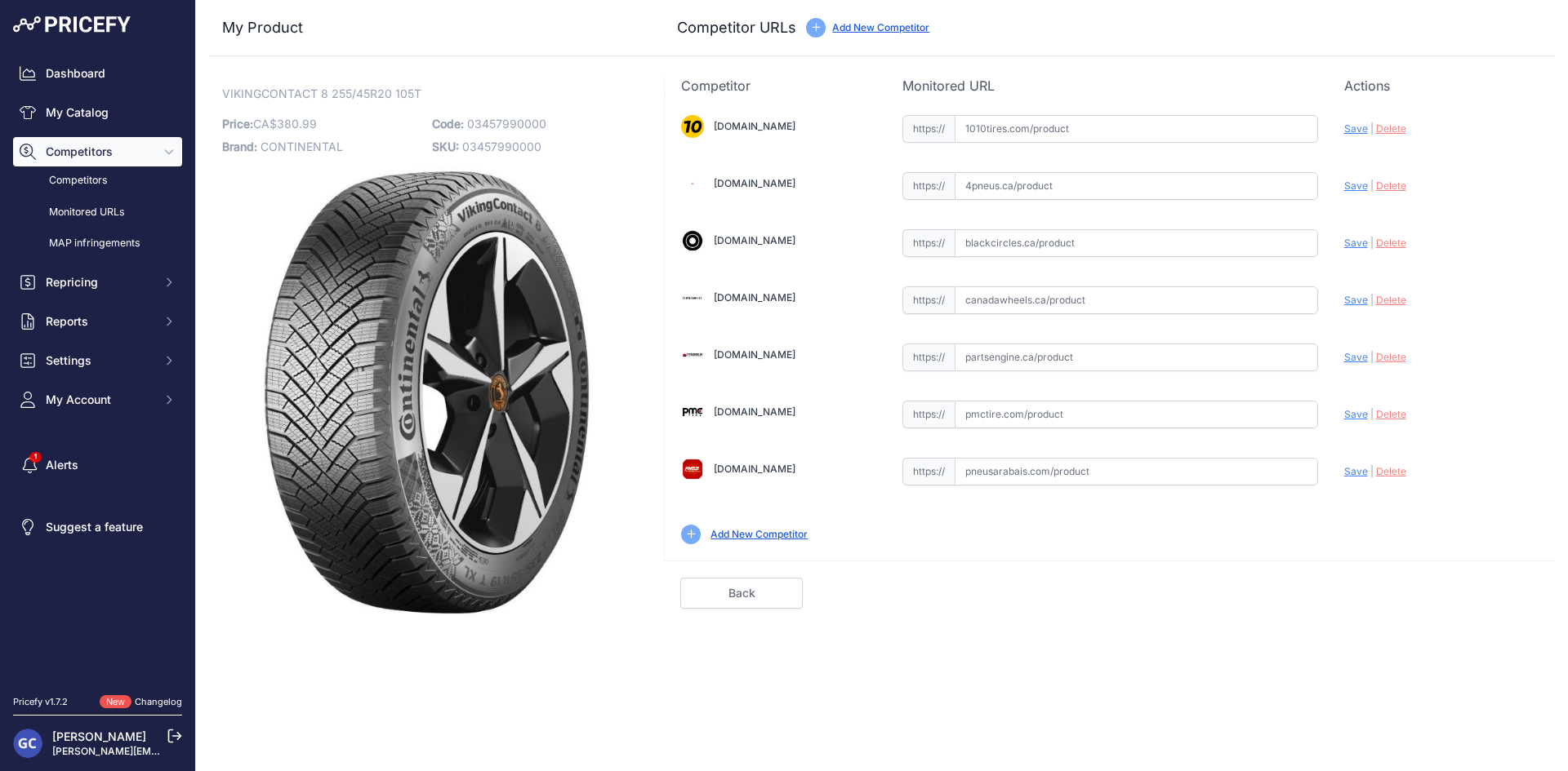
paste input "[URL][DOMAIN_NAME][PHONE_NUMBER]"
click at [1353, 125] on span "Save" at bounding box center [1356, 128] width 24 height 12
type input "[URL][DOMAIN_NAME][PHONE_NUMBER]"
click at [1148, 309] on input "text" at bounding box center [1136, 301] width 363 height 28
drag, startPoint x: 1149, startPoint y: 309, endPoint x: 1037, endPoint y: 413, distance: 152.8
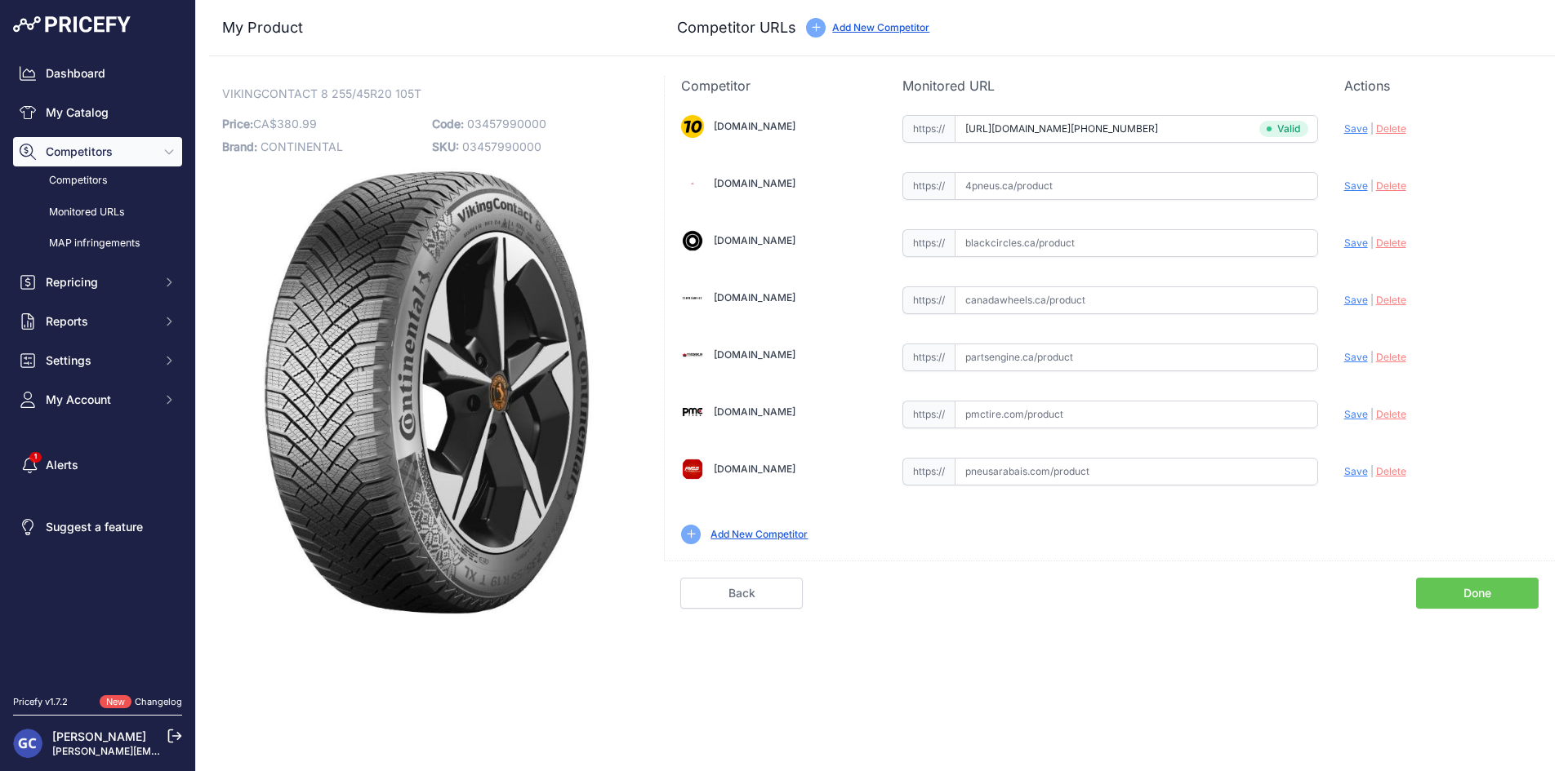
click at [1037, 413] on input "text" at bounding box center [1136, 414] width 363 height 28
paste input "https://pmctire.com/fr/tires/continental-vikingcontact-8-255-45r20-xl-105t-bsw-…"
click at [1350, 413] on span "Save" at bounding box center [1356, 413] width 24 height 12
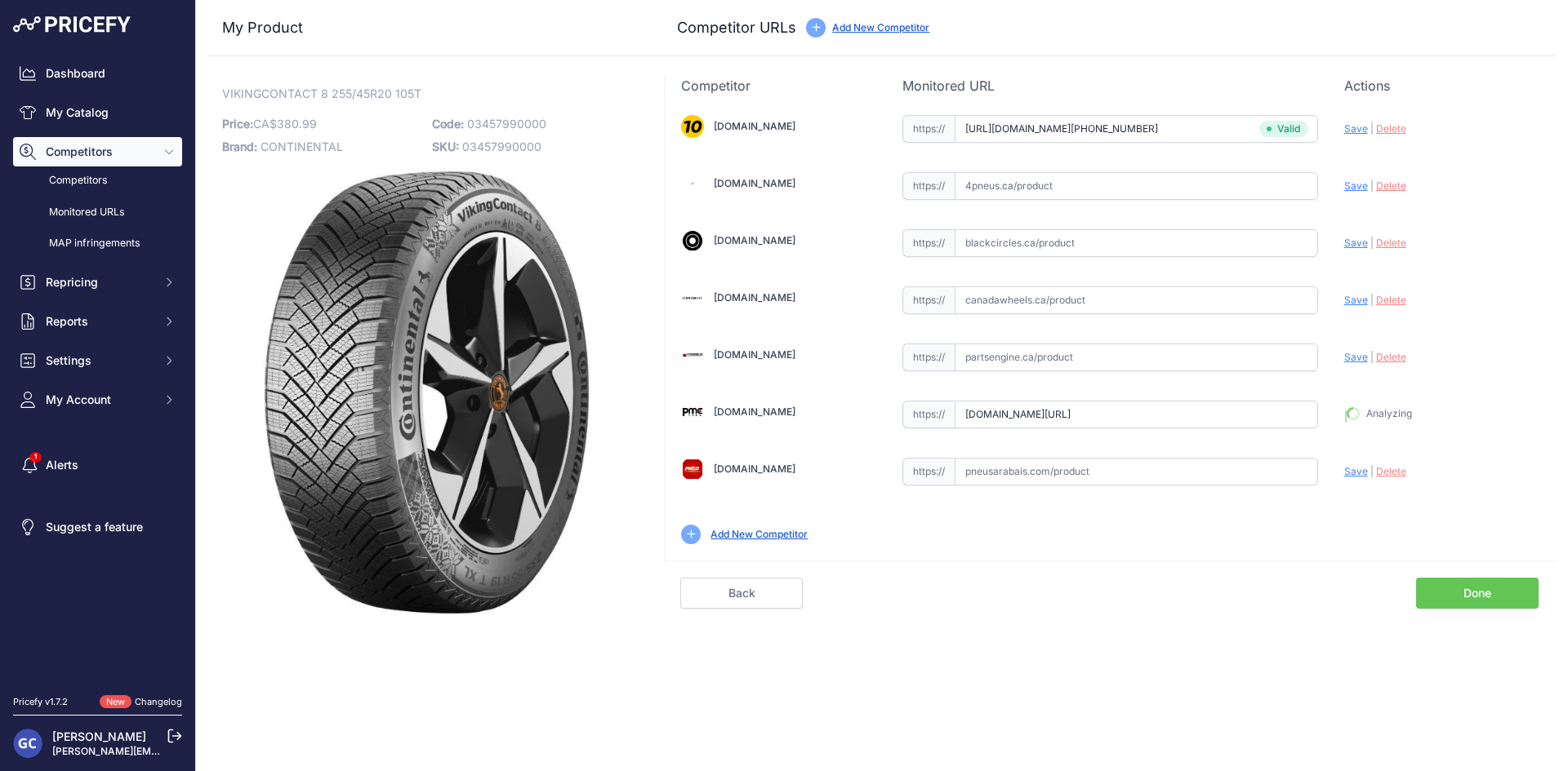
type input "https://pmctire.com/fr/tires/continental-vikingcontact-8-255-45r20-xl-105t-bsw-…"
click at [1076, 197] on input "text" at bounding box center [1136, 186] width 363 height 28
paste input "https://www.4pneus.ca/pneus/continental-viking-contact-8-hiver/255-45-r20-xl/29…"
click at [1353, 183] on span "Save" at bounding box center [1356, 185] width 24 height 12
type input "https://www.4pneus.ca/pneus/continental-viking-contact-8-hiver/255-45-r20-xl/29…"
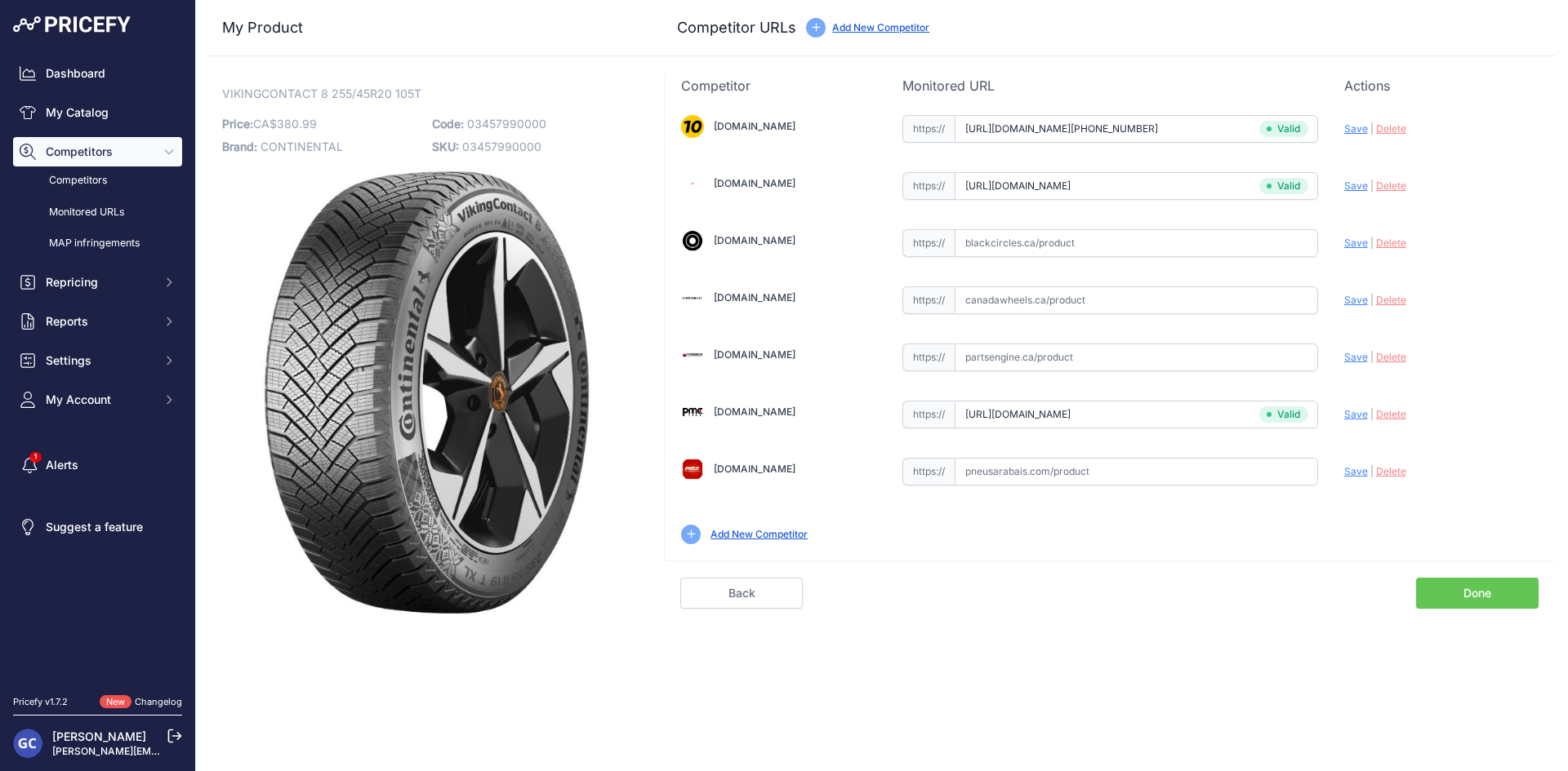
click at [1154, 247] on input "text" at bounding box center [1136, 243] width 363 height 28
paste input "https://www.blackcircles.ca/en/tire/continental/vikingcontact-8/255-45-r20-105-t"
click at [1354, 241] on span "Save" at bounding box center [1356, 242] width 24 height 12
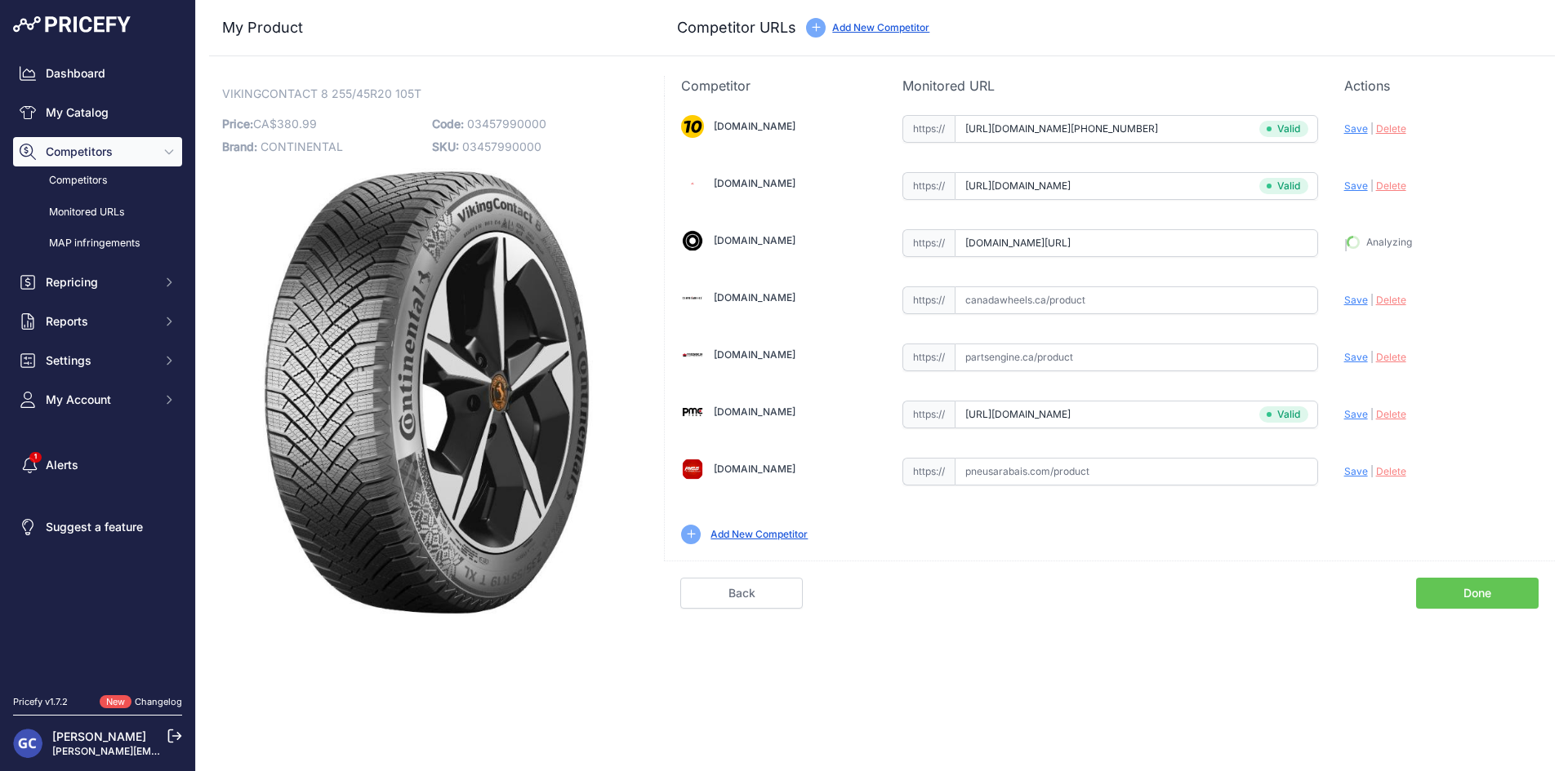
type input "https://www.blackcircles.ca/en/tire/continental/vikingcontact-8/255-45-r20-105-…"
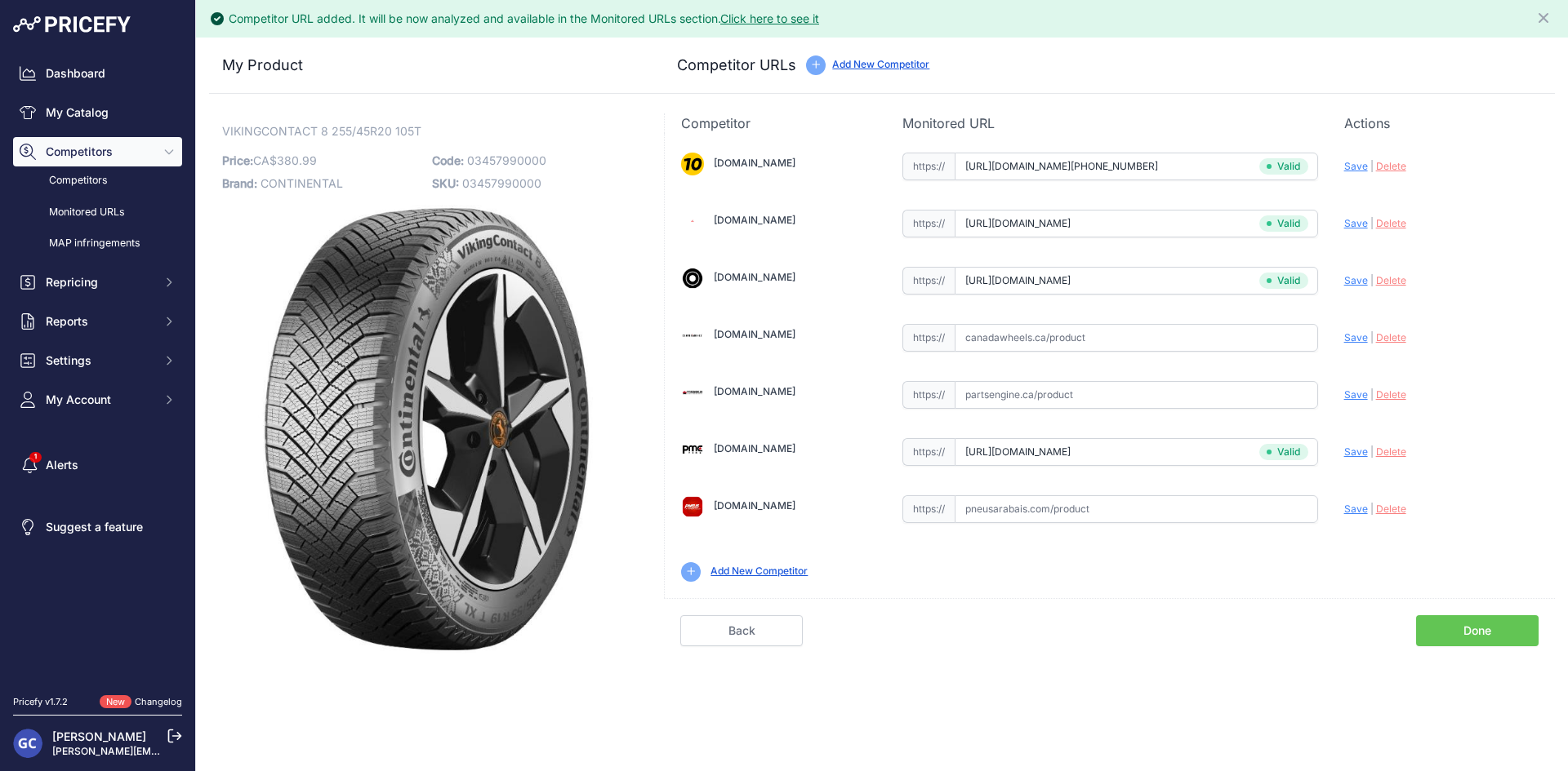
click at [1169, 518] on input "text" at bounding box center [1136, 509] width 363 height 28
paste input "https://pneusarabais.com/pneus/continental-vikingcontact-8/52408"
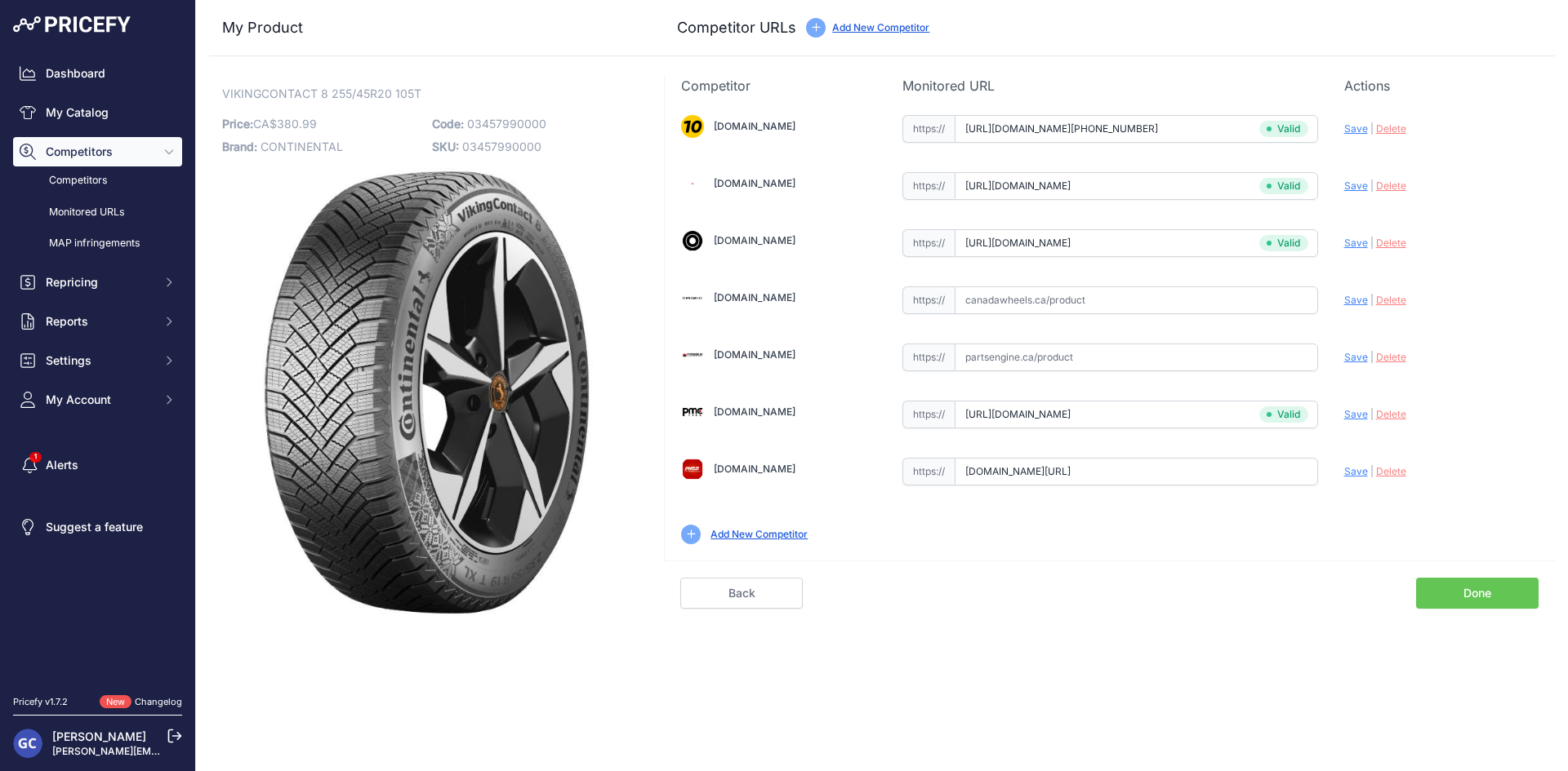
click at [1348, 471] on span "Save" at bounding box center [1356, 471] width 24 height 12
type input "https://pneusarabais.com/pneus/continental-vikingcontact-8/52408?prirule_jdsnik…"
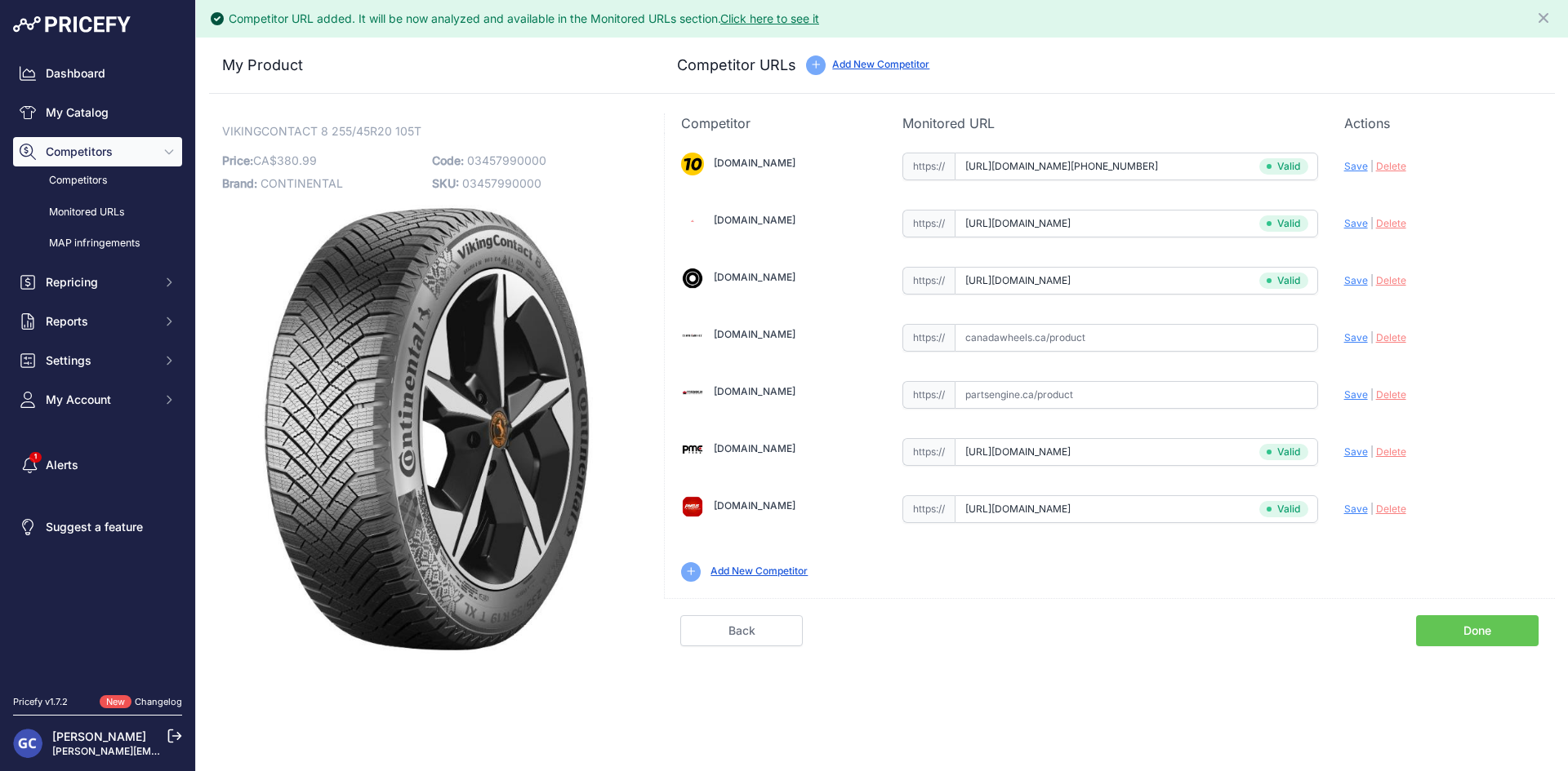
click at [1471, 630] on link "Done" at bounding box center [1477, 631] width 123 height 31
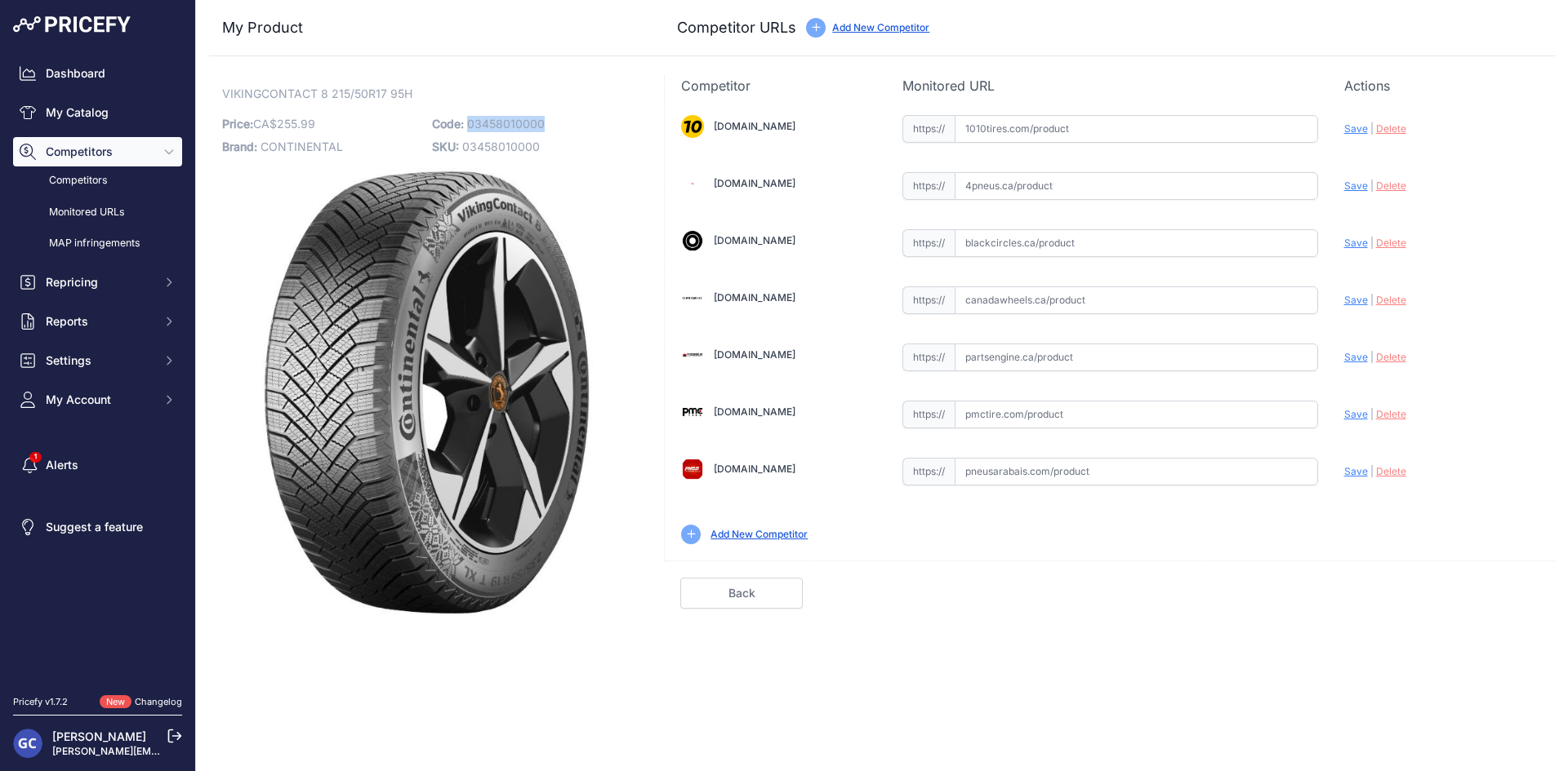
drag, startPoint x: 574, startPoint y: 122, endPoint x: 469, endPoint y: 126, distance: 105.1
click at [469, 126] on p "Code: 03458010000" at bounding box center [532, 124] width 200 height 23
copy span "03458010000"
click at [1180, 128] on input "text" at bounding box center [1136, 129] width 363 height 28
paste input "[URL][DOMAIN_NAME][PHONE_NUMBER]"
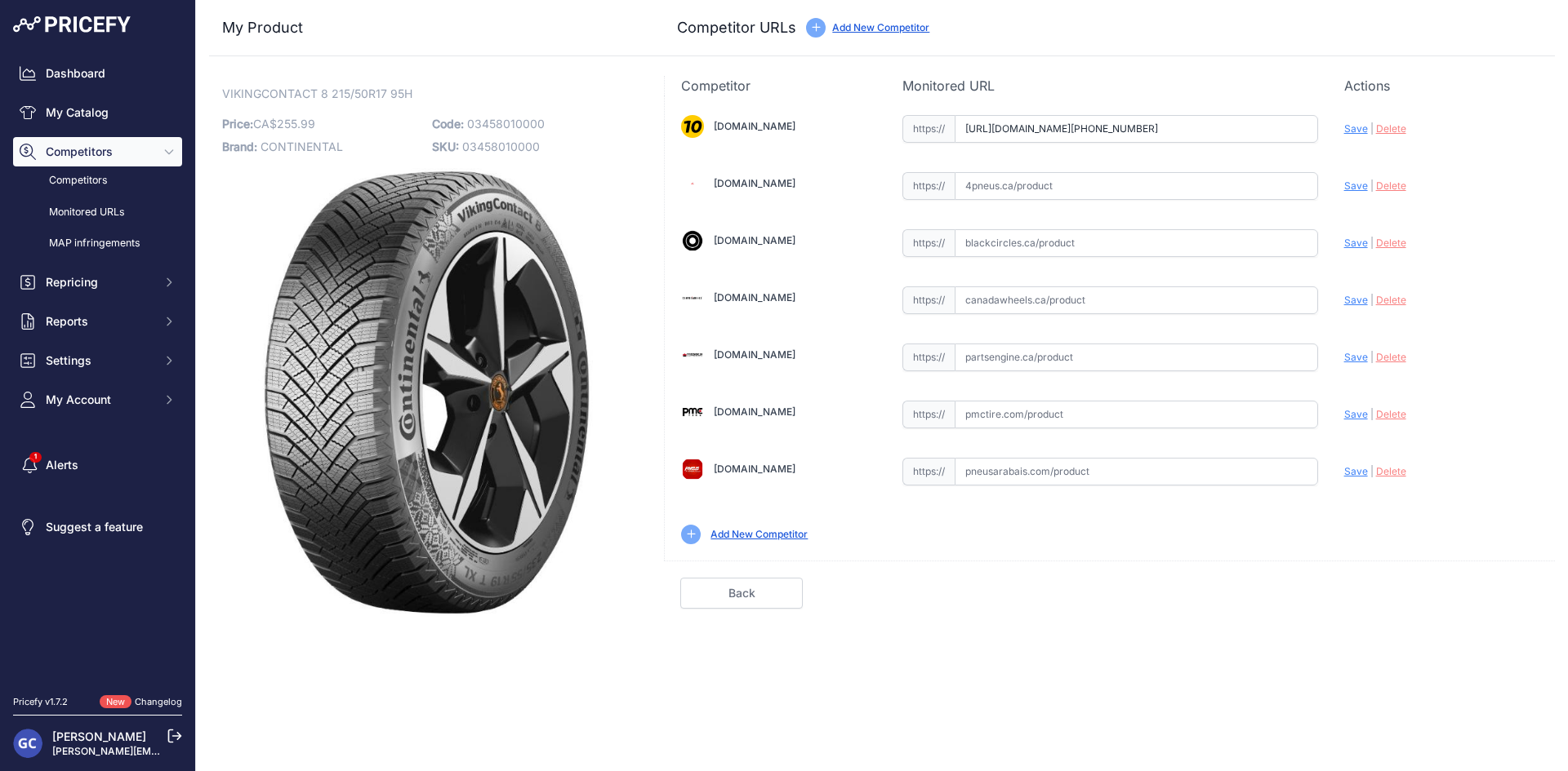
scroll to position [0, 20]
click at [1353, 129] on span "Save" at bounding box center [1356, 128] width 24 height 12
type input "[URL][DOMAIN_NAME][PHONE_NUMBER]"
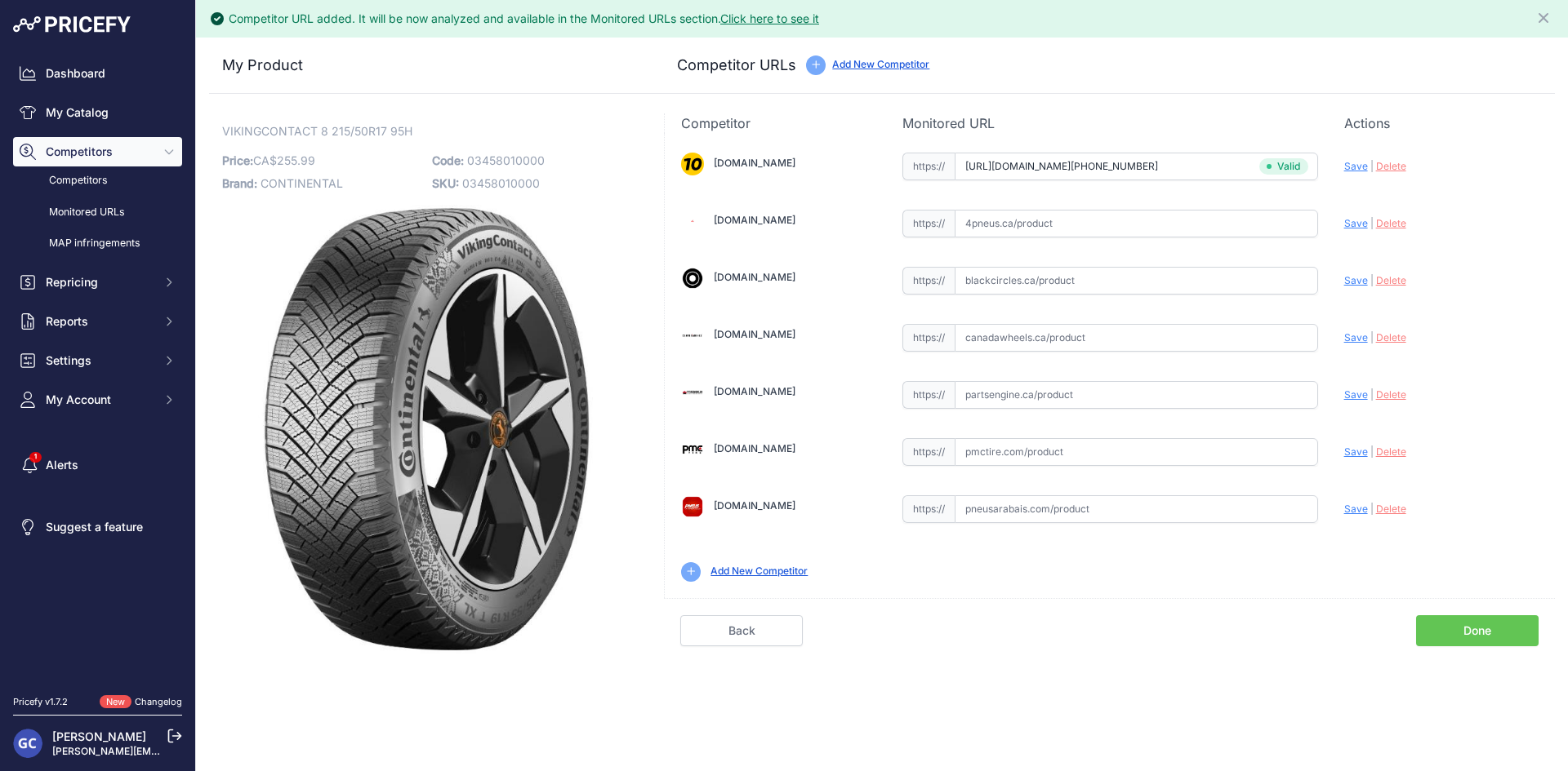
click at [1121, 341] on input "text" at bounding box center [1136, 337] width 363 height 28
click at [1226, 281] on input "text" at bounding box center [1136, 281] width 363 height 28
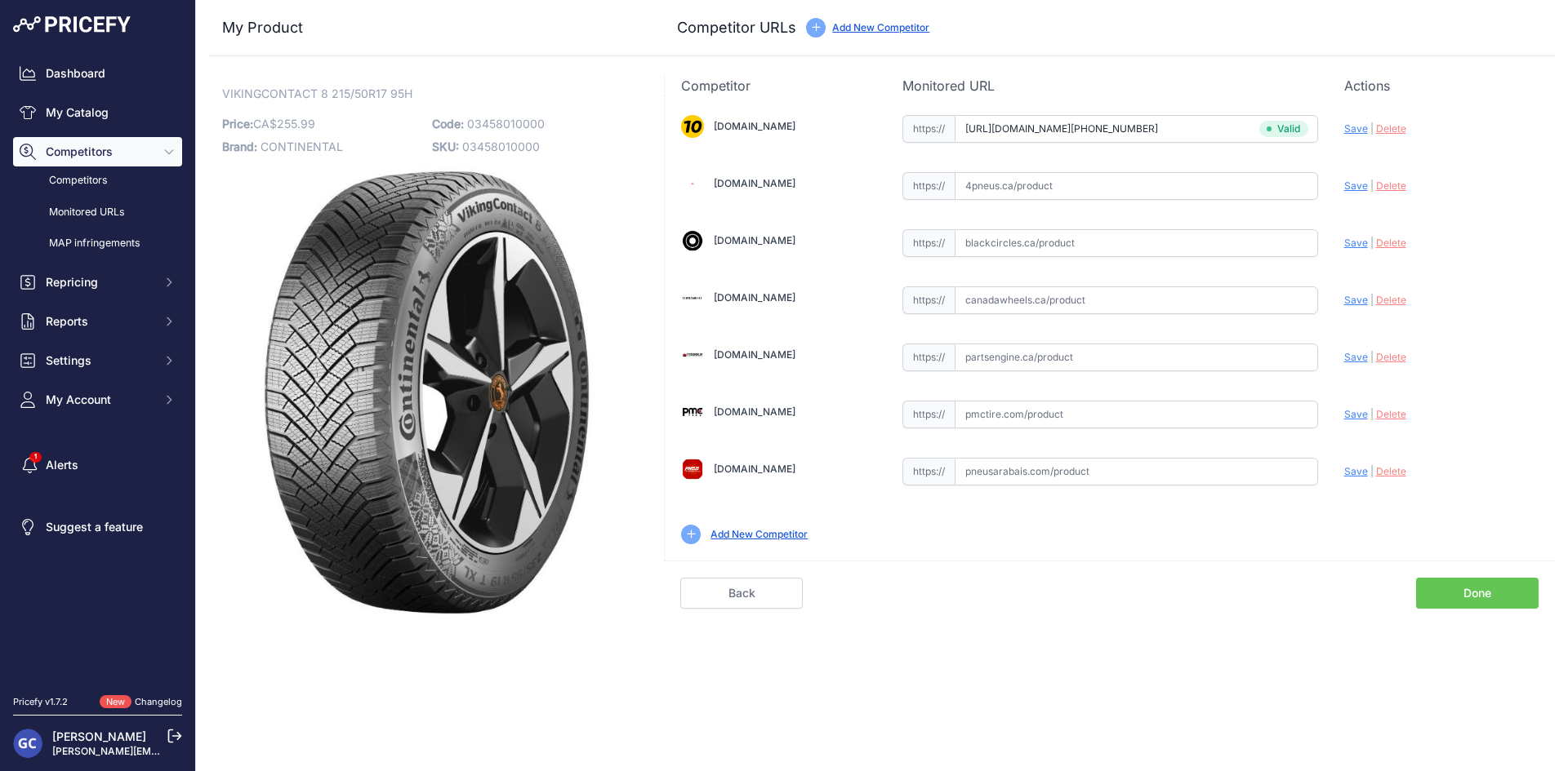
click at [1176, 351] on input "text" at bounding box center [1136, 358] width 363 height 28
paste input "[URL][DOMAIN_NAME]"
click at [1342, 352] on div "[DOMAIN_NAME] Valid Invalid" at bounding box center [1110, 328] width 890 height 466
click at [1358, 359] on span "Save" at bounding box center [1356, 357] width 24 height 12
type input "[URL][DOMAIN_NAME]"
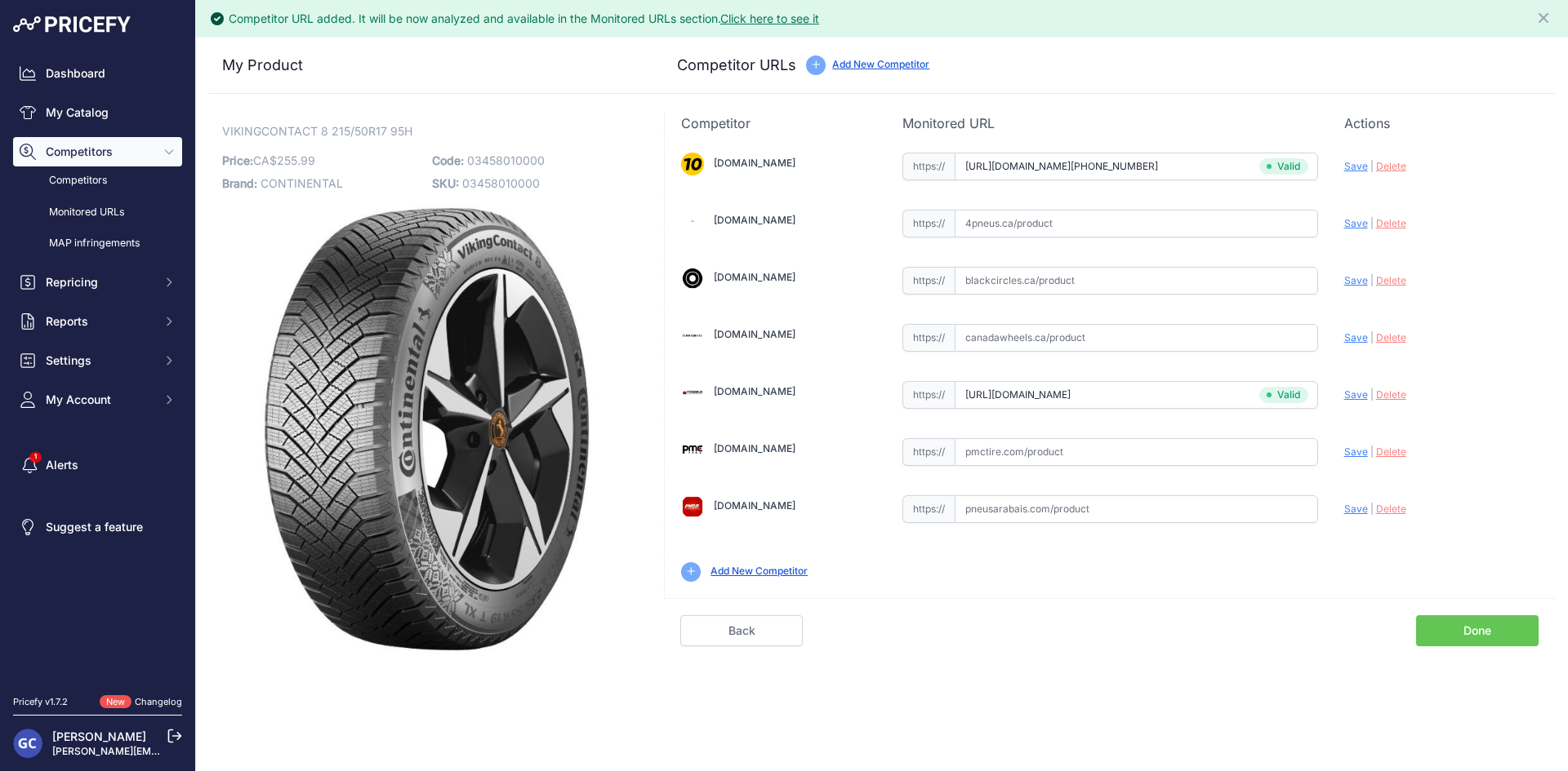
click at [1168, 451] on input "text" at bounding box center [1136, 452] width 363 height 28
paste input "[URL][DOMAIN_NAME]"
click at [1356, 457] on span "Save" at bounding box center [1356, 451] width 24 height 12
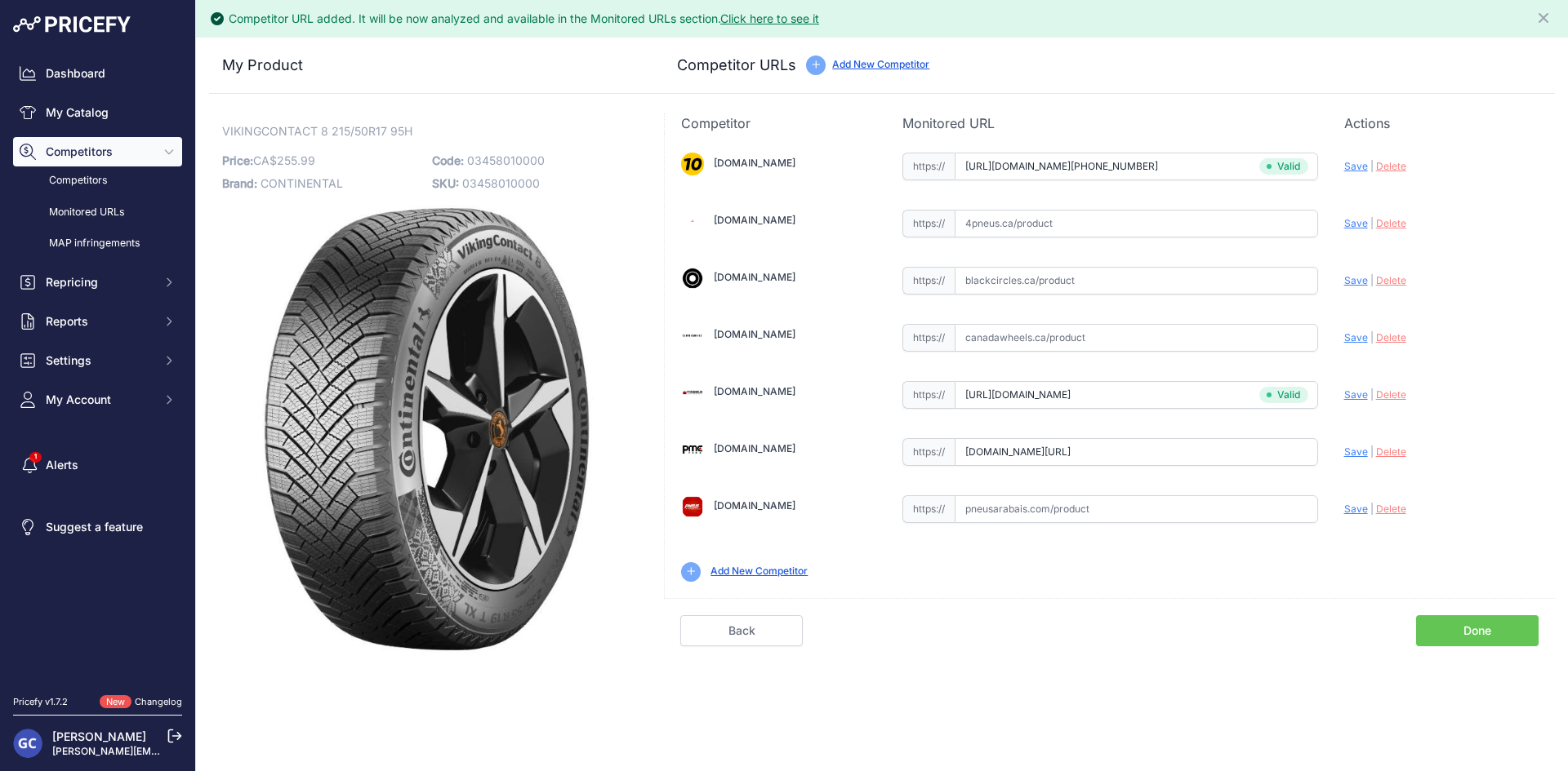
type input "[URL][DOMAIN_NAME]"
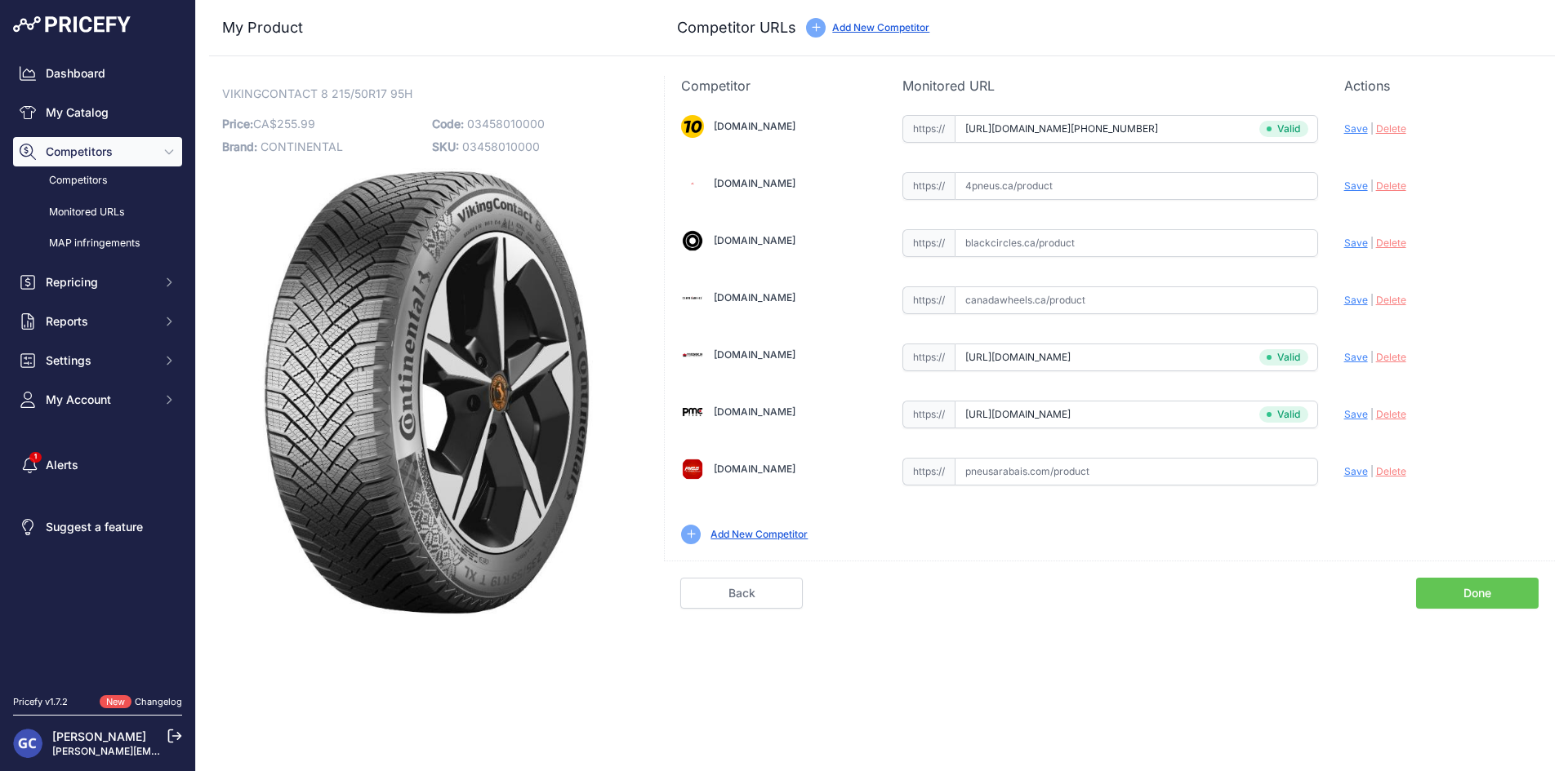
click at [1246, 459] on input "text" at bounding box center [1136, 472] width 363 height 28
click at [1198, 226] on div "[DOMAIN_NAME] Valid Invalid" at bounding box center [1110, 328] width 890 height 466
click at [1201, 236] on input "text" at bounding box center [1136, 243] width 363 height 28
paste input "https://www.blackcircles.ca/en/tire/continental/vikingcontact-8/215-50-r17-95-h"
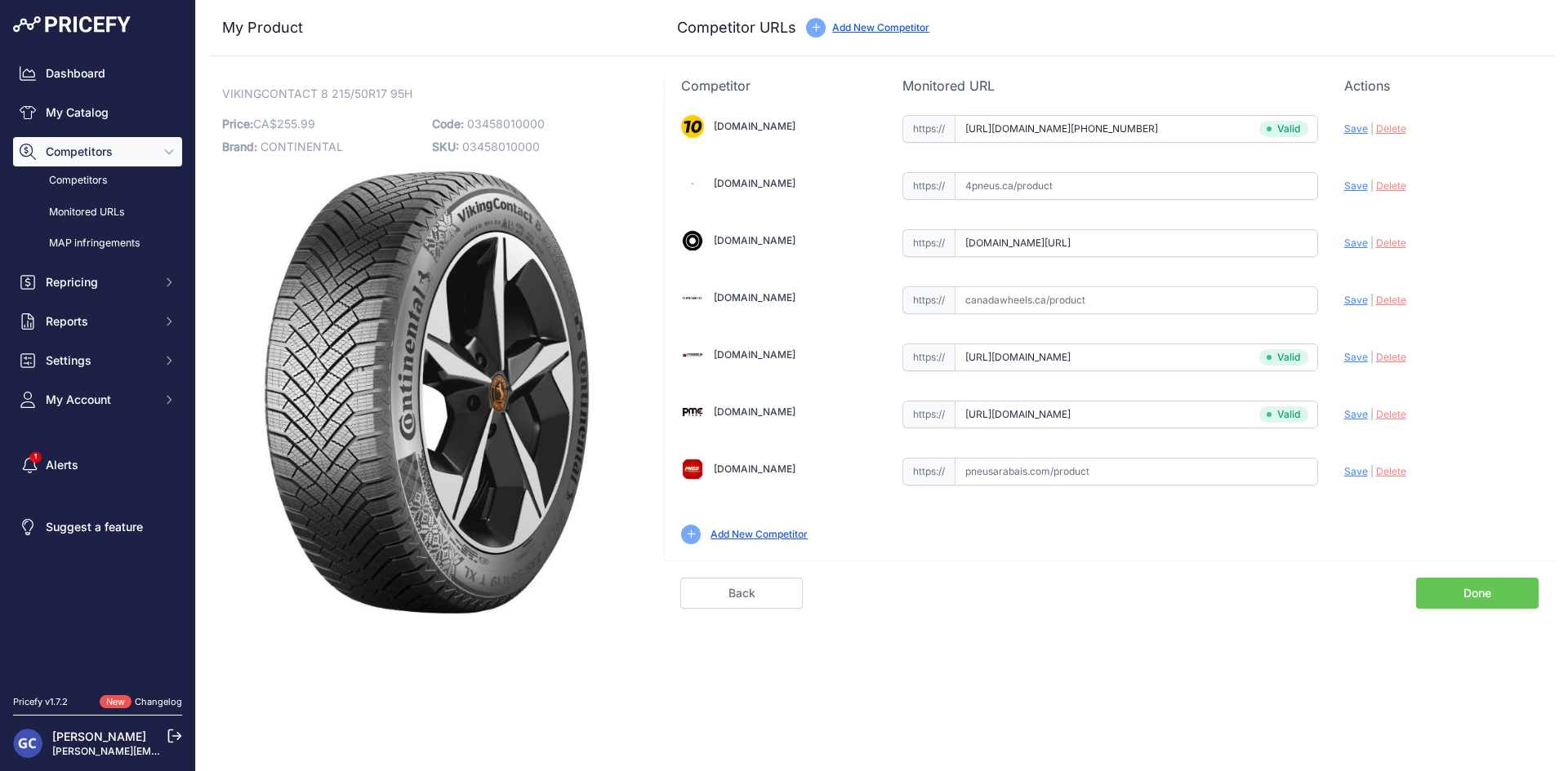
click at [1346, 238] on span "Save" at bounding box center [1356, 242] width 24 height 12
type input "https://www.blackcircles.ca/en/tire/continental/vikingcontact-8/215-50-r17-95-h…"
click at [1282, 469] on input "text" at bounding box center [1136, 472] width 363 height 28
paste input "https://pneusarabais.com/pneus/continental-vikingcontact-8/52401"
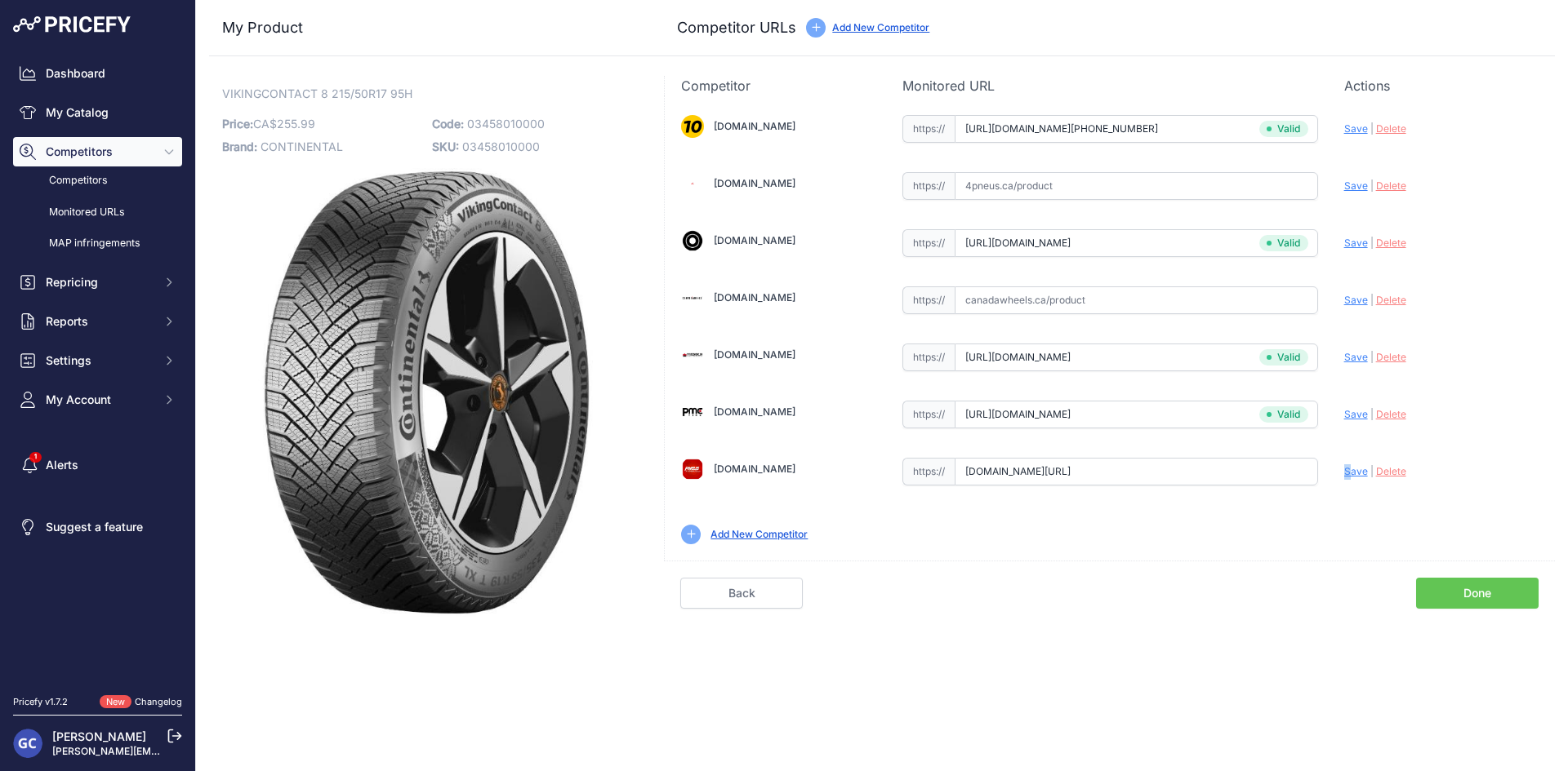
click at [1348, 471] on span "Save" at bounding box center [1356, 471] width 24 height 12
type input "https://pneusarabais.com/pneus/continental-vikingcontact-8/52401?prirule_jdsnik…"
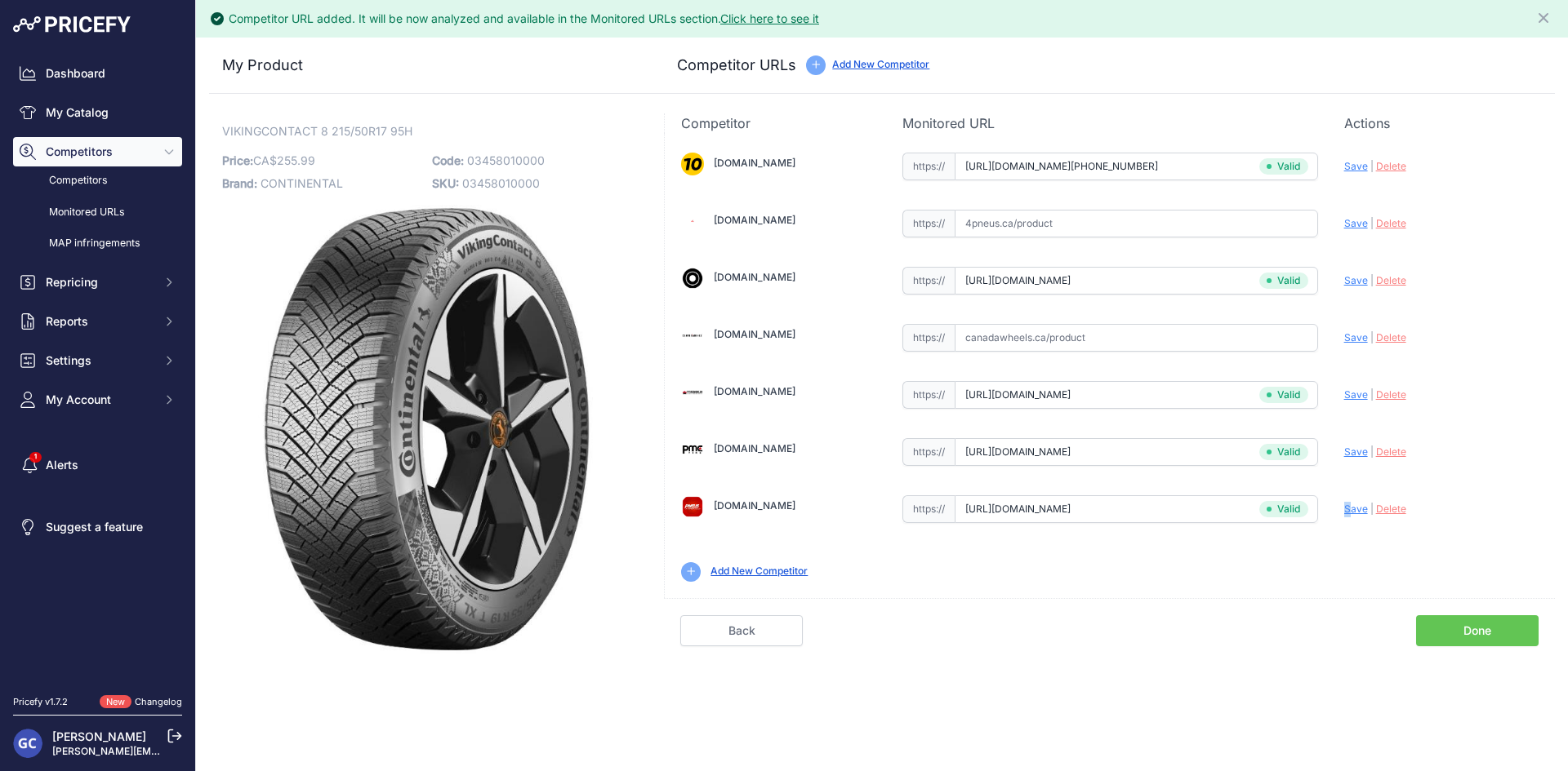
click at [1481, 631] on link "Done" at bounding box center [1477, 631] width 123 height 31
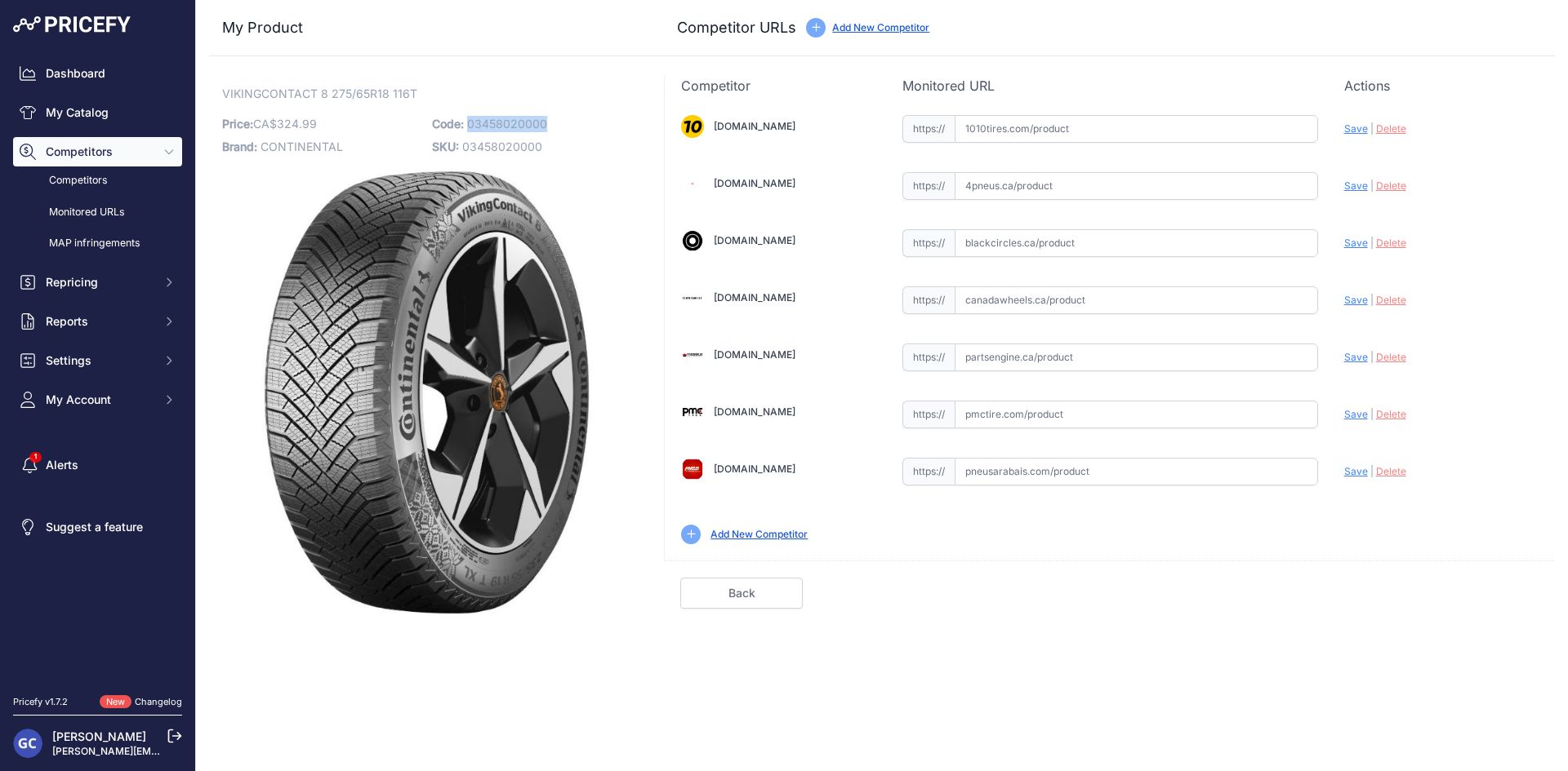
drag, startPoint x: 569, startPoint y: 119, endPoint x: 469, endPoint y: 128, distance: 100.4
click at [469, 128] on p "Code: 03458020000" at bounding box center [532, 124] width 200 height 23
copy span "03458020000"
click at [1098, 181] on input "text" at bounding box center [1136, 186] width 363 height 28
paste input "https://www.4pneus.ca/pneus/continental-viking-contact-8-hiver/275-65-r18-xl/29…"
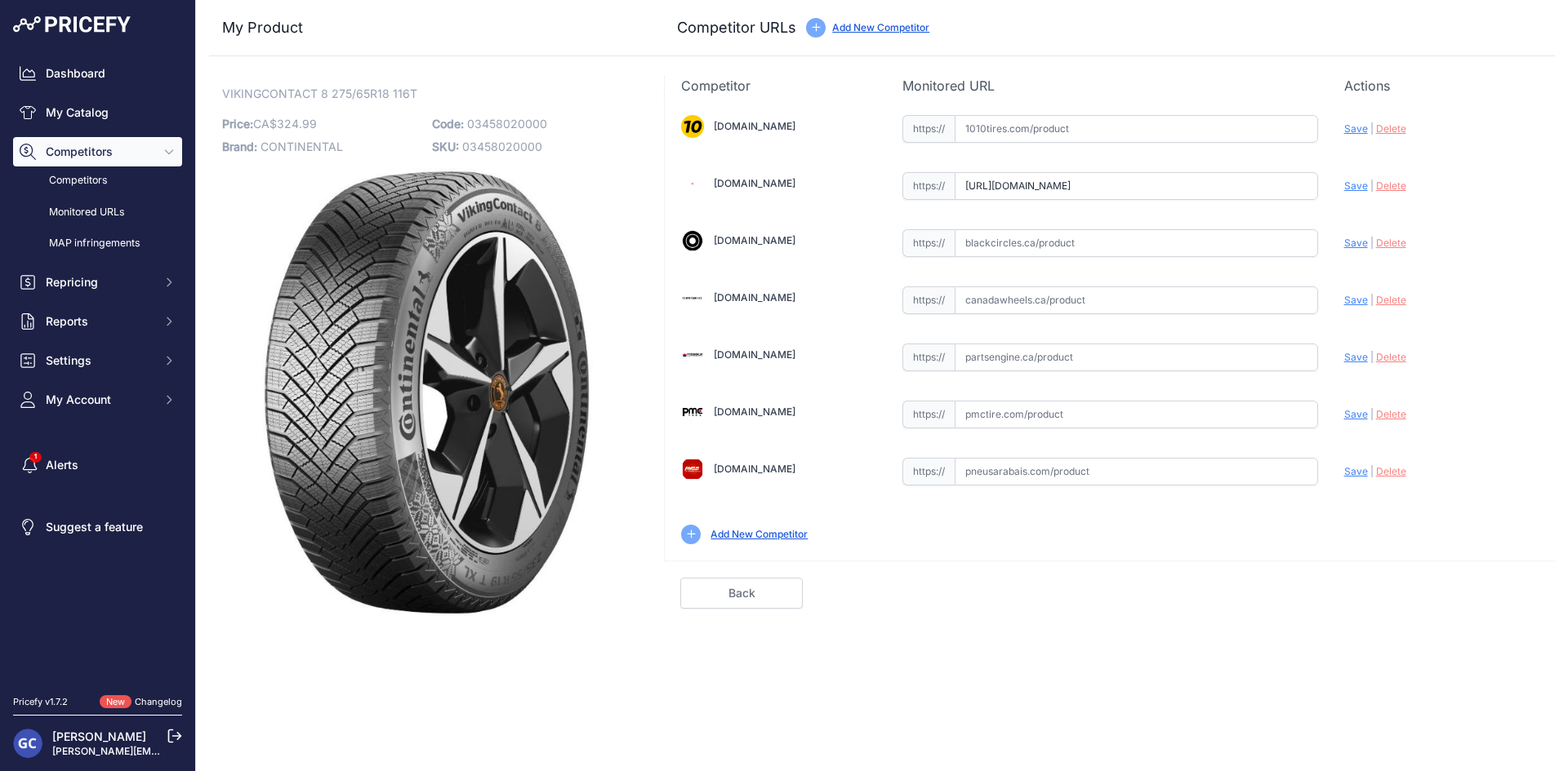
scroll to position [0, 63]
click at [1353, 184] on span "Save" at bounding box center [1356, 185] width 24 height 12
type input "https://www.4pneus.ca/pneus/continental-viking-contact-8-hiver/275-65-r18-xl/29…"
click at [1219, 254] on input "text" at bounding box center [1136, 243] width 363 height 28
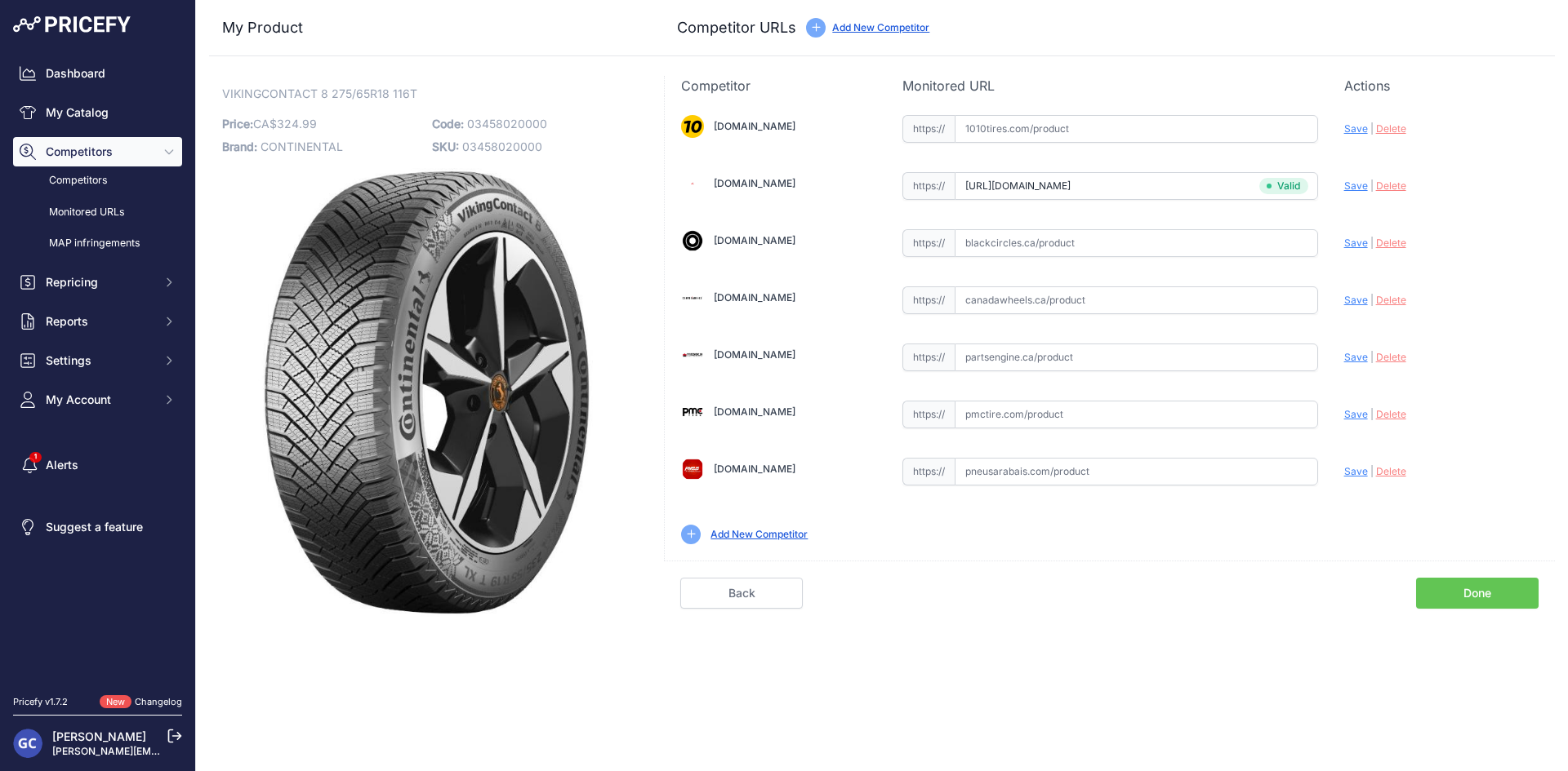
click at [1231, 245] on input "text" at bounding box center [1136, 243] width 363 height 28
paste input "https://www.blackcircles.ca/en/tire/continental/vikingcontact-8/275-65-r18-116-t"
click at [1348, 236] on div "Update Profile Save | Delete Analyzing" at bounding box center [1441, 239] width 194 height 26
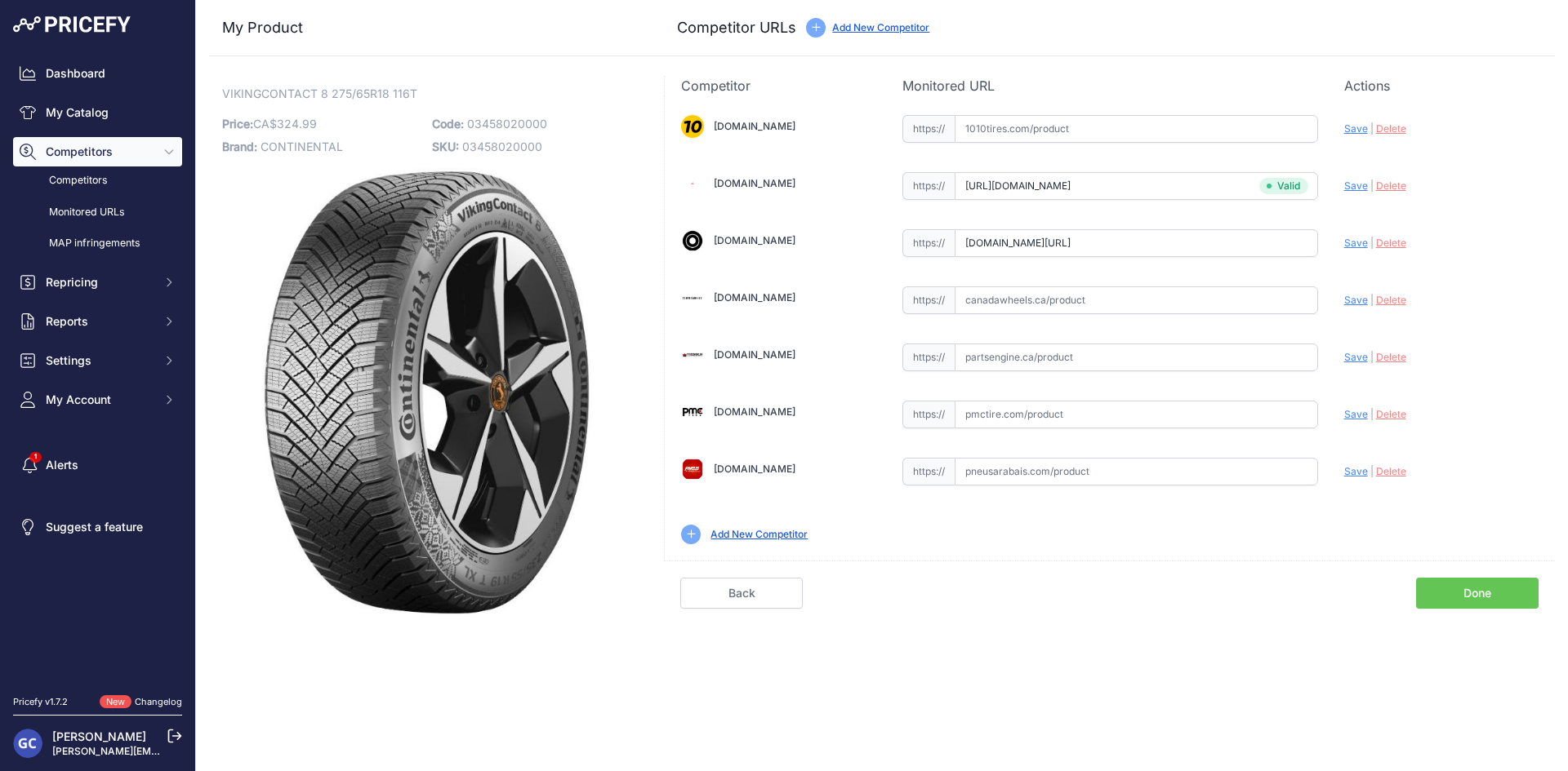
click at [1355, 250] on div "Update Profile Save | Delete Analyzing" at bounding box center [1441, 239] width 194 height 26
click at [1355, 244] on span "Save" at bounding box center [1356, 242] width 24 height 12
type input "https://www.blackcircles.ca/en/tire/continental/vikingcontact-8/275-65-r18-116-…"
click at [1264, 137] on input "text" at bounding box center [1136, 129] width 363 height 28
paste input "https://www.1010tires.com/Tires/Continental/Viking+Contact+8/03458020000"
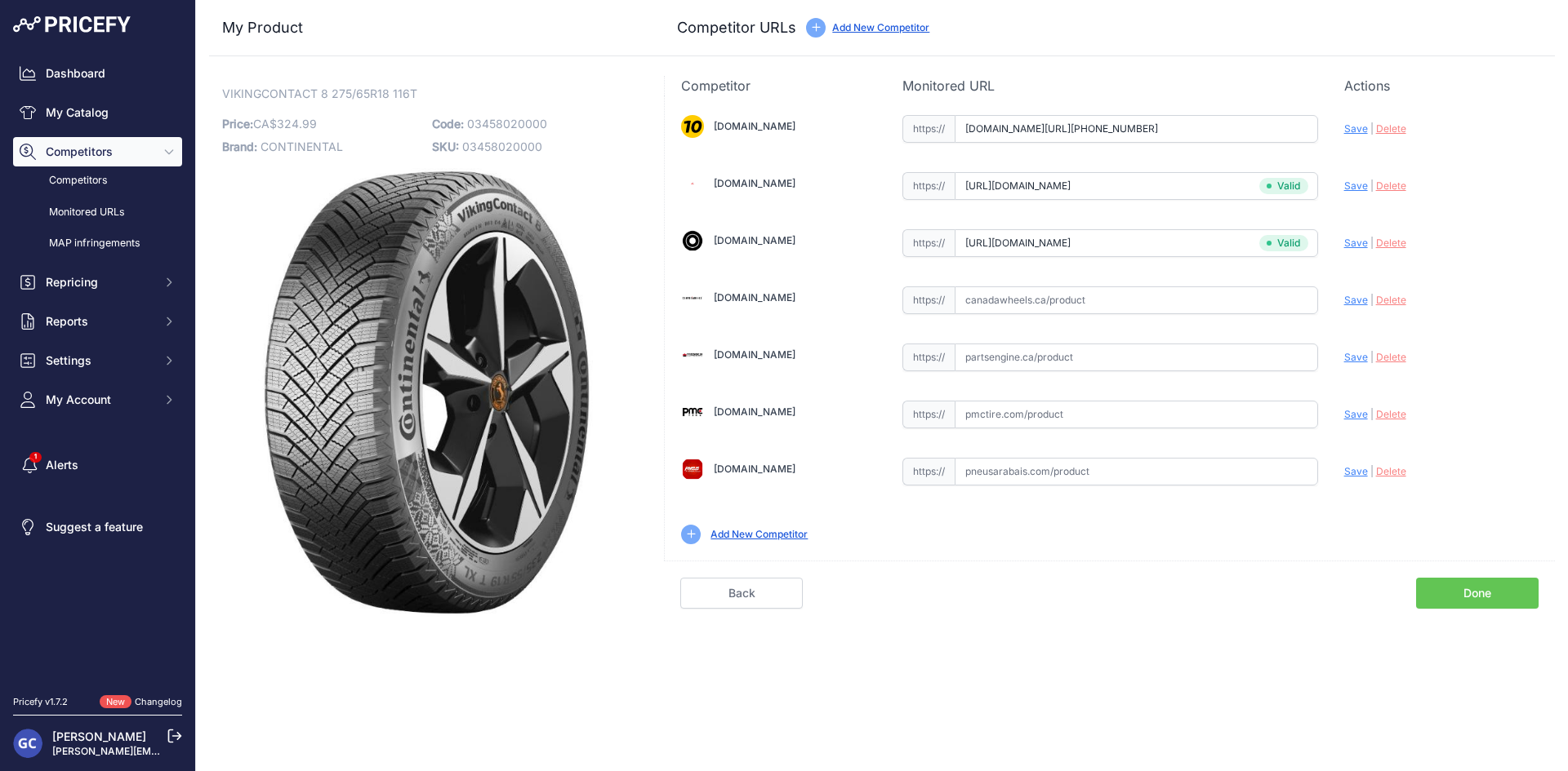
click at [1339, 130] on div "[DOMAIN_NAME] Valid Invalid" at bounding box center [1110, 328] width 890 height 466
click at [1359, 127] on span "Save" at bounding box center [1356, 128] width 24 height 12
type input "https://www.1010tires.com/Tires/Continental/Viking+Contact+8/03458020000?prirul…"
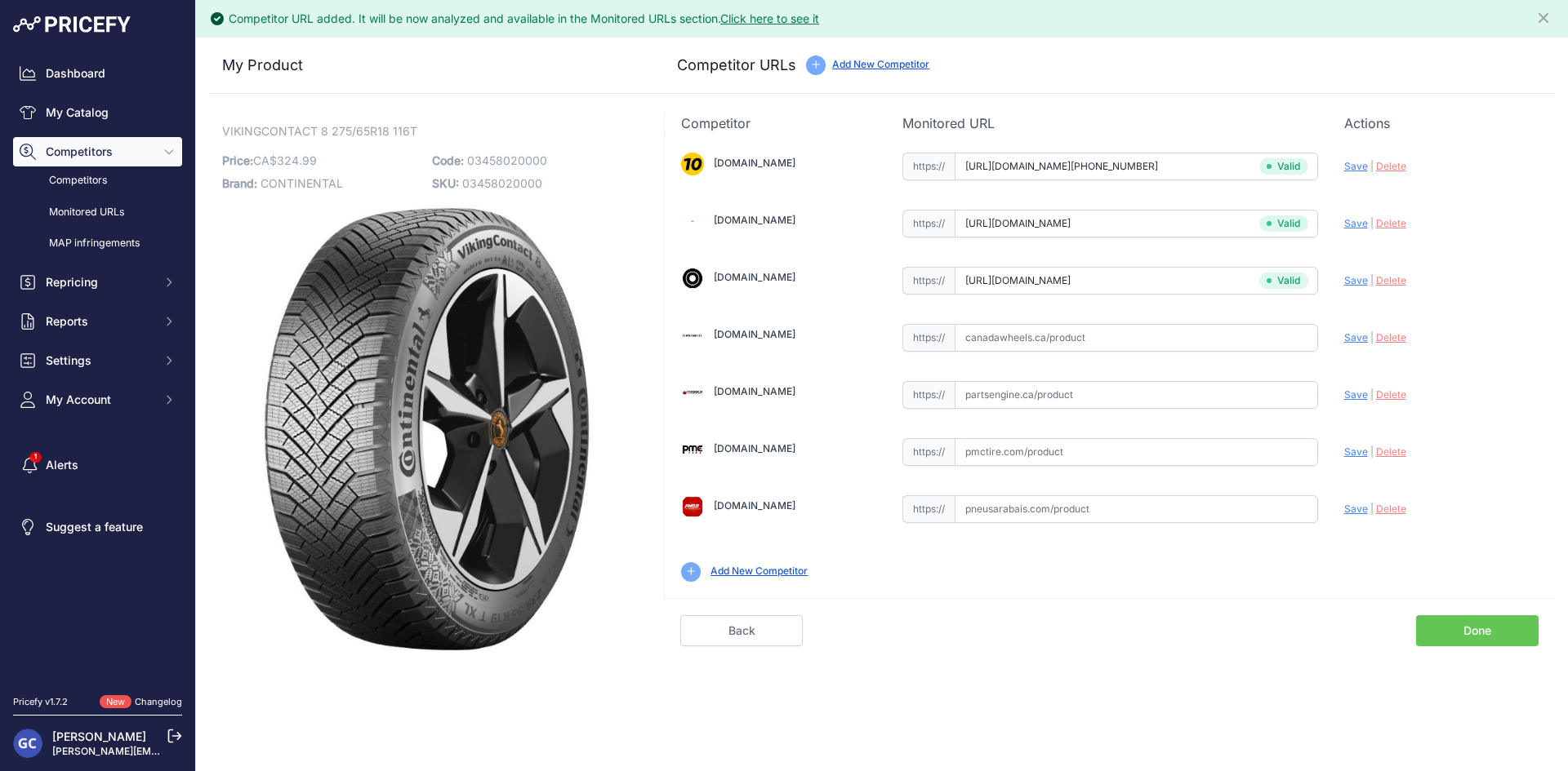
click at [1189, 403] on input "text" at bounding box center [1136, 395] width 363 height 28
paste input "https://www.partsengine.ca/03458020000-vp-continental-371.aspx"
click at [1352, 389] on span "Save" at bounding box center [1356, 394] width 24 height 12
type input "https://www.partsengine.ca/03458020000-vp-continental-371.aspx?prirule_jdsnikfk…"
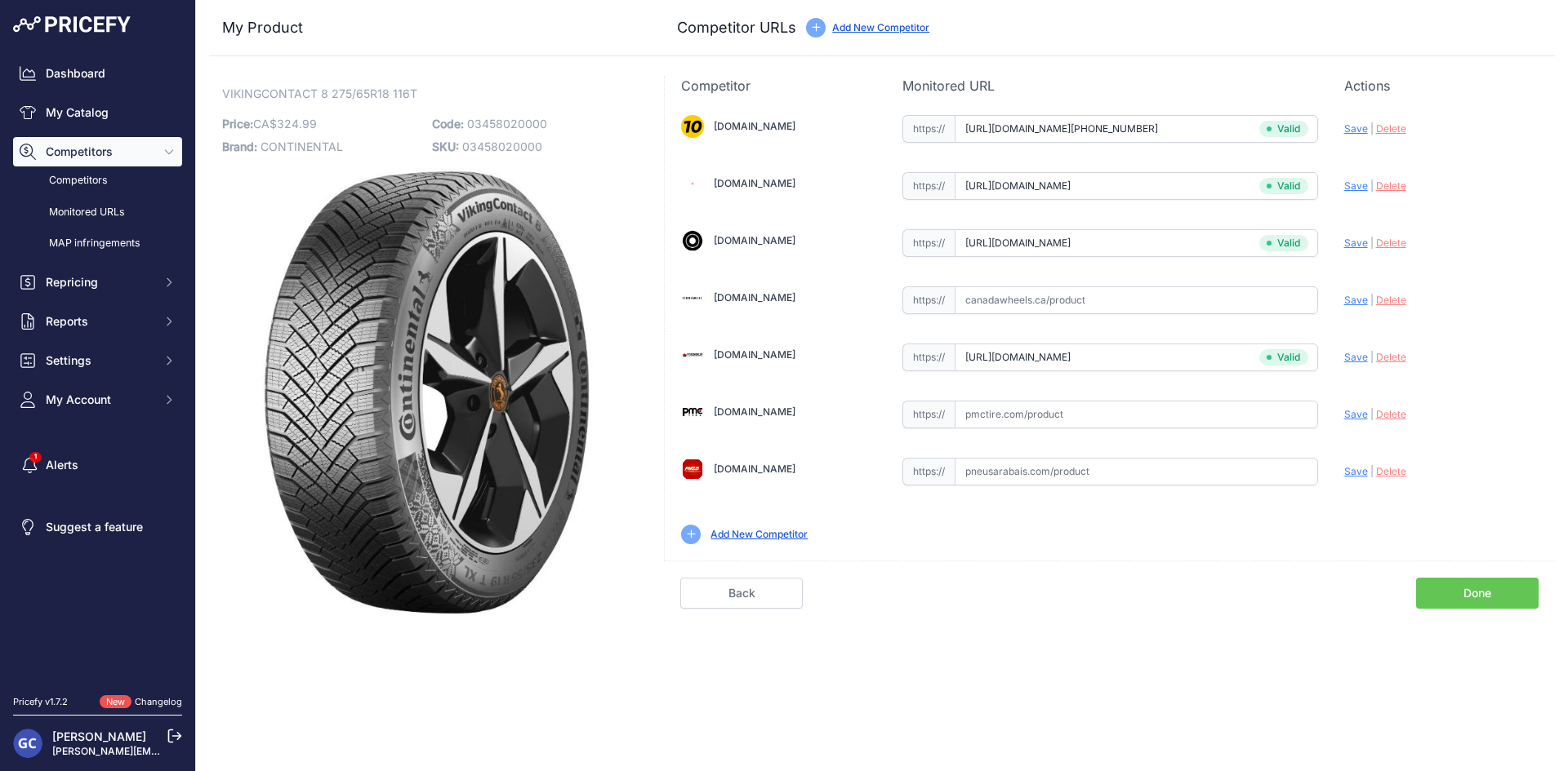
click at [1198, 416] on input "text" at bounding box center [1136, 414] width 363 height 28
paste input "https://pmctire.com/fr/tires/continental-vikingcontact-8-275-65r18-xl-116t-bsw-…"
click at [1356, 411] on span "Save" at bounding box center [1356, 413] width 24 height 12
type input "https://pmctire.com/fr/tires/continental-vikingcontact-8-275-65r18-xl-116t-bsw-…"
click at [1114, 465] on input "text" at bounding box center [1136, 472] width 363 height 28
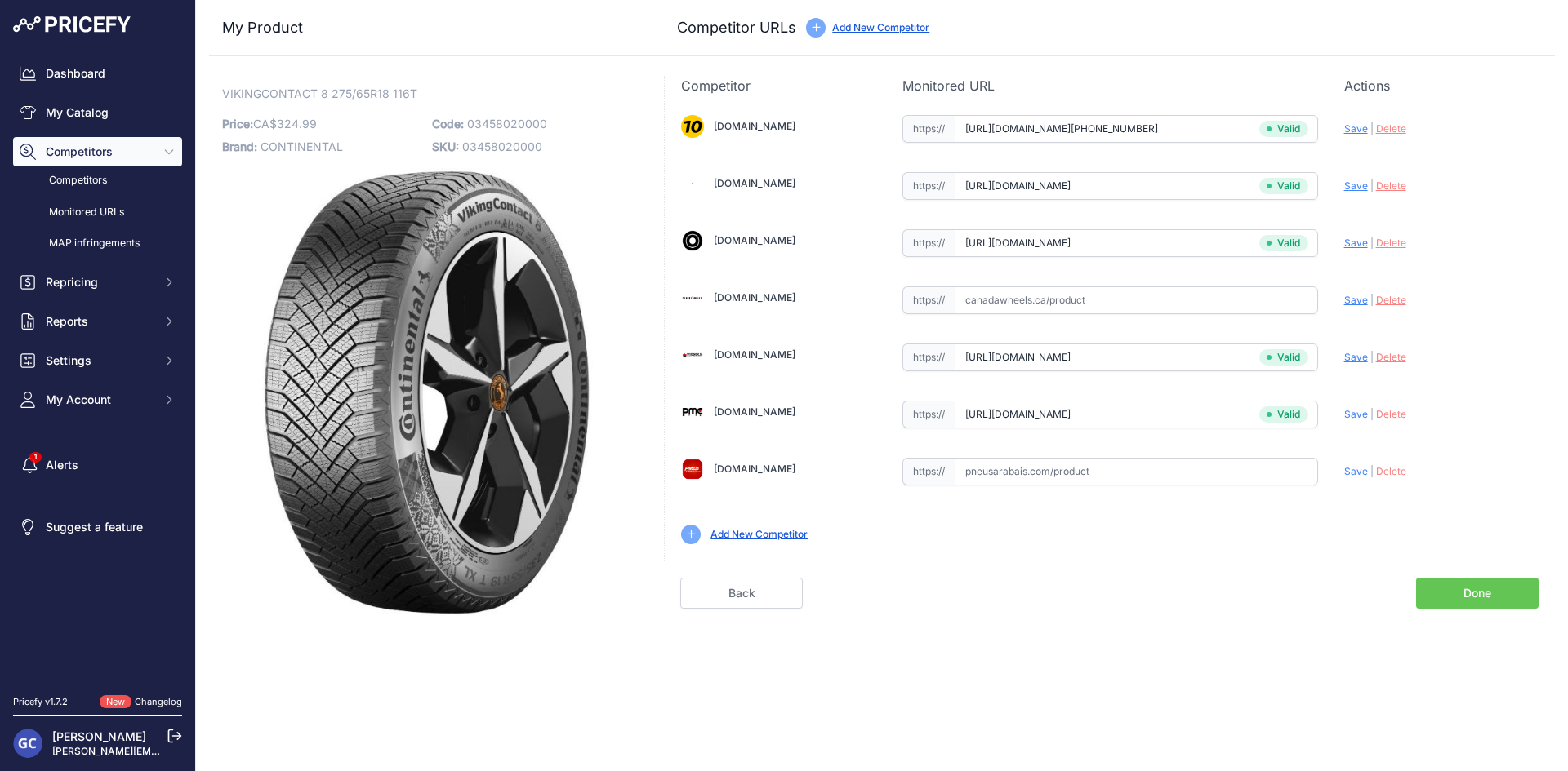
paste input "https://pneusarabais.com/pneus/continental-vikingcontact-8/52402"
click at [1350, 469] on span "Save" at bounding box center [1356, 471] width 24 height 12
type input "https://pneusarabais.com/pneus/continental-vikingcontact-8/52402?prirule_jdsnik…"
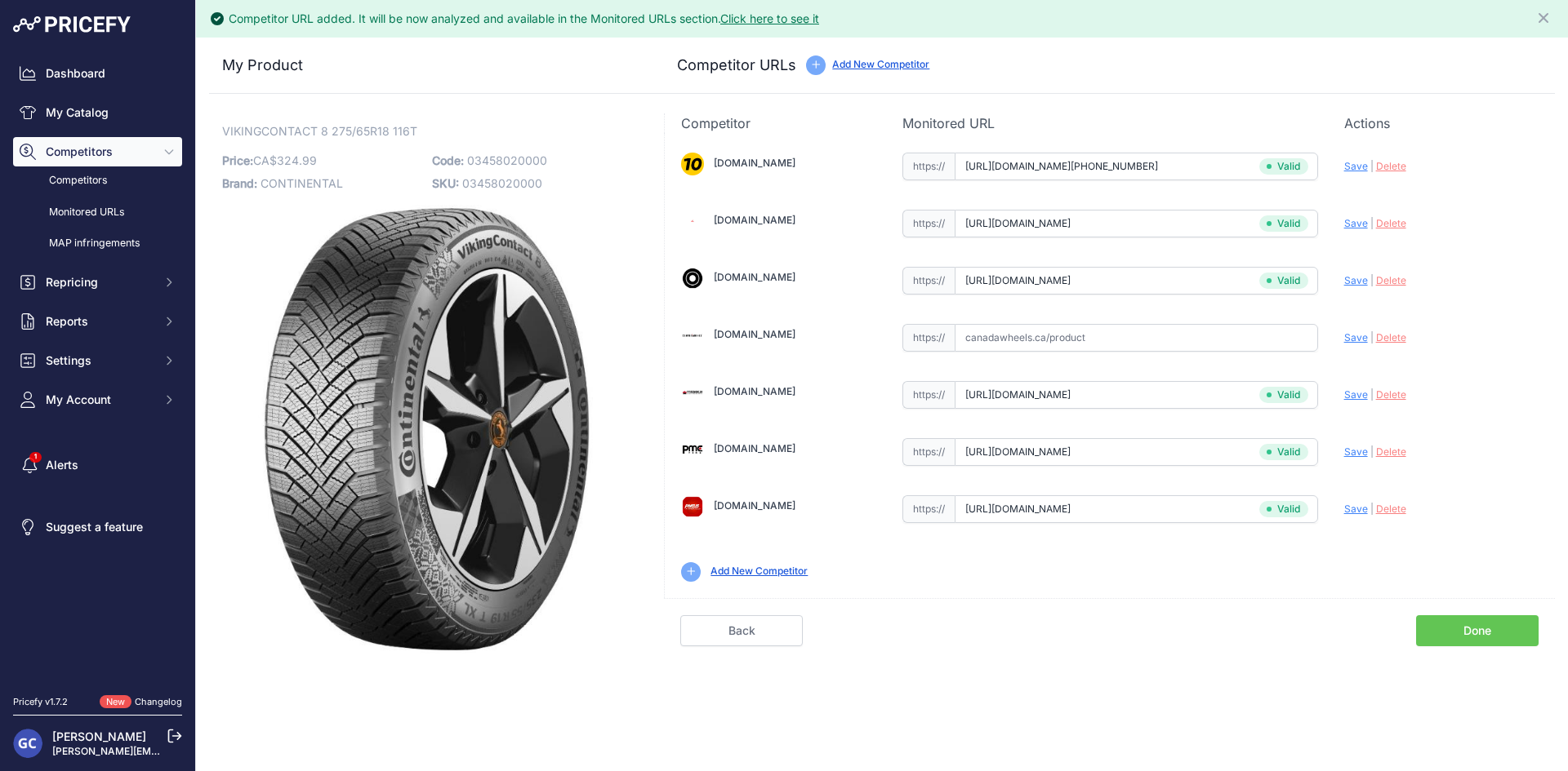
click at [1457, 634] on link "Done" at bounding box center [1477, 631] width 123 height 31
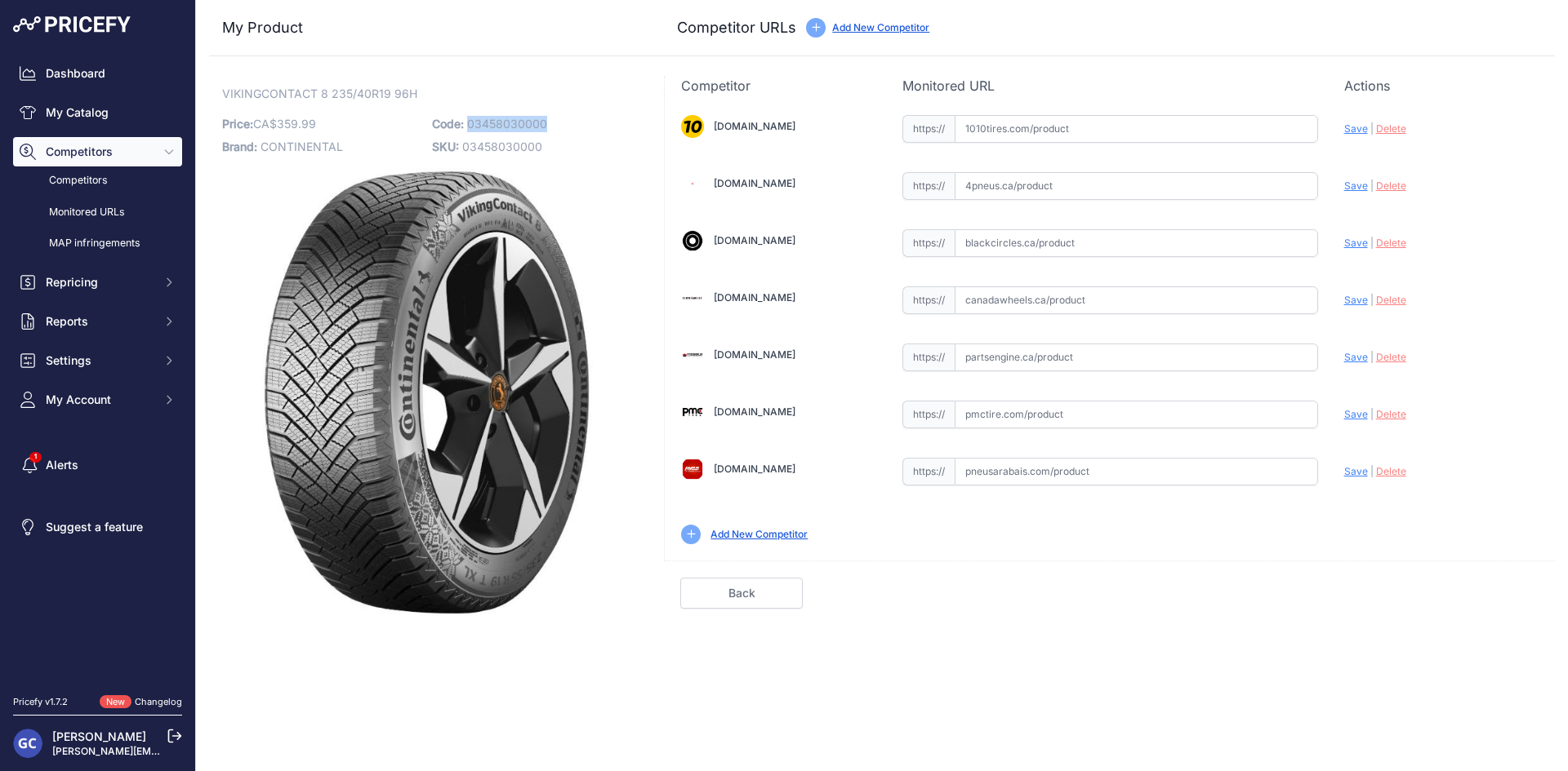
drag, startPoint x: 555, startPoint y: 117, endPoint x: 469, endPoint y: 113, distance: 86.1
click at [469, 113] on p "Code: 03458030000" at bounding box center [532, 124] width 200 height 23
copy span "03458030000"
click at [1222, 122] on input "text" at bounding box center [1136, 129] width 363 height 28
paste input "https://www.1010tires.com/Tires/Continental/Viking+Contact+8/03458030000"
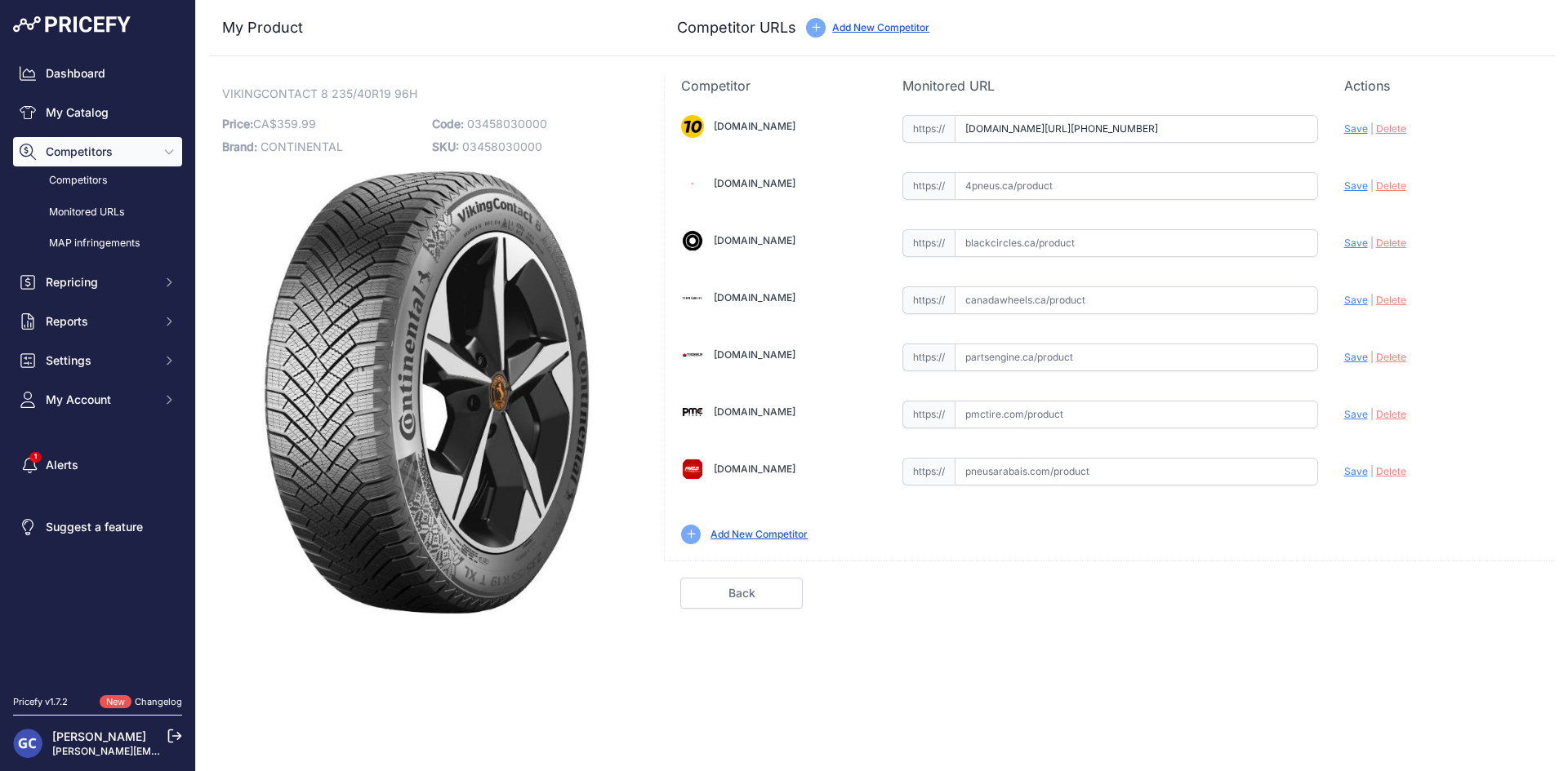
click at [1349, 127] on span "Save" at bounding box center [1356, 128] width 24 height 12
type input "https://www.1010tires.com/Tires/Continental/Viking+Contact+8/03458030000?prirul…"
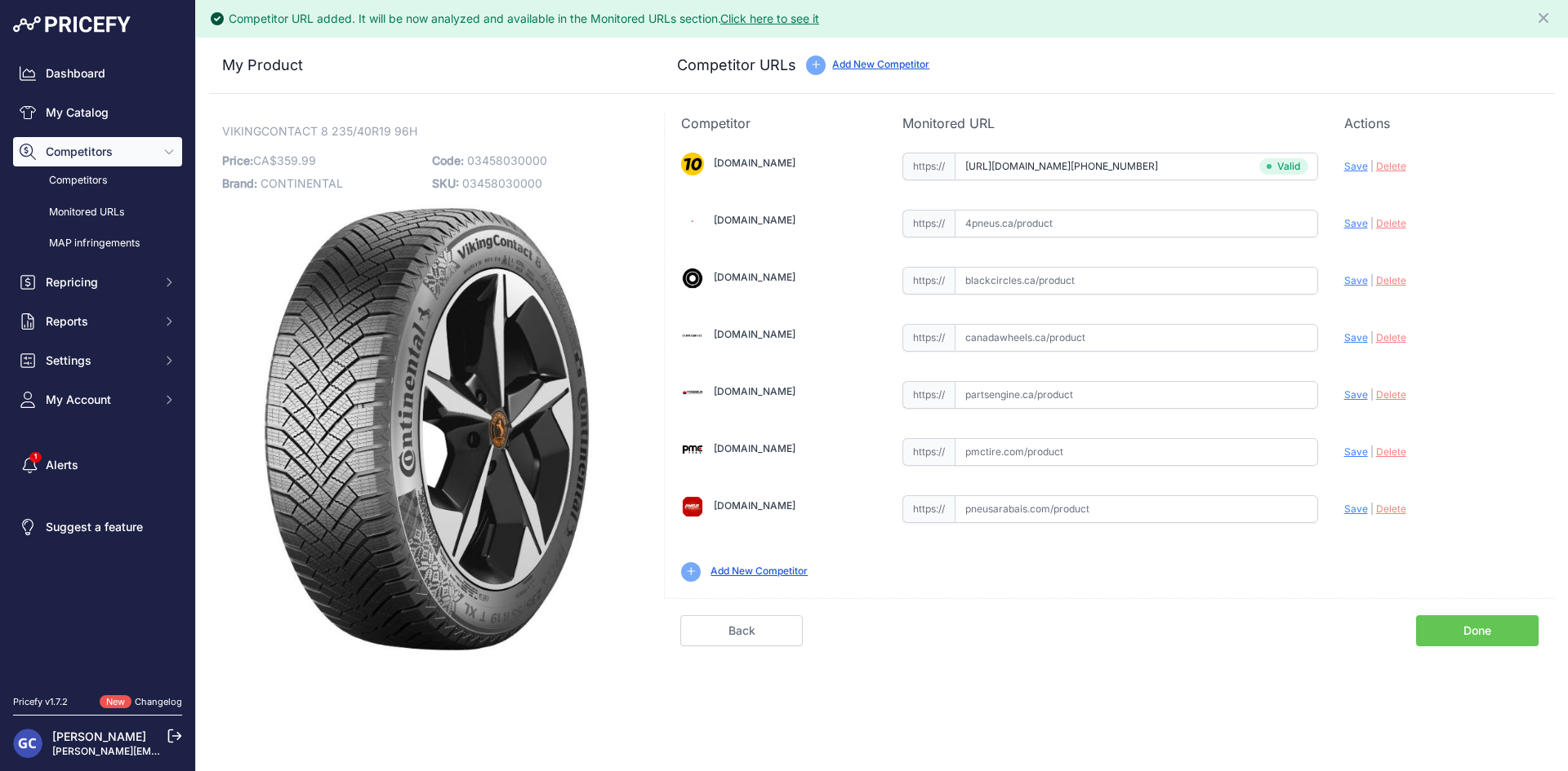
click at [1095, 383] on input "text" at bounding box center [1136, 395] width 363 height 28
paste input "https://pmctire.com/fr/tires/continental-vikingcontact-8-235-40r19-xl-96h-bsw-0…"
type input "pmctire.com/fr/tires/continental-vikingcontact-8-235-40r19-xl-96h-bsw-034580300…"
click at [1353, 391] on span "Save" at bounding box center [1356, 394] width 24 height 12
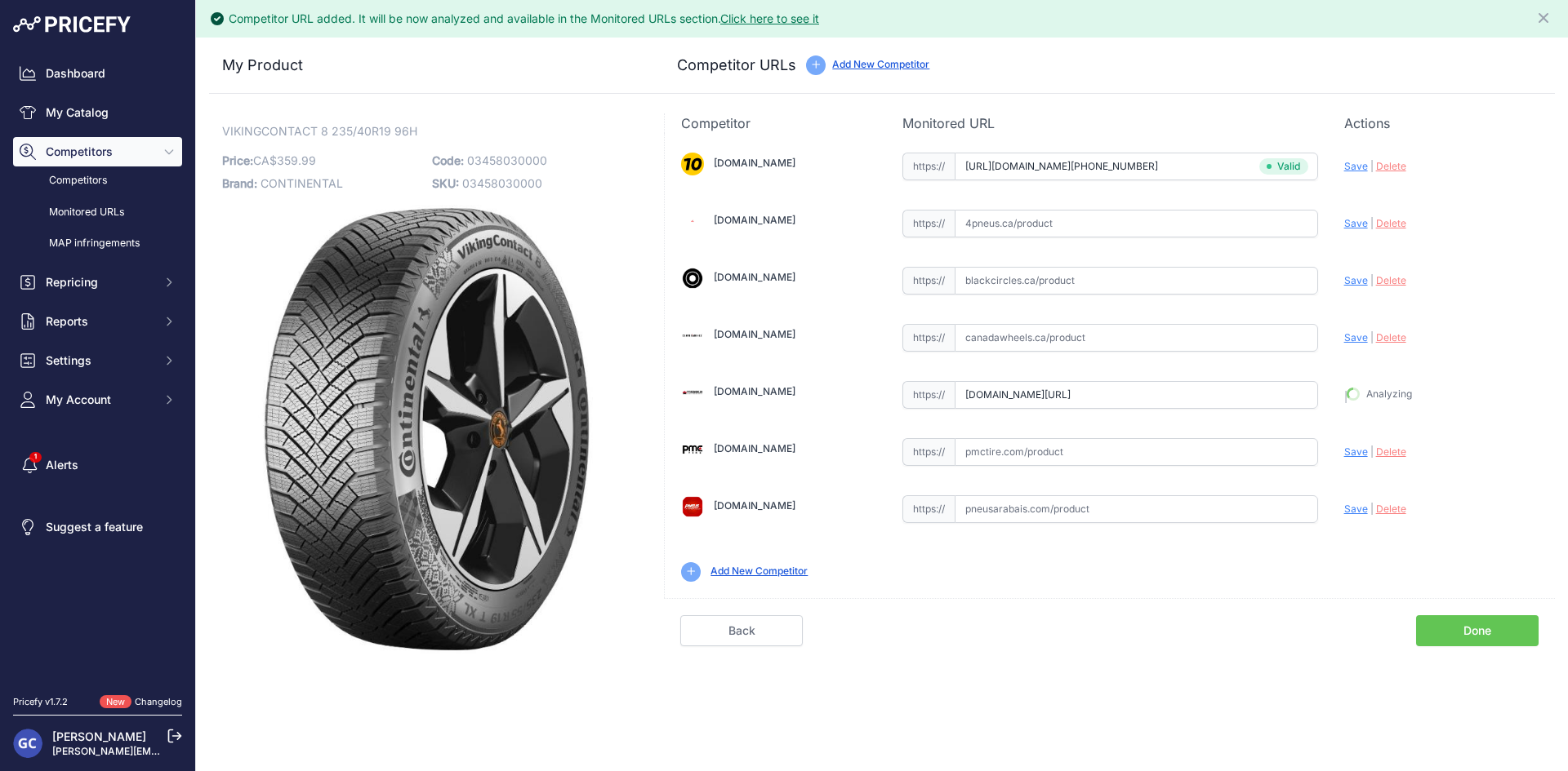
scroll to position [0, 0]
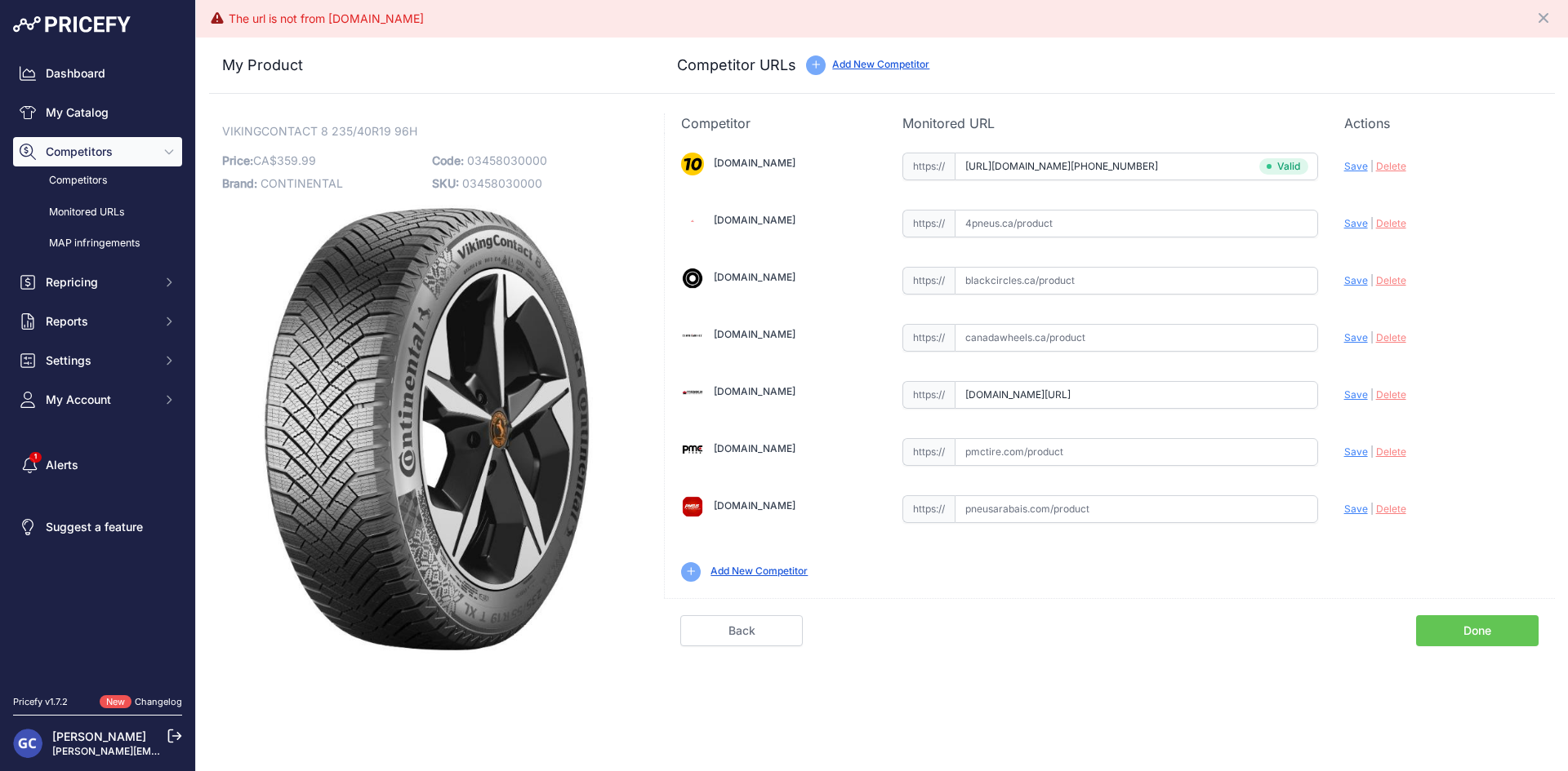
click at [1151, 391] on input "pmctire.com/fr/tires/continental-vikingcontact-8-235-40r19-xl-96h-bsw-034580300…" at bounding box center [1136, 395] width 363 height 28
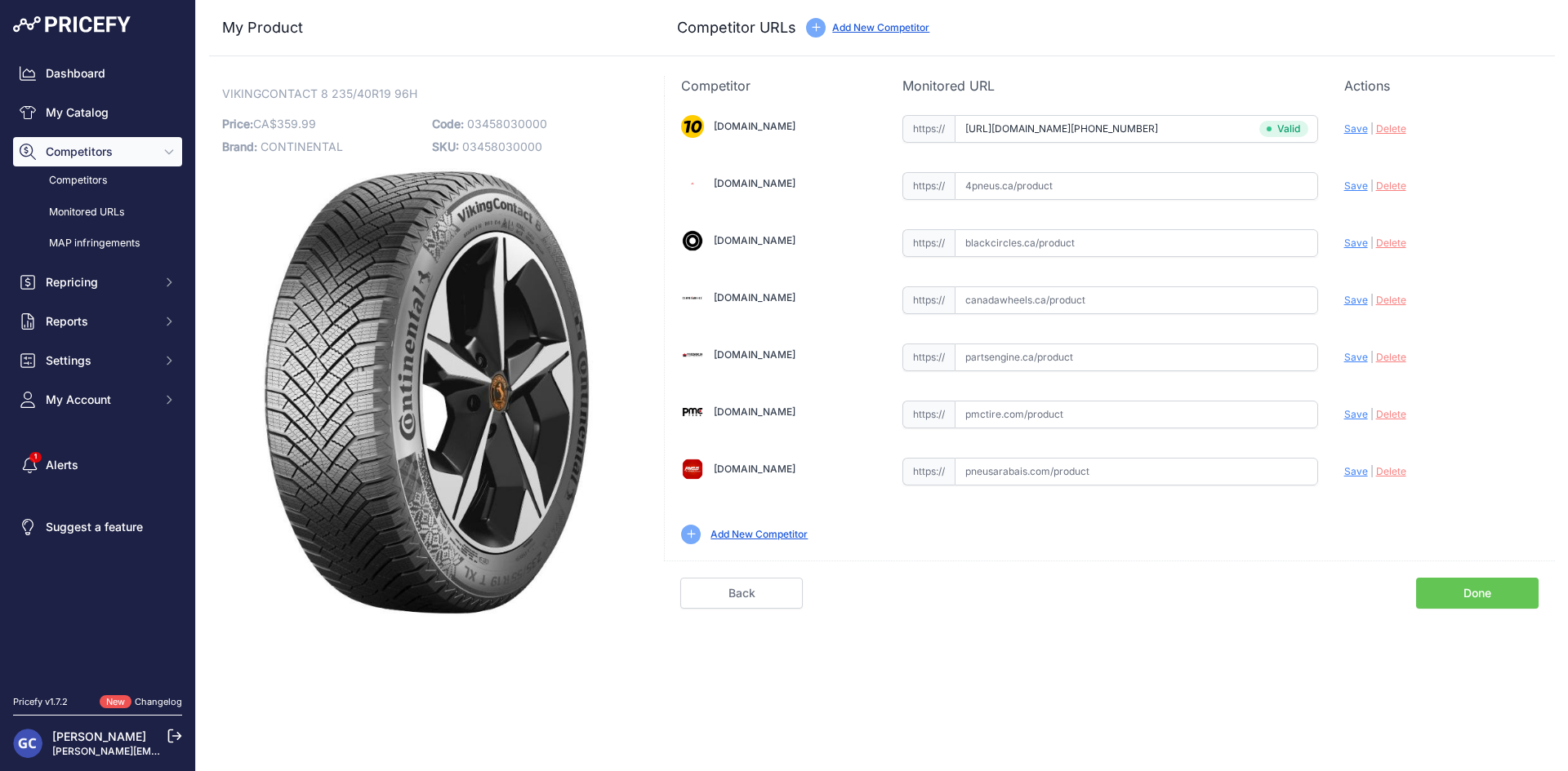
click at [1110, 449] on div "1010tires.com Valid Invalid" at bounding box center [1110, 328] width 890 height 466
click at [1184, 407] on input "text" at bounding box center [1136, 414] width 363 height 28
paste input "pmctire.com/fr/tires/continental-vikingcontact-8-235-40r19-xl-96h-bsw-034580300…"
click at [1349, 413] on span "Save" at bounding box center [1356, 413] width 24 height 12
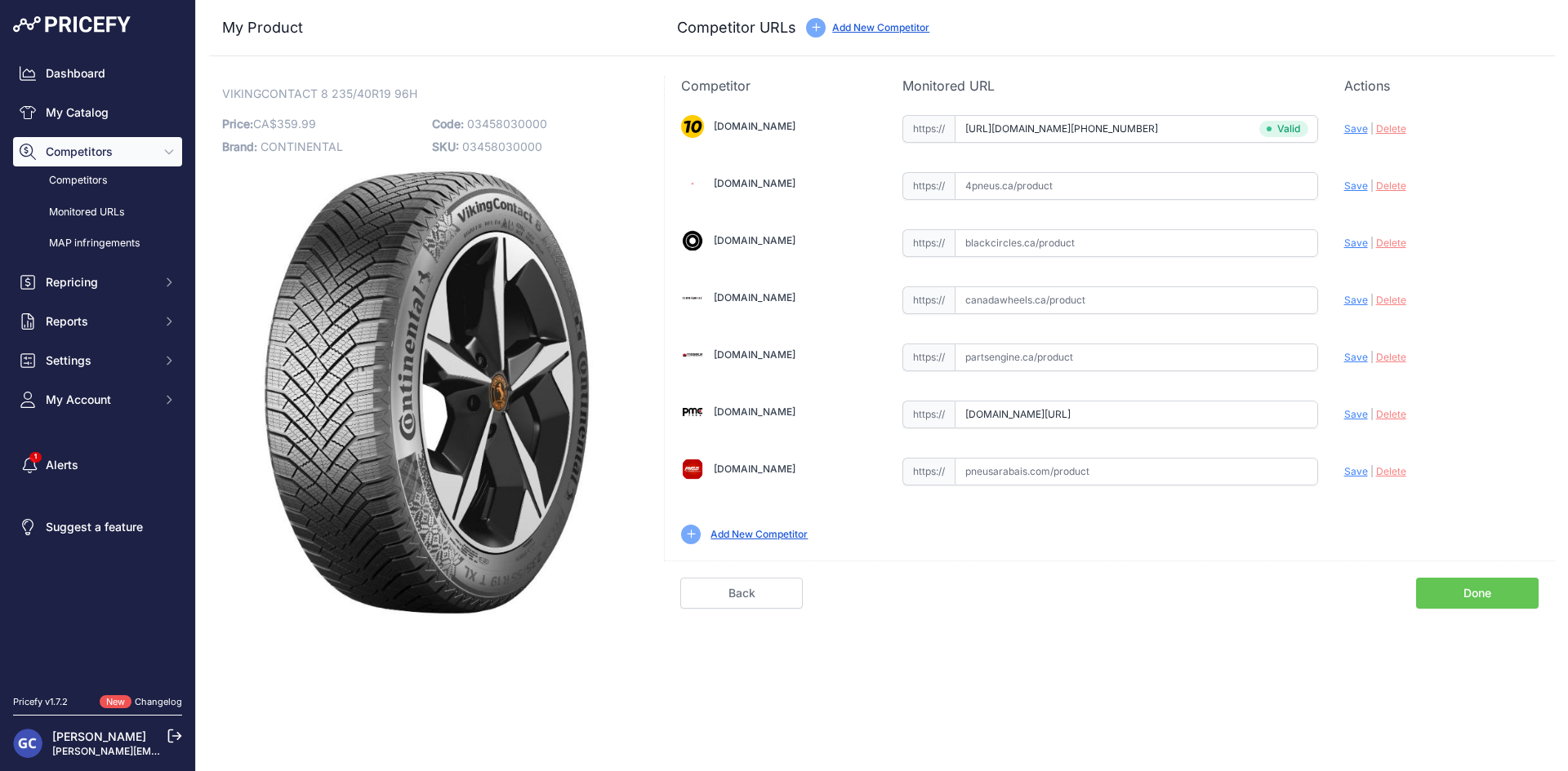
scroll to position [0, 0]
type input "https://pmctire.com/fr/tires/continental-vikingcontact-8-235-40r19-xl-96h-bsw-0…"
click at [1252, 176] on input "text" at bounding box center [1136, 186] width 363 height 28
paste input "https://www.4pneus.ca/pneus/continental-viking-contact-8-hiver/235-40-r19-xl/29…"
click at [1355, 182] on span "Save" at bounding box center [1356, 185] width 24 height 12
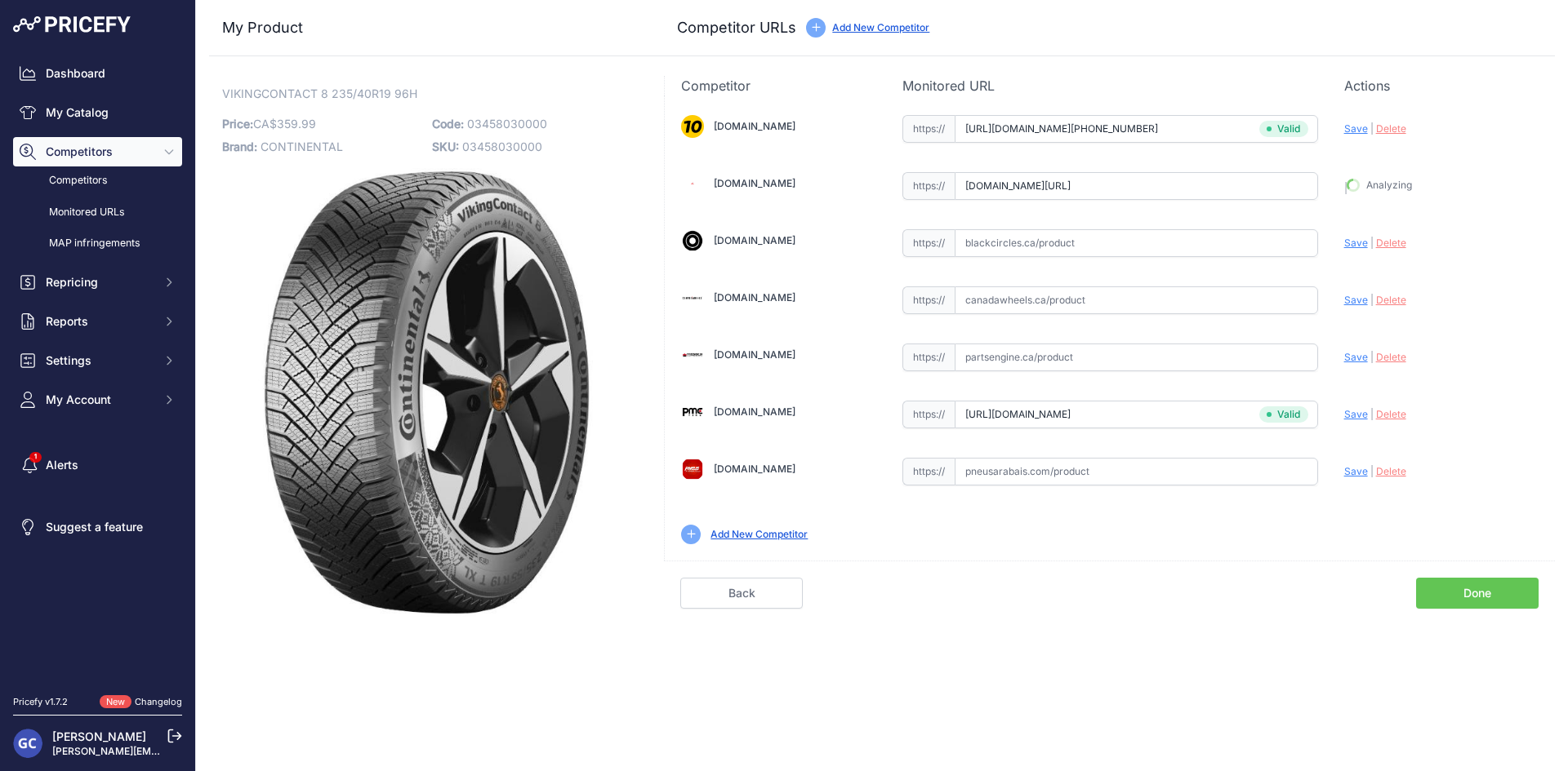
type input "https://www.4pneus.ca/pneus/continental-viking-contact-8-hiver/235-40-r19-xl/29…"
click at [1102, 243] on input "text" at bounding box center [1136, 243] width 363 height 28
paste input "https://www.blackcircles.ca/en/tire/continental/vikingcontact-8/235-40-r19-96-h"
click at [1349, 242] on span "Save" at bounding box center [1356, 242] width 24 height 12
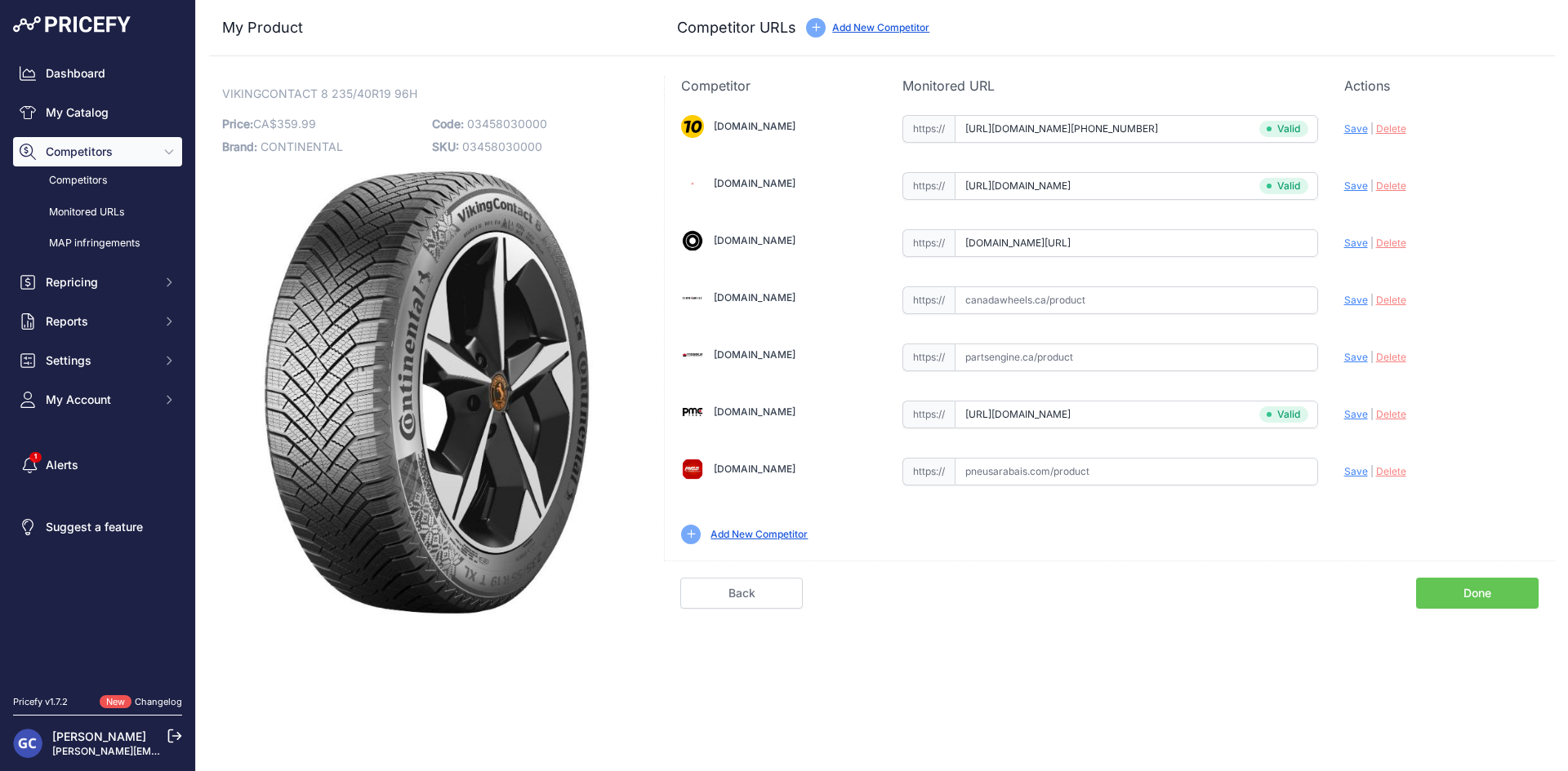
scroll to position [0, 0]
type input "https://www.blackcircles.ca/en/tire/continental/vikingcontact-8/235-40-r19-96-h…"
click at [1155, 475] on input "text" at bounding box center [1136, 472] width 363 height 28
paste input "https://pneusarabais.com/pneus/continental-vikingcontact-8/52403"
click at [1348, 469] on span "Save" at bounding box center [1356, 471] width 24 height 12
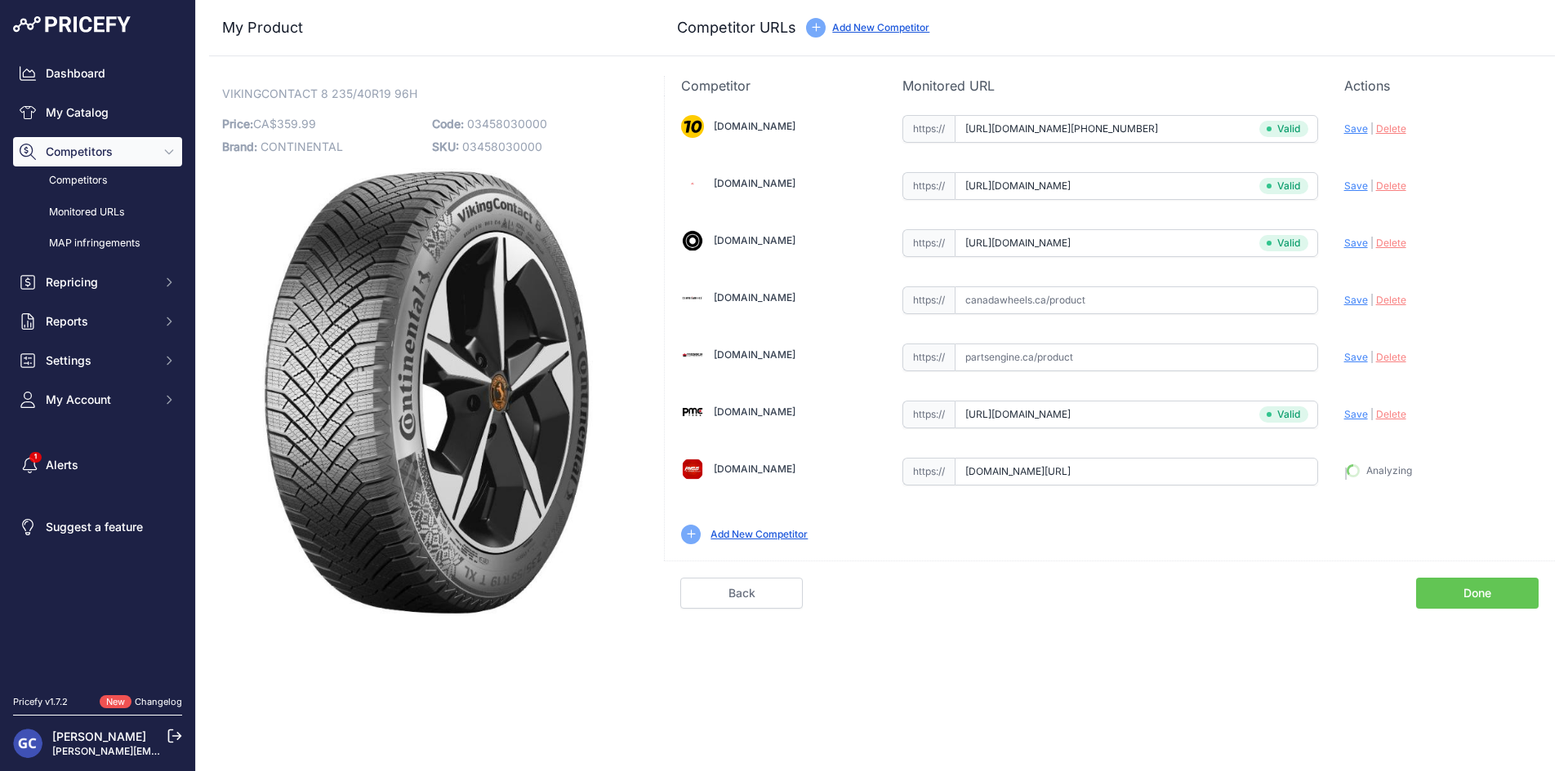
type input "https://pneusarabais.com/pneus/continental-vikingcontact-8/52403?prirule_jdsnik…"
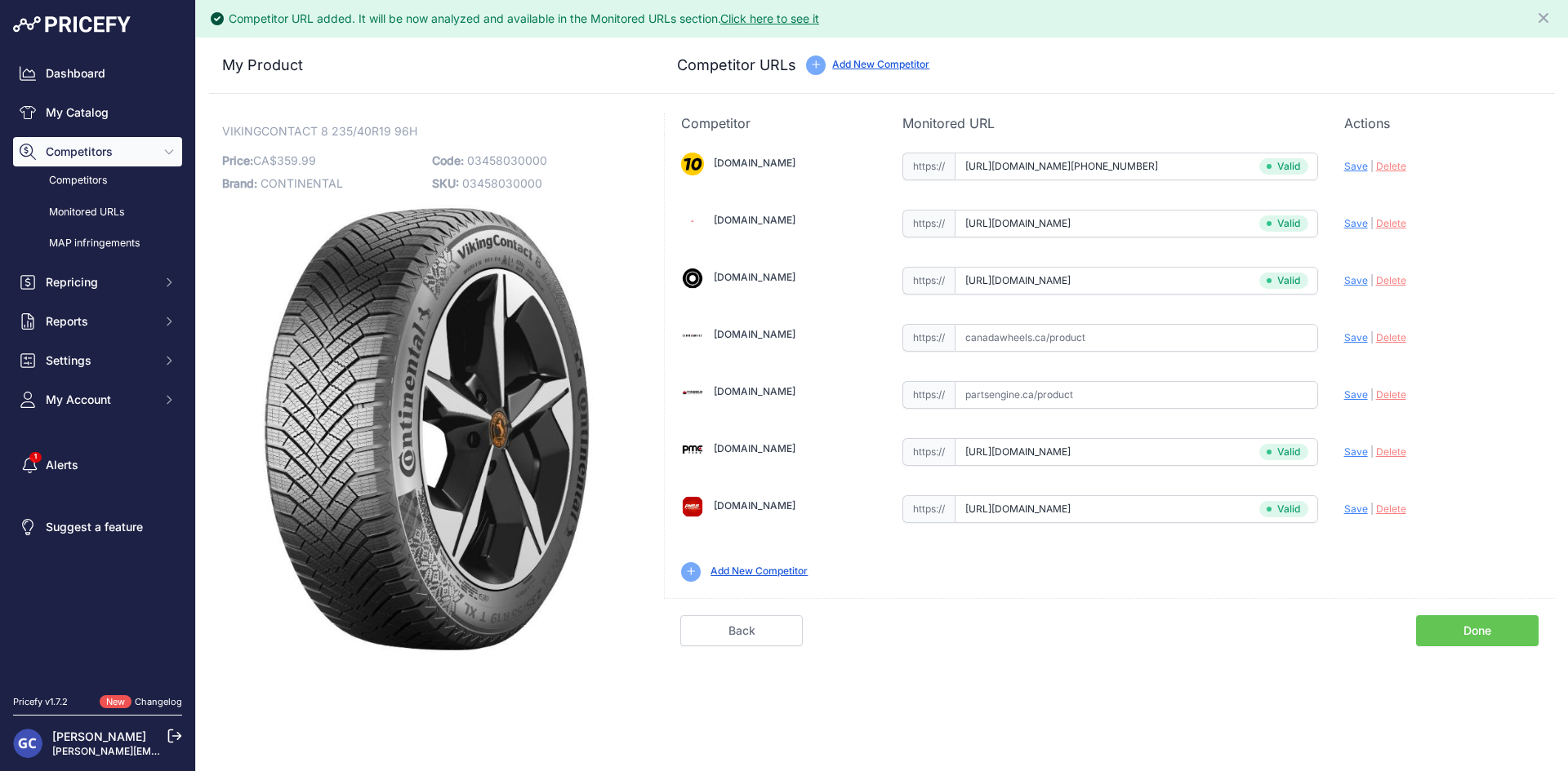
click at [1455, 620] on link "Done" at bounding box center [1477, 631] width 123 height 31
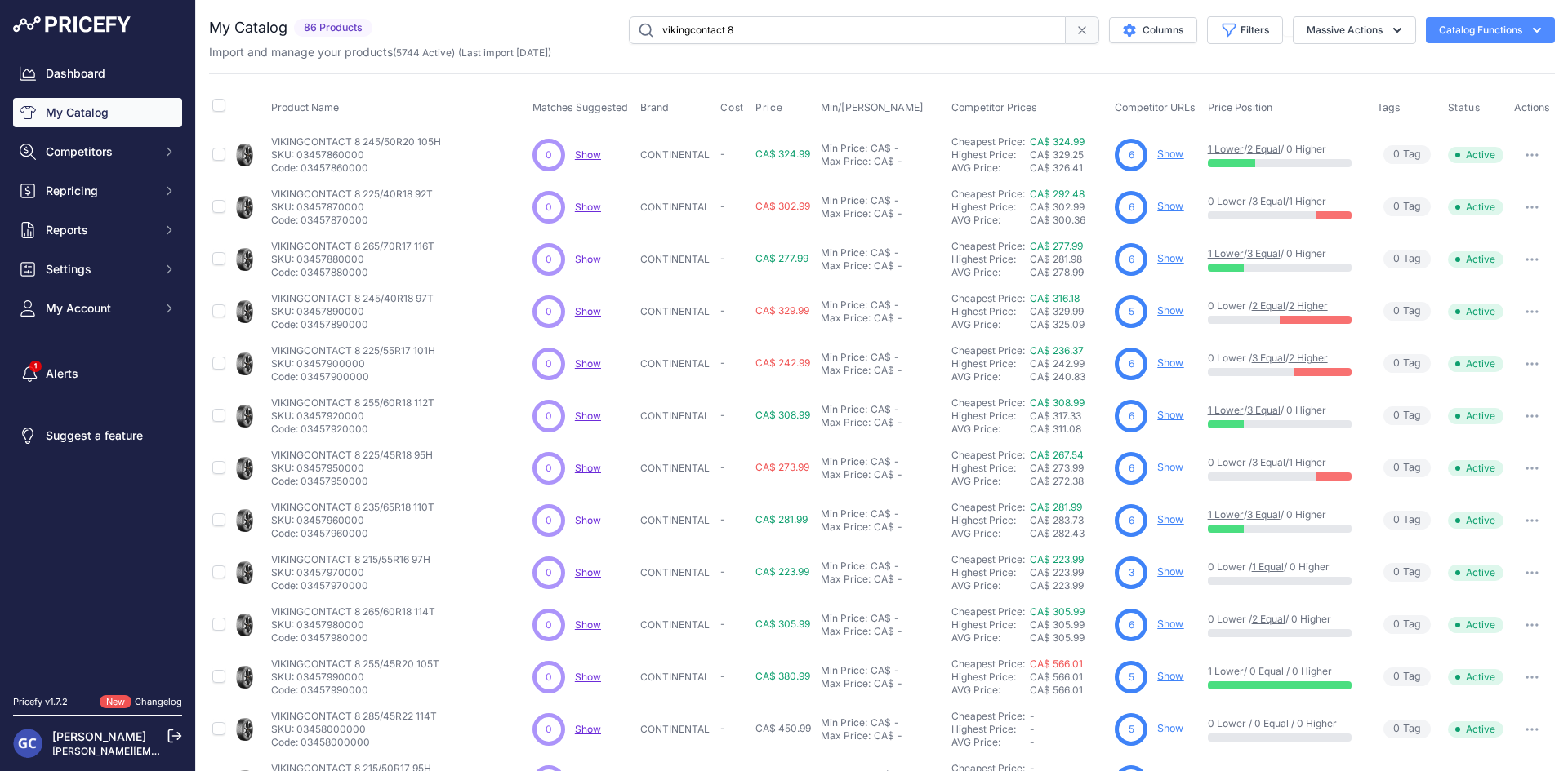
scroll to position [209, 0]
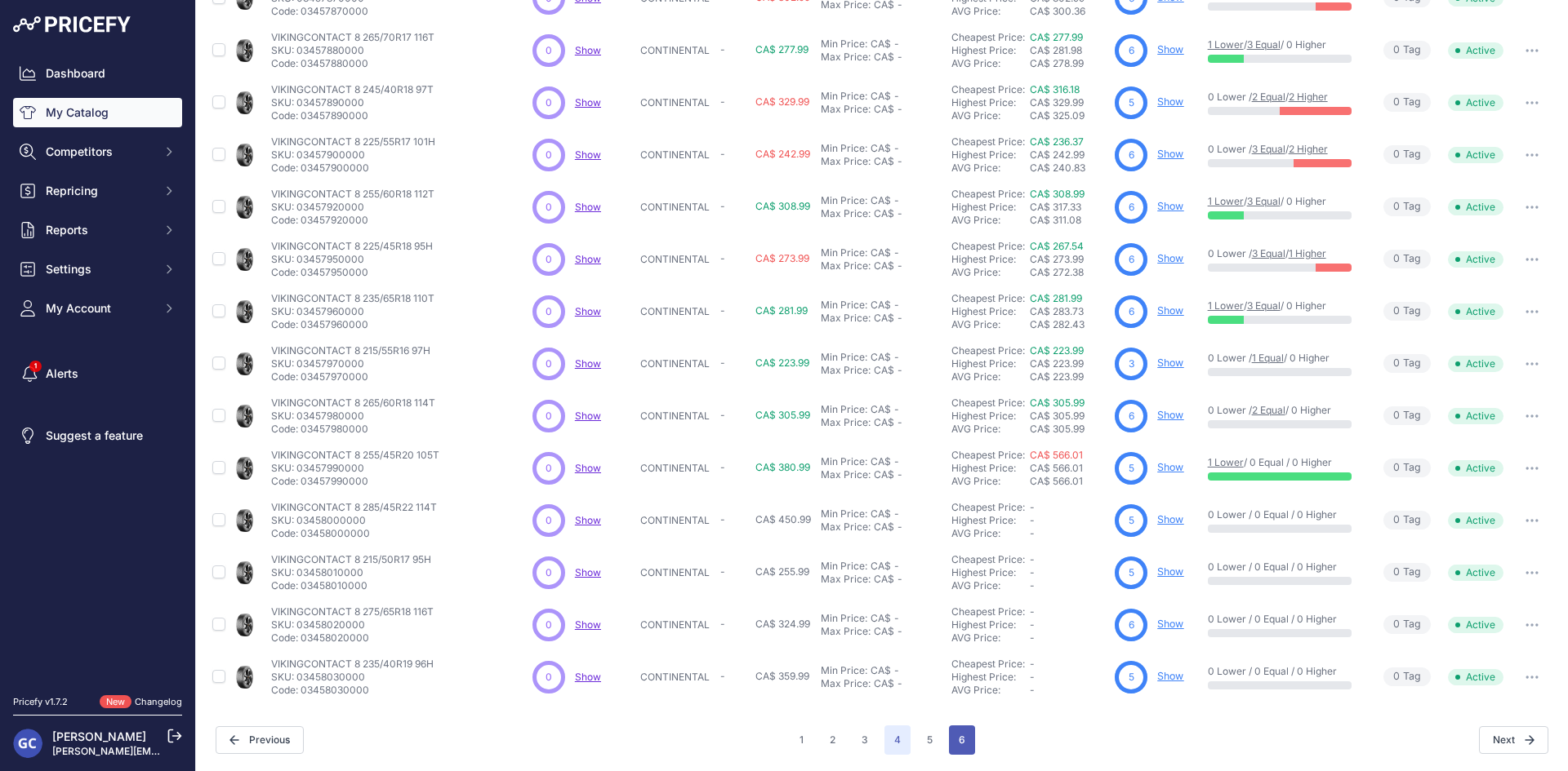
click at [957, 738] on button "6" at bounding box center [962, 741] width 26 height 29
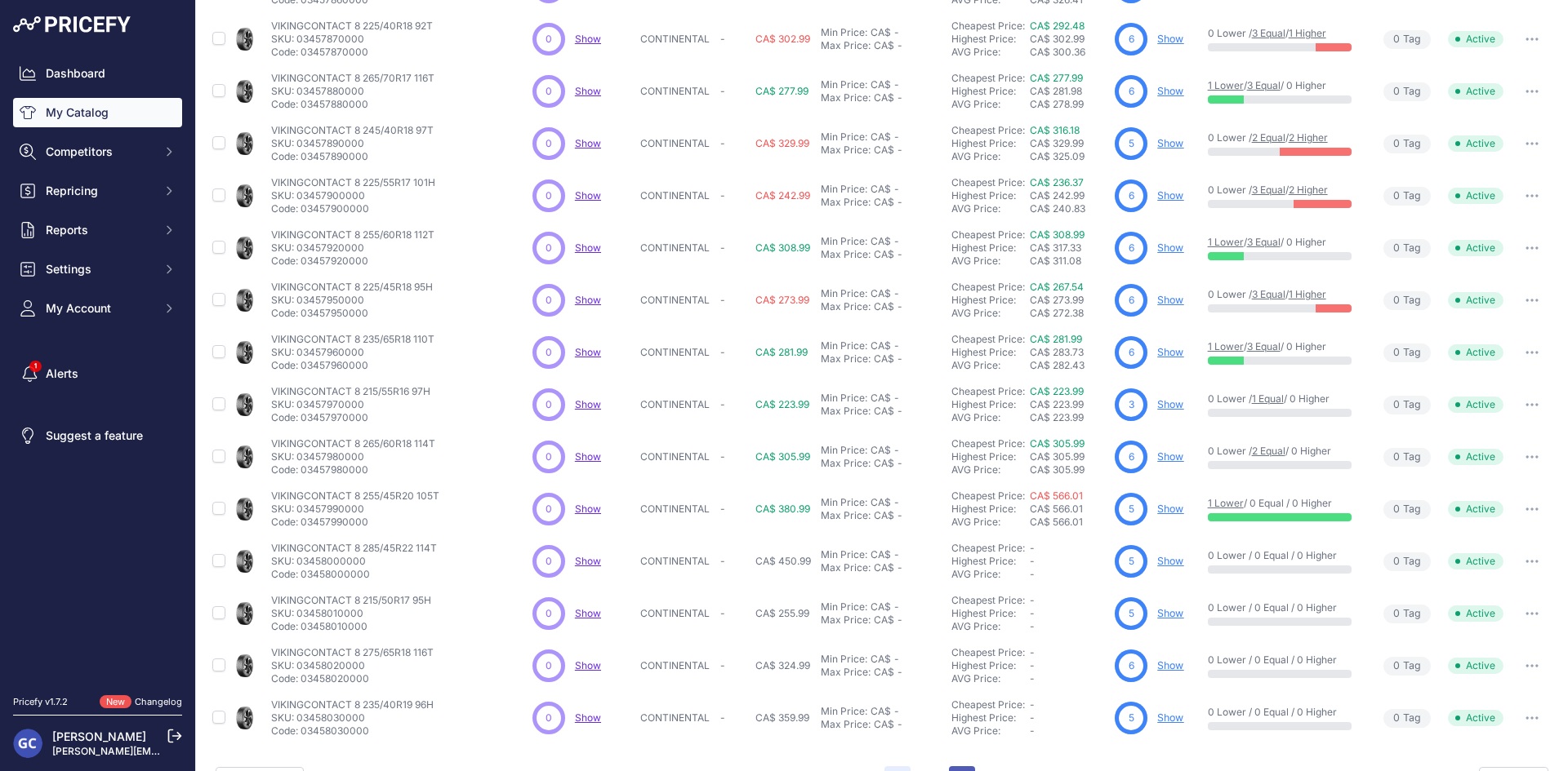
scroll to position [249, 0]
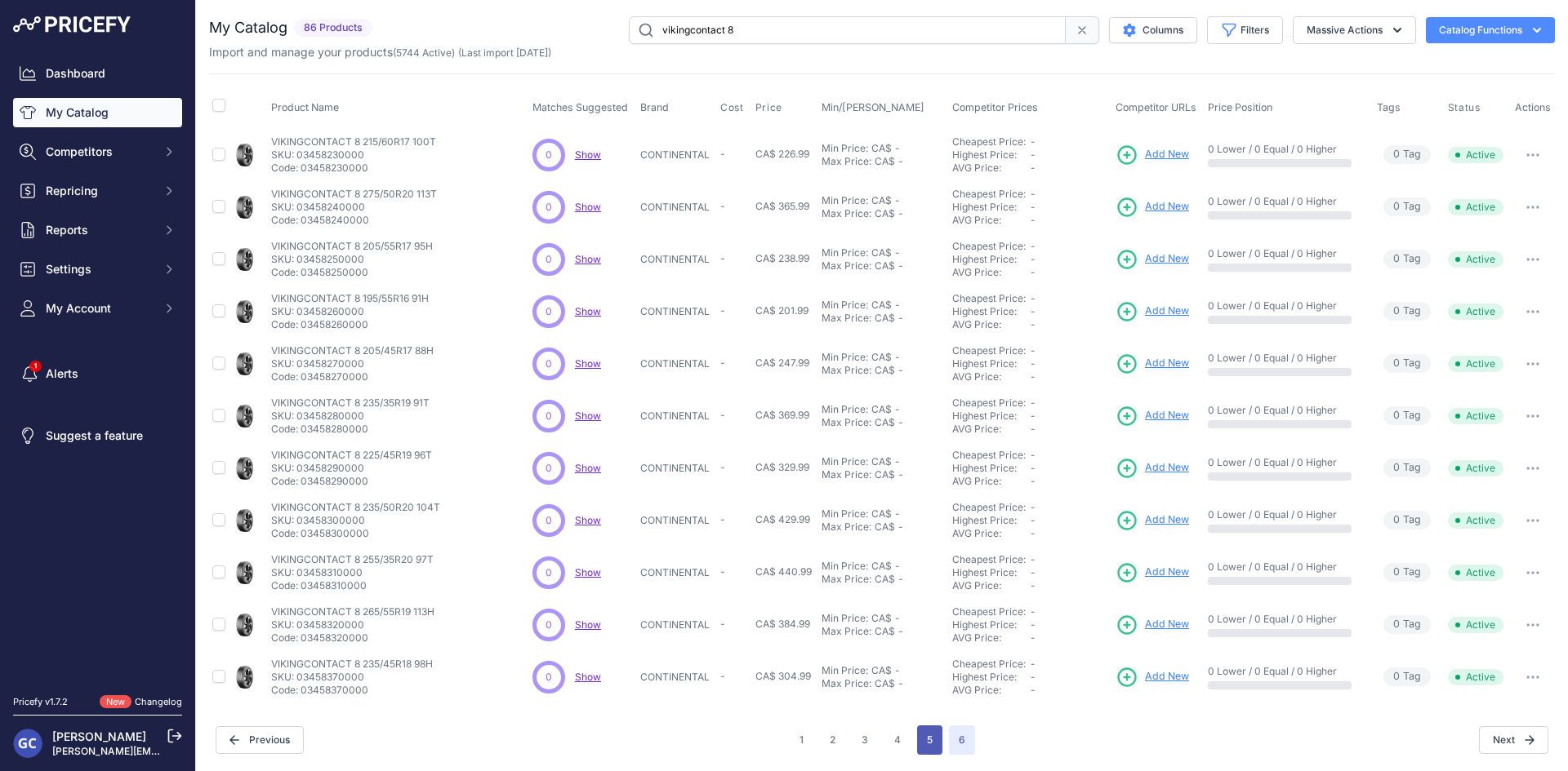
click at [934, 741] on button "5" at bounding box center [930, 741] width 26 height 29
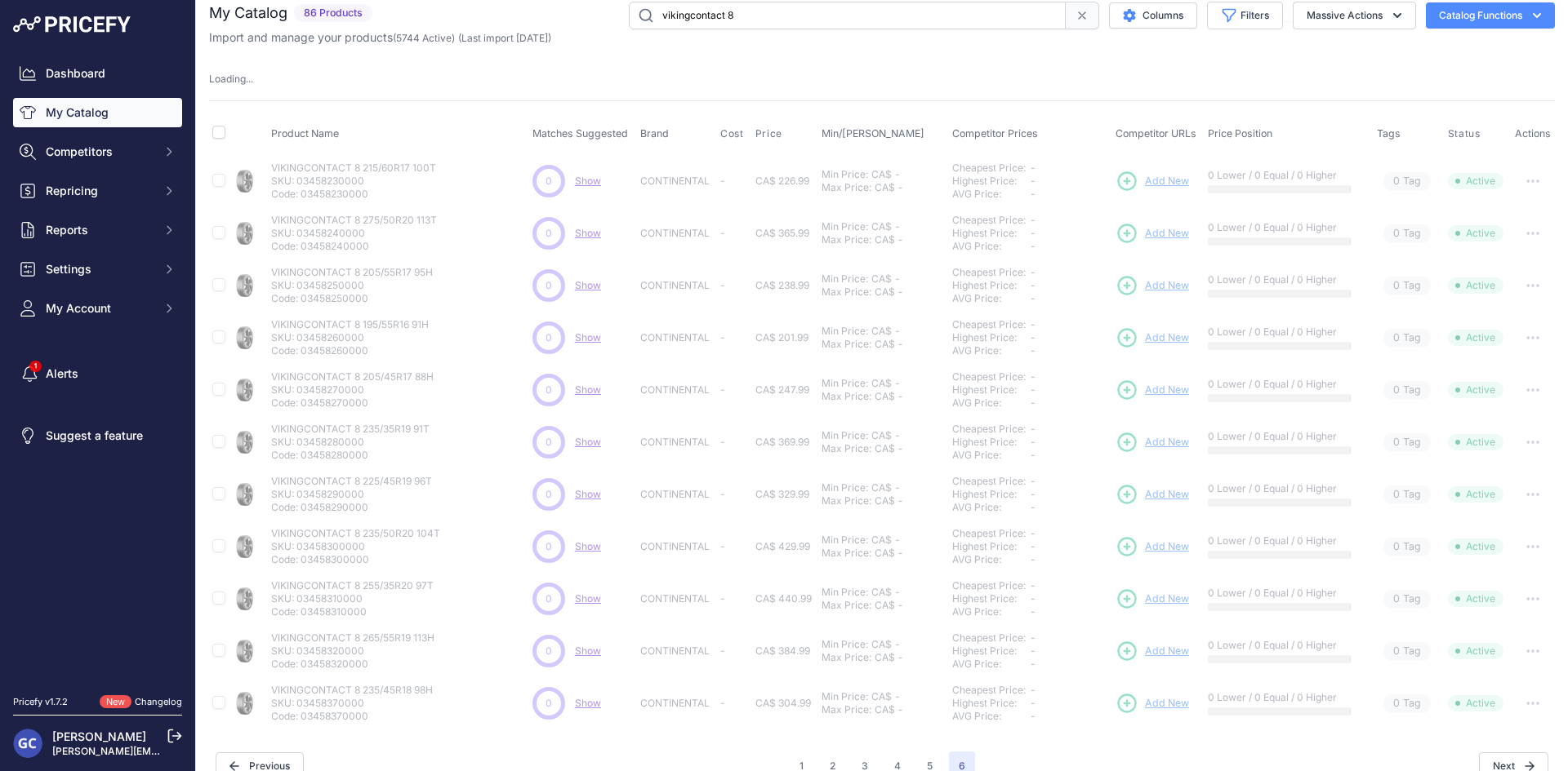
scroll to position [41, 0]
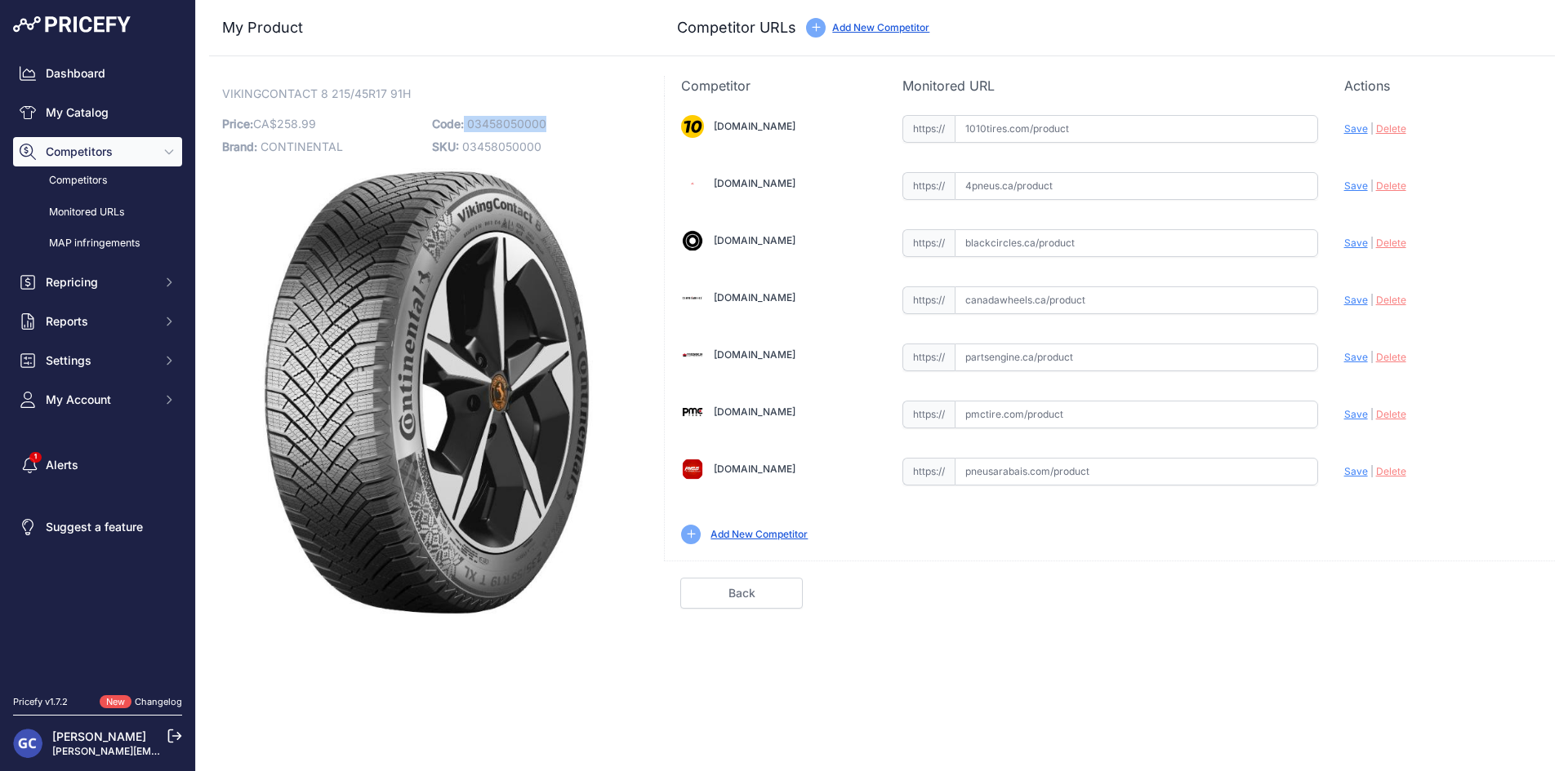
drag, startPoint x: 562, startPoint y: 121, endPoint x: 466, endPoint y: 121, distance: 96.0
click at [466, 121] on p "Code: 03458050000" at bounding box center [532, 124] width 200 height 23
click at [579, 105] on div "VIKINGCONTACT 8 215/45R17 91H Link Price: CA$ 258.99 / Cost: CA$ - Brand: CONTI…" at bounding box center [426, 351] width 409 height 532
drag, startPoint x: 561, startPoint y: 125, endPoint x: 469, endPoint y: 122, distance: 92.0
click at [469, 122] on p "Code: 03458050000" at bounding box center [532, 124] width 200 height 23
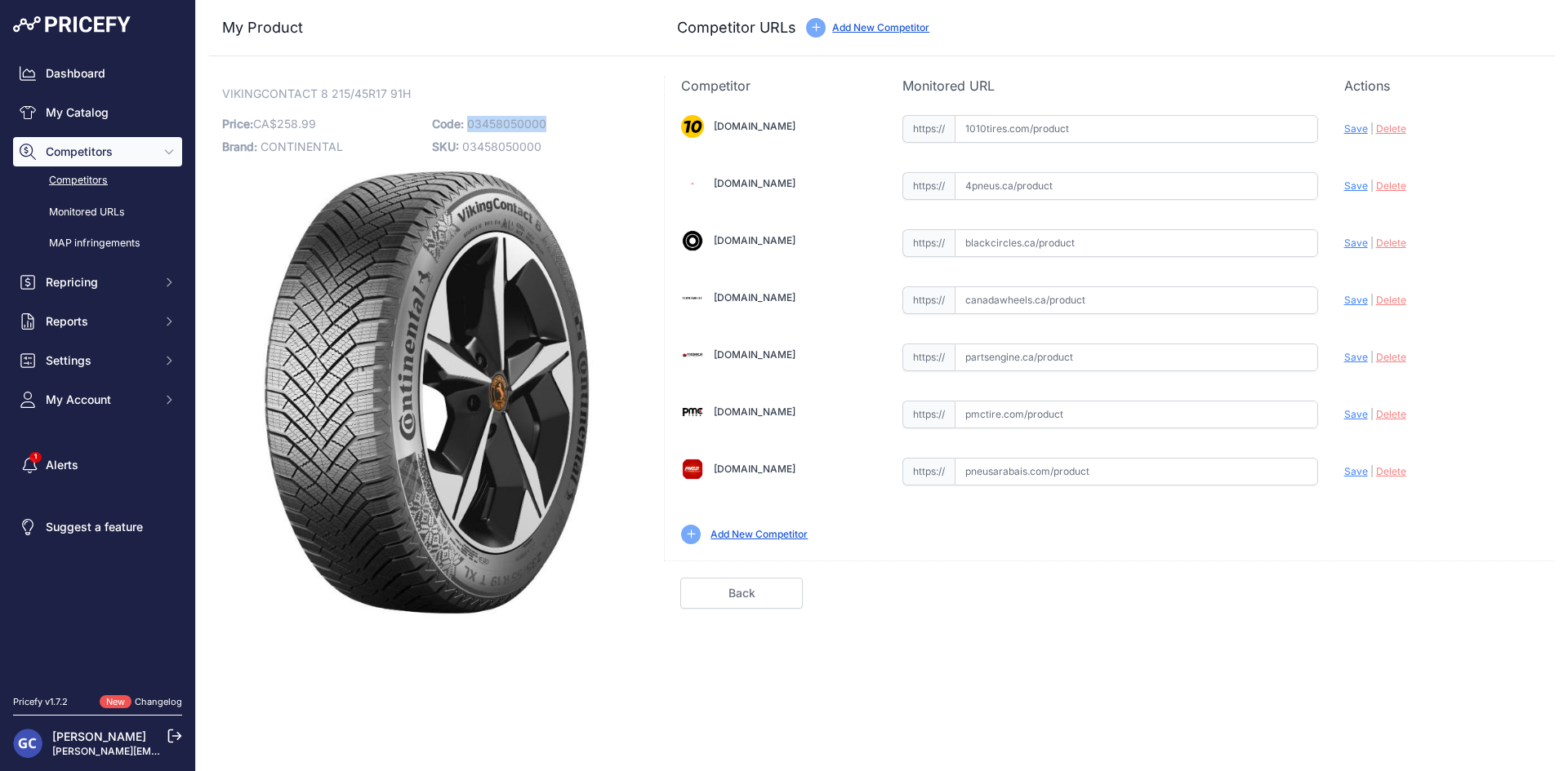
copy span "03458050000"
drag, startPoint x: 1195, startPoint y: 126, endPoint x: 1253, endPoint y: 135, distance: 58.7
click at [1195, 126] on input "text" at bounding box center [1136, 129] width 363 height 28
paste input "https://www.1010tires.com/Tires/Continental/Viking+Contact+8/03458050000"
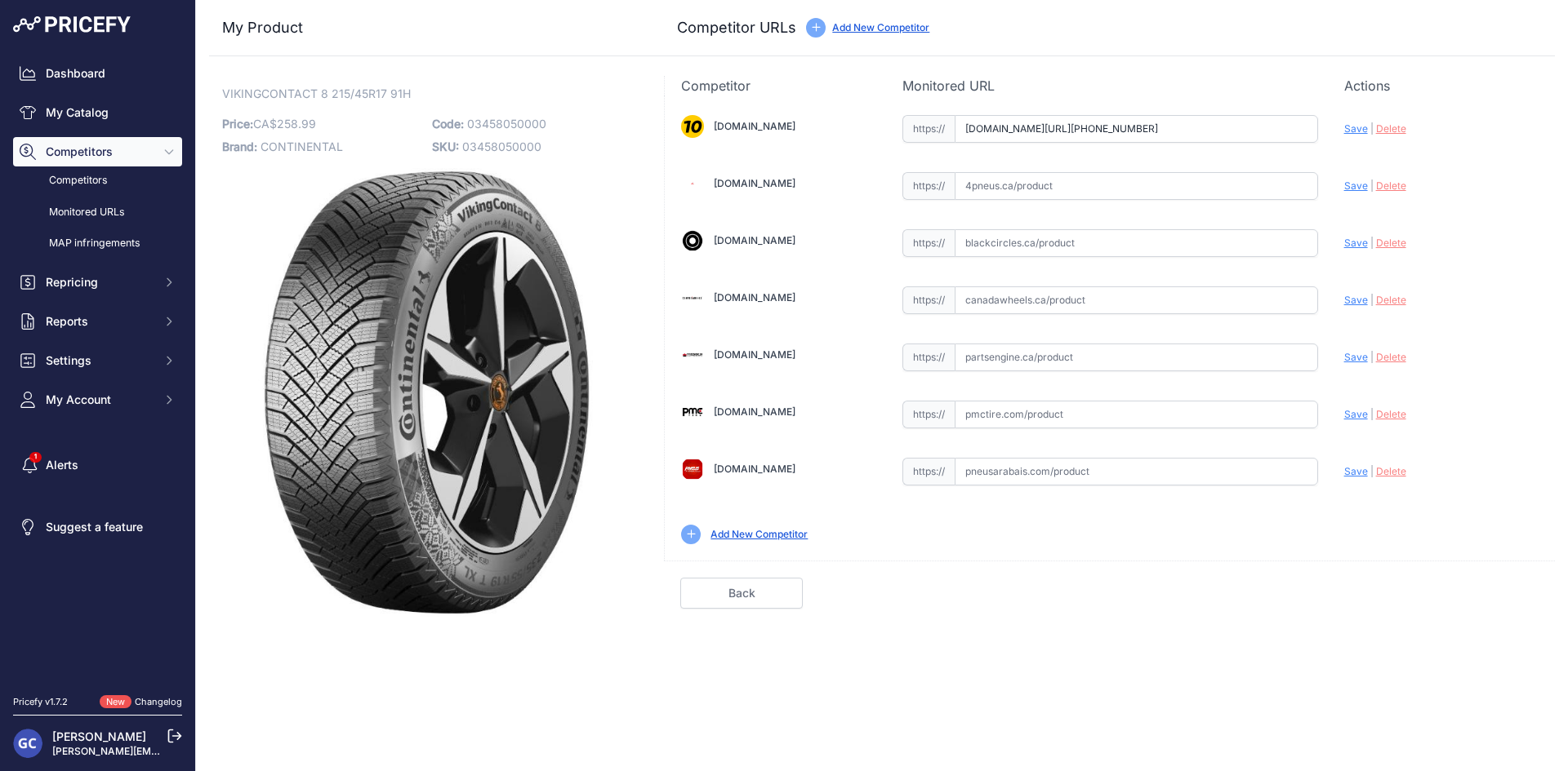
click at [1344, 126] on span "Save" at bounding box center [1356, 128] width 24 height 12
type input "https://www.1010tires.com/Tires/Continental/Viking+Contact+8/03458050000?prirul…"
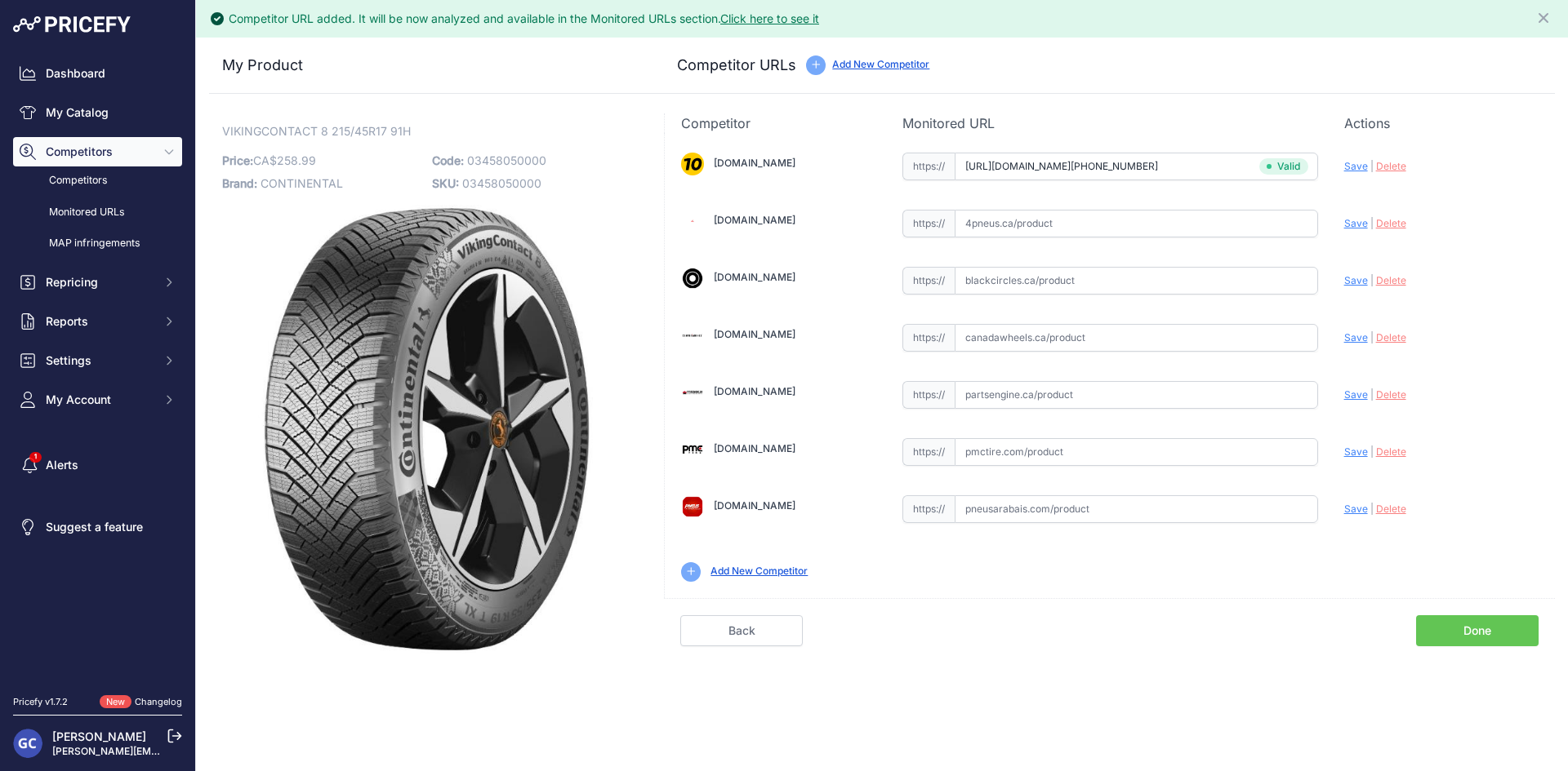
click at [1121, 391] on input "text" at bounding box center [1136, 395] width 363 height 28
paste input "https://www.partsengine.ca/03458050000-vp-continental-371.aspx"
click at [1358, 391] on span "Save" at bounding box center [1356, 394] width 24 height 12
type input "https://www.partsengine.ca/03458050000-vp-continental-371.aspx?prirule_jdsnikfk…"
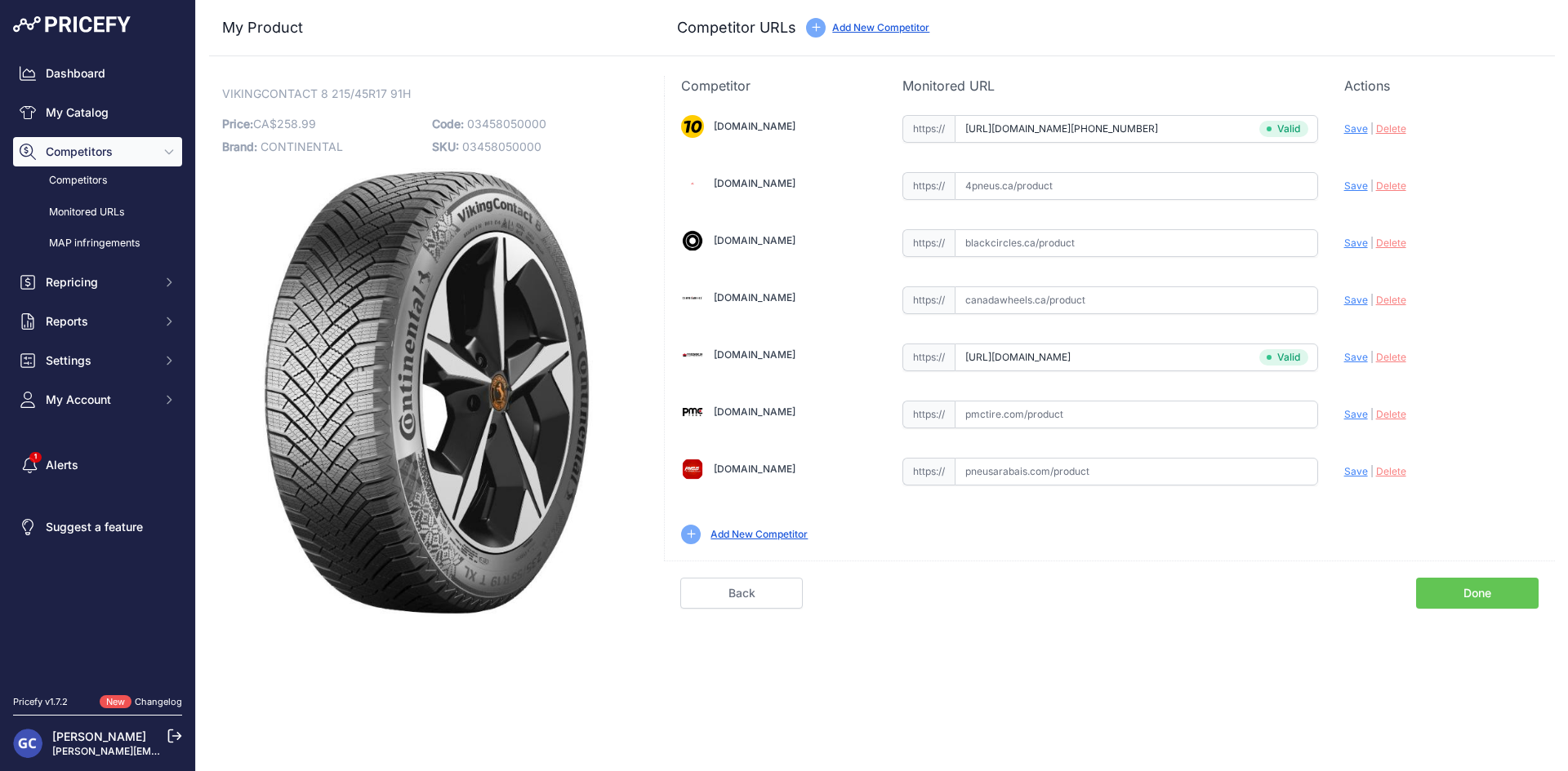
click at [1065, 413] on input "text" at bounding box center [1136, 414] width 363 height 28
paste input "https://pmctire.com/fr/tires/continental-vikingcontact-8-215-45r17-xl-91h-bsw-0…"
click at [1357, 414] on span "Save" at bounding box center [1356, 413] width 24 height 12
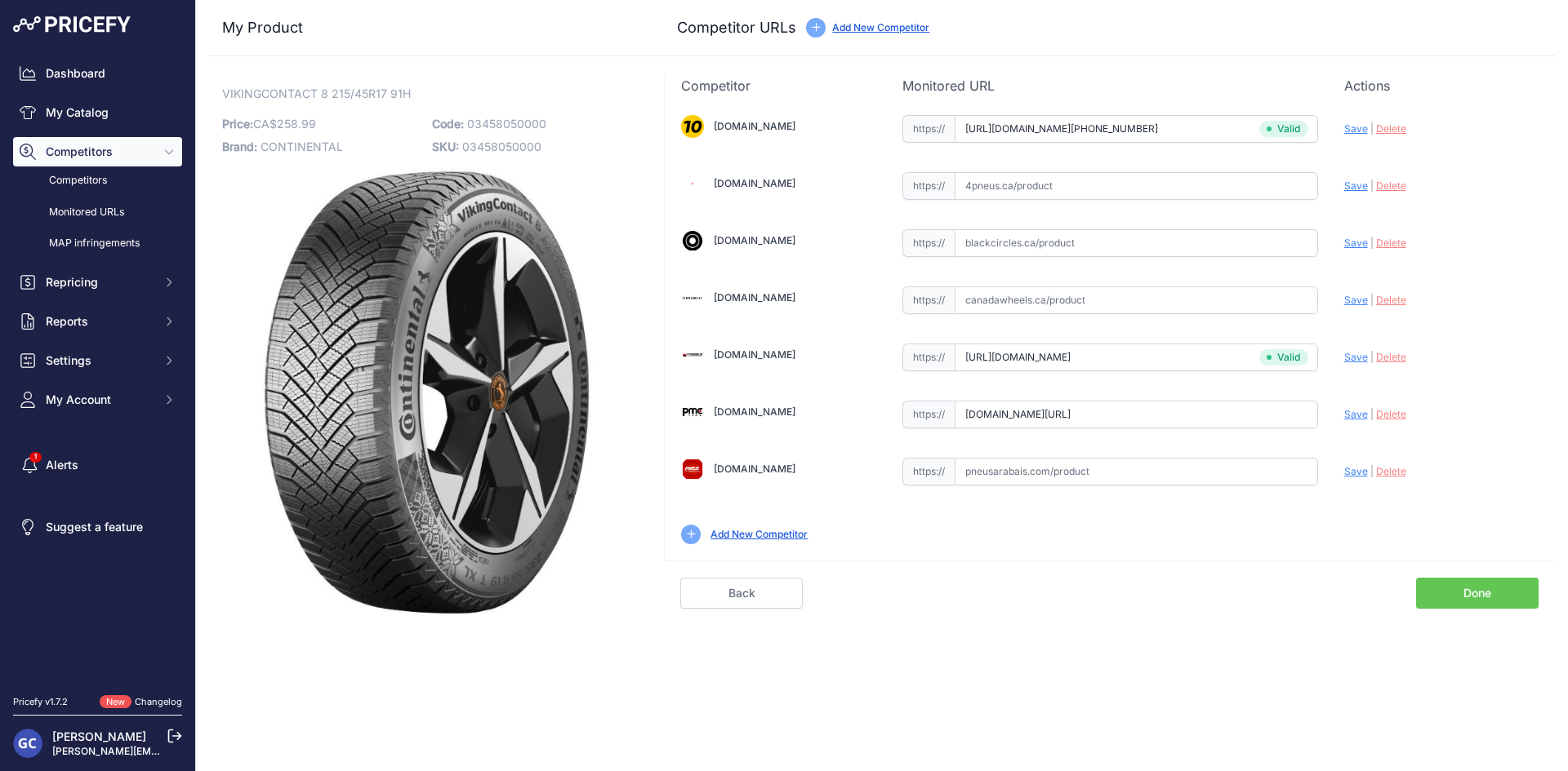
type input "https://pmctire.com/fr/tires/continental-vikingcontact-8-215-45r17-xl-91h-bsw-0…"
drag, startPoint x: 1281, startPoint y: 183, endPoint x: 1320, endPoint y: 183, distance: 39.0
click at [1281, 183] on input "text" at bounding box center [1136, 186] width 363 height 28
paste input "https://www.4pneus.ca/pneus/continental-viking-contact-8-hiver/215-45-r17-xl/29…"
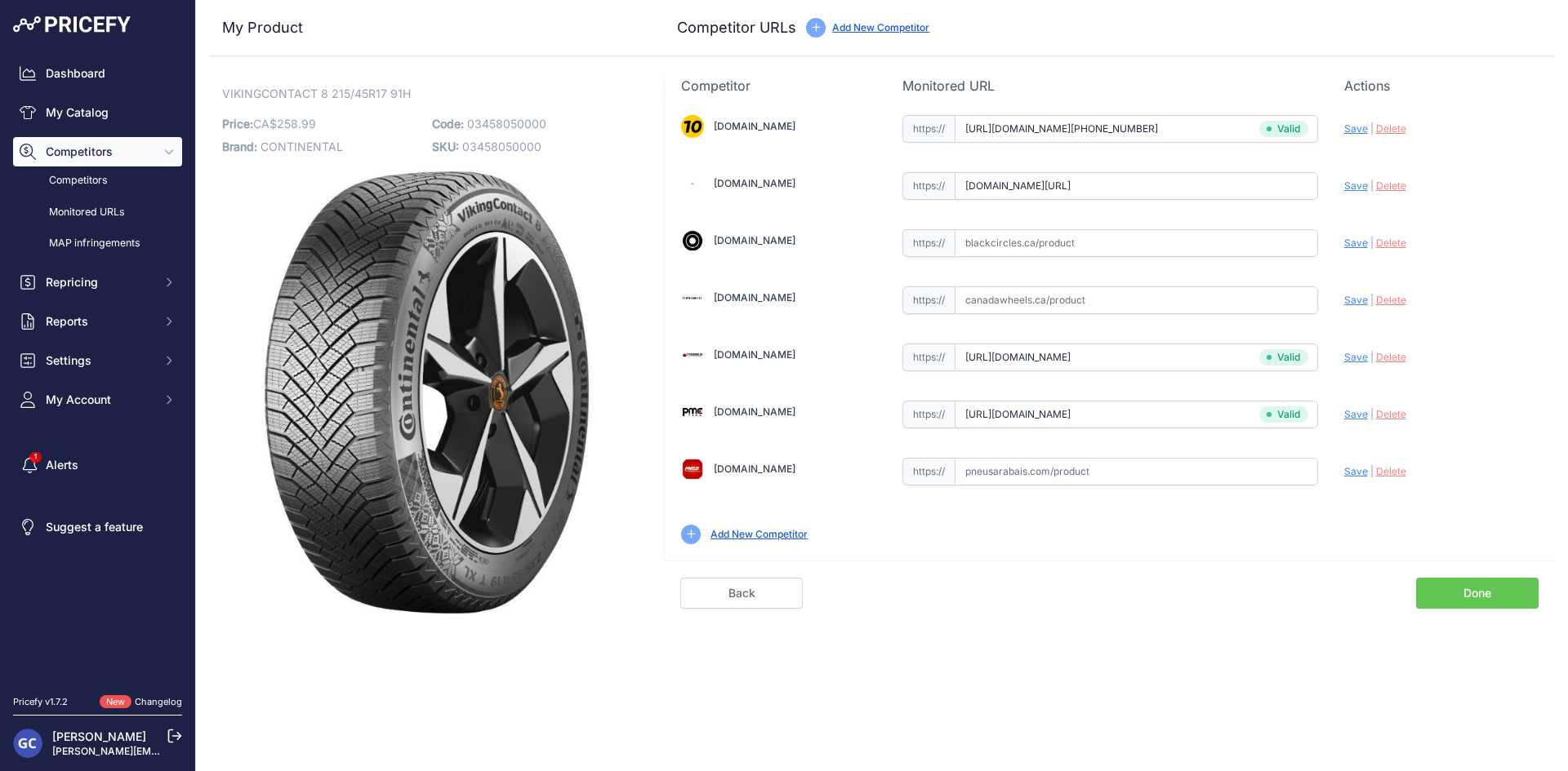
click at [1352, 182] on span "Save" at bounding box center [1356, 185] width 24 height 12
type input "https://www.4pneus.ca/pneus/continental-viking-contact-8-hiver/215-45-r17-xl/29…"
click at [1156, 244] on input "text" at bounding box center [1136, 243] width 363 height 28
paste input "https://www.blackcircles.ca/en/tire/continental/vikingcontact-8/215-45-r17-91-h"
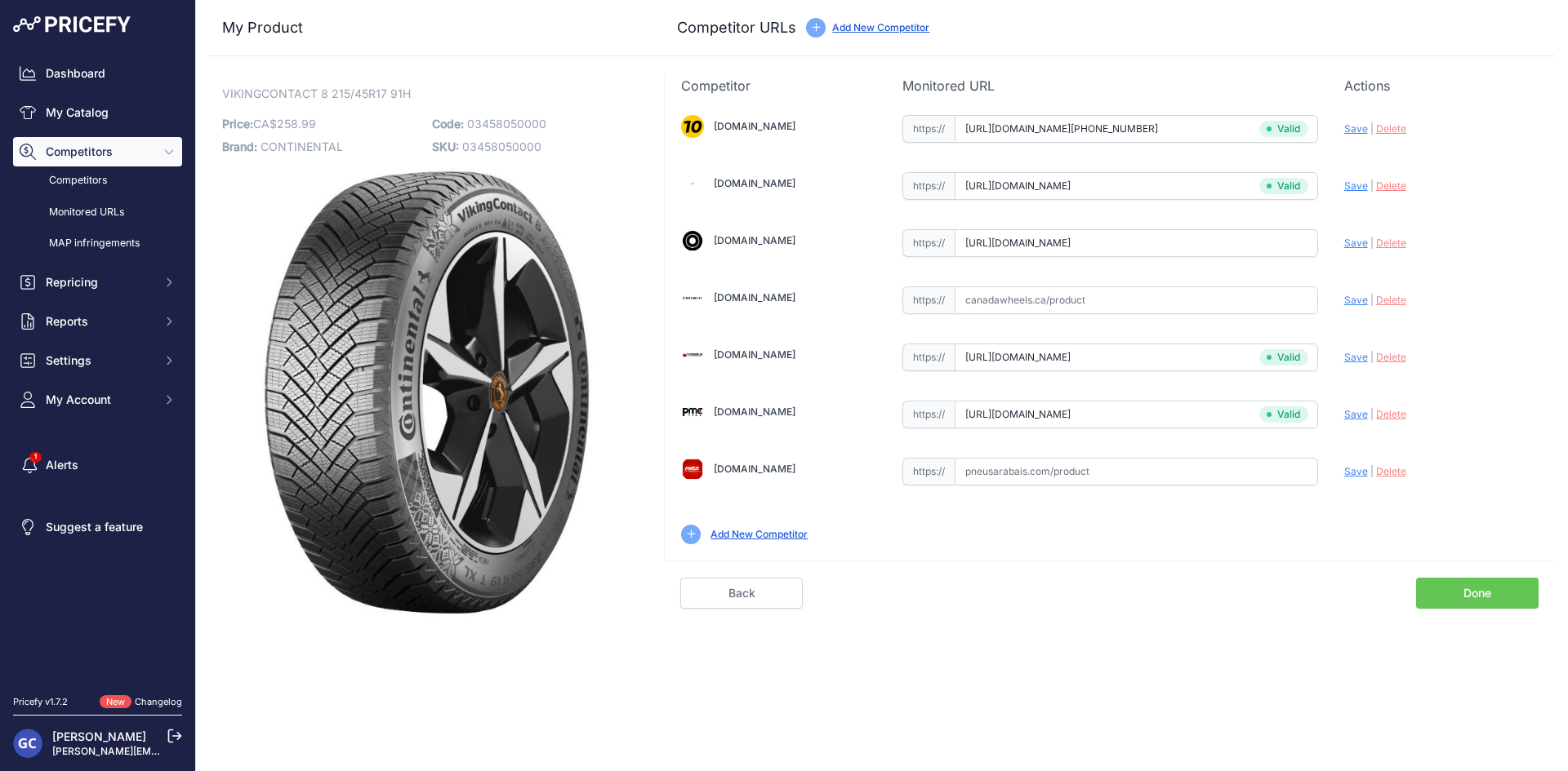
scroll to position [0, 30]
click at [1350, 238] on span "Save" at bounding box center [1356, 242] width 24 height 12
type input "https://www.blackcircles.ca/en/tire/continental/vikingcontact-8/215-45-r17-91-h…"
click at [1243, 469] on input "text" at bounding box center [1136, 472] width 363 height 28
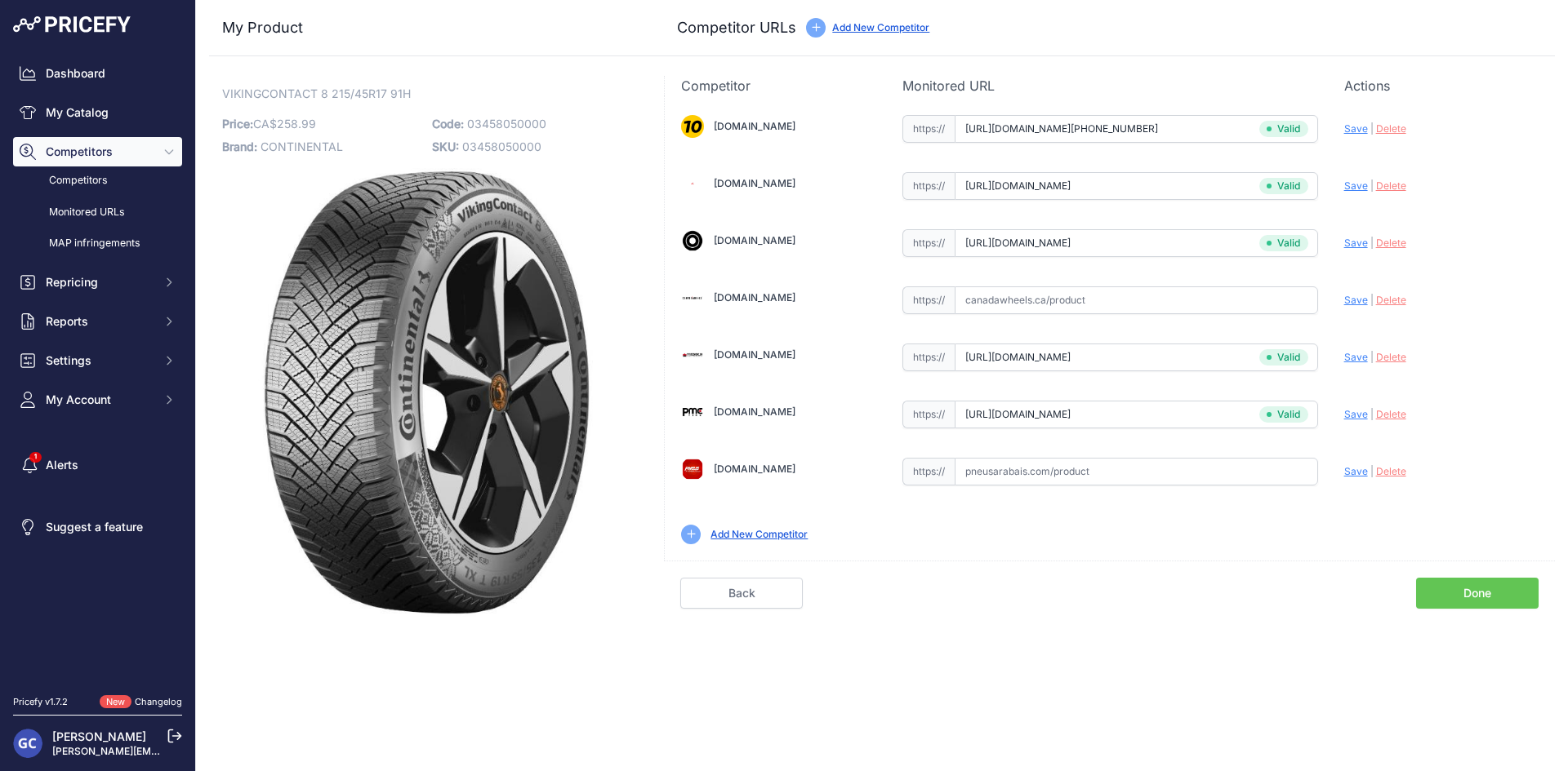
paste input "https://pneusarabais.com/pneus/continental-vikingcontact-8/52404"
click at [1347, 469] on span "Save" at bounding box center [1356, 471] width 24 height 12
type input "https://pneusarabais.com/pneus/continental-vikingcontact-8/52404?prirule_jdsnik…"
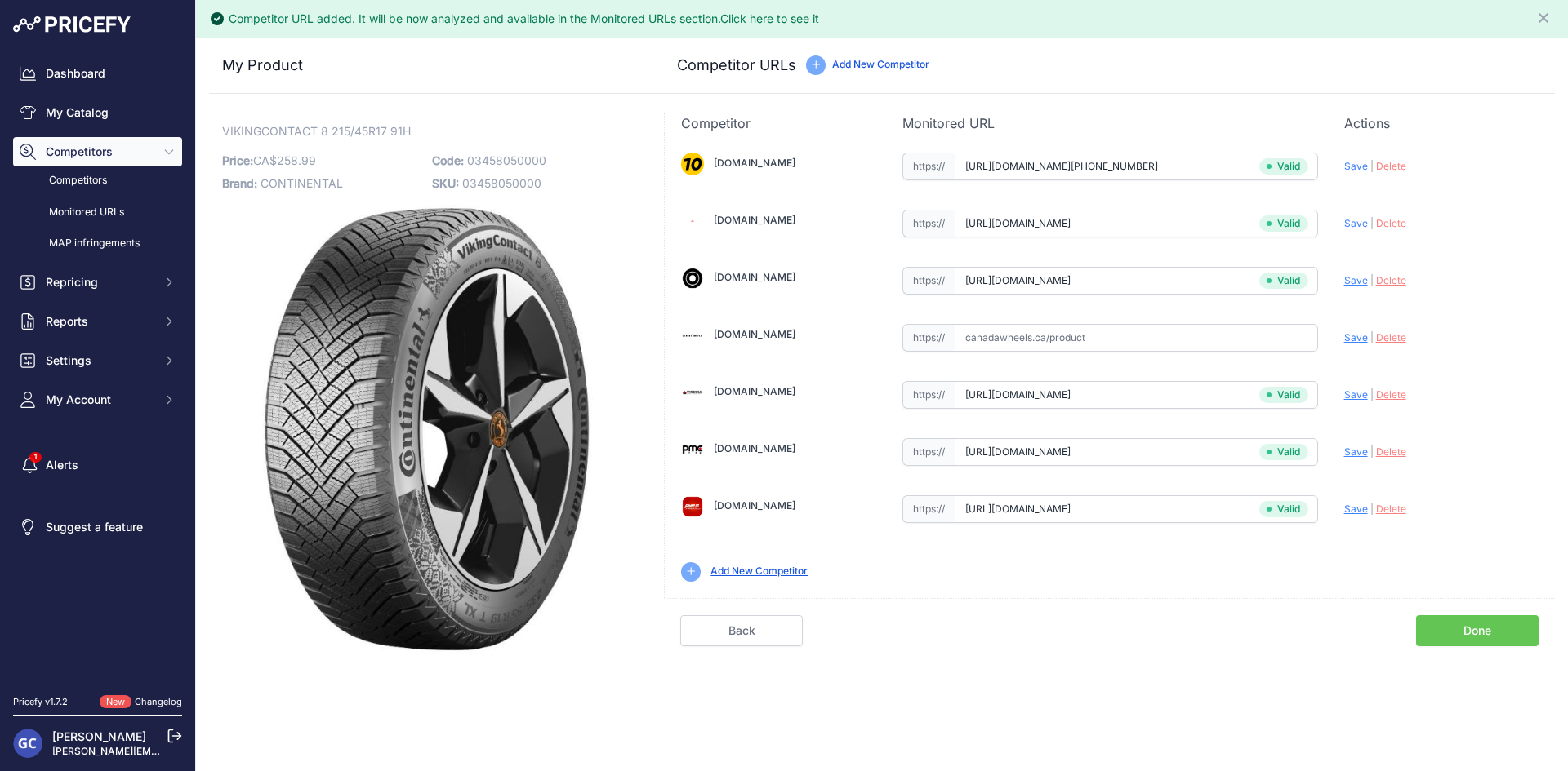
click at [1449, 627] on link "Done" at bounding box center [1477, 631] width 123 height 31
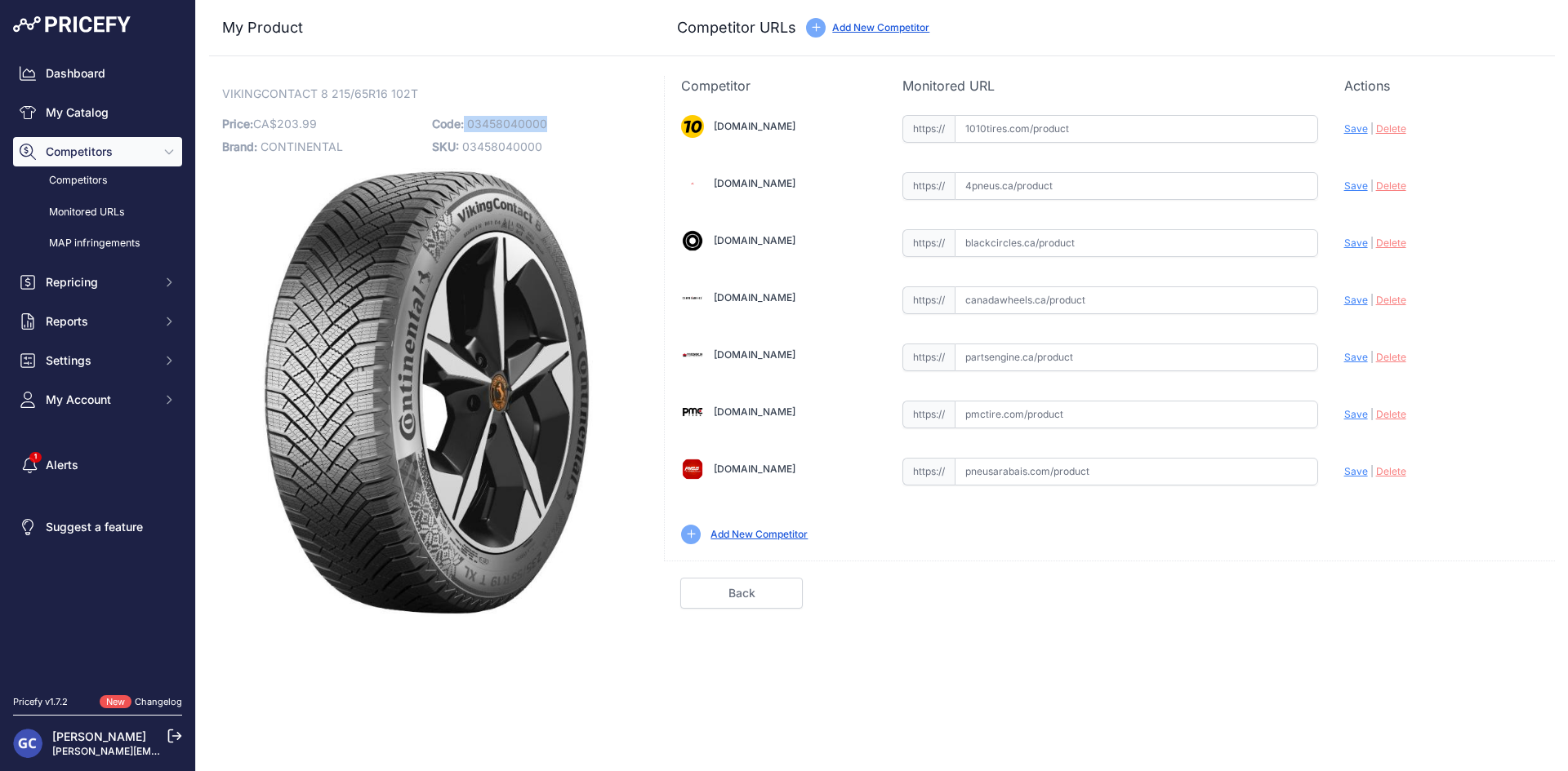
drag, startPoint x: 556, startPoint y: 124, endPoint x: 465, endPoint y: 126, distance: 91.0
click at [465, 126] on p "Code: 03458040000" at bounding box center [532, 124] width 200 height 23
click at [591, 116] on p "Code: 03458040000" at bounding box center [532, 124] width 200 height 23
drag, startPoint x: 559, startPoint y: 115, endPoint x: 466, endPoint y: 125, distance: 93.5
click at [466, 125] on p "Code: 03458040000" at bounding box center [532, 124] width 200 height 23
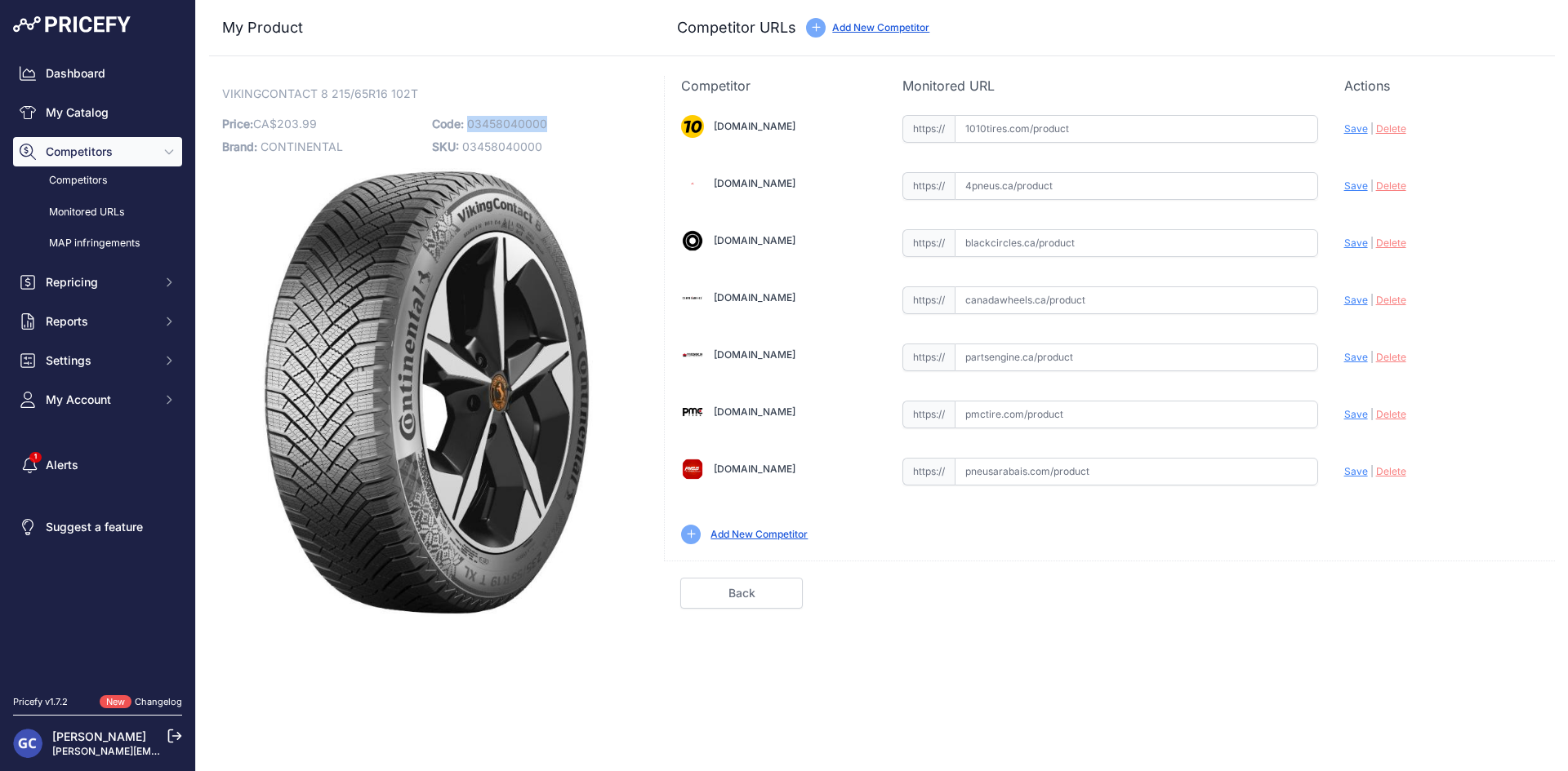
copy span "03458040000"
click at [1143, 133] on input "text" at bounding box center [1136, 129] width 363 height 28
paste input "[URL][DOMAIN_NAME][PHONE_NUMBER]"
drag, startPoint x: 1352, startPoint y: 127, endPoint x: 1231, endPoint y: 135, distance: 121.3
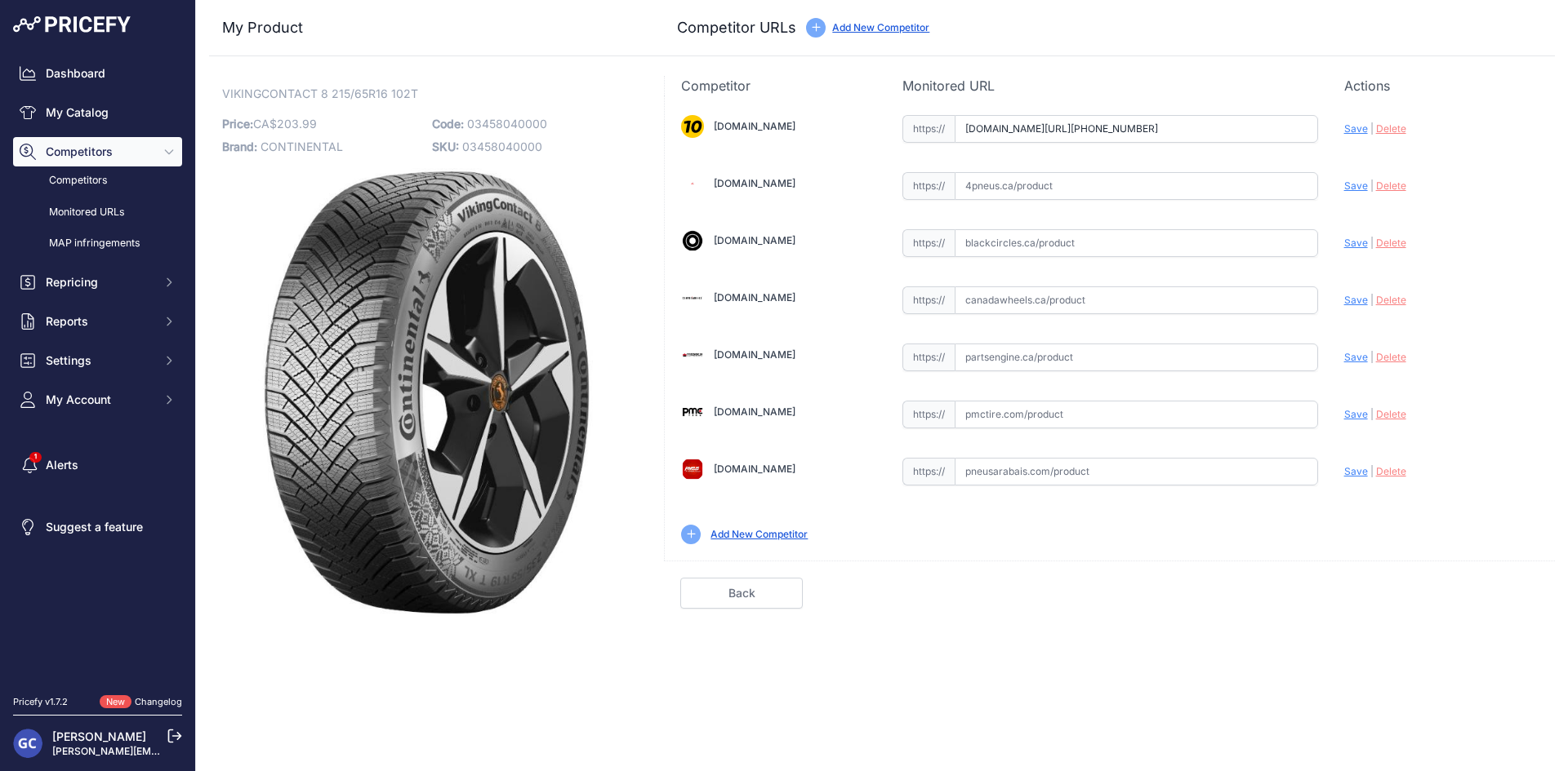
click at [1352, 127] on span "Save" at bounding box center [1356, 128] width 24 height 12
type input "[URL][DOMAIN_NAME][PHONE_NUMBER]"
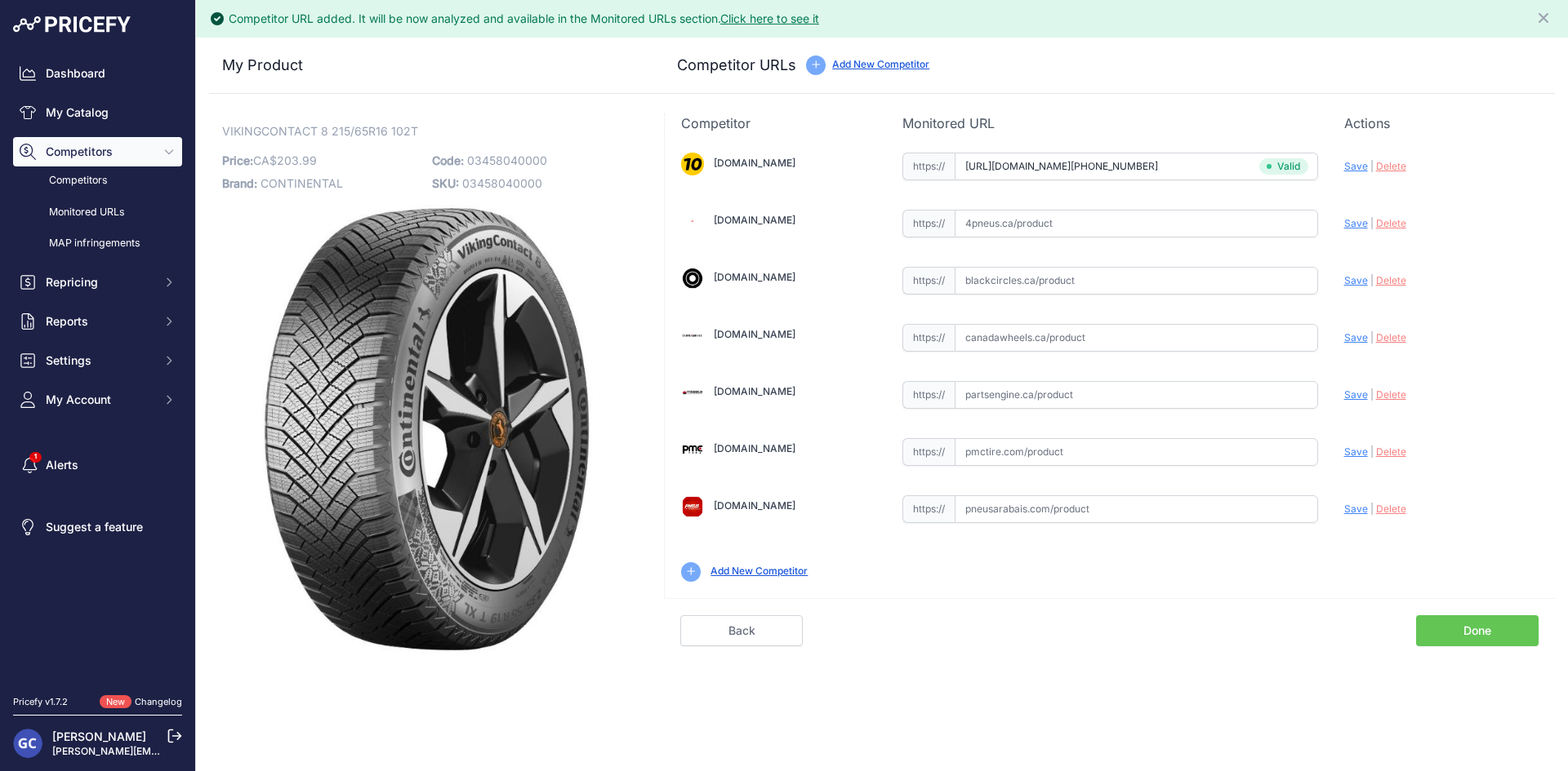
click at [1143, 378] on div "https:// Valid" at bounding box center [1110, 393] width 415 height 31
click at [1182, 391] on input "text" at bounding box center [1136, 395] width 363 height 28
paste input "[URL][DOMAIN_NAME]"
click at [1352, 391] on span "Save" at bounding box center [1356, 394] width 24 height 12
type input "[URL][DOMAIN_NAME]"
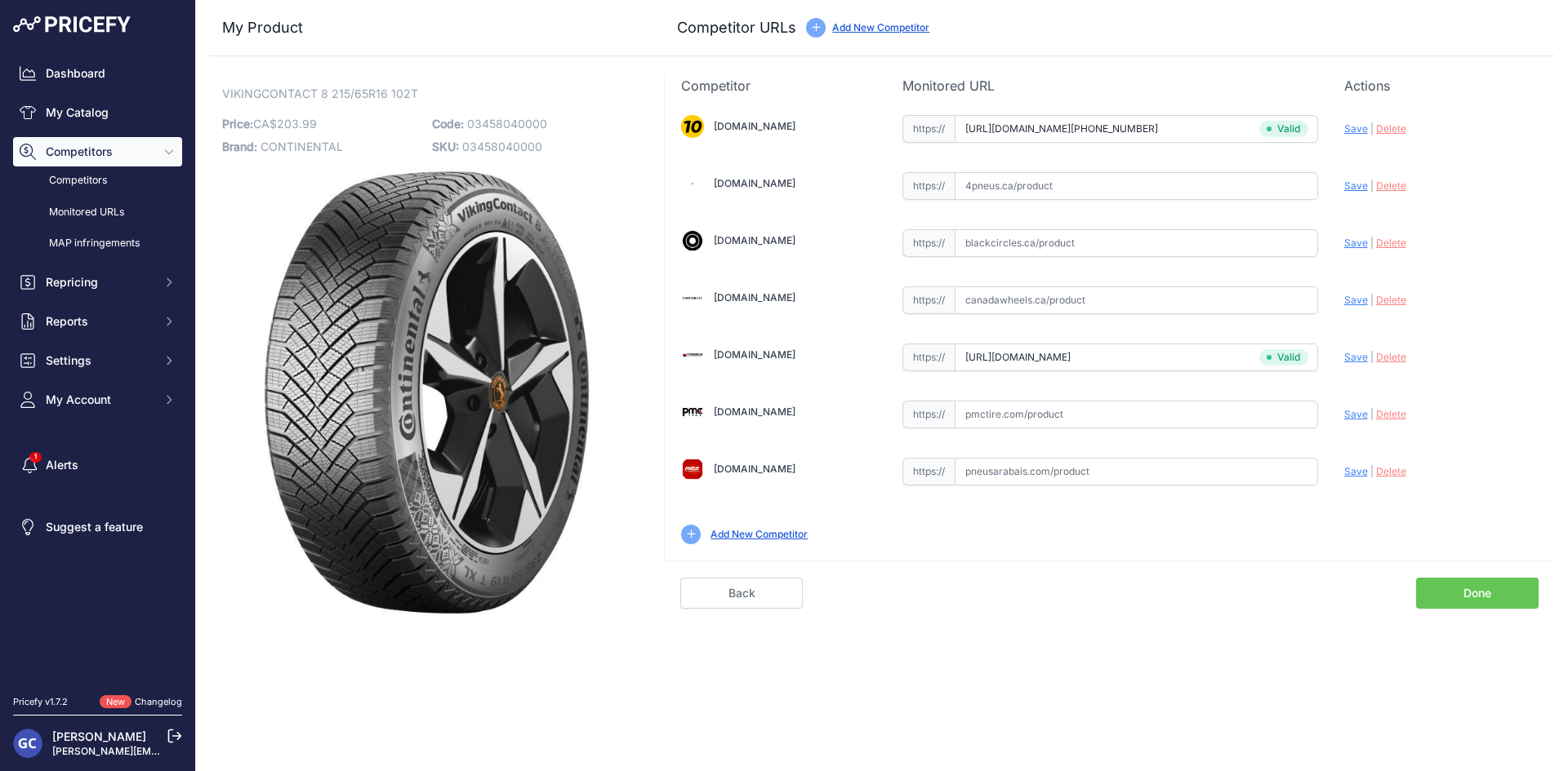
click at [1145, 400] on div "https:// Valid" at bounding box center [1110, 413] width 415 height 31
click at [1283, 413] on input "text" at bounding box center [1136, 414] width 363 height 28
paste input "[URL][DOMAIN_NAME]"
click at [1355, 413] on span "Save" at bounding box center [1356, 413] width 24 height 12
type input "[URL][DOMAIN_NAME]"
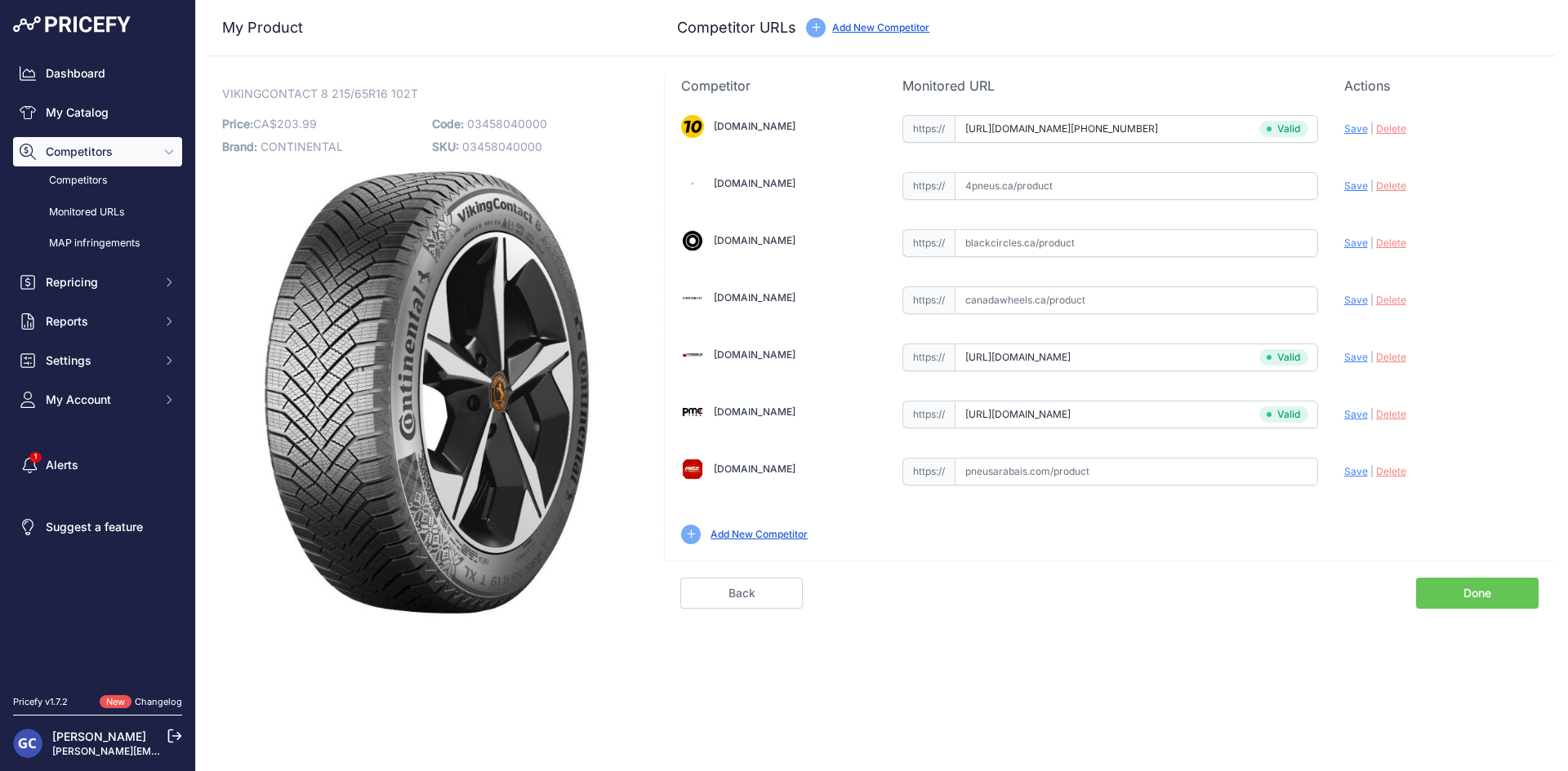
drag, startPoint x: 1233, startPoint y: 184, endPoint x: 1310, endPoint y: 197, distance: 78.1
click at [1233, 184] on input "text" at bounding box center [1136, 186] width 363 height 28
paste input "[URL][DOMAIN_NAME]"
click at [1362, 182] on span "Save" at bounding box center [1356, 185] width 24 height 12
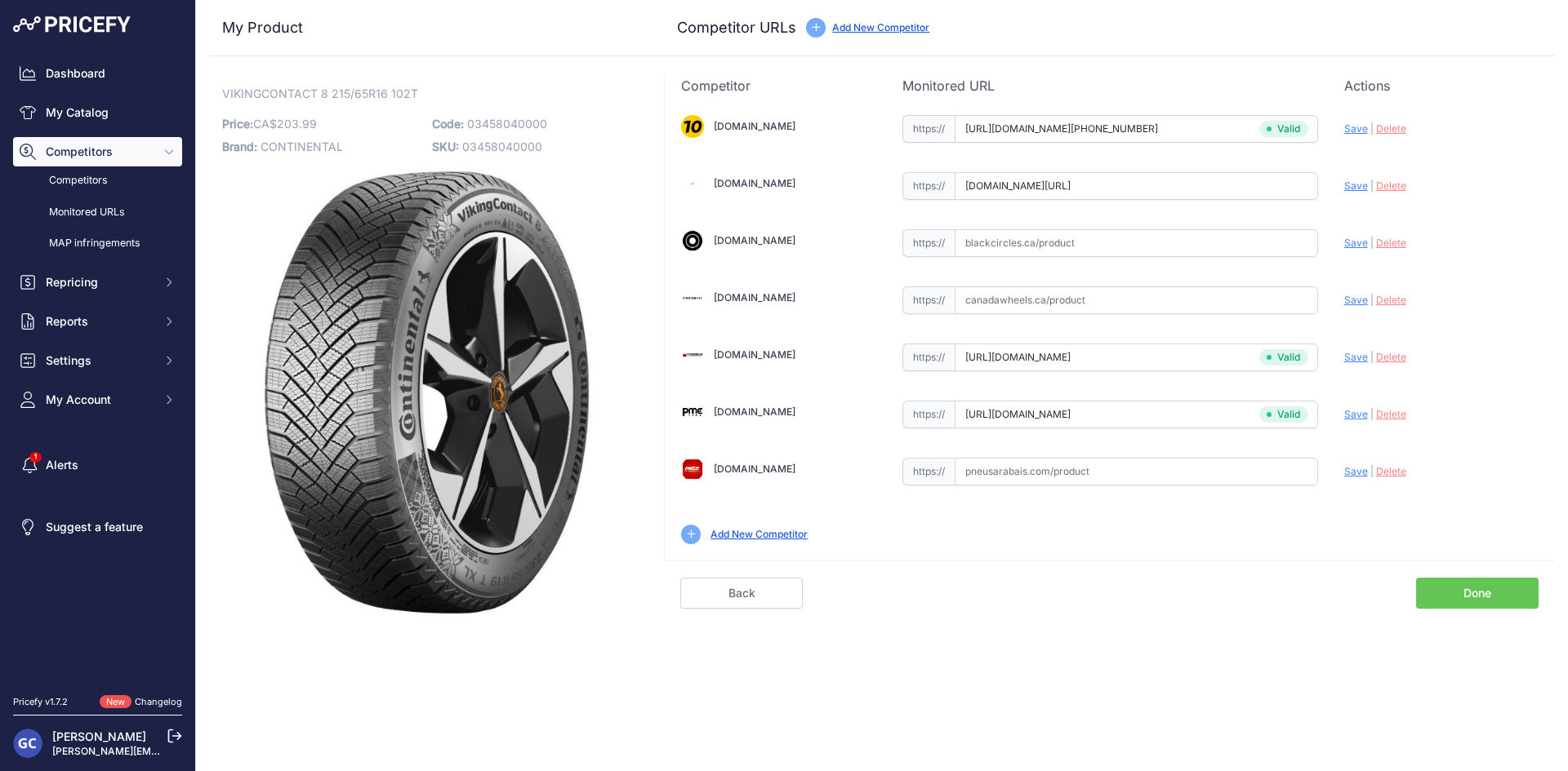
scroll to position [0, 0]
type input "[URL][DOMAIN_NAME]"
click at [1193, 231] on input "text" at bounding box center [1136, 243] width 363 height 28
paste input "[URL][DOMAIN_NAME]"
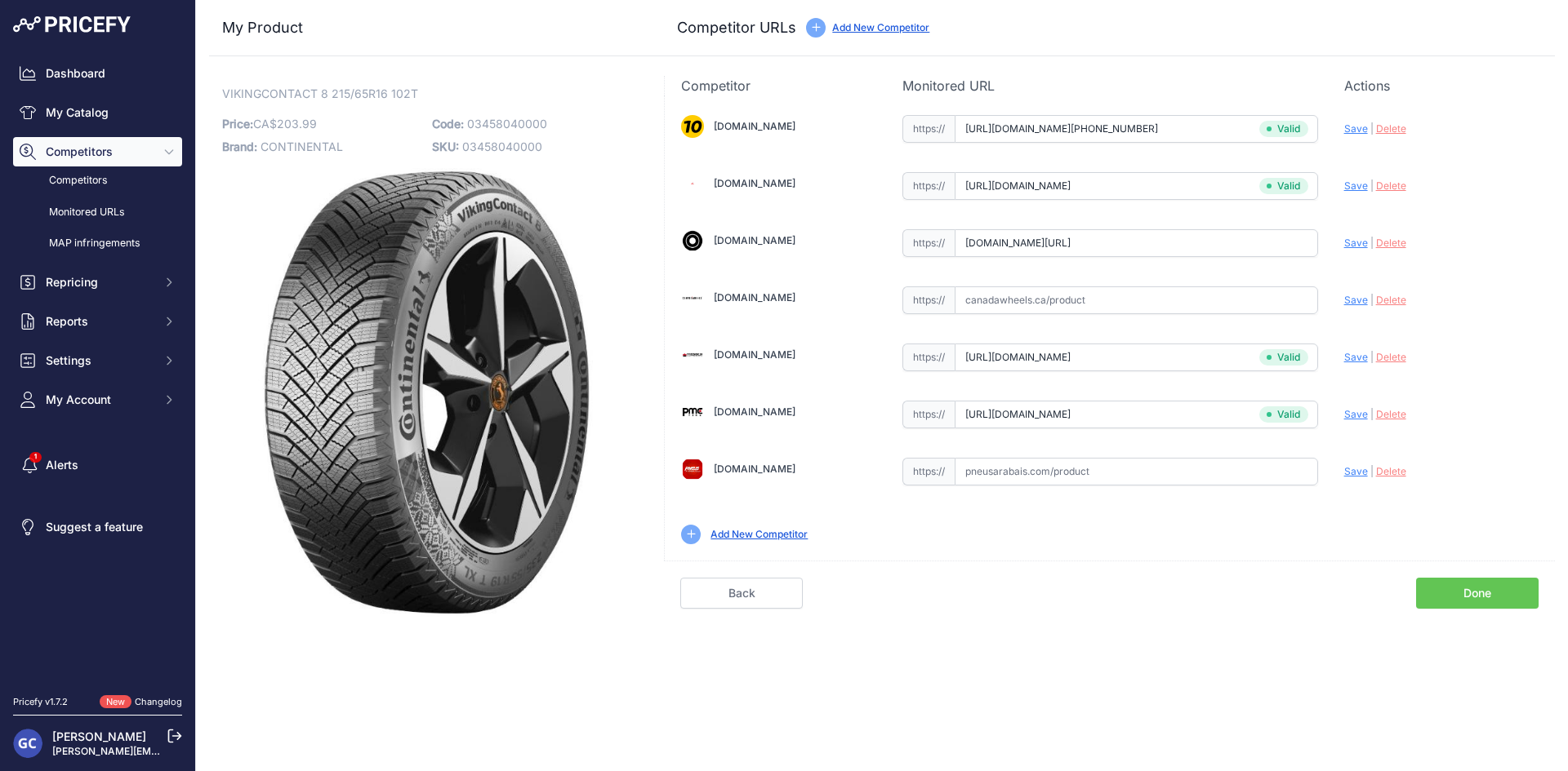
click at [1352, 242] on span "Save" at bounding box center [1356, 242] width 24 height 12
type input "[URL][DOMAIN_NAME]"
drag, startPoint x: 1181, startPoint y: 468, endPoint x: 1226, endPoint y: 477, distance: 45.9
click at [1181, 469] on input "text" at bounding box center [1136, 472] width 363 height 28
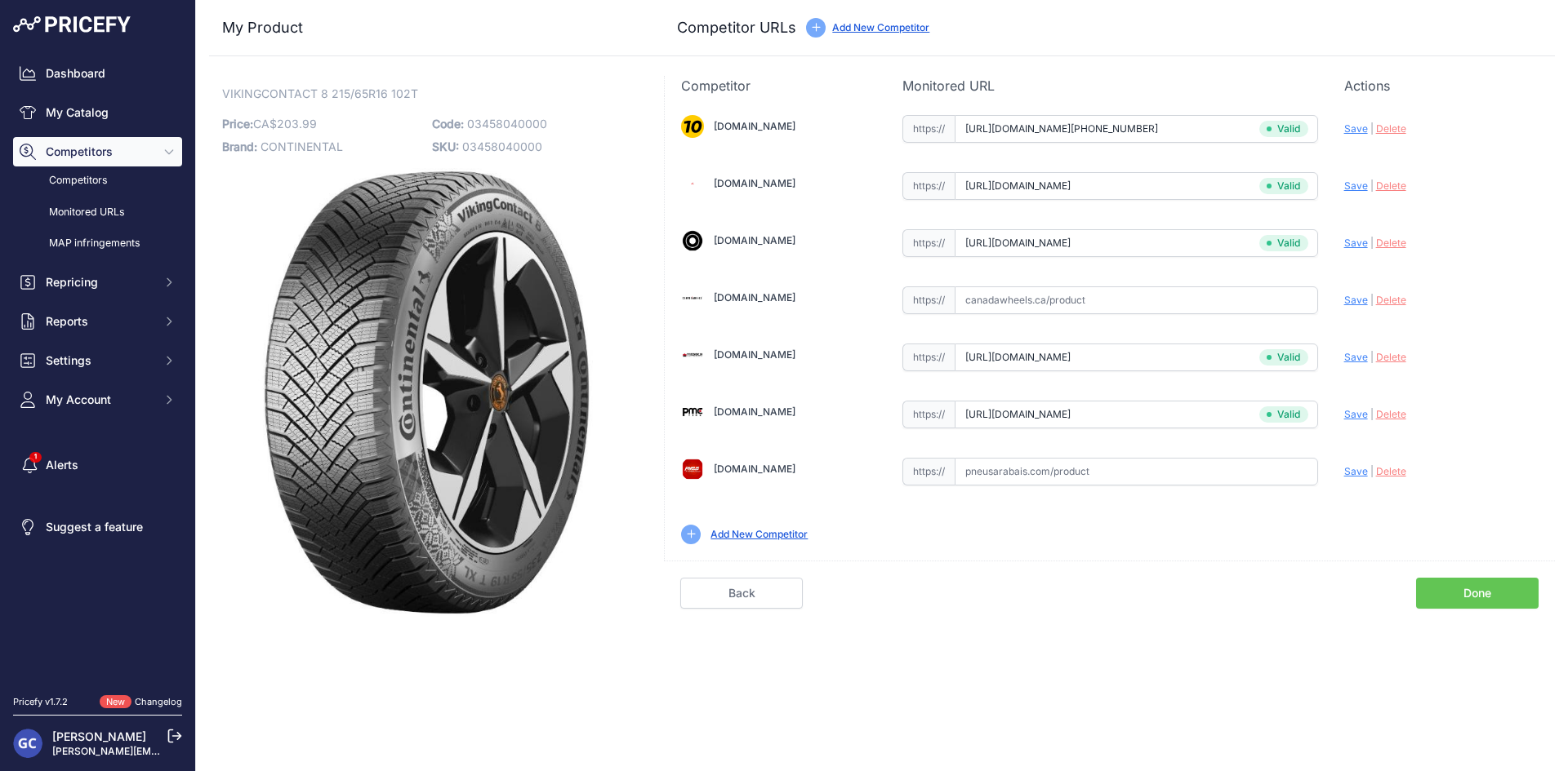
paste input "[URL][DOMAIN_NAME]"
click at [1355, 473] on span "Save" at bounding box center [1356, 471] width 24 height 12
type input "[URL][DOMAIN_NAME]"
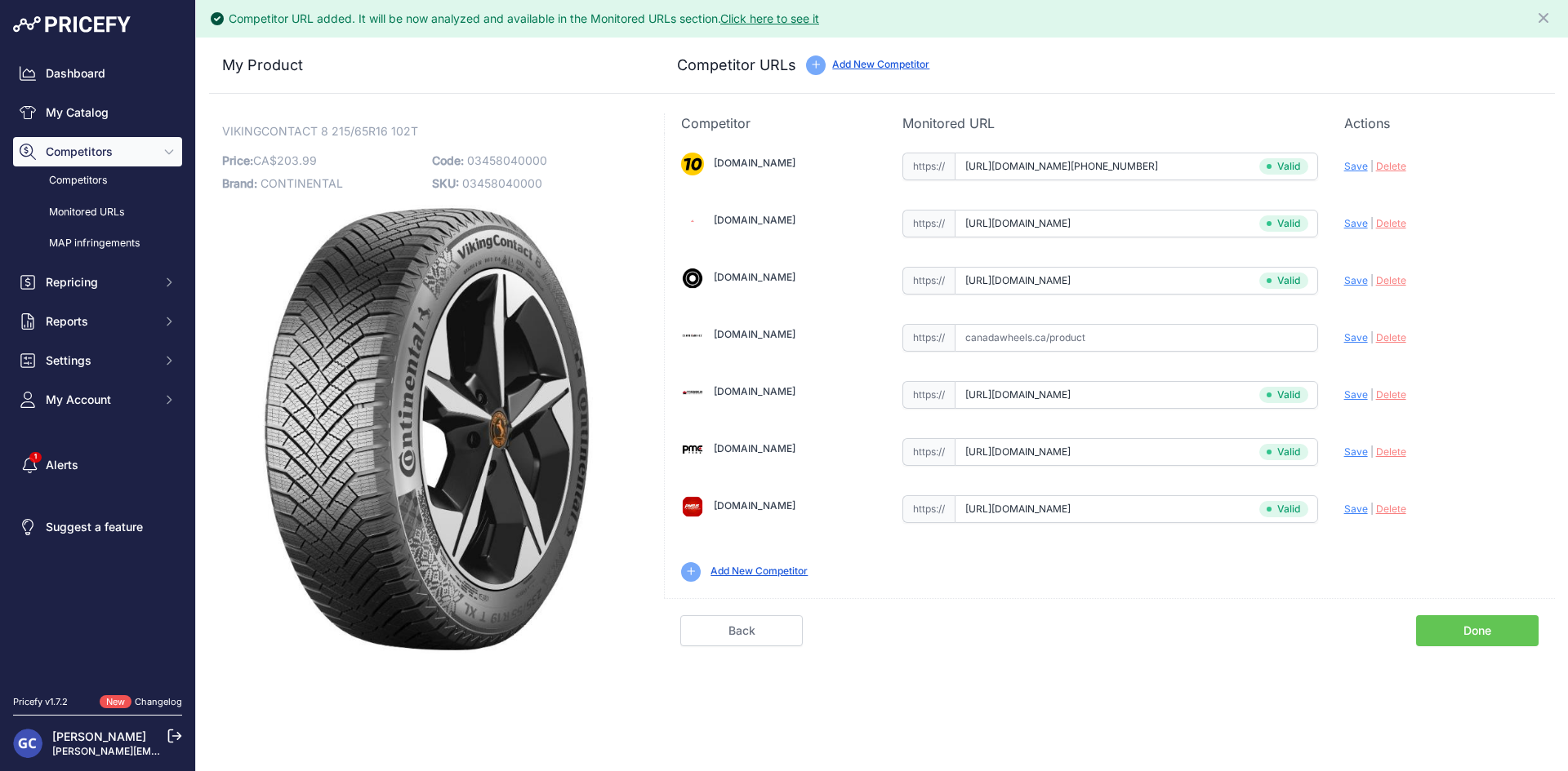
click at [1469, 636] on link "Done" at bounding box center [1477, 631] width 123 height 31
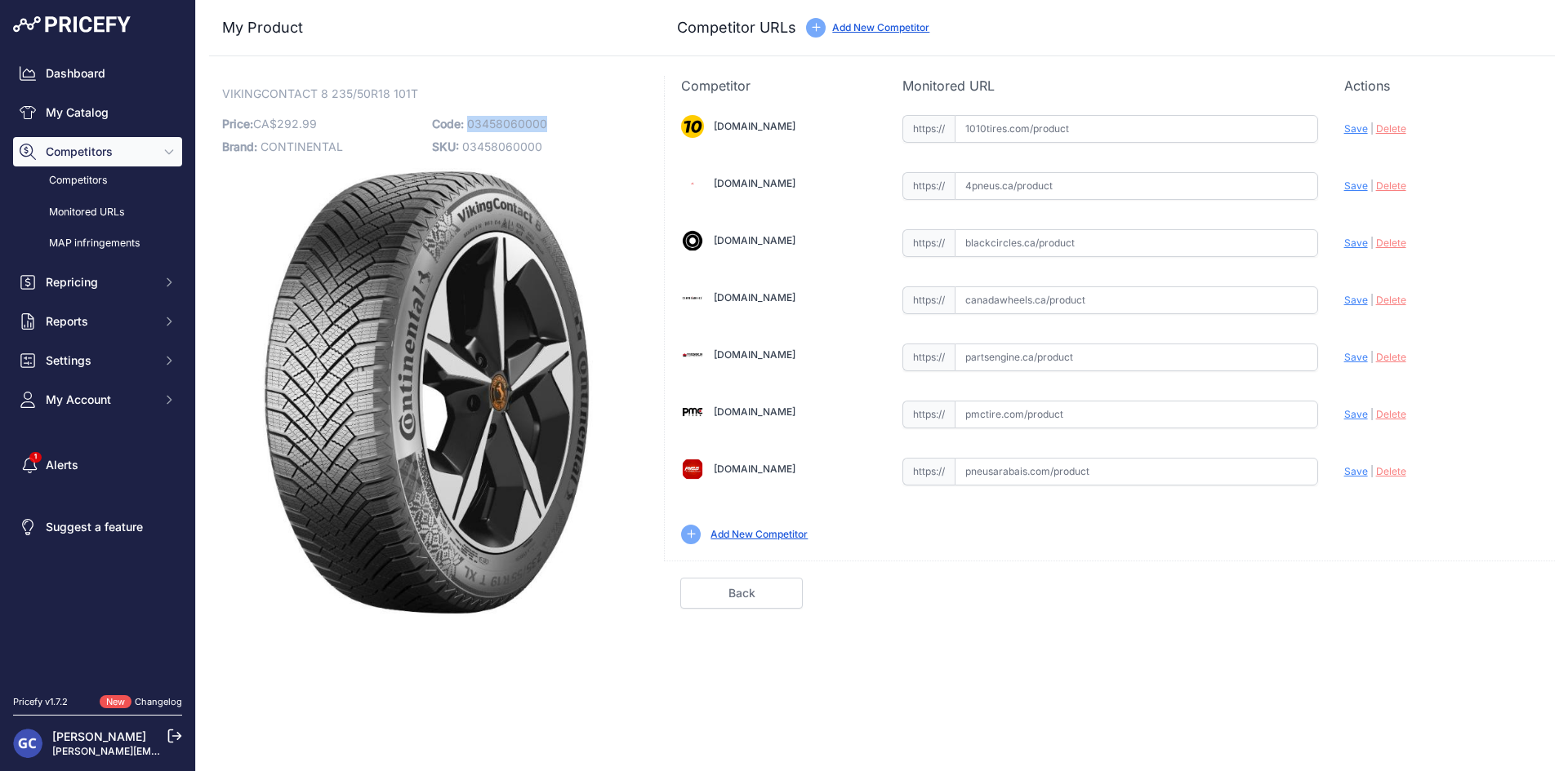
drag, startPoint x: 570, startPoint y: 122, endPoint x: 469, endPoint y: 119, distance: 101.0
click at [469, 119] on p "Code: 03458060000" at bounding box center [532, 124] width 200 height 23
copy span "03458060000"
click at [1169, 138] on input "text" at bounding box center [1136, 129] width 363 height 28
paste input "[URL][DOMAIN_NAME][PHONE_NUMBER]"
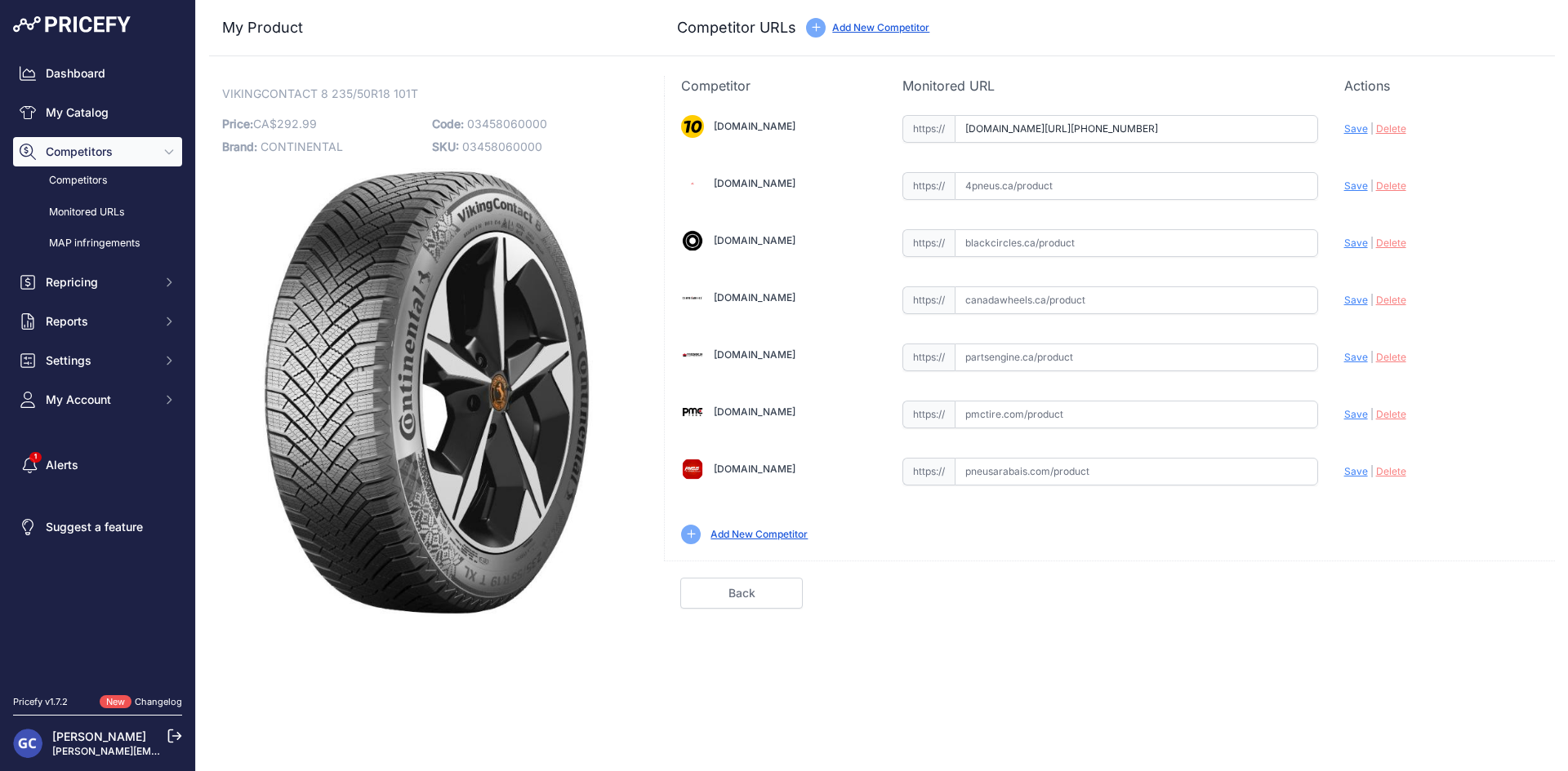
click at [1356, 127] on span "Save" at bounding box center [1356, 128] width 24 height 12
type input "[URL][DOMAIN_NAME][PHONE_NUMBER]"
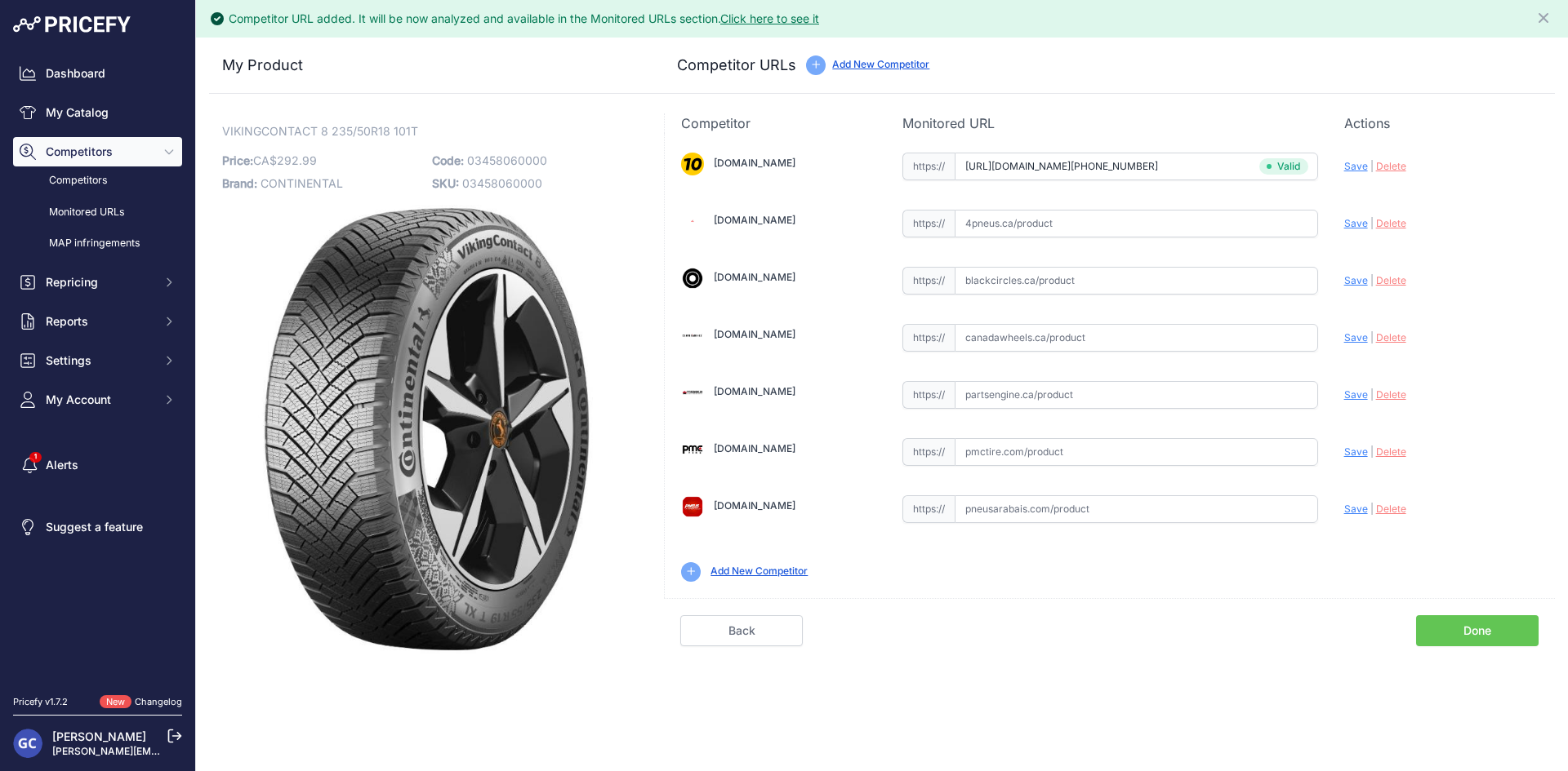
click at [1077, 387] on input "text" at bounding box center [1136, 395] width 363 height 28
paste input "[URL][DOMAIN_NAME]"
click at [1359, 391] on span "Save" at bounding box center [1356, 394] width 24 height 12
type input "[URL][DOMAIN_NAME]"
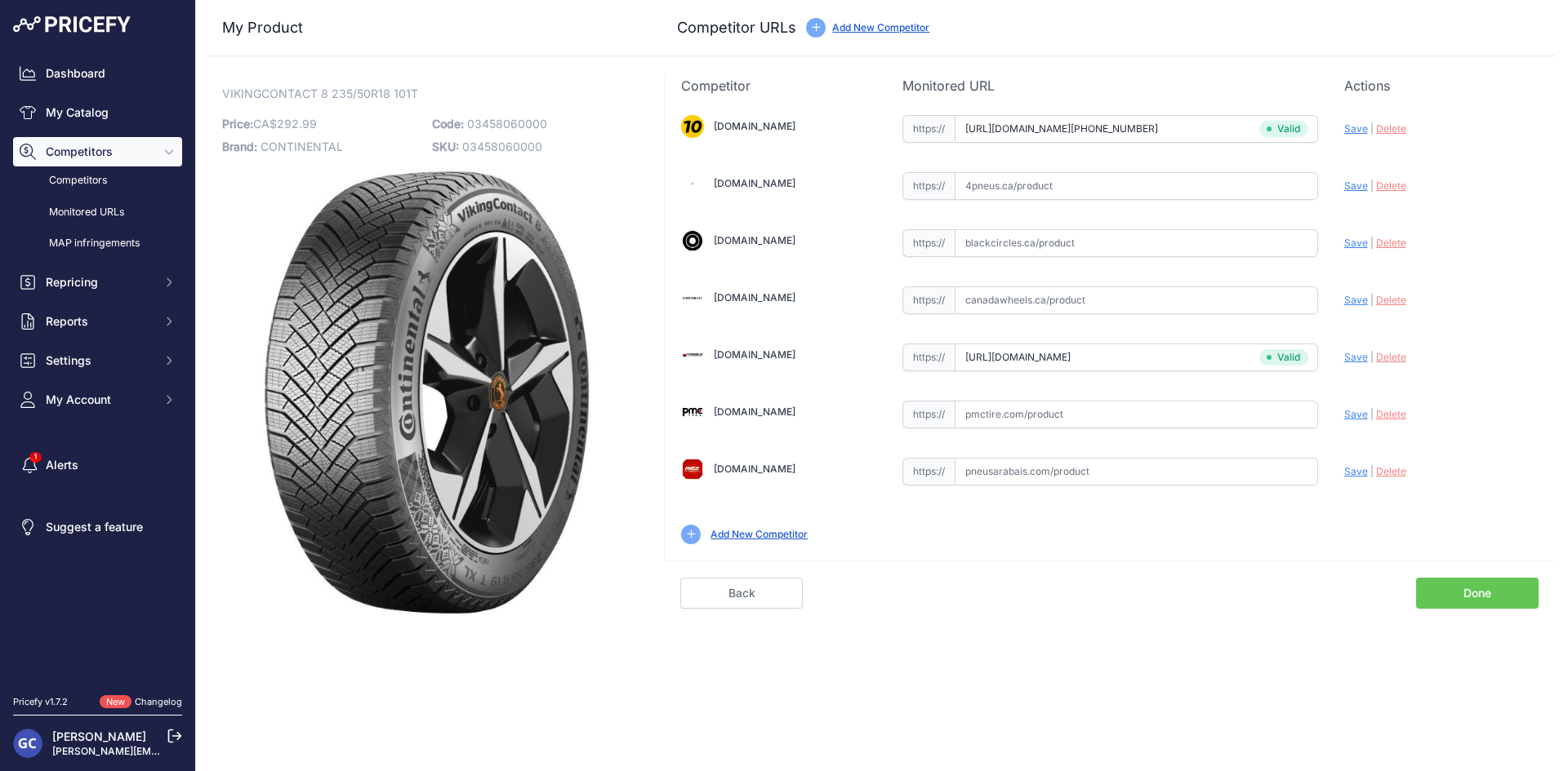
click at [1200, 409] on input "text" at bounding box center [1136, 414] width 363 height 28
paste input "[URL][DOMAIN_NAME]"
click at [1356, 413] on span "Save" at bounding box center [1356, 413] width 24 height 12
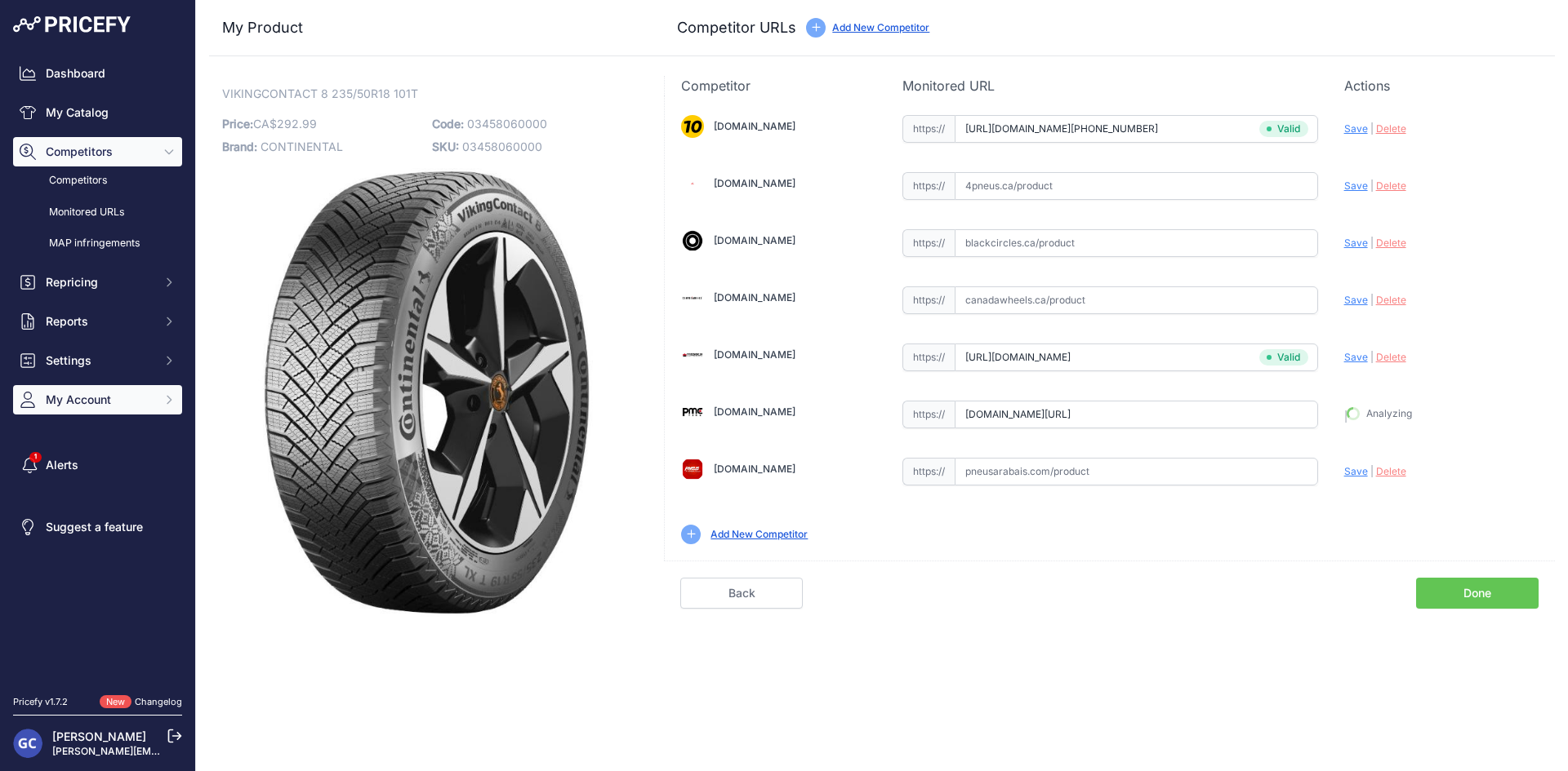
type input "[URL][DOMAIN_NAME]"
drag, startPoint x: 1202, startPoint y: 190, endPoint x: 1299, endPoint y: 187, distance: 97.0
click at [1203, 190] on input "text" at bounding box center [1136, 186] width 363 height 28
paste input "https://www.4pneus.ca/pneus/continental-viking-contact-8-hiver/235-50-r18-xl/29…"
click at [1356, 182] on span "Save" at bounding box center [1356, 185] width 24 height 12
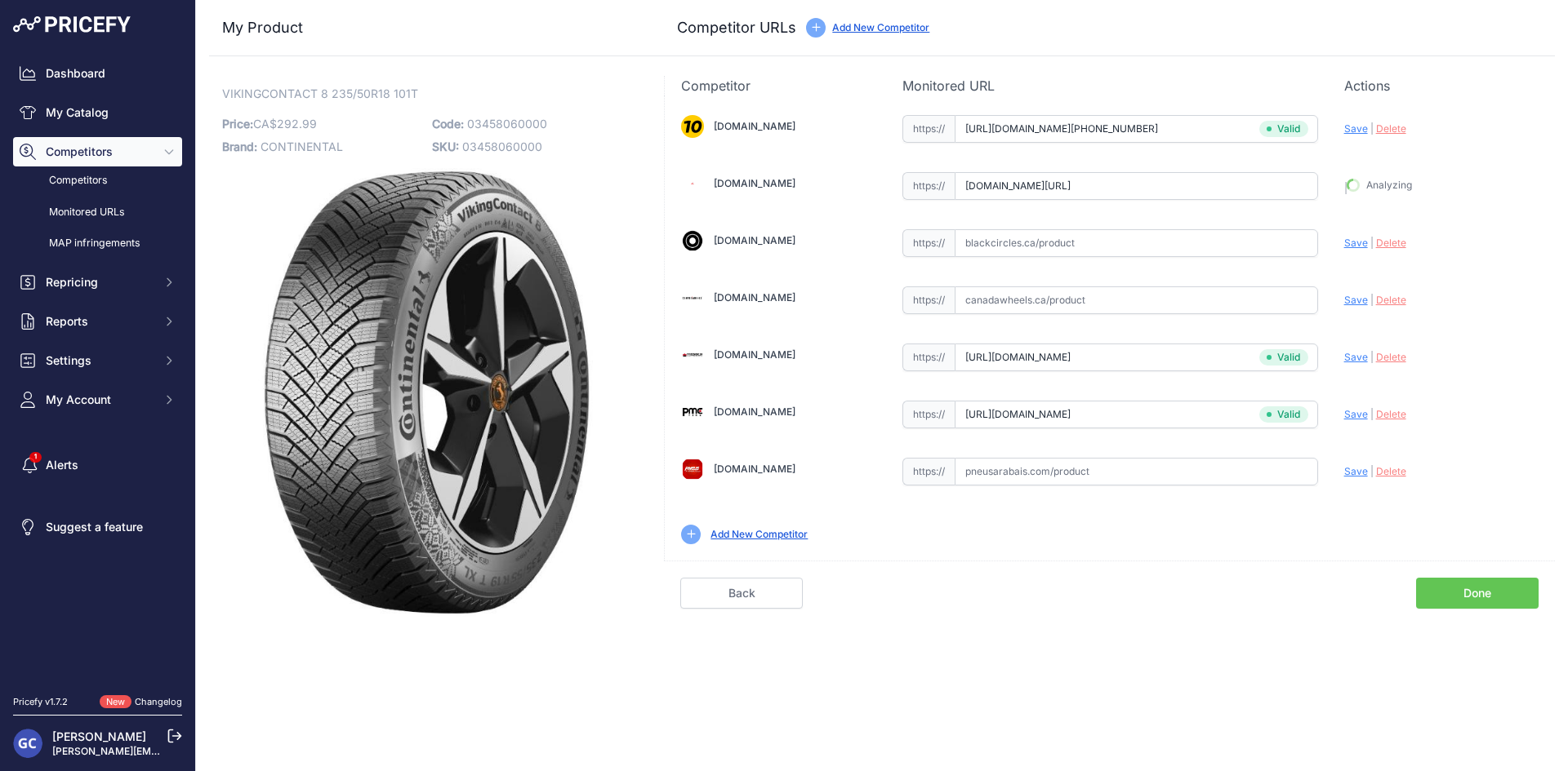
type input "https://www.4pneus.ca/pneus/continental-viking-contact-8-hiver/235-50-r18-xl/29…"
click at [1217, 246] on input "text" at bounding box center [1136, 243] width 363 height 28
paste input "https://www.blackcircles.ca/en/tire/continental/vikingcontact-8/235-50-r18-101-t"
click at [1351, 241] on span "Save" at bounding box center [1356, 242] width 24 height 12
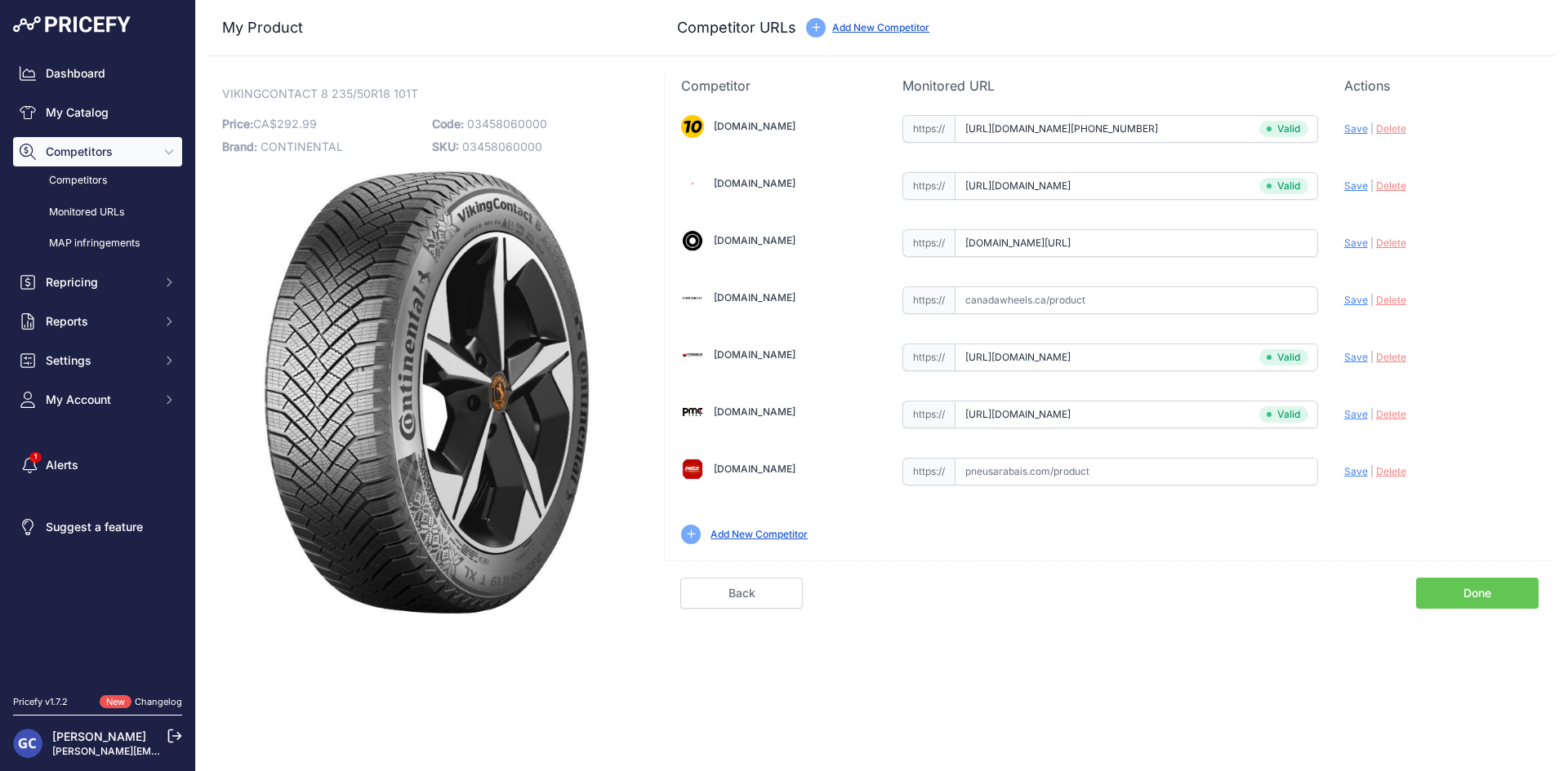
scroll to position [0, 0]
type input "https://www.blackcircles.ca/en/tire/continental/vikingcontact-8/235-50-r18-101-…"
drag, startPoint x: 1271, startPoint y: 461, endPoint x: 1325, endPoint y: 464, distance: 54.1
click at [1271, 461] on input "text" at bounding box center [1136, 472] width 363 height 28
paste input "https://pneusarabais.com/pneus/continental-vikingcontact-8/52406"
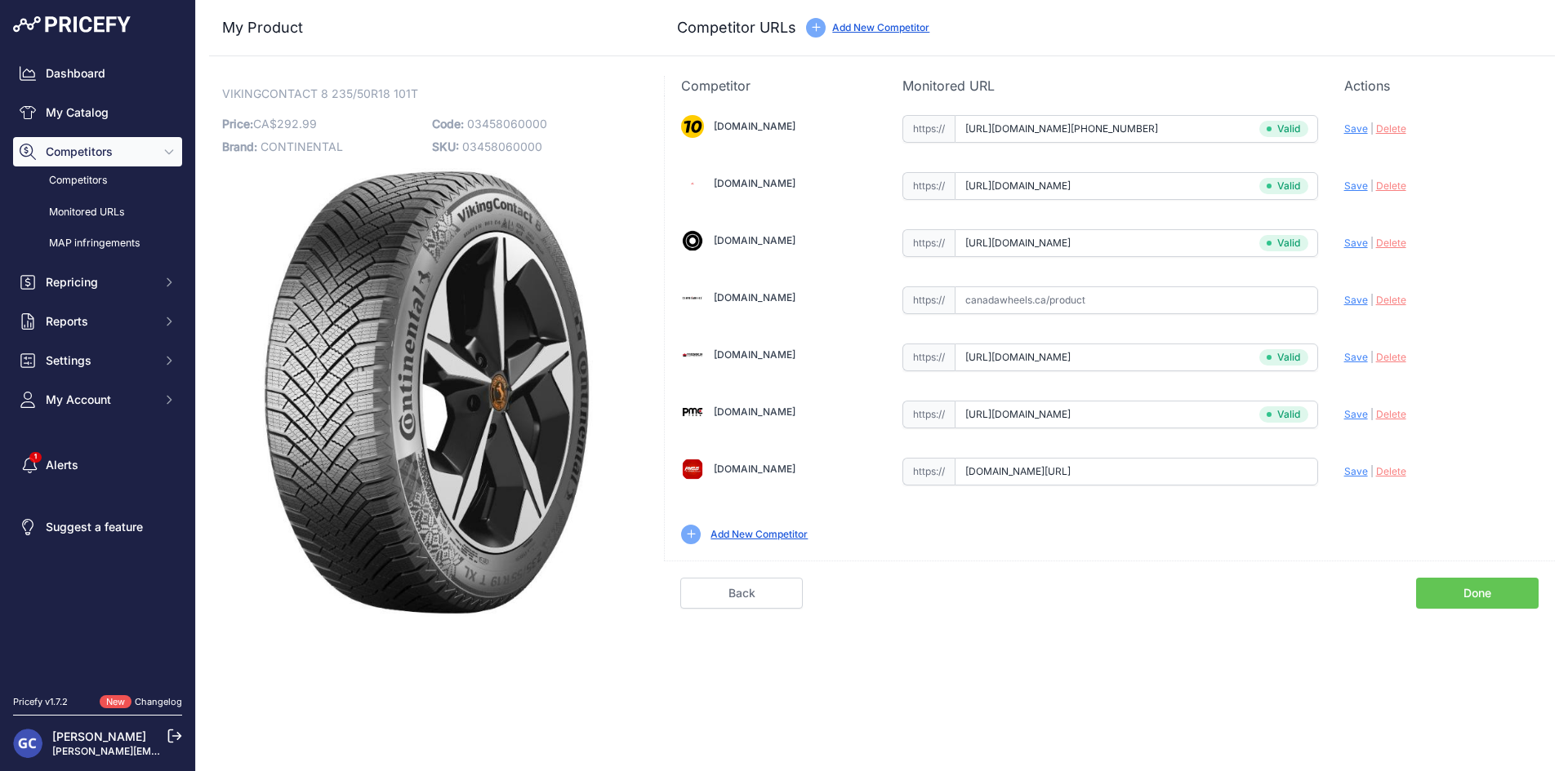
click at [1345, 466] on span "Save" at bounding box center [1356, 471] width 24 height 12
type input "https://pneusarabais.com/pneus/continental-vikingcontact-8/52406?prirule_jdsnik…"
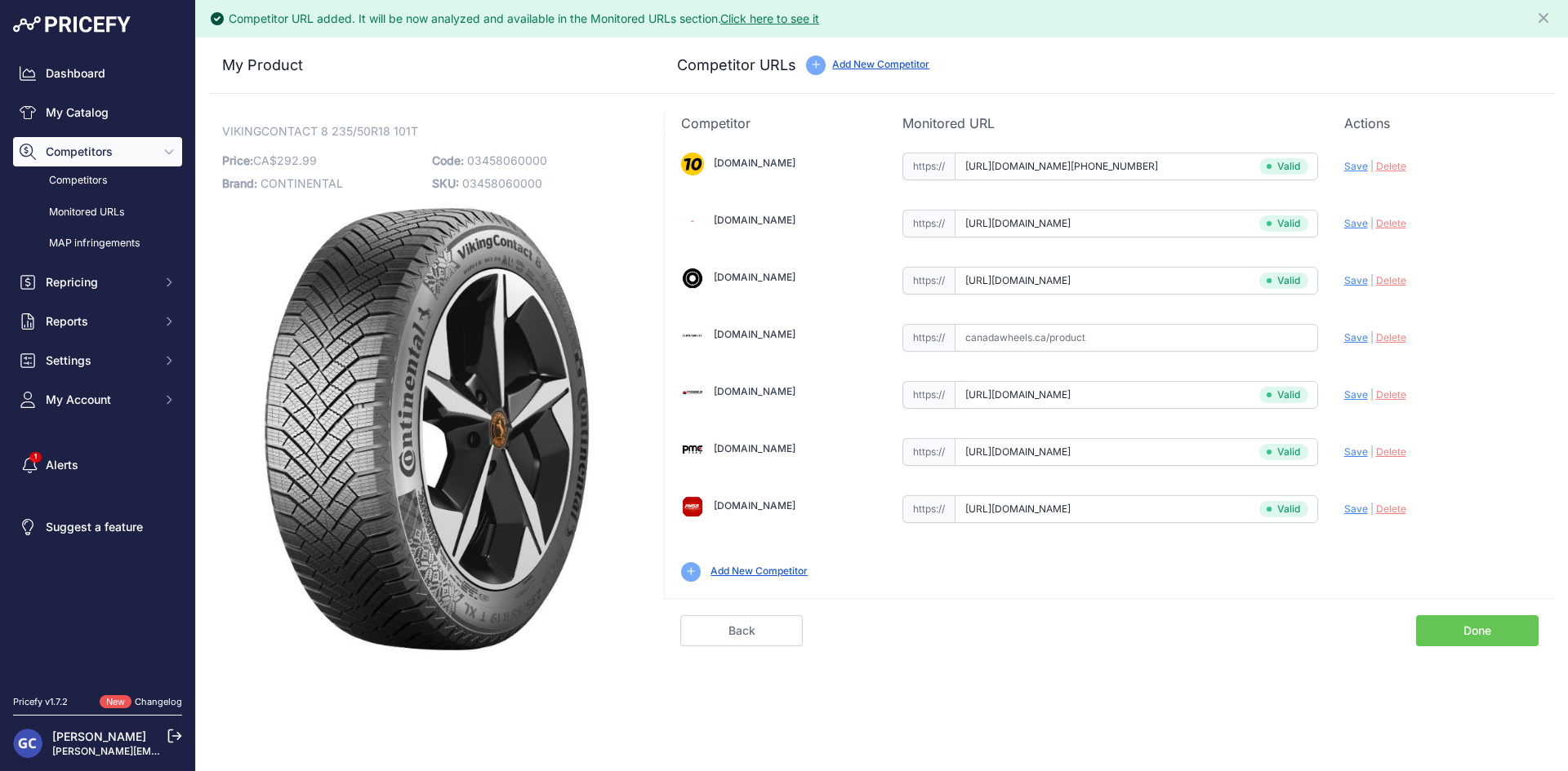
click at [1469, 623] on link "Done" at bounding box center [1477, 631] width 123 height 31
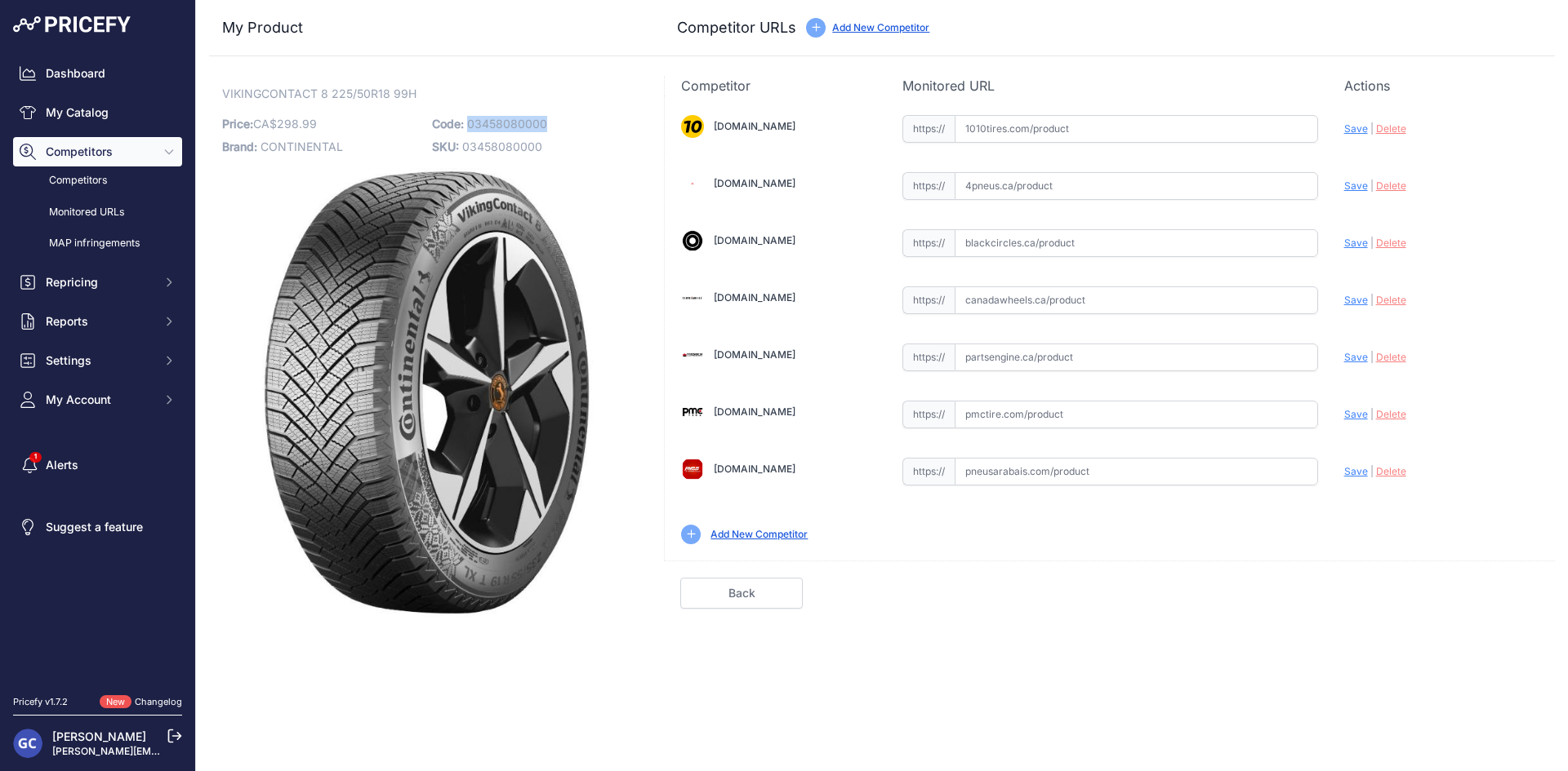
drag, startPoint x: 563, startPoint y: 116, endPoint x: 469, endPoint y: 124, distance: 94.3
click at [469, 124] on p "Code: 03458080000" at bounding box center [532, 124] width 200 height 23
copy span "03458080000"
click at [1055, 128] on input "text" at bounding box center [1136, 129] width 363 height 28
paste input "[URL][DOMAIN_NAME][PHONE_NUMBER]"
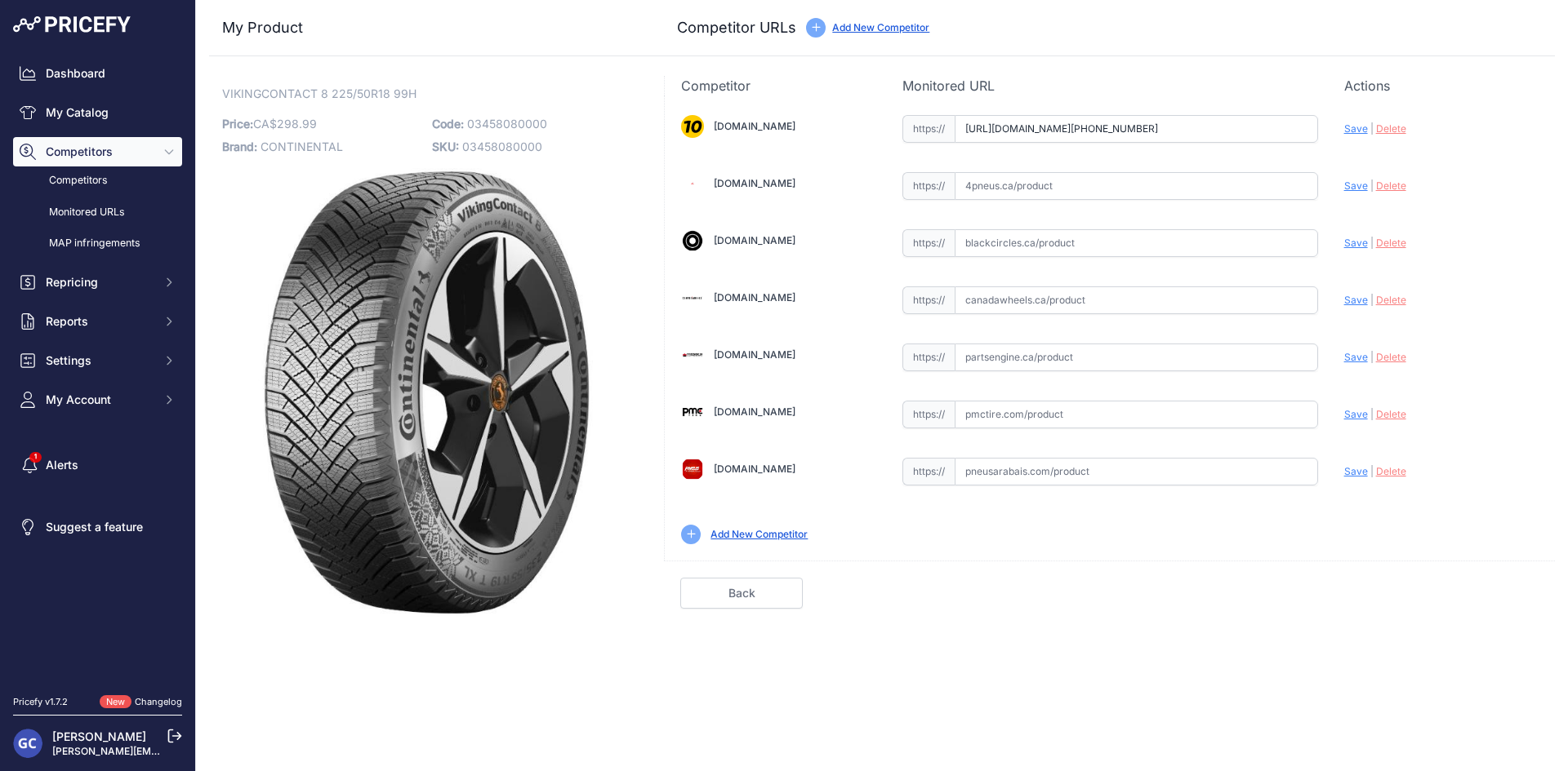
scroll to position [0, 22]
click at [1348, 130] on span "Save" at bounding box center [1356, 128] width 24 height 12
type input "[URL][DOMAIN_NAME][PHONE_NUMBER]"
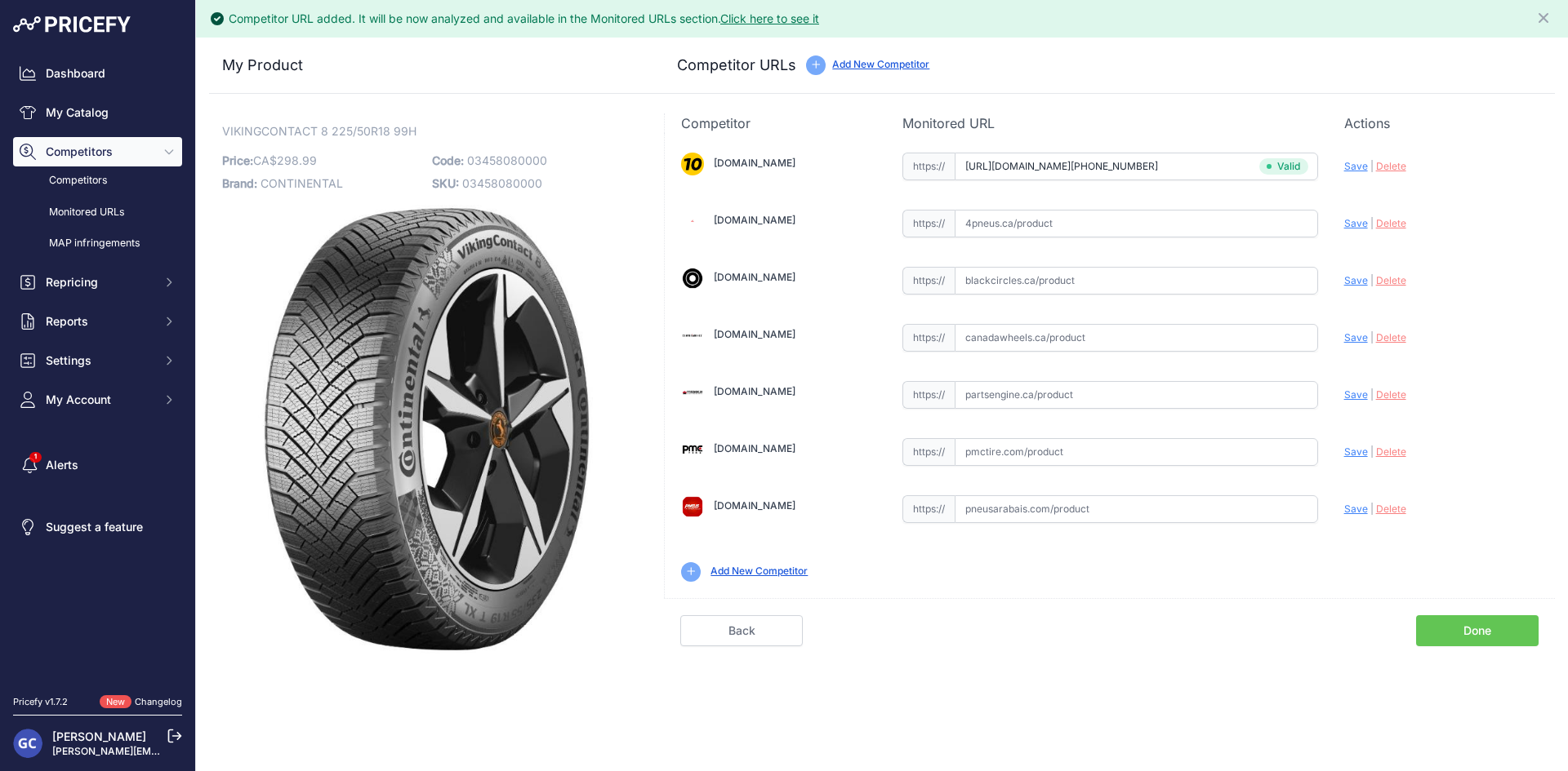
click at [1151, 391] on input "text" at bounding box center [1136, 395] width 363 height 28
paste input "https://www.partsengine.ca/03458080000-vp-continental-371.aspx"
click at [1360, 392] on span "Save" at bounding box center [1356, 394] width 24 height 12
type input "https://www.partsengine.ca/03458080000-vp-continental-371.aspx?prirule_jdsnikfk…"
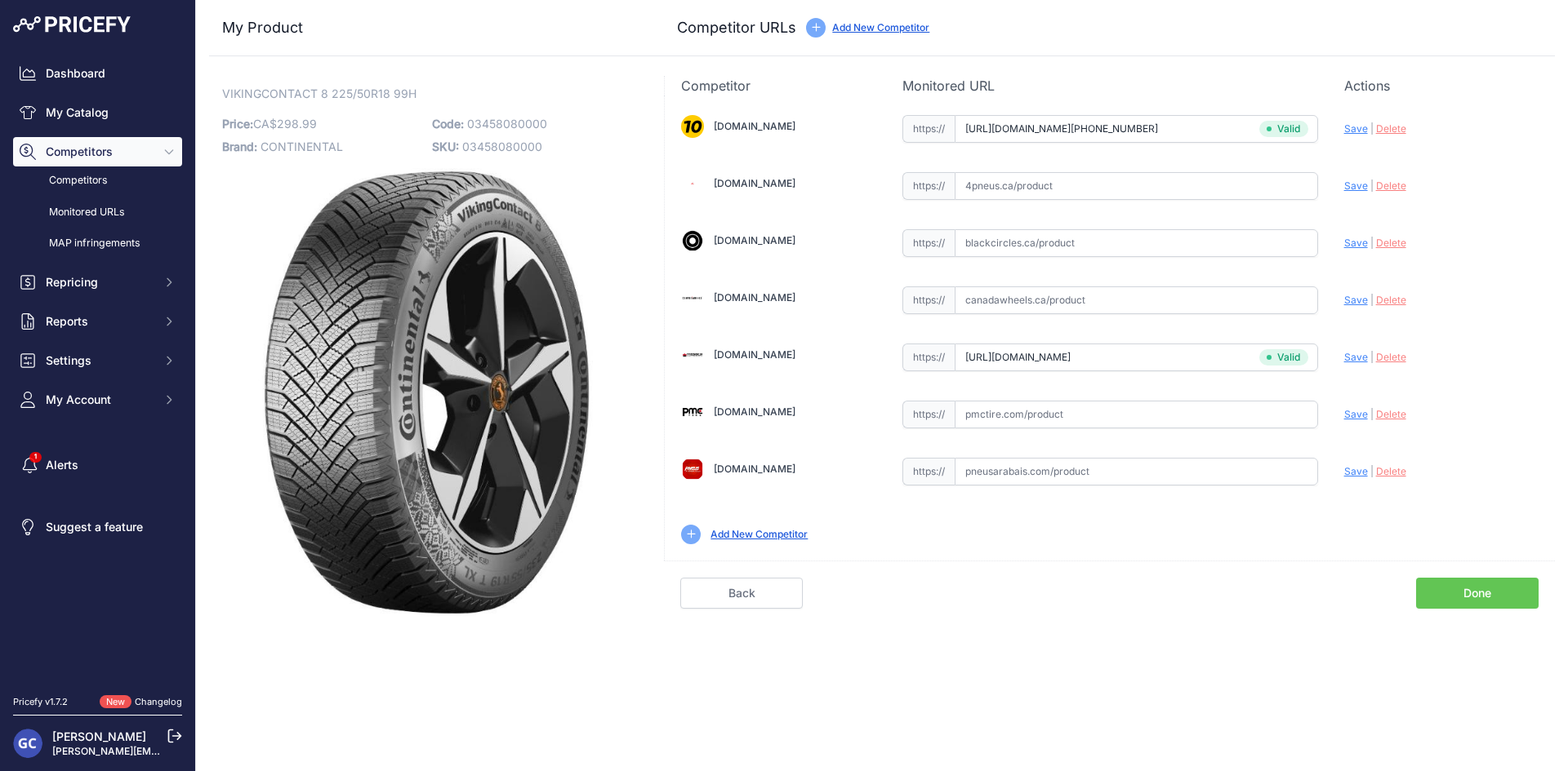
click at [1079, 413] on input "text" at bounding box center [1136, 414] width 363 height 28
paste input "https://pmctire.com/fr/tires/continental-vikingcontact-8-225-50r18-xl-99h-bsw-0…"
click at [1354, 414] on span "Save" at bounding box center [1356, 413] width 24 height 12
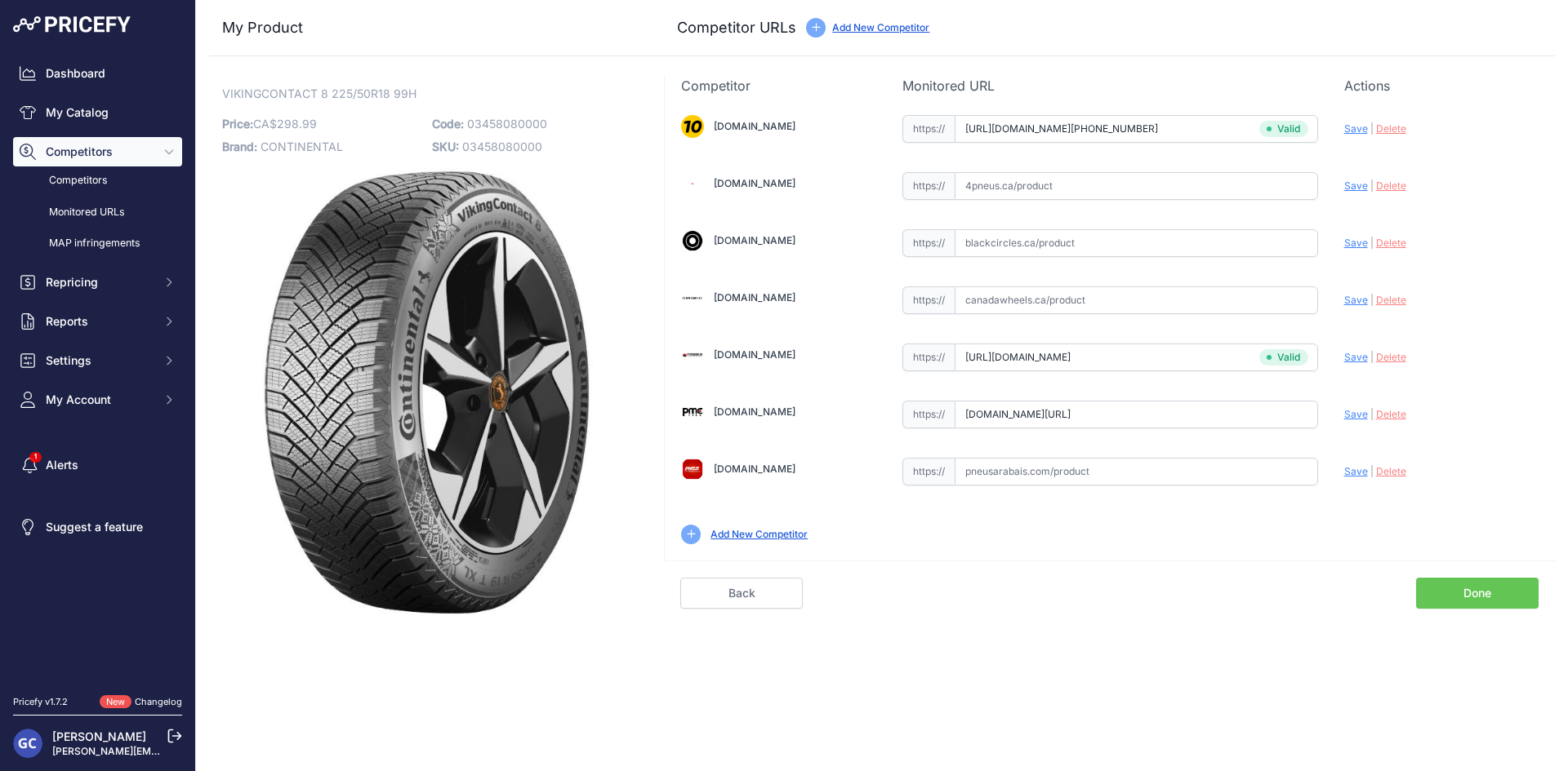
type input "https://pmctire.com/fr/tires/continental-vikingcontact-8-225-50r18-xl-99h-bsw-0…"
click at [1153, 190] on input "text" at bounding box center [1136, 186] width 363 height 28
paste input "https://www.4pneus.ca/pneus/continental-viking-contact-8-hiver/225-50-r18-xl/29…"
click at [1344, 187] on span "Save" at bounding box center [1356, 185] width 24 height 12
type input "https://www.4pneus.ca/pneus/continental-viking-contact-8-hiver/225-50-r18-xl/29…"
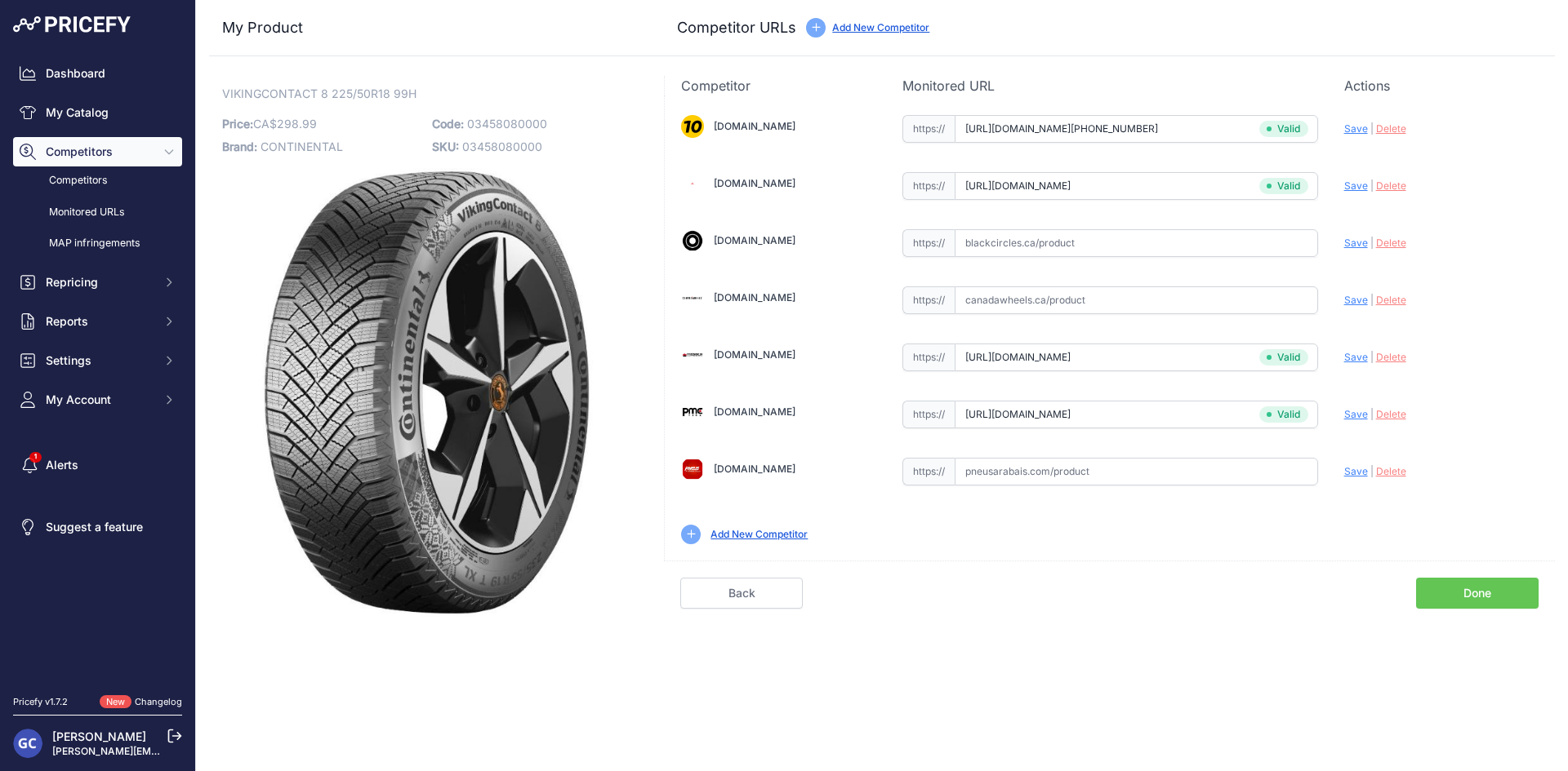
drag, startPoint x: 1258, startPoint y: 232, endPoint x: 1268, endPoint y: 233, distance: 10.0
click at [1258, 232] on input "text" at bounding box center [1136, 243] width 363 height 28
paste input "https://www.blackcircles.ca/en/tire/continental/vikingcontact-8/225-50-r18-99-h"
click at [1354, 245] on span "Save" at bounding box center [1356, 242] width 24 height 12
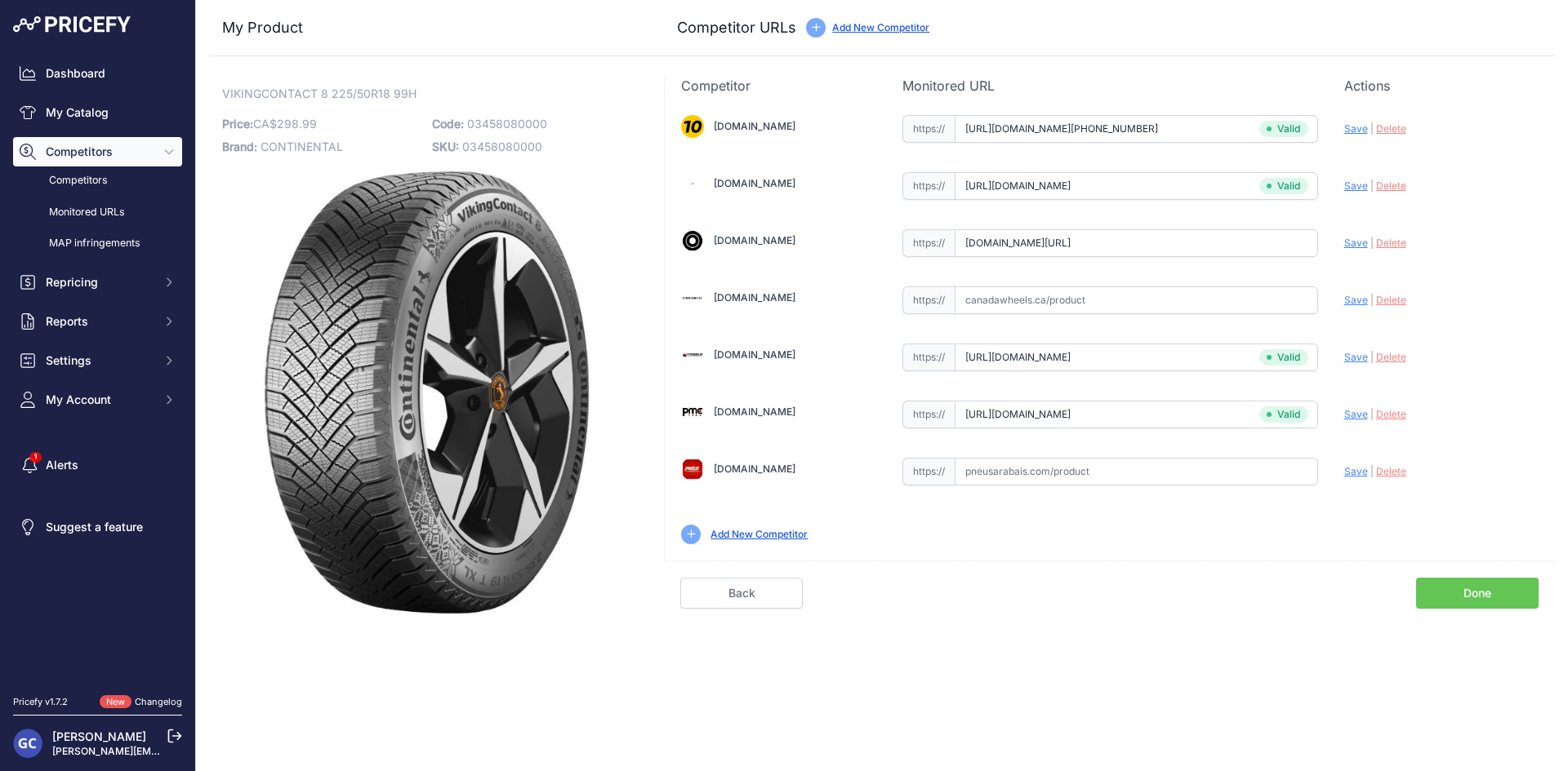
scroll to position [0, 0]
type input "https://www.blackcircles.ca/en/tire/continental/vikingcontact-8/225-50-r18-99-h…"
drag, startPoint x: 1270, startPoint y: 472, endPoint x: 1334, endPoint y: 464, distance: 64.5
click at [1270, 472] on input "text" at bounding box center [1136, 472] width 363 height 28
paste input "https://pneusarabais.com/pneus/continental-vikingcontact-8/52410"
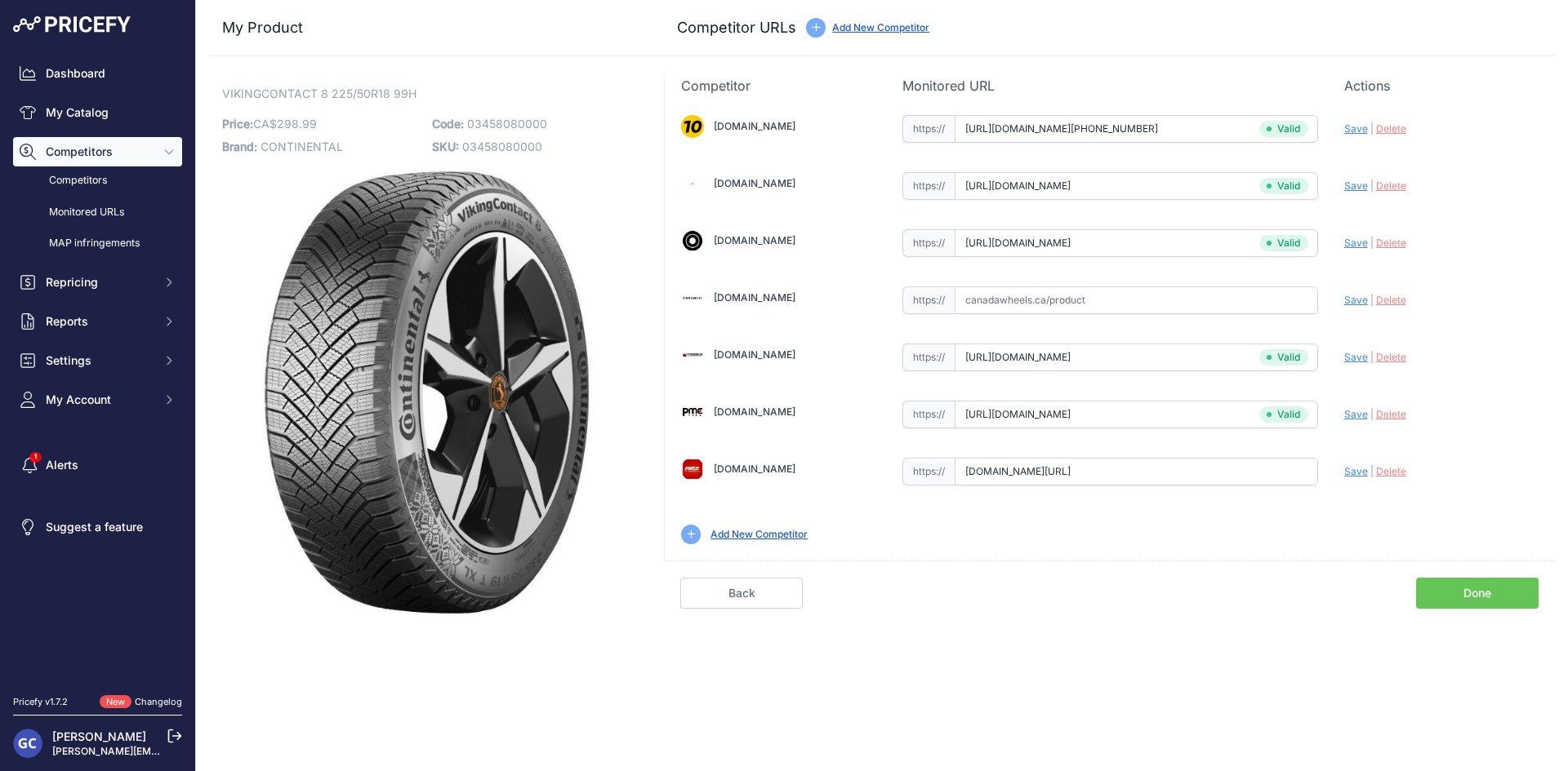
click at [1342, 467] on div "1010tires.com Valid Invalid" at bounding box center [1110, 328] width 890 height 466
click at [1346, 468] on span "Save" at bounding box center [1356, 471] width 24 height 12
type input "https://pneusarabais.com/pneus/continental-vikingcontact-8/52410?prirule_jdsnik…"
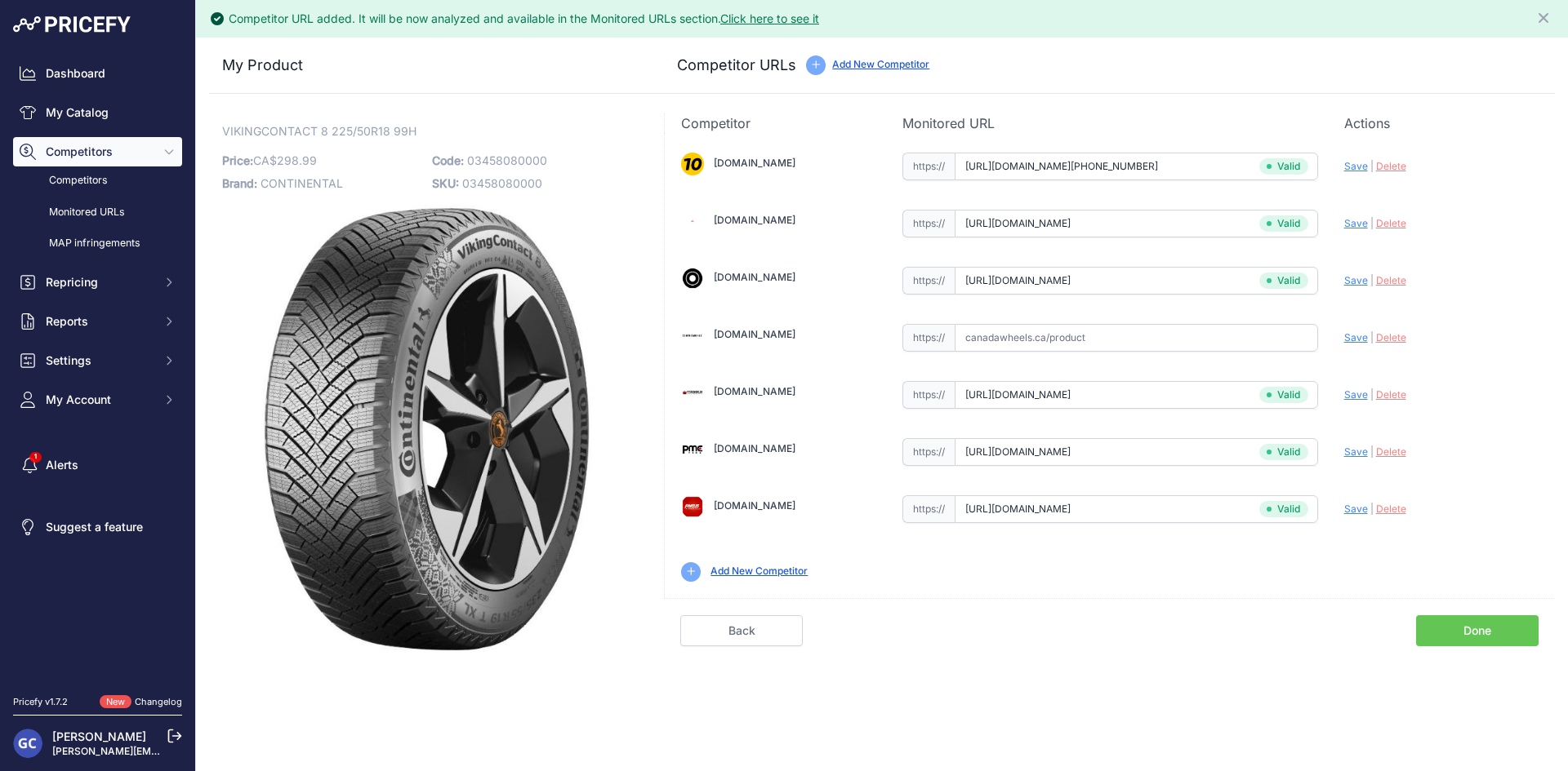
click at [1473, 638] on link "Done" at bounding box center [1477, 631] width 123 height 31
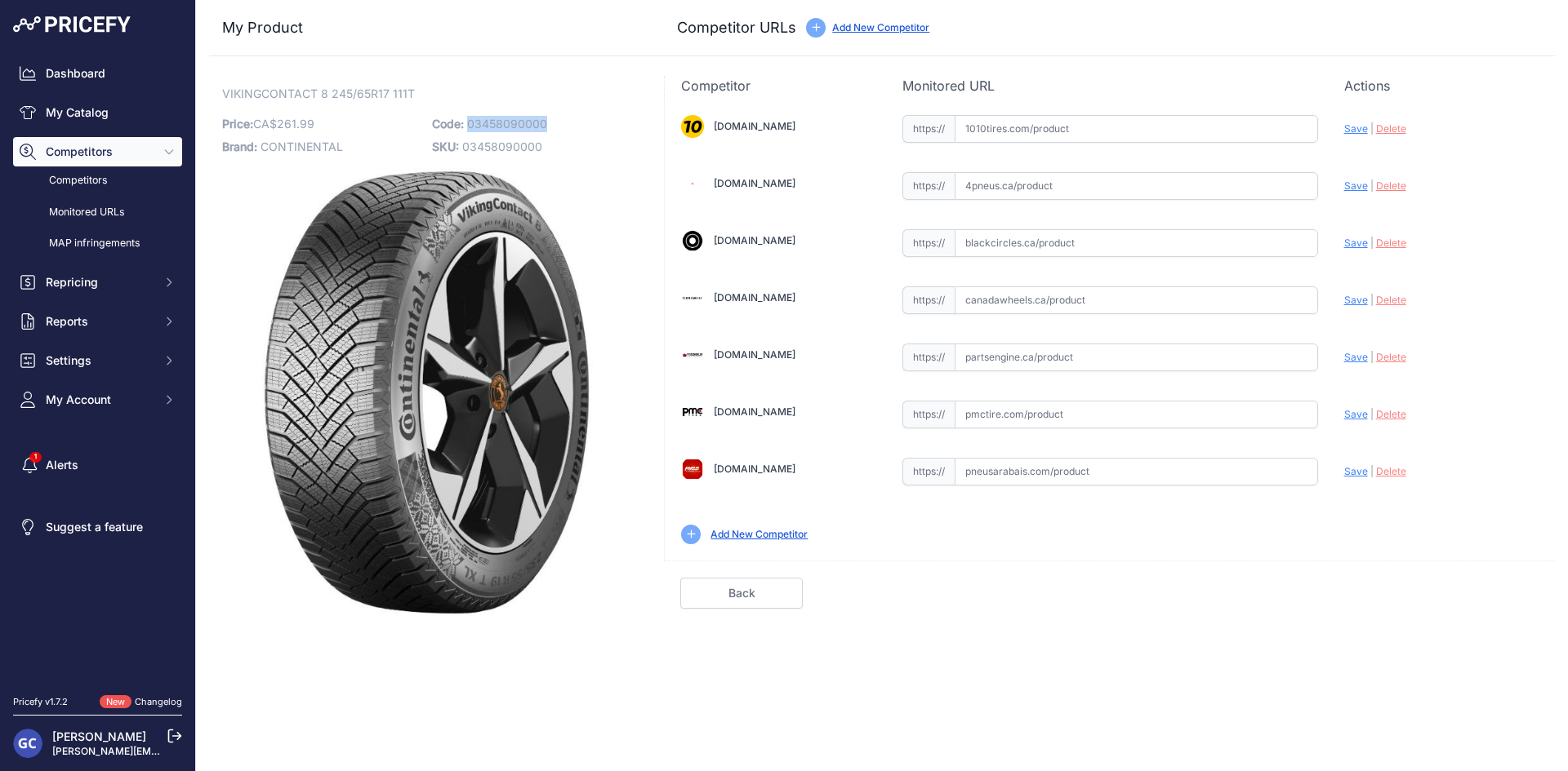
drag, startPoint x: 566, startPoint y: 119, endPoint x: 467, endPoint y: 127, distance: 99.3
click at [467, 127] on p "Code: 03458090000" at bounding box center [532, 124] width 200 height 23
copy span "03458090000"
click at [1166, 127] on input "text" at bounding box center [1136, 129] width 363 height 28
paste input "[URL][DOMAIN_NAME][PHONE_NUMBER]"
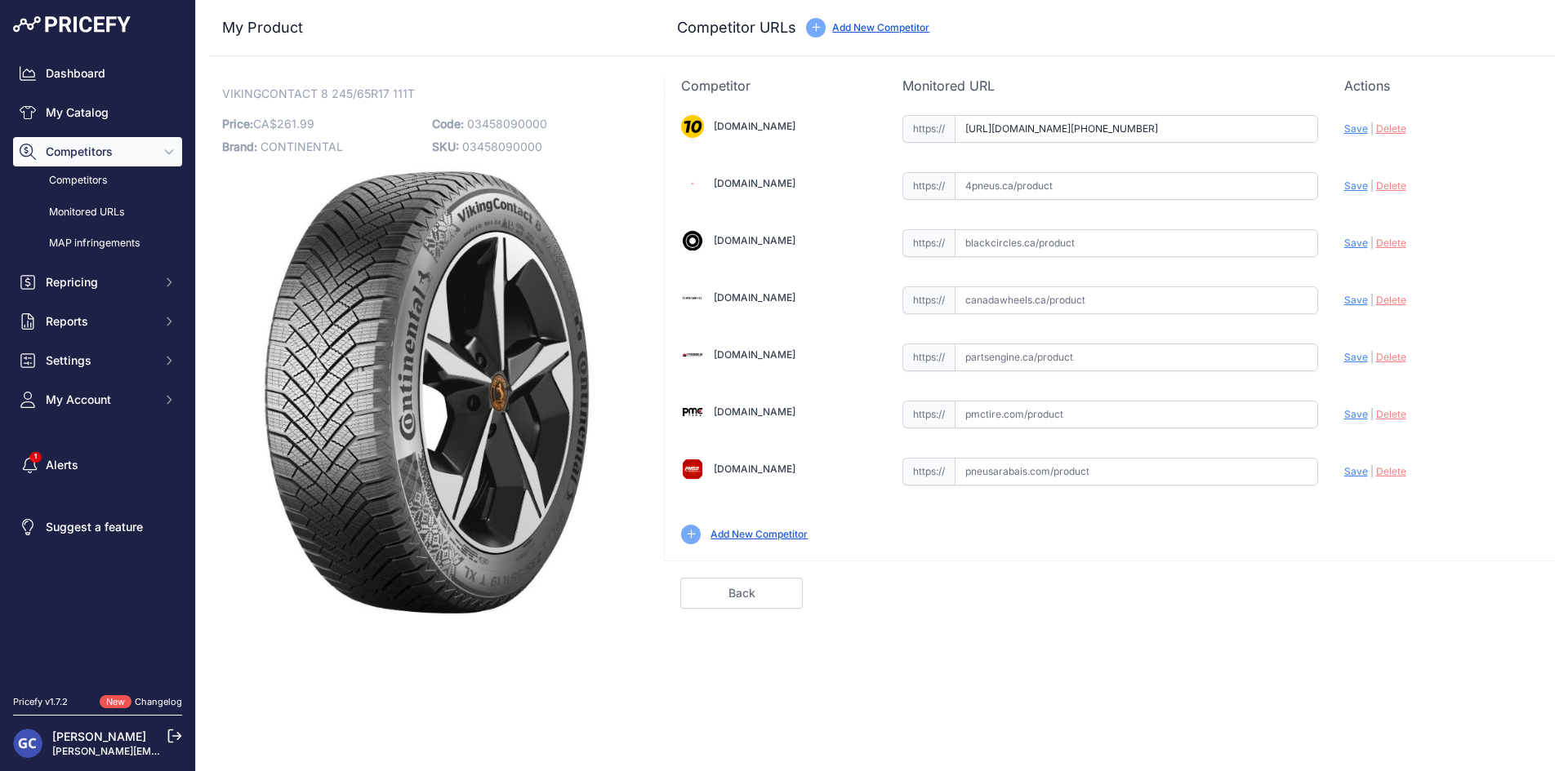
scroll to position [0, 22]
click at [1356, 126] on span "Save" at bounding box center [1356, 128] width 24 height 12
type input "[URL][DOMAIN_NAME][PHONE_NUMBER]"
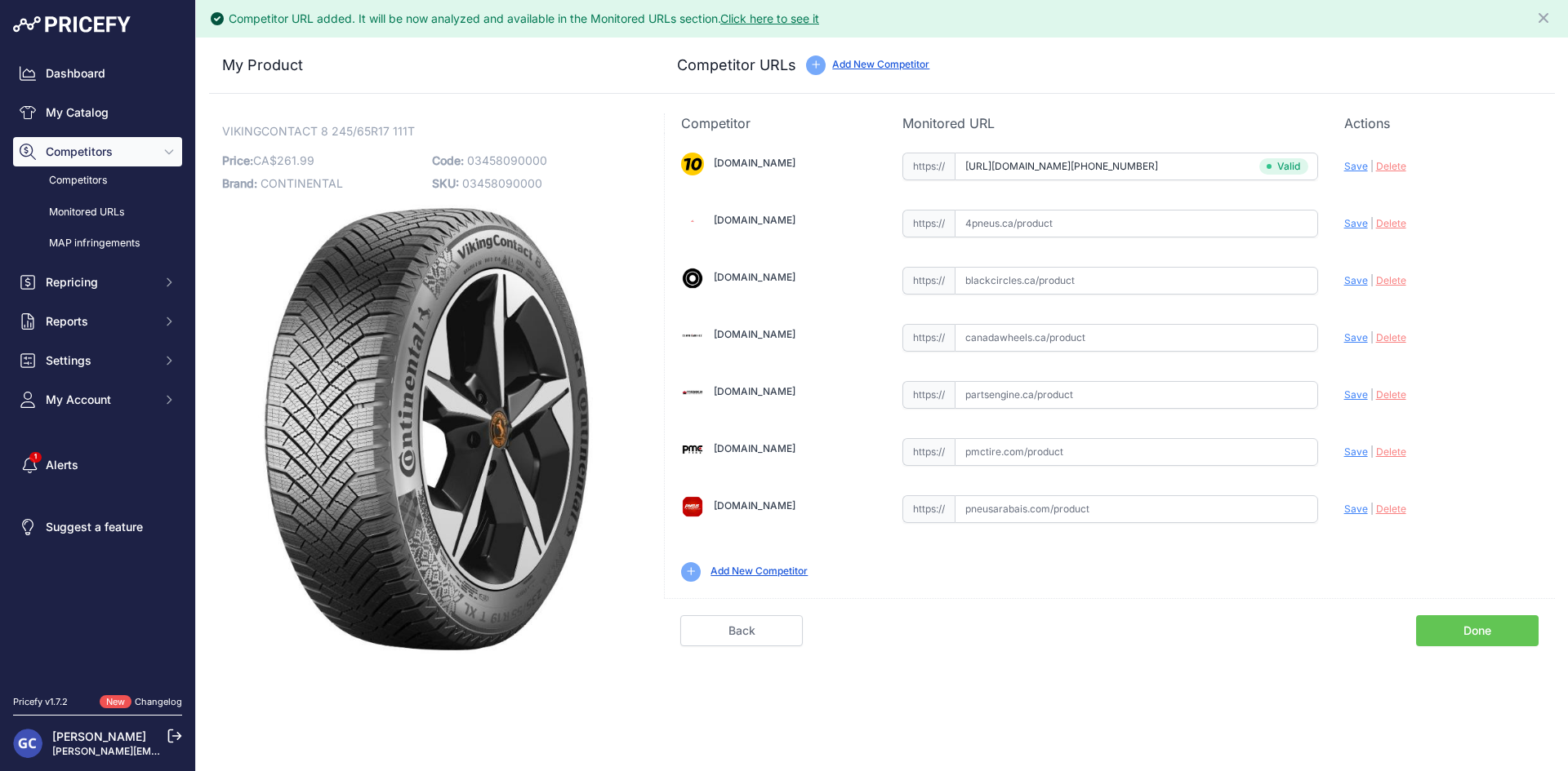
click at [1145, 403] on input "text" at bounding box center [1136, 395] width 363 height 28
paste input "[URL][DOMAIN_NAME]"
click at [1350, 393] on span "Save" at bounding box center [1356, 394] width 24 height 12
type input "[URL][DOMAIN_NAME]"
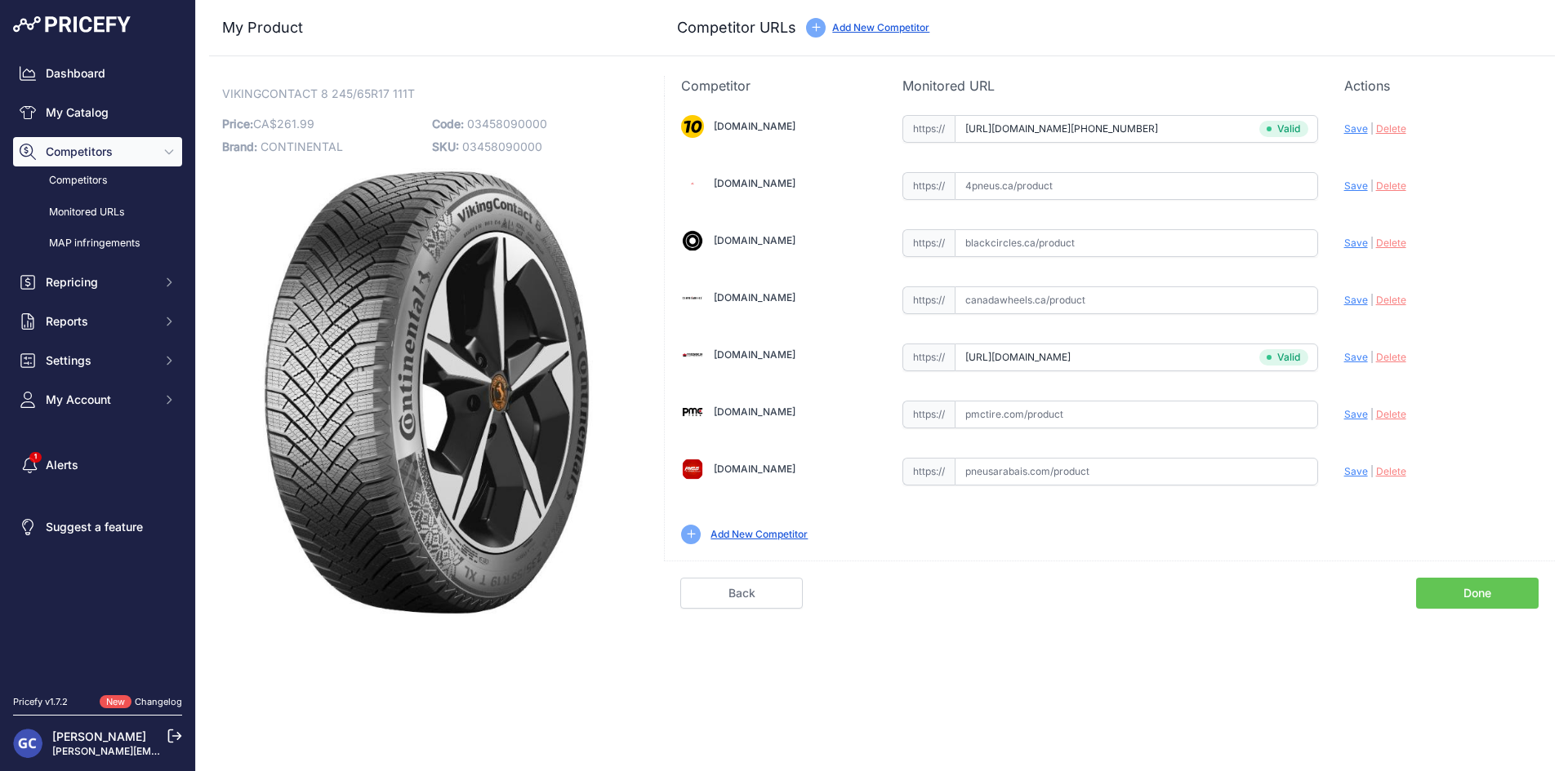
drag, startPoint x: 1078, startPoint y: 457, endPoint x: 1096, endPoint y: 428, distance: 34.1
click at [1078, 457] on div "https:// Valid" at bounding box center [1110, 470] width 415 height 31
click at [1100, 421] on input "text" at bounding box center [1136, 414] width 363 height 28
paste input "[URL][DOMAIN_NAME]"
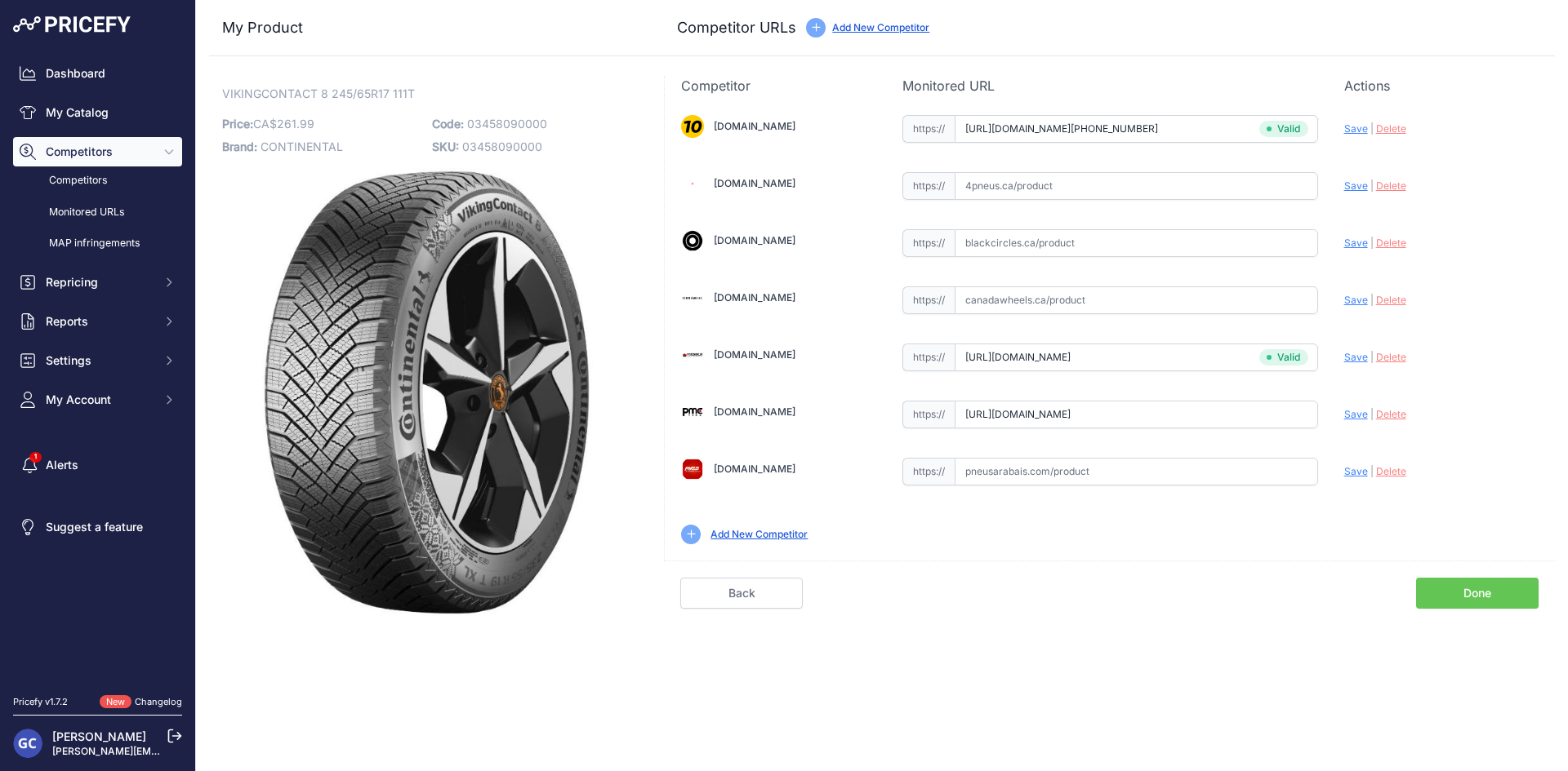
drag, startPoint x: 1302, startPoint y: 405, endPoint x: 1352, endPoint y: 414, distance: 50.8
click at [1348, 415] on div "[DOMAIN_NAME] Valid Invalid" at bounding box center [1110, 328] width 890 height 466
click at [1355, 413] on span "Save" at bounding box center [1356, 413] width 24 height 12
type input "[URL][DOMAIN_NAME]"
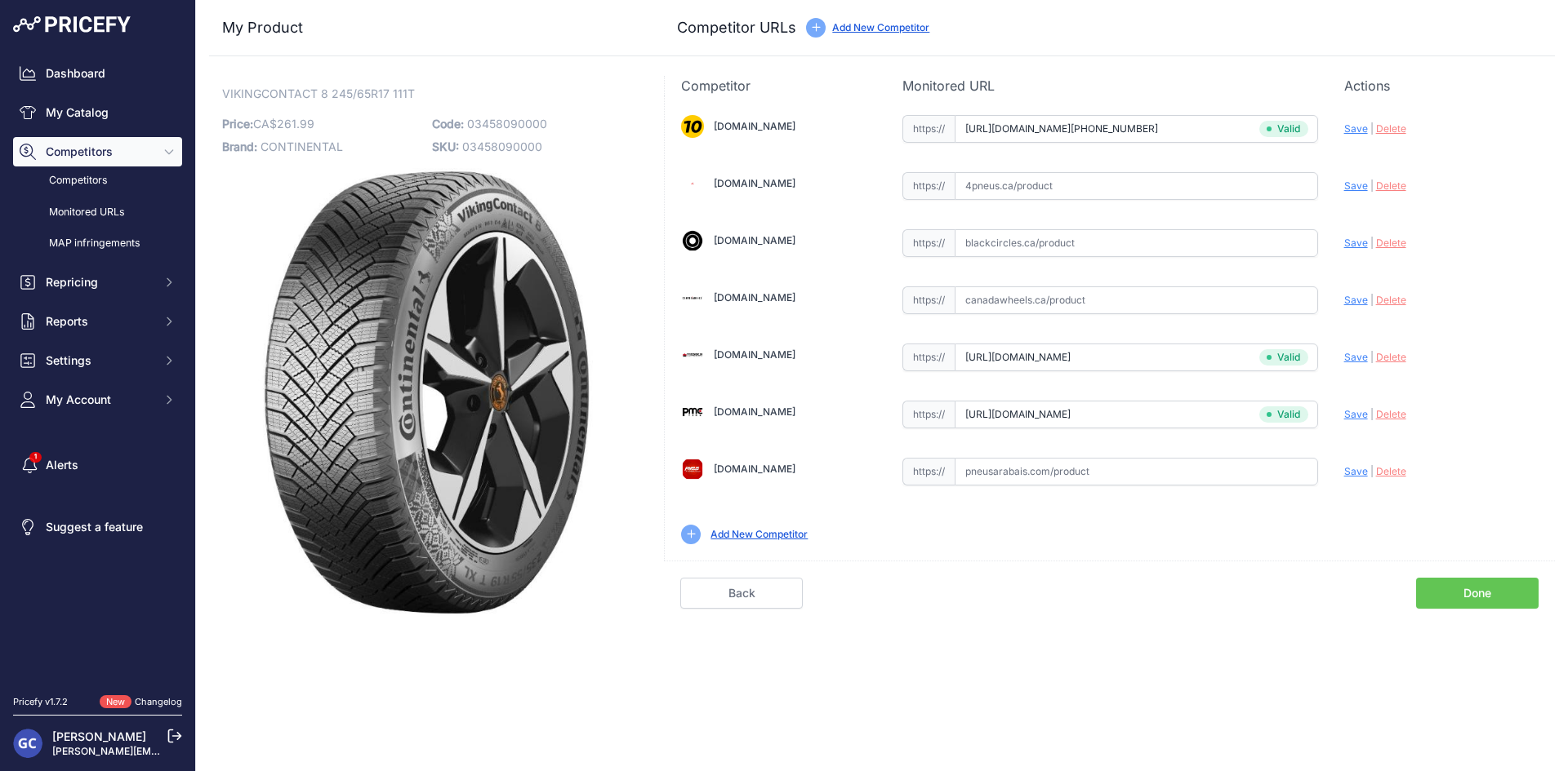
click at [1240, 193] on input "text" at bounding box center [1136, 186] width 363 height 28
paste input "[URL][DOMAIN_NAME]"
click at [1352, 185] on span "Save" at bounding box center [1356, 185] width 24 height 12
type input "[URL][DOMAIN_NAME]"
drag, startPoint x: 1219, startPoint y: 230, endPoint x: 1233, endPoint y: 234, distance: 14.6
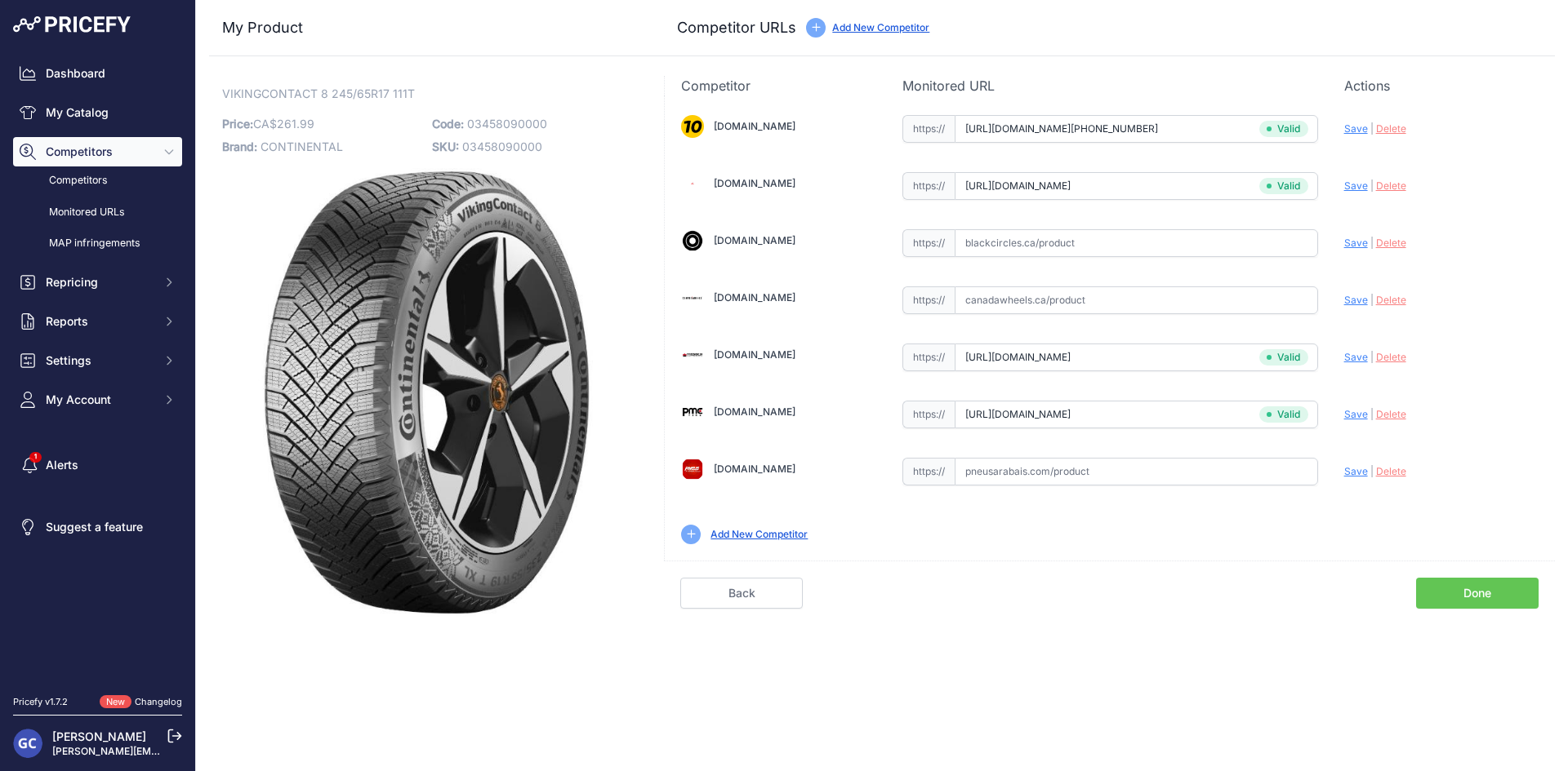
click at [1219, 230] on input "text" at bounding box center [1136, 243] width 363 height 28
click at [1263, 247] on input "text" at bounding box center [1136, 243] width 363 height 28
paste input "[URL][DOMAIN_NAME]"
click at [1347, 239] on span "Save" at bounding box center [1356, 242] width 24 height 12
type input "[URL][DOMAIN_NAME]"
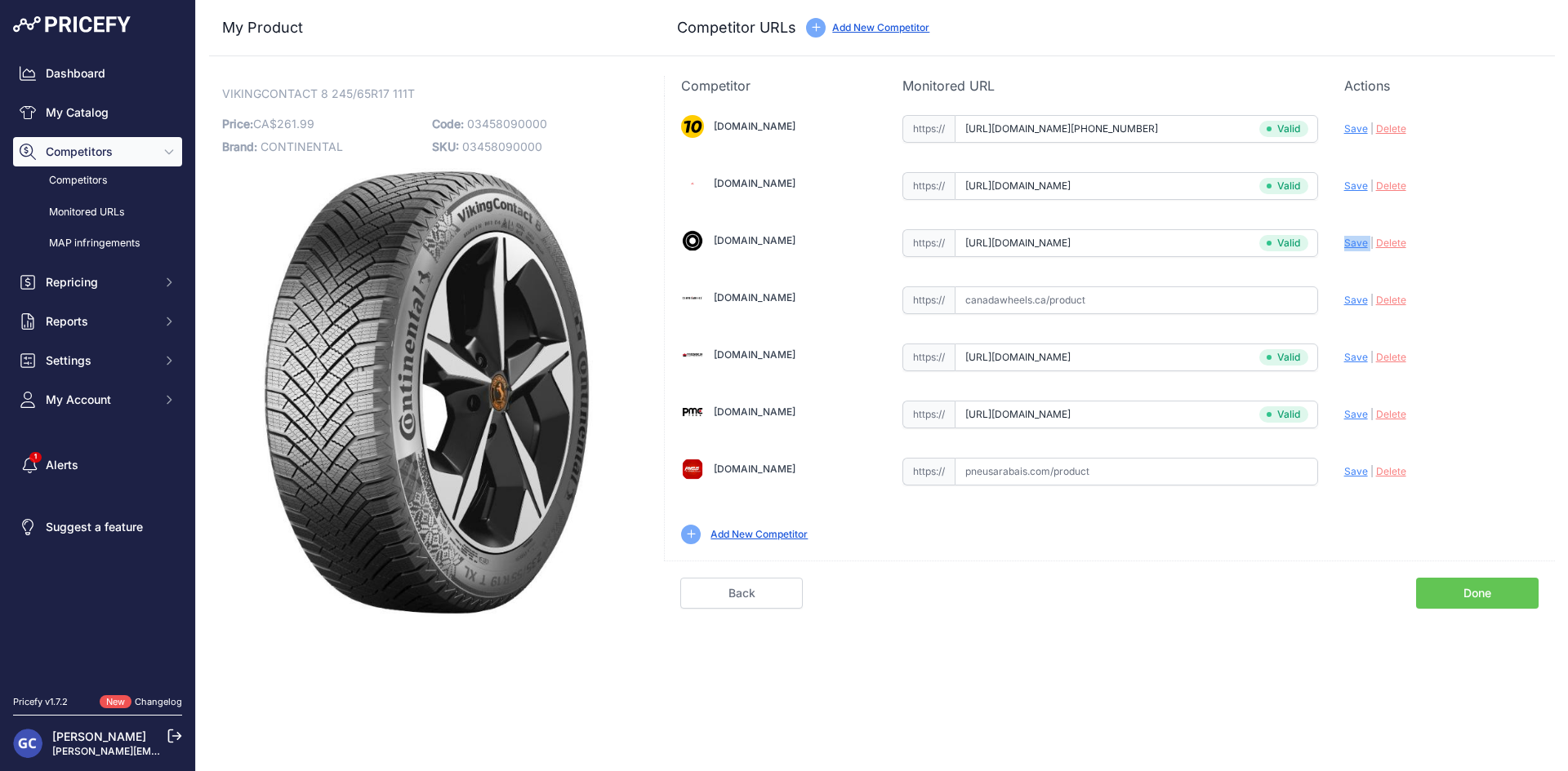
click at [1282, 473] on input "text" at bounding box center [1136, 472] width 363 height 28
paste input "[URL][DOMAIN_NAME]"
click at [1344, 467] on span "Save" at bounding box center [1356, 471] width 24 height 12
type input "[URL][DOMAIN_NAME]"
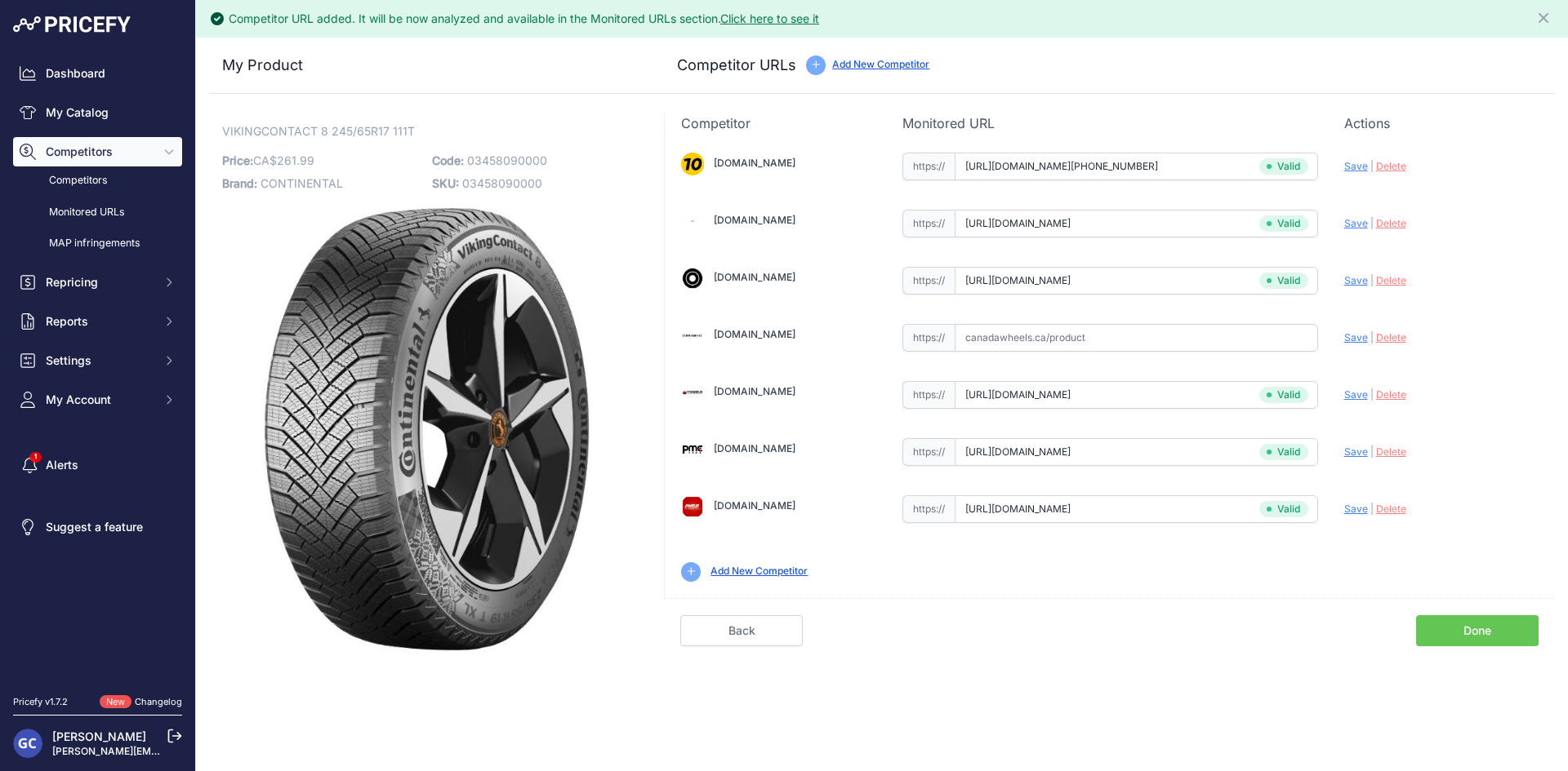
click at [1456, 625] on link "Done" at bounding box center [1477, 631] width 123 height 31
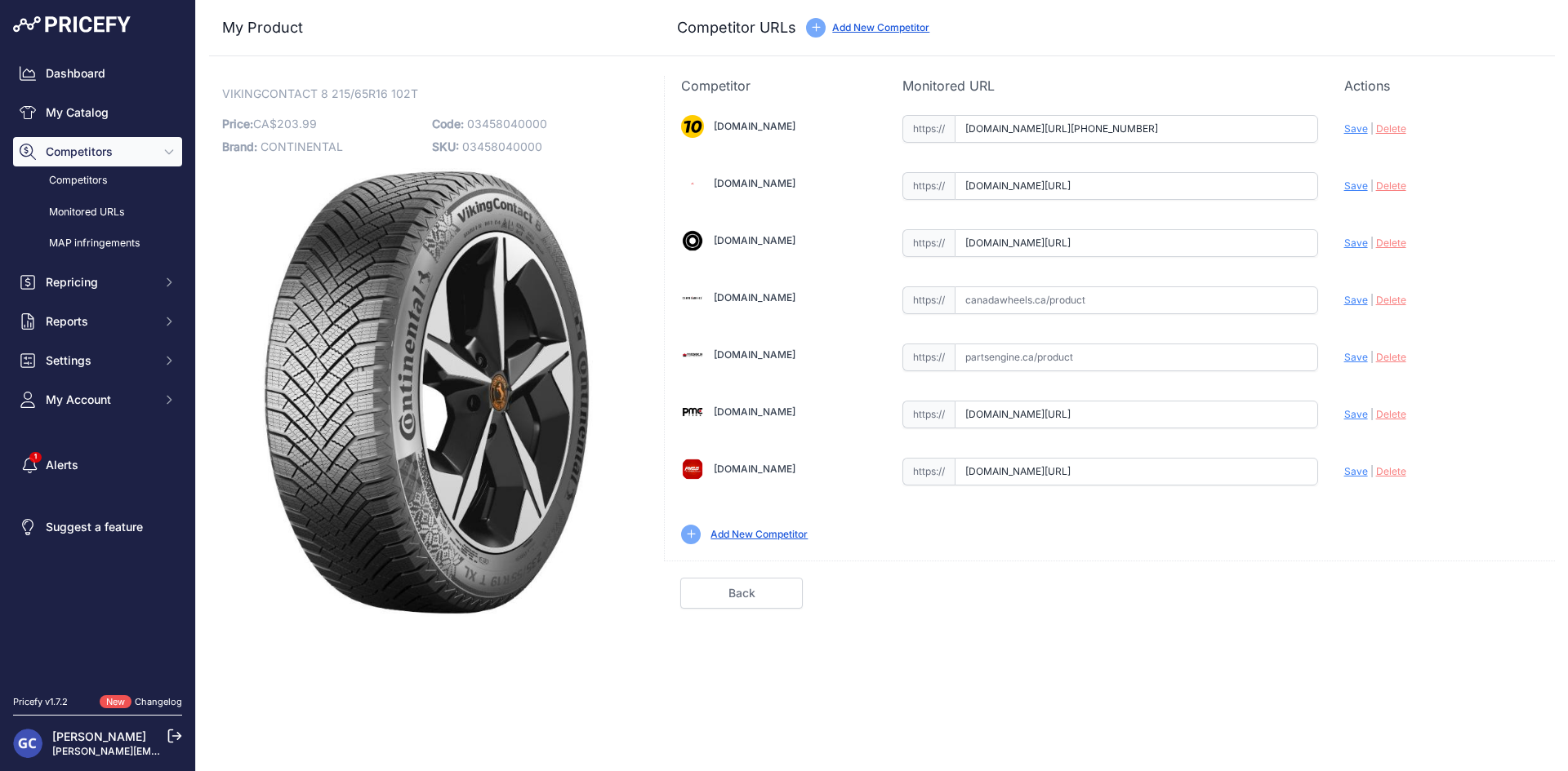
click at [1205, 466] on input "[DOMAIN_NAME][URL]" at bounding box center [1136, 472] width 363 height 28
click at [1400, 468] on span "Delete" at bounding box center [1390, 471] width 30 height 12
click at [1276, 468] on input "[DOMAIN_NAME][URL]" at bounding box center [1136, 472] width 363 height 28
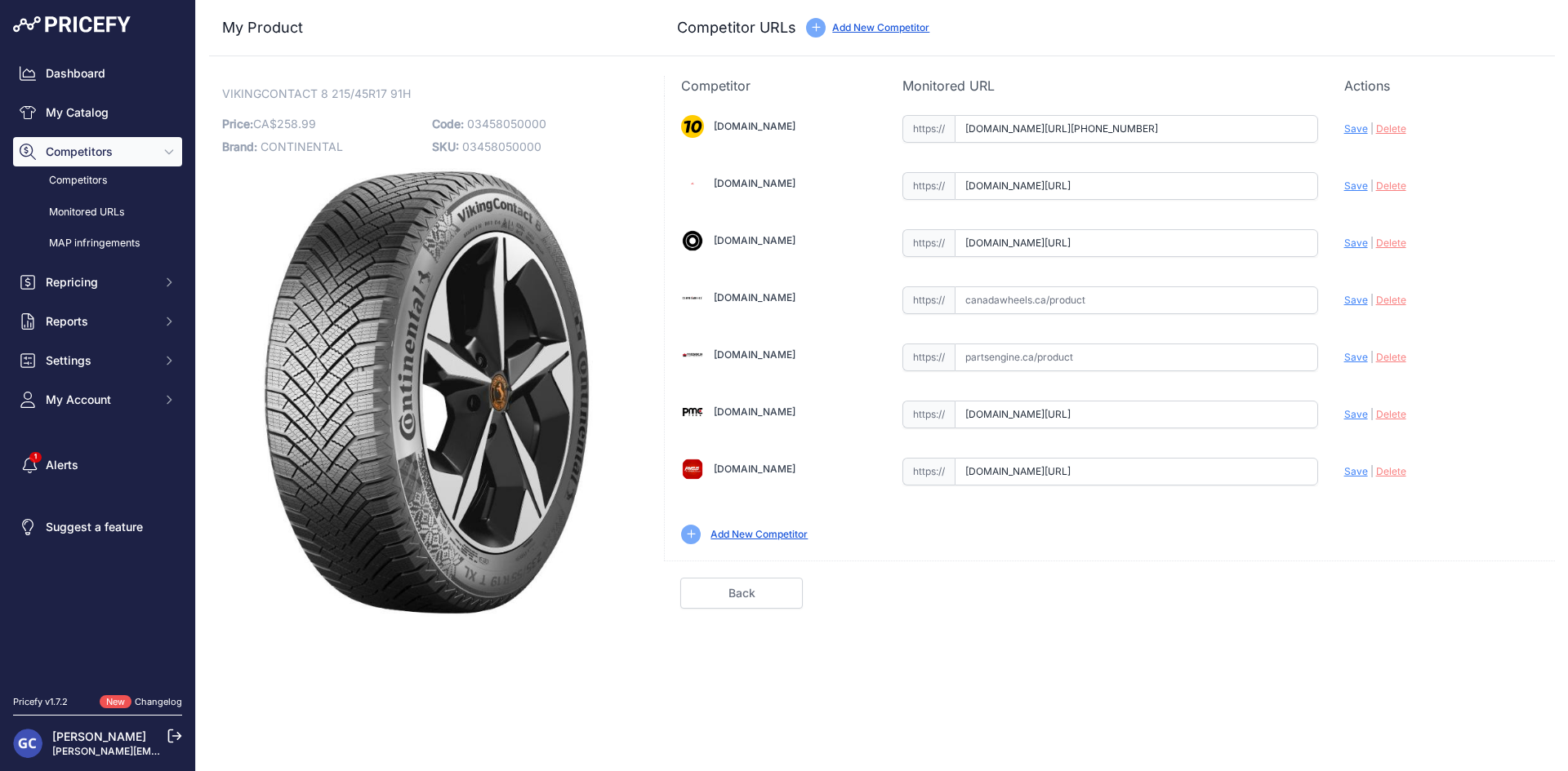
click at [1276, 468] on input "[DOMAIN_NAME][URL]" at bounding box center [1136, 472] width 363 height 28
click at [1276, 468] on input "pneusarabais.com/pneus/continental-vikingcontact-8/52404?prirule_jdsnikfkfjsd=8…" at bounding box center [1136, 472] width 363 height 28
click at [1387, 468] on span "Delete" at bounding box center [1390, 471] width 30 height 12
drag, startPoint x: 1235, startPoint y: 484, endPoint x: 1239, endPoint y: 476, distance: 8.9
click at [1235, 484] on input "text" at bounding box center [1136, 472] width 363 height 28
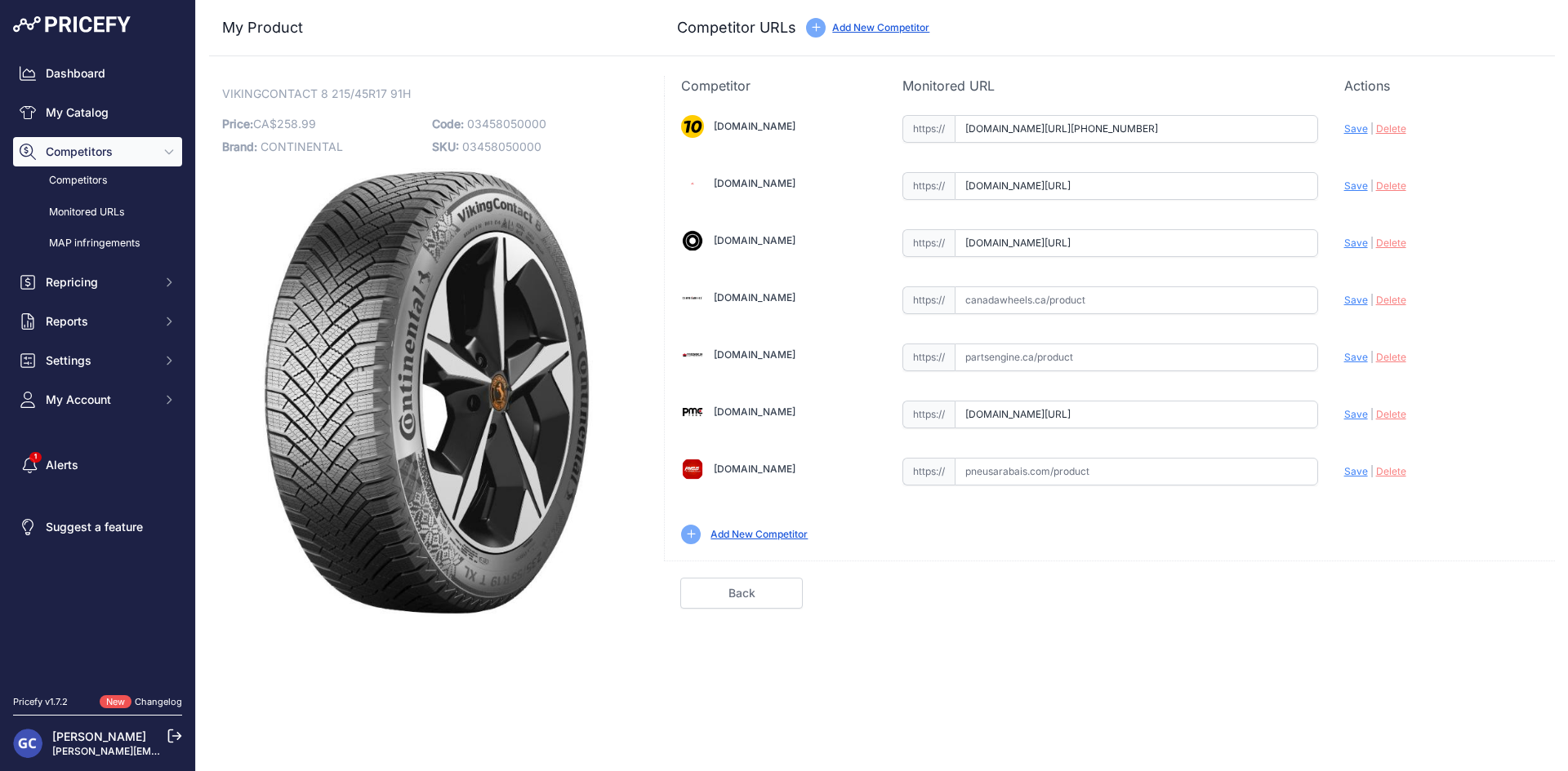
click at [1240, 468] on input "text" at bounding box center [1136, 472] width 363 height 28
paste input "https://pneusarabais.com/pneus/continental-vikingcontact-8/52405"
click at [1346, 469] on span "Save" at bounding box center [1356, 471] width 24 height 12
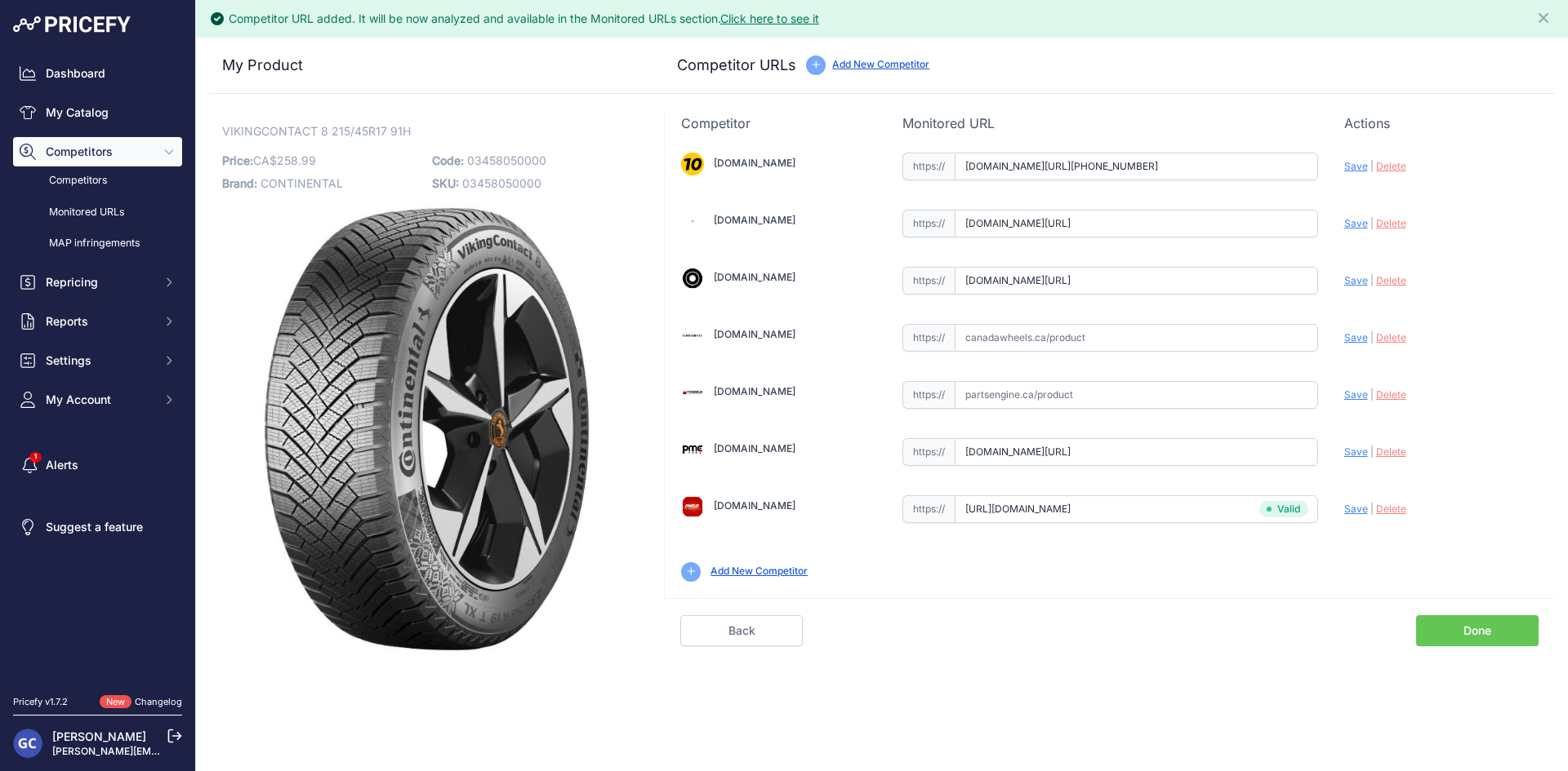
click at [1232, 230] on input "www.4pneus.ca/pneus/continental-viking-contact-8-hiver/215-45-r17-xl/29461?prir…" at bounding box center [1136, 224] width 363 height 28
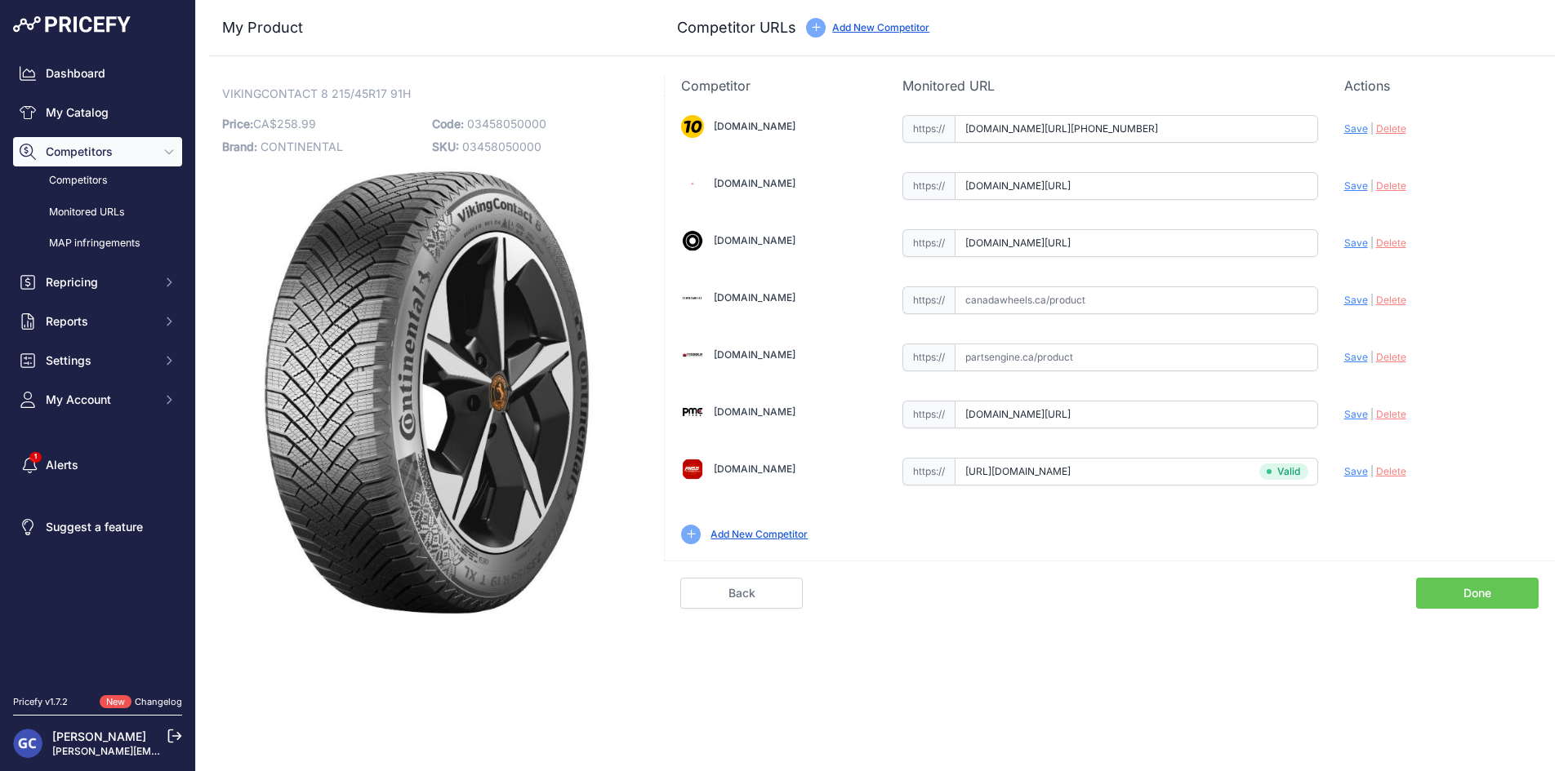
click at [1104, 235] on input "www.blackcircles.ca/en/tire/continental/vikingcontact-8/215-45-r17-91-h?prirule…" at bounding box center [1136, 243] width 363 height 28
type input "pneusarabais.com/pneus/continental-vikingcontact-8/52405?prirule_jdsnikfkfjsd=8…"
click at [1107, 469] on input "pneusarabais.com/pneus/continental-vikingcontact-8/52405?prirule_jdsnikfkfjsd=8…" at bounding box center [1136, 472] width 363 height 28
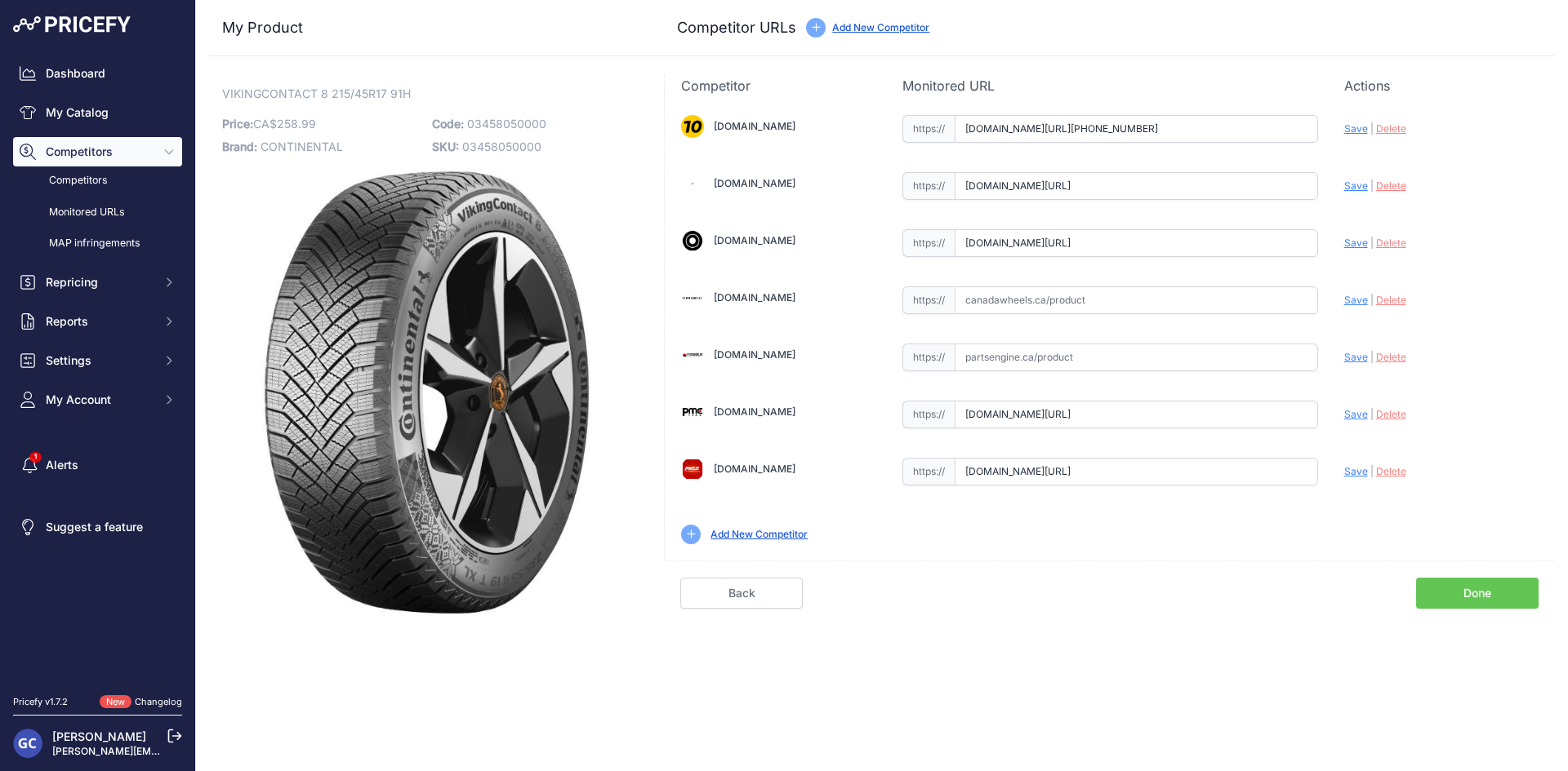
click at [1107, 469] on input "pneusarabais.com/pneus/continental-vikingcontact-8/52405?prirule_jdsnikfkfjsd=8…" at bounding box center [1136, 472] width 363 height 28
drag, startPoint x: 556, startPoint y: 120, endPoint x: 470, endPoint y: 122, distance: 86.0
click at [470, 122] on p "Code: 03458050000" at bounding box center [532, 124] width 200 height 23
copy span "03458050000"
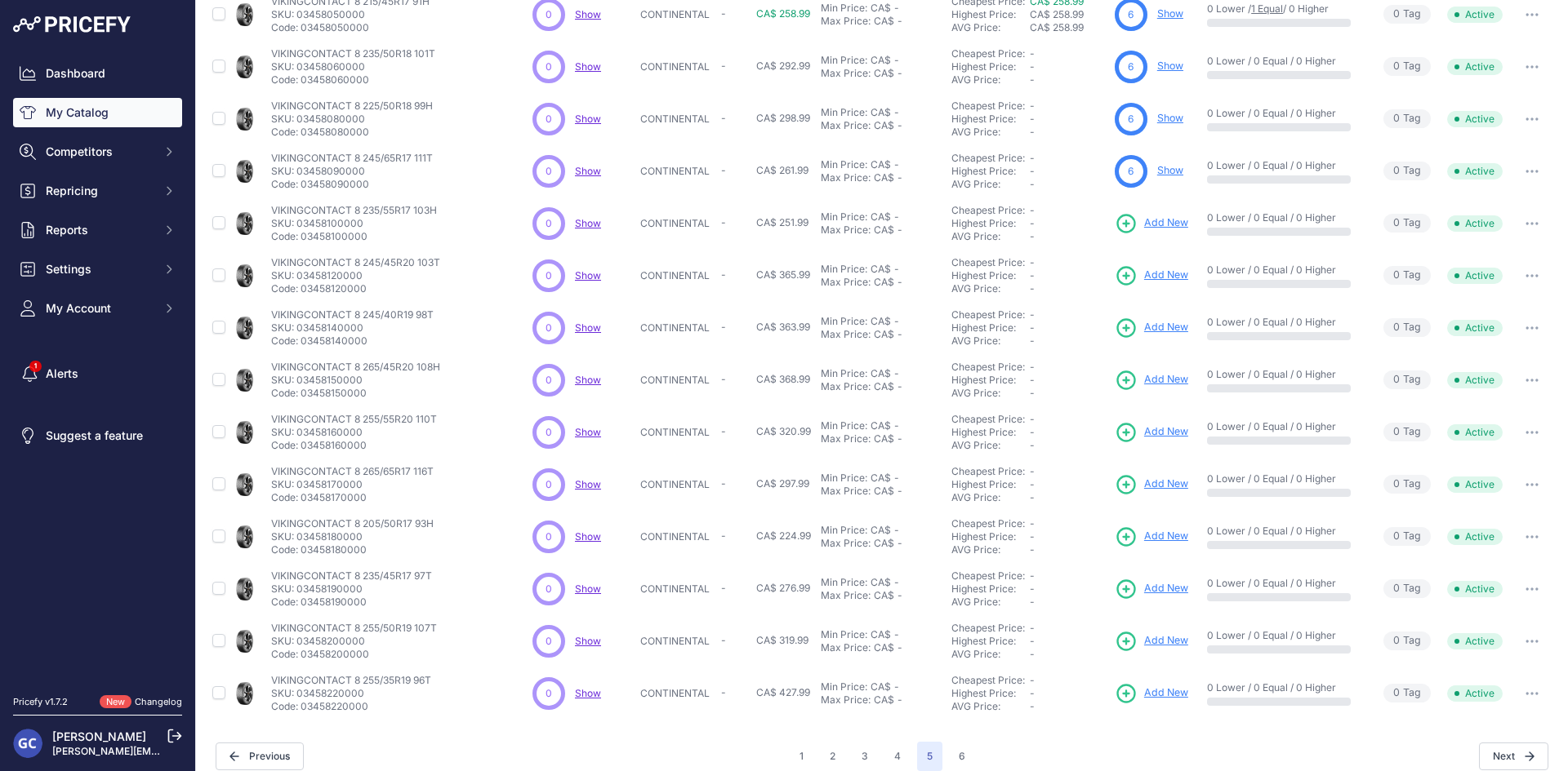
scroll to position [209, 0]
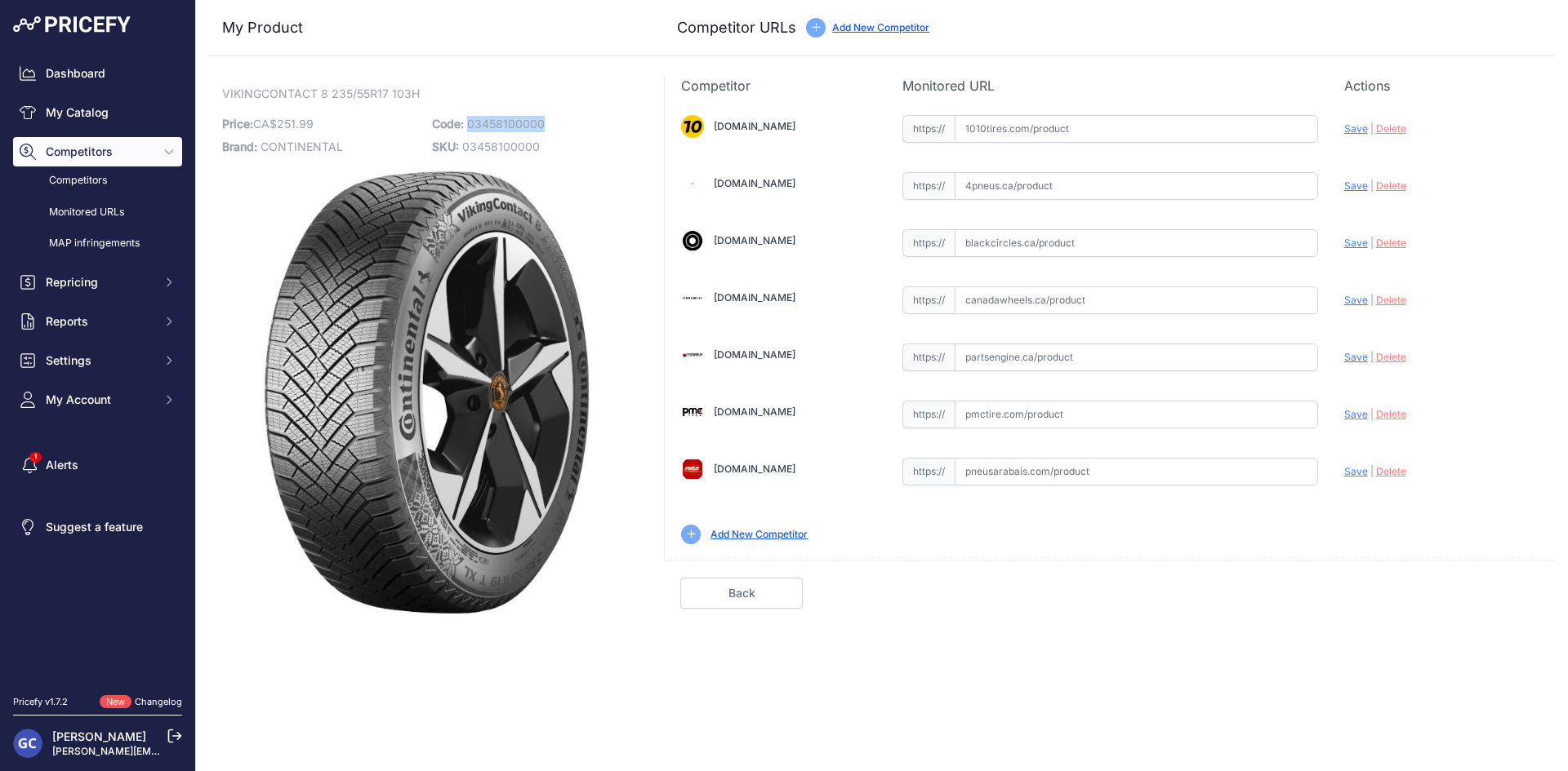
drag, startPoint x: 561, startPoint y: 125, endPoint x: 468, endPoint y: 129, distance: 93.1
click at [468, 129] on p "Code: 03458100000" at bounding box center [532, 124] width 200 height 23
copy span "03458100000"
drag, startPoint x: 1205, startPoint y: 138, endPoint x: 1242, endPoint y: 131, distance: 37.7
click at [1205, 138] on input "text" at bounding box center [1136, 129] width 363 height 28
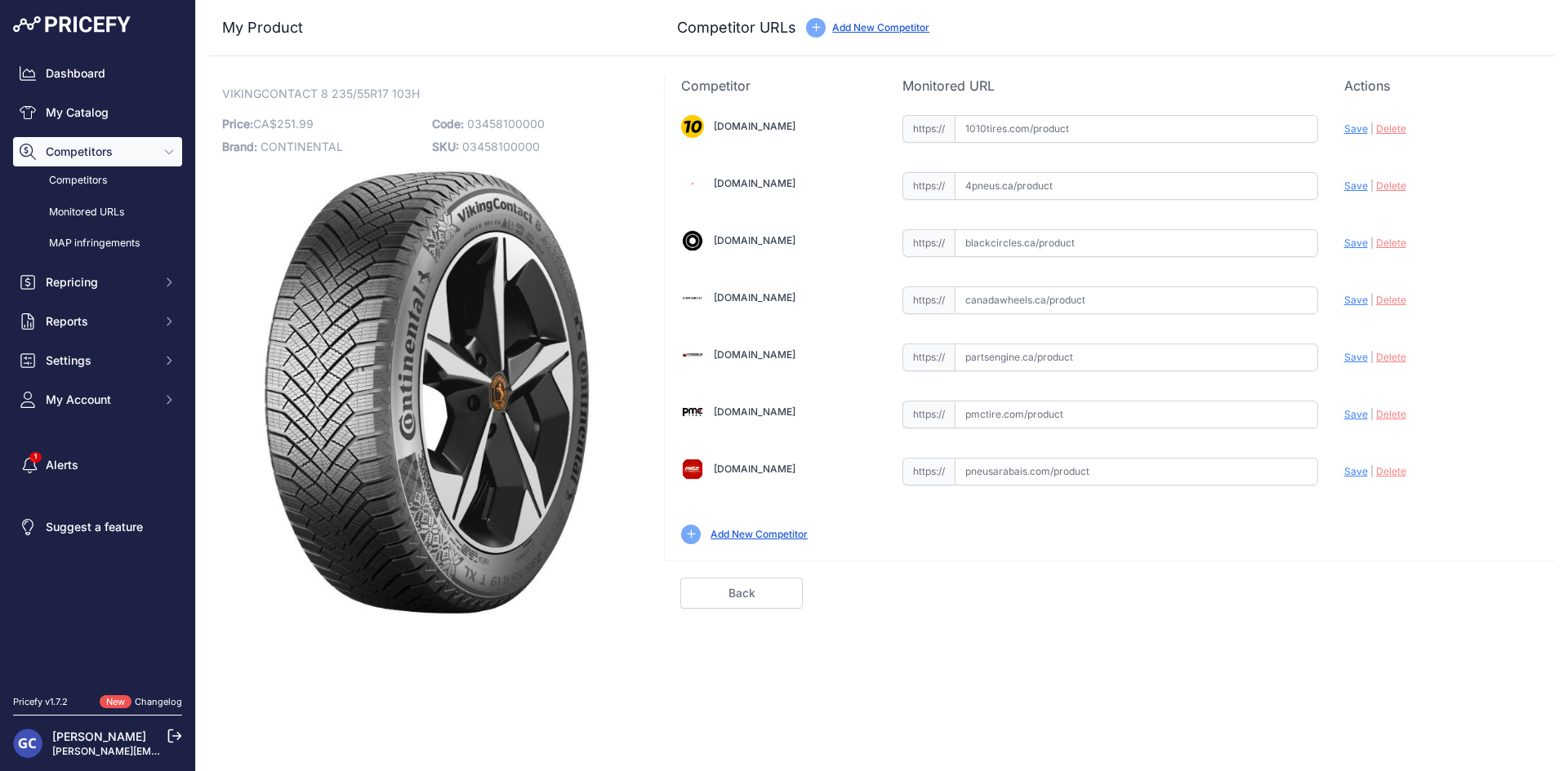
paste input "[URL][DOMAIN_NAME][PHONE_NUMBER]"
click at [1346, 128] on span "Save" at bounding box center [1356, 128] width 24 height 12
type input "https://www.1010tires.com/Tires/Continental/Viking+Contact+8/03458100000?prirul…"
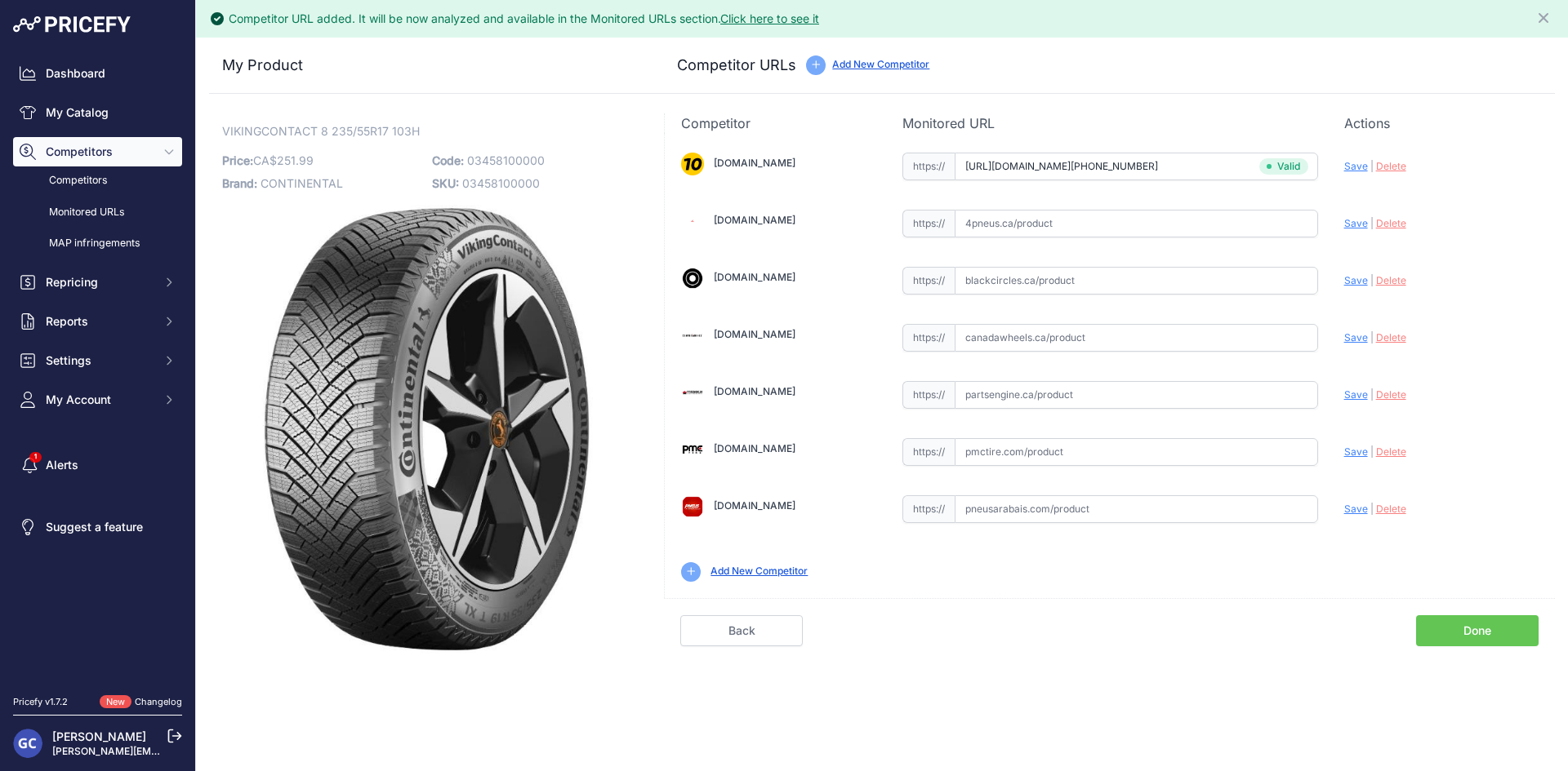
drag, startPoint x: 1171, startPoint y: 392, endPoint x: 1204, endPoint y: 399, distance: 33.7
click at [1172, 394] on input "text" at bounding box center [1136, 395] width 363 height 28
paste input "https://www.partsengine.ca/03458100000-vp-continental-371.aspx"
click at [1355, 391] on span "Save" at bounding box center [1356, 394] width 24 height 12
type input "https://www.partsengine.ca/03458100000-vp-continental-371.aspx?prirule_jdsnikfk…"
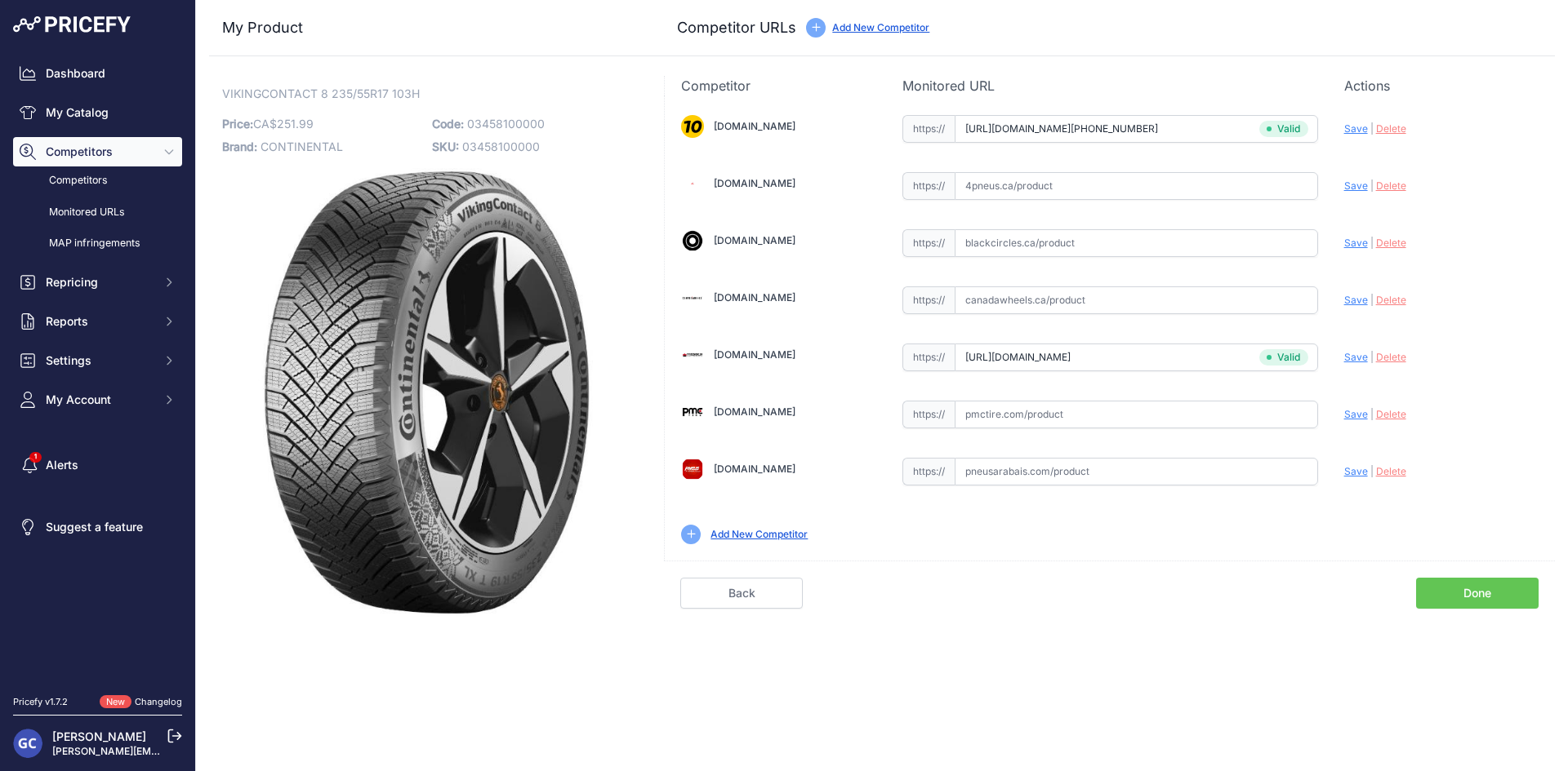
click at [1145, 417] on input "text" at bounding box center [1136, 414] width 363 height 28
paste input "https://pmctire.com/fr/tires/continental-vikingcontact-8-235-55r17-xl-103h-bsw-…"
type input "pmctire.com/fr/tires/continental-vikingcontact-8-235-55r17-xl-103h-bsw-03458100…"
click at [1357, 407] on div "Update Profile Save | [GEOGRAPHIC_DATA] Analyzing" at bounding box center [1441, 411] width 194 height 26
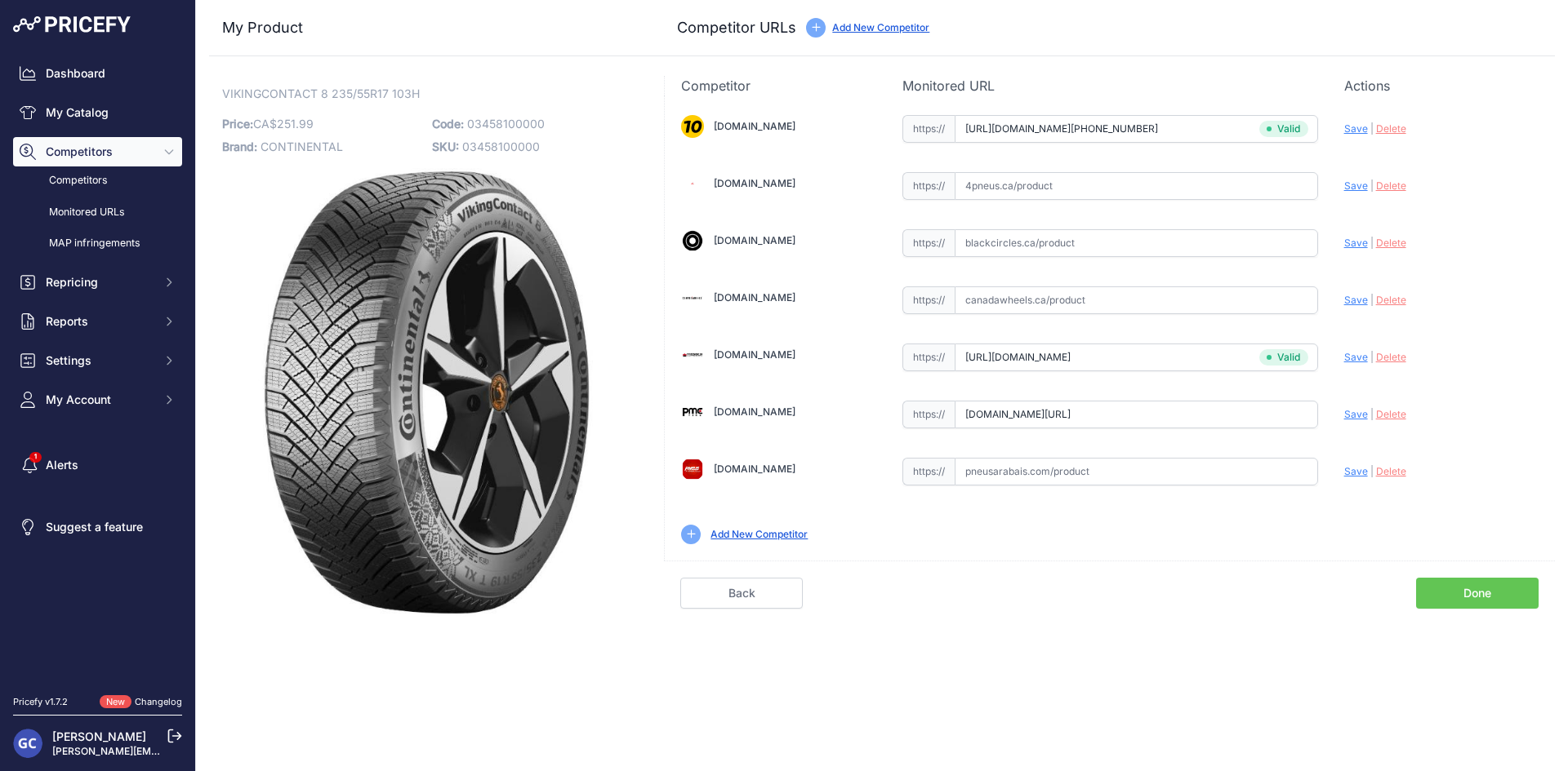
scroll to position [0, 0]
click at [1158, 237] on input "text" at bounding box center [1136, 243] width 363 height 28
paste input "https://www.blackcircles.ca/en/tire/continental/vikingcontact-8/235-55-r17-103-h"
click at [1358, 241] on span "Save" at bounding box center [1356, 242] width 24 height 12
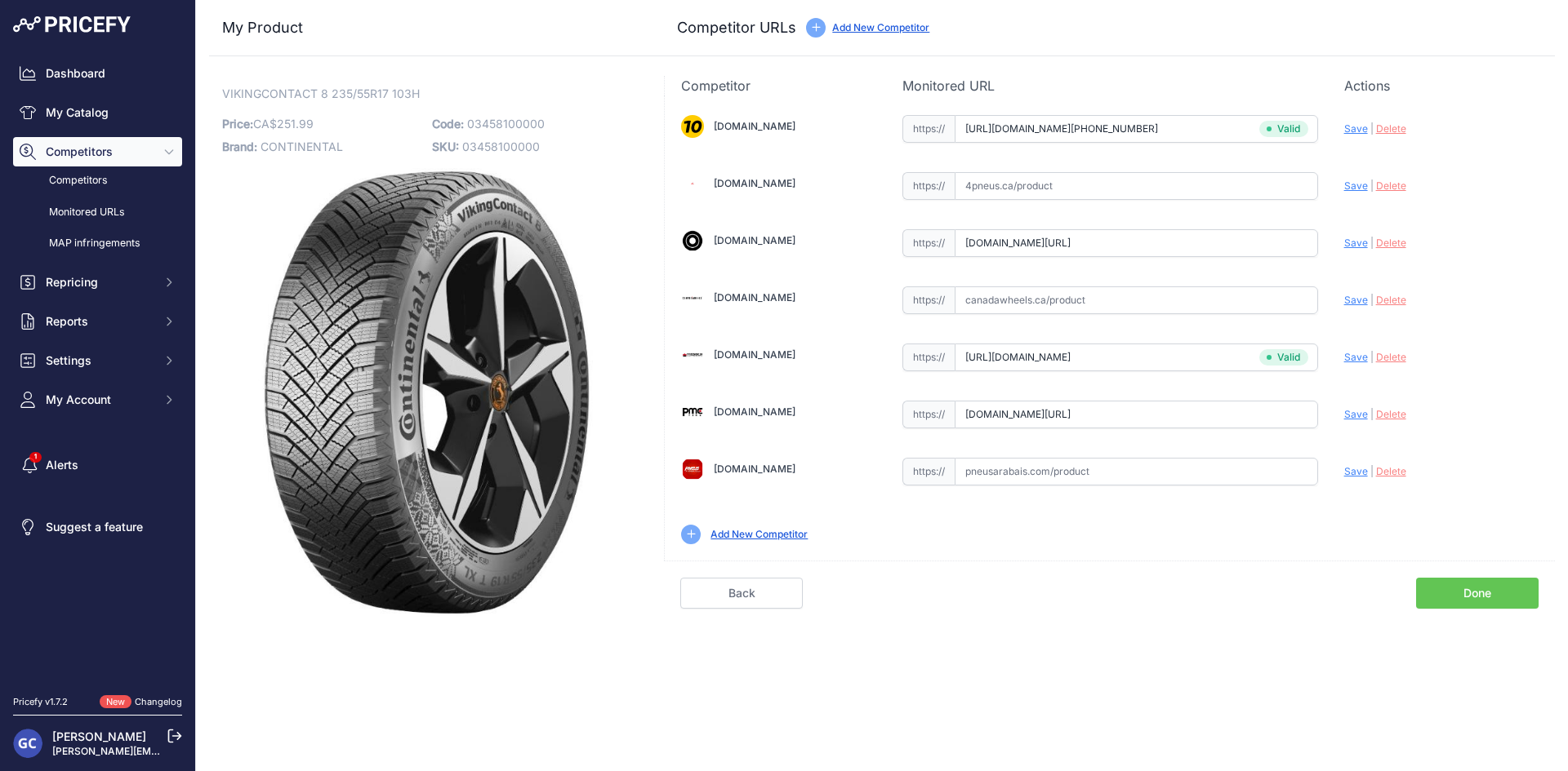
scroll to position [0, 0]
type input "https://www.blackcircles.ca/en/tire/continental/vikingcontact-8/235-55-r17-103-…"
click at [1296, 475] on input "text" at bounding box center [1136, 472] width 363 height 28
paste input "https://pneusarabais.com/pneus/continental-vikingcontact-8/52412"
click at [1356, 468] on span "Save" at bounding box center [1356, 471] width 24 height 12
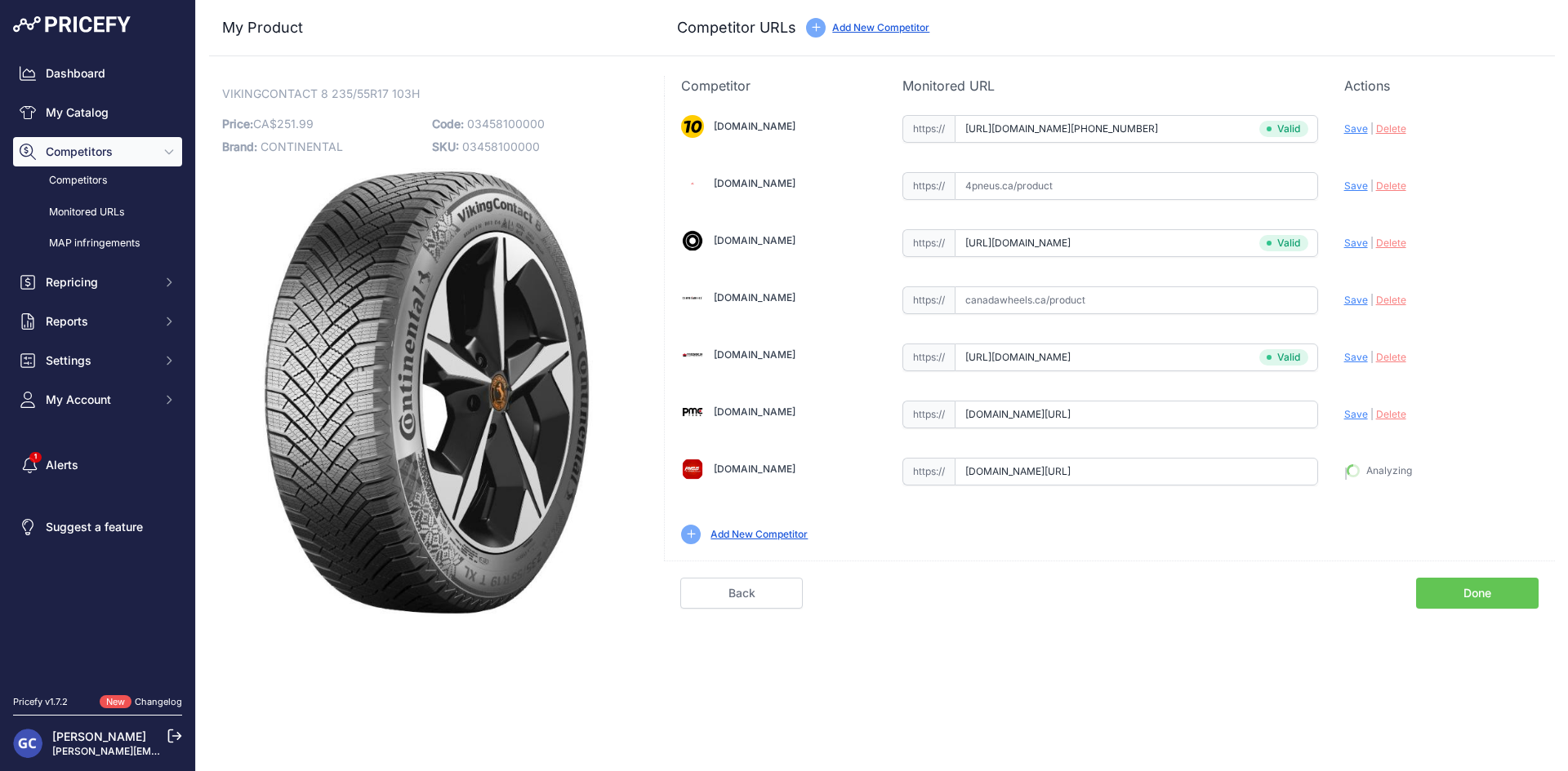
type input "https://pneusarabais.com/pneus/continental-vikingcontact-8/52412?prirule_jdsnik…"
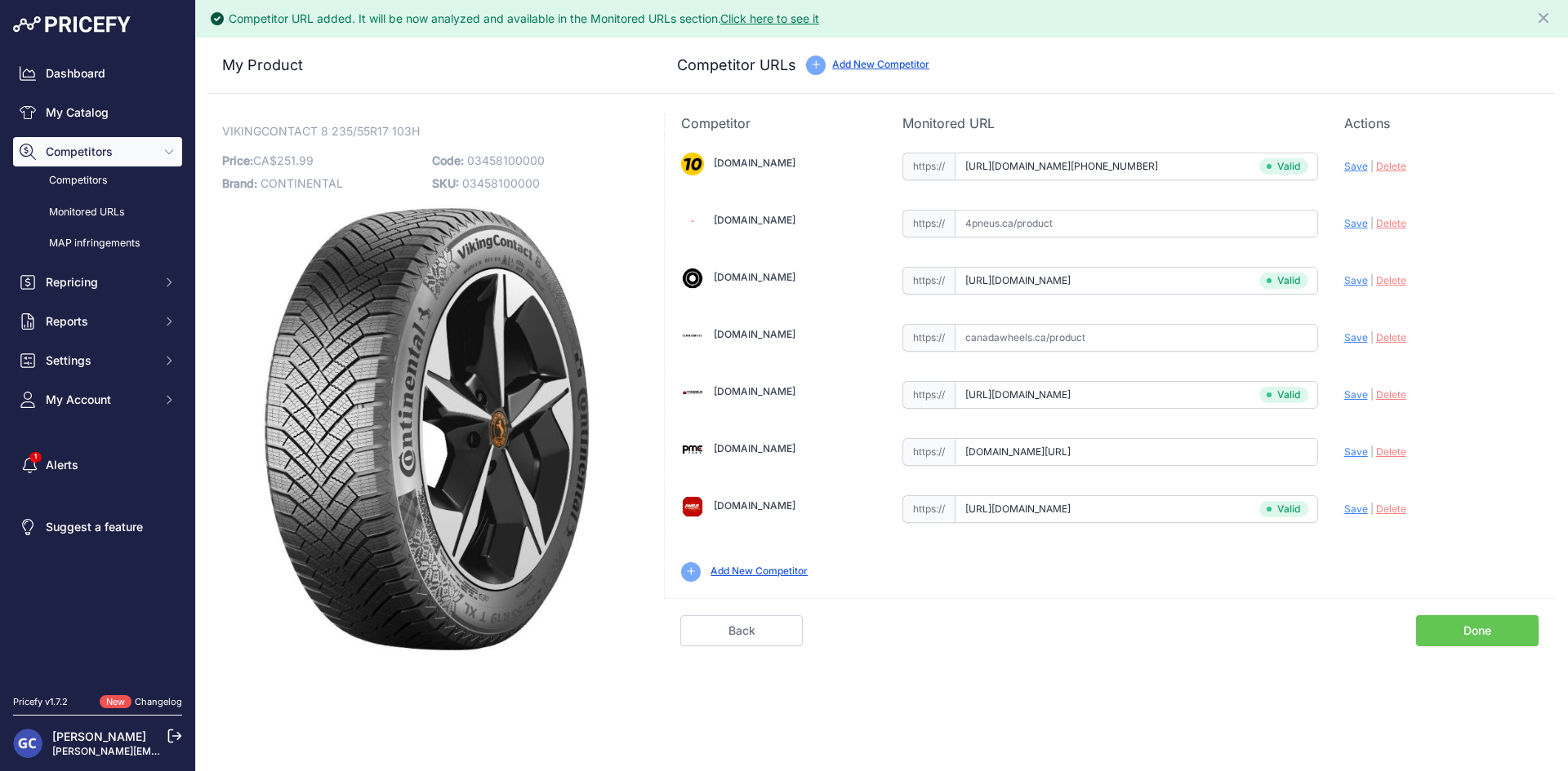
click at [1457, 621] on link "Done" at bounding box center [1477, 631] width 123 height 31
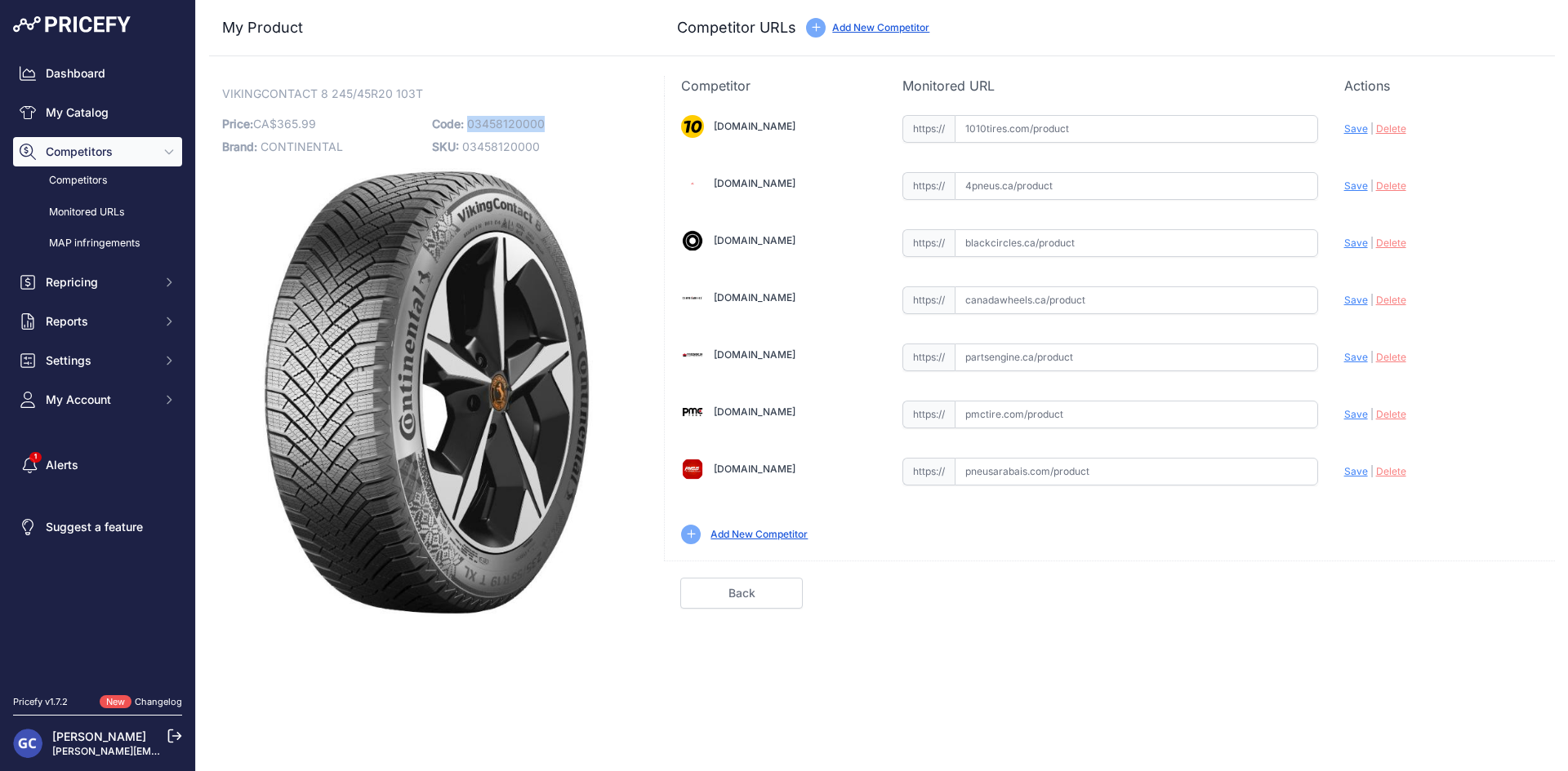
drag, startPoint x: 550, startPoint y: 116, endPoint x: 469, endPoint y: 119, distance: 81.1
click at [469, 119] on p "Code: 03458120000" at bounding box center [532, 124] width 200 height 23
copy span "03458120000"
drag, startPoint x: 1151, startPoint y: 138, endPoint x: 1213, endPoint y: 138, distance: 62.0
click at [1151, 138] on input "text" at bounding box center [1136, 129] width 363 height 28
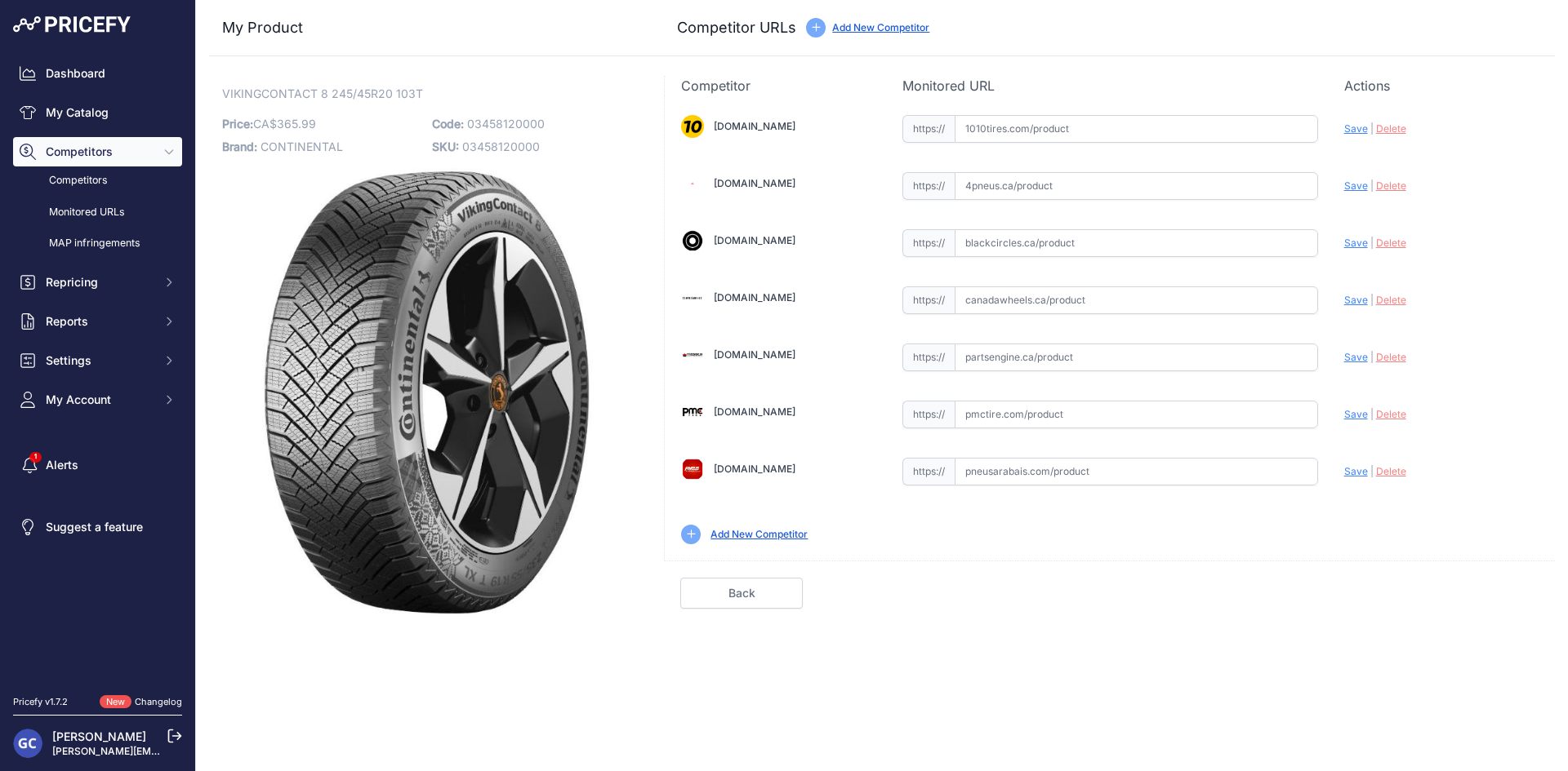
paste input "[URL][DOMAIN_NAME][PHONE_NUMBER]"
click at [1351, 130] on span "Save" at bounding box center [1356, 128] width 24 height 12
type input "[URL][DOMAIN_NAME][PHONE_NUMBER]"
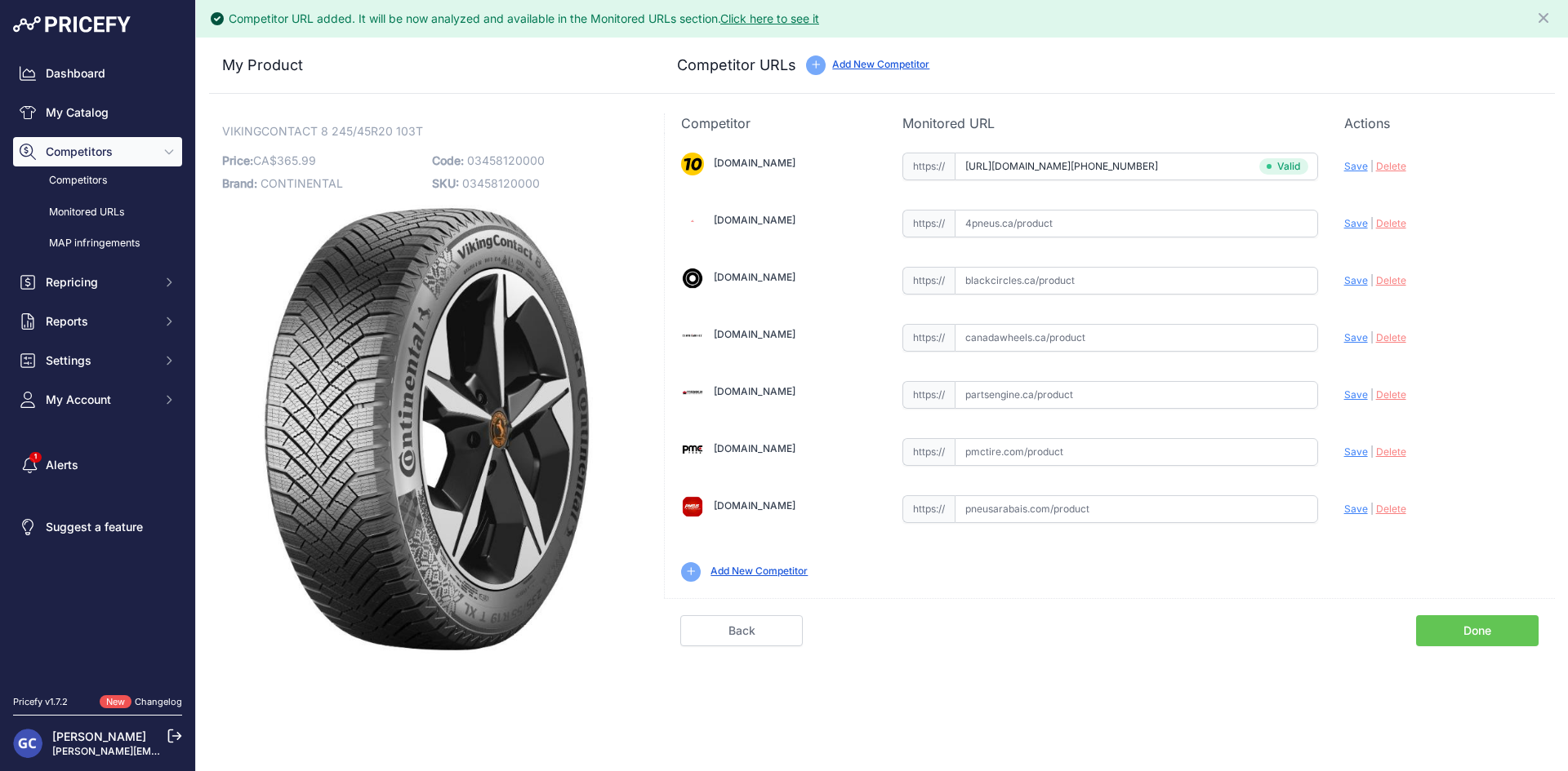
click at [1077, 385] on input "text" at bounding box center [1136, 395] width 363 height 28
paste input "[URL][DOMAIN_NAME]"
click at [1355, 394] on span "Save" at bounding box center [1356, 394] width 24 height 12
type input "[URL][DOMAIN_NAME]"
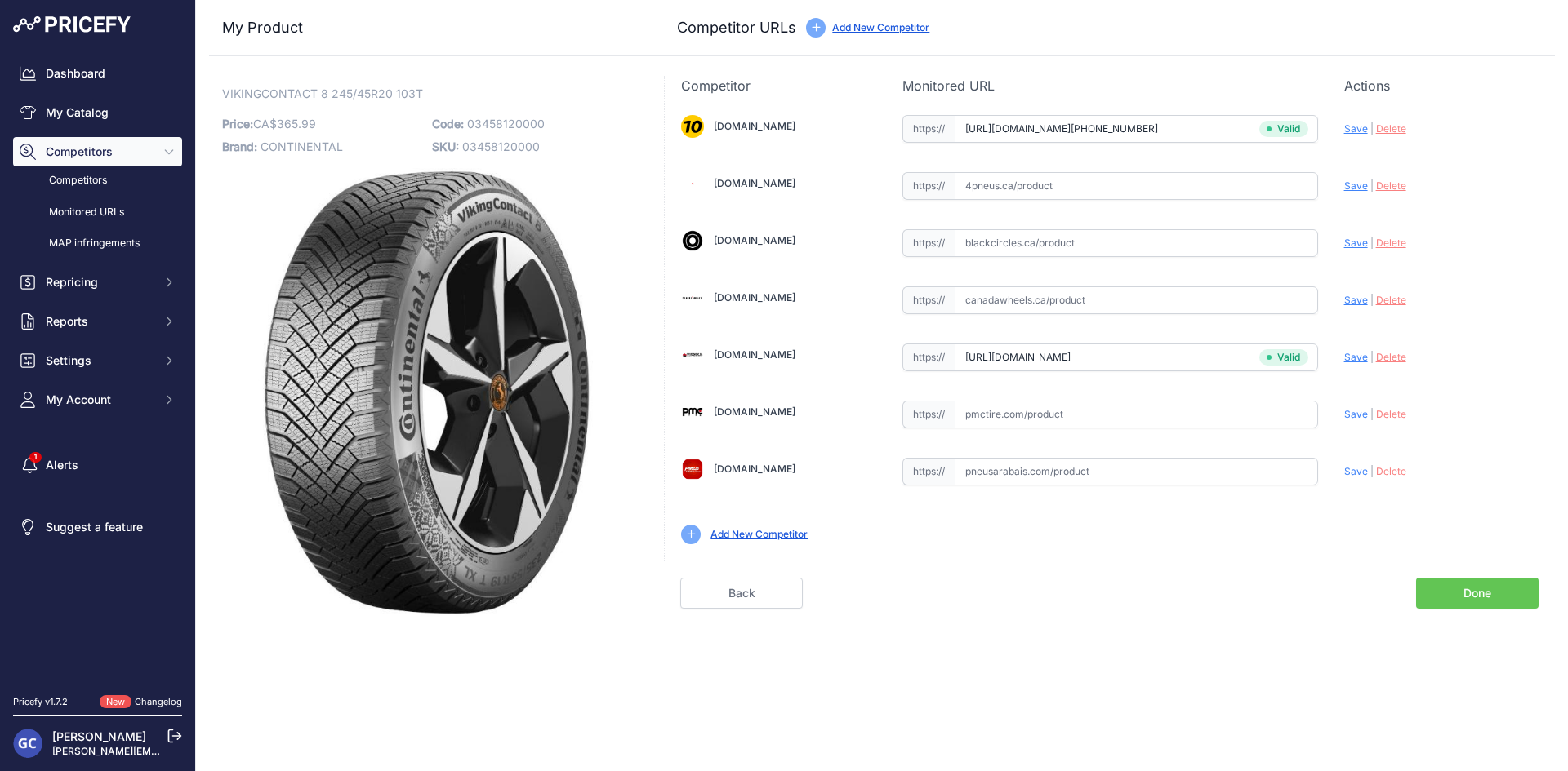
click at [1111, 409] on input "text" at bounding box center [1136, 414] width 363 height 28
paste input "[URL][DOMAIN_NAME]"
click at [1355, 414] on span "Save" at bounding box center [1356, 413] width 24 height 12
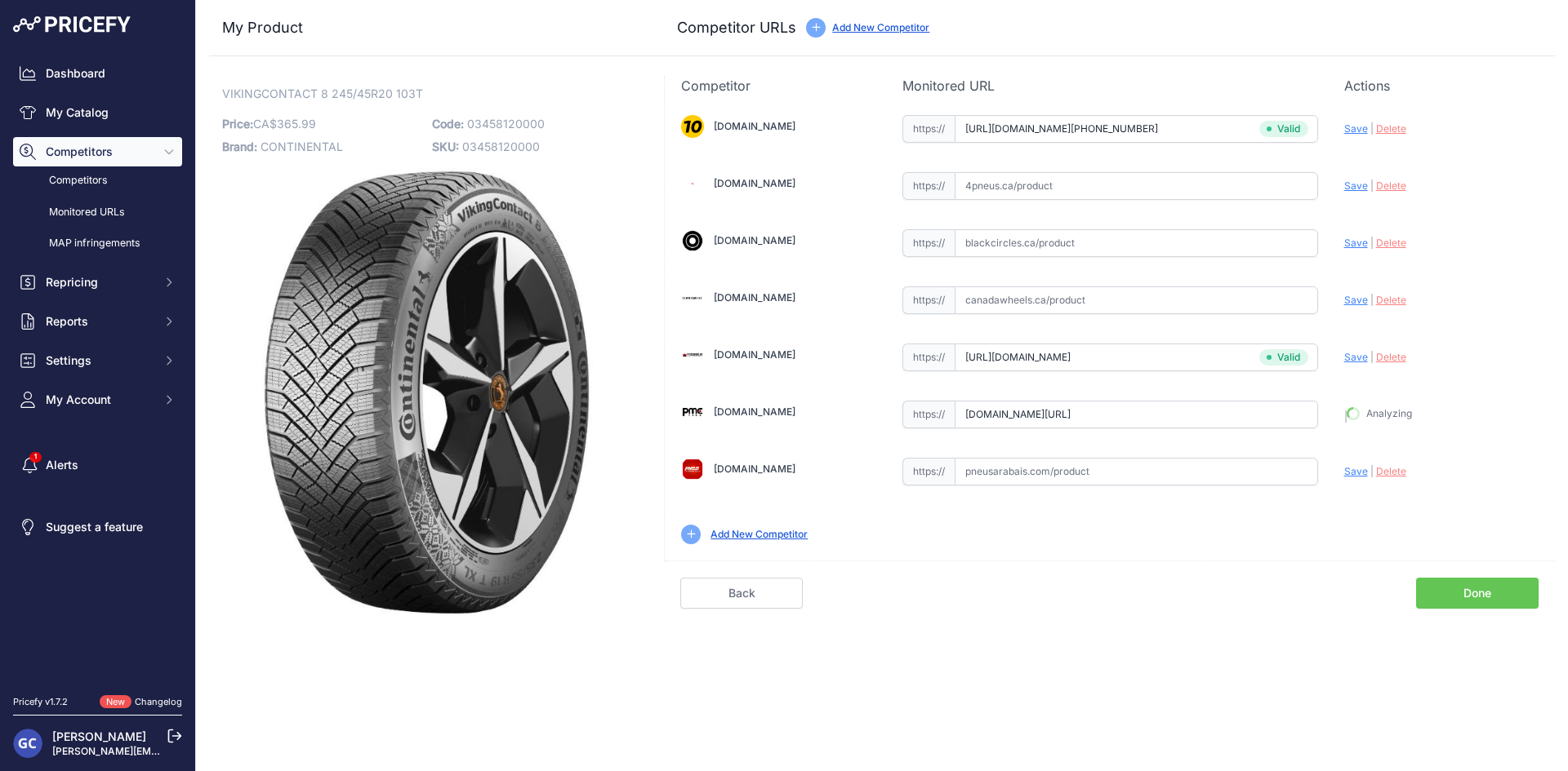
type input "[URL][DOMAIN_NAME]"
click at [1266, 481] on input "text" at bounding box center [1136, 472] width 363 height 28
click at [1226, 240] on input "text" at bounding box center [1136, 243] width 363 height 28
paste input "[URL][DOMAIN_NAME]"
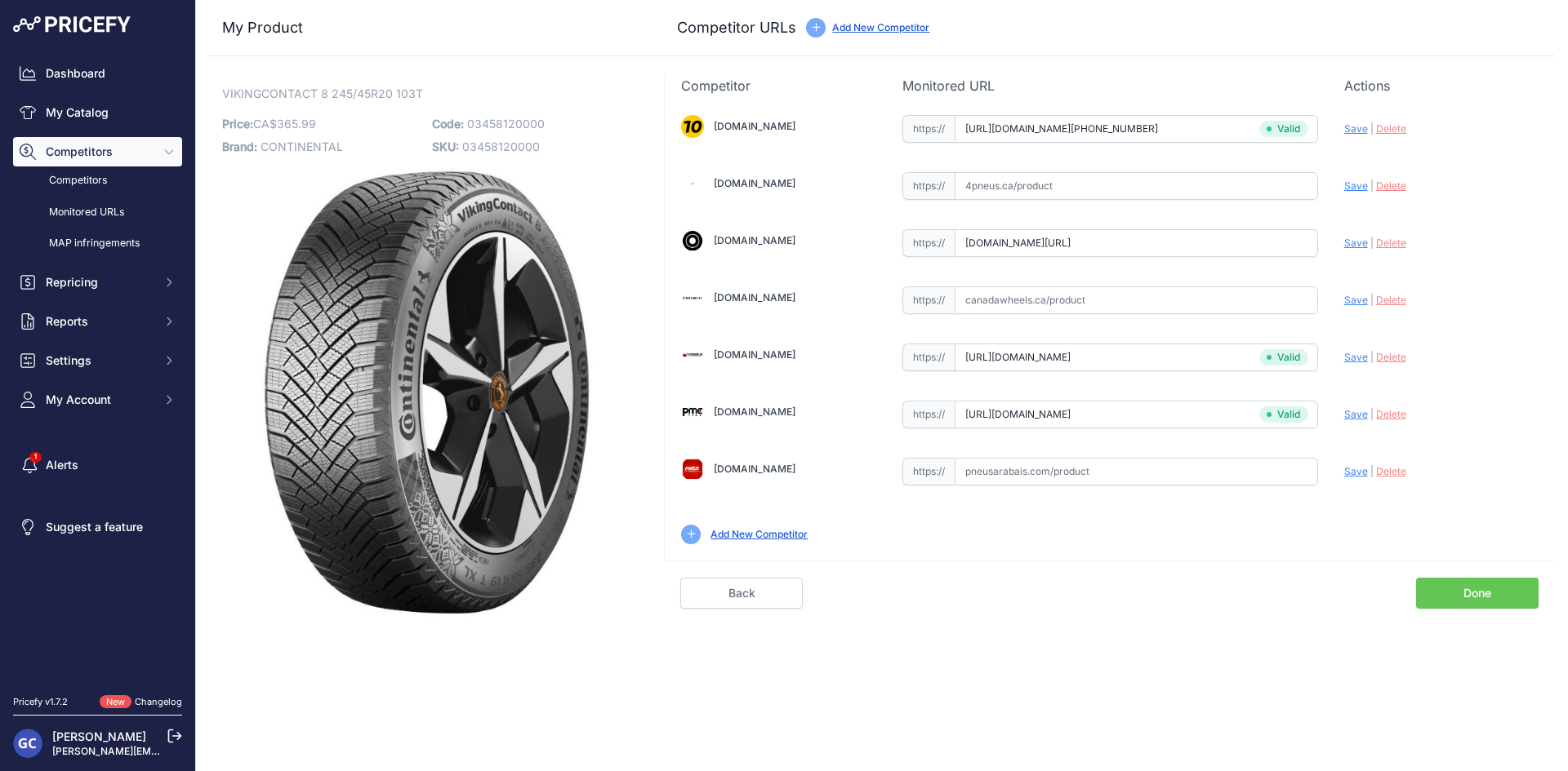
click at [1345, 237] on span "Save" at bounding box center [1356, 242] width 24 height 12
type input "[URL][DOMAIN_NAME]"
click at [1275, 478] on input "text" at bounding box center [1136, 472] width 363 height 28
paste input "[URL][DOMAIN_NAME]"
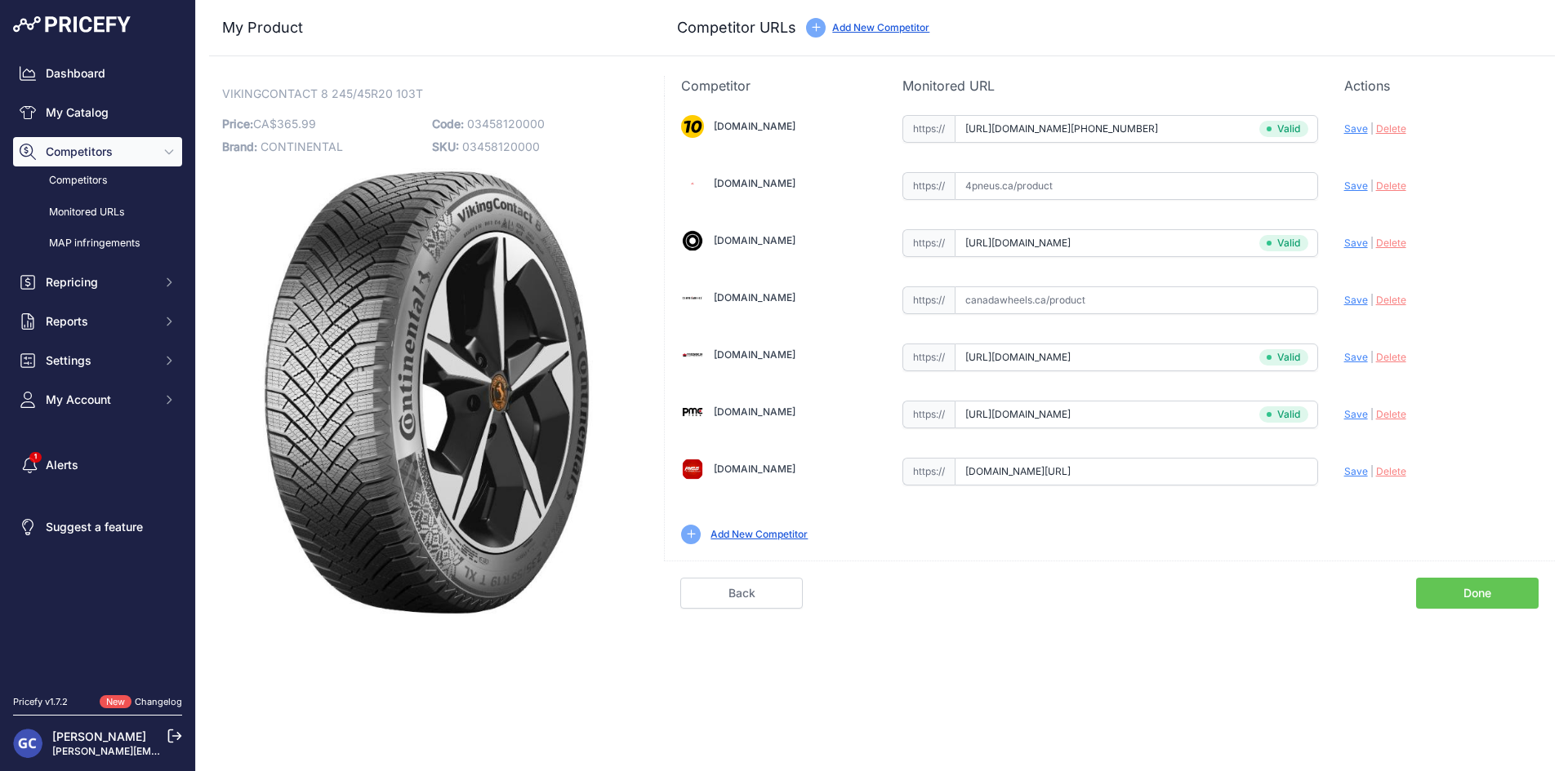
click at [1355, 464] on div "Update Profile Save | [GEOGRAPHIC_DATA] Analyzing" at bounding box center [1441, 468] width 194 height 26
click at [1354, 470] on span "Save" at bounding box center [1356, 471] width 24 height 12
type input "[URL][DOMAIN_NAME]"
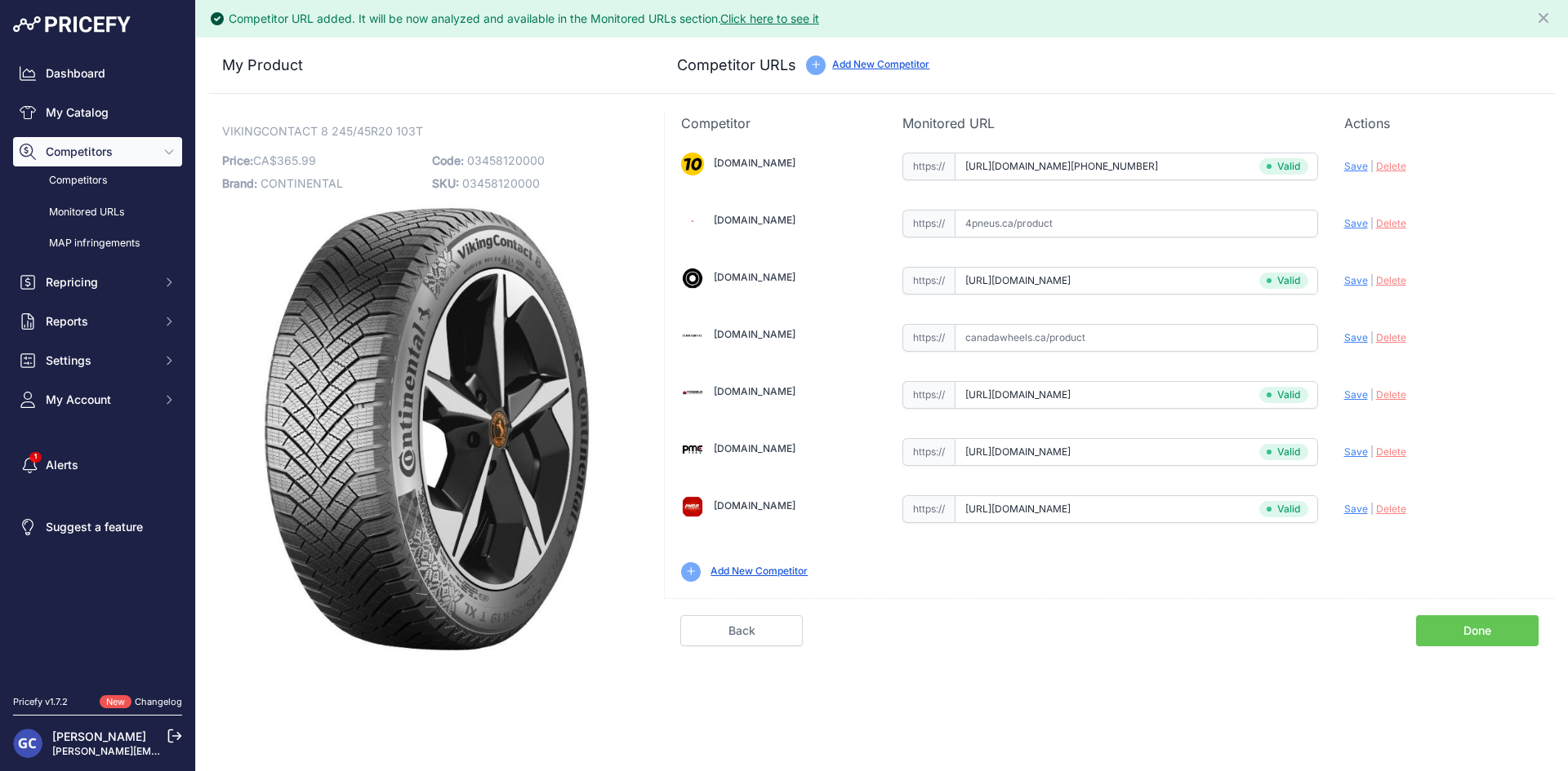
click at [1480, 631] on link "Done" at bounding box center [1477, 631] width 123 height 31
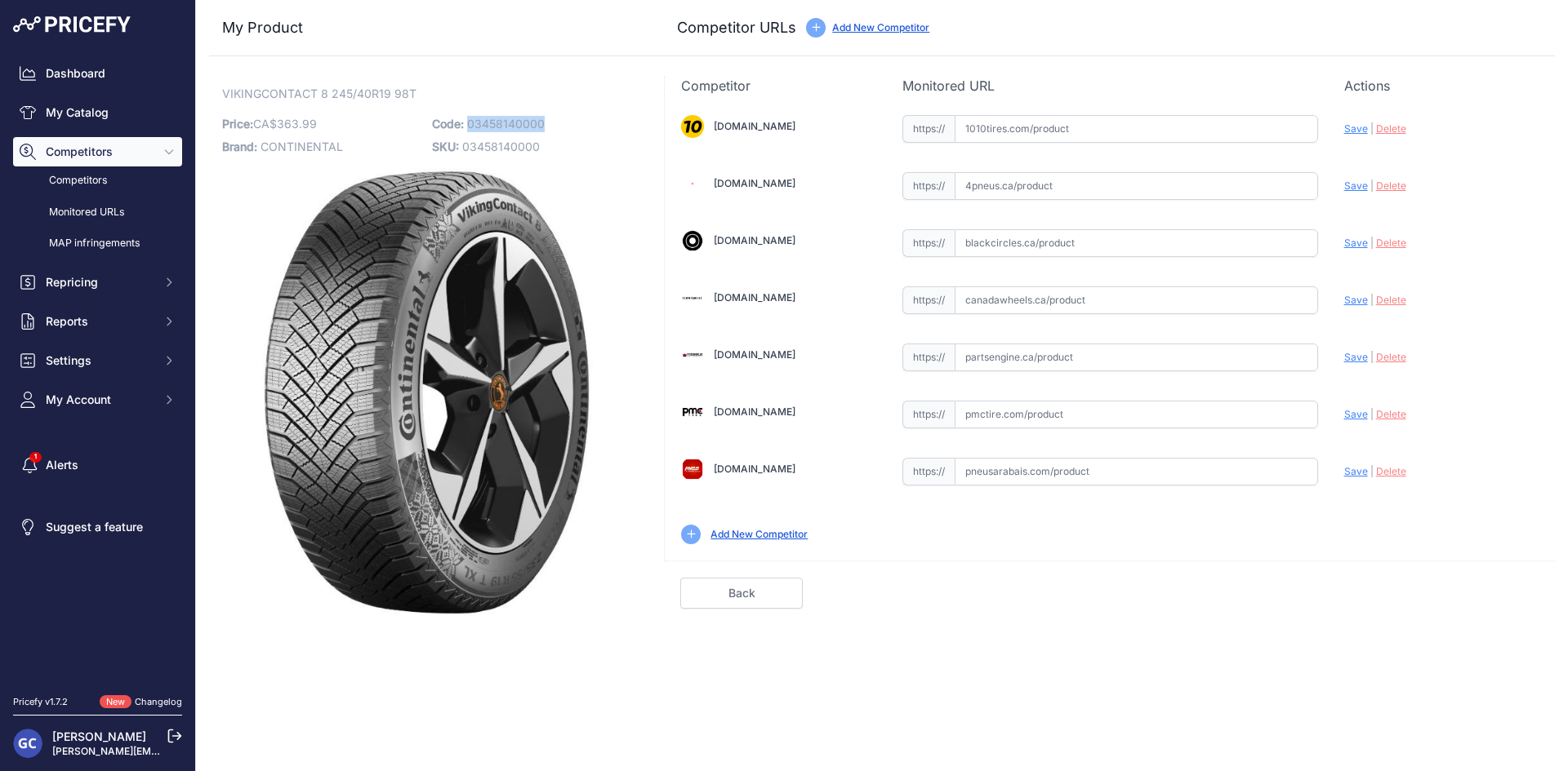
drag, startPoint x: 537, startPoint y: 123, endPoint x: 469, endPoint y: 123, distance: 68.0
click at [469, 123] on p "Code: 03458140000" at bounding box center [532, 124] width 200 height 23
copy span "03458140000"
drag, startPoint x: 1162, startPoint y: 133, endPoint x: 1296, endPoint y: 137, distance: 134.1
click at [1162, 132] on input "text" at bounding box center [1136, 129] width 363 height 28
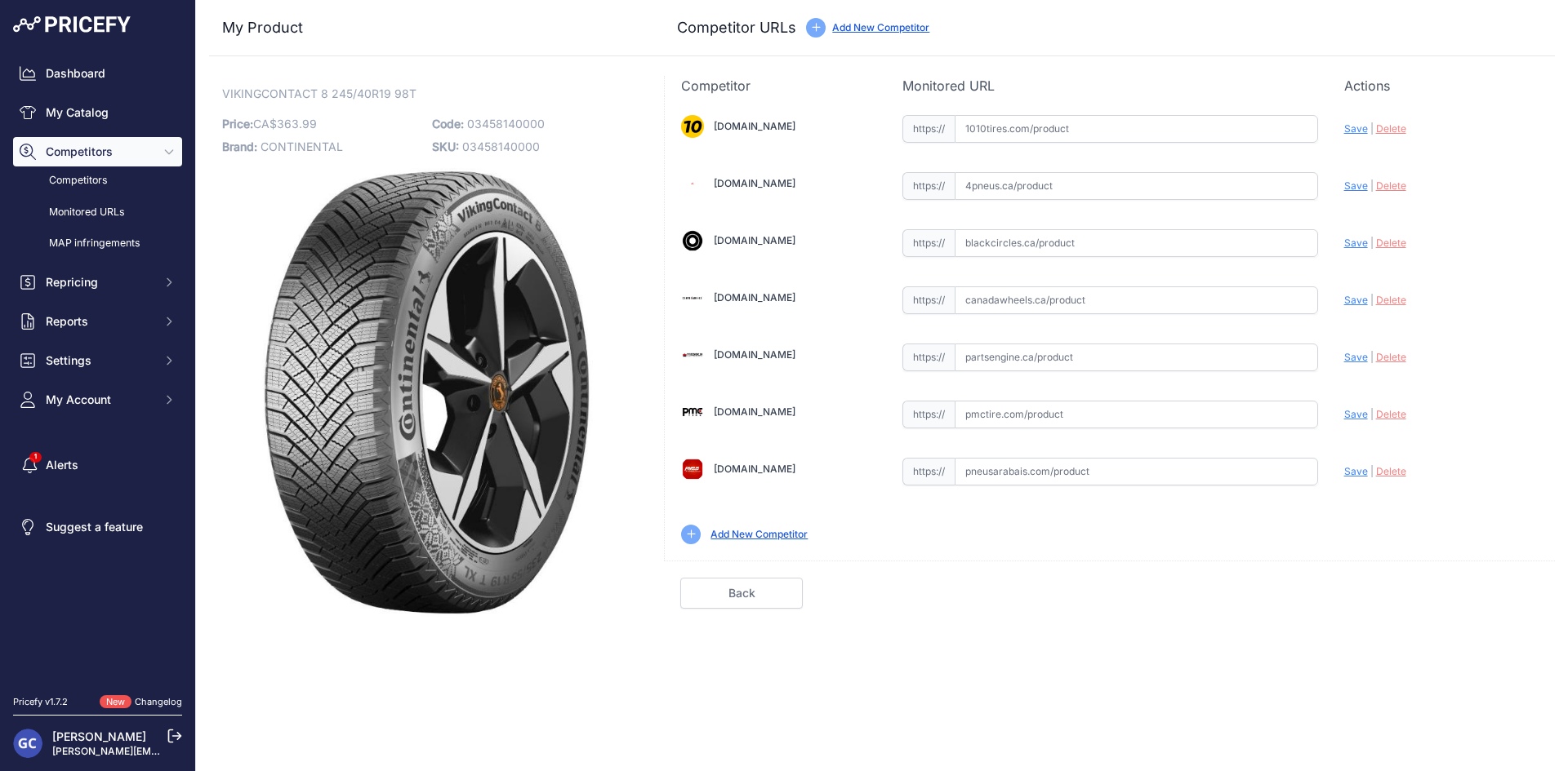
paste input "[URL][DOMAIN_NAME][PHONE_NUMBER]"
click at [1355, 123] on span "Save" at bounding box center [1356, 128] width 24 height 12
type input "https://www.1010tires.com/Tires/Continental/Viking+Contact+8/03458140000?prirul…"
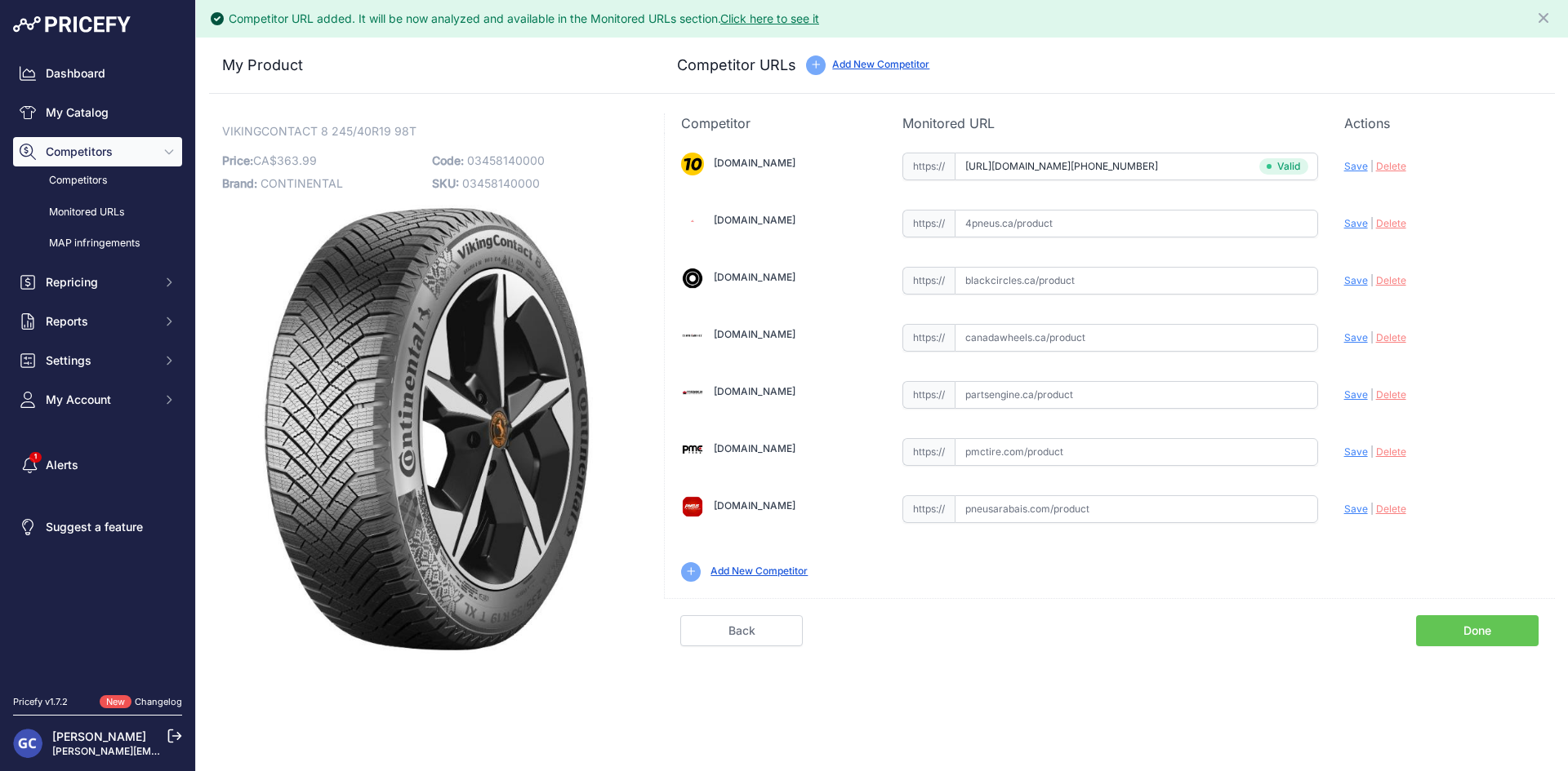
click at [1201, 393] on input "text" at bounding box center [1136, 395] width 363 height 28
paste input "https://www.partsengine.ca/03458140000-vp-continental-371.aspx"
click at [1353, 394] on span "Save" at bounding box center [1356, 394] width 24 height 12
type input "https://www.partsengine.ca/03458140000-vp-continental-371.aspx?prirule_jdsnikfk…"
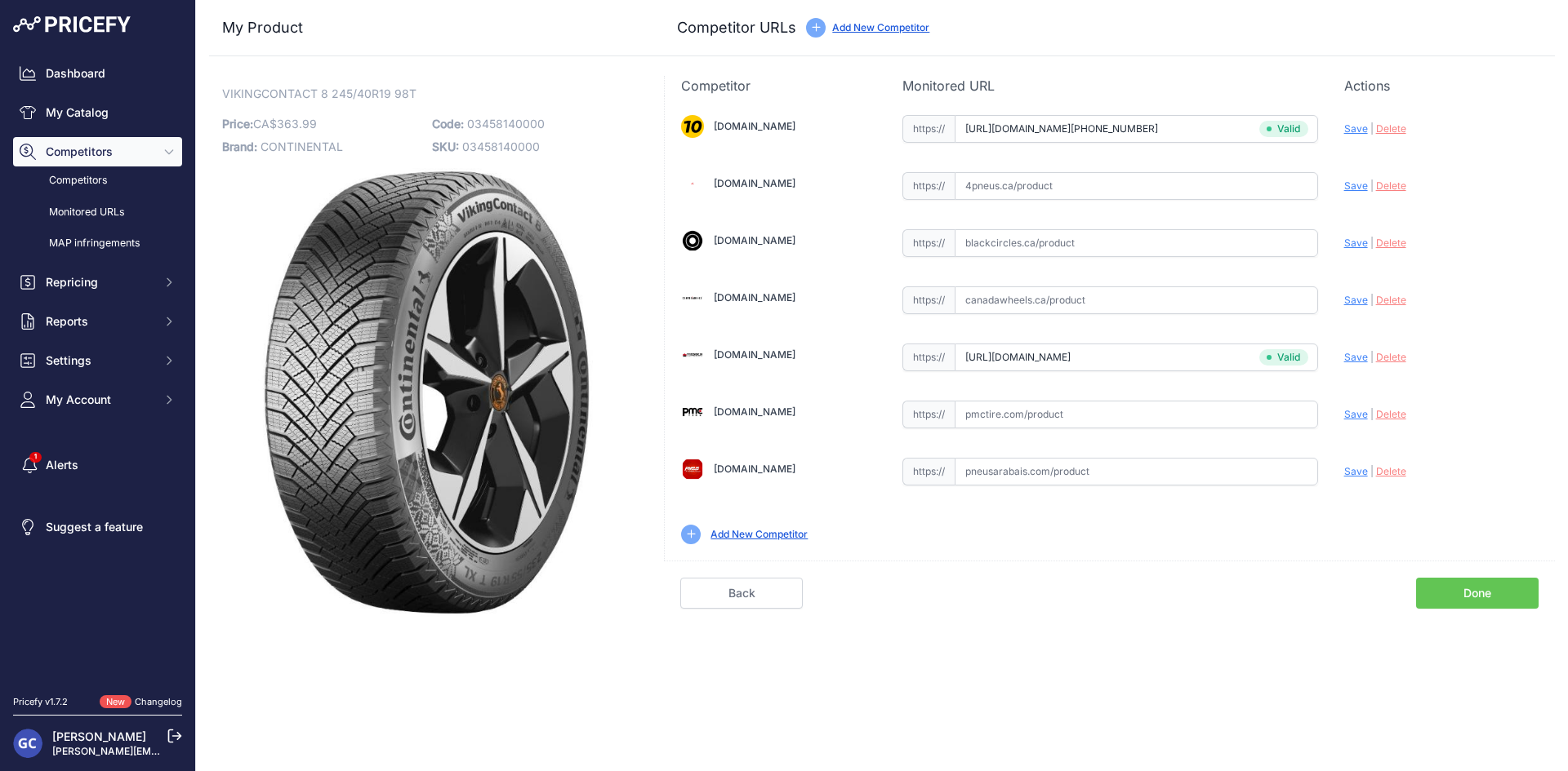
drag, startPoint x: 1068, startPoint y: 421, endPoint x: 1105, endPoint y: 413, distance: 37.9
click at [1068, 421] on input "text" at bounding box center [1136, 414] width 363 height 28
paste input "https://pmctire.com/fr/tires/continental-vikingcontact-8-245-40r19-xl-98t-bsw-0…"
click at [1349, 413] on span "Save" at bounding box center [1356, 413] width 24 height 12
type input "https://pmctire.com/fr/tires/continental-vikingcontact-8-245-40r19-xl-98t-bsw-0…"
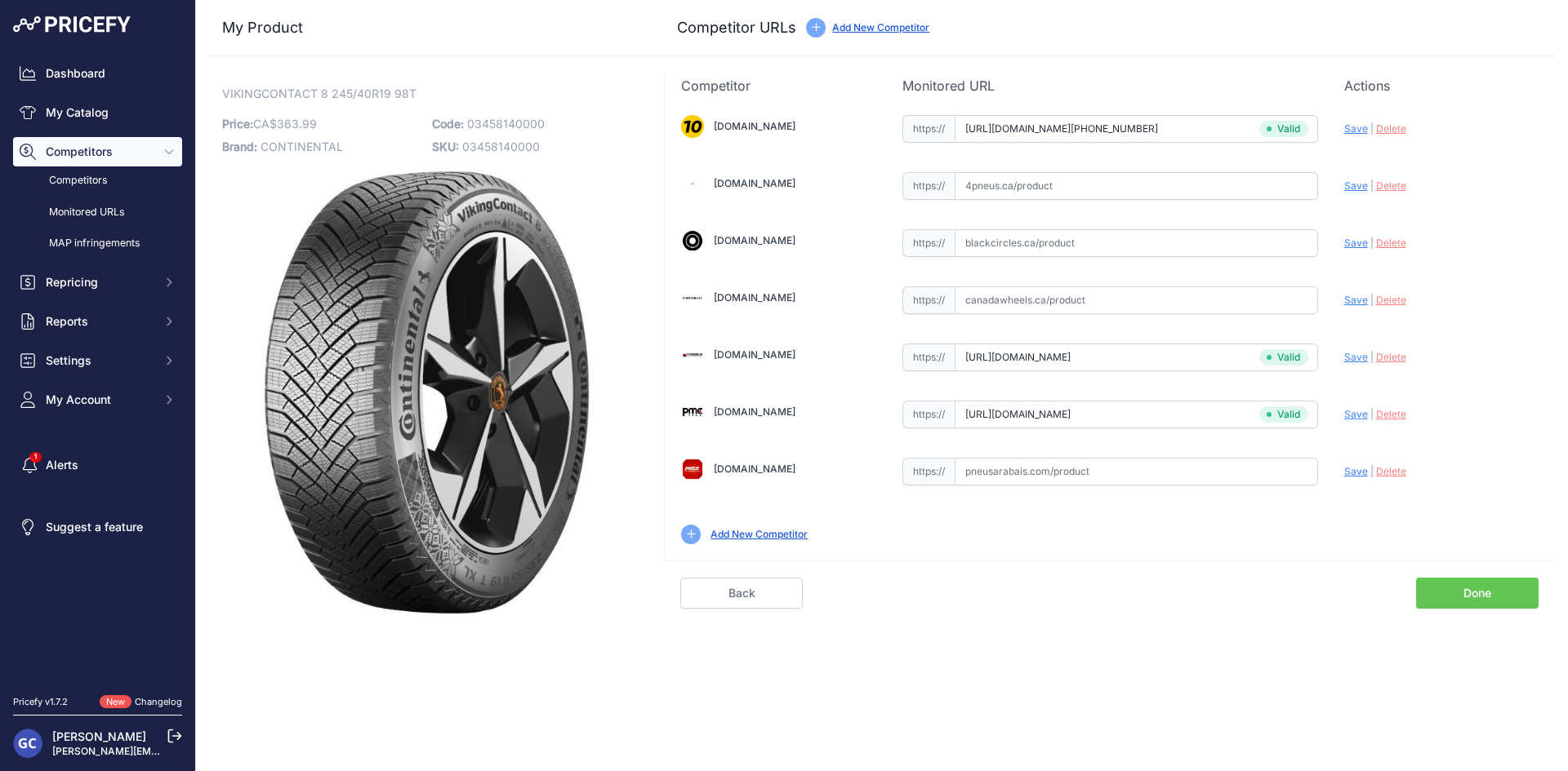
click at [1154, 228] on div "https:// Valid" at bounding box center [1110, 242] width 415 height 31
click at [1209, 247] on input "text" at bounding box center [1136, 243] width 363 height 28
paste input "https://www.4pneus.ca/pneus/continental-viking-contact-8-hiver/245-40-r19-xl/29…"
type input "www.4pneus.ca/pneus/continental-viking-contact-8-hiver/245-40-r19-xl/29471"
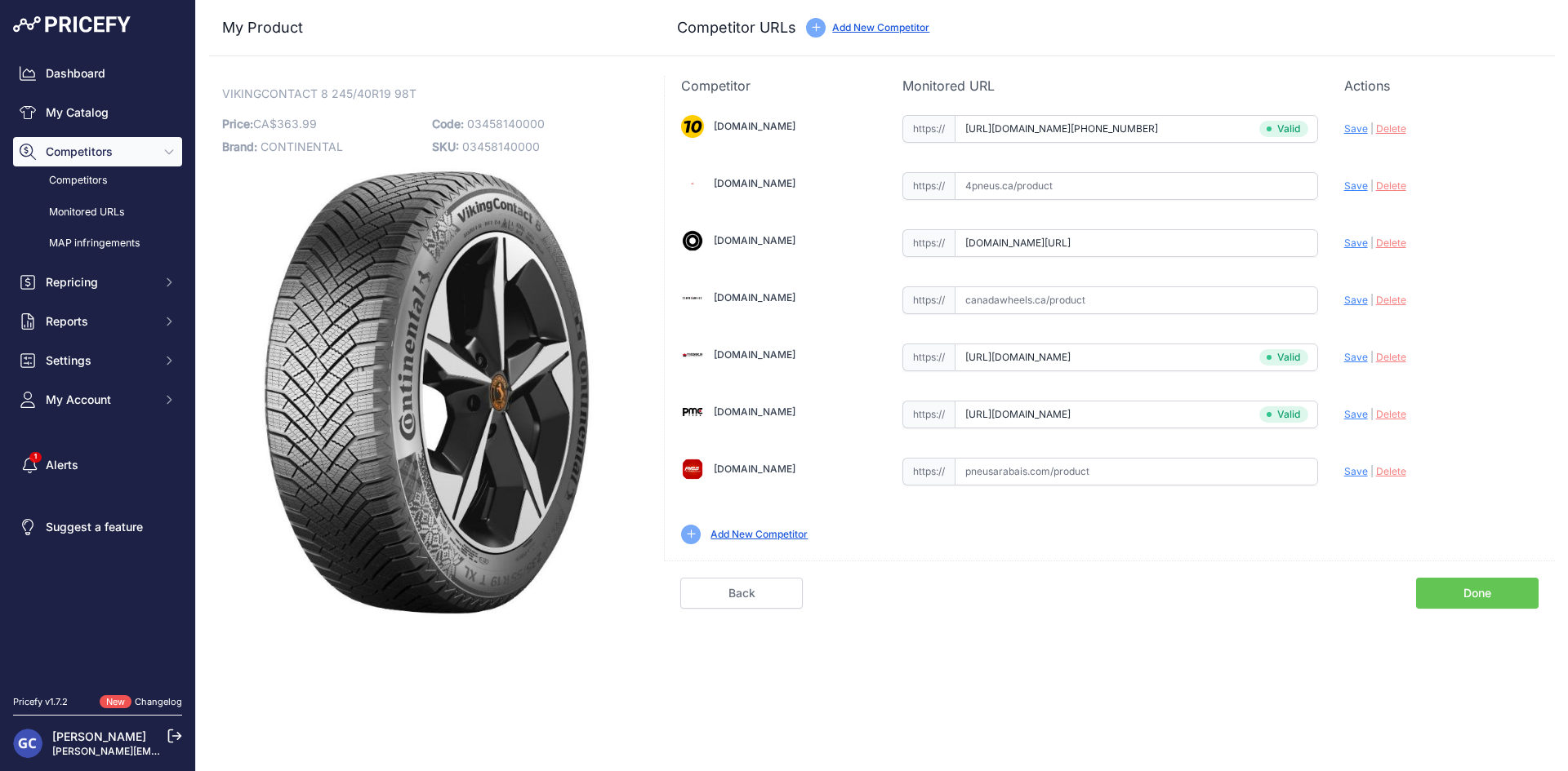
click at [1358, 238] on span "Save" at bounding box center [1356, 242] width 24 height 12
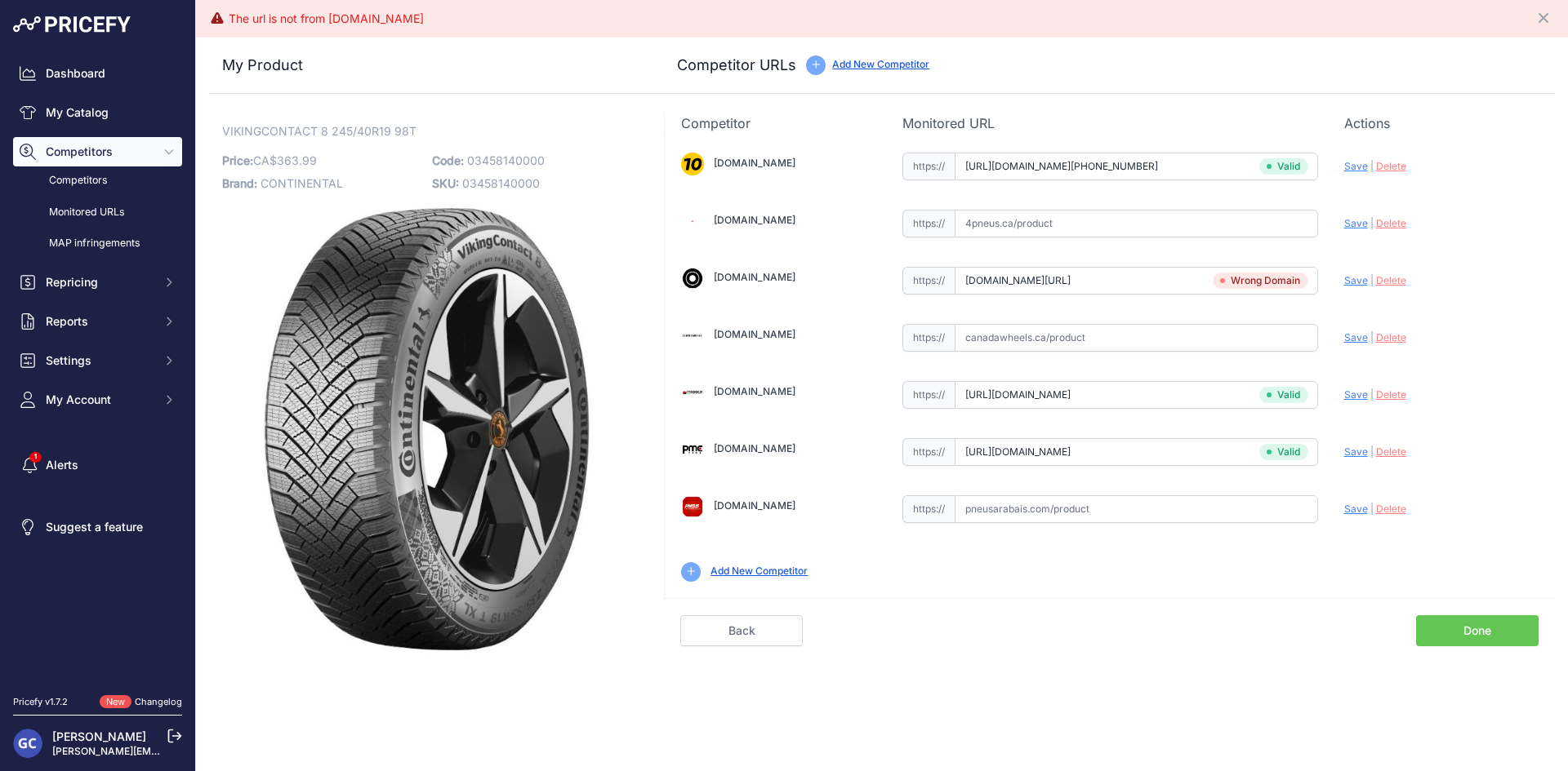
click at [1196, 292] on input "www.4pneus.ca/pneus/continental-viking-contact-8-hiver/245-40-r19-xl/29471" at bounding box center [1136, 281] width 363 height 28
click at [1127, 225] on input "text" at bounding box center [1136, 224] width 363 height 28
paste input "www.4pneus.ca/pneus/continental-viking-contact-8-hiver/245-40-r19-xl/29471"
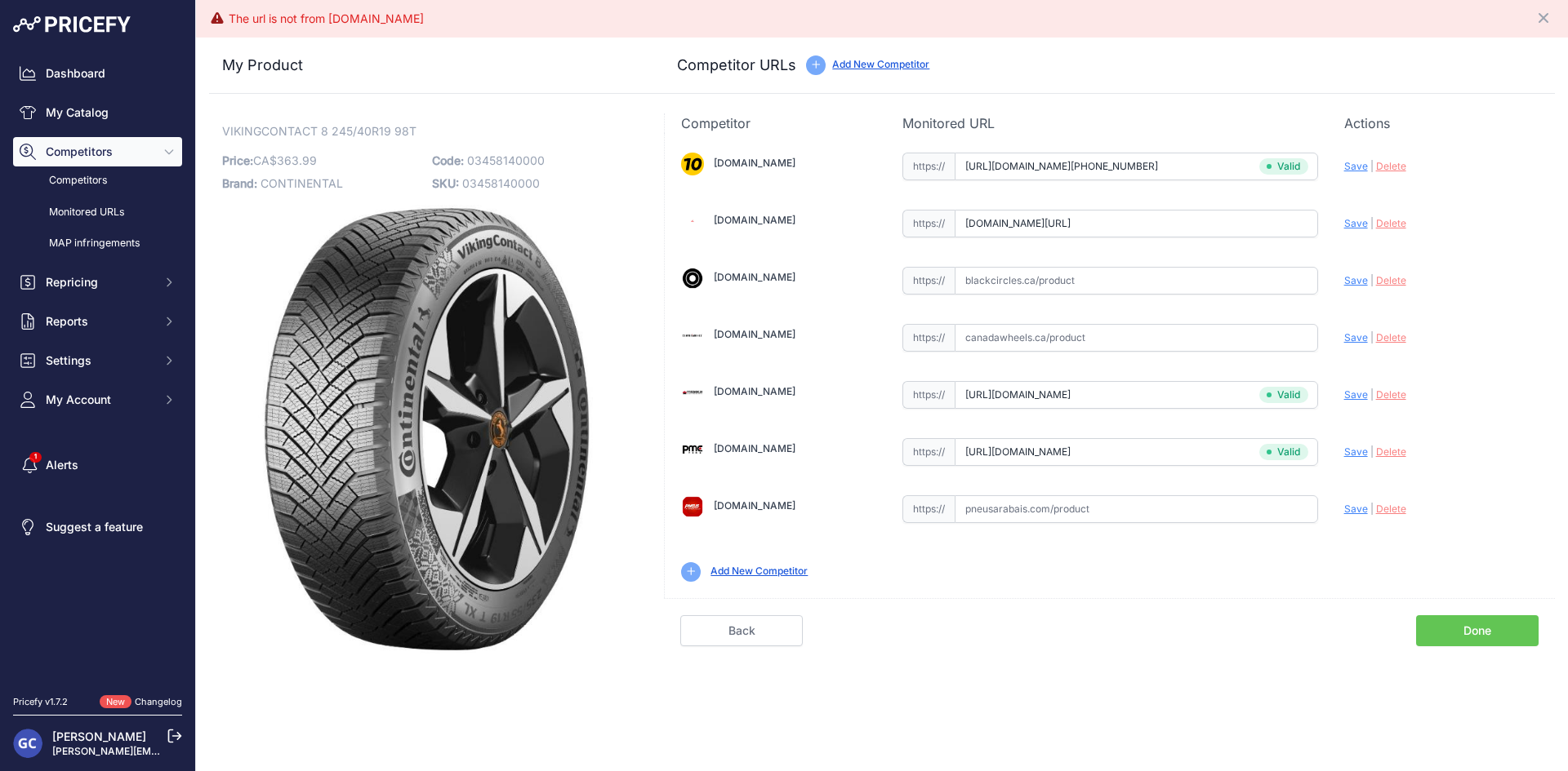
scroll to position [0, 29]
click at [1349, 222] on span "Save" at bounding box center [1356, 223] width 24 height 12
type input "https://www.4pneus.ca/pneus/continental-viking-contact-8-hiver/245-40-r19-xl/29…"
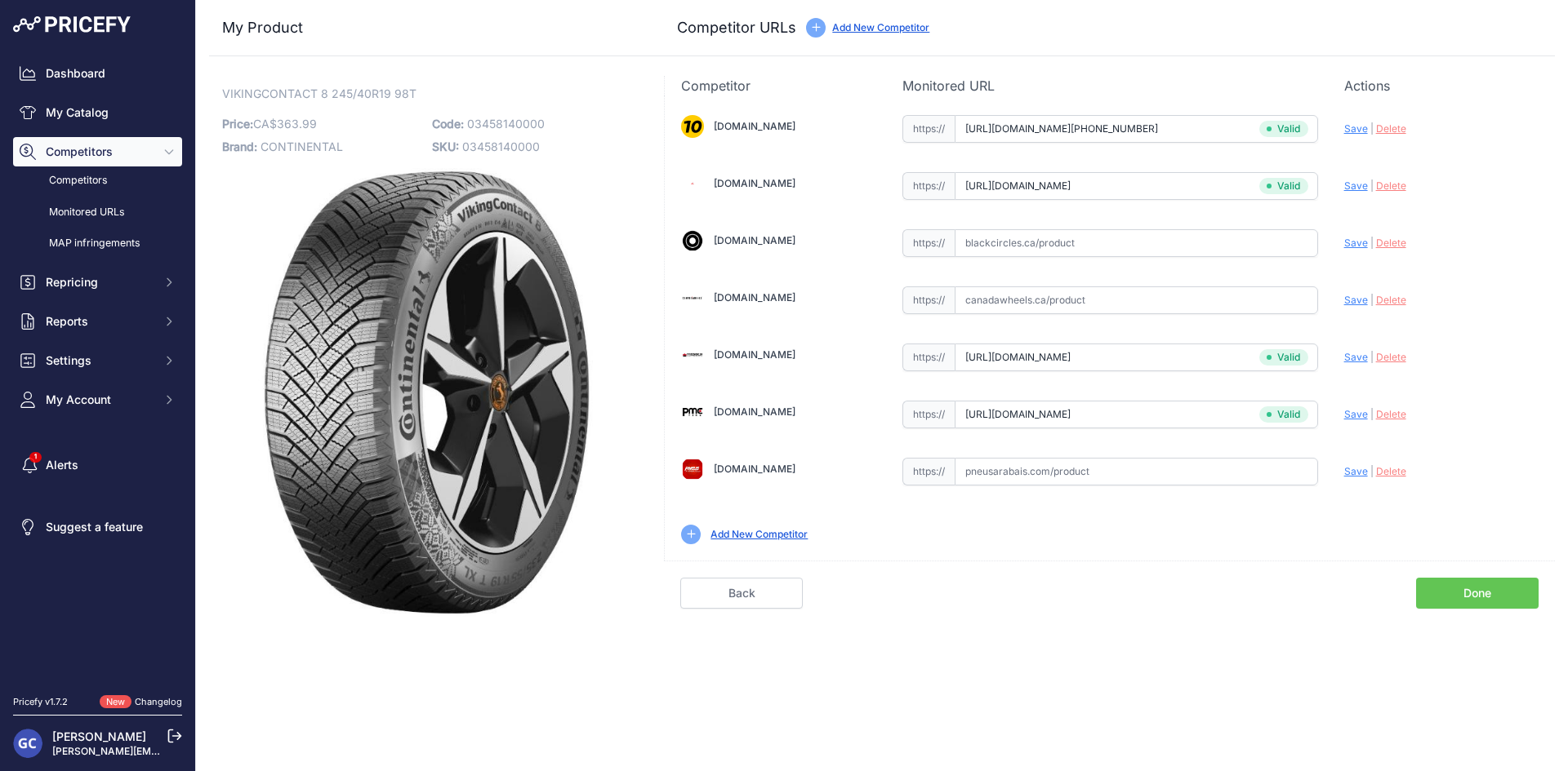
click at [1162, 292] on input "text" at bounding box center [1136, 301] width 363 height 28
click at [1275, 249] on input "text" at bounding box center [1136, 243] width 363 height 28
paste input "https://www.blackcircles.ca/en/tire/continental/vikingcontact-8/245-40-r19-98-t"
click at [1355, 248] on span "Save" at bounding box center [1356, 242] width 24 height 12
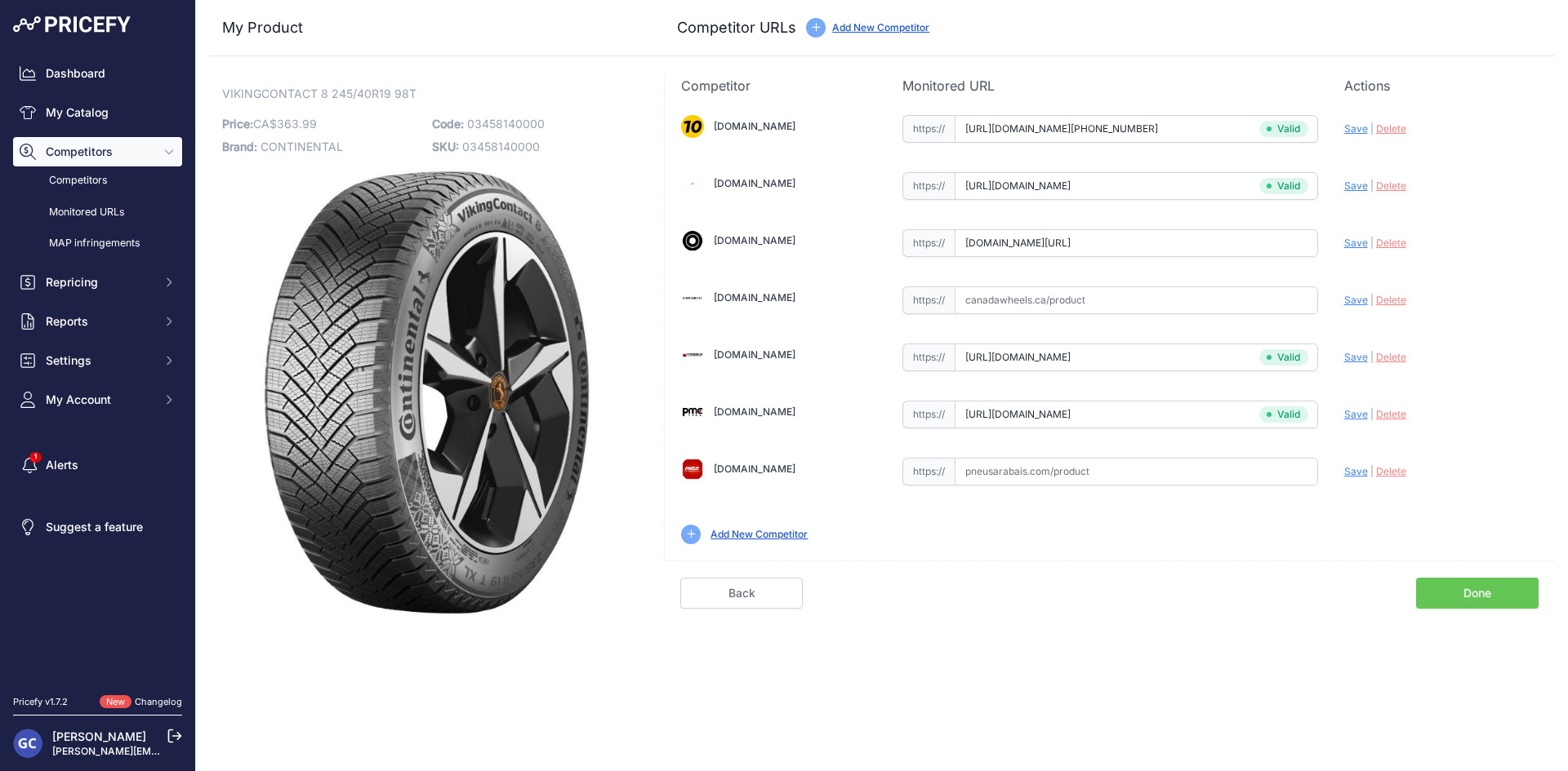
scroll to position [0, 0]
type input "https://www.blackcircles.ca/en/tire/continental/vikingcontact-8/245-40-r19-98-t…"
click at [1243, 467] on input "text" at bounding box center [1136, 472] width 363 height 28
paste input "https://pneusarabais.com/pneus/continental-vikingcontact-8/52416"
click at [1359, 464] on div "Update Profile Save | Delete Analyzing" at bounding box center [1441, 468] width 194 height 26
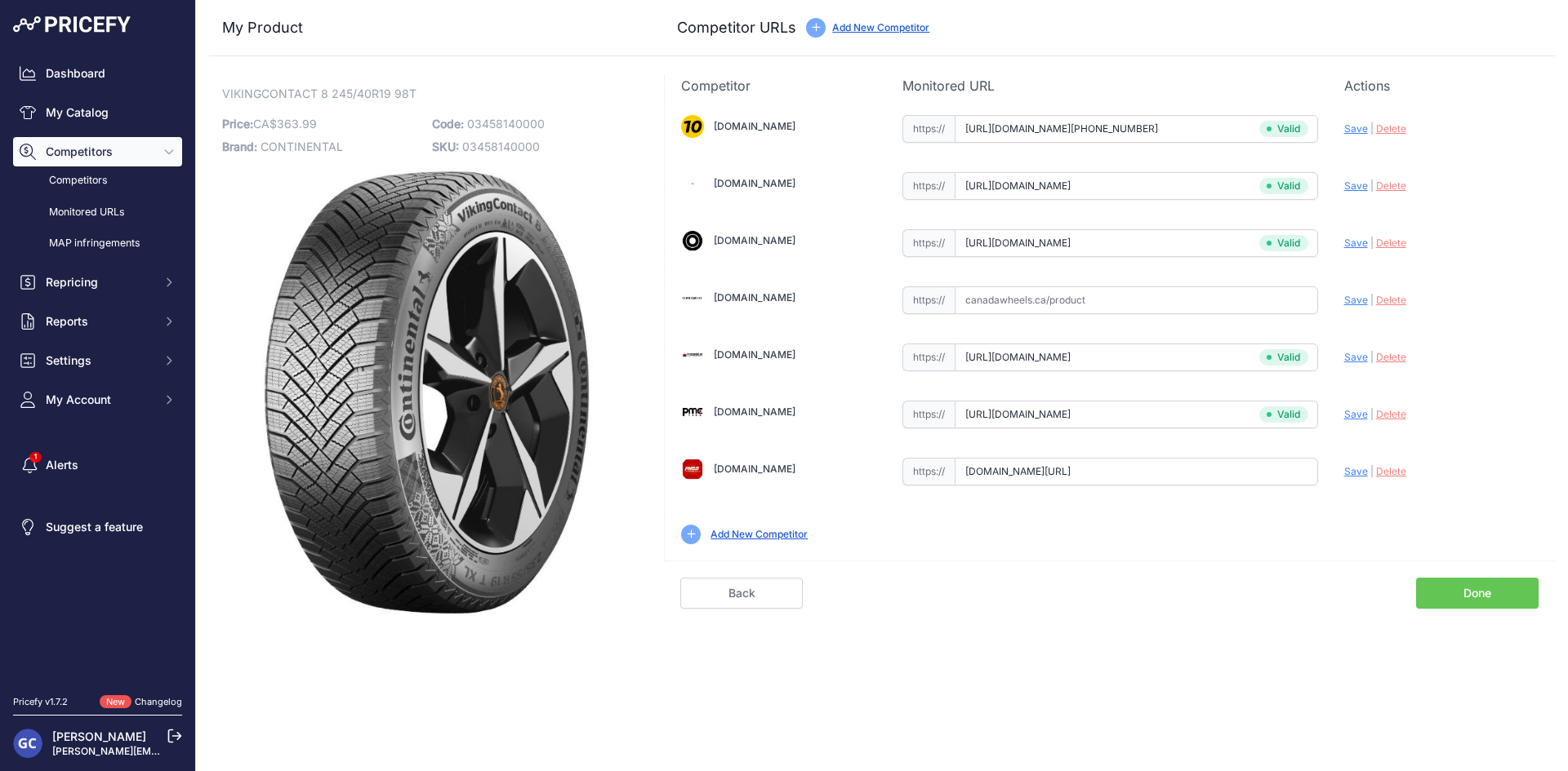
click at [1356, 467] on span "Save" at bounding box center [1356, 471] width 24 height 12
type input "https://pneusarabais.com/pneus/continental-vikingcontact-8/52416?prirule_jdsnik…"
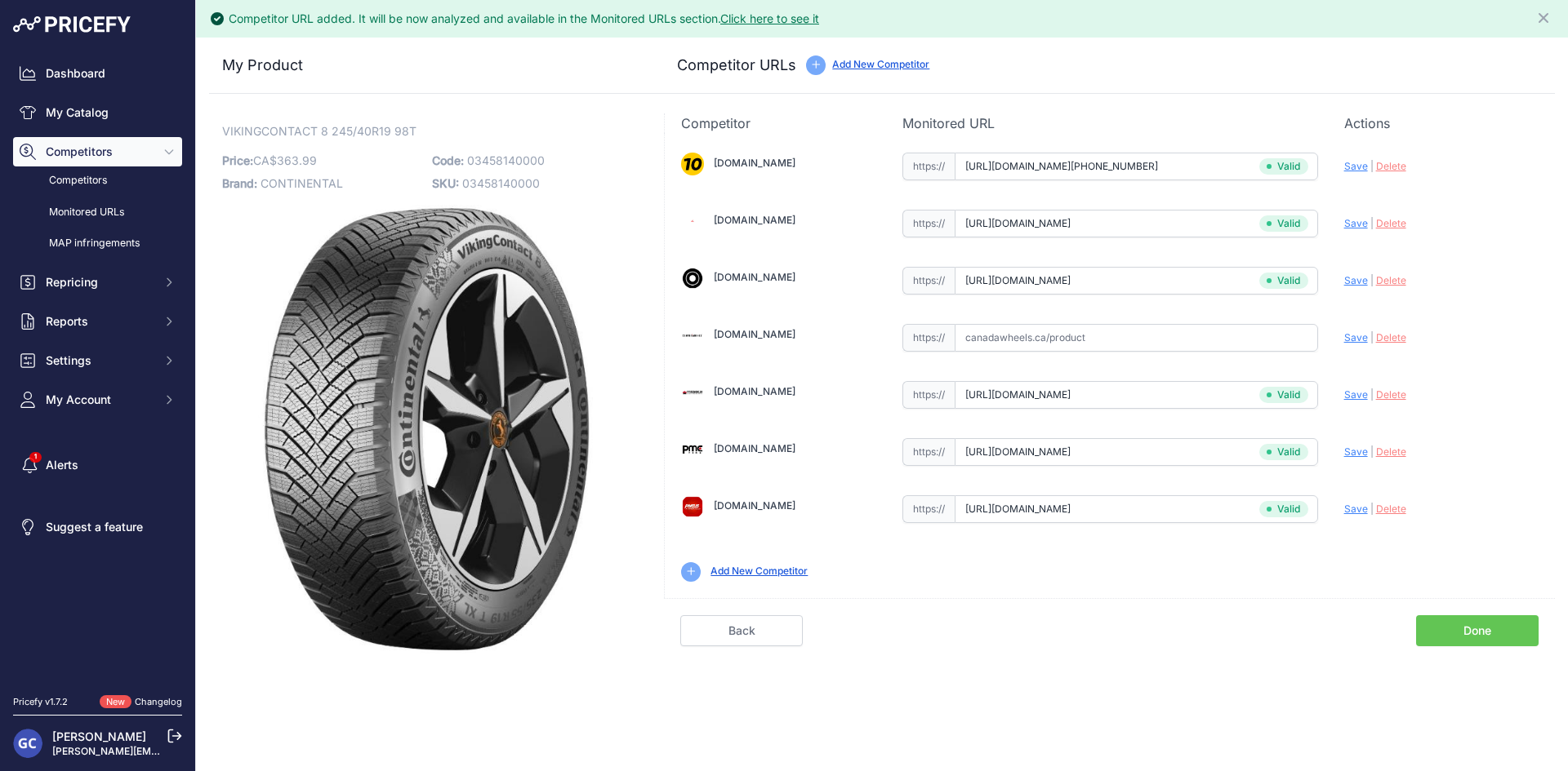
click at [1482, 632] on link "Done" at bounding box center [1477, 631] width 123 height 31
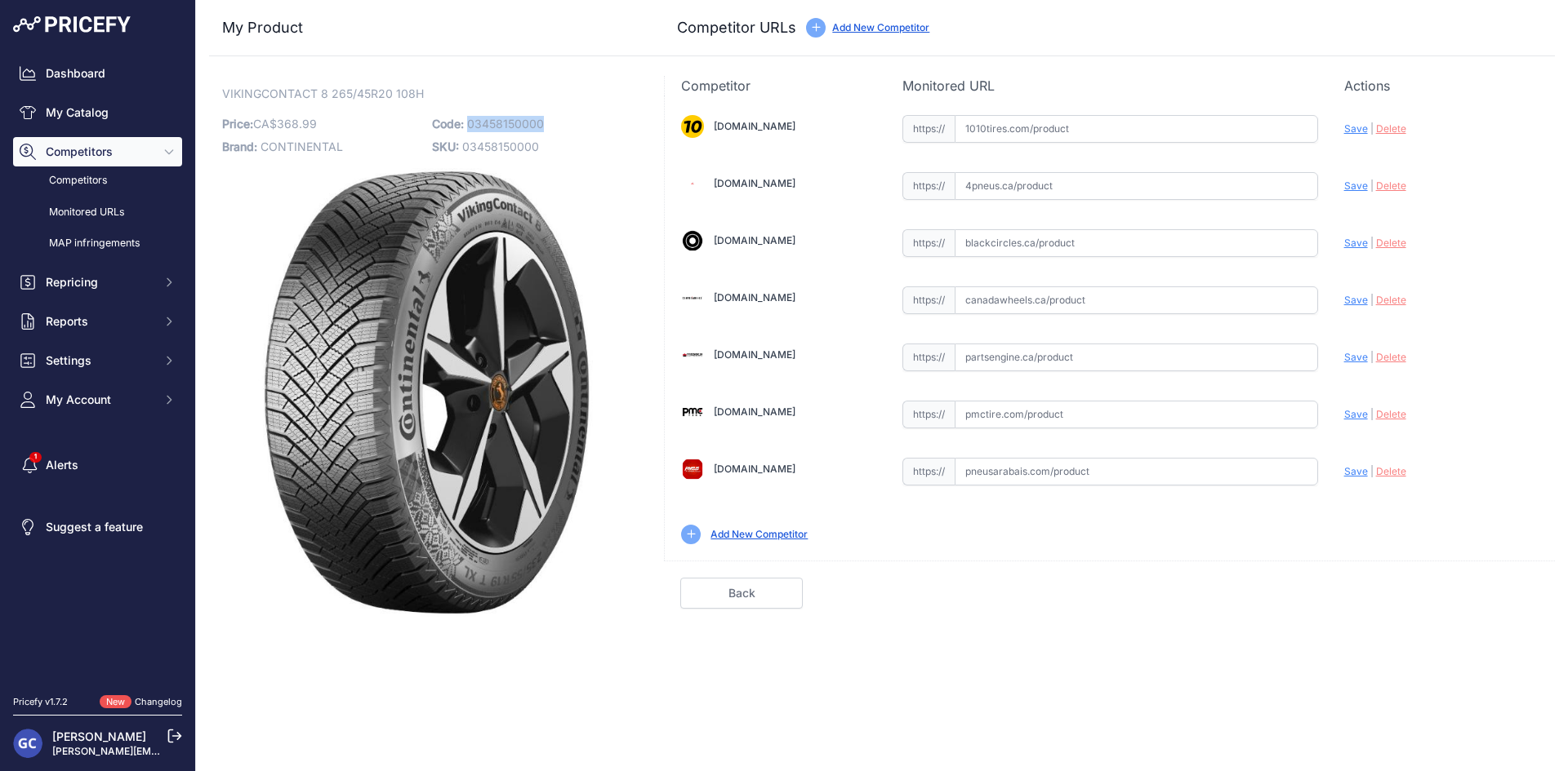
drag, startPoint x: 578, startPoint y: 122, endPoint x: 468, endPoint y: 122, distance: 110.0
click at [468, 122] on p "Code: 03458150000" at bounding box center [532, 124] width 200 height 23
copy span "03458150000"
click at [1159, 126] on input "text" at bounding box center [1136, 129] width 363 height 28
paste input "https://www.1010tires.com/Tires/Continental/Viking+Contact+8/03458150000"
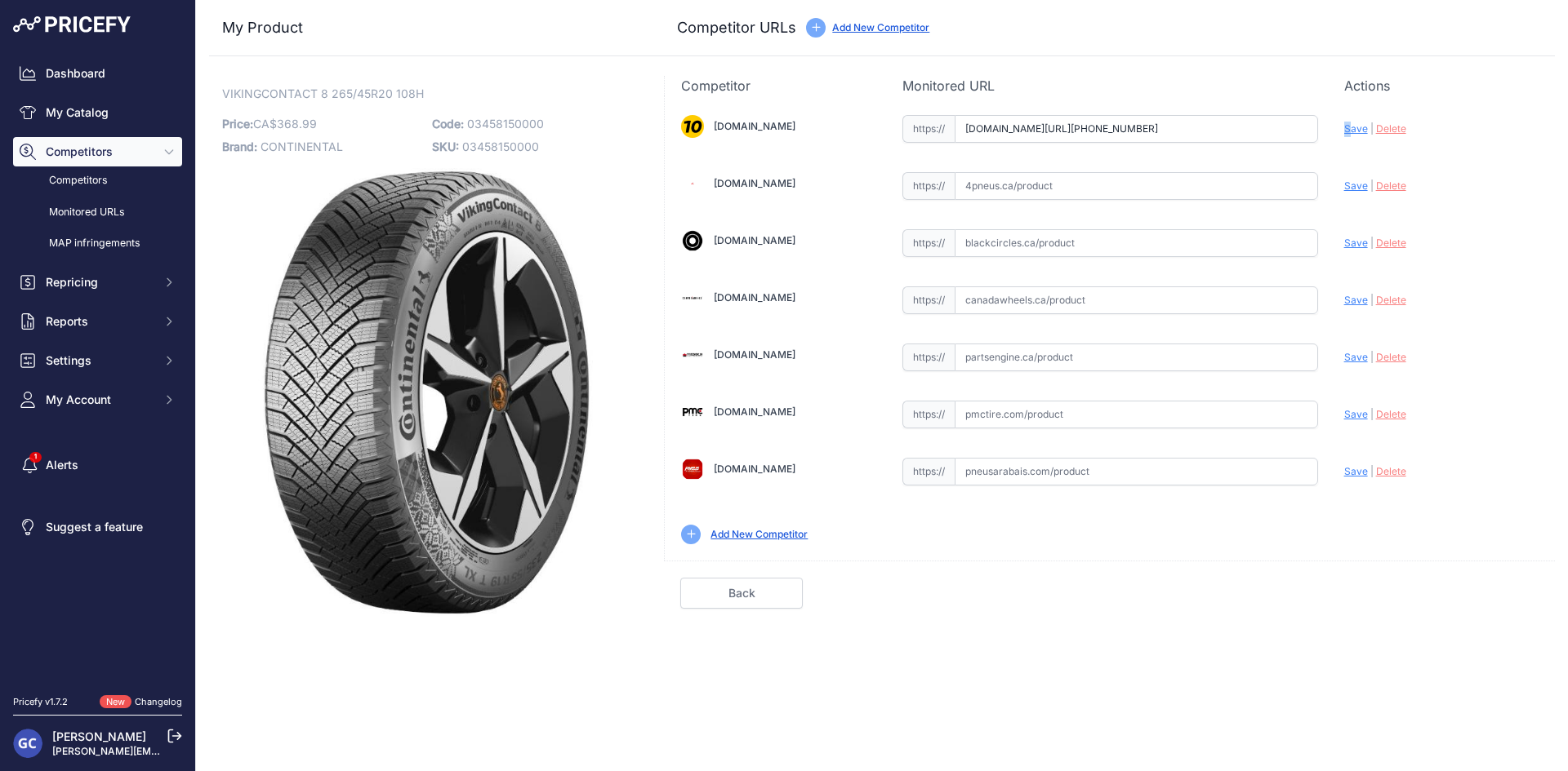
click at [1352, 126] on span "Save" at bounding box center [1356, 128] width 24 height 12
type input "https://www.1010tires.com/Tires/Continental/Viking+Contact+8/03458150000?prirul…"
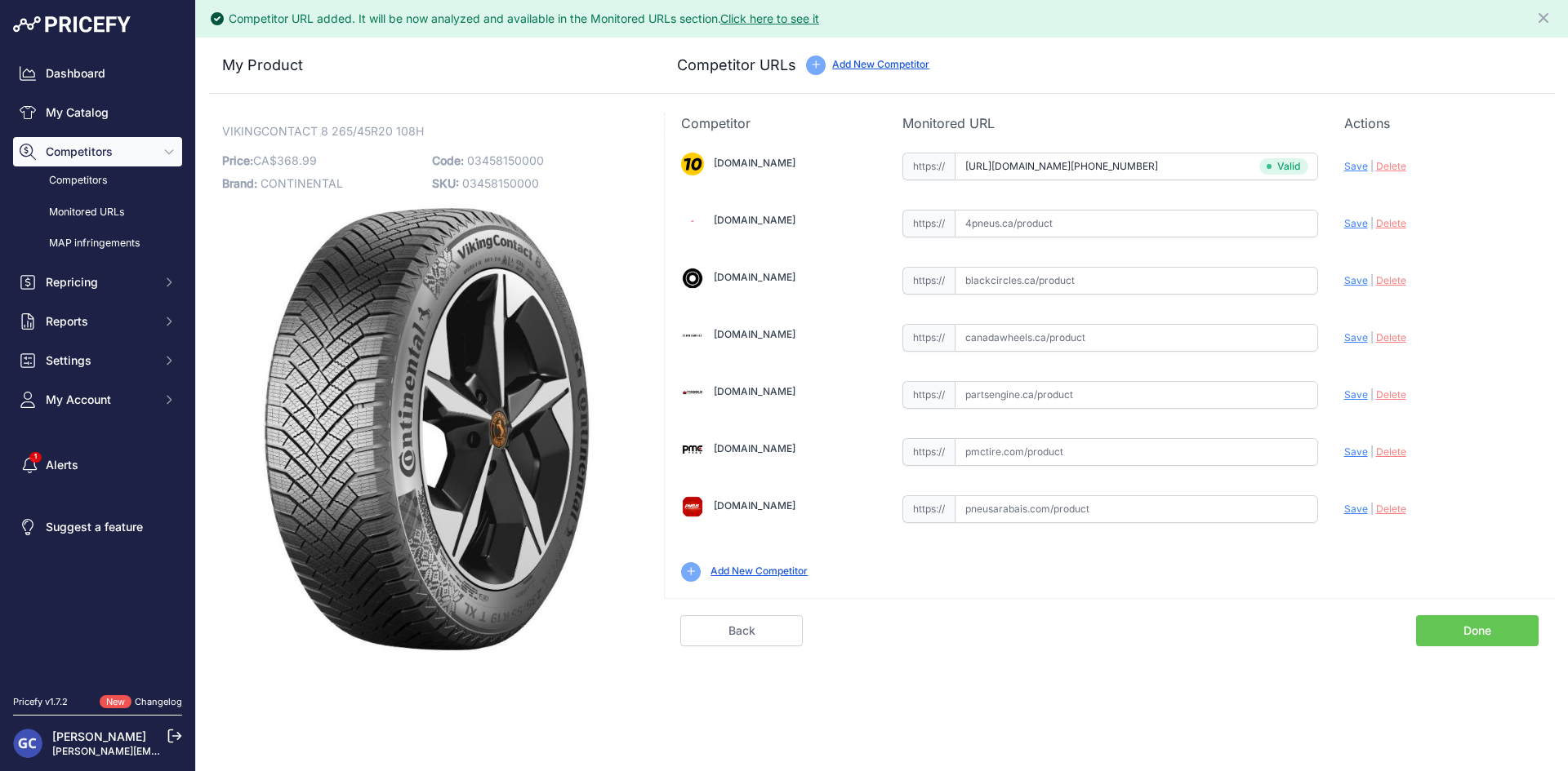
click at [1083, 387] on input "text" at bounding box center [1136, 395] width 363 height 28
paste input "https://www.partsengine.ca/03458150000-vp-continental-371.aspx"
click at [1349, 393] on span "Save" at bounding box center [1356, 394] width 24 height 12
type input "https://www.partsengine.ca/03458150000-vp-continental-371.aspx?prirule_jdsnikfk…"
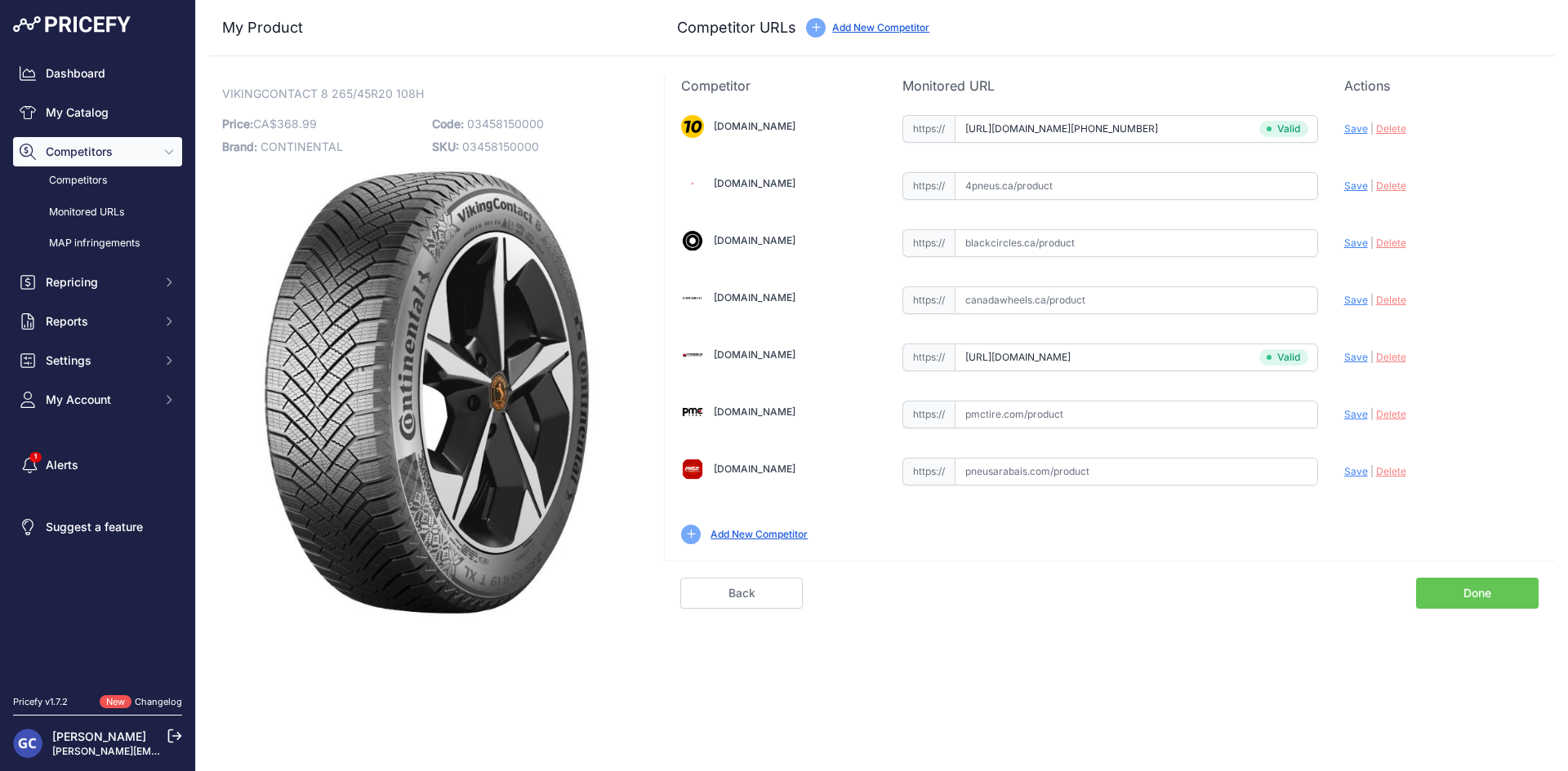
click at [1135, 421] on input "text" at bounding box center [1136, 414] width 363 height 28
paste input "https://pmctire.com/fr/tires/continental-vikingcontact-8-265-45r20-xl-108h-bsw-…"
click at [1355, 418] on span "Save" at bounding box center [1356, 413] width 24 height 12
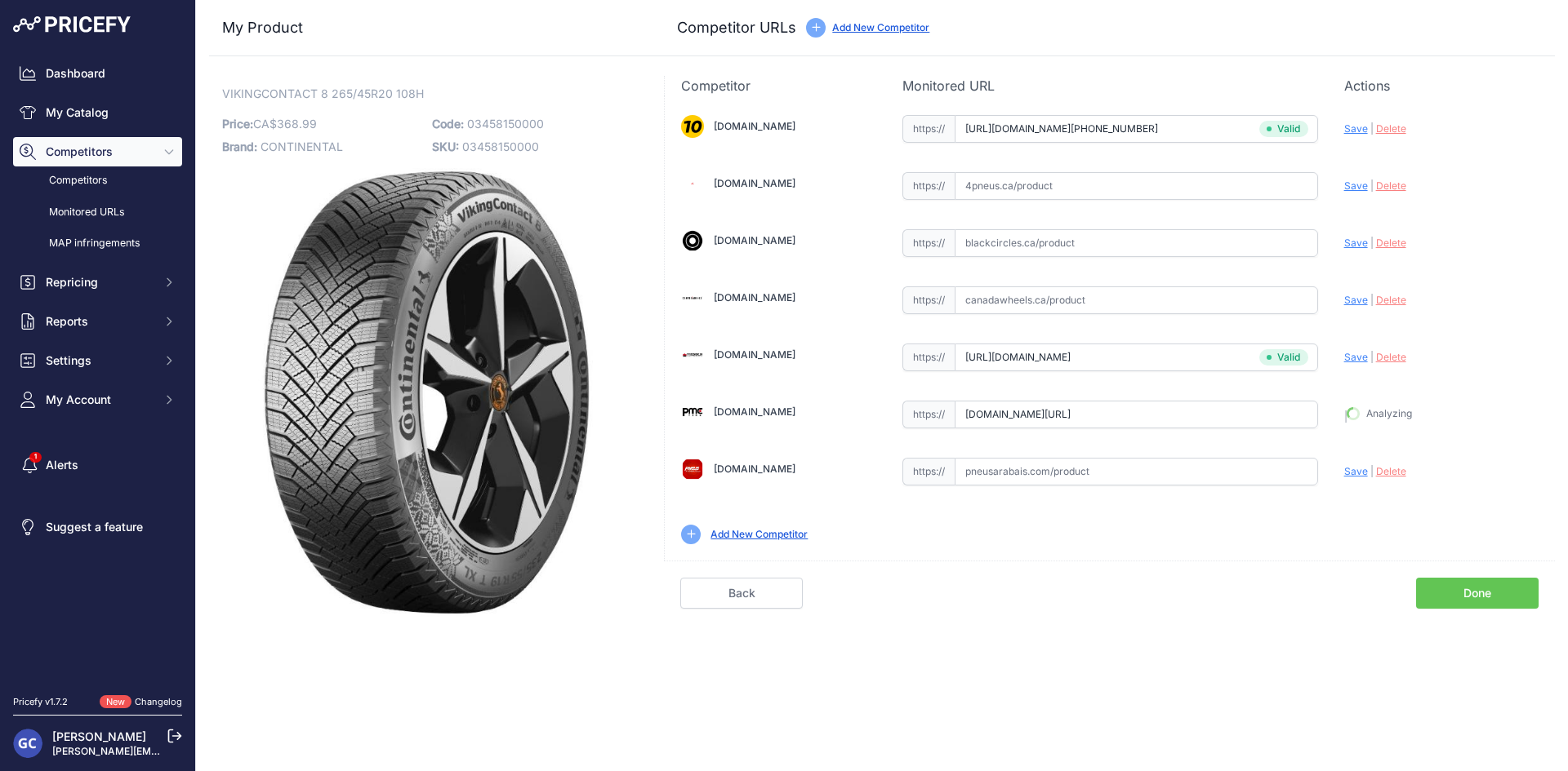
type input "https://pmctire.com/fr/tires/continental-vikingcontact-8-265-45r20-xl-108h-bsw-…"
click at [1259, 175] on input "text" at bounding box center [1136, 186] width 363 height 28
paste input "https://www.4pneus.ca/pneus/continental-viking-contact-8-hiver/265-45-r20-xl/29…"
click at [1350, 182] on span "Save" at bounding box center [1356, 185] width 24 height 12
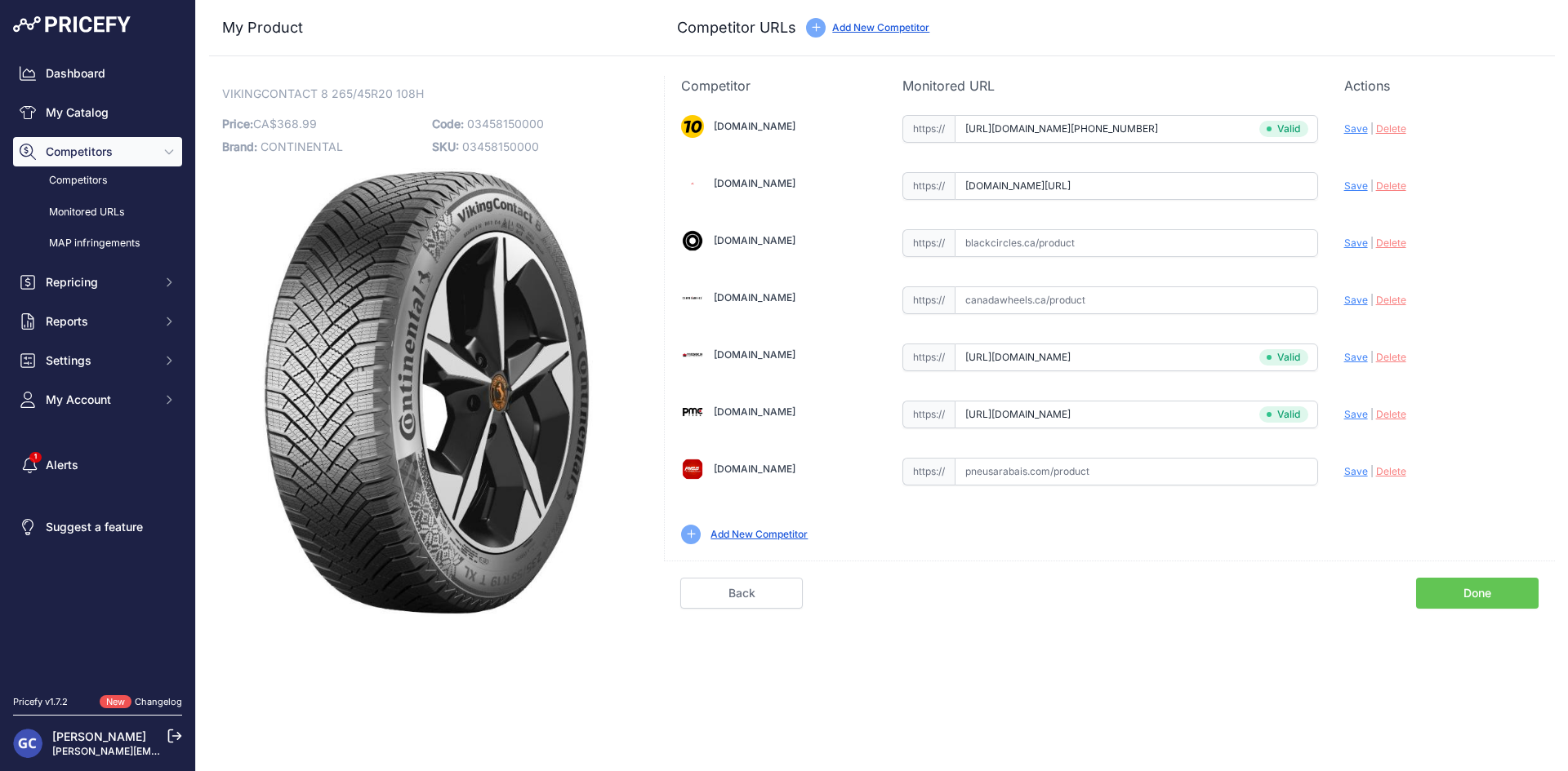
scroll to position [0, 0]
type input "https://www.4pneus.ca/pneus/continental-viking-contact-8-hiver/265-45-r20-xl/29…"
click at [1248, 242] on input "text" at bounding box center [1136, 243] width 363 height 28
paste input "https://www.blackcircles.ca/en/tire/continental/vikingcontact-8/265-45-r20-108-h"
click at [1354, 239] on span "Save" at bounding box center [1356, 242] width 24 height 12
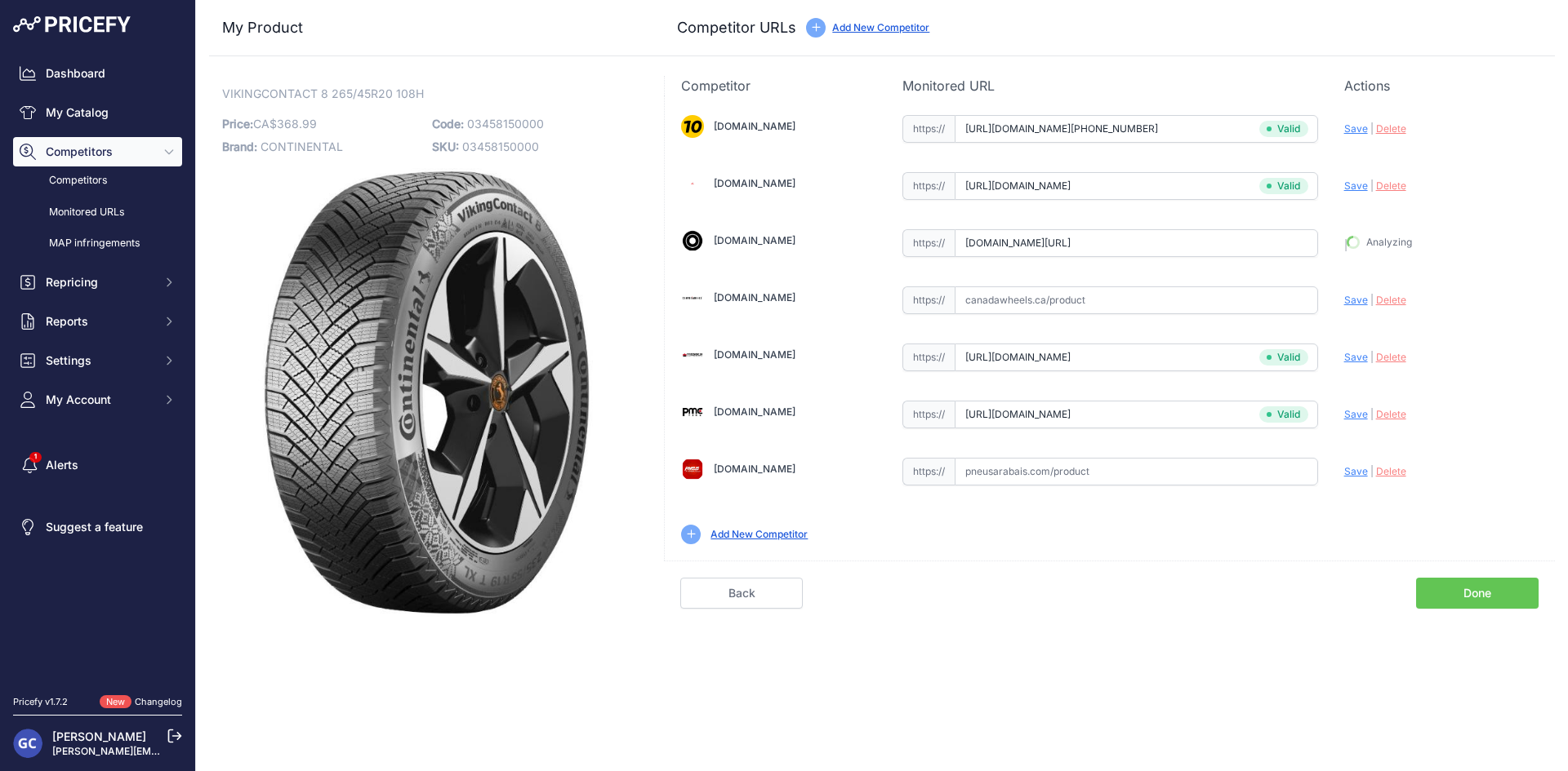
type input "[URL][DOMAIN_NAME]"
click at [1464, 596] on link "Done" at bounding box center [1477, 593] width 123 height 31
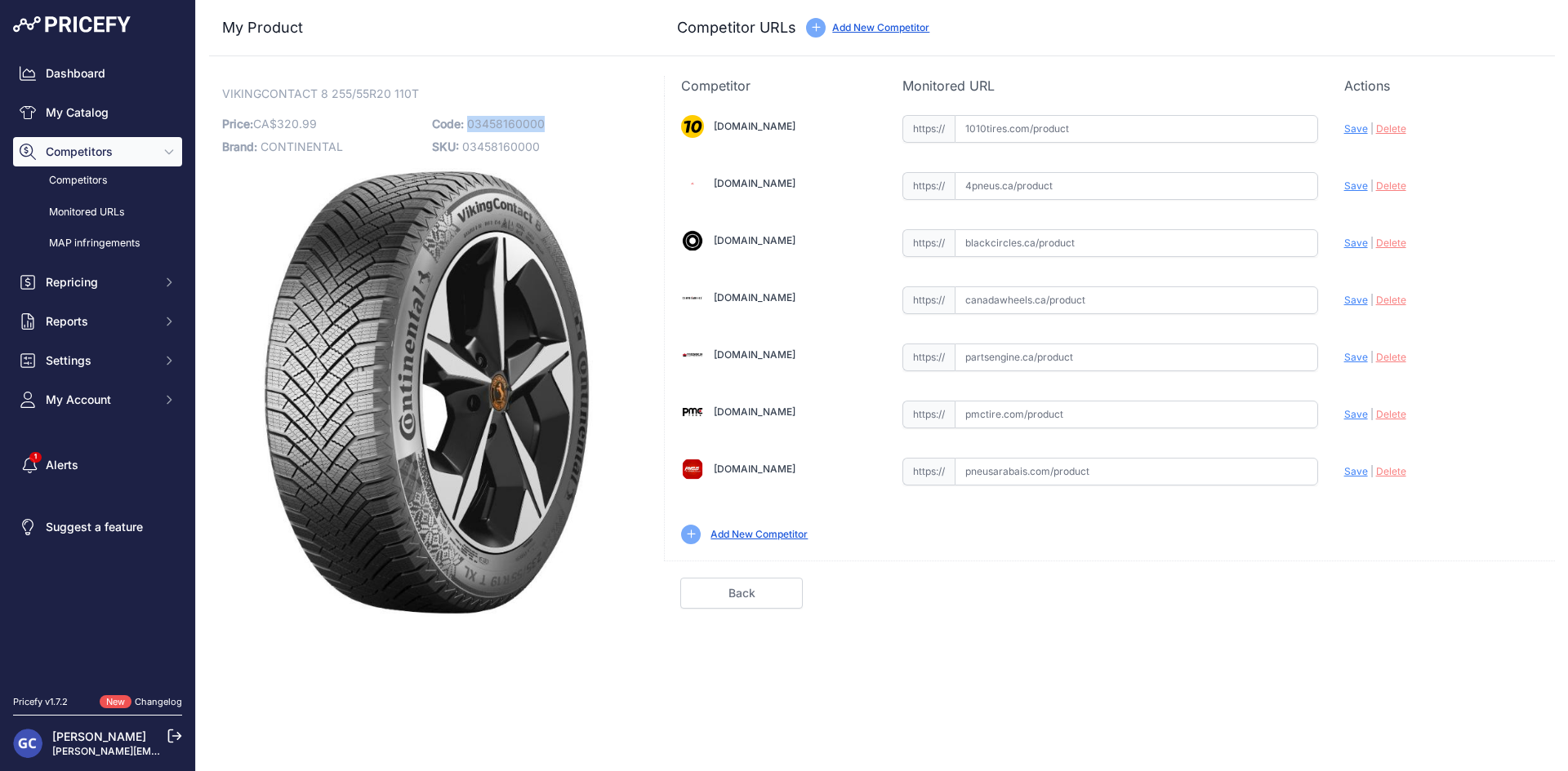
drag, startPoint x: 580, startPoint y: 119, endPoint x: 468, endPoint y: 119, distance: 112.0
click at [468, 119] on p "Code: 03458160000" at bounding box center [532, 124] width 200 height 23
copy span "03458160000"
click at [1162, 138] on input "text" at bounding box center [1136, 129] width 363 height 28
paste input "[URL][DOMAIN_NAME][PHONE_NUMBER]"
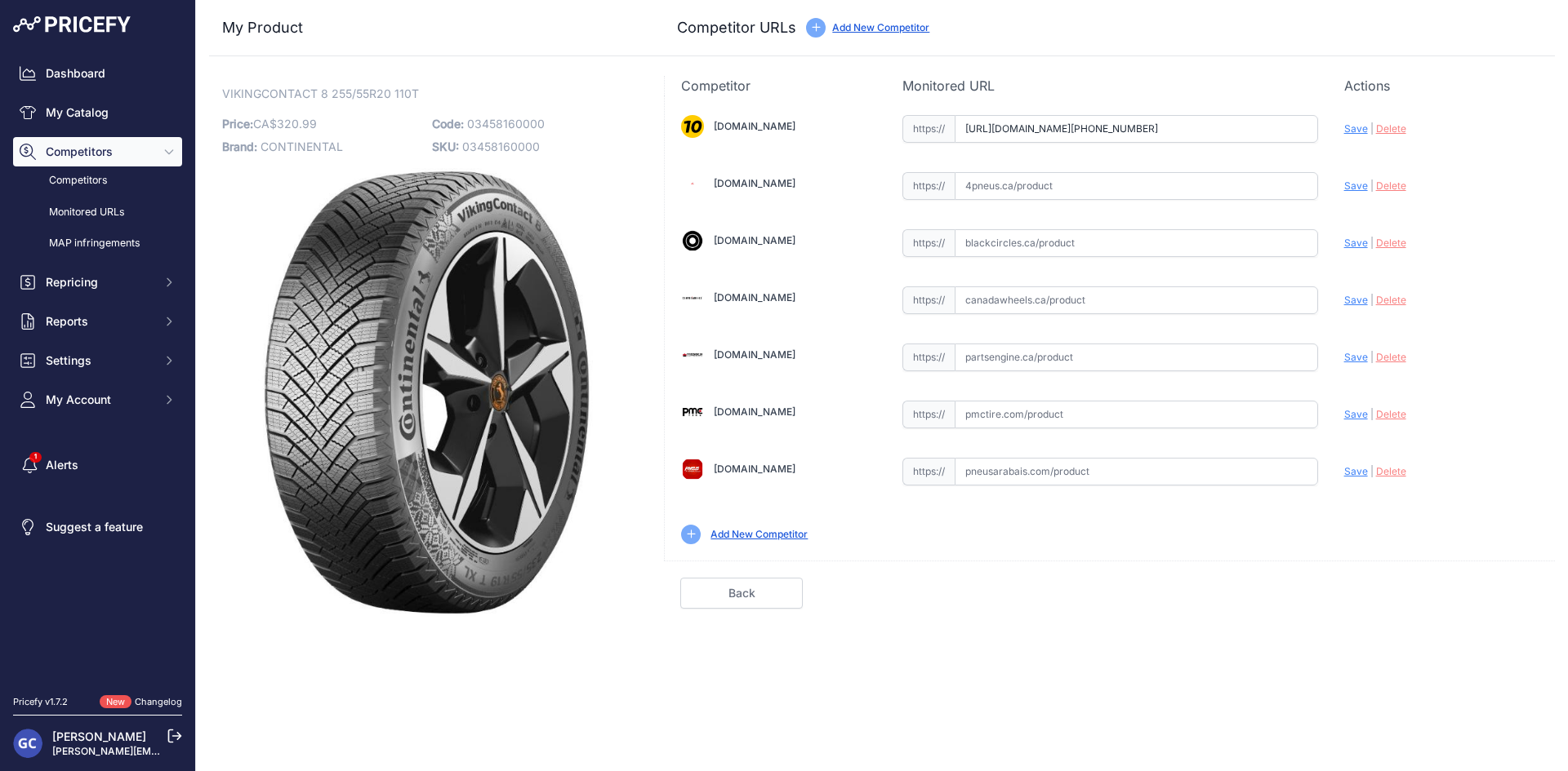
scroll to position [0, 20]
click at [1354, 127] on span "Save" at bounding box center [1356, 128] width 24 height 12
type input "[URL][DOMAIN_NAME][PHONE_NUMBER]"
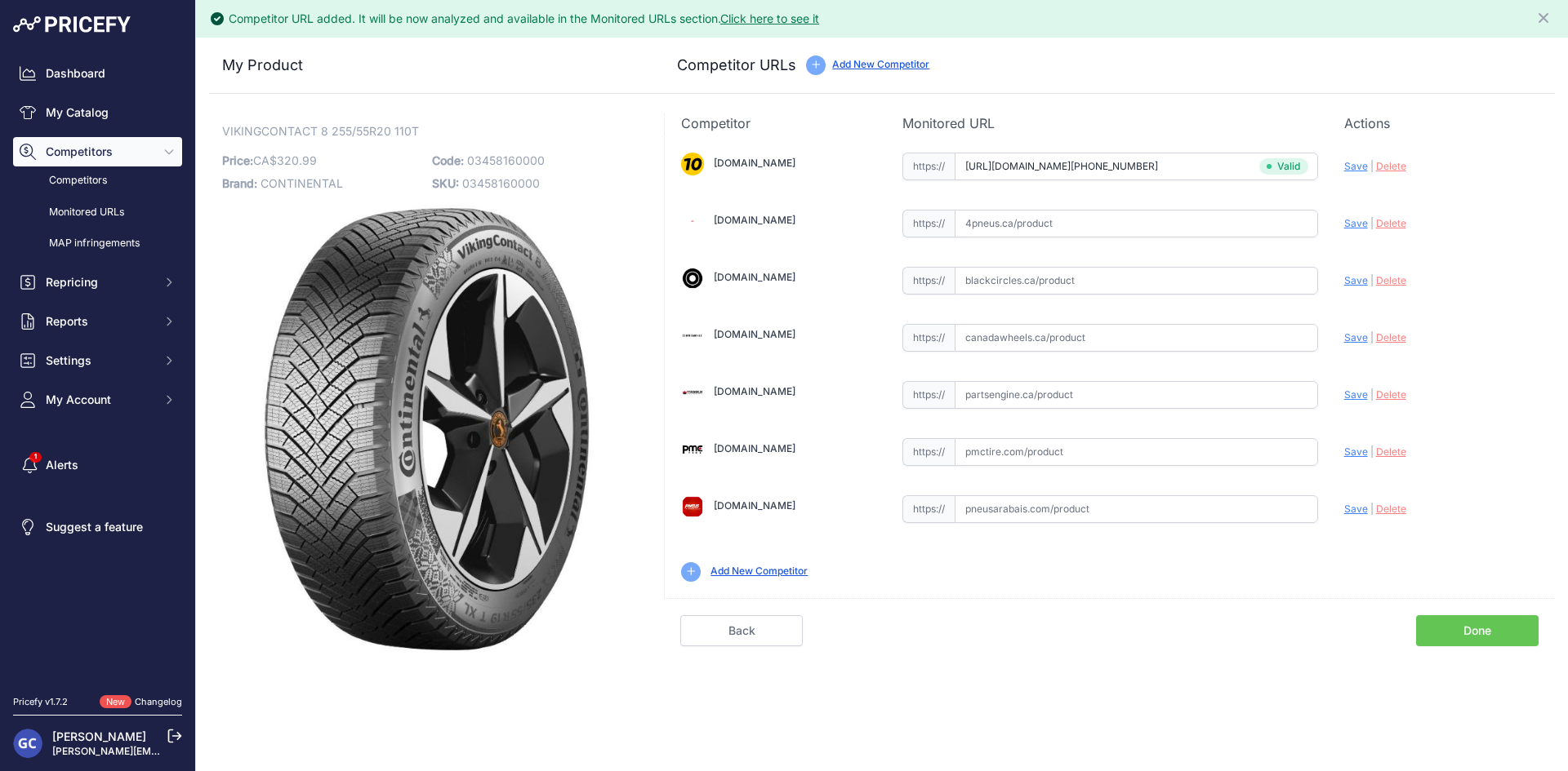
drag, startPoint x: 1150, startPoint y: 397, endPoint x: 1248, endPoint y: 390, distance: 98.2
click at [1150, 397] on input "text" at bounding box center [1136, 395] width 363 height 28
paste input "[URL][DOMAIN_NAME]"
click at [1353, 392] on span "Save" at bounding box center [1356, 394] width 24 height 12
type input "[URL][DOMAIN_NAME]"
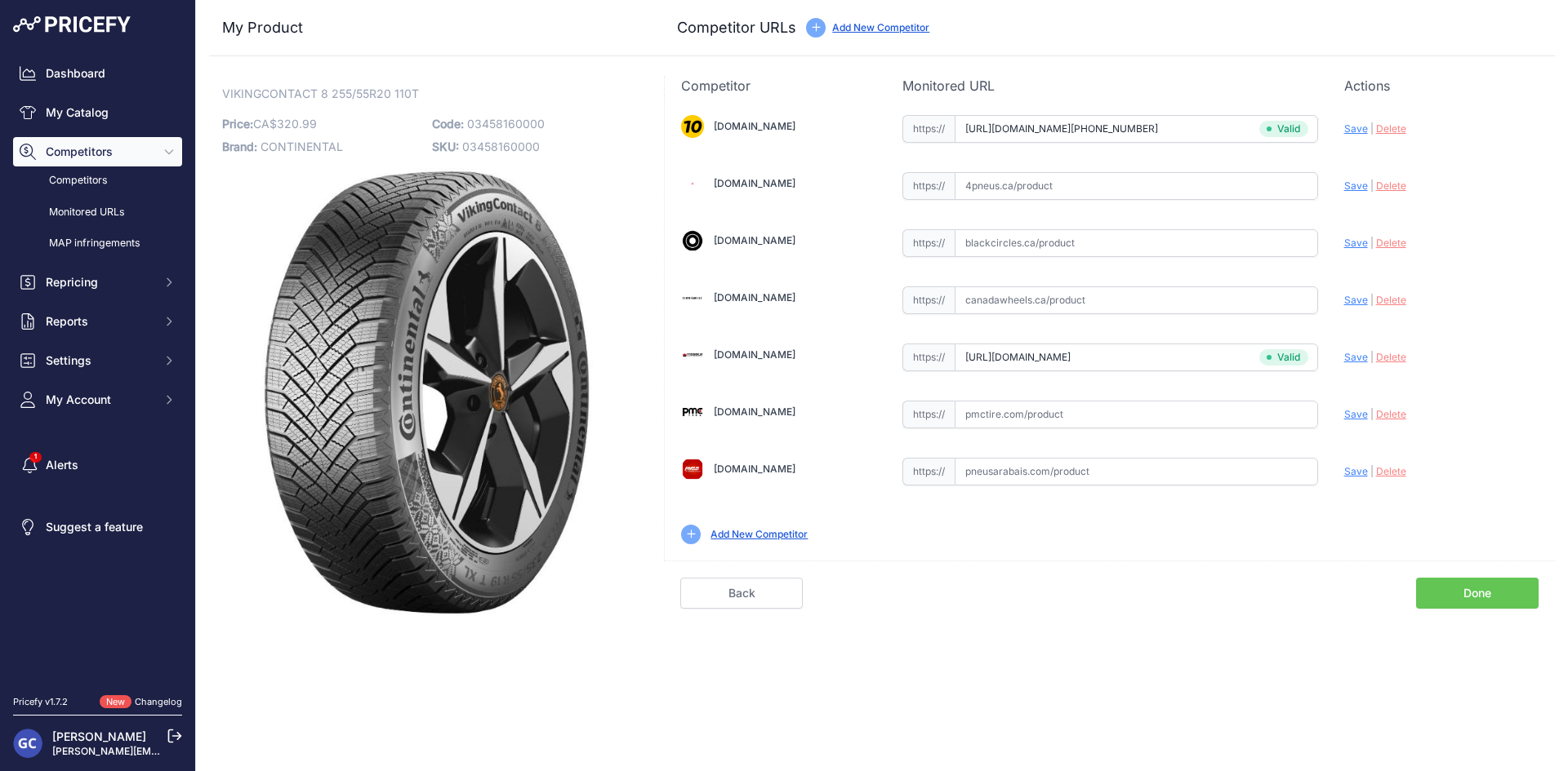
click at [1117, 421] on input "text" at bounding box center [1136, 414] width 363 height 28
paste input "https://pmctire.com/fr/tires/continental-vikingcontact-8-255-55r20-xl-110t-bsw-…"
click at [1353, 415] on span "Save" at bounding box center [1356, 413] width 24 height 12
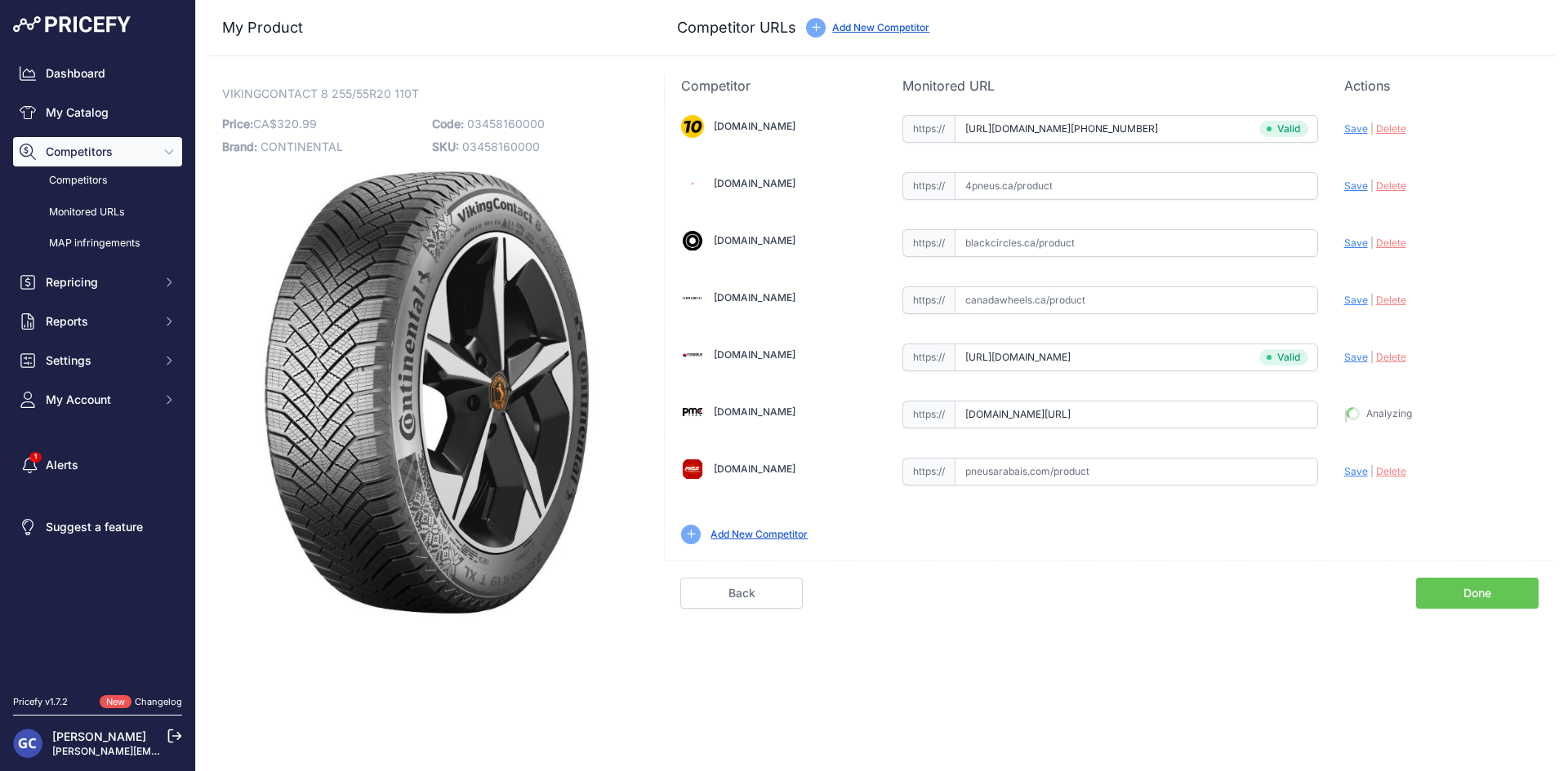
type input "https://pmctire.com/fr/tires/continental-vikingcontact-8-255-55r20-xl-110t-bsw-…"
click at [1296, 184] on input "text" at bounding box center [1136, 186] width 363 height 28
paste input "https://www.4pneus.ca/pneus/continental-viking-contact-8-hiver/255-55-r20-xl/29…"
click at [1356, 182] on span "Save" at bounding box center [1356, 185] width 24 height 12
type input "https://www.4pneus.ca/pneus/continental-viking-contact-8-hiver/255-55-r20-xl/29…"
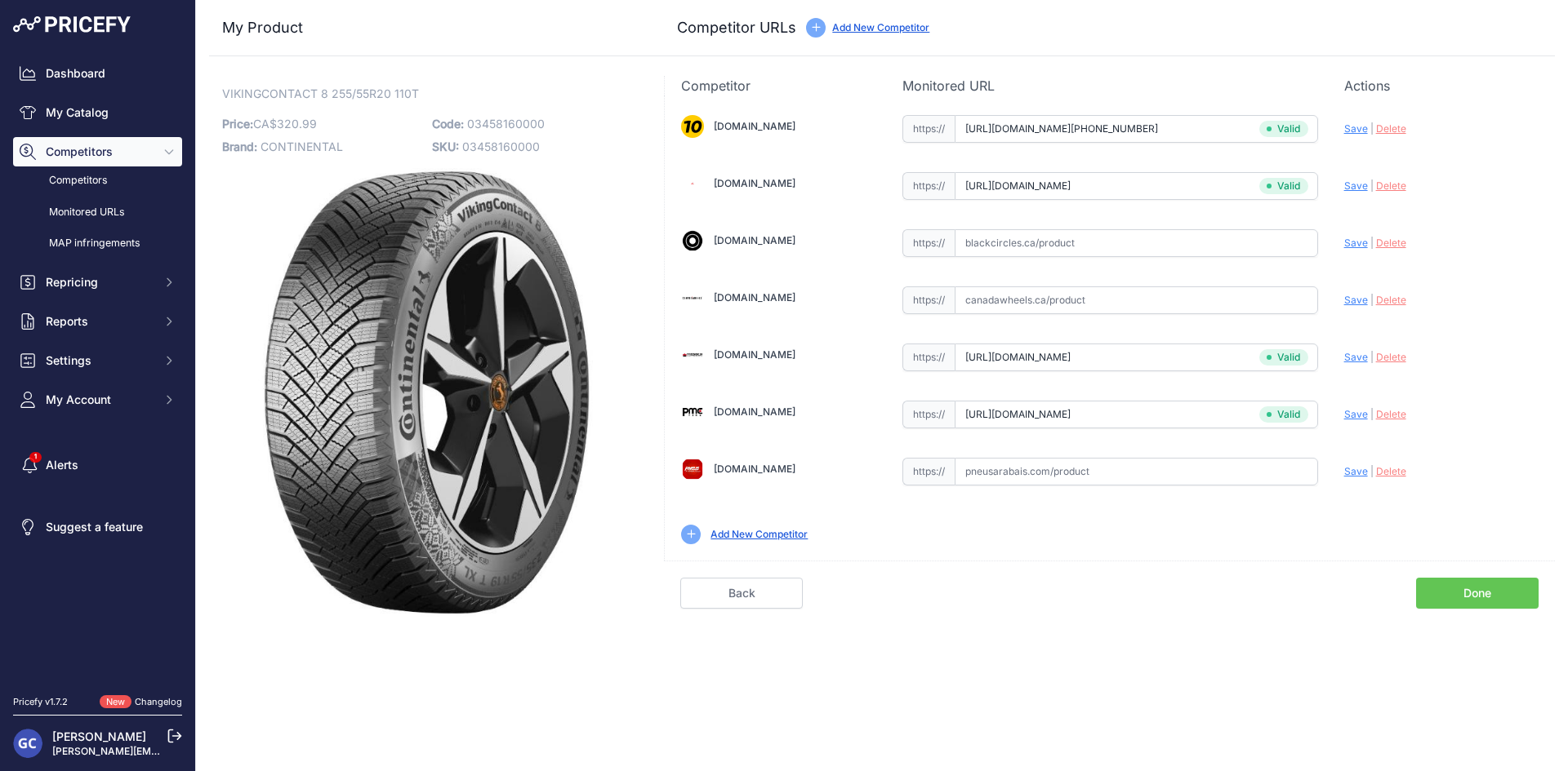
drag, startPoint x: 1253, startPoint y: 235, endPoint x: 1296, endPoint y: 248, distance: 44.9
click at [1253, 235] on input "text" at bounding box center [1136, 243] width 363 height 28
paste input "https://www.blackcircles.ca/en/tire/continental/vikingcontact-8/255-55-r20-110-t"
click at [1346, 245] on span "Save" at bounding box center [1356, 242] width 24 height 12
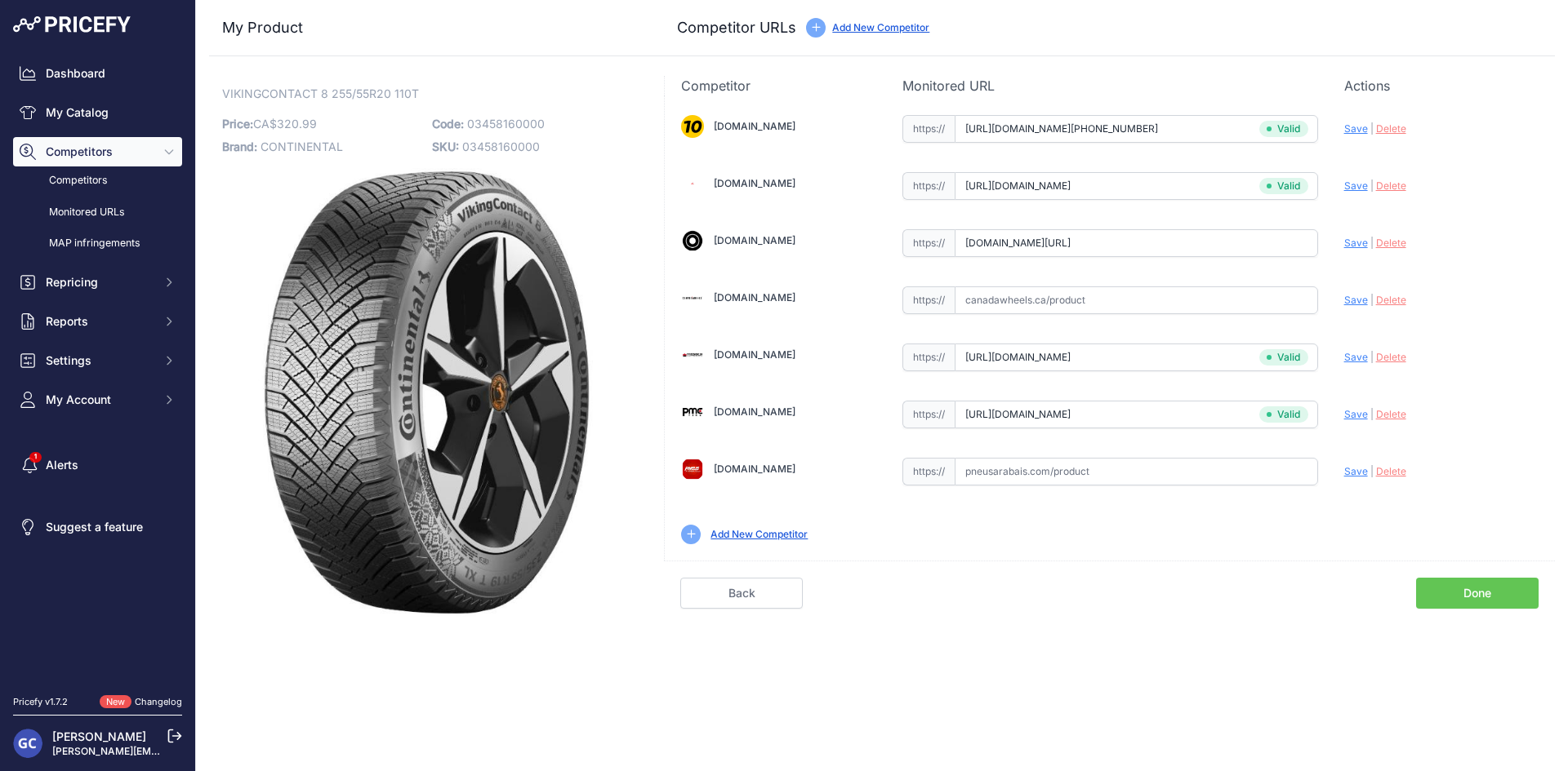
scroll to position [0, 0]
type input "https://www.blackcircles.ca/en/tire/continental/vikingcontact-8/255-55-r20-110-…"
click at [1281, 470] on input "text" at bounding box center [1136, 472] width 363 height 28
paste input "https://pneusarabais.com/pneus/continental-vikingcontact-8/52399"
click at [1337, 465] on div "1010tires.com Valid Invalid" at bounding box center [1110, 328] width 890 height 466
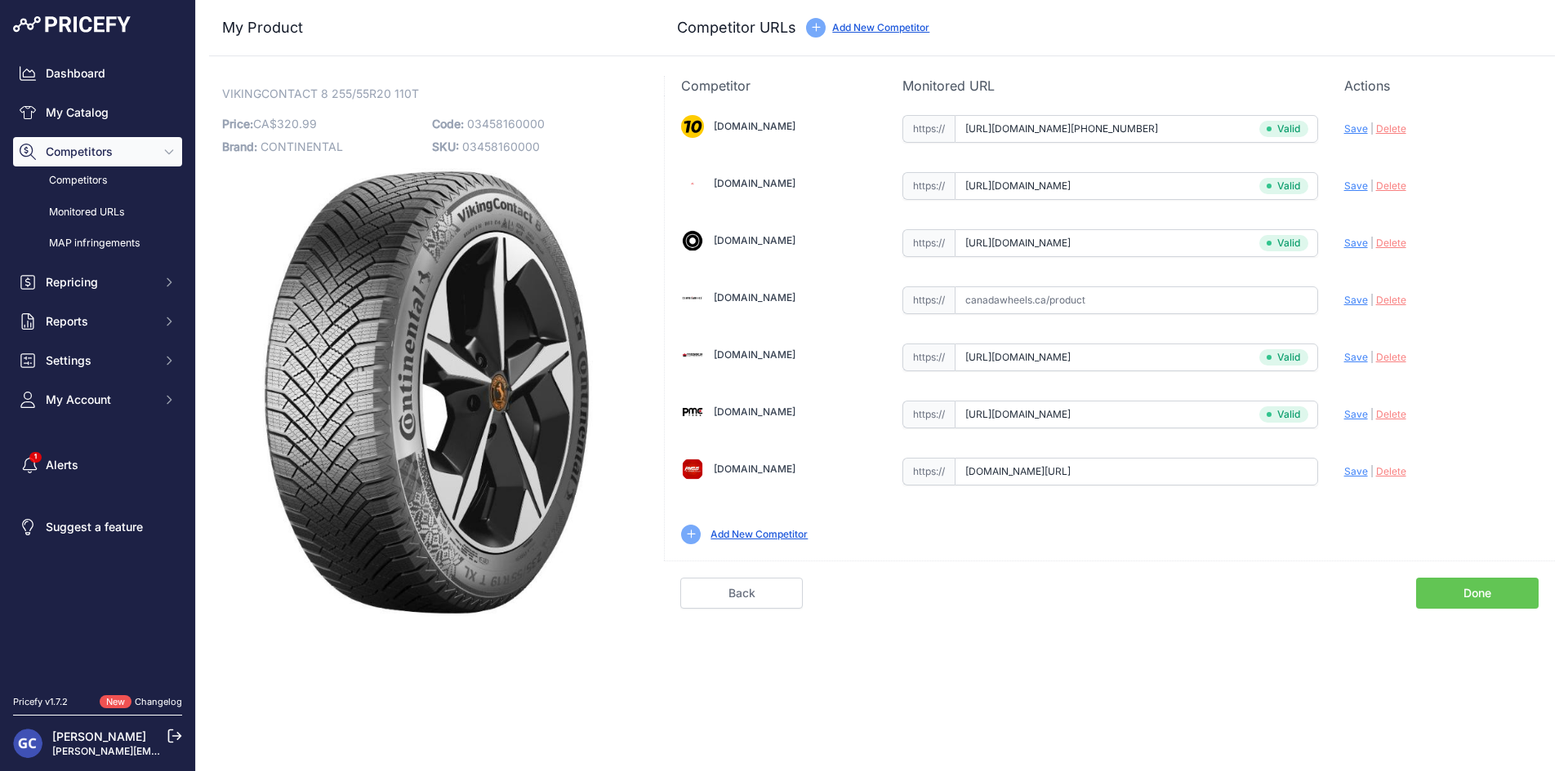
click at [1344, 473] on span "Save" at bounding box center [1356, 471] width 24 height 12
type input "https://pneusarabais.com/pneus/continental-vikingcontact-8/52399?prirule_jdsnik…"
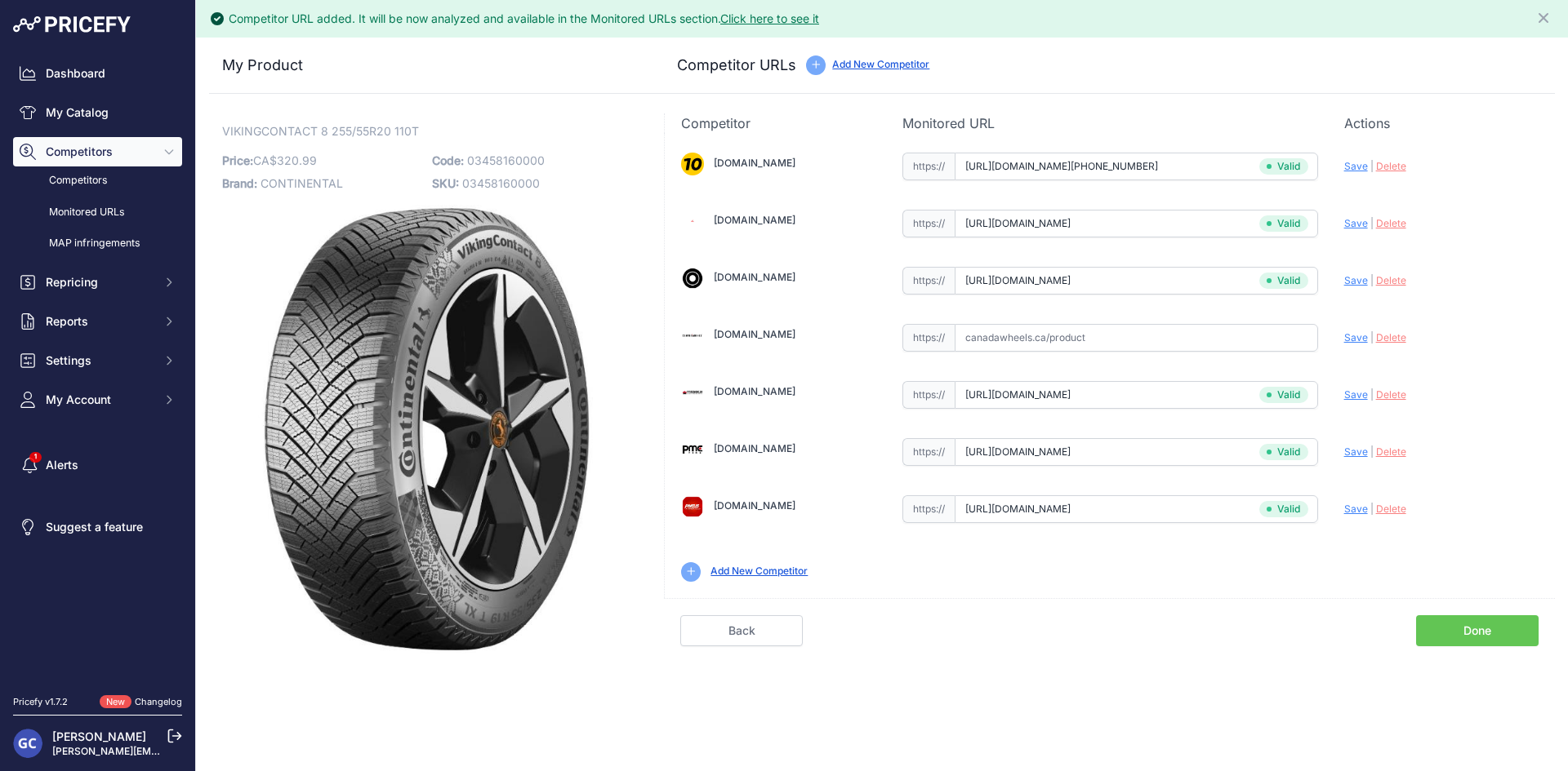
click at [1471, 625] on link "Done" at bounding box center [1477, 631] width 123 height 31
